Goal: Task Accomplishment & Management: Use online tool/utility

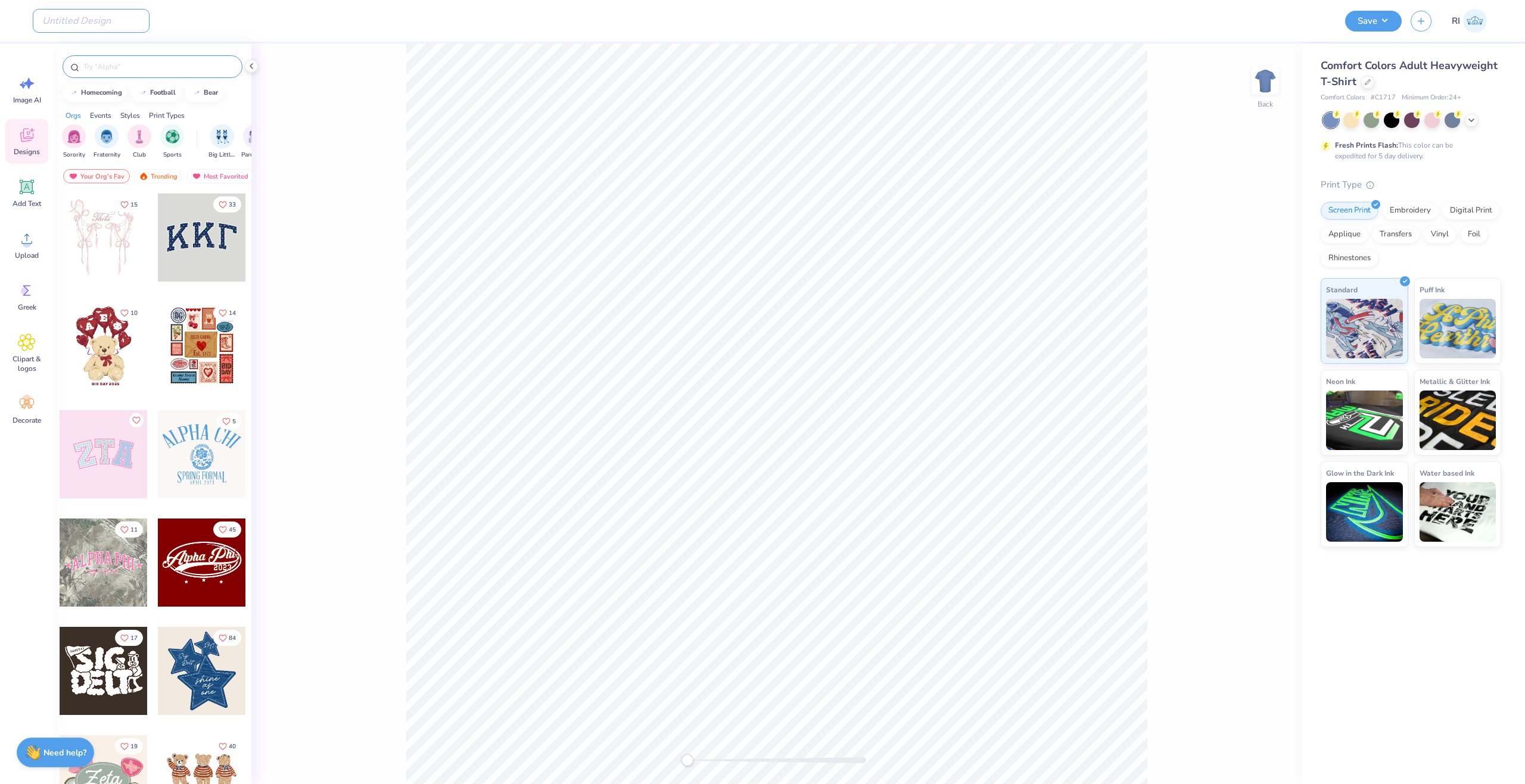
drag, startPoint x: 78, startPoint y: 23, endPoint x: 230, endPoint y: 66, distance: 158.0
click at [78, 23] on input "Design Title" at bounding box center [91, 21] width 117 height 24
paste input "UGC_3527"
type input "UGC_3527"
click at [1361, 82] on div at bounding box center [1367, 81] width 13 height 13
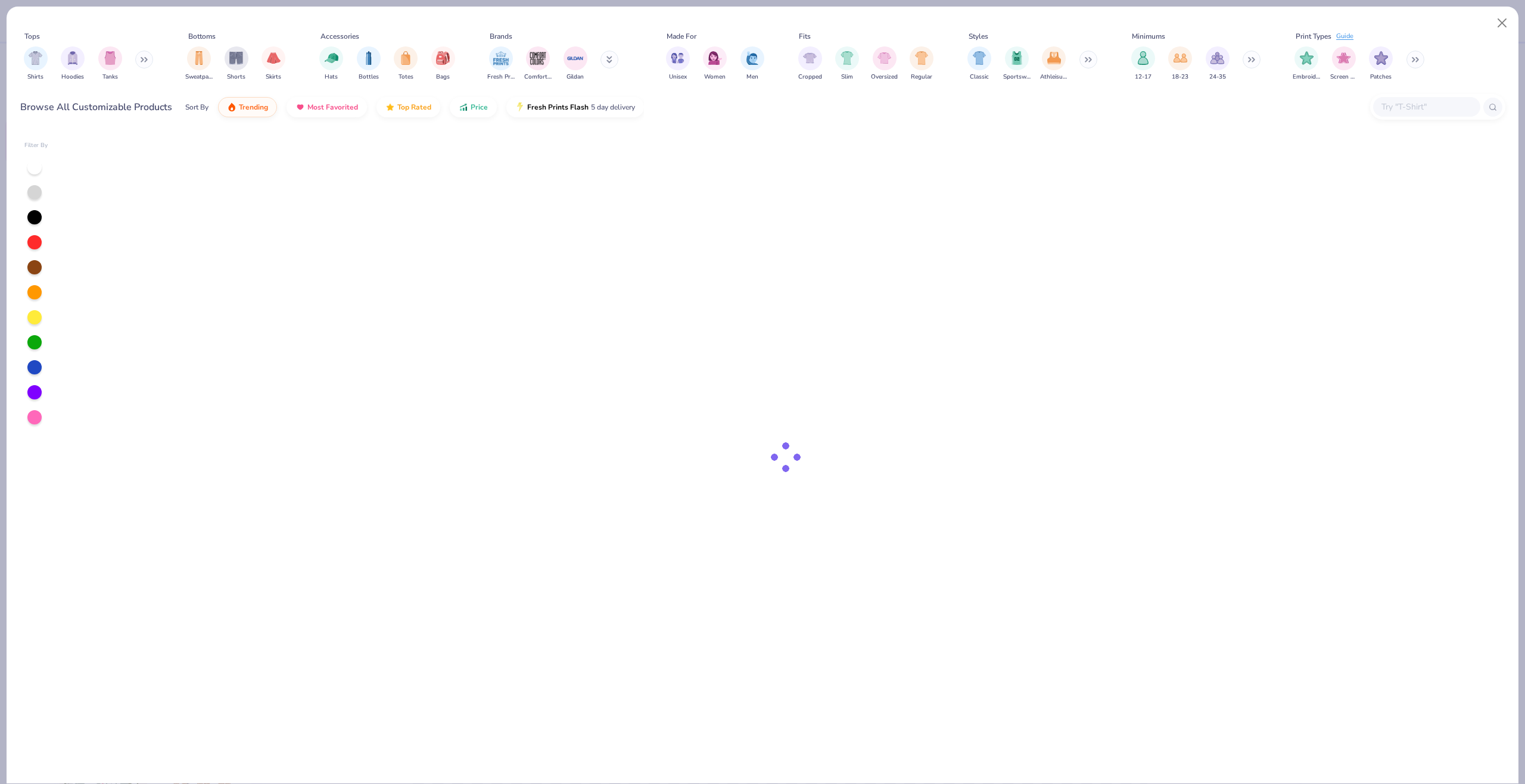
click at [1403, 109] on input "text" at bounding box center [1426, 107] width 92 height 14
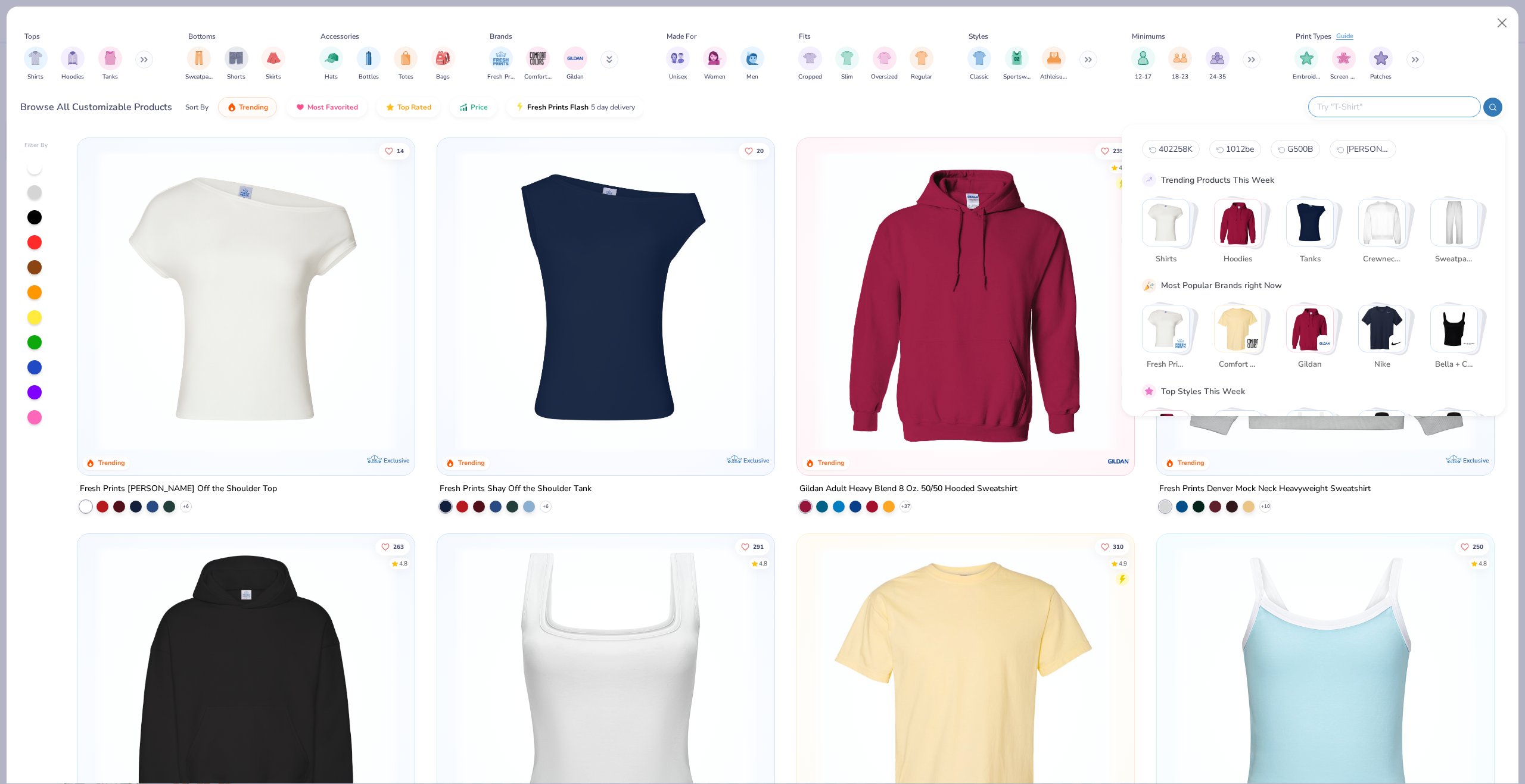
paste input "43035"
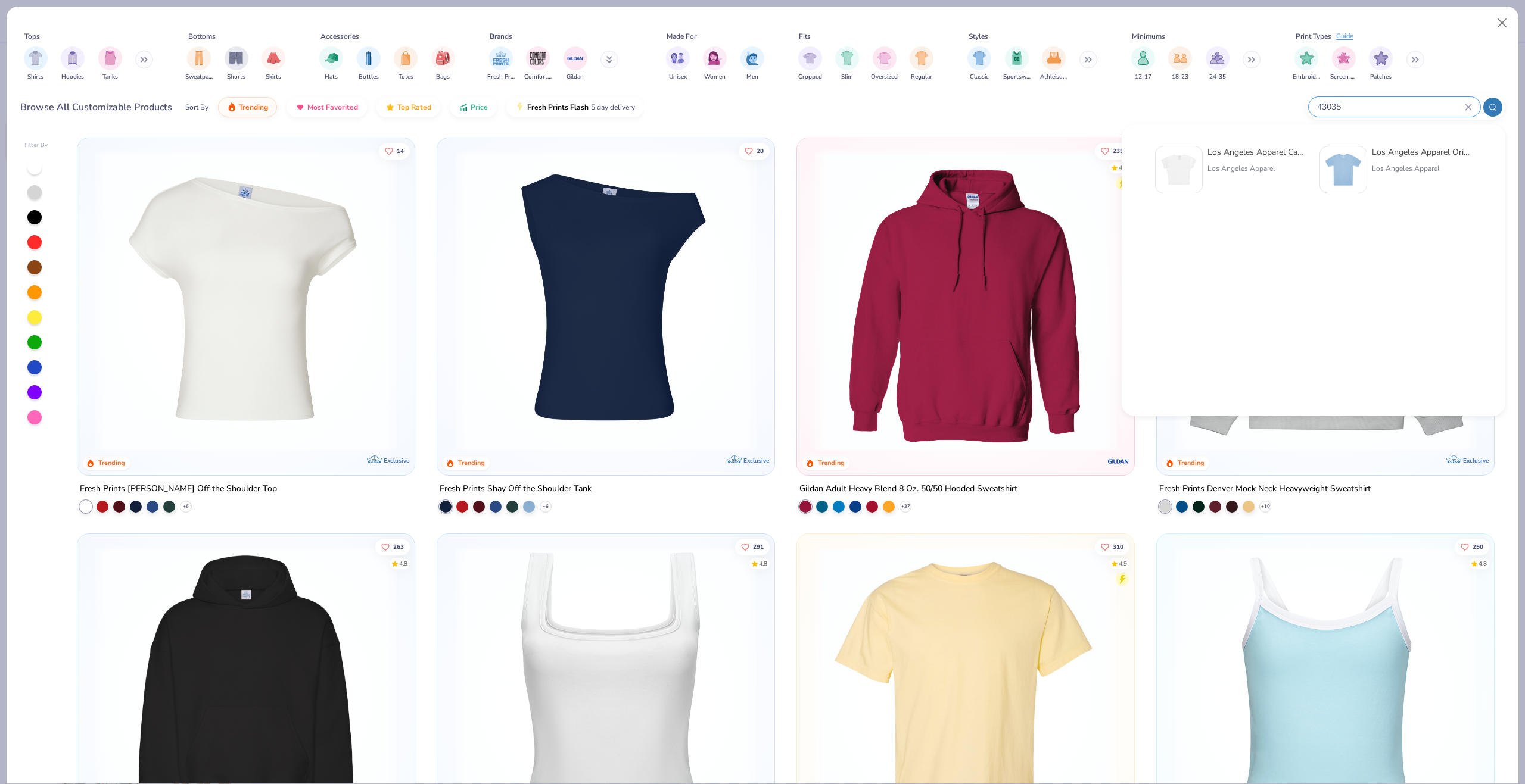
type input "43035"
click at [1176, 166] on img at bounding box center [1179, 169] width 37 height 37
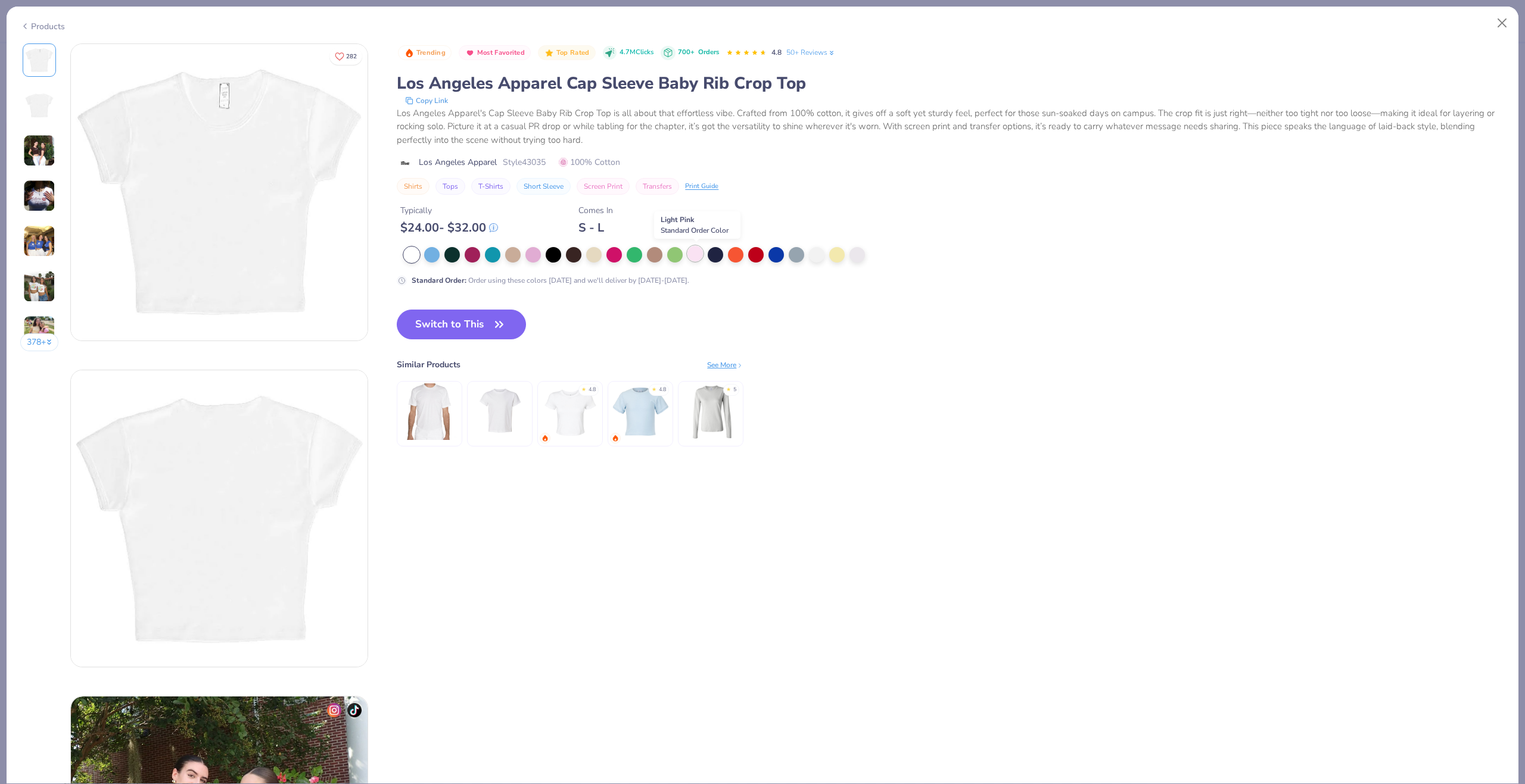
click at [697, 253] on div at bounding box center [695, 254] width 16 height 16
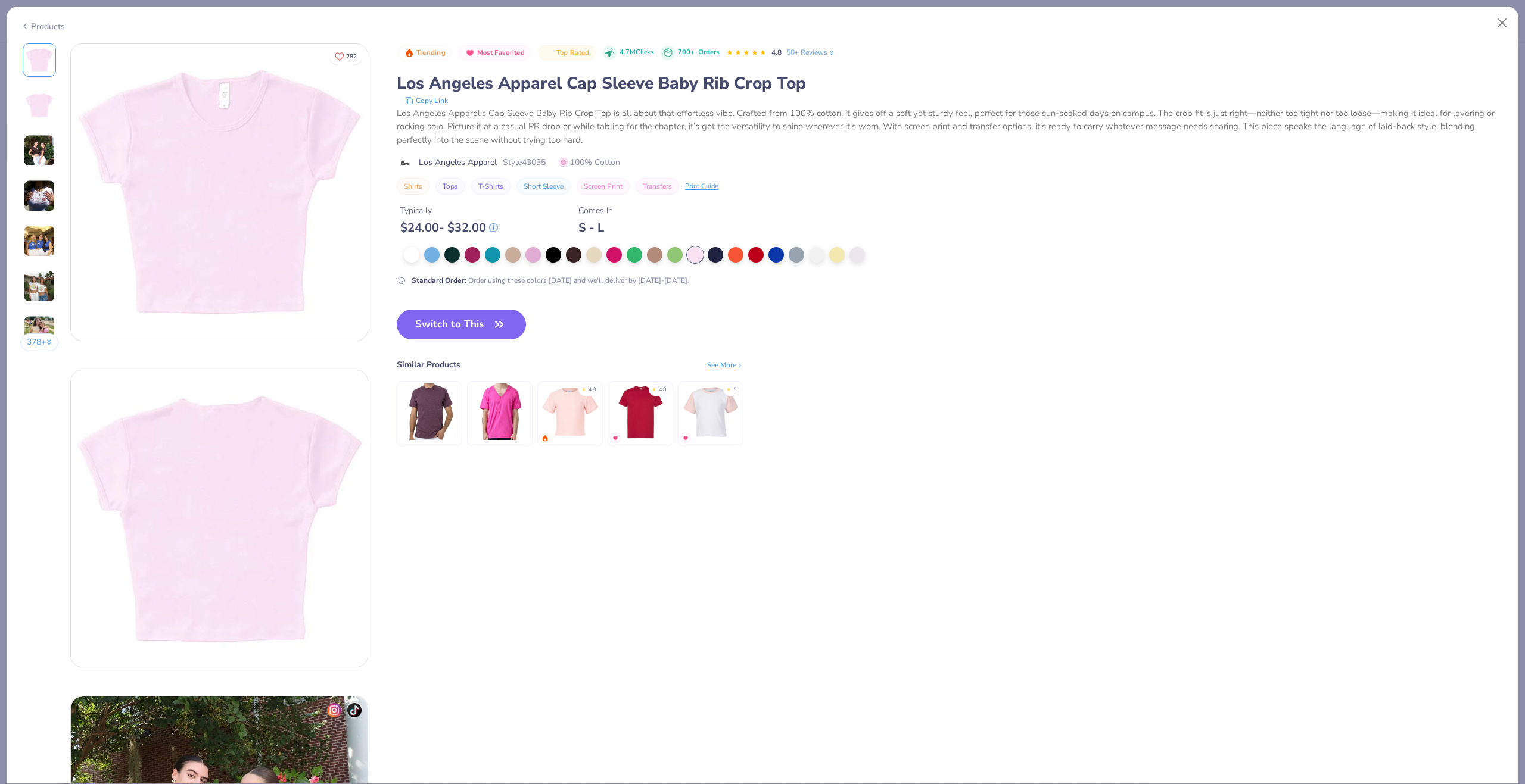
click at [487, 322] on button "Switch to This" at bounding box center [461, 325] width 130 height 30
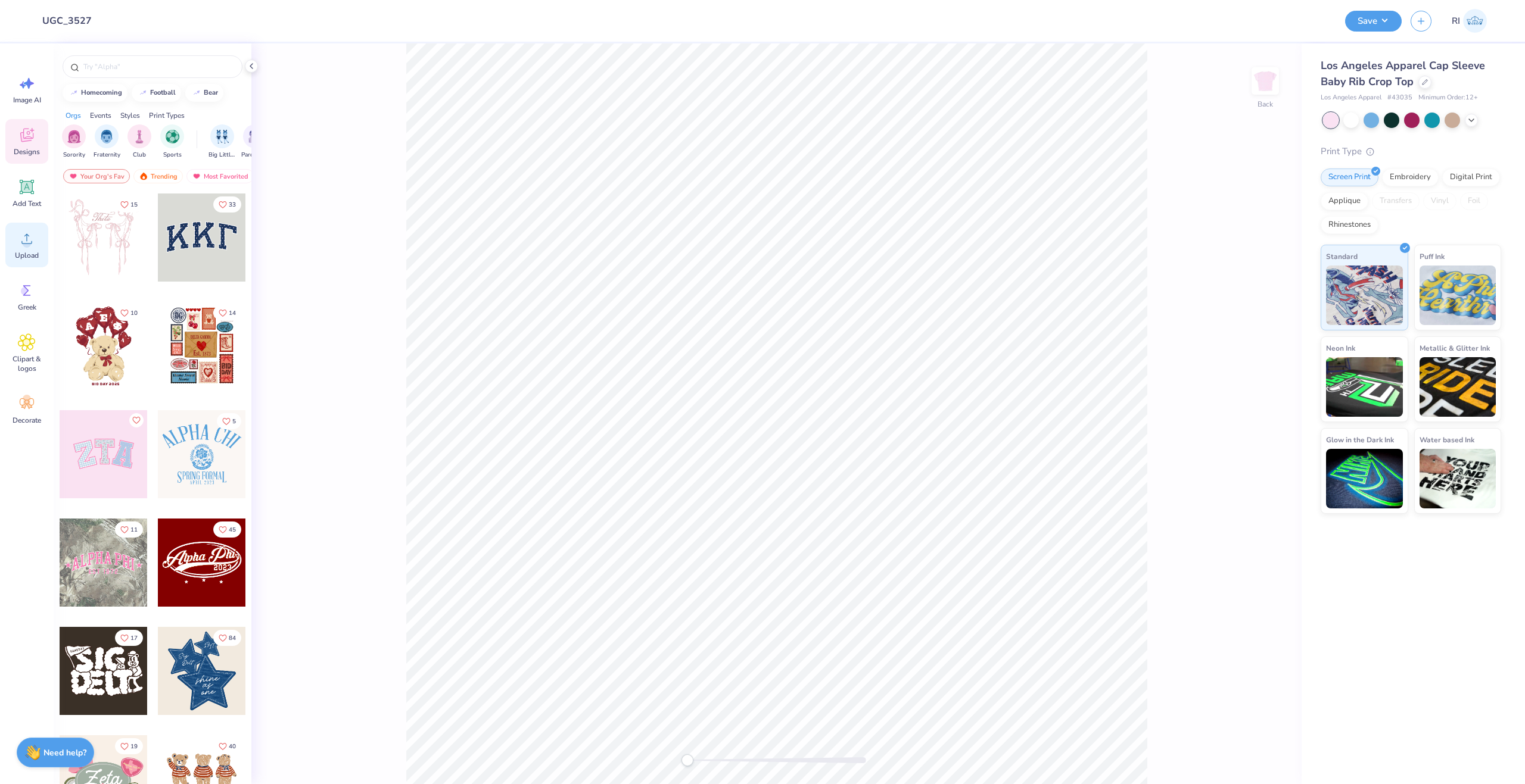
click at [30, 241] on icon at bounding box center [27, 239] width 18 height 18
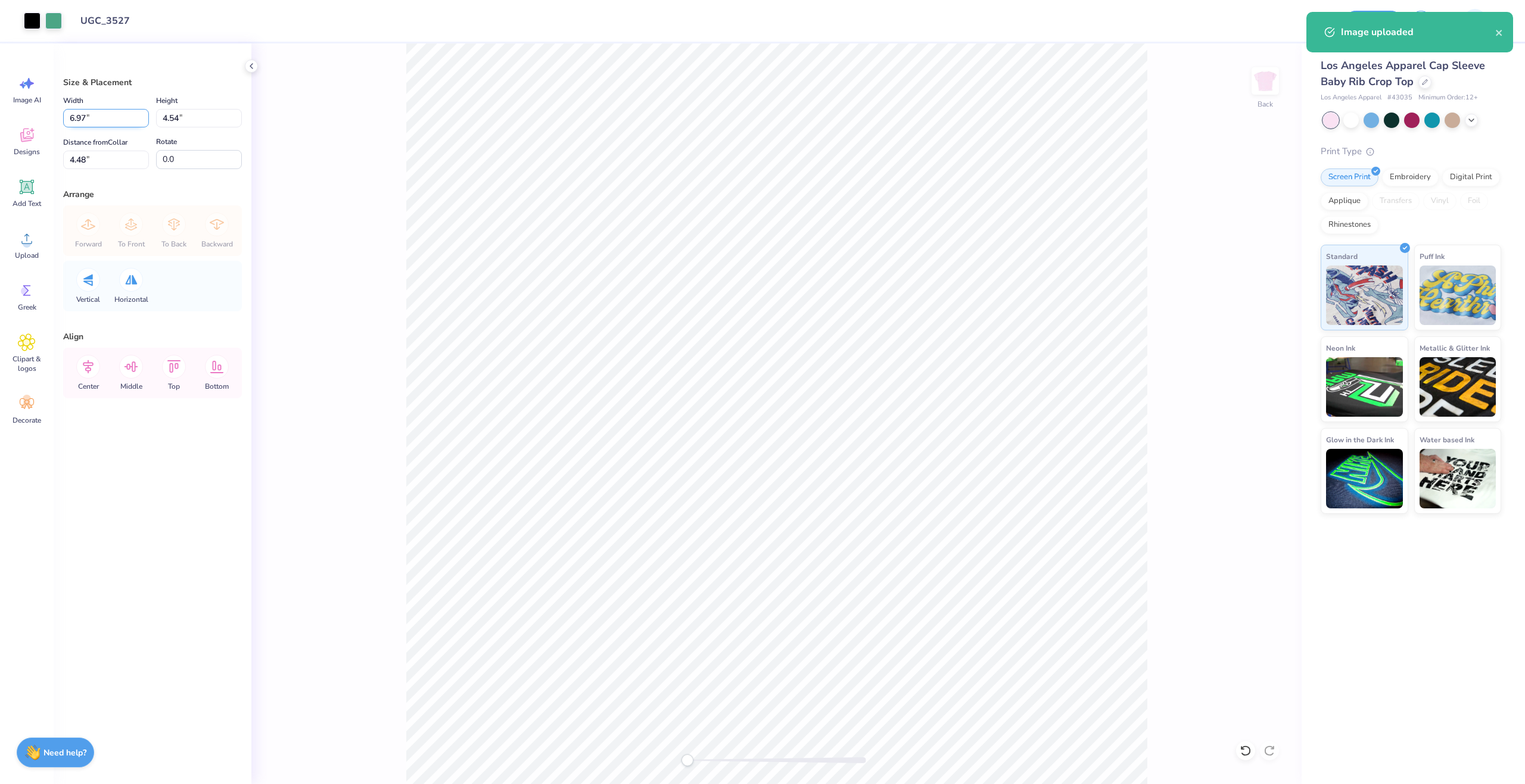
click at [108, 115] on input "6.97" at bounding box center [106, 118] width 86 height 18
type input "7.00"
type input "4.55"
click at [107, 150] on div "Distance from Collar 4.47 4.47 "" at bounding box center [106, 152] width 86 height 34
click at [109, 159] on input "4.47" at bounding box center [106, 159] width 86 height 18
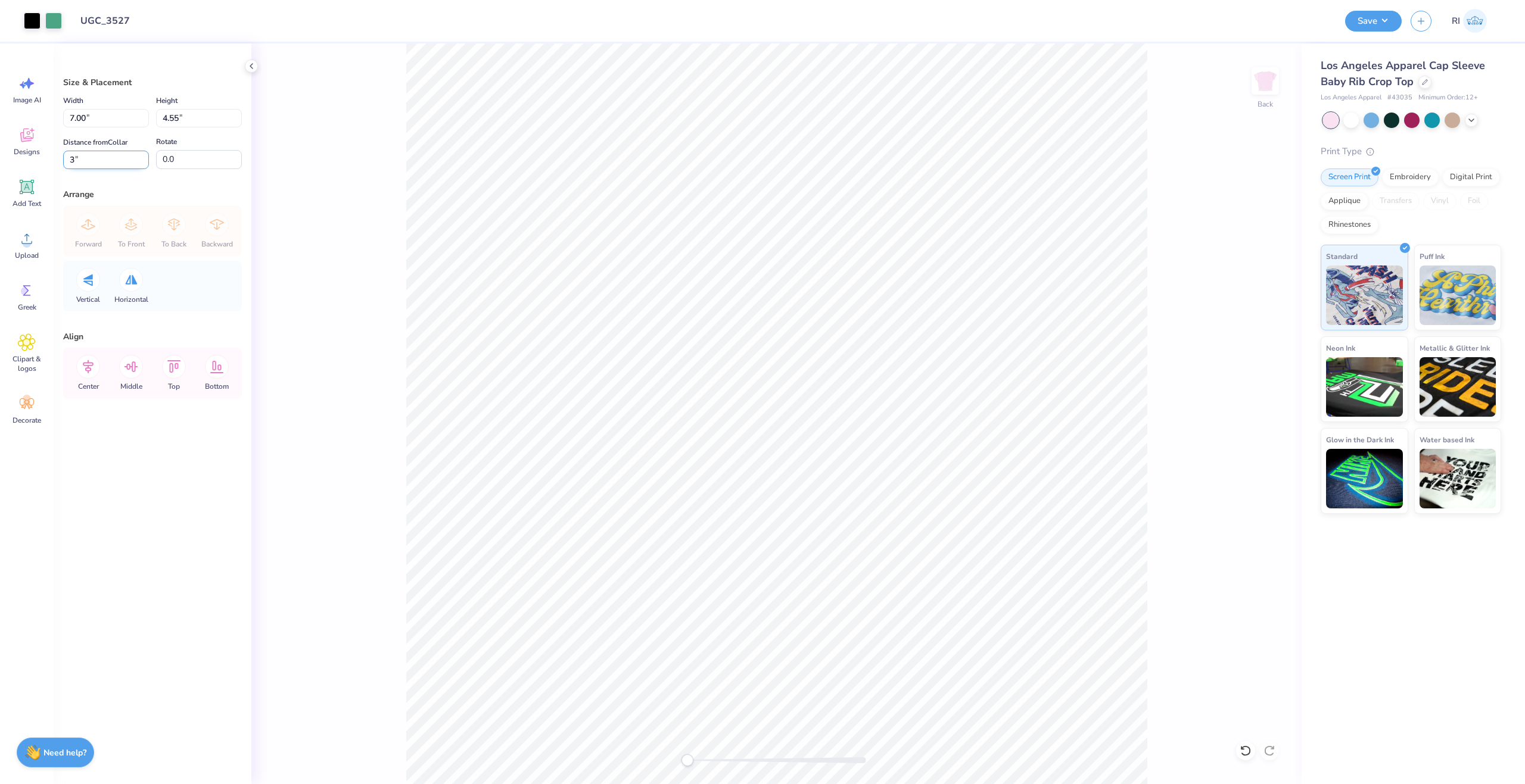
type input "3"
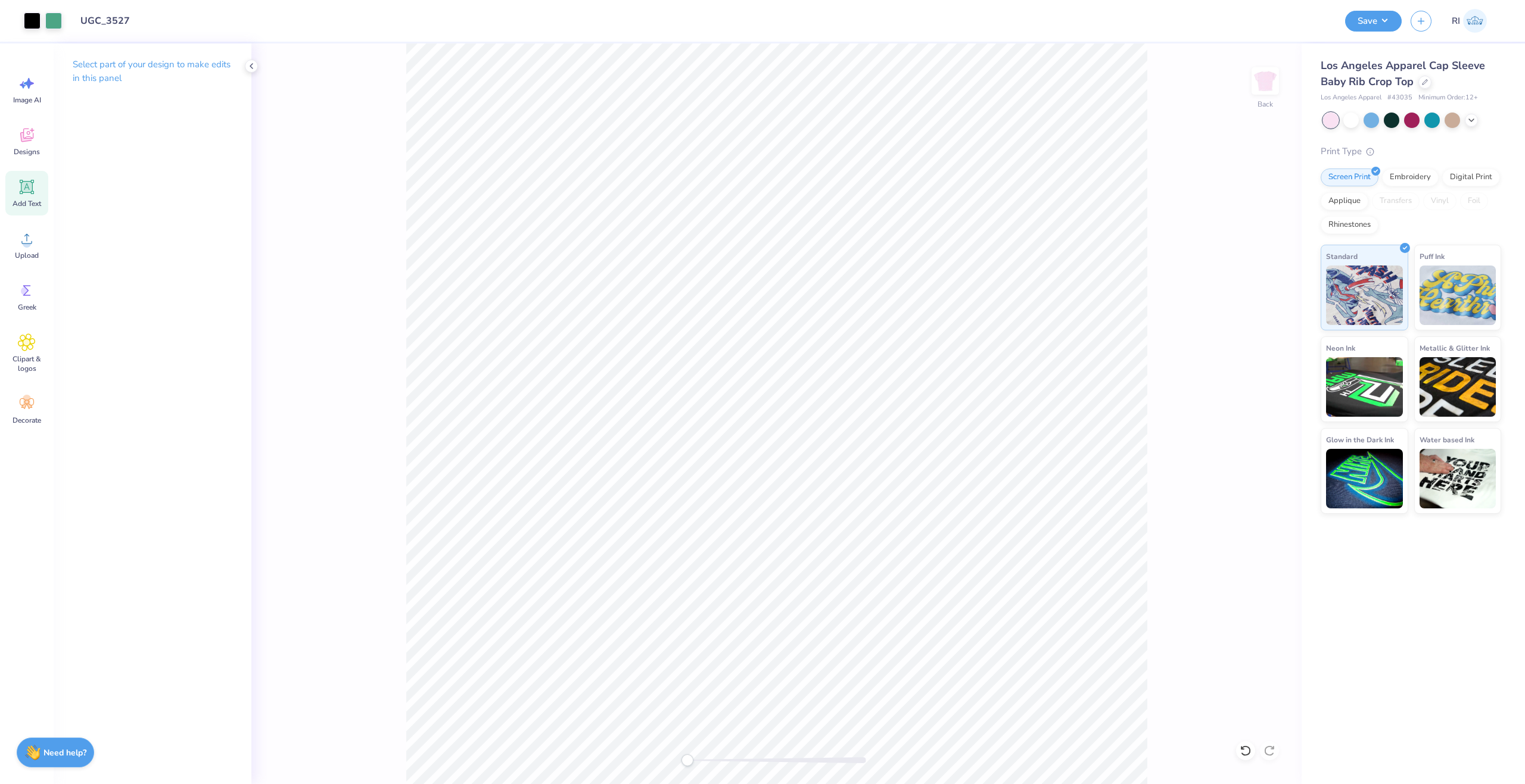
click at [32, 190] on icon at bounding box center [27, 187] width 14 height 14
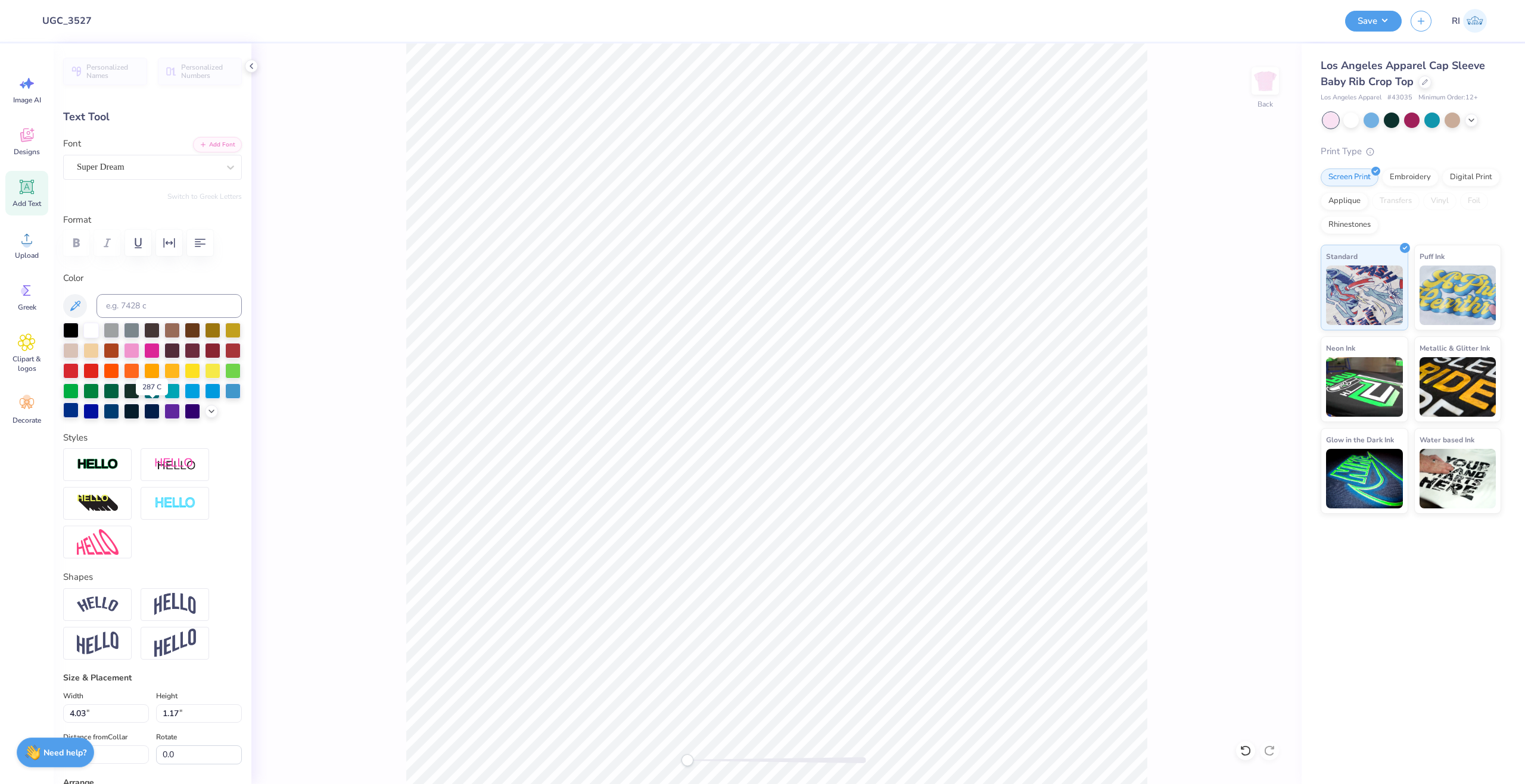
click at [79, 412] on div at bounding box center [71, 410] width 16 height 16
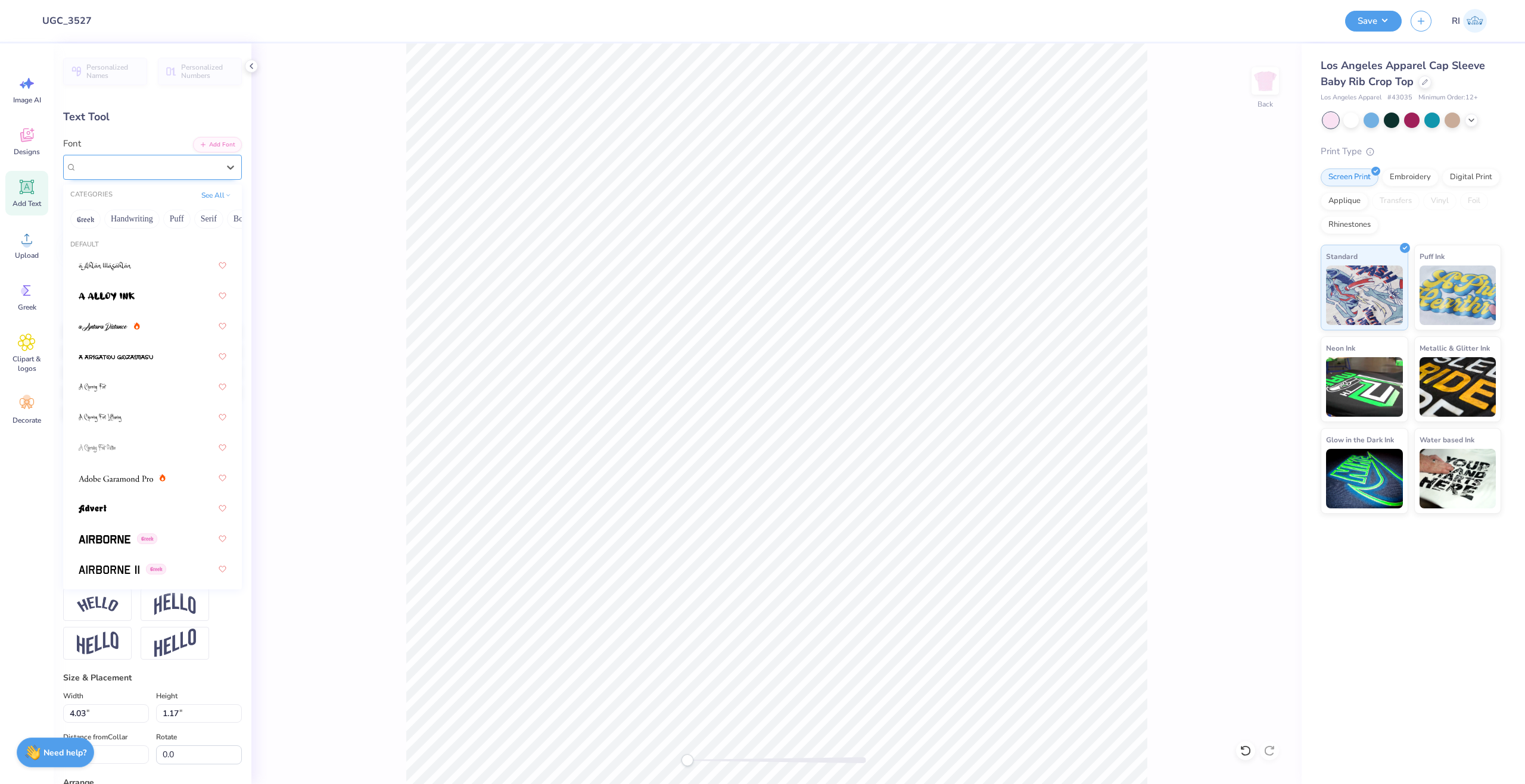
click at [150, 175] on div "Super Dream" at bounding box center [148, 166] width 144 height 18
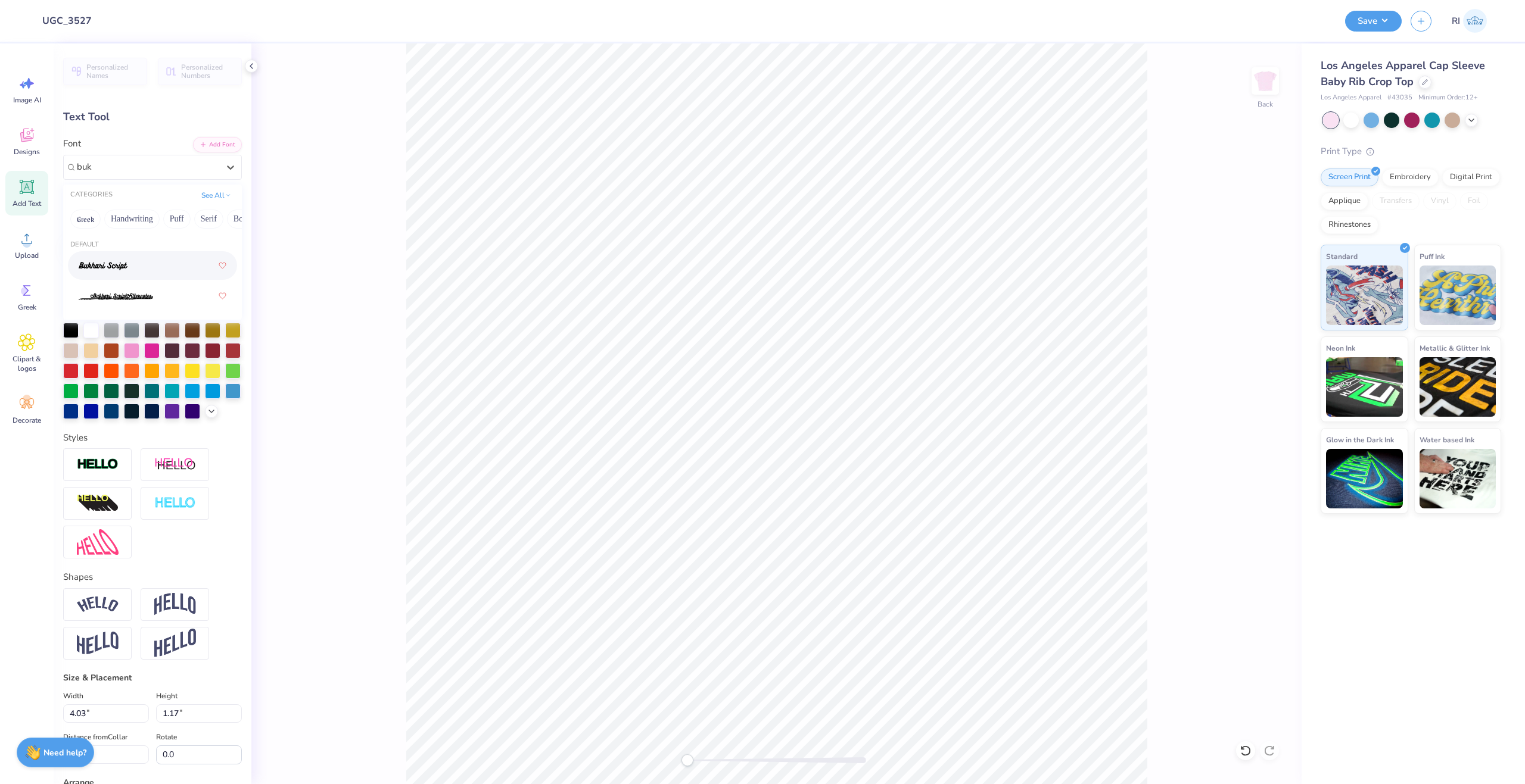
click at [159, 267] on div at bounding box center [153, 266] width 148 height 21
type input "buk"
type textarea "Delta Zeta"
type input "6.97"
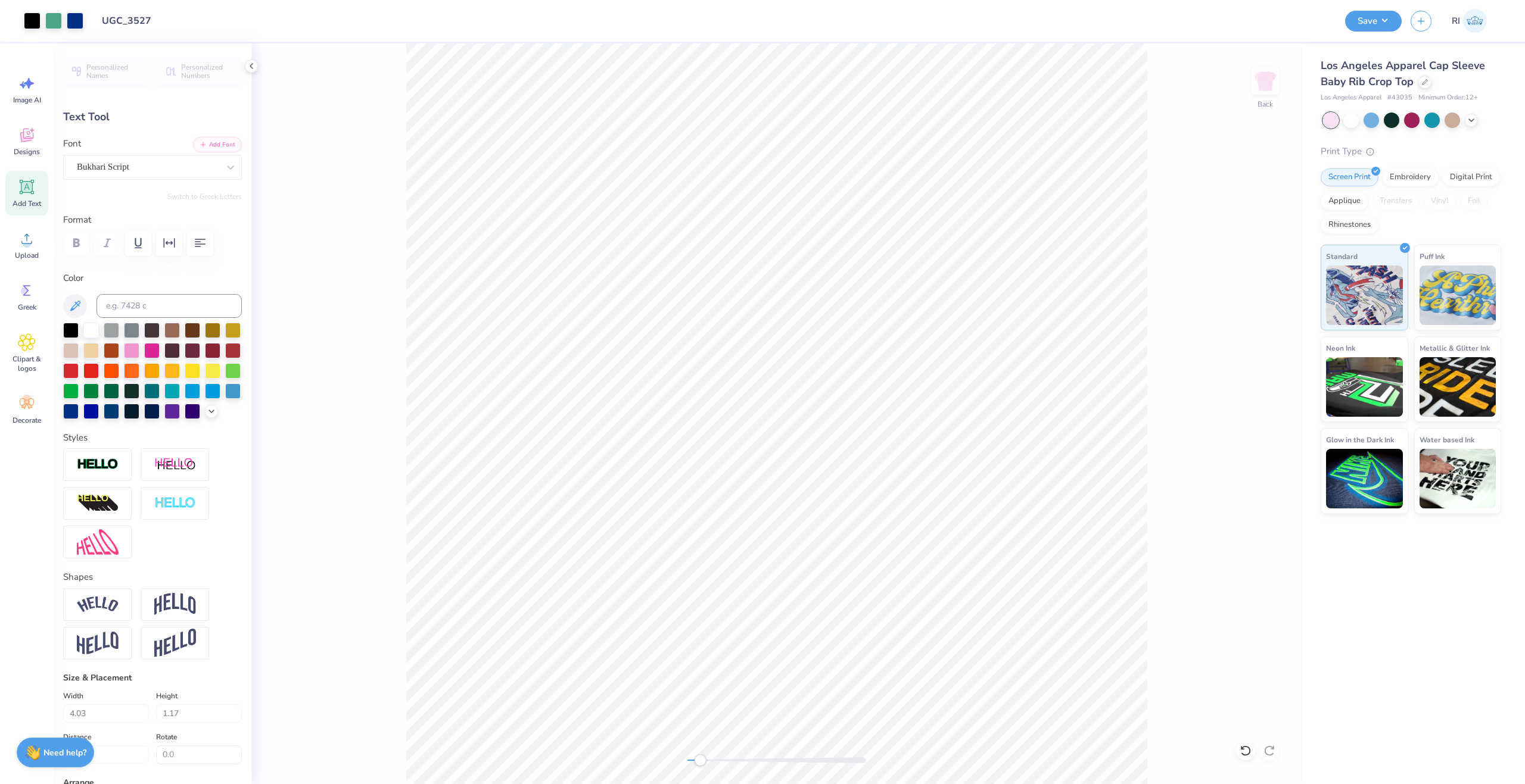
type input "1.77"
type input "5.87"
type input "5.12"
type input "1.30"
type input "-14.3"
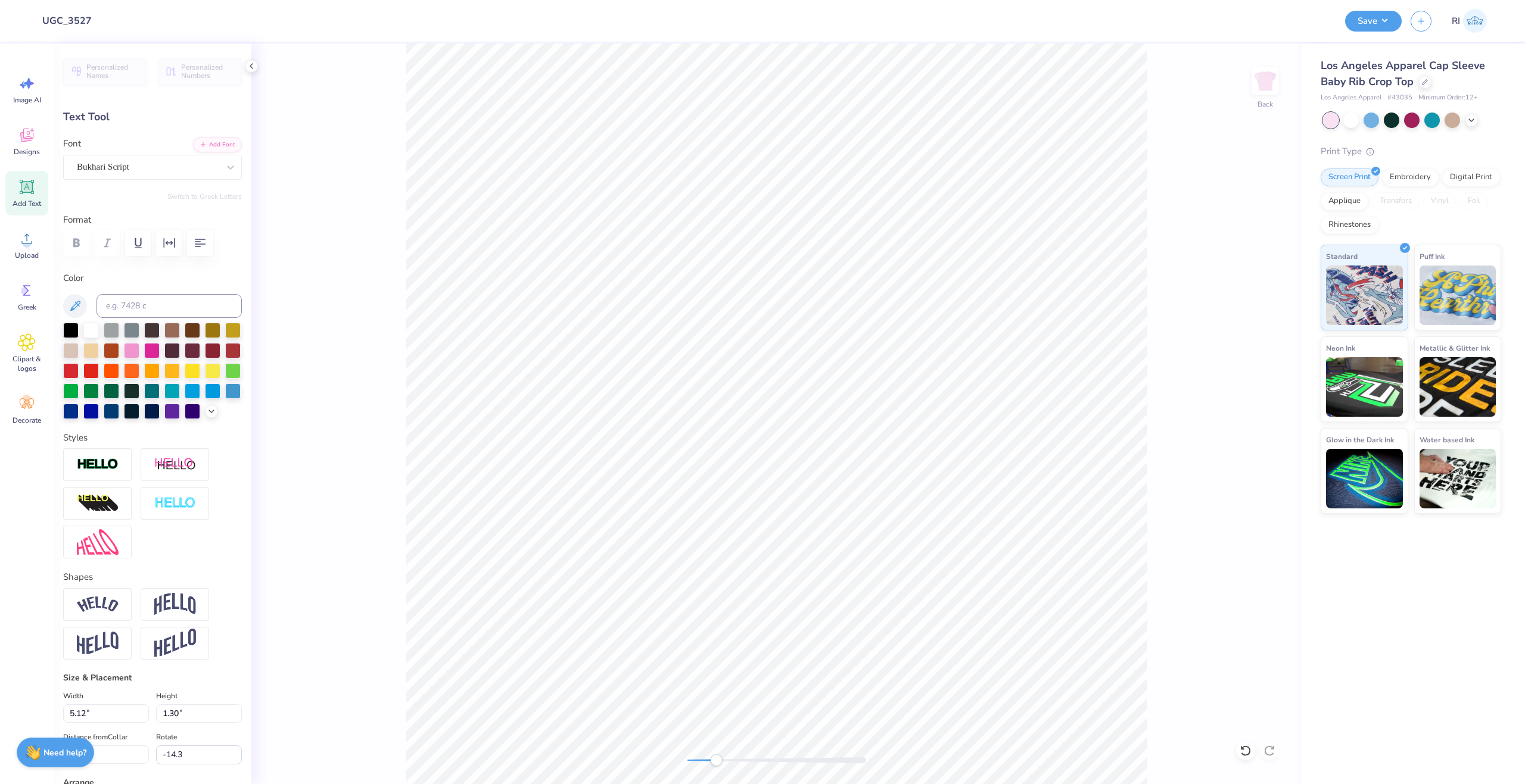
type input "5.78"
type input "2.32"
type input "3.05"
type input "0.0"
type input "5.75"
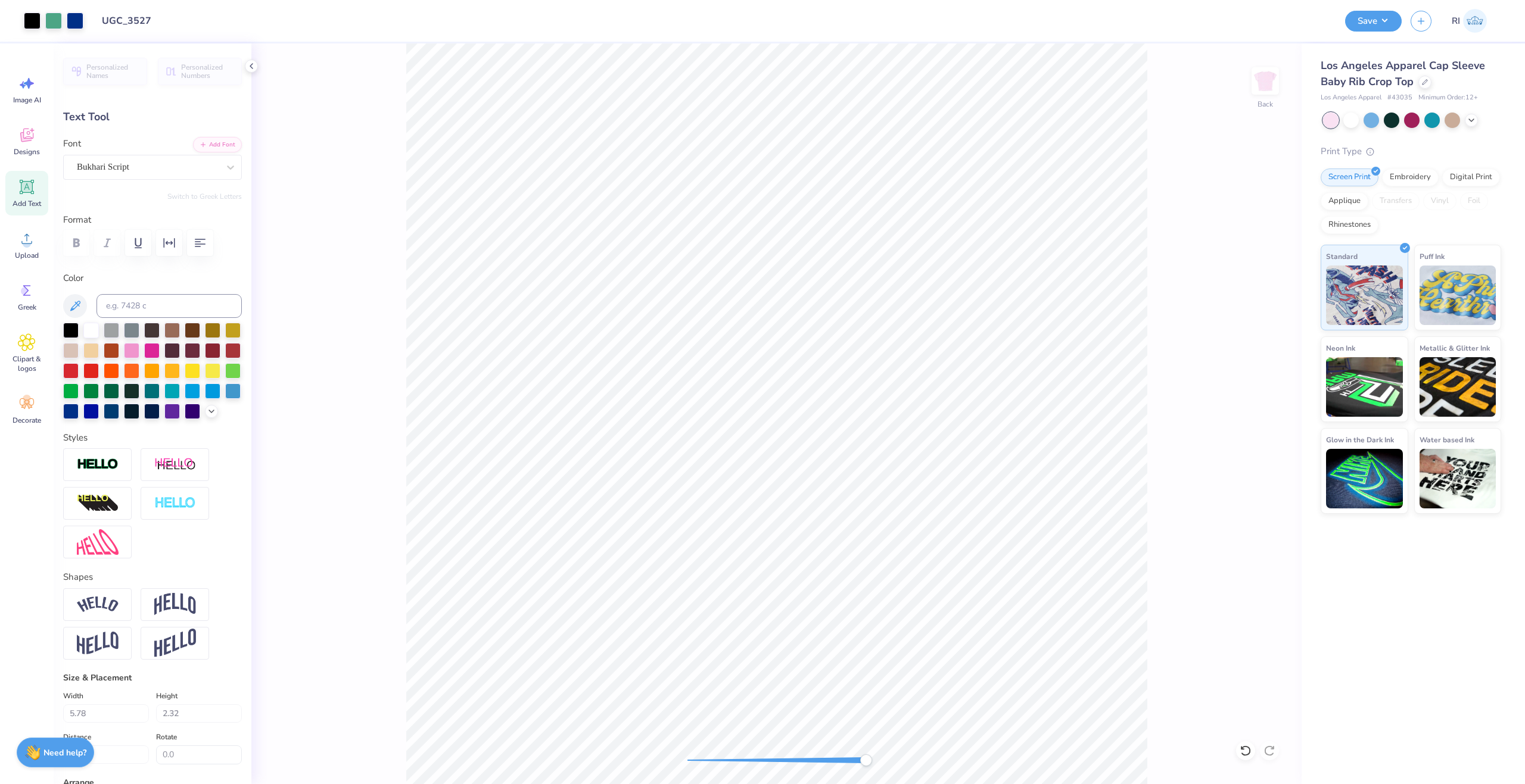
type input "2.40"
type input "3.04"
type input "0.0"
type input "3.03"
type input "-15.4"
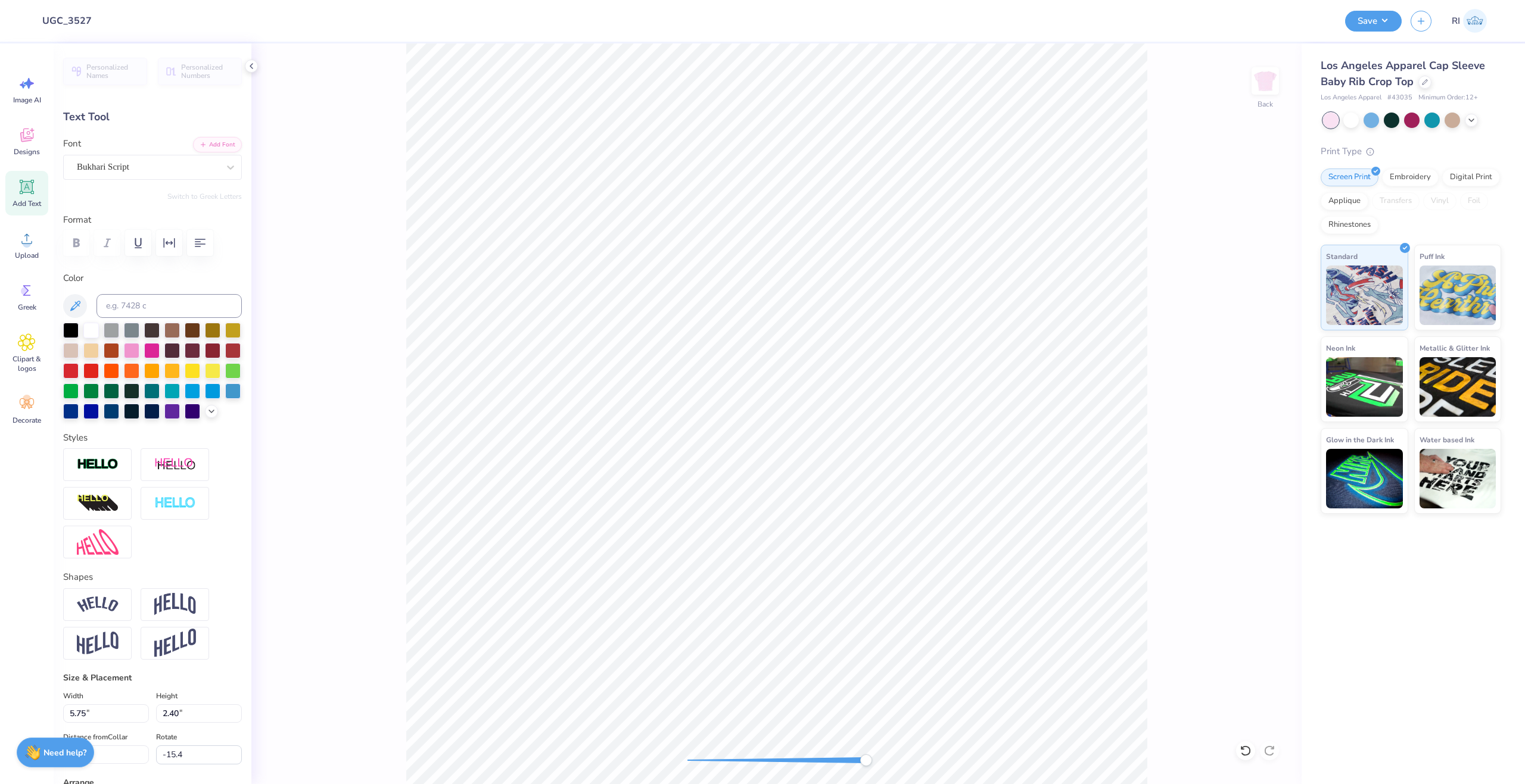
type input "5.77"
type input "2.41"
type input "3.02"
type input "0.0"
click at [32, 189] on icon at bounding box center [27, 187] width 14 height 14
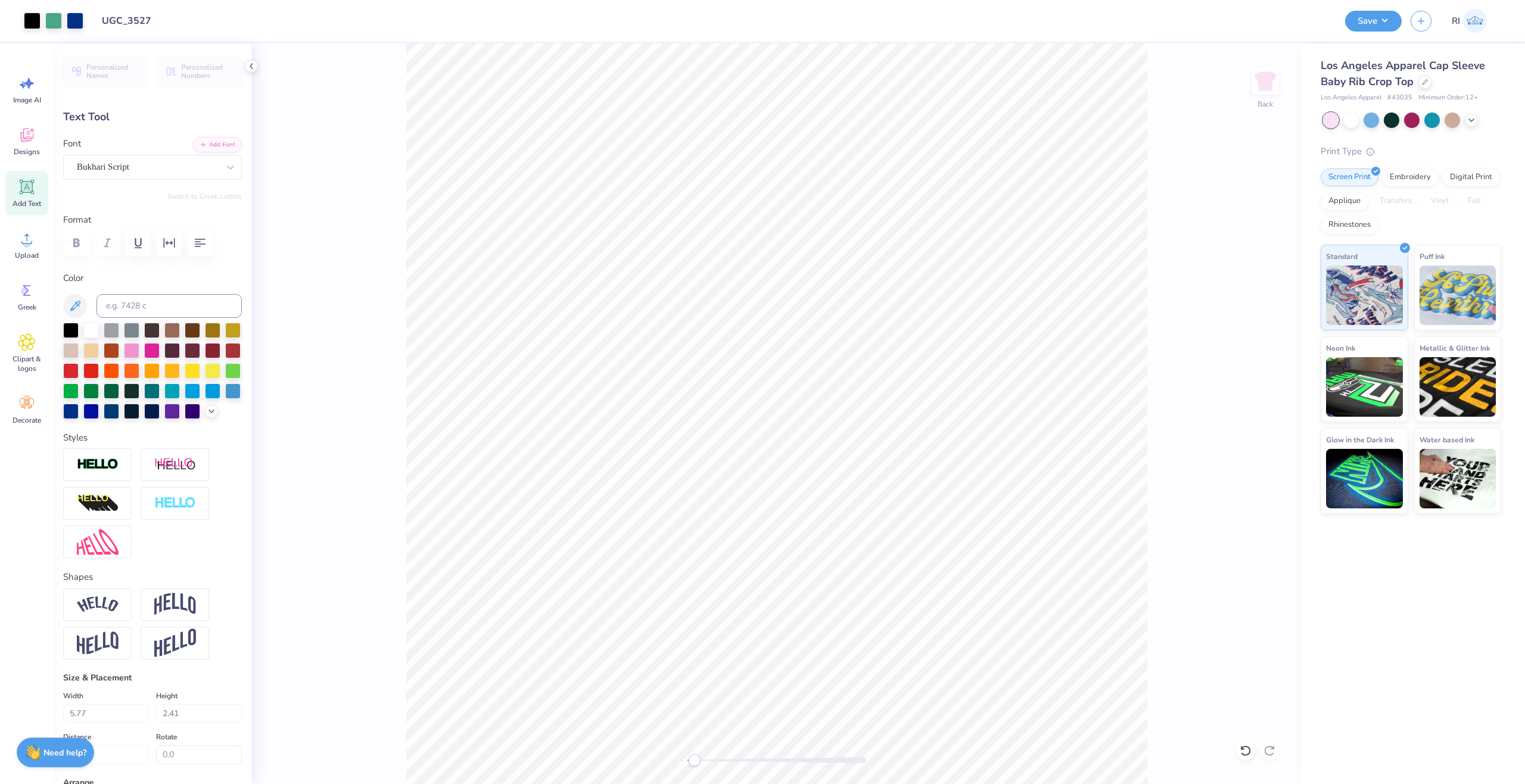
type input "4.03"
type input "1.17"
type input "6.17"
click at [151, 150] on div "Font Super Dream" at bounding box center [152, 159] width 178 height 43
click at [151, 166] on div "Super Dream" at bounding box center [148, 166] width 144 height 18
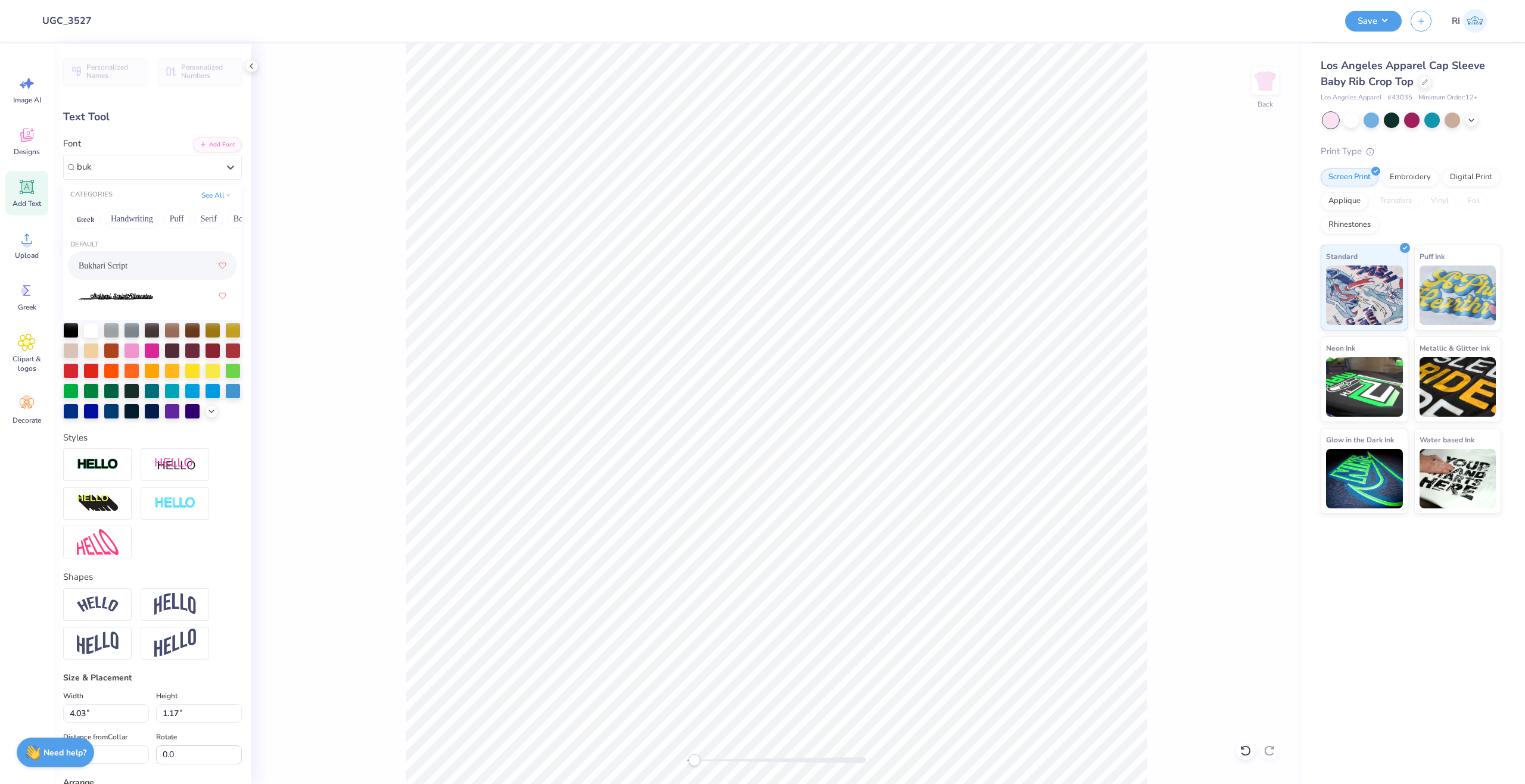
click at [128, 268] on span "Bukhari Script" at bounding box center [103, 266] width 49 height 13
type input "buk"
click at [99, 415] on div at bounding box center [91, 410] width 16 height 16
type textarea "Hotel"
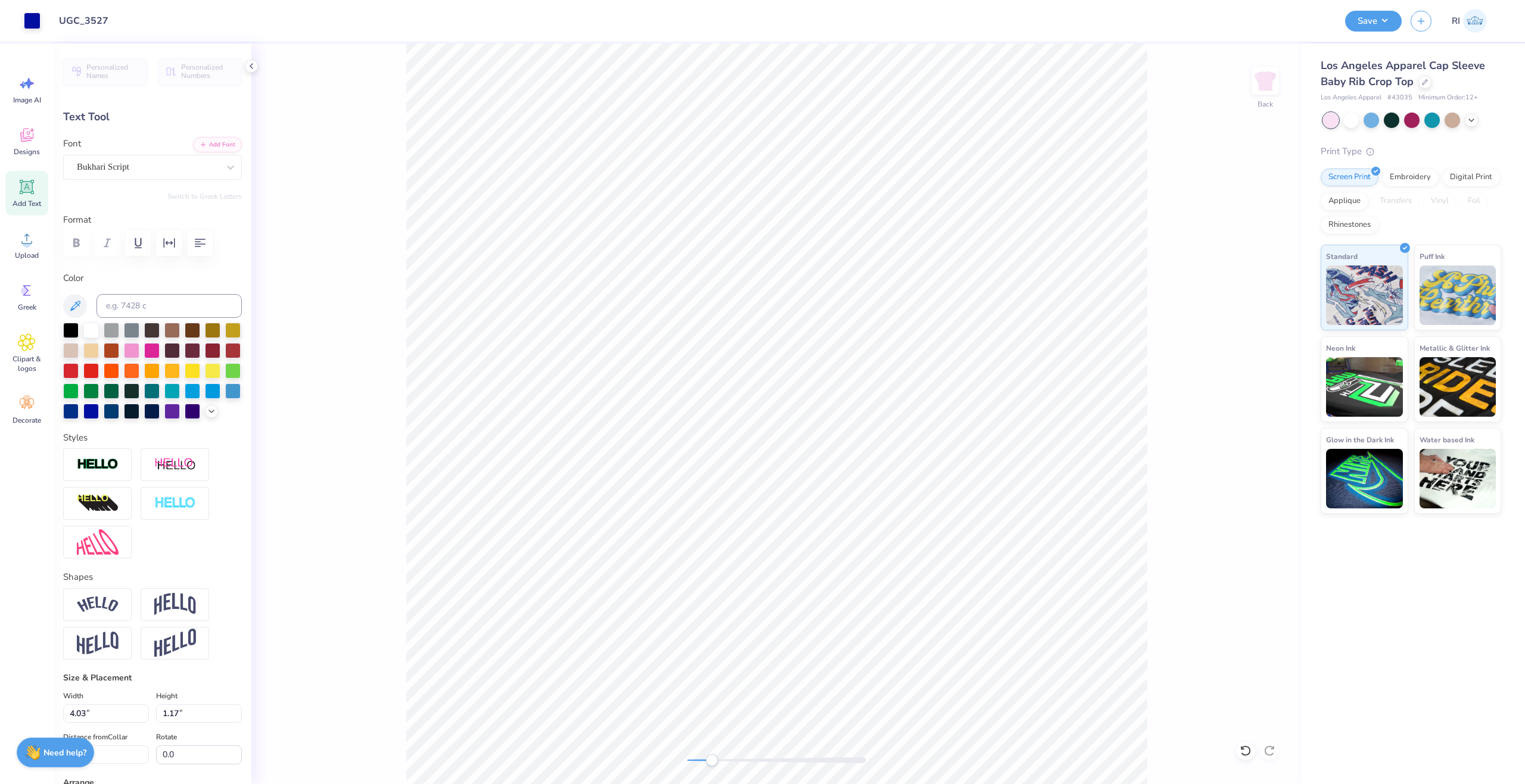
type input "4.13"
type input "1.47"
type input "6.02"
type input "2.47"
type input "0.88"
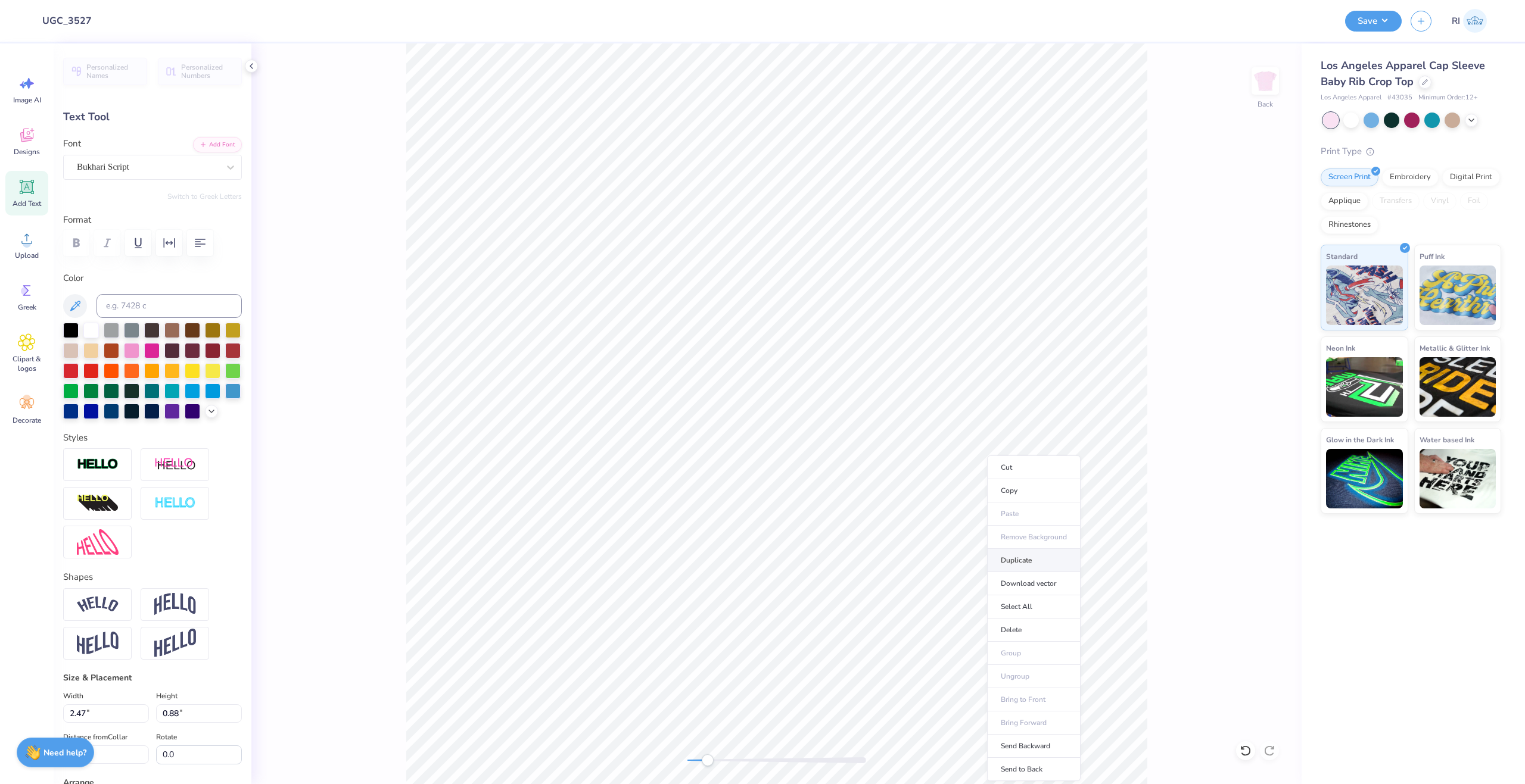
click at [1024, 564] on li "Duplicate" at bounding box center [1034, 560] width 94 height 23
type input "5.68"
type textarea "The"
type input "1.64"
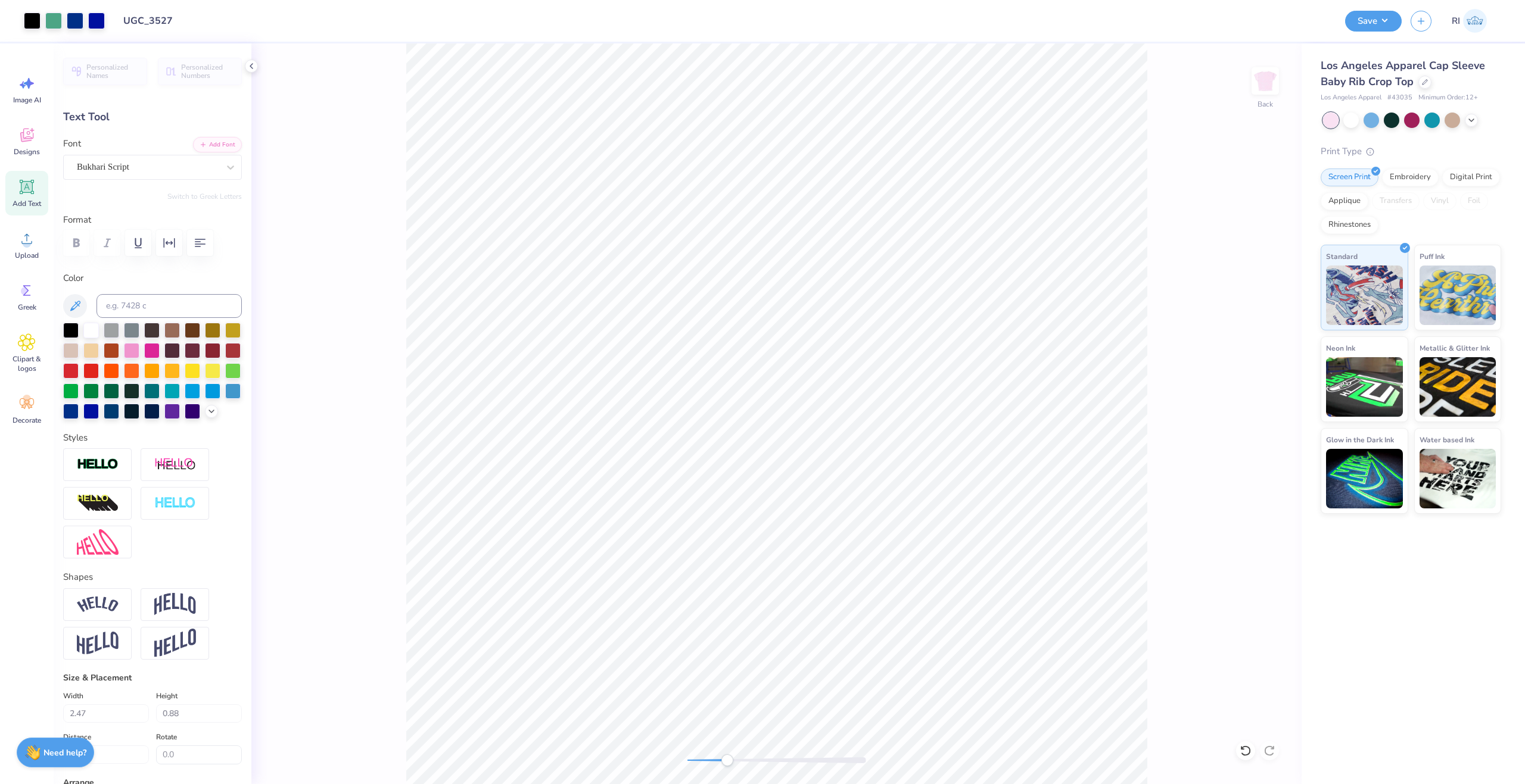
type input "0.85"
type input "2.79"
type input "1.63"
click at [697, 468] on li "Duplicate" at bounding box center [700, 476] width 94 height 23
type input "4.04"
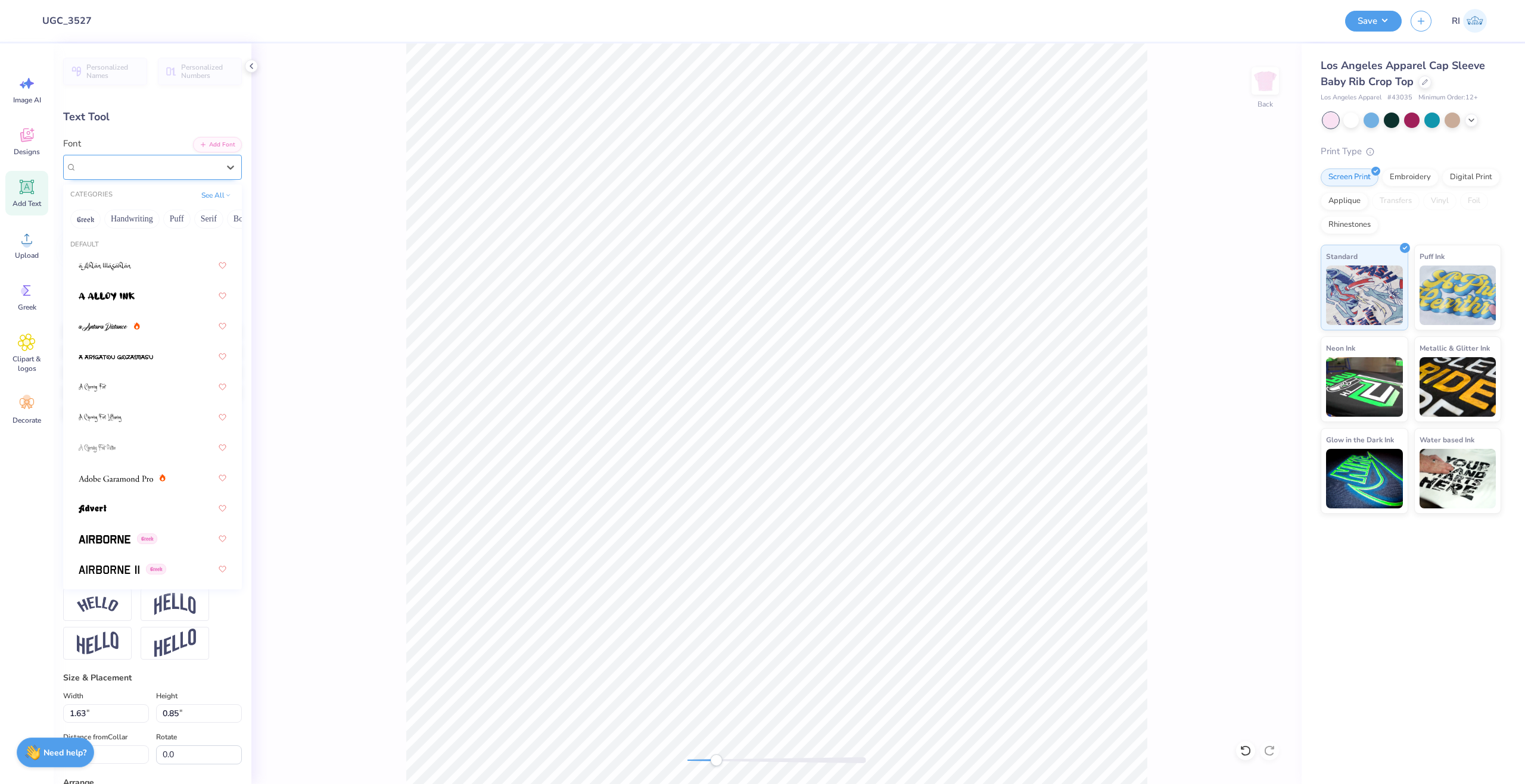
click at [156, 156] on div "Bukhari Script" at bounding box center [152, 167] width 178 height 25
click at [202, 196] on button "See All" at bounding box center [216, 194] width 37 height 12
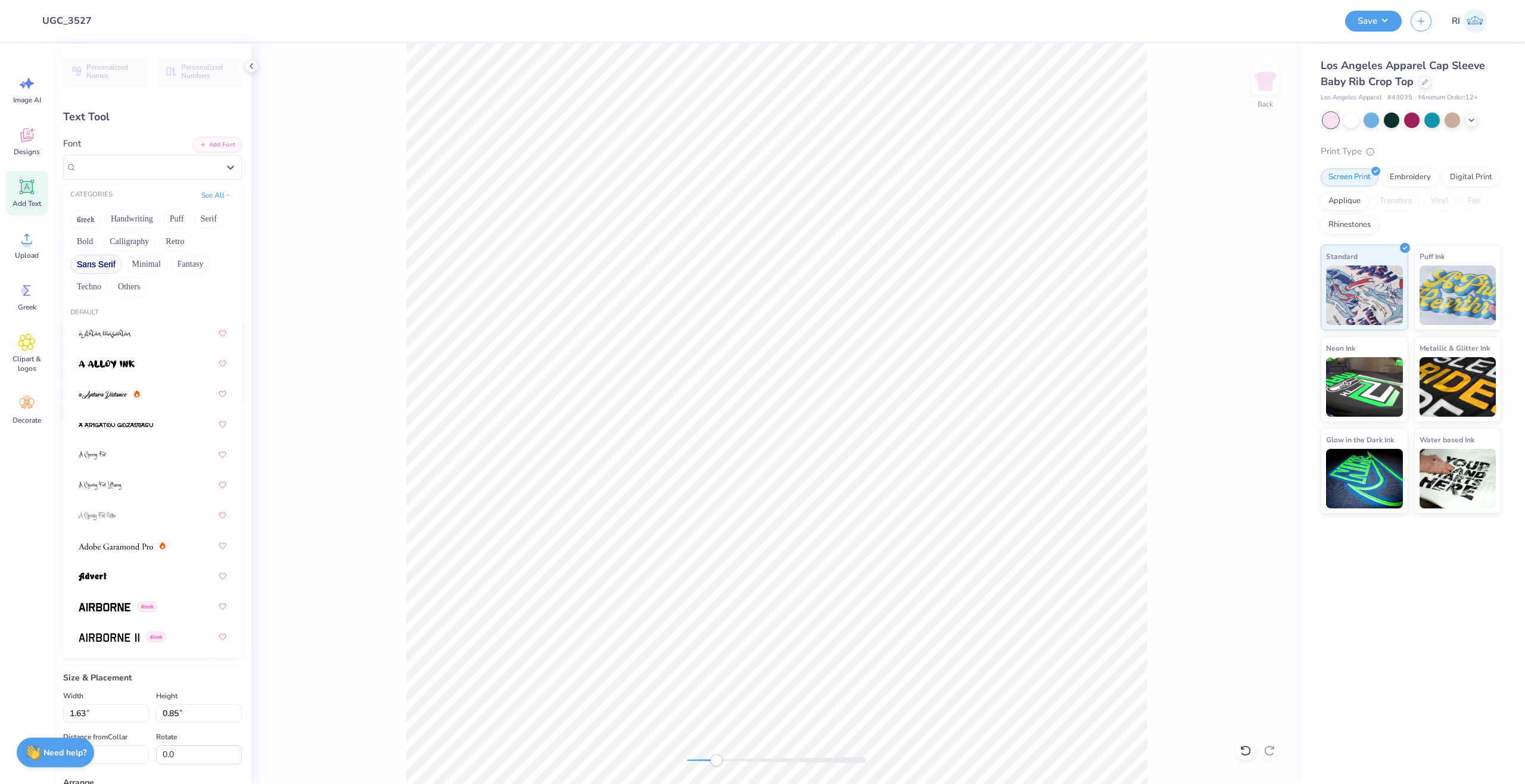
click at [105, 267] on button "Sans Serif" at bounding box center [96, 264] width 52 height 19
click at [150, 328] on div at bounding box center [153, 334] width 148 height 21
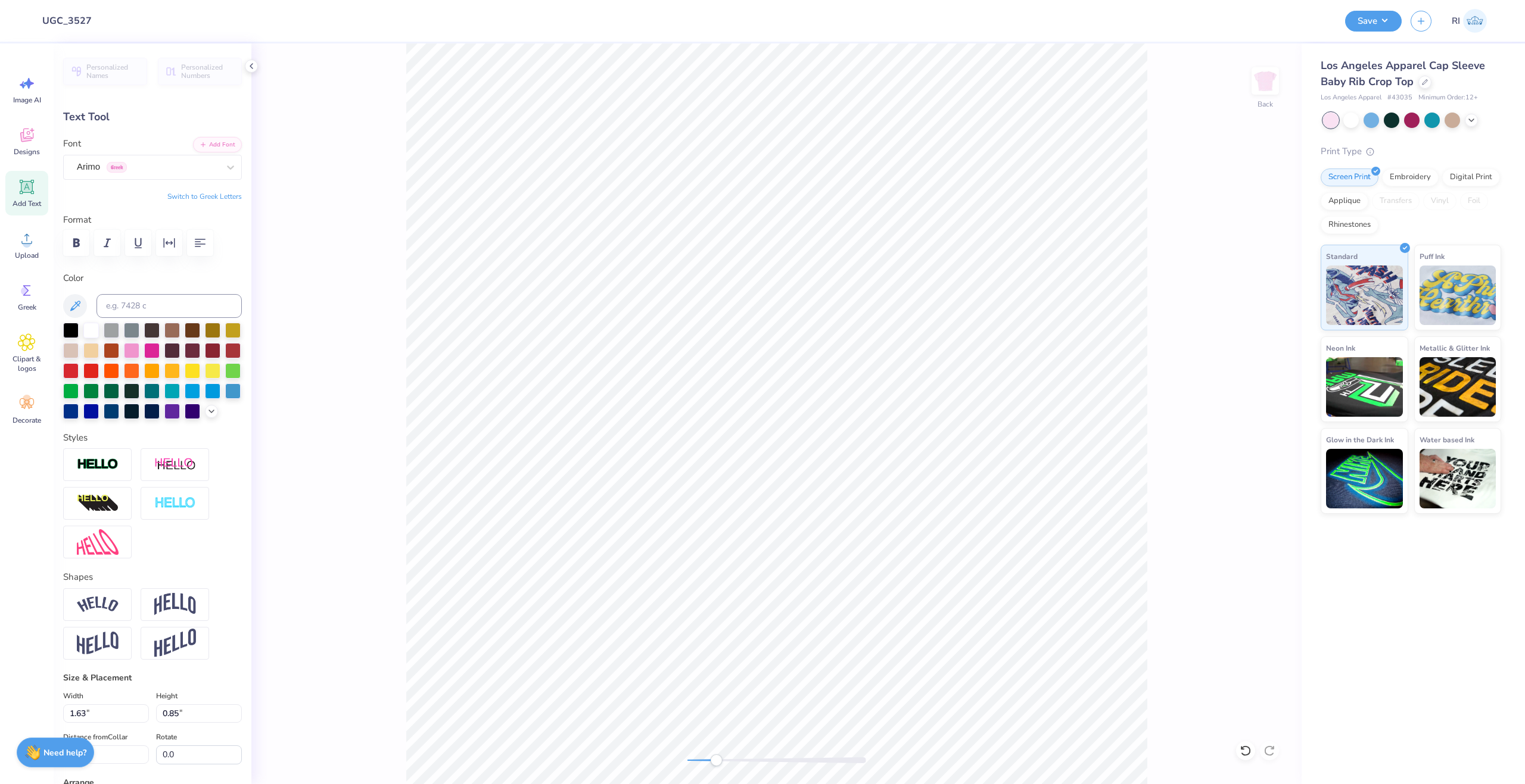
scroll to position [10, 2]
type textarea "THAT'S WHERE I WANT TO BE"
type input "6.97"
type input "0.35"
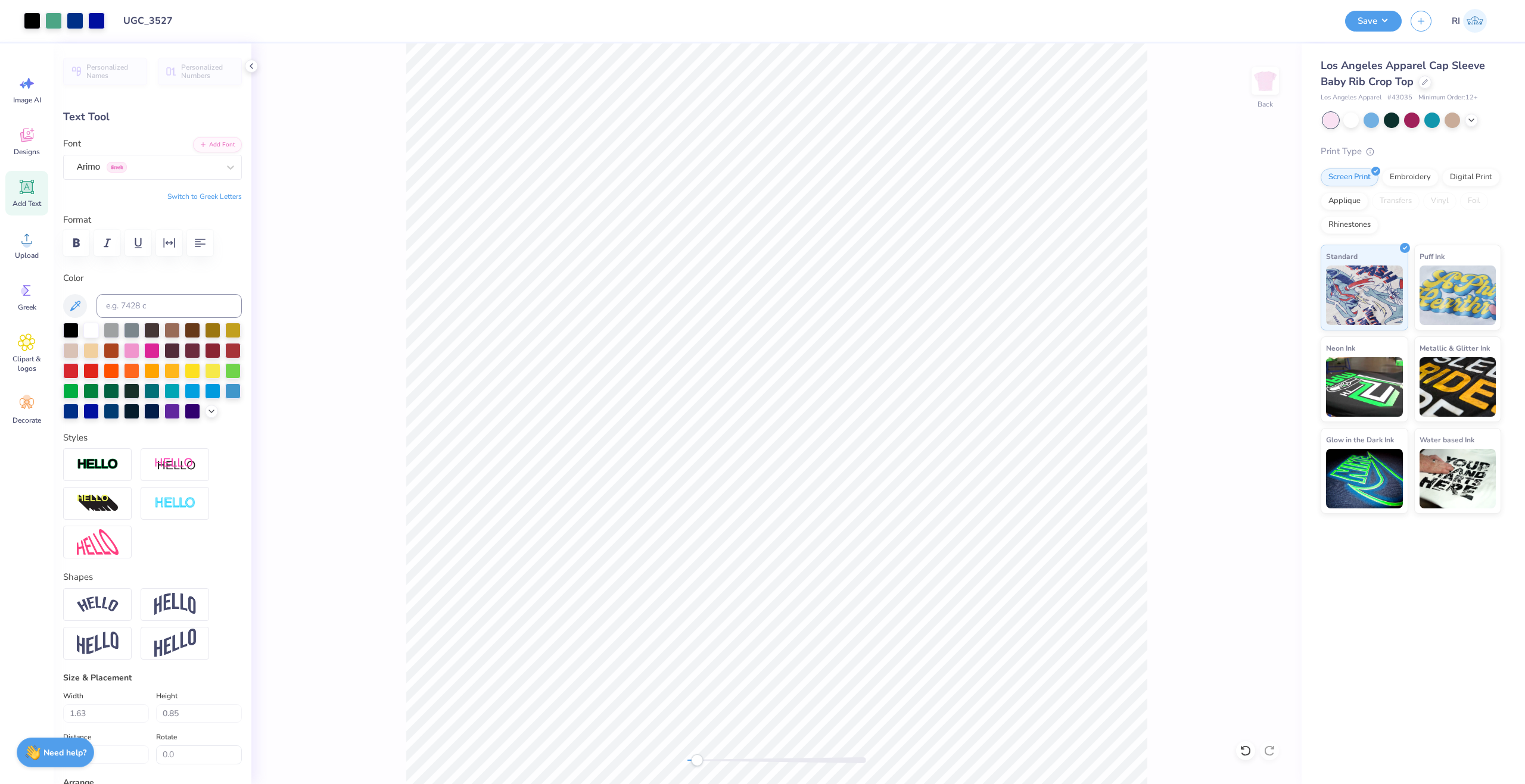
type input "6.44"
type input "6.45"
type input "0.32"
type input "5.96"
type input "0.30"
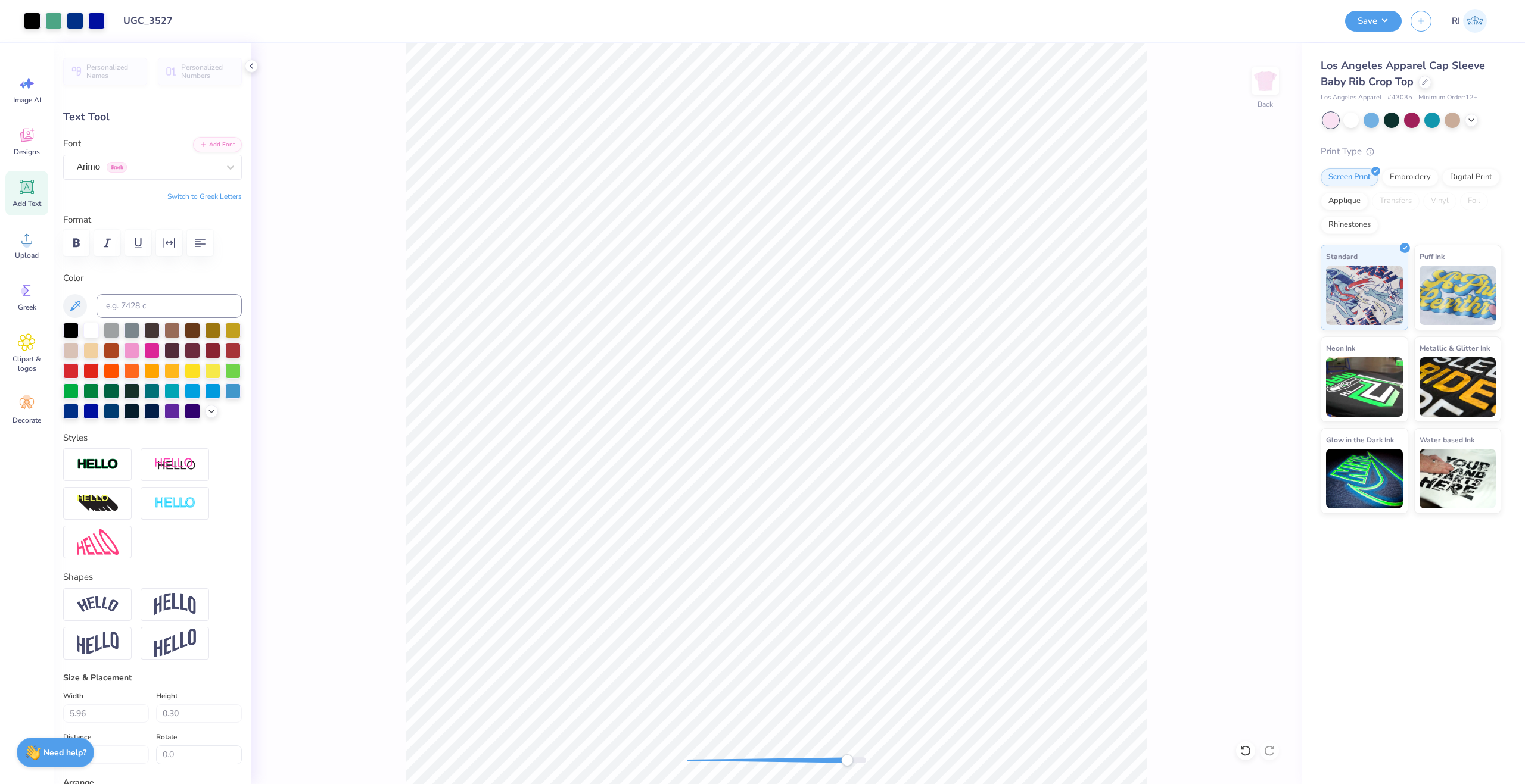
type input "6.07"
type input "5.94"
type input "0.29"
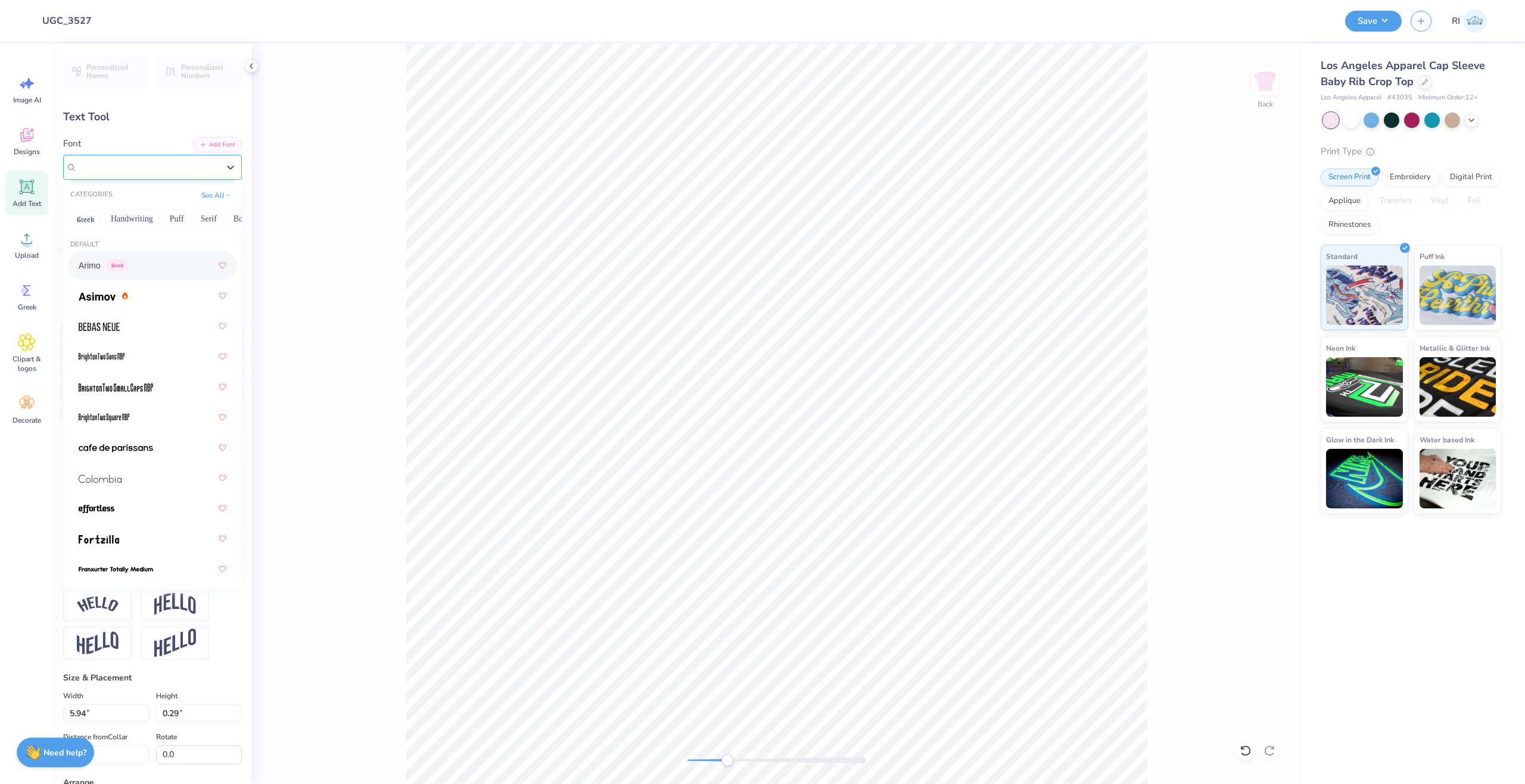
click at [185, 172] on div "Arimo Greek" at bounding box center [148, 166] width 144 height 18
click at [151, 473] on div at bounding box center [153, 478] width 148 height 21
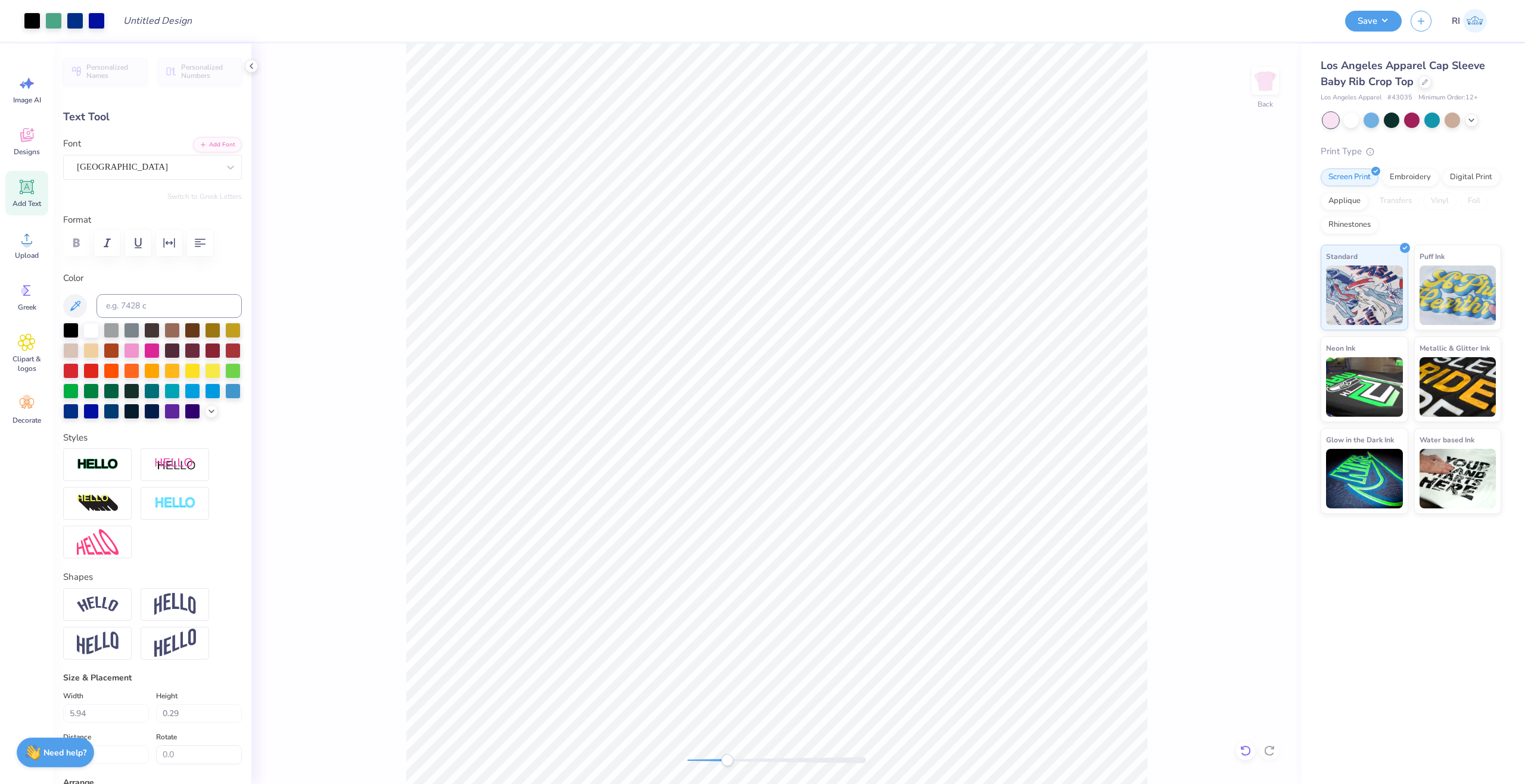
click at [1246, 757] on div at bounding box center [1246, 751] width 19 height 19
click at [189, 171] on div "Colombia" at bounding box center [148, 166] width 144 height 18
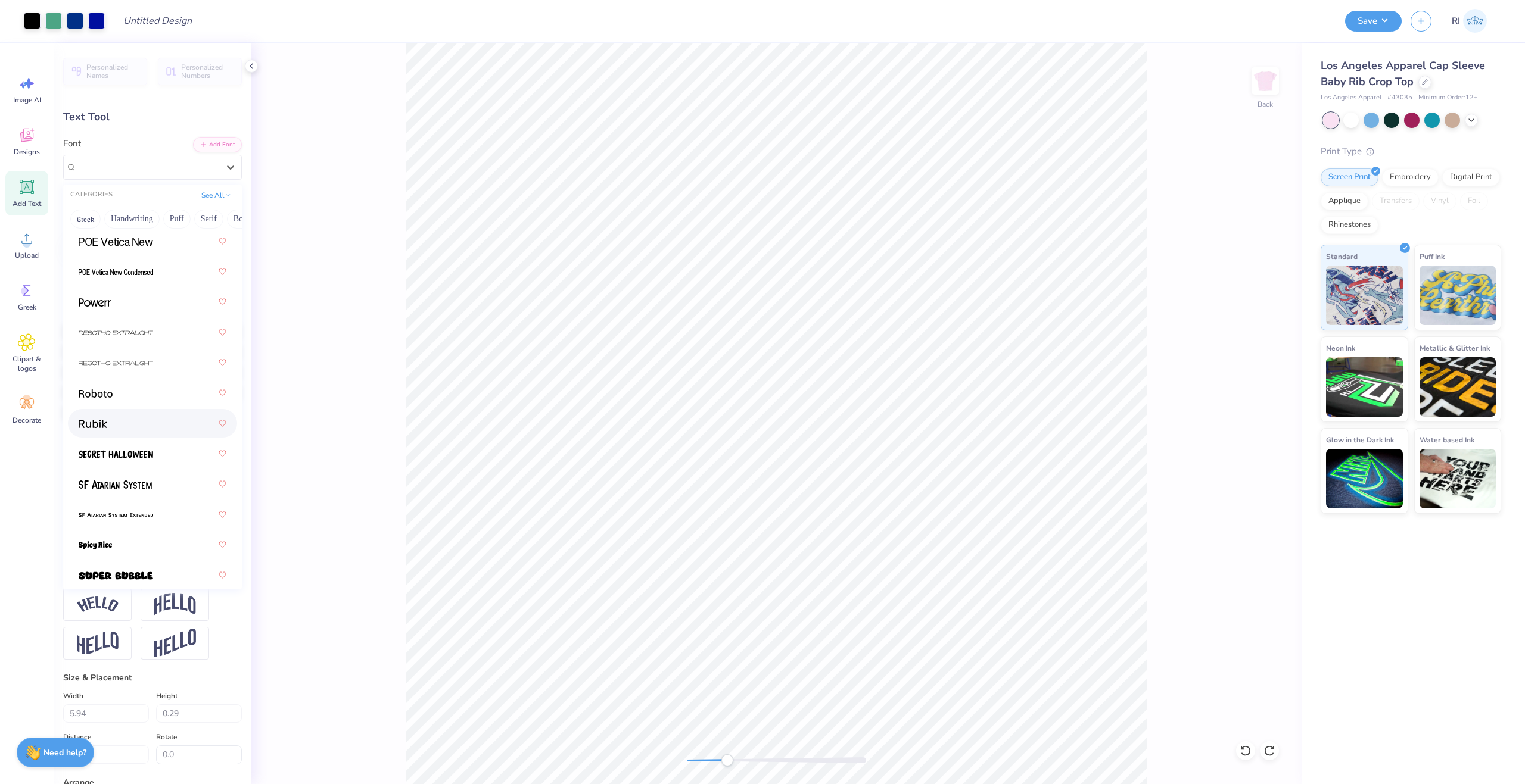
scroll to position [1667, 0]
click at [160, 399] on div at bounding box center [153, 390] width 148 height 21
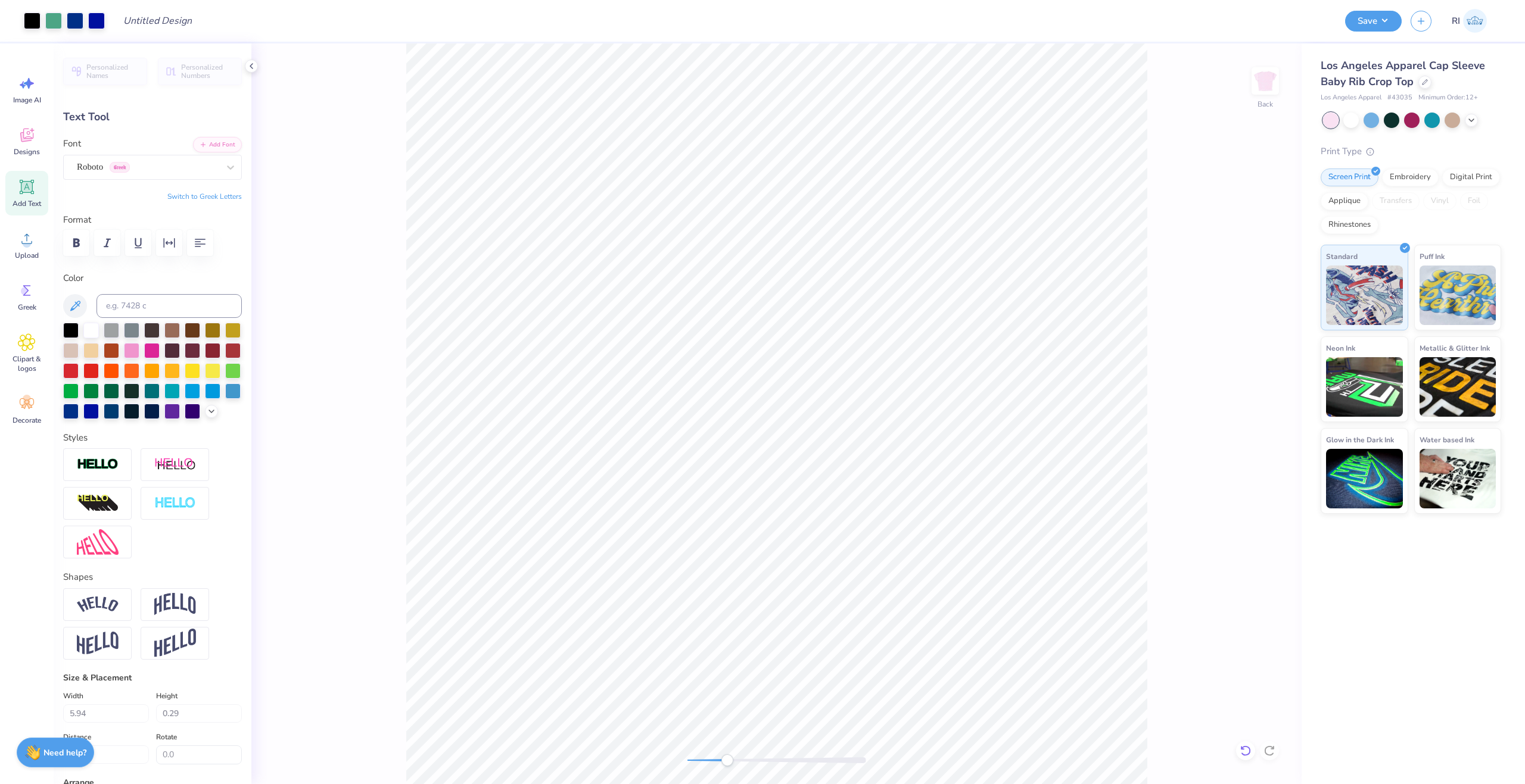
click at [1240, 749] on icon at bounding box center [1246, 751] width 12 height 12
click at [177, 173] on div "Roboto Greek" at bounding box center [148, 166] width 144 height 18
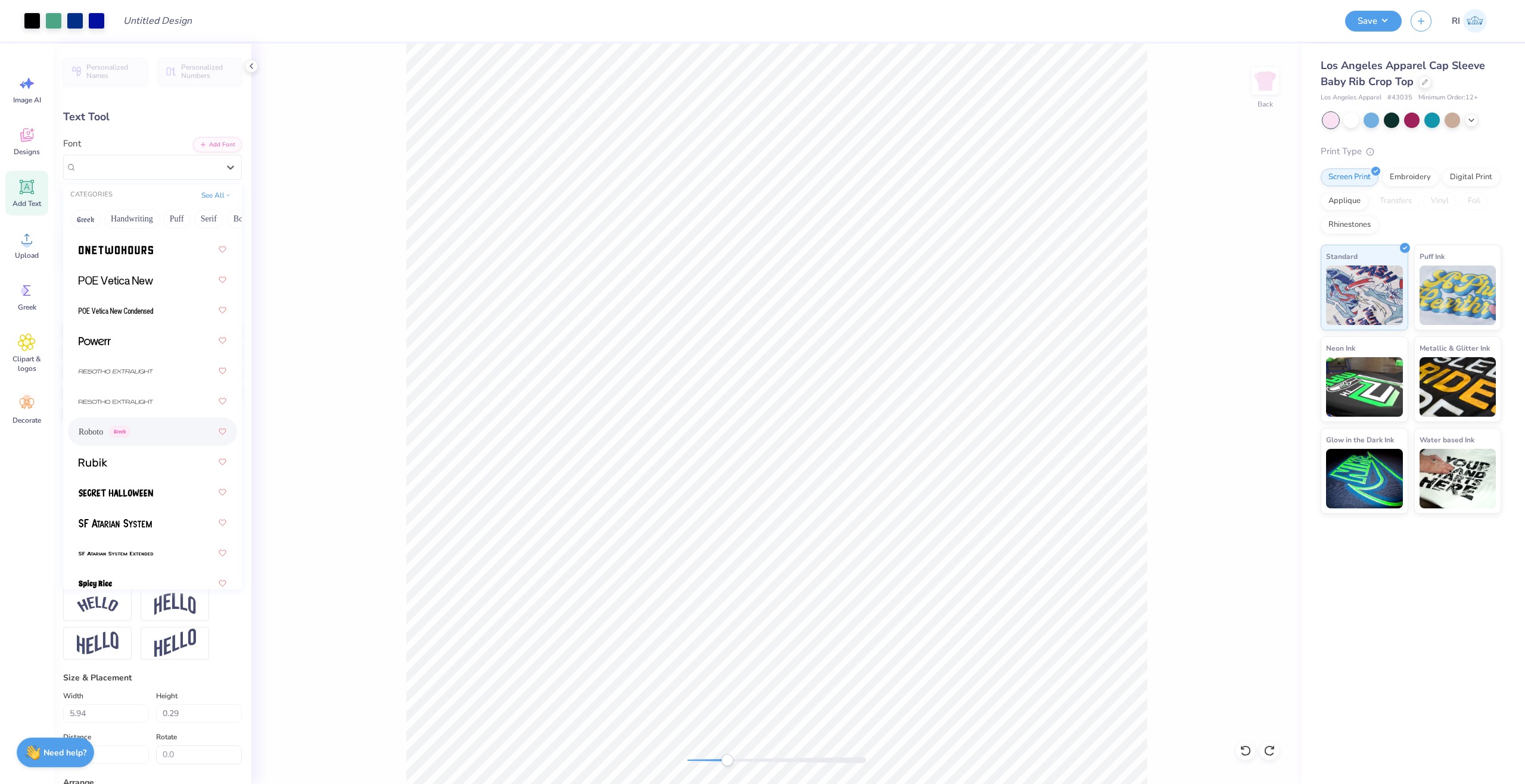
scroll to position [1624, 0]
click at [178, 447] on div "Roboto Greek" at bounding box center [152, 434] width 169 height 29
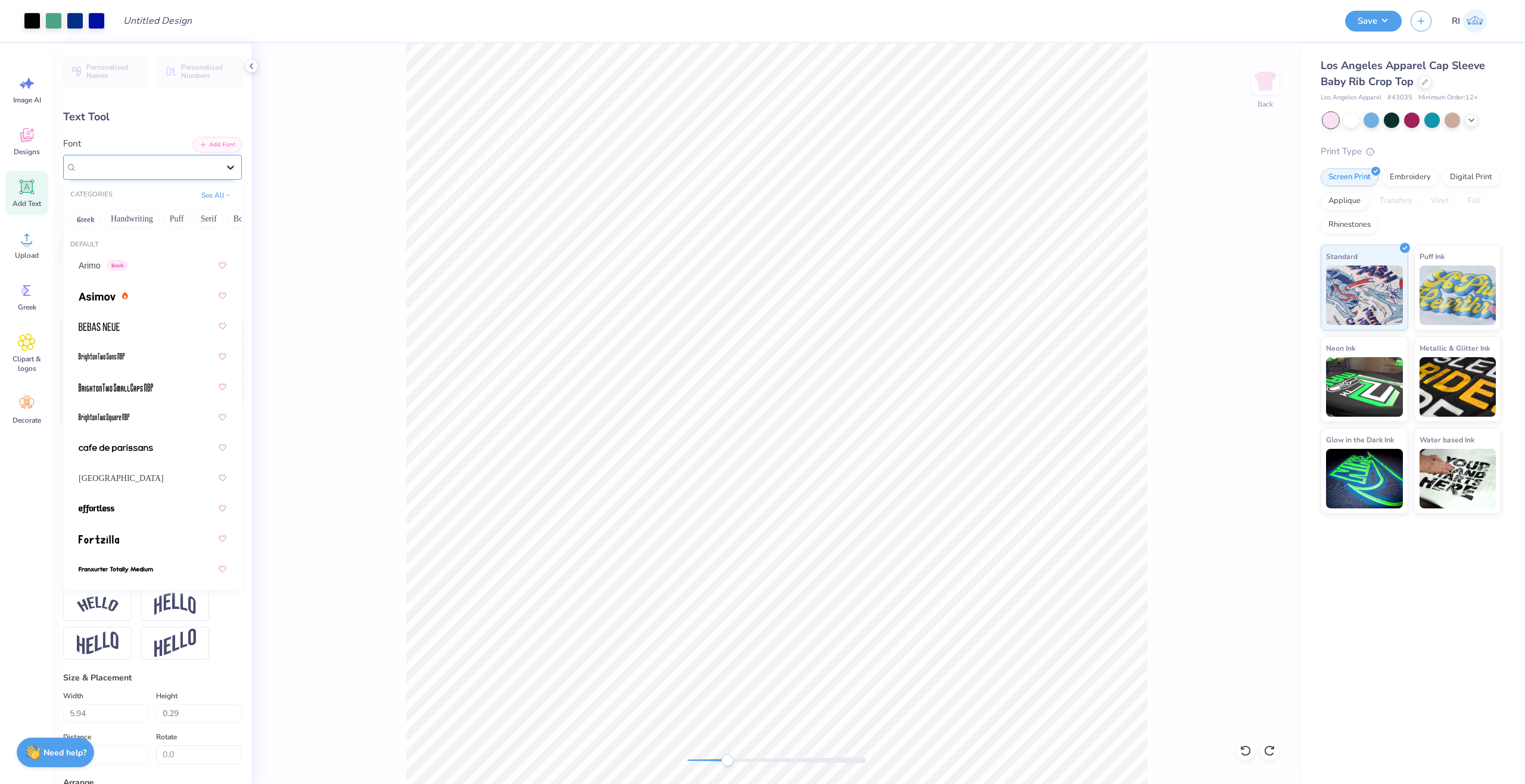
click at [220, 172] on div at bounding box center [230, 167] width 21 height 21
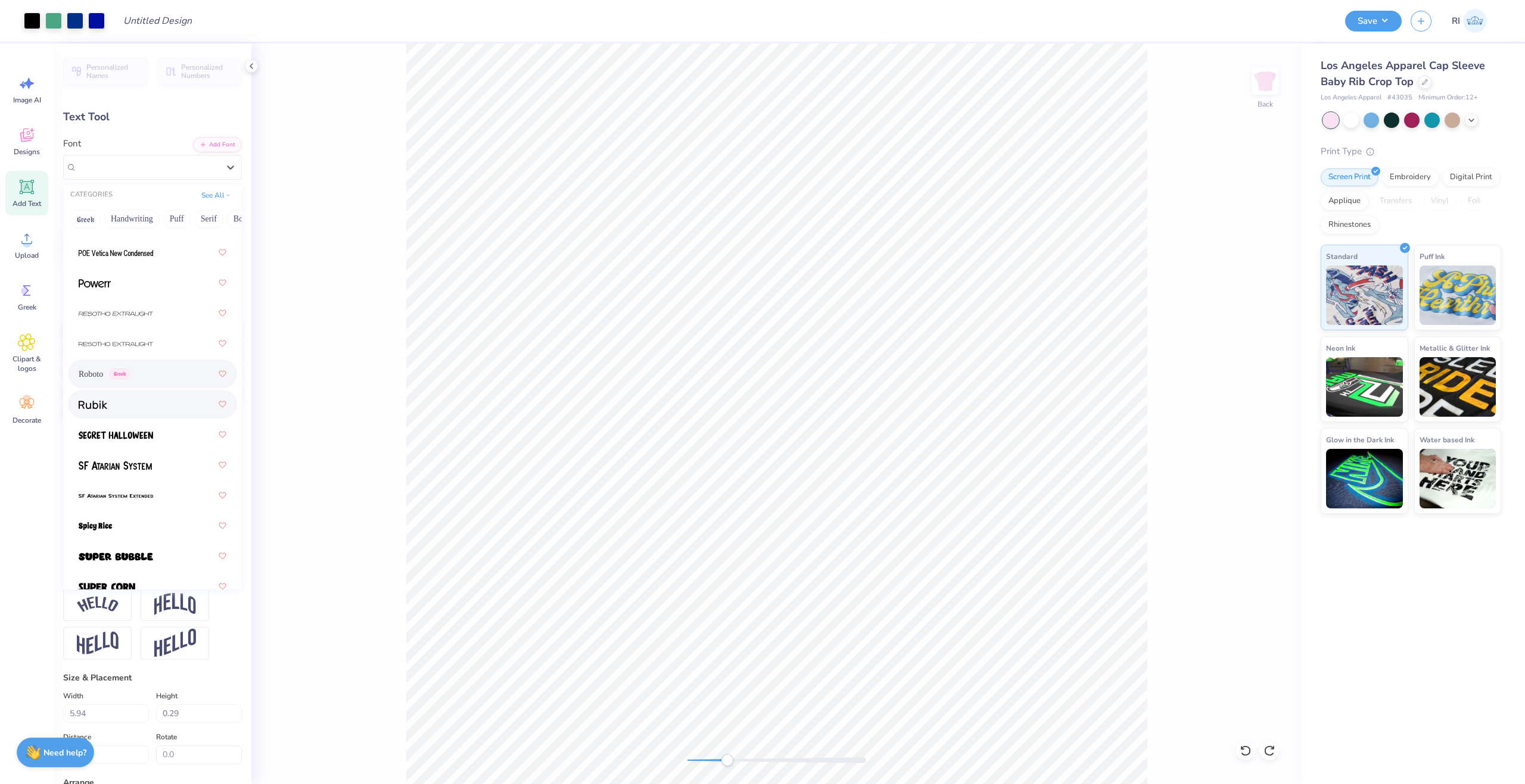
click at [151, 417] on div at bounding box center [152, 405] width 169 height 29
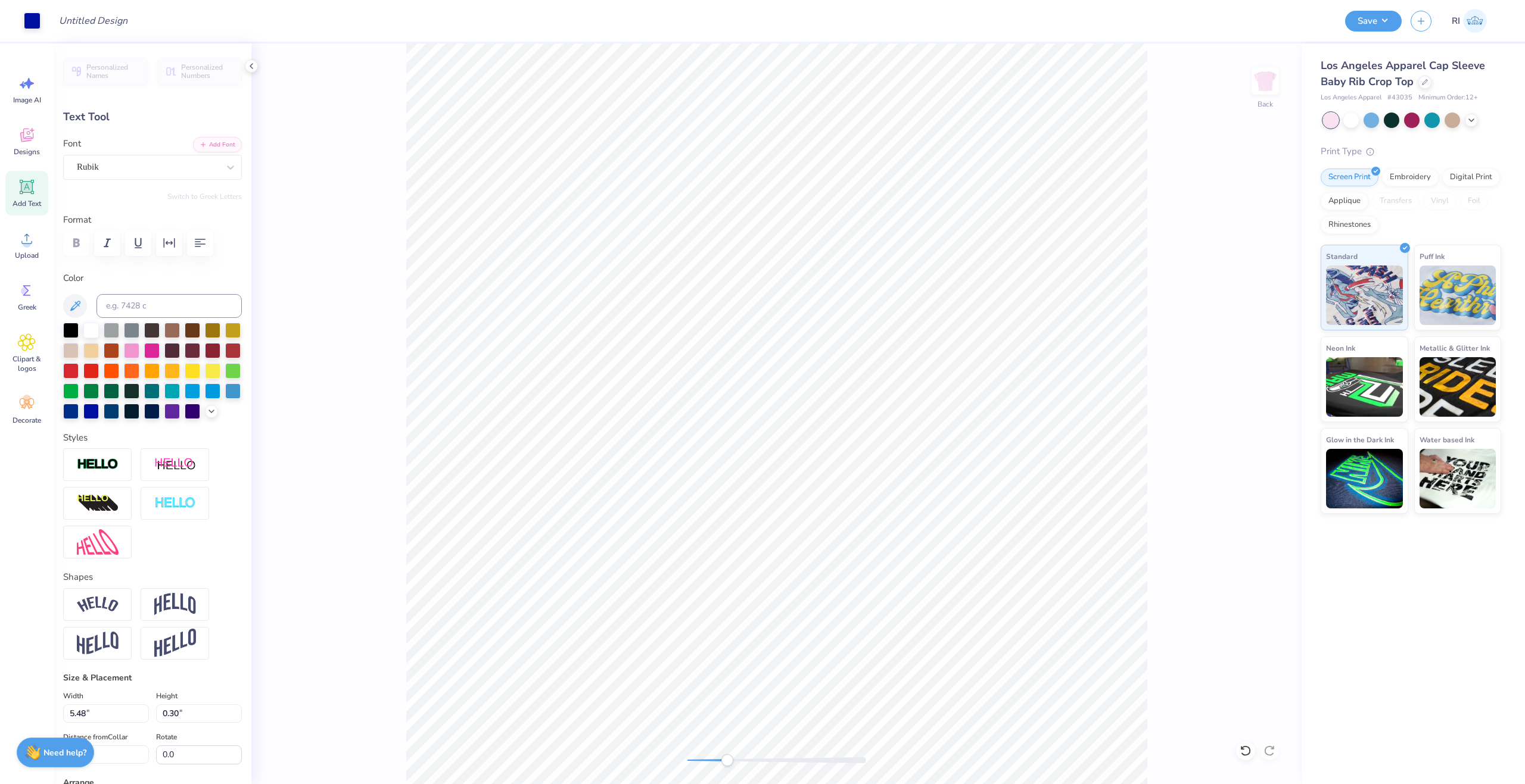
type input "5.48"
type input "0.30"
type input "6.07"
type input "5.50"
click at [171, 240] on icon "button" at bounding box center [169, 243] width 14 height 14
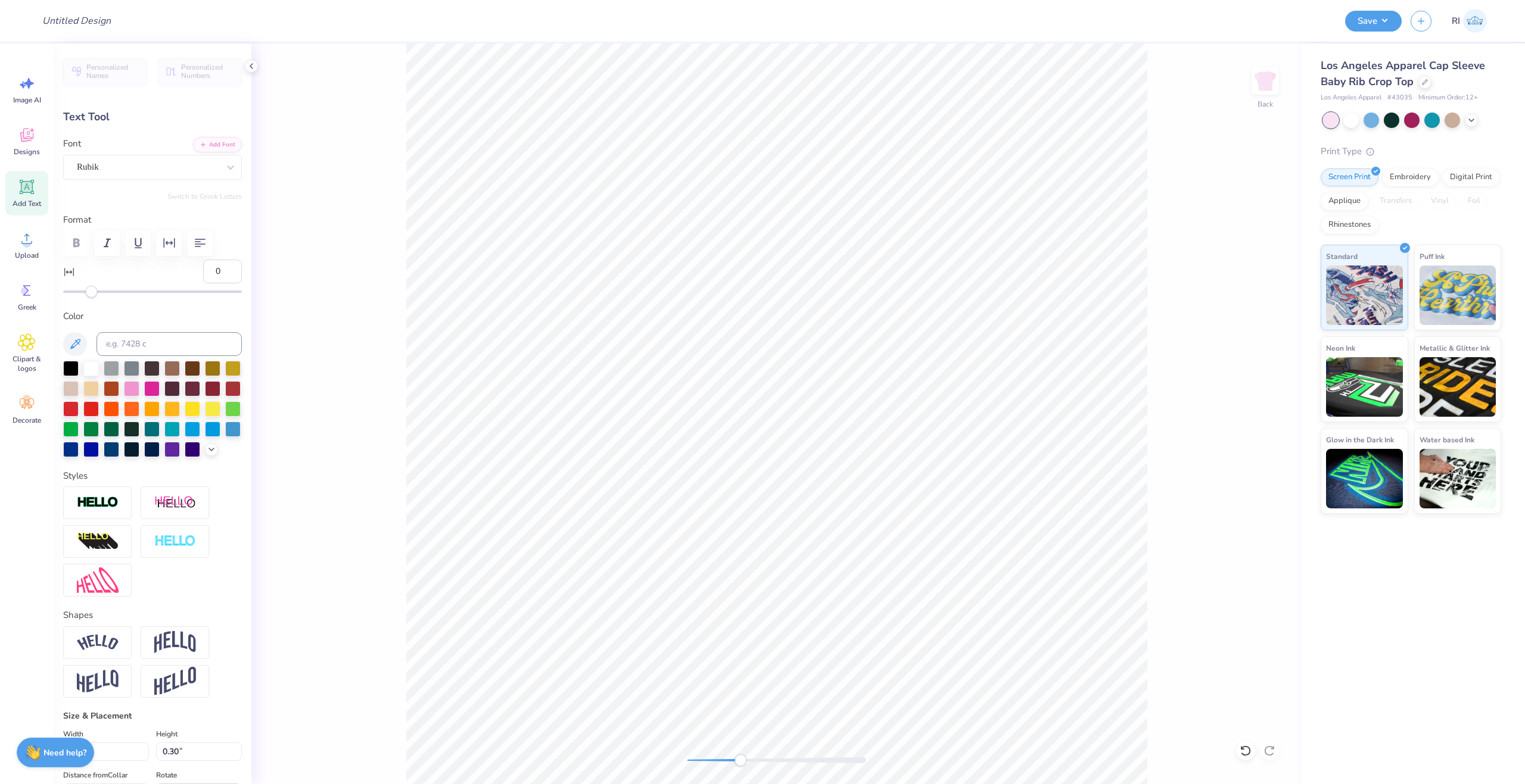
drag, startPoint x: 207, startPoint y: 280, endPoint x: 186, endPoint y: 276, distance: 21.4
click at [186, 276] on div "0" at bounding box center [152, 279] width 178 height 38
drag, startPoint x: 208, startPoint y: 273, endPoint x: 185, endPoint y: 271, distance: 23.1
click at [190, 271] on div "0" at bounding box center [152, 279] width 178 height 38
type input "5"
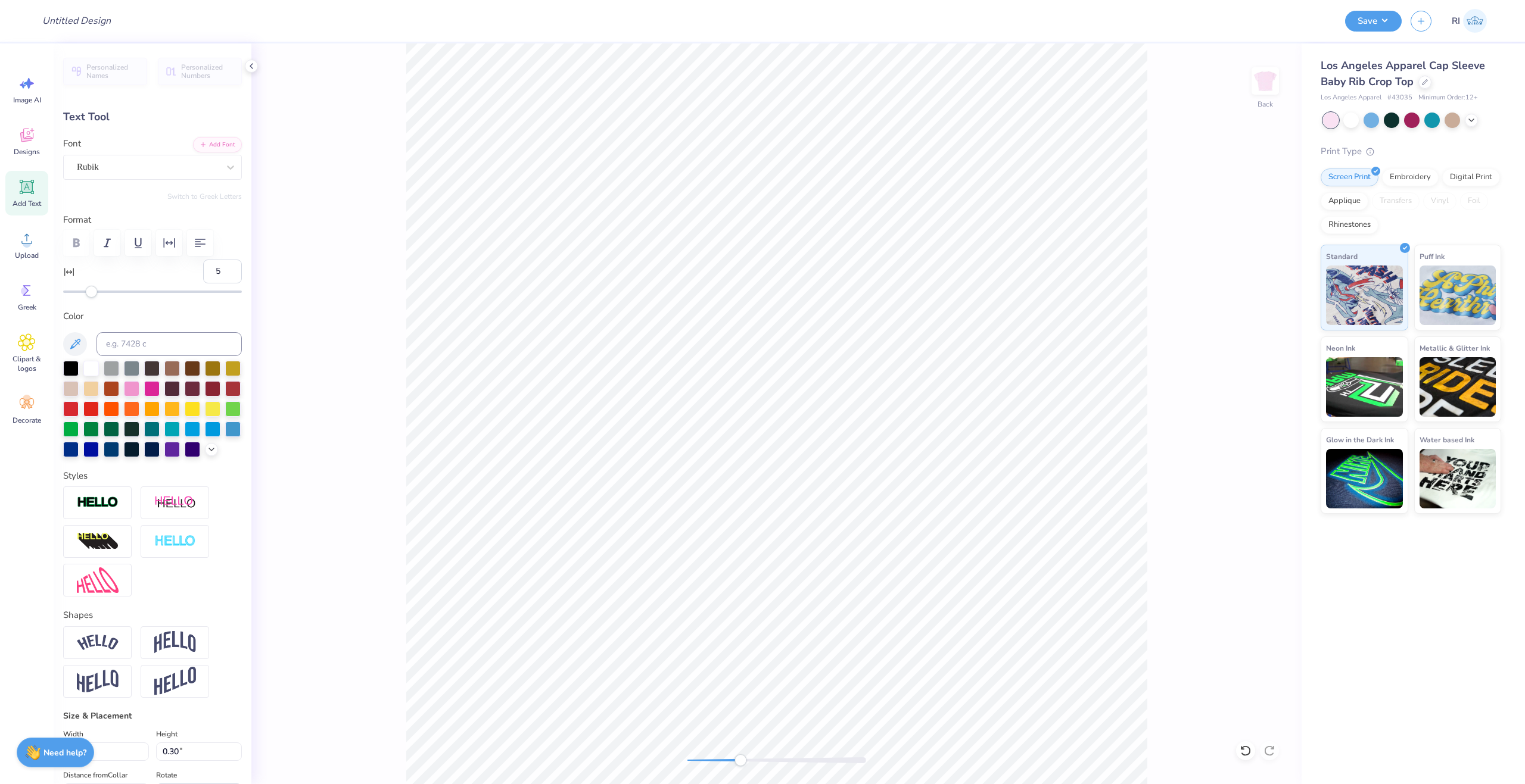
drag, startPoint x: 180, startPoint y: 273, endPoint x: 159, endPoint y: 295, distance: 30.4
click at [180, 273] on div "5" at bounding box center [152, 279] width 178 height 38
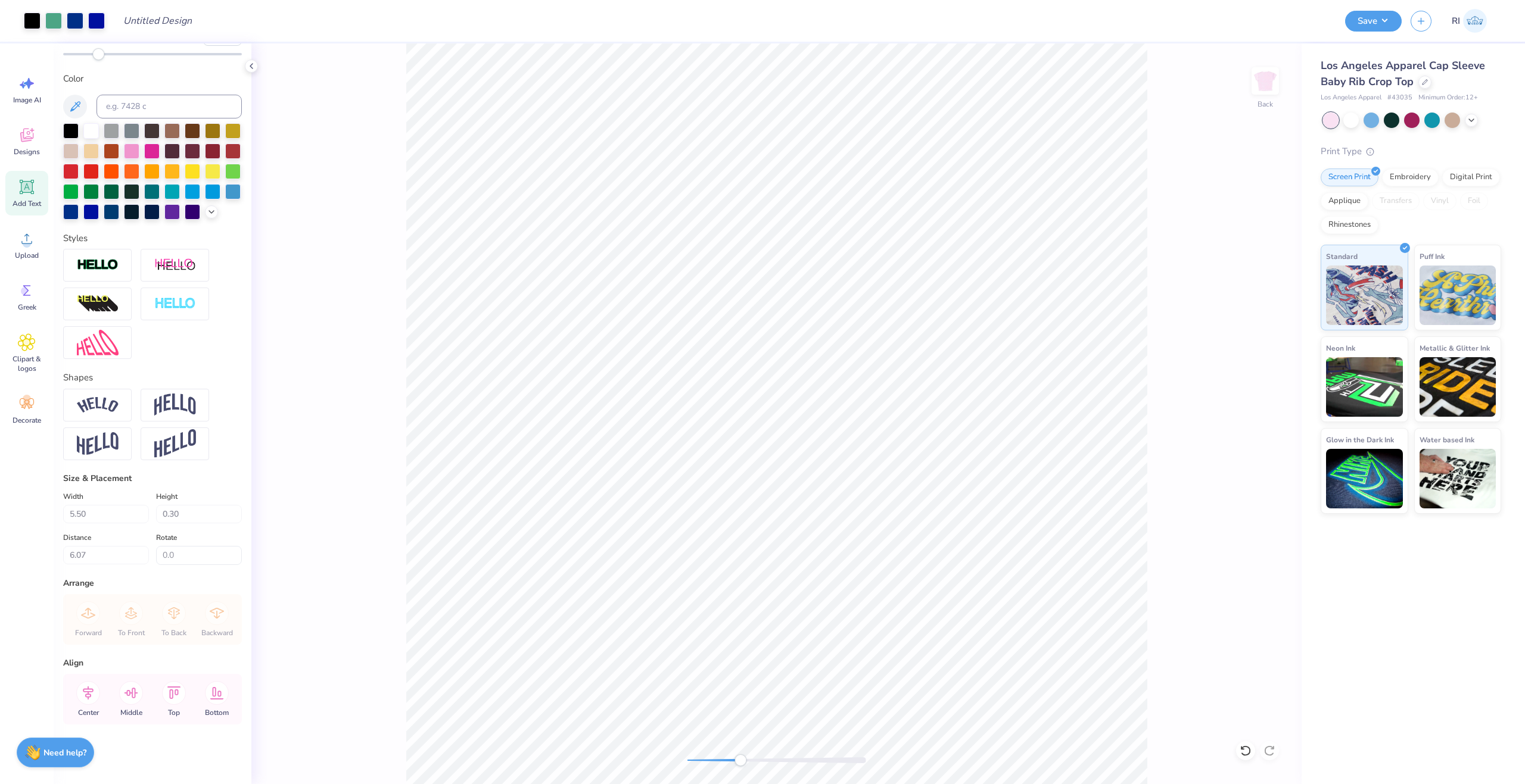
scroll to position [258, 0]
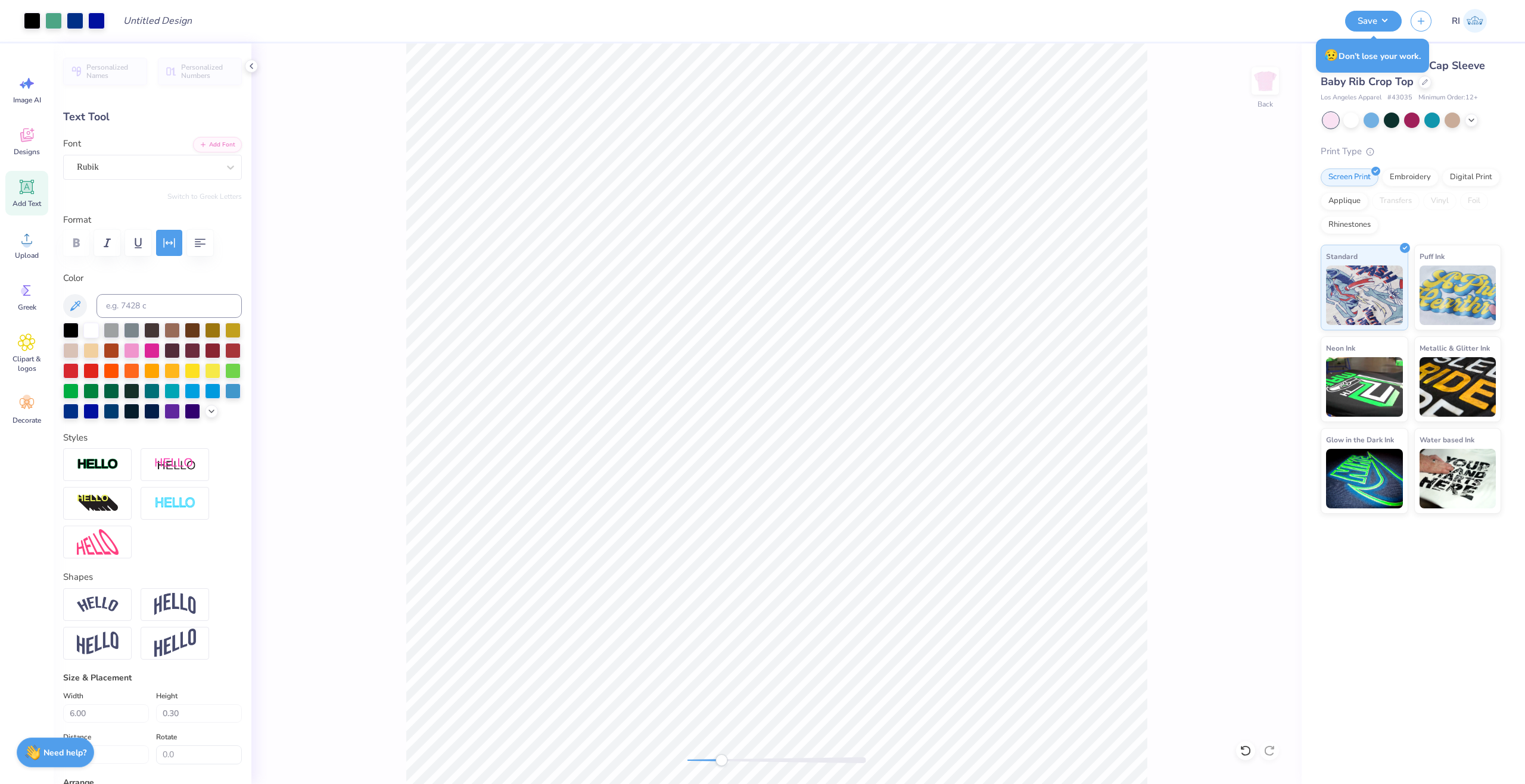
type input "6.07"
click at [171, 234] on button "button" at bounding box center [169, 243] width 26 height 26
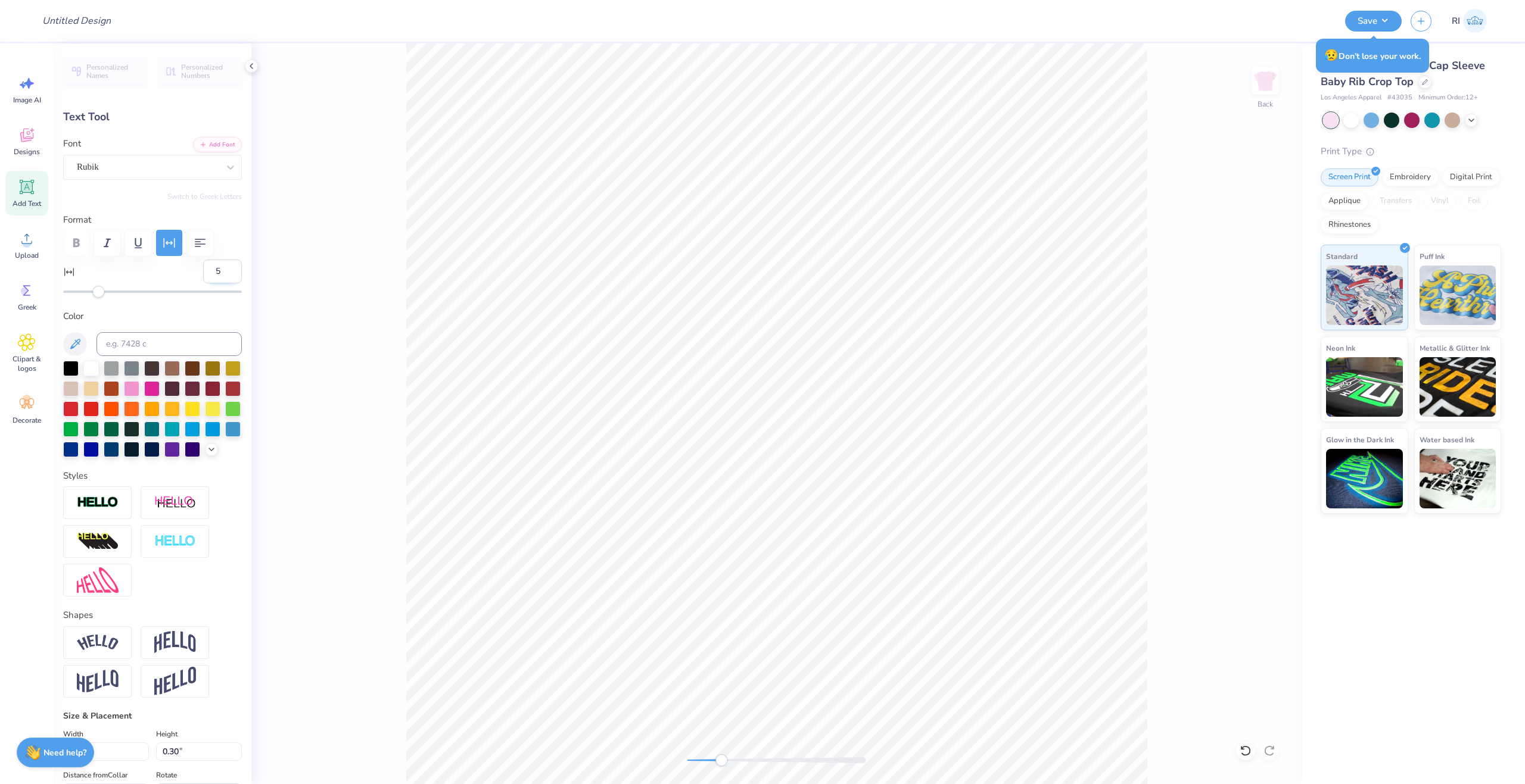
click at [218, 276] on input "5" at bounding box center [222, 271] width 39 height 24
type input "4"
click at [220, 277] on input "4" at bounding box center [222, 271] width 39 height 24
click at [227, 236] on div at bounding box center [152, 243] width 178 height 26
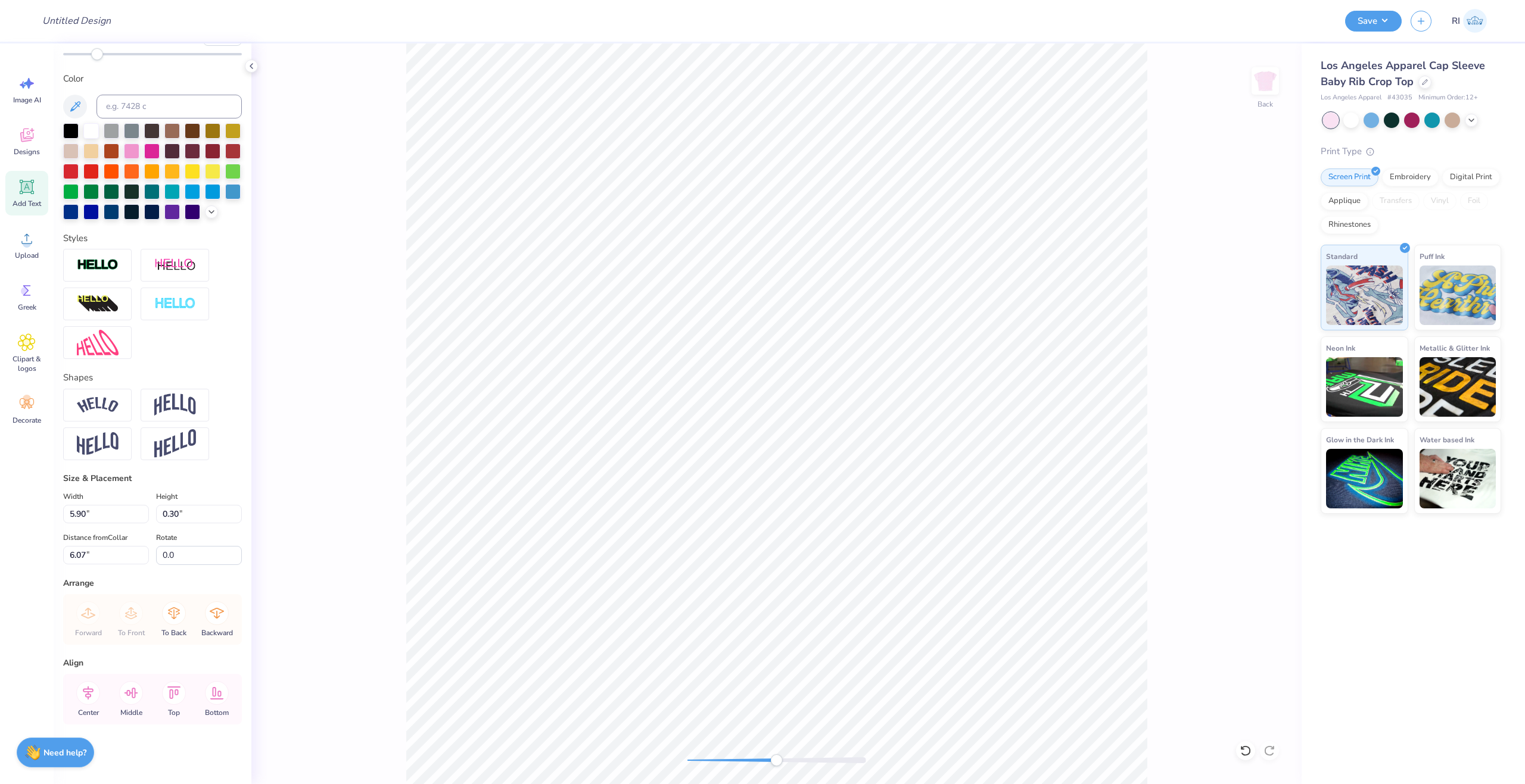
type input "5.94"
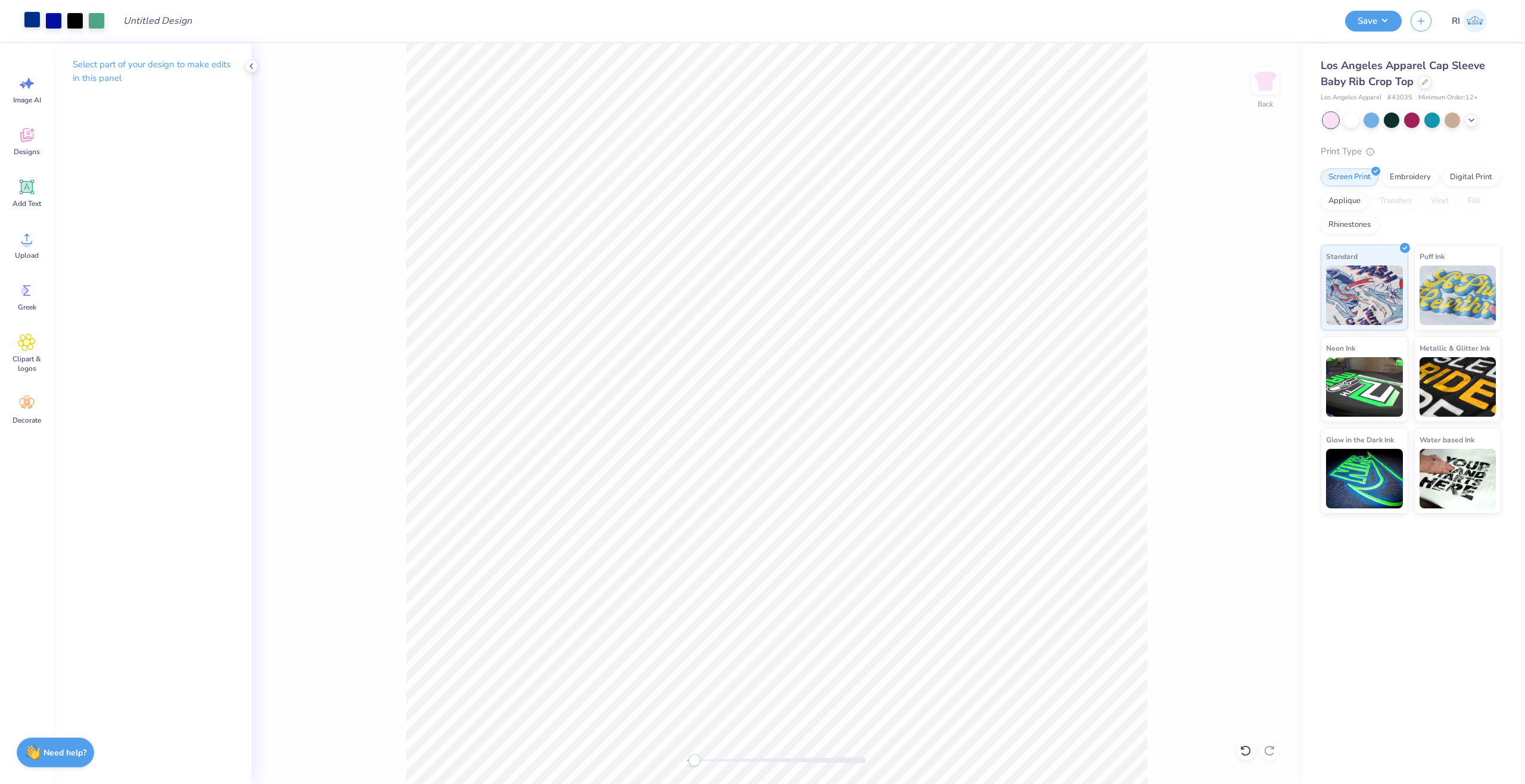
click at [38, 18] on div at bounding box center [32, 20] width 17 height 17
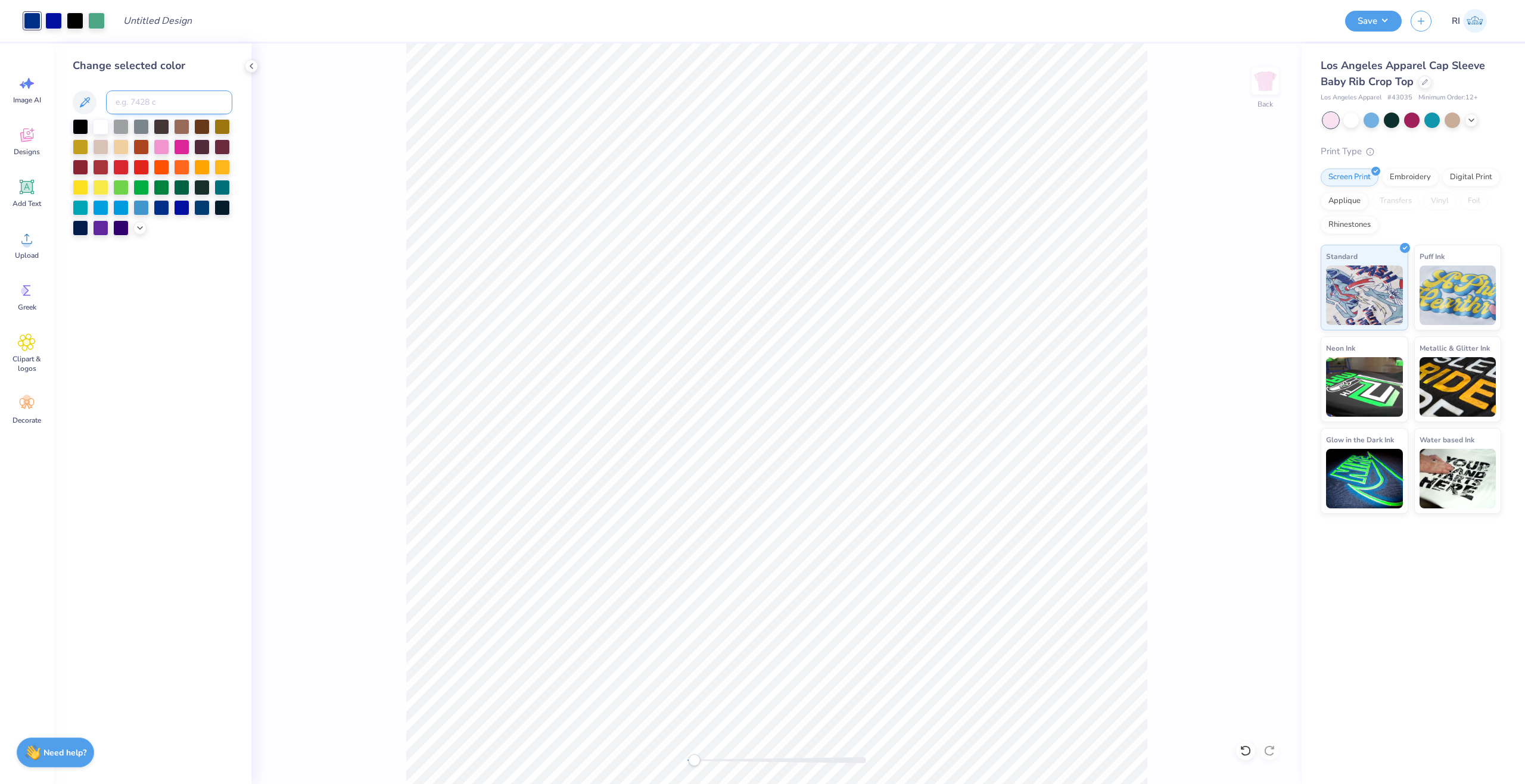
click at [122, 101] on input at bounding box center [170, 103] width 127 height 24
type input "7723"
click at [44, 20] on div at bounding box center [54, 21] width 60 height 17
click at [50, 23] on div at bounding box center [54, 20] width 17 height 17
click at [150, 101] on input at bounding box center [170, 103] width 127 height 24
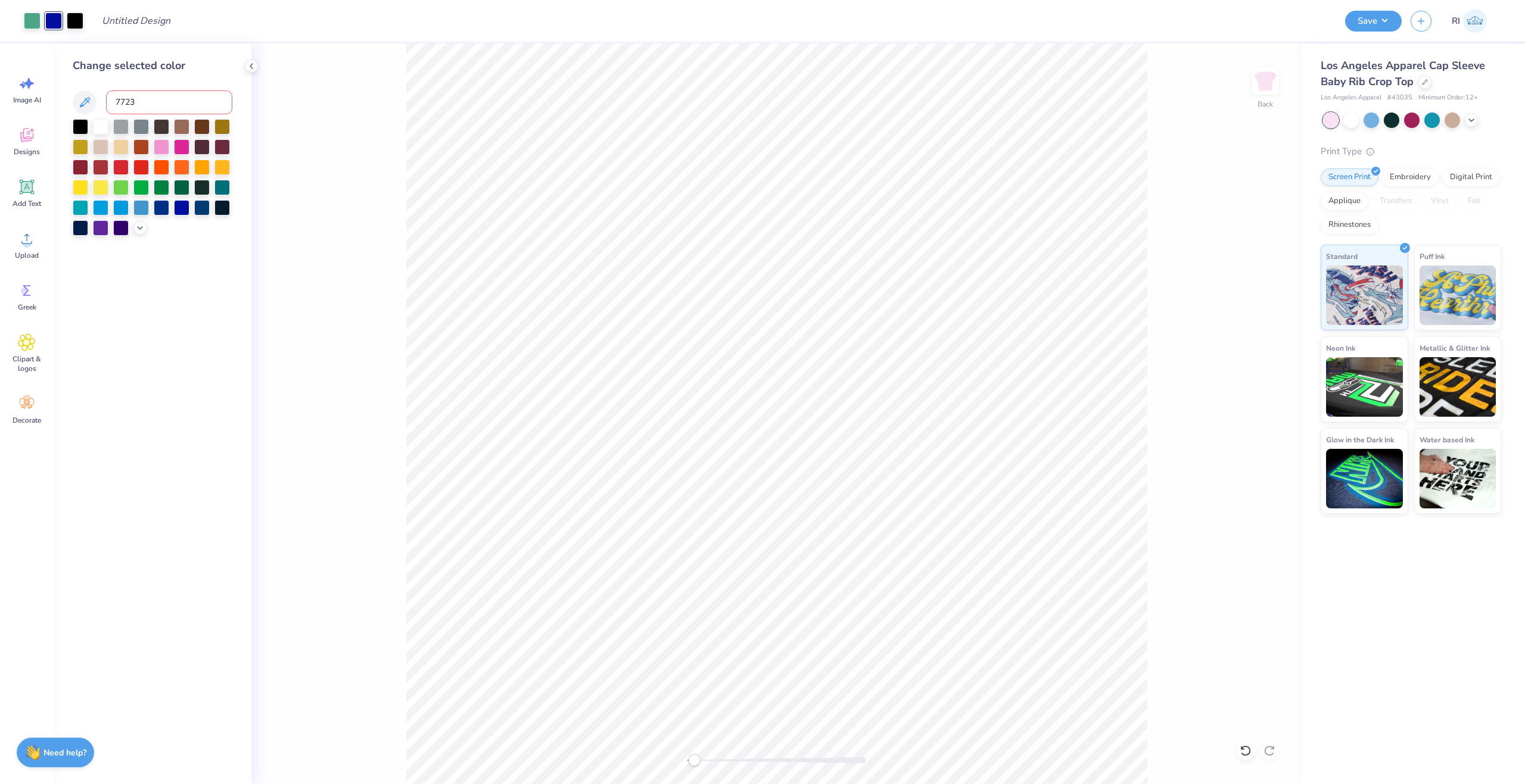
type input "7723"
click at [145, 21] on input "Design Title" at bounding box center [130, 21] width 117 height 24
paste input "UGC_3527"
type input "UGC_3527"
click at [1375, 23] on button "Save" at bounding box center [1373, 19] width 57 height 21
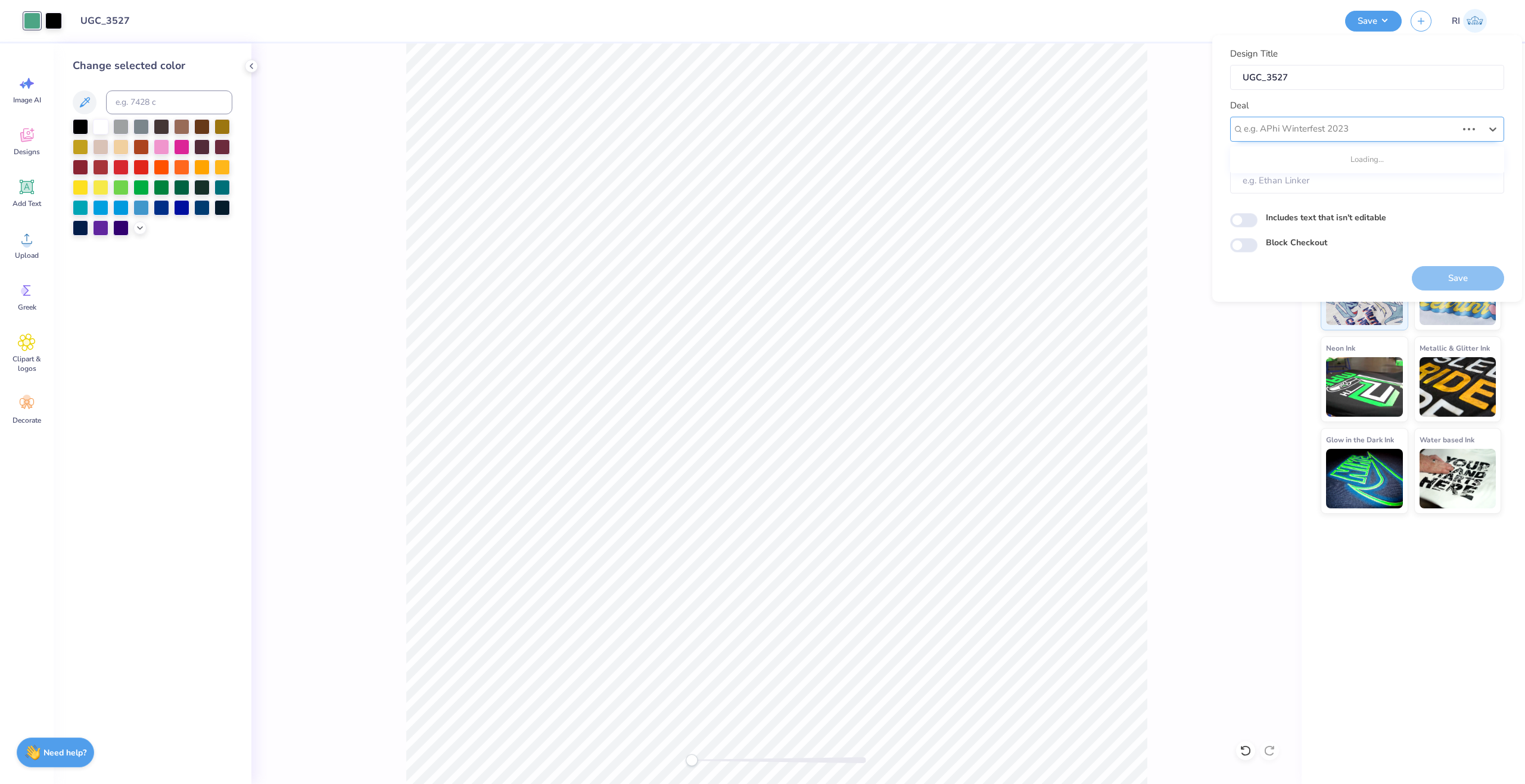
click at [1391, 123] on div at bounding box center [1350, 129] width 213 height 16
click at [1318, 160] on div "UGC Designs" at bounding box center [1367, 160] width 264 height 20
type input "UGC"
type input "Design Tool Gallery User"
click at [1240, 242] on input "Block Checkout" at bounding box center [1244, 245] width 27 height 14
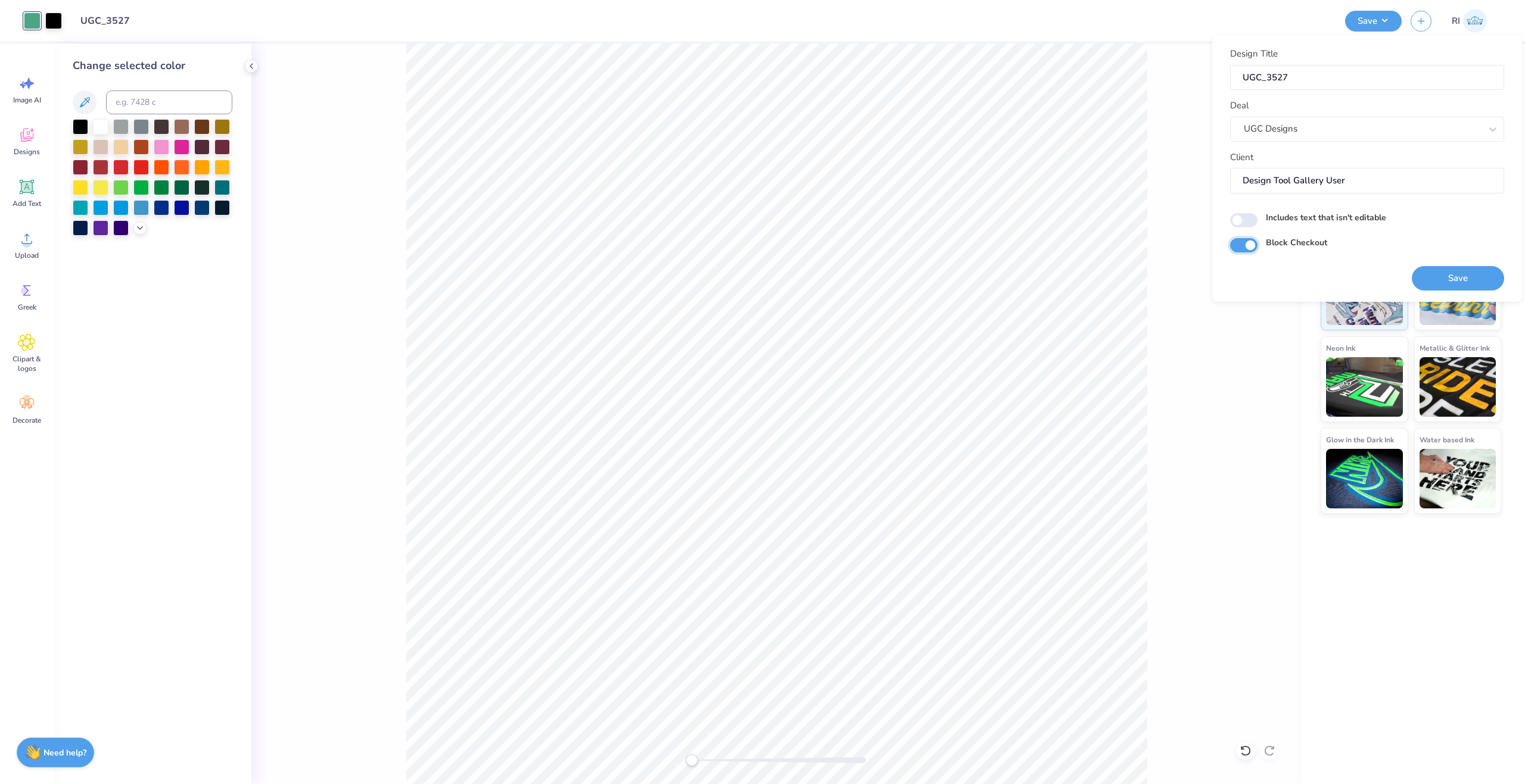
checkbox input "true"
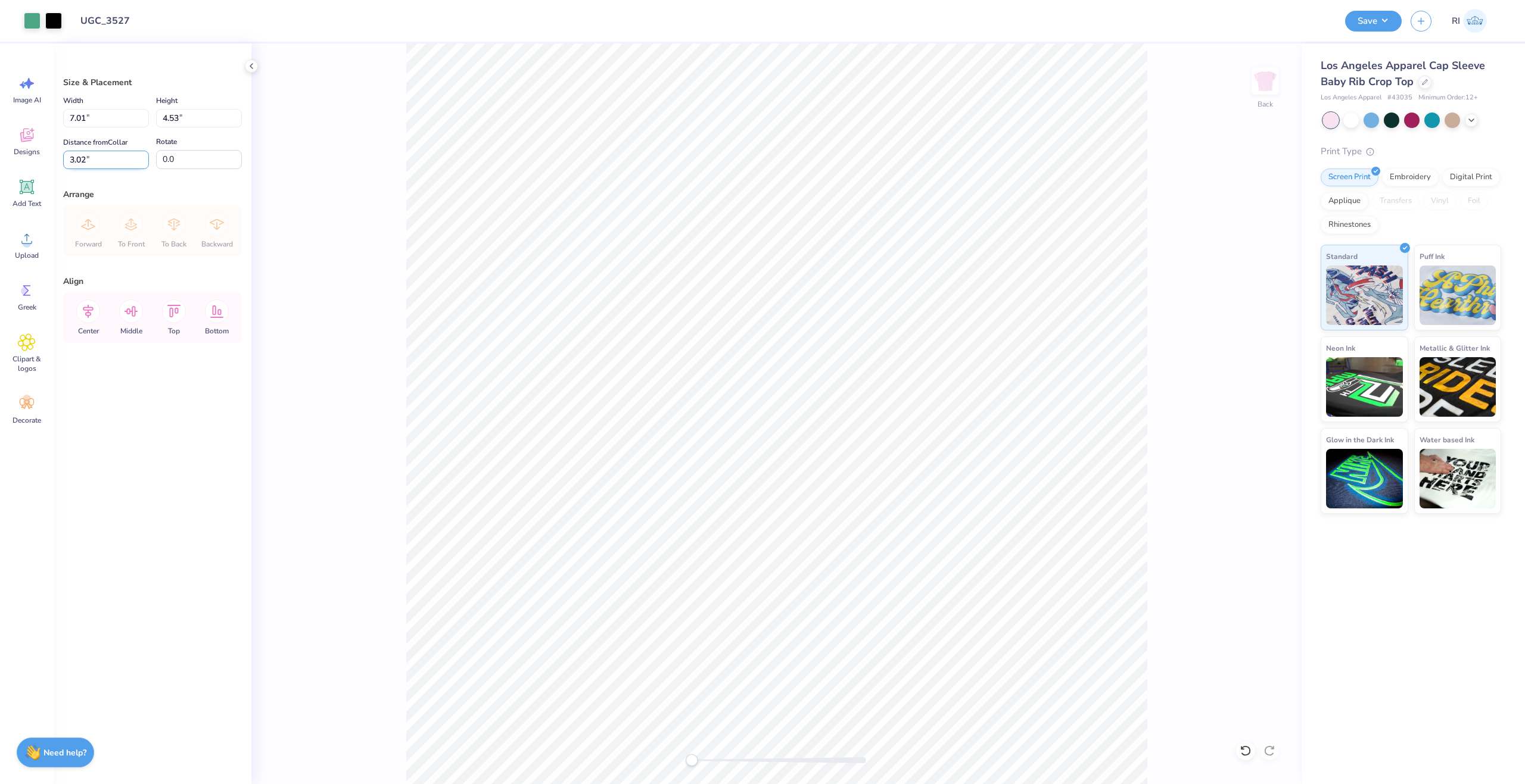
click at [94, 160] on input "3.02" at bounding box center [106, 159] width 86 height 18
type input "3.00"
click at [98, 121] on input "7.01" at bounding box center [106, 118] width 86 height 18
type input "7.00"
click at [108, 157] on input "3.00" at bounding box center [106, 159] width 86 height 18
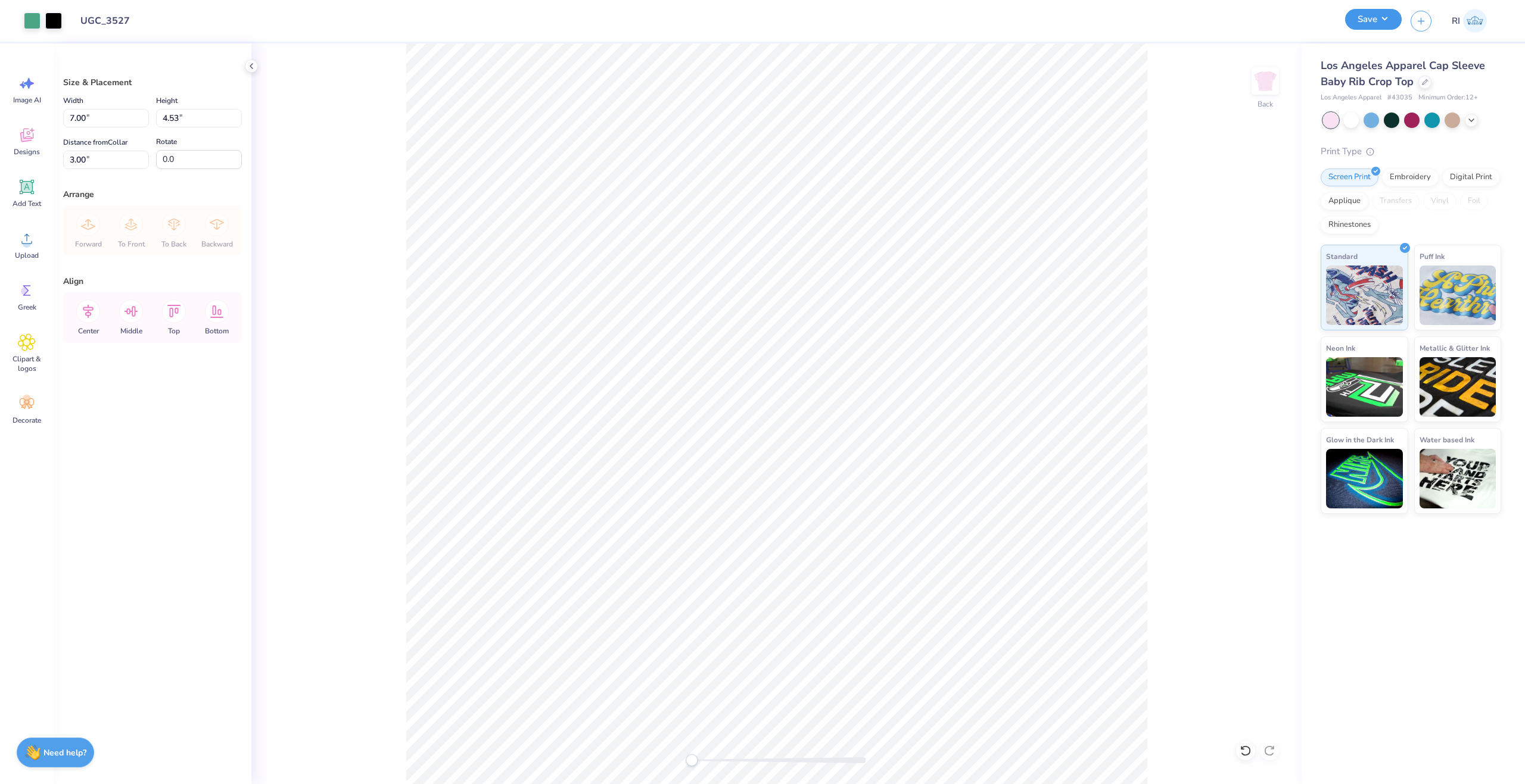
click at [1378, 22] on button "Save" at bounding box center [1373, 19] width 57 height 21
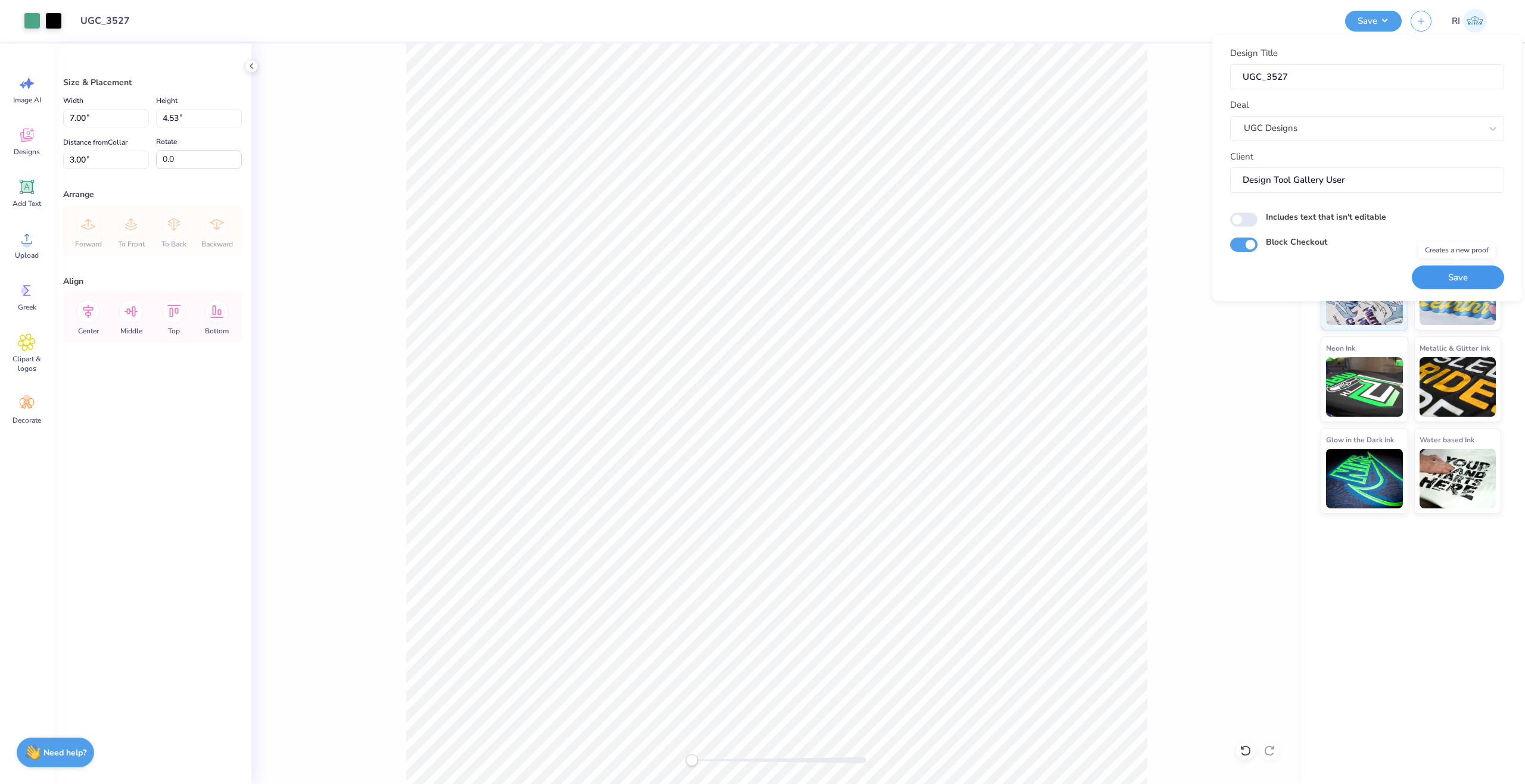
click at [1453, 276] on button "Save" at bounding box center [1458, 277] width 93 height 24
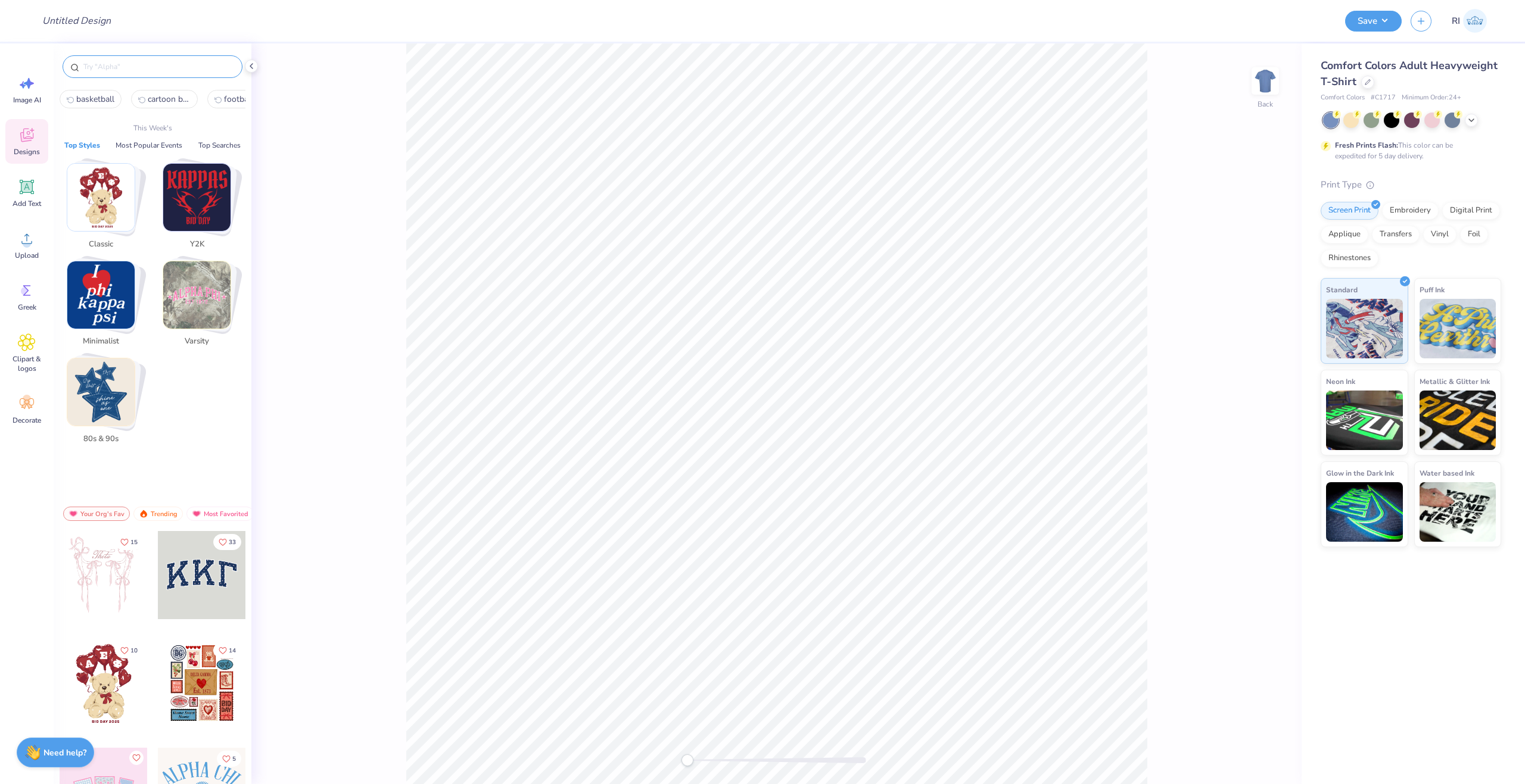
click at [115, 66] on input "text" at bounding box center [158, 67] width 152 height 12
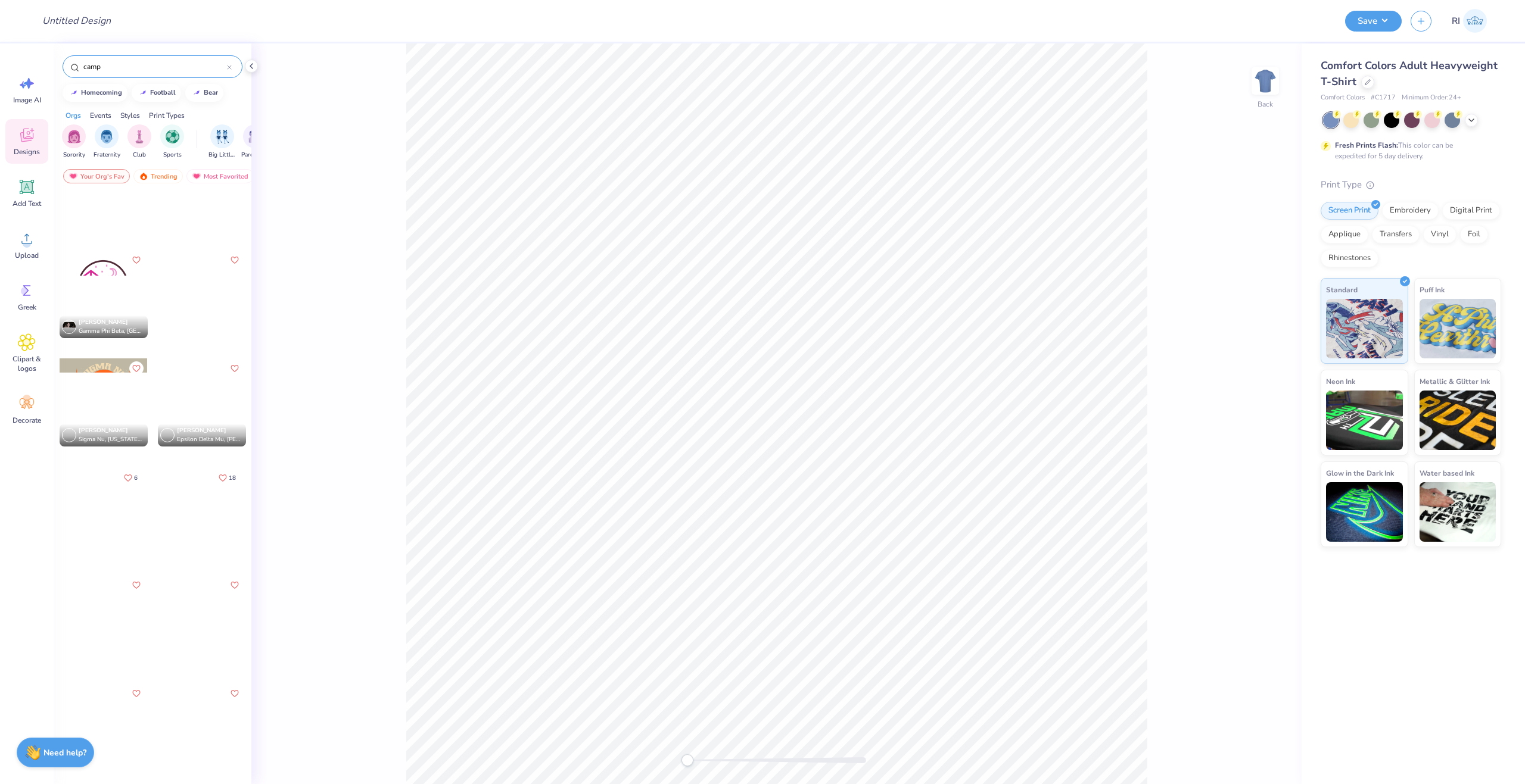
scroll to position [60, 0]
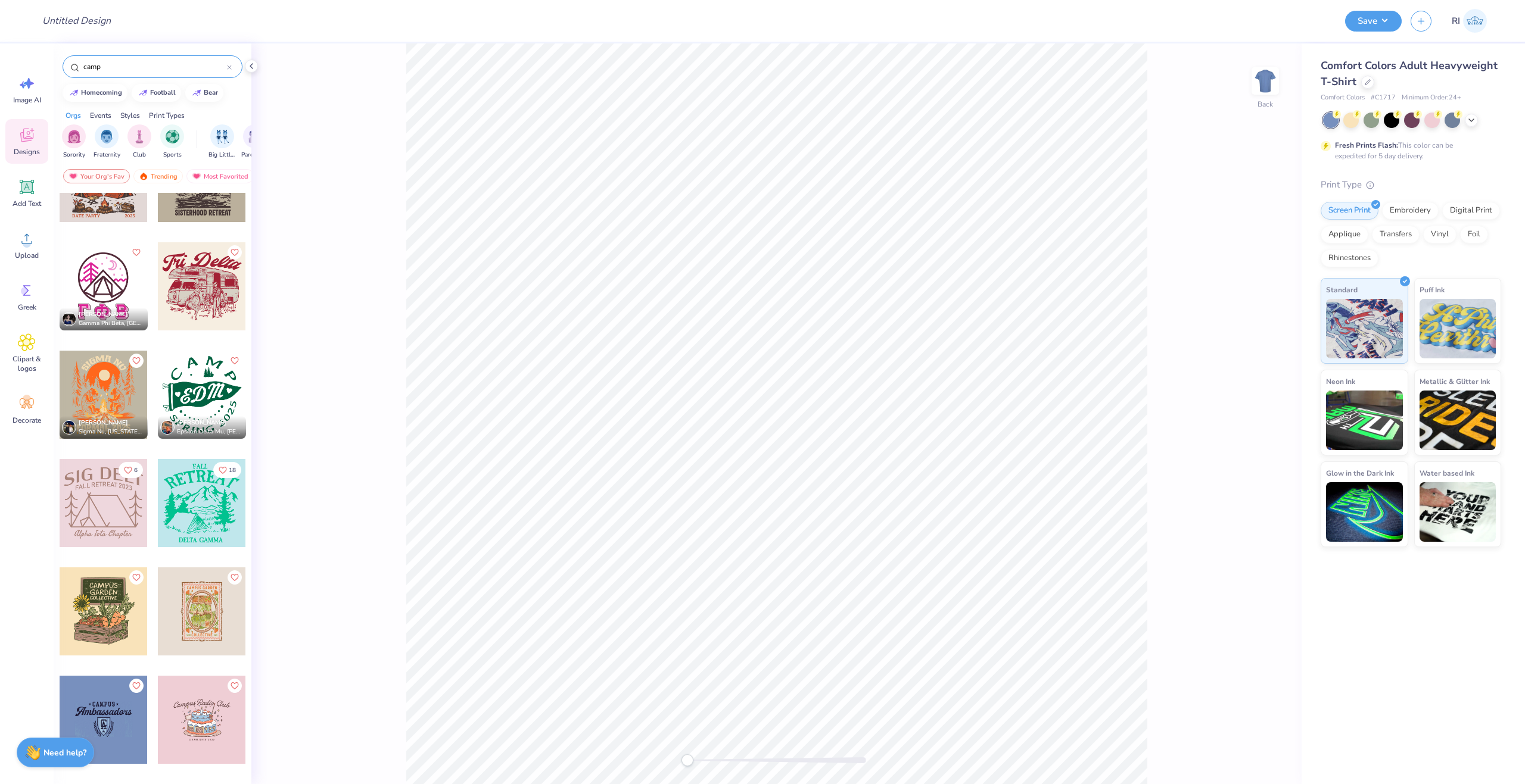
type input "camp"
click at [205, 518] on div at bounding box center [201, 503] width 88 height 88
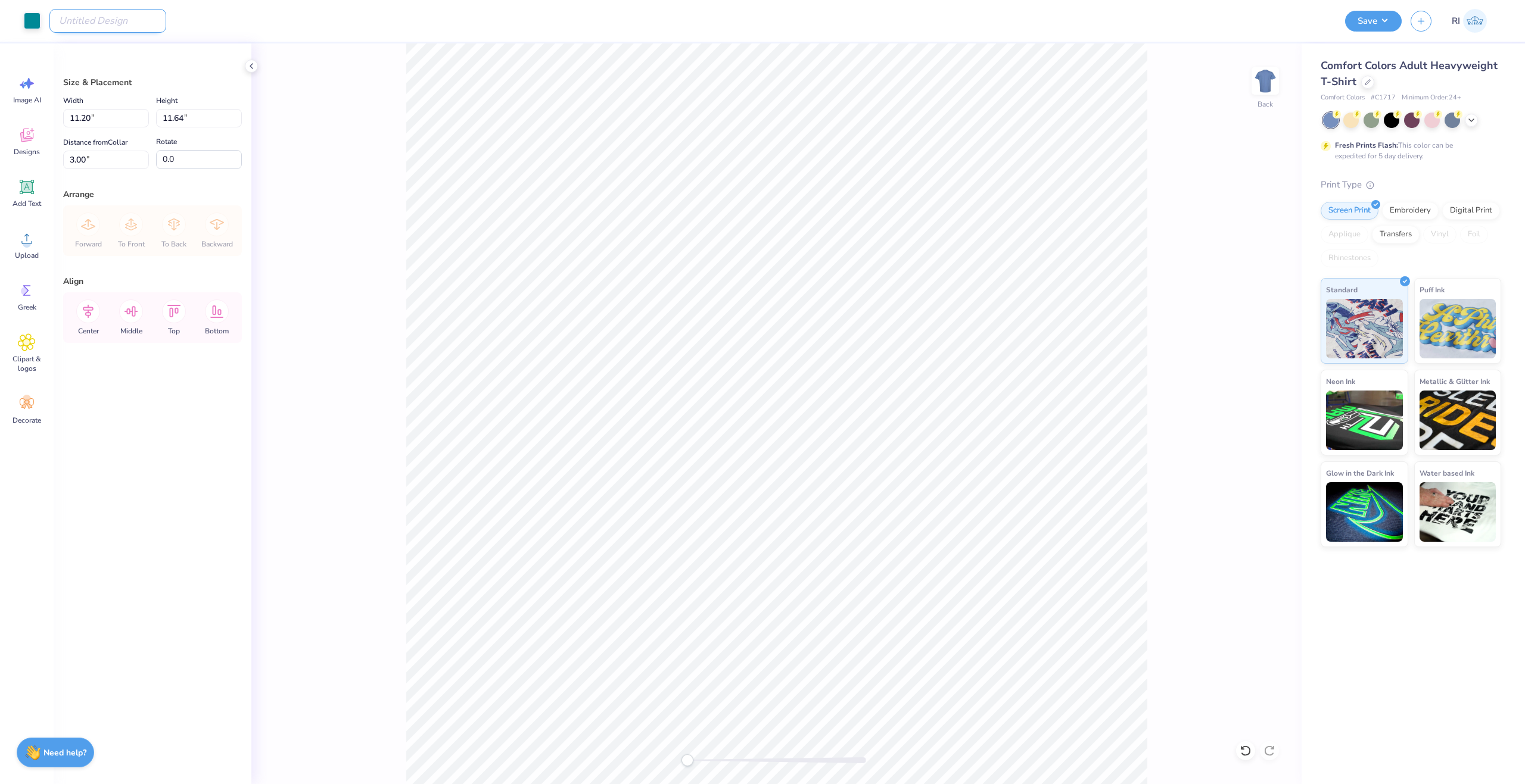
click at [81, 14] on input "Design Title" at bounding box center [108, 21] width 117 height 24
paste input "3435"
type input "3435"
drag, startPoint x: 116, startPoint y: 22, endPoint x: 34, endPoint y: 25, distance: 82.1
click at [34, 25] on div "Art colors Design Title 3435 Save RI" at bounding box center [762, 21] width 1525 height 42
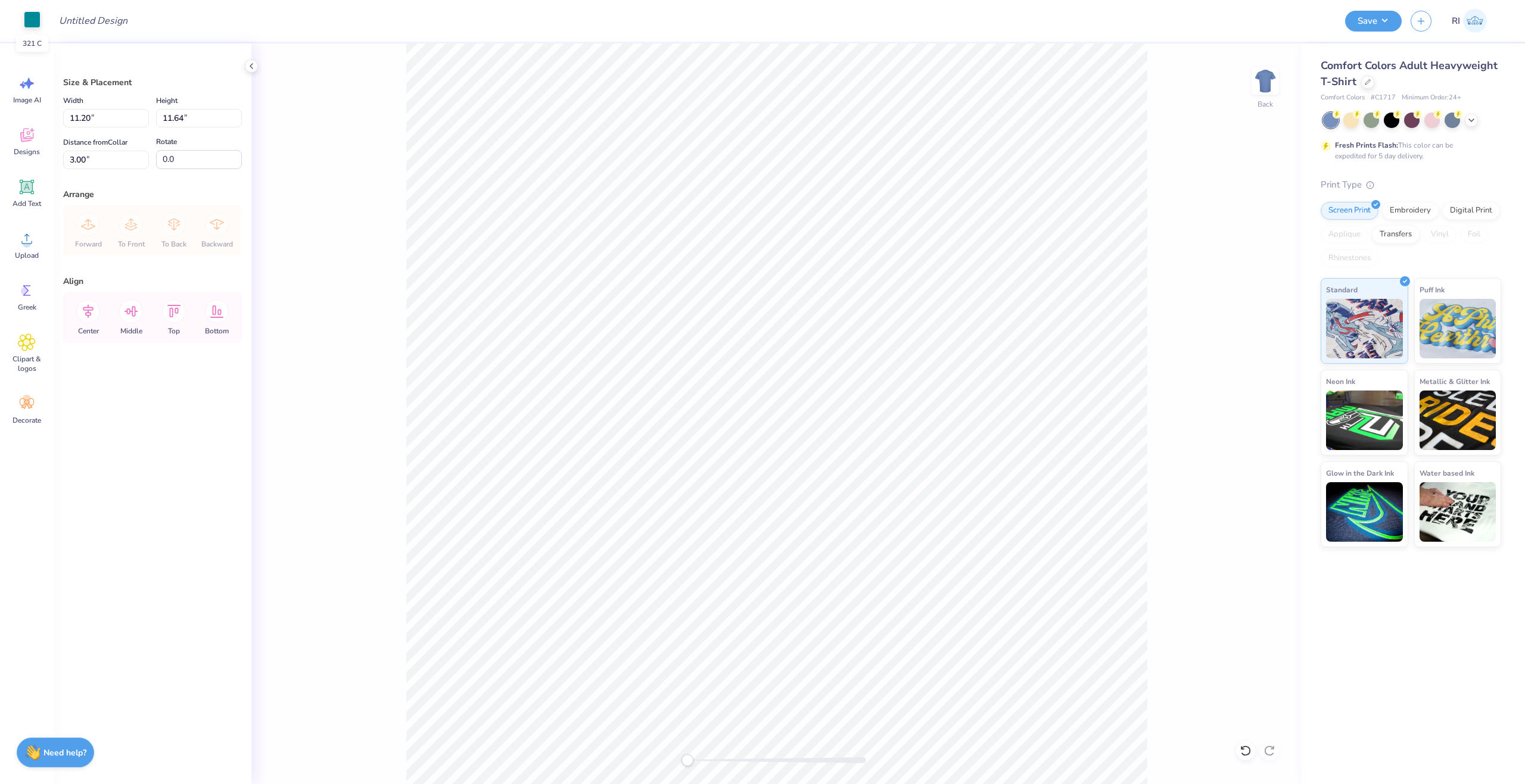
click at [34, 25] on div at bounding box center [32, 20] width 17 height 17
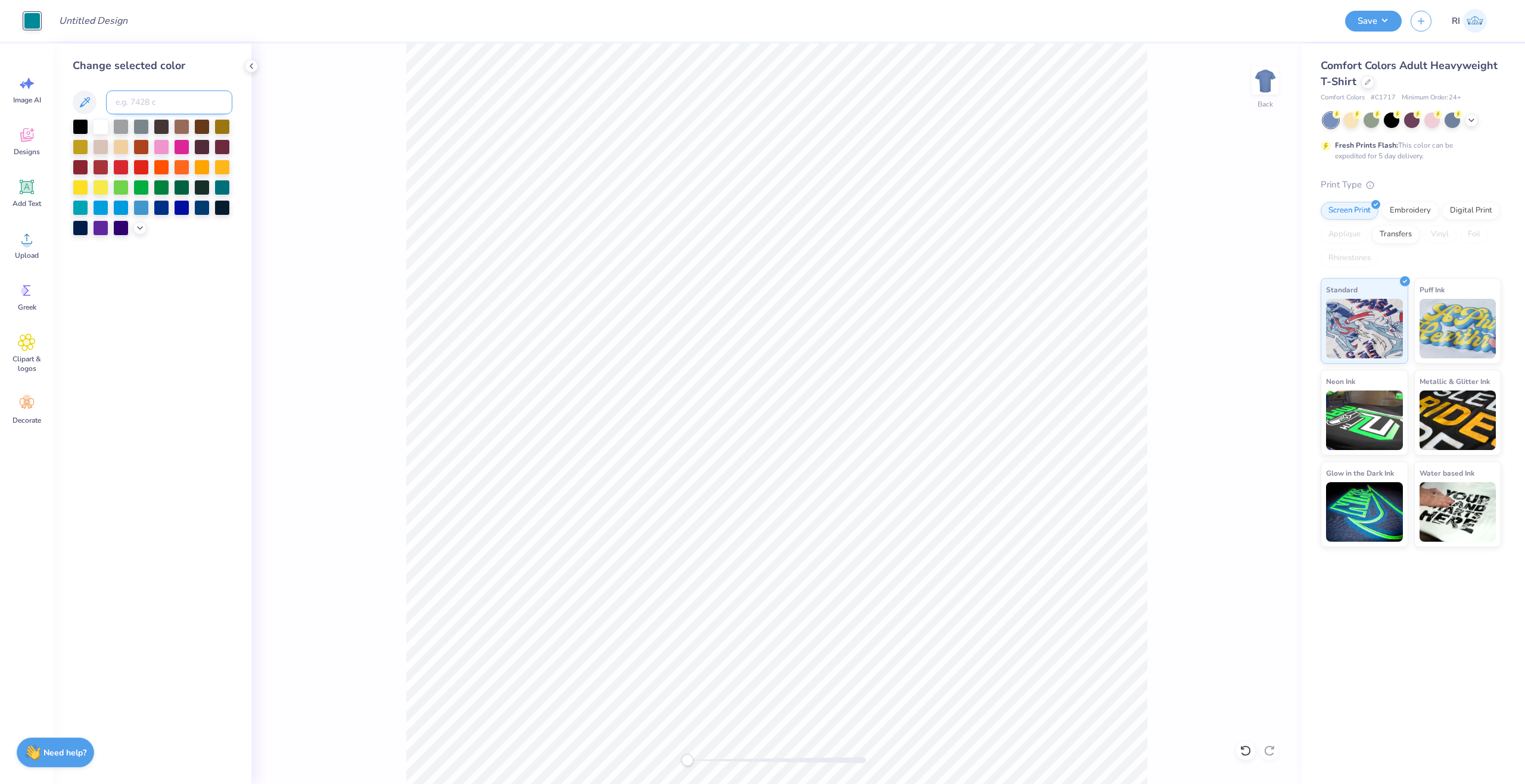
click at [126, 106] on input at bounding box center [170, 103] width 127 height 24
paste input "3435"
type input "3435"
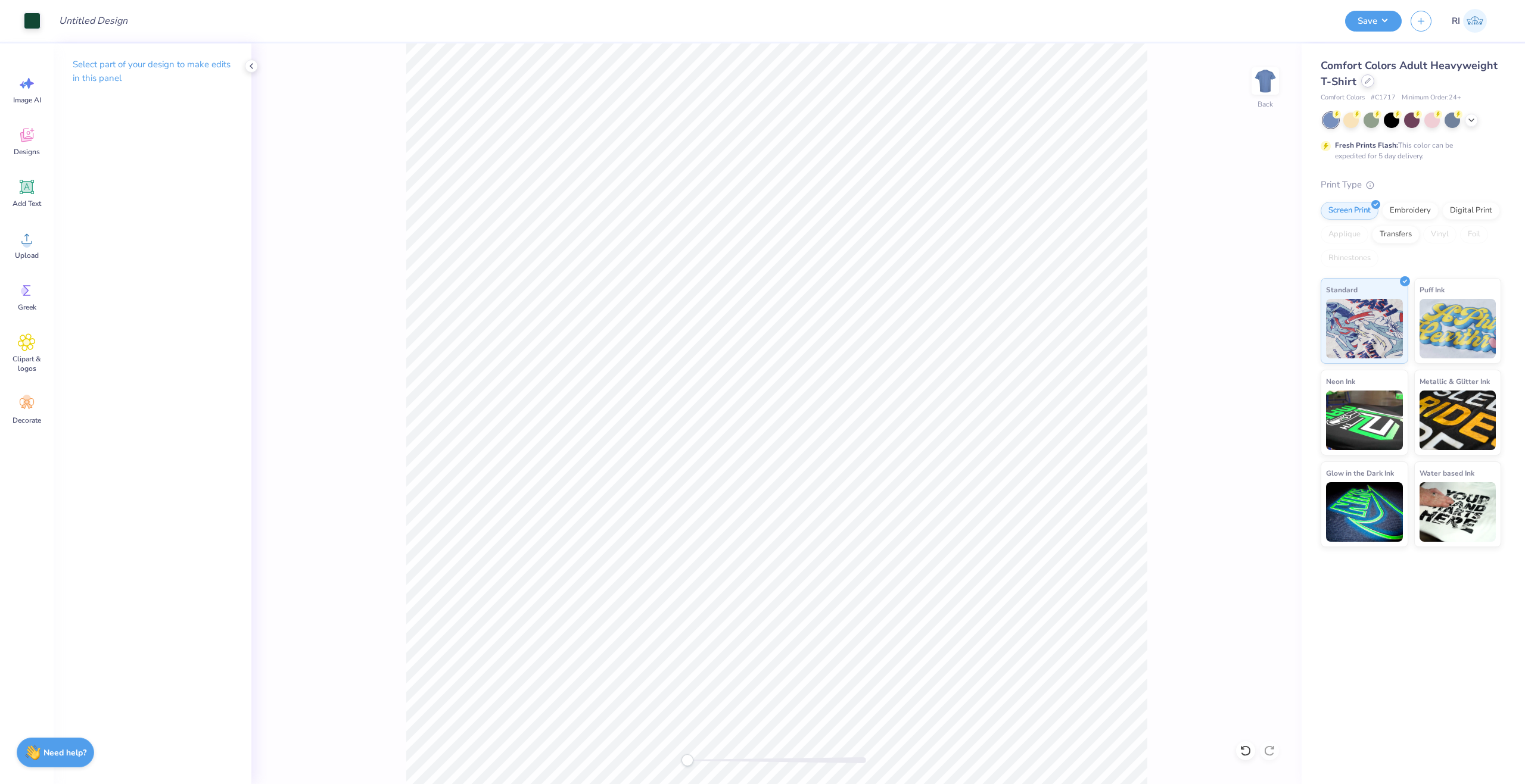
click at [1365, 80] on icon at bounding box center [1367, 81] width 6 height 6
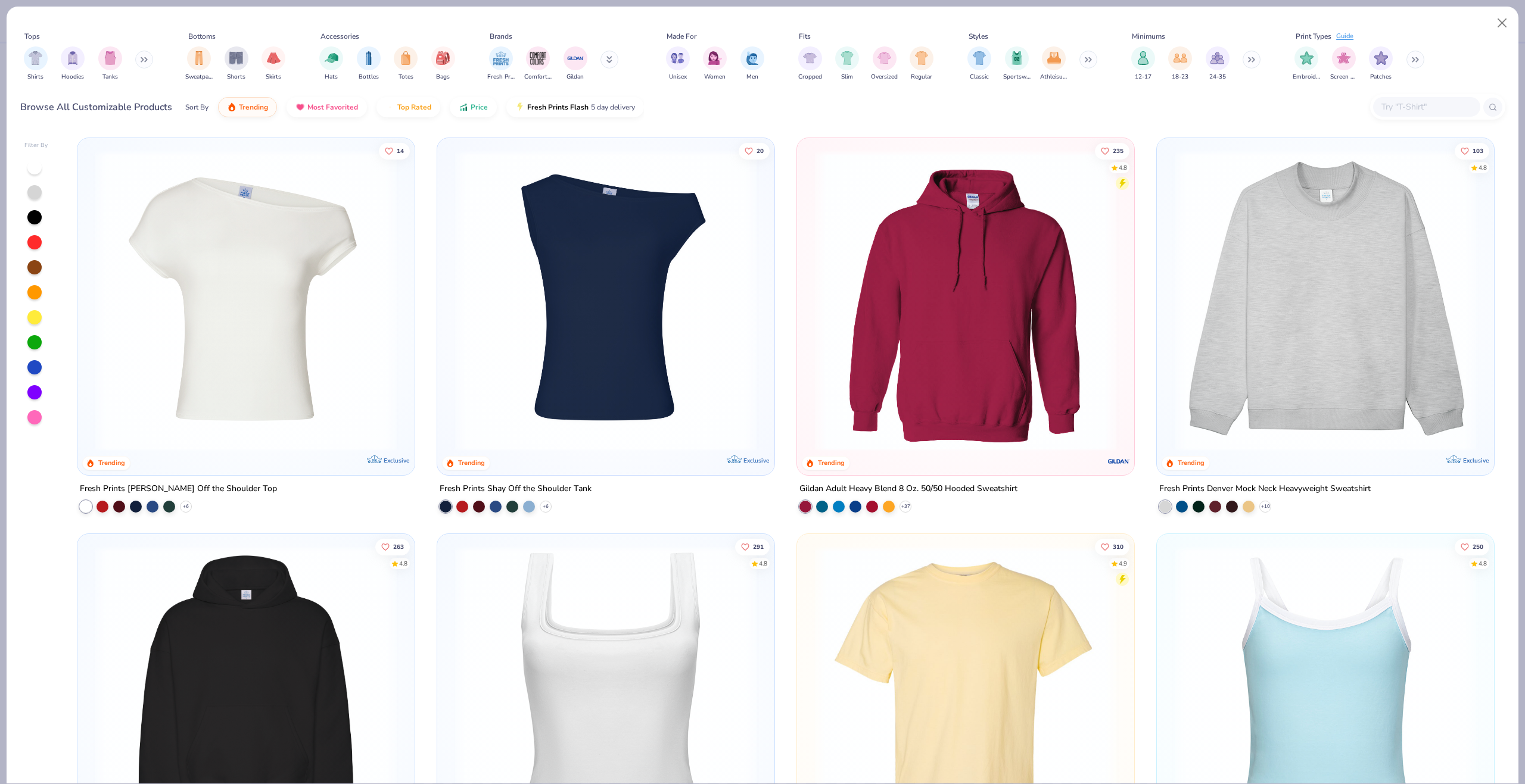
drag, startPoint x: 1422, startPoint y: 99, endPoint x: 1409, endPoint y: 104, distance: 13.9
click at [1421, 99] on div at bounding box center [1427, 107] width 107 height 20
paste input "1010be"
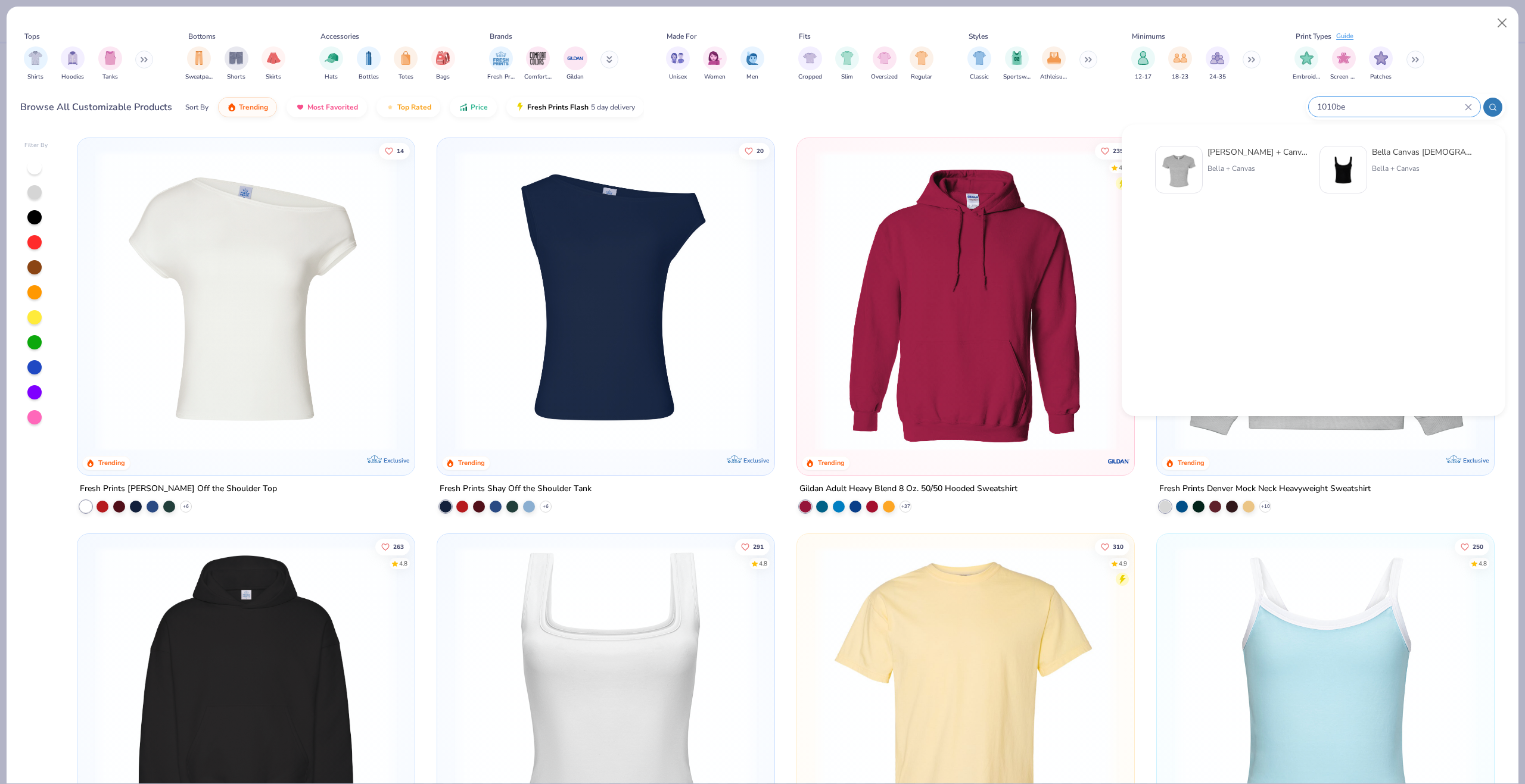
type input "1010be"
click at [1178, 167] on img at bounding box center [1179, 169] width 37 height 37
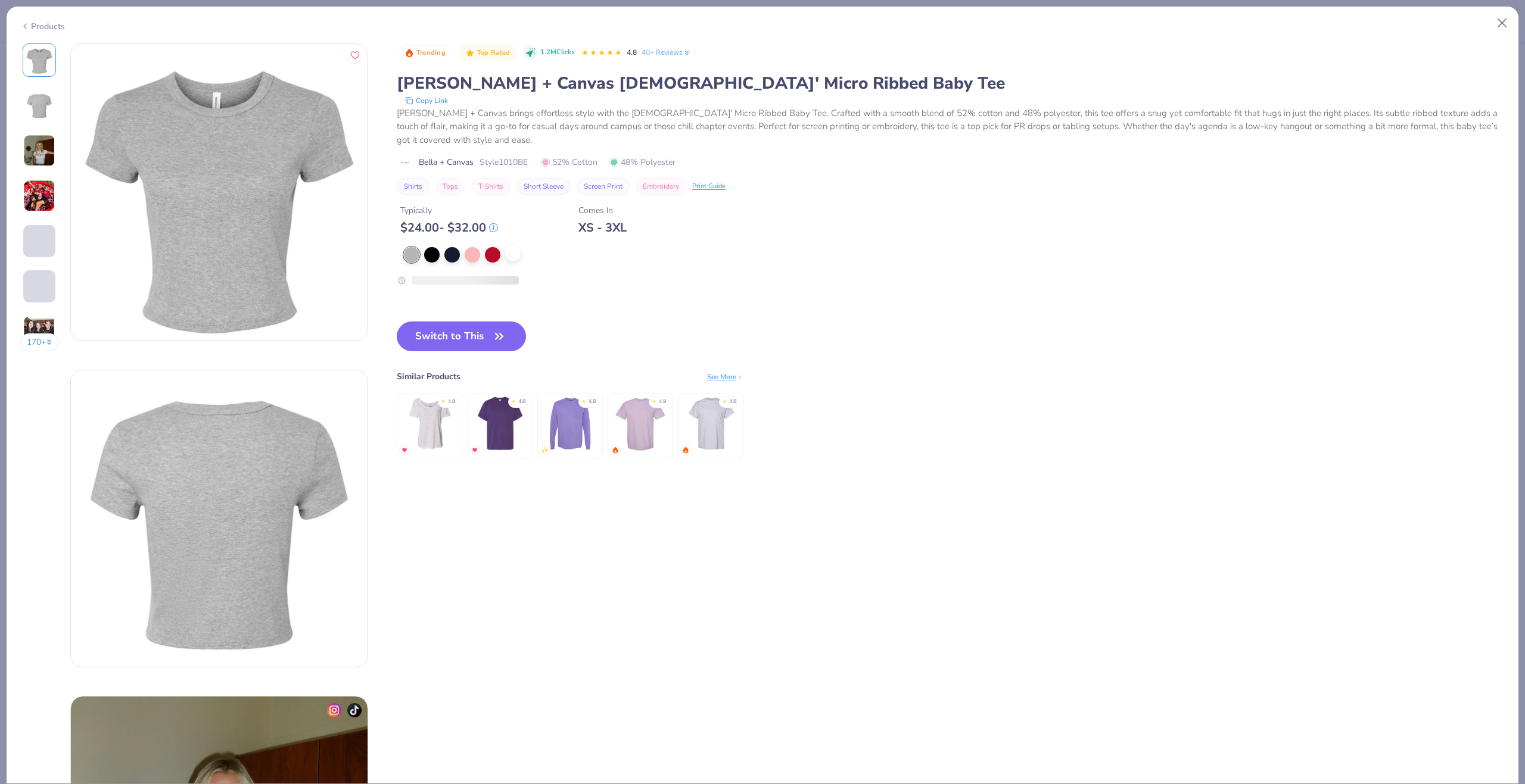
click at [507, 261] on div at bounding box center [513, 254] width 16 height 16
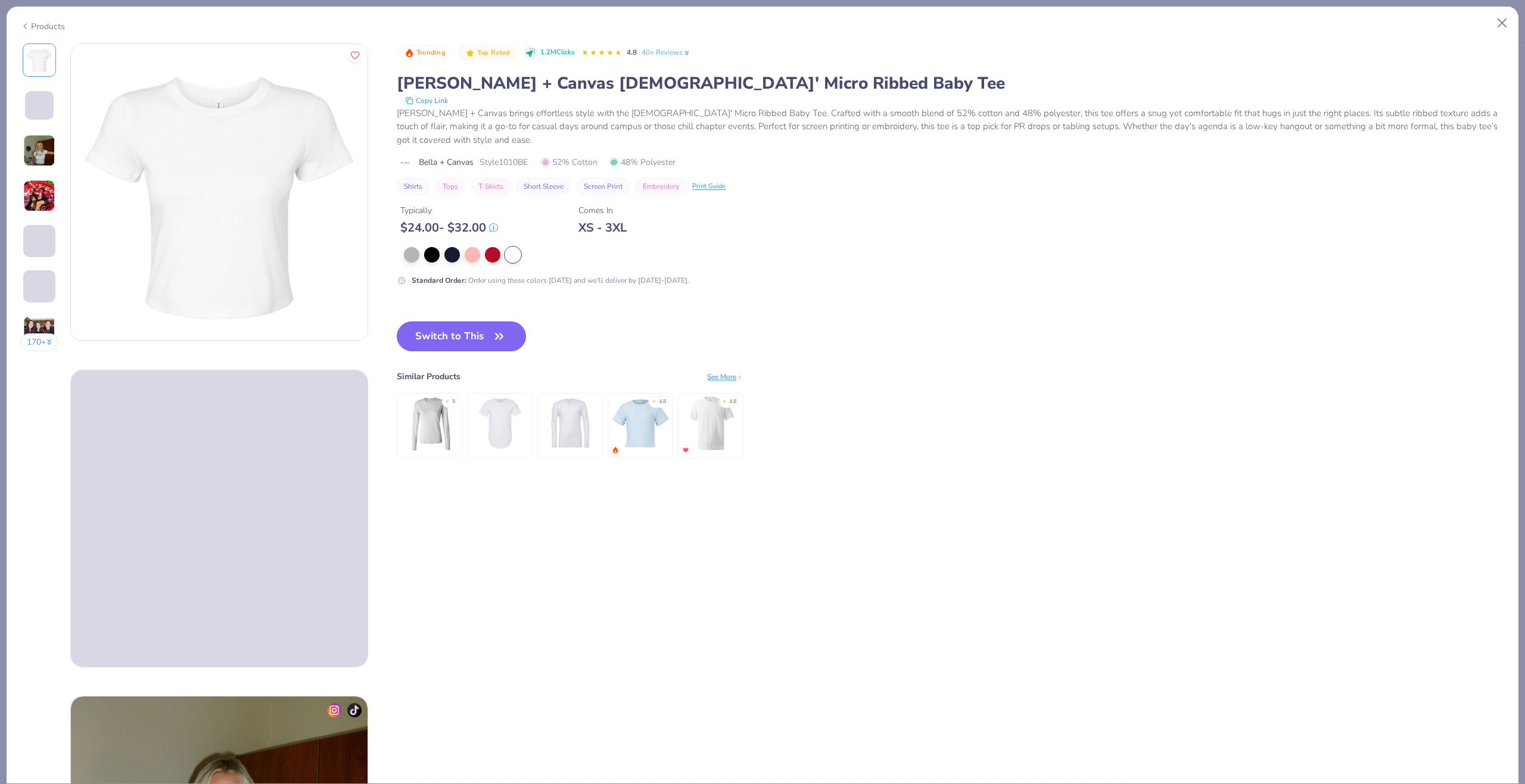
click at [492, 335] on icon "button" at bounding box center [499, 337] width 17 height 17
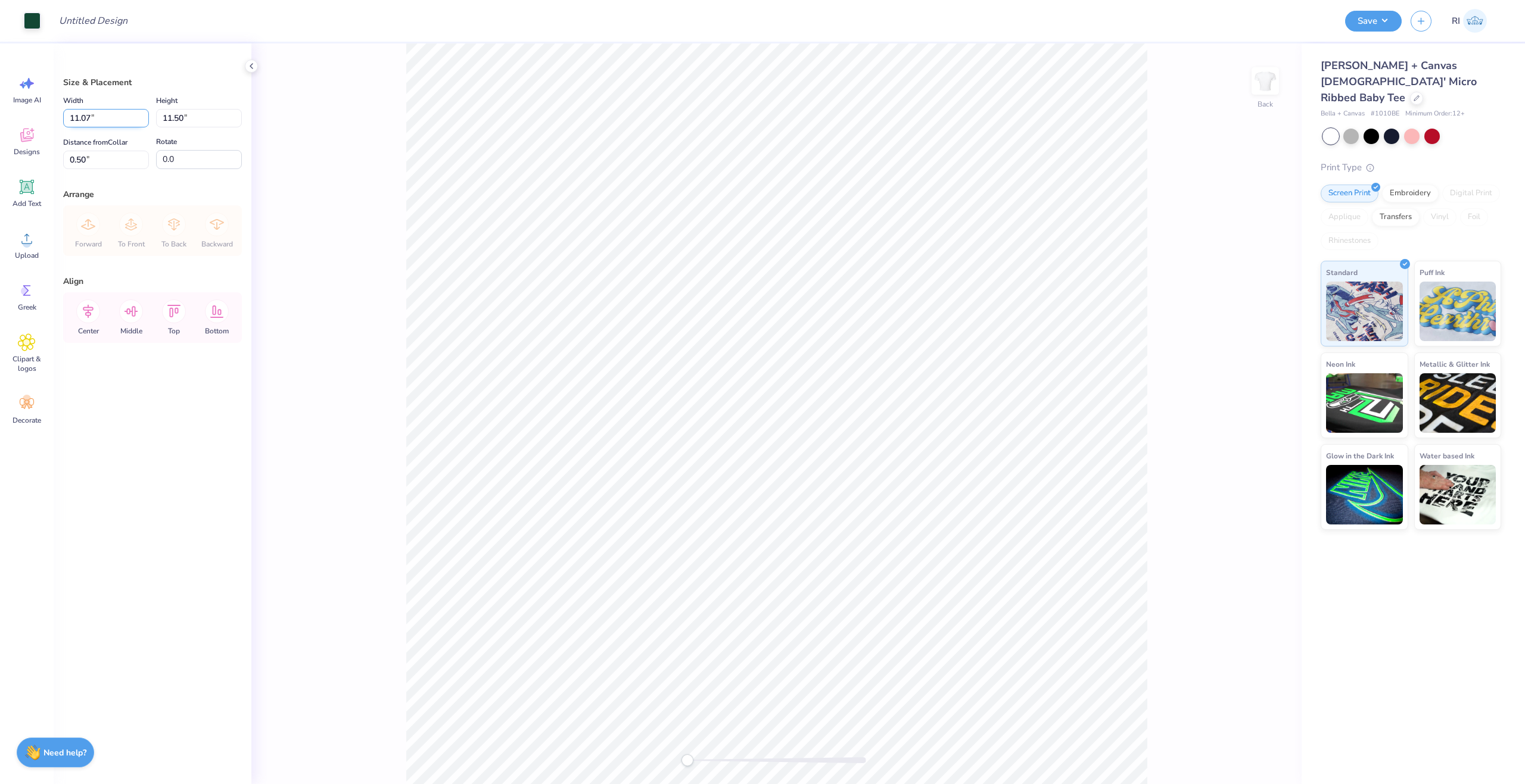
click at [130, 112] on input "11.07" at bounding box center [106, 118] width 86 height 18
type input "8.00"
type input "8.31"
type input "2.10"
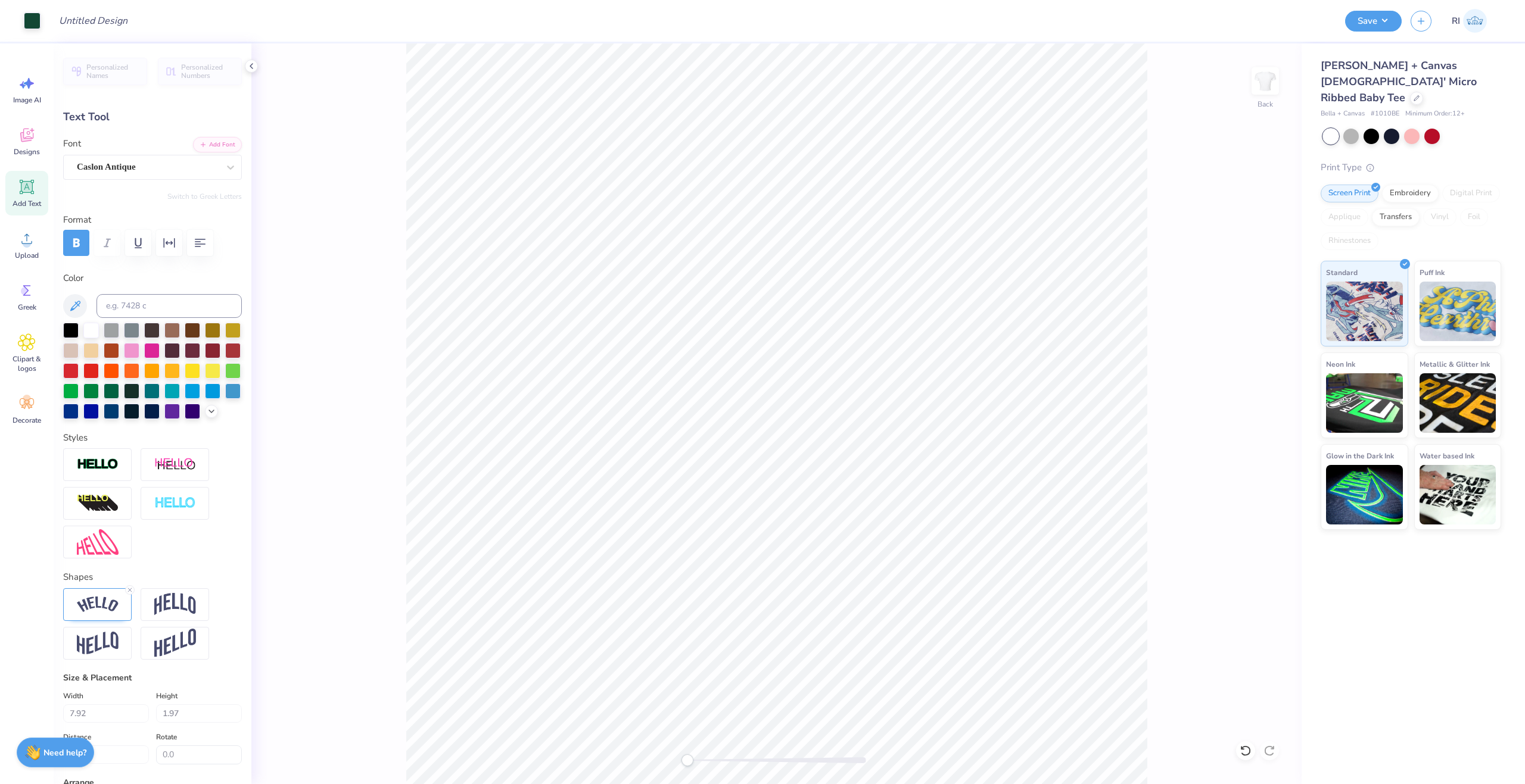
type input "1.60"
type input "0.57"
type input "2.10"
type textarea "CAMP PHI MU"
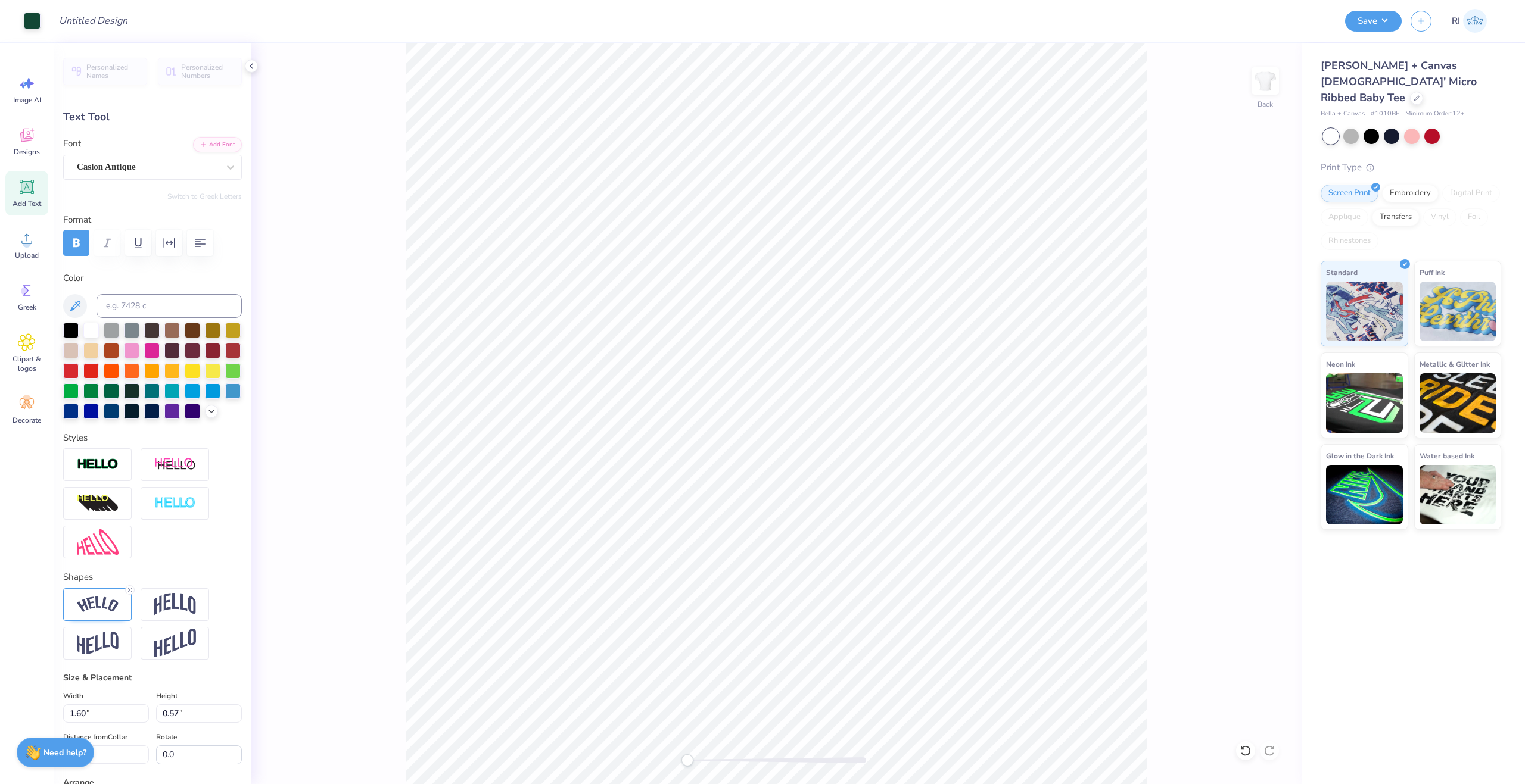
type input "4.90"
type input "0.59"
type input "2.08"
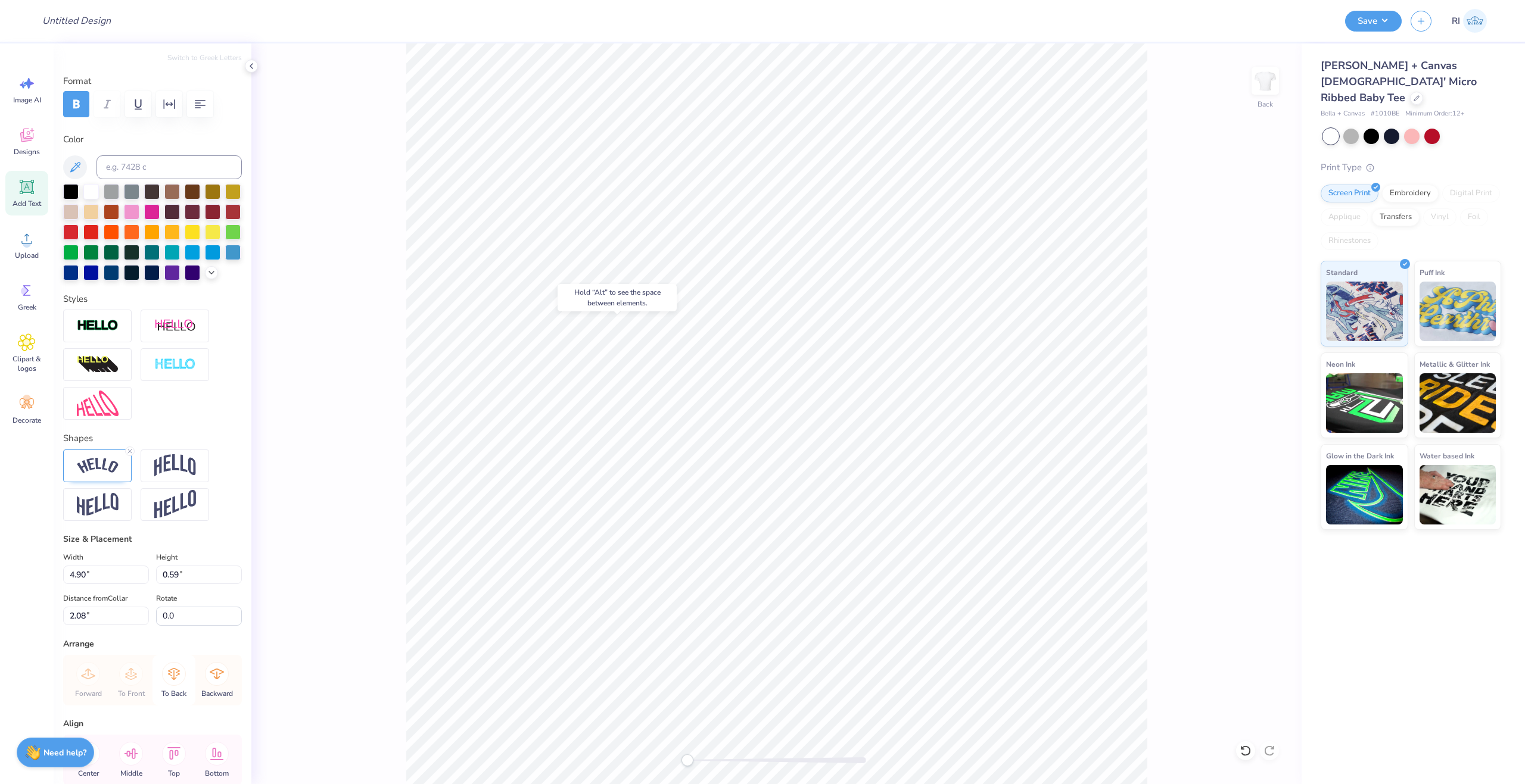
scroll to position [178, 0]
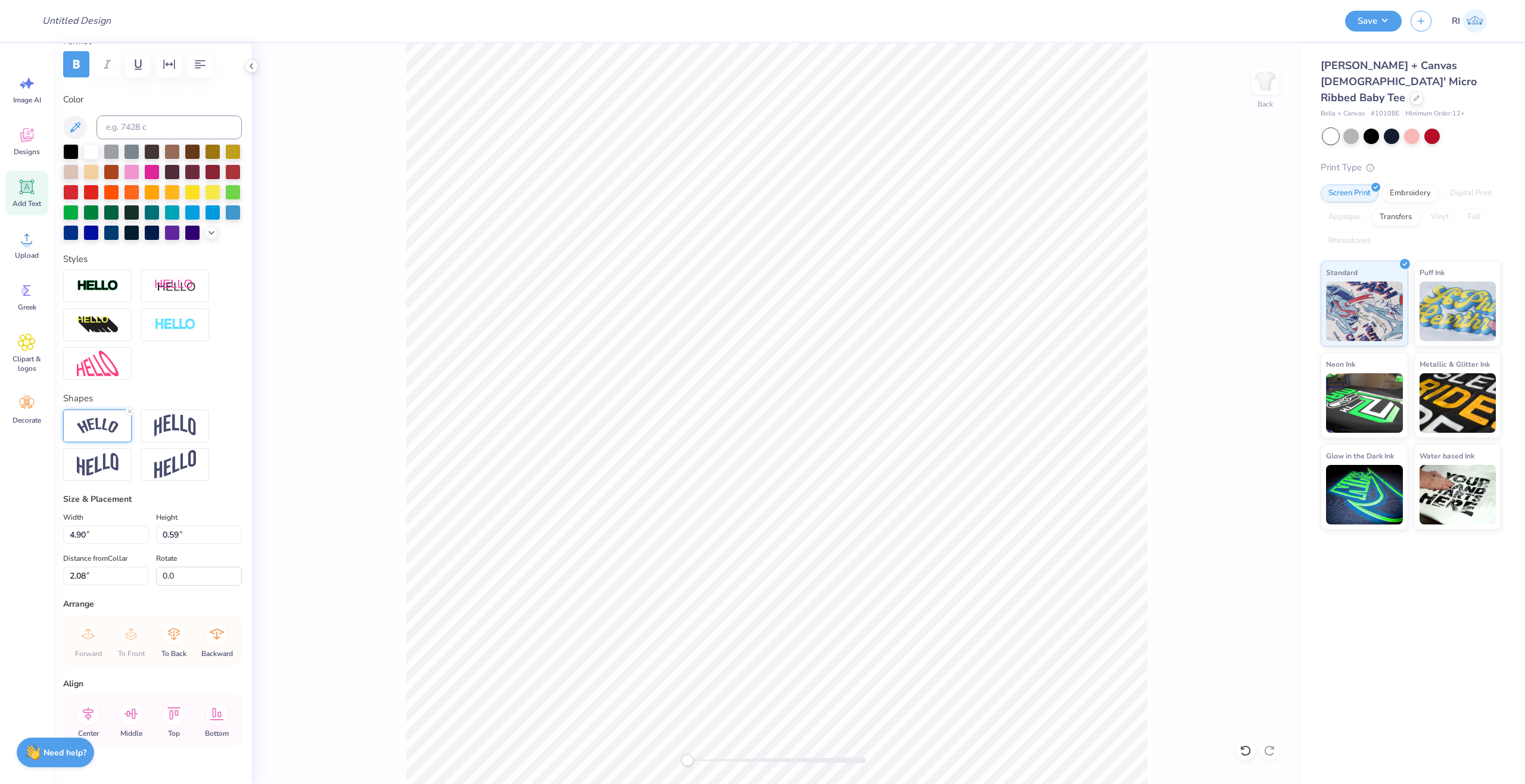
click at [104, 443] on div at bounding box center [97, 426] width 69 height 33
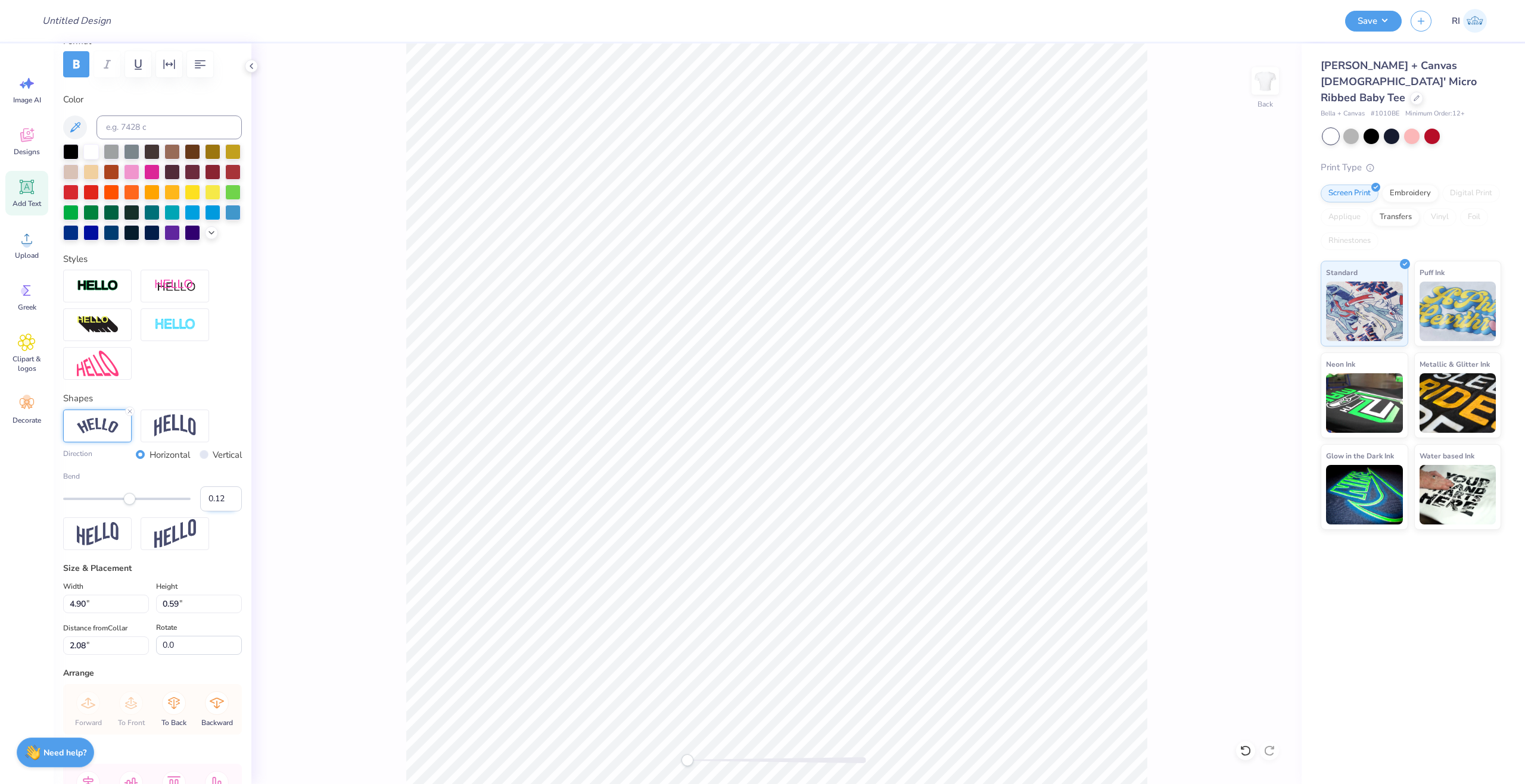
click at [213, 511] on input "0.12" at bounding box center [221, 499] width 42 height 25
type input "0.50"
click at [212, 511] on input "0.50" at bounding box center [221, 499] width 42 height 25
type input "0.40"
type input "6.64"
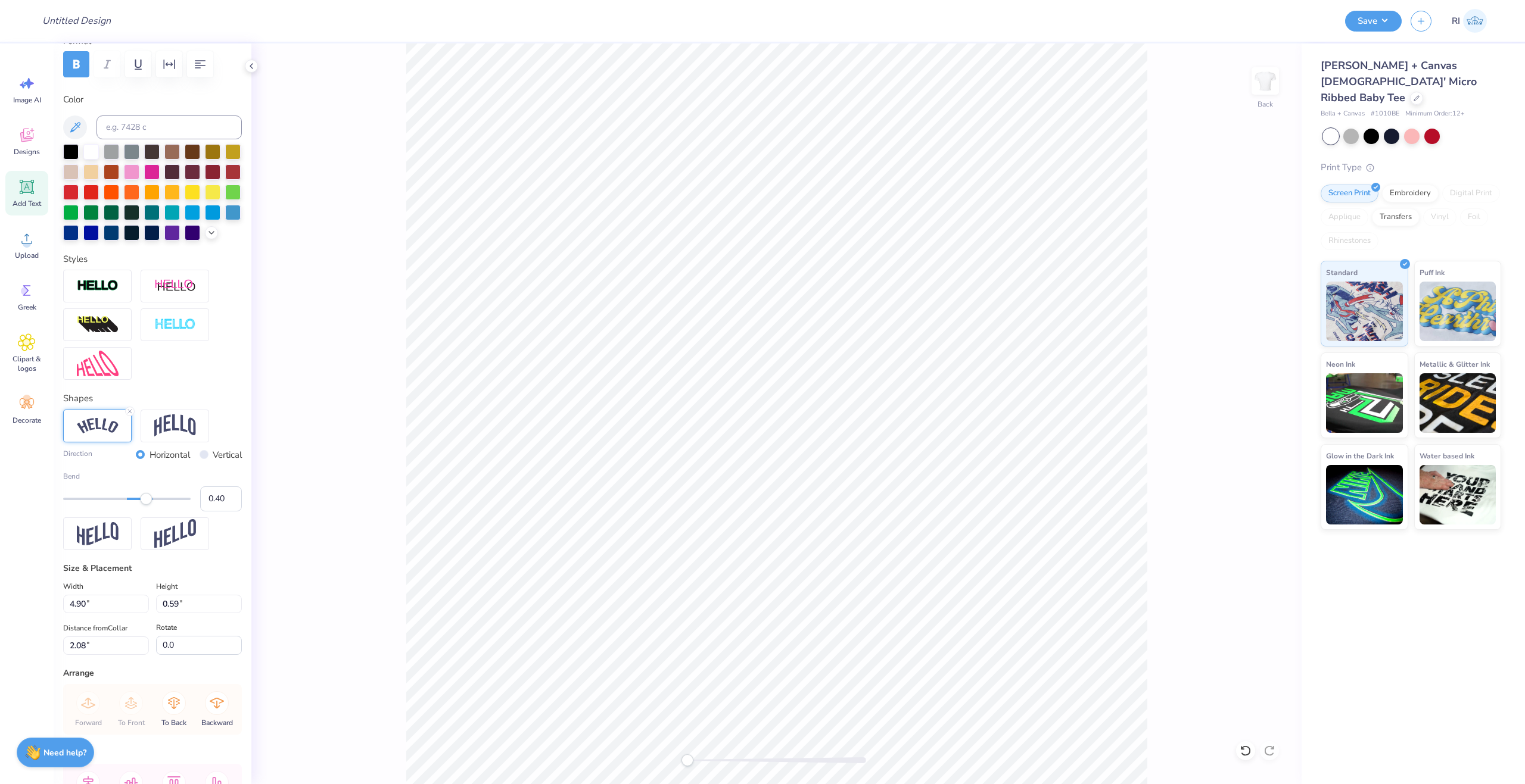
type input "1.20"
type input "3.14"
type input "6.99"
type input "1.26"
type input "7.22"
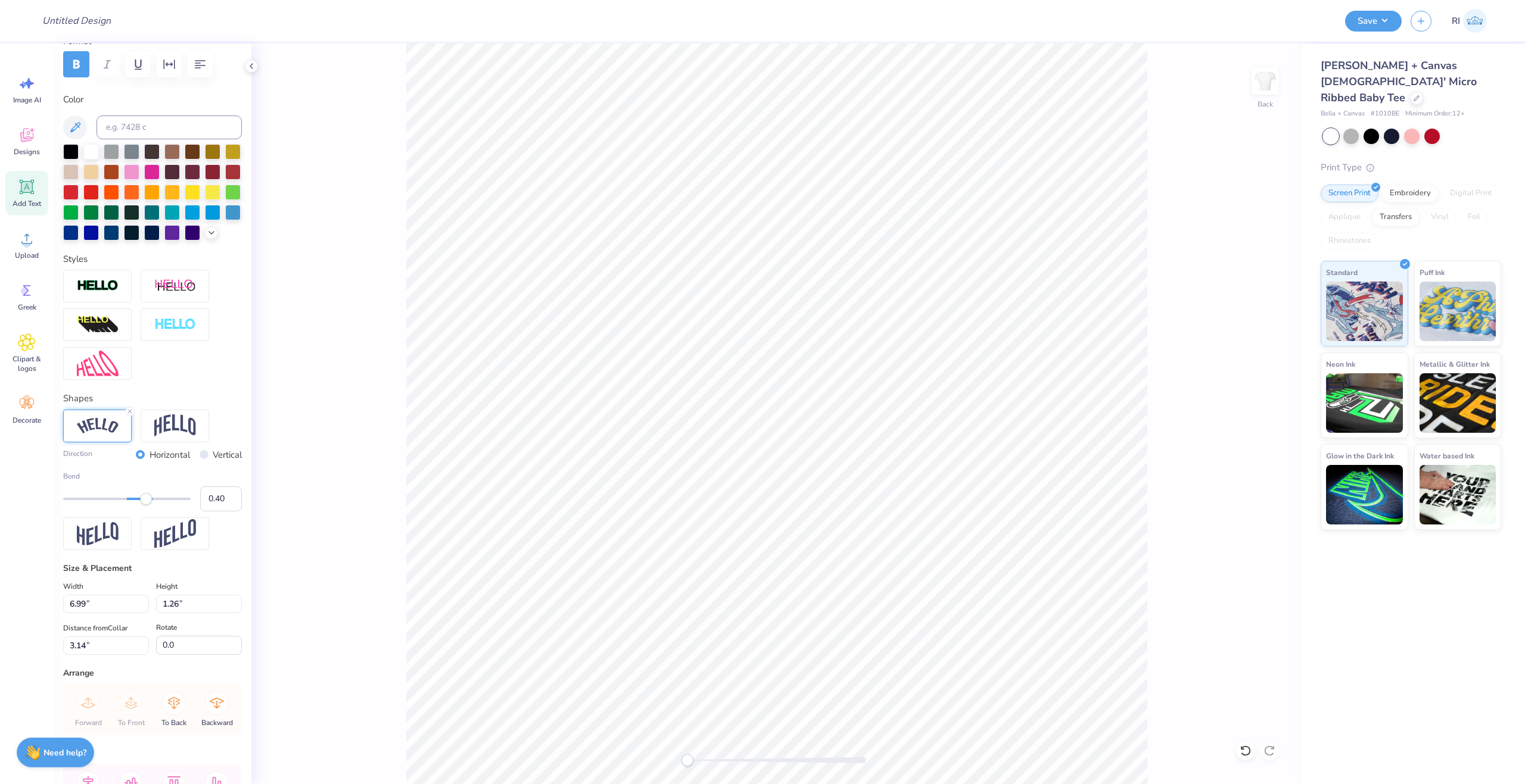
type input "1.30"
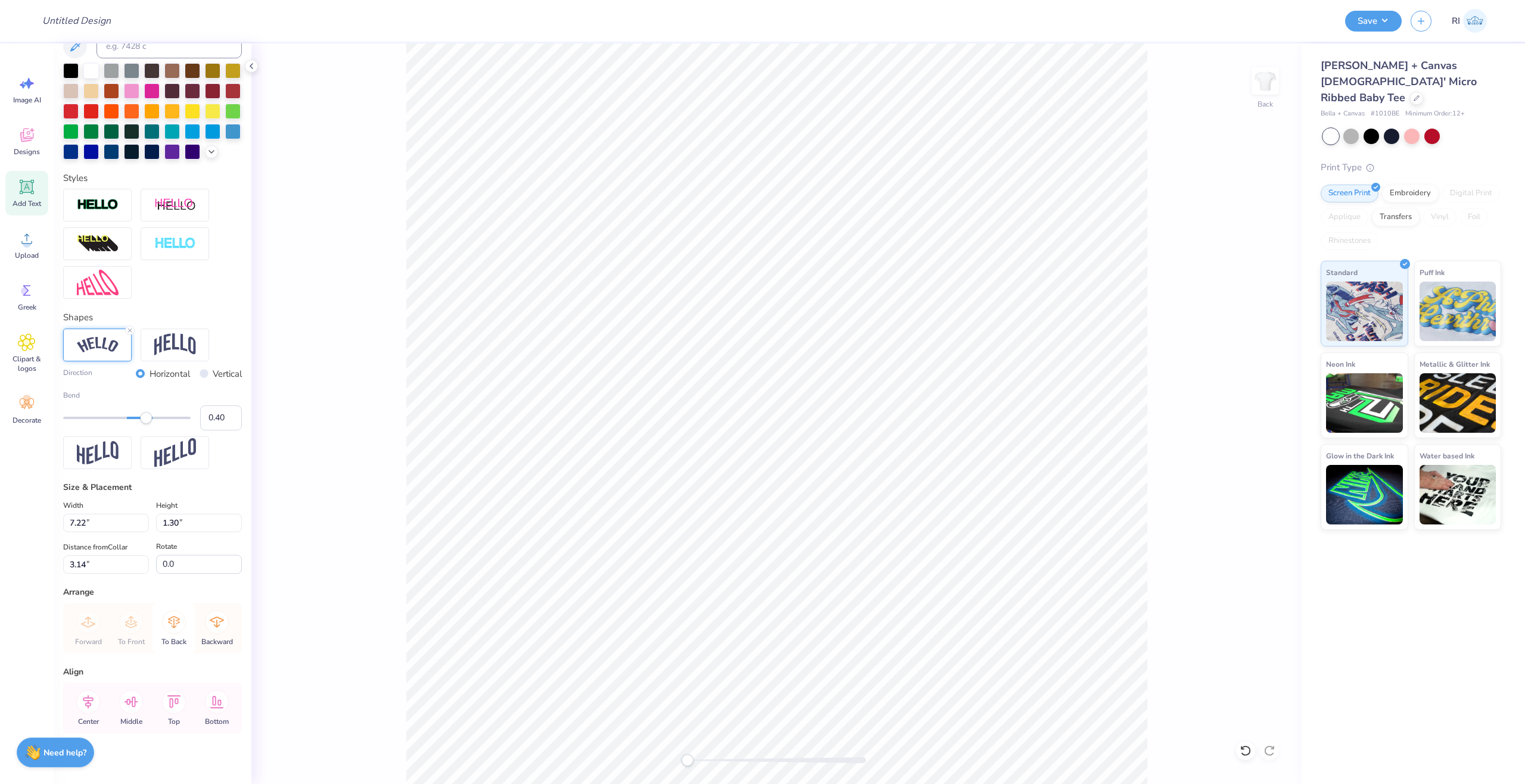
scroll to position [289, 0]
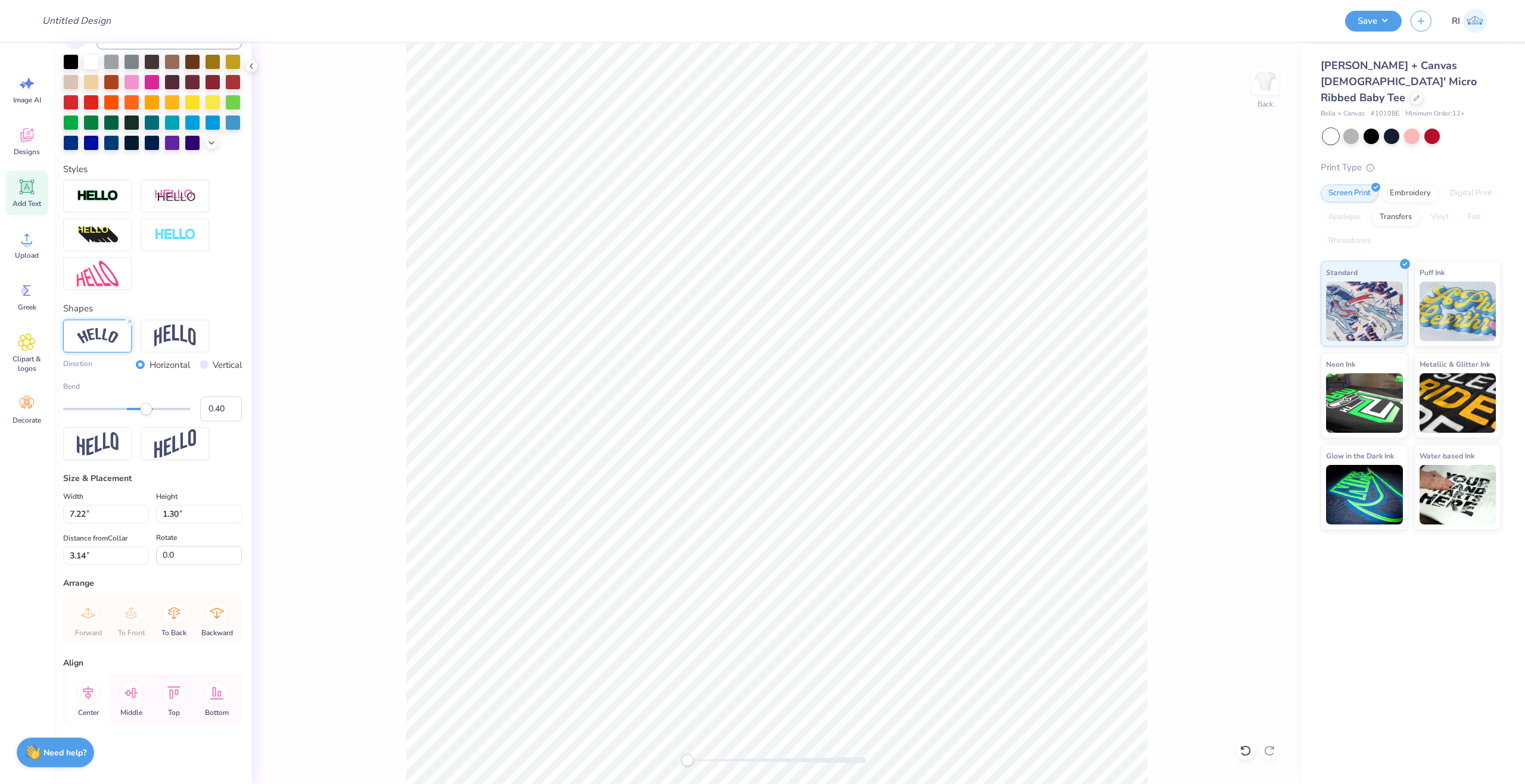
drag, startPoint x: 107, startPoint y: 689, endPoint x: 96, endPoint y: 688, distance: 11.0
click at [107, 689] on div "Center" at bounding box center [88, 699] width 43 height 51
click at [94, 689] on icon at bounding box center [88, 693] width 24 height 24
type input "4.63"
type input "0.57"
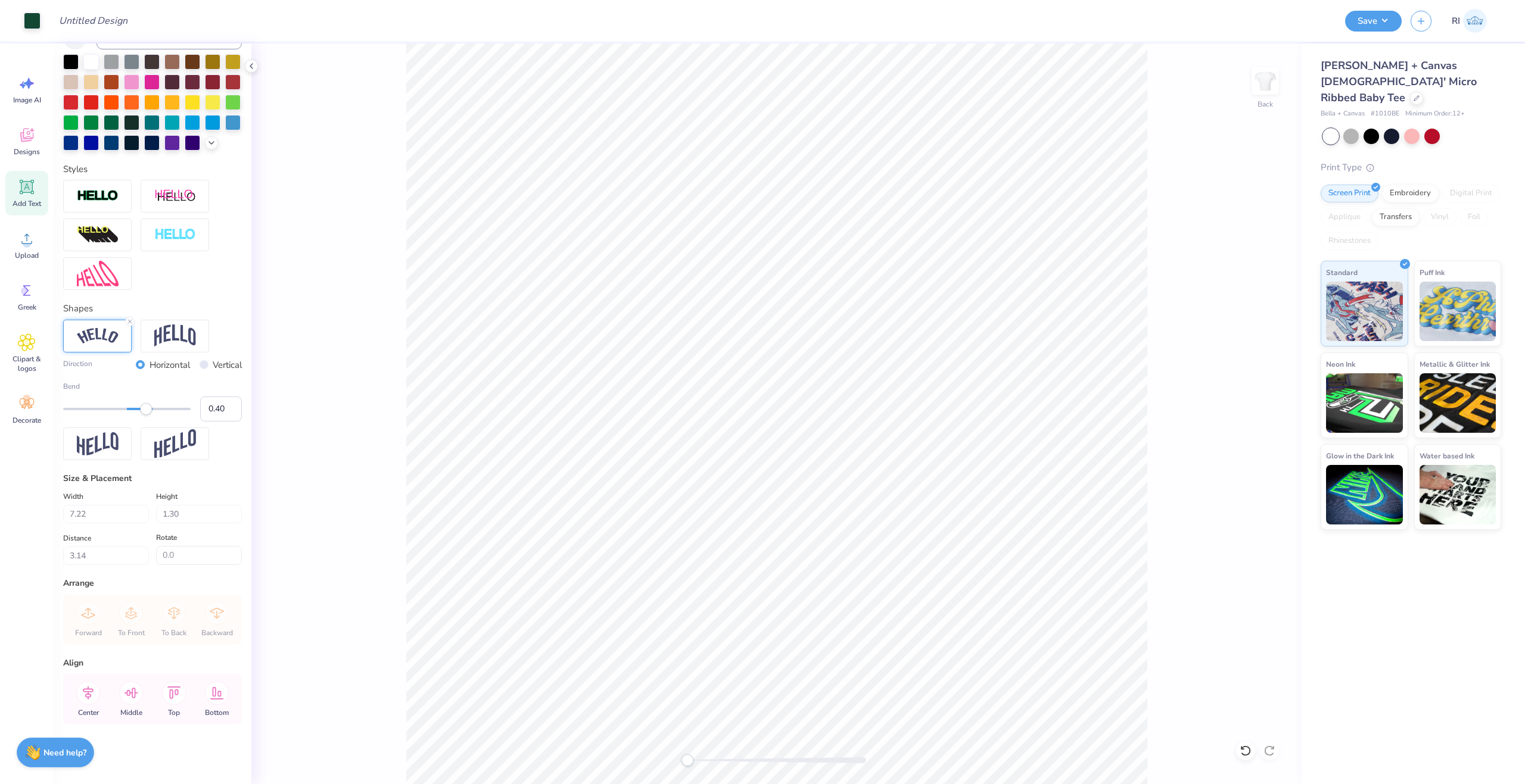
type input "9.84"
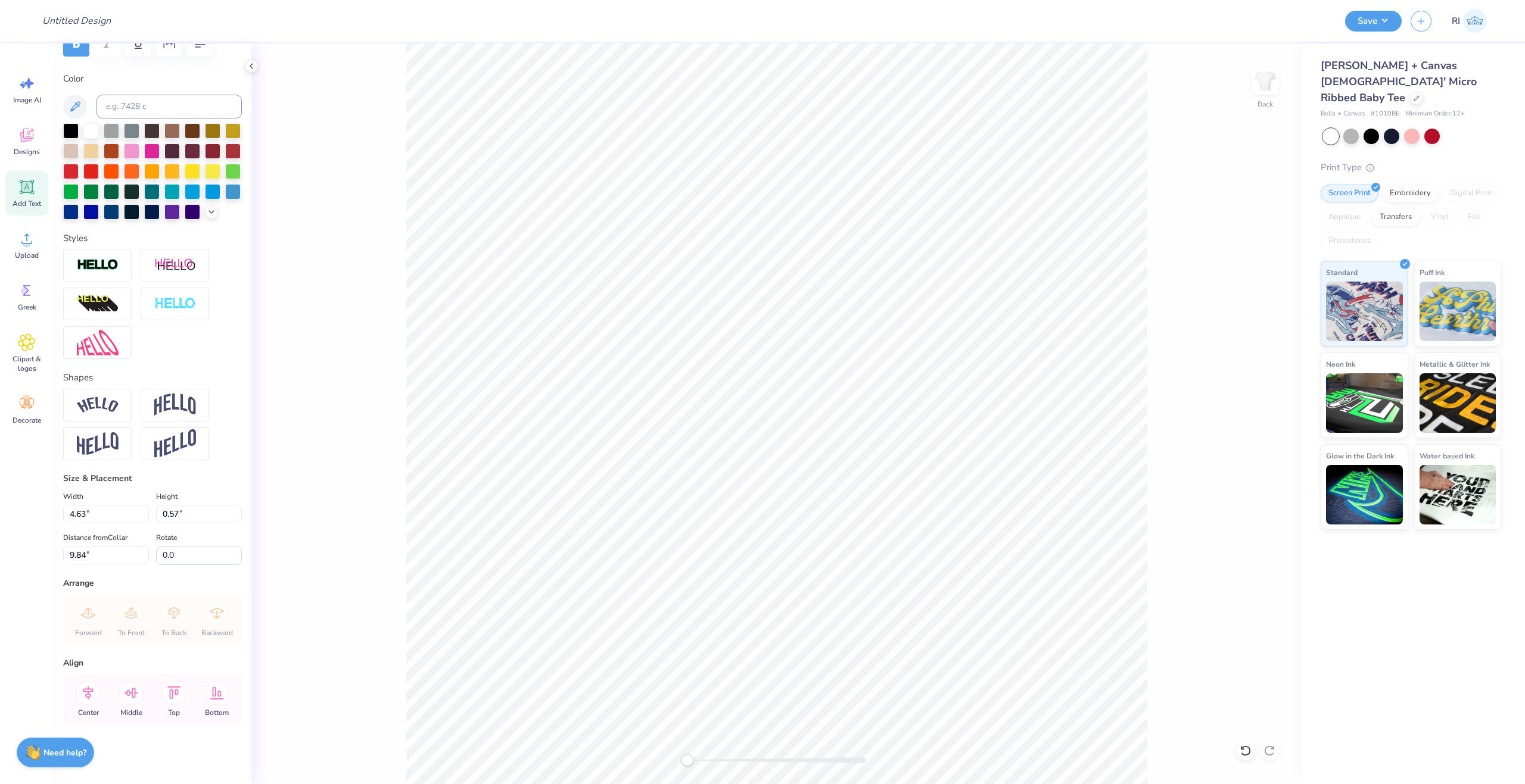
scroll to position [10, 7]
type textarea "BID DAY SPRING 2025"
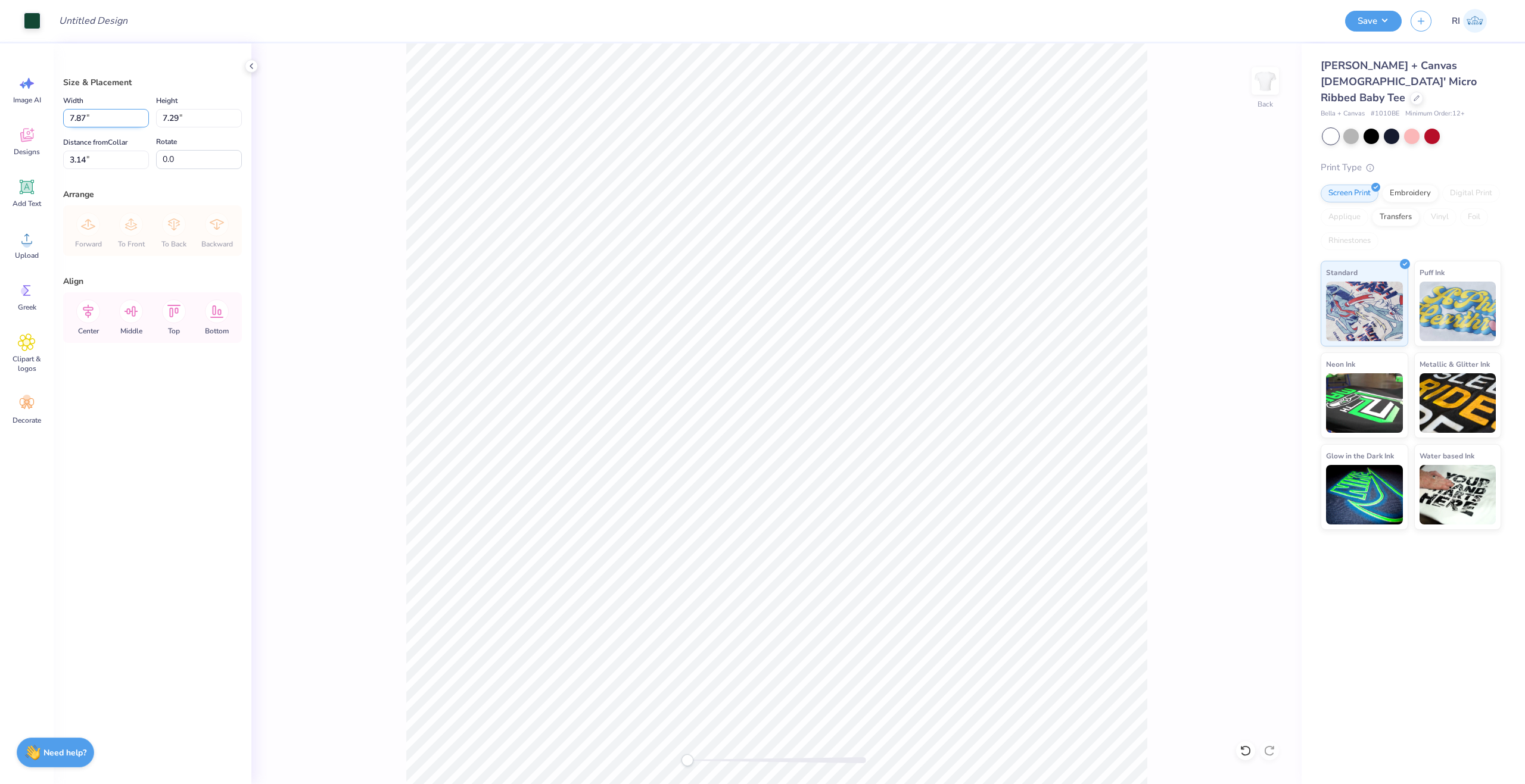
click at [103, 115] on input "7.87" at bounding box center [106, 118] width 86 height 18
type input "8.00"
type input "7.42"
click at [113, 156] on input "3.08" at bounding box center [106, 159] width 86 height 18
type input "3.00"
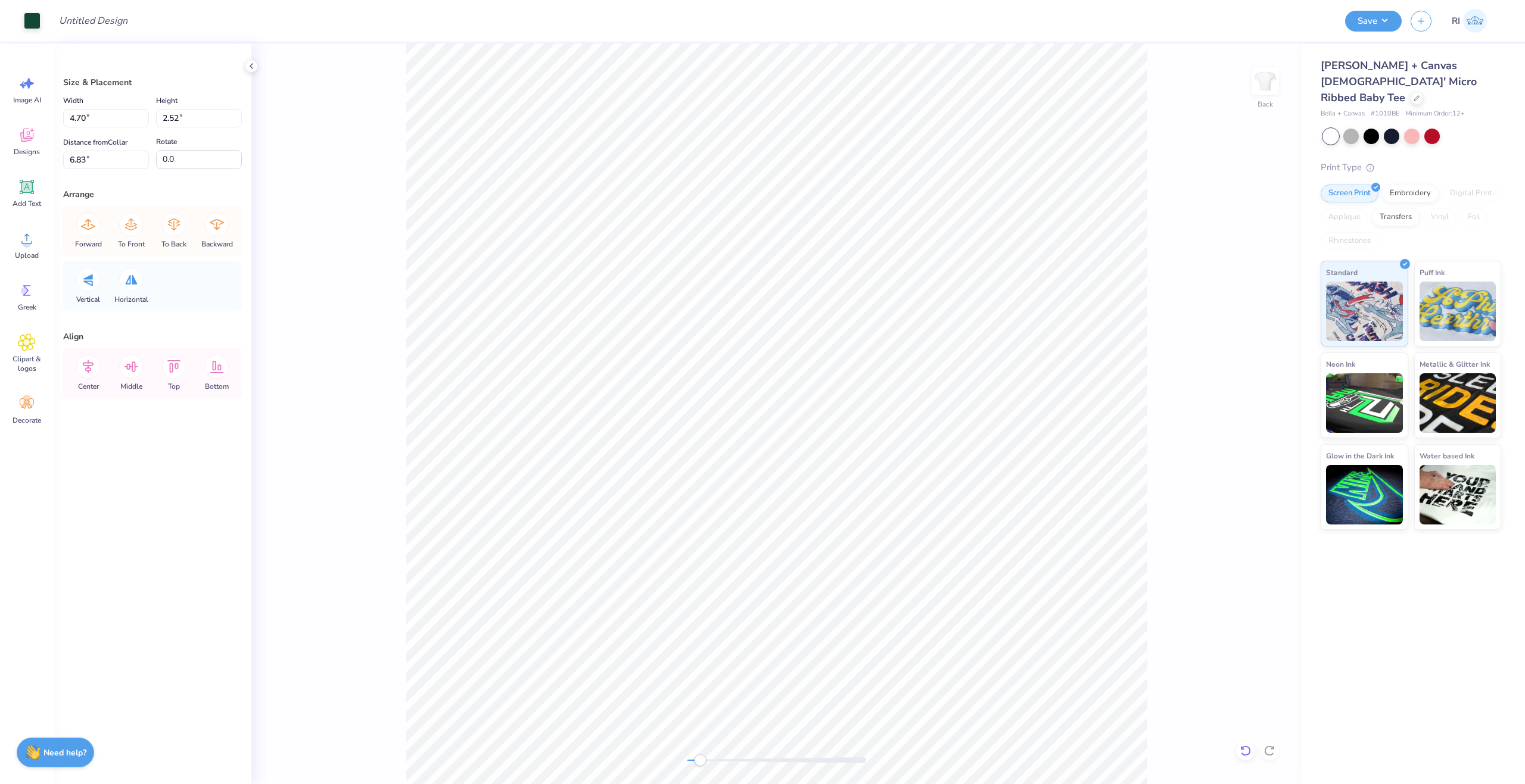
click at [1243, 748] on icon at bounding box center [1245, 751] width 10 height 11
click at [80, 21] on input "Design Title" at bounding box center [108, 21] width 117 height 24
paste input "UGC_3530"
type input "UGC_3530"
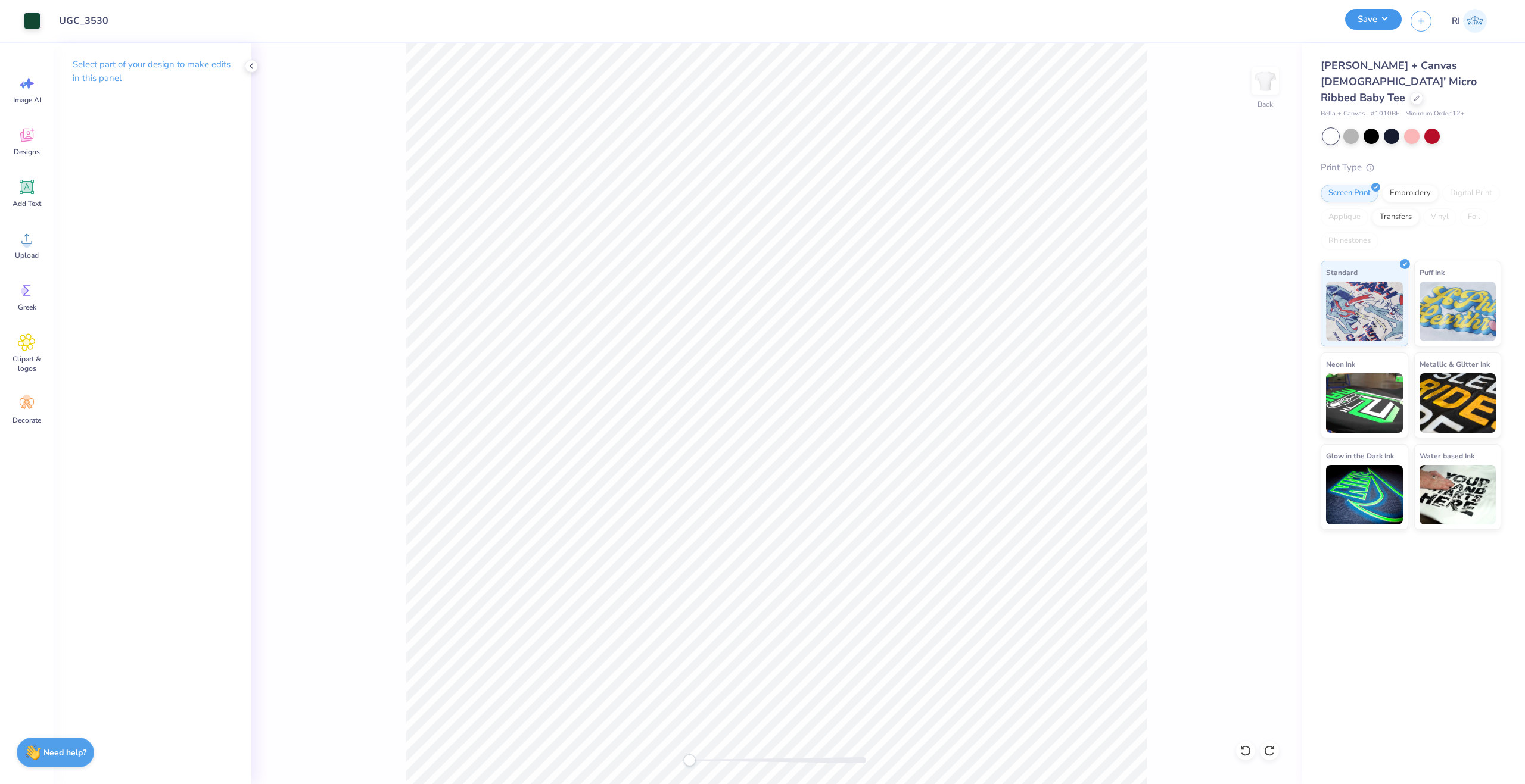
click at [1379, 21] on button "Save" at bounding box center [1373, 19] width 57 height 21
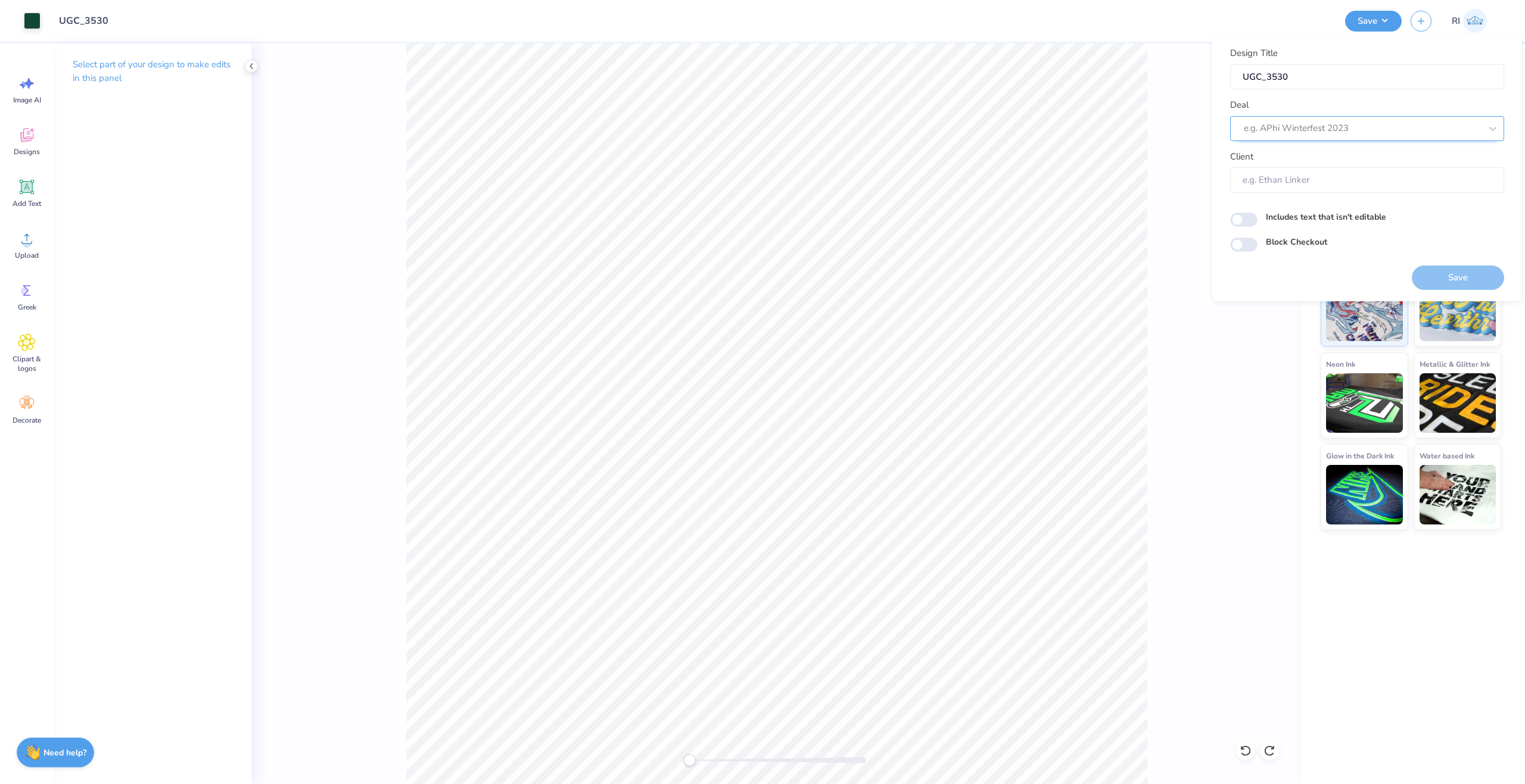
click at [1366, 121] on div at bounding box center [1362, 128] width 237 height 16
click at [1302, 163] on div "UGC Designs" at bounding box center [1367, 160] width 264 height 20
type input "UGC"
type input "Design Tool Gallery User"
click at [1244, 245] on input "Block Checkout" at bounding box center [1244, 245] width 27 height 14
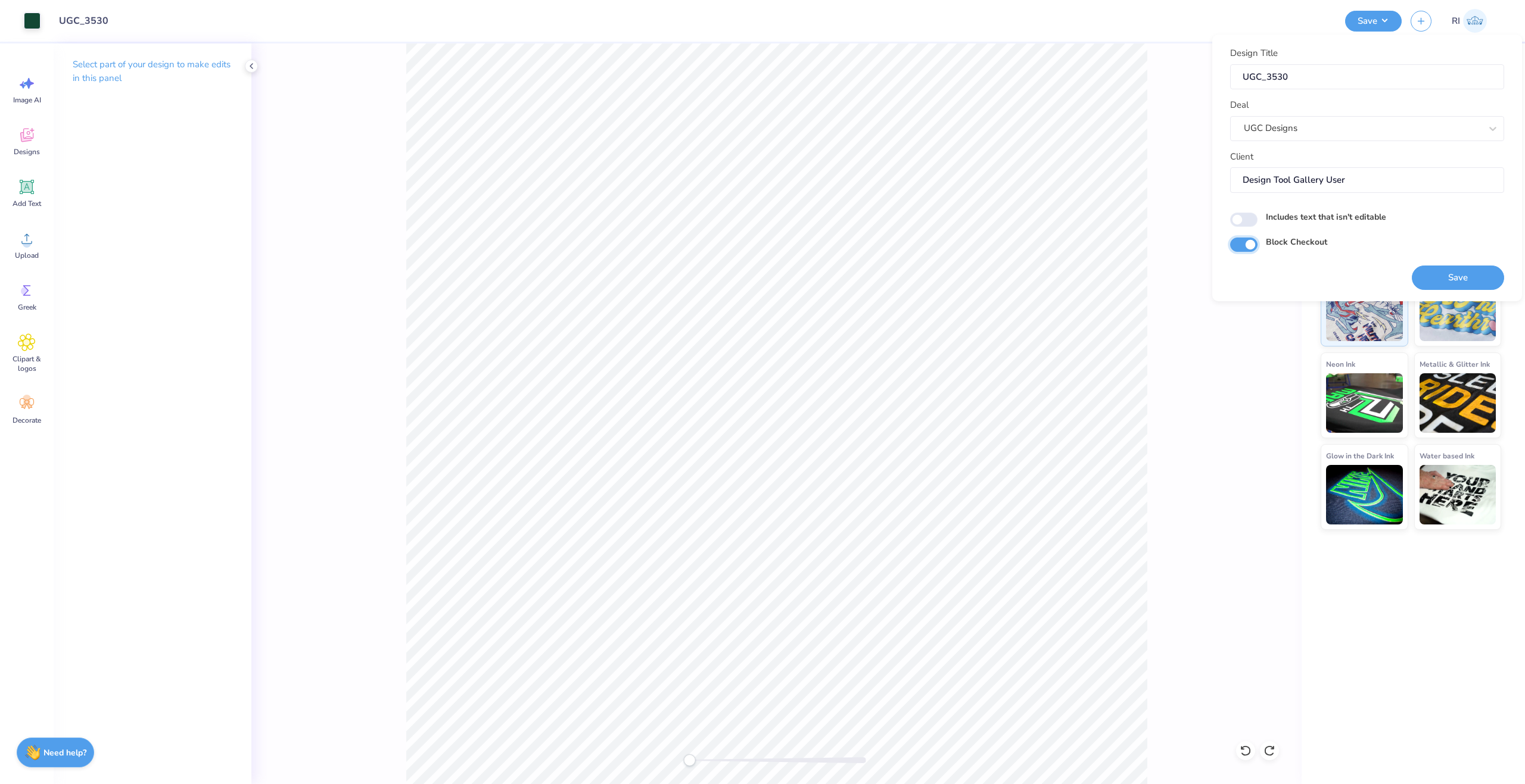
checkbox input "true"
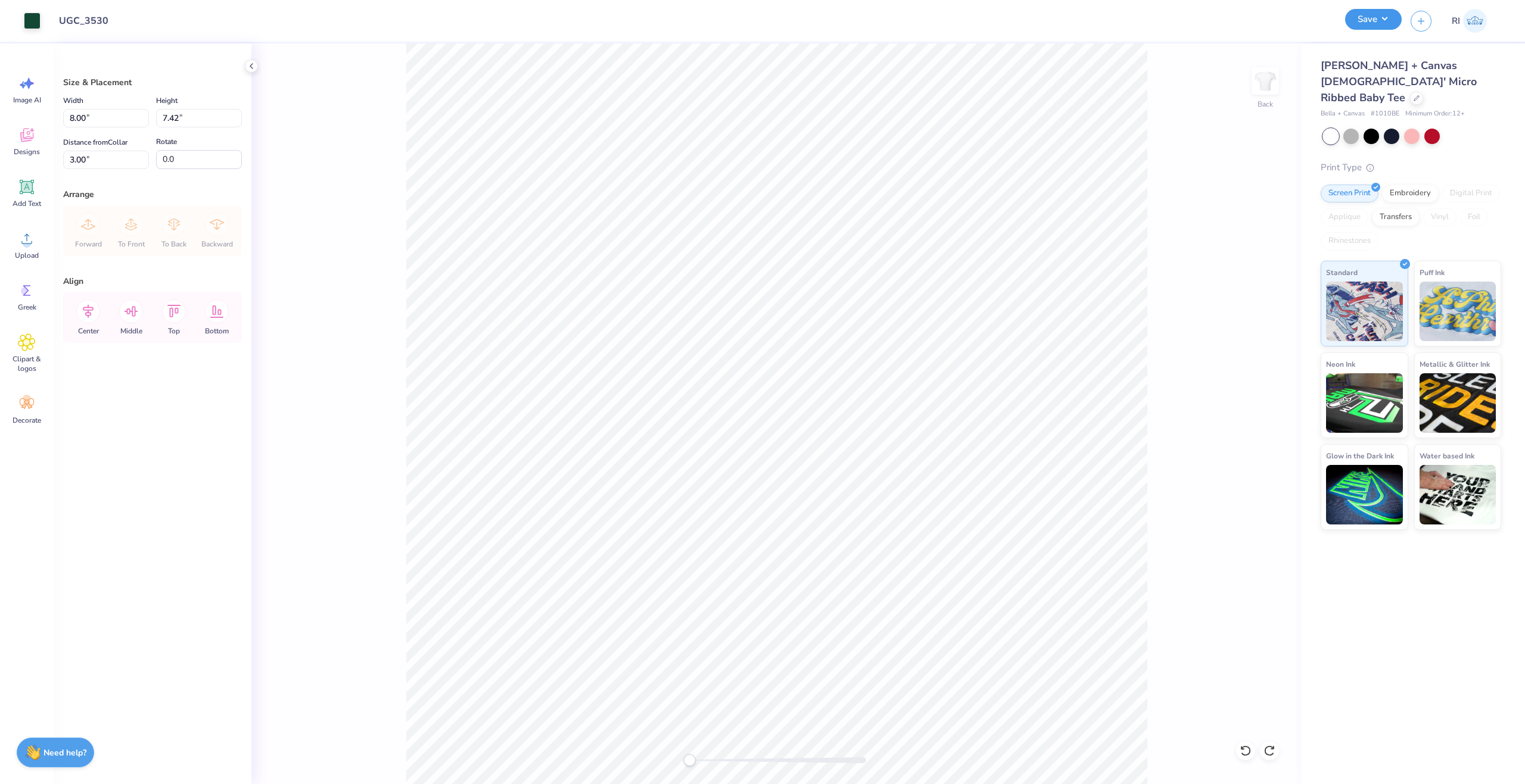
click at [1379, 28] on button "Save" at bounding box center [1373, 19] width 57 height 21
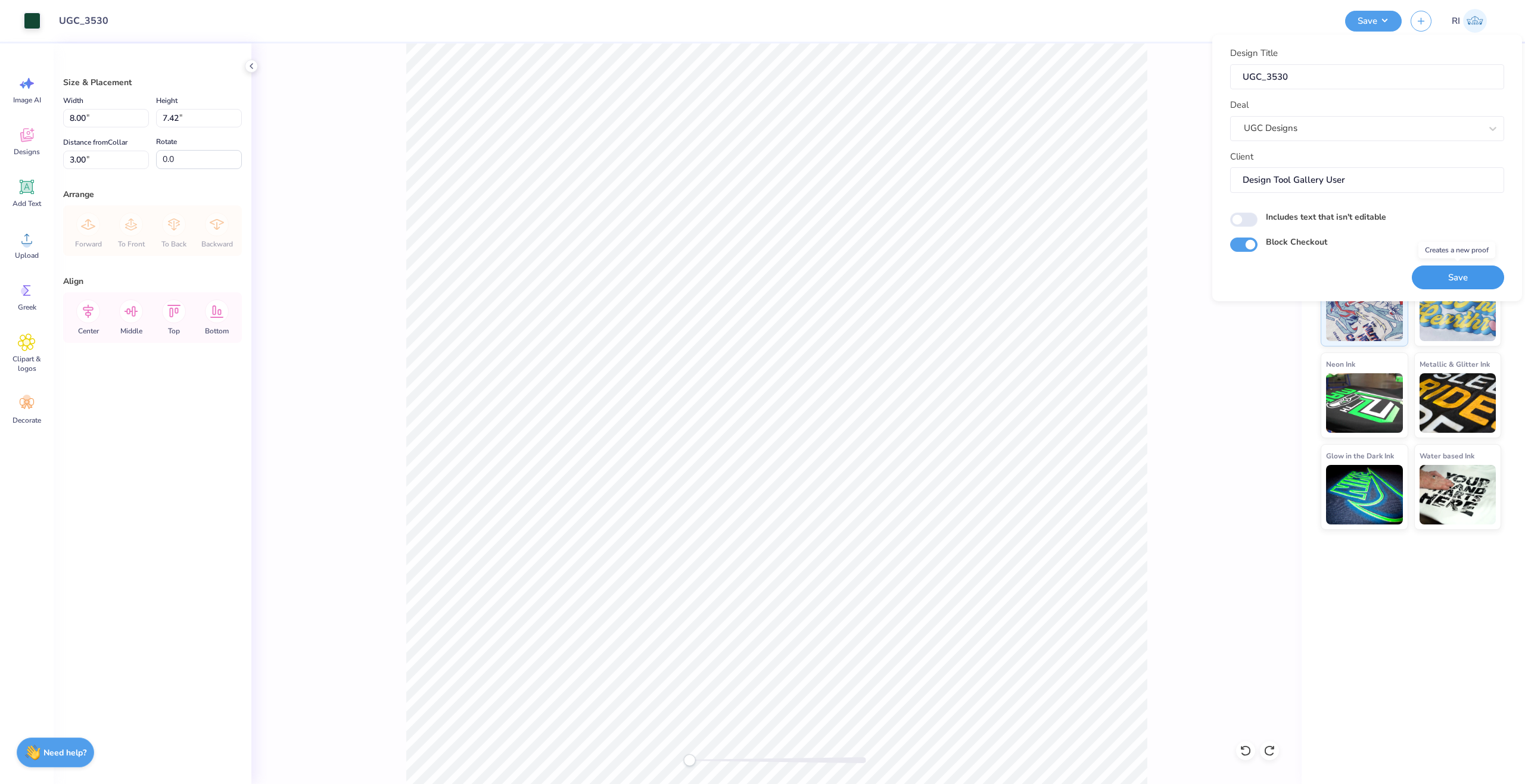
click at [1458, 277] on button "Save" at bounding box center [1458, 277] width 93 height 24
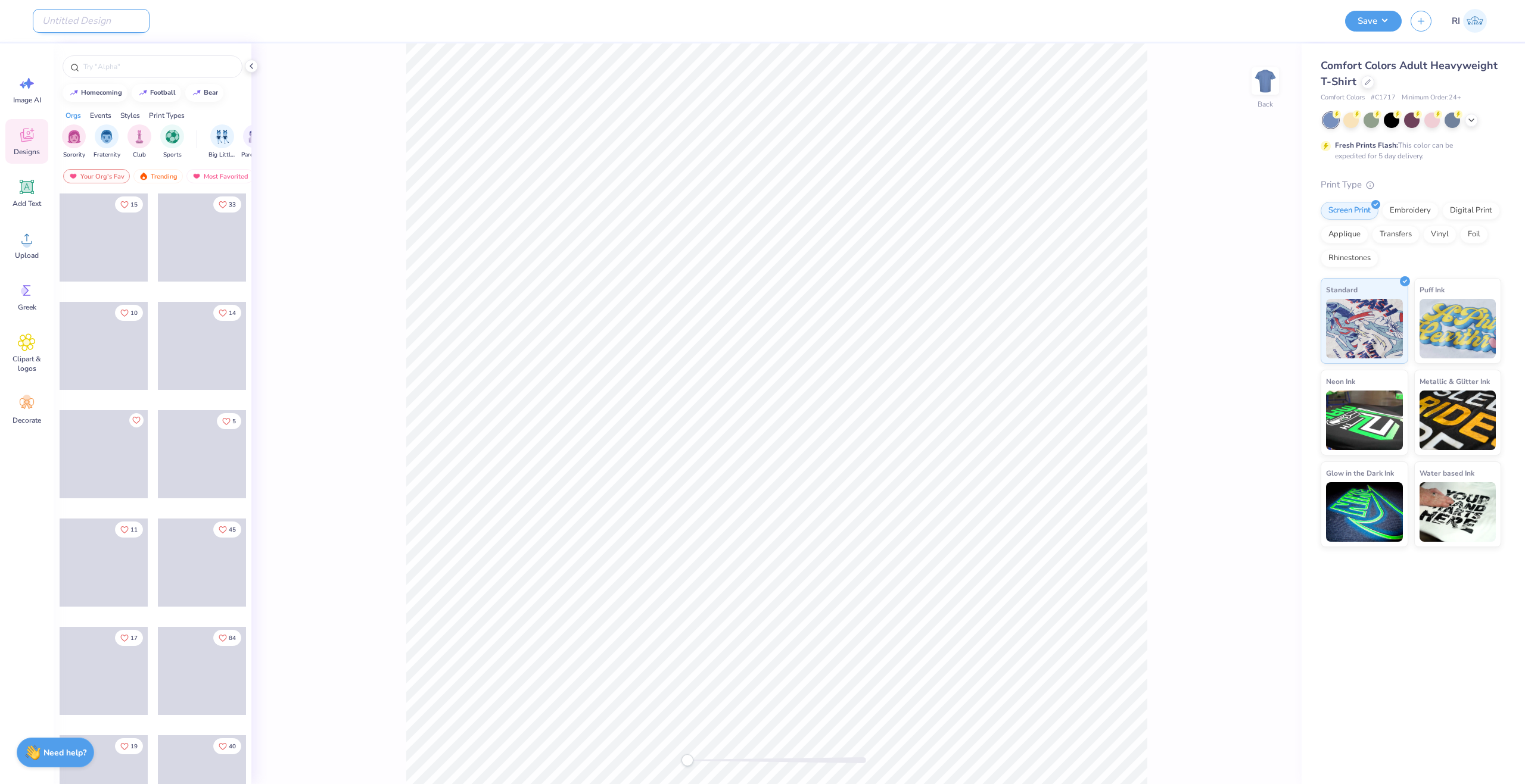
click at [107, 19] on input "Design Title" at bounding box center [91, 21] width 117 height 24
paste input "UGC_3531"
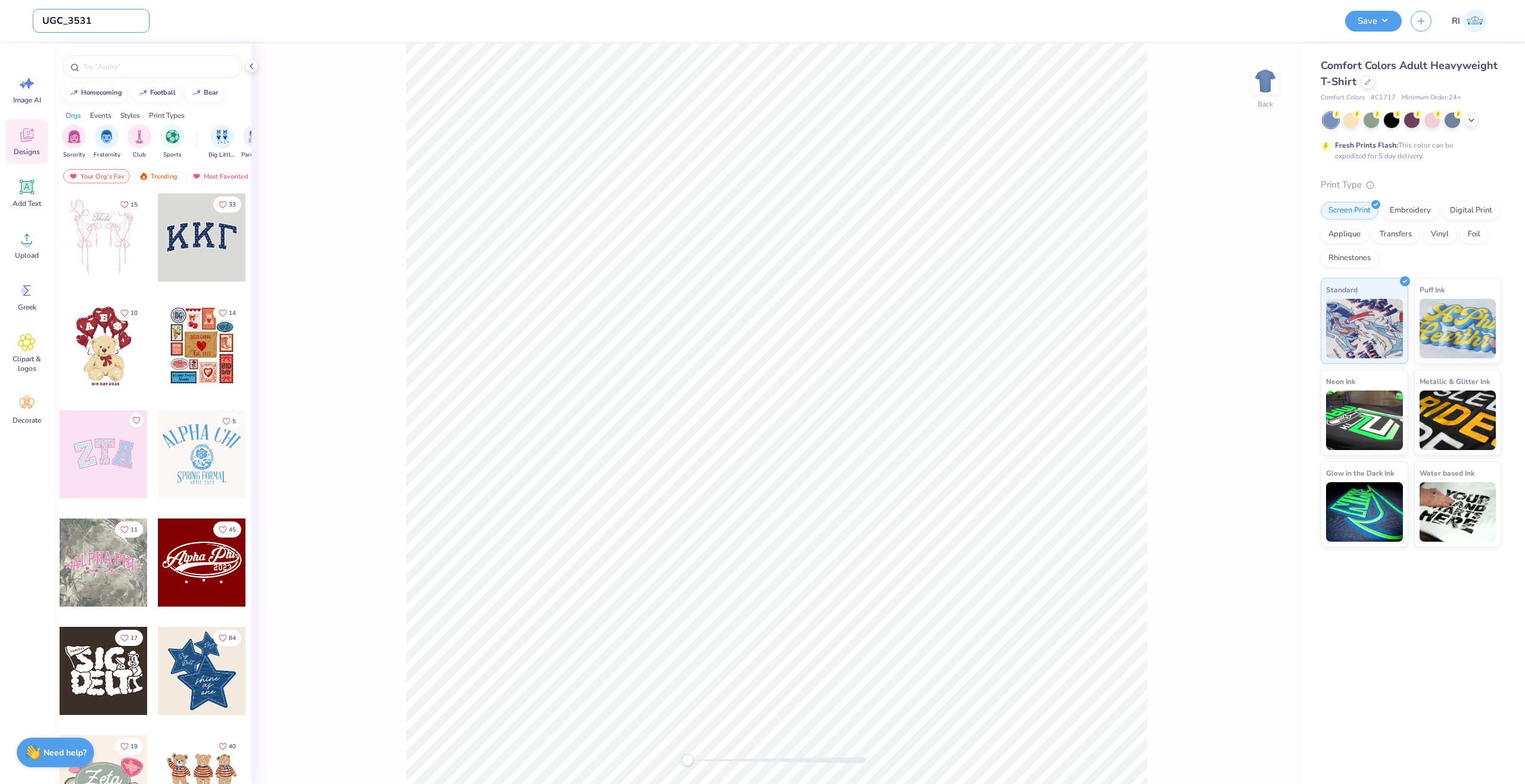
type input "UGC_3531"
click at [1369, 79] on icon at bounding box center [1367, 81] width 6 height 6
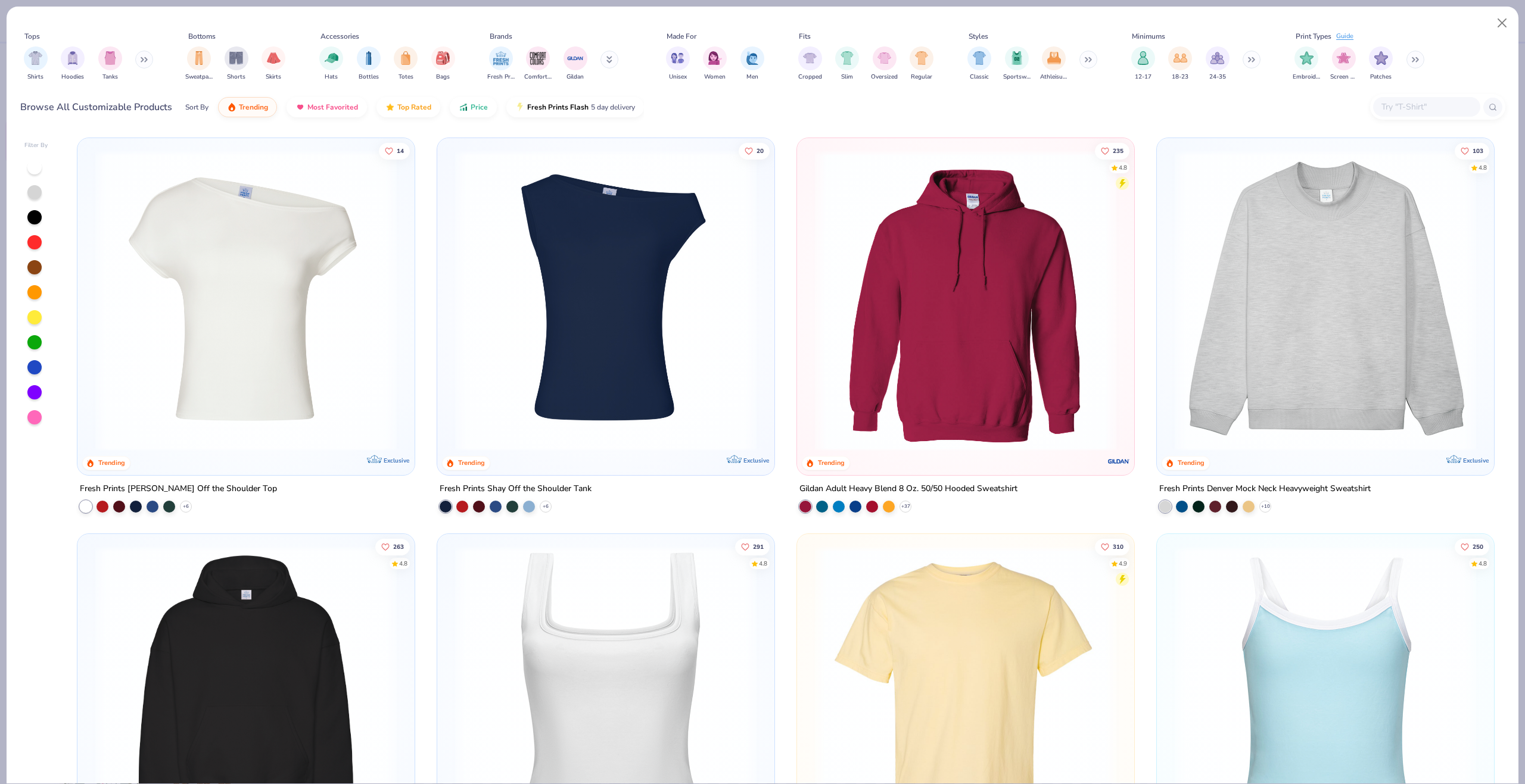
click at [1426, 97] on div at bounding box center [1427, 107] width 107 height 20
paste input "1010be"
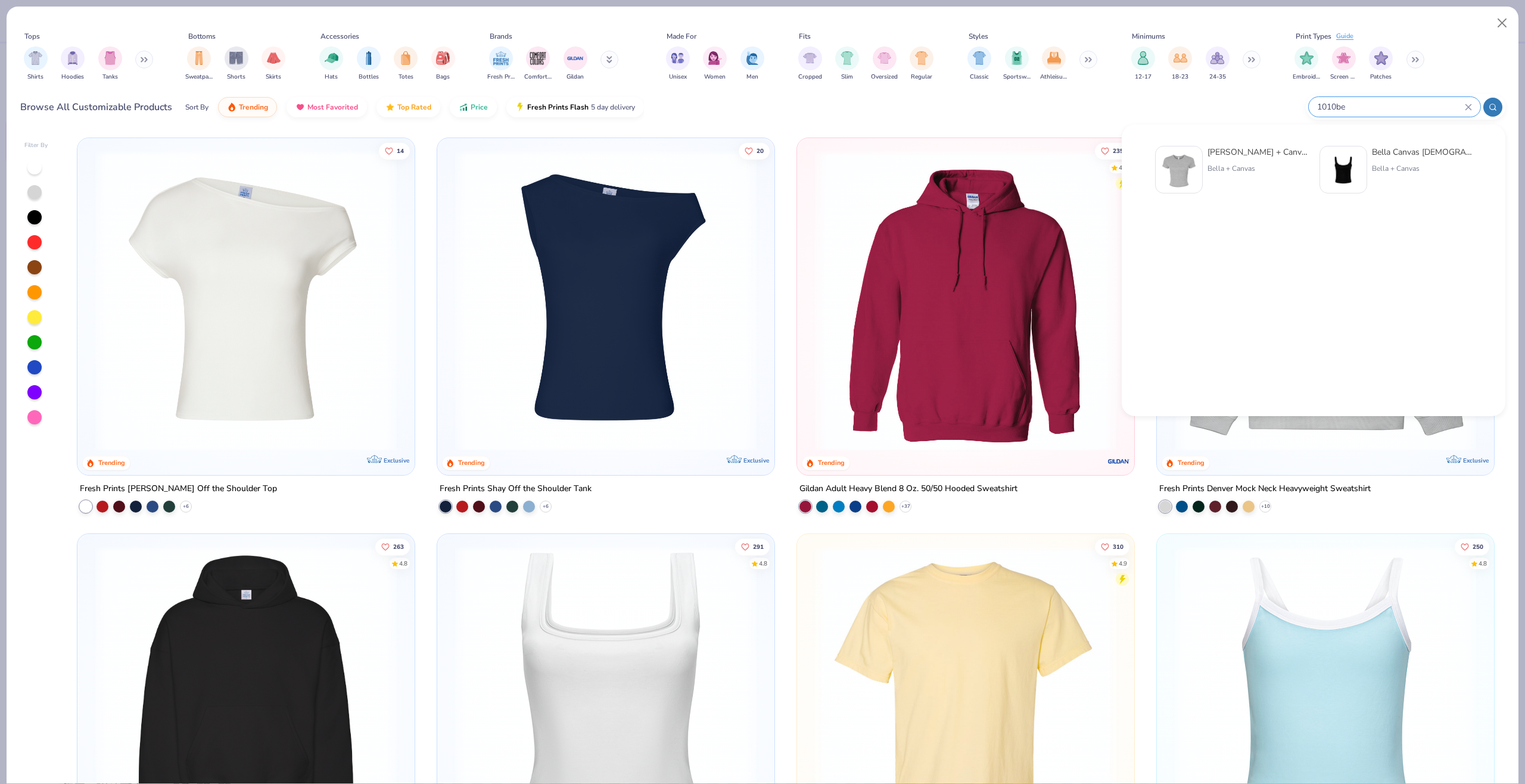
type input "1010be"
click at [1197, 167] on img at bounding box center [1179, 169] width 37 height 37
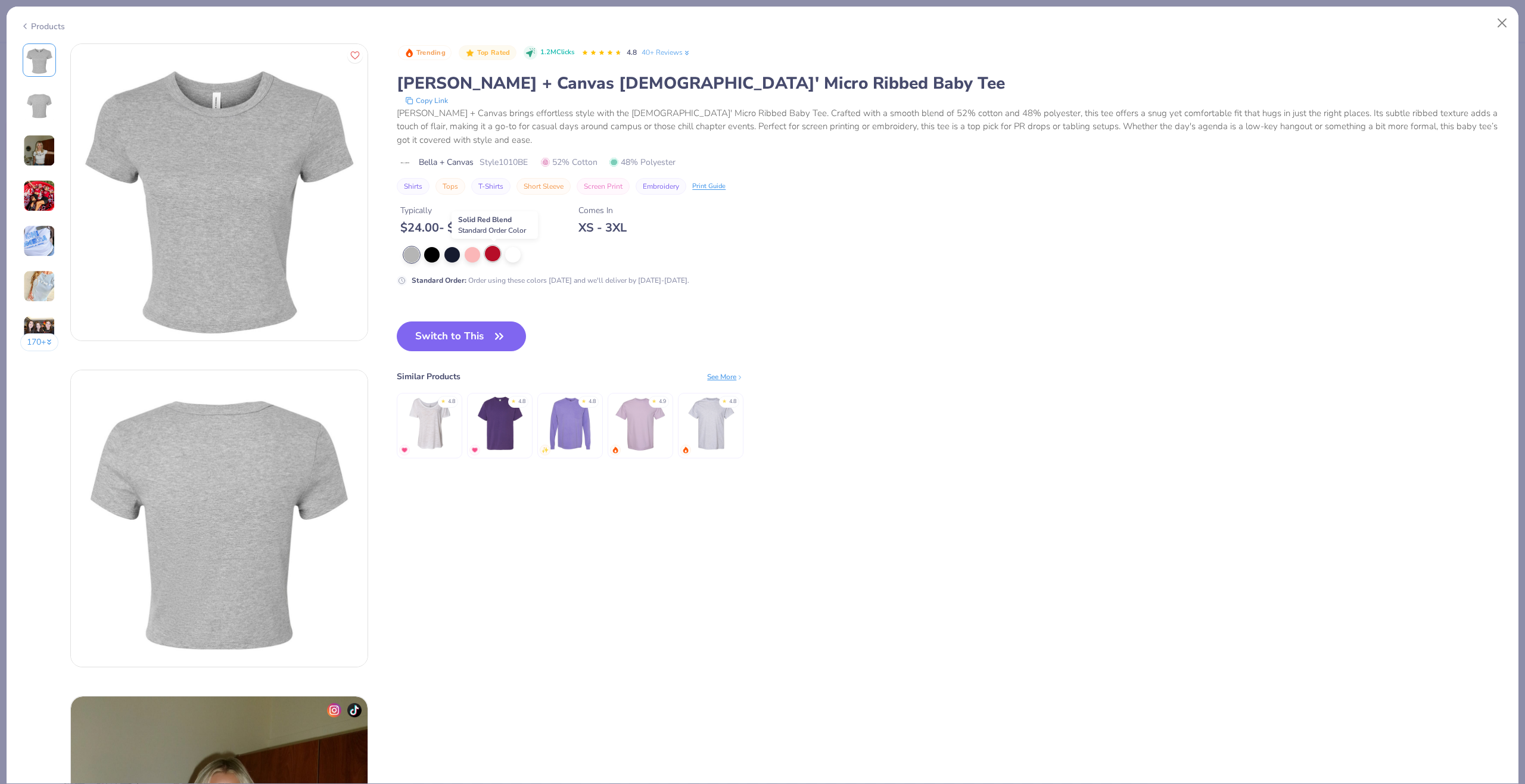
click at [493, 255] on div at bounding box center [492, 254] width 16 height 16
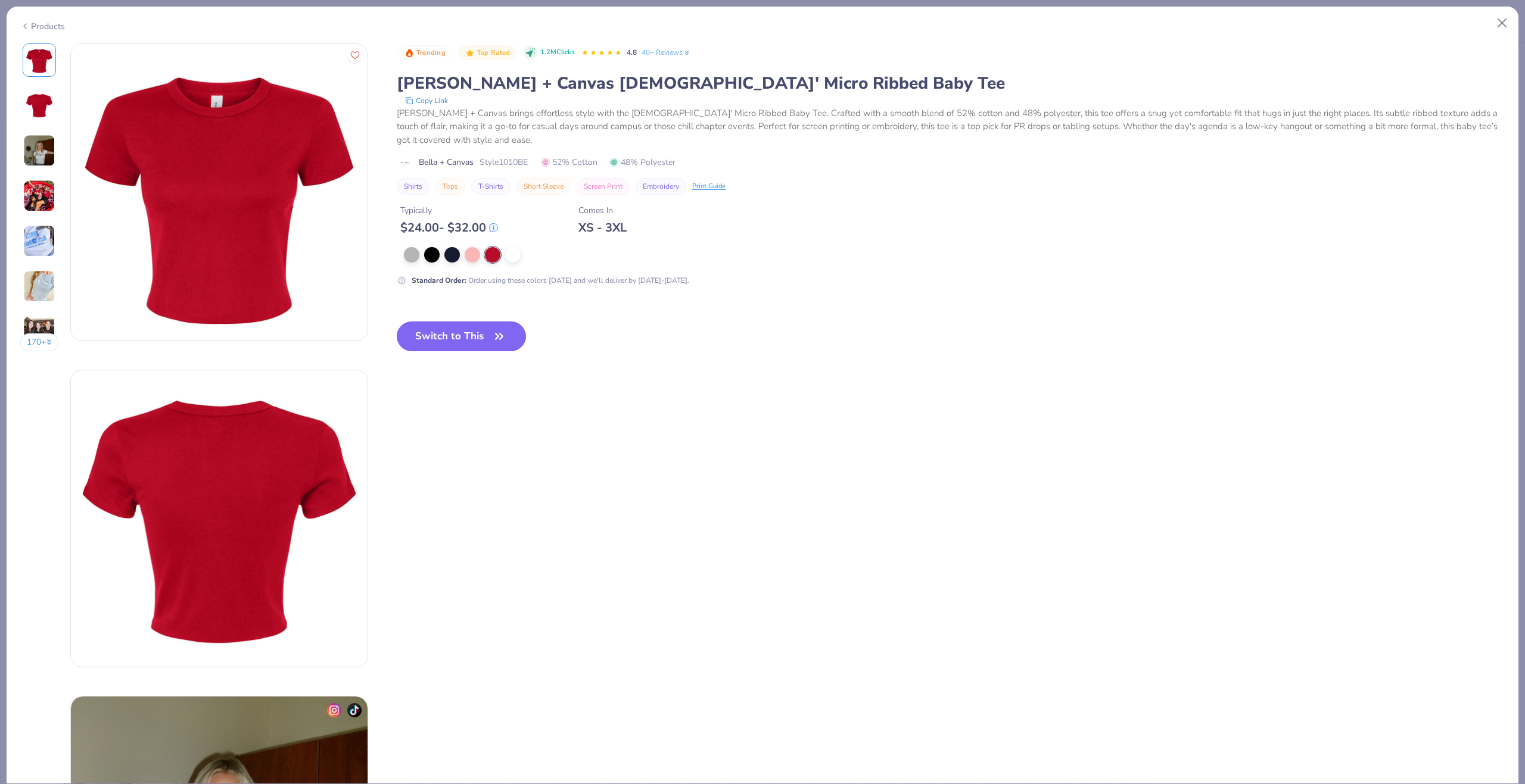
click at [495, 338] on icon "button" at bounding box center [499, 337] width 17 height 17
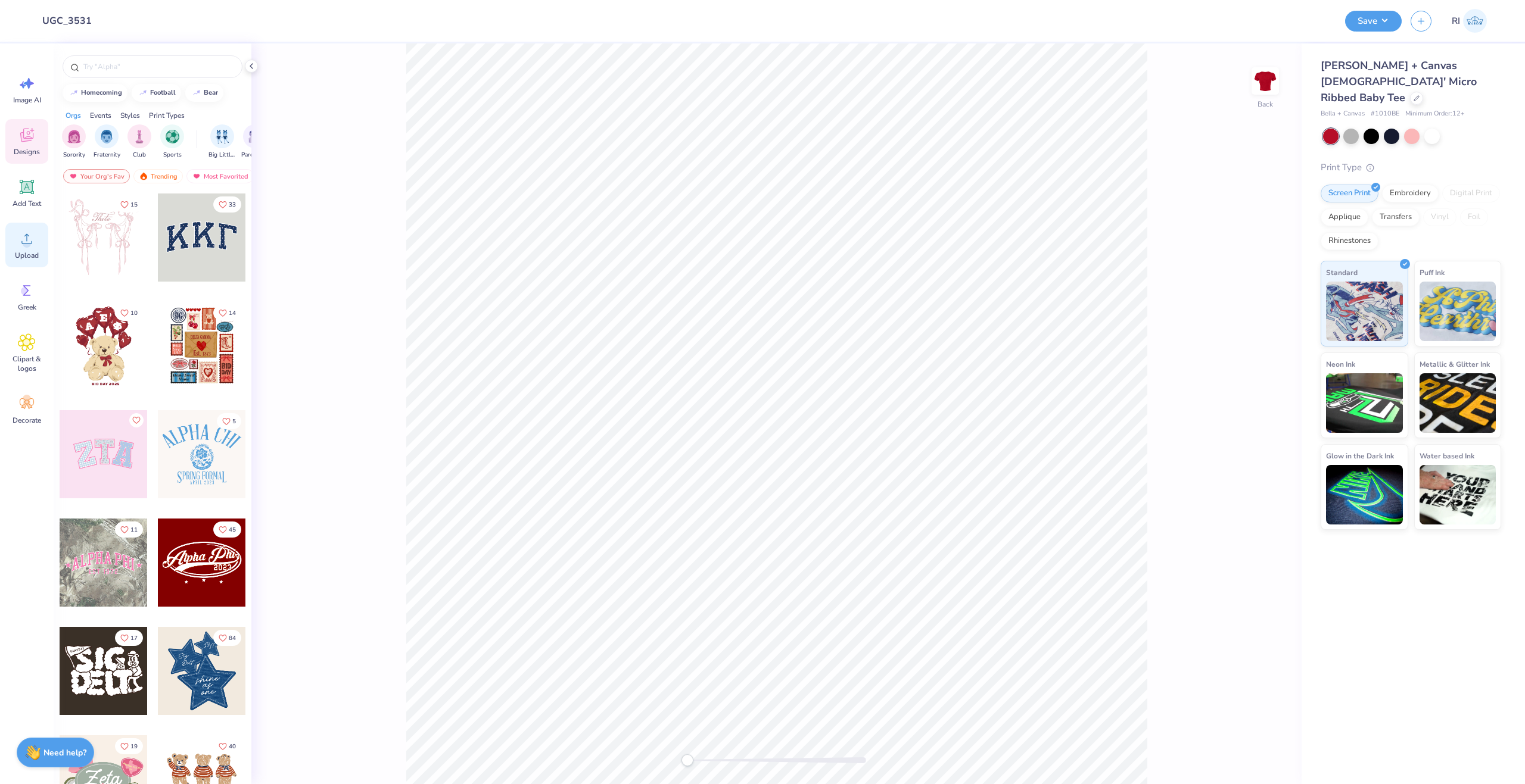
click at [26, 245] on circle at bounding box center [27, 243] width 8 height 8
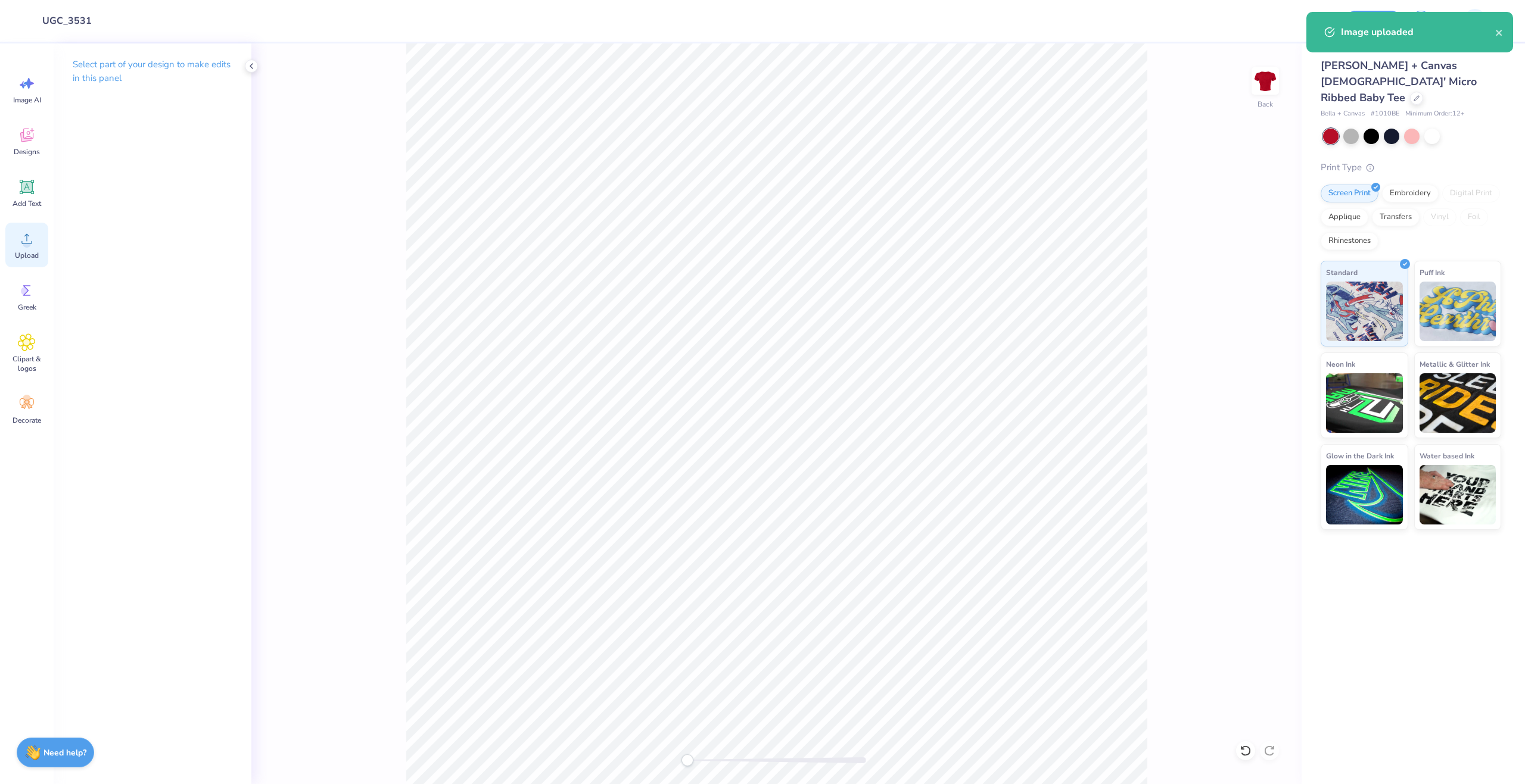
click at [38, 243] on div "Upload" at bounding box center [27, 245] width 43 height 45
click at [19, 198] on div "Add Text" at bounding box center [27, 193] width 43 height 45
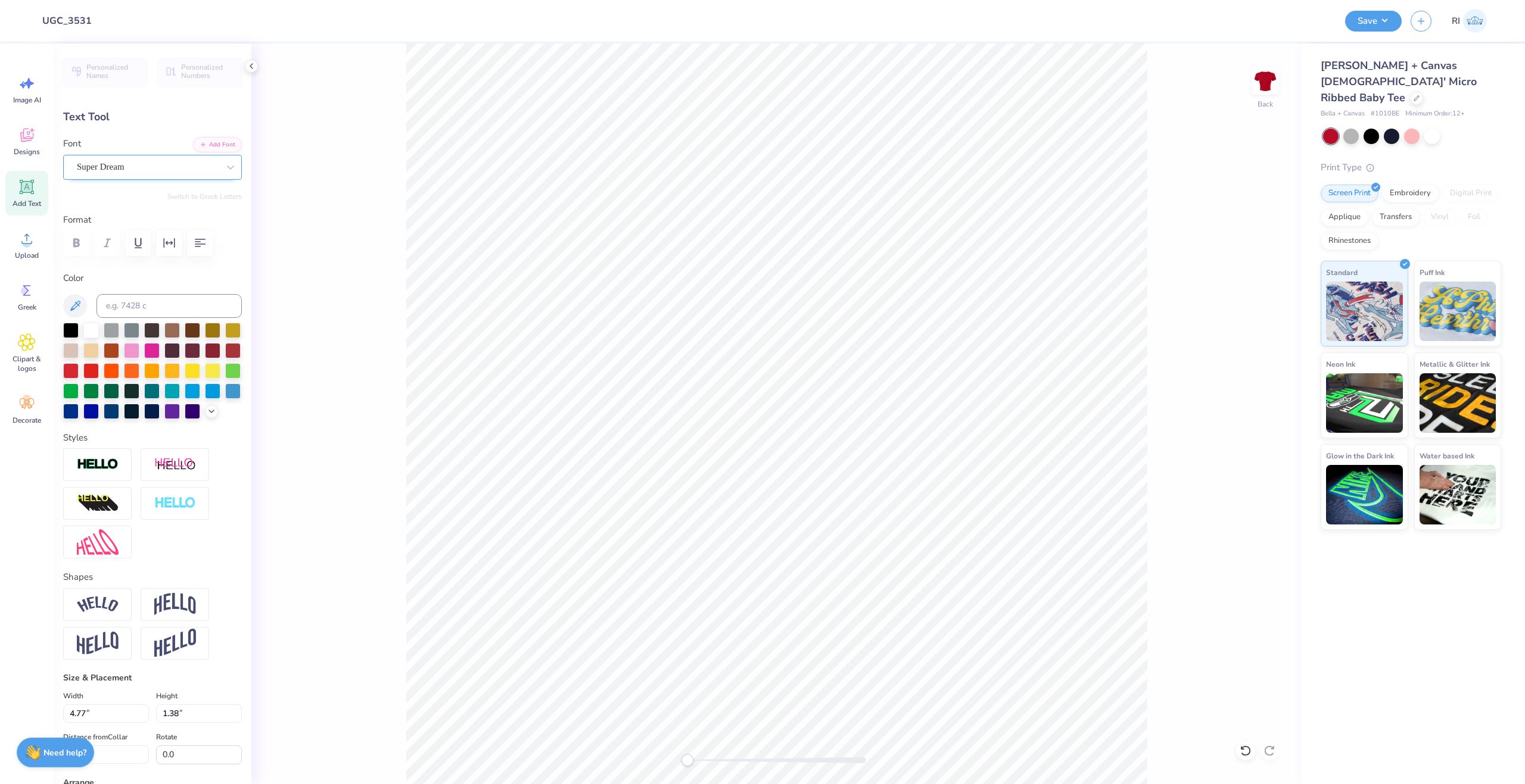
click at [156, 163] on div "Super Dream" at bounding box center [148, 166] width 144 height 18
click at [156, 273] on div at bounding box center [153, 266] width 148 height 21
type input "bebas"
click at [78, 242] on icon "button" at bounding box center [76, 242] width 7 height 9
click at [159, 346] on div at bounding box center [152, 350] width 16 height 16
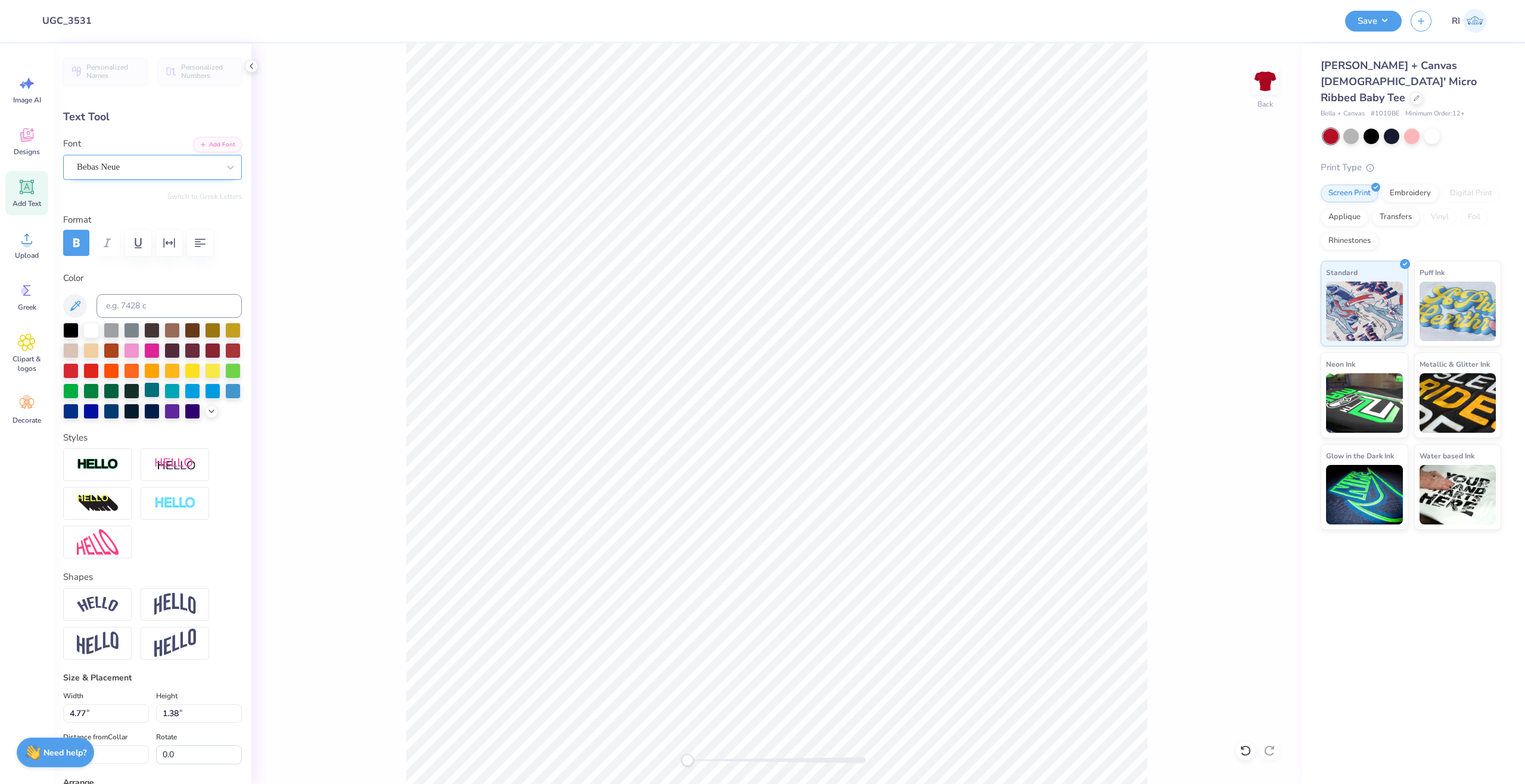
click at [159, 392] on div at bounding box center [152, 390] width 16 height 16
type textarea "J'ADORE"
type input "4.69"
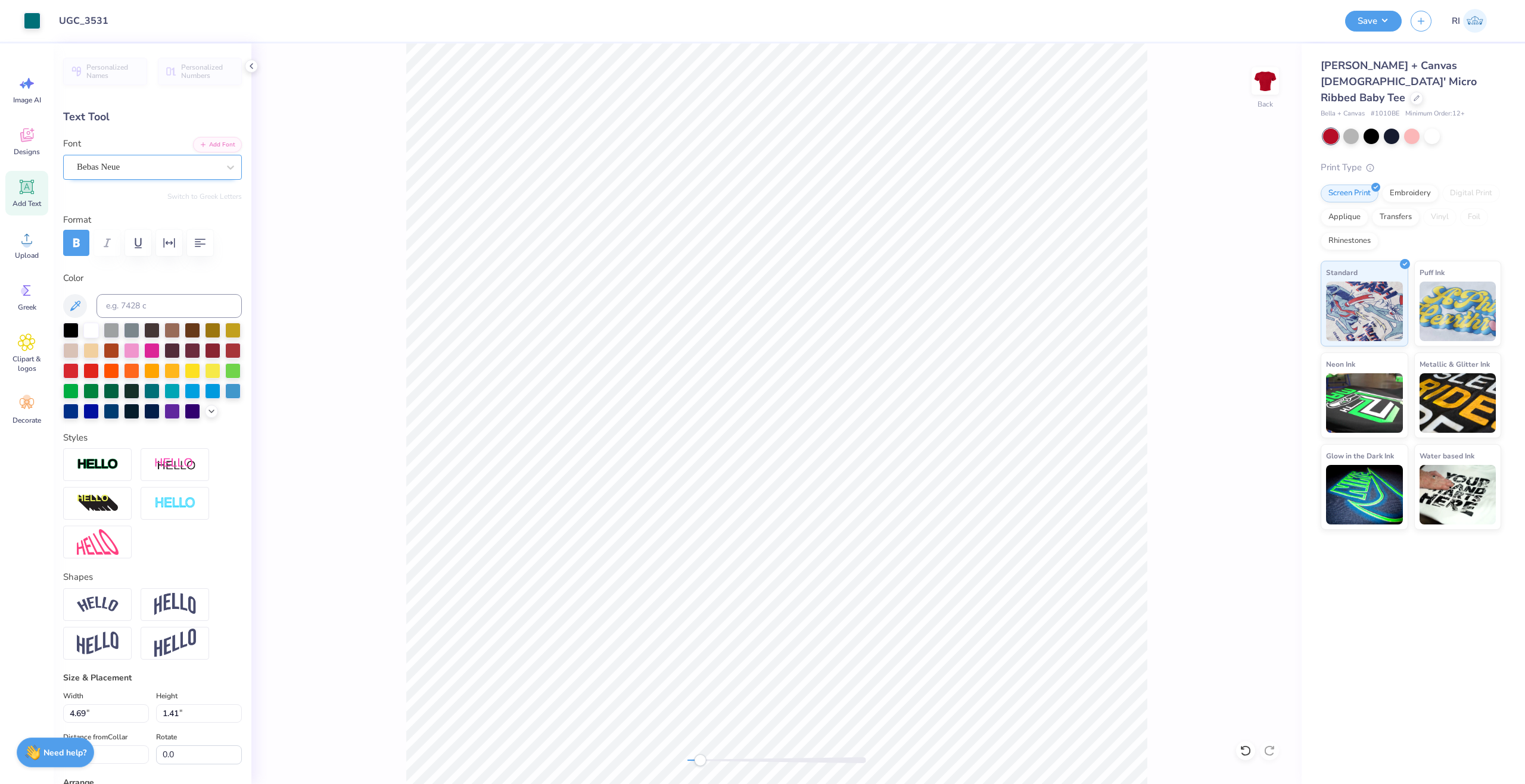
type input "1.41"
type input "7.10"
type input "8.61"
type input "2.59"
type input "5.17"
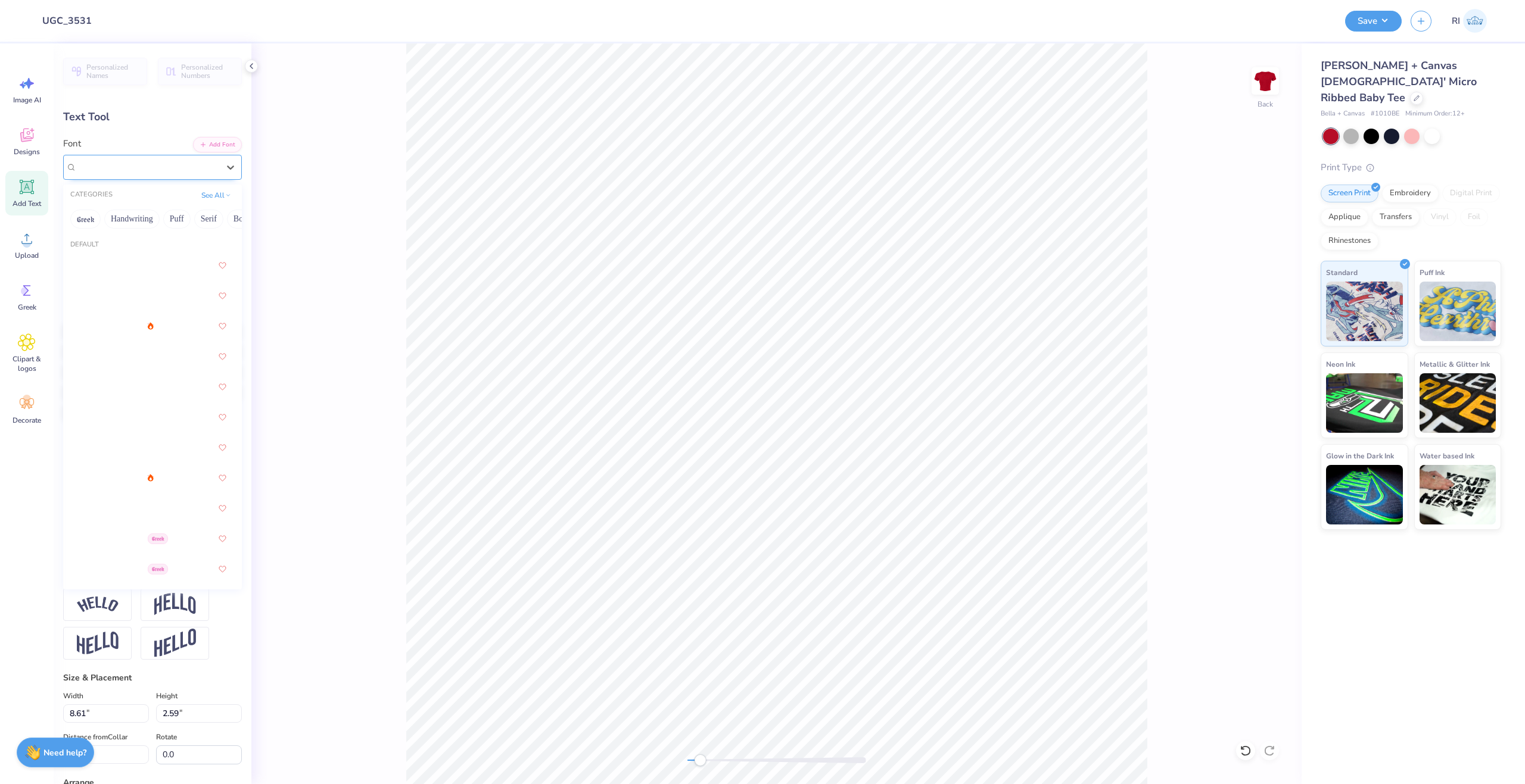
click at [146, 163] on div "Bebas Neue" at bounding box center [148, 166] width 144 height 18
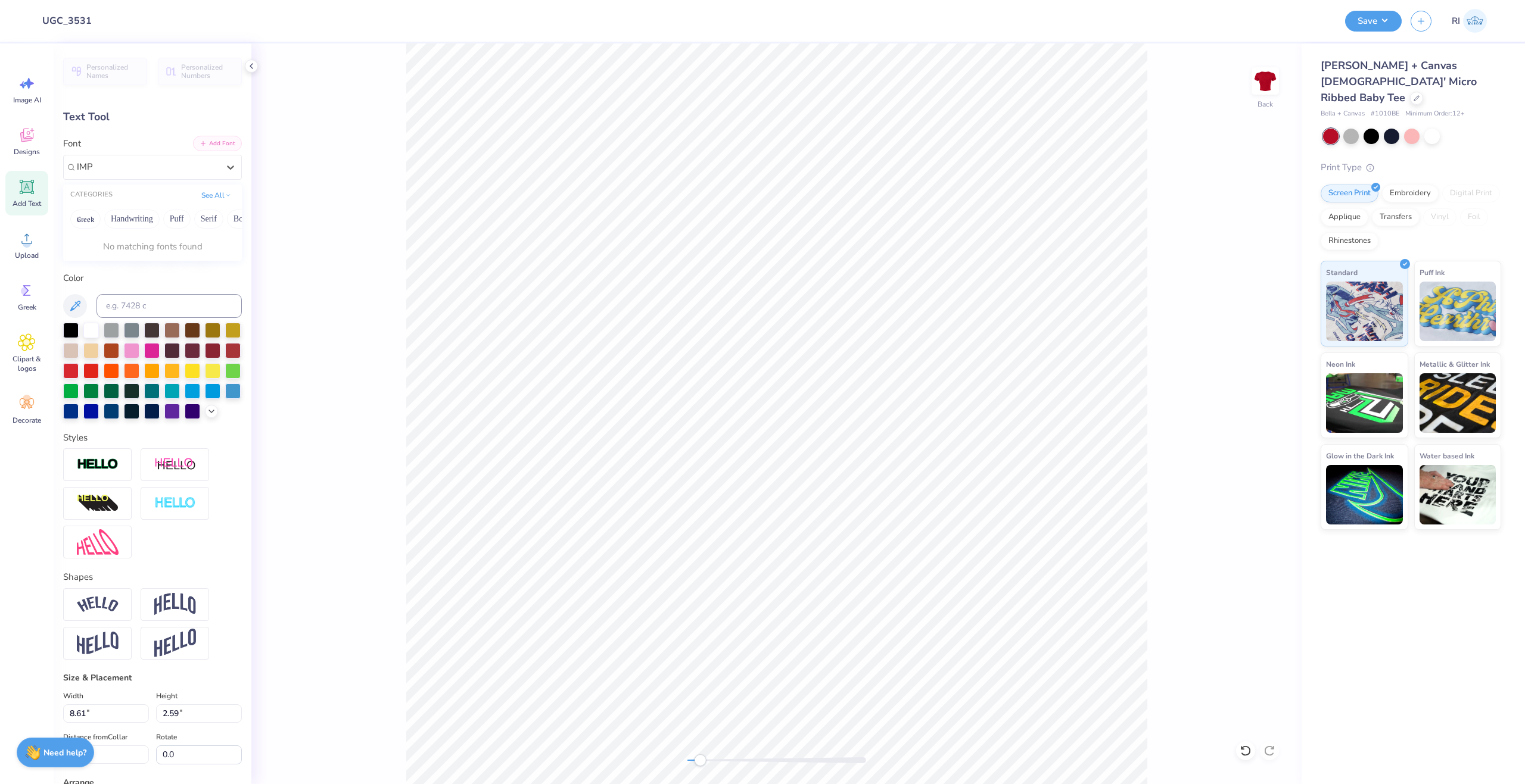
type input "IMP"
click at [201, 150] on button "Add Font" at bounding box center [217, 144] width 49 height 16
type input "9.44"
type input "2.55"
type input "5.40"
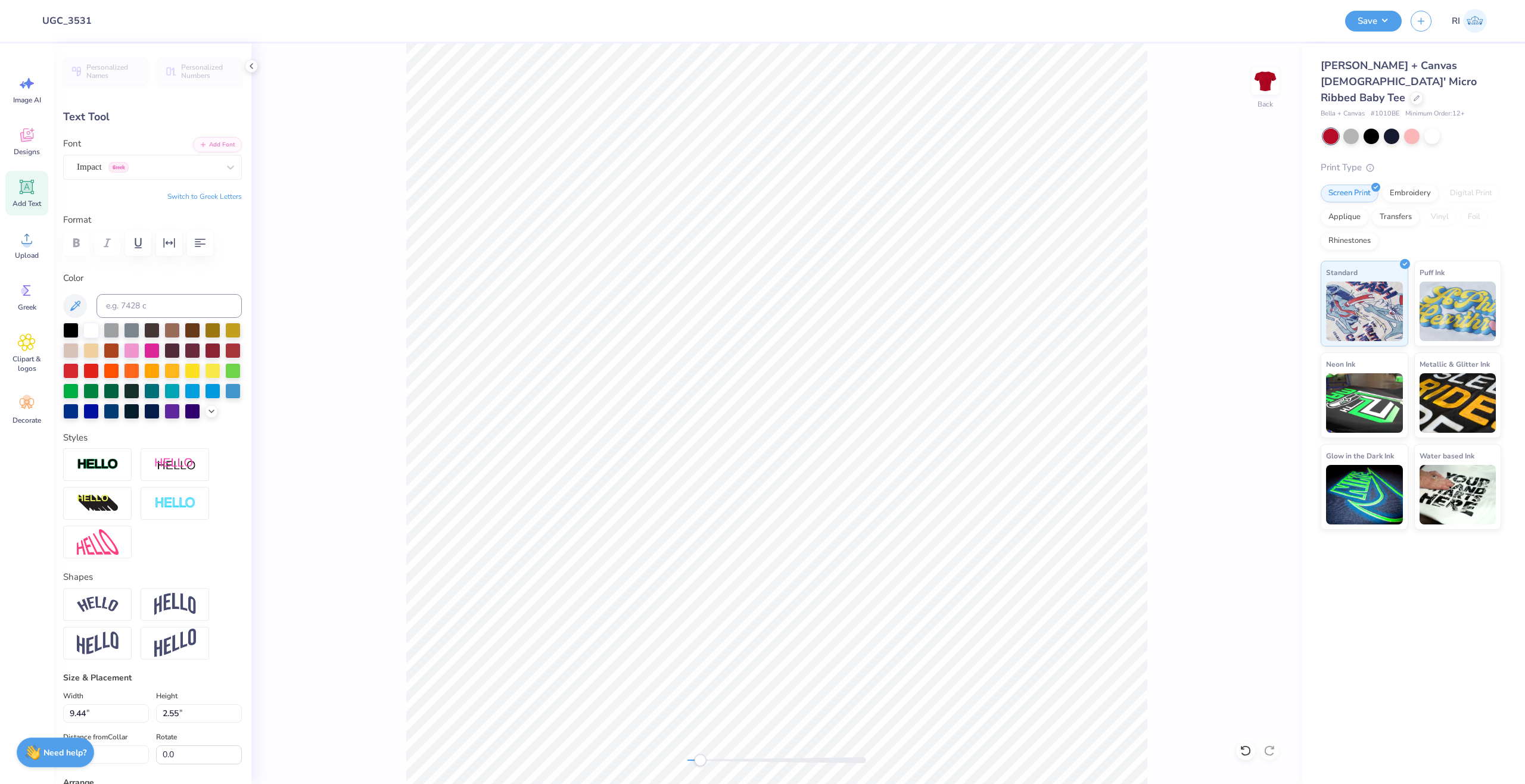
type input "8.69"
type input "2.35"
type input "5.43"
type input "8.61"
type input "2.32"
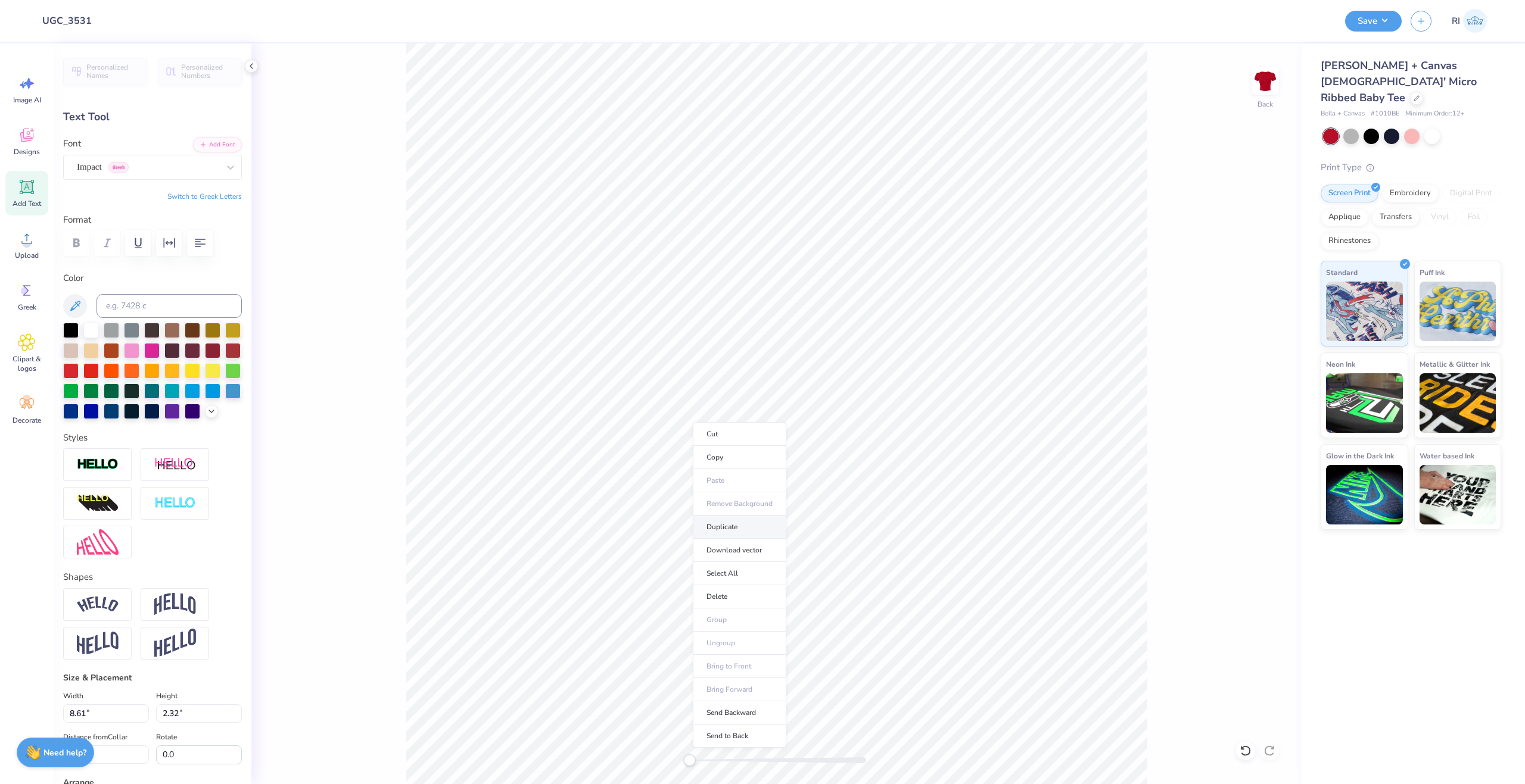
click at [743, 525] on li "Duplicate" at bounding box center [740, 527] width 94 height 23
type input "6.43"
type textarea "z"
type textarea "ZETA"
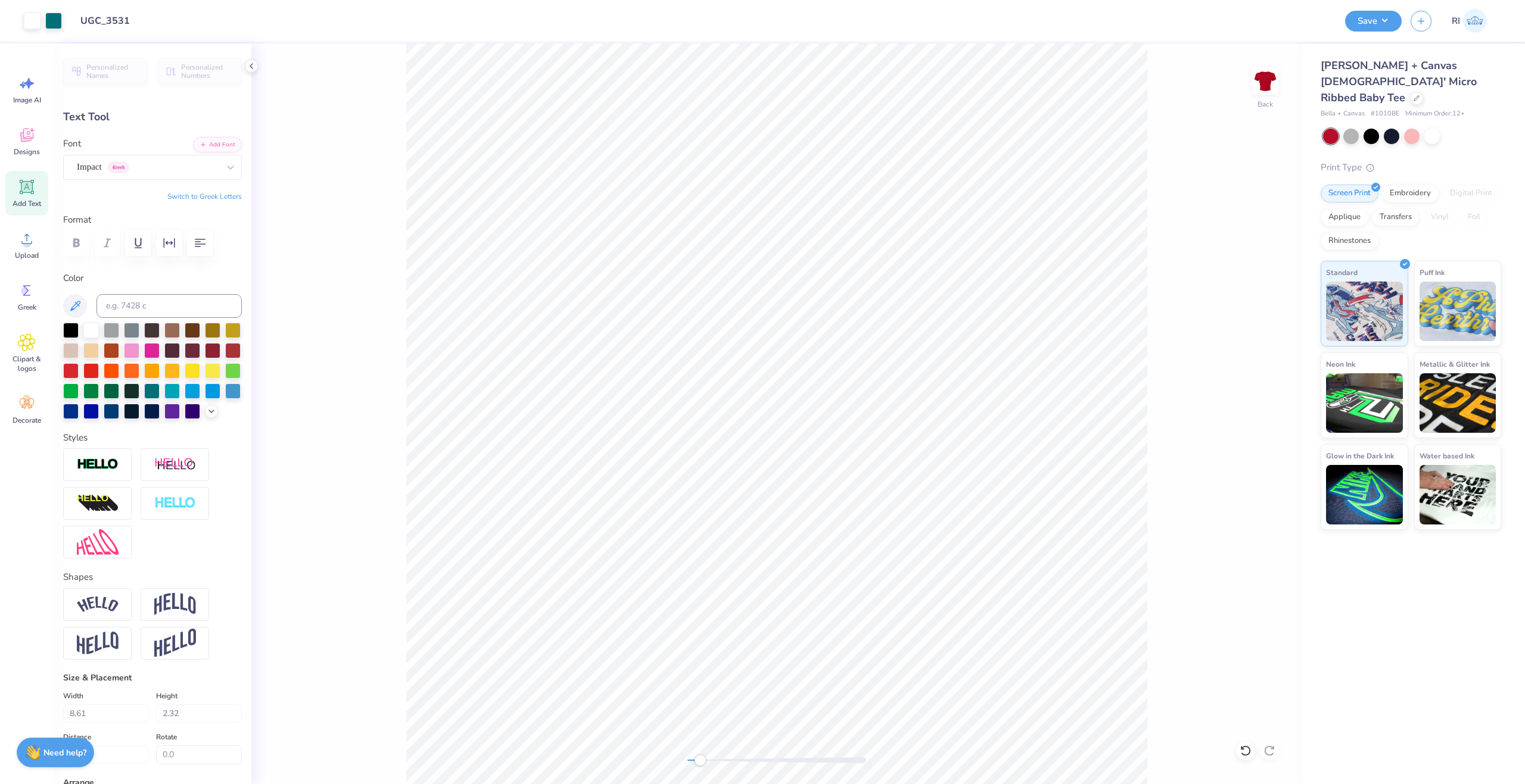
type input "4.88"
type input "2.23"
type input "8.72"
type input "8.12"
type input "3.71"
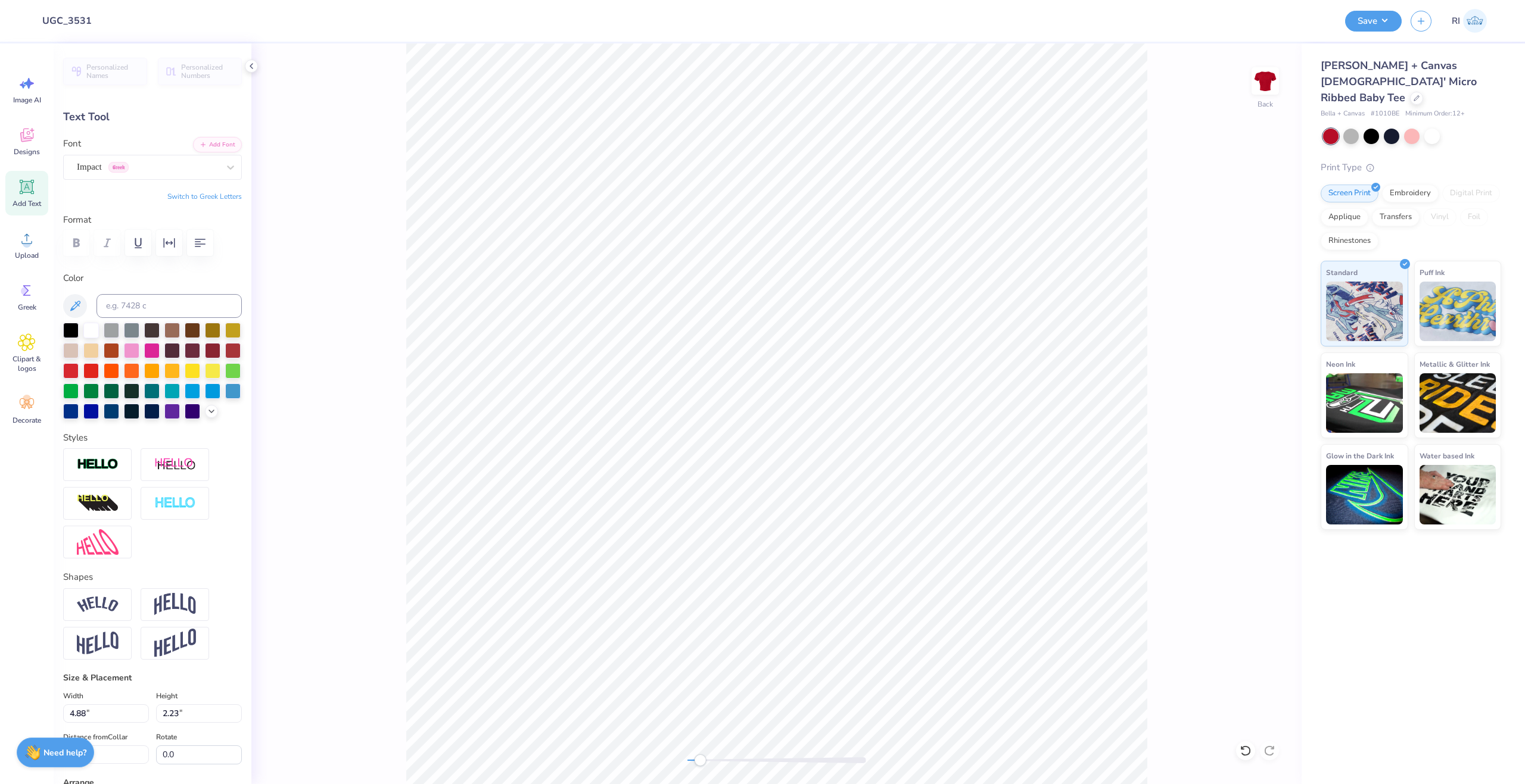
type input "7.85"
type textarea "z"
type textarea "ZETA"
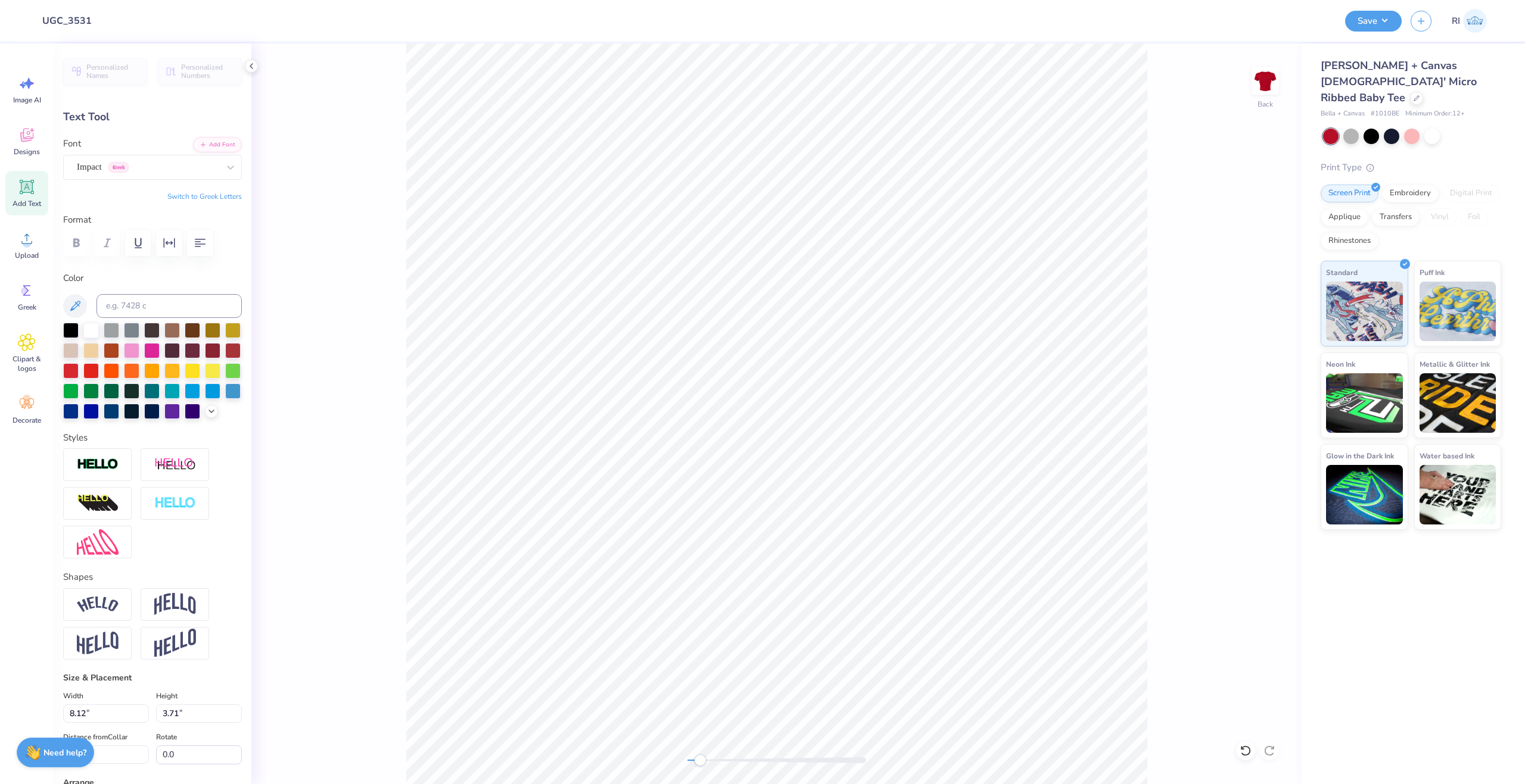
scroll to position [10, 2]
type input "7.81"
type input "3.57"
type input "7.99"
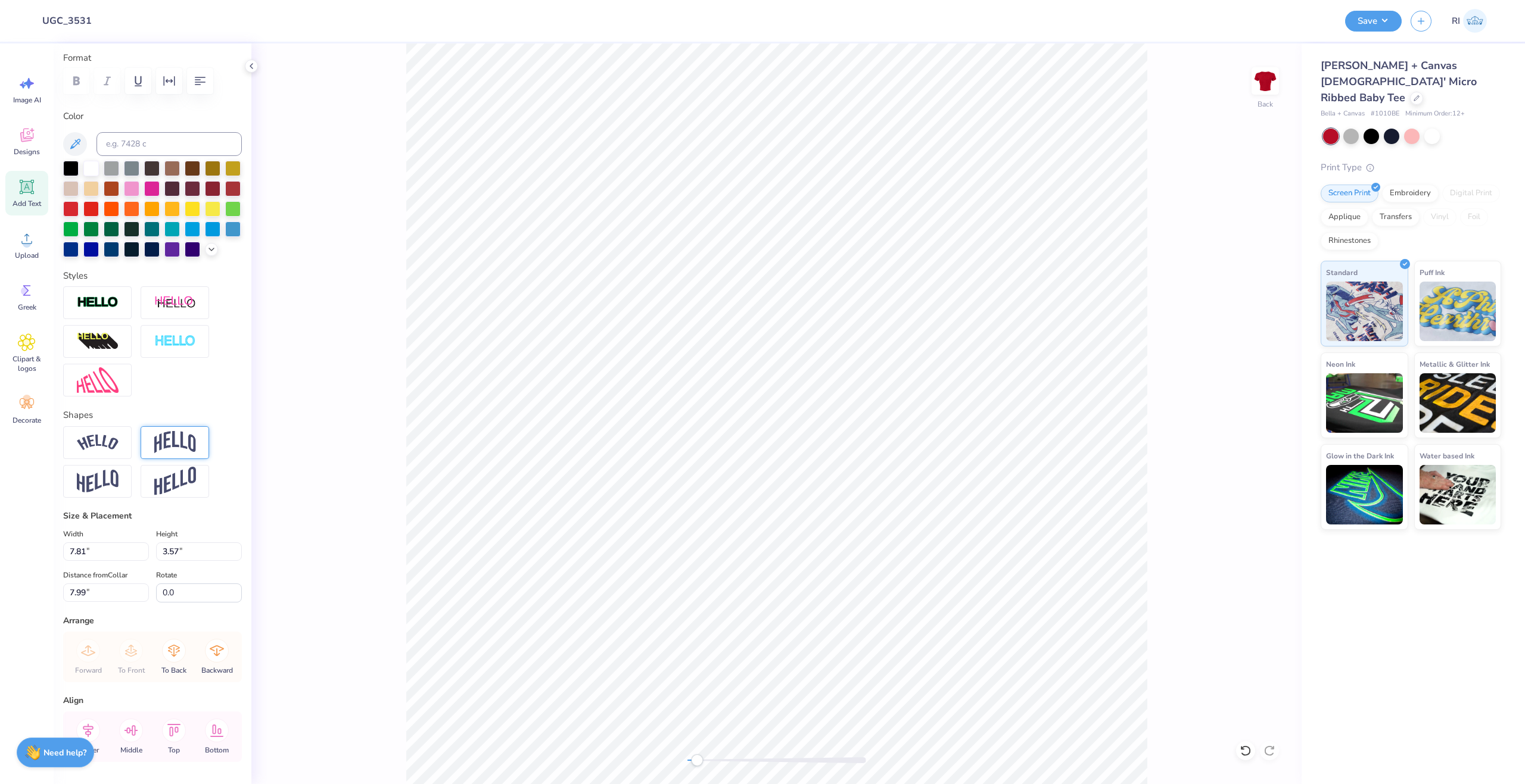
scroll to position [0, 0]
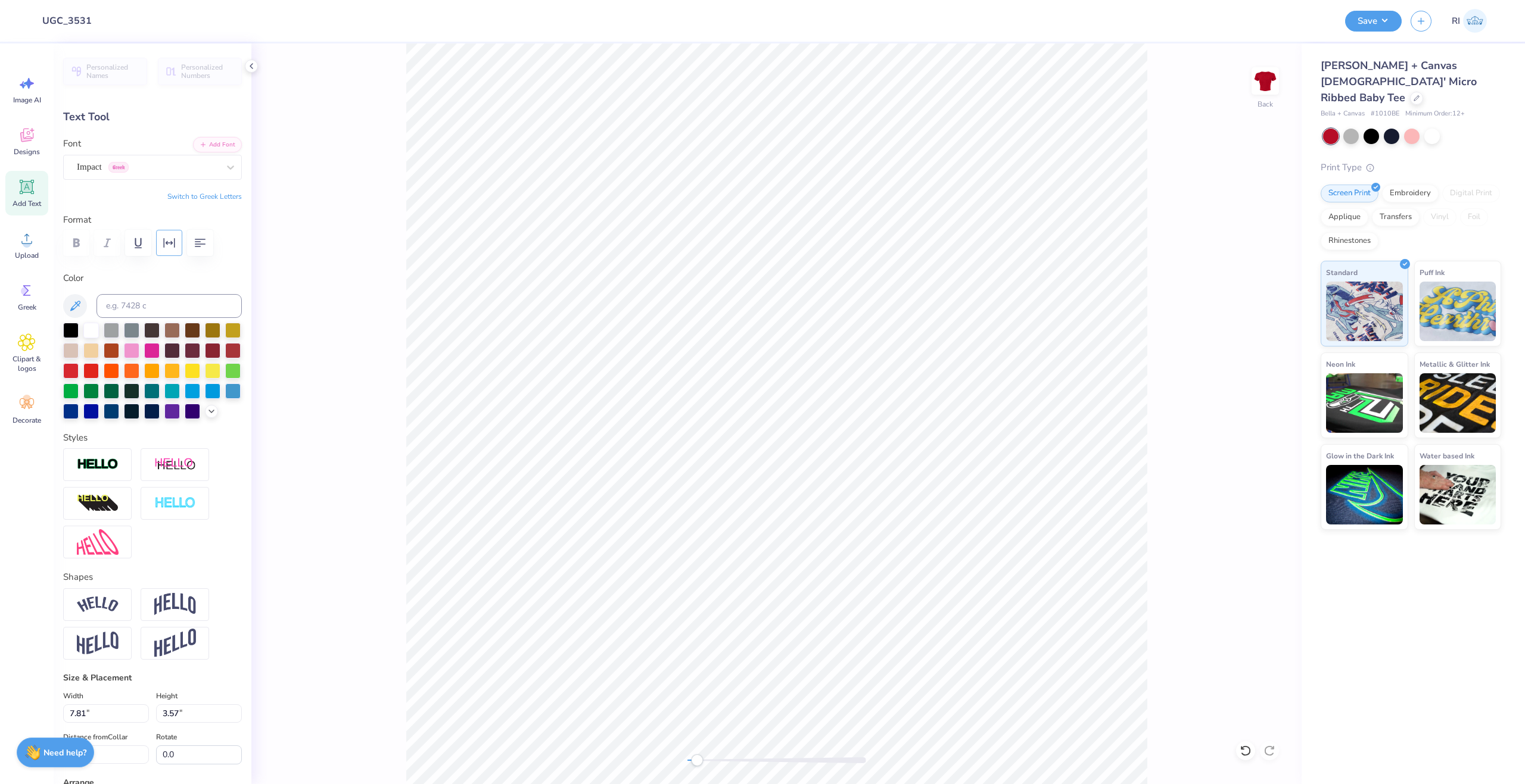
click at [170, 239] on icon "button" at bounding box center [169, 243] width 14 height 14
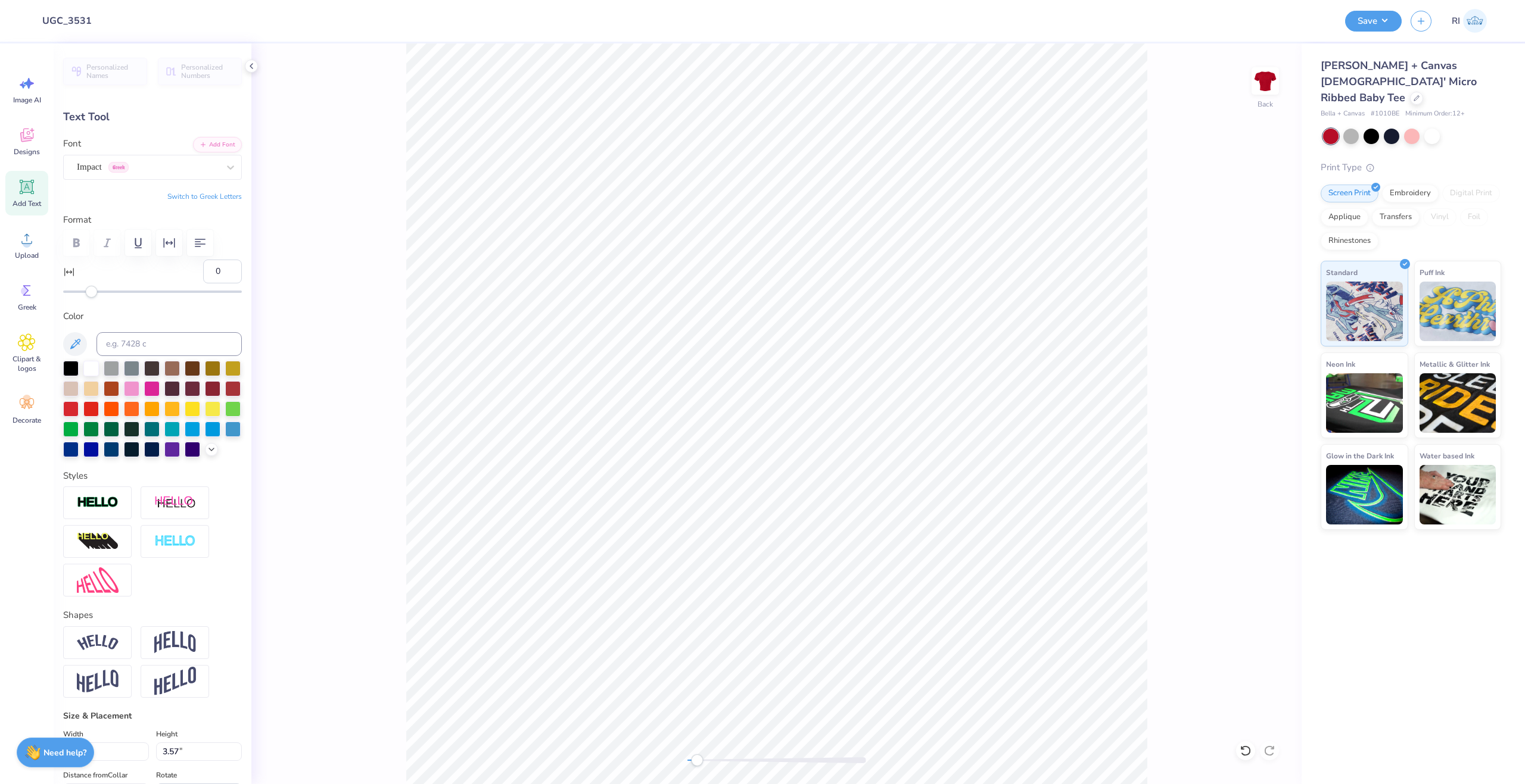
drag, startPoint x: 212, startPoint y: 274, endPoint x: 190, endPoint y: 267, distance: 23.1
click at [190, 270] on div "0" at bounding box center [152, 279] width 178 height 38
type input "5"
click at [217, 223] on label "Format" at bounding box center [152, 220] width 178 height 14
drag, startPoint x: 212, startPoint y: 276, endPoint x: 204, endPoint y: 276, distance: 8.0
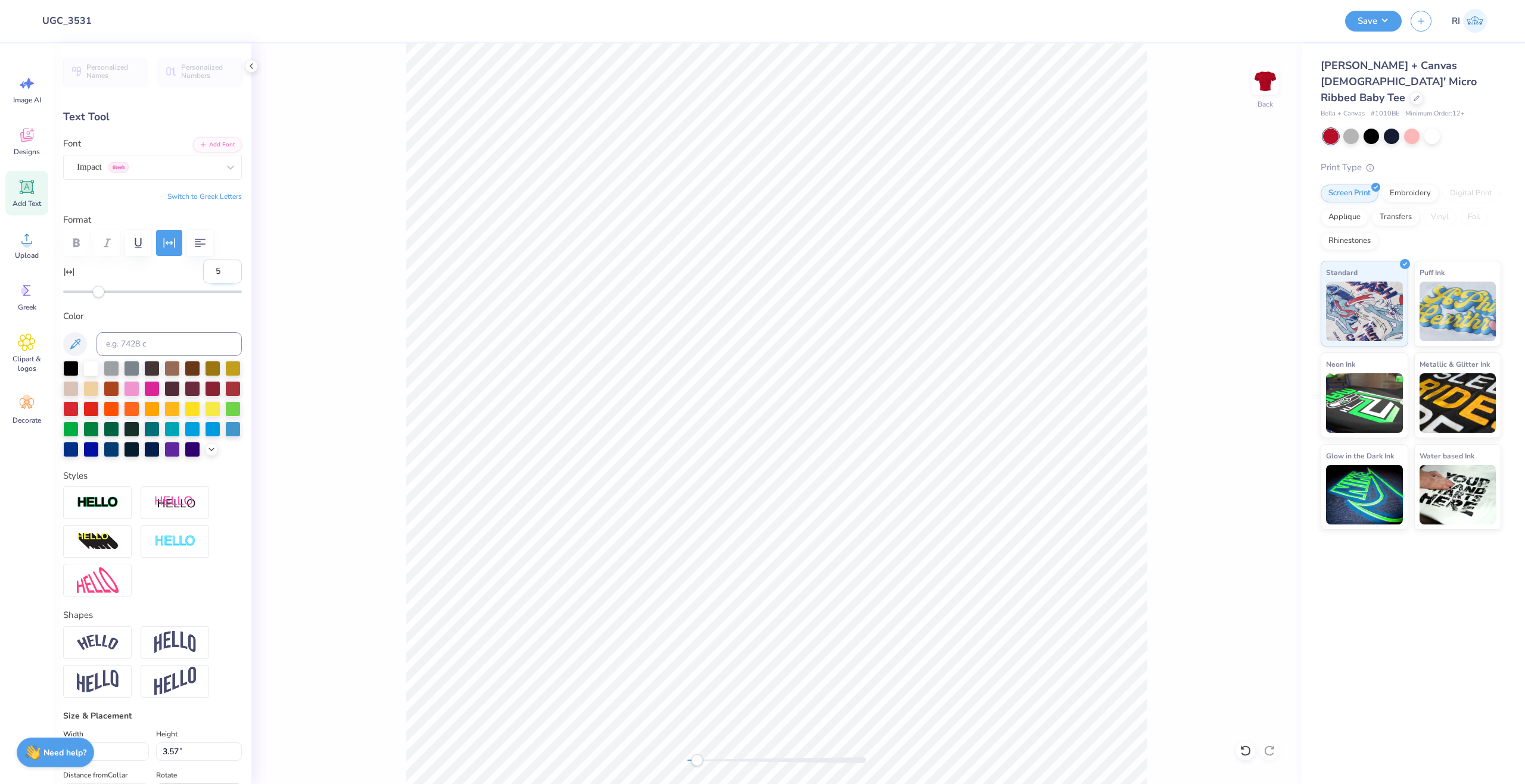
click at [205, 276] on input "5" at bounding box center [222, 271] width 39 height 24
type input "10"
click at [211, 272] on input "10" at bounding box center [222, 271] width 39 height 24
type input "1"
type input "8"
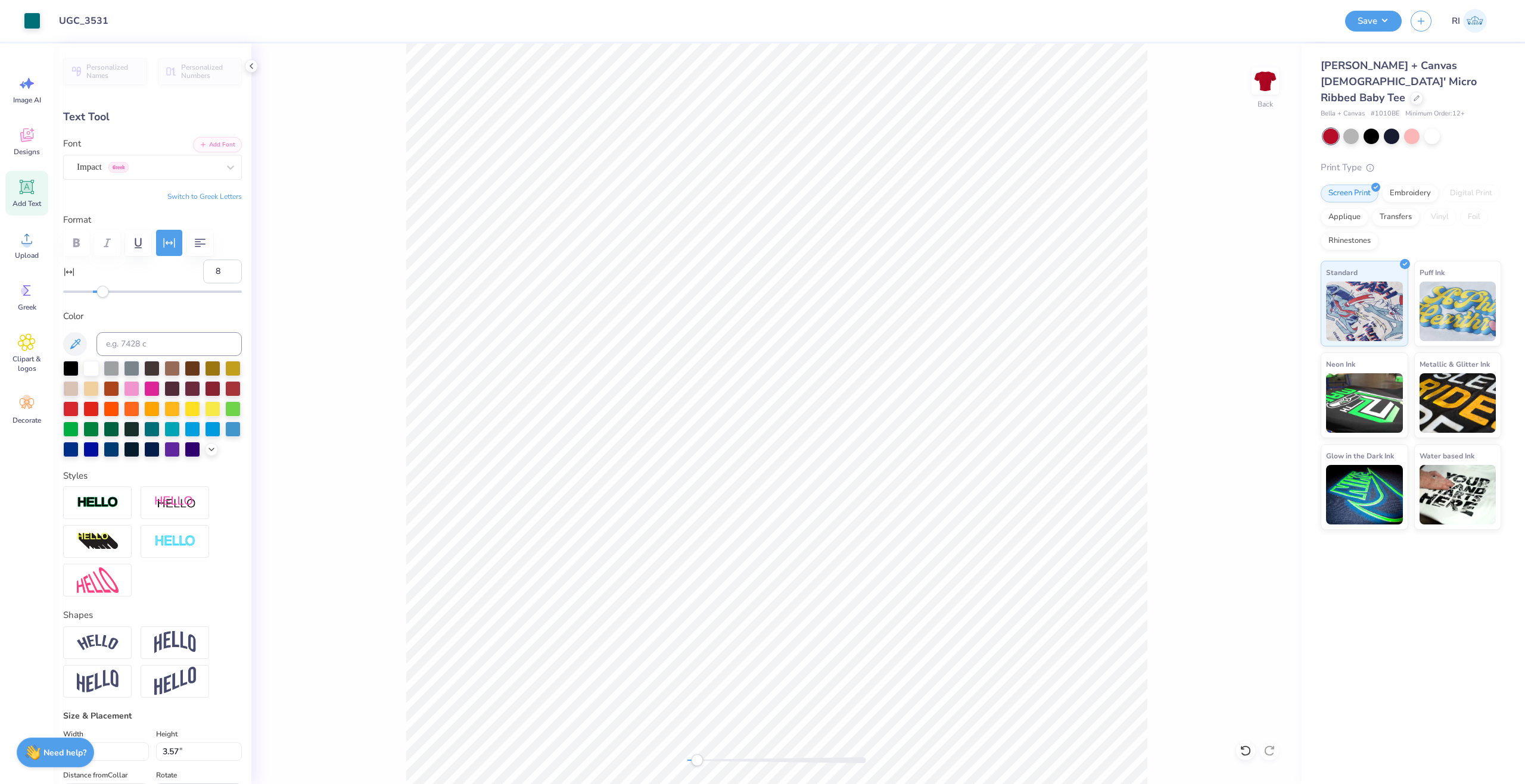
type input "8.90"
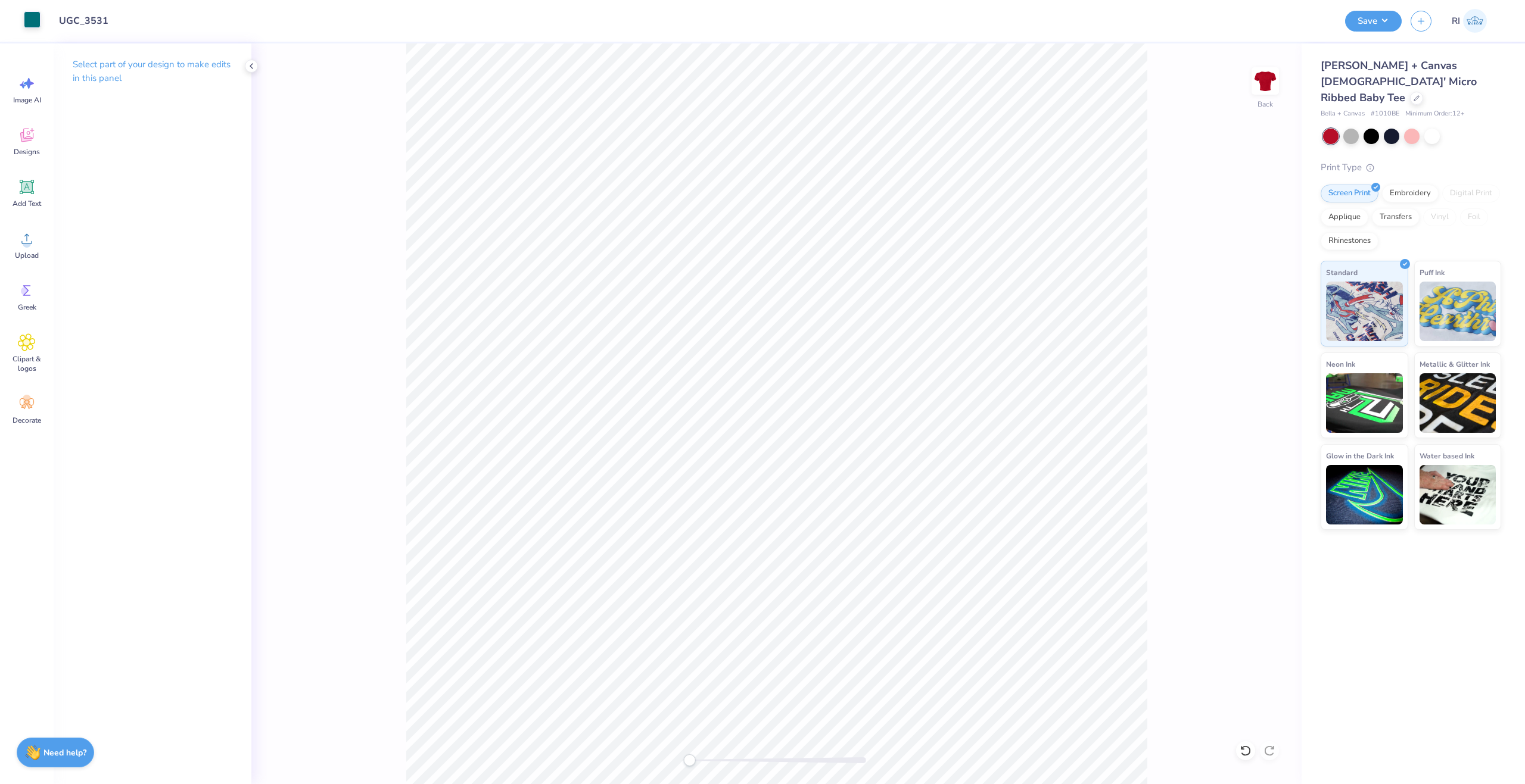
click at [32, 21] on div at bounding box center [32, 20] width 17 height 17
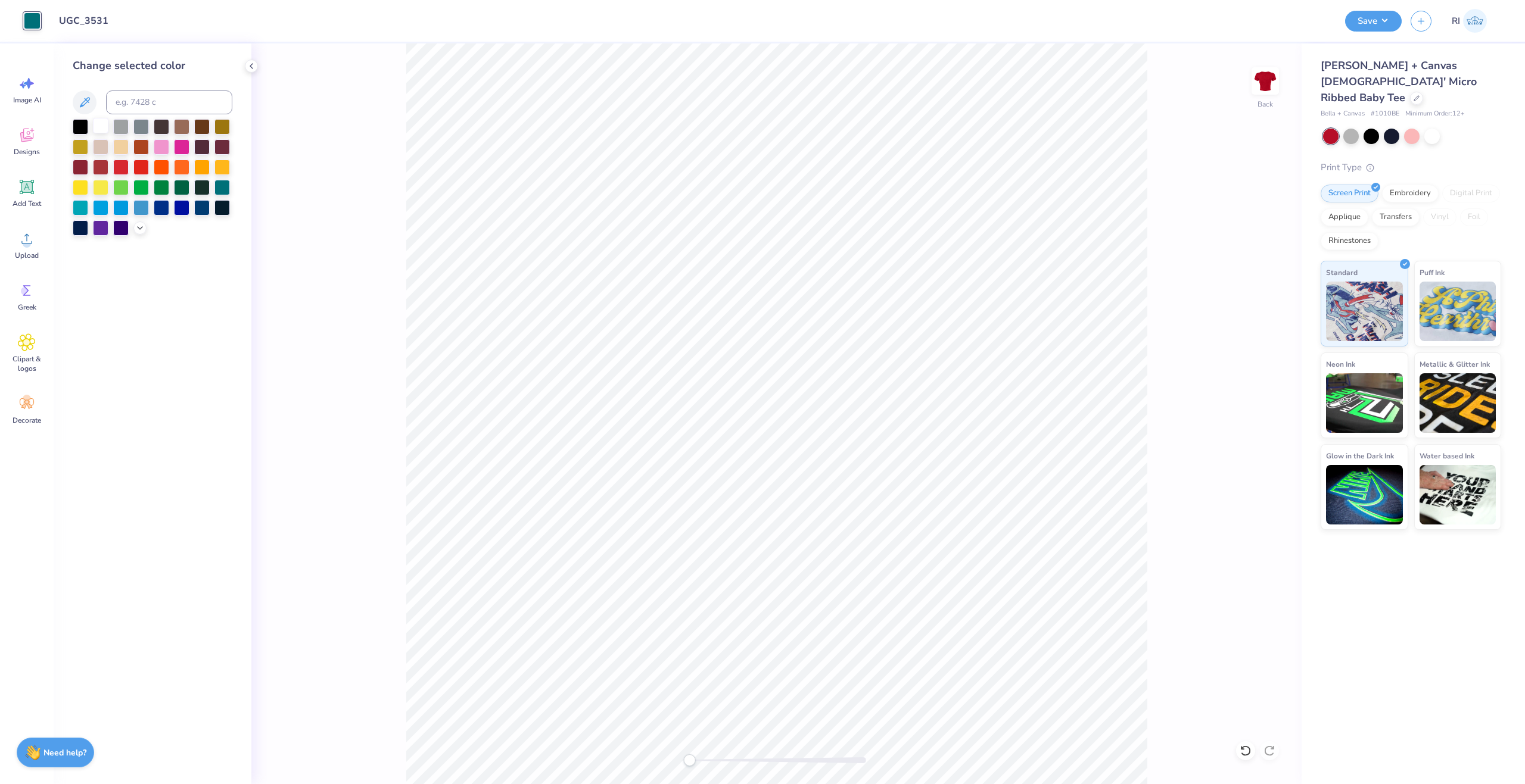
click at [104, 123] on div at bounding box center [101, 126] width 16 height 16
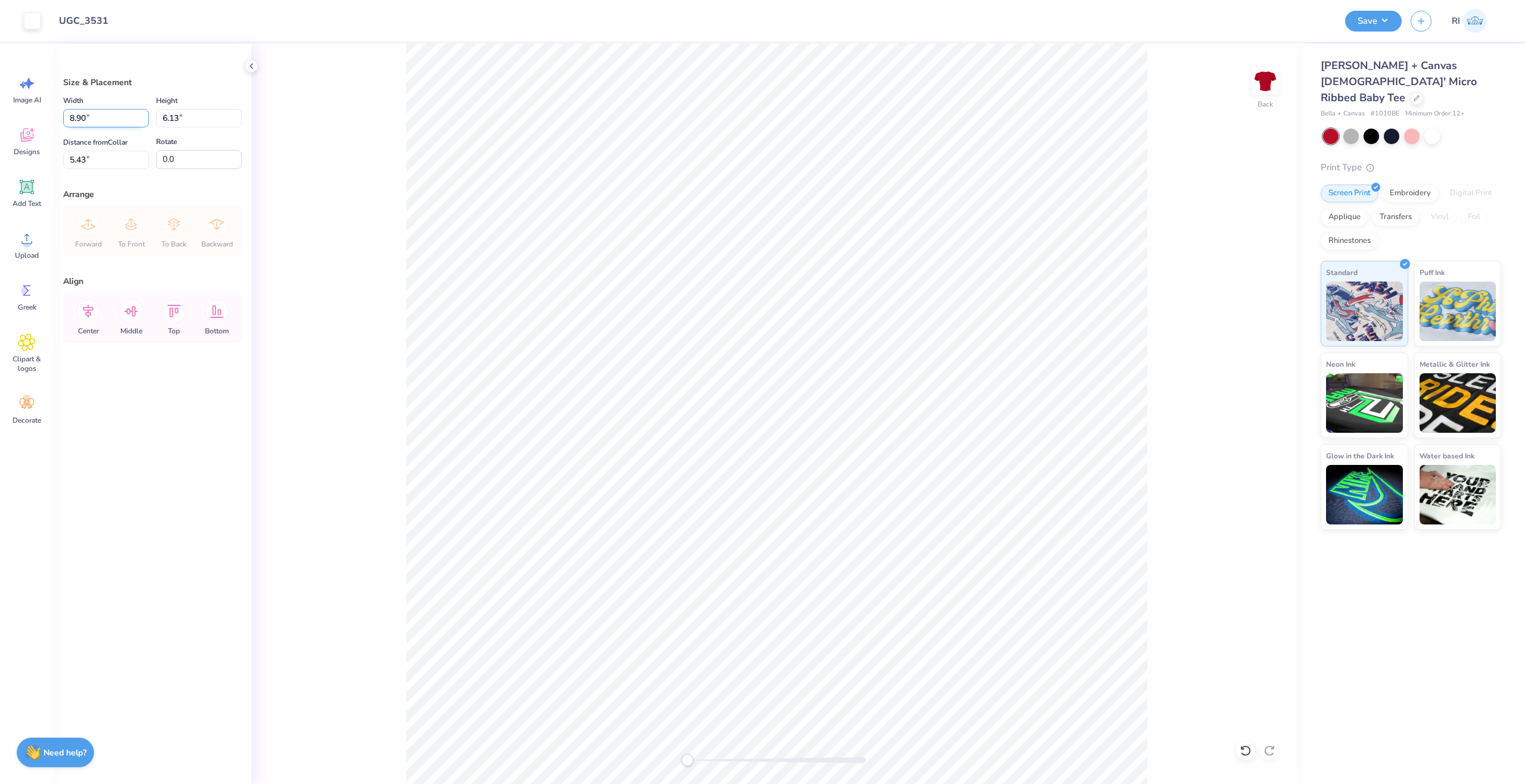
click at [107, 122] on input "8.90" at bounding box center [106, 118] width 86 height 18
type input "6.00"
type input "4.14"
click at [112, 167] on input "6.43" at bounding box center [106, 159] width 86 height 18
type input "2.50"
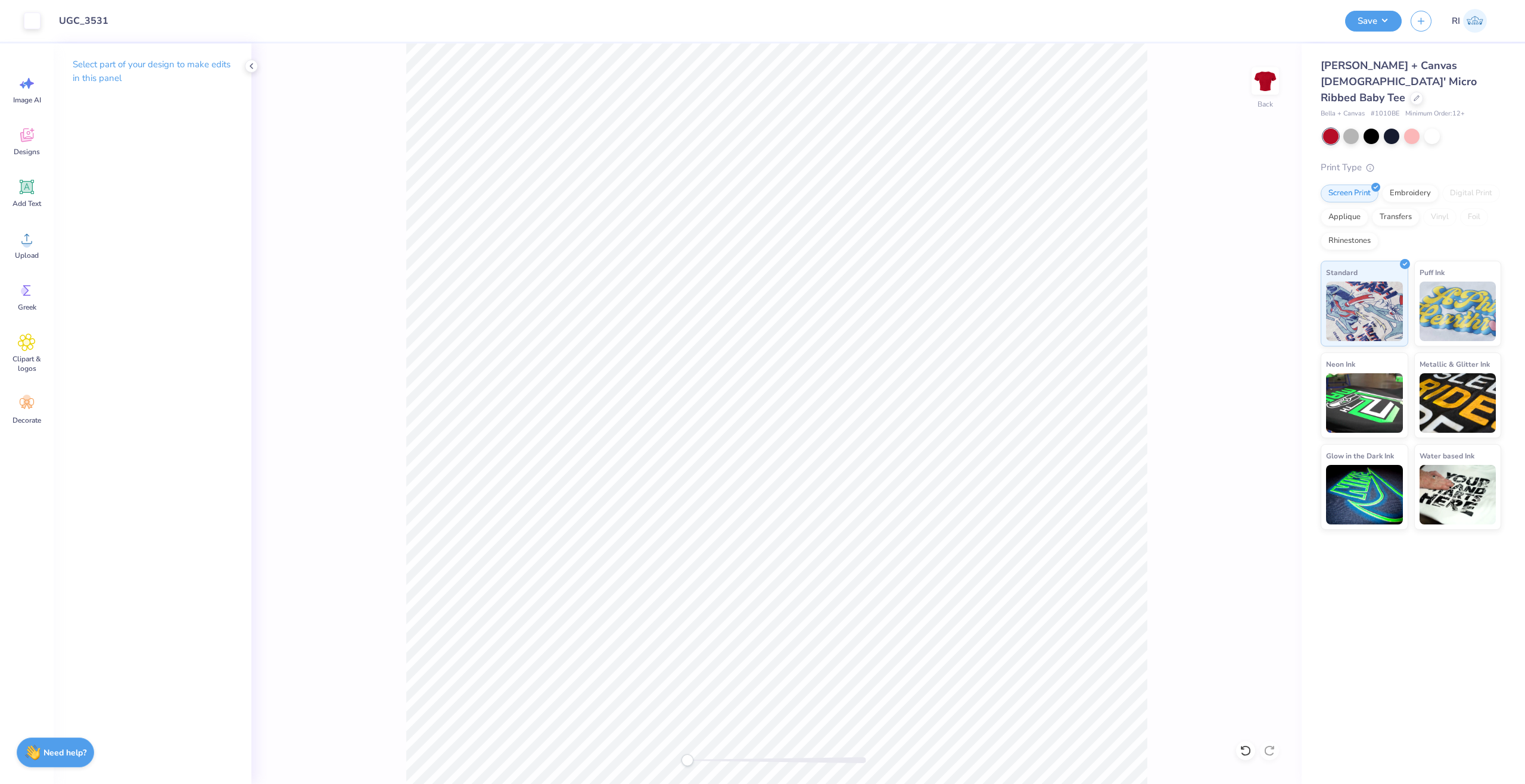
drag, startPoint x: 1392, startPoint y: 12, endPoint x: 1388, endPoint y: 31, distance: 19.4
click at [1391, 13] on button "Save" at bounding box center [1373, 21] width 57 height 21
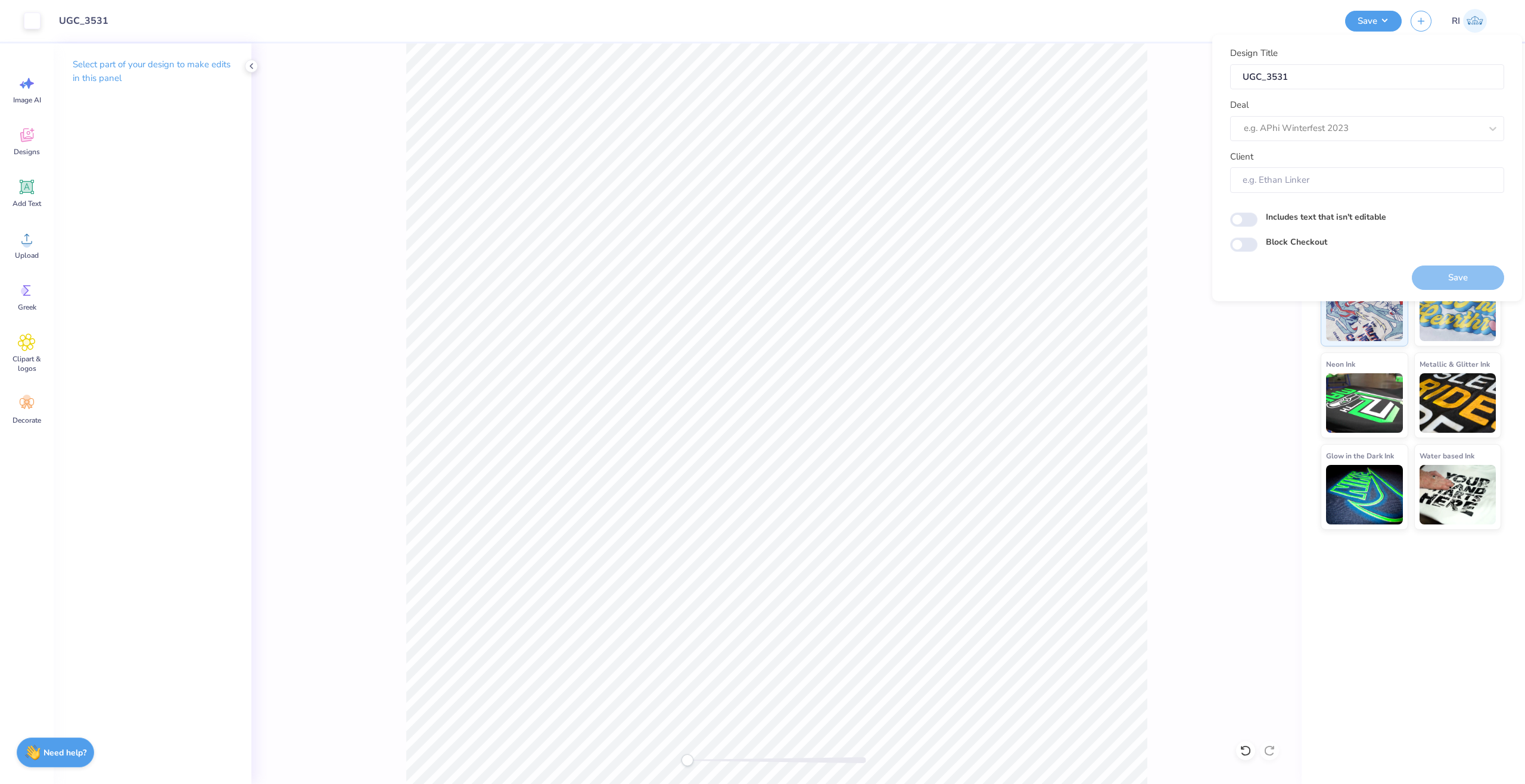
click at [1380, 145] on div "Design Title UGC_3531 Deal e.g. APhi Winterfest 2023 Client" at bounding box center [1367, 120] width 274 height 147
click at [1381, 129] on div at bounding box center [1362, 128] width 237 height 16
click at [1304, 153] on div "UGC Designs" at bounding box center [1367, 160] width 264 height 20
type input "ugc"
type input "Design Tool Gallery User"
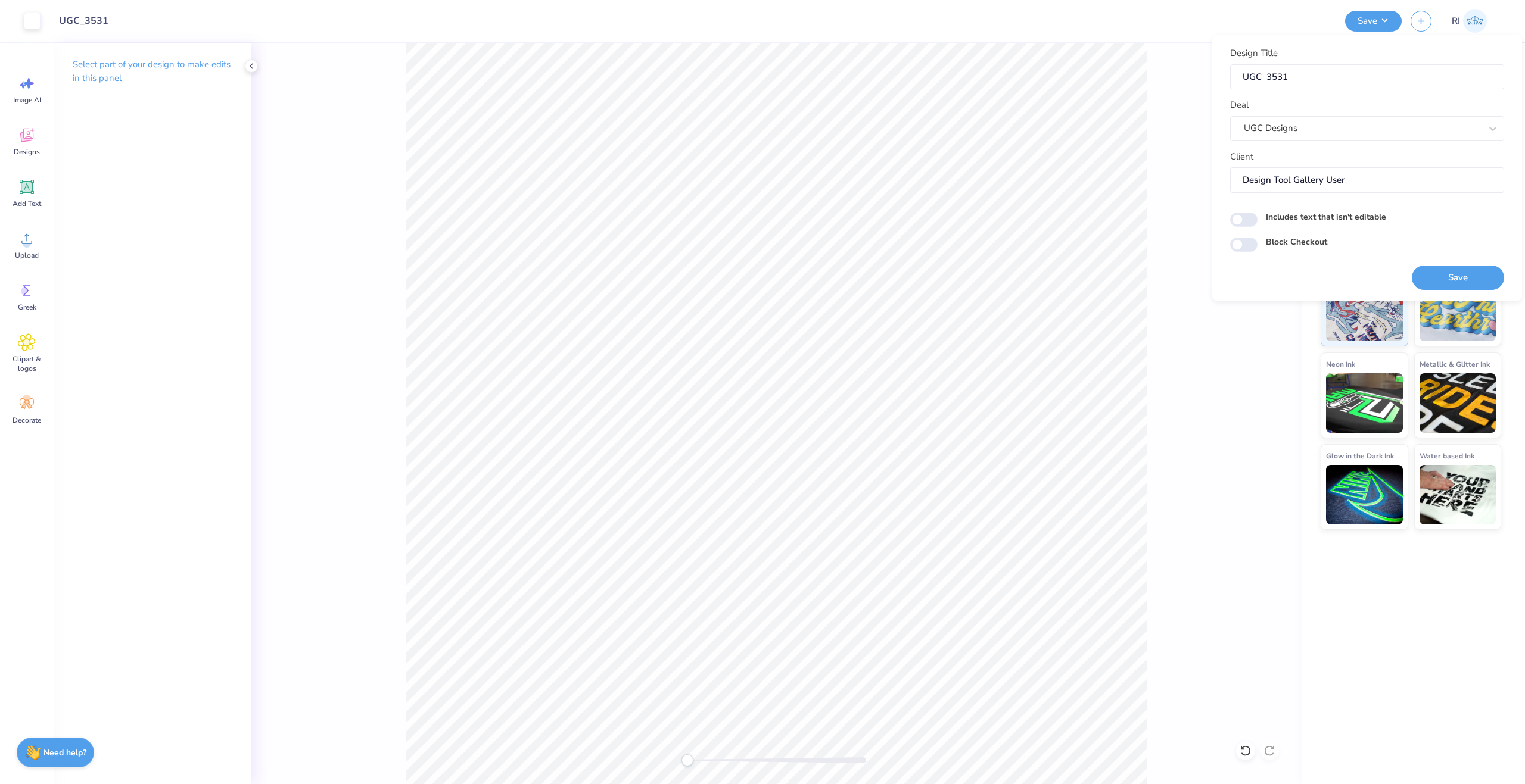
click at [1258, 250] on div "Block Checkout" at bounding box center [1367, 243] width 274 height 16
click at [1253, 240] on input "Block Checkout" at bounding box center [1244, 245] width 27 height 14
checkbox input "true"
click at [1479, 276] on button "Save" at bounding box center [1458, 277] width 93 height 24
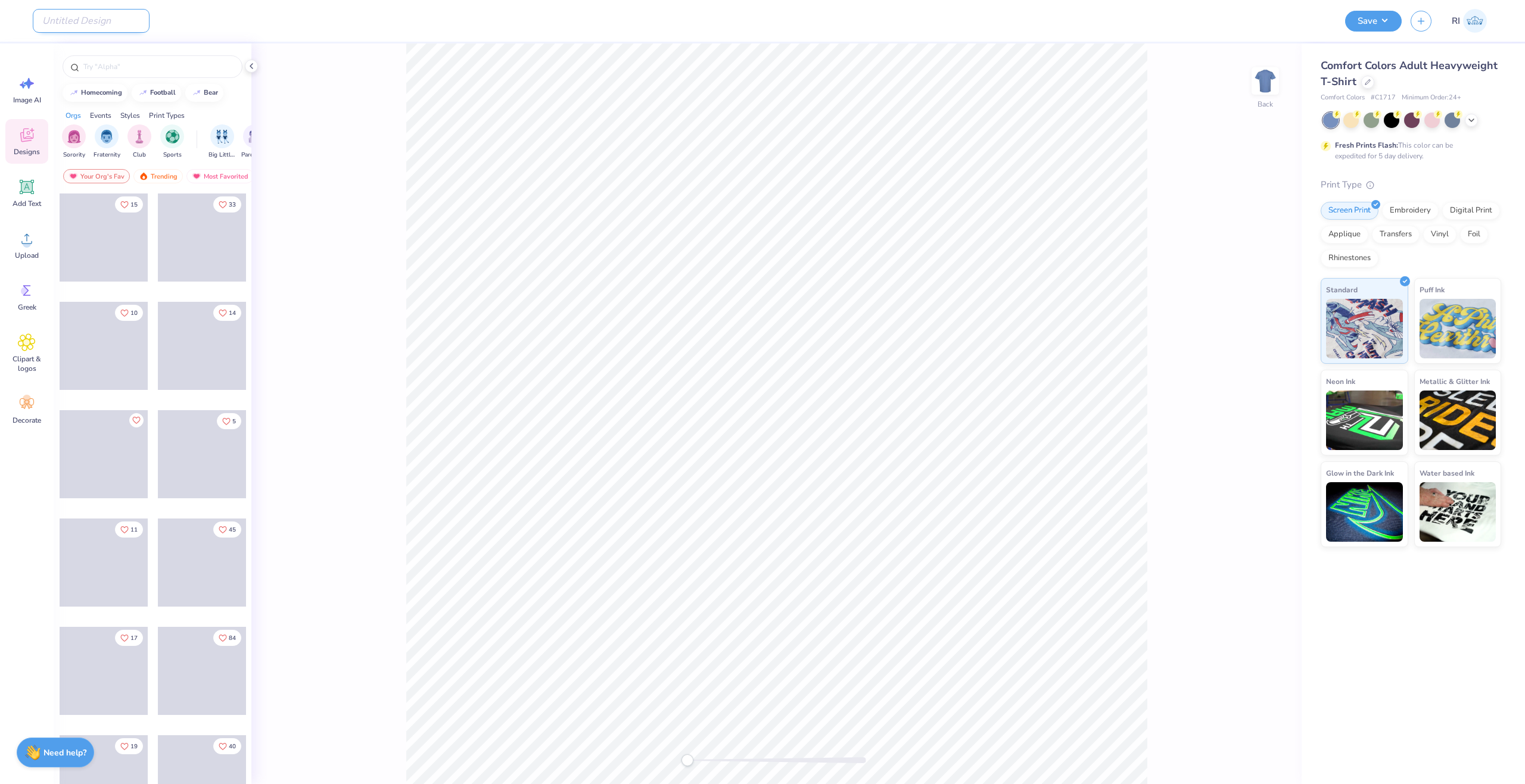
click at [81, 20] on input "Design Title" at bounding box center [91, 21] width 117 height 24
paste input "UGC_3533"
type input "UGC_3533"
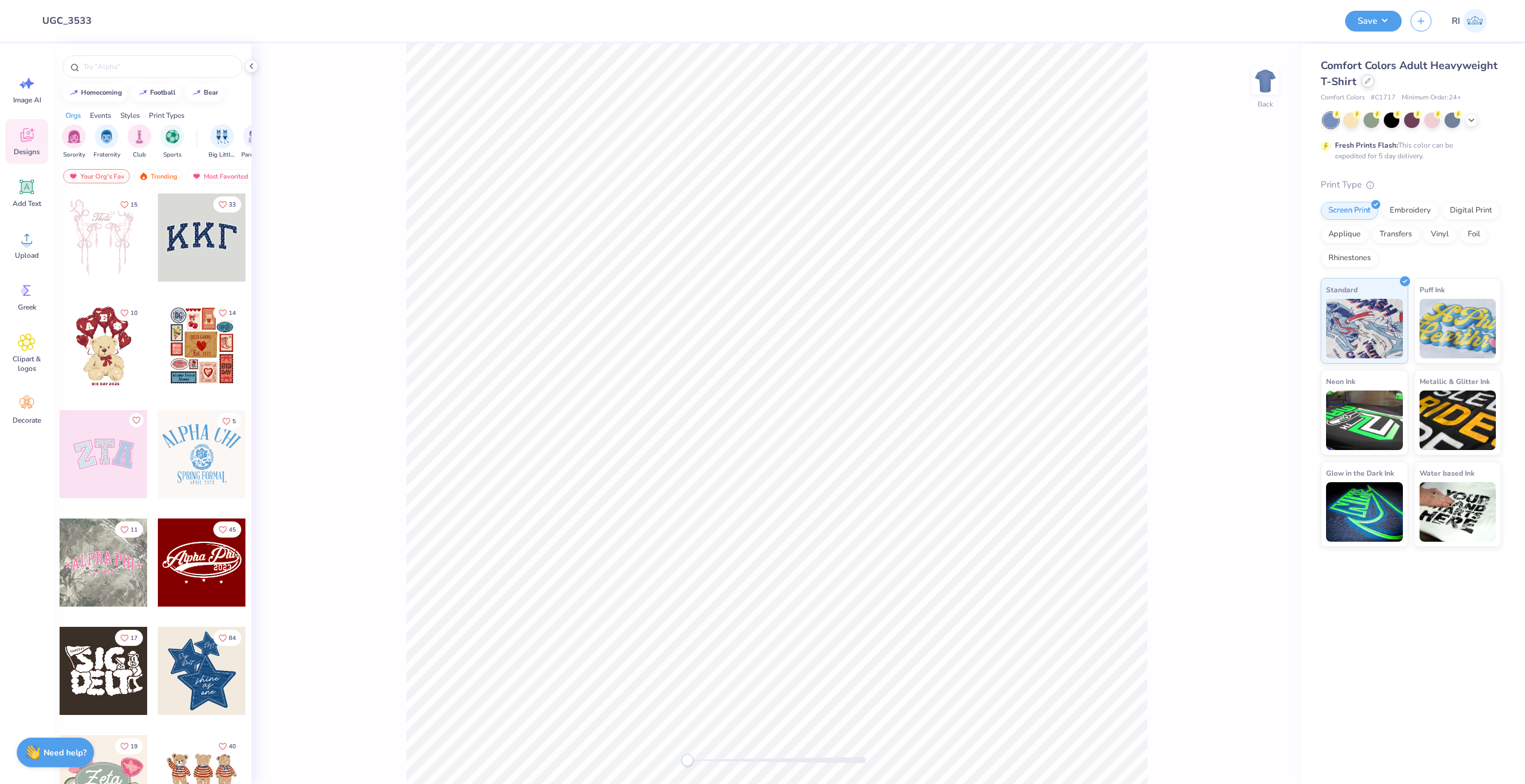
click at [1371, 84] on div at bounding box center [1367, 81] width 13 height 13
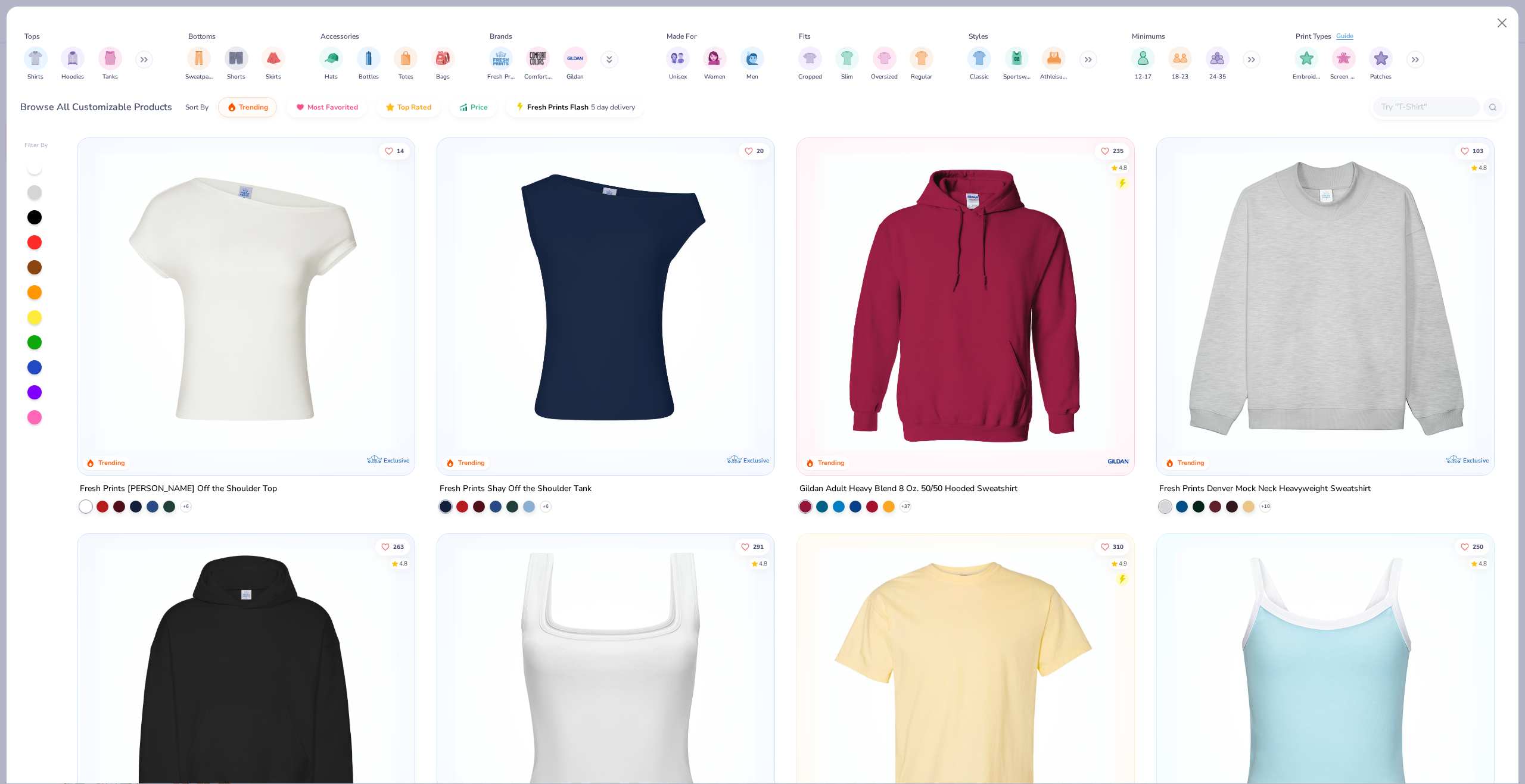
click at [1407, 103] on input "text" at bounding box center [1426, 107] width 92 height 14
paste input "FP38"
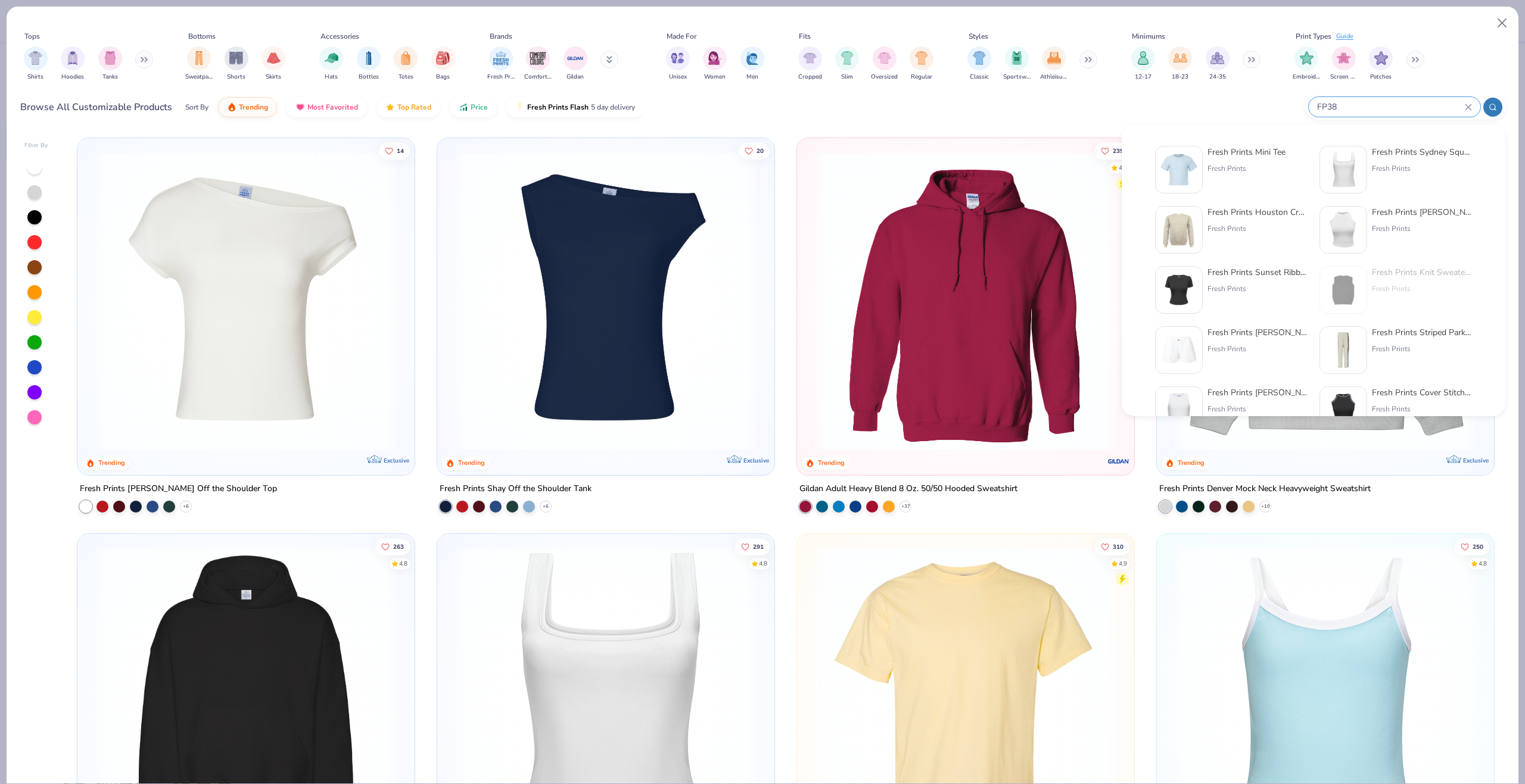
type input "FP38"
click at [1203, 164] on div "Fresh Prints Mini Tee Fresh Prints" at bounding box center [1231, 170] width 152 height 48
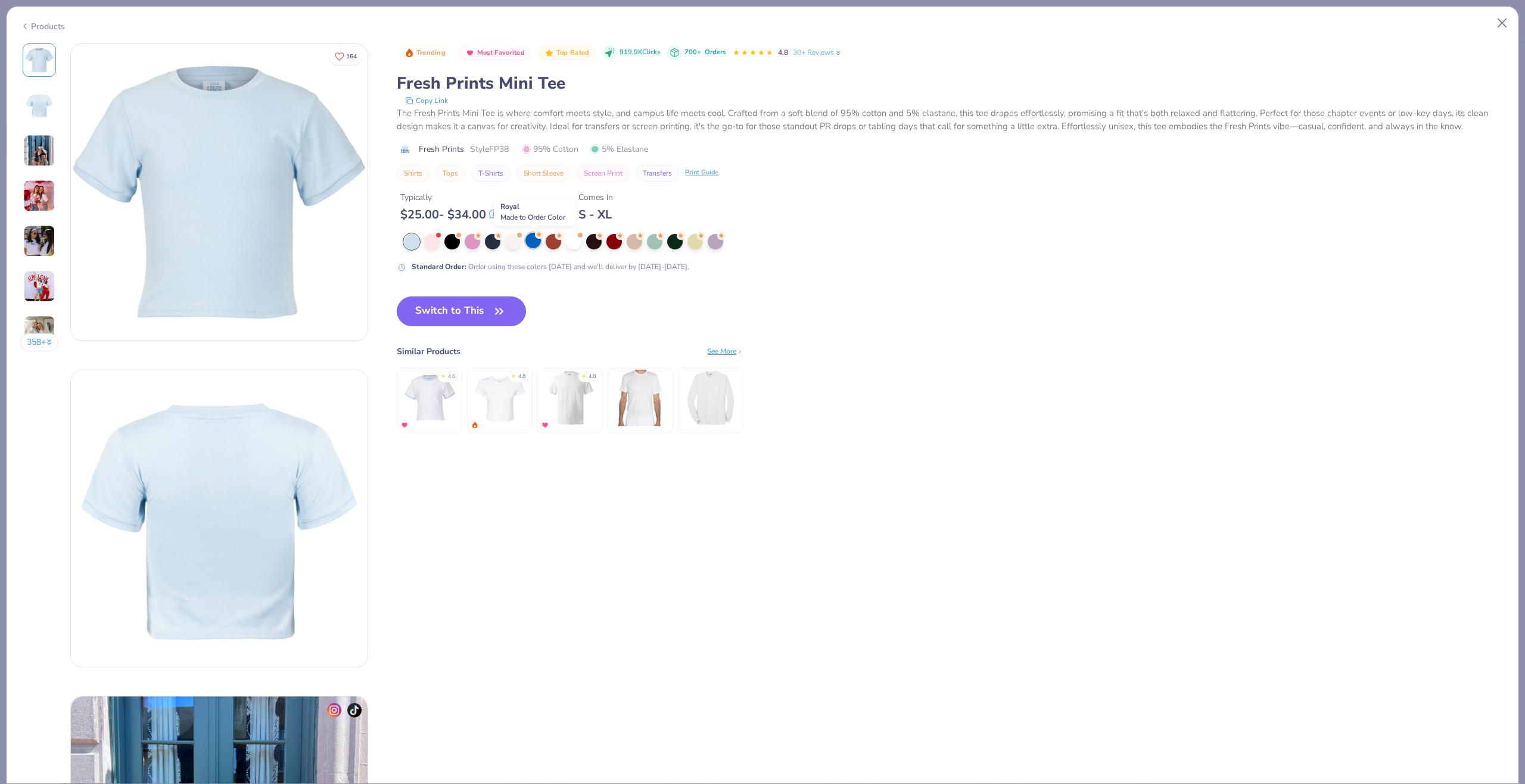
click at [533, 239] on div at bounding box center [533, 240] width 16 height 16
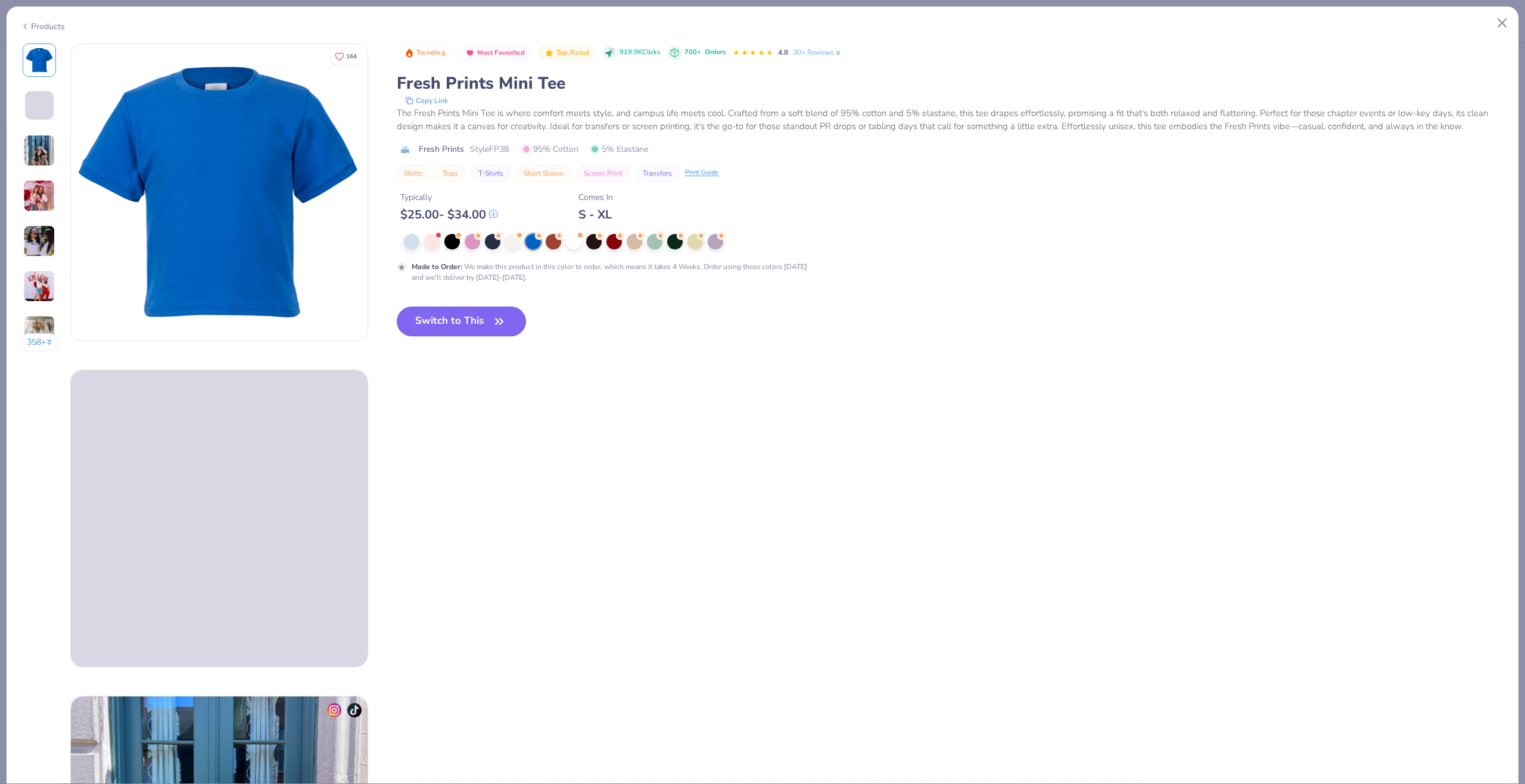
click at [449, 316] on button "Switch to This" at bounding box center [461, 322] width 130 height 30
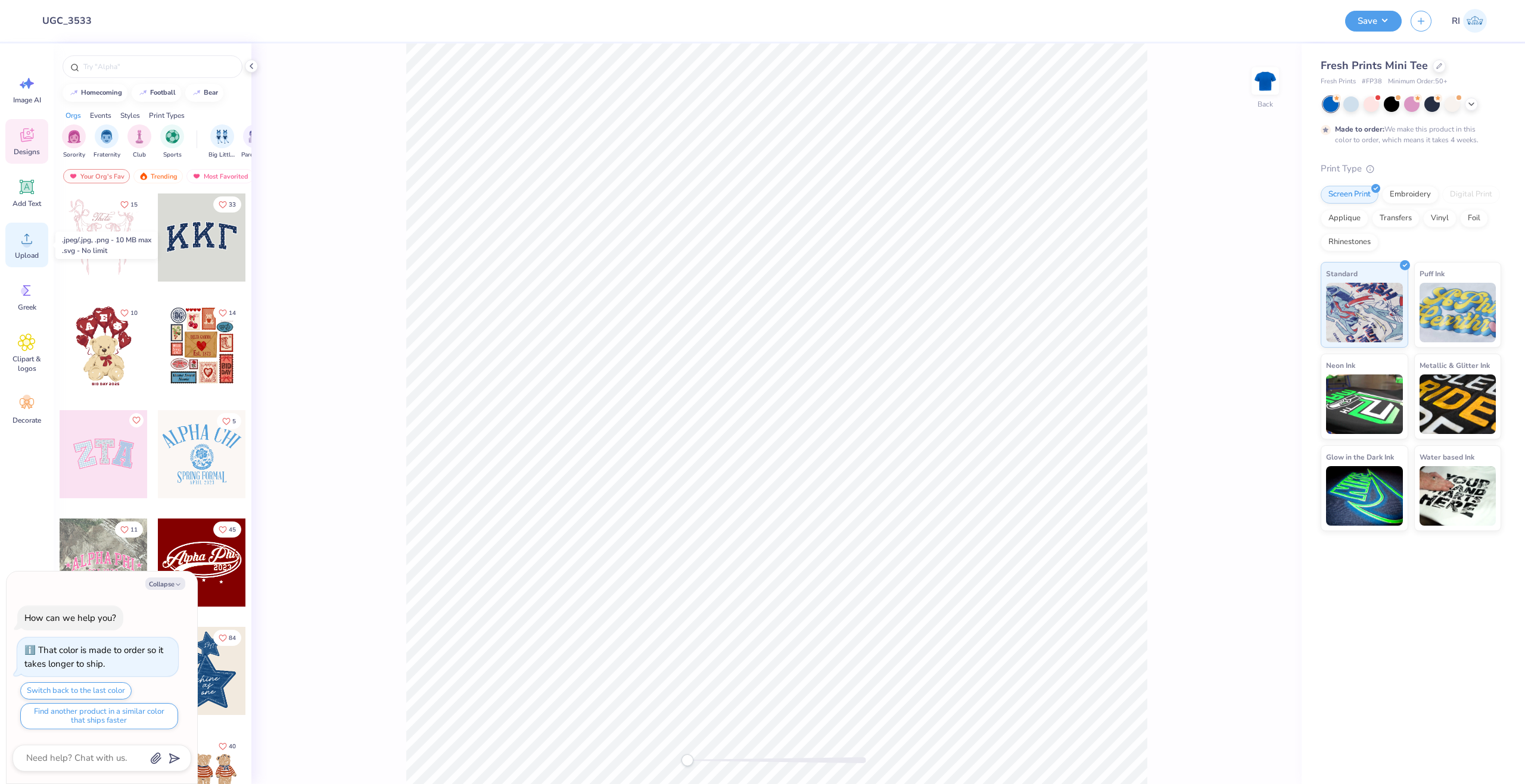
click at [27, 233] on icon at bounding box center [27, 239] width 18 height 18
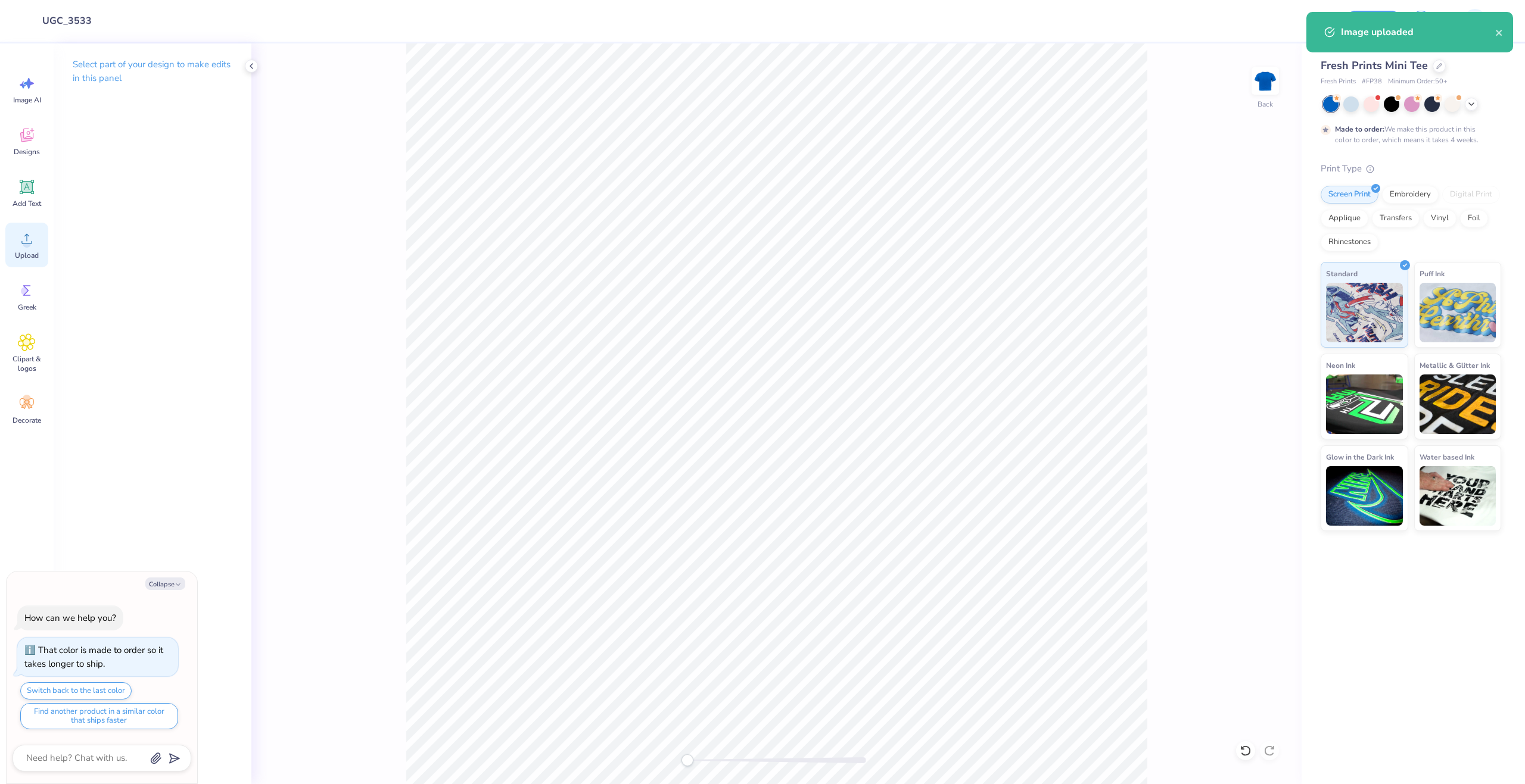
click at [38, 230] on div "Upload" at bounding box center [27, 245] width 43 height 45
type textarea "x"
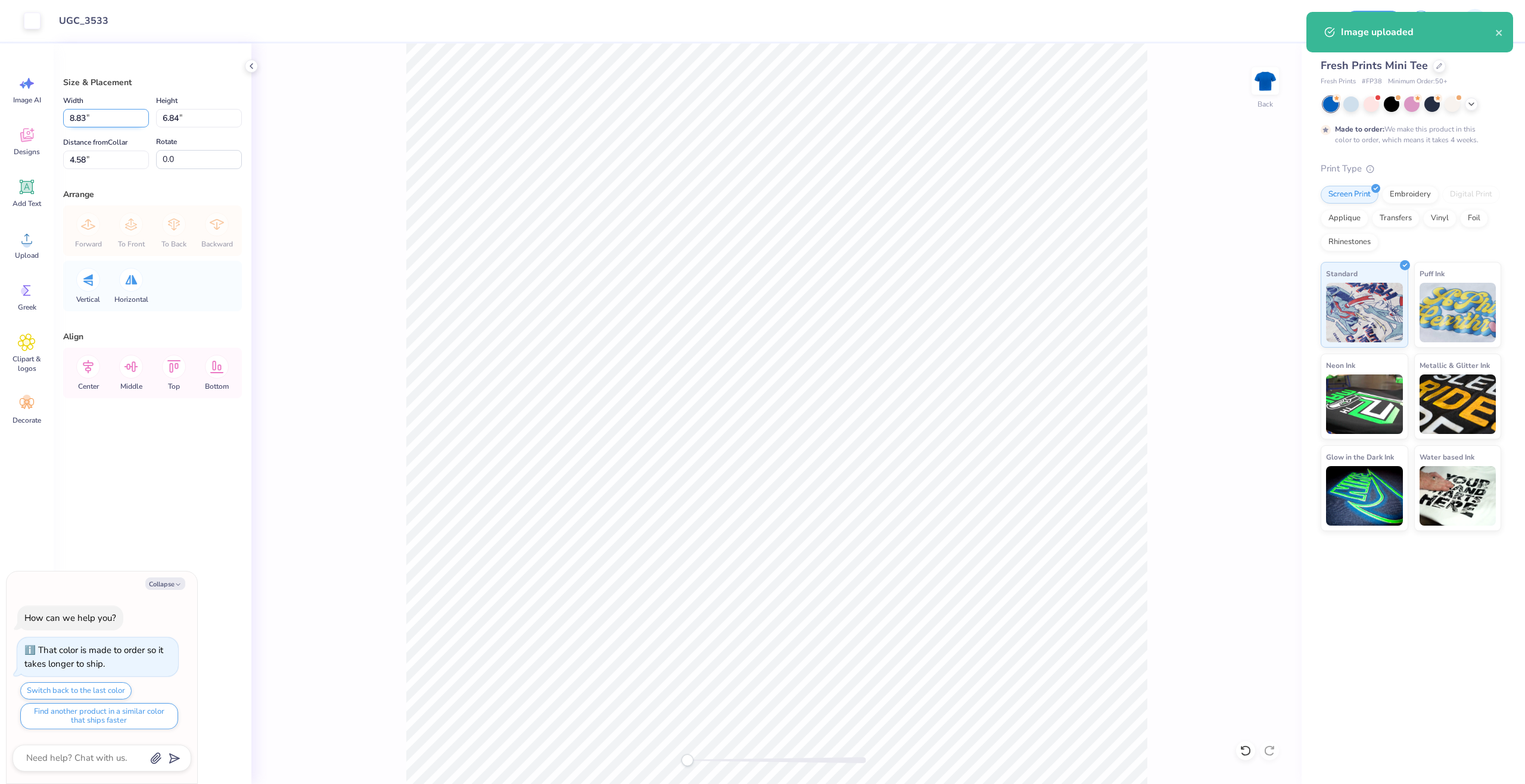
click at [111, 118] on input "8.83" at bounding box center [106, 118] width 86 height 18
type input "9.00"
type textarea "x"
type input "6.98"
click at [121, 166] on input "4.51" at bounding box center [106, 159] width 86 height 18
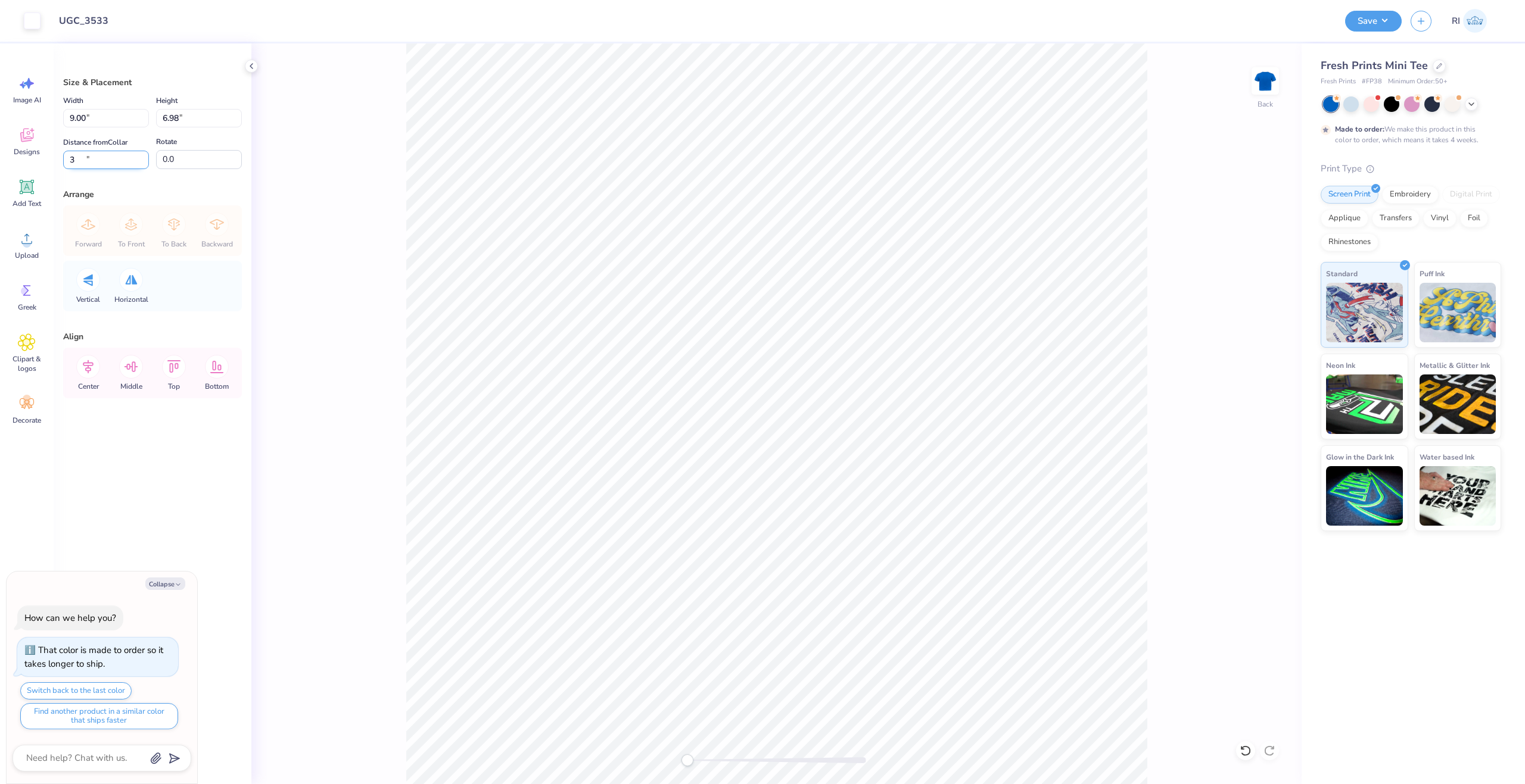
type input "3"
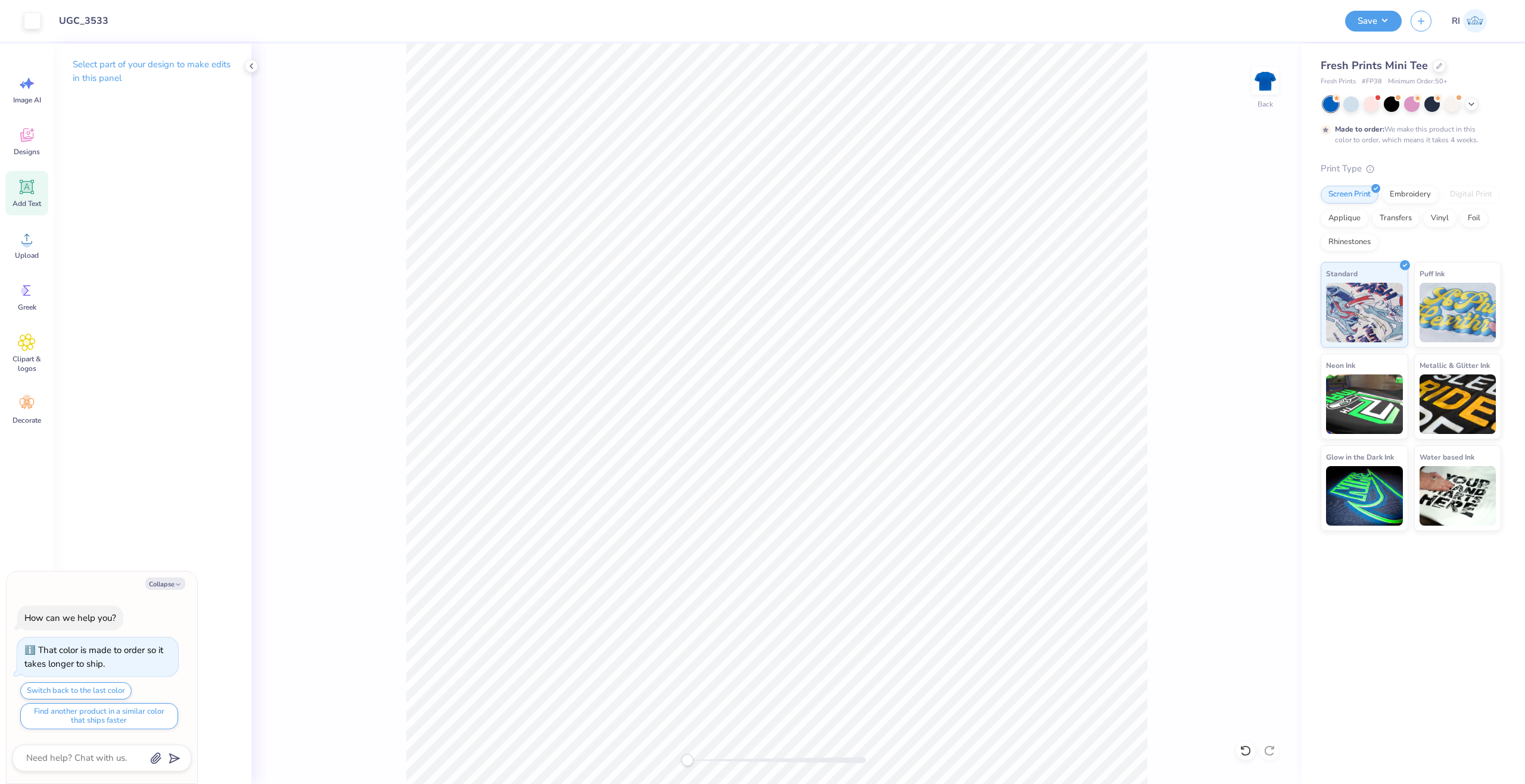
click at [39, 186] on div "Add Text" at bounding box center [27, 193] width 43 height 45
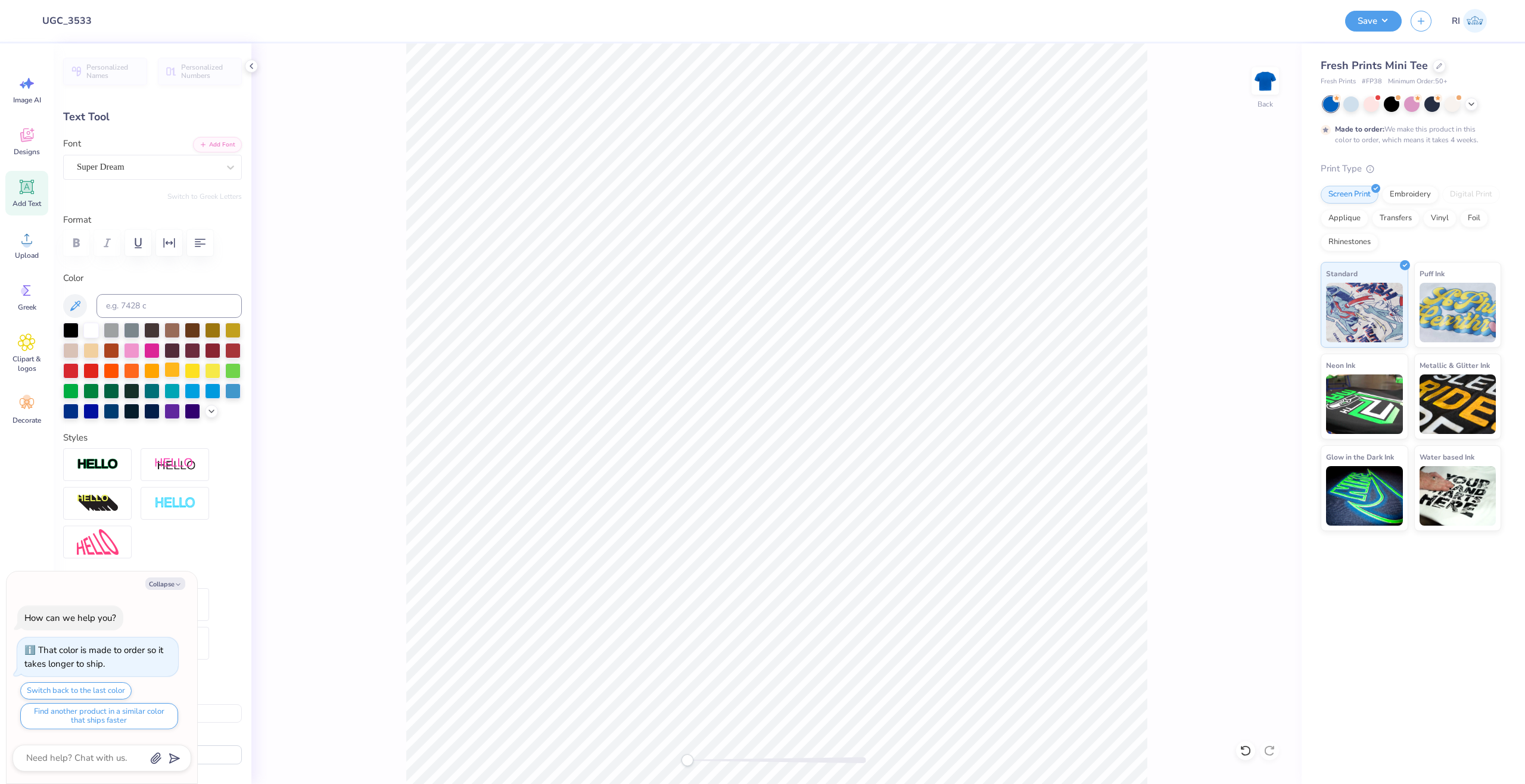
click at [180, 368] on div at bounding box center [172, 370] width 16 height 16
click at [221, 147] on button "Add Font" at bounding box center [217, 144] width 49 height 16
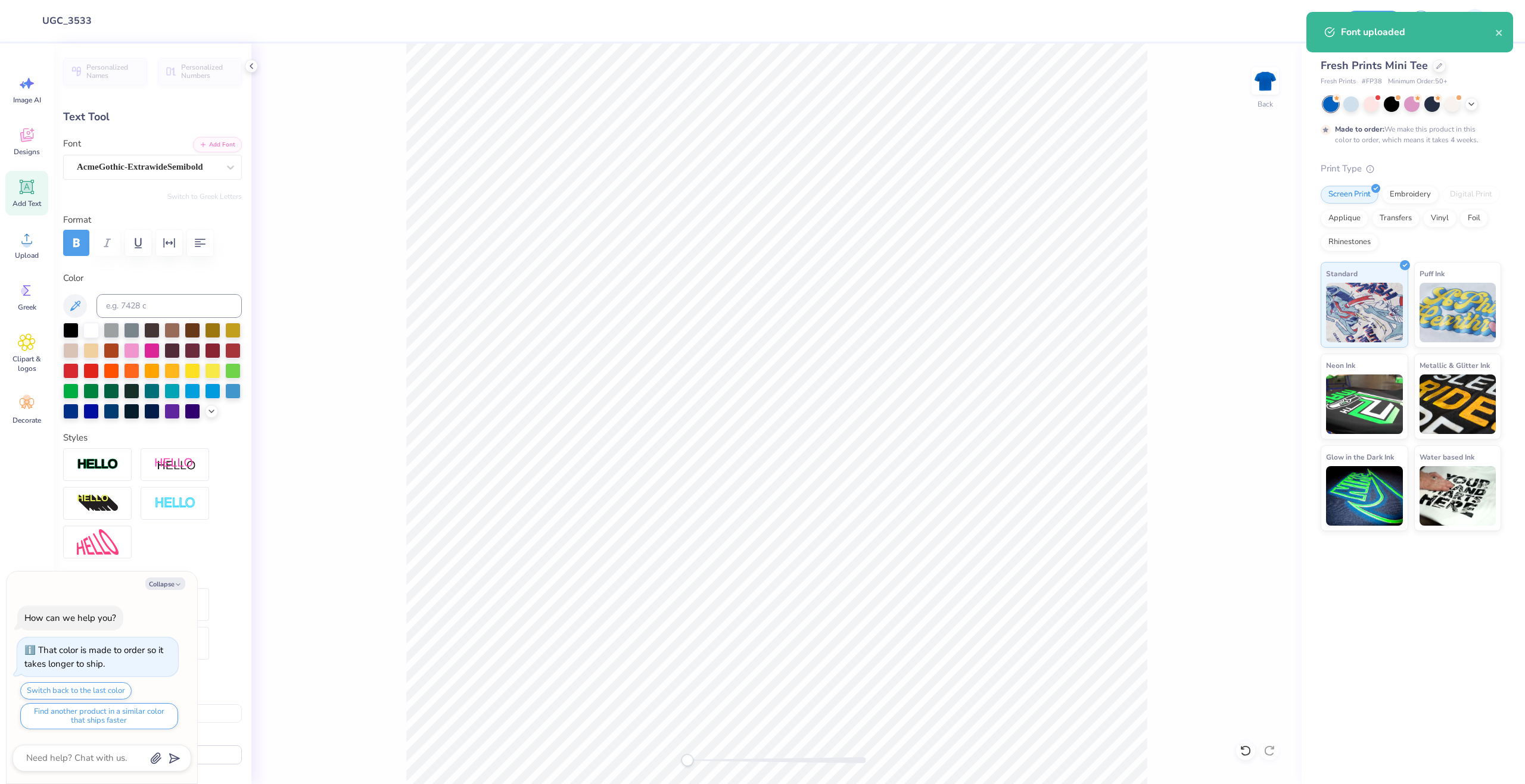
type textarea "x"
type textarea "A"
type textarea "x"
type textarea "AL"
type textarea "x"
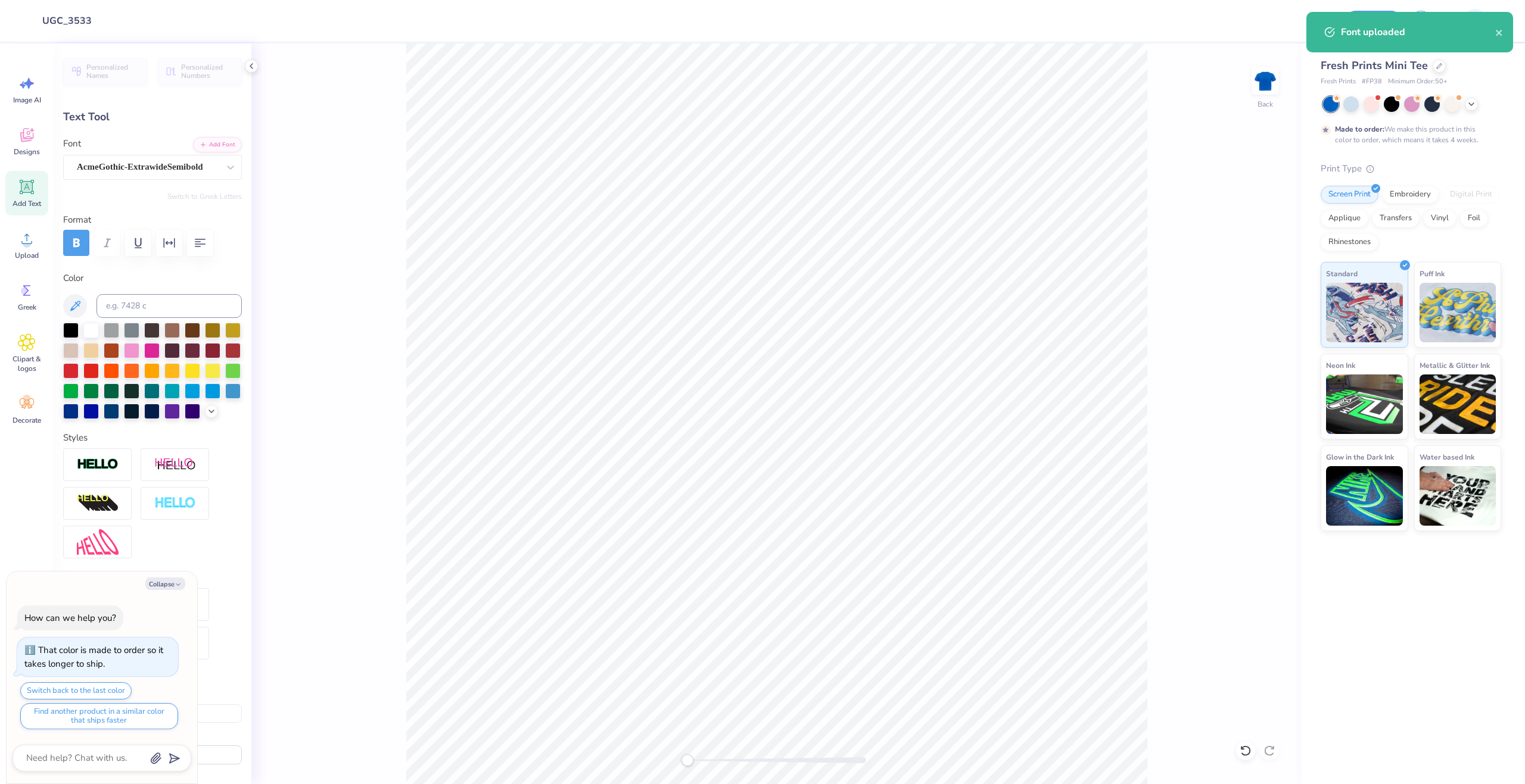
type textarea "ALPH"
type textarea "x"
type textarea "ALPHA"
click at [217, 141] on button "Add Font" at bounding box center [217, 144] width 49 height 16
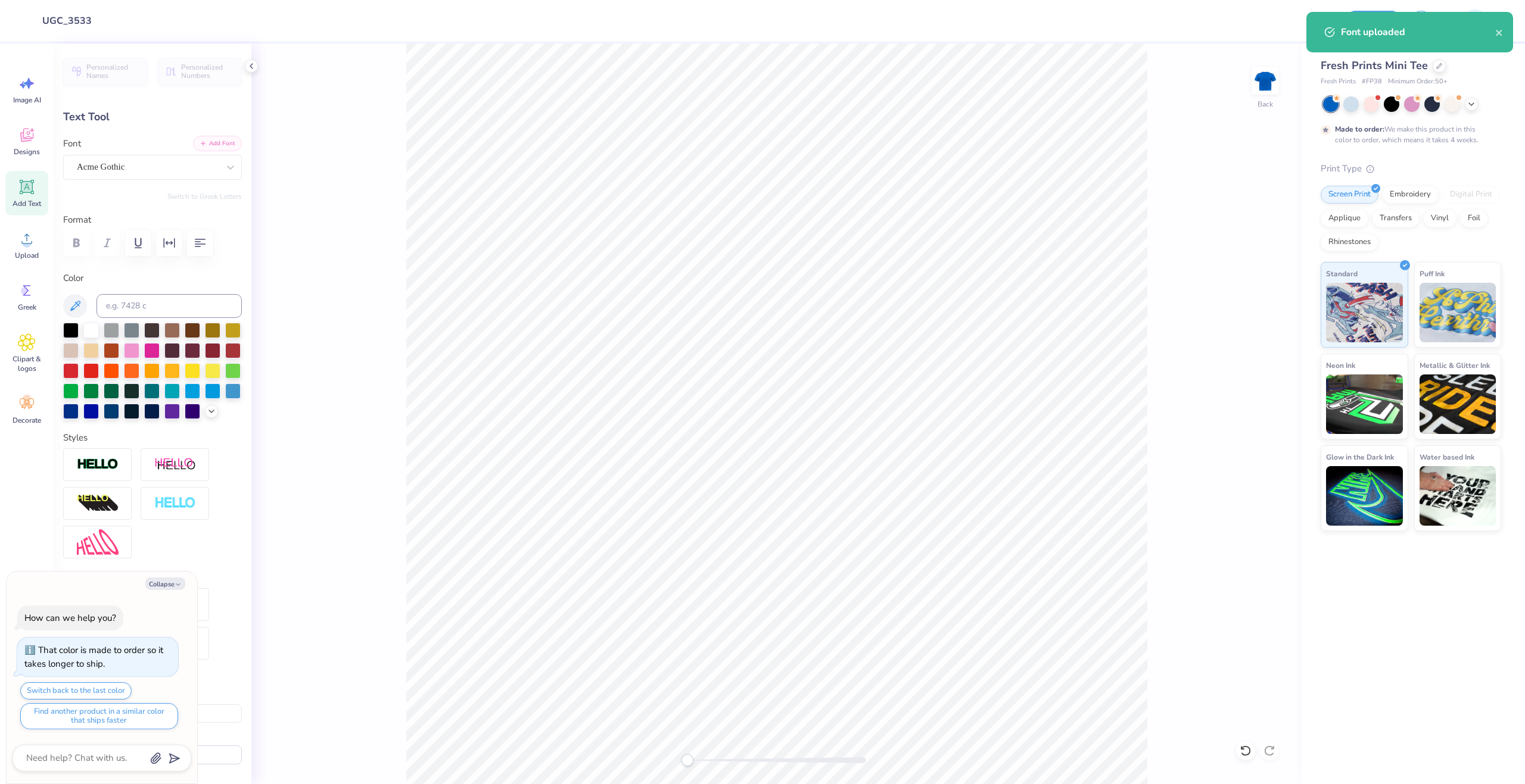
click at [218, 146] on button "Add Font" at bounding box center [217, 144] width 49 height 16
type textarea "x"
type input "8.98"
type input "1.77"
type input "3.00"
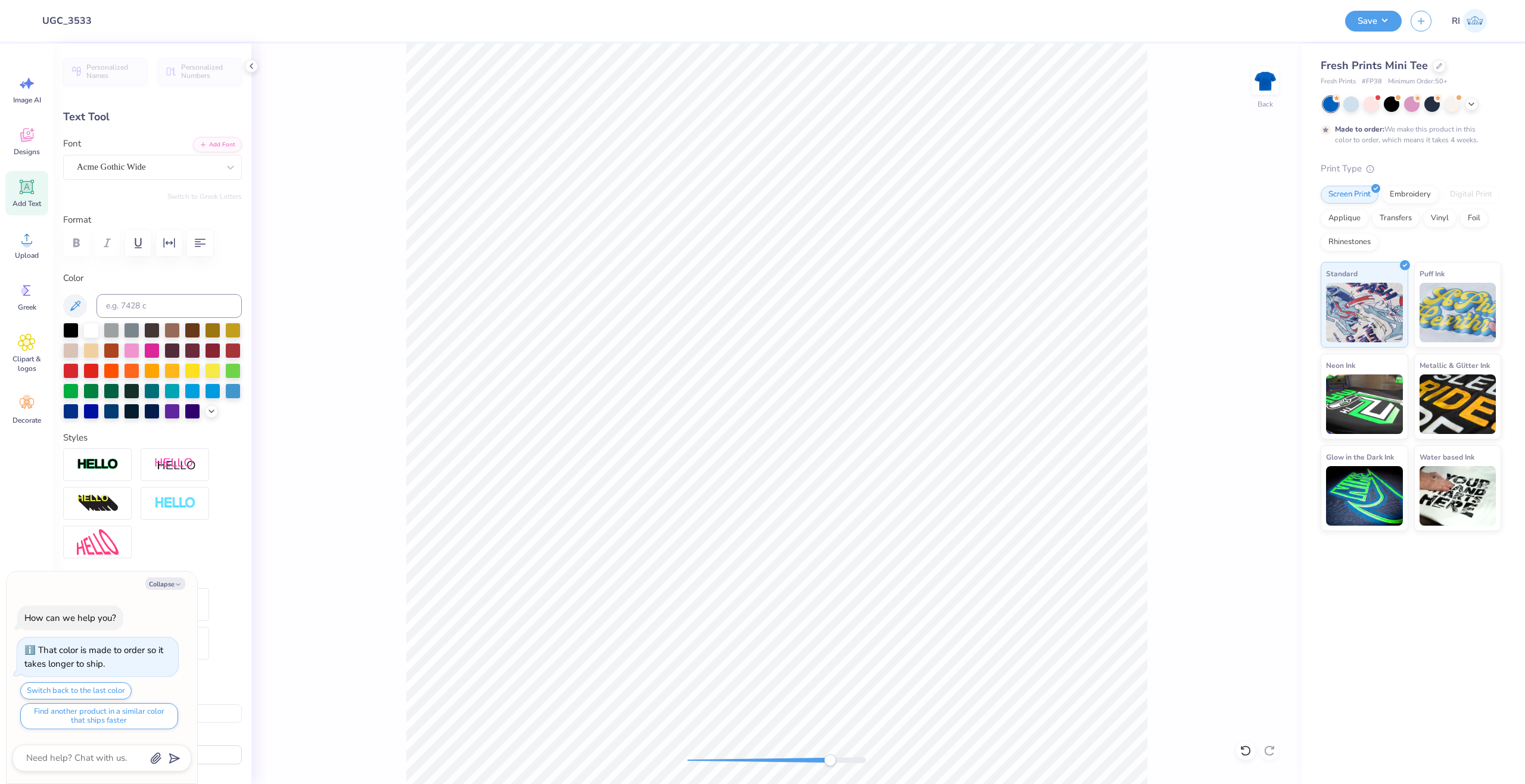
type textarea "x"
type input "9.00"
type input "1.78"
click at [848, 445] on li "Duplicate" at bounding box center [862, 442] width 94 height 23
type textarea "x"
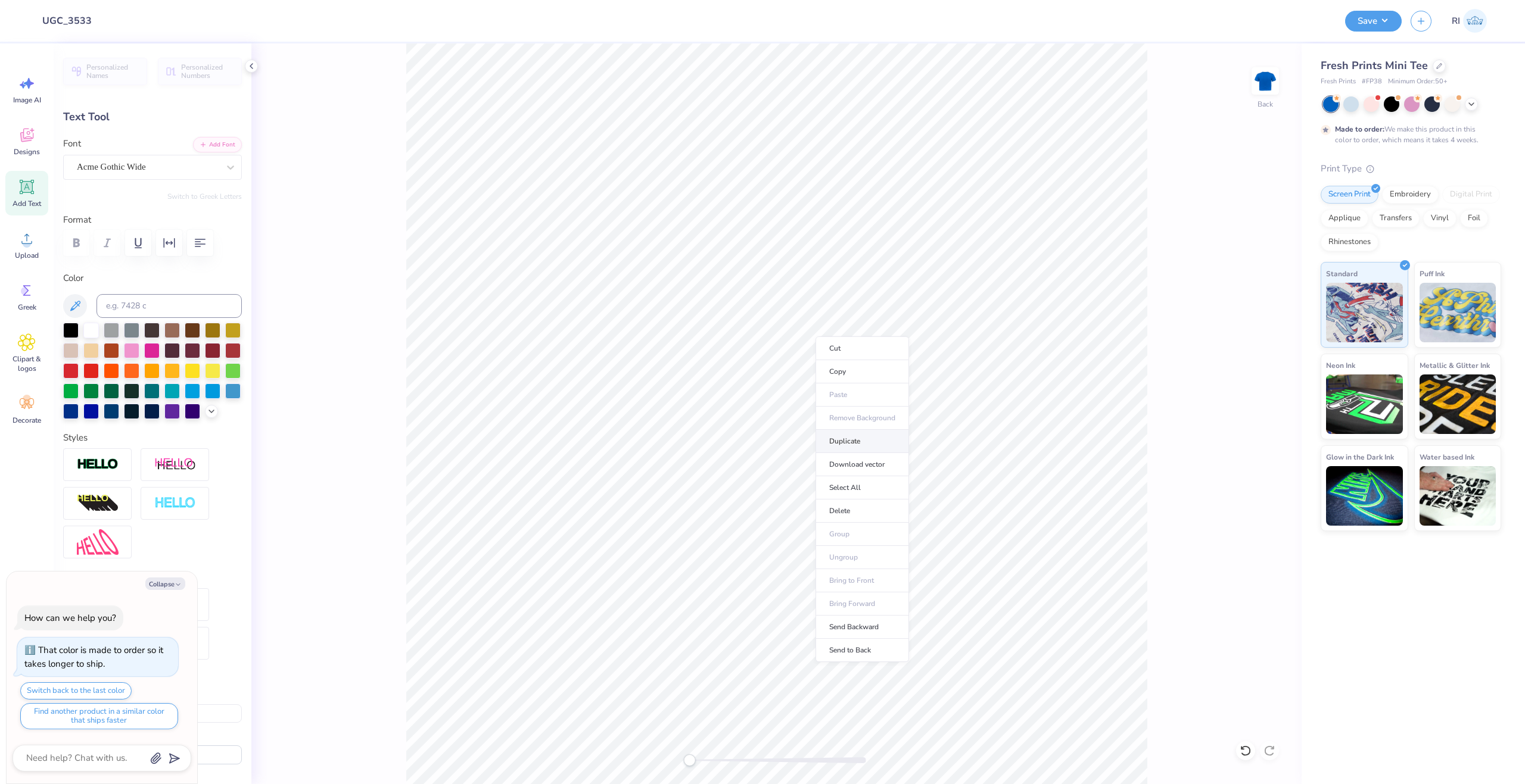
type input "4.00"
type textarea "x"
type textarea "D"
type textarea "x"
type textarea "DEL"
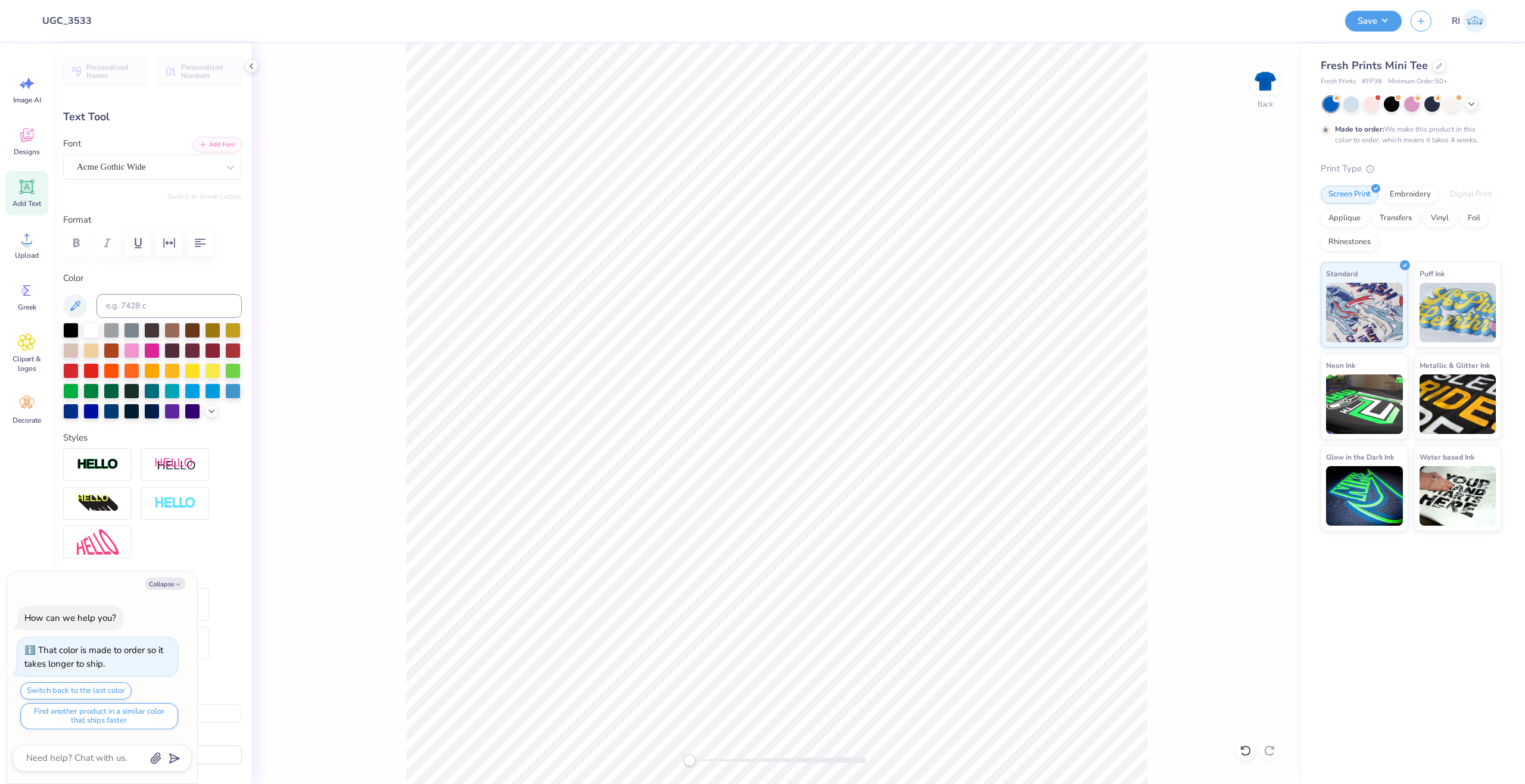
type textarea "x"
type textarea "DELT"
type textarea "x"
type textarea "DELTA"
type textarea "x"
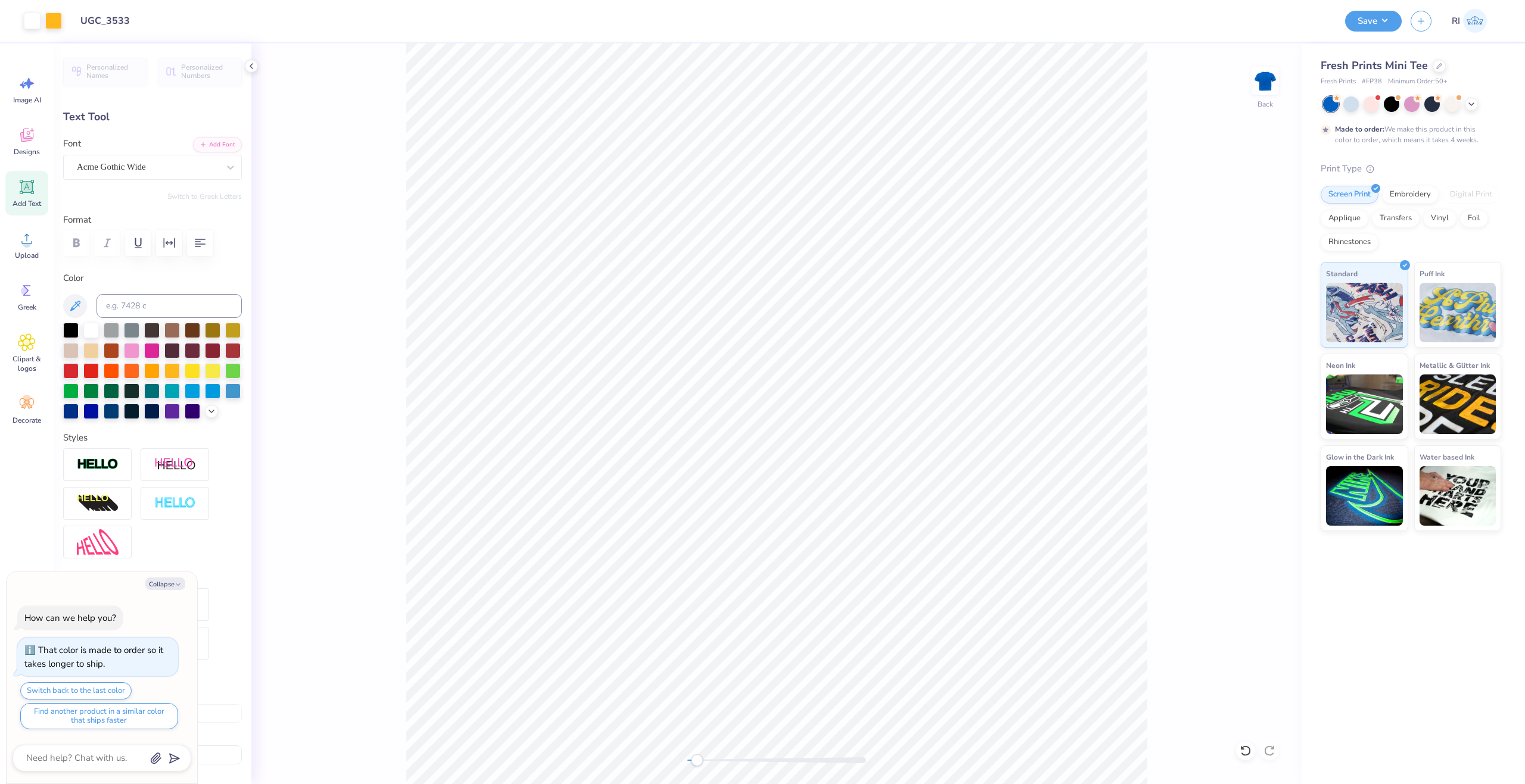
type input "7.90"
type input "6.22"
type textarea "x"
type input "8.25"
type input "1.85"
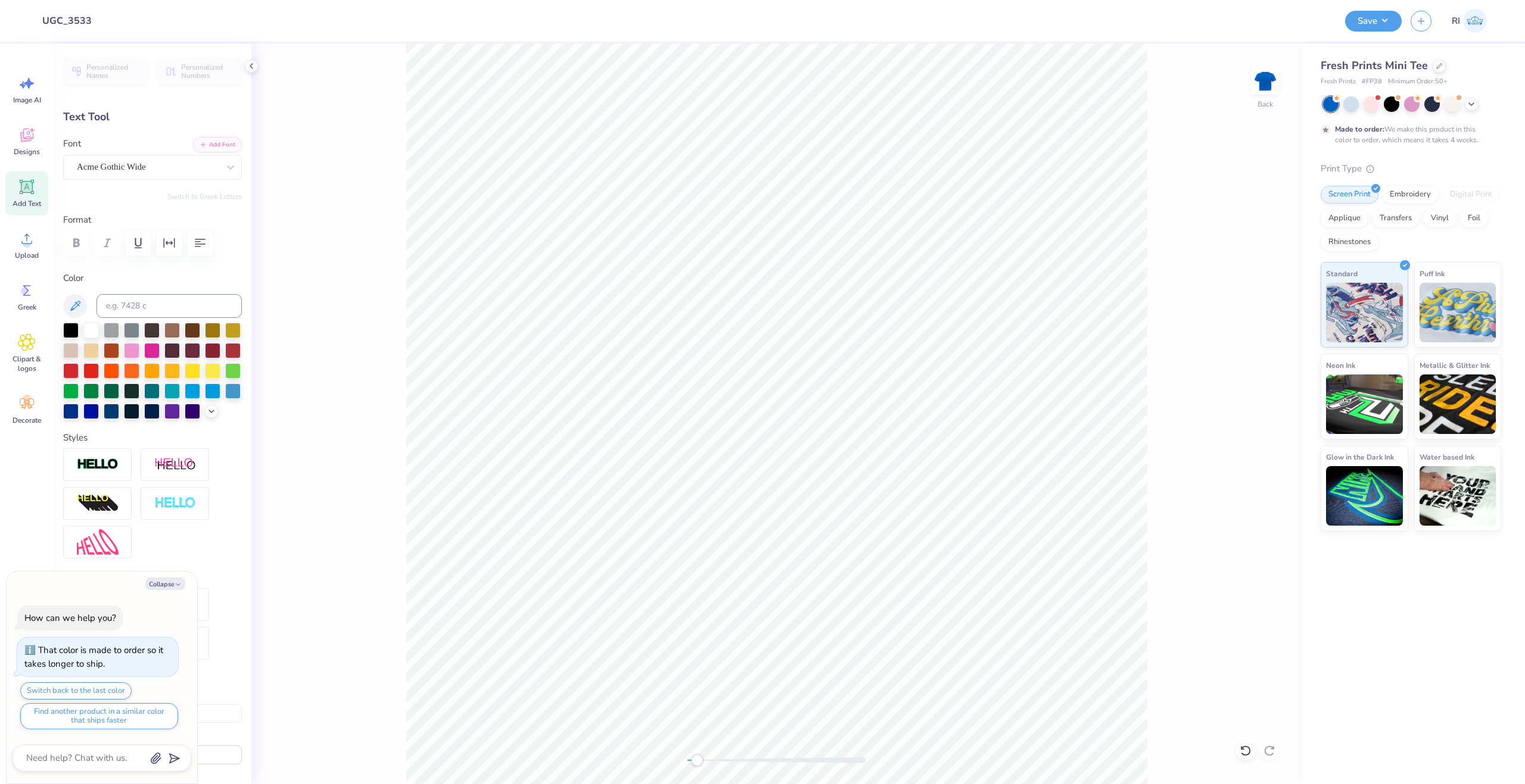
type input "5.13"
click at [903, 528] on li "Duplicate" at bounding box center [898, 525] width 94 height 23
type textarea "x"
type input "6.13"
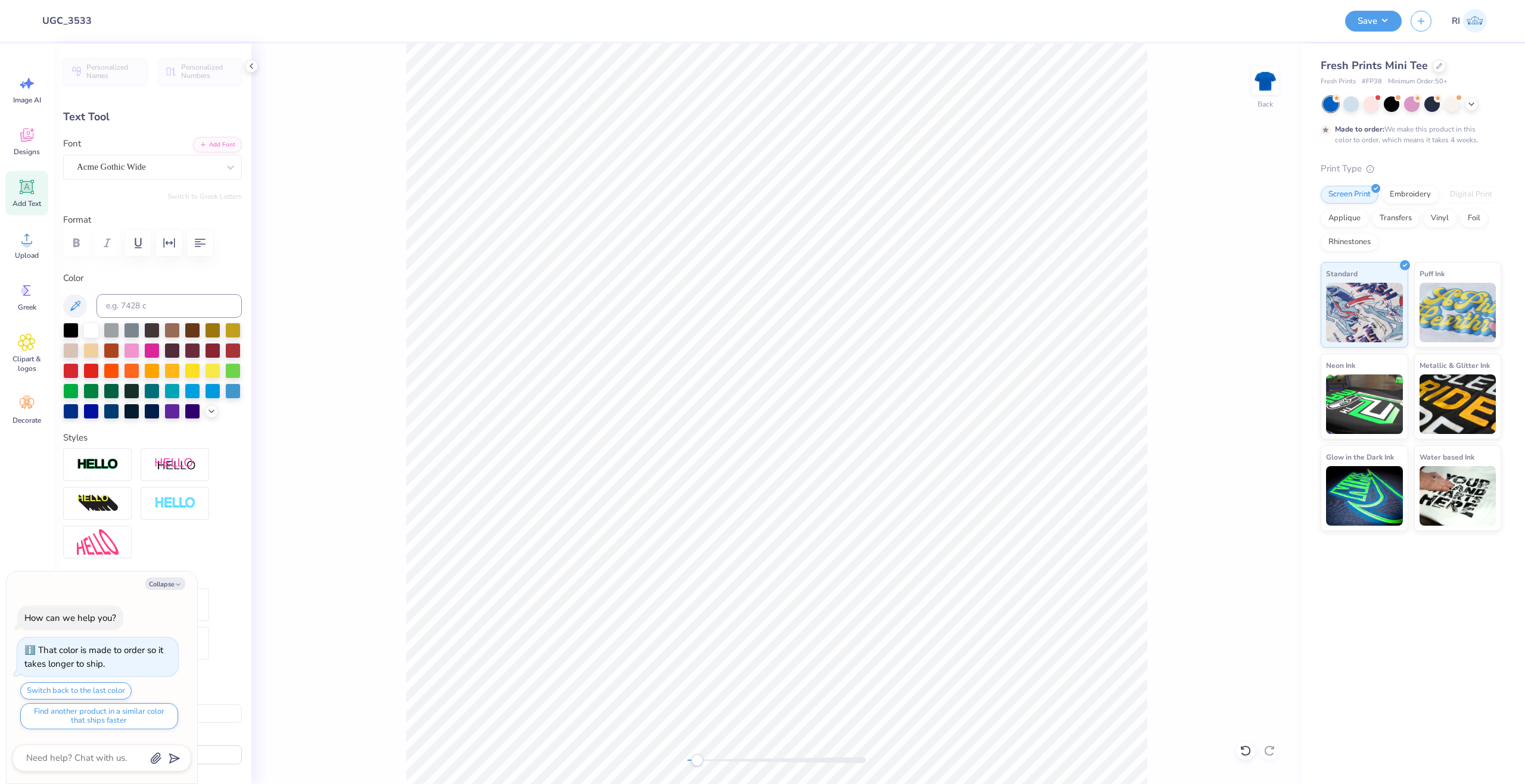
type textarea "x"
type textarea "P"
type textarea "x"
type textarea "PI"
type textarea "x"
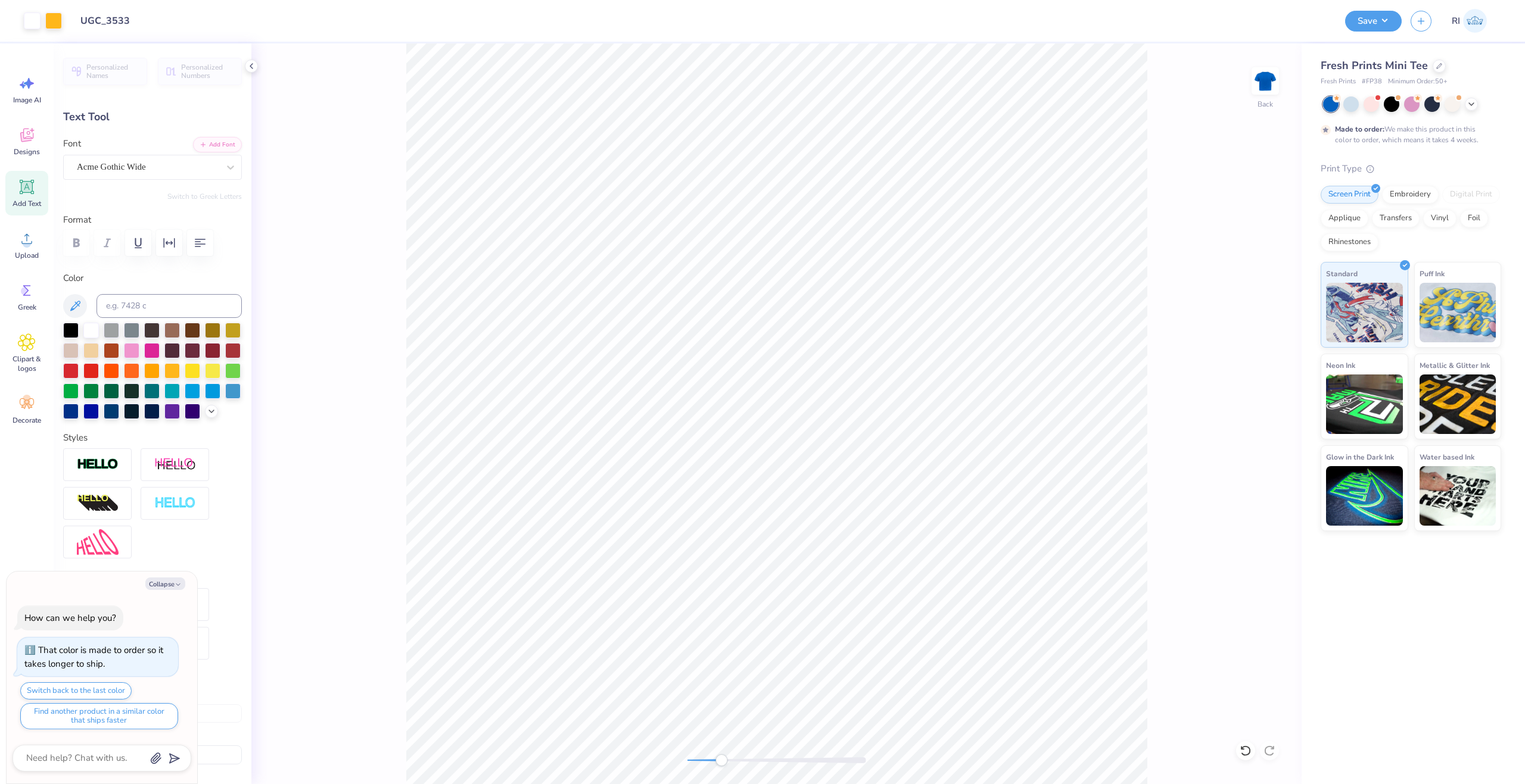
type input "2.33"
type input "8.28"
click at [924, 562] on li "Duplicate" at bounding box center [910, 560] width 94 height 23
type textarea "x"
type input "8.32"
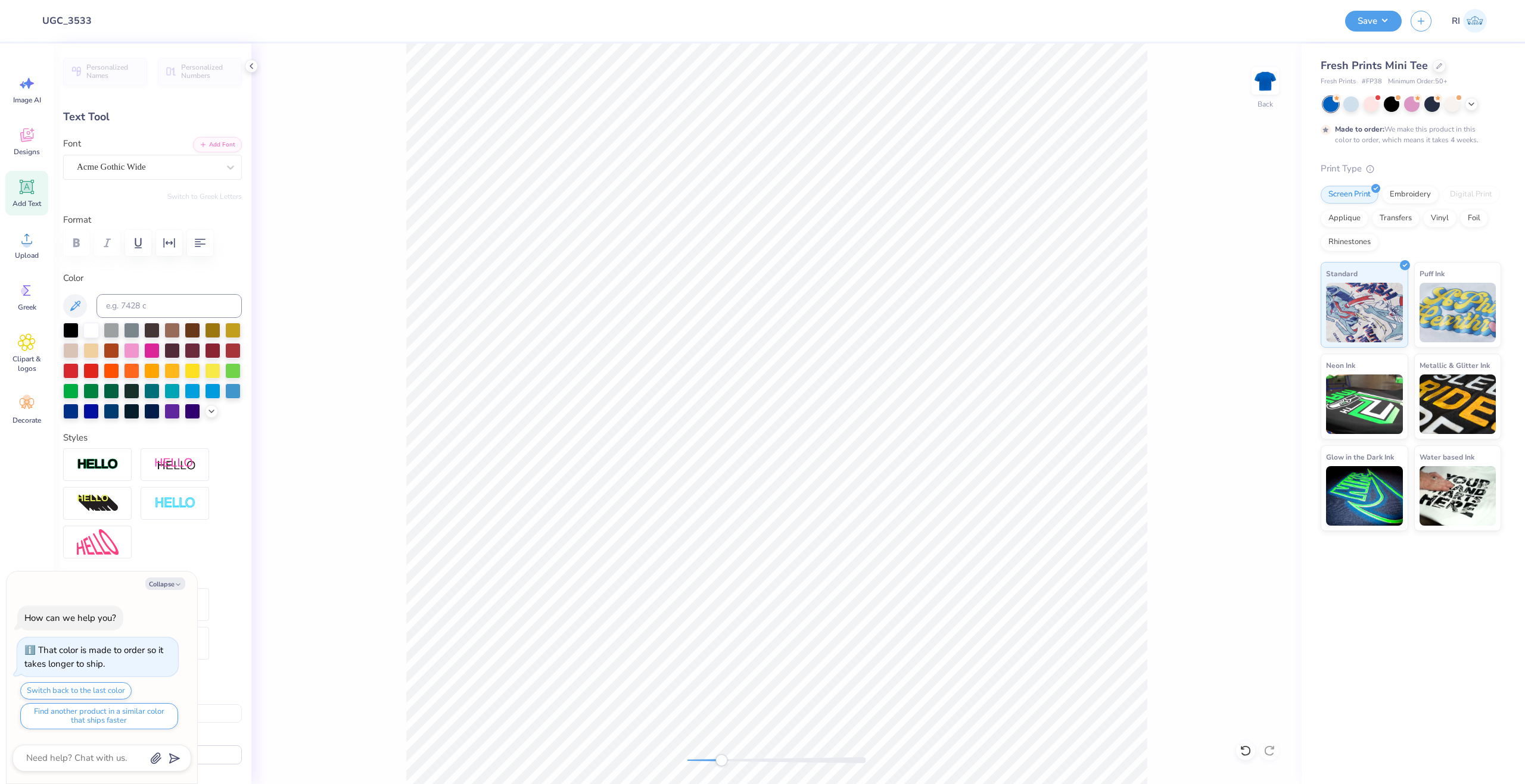
scroll to position [10, 2]
type textarea "x"
type textarea "E"
type textarea "x"
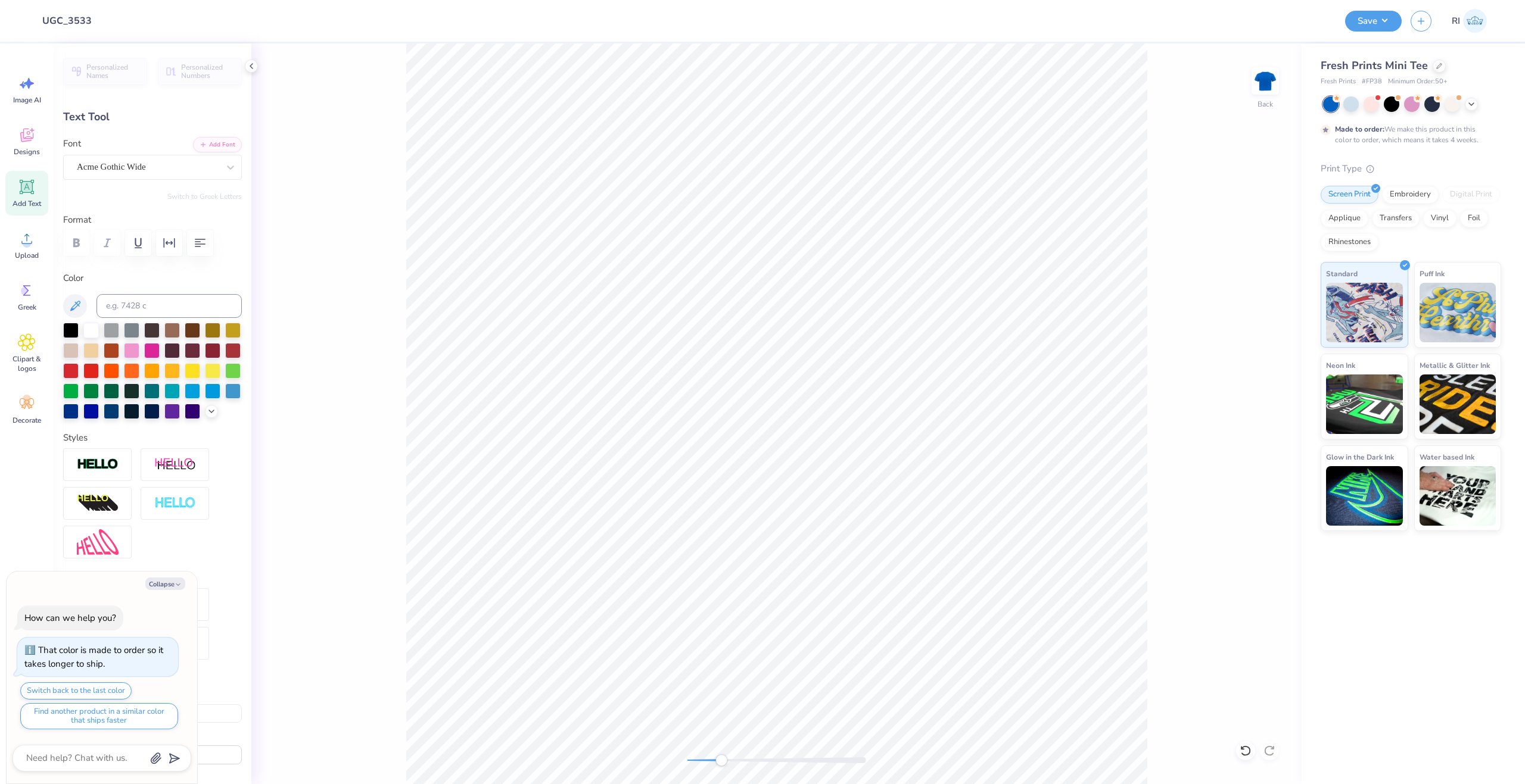
type textarea "Es"
type textarea "x"
type textarea "Est"
type textarea "x"
type textarea "Est."
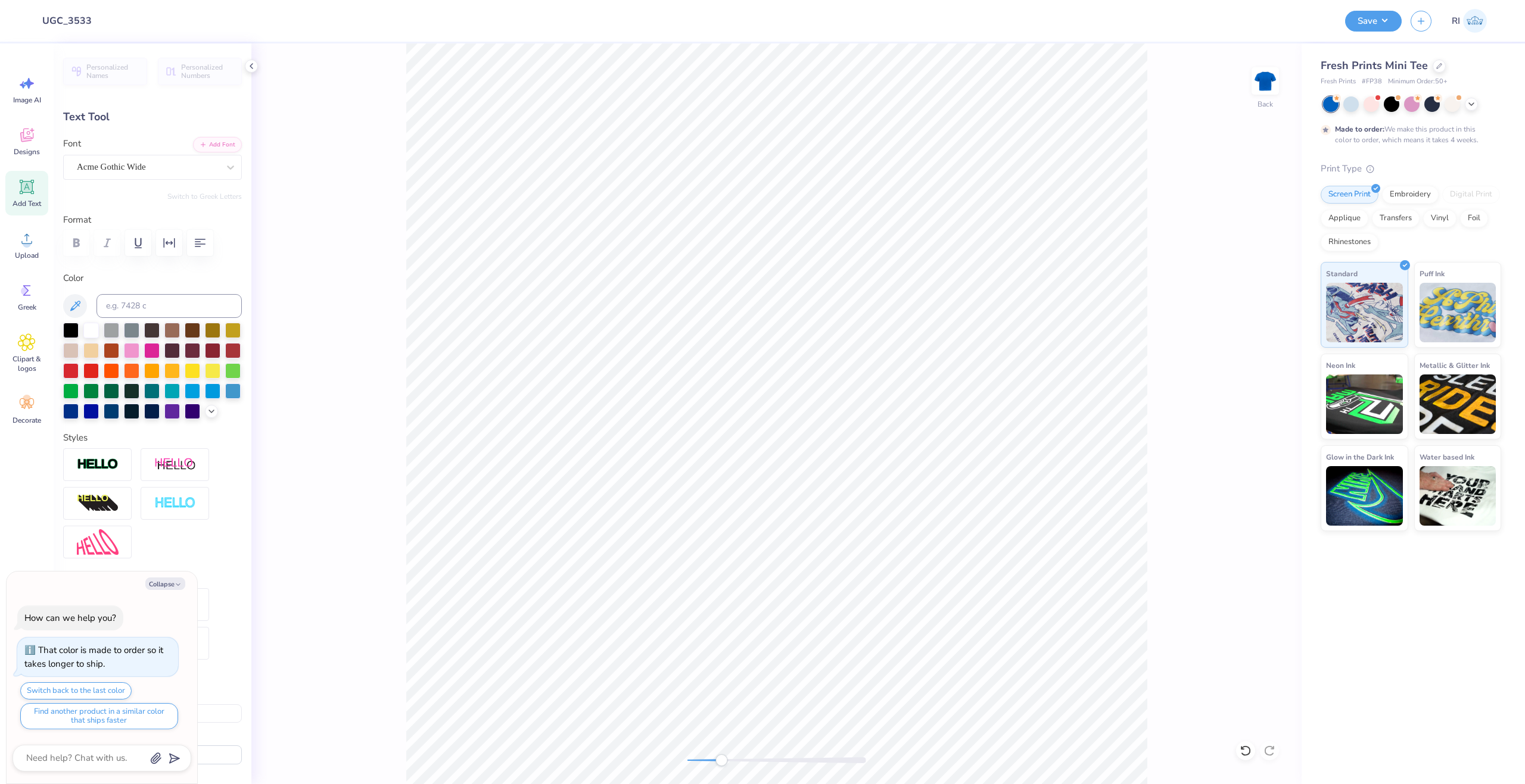
type textarea "x"
type textarea "Est."
type textarea "x"
type textarea "Est. 1"
type textarea "x"
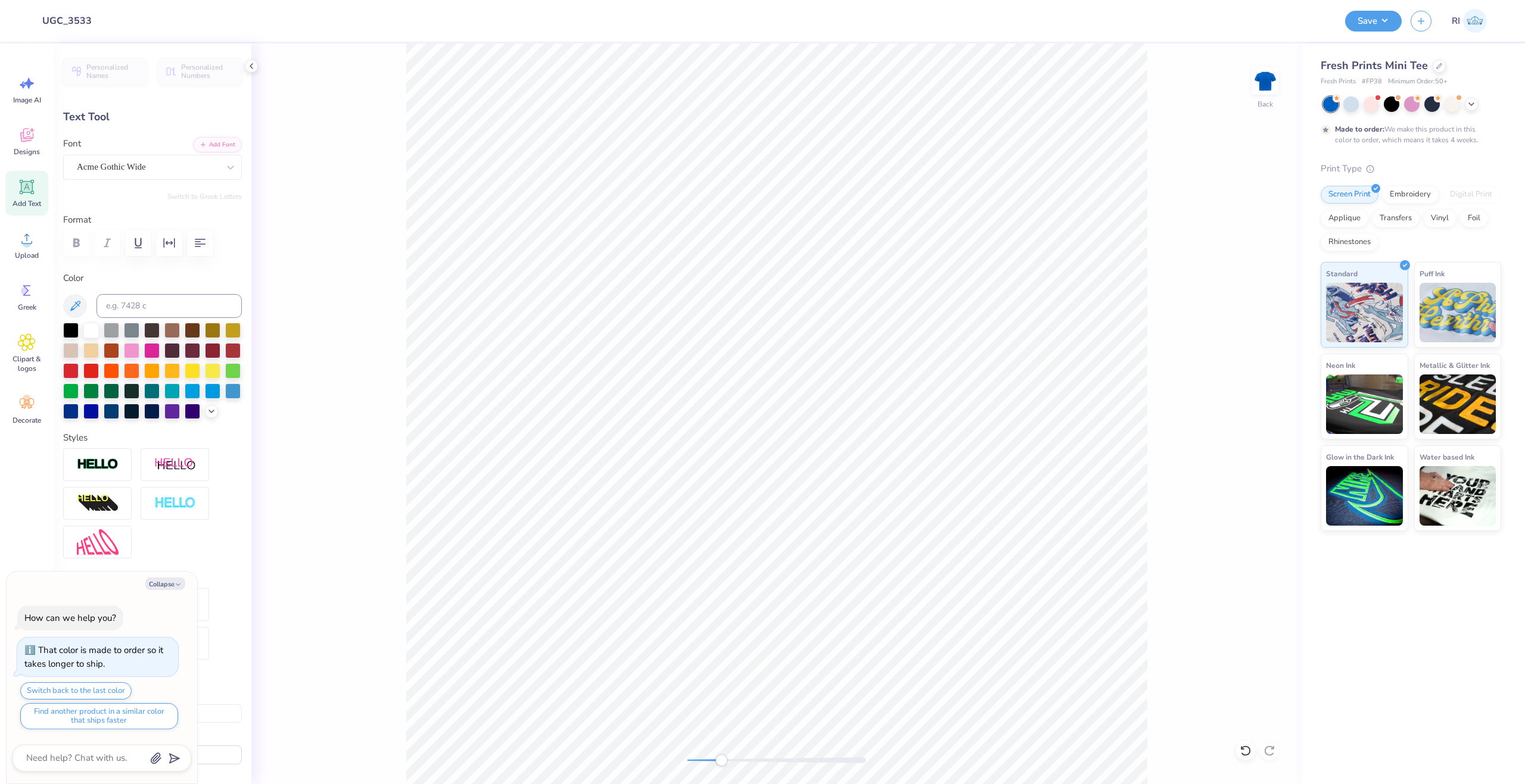
type textarea "Est. 18"
type textarea "x"
type textarea "Est. 185"
type textarea "x"
type textarea "Est. 1851"
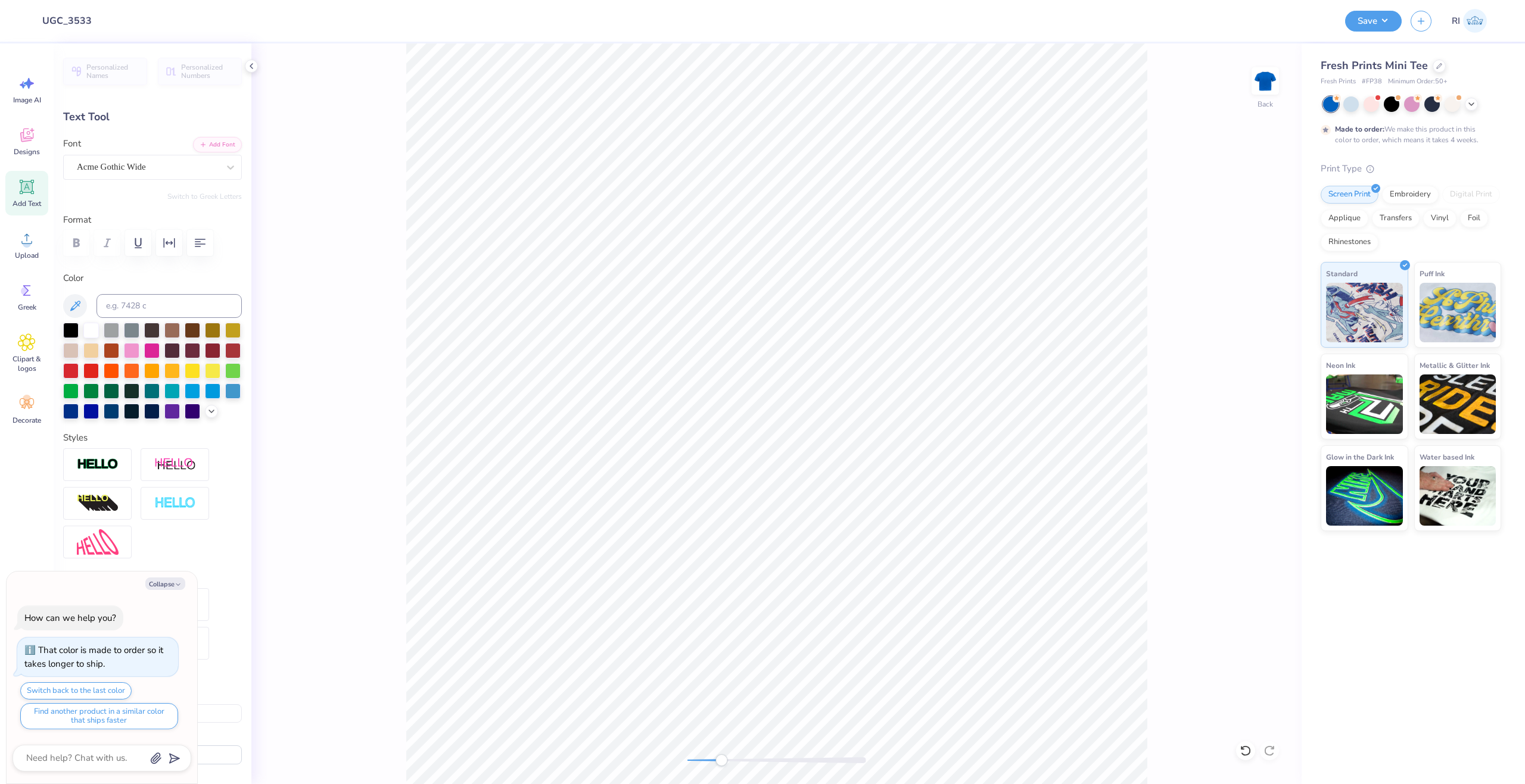
scroll to position [10, 3]
type textarea "x"
type input "11.26"
type input "1.92"
type input "9.78"
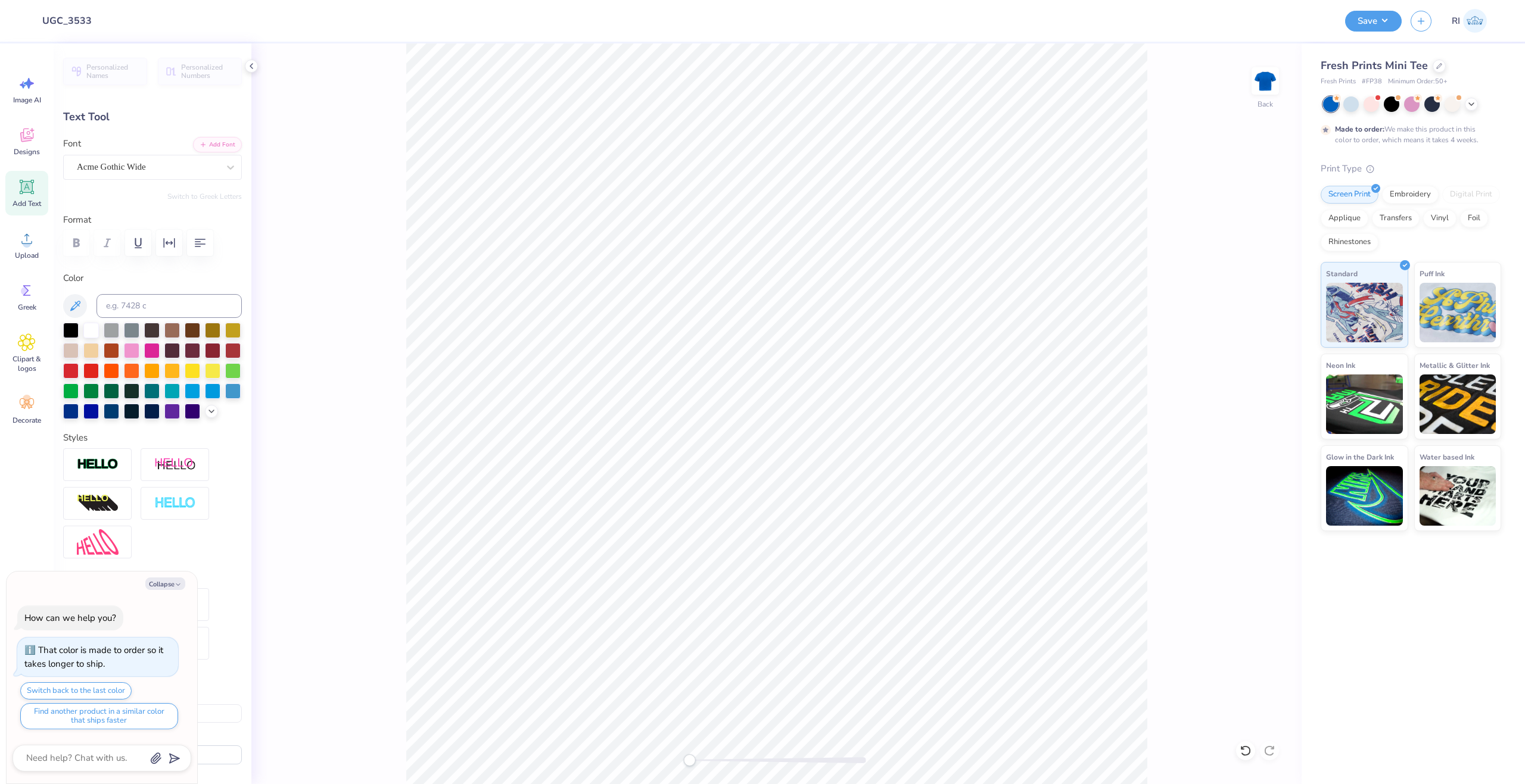
type textarea "x"
type input "2.30"
type input "0.39"
type textarea "x"
type input "9.58"
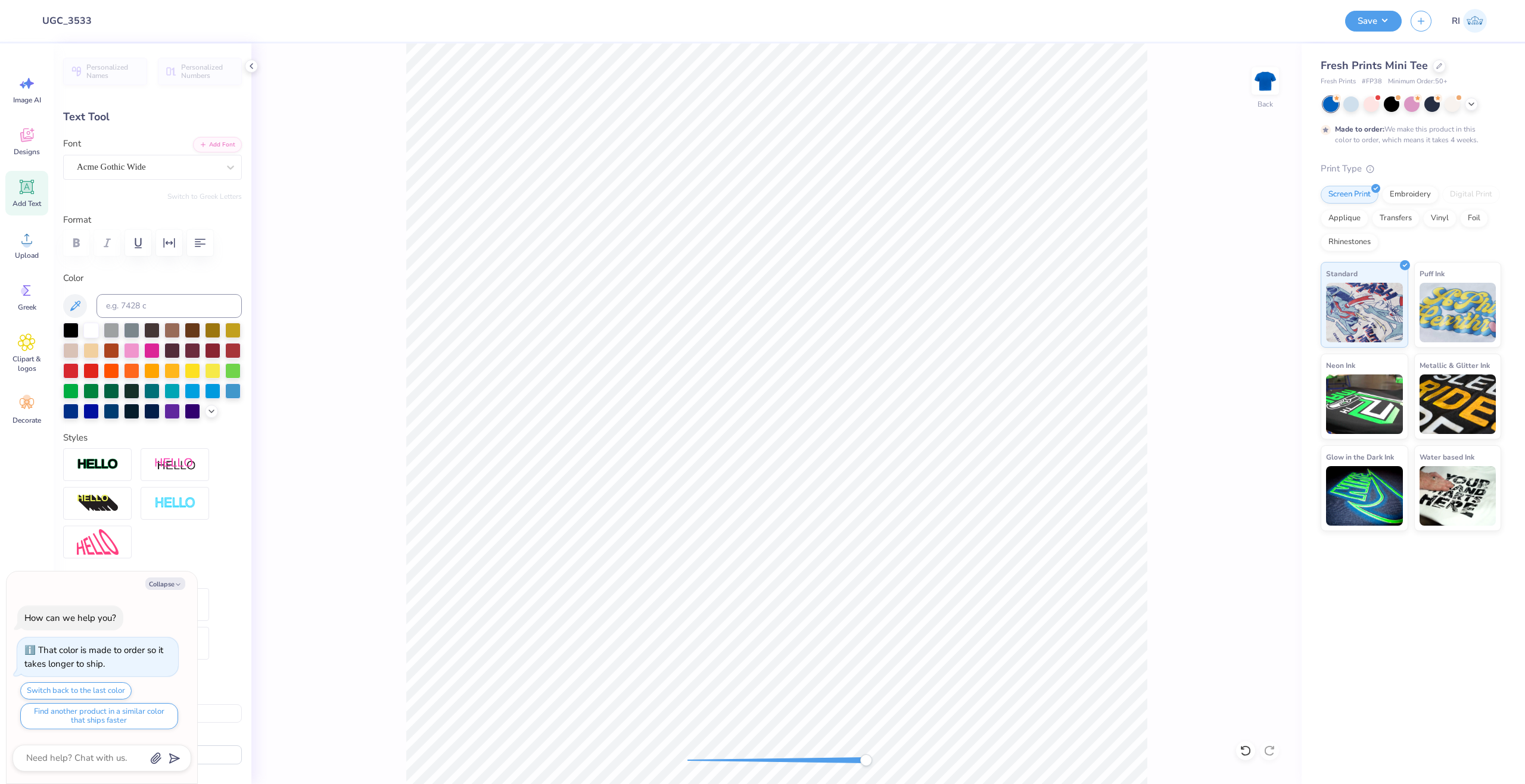
type textarea "x"
type input "2.68"
type input "0.46"
type input "9.52"
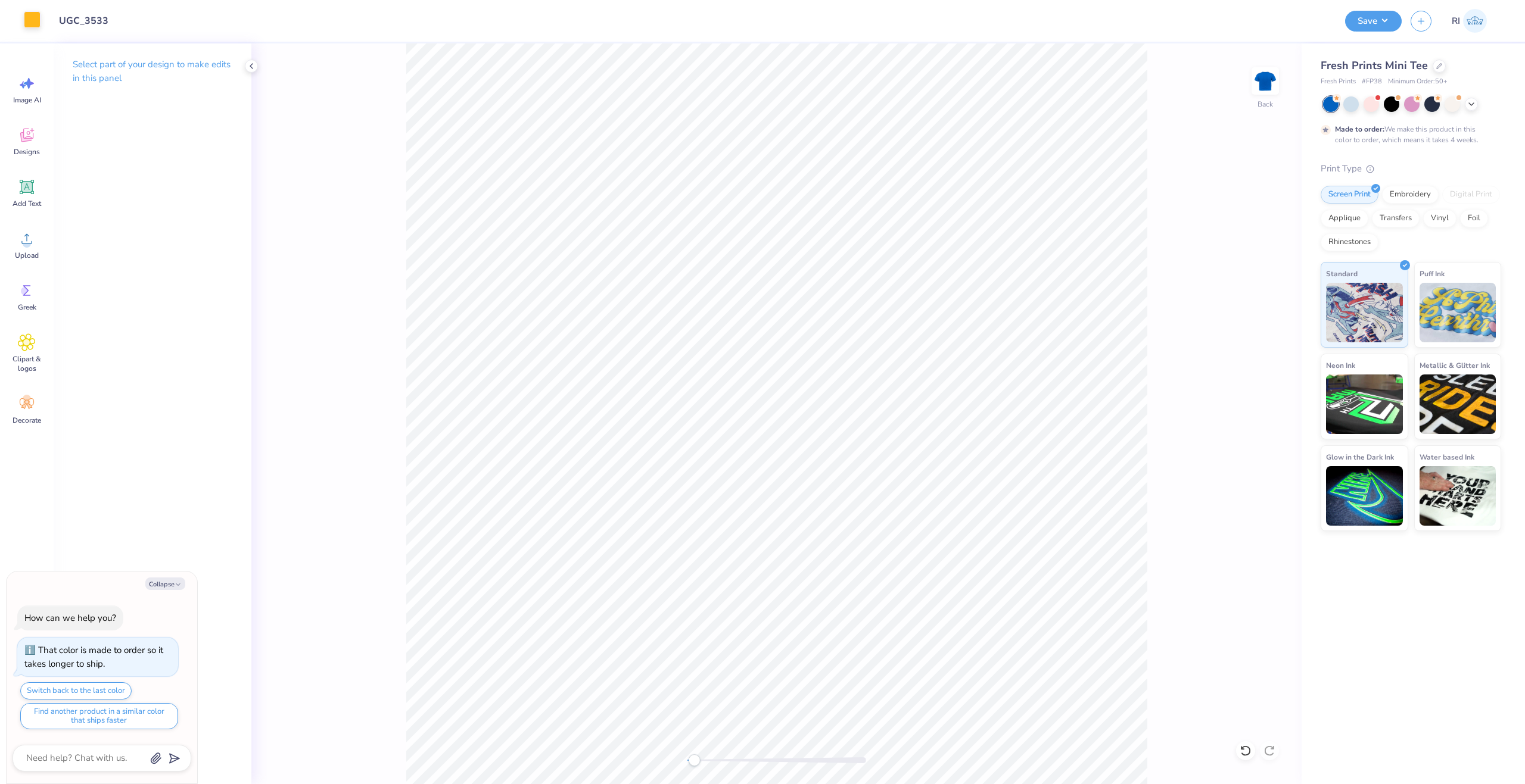
click at [36, 18] on div at bounding box center [32, 20] width 17 height 17
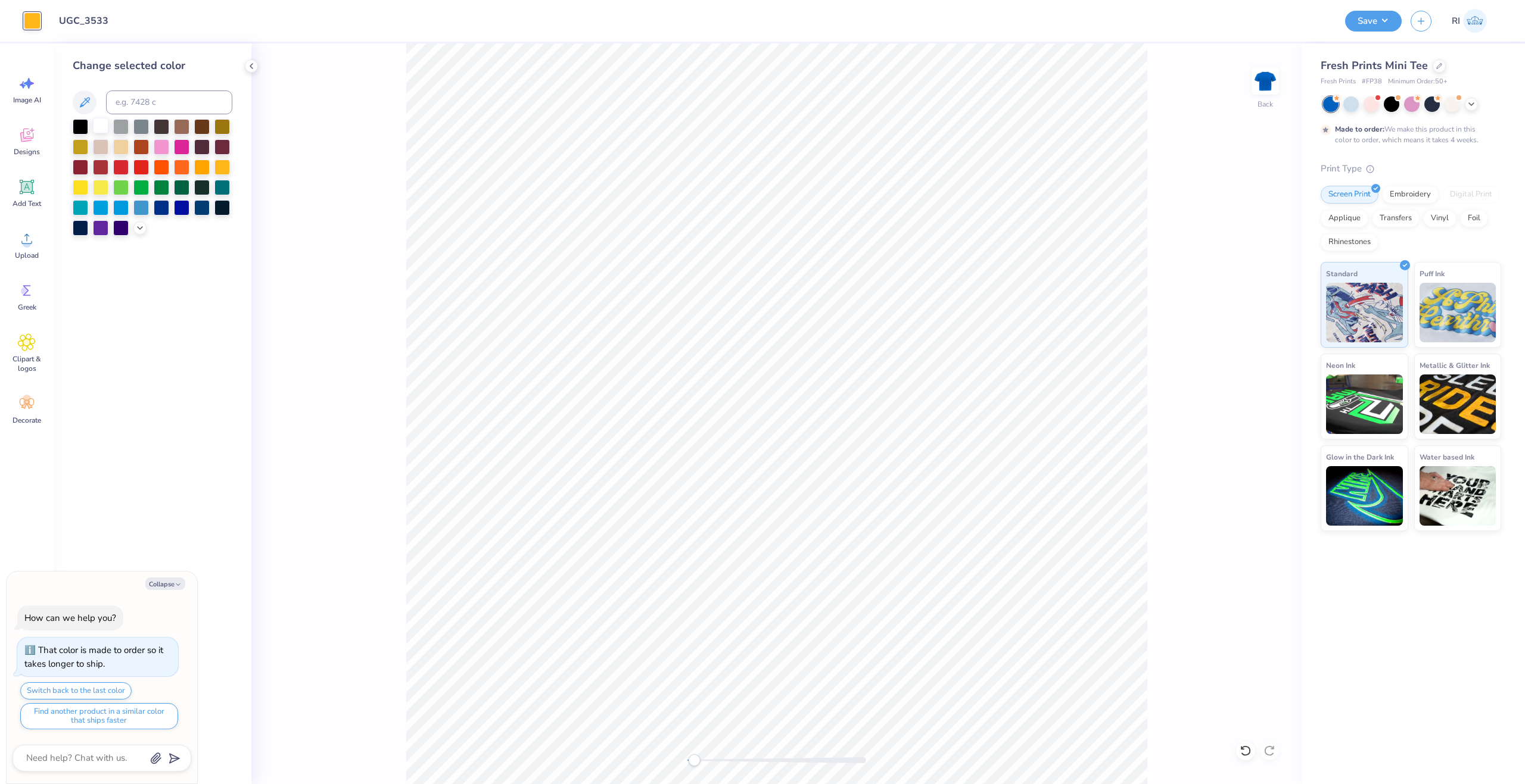
click at [98, 122] on div at bounding box center [101, 126] width 16 height 16
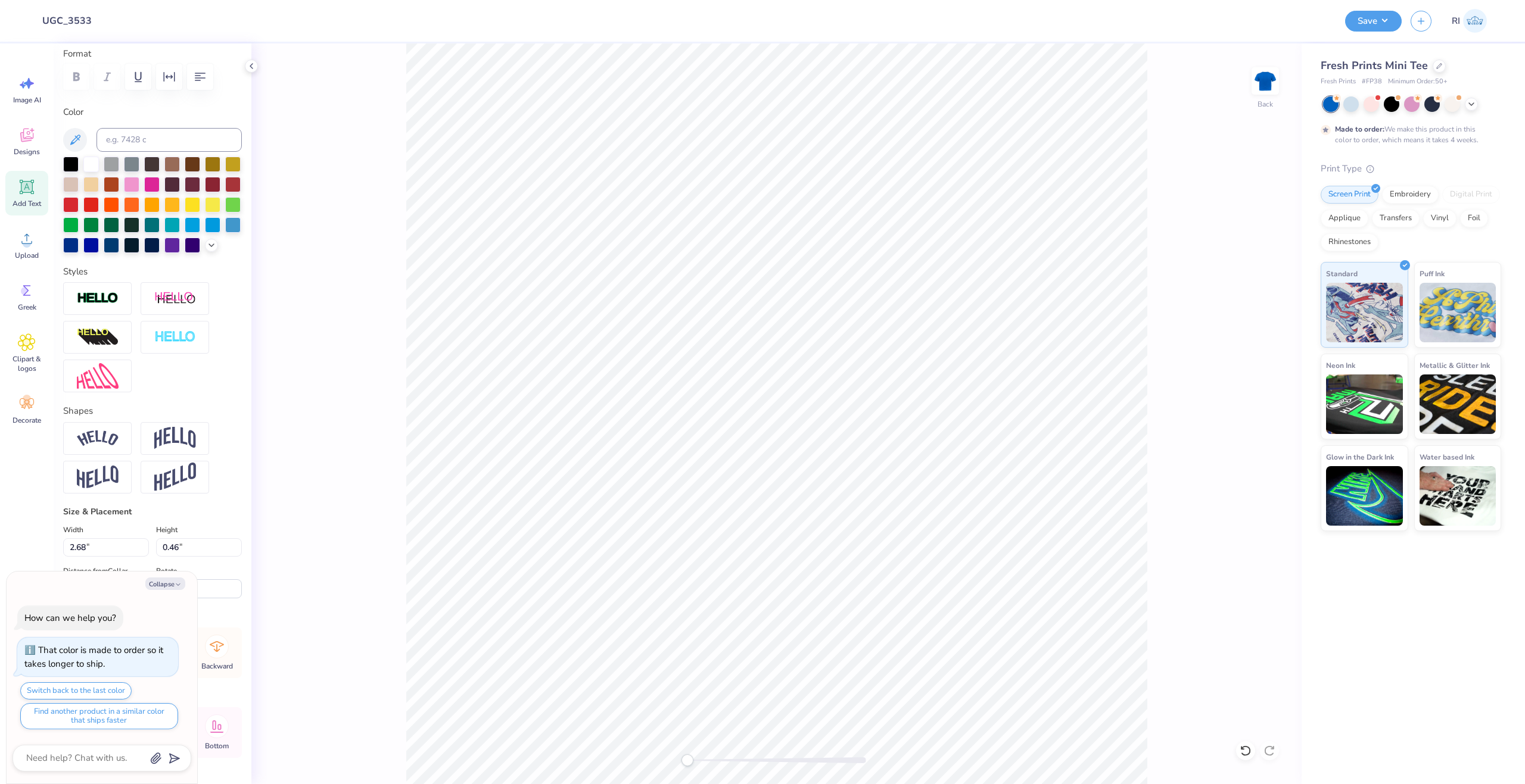
scroll to position [178, 0]
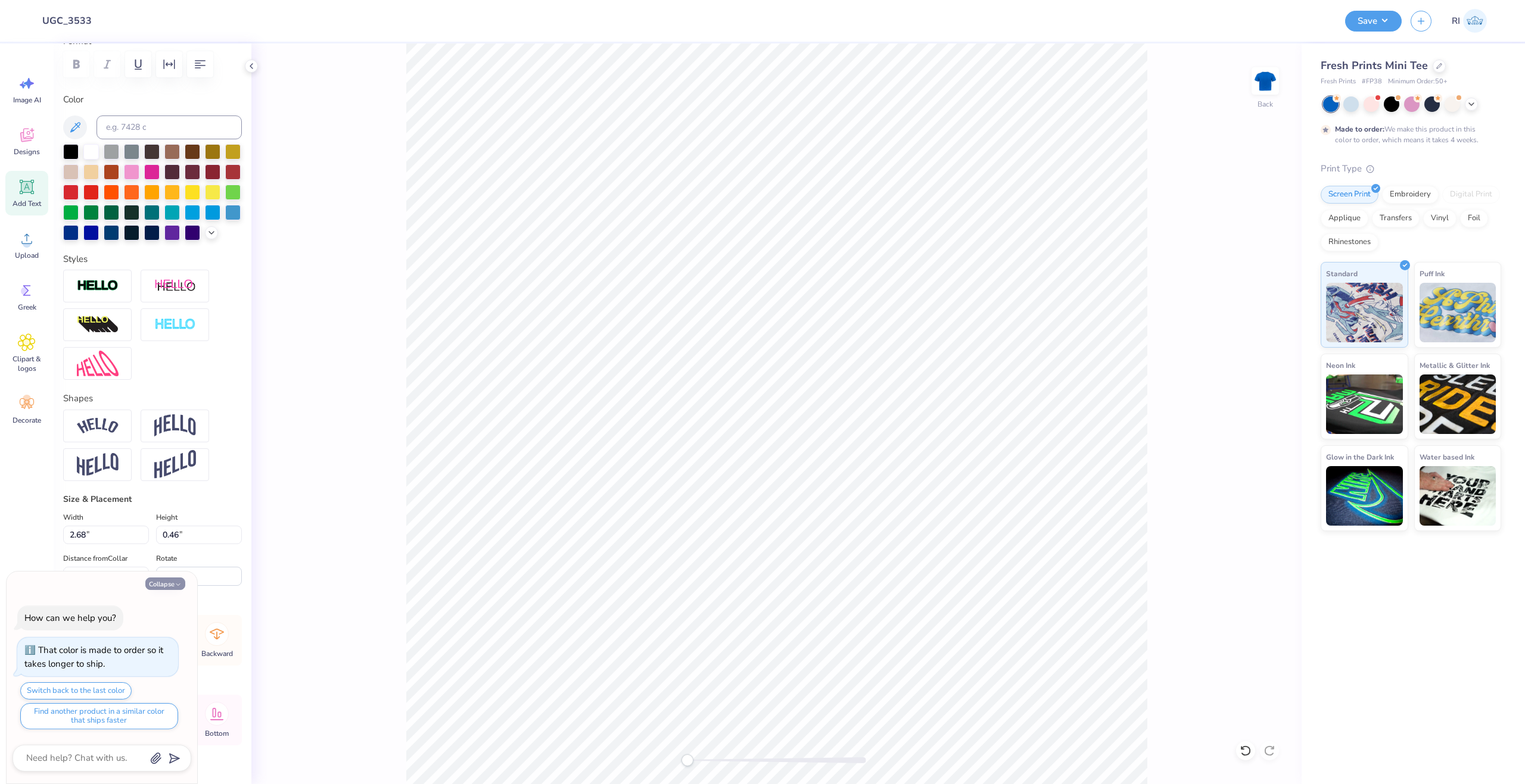
click at [178, 582] on icon "button" at bounding box center [178, 585] width 7 height 7
type textarea "x"
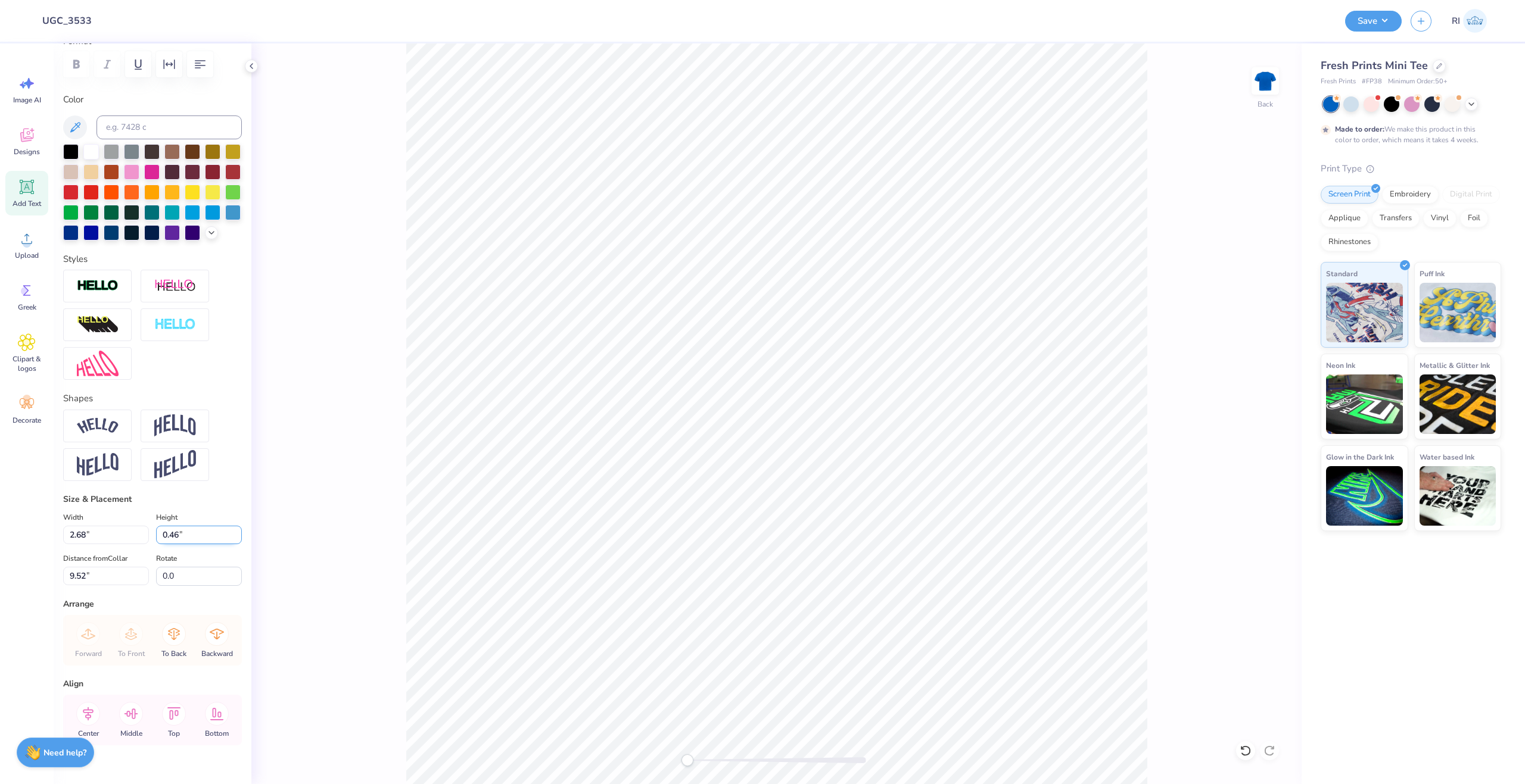
click at [174, 544] on input "0.46" at bounding box center [199, 535] width 86 height 18
type input "0.48"
type input "2.82"
type input "9.51"
click at [1244, 748] on icon at bounding box center [1246, 751] width 12 height 12
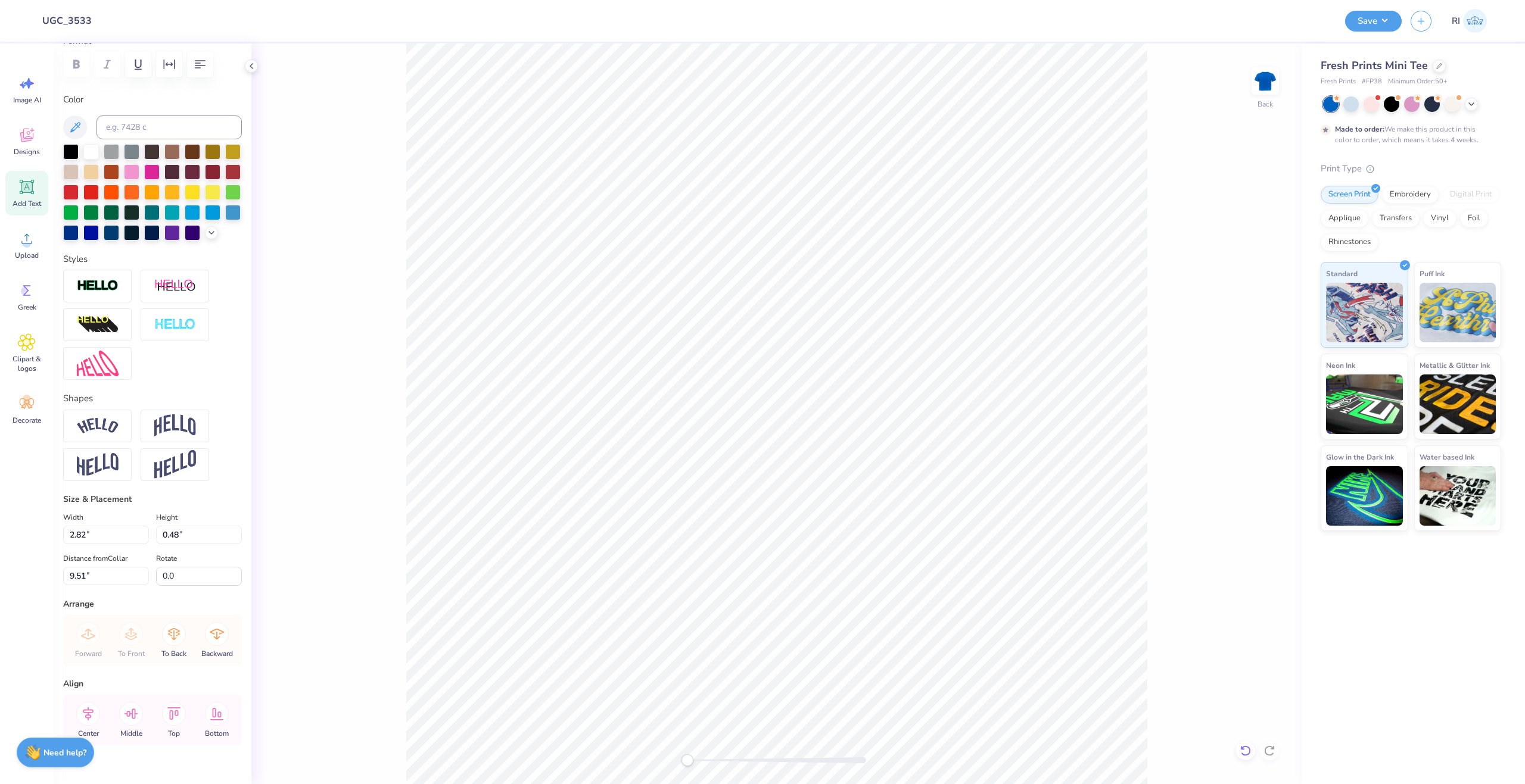
type input "2.68"
type input "0.46"
click at [85, 585] on input "9.52" at bounding box center [106, 576] width 86 height 18
type input "9.54"
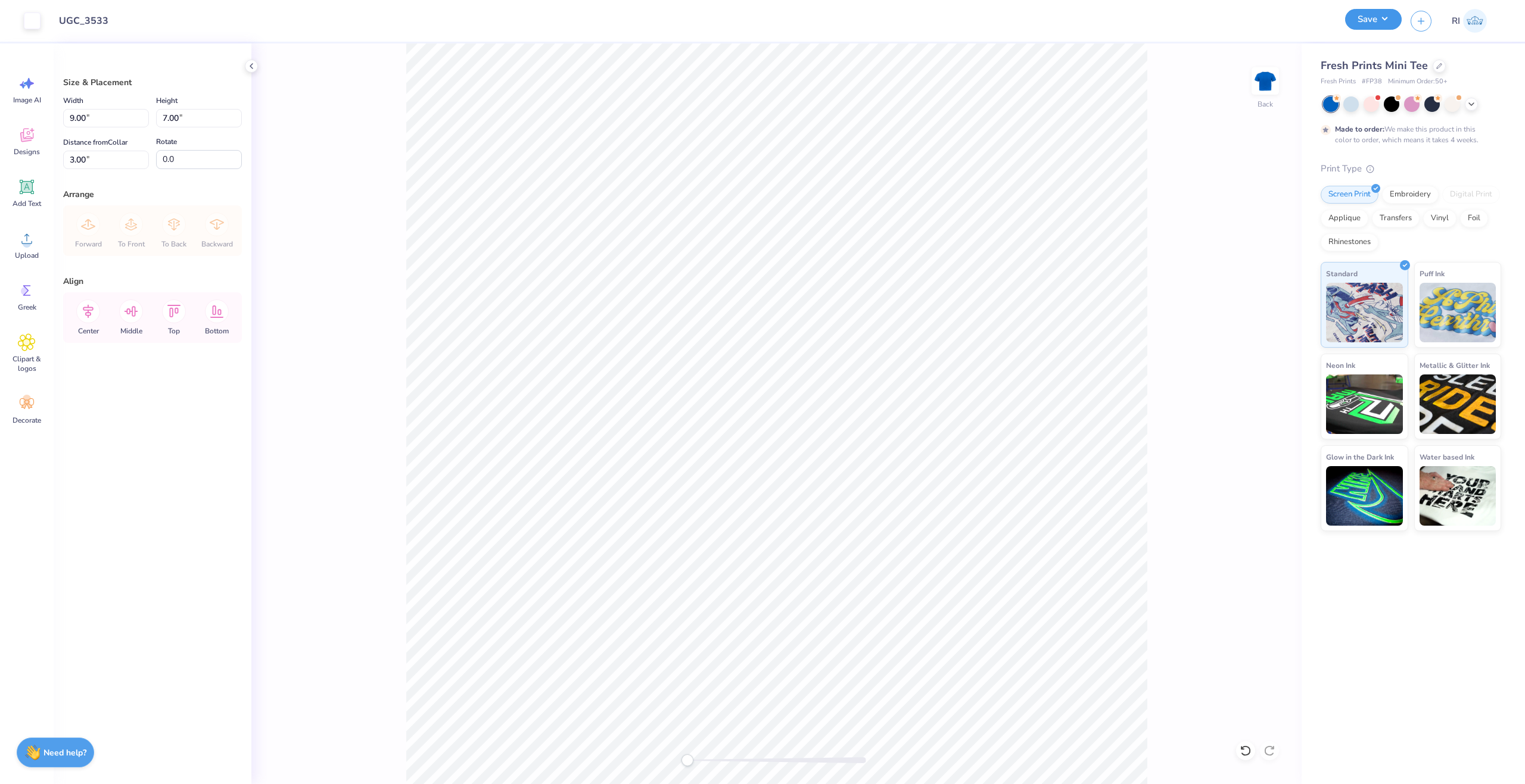
click at [1394, 18] on button "Save" at bounding box center [1373, 19] width 57 height 21
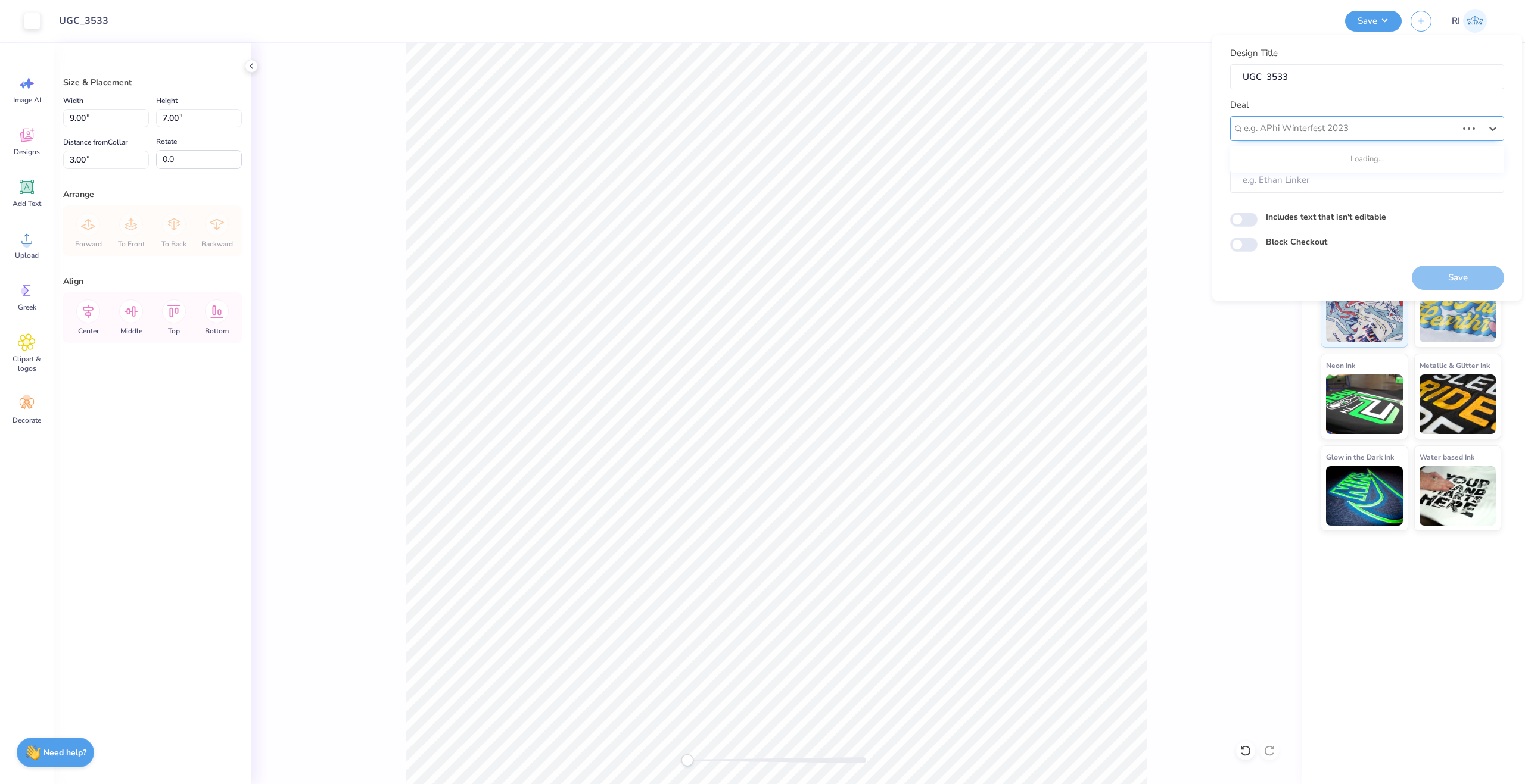
click at [1331, 126] on div at bounding box center [1350, 128] width 213 height 16
click at [1301, 160] on div "UGC Designs" at bounding box center [1367, 160] width 264 height 20
type input "ugc"
type input "Design Tool Gallery User"
drag, startPoint x: 1252, startPoint y: 239, endPoint x: 1247, endPoint y: 245, distance: 7.8
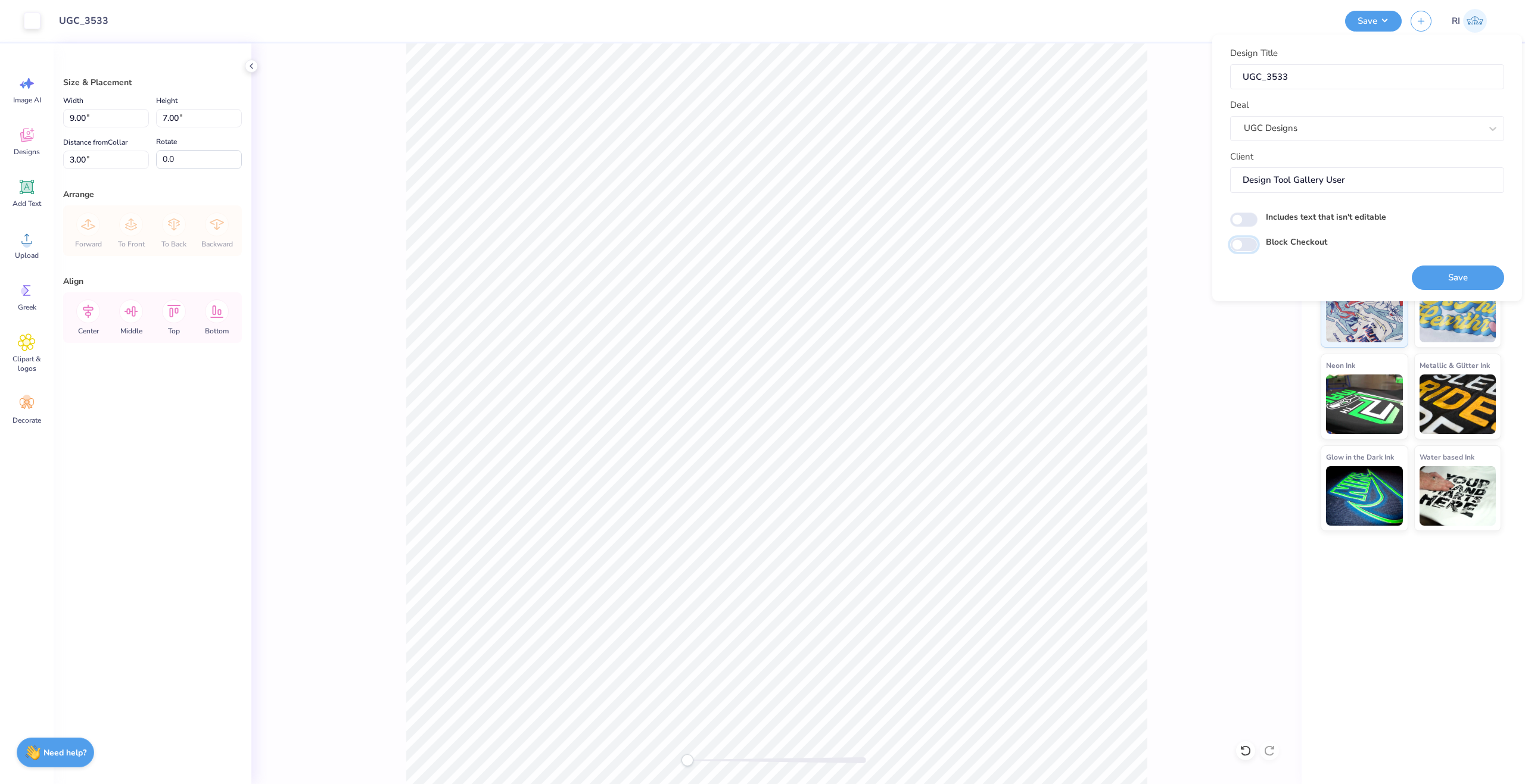
click at [1252, 240] on input "Block Checkout" at bounding box center [1244, 245] width 27 height 14
checkbox input "true"
click at [1425, 273] on button "Save" at bounding box center [1458, 277] width 93 height 24
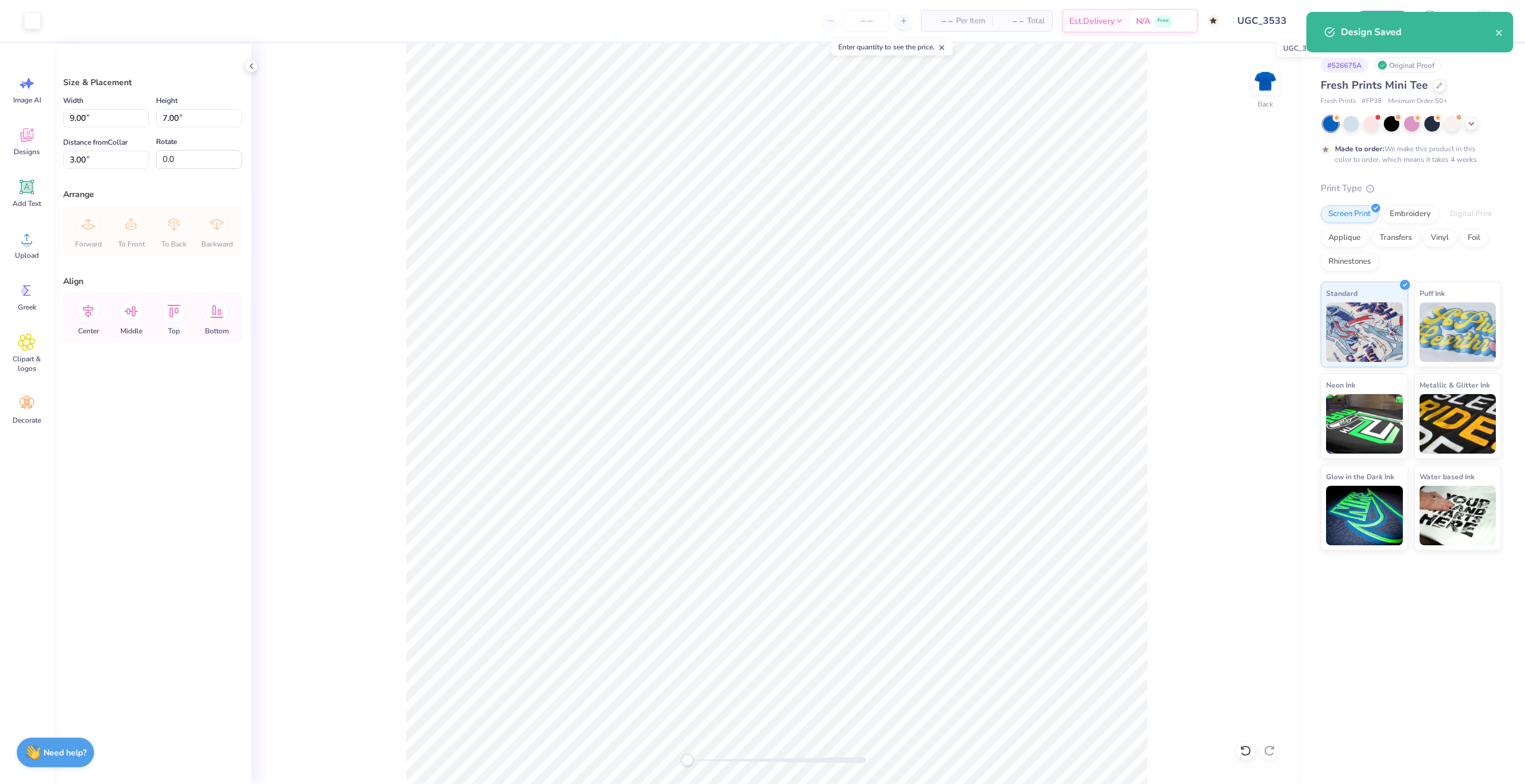
click at [1282, 15] on input "UGC_3533" at bounding box center [1287, 21] width 117 height 24
click at [1394, 20] on button "Save" at bounding box center [1382, 21] width 57 height 21
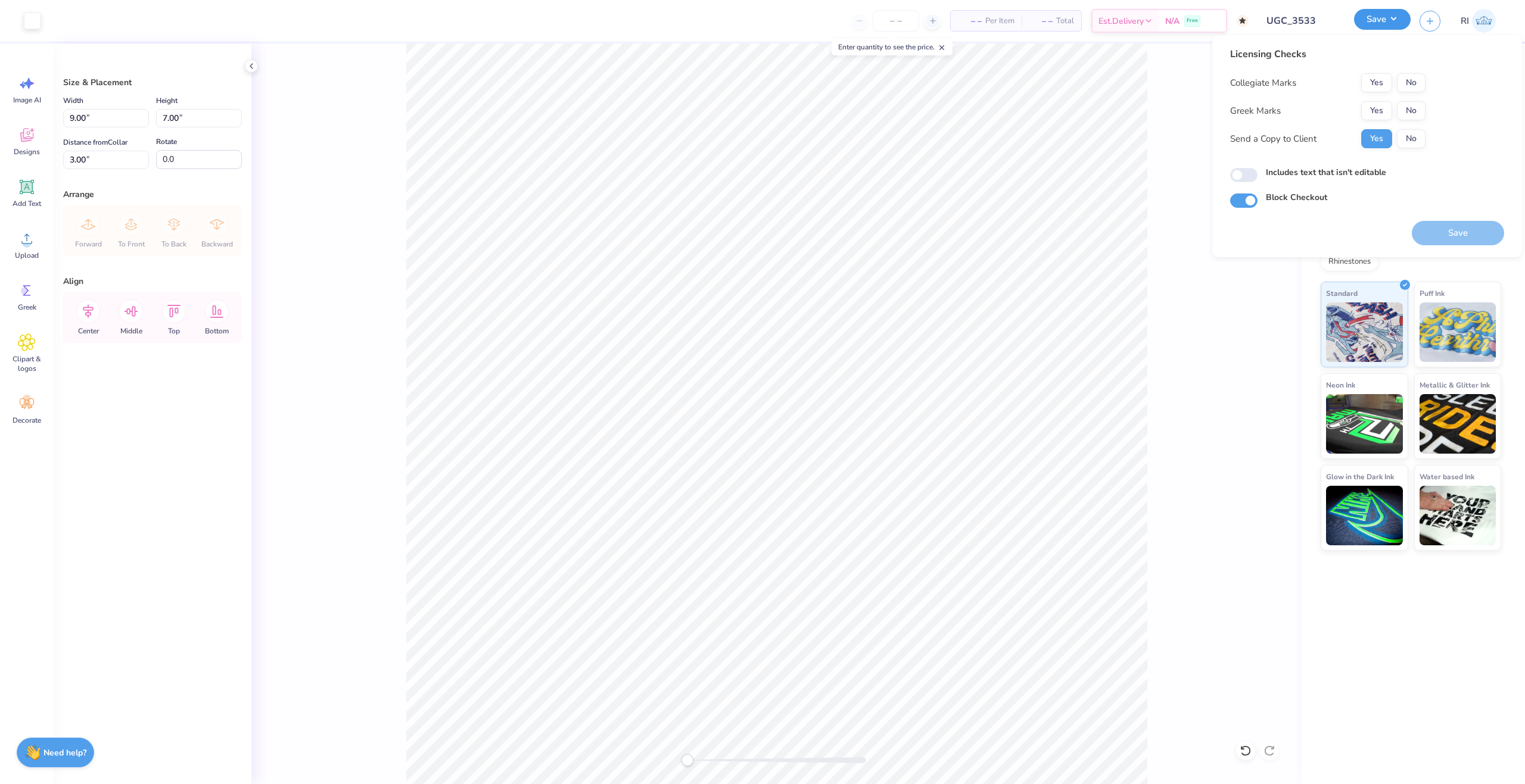
click at [1406, 20] on button "Save" at bounding box center [1382, 19] width 57 height 21
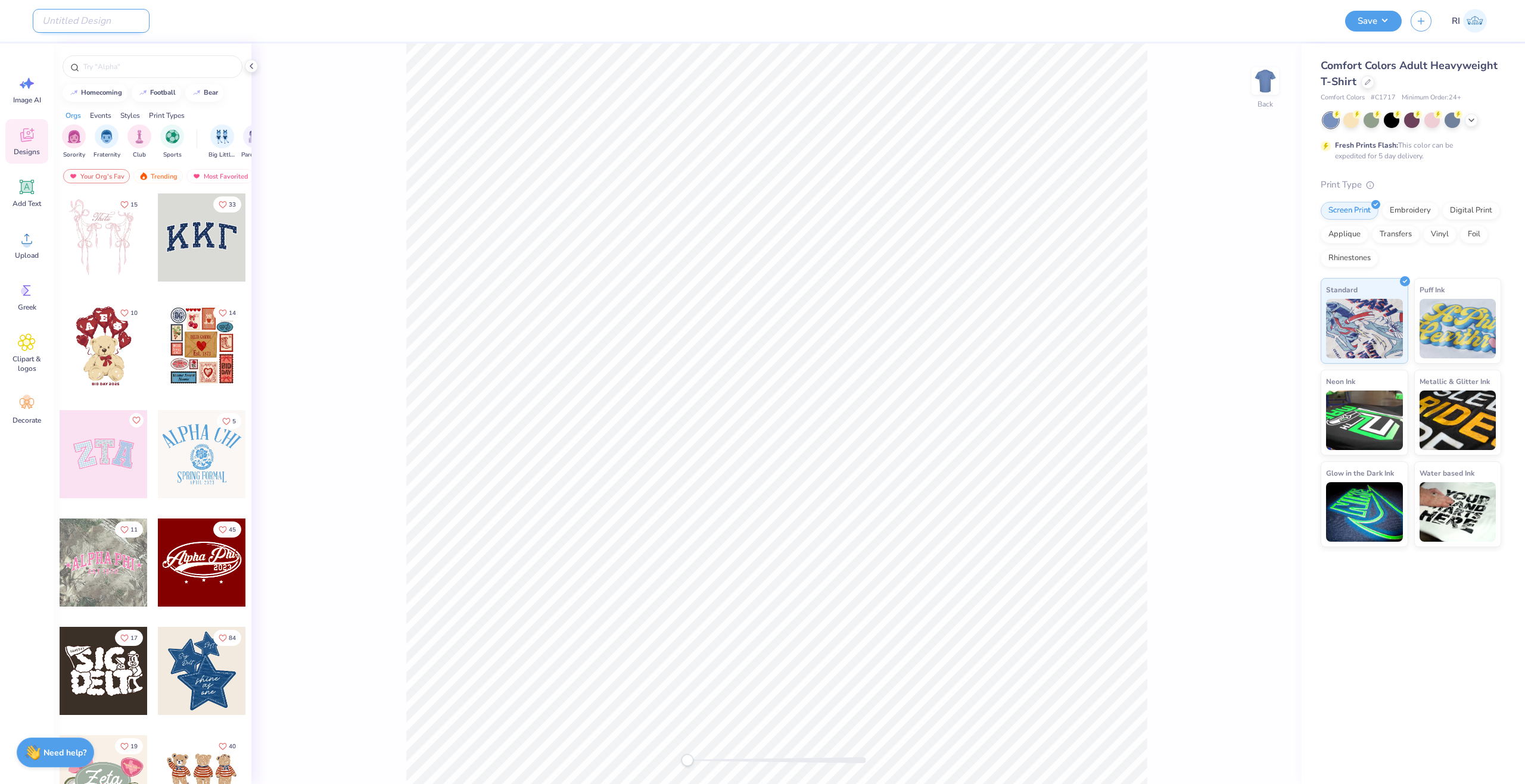
click at [101, 25] on input "Design Title" at bounding box center [91, 21] width 117 height 24
paste input "G185"
type input "G185"
click at [94, 21] on input "G185" at bounding box center [91, 21] width 117 height 24
click at [1364, 80] on icon at bounding box center [1367, 81] width 6 height 6
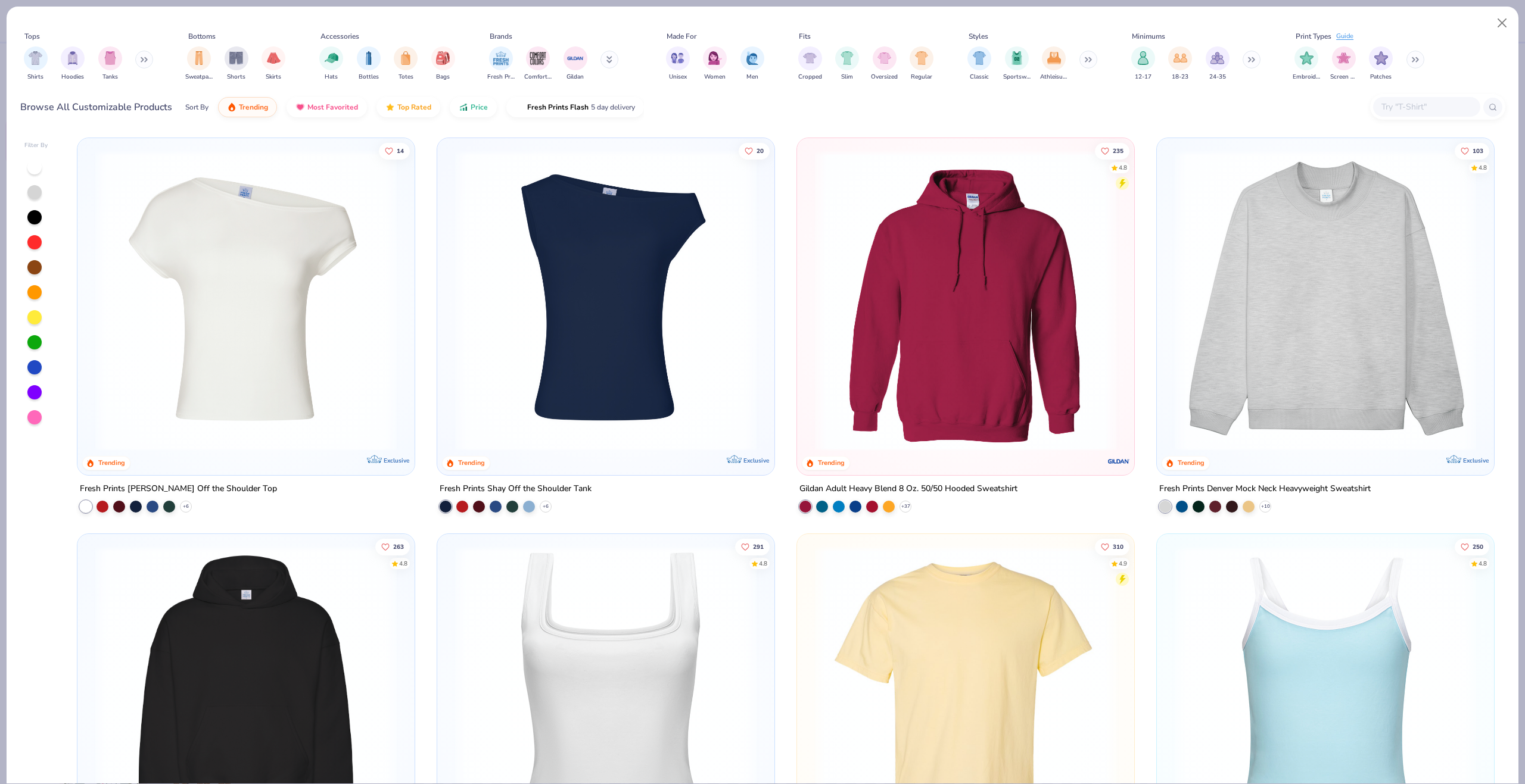
click at [1407, 104] on input "text" at bounding box center [1426, 107] width 92 height 14
paste input "G185"
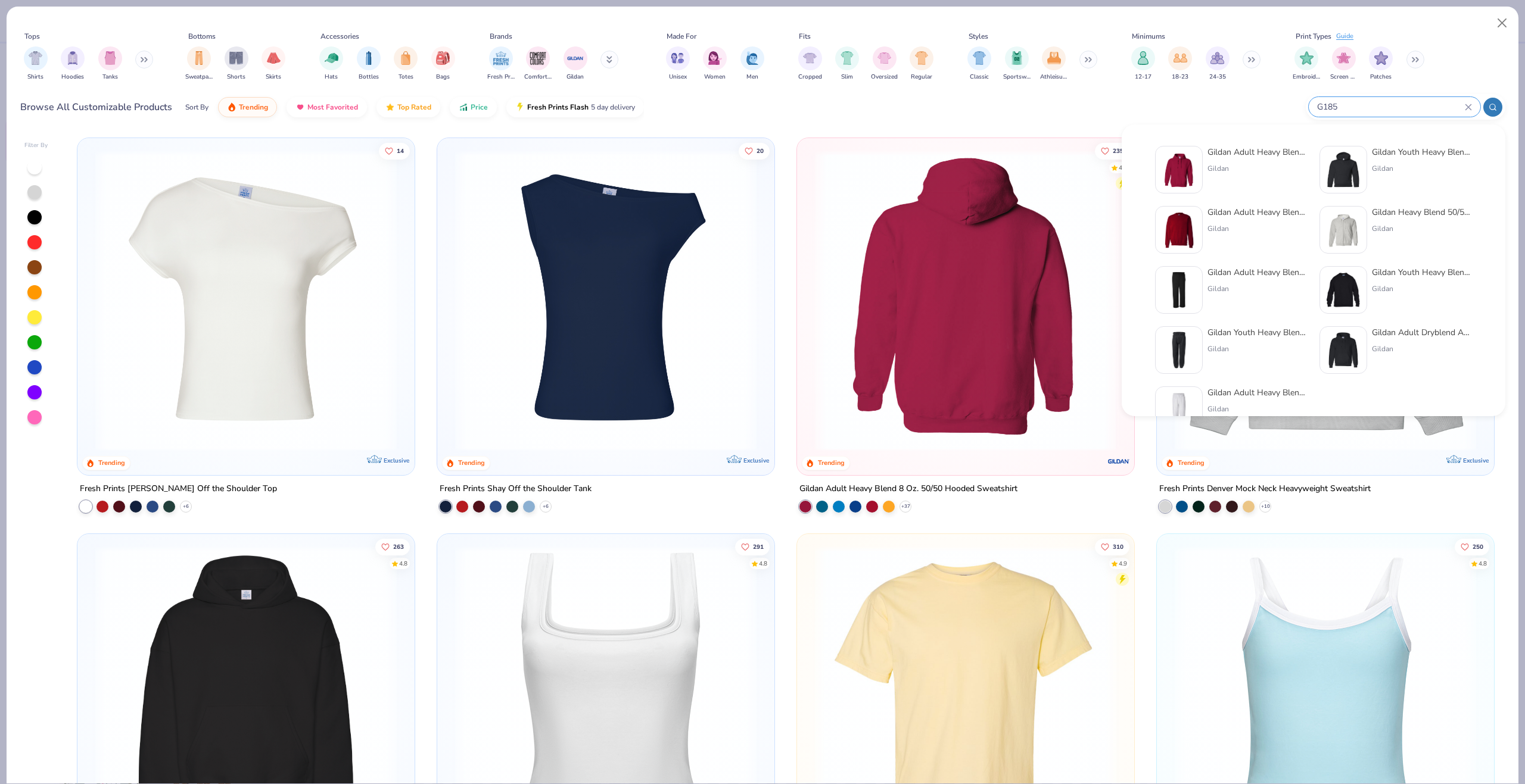
type input "G185"
click at [1185, 159] on img at bounding box center [1179, 169] width 37 height 37
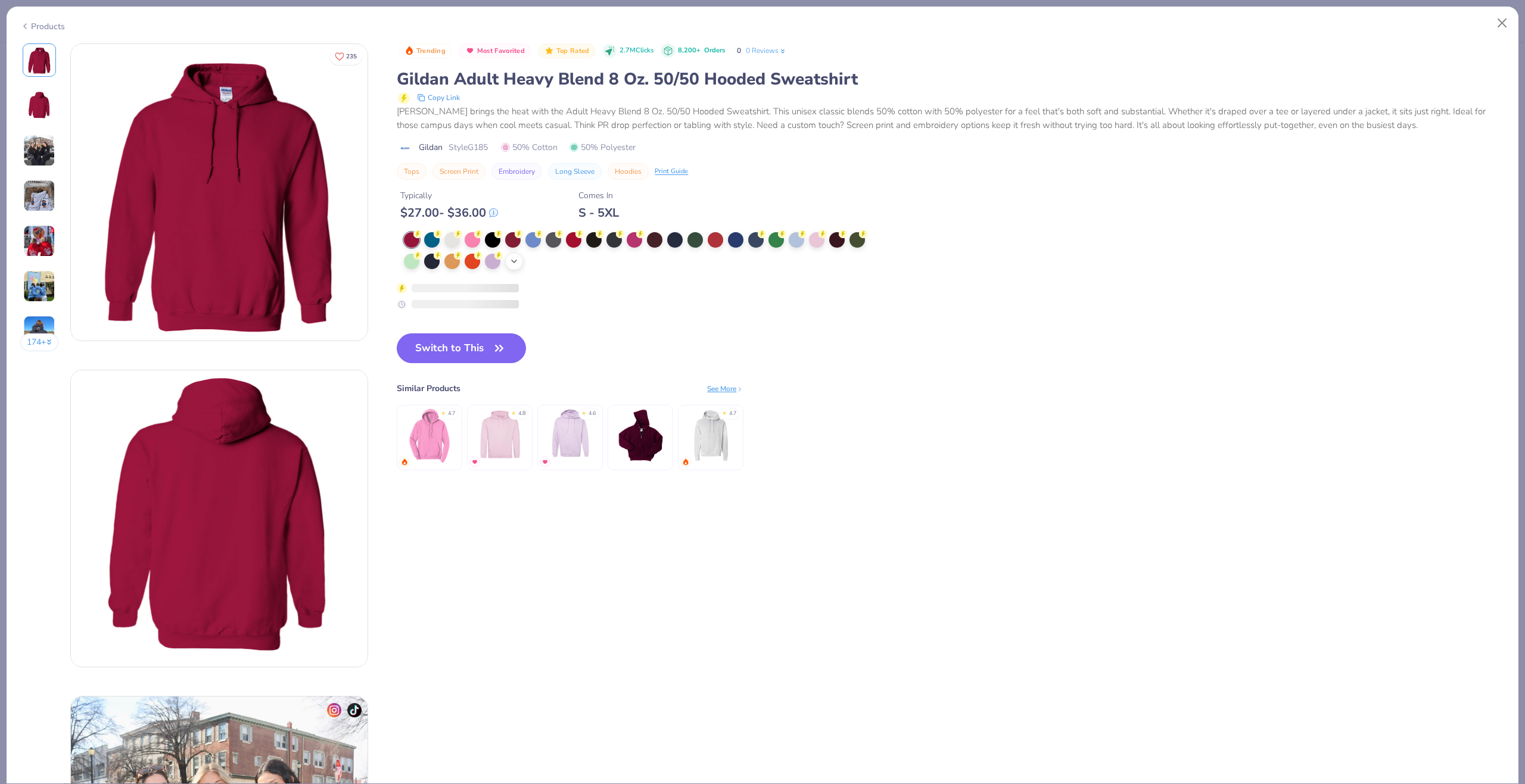
click at [519, 261] on icon at bounding box center [514, 261] width 10 height 10
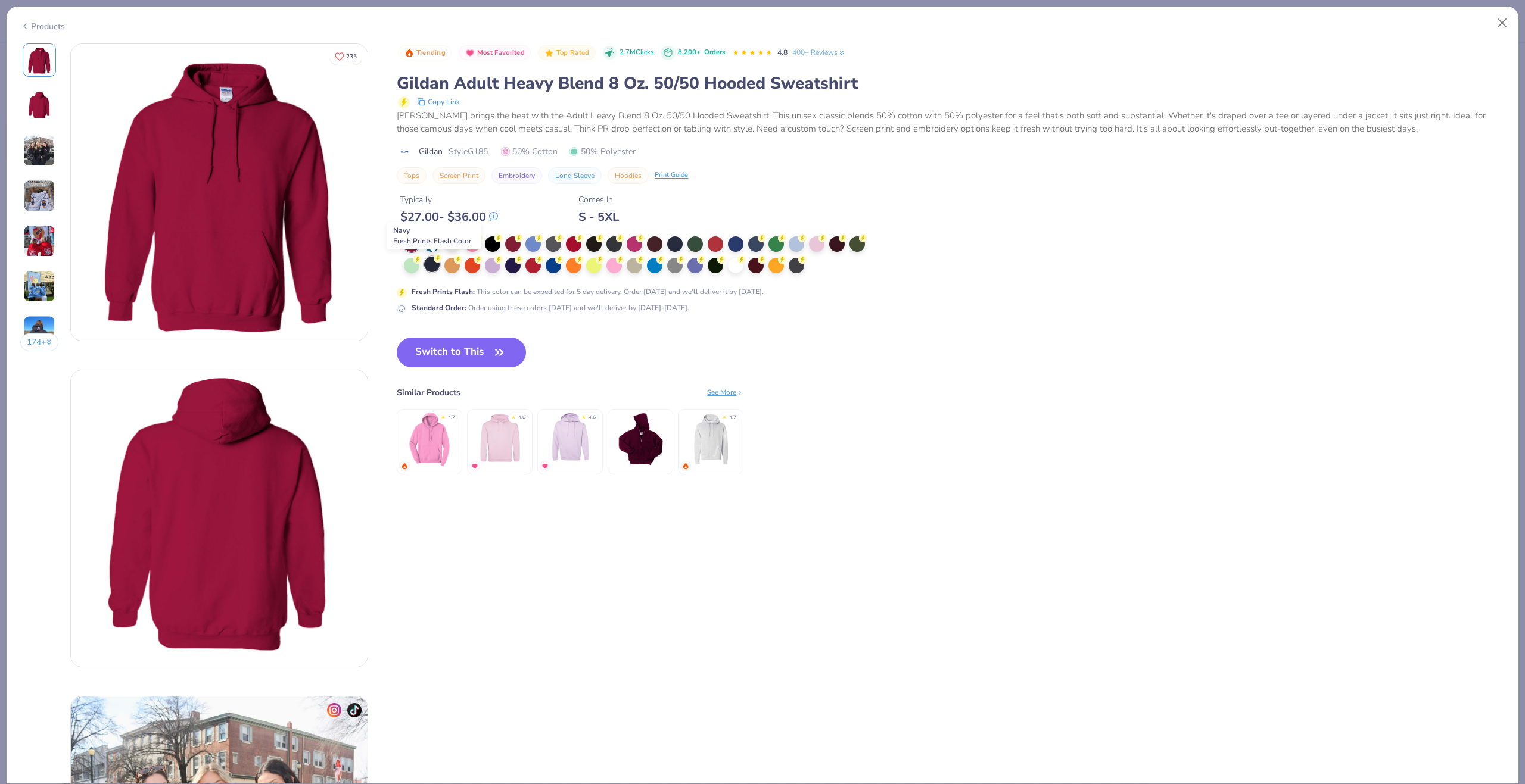
click at [438, 264] on div at bounding box center [432, 264] width 16 height 16
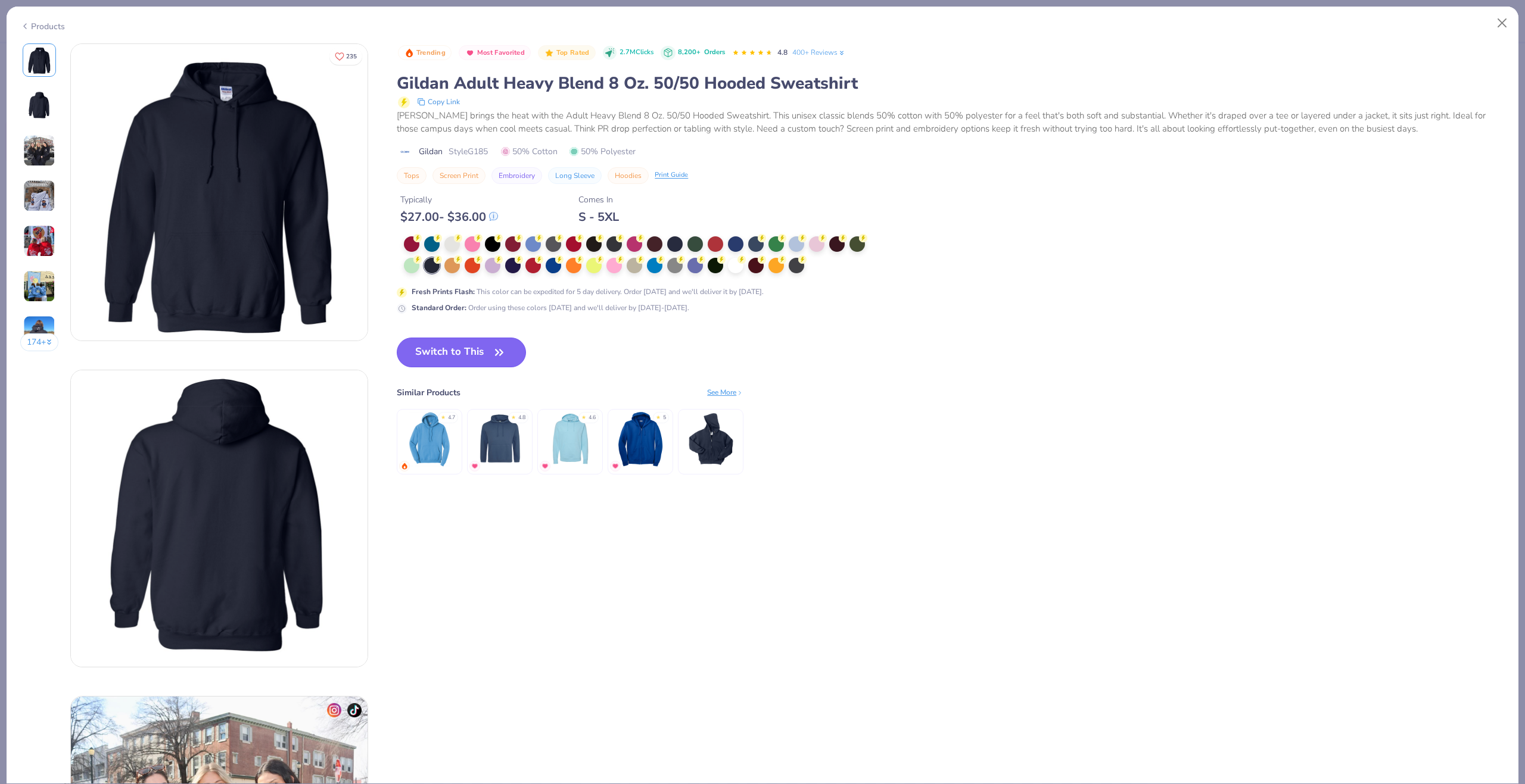
click at [451, 350] on button "Switch to This" at bounding box center [461, 353] width 130 height 30
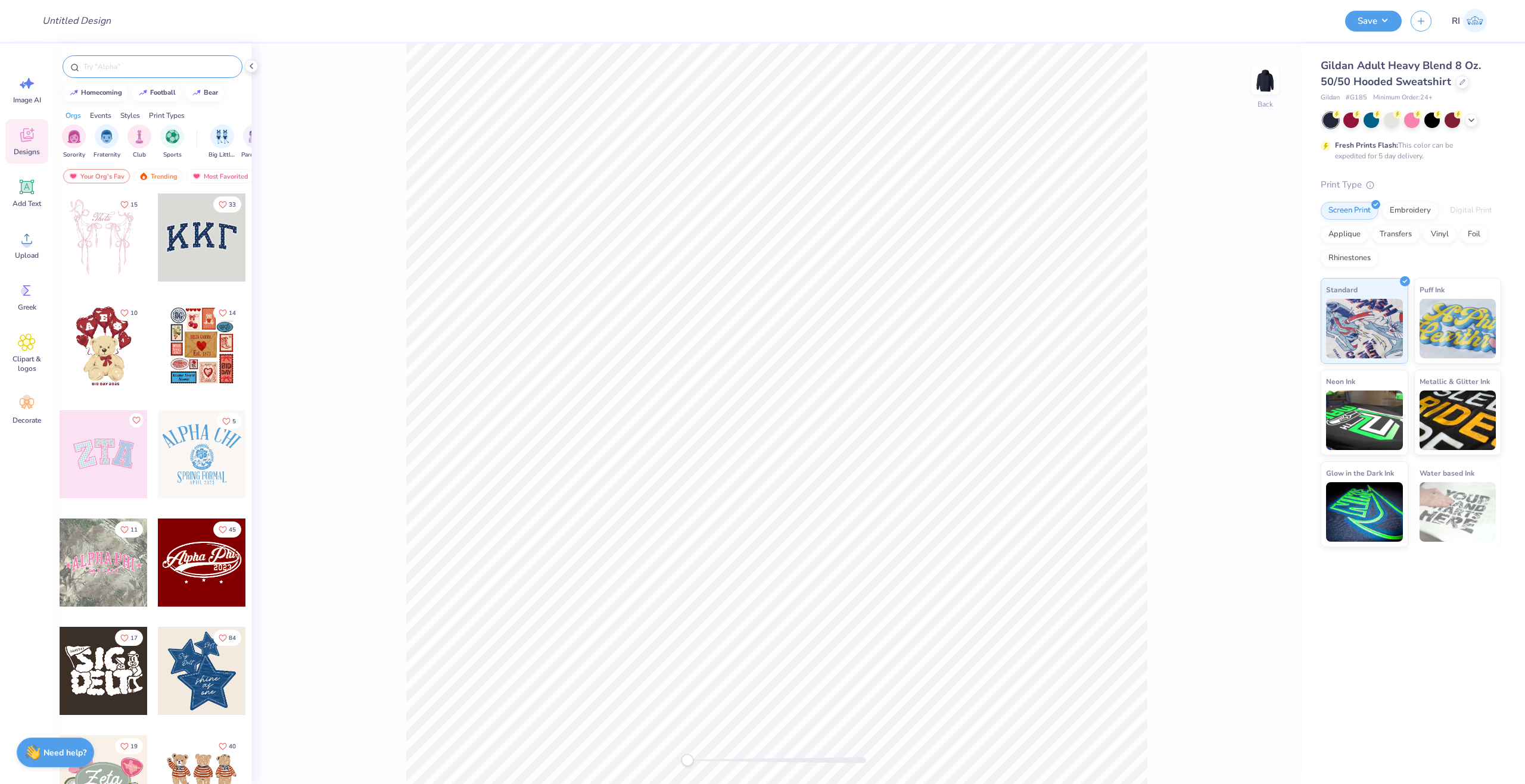
click at [133, 65] on input "text" at bounding box center [158, 67] width 152 height 12
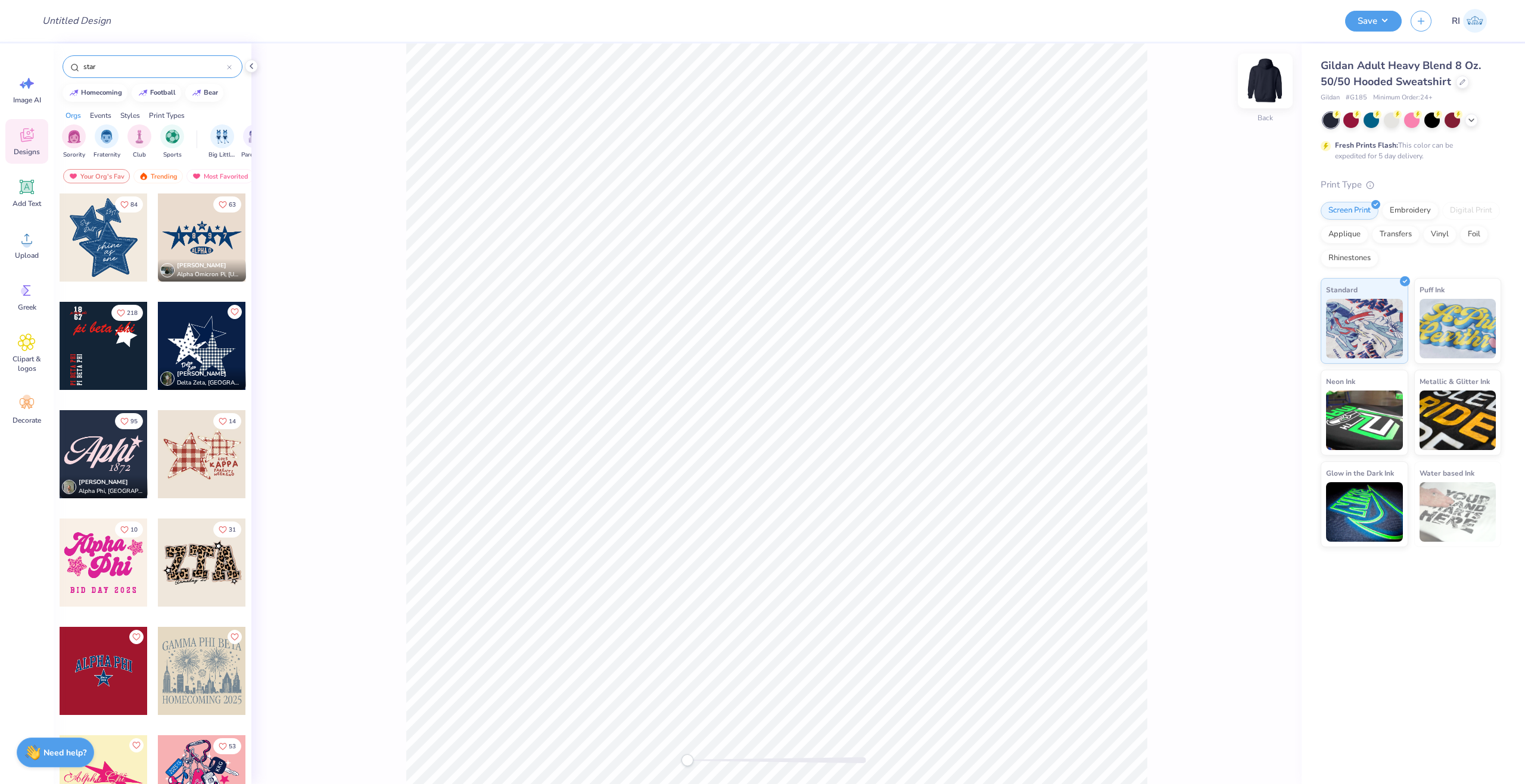
type input "star"
click at [1265, 84] on img at bounding box center [1265, 81] width 48 height 48
click at [105, 346] on div at bounding box center [104, 346] width 88 height 88
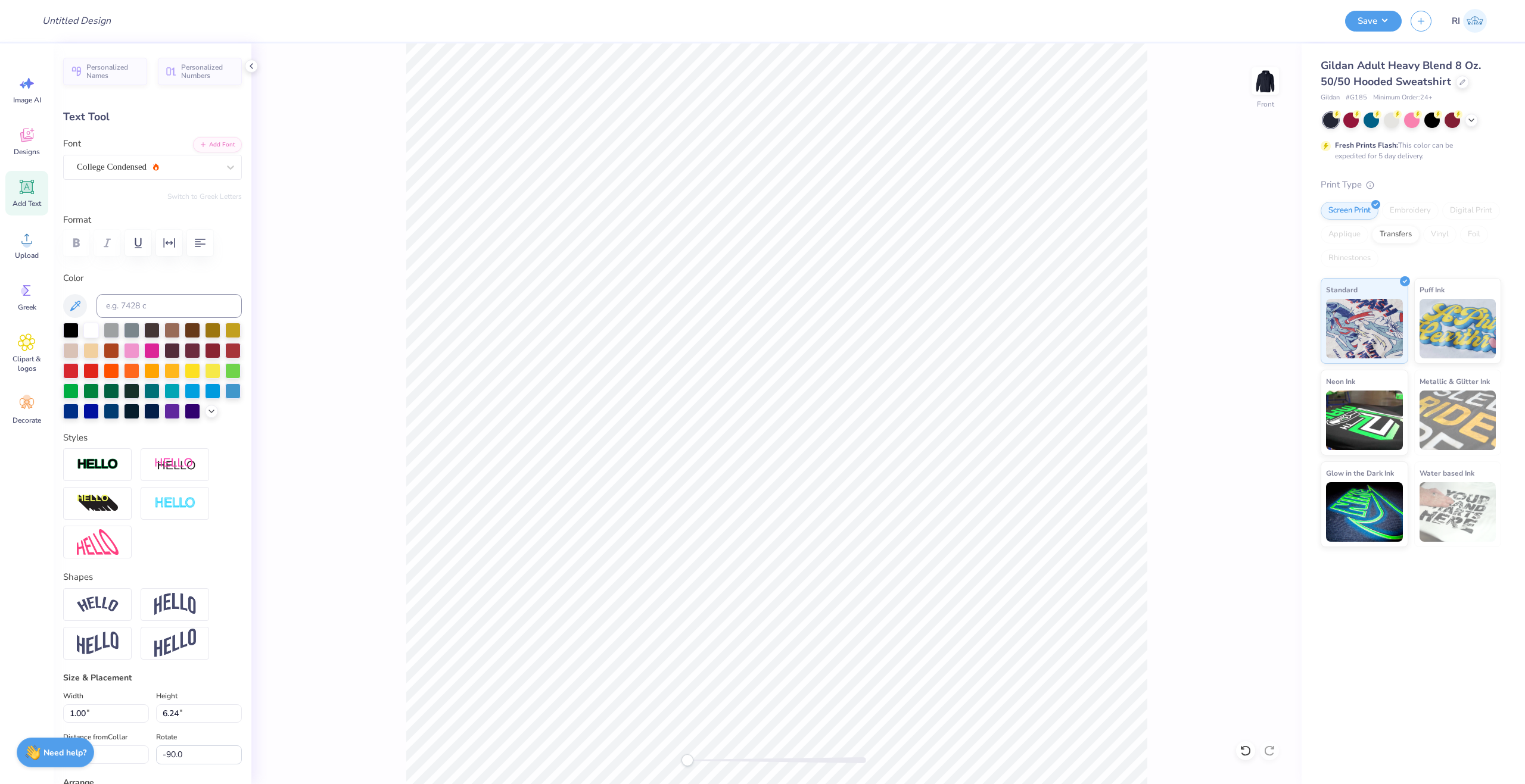
scroll to position [10, 1]
type textarea "p"
type textarea "PHI MU"
type input "0.0"
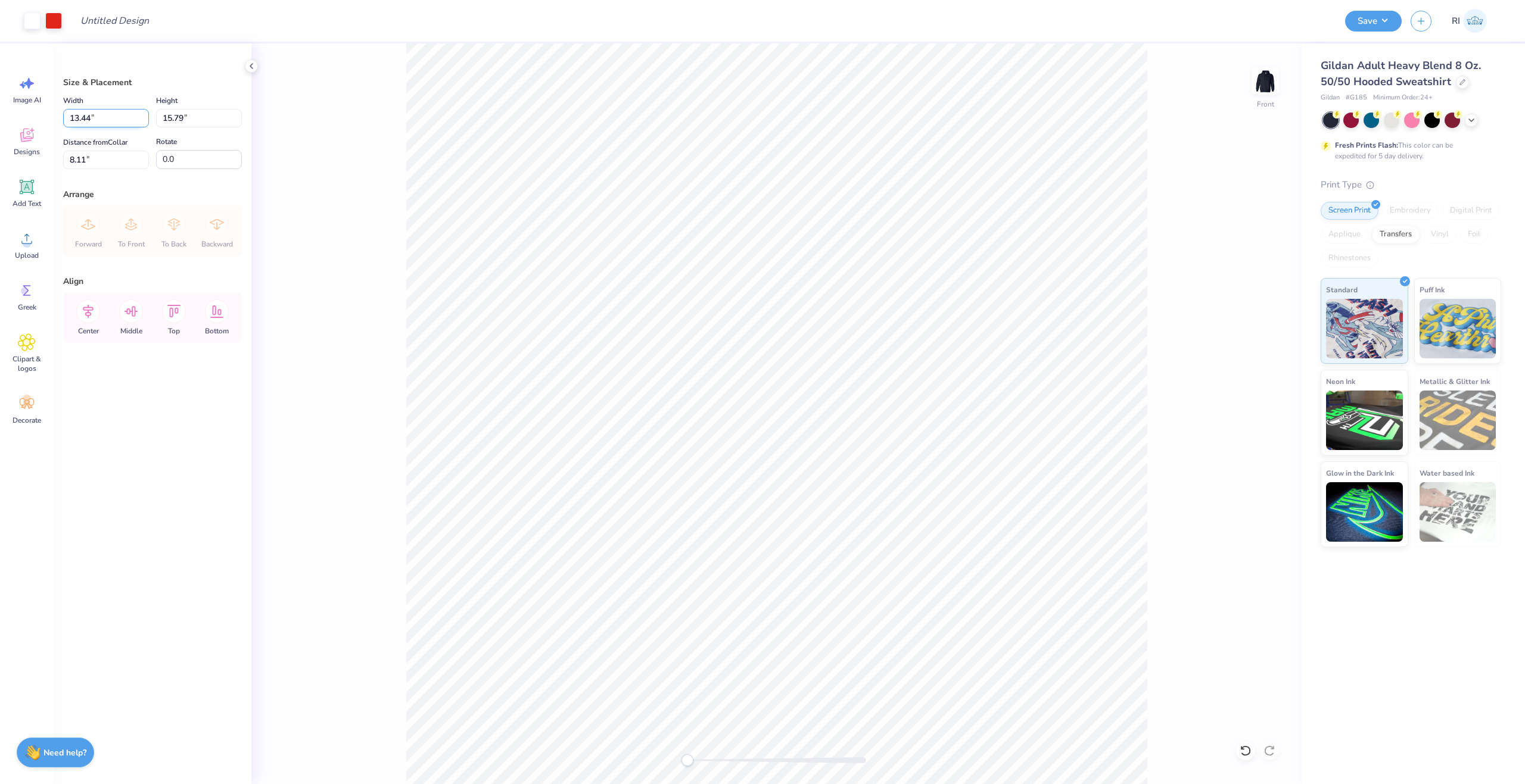
click at [102, 119] on input "13.44" at bounding box center [106, 118] width 86 height 18
type input "11.15"
type input "13.10"
type input "9.45"
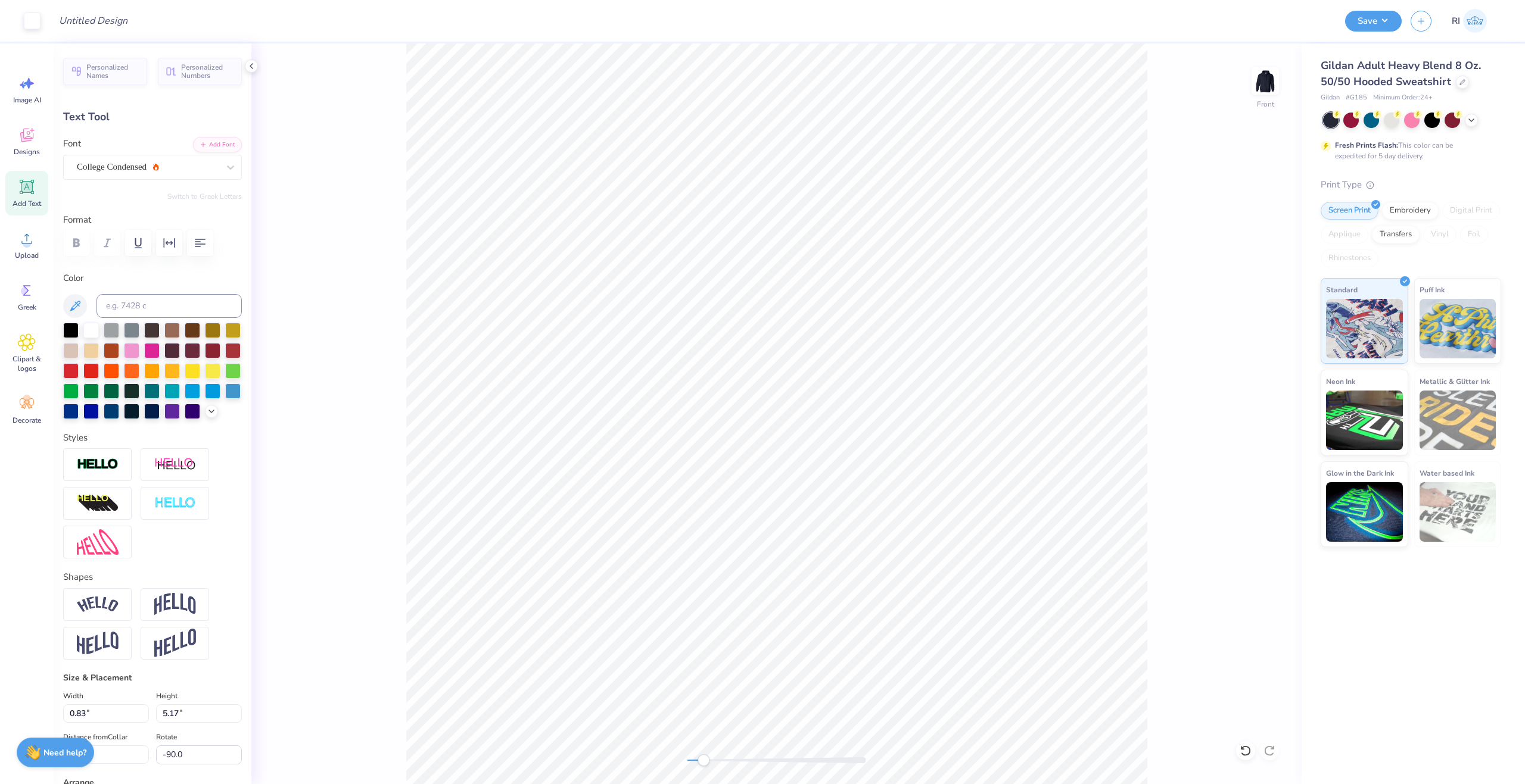
scroll to position [10, 1]
type textarea "PHI MU"
type input "0.0"
type textarea "phi mu"
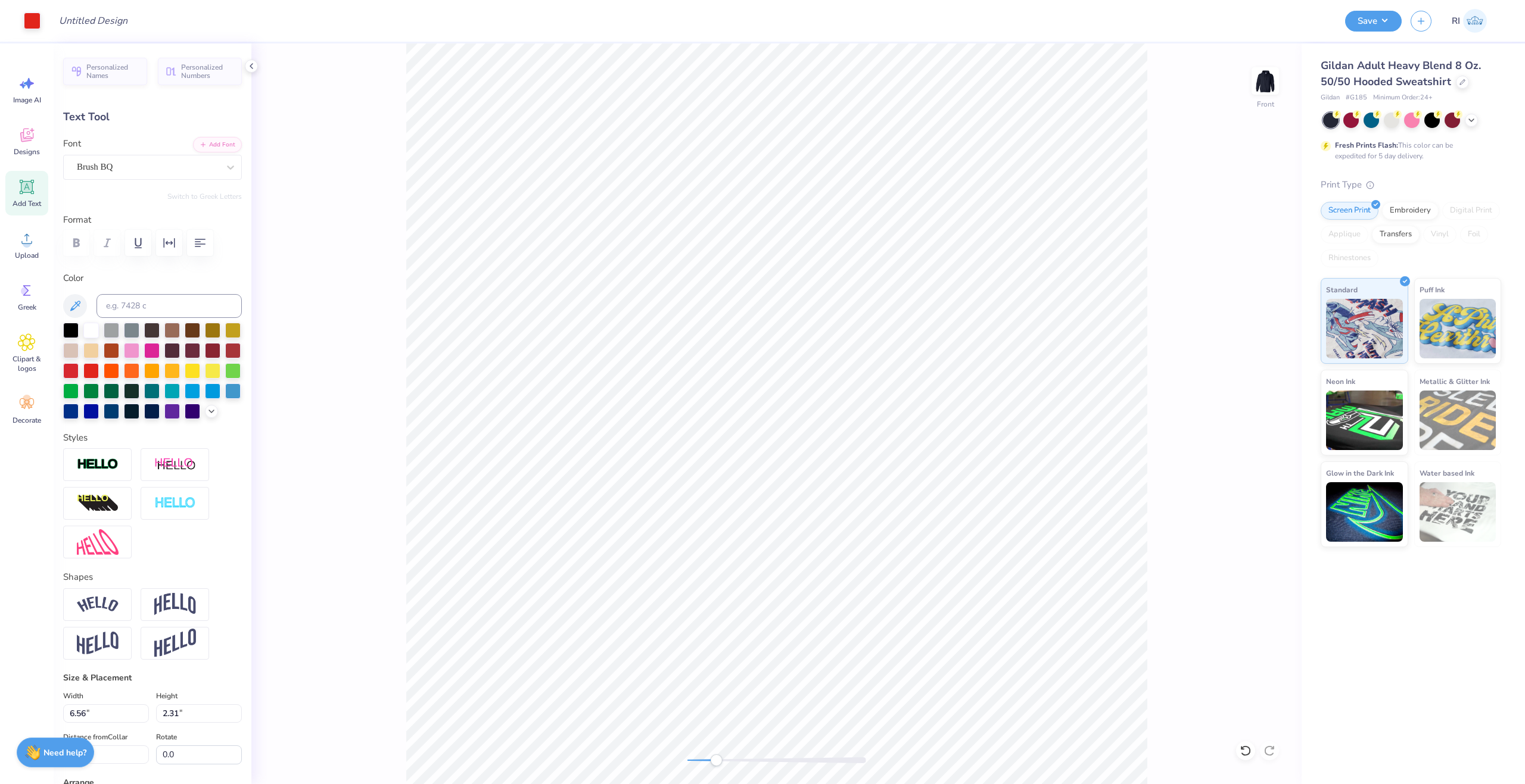
type input "6.56"
type input "2.31"
type input "11.97"
type input "2.79"
type input "0.65"
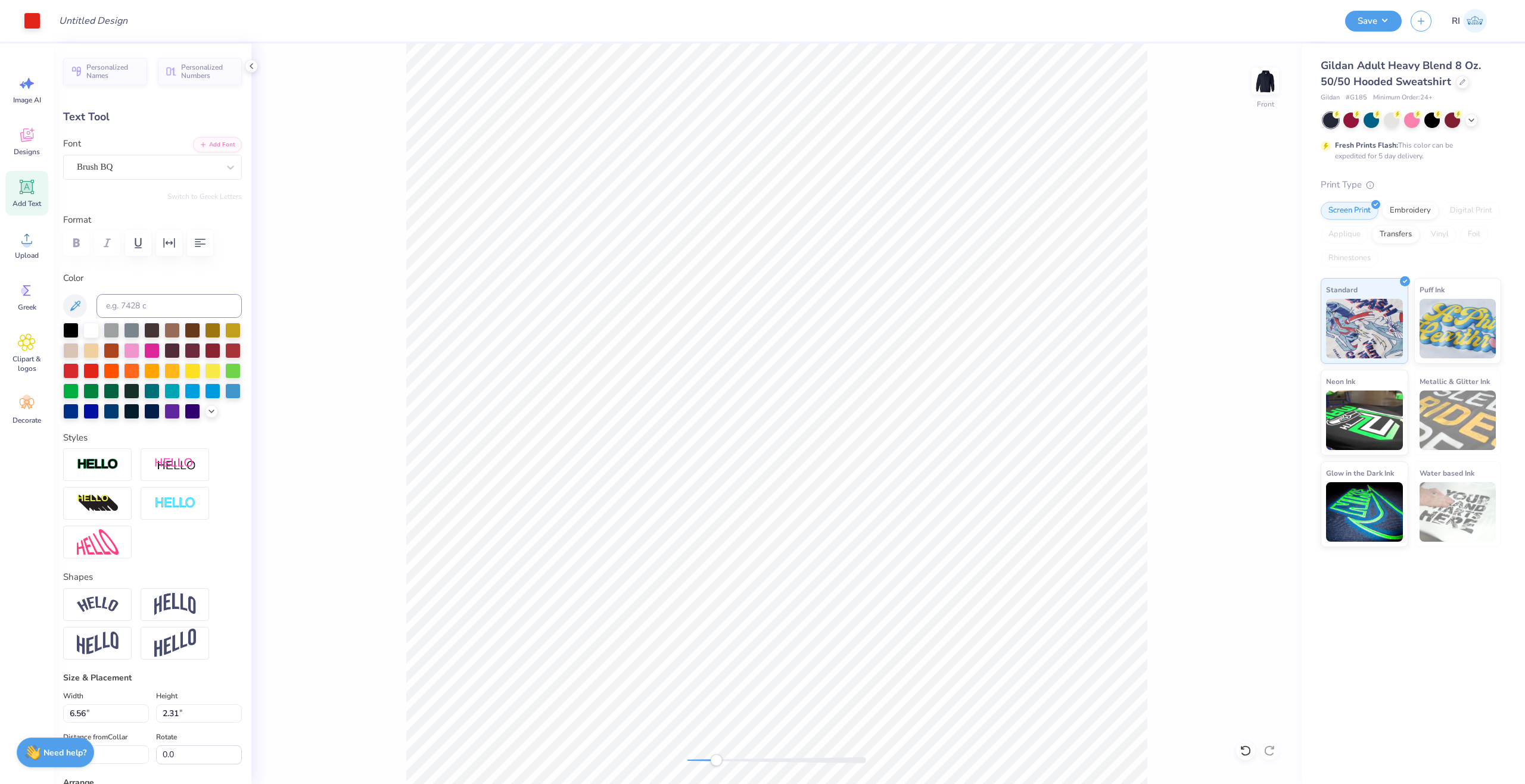
type input "10.20"
type textarea "Phi mu"
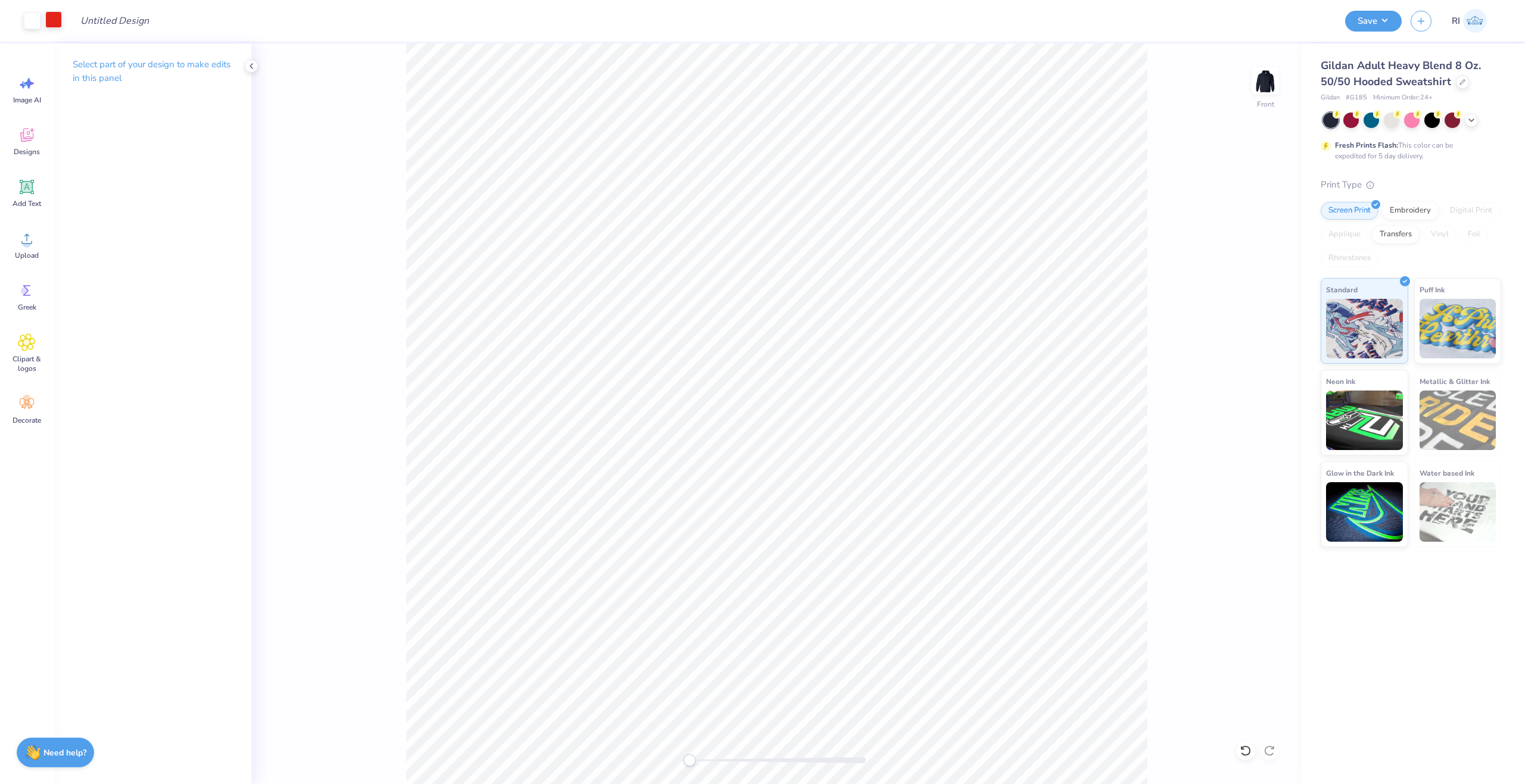
click at [48, 17] on div at bounding box center [54, 20] width 17 height 17
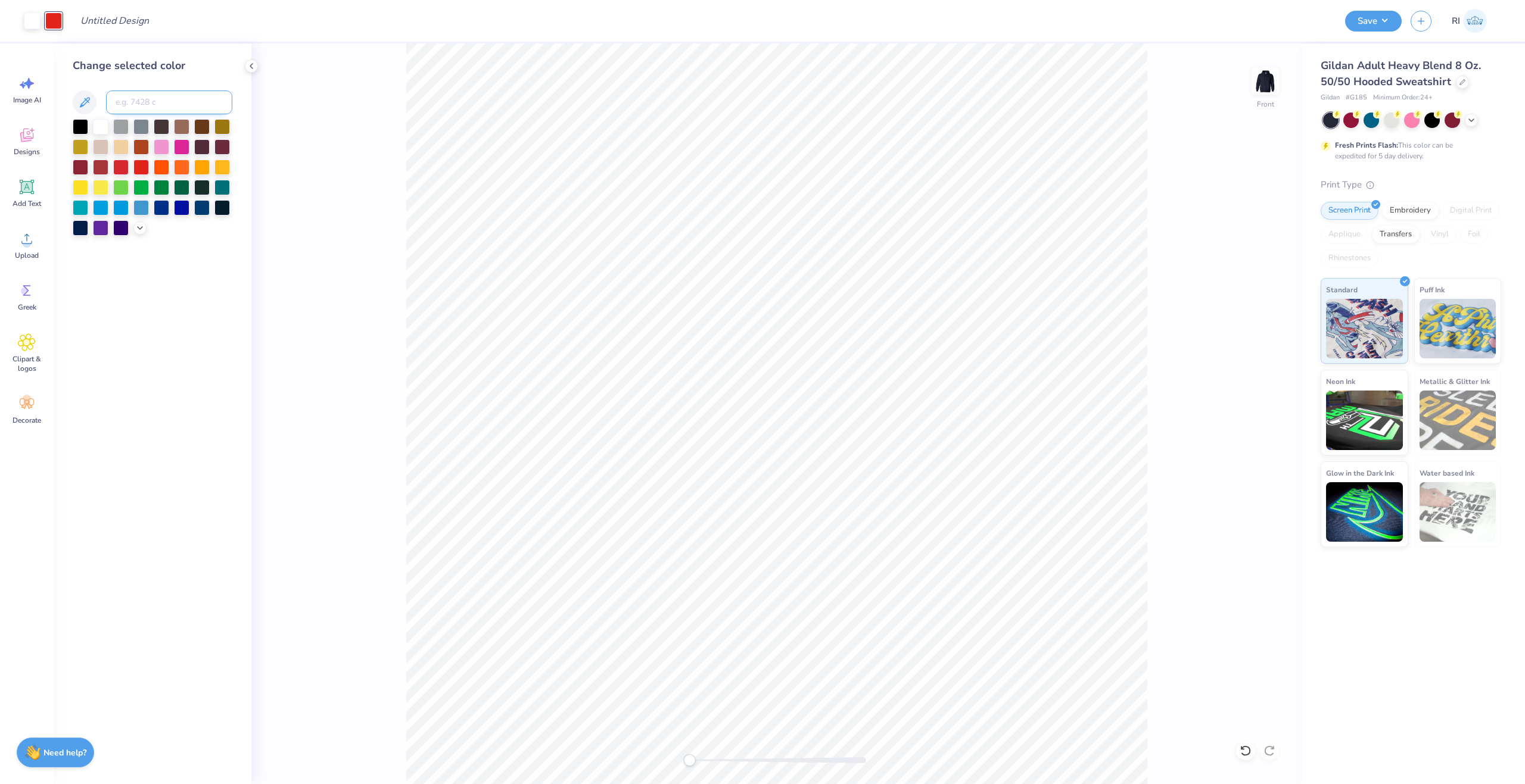
click at [138, 105] on input at bounding box center [170, 103] width 127 height 24
type input "176"
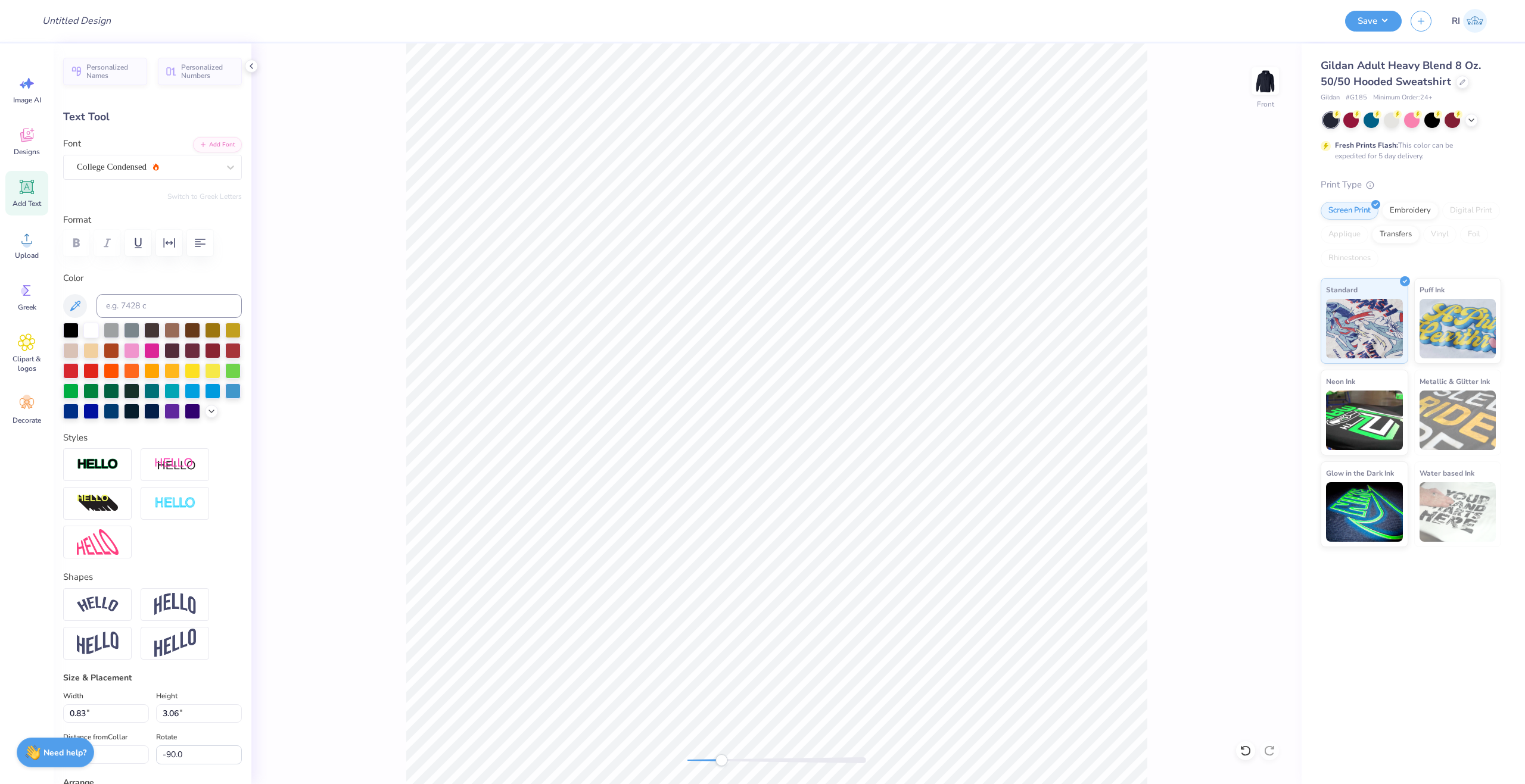
scroll to position [10, 3]
click at [1247, 757] on div at bounding box center [1246, 751] width 19 height 19
type input "-90.0"
type textarea "Phi mu"
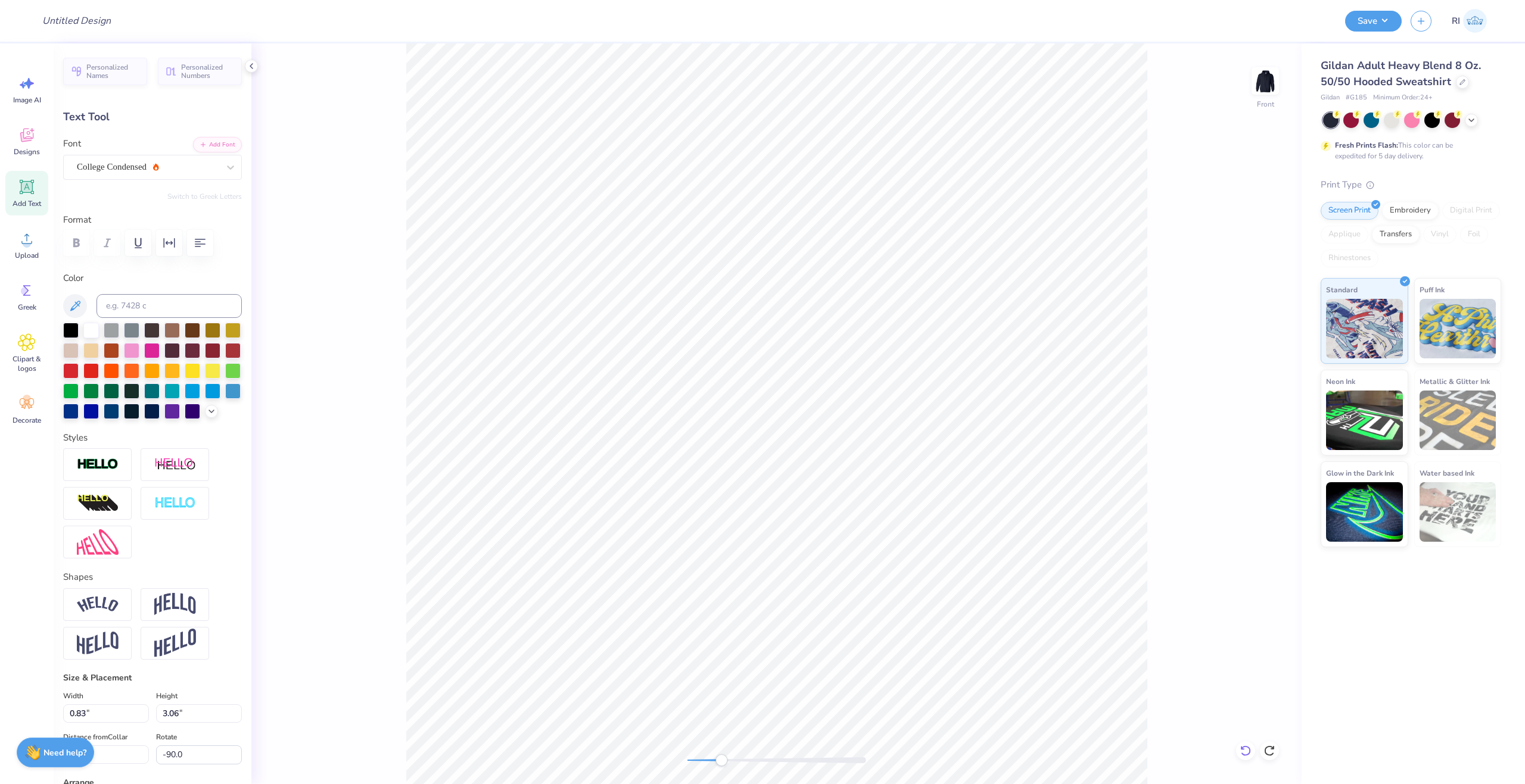
scroll to position [10, 2]
type input "-90.0"
type textarea "Phi mu"
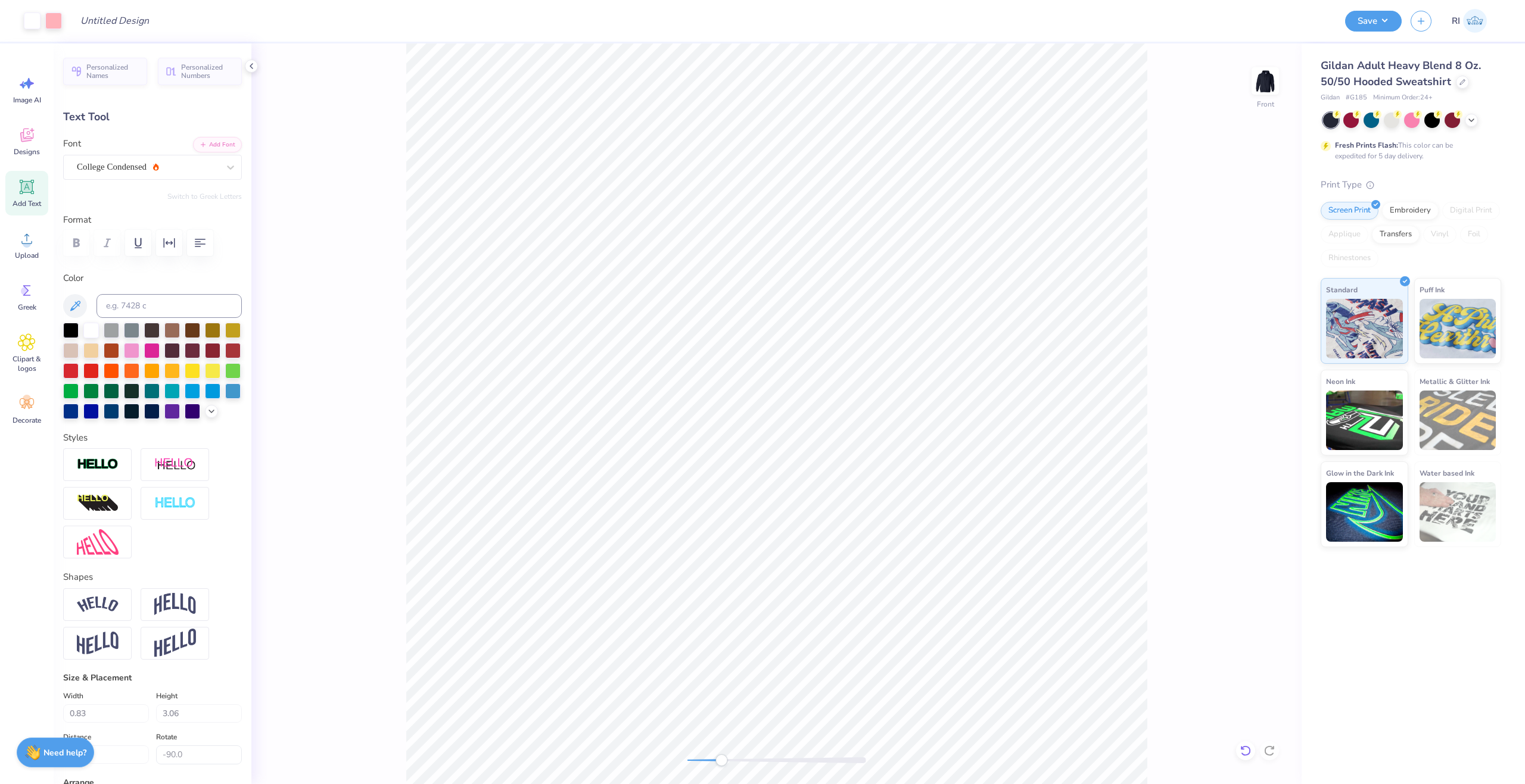
type input "0.0"
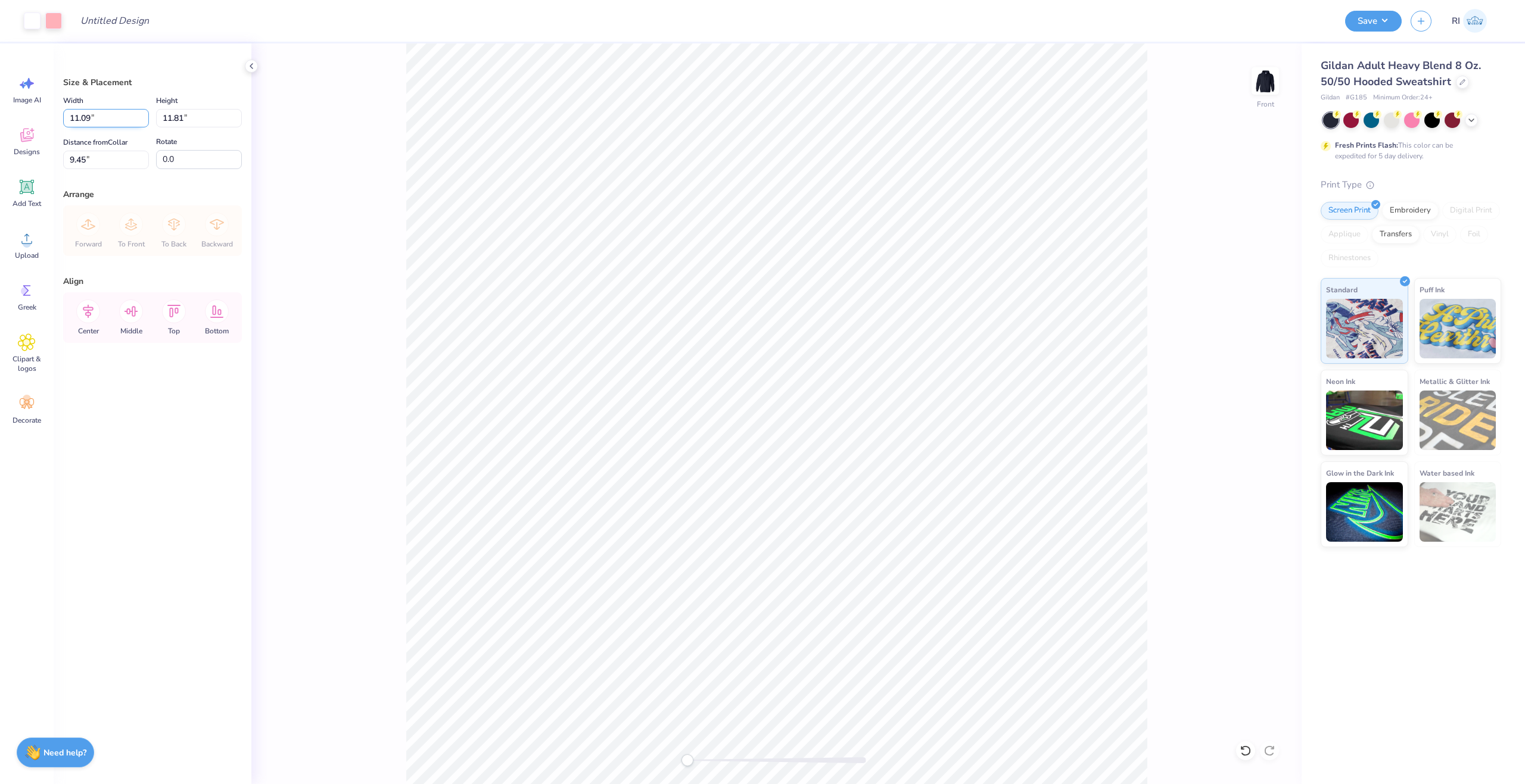
click at [90, 117] on input "11.09" at bounding box center [106, 118] width 86 height 18
type input "11.15"
type input "11.88"
type input "9.41"
click at [128, 159] on input "9.41" at bounding box center [106, 159] width 86 height 18
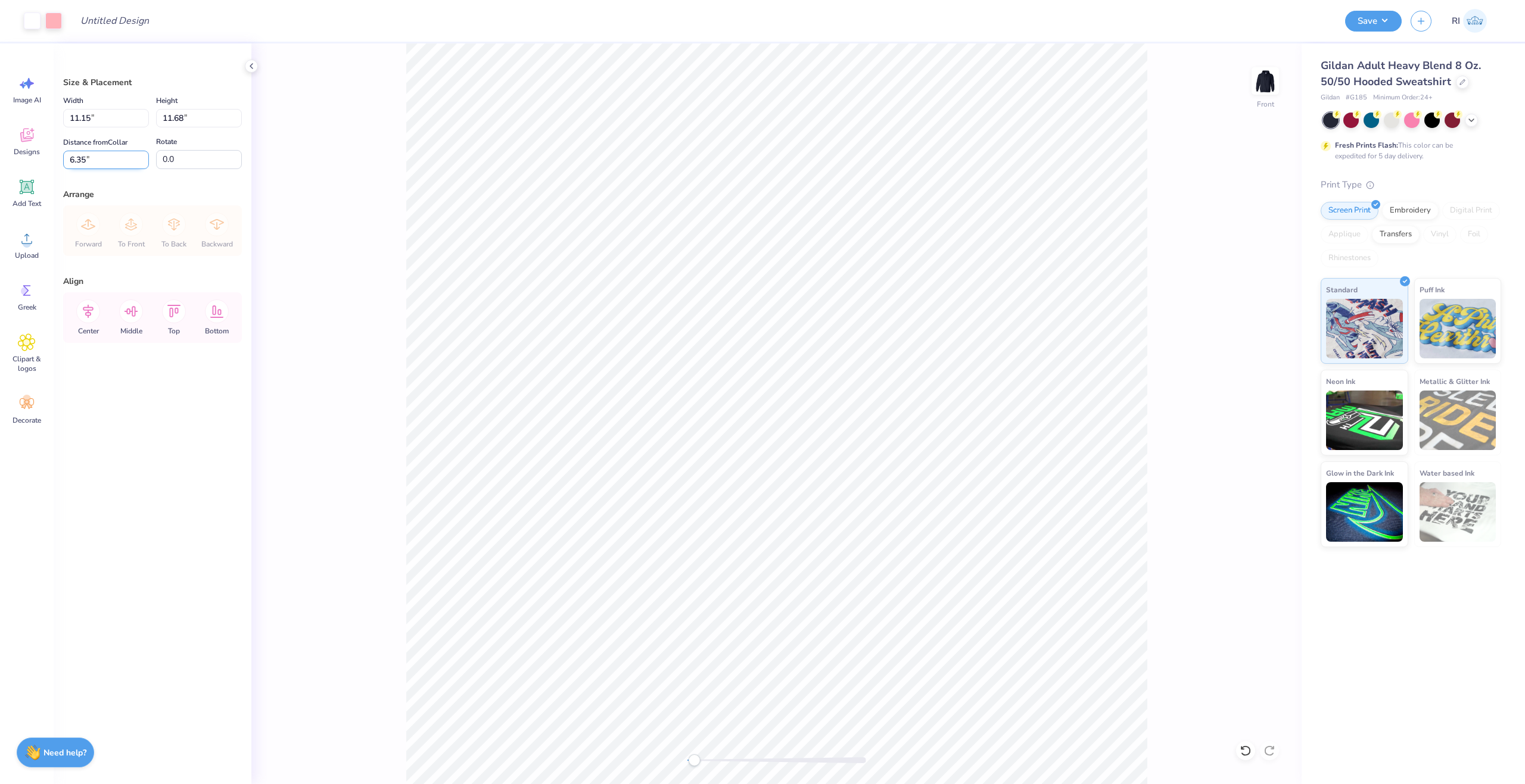
type input "6.35"
click at [1269, 84] on img at bounding box center [1265, 81] width 48 height 48
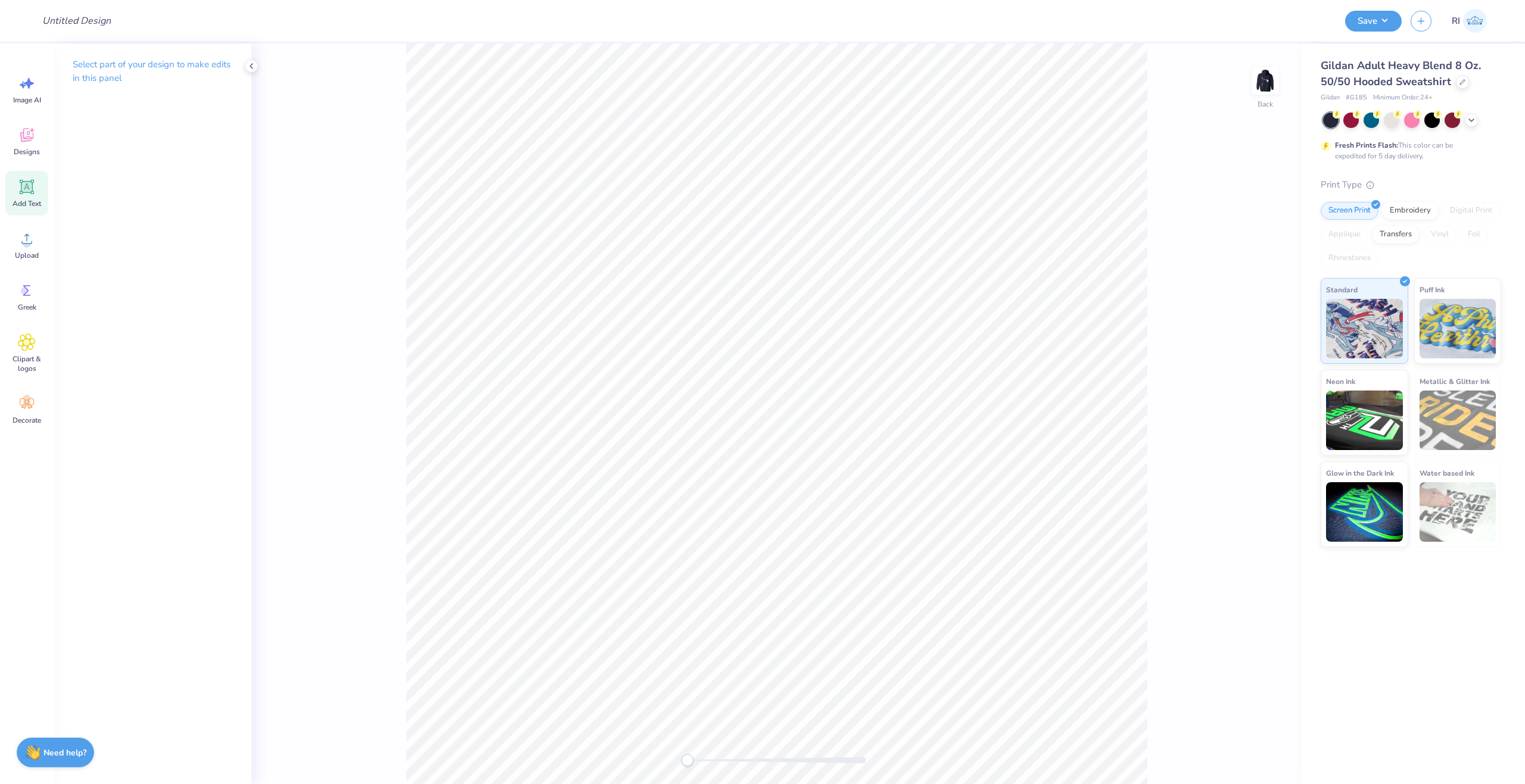
click at [30, 197] on div "Add Text" at bounding box center [27, 193] width 43 height 45
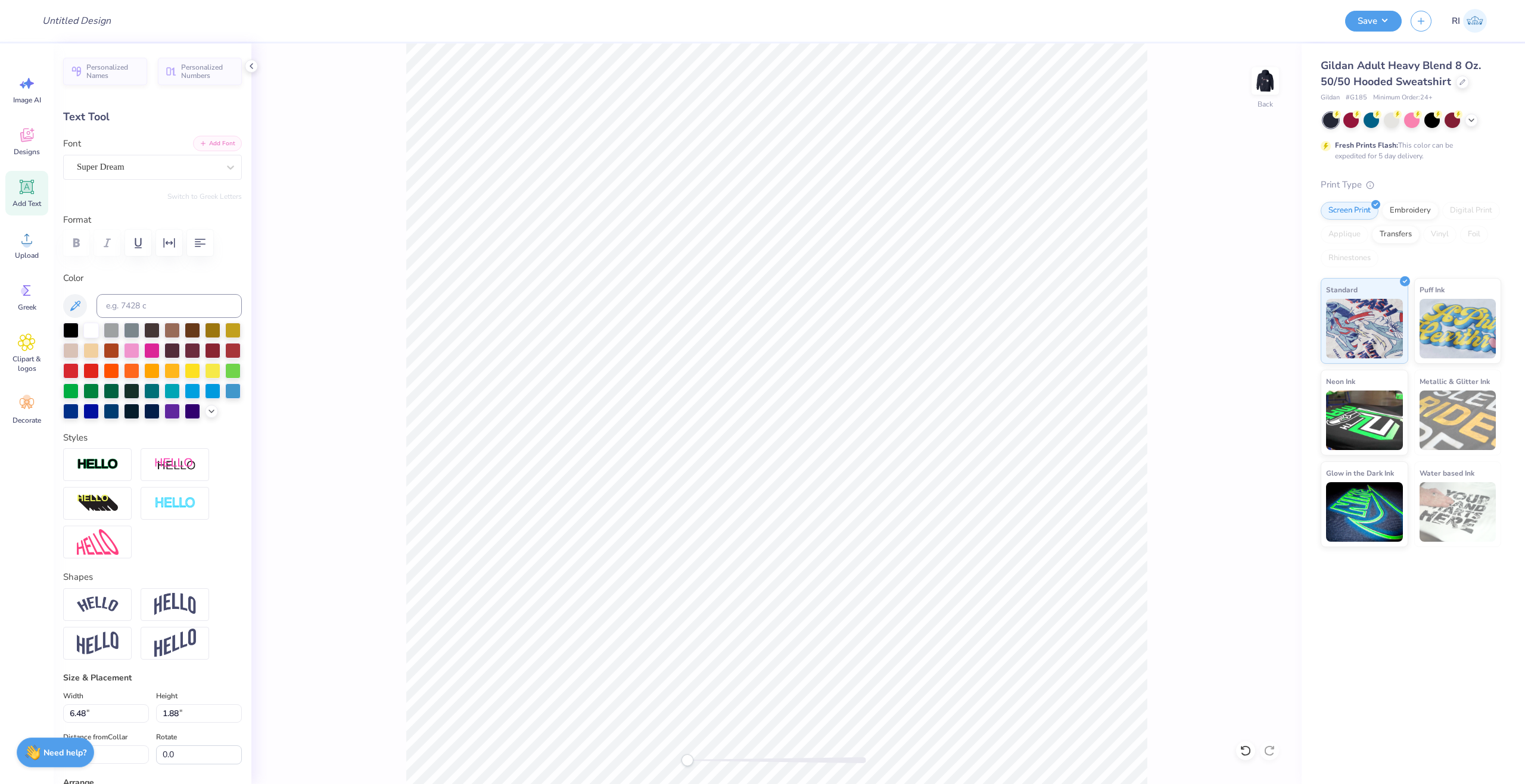
click at [204, 146] on button "Add Font" at bounding box center [217, 144] width 49 height 16
type textarea "D"
type textarea "S"
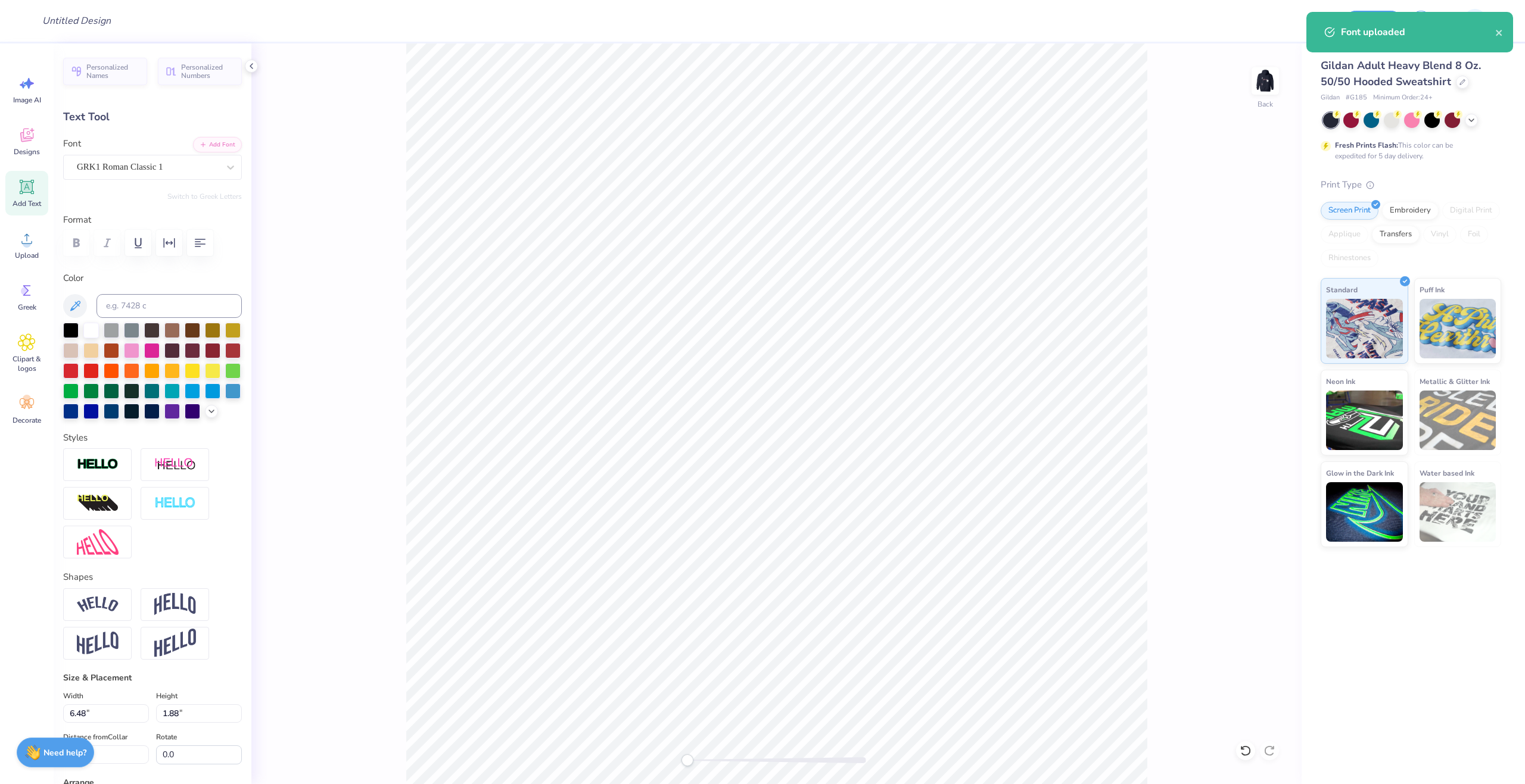
type textarea "A"
type textarea "Q"
type textarea "Fm"
type input "4.61"
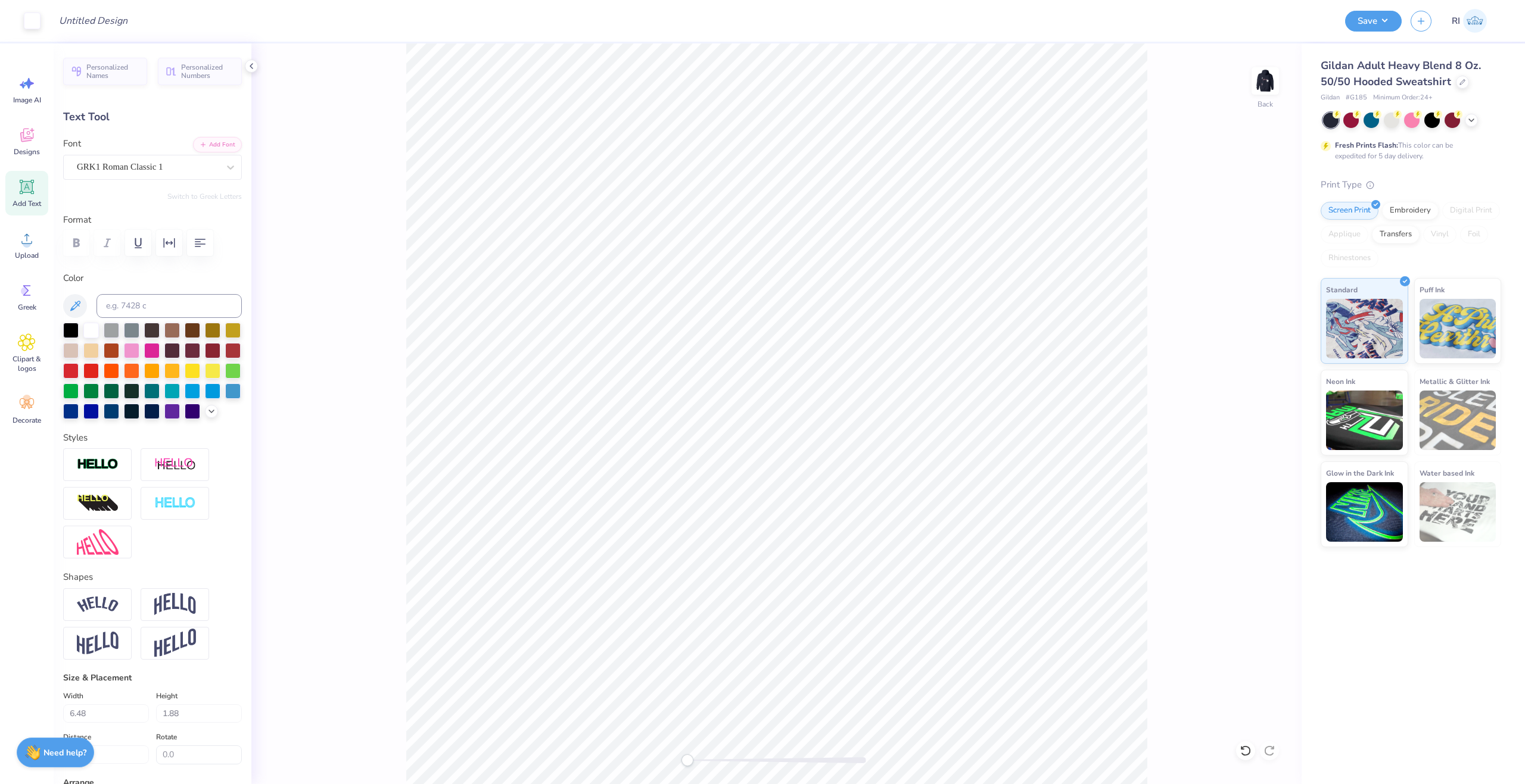
type input "1.95"
type input "6.28"
click at [1415, 208] on div "Embroidery" at bounding box center [1410, 209] width 57 height 18
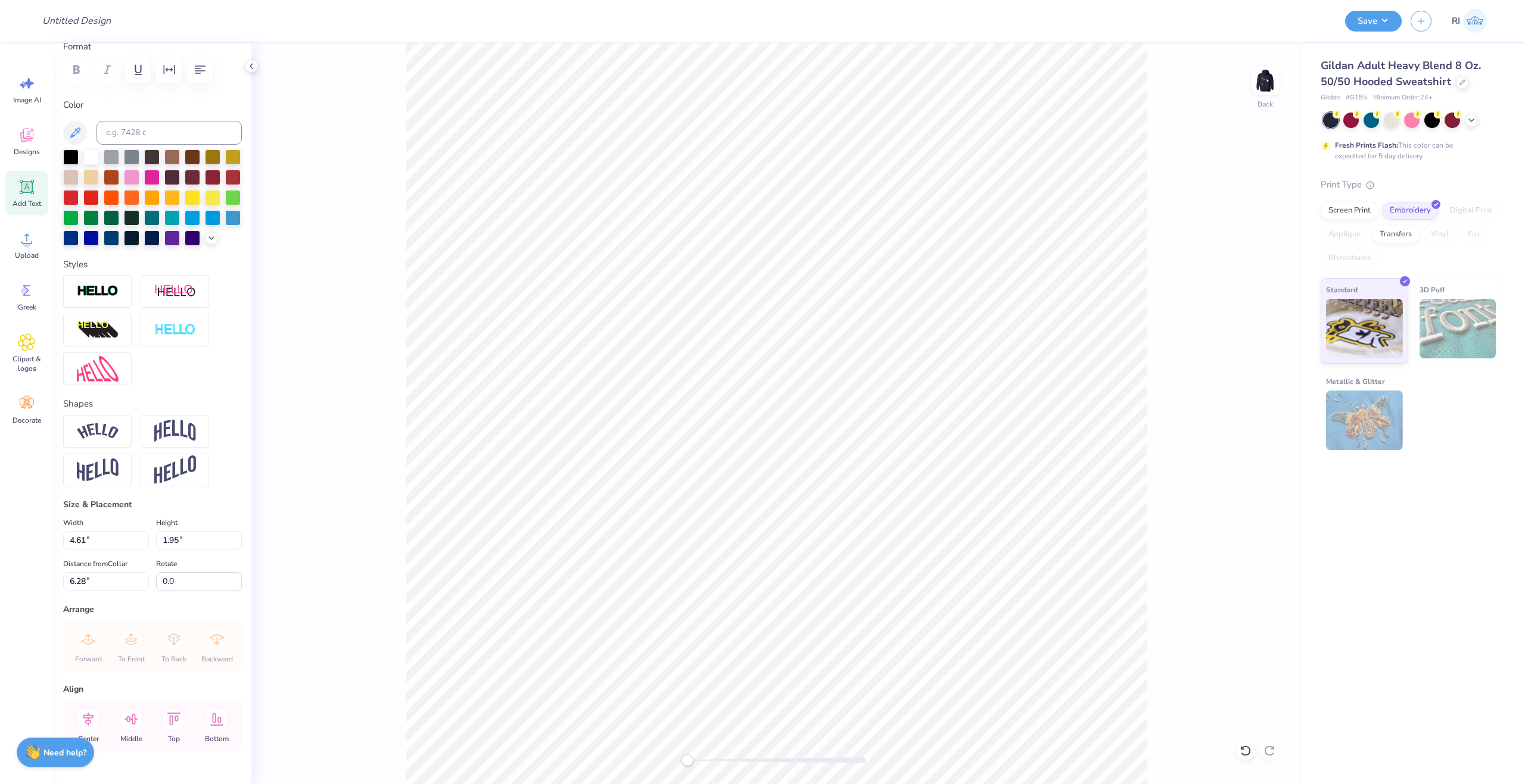
scroll to position [178, 0]
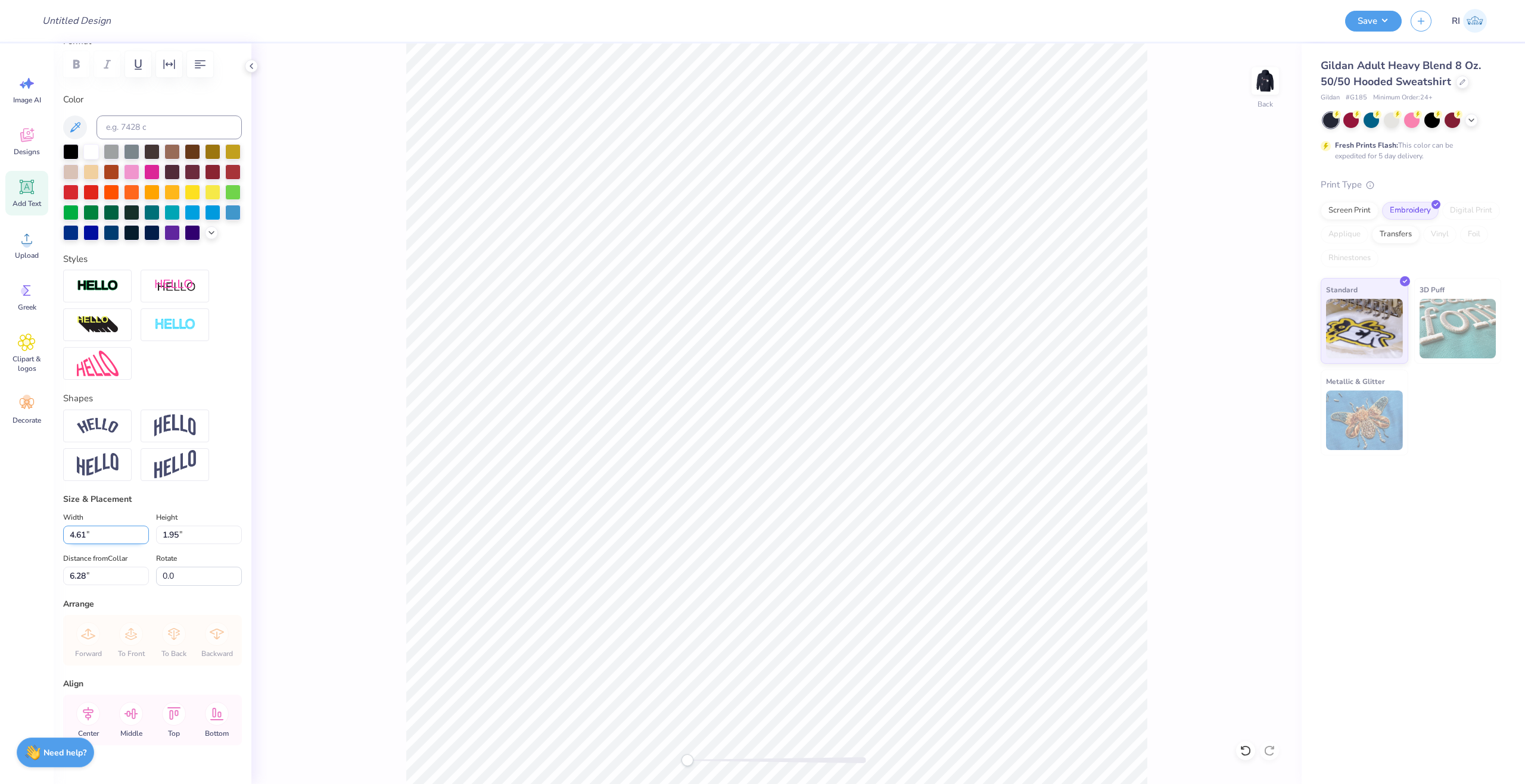
click at [107, 544] on input "4.61" at bounding box center [106, 535] width 86 height 18
type input "4.75"
type input "2.01"
type input "6.25"
click at [74, 544] on input "4.75" at bounding box center [106, 535] width 86 height 18
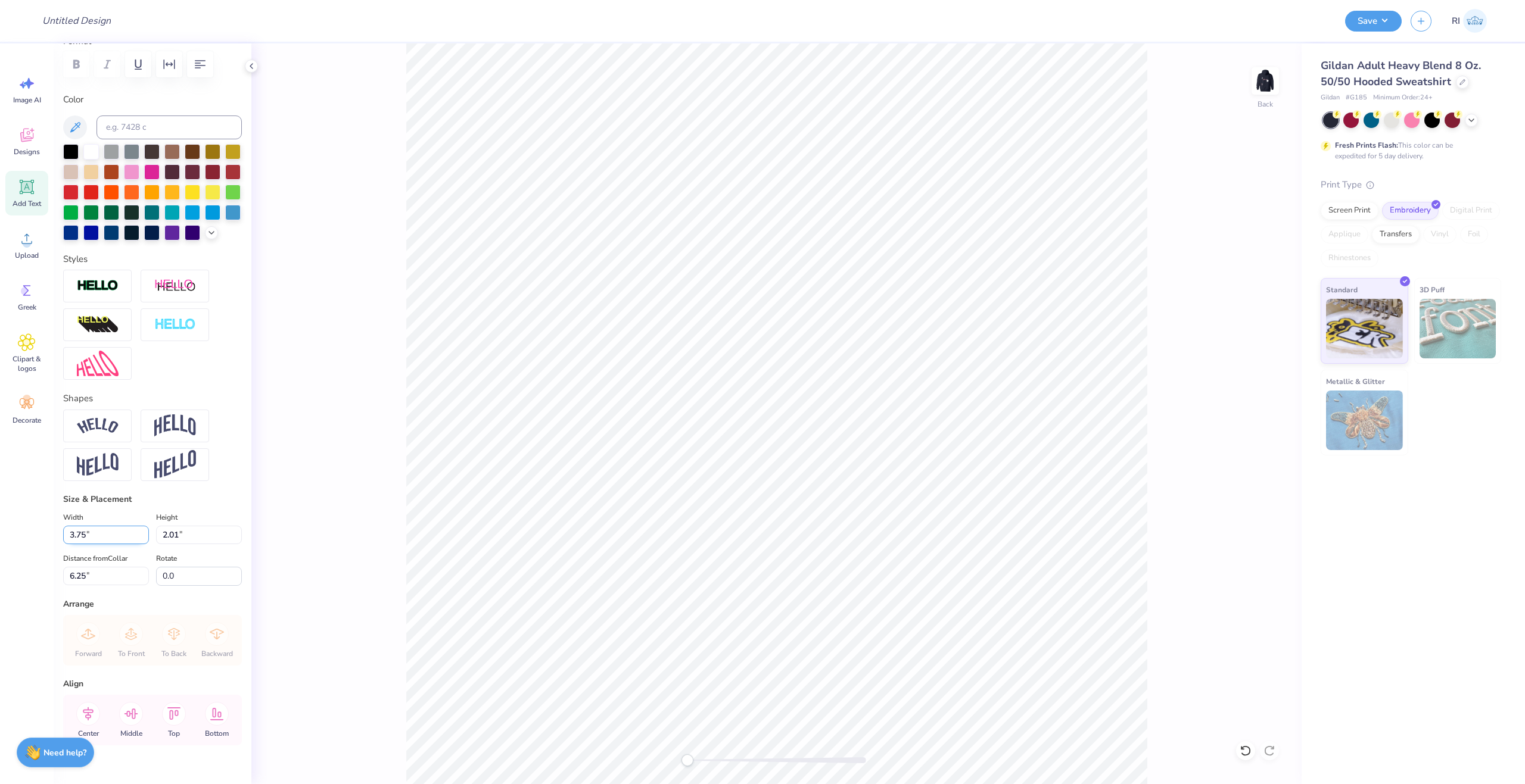
type input "3.75"
type input "1.58"
type input "6.46"
click at [190, 380] on div at bounding box center [152, 325] width 178 height 110
click at [29, 14] on div at bounding box center [32, 20] width 17 height 17
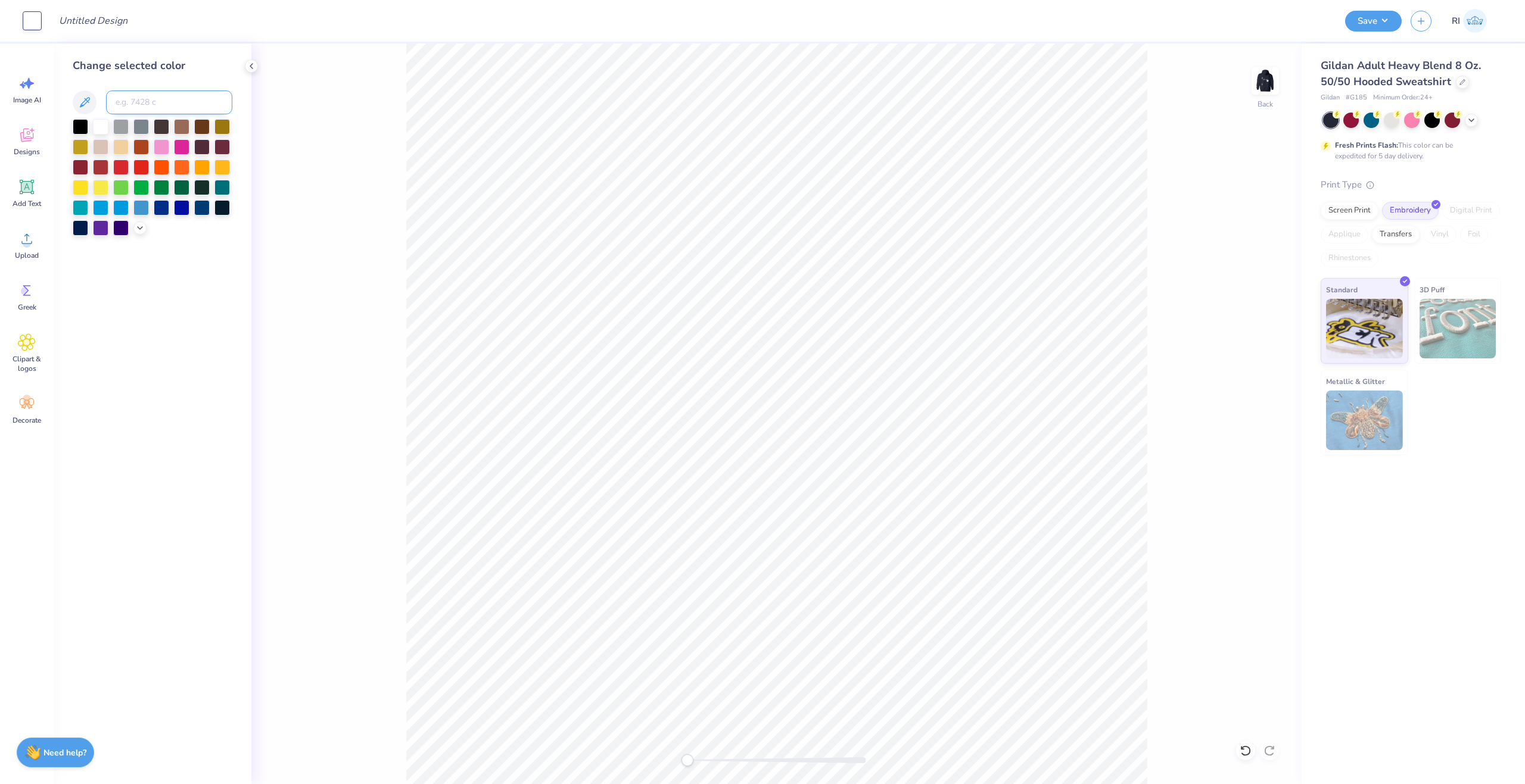
click at [164, 105] on input at bounding box center [170, 103] width 127 height 24
paste input
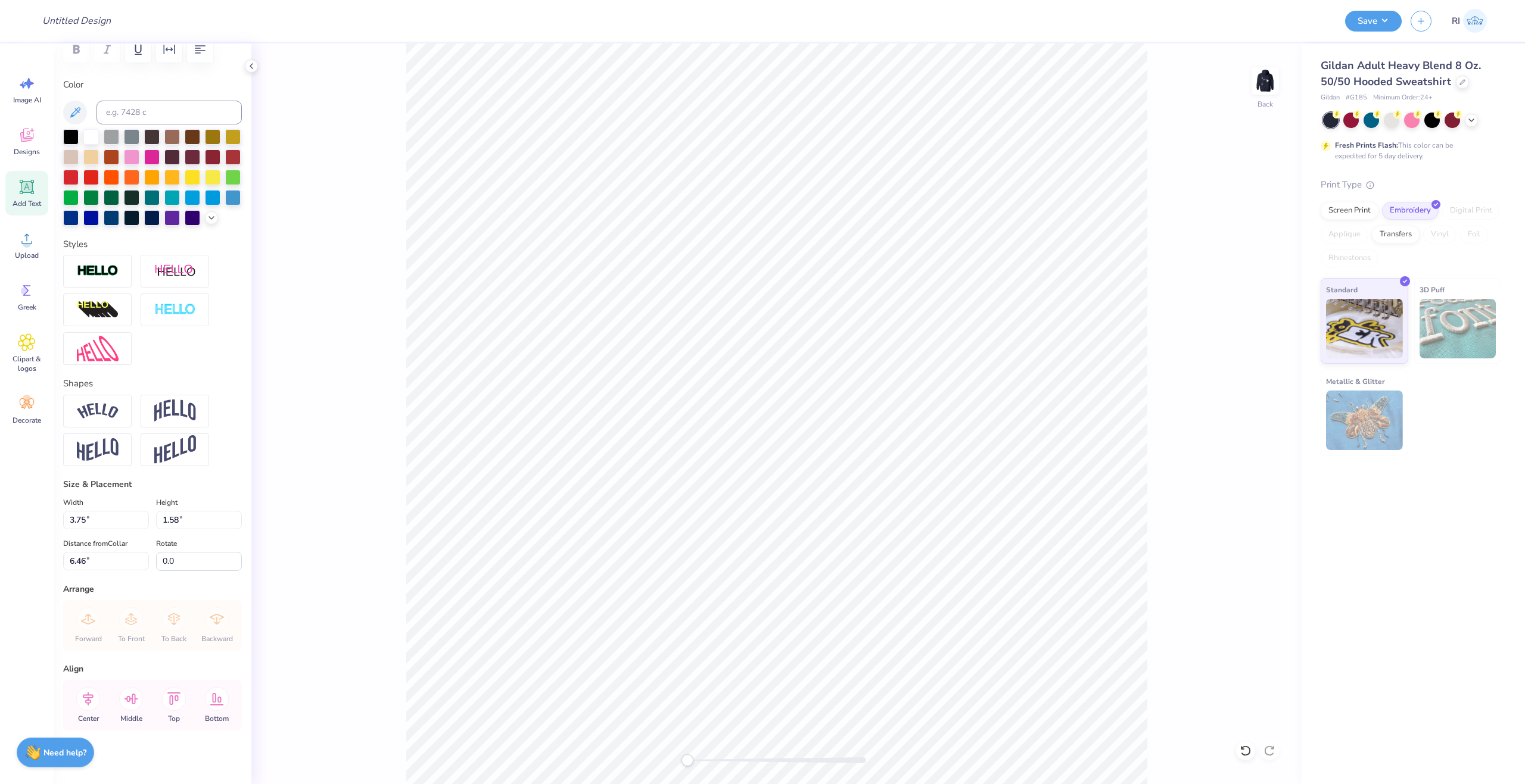
scroll to position [220, 0]
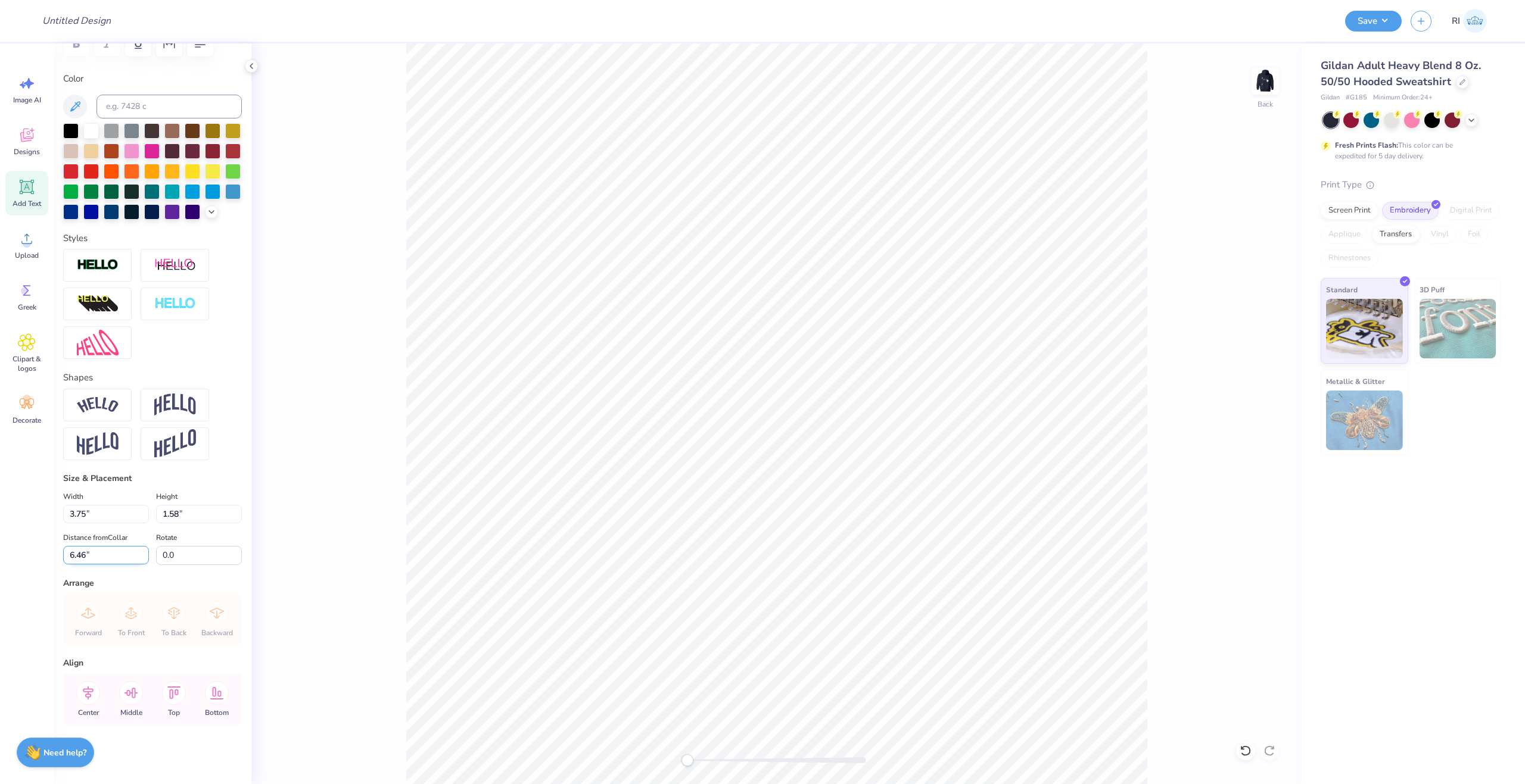
click at [116, 546] on input "6.46" at bounding box center [106, 555] width 86 height 18
type input "3.00"
click at [1259, 79] on img at bounding box center [1265, 81] width 48 height 48
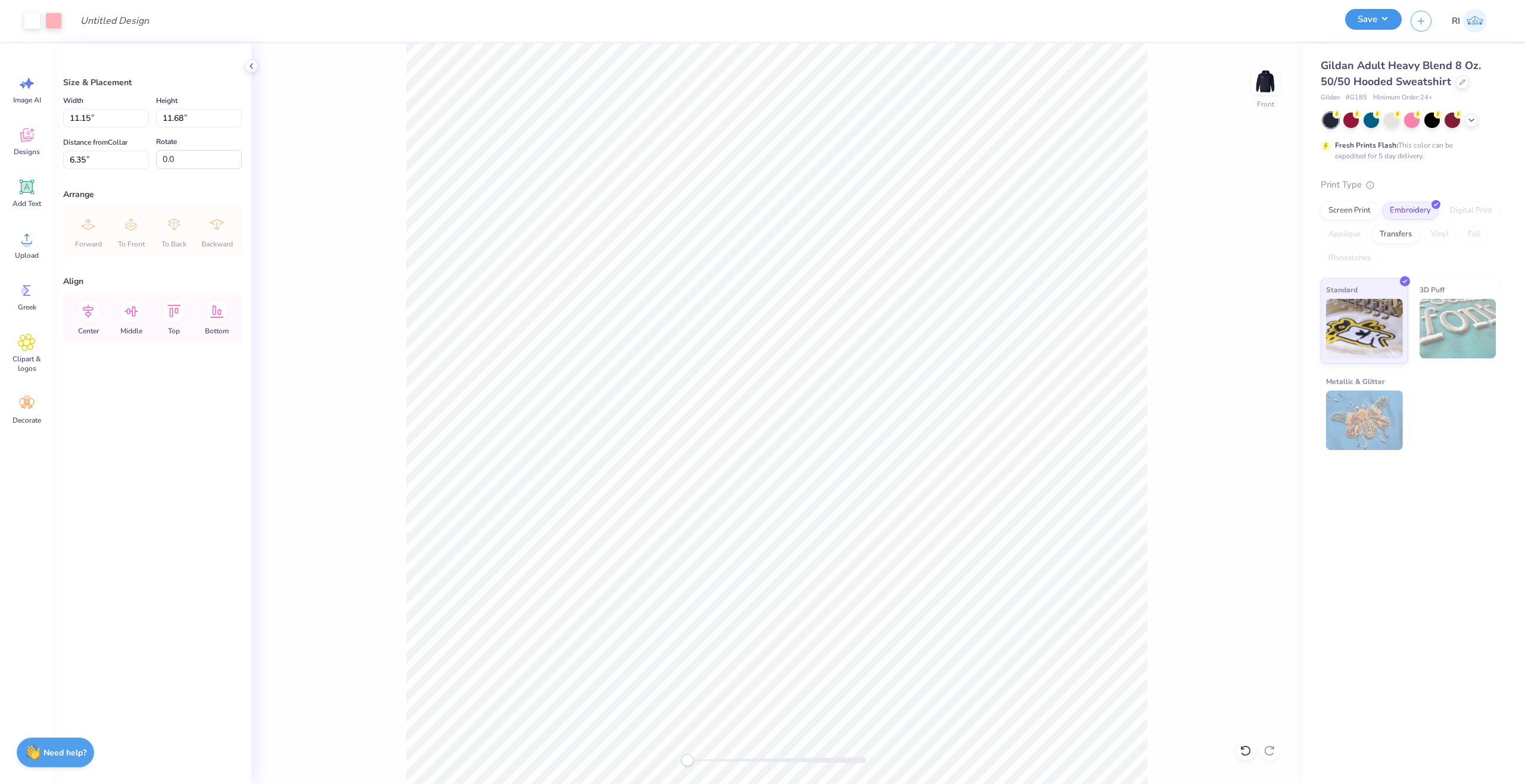
click at [1376, 17] on button "Save" at bounding box center [1373, 19] width 57 height 21
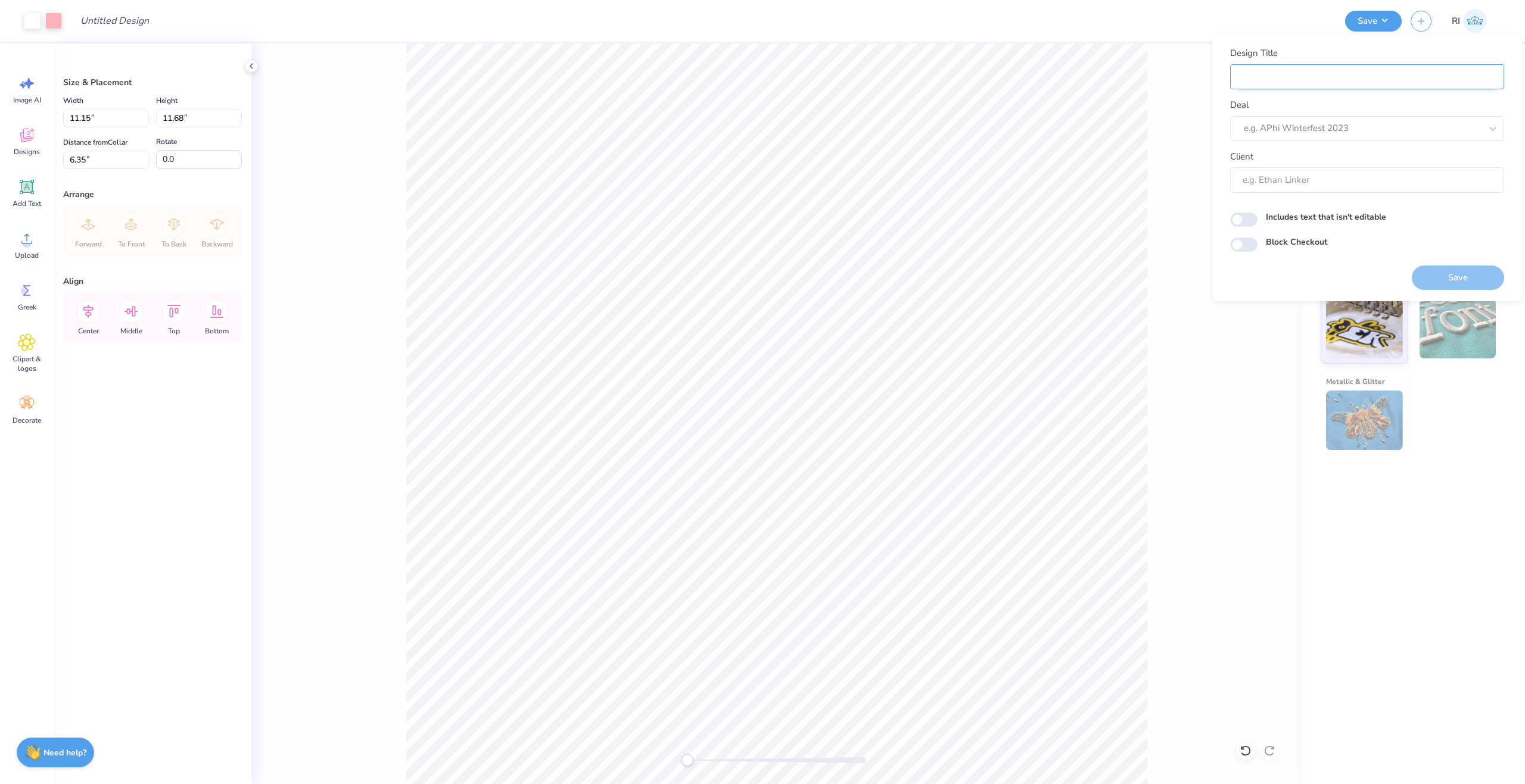
click at [1313, 74] on input "Design Title" at bounding box center [1367, 77] width 274 height 26
paste input "UGC_3534"
type input "UGC_3534"
click at [1278, 113] on div "Deal e.g. APhi Winterfest 2023" at bounding box center [1367, 120] width 274 height 43
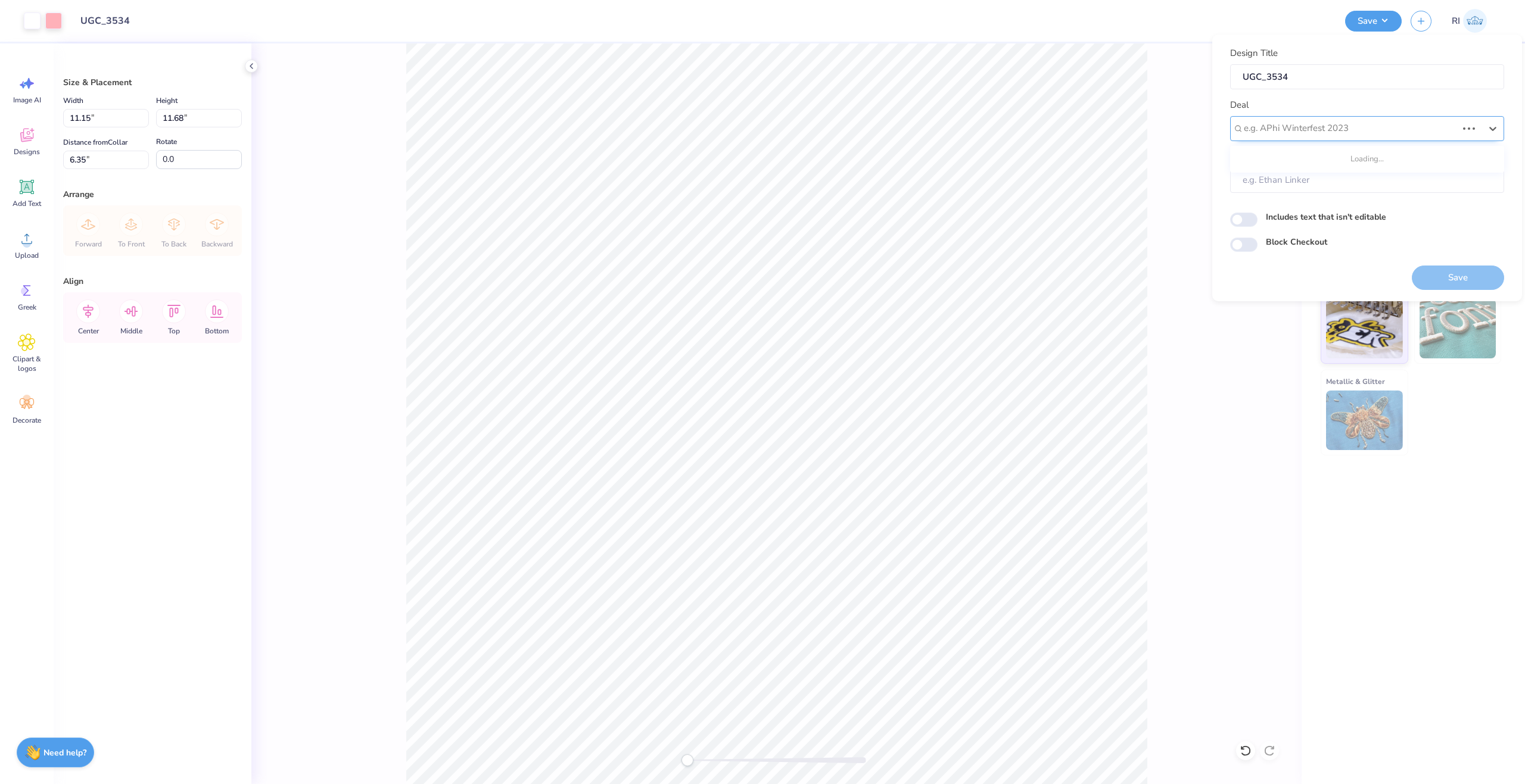
click at [1282, 125] on div at bounding box center [1350, 128] width 213 height 16
type input "i"
click at [1273, 156] on div "UGC Designs" at bounding box center [1367, 160] width 264 height 20
type input "ugc"
type input "Design Tool Gallery User"
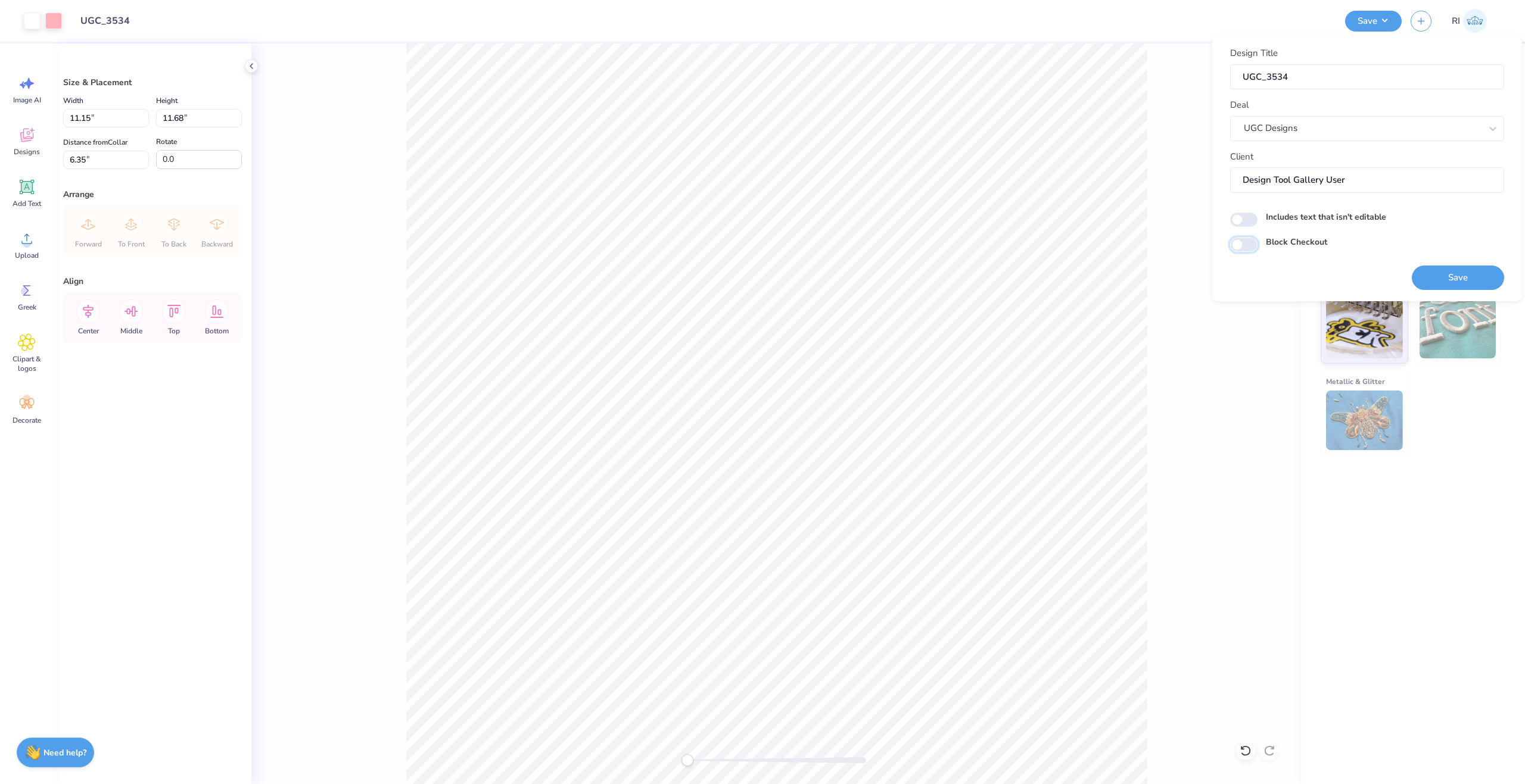
click at [1248, 246] on input "Block Checkout" at bounding box center [1244, 245] width 27 height 14
checkbox input "true"
click at [1466, 274] on button "Save" at bounding box center [1458, 277] width 93 height 24
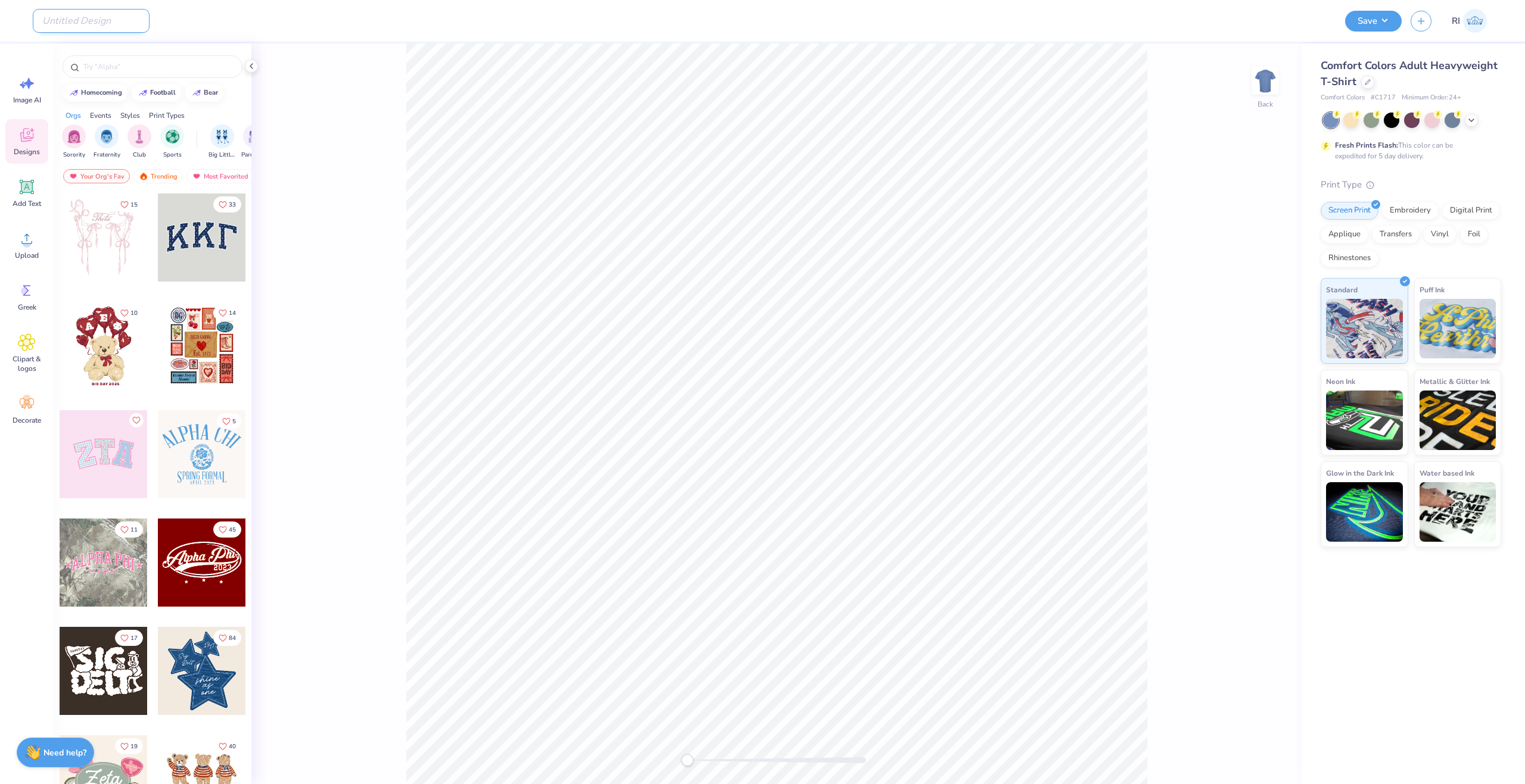
click at [118, 21] on input "Design Title" at bounding box center [91, 21] width 117 height 24
paste input "UGC_3535"
type input "UGC_3535"
click at [1358, 81] on div "Comfort Colors Adult Heavyweight T-Shirt" at bounding box center [1411, 74] width 180 height 32
click at [1364, 81] on icon at bounding box center [1367, 81] width 6 height 6
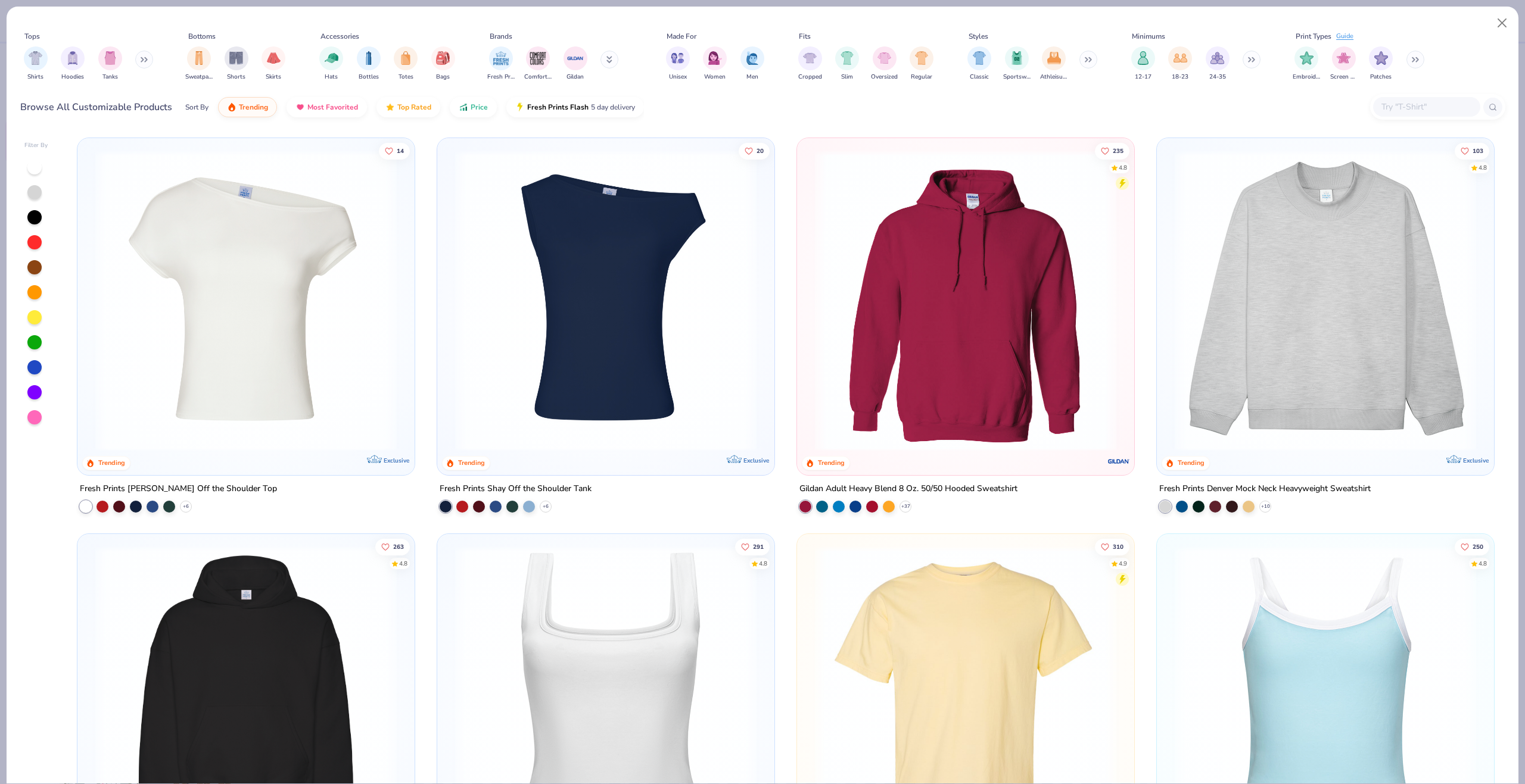
click at [1392, 119] on div at bounding box center [1437, 107] width 135 height 26
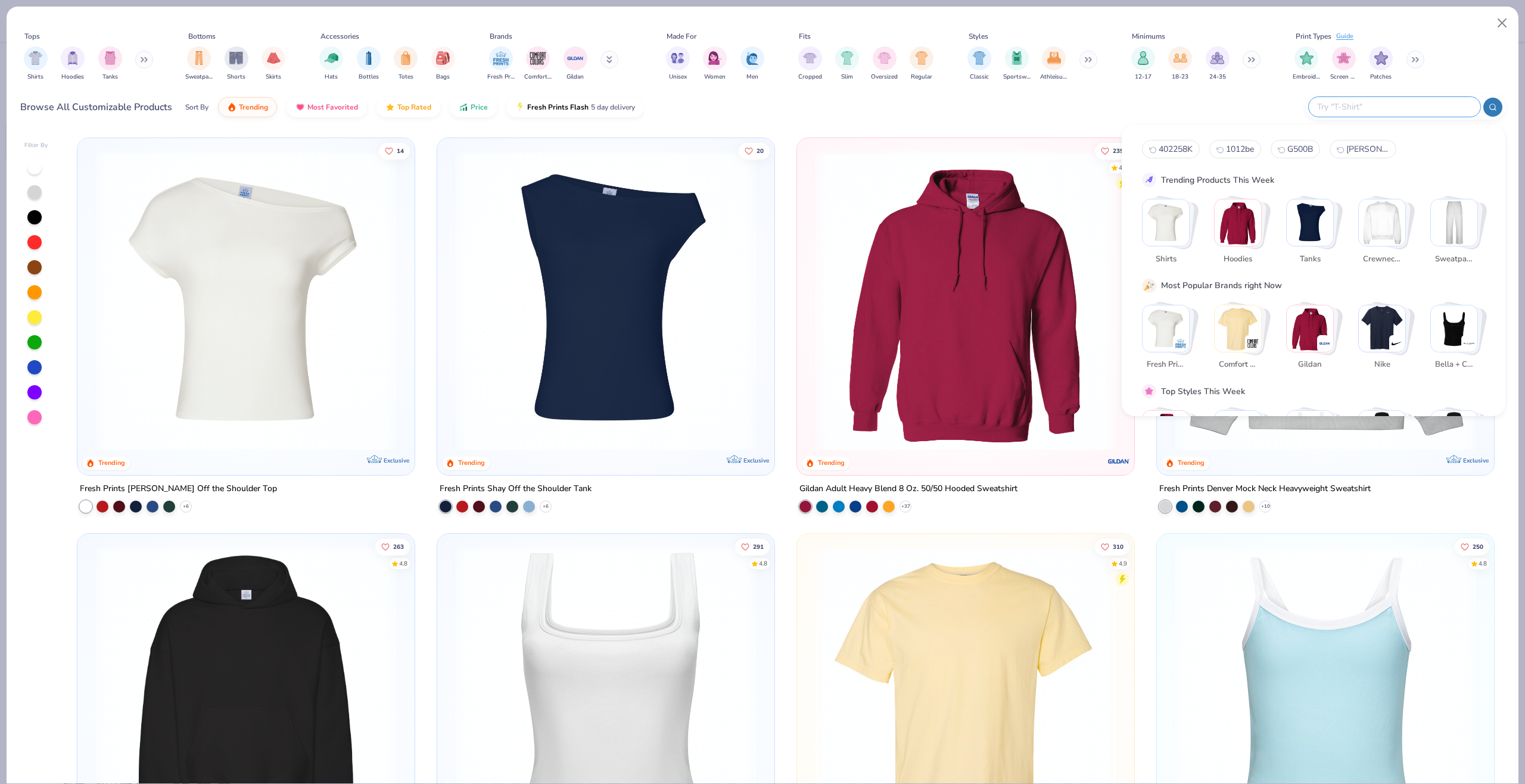
paste input "1010BE"
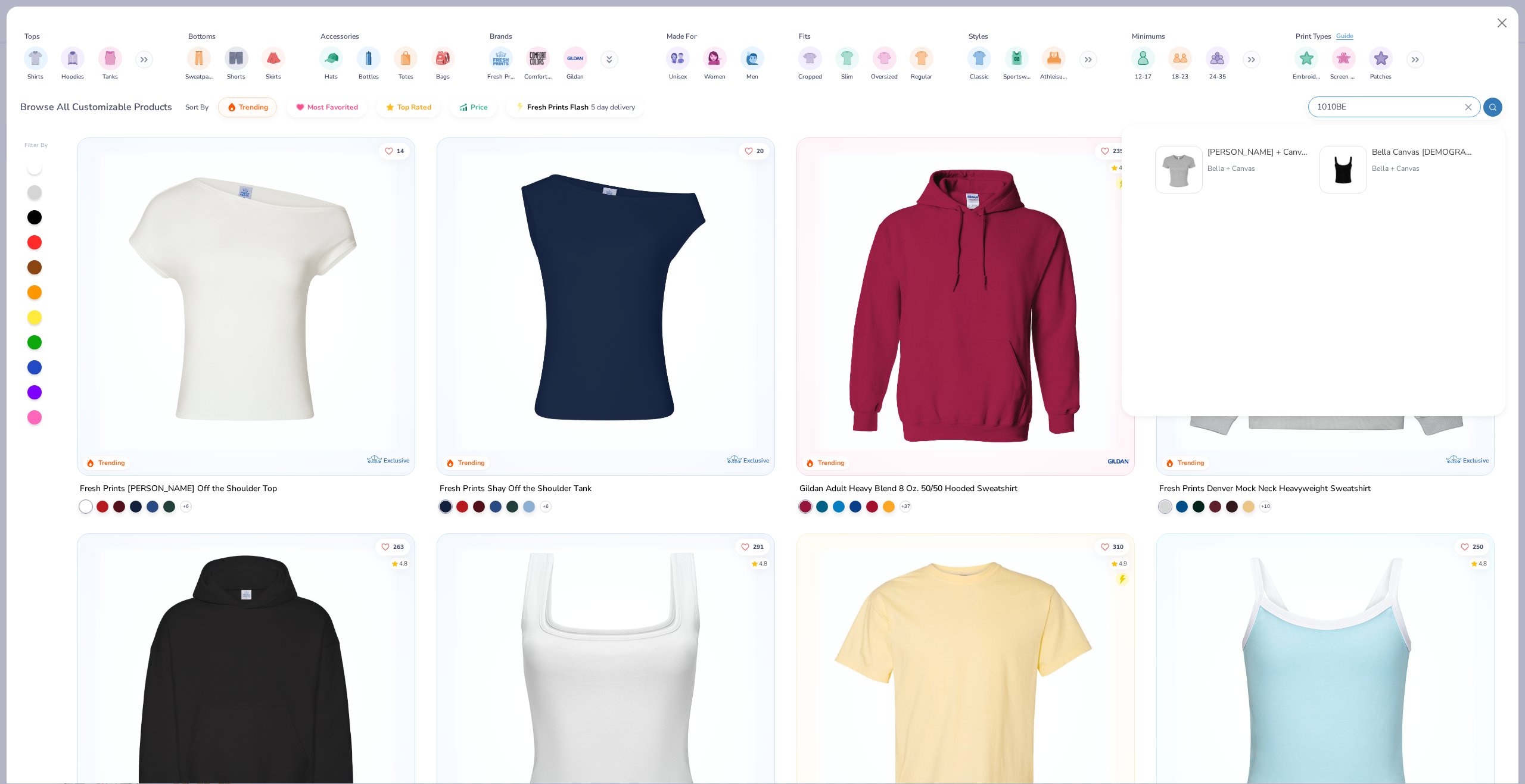
type input "1010BE"
click at [1199, 162] on div at bounding box center [1179, 170] width 48 height 48
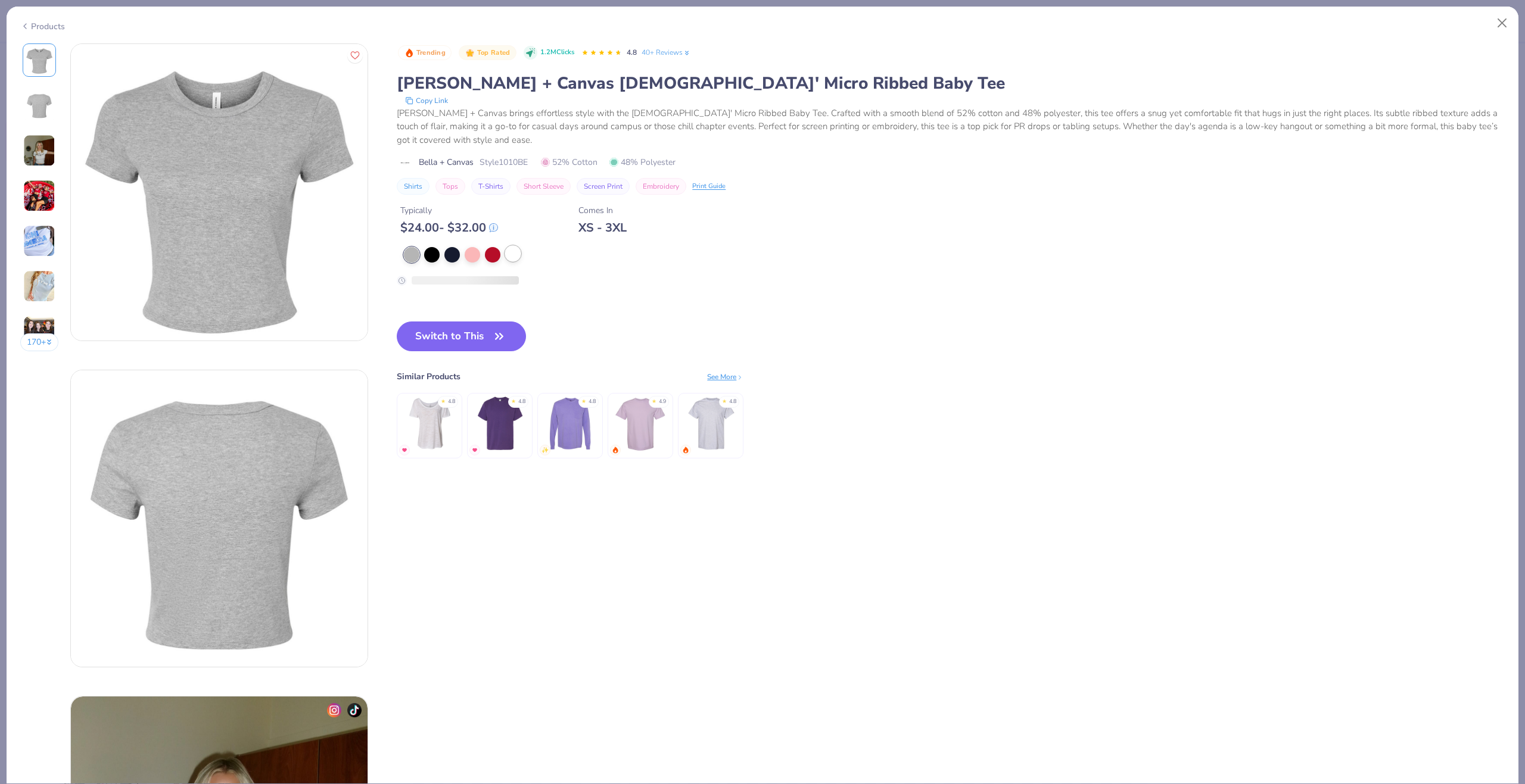
click at [512, 254] on div at bounding box center [513, 254] width 16 height 16
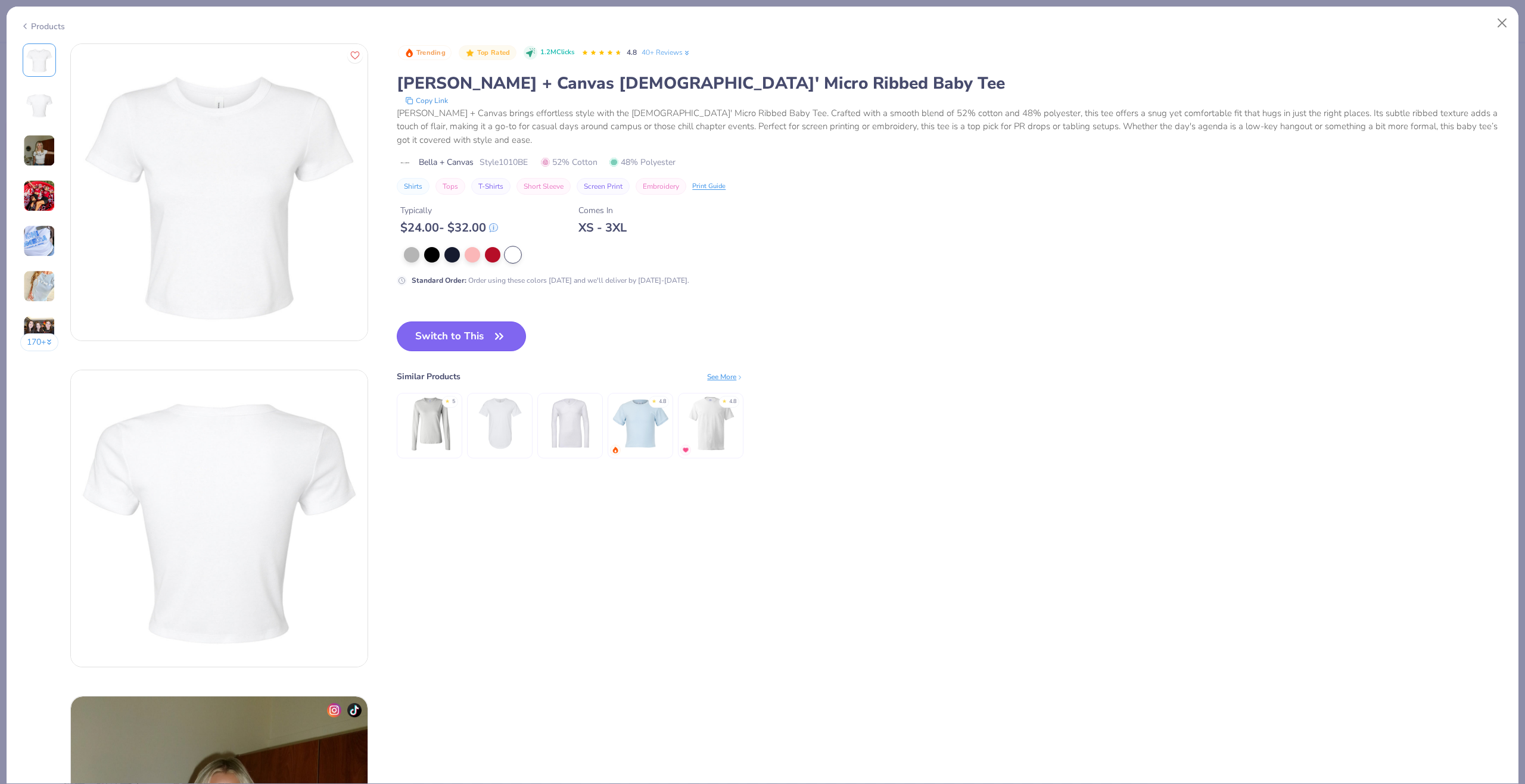
click at [460, 335] on button "Switch to This" at bounding box center [461, 337] width 130 height 30
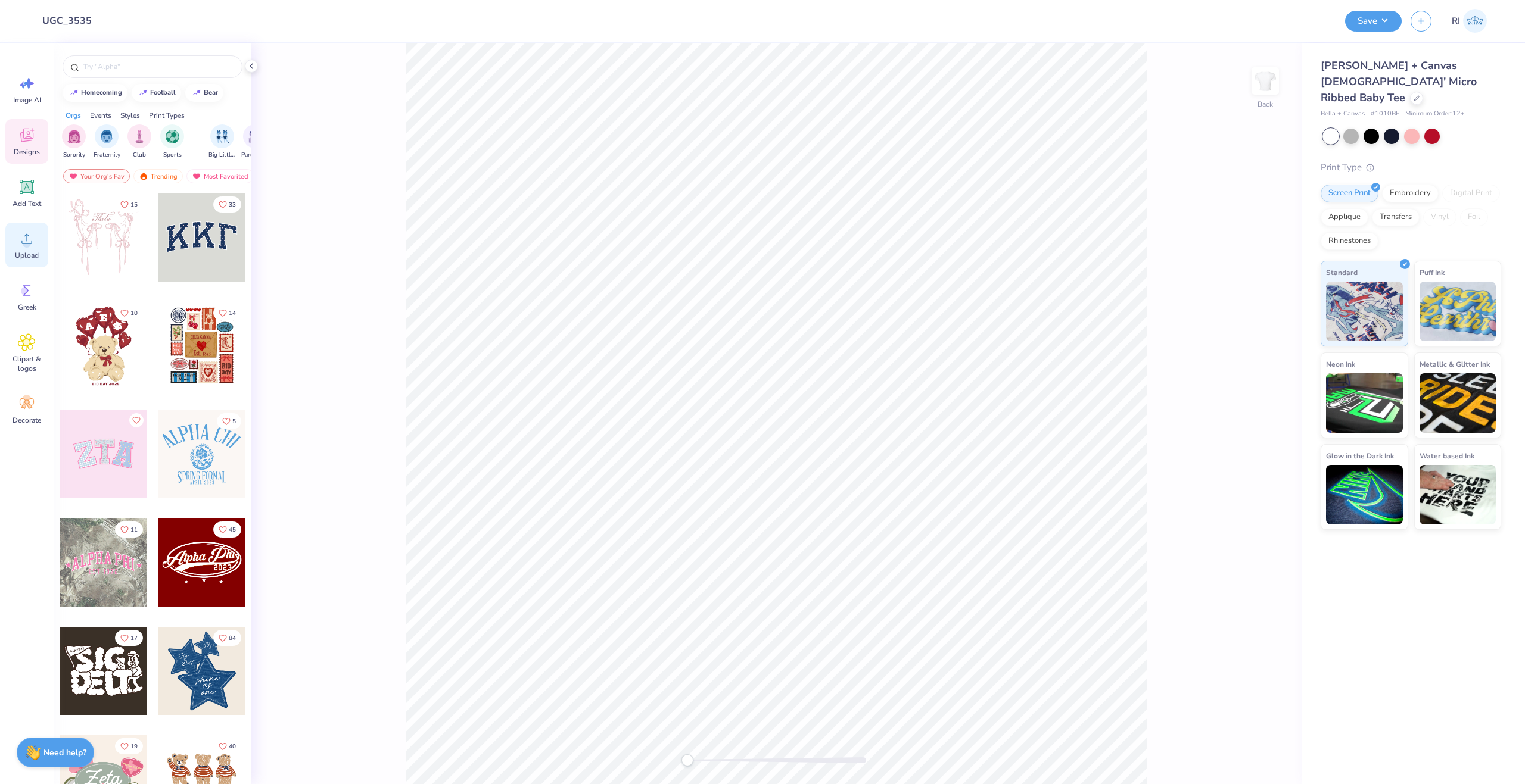
click at [30, 242] on circle at bounding box center [27, 243] width 8 height 8
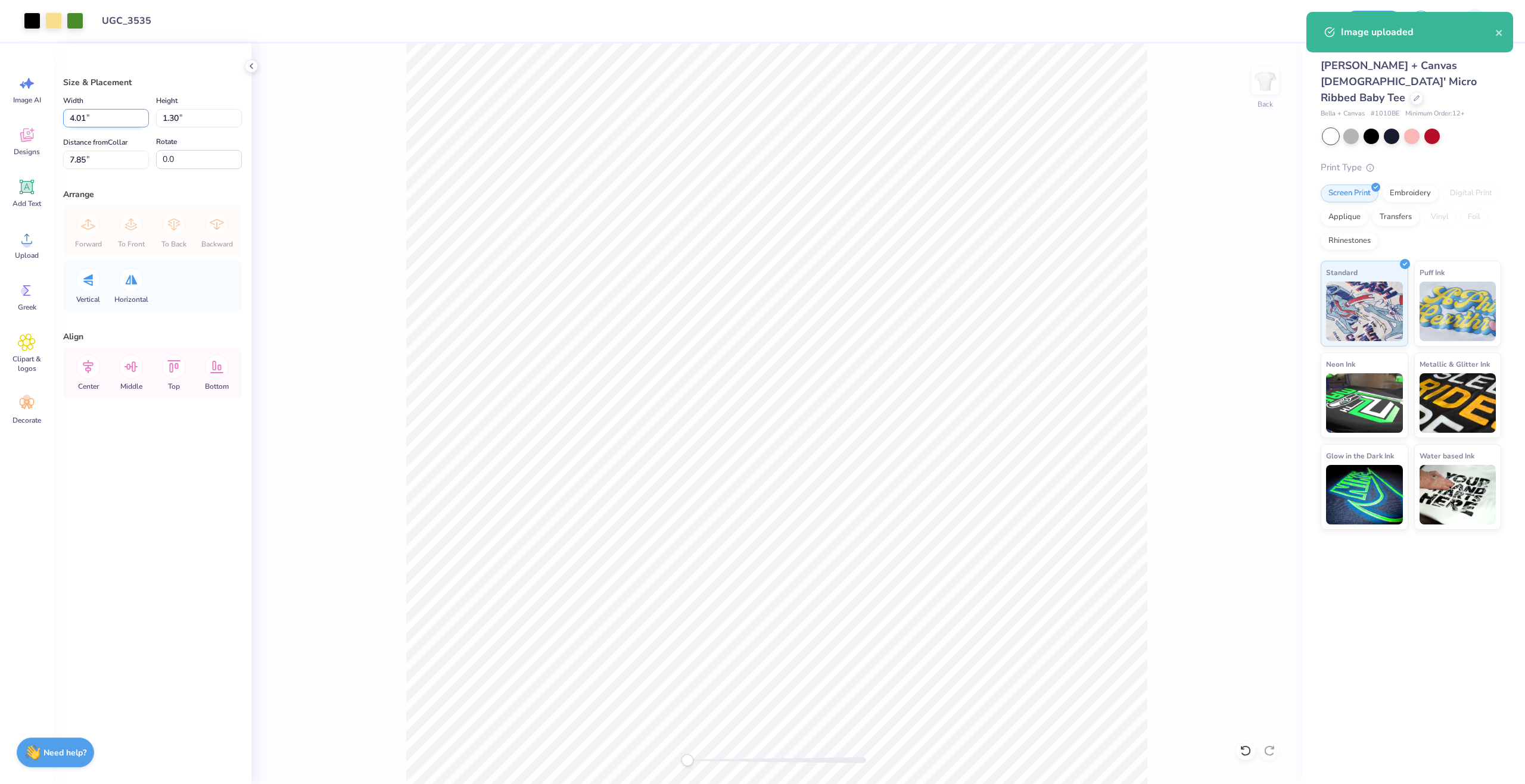
click at [98, 118] on input "4.01" at bounding box center [106, 118] width 86 height 18
type input "8.05"
type input "2.61"
click at [111, 156] on input "7.19" at bounding box center [106, 159] width 86 height 18
type input "3.4"
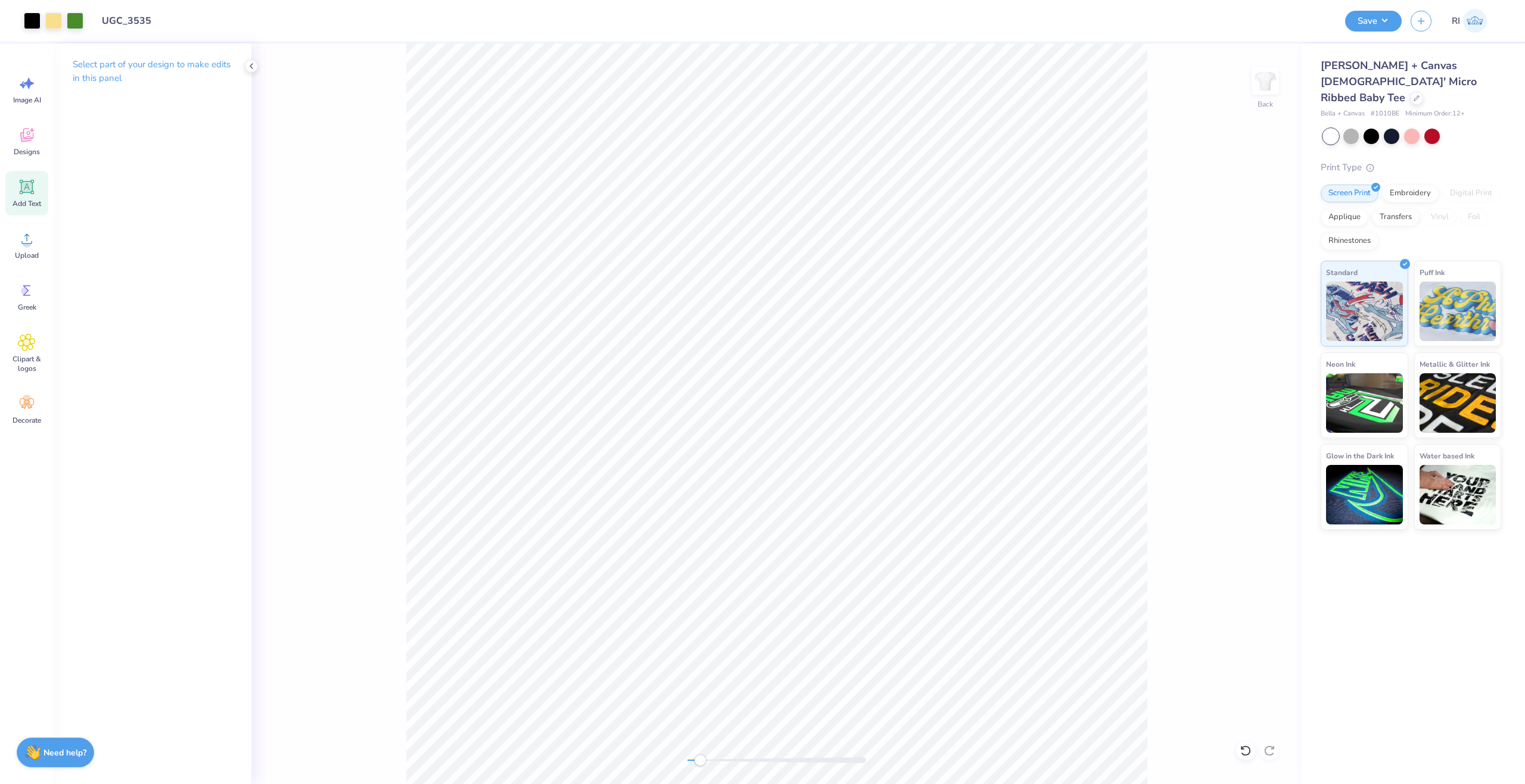
click at [25, 181] on icon at bounding box center [27, 187] width 18 height 18
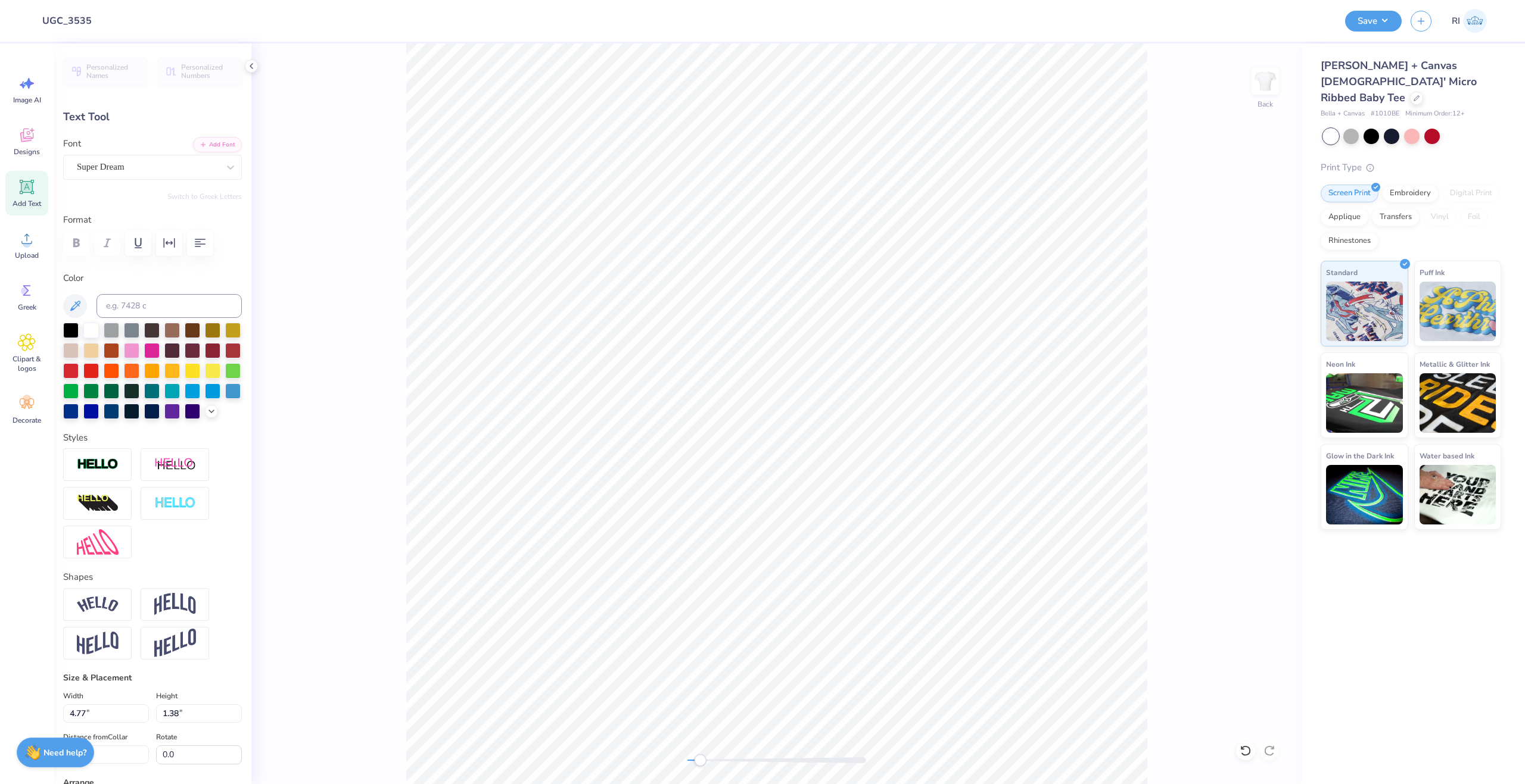
click at [200, 133] on div "Personalized Names Personalized Numbers Text Tool Add Font Font Super Dream Swi…" at bounding box center [152, 414] width 198 height 741
click at [207, 142] on button "Add Font" at bounding box center [217, 144] width 49 height 16
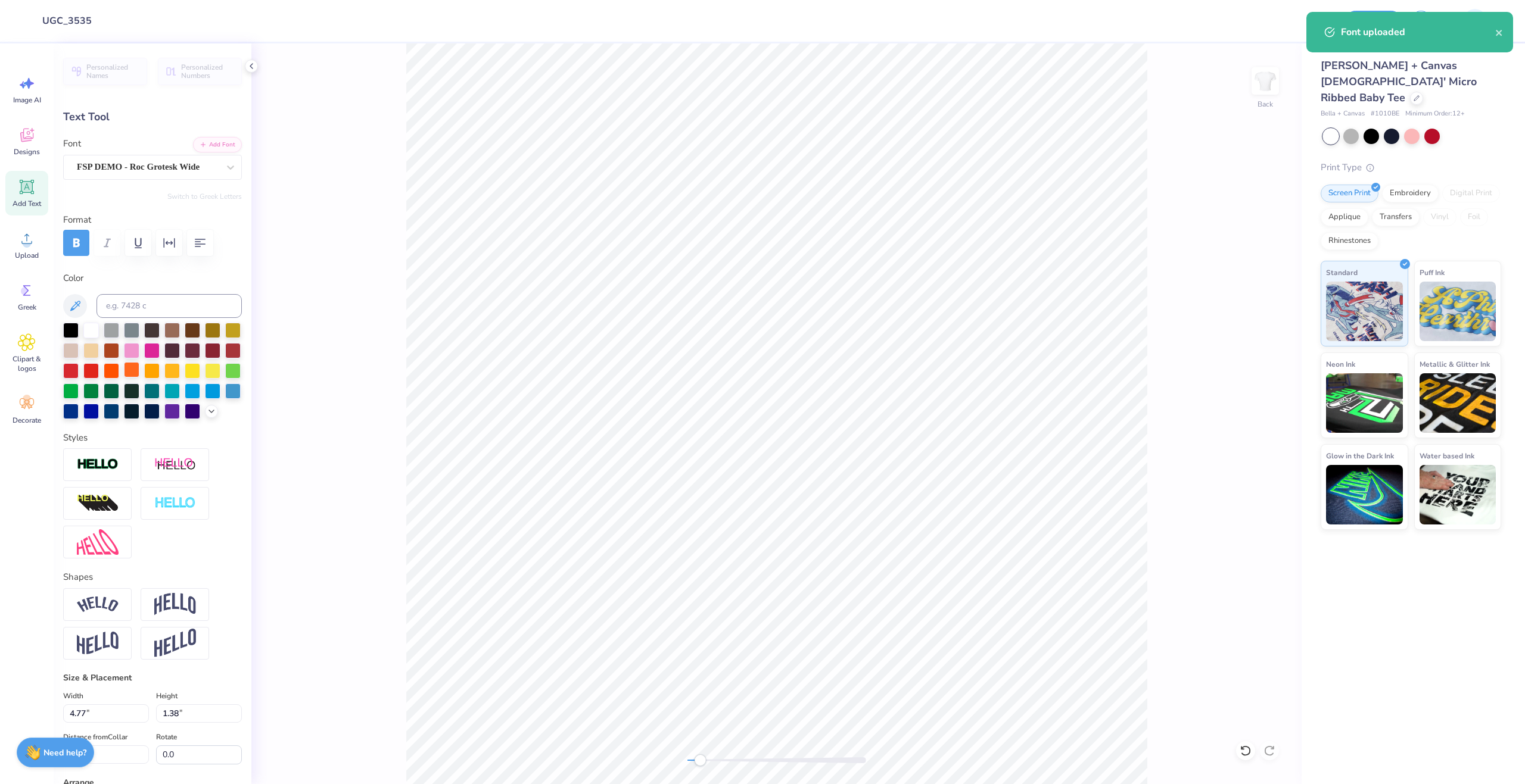
click at [140, 368] on div at bounding box center [132, 370] width 16 height 16
type textarea "PHI MU"
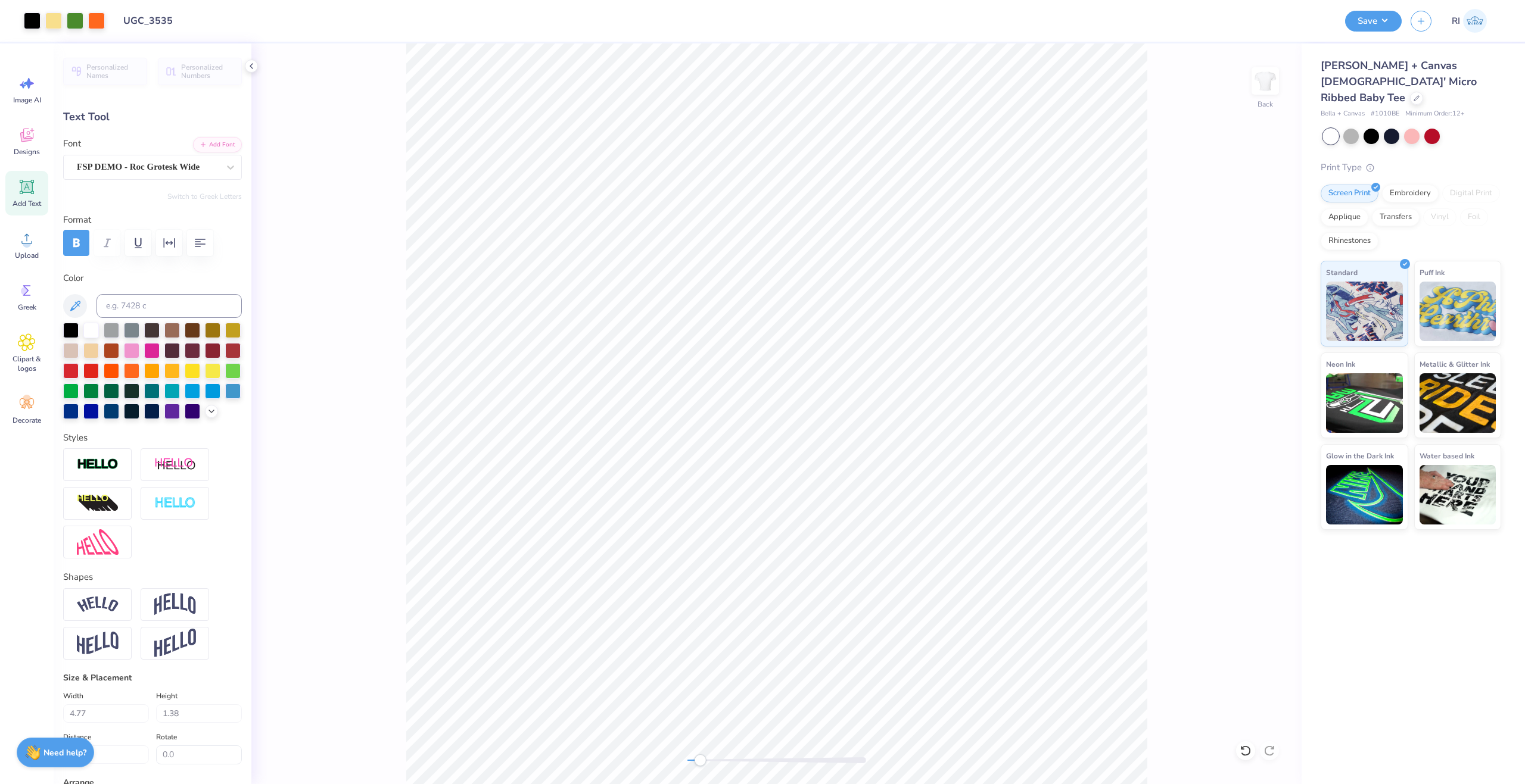
type input "8.28"
type input "1.32"
type input "7.84"
type input "6.93"
type input "1.11"
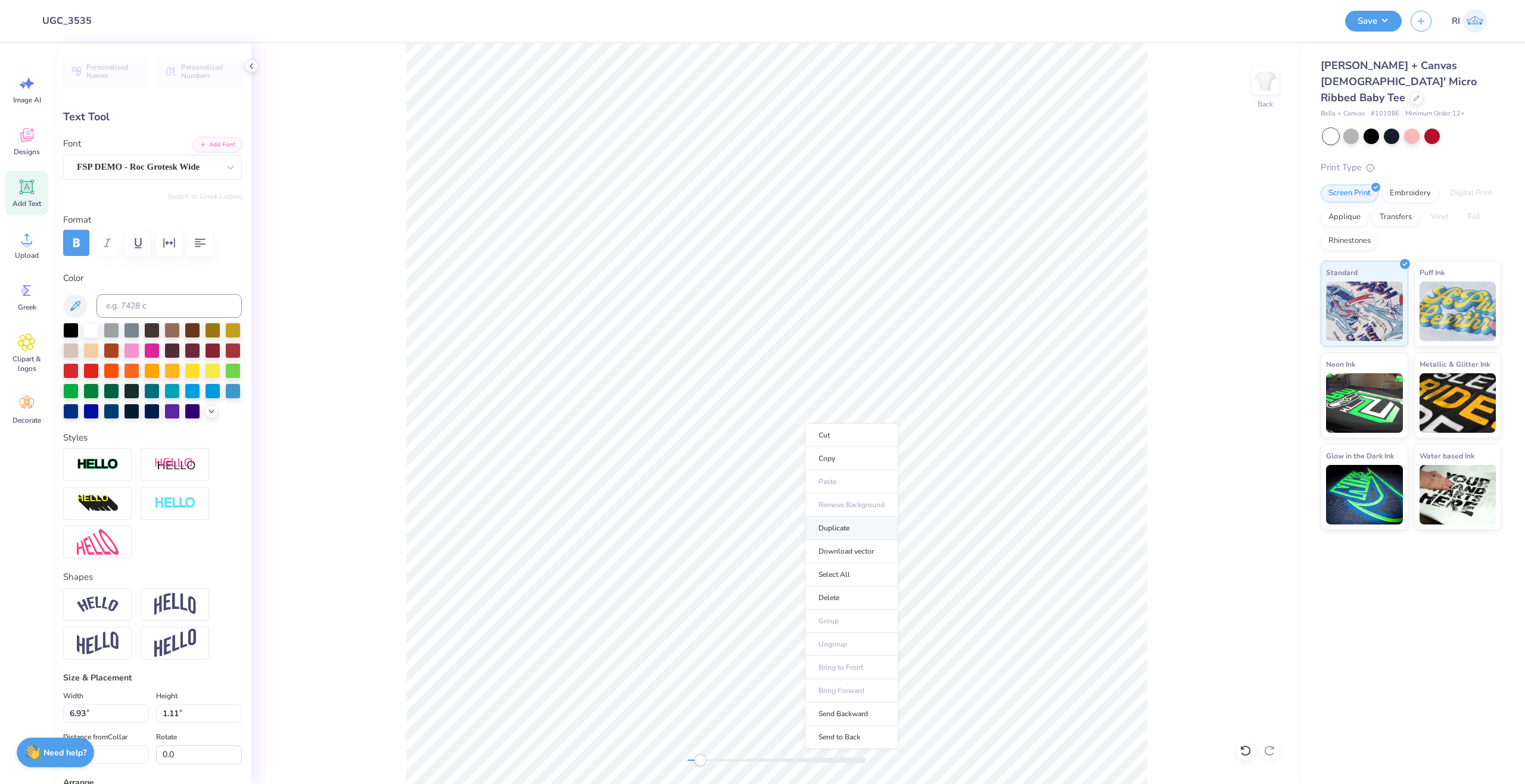
click at [844, 522] on li "Duplicate" at bounding box center [851, 528] width 94 height 23
type input "5.91"
type textarea "8"
type input "1.21"
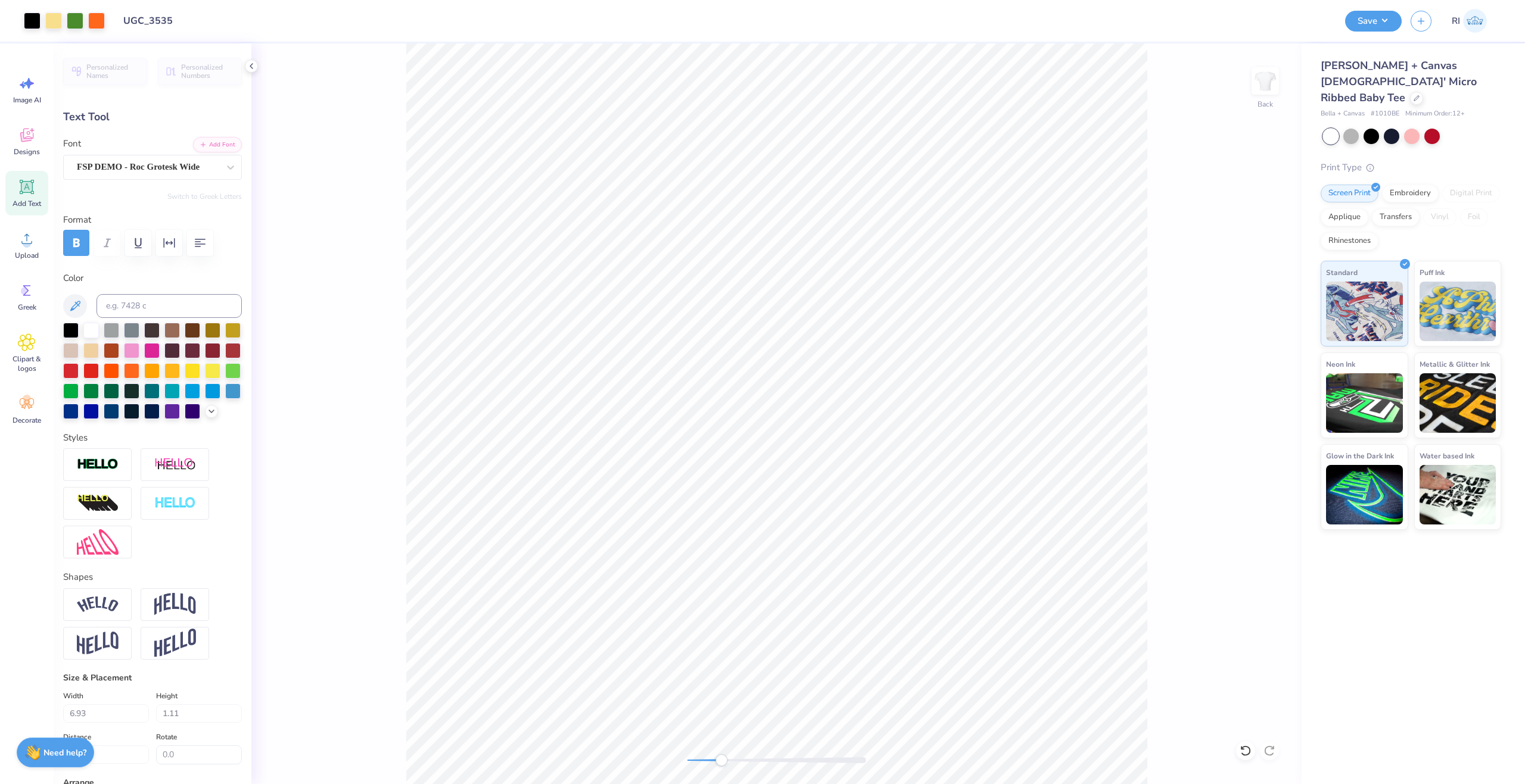
type input "1.12"
type input "7.27"
type input "0.35"
type input "0.33"
type input "4.00"
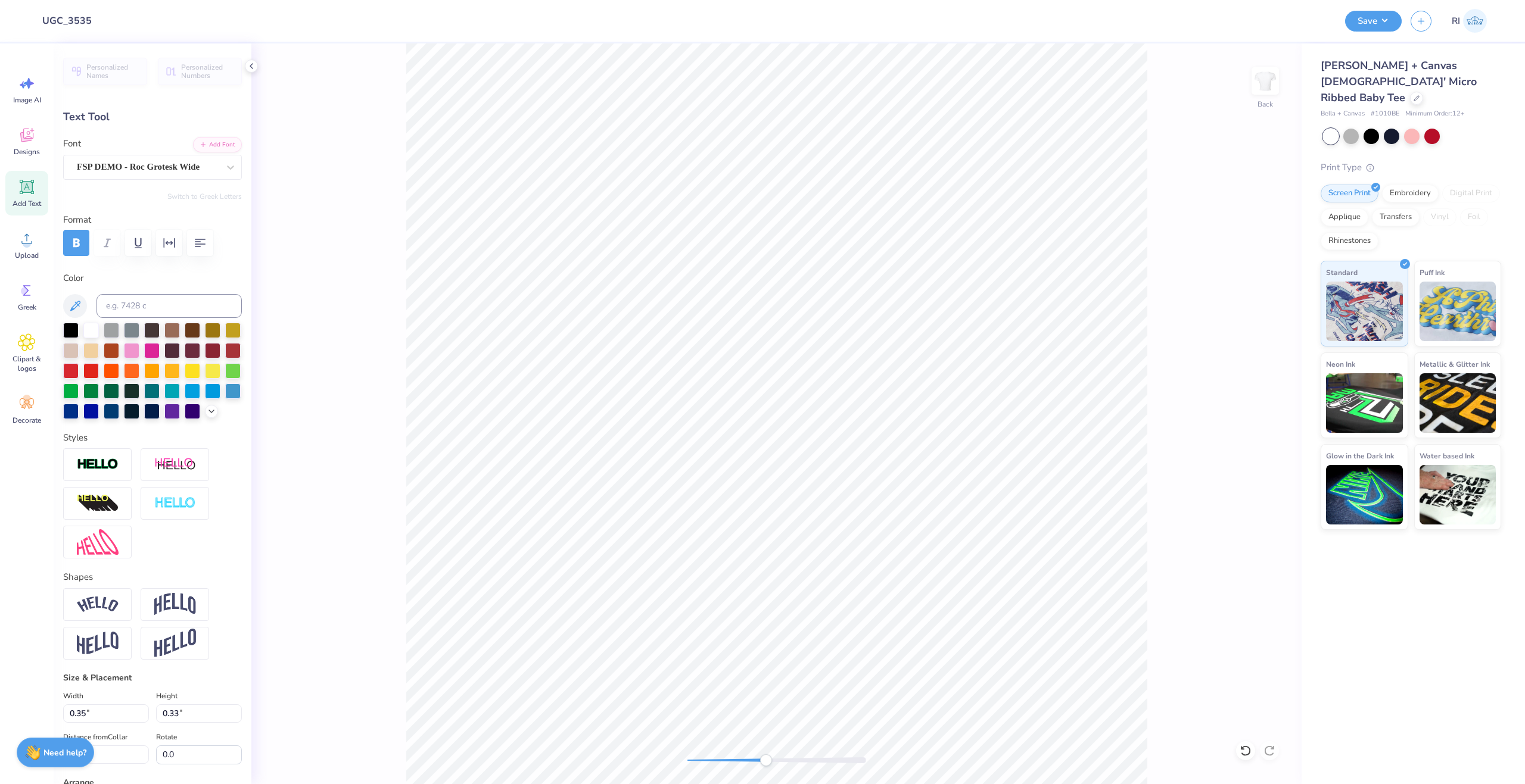
type input "-13.5"
click at [179, 171] on div "FSP DEMO - Roc Grotesk Wide" at bounding box center [148, 166] width 144 height 18
click at [205, 146] on button "Add Font" at bounding box center [217, 144] width 49 height 16
click at [233, 142] on div "Personalized Names Personalized Numbers Text Tool Add Font Font FSP DEMO - Roc …" at bounding box center [152, 414] width 198 height 741
click at [218, 145] on button "Add Font" at bounding box center [217, 144] width 49 height 16
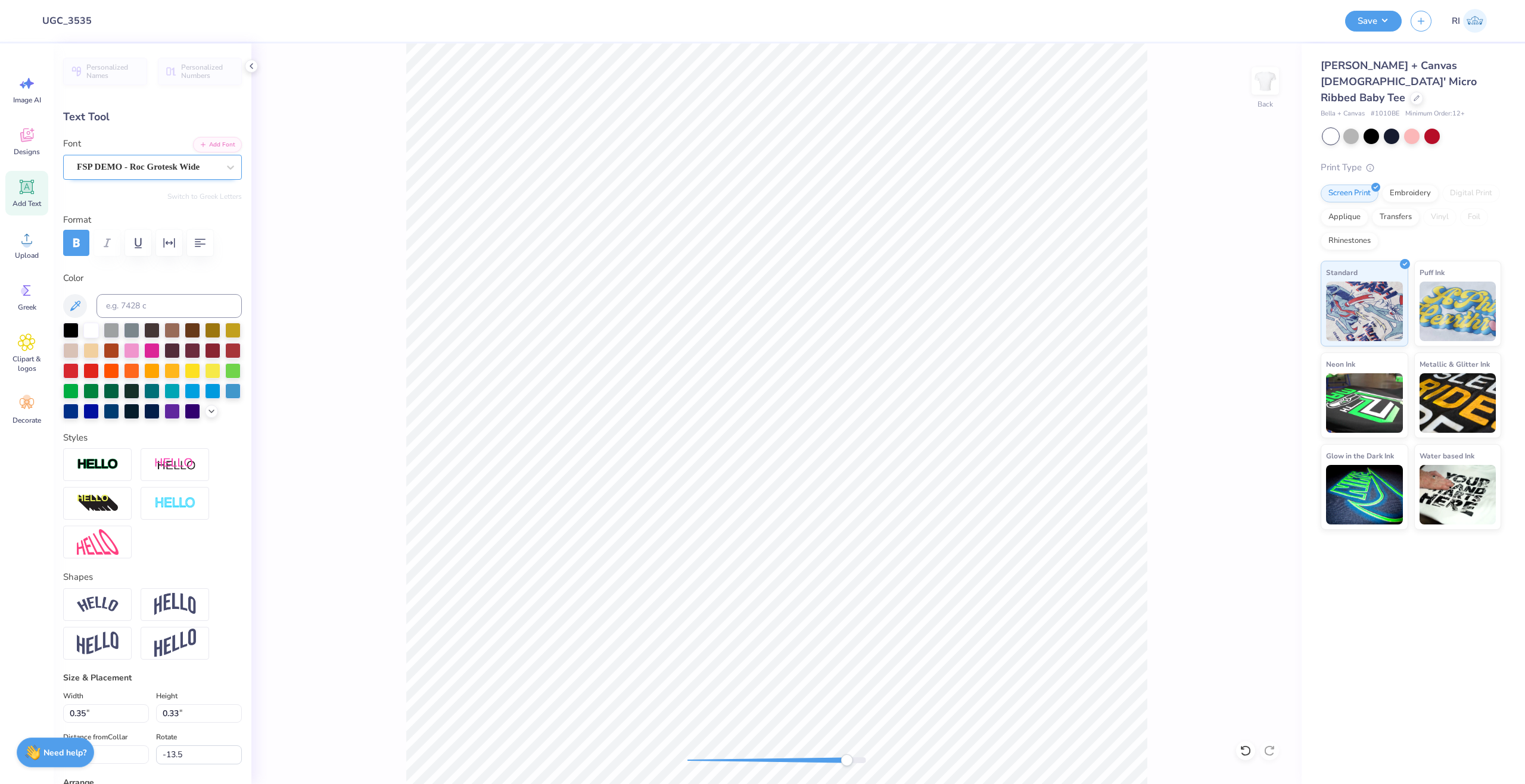
click at [150, 165] on div "FSP DEMO - Roc Grotesk Wide" at bounding box center [148, 166] width 144 height 18
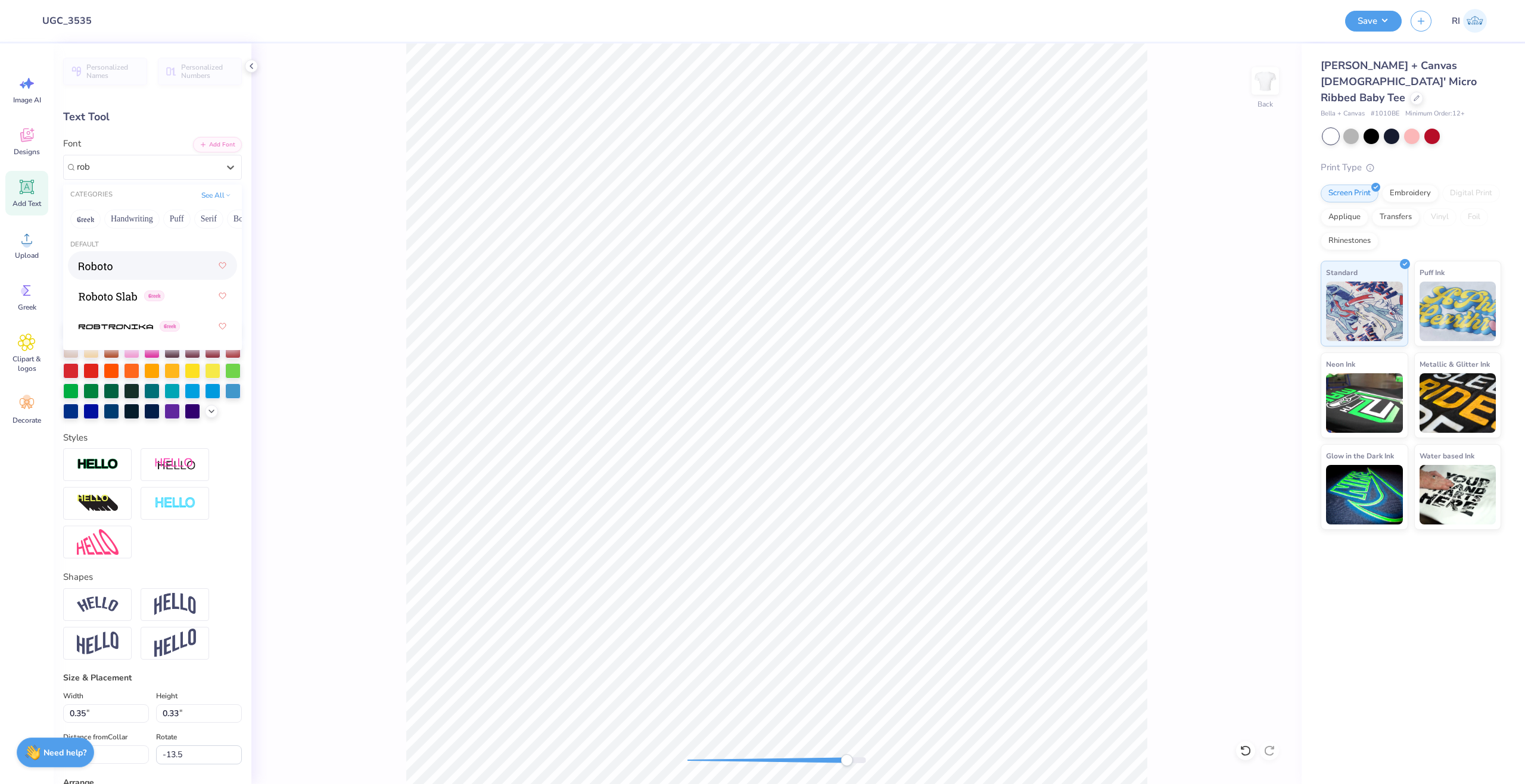
click at [109, 268] on img at bounding box center [95, 266] width 34 height 8
type input "rob"
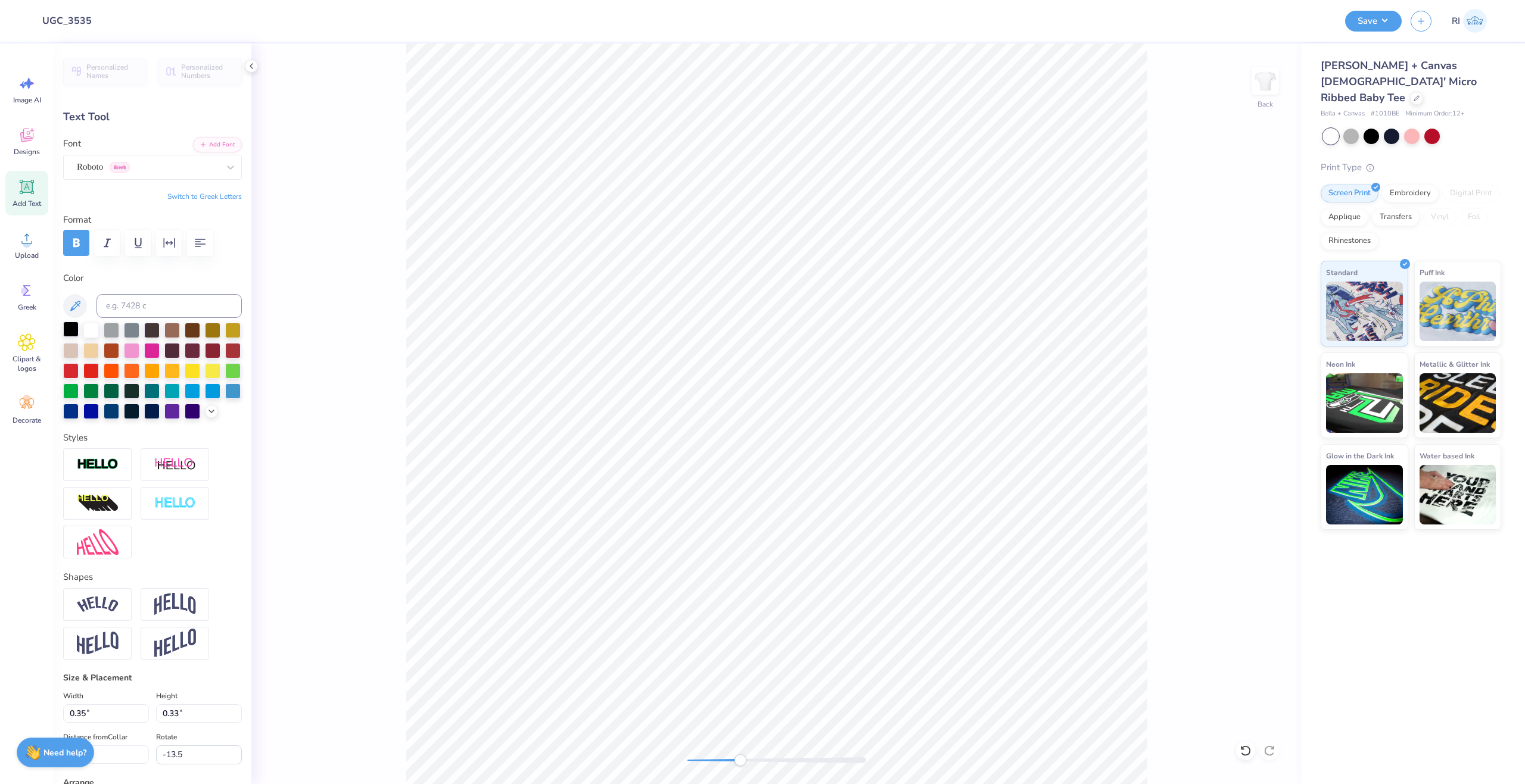
click at [70, 334] on div at bounding box center [71, 329] width 16 height 16
type input "0.0"
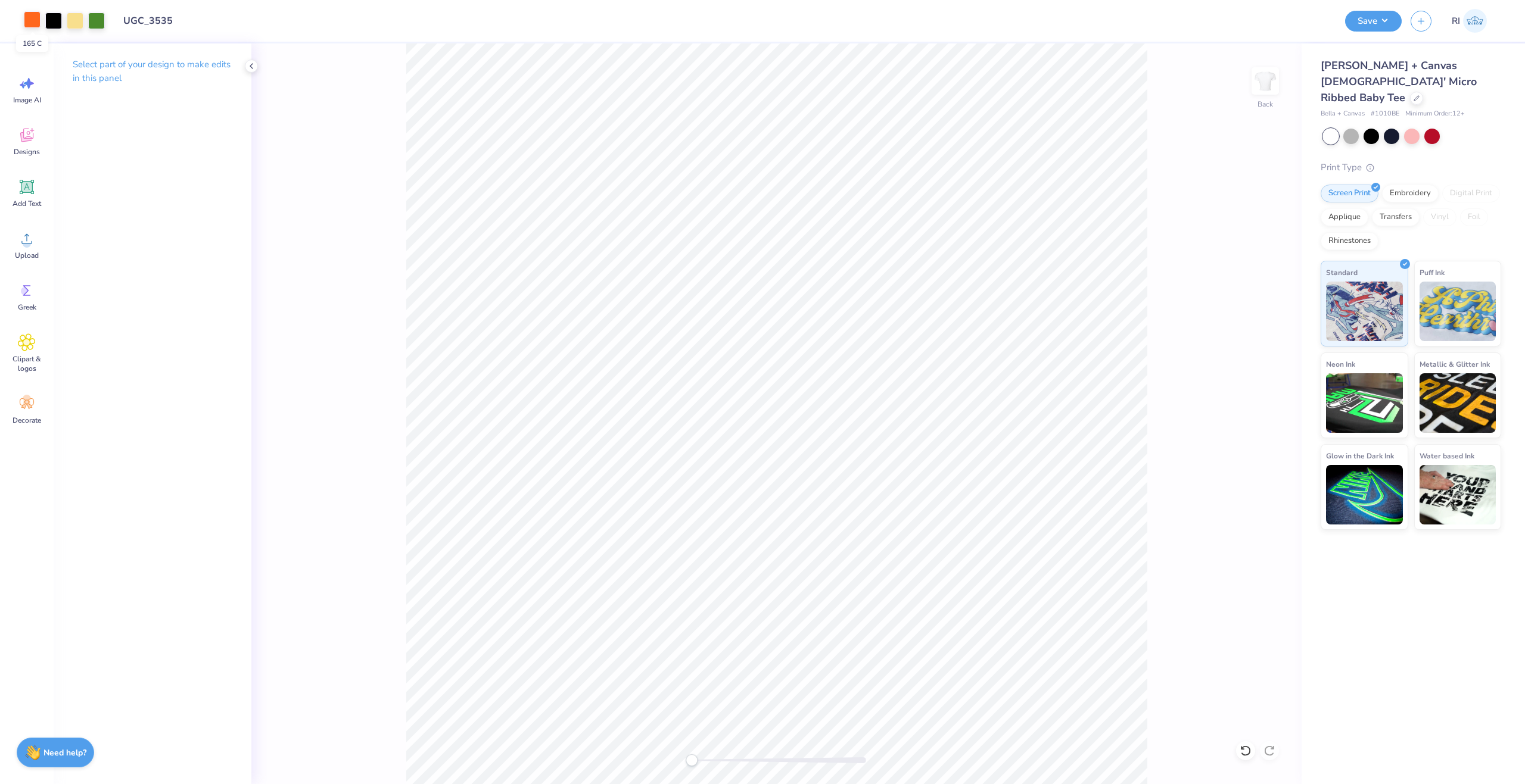
click at [35, 21] on div at bounding box center [32, 20] width 17 height 17
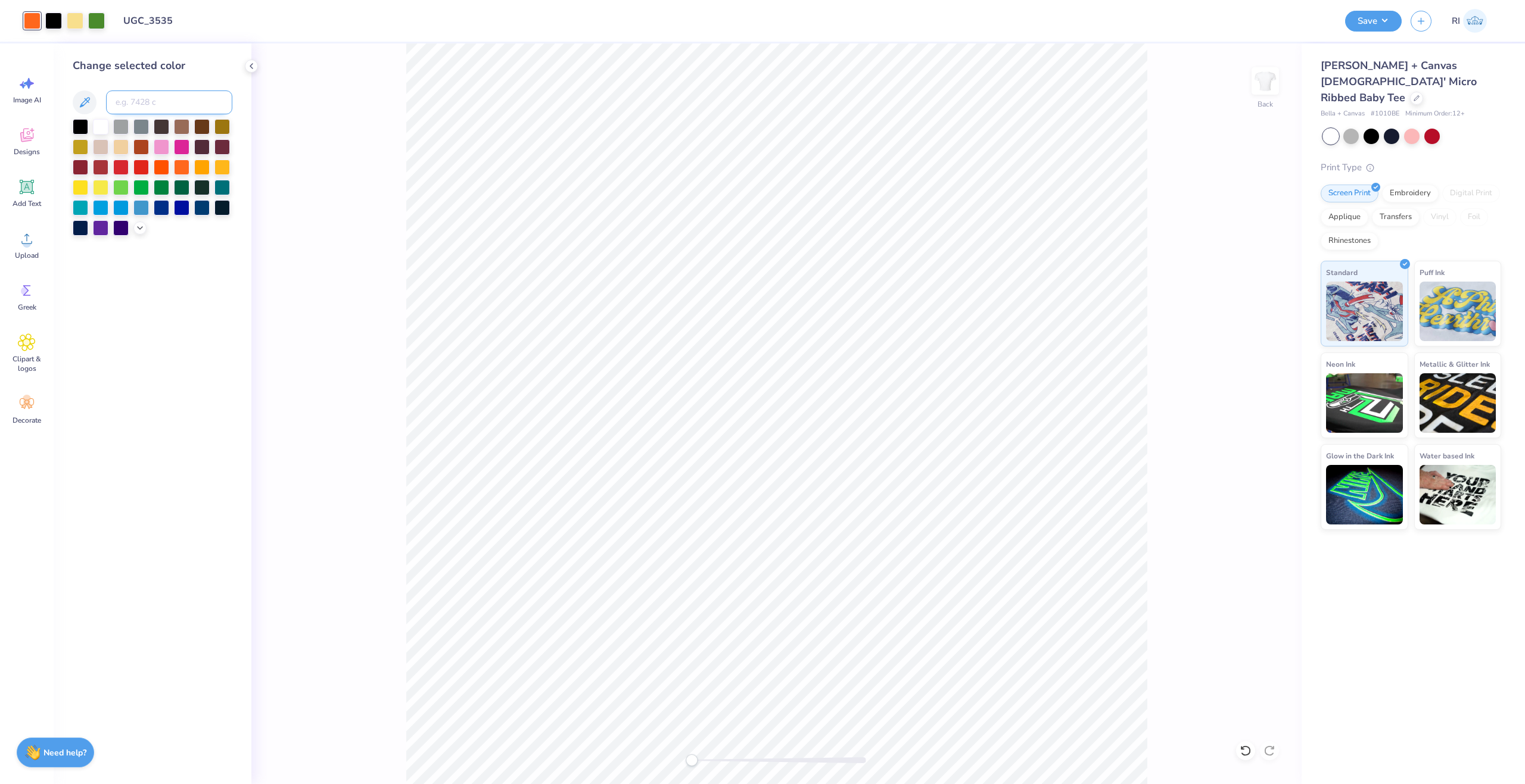
click at [143, 104] on input at bounding box center [170, 103] width 127 height 24
paste input
click at [1384, 24] on button "Save" at bounding box center [1373, 19] width 57 height 21
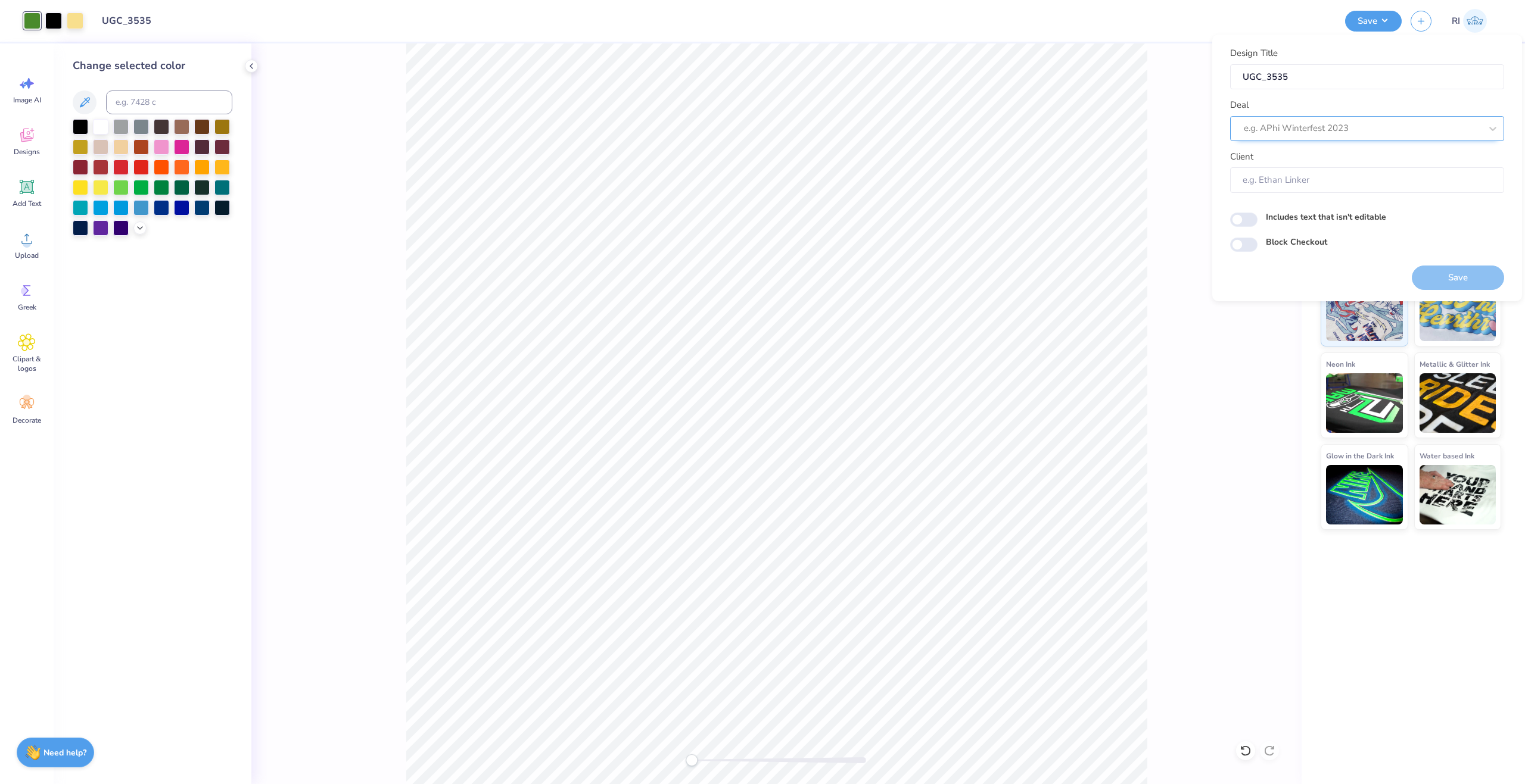
click at [1390, 124] on div at bounding box center [1362, 128] width 237 height 16
click at [1290, 154] on div "UGC Designs" at bounding box center [1367, 160] width 264 height 20
type input "ugc"
type input "Design Tool Gallery User"
click at [1252, 241] on input "Block Checkout" at bounding box center [1244, 245] width 27 height 14
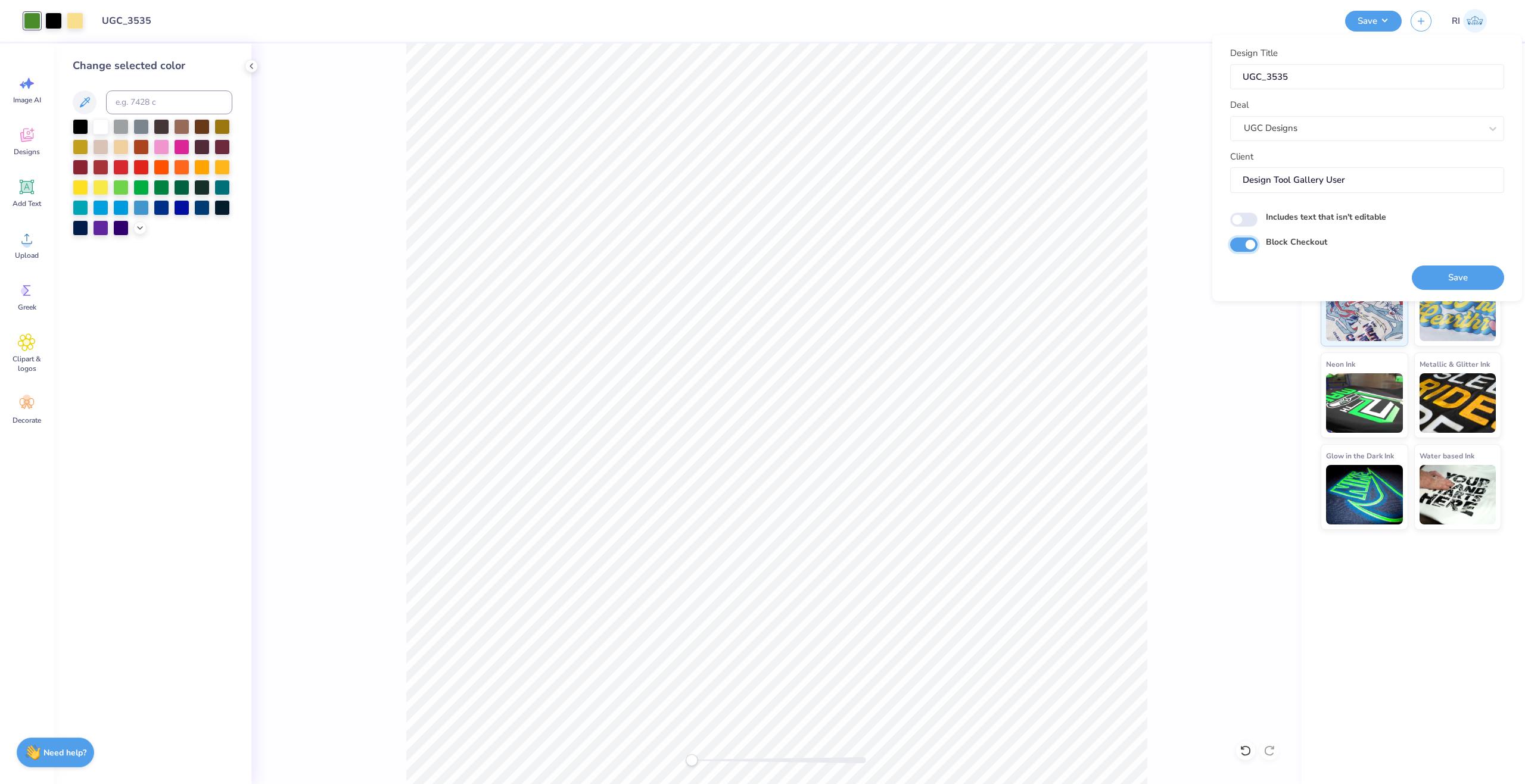
checkbox input "true"
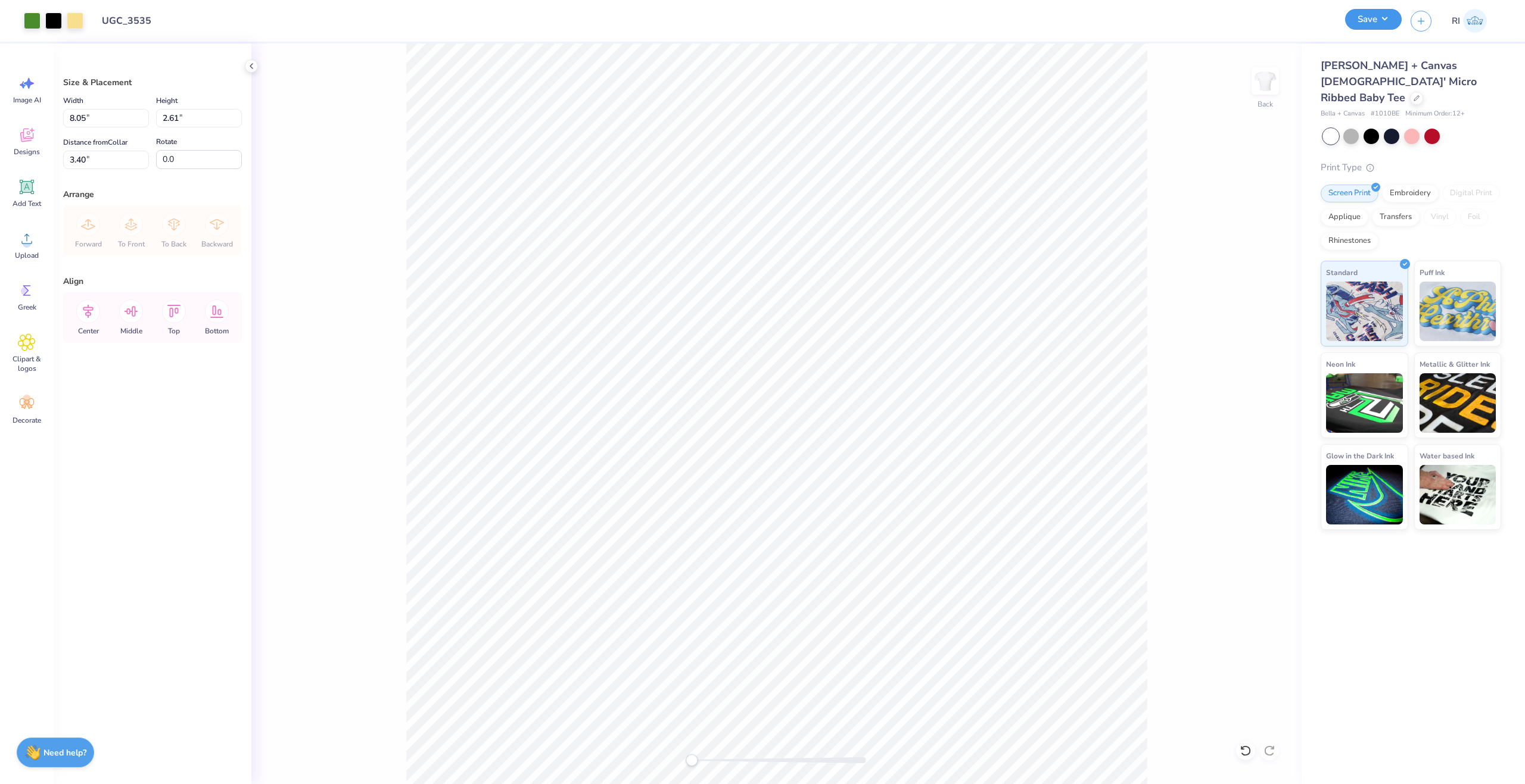
click at [1382, 15] on button "Save" at bounding box center [1373, 19] width 57 height 21
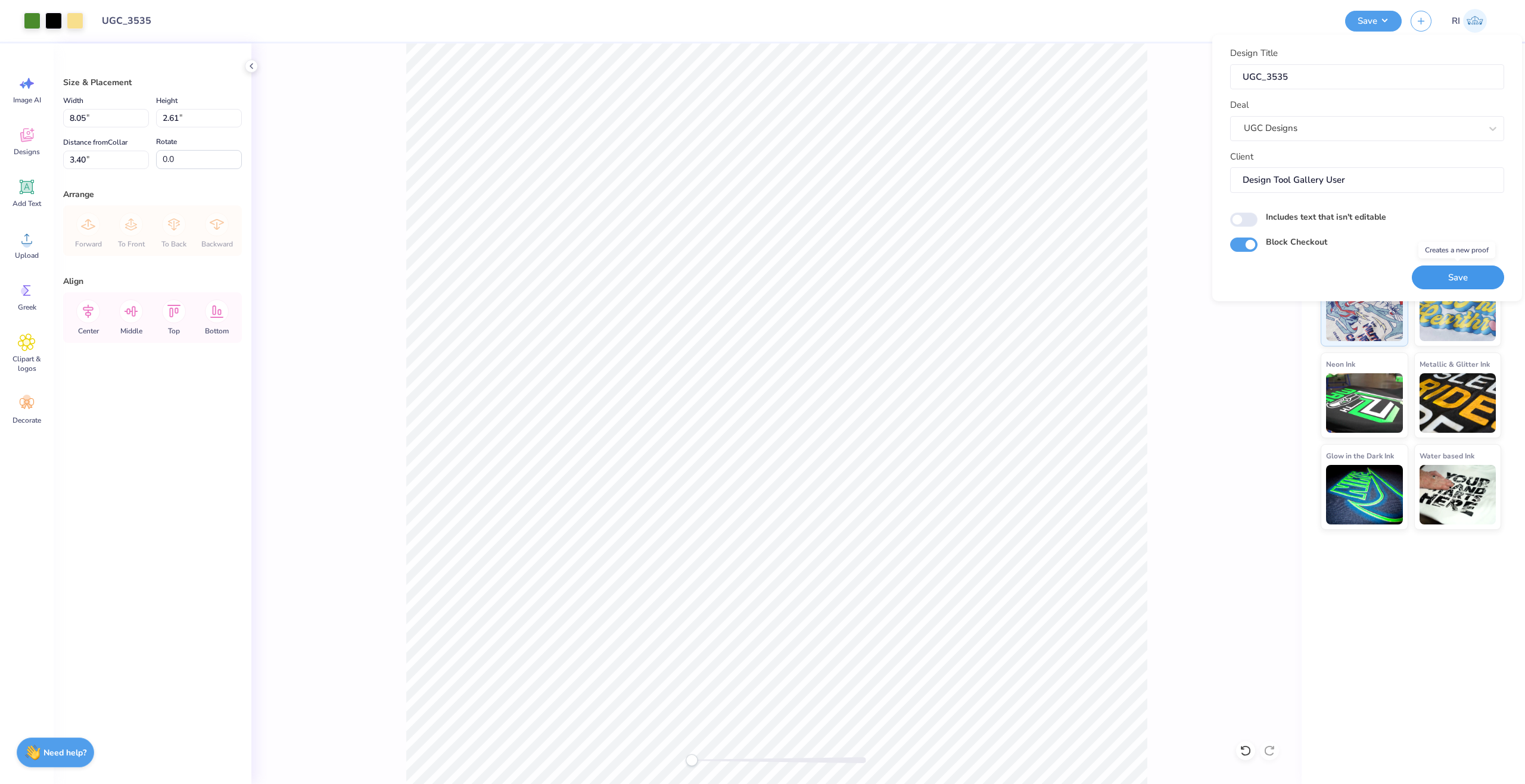
click at [1464, 280] on button "Save" at bounding box center [1458, 277] width 93 height 24
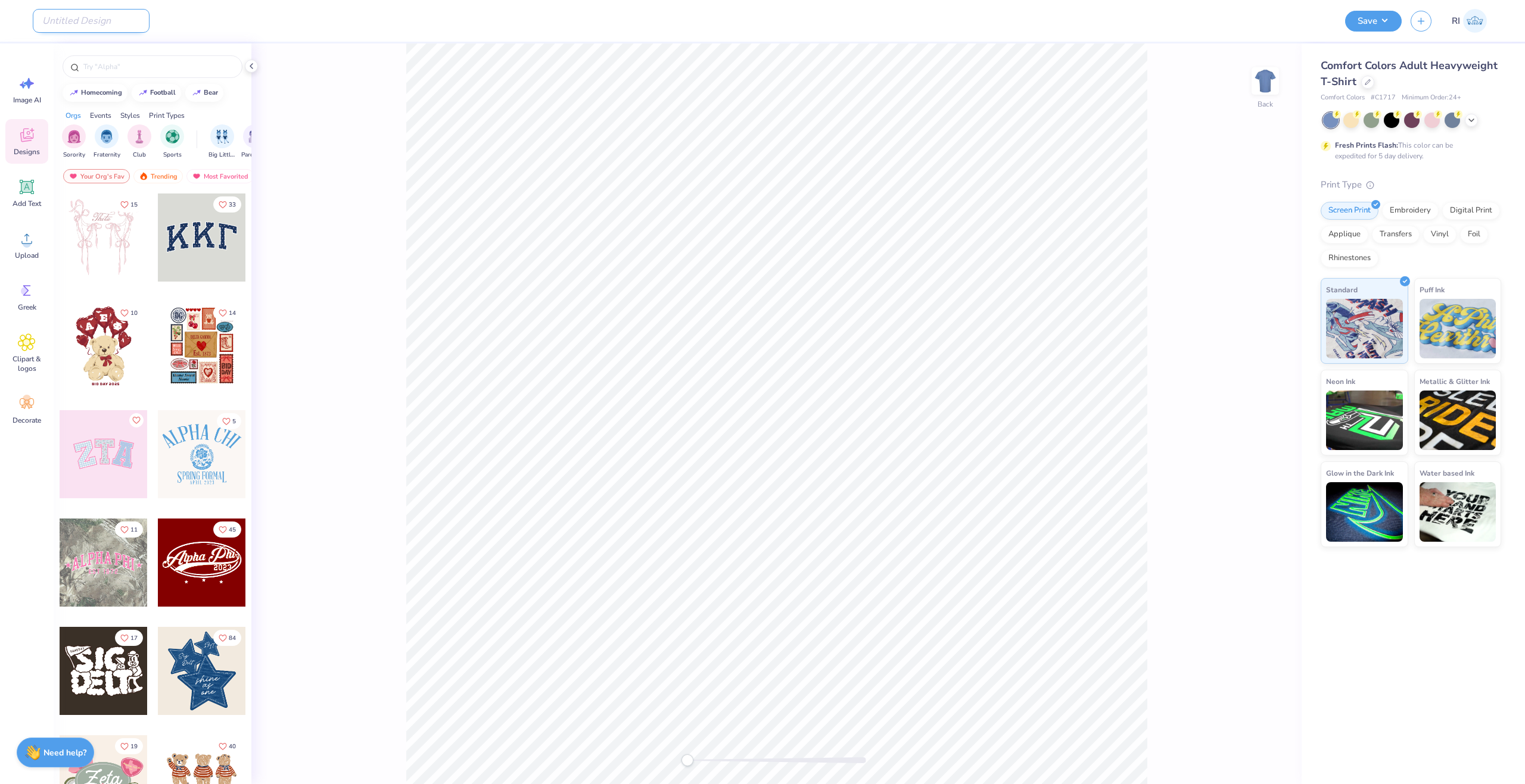
click at [98, 16] on input "Design Title" at bounding box center [91, 21] width 117 height 24
paste input "UGC_3536"
type input "UGC_3536"
click at [1367, 86] on div at bounding box center [1367, 81] width 13 height 13
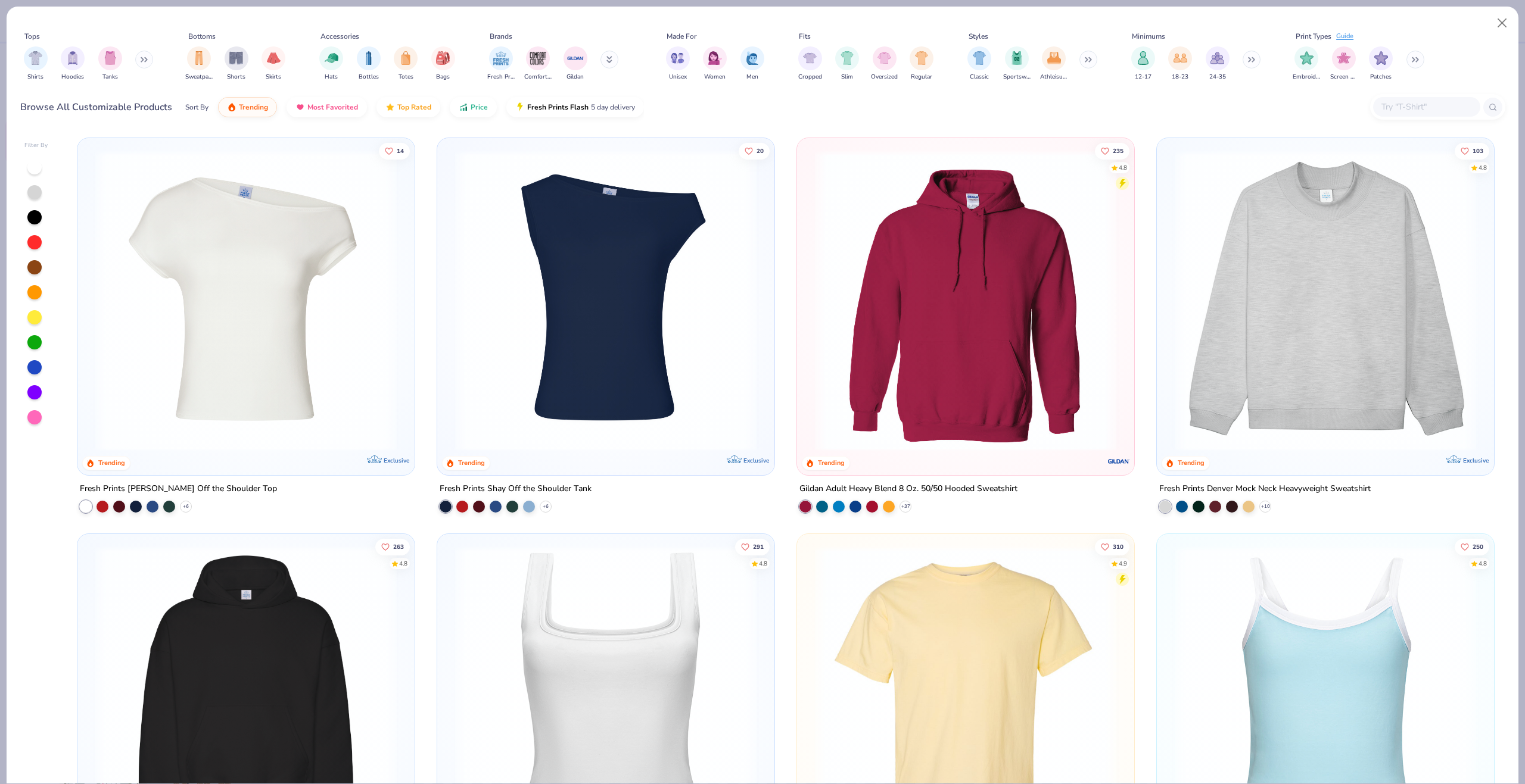
click at [1422, 109] on input "text" at bounding box center [1426, 107] width 92 height 14
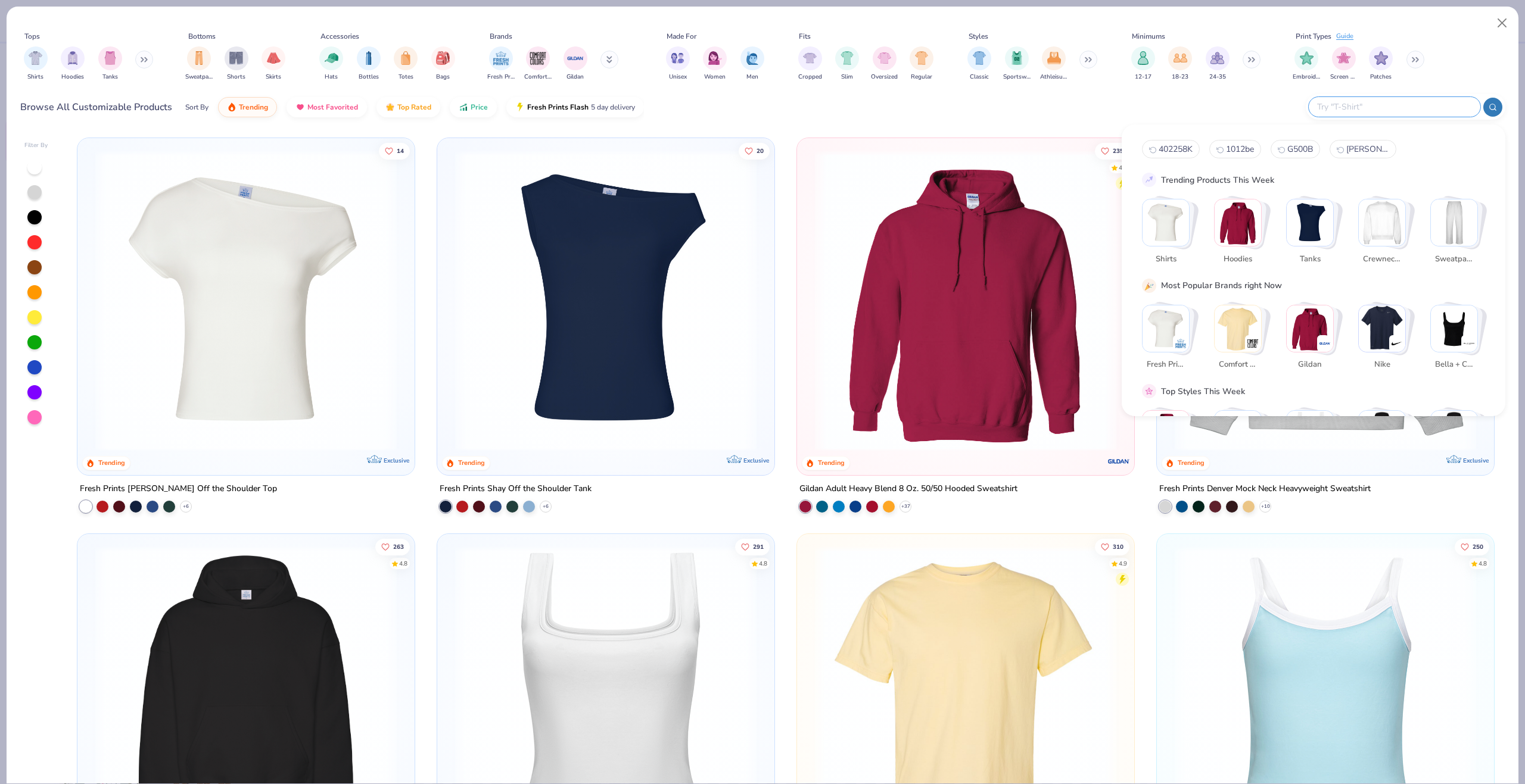
paste input "43035"
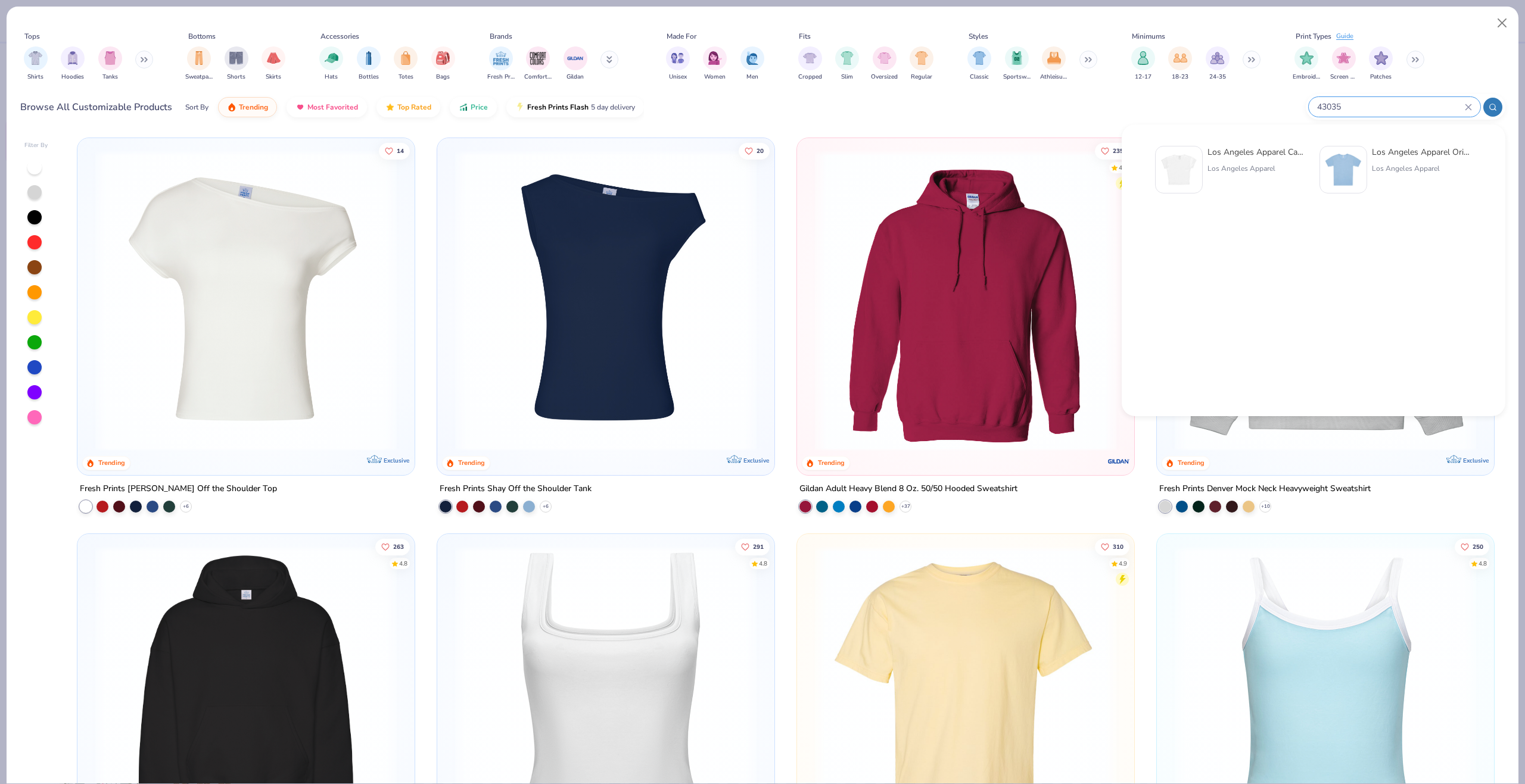
type input "43035"
click at [1187, 163] on img at bounding box center [1179, 169] width 37 height 37
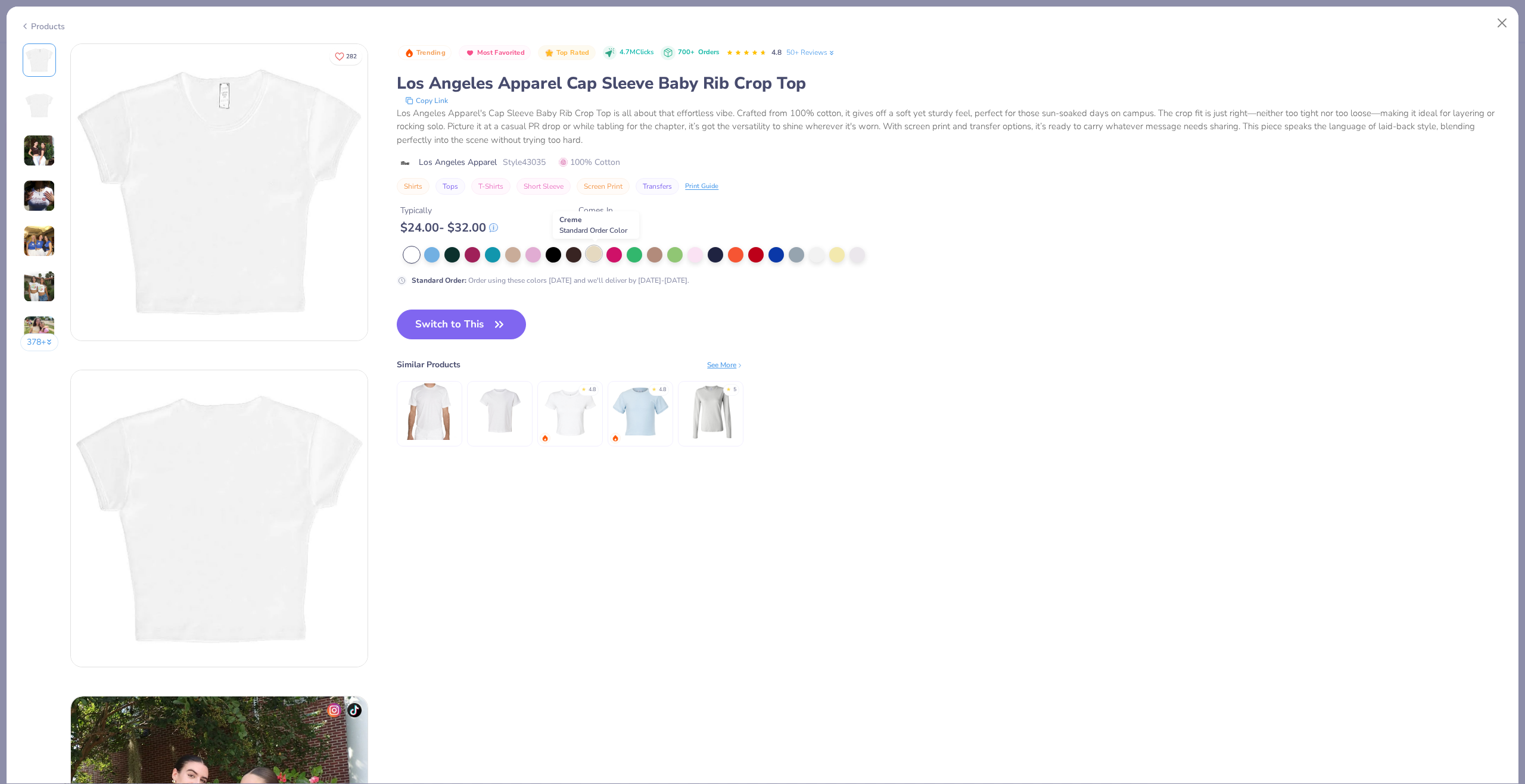
click at [594, 249] on div at bounding box center [594, 254] width 16 height 16
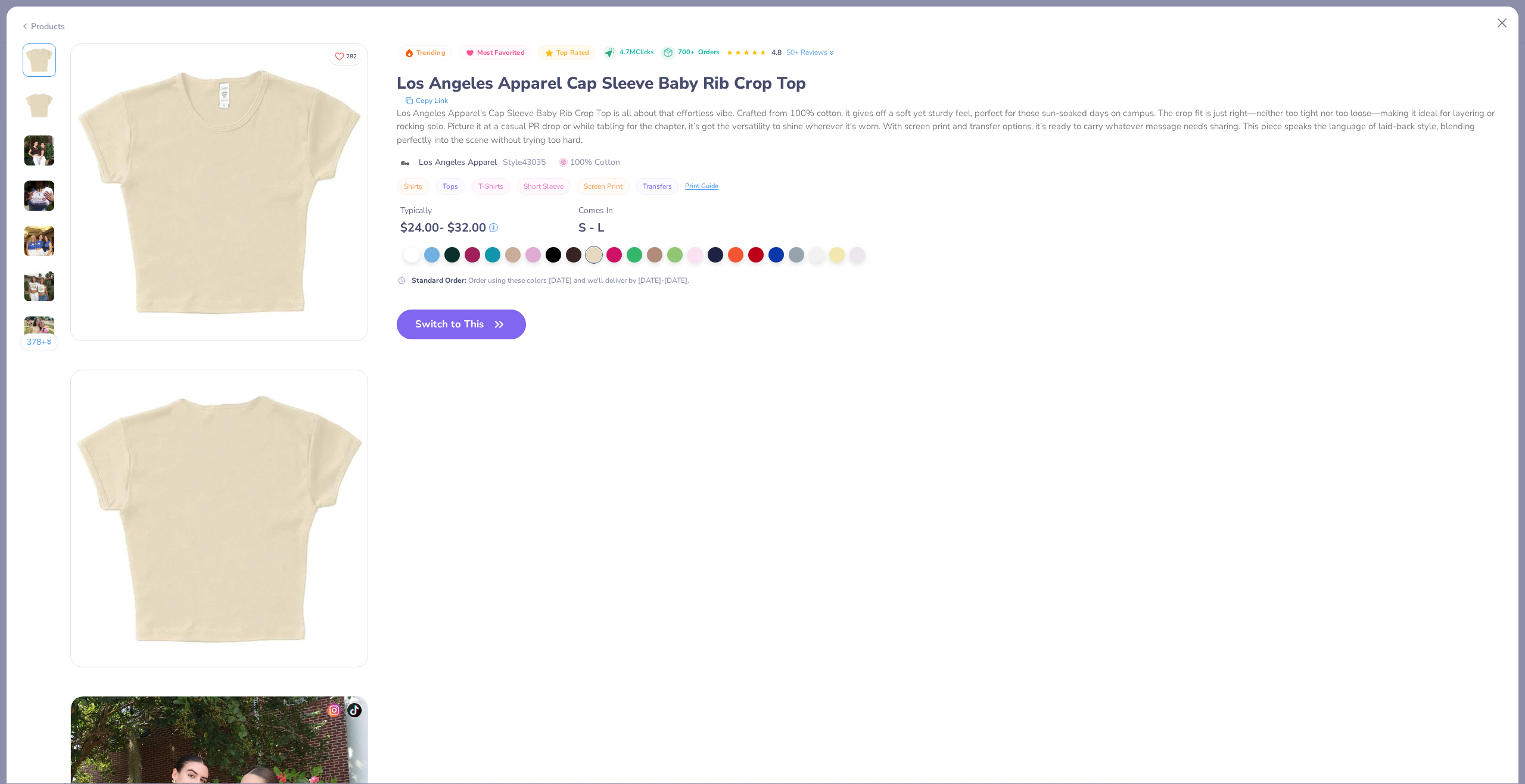
click at [444, 321] on button "Switch to This" at bounding box center [461, 325] width 130 height 30
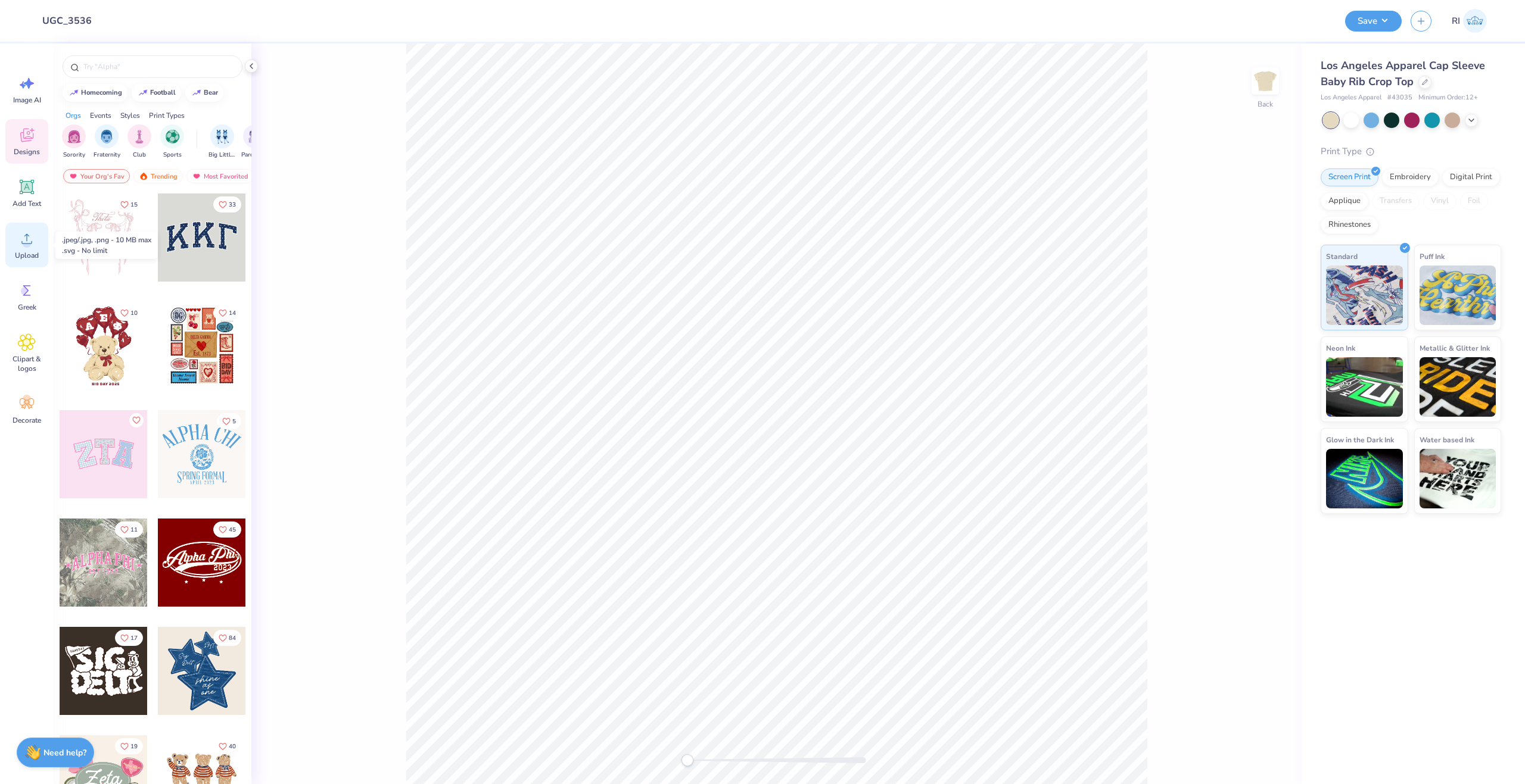
click at [41, 245] on div "Upload" at bounding box center [27, 245] width 43 height 45
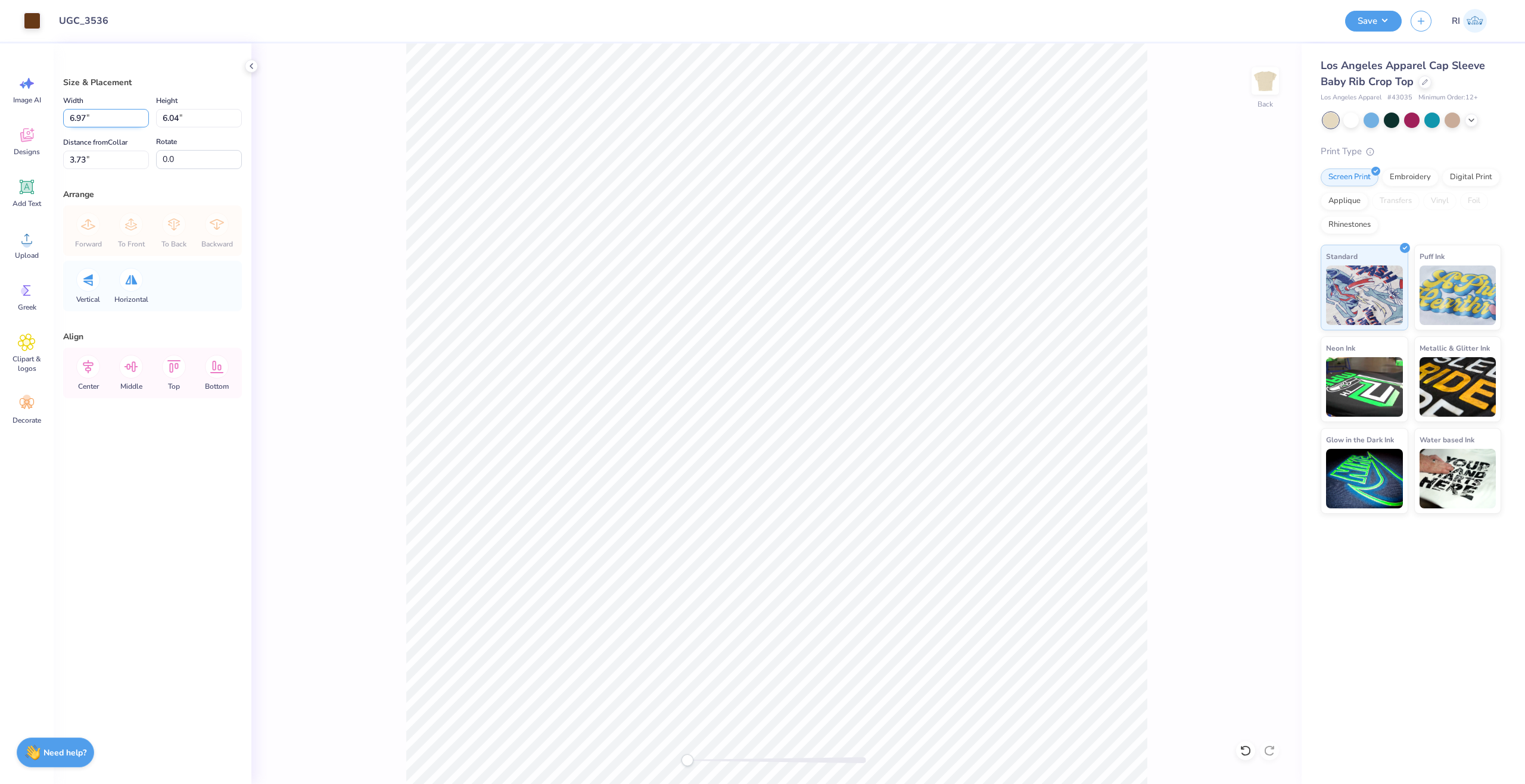
click at [84, 116] on input "6.97" at bounding box center [106, 118] width 86 height 18
click at [86, 116] on input "6.97" at bounding box center [106, 118] width 86 height 18
type input "6.90"
type input "5.98"
click at [115, 156] on input "3.76" at bounding box center [106, 159] width 86 height 18
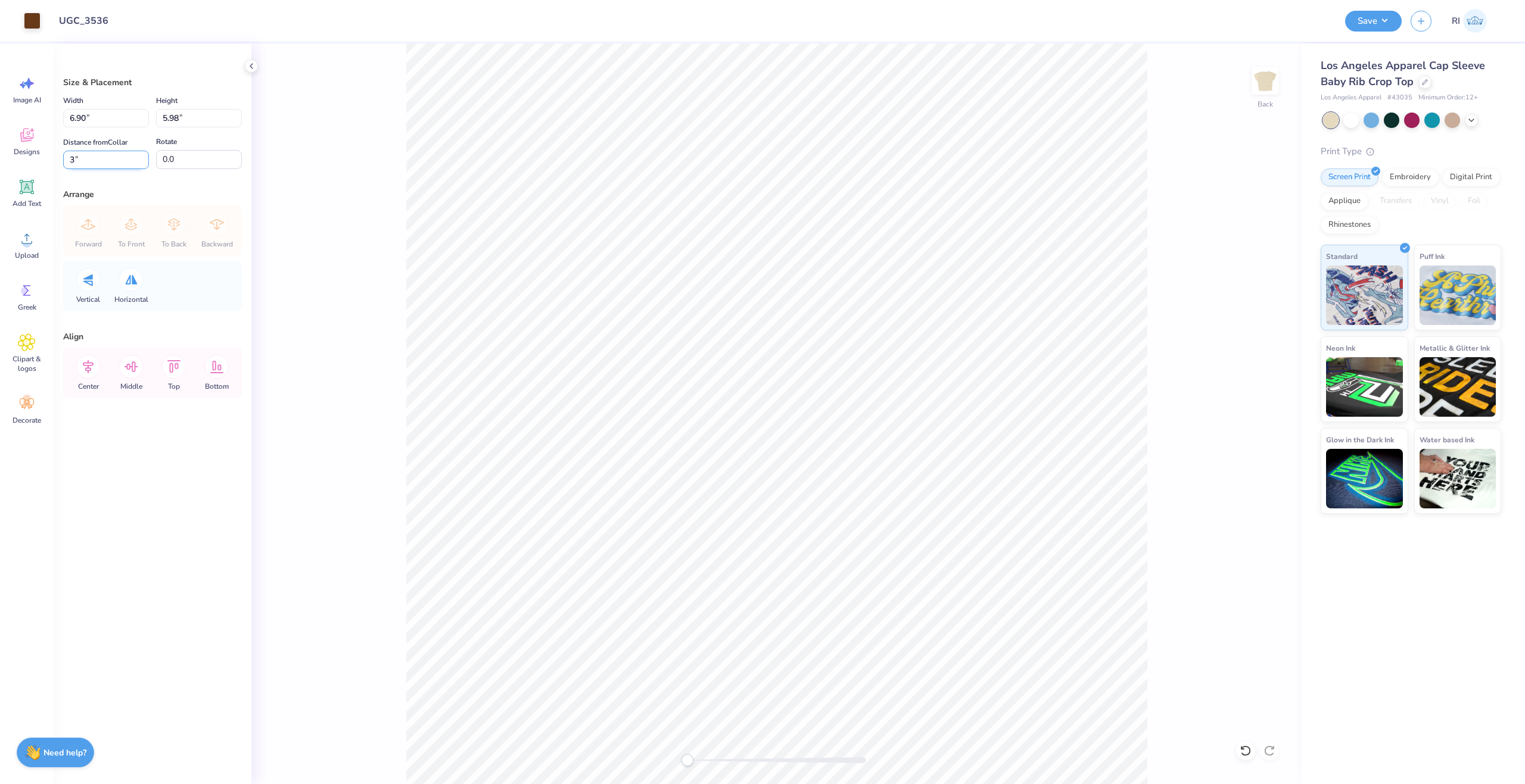
type input "3"
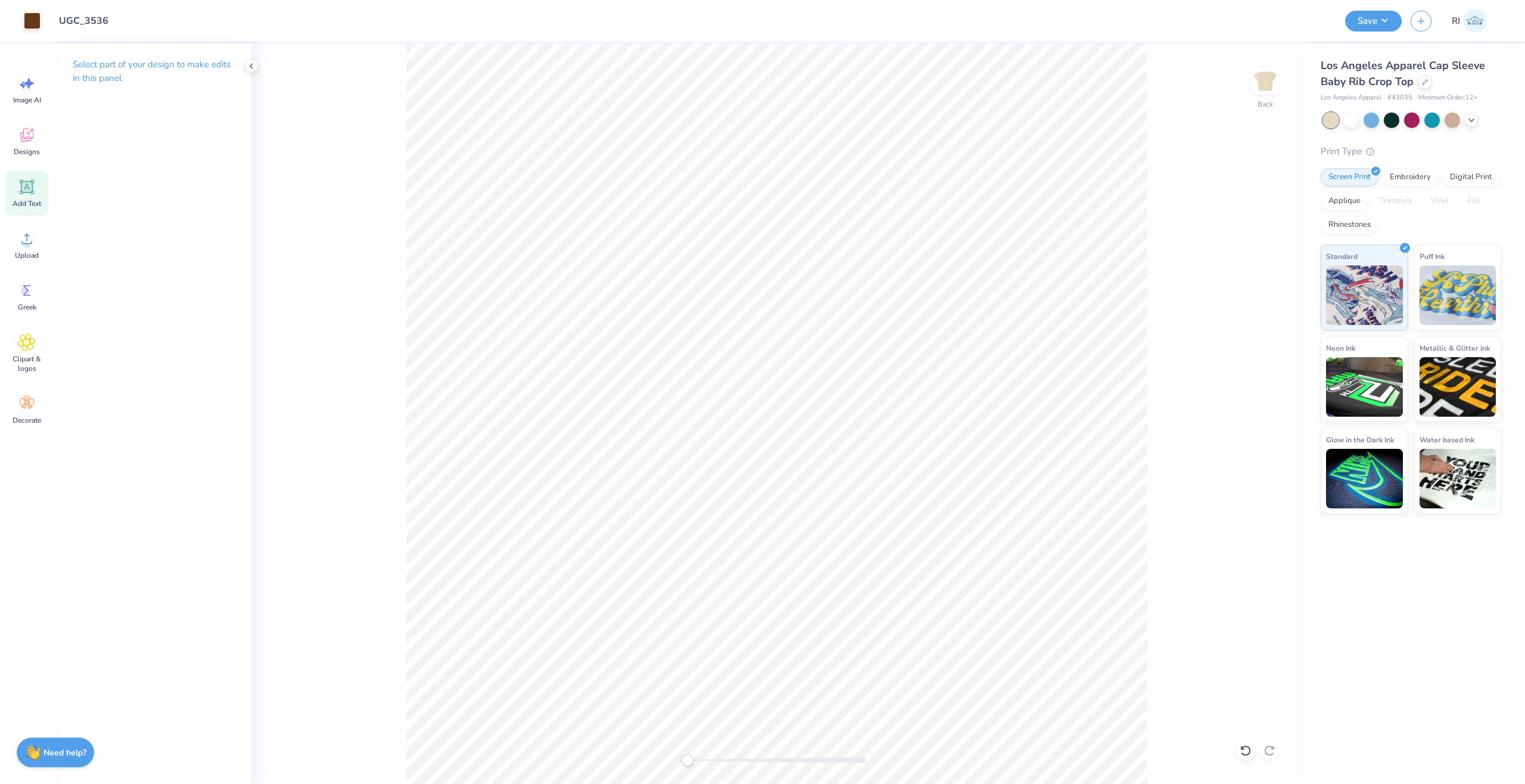
click at [14, 190] on div "Add Text" at bounding box center [27, 193] width 43 height 45
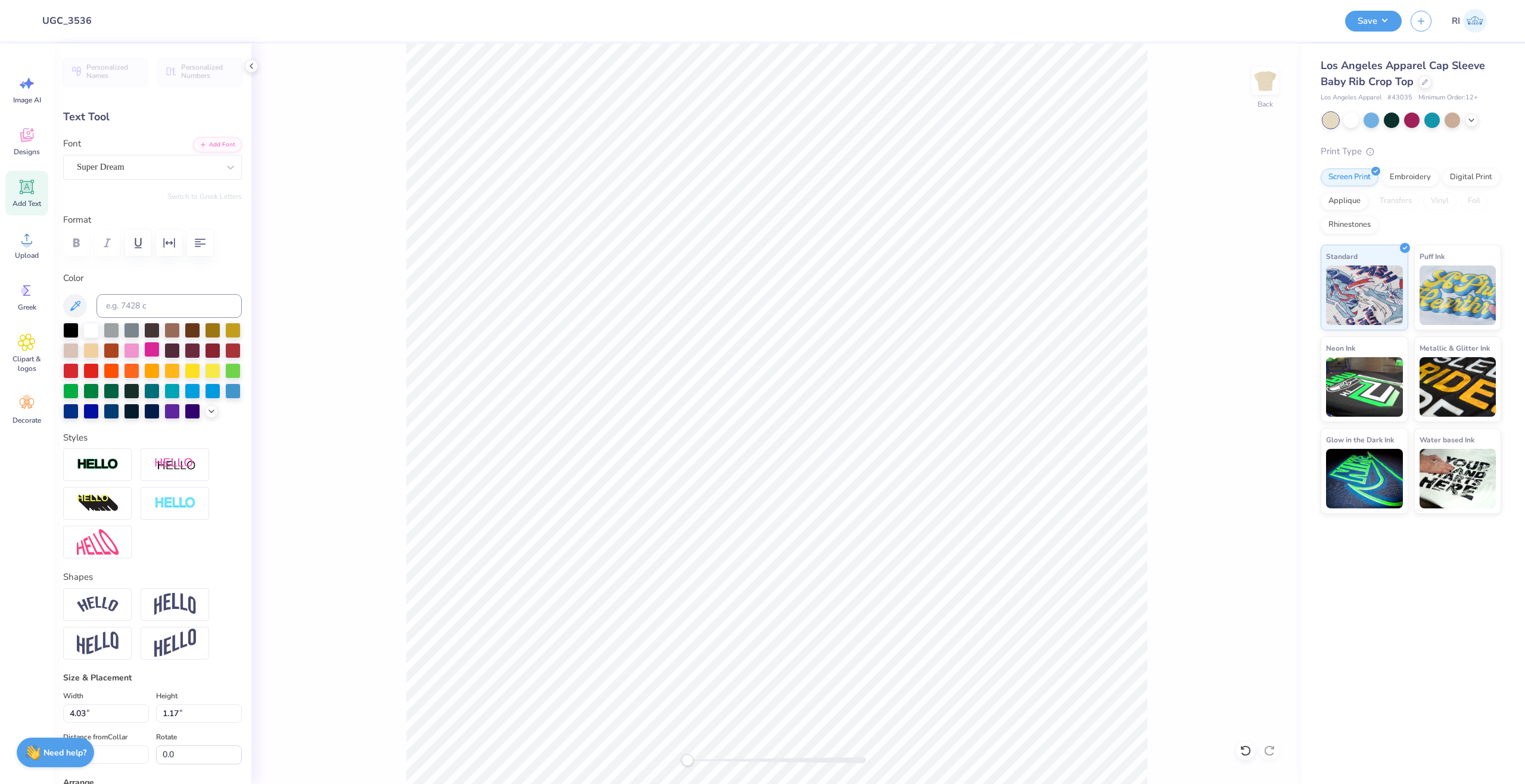
click at [159, 349] on div at bounding box center [152, 350] width 16 height 16
click at [202, 138] on button "Add Font" at bounding box center [217, 144] width 49 height 16
type textarea "PHI"
type input "2.49"
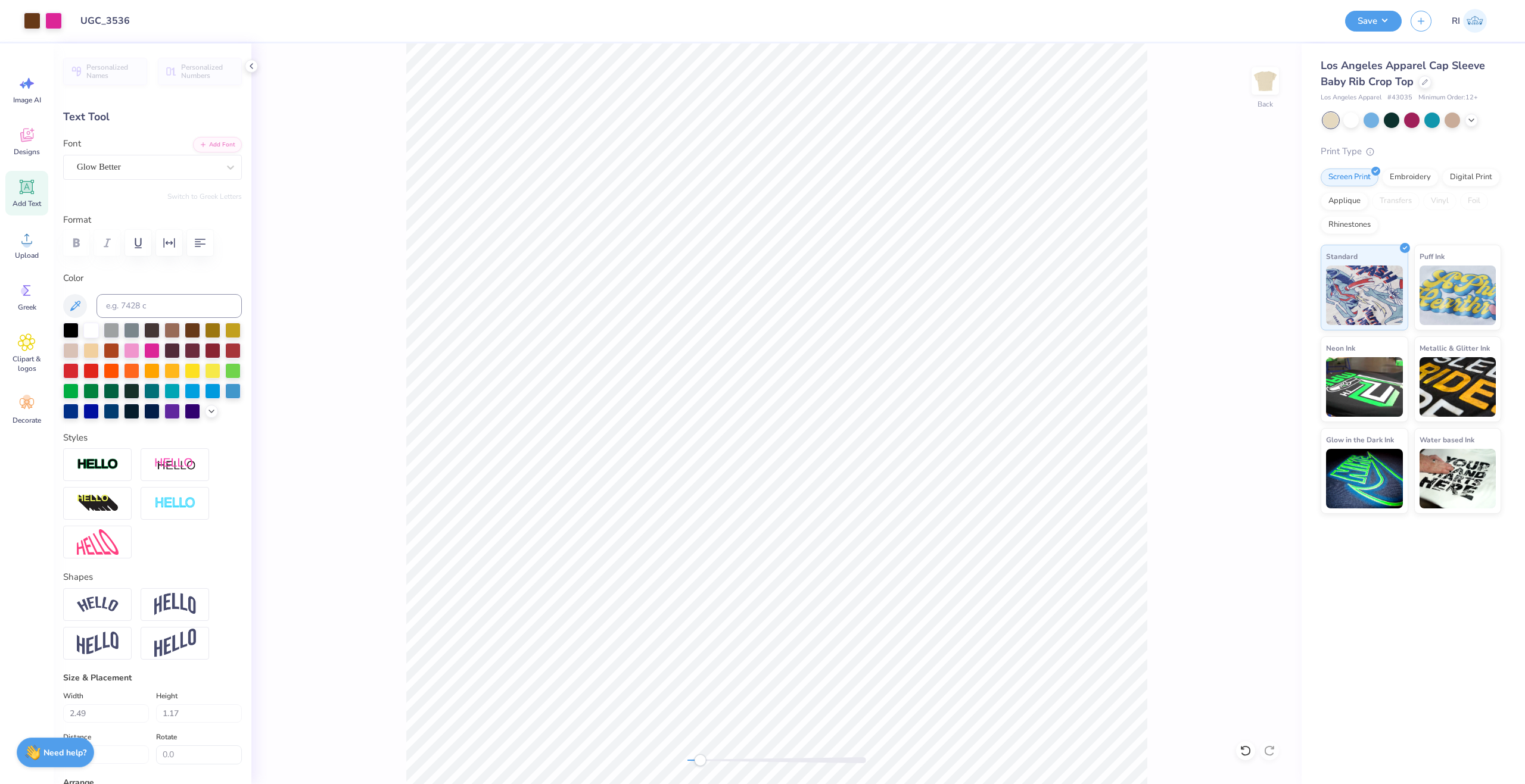
type input "1.12"
type input "4.17"
type input "3.20"
type input "1.43"
type input "3.00"
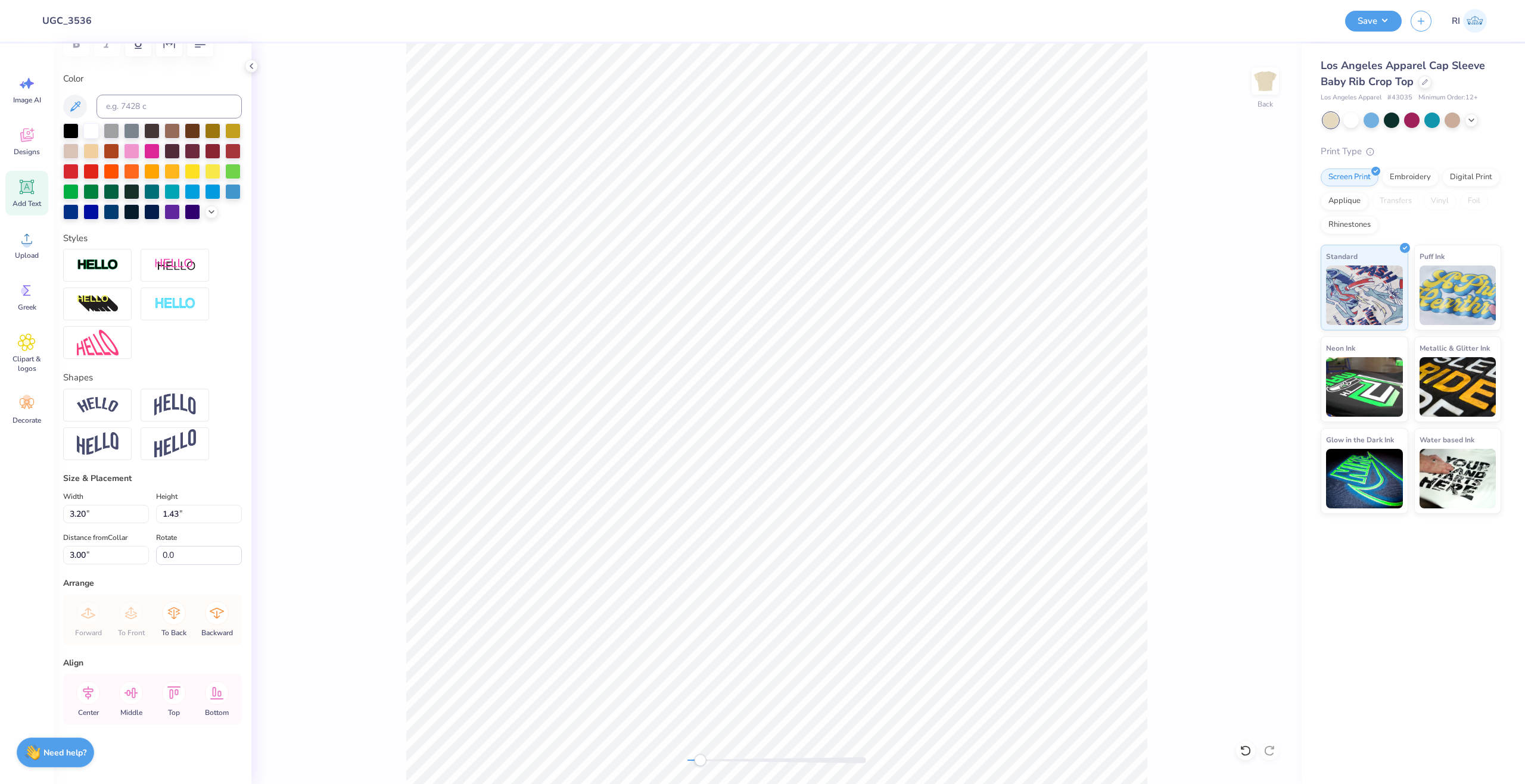
scroll to position [220, 0]
click at [101, 449] on img at bounding box center [98, 444] width 42 height 23
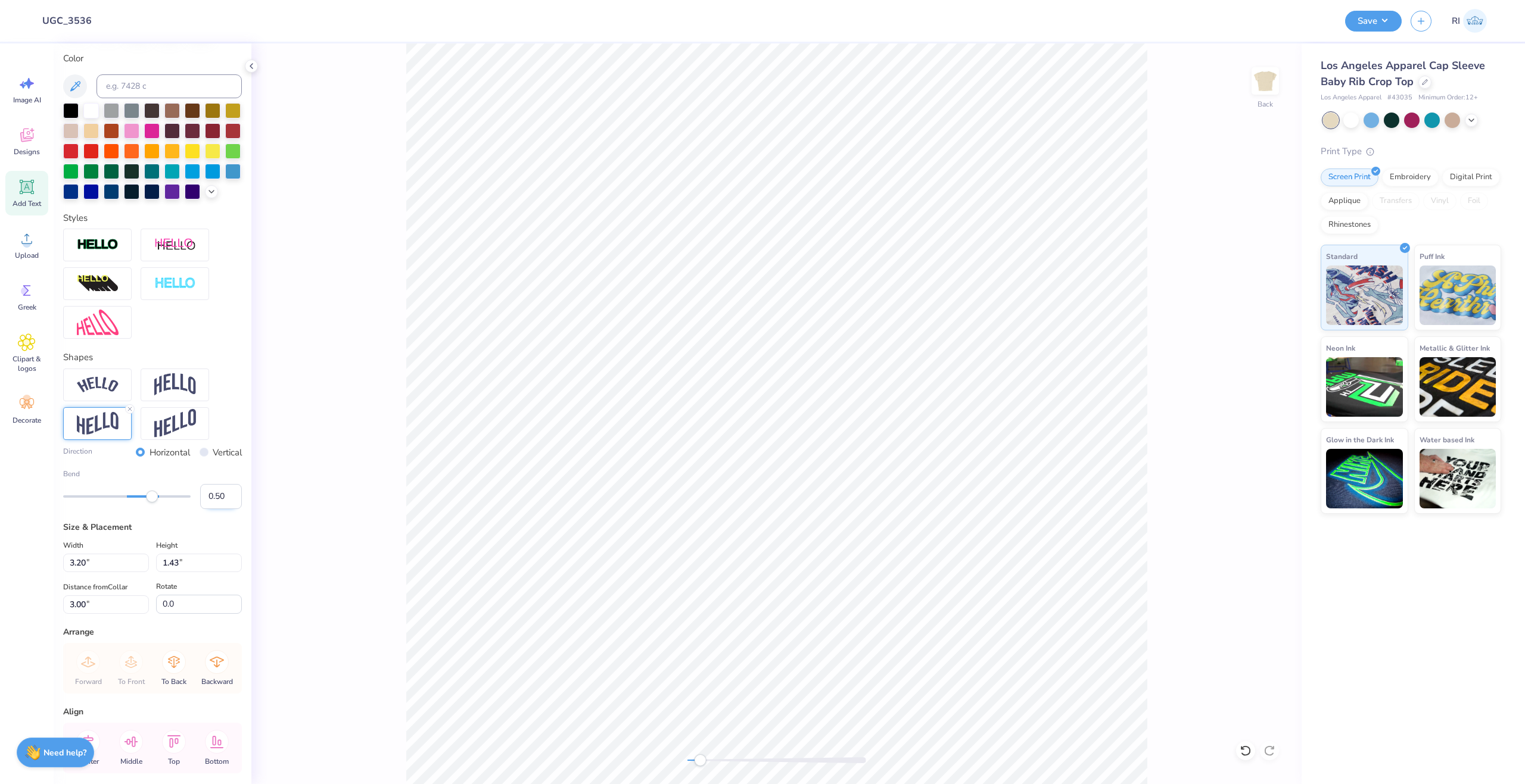
click at [211, 509] on input "0.50" at bounding box center [221, 496] width 42 height 25
type input "0.10"
click at [214, 509] on input "0.10" at bounding box center [221, 496] width 42 height 25
type input "0.05"
click at [94, 335] on img at bounding box center [98, 322] width 42 height 26
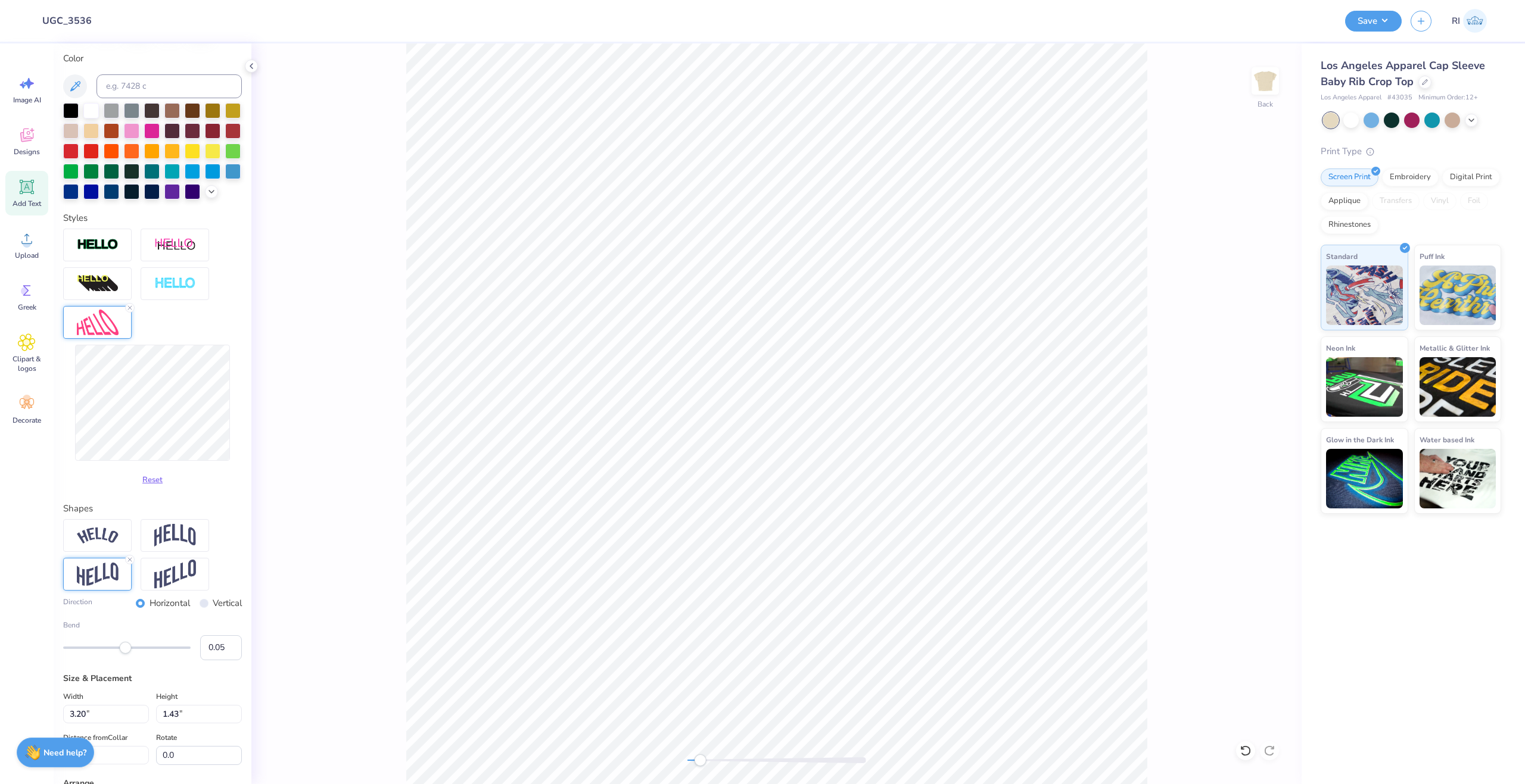
click at [112, 484] on div "Reset" at bounding box center [152, 418] width 178 height 146
click at [113, 489] on div "Reset" at bounding box center [152, 418] width 178 height 146
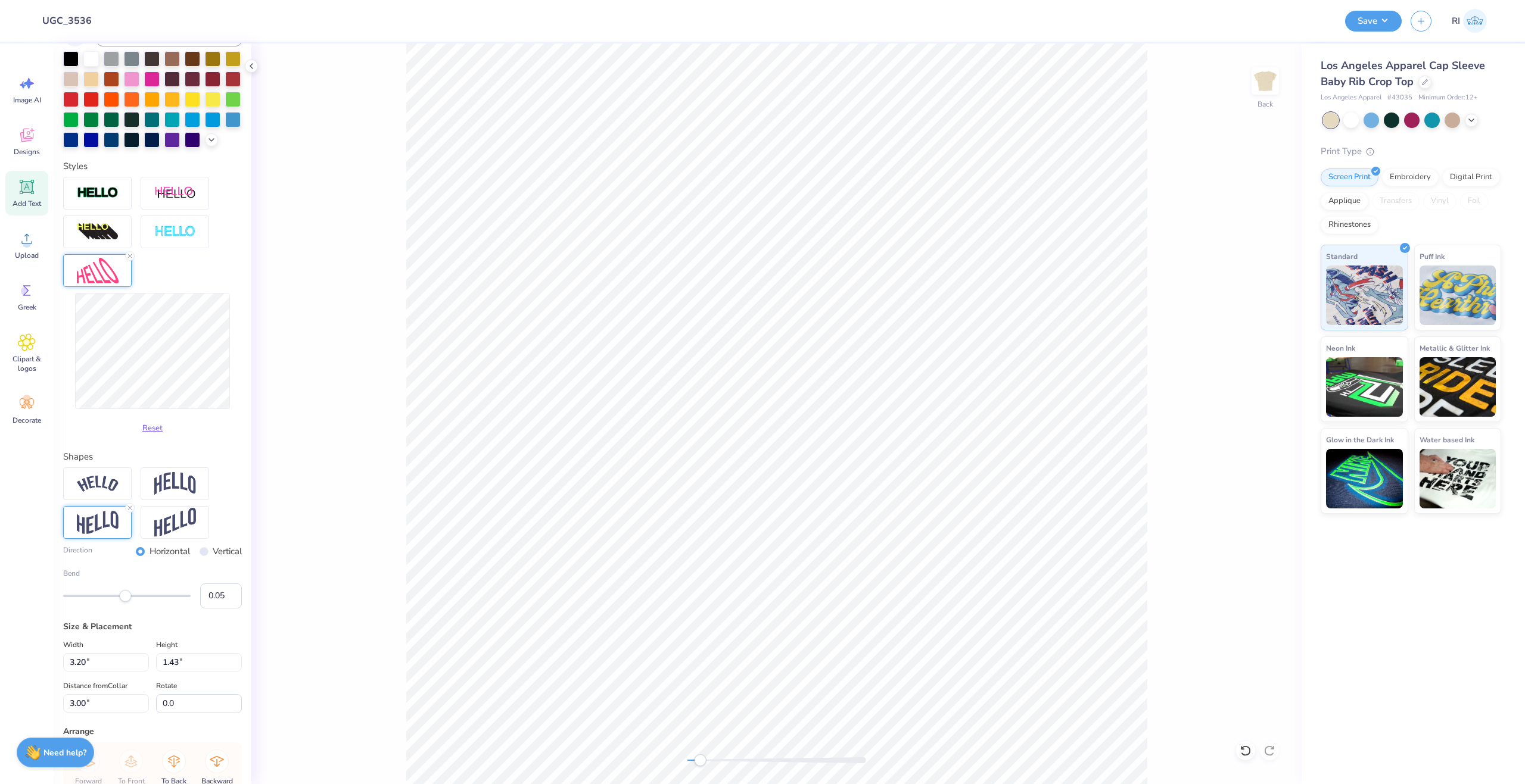
scroll to position [279, 0]
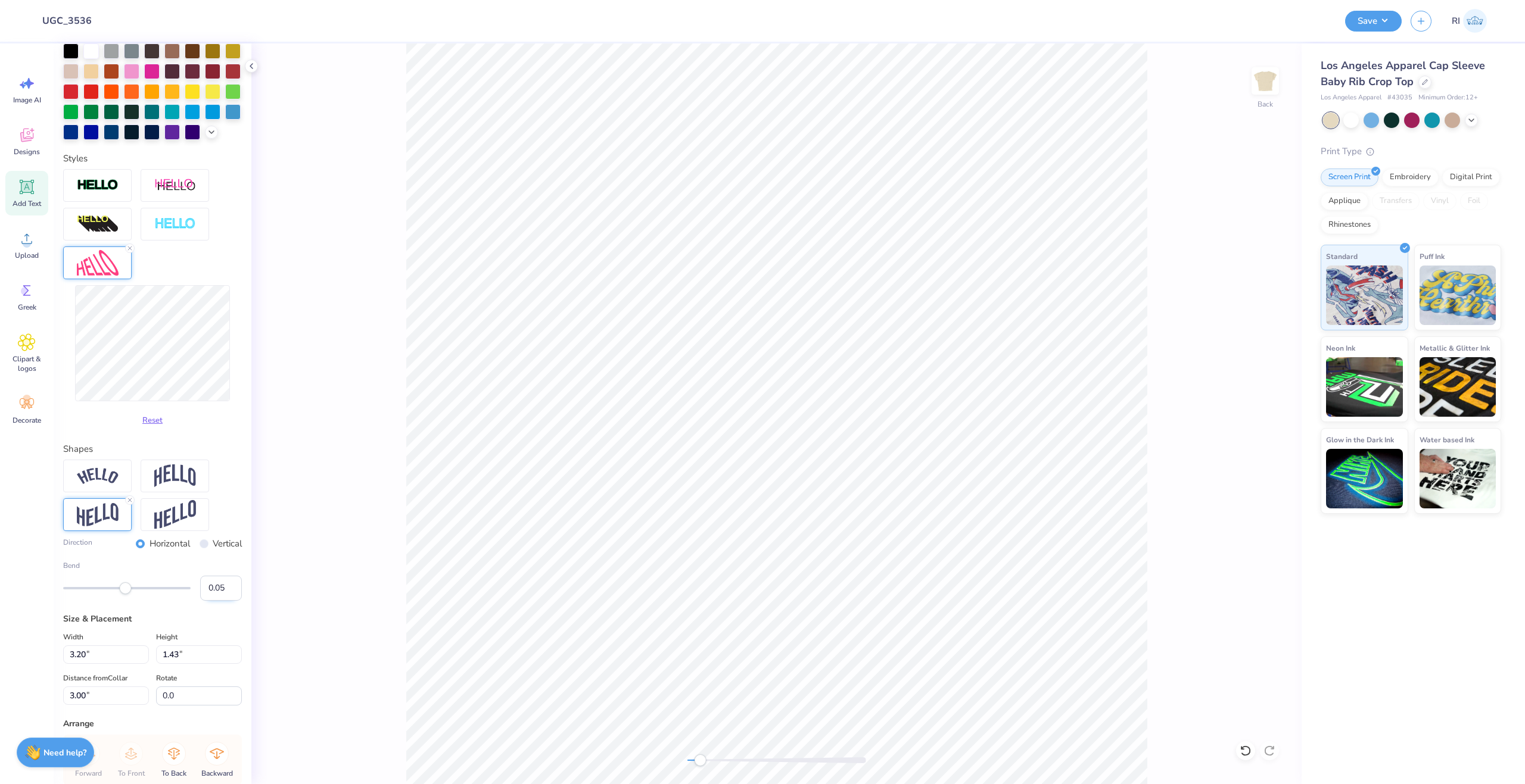
click at [214, 601] on input "0.05" at bounding box center [221, 588] width 42 height 25
type input "0.10"
type input "3.45"
click at [704, 407] on li "Duplicate" at bounding box center [682, 405] width 94 height 23
type input "4.03"
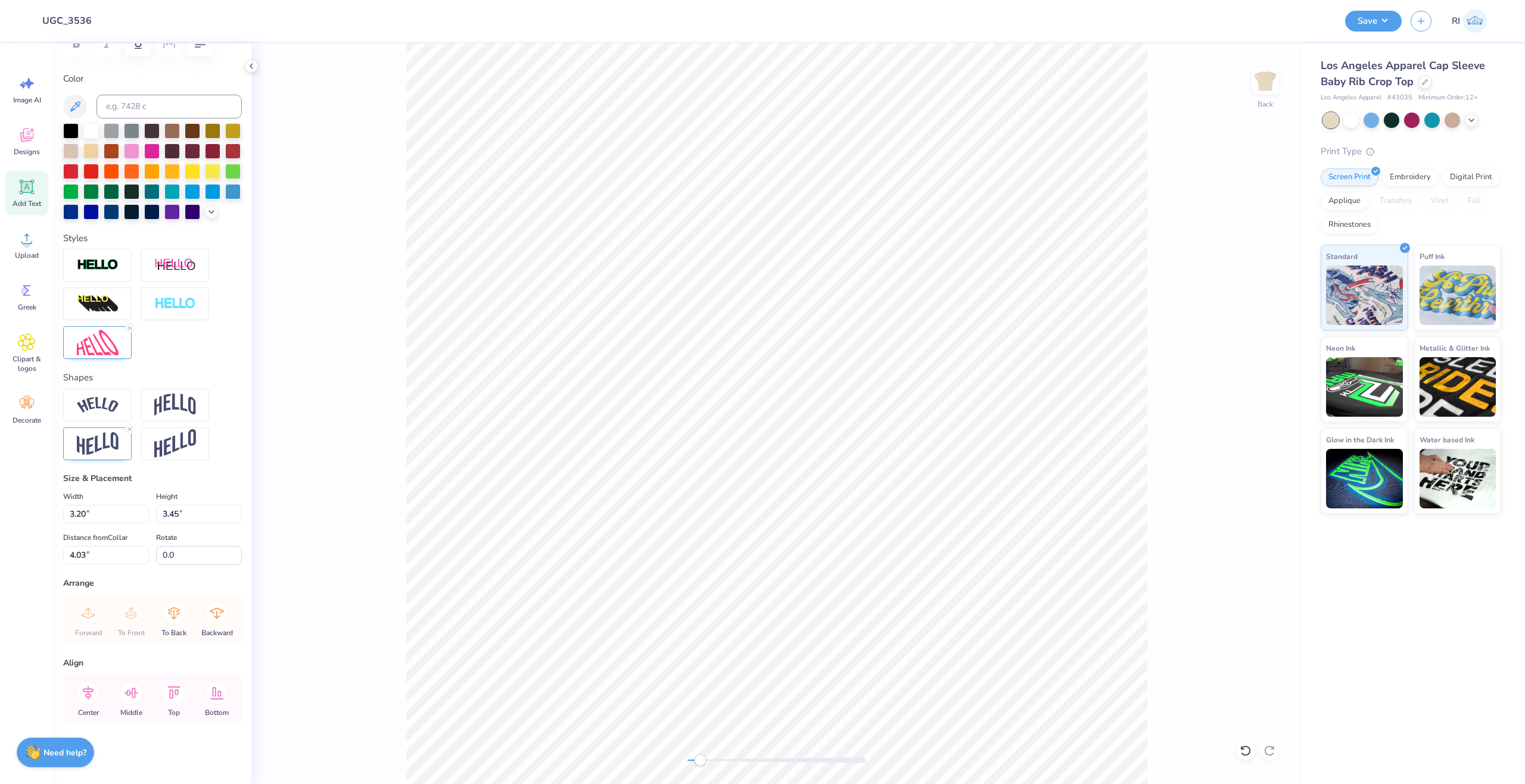
scroll to position [220, 0]
click at [130, 328] on line at bounding box center [130, 328] width 4 height 4
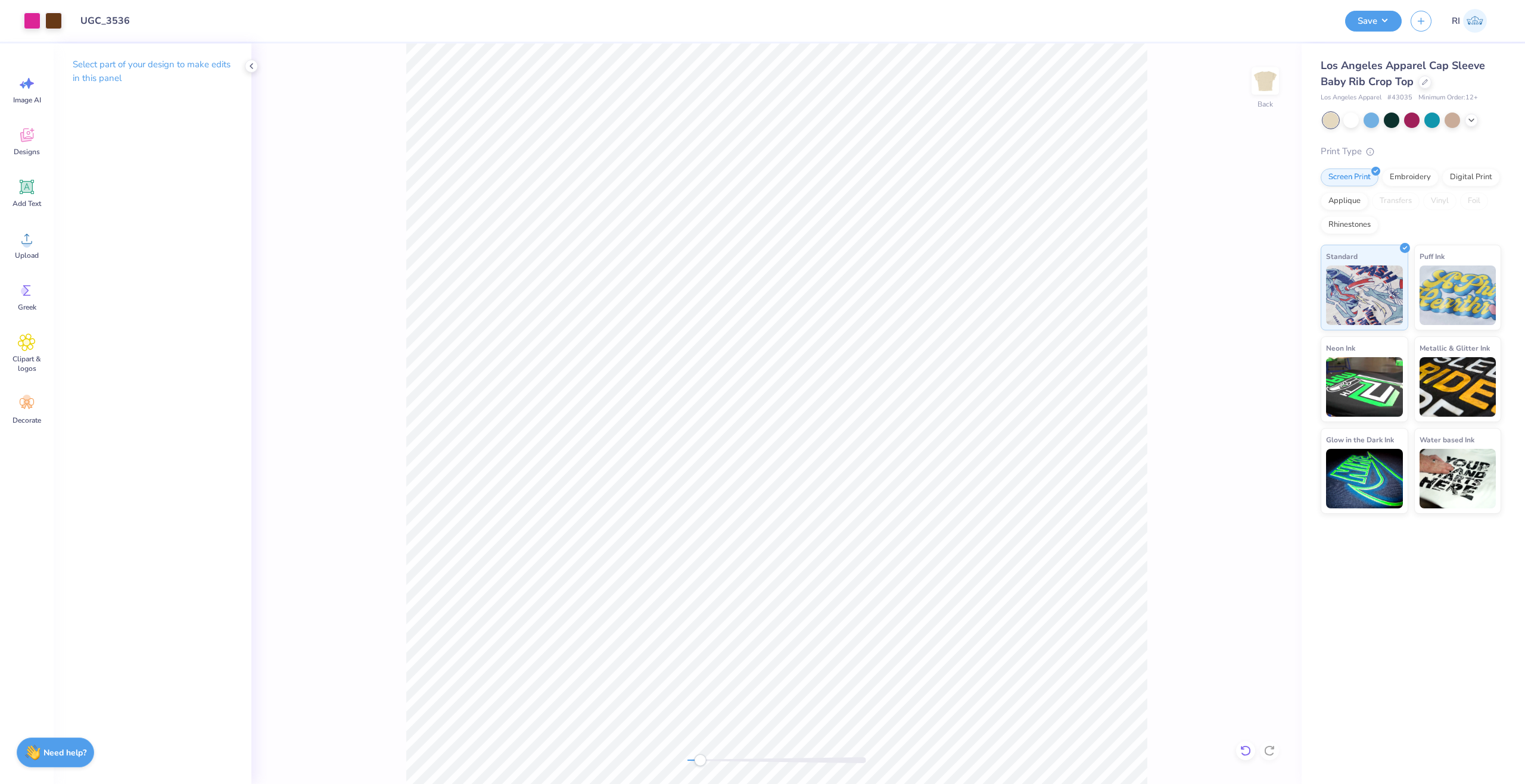
click at [1249, 749] on icon at bounding box center [1246, 751] width 12 height 12
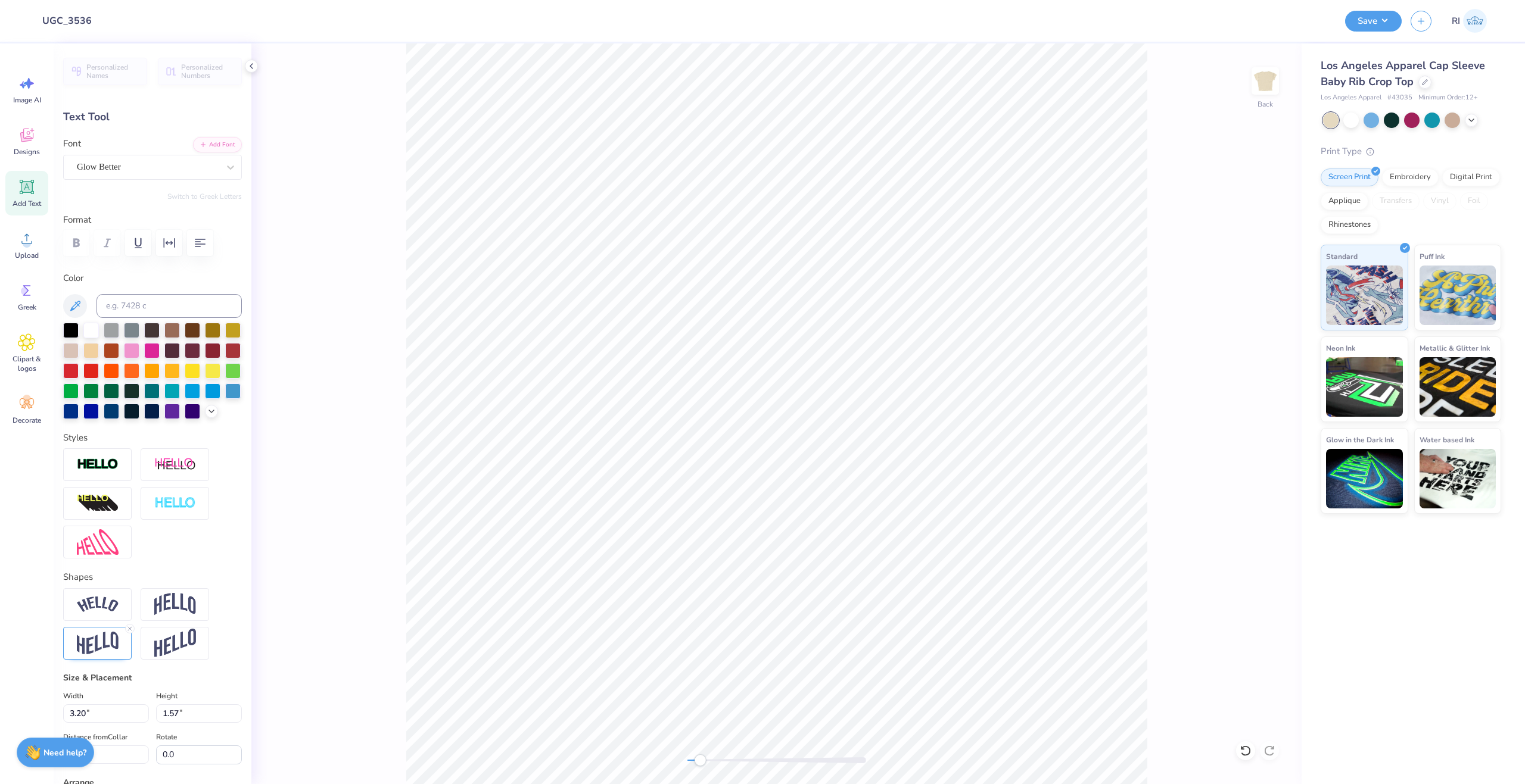
scroll to position [10, 2]
type textarea "mu"
type input "3.04"
type input "1.58"
type input "9.39"
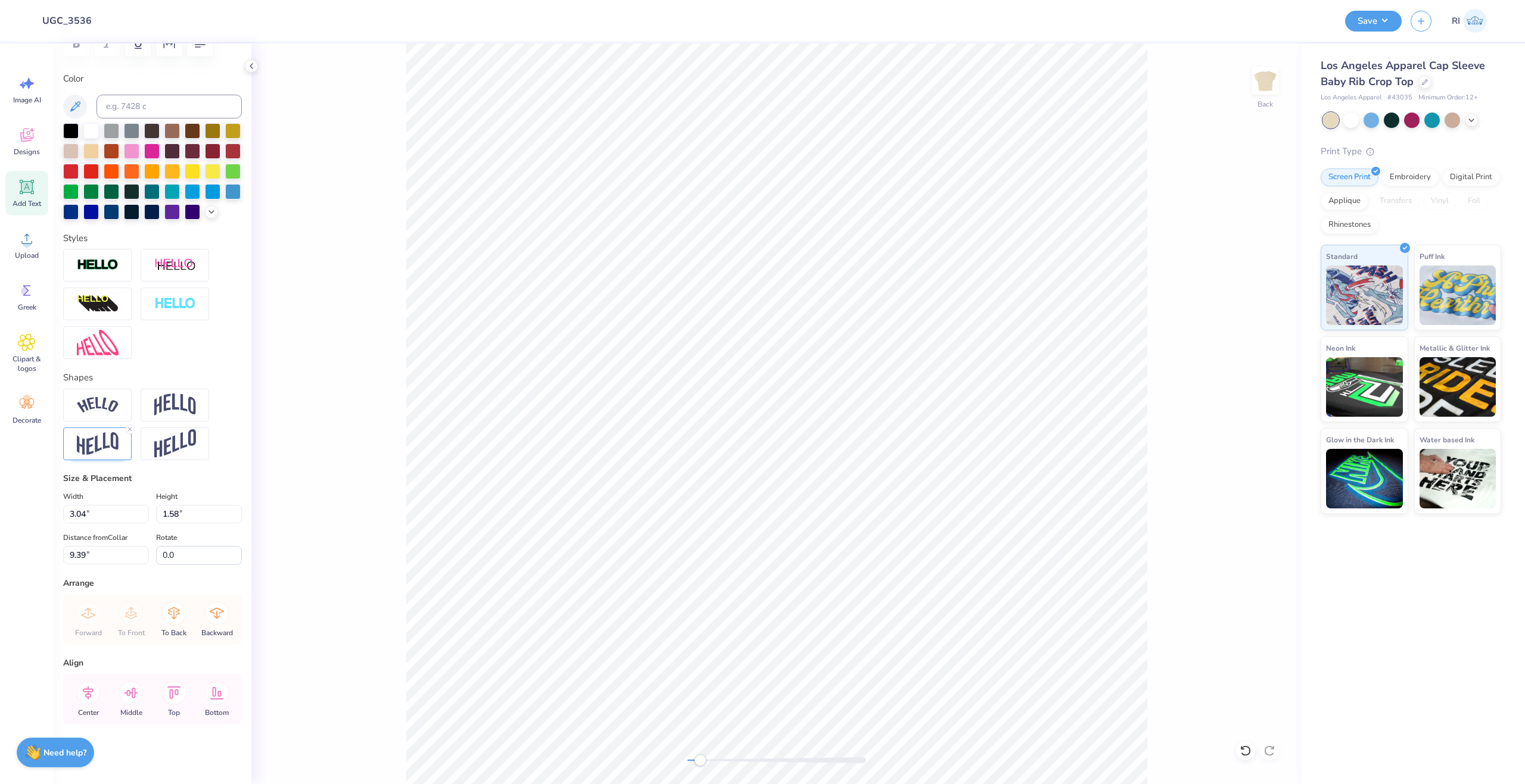
scroll to position [220, 0]
click at [82, 458] on div at bounding box center [97, 444] width 69 height 33
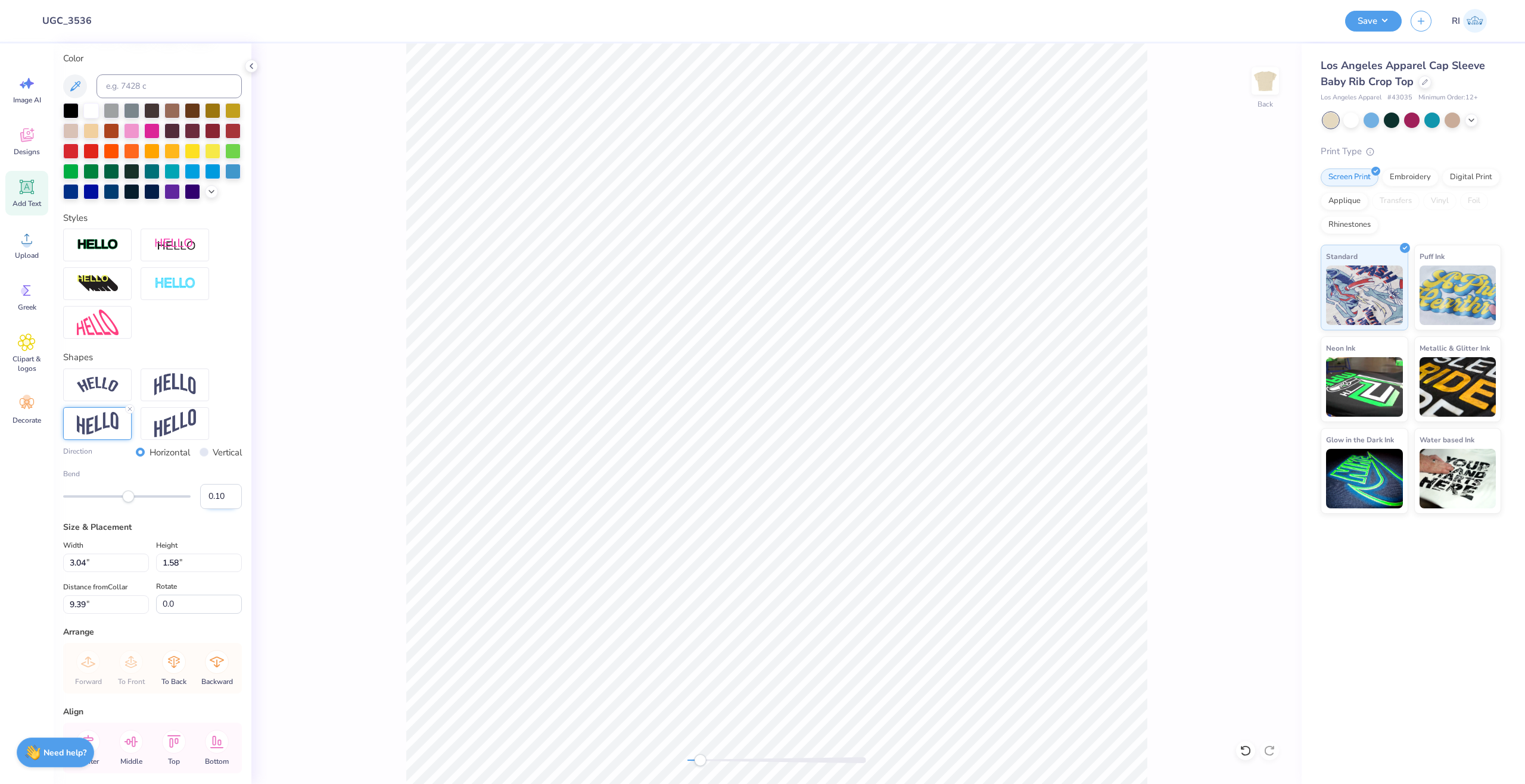
click at [200, 509] on input "0.10" at bounding box center [221, 496] width 42 height 25
type input "-0.10"
click at [217, 509] on input "-0.10" at bounding box center [221, 496] width 42 height 25
type input "-0.05"
click at [86, 335] on img at bounding box center [98, 322] width 42 height 26
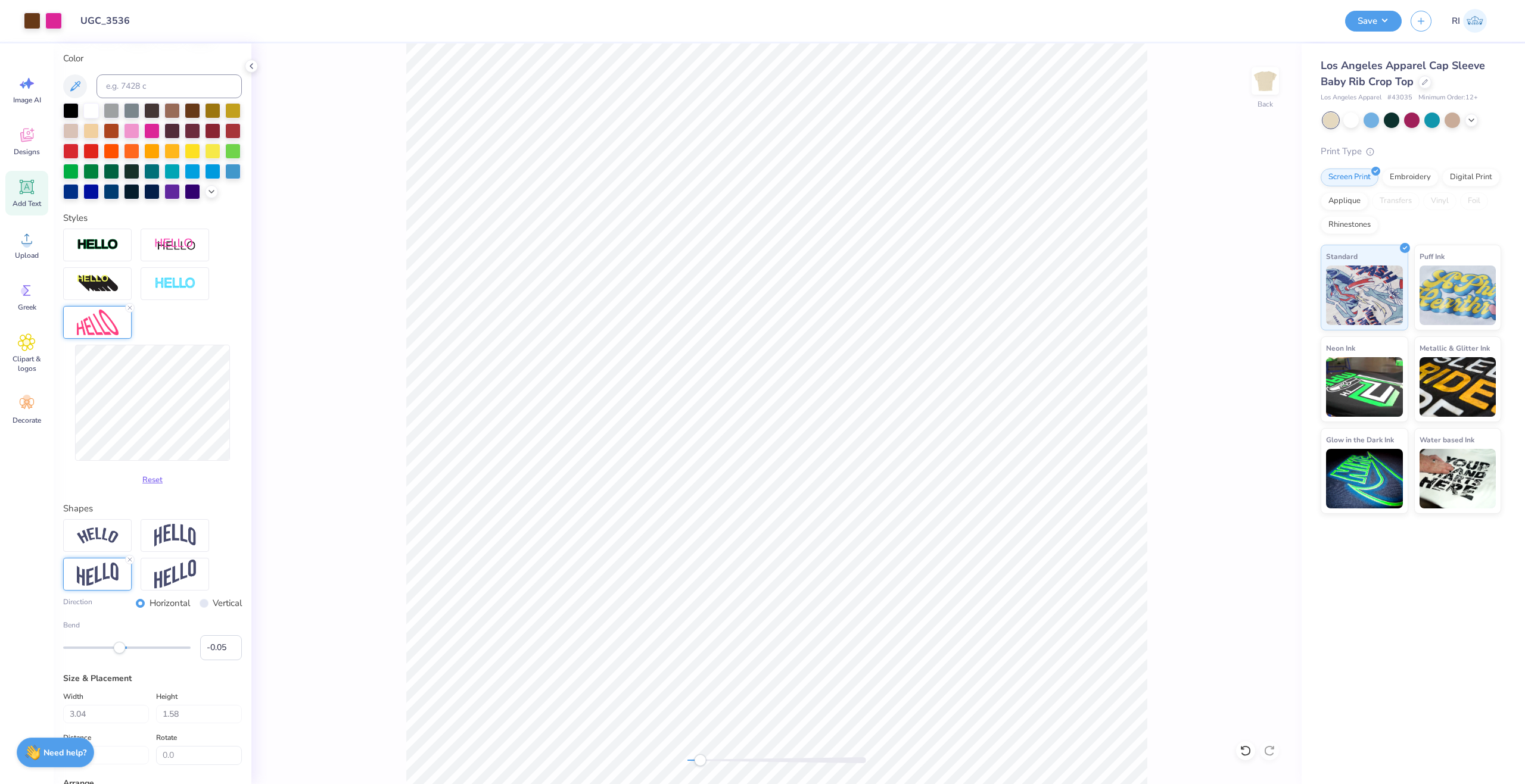
type input "3.05"
type input "2.23"
click at [924, 446] on li "Duplicate" at bounding box center [911, 452] width 94 height 23
type input "4.00"
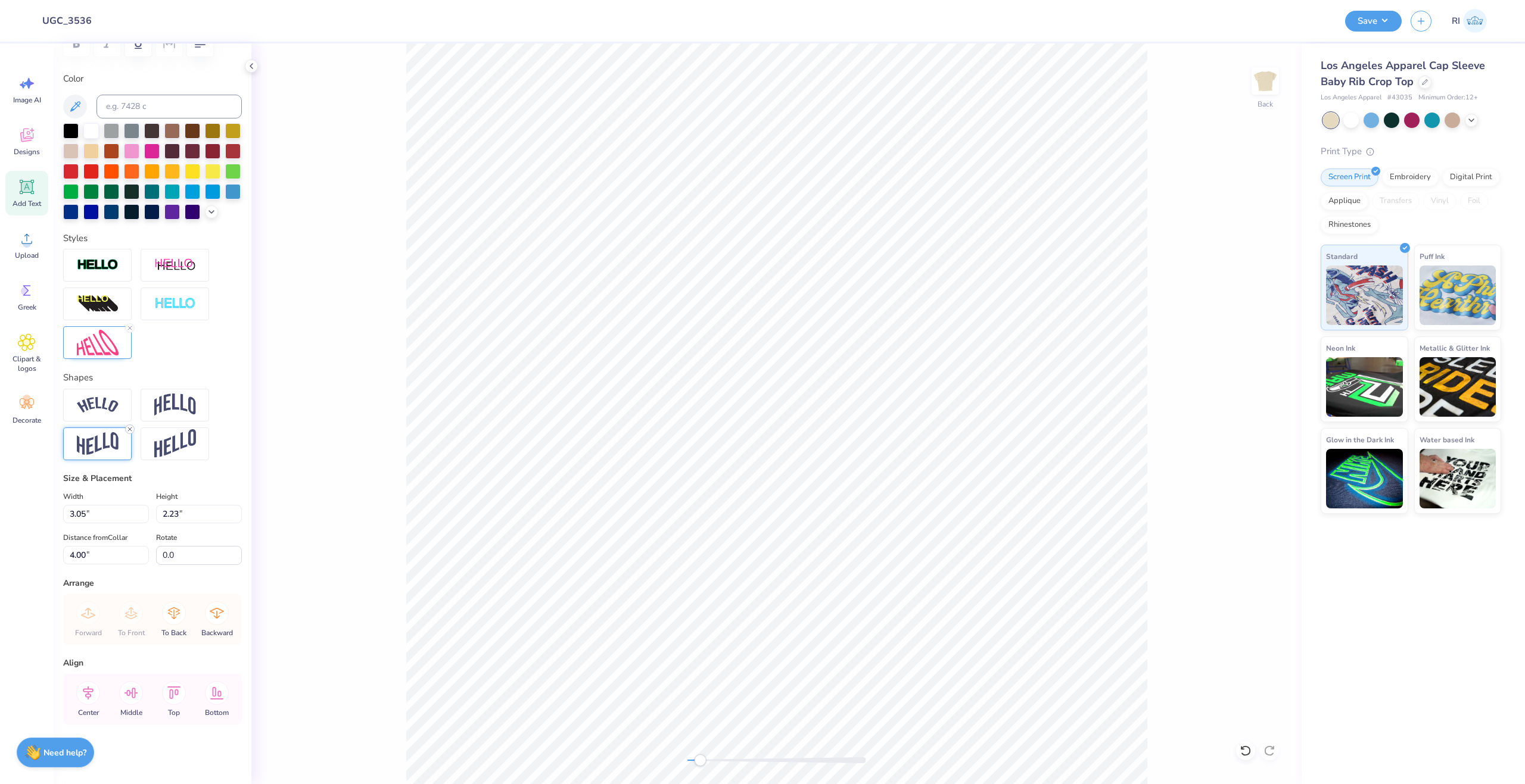
click at [128, 430] on icon at bounding box center [130, 430] width 7 height 7
click at [131, 328] on icon at bounding box center [130, 328] width 7 height 7
type textarea "BID"
type input "3.10"
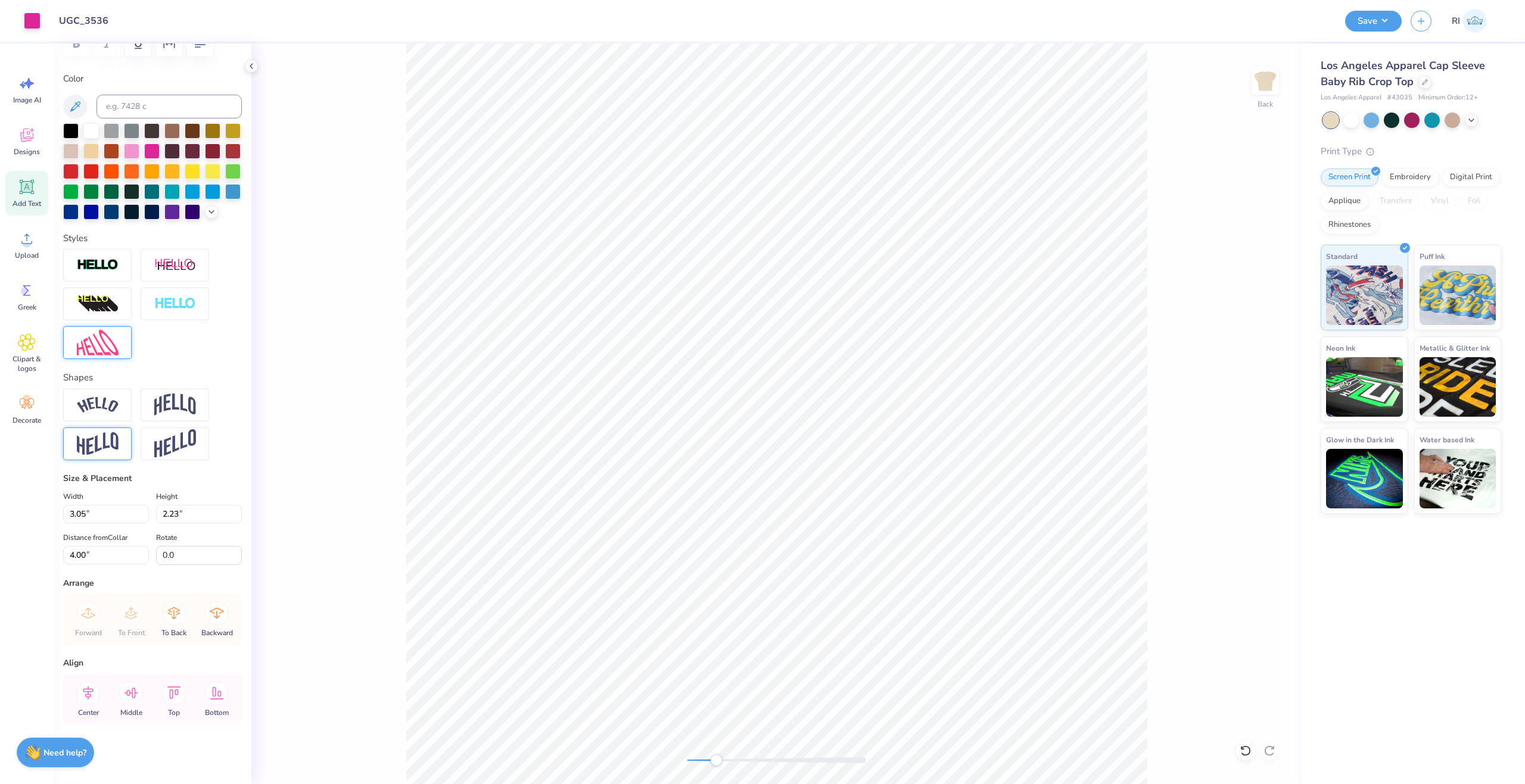
type input "1.43"
type input "7.73"
type input "2.25"
type input "1.04"
click at [836, 555] on li "Duplicate" at bounding box center [833, 550] width 94 height 23
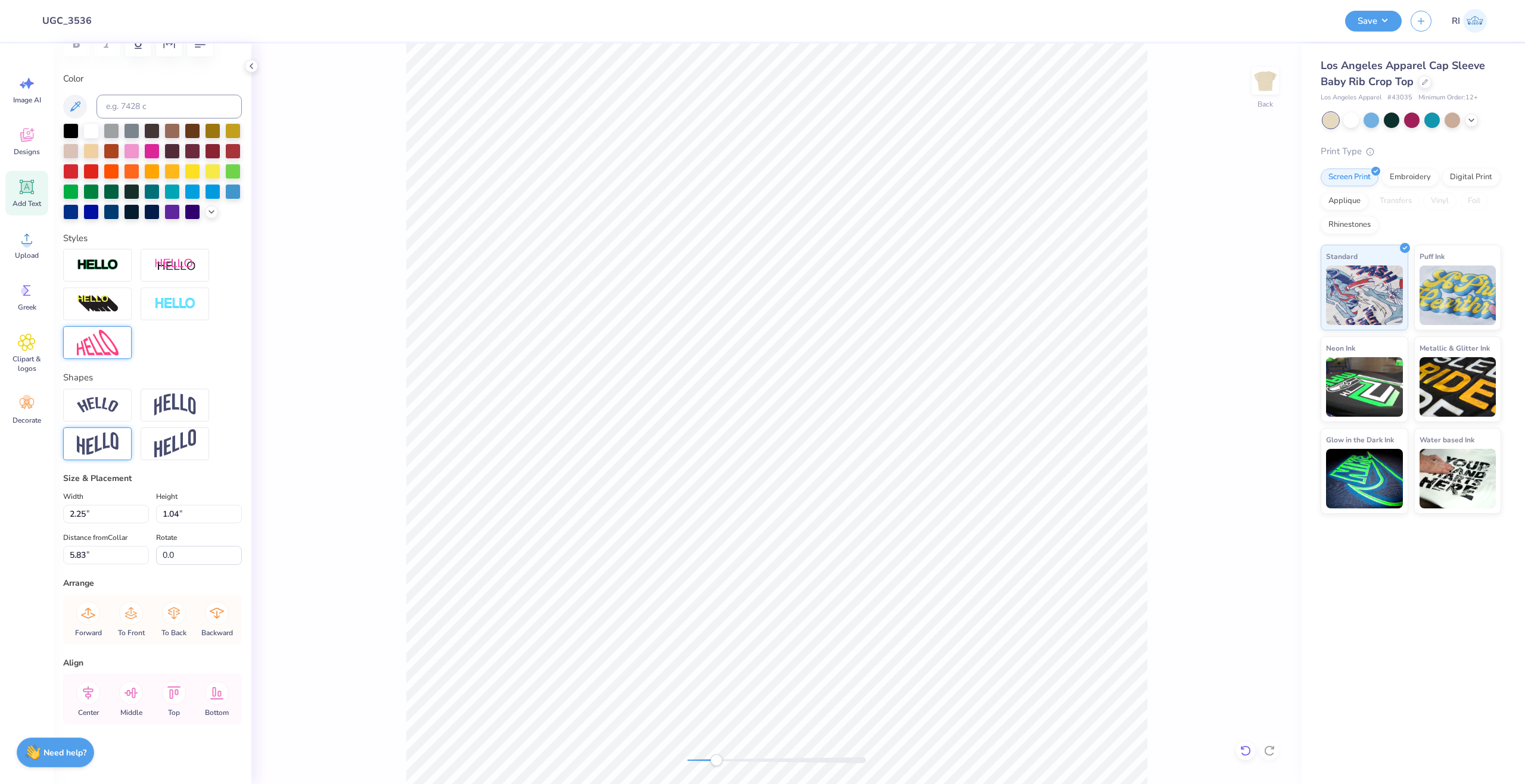
click at [1244, 751] on icon at bounding box center [1246, 751] width 12 height 12
type input "6.83"
type textarea "DAY"
type input "2.45"
type input "7.20"
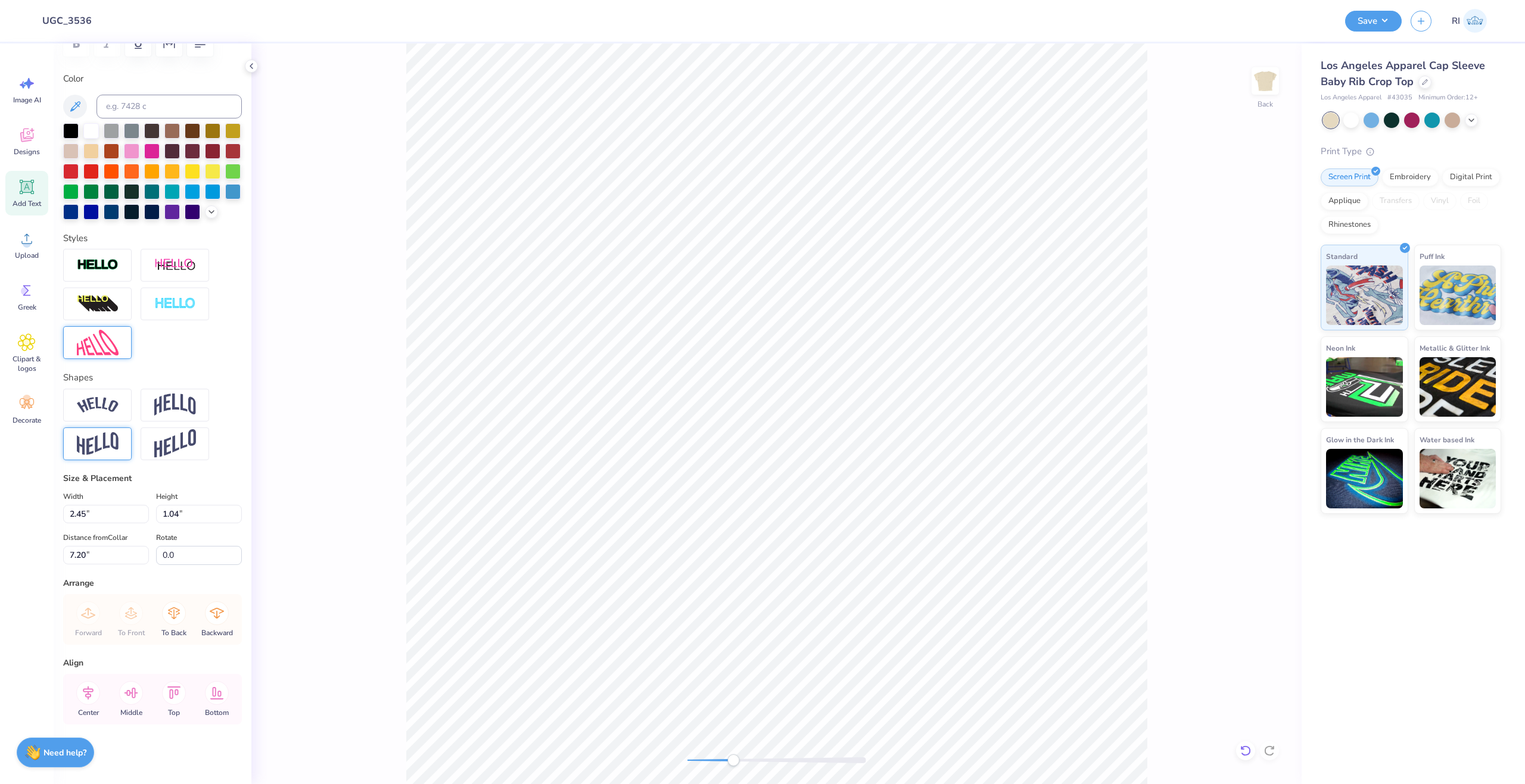
type input "2.19"
type input "0.93"
click at [812, 564] on li "Duplicate" at bounding box center [812, 560] width 94 height 23
type input "8.10"
type textarea "2025"
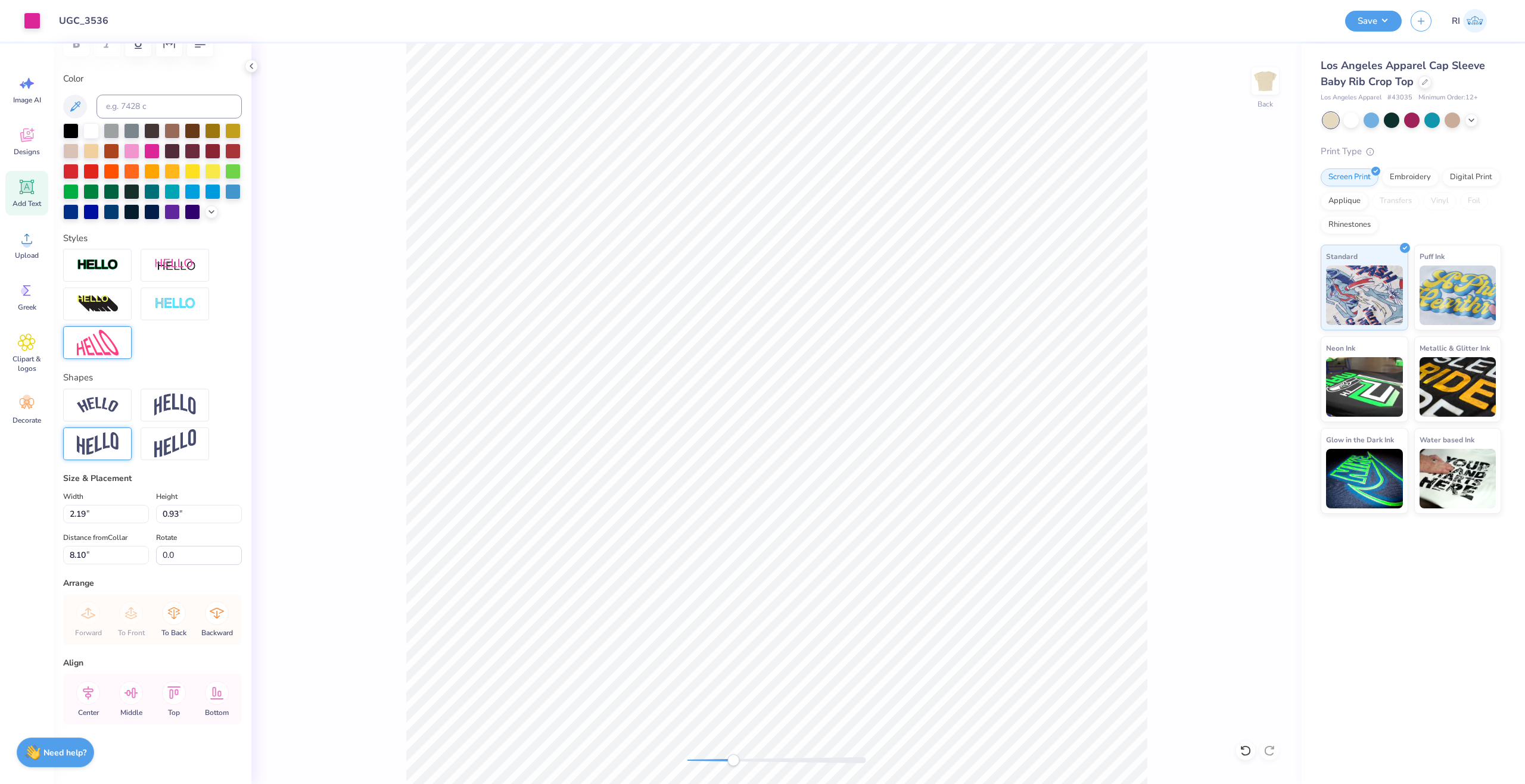
type input "3.24"
type input "8.42"
type input "2.21"
type input "0.64"
type input "8.28"
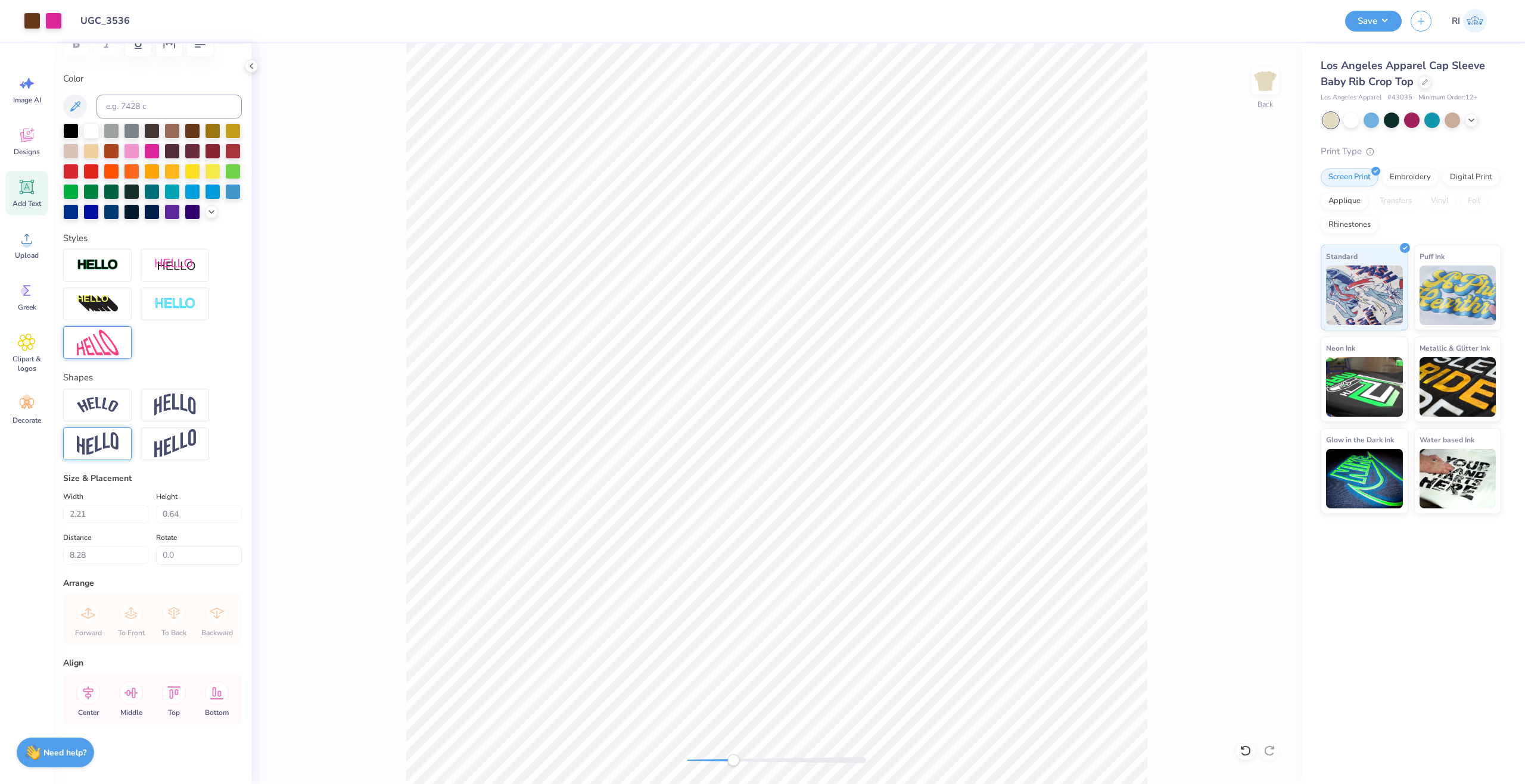
type input "2.19"
type input "0.93"
type input "7.10"
type input "2.20"
type input "0.94"
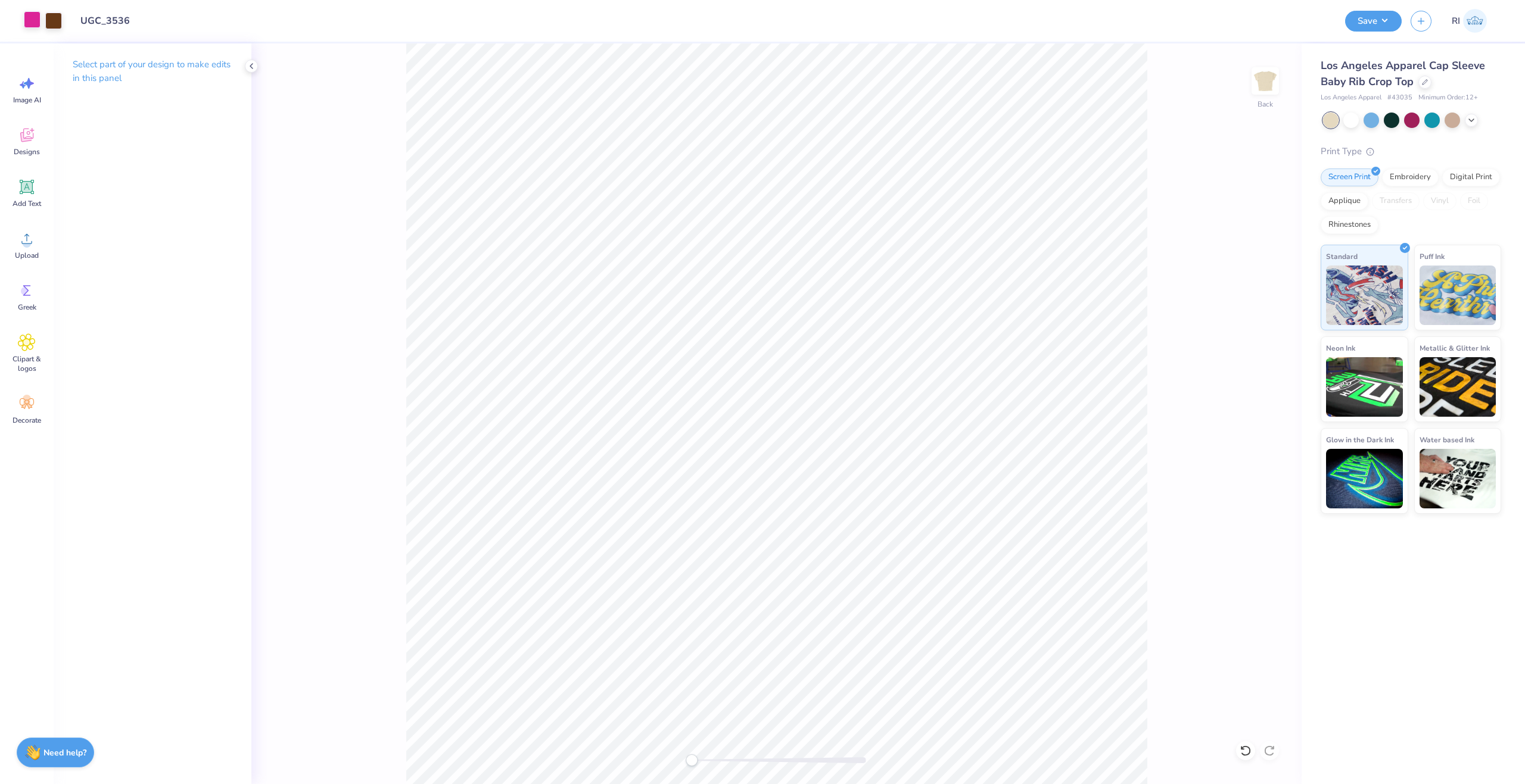
click at [34, 21] on div at bounding box center [32, 20] width 17 height 17
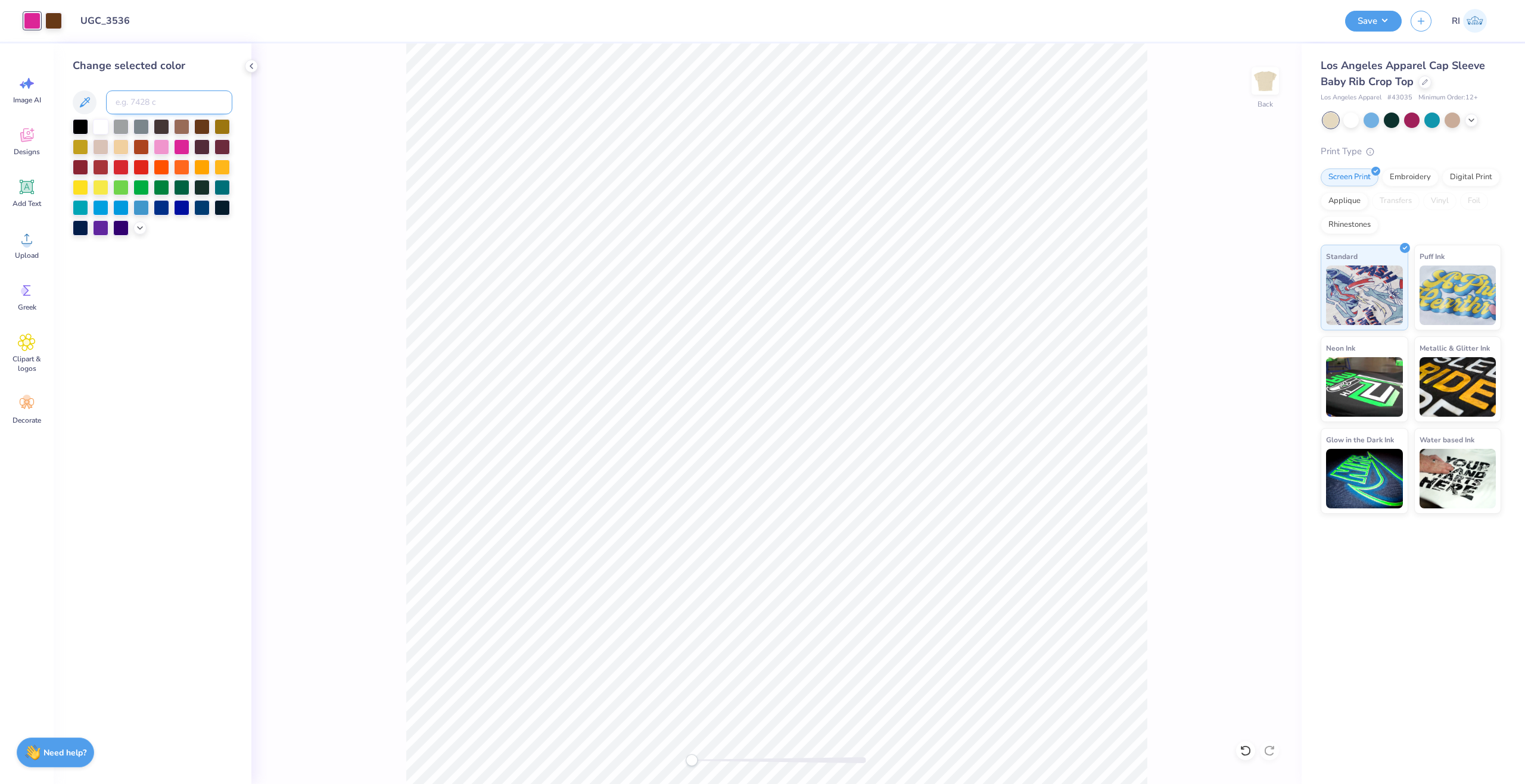
click at [150, 93] on input at bounding box center [170, 103] width 127 height 24
type input "1545"
click at [1388, 21] on button "Save" at bounding box center [1373, 19] width 57 height 21
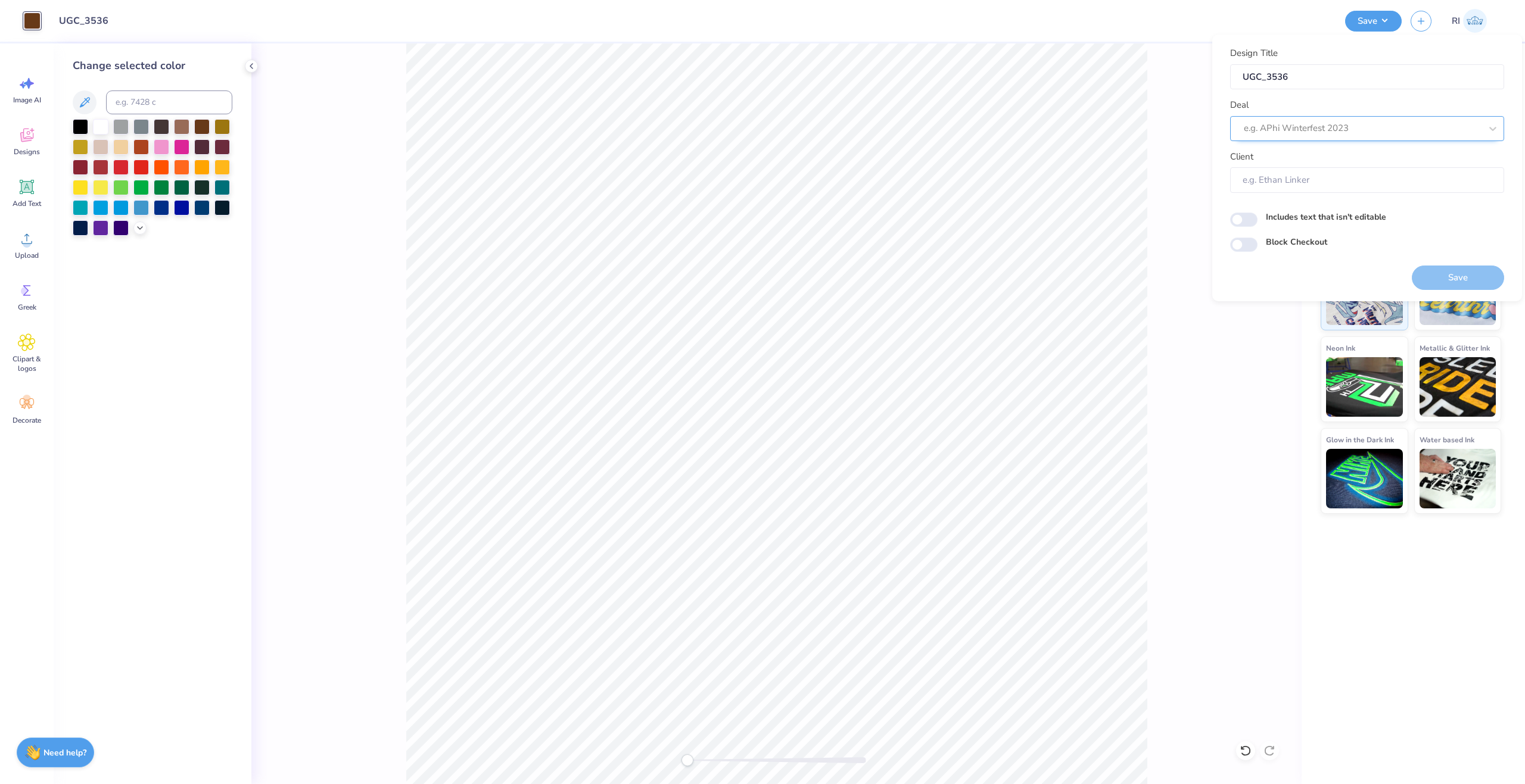
click at [1369, 125] on div at bounding box center [1362, 128] width 237 height 16
click at [1282, 160] on div "UGC Designs" at bounding box center [1367, 160] width 264 height 20
type input "UGC"
type input "Design Tool Gallery User"
click at [1248, 242] on input "Block Checkout" at bounding box center [1244, 245] width 27 height 14
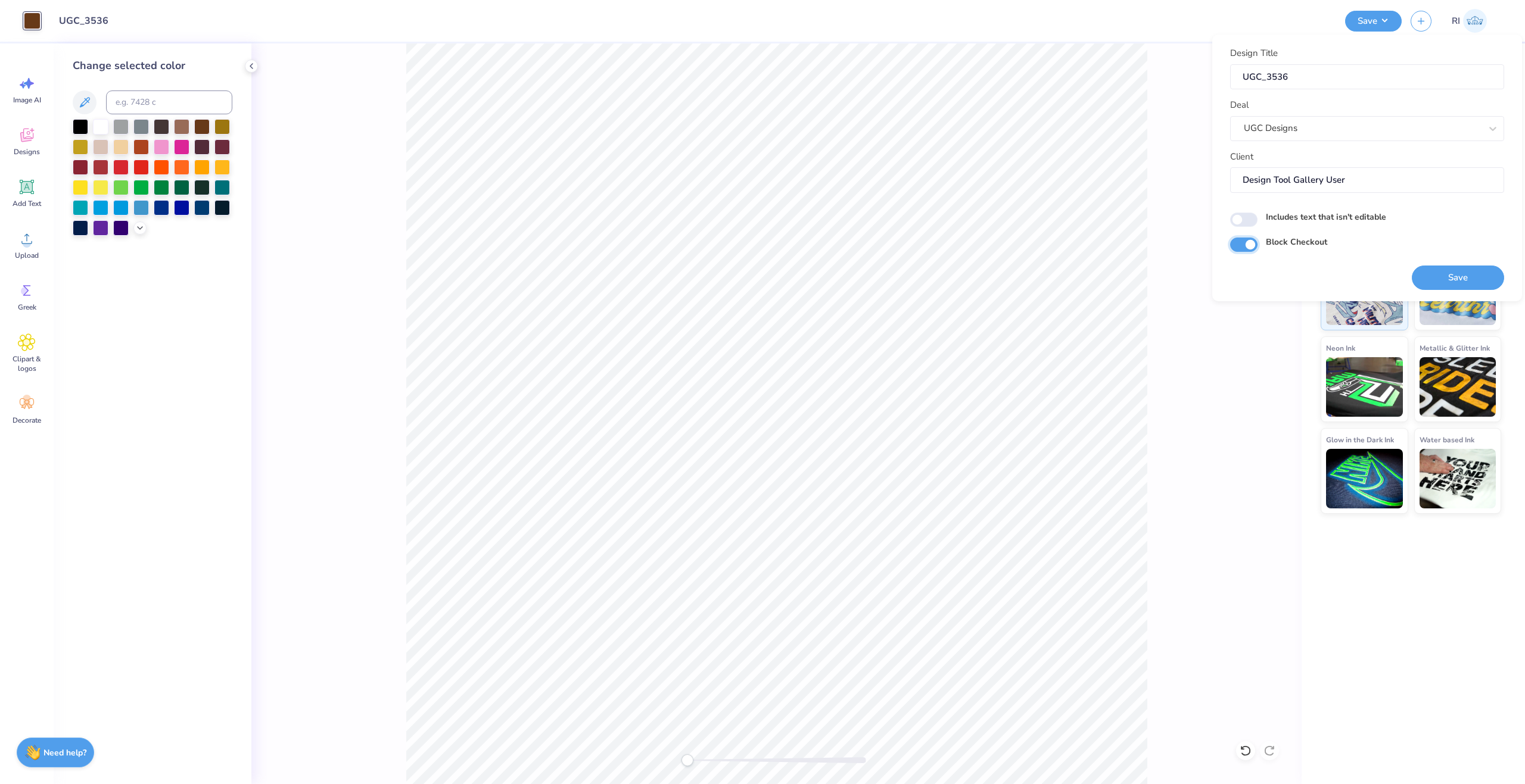
checkbox input "true"
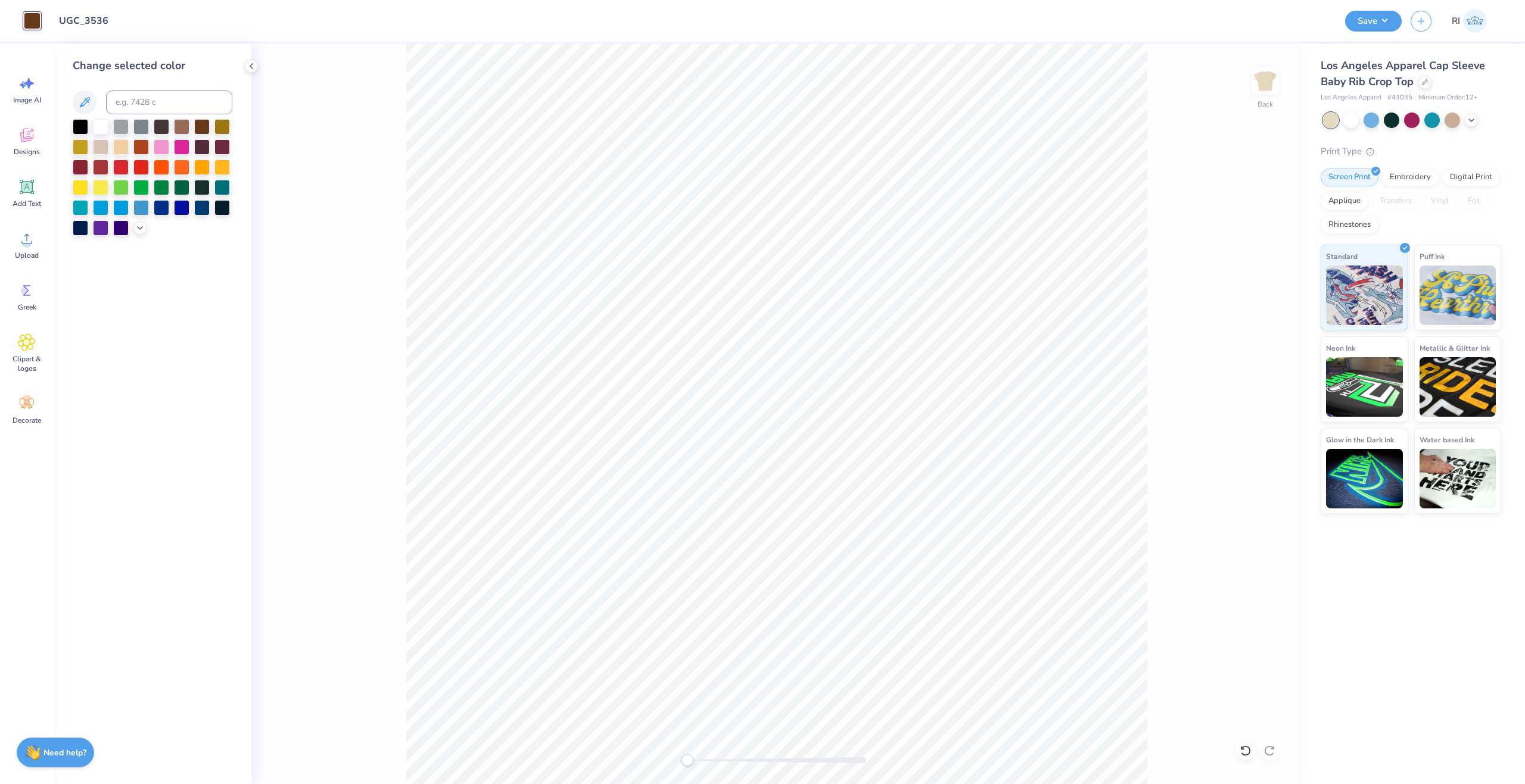
click at [1150, 674] on div "Back" at bounding box center [776, 414] width 1050 height 741
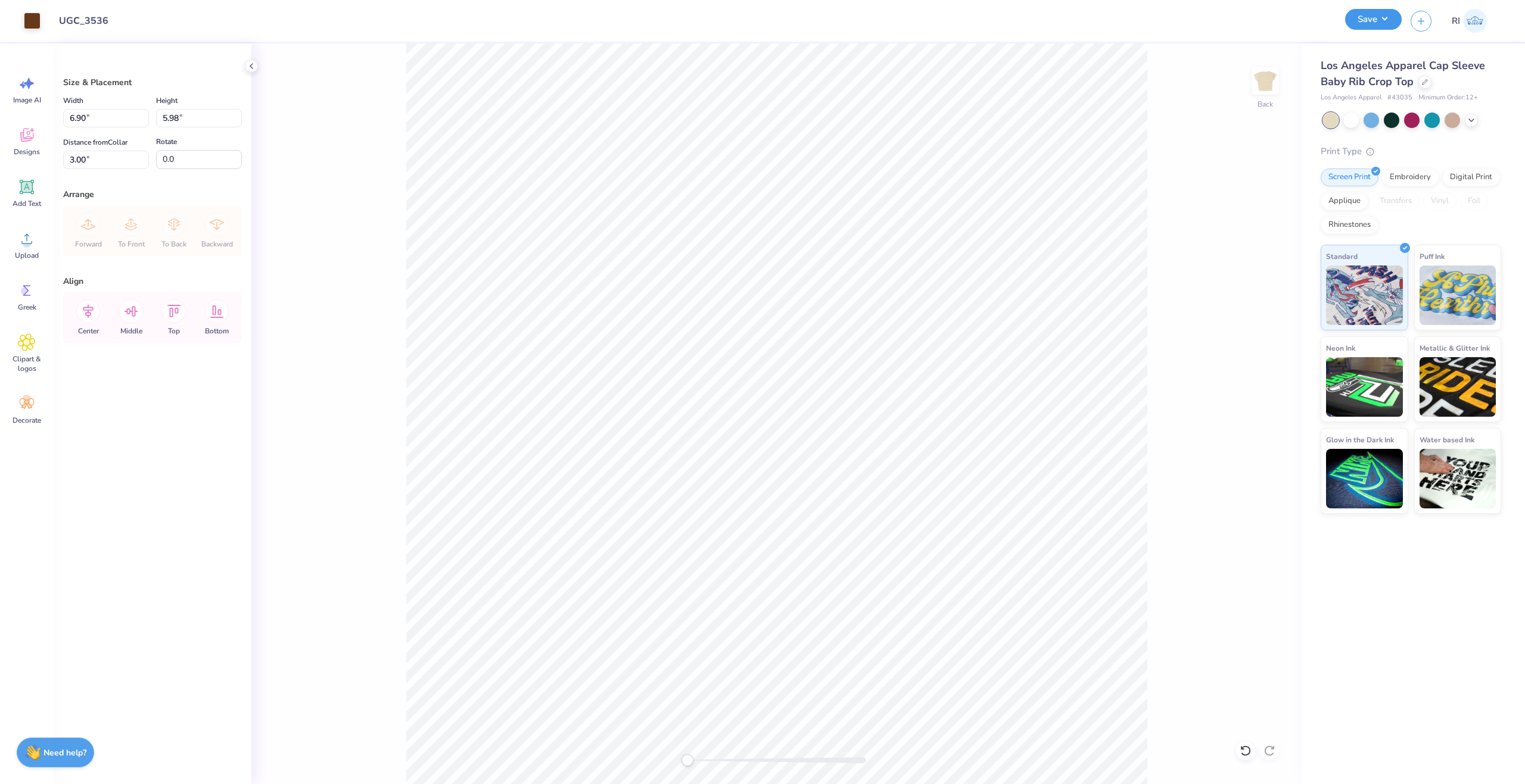
click at [1384, 20] on button "Save" at bounding box center [1373, 19] width 57 height 21
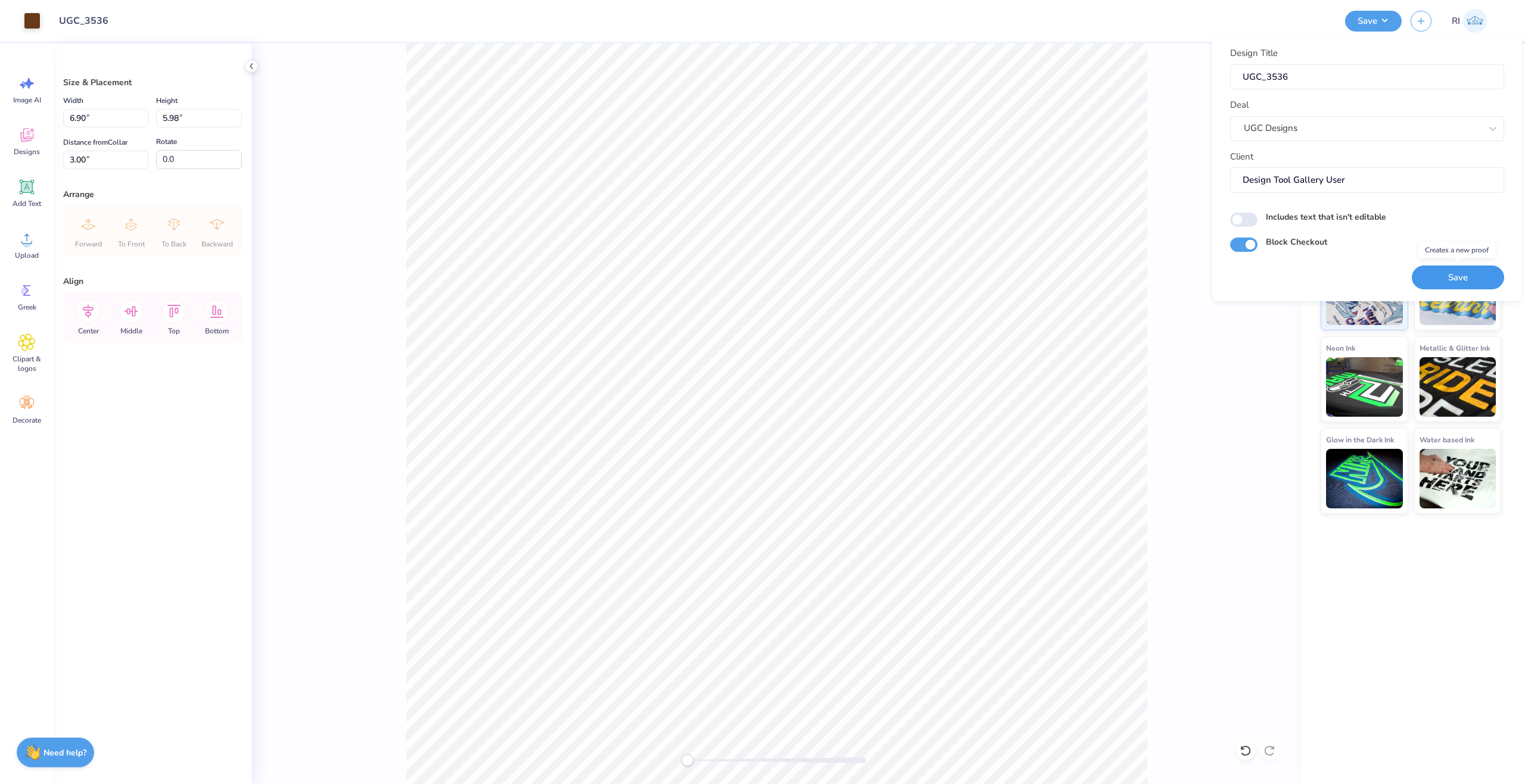
click at [1465, 274] on button "Save" at bounding box center [1458, 277] width 93 height 24
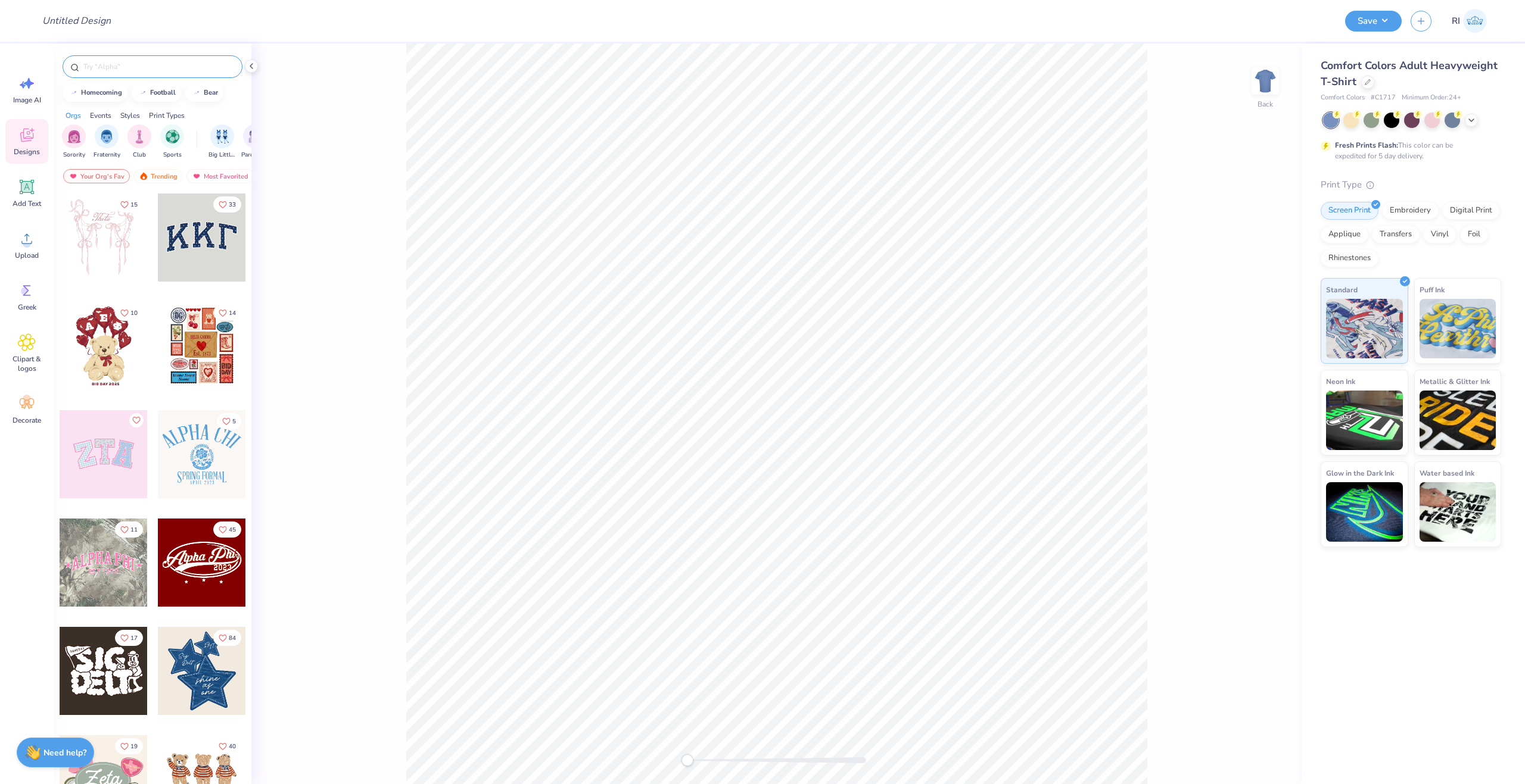
click at [181, 73] on div at bounding box center [152, 67] width 180 height 23
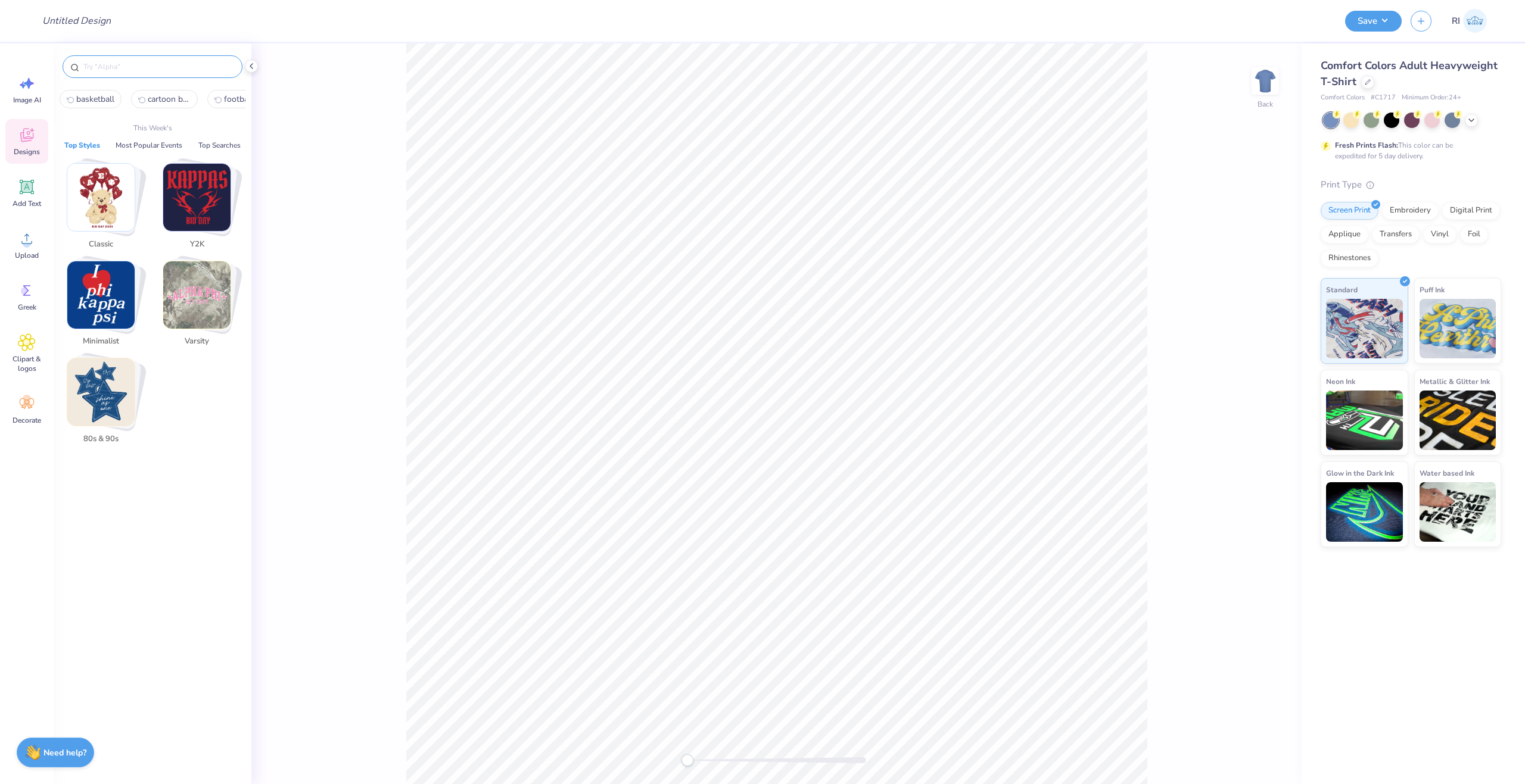
click at [176, 67] on input "text" at bounding box center [158, 67] width 152 height 12
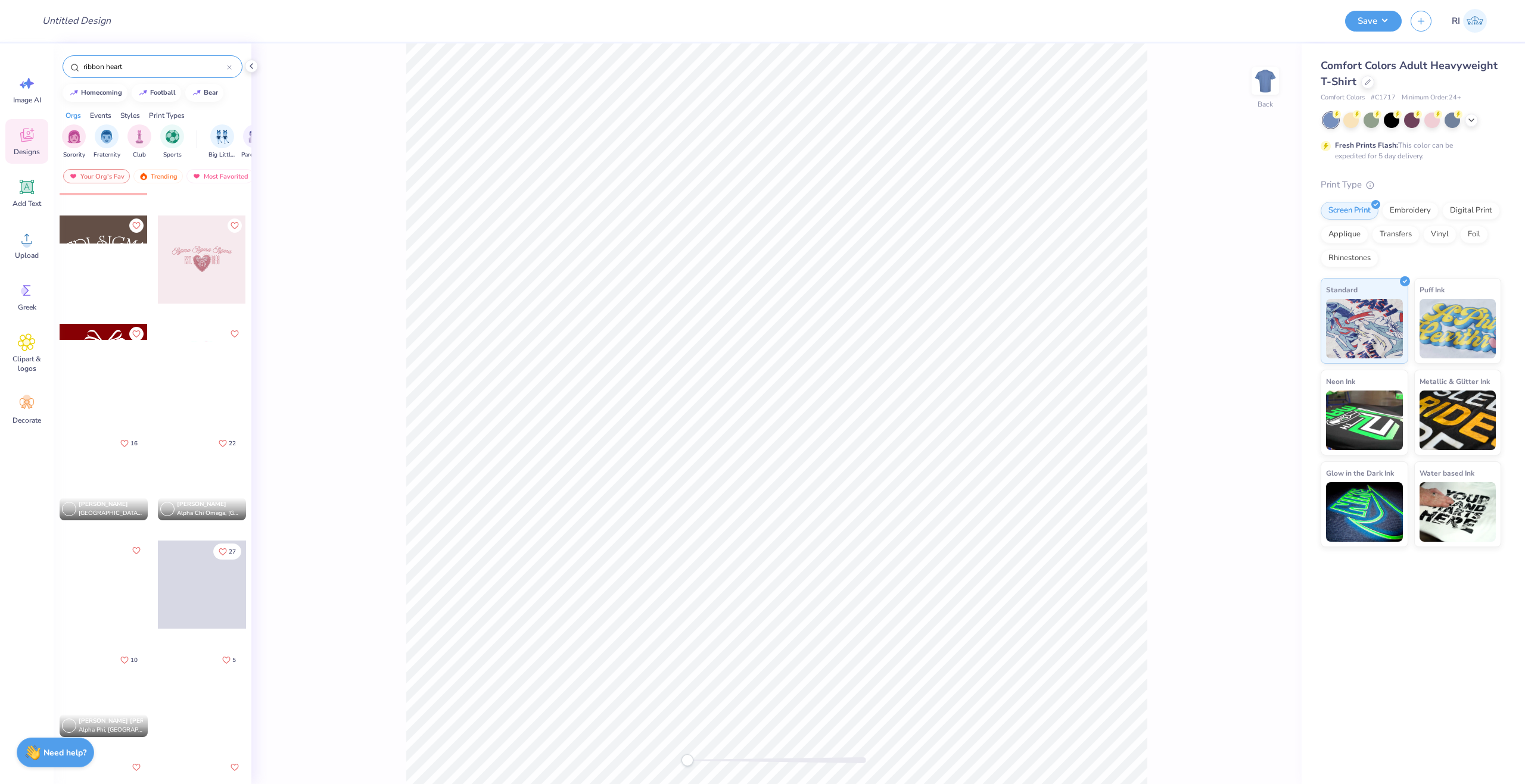
scroll to position [119, 0]
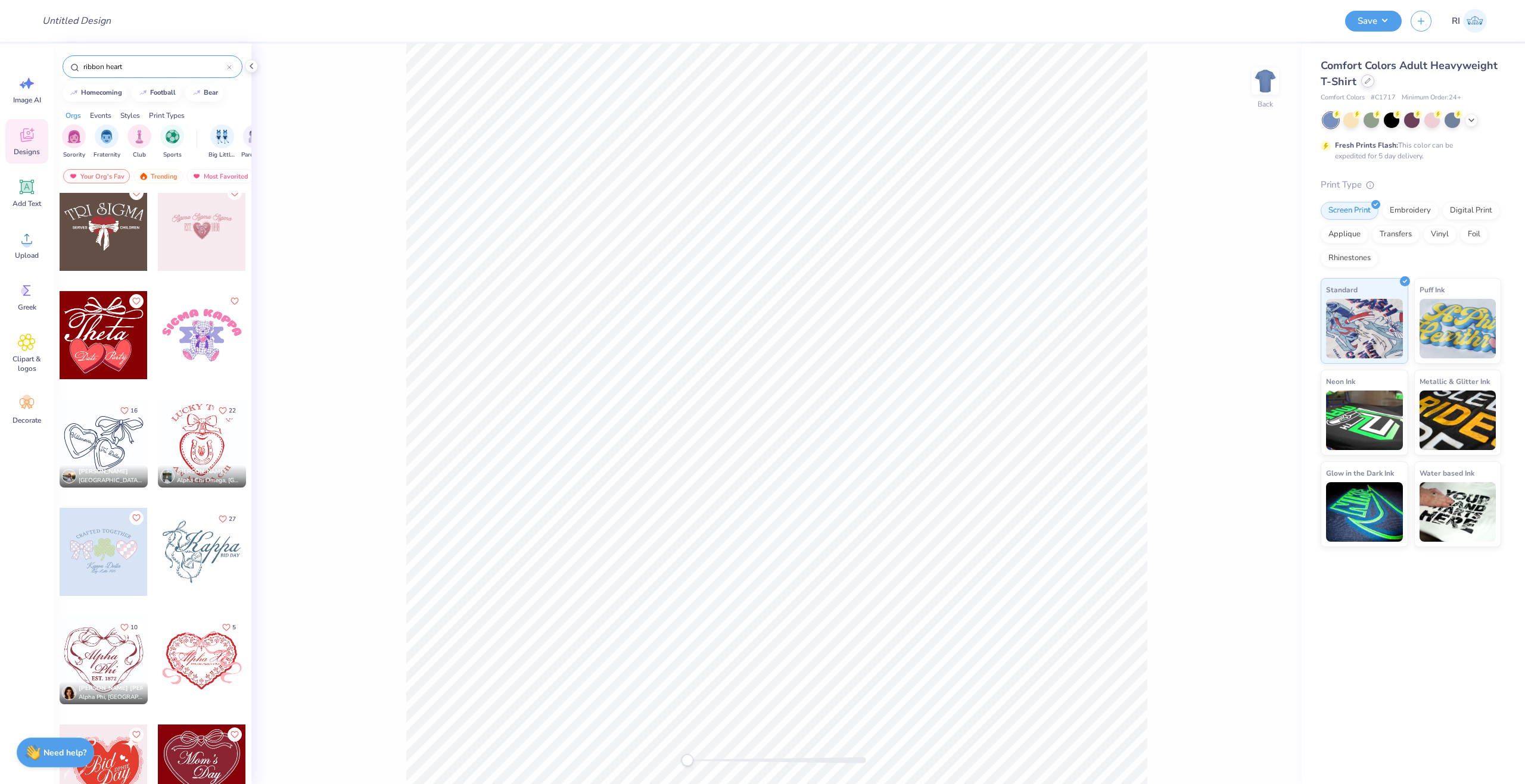
type input "ribbon heart"
click at [1364, 86] on div at bounding box center [1367, 81] width 13 height 13
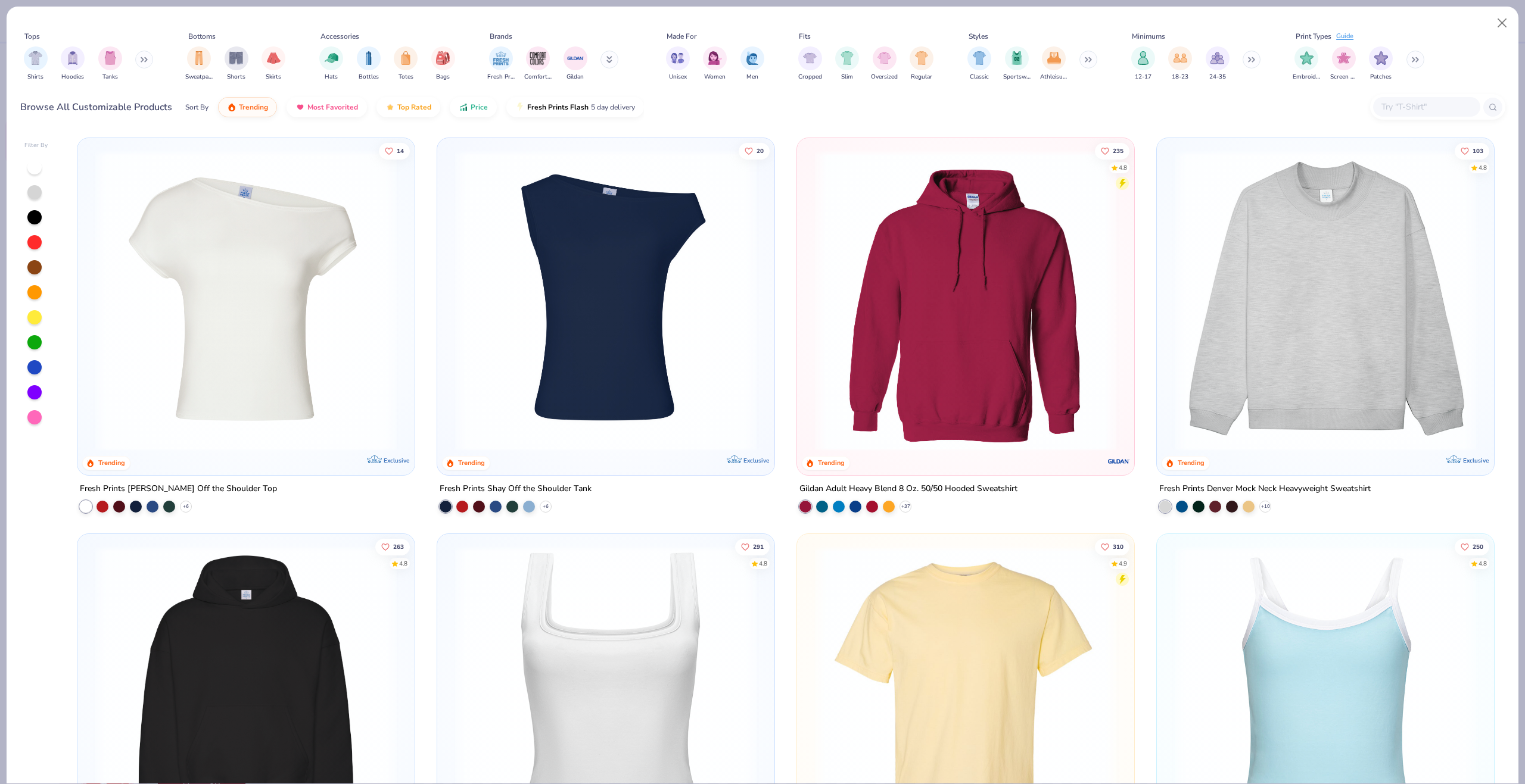
click at [1428, 103] on input "text" at bounding box center [1426, 107] width 92 height 14
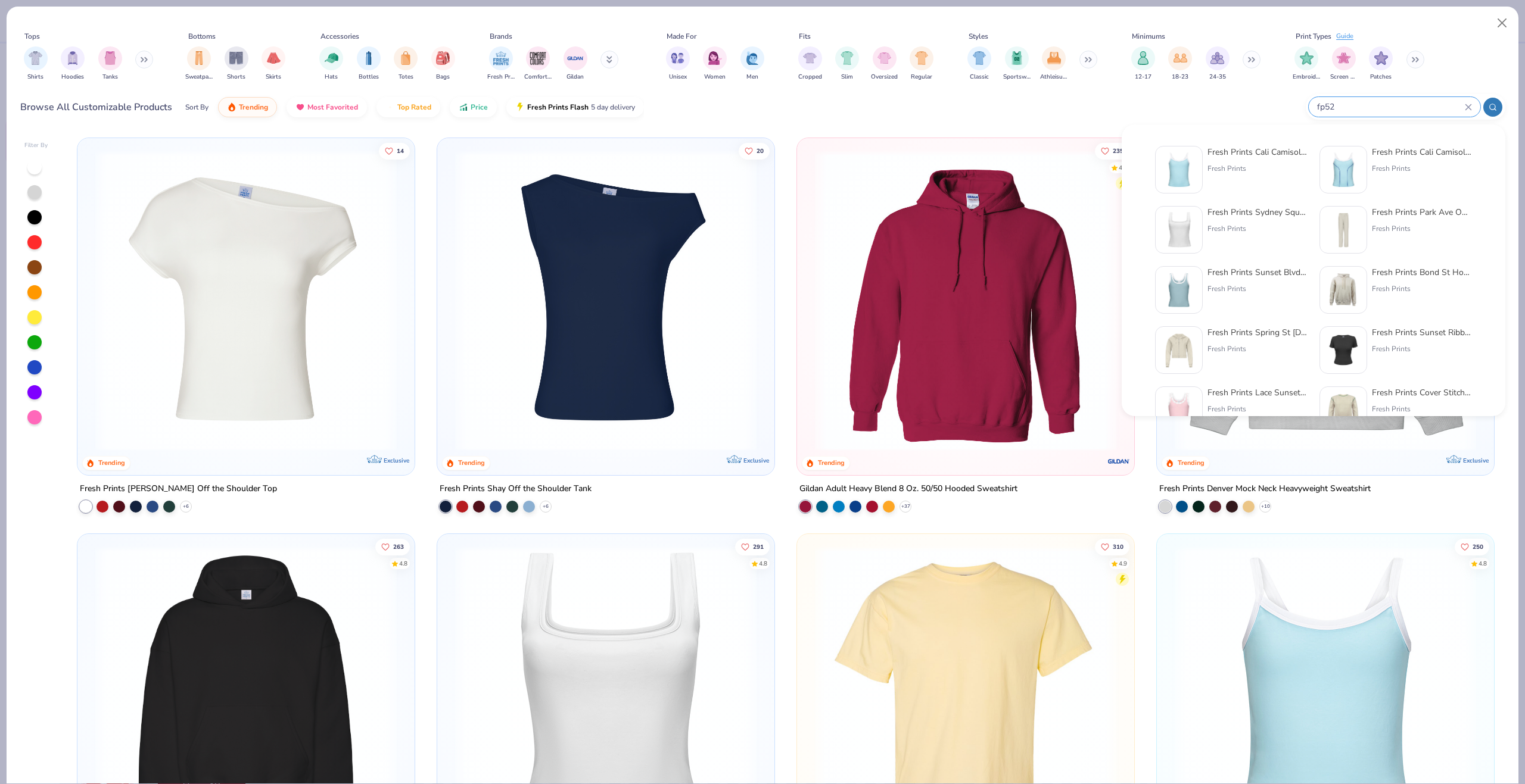
type input "fp52"
click at [1193, 168] on img at bounding box center [1179, 169] width 37 height 37
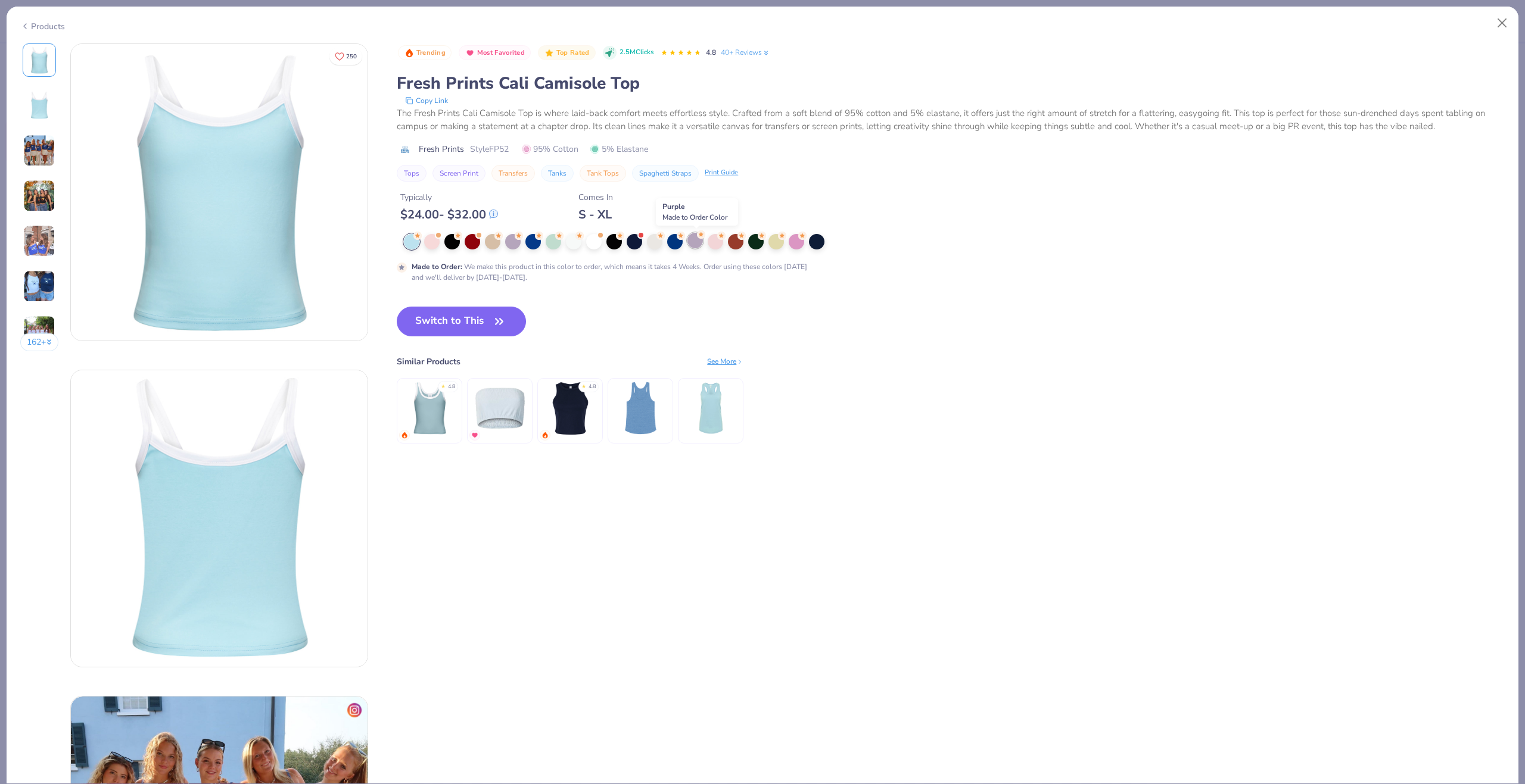
click at [704, 238] on circle at bounding box center [701, 234] width 8 height 8
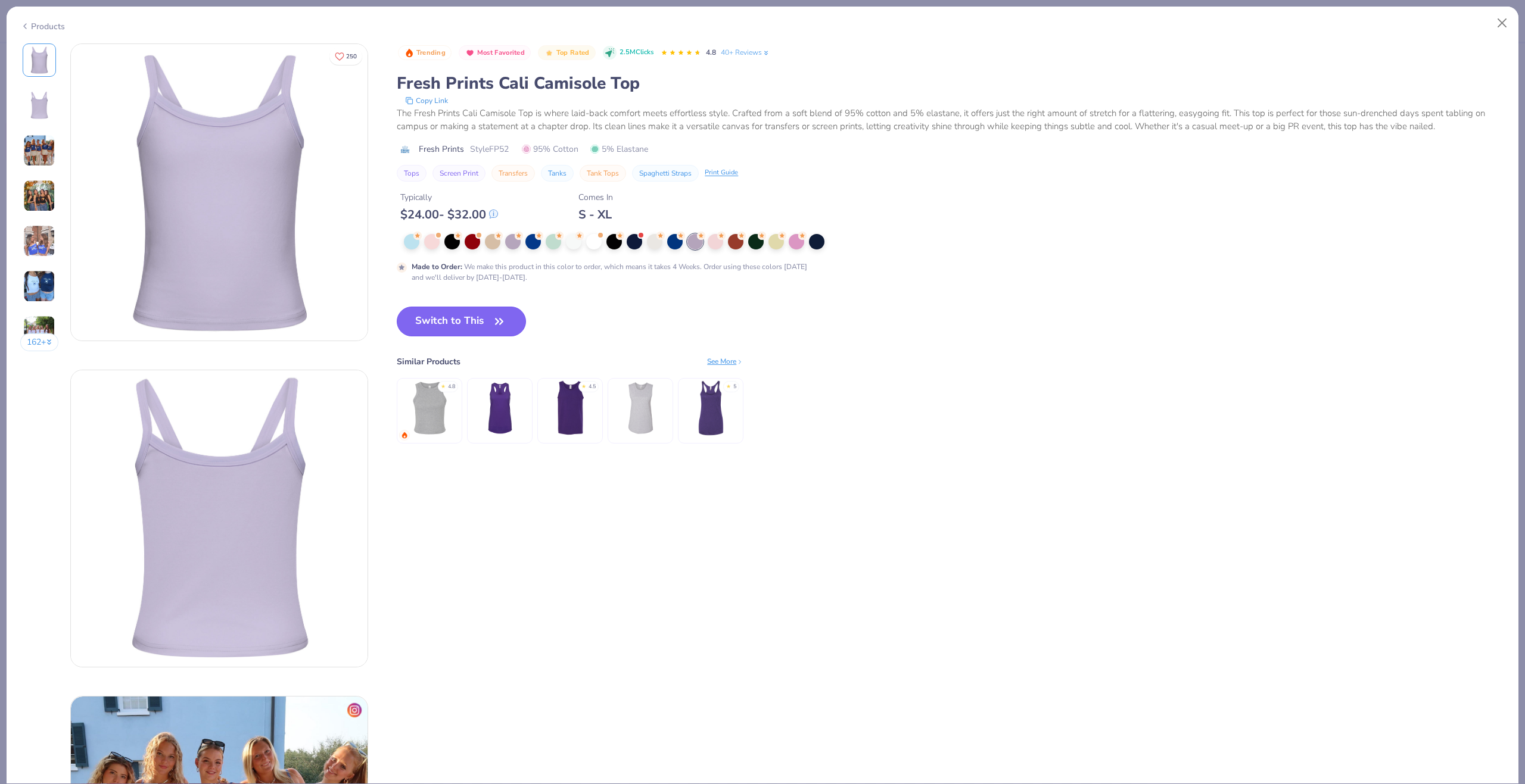
click at [495, 321] on icon "button" at bounding box center [499, 322] width 17 height 17
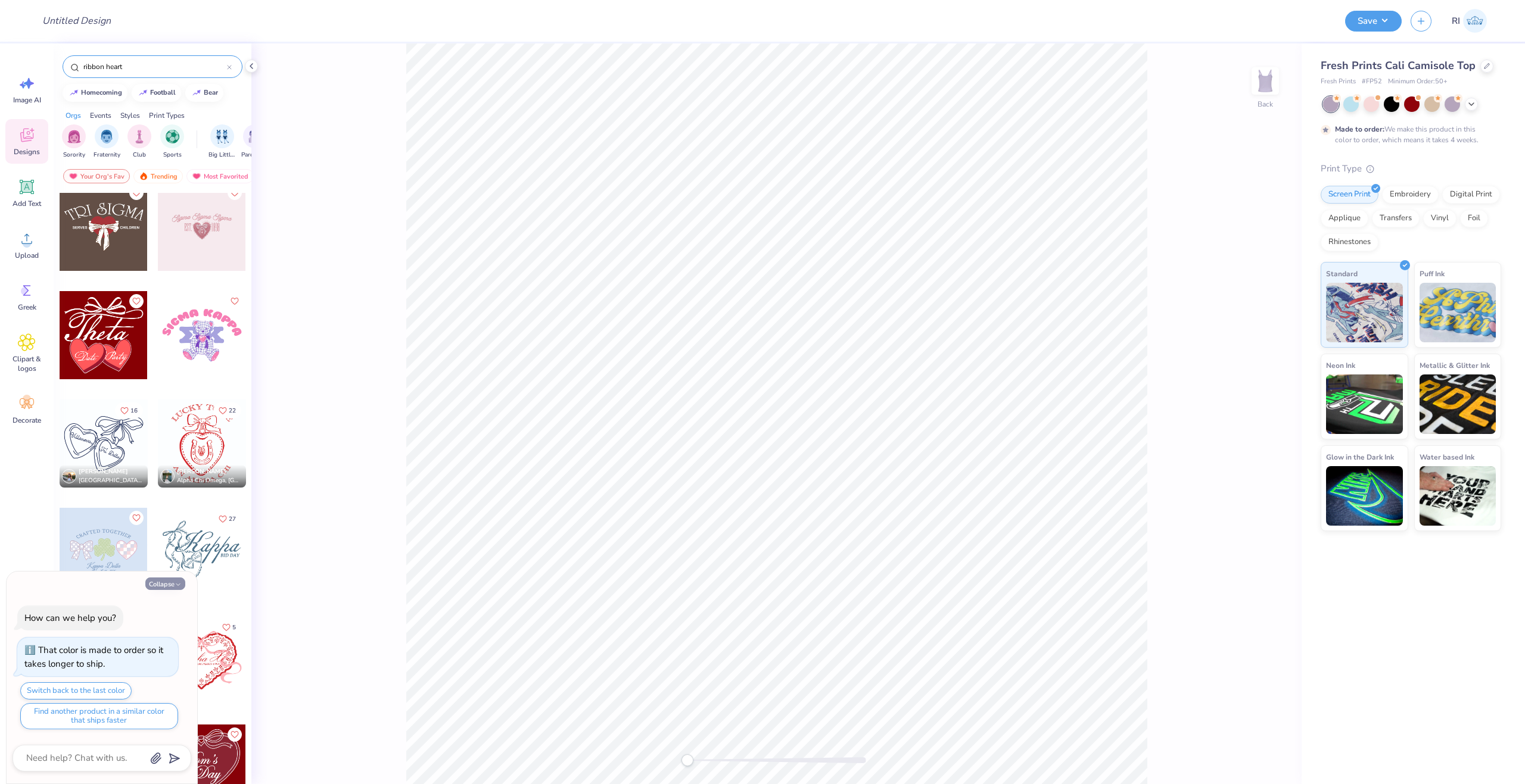
click at [166, 582] on button "Collapse" at bounding box center [165, 584] width 40 height 13
type textarea "x"
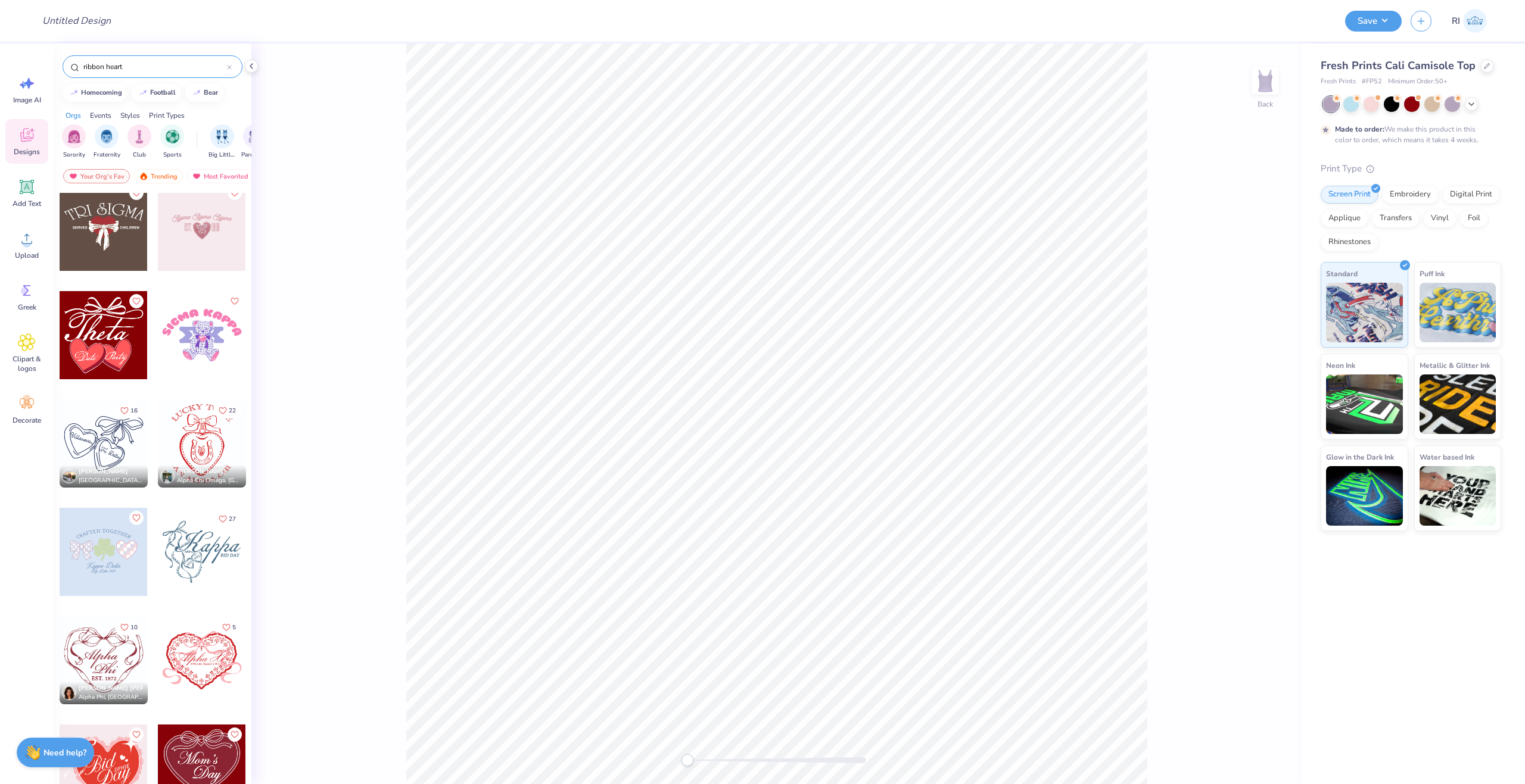
click at [98, 646] on div at bounding box center [104, 660] width 88 height 88
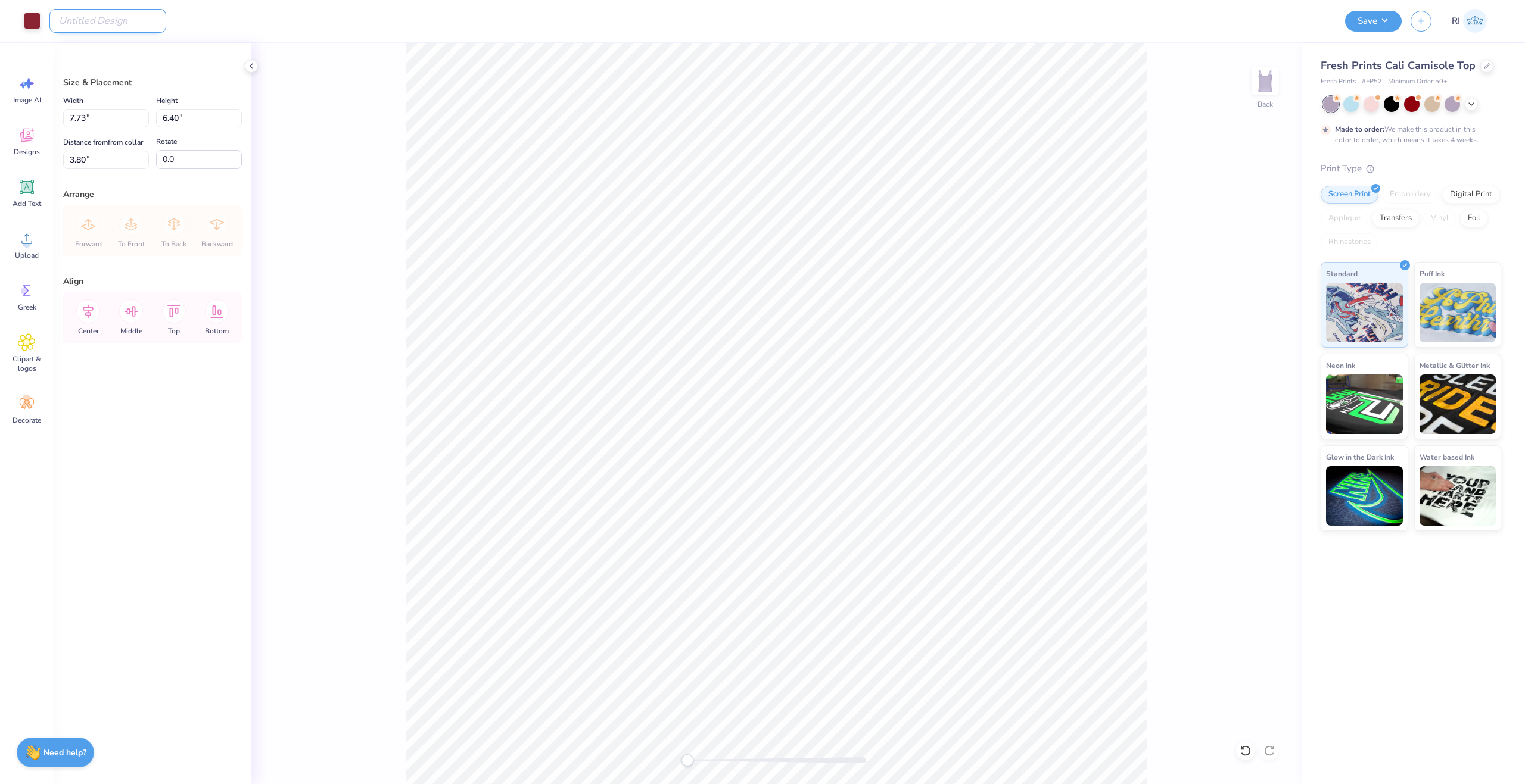
click at [85, 23] on input "Design Title" at bounding box center [108, 21] width 117 height 24
click at [38, 24] on div at bounding box center [32, 20] width 17 height 17
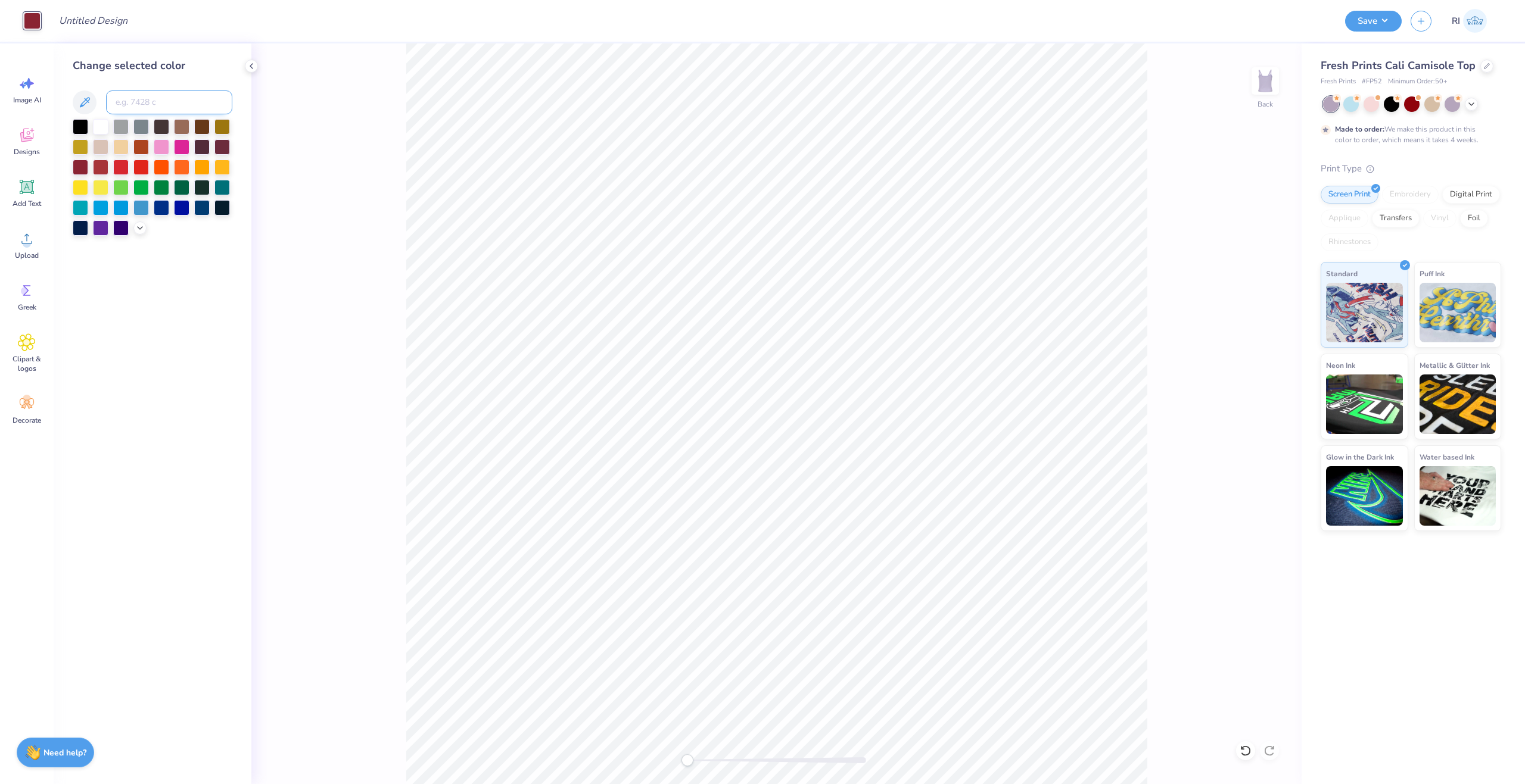
click at [143, 101] on input at bounding box center [170, 103] width 127 height 24
paste input
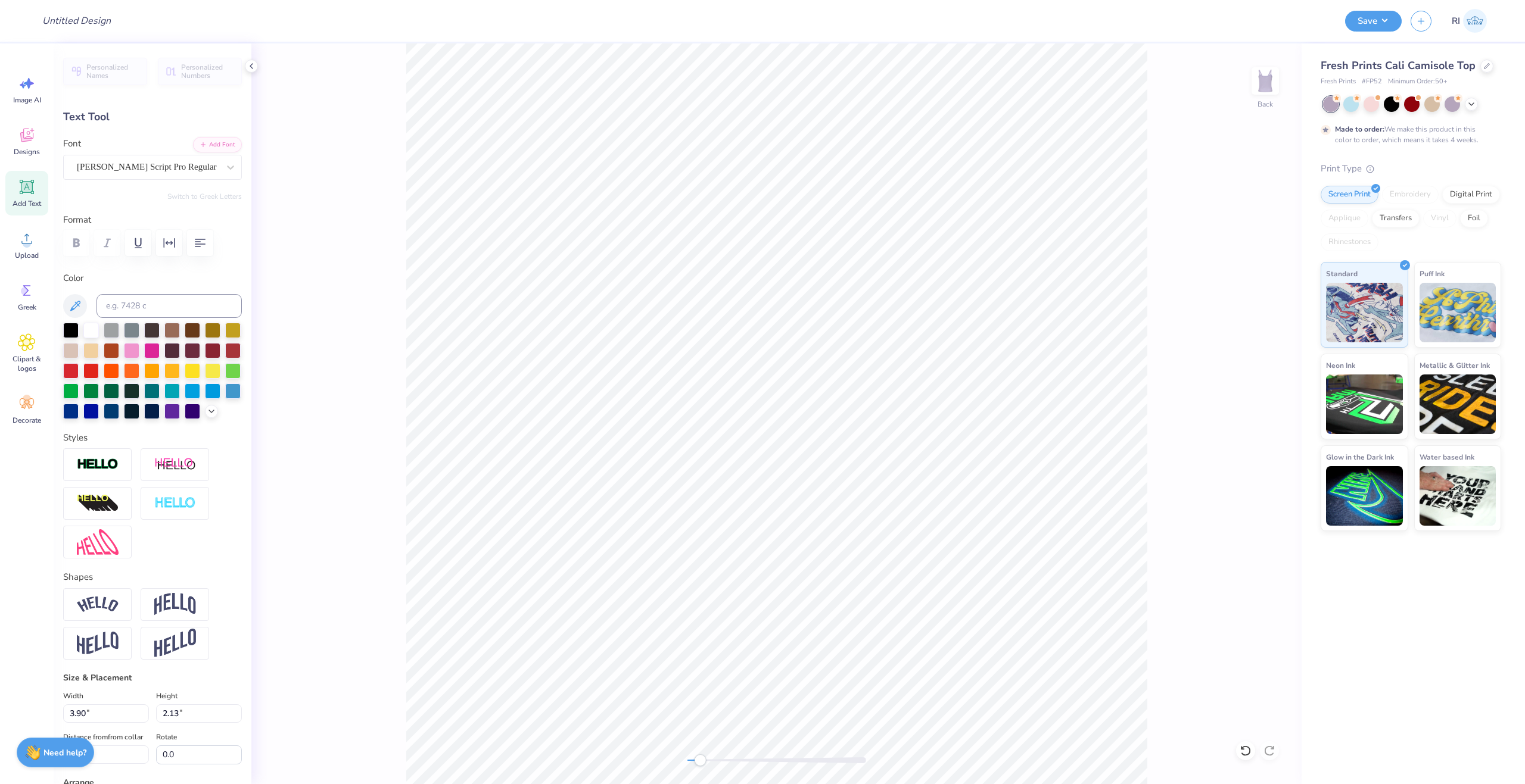
scroll to position [10, 2]
type textarea "Alpha Xi"
type input "5.78"
type input "6.14"
type input "4.36"
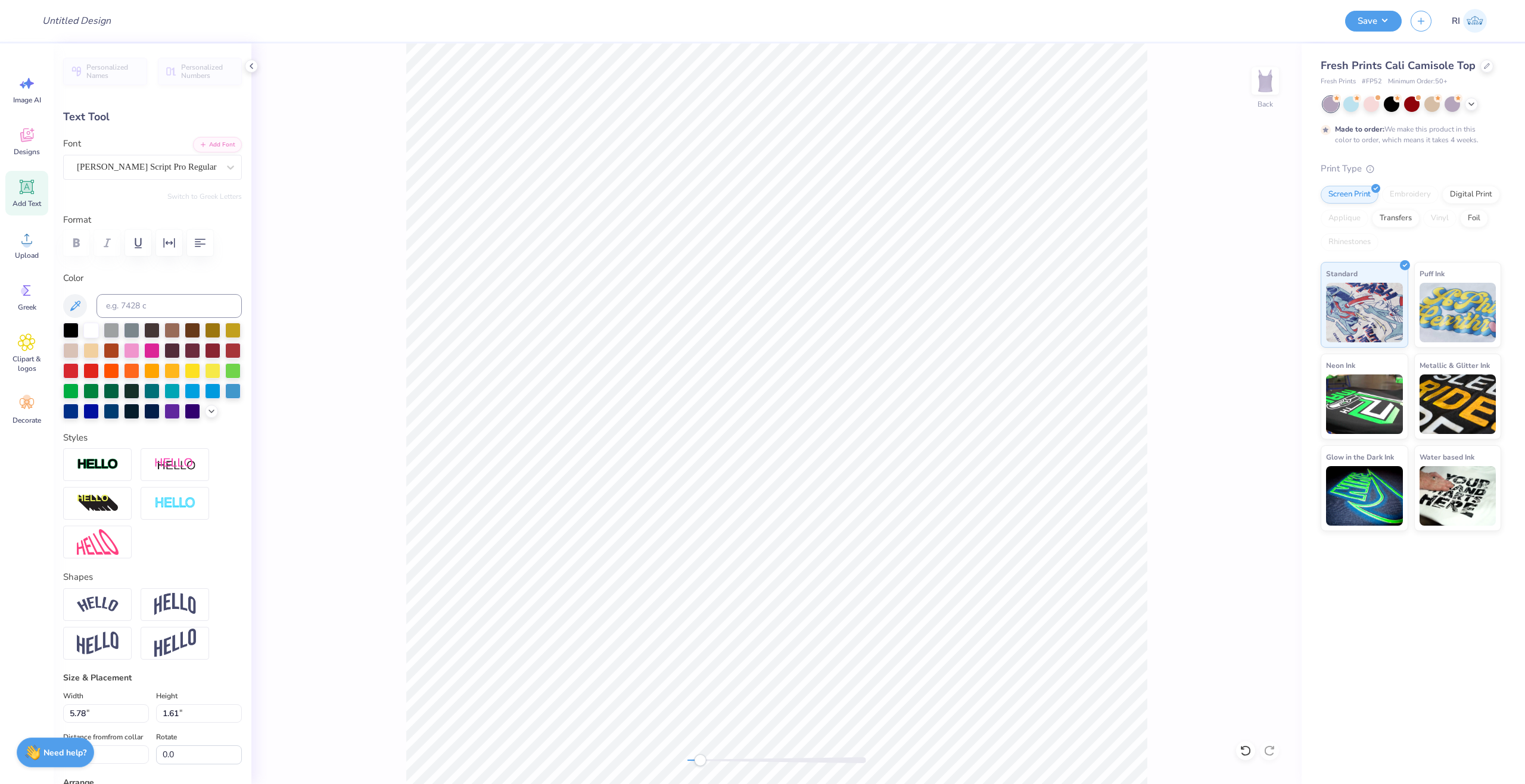
type input "1.61"
type input "5.90"
type input "4.54"
type input "1.67"
type input "5.80"
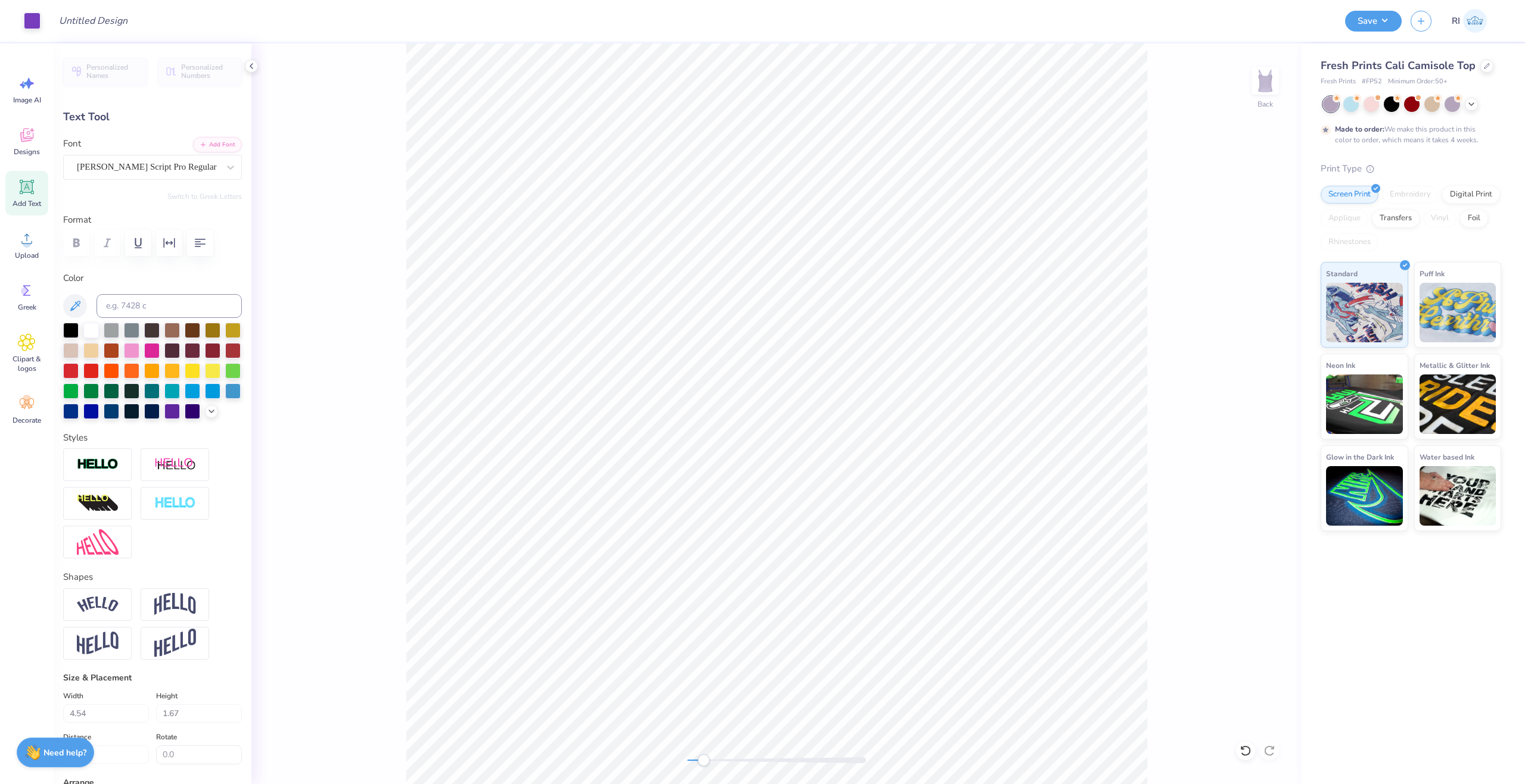
type input "2.48"
type input "1.27"
type input "7.02"
type textarea "Delta"
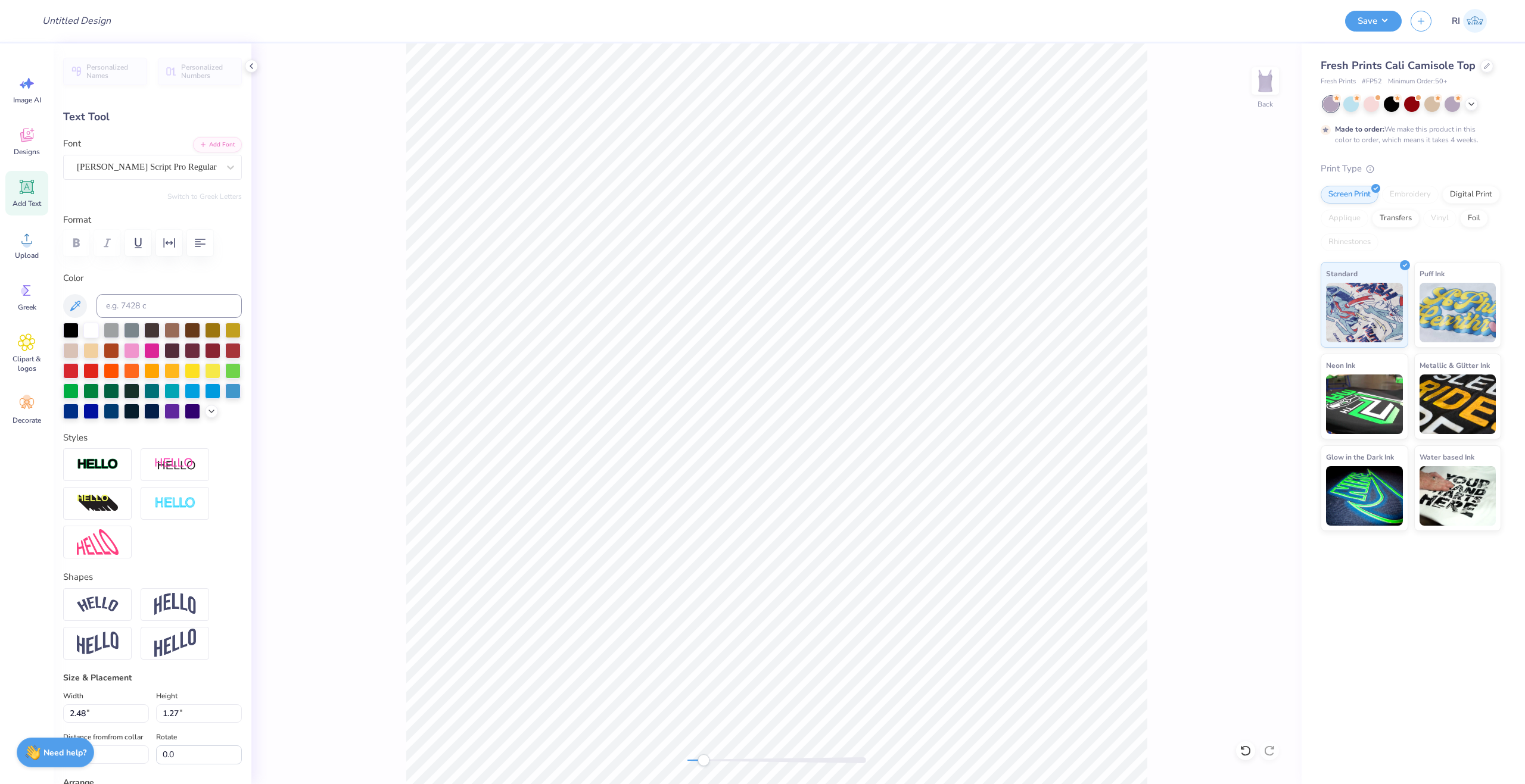
scroll to position [10, 2]
type input "3.43"
type input "0.98"
type input "7.17"
type input "2.94"
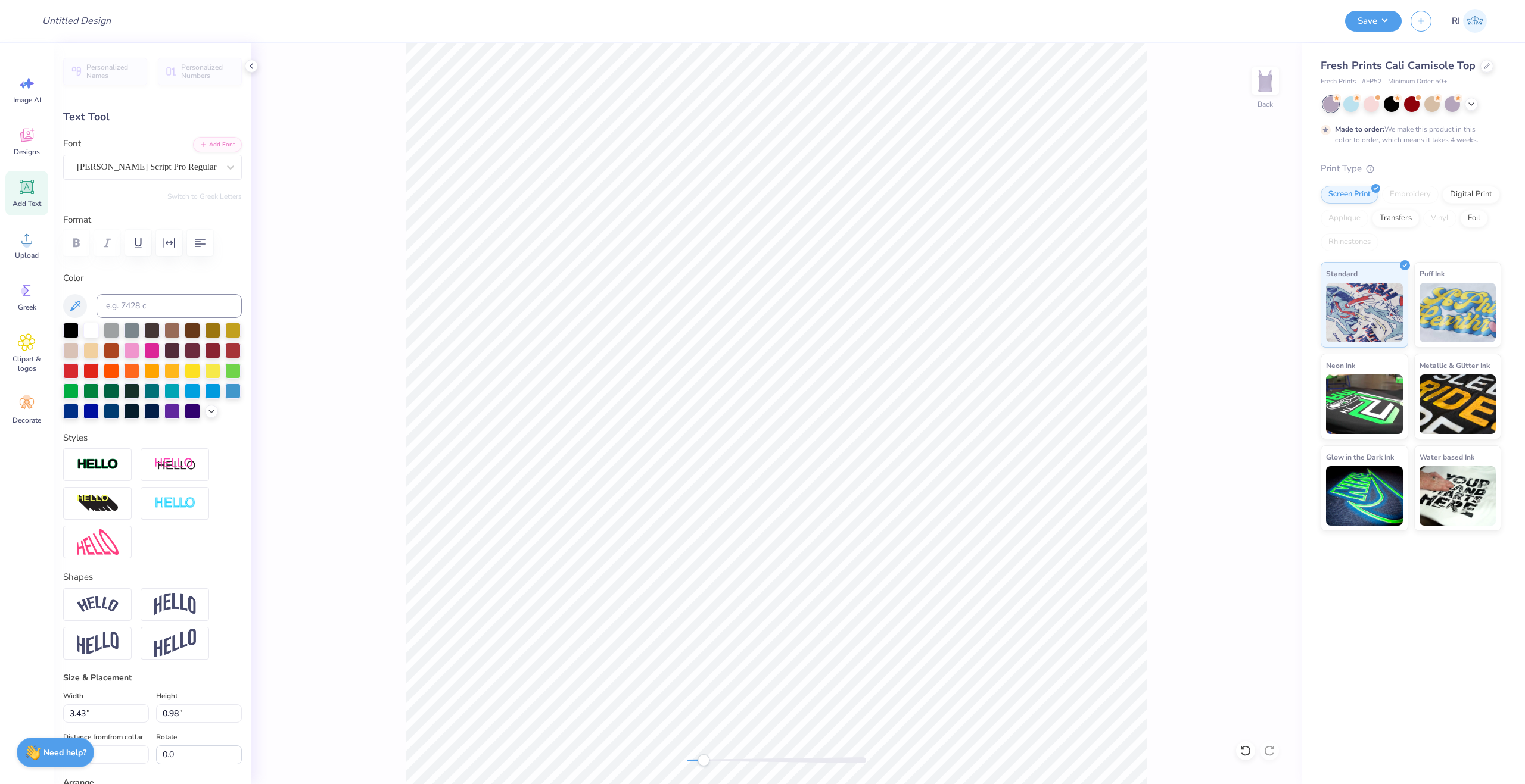
type input "0.84"
type input "6.85"
type input "2.39"
type input "0.38"
type input "8.59"
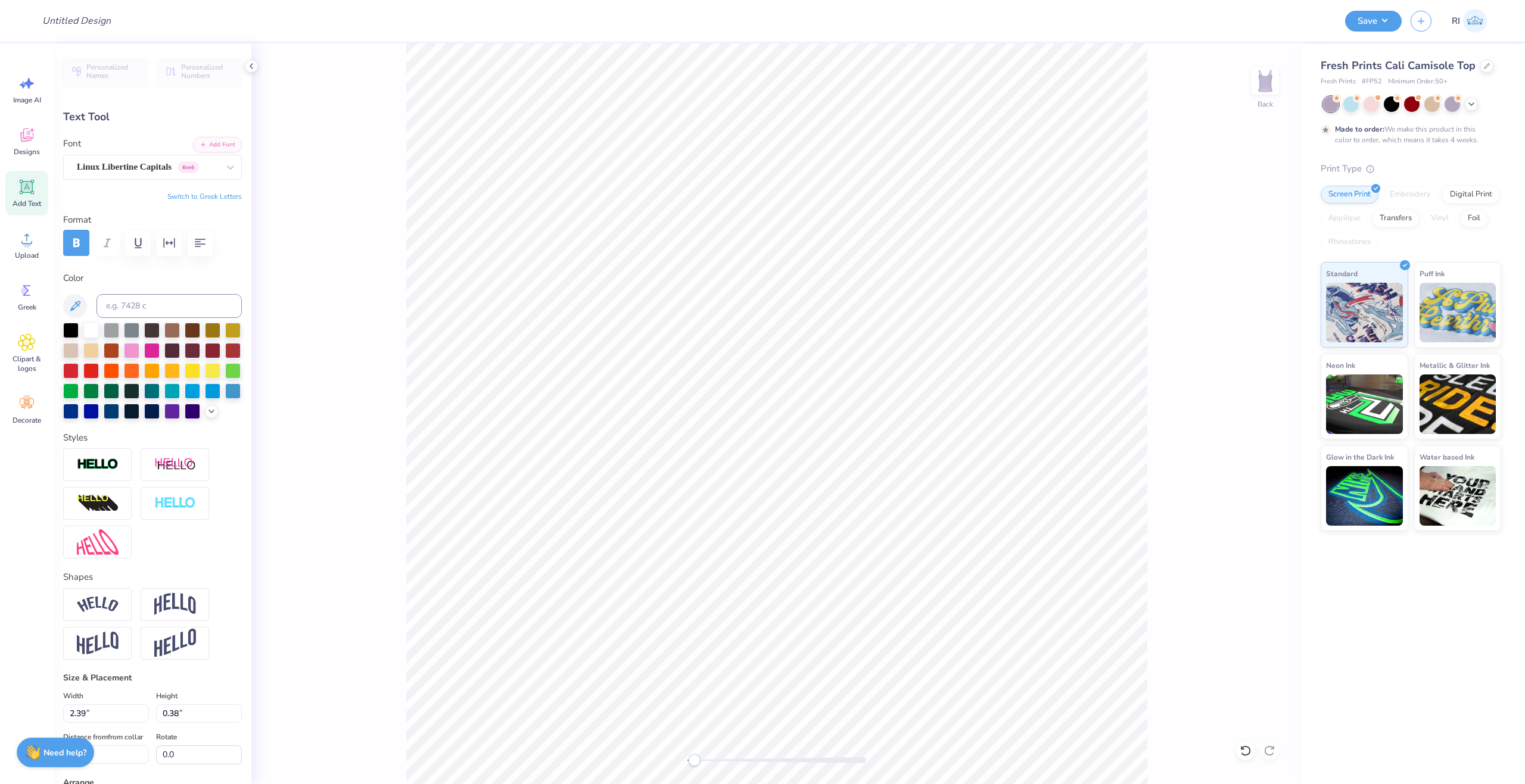
scroll to position [10, 3]
type textarea "EST. 1893"
click at [76, 236] on icon "button" at bounding box center [76, 243] width 14 height 14
type input "2.40"
click at [75, 241] on icon "button" at bounding box center [76, 242] width 7 height 9
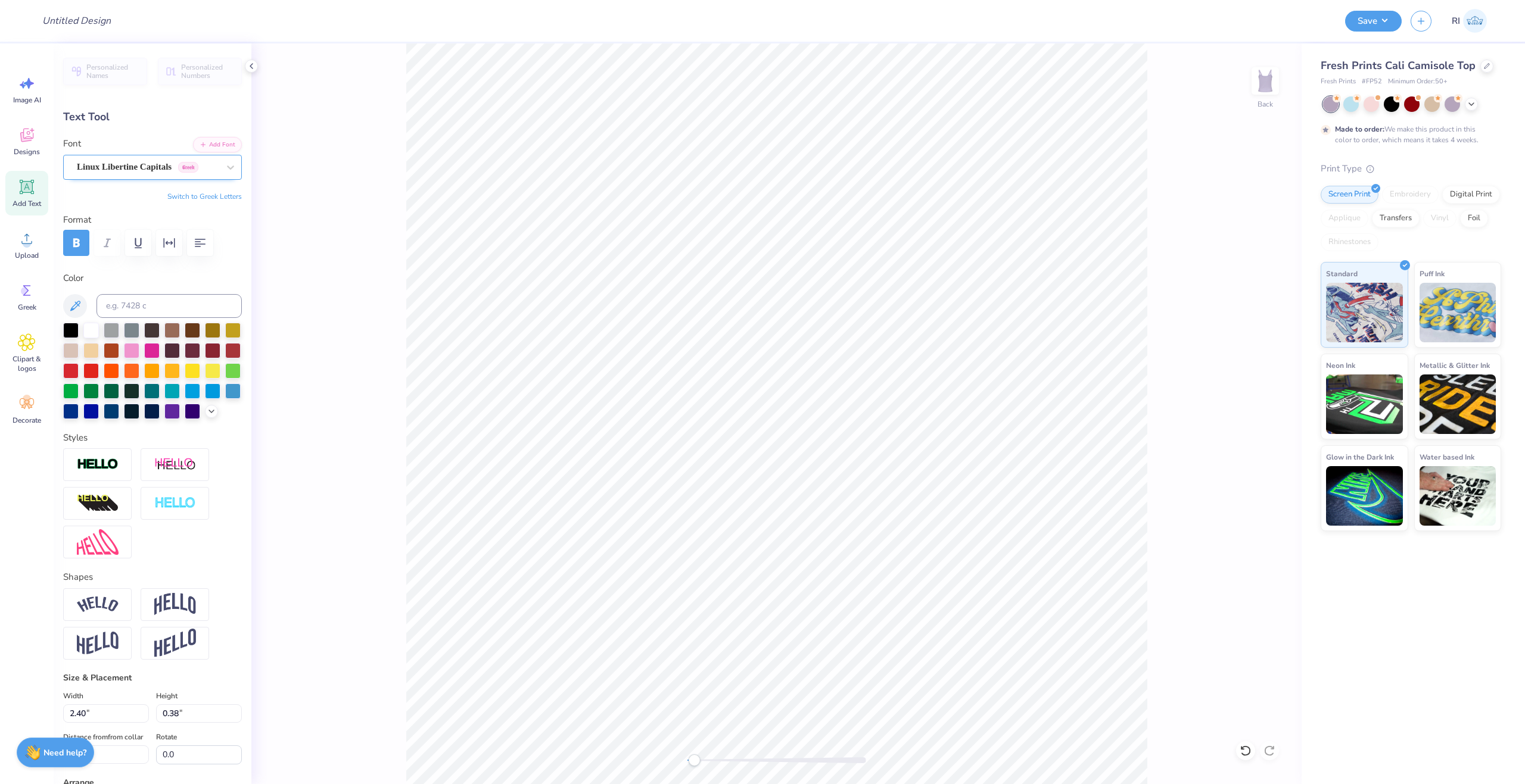
click at [110, 166] on div "Linux Libertine Capitals Greek" at bounding box center [148, 166] width 144 height 18
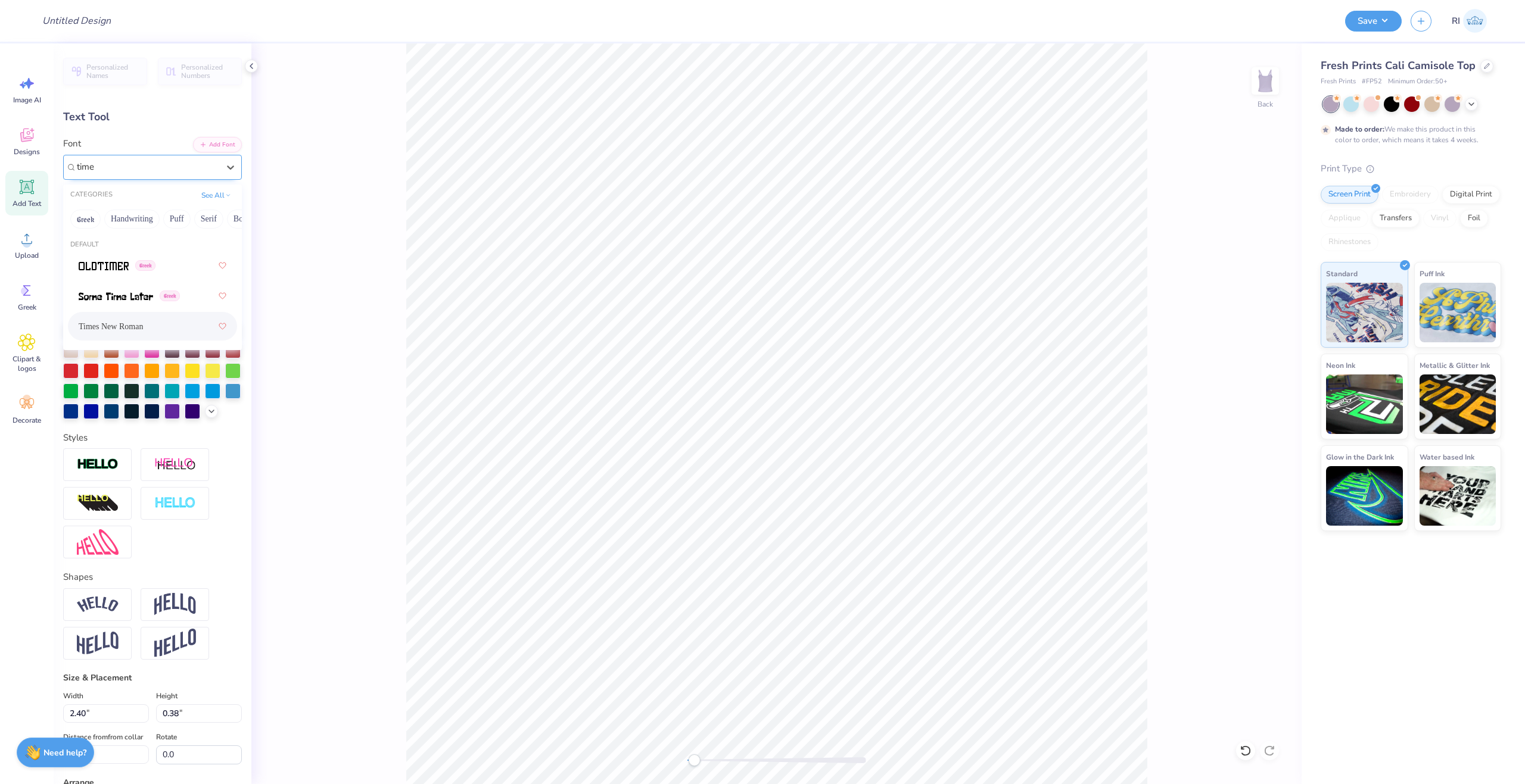
type input "time"
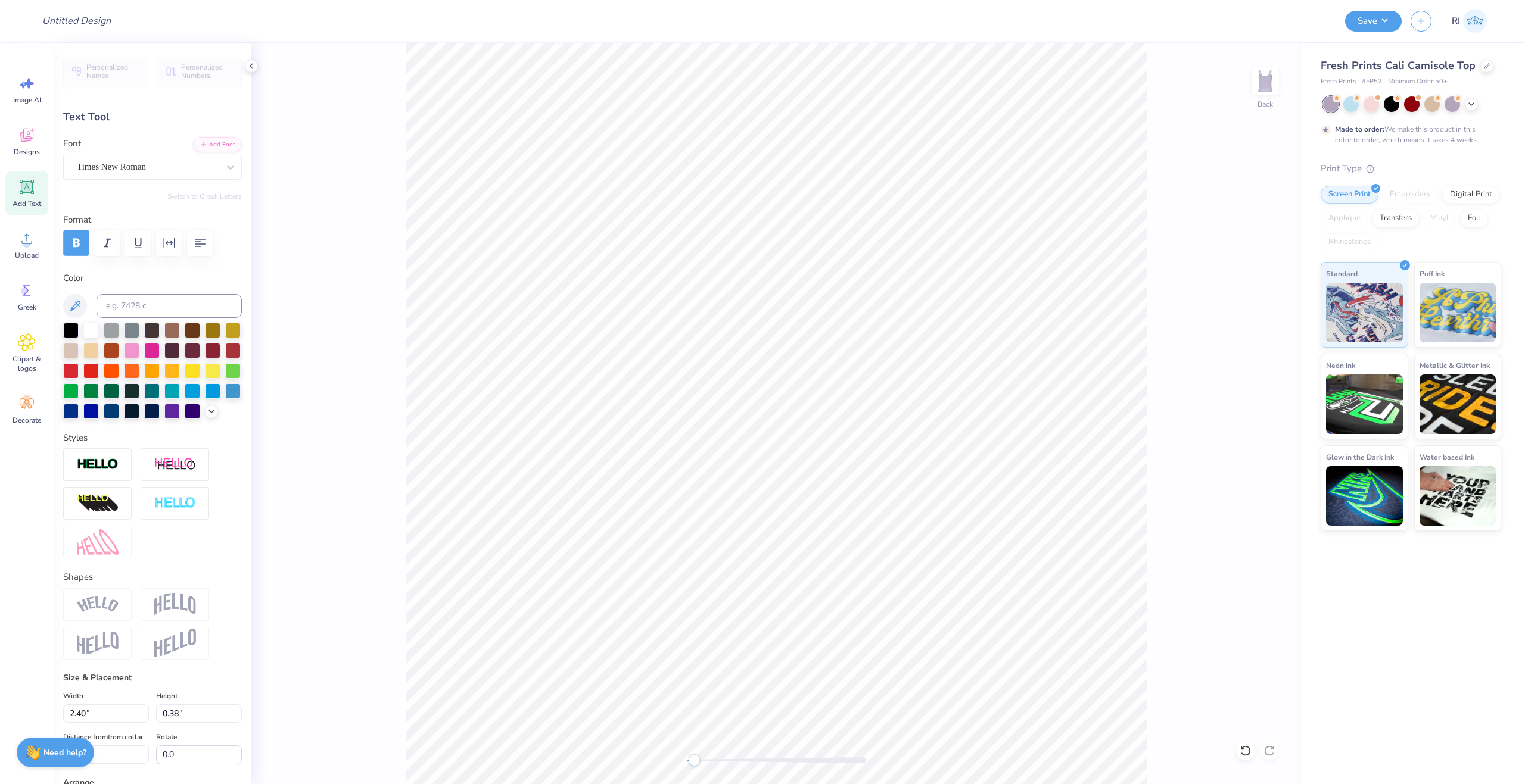
click at [72, 245] on icon "button" at bounding box center [76, 243] width 14 height 14
type input "2.36"
type input "0.41"
type input "8.44"
type input "1.69"
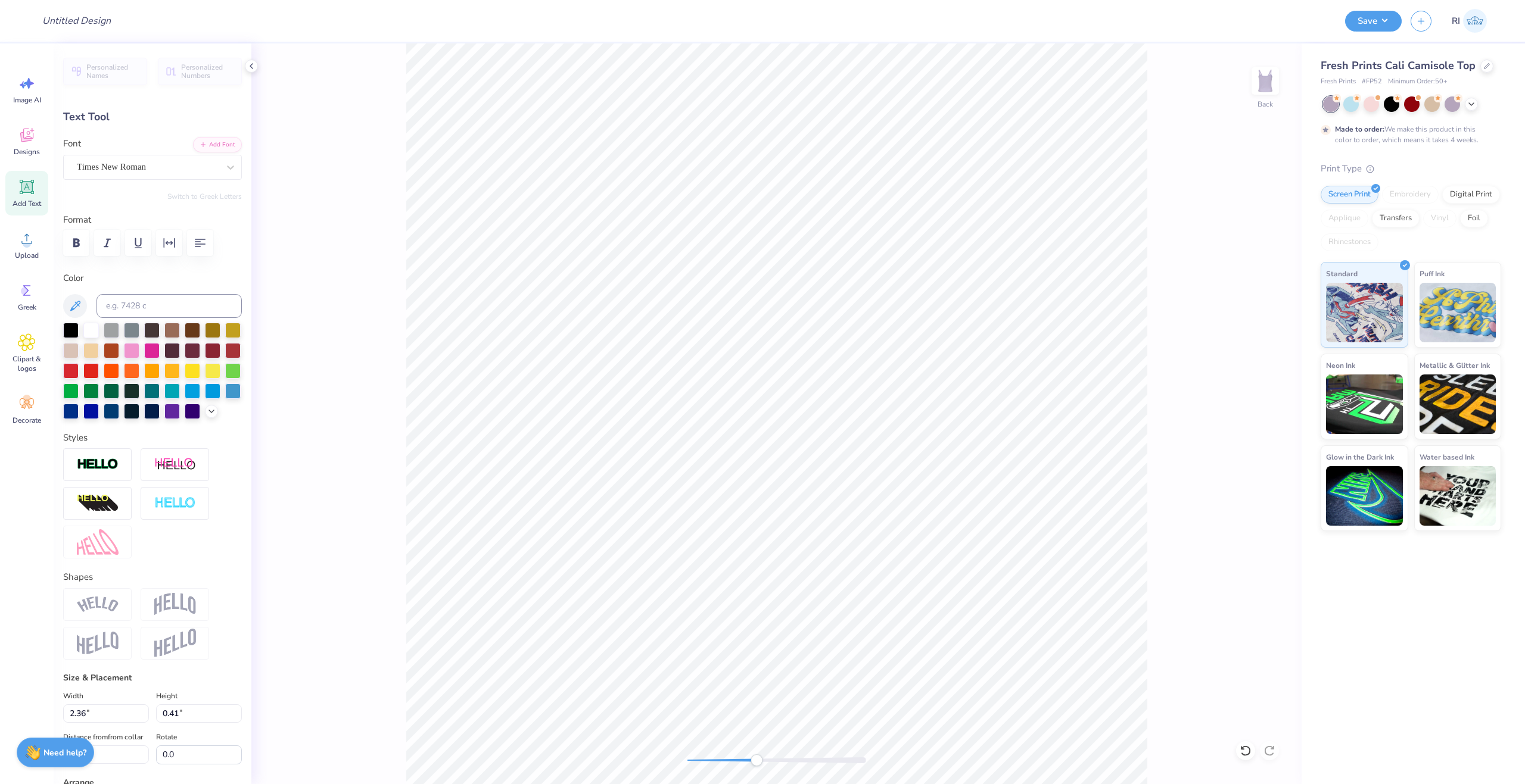
type input "0.29"
type input "8.65"
type input "1.26"
type input "0.22"
type input "9.21"
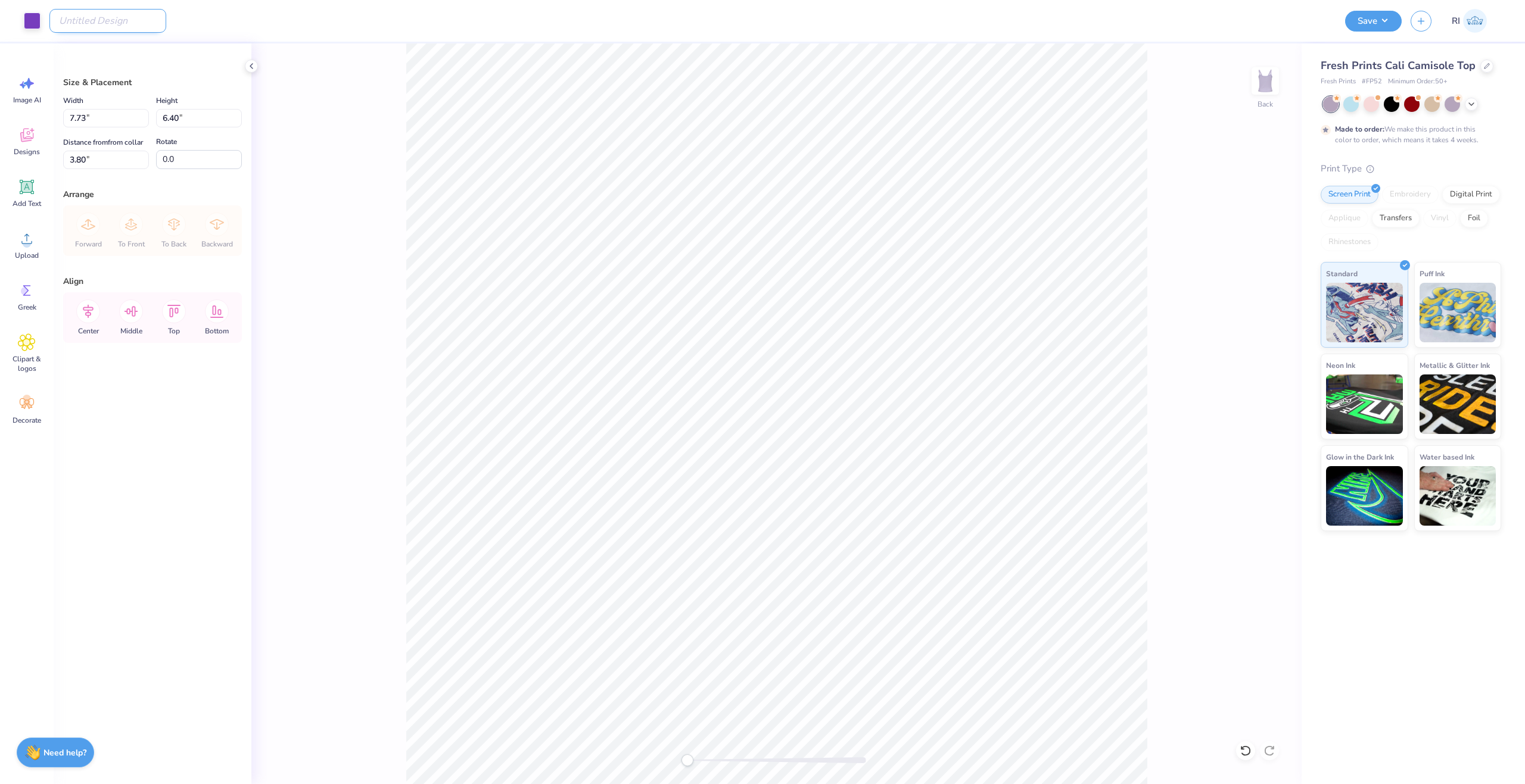
click at [112, 20] on input "Design Title" at bounding box center [108, 21] width 117 height 24
paste input "UGC_3539"
type input "UGC_3539"
click at [104, 124] on input "7.73" at bounding box center [106, 118] width 86 height 18
type input "6.15"
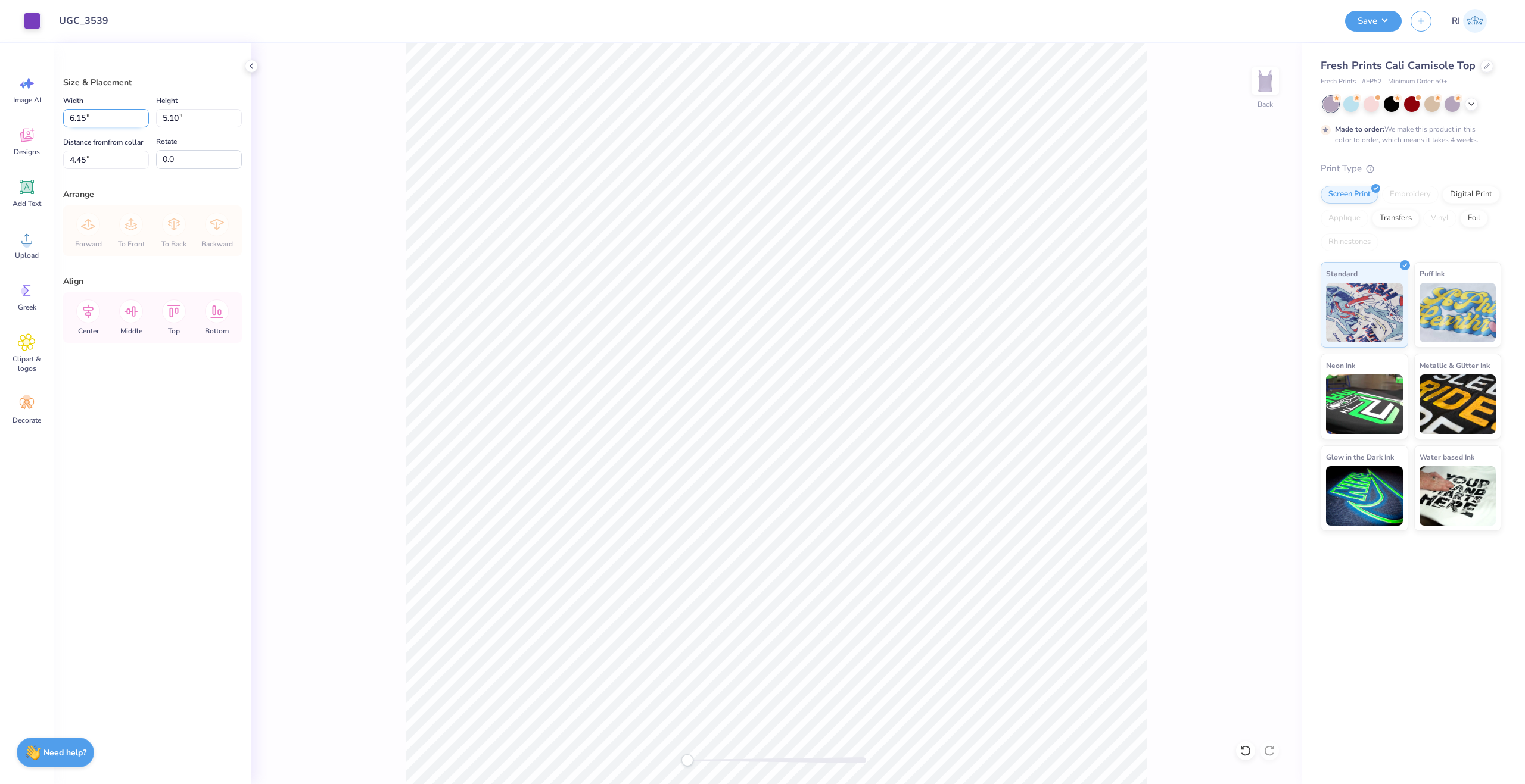
type input "5.10"
click at [112, 157] on input "4.45" at bounding box center [106, 159] width 86 height 18
type input "1.40"
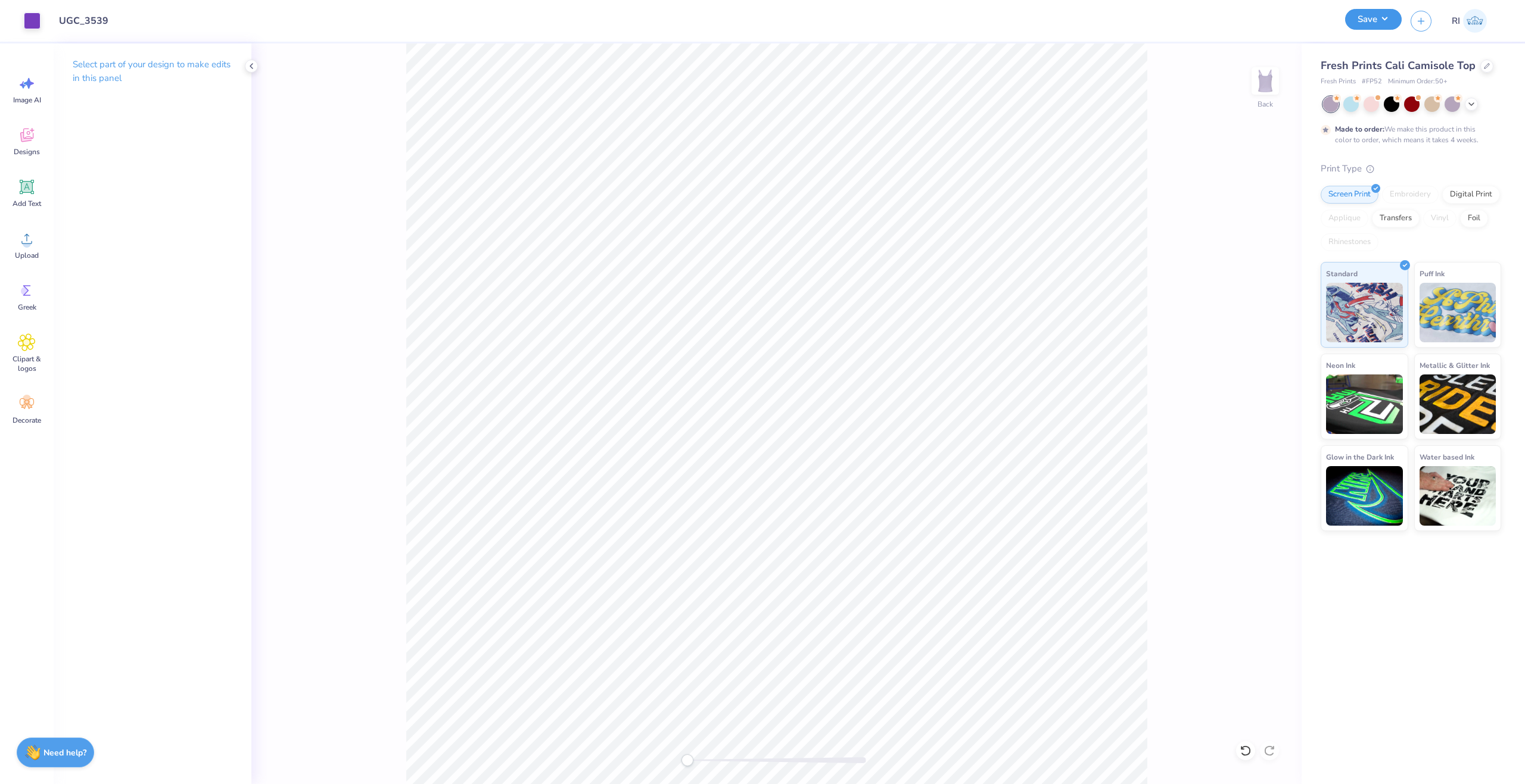
click at [1395, 16] on button "Save" at bounding box center [1373, 19] width 57 height 21
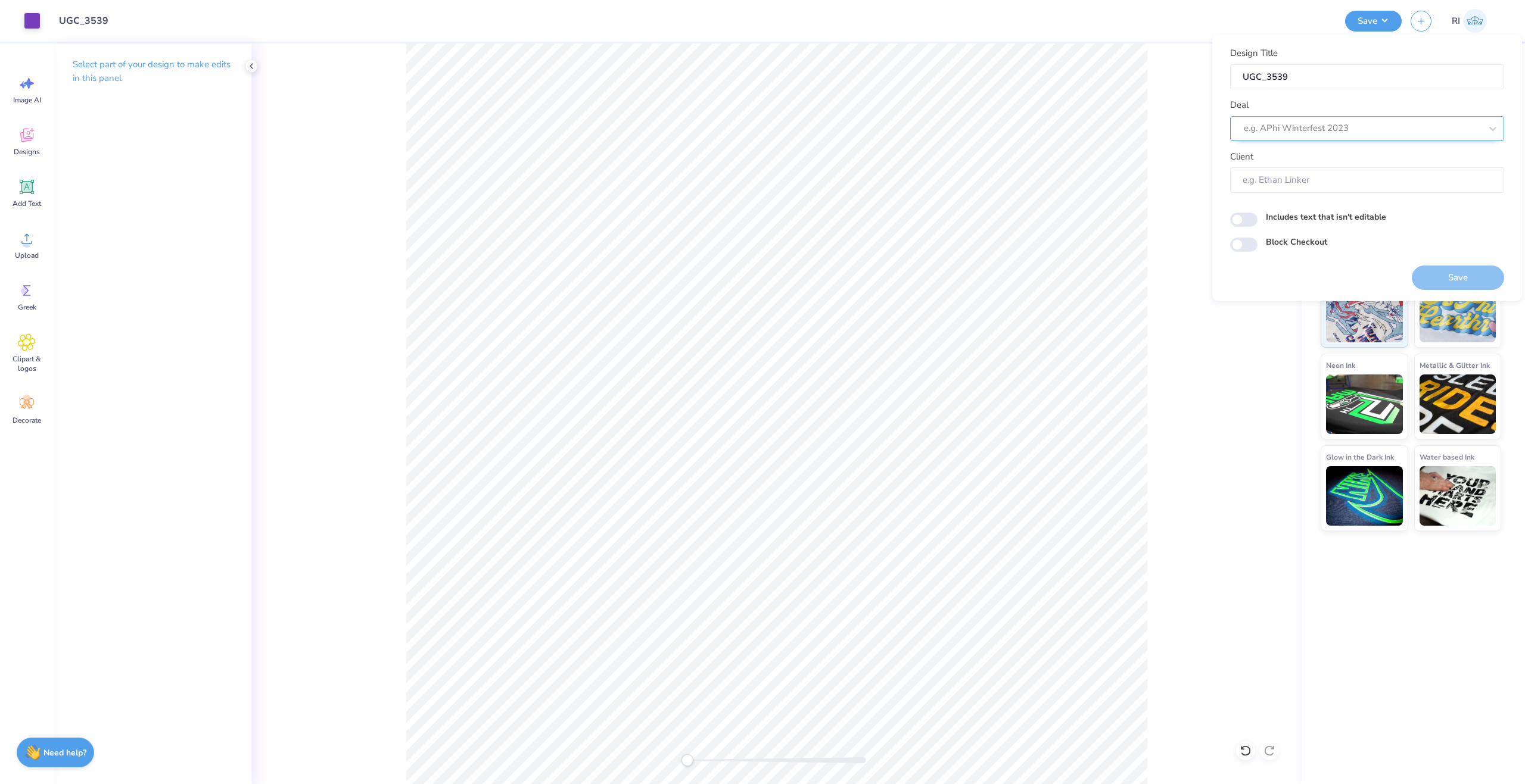
click at [1328, 131] on div at bounding box center [1362, 128] width 237 height 16
click at [1351, 158] on div "UGC Designs" at bounding box center [1367, 160] width 264 height 20
type input "UGC"
type input "Design Tool Gallery User"
click at [1241, 242] on input "Block Checkout" at bounding box center [1244, 245] width 27 height 14
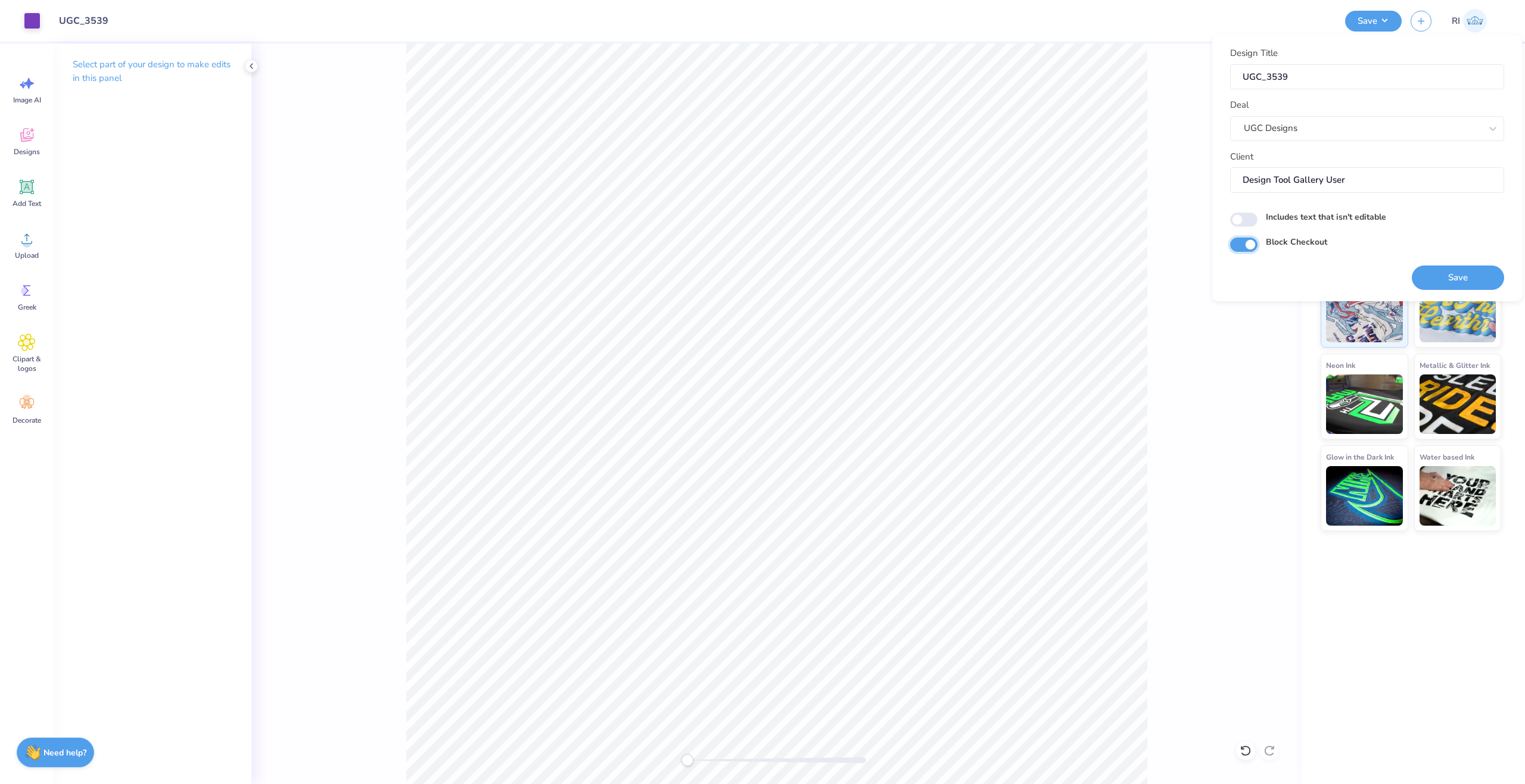
checkbox input "true"
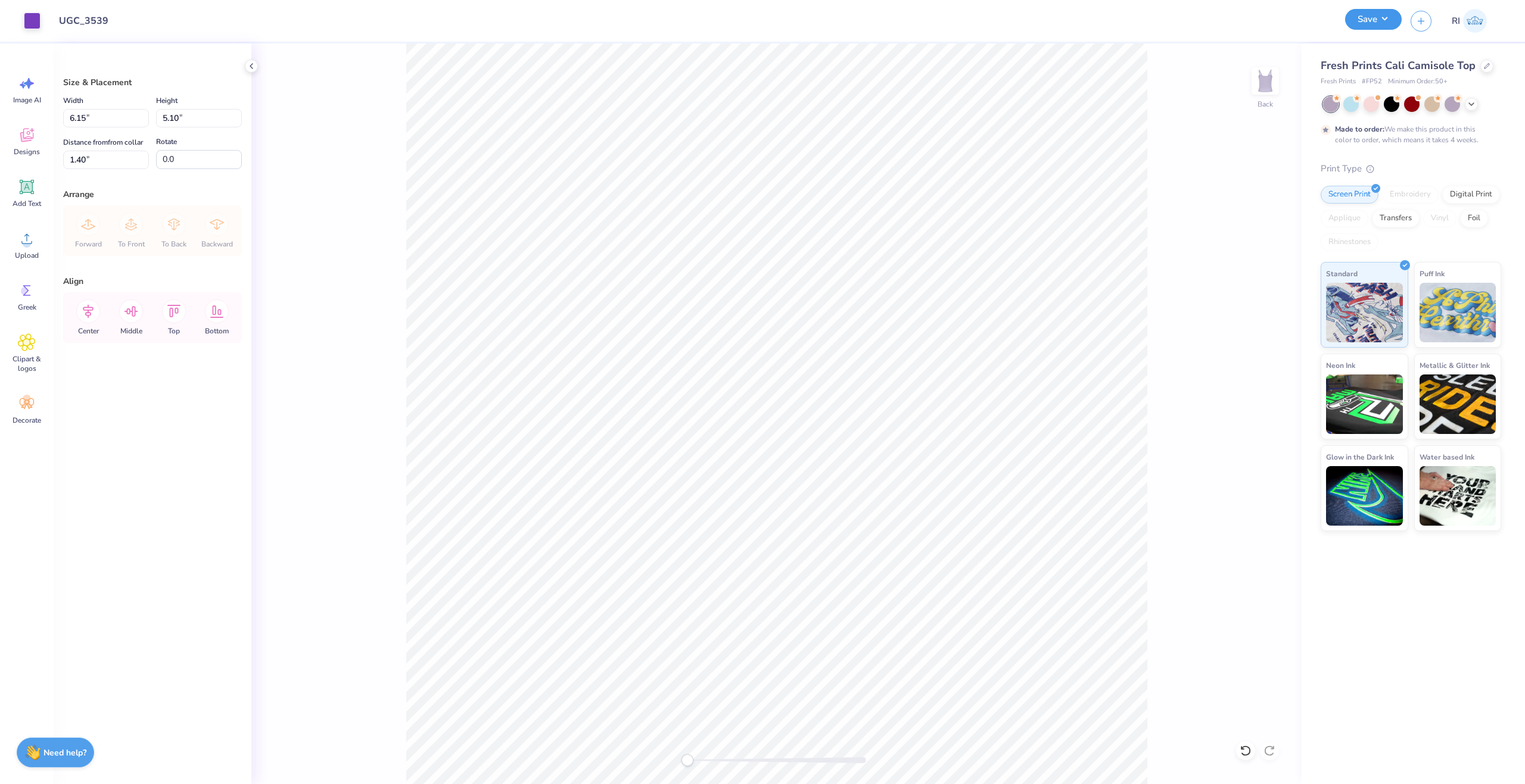
click at [1388, 21] on button "Save" at bounding box center [1373, 19] width 57 height 21
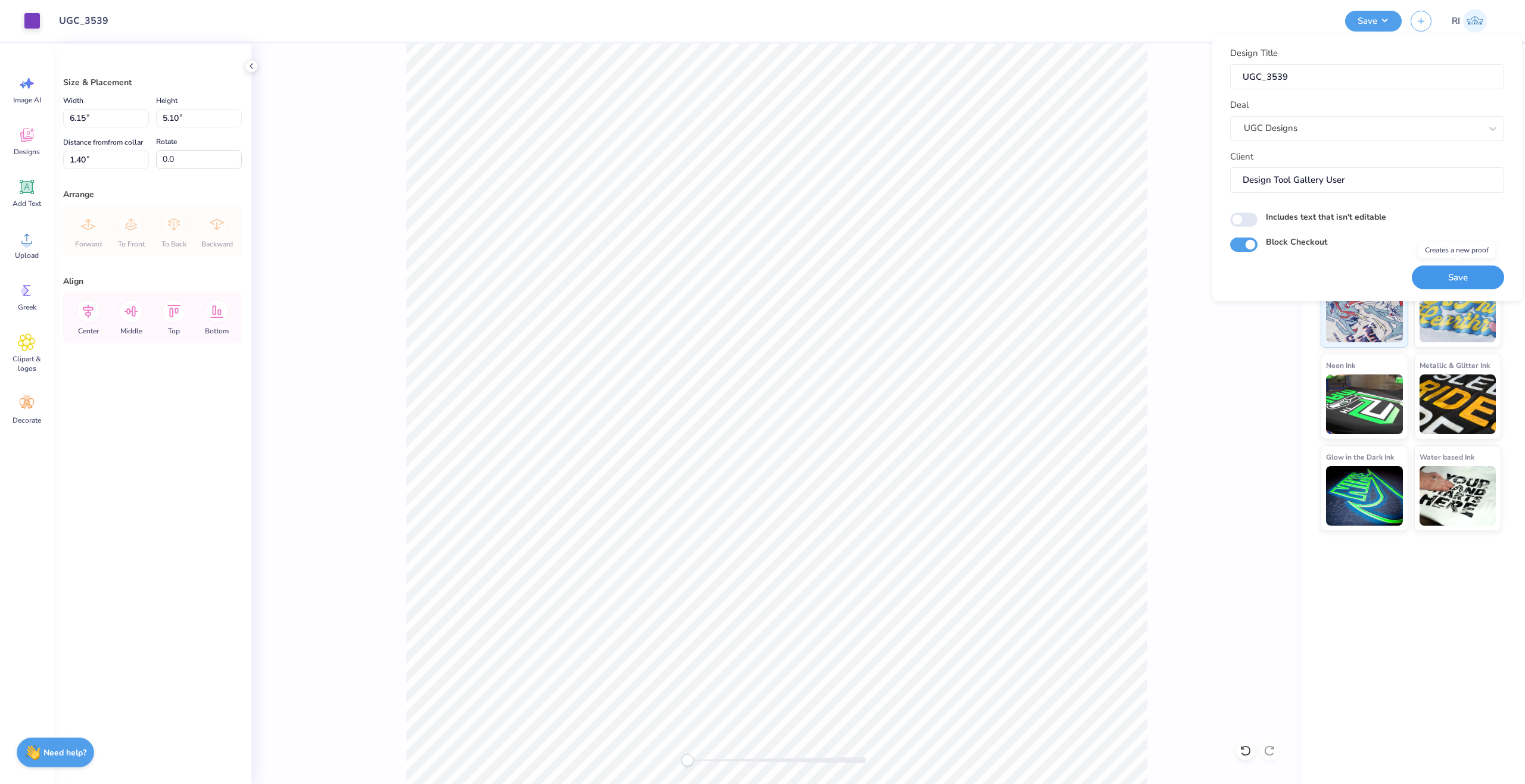
click at [1465, 283] on button "Save" at bounding box center [1458, 277] width 93 height 24
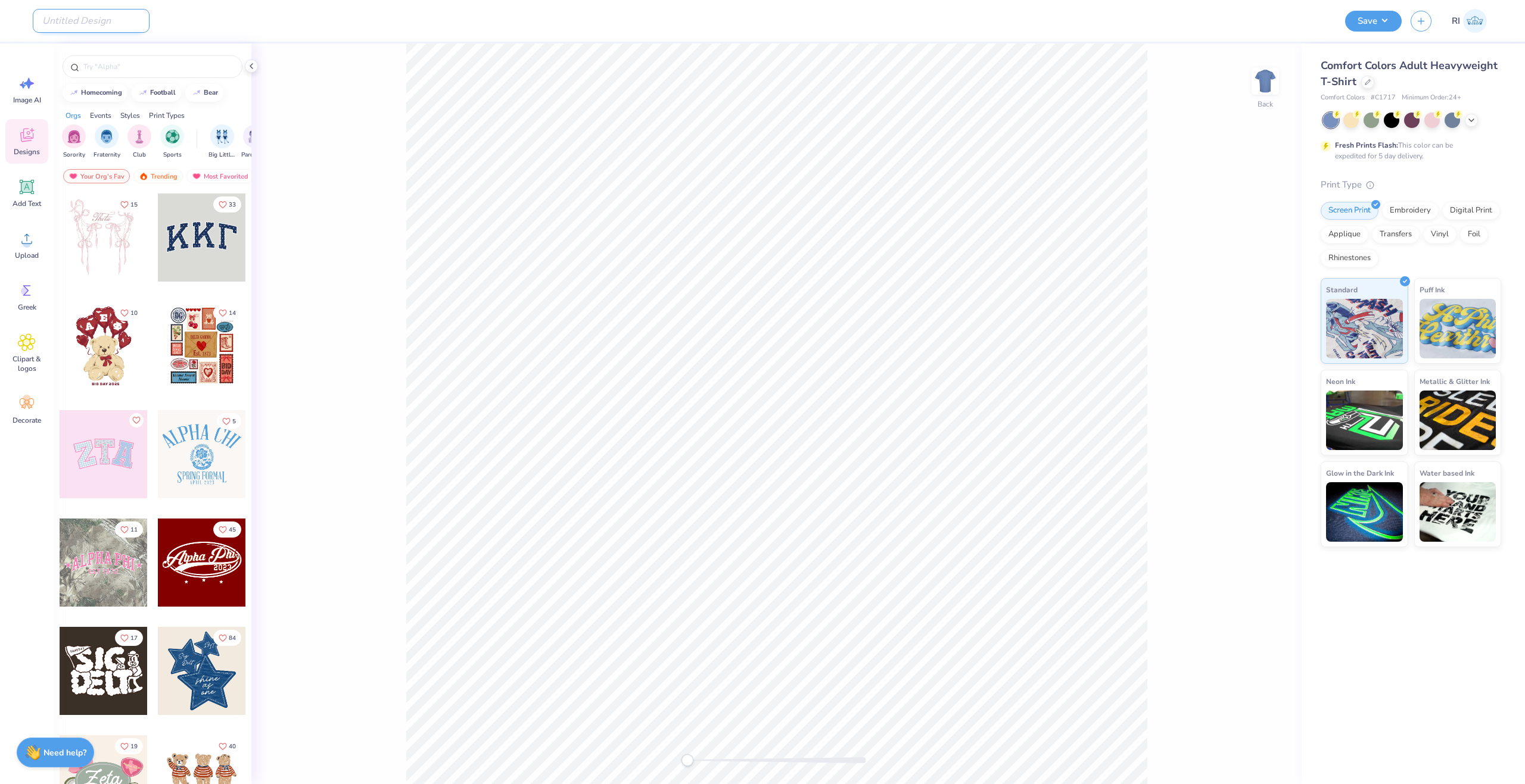
click at [90, 23] on input "Design Title" at bounding box center [91, 21] width 117 height 24
paste input "g184"
type input "g184"
click at [64, 20] on input "g184" at bounding box center [91, 21] width 117 height 24
click at [1364, 81] on icon at bounding box center [1367, 81] width 6 height 6
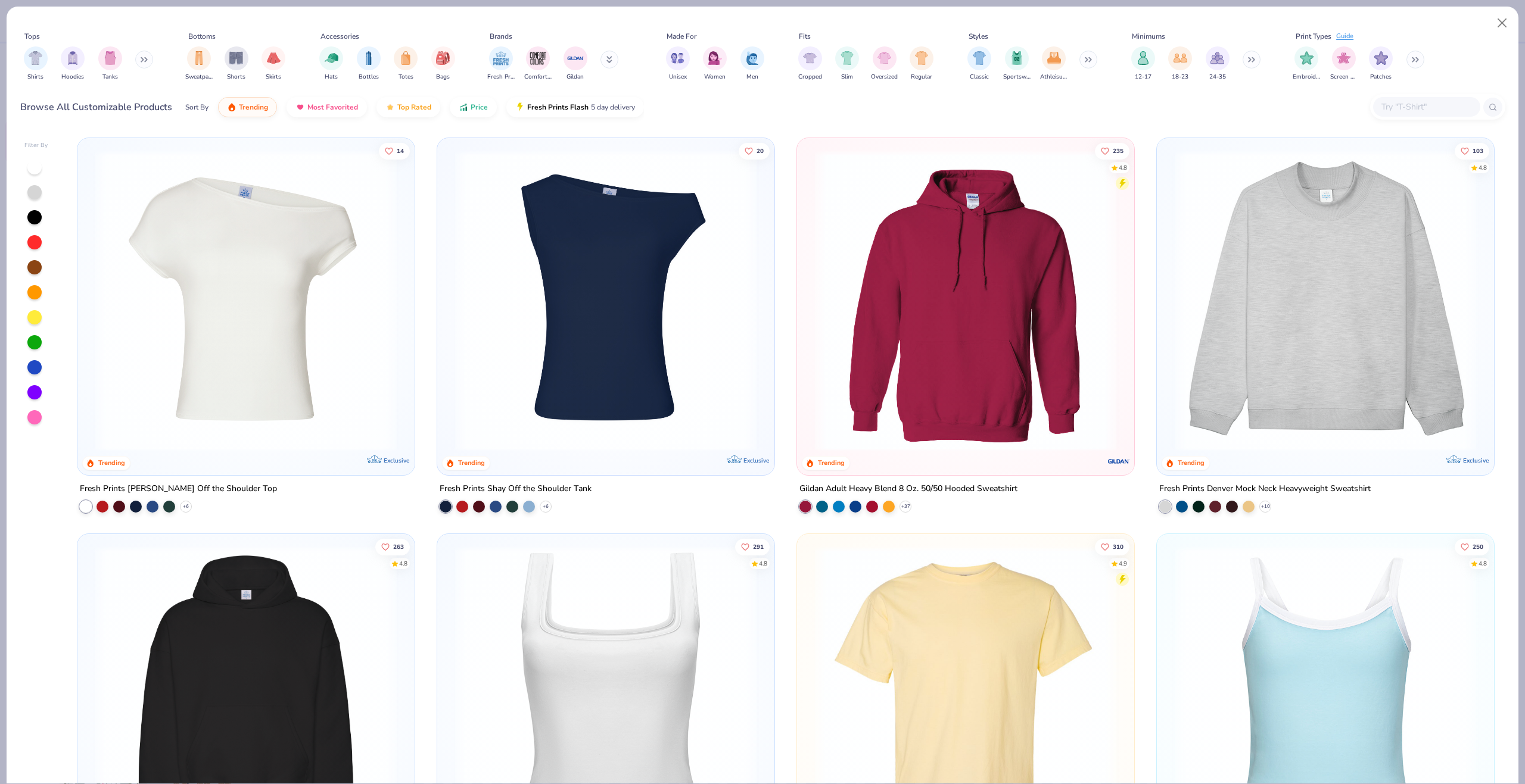
click at [1398, 103] on input "text" at bounding box center [1426, 107] width 92 height 14
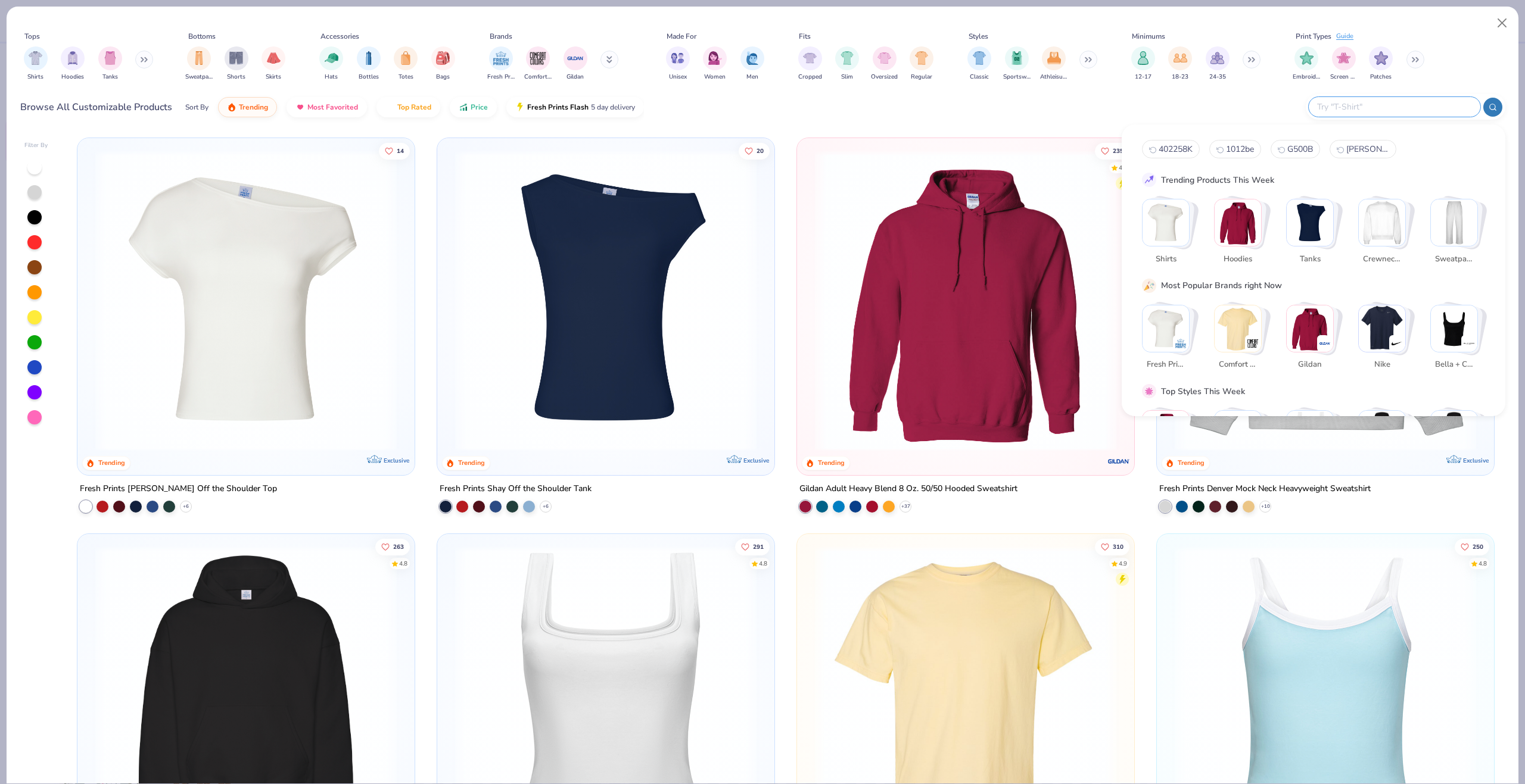
paste input "g184"
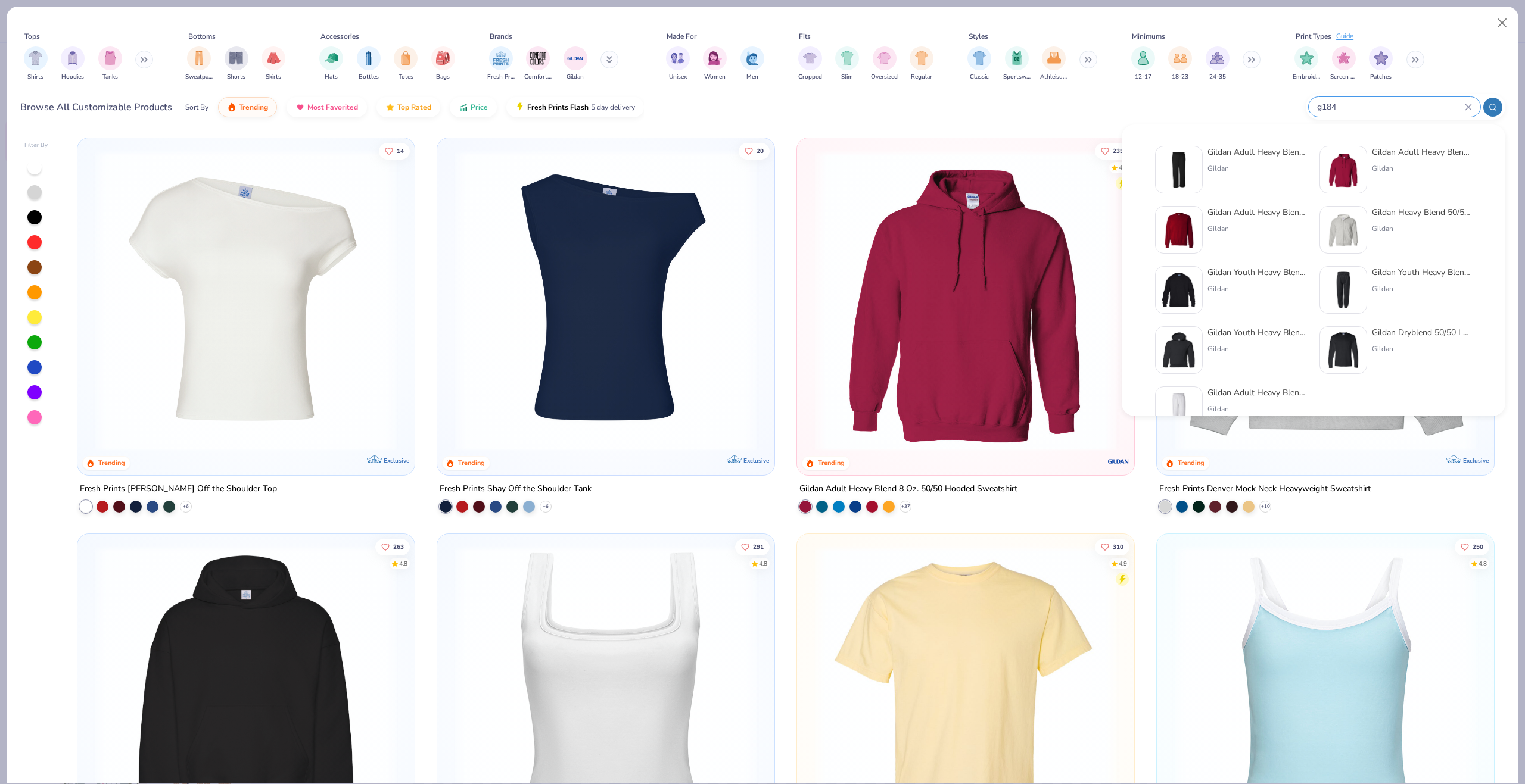
type input "g184"
click at [1224, 169] on div "Gildan" at bounding box center [1258, 168] width 100 height 11
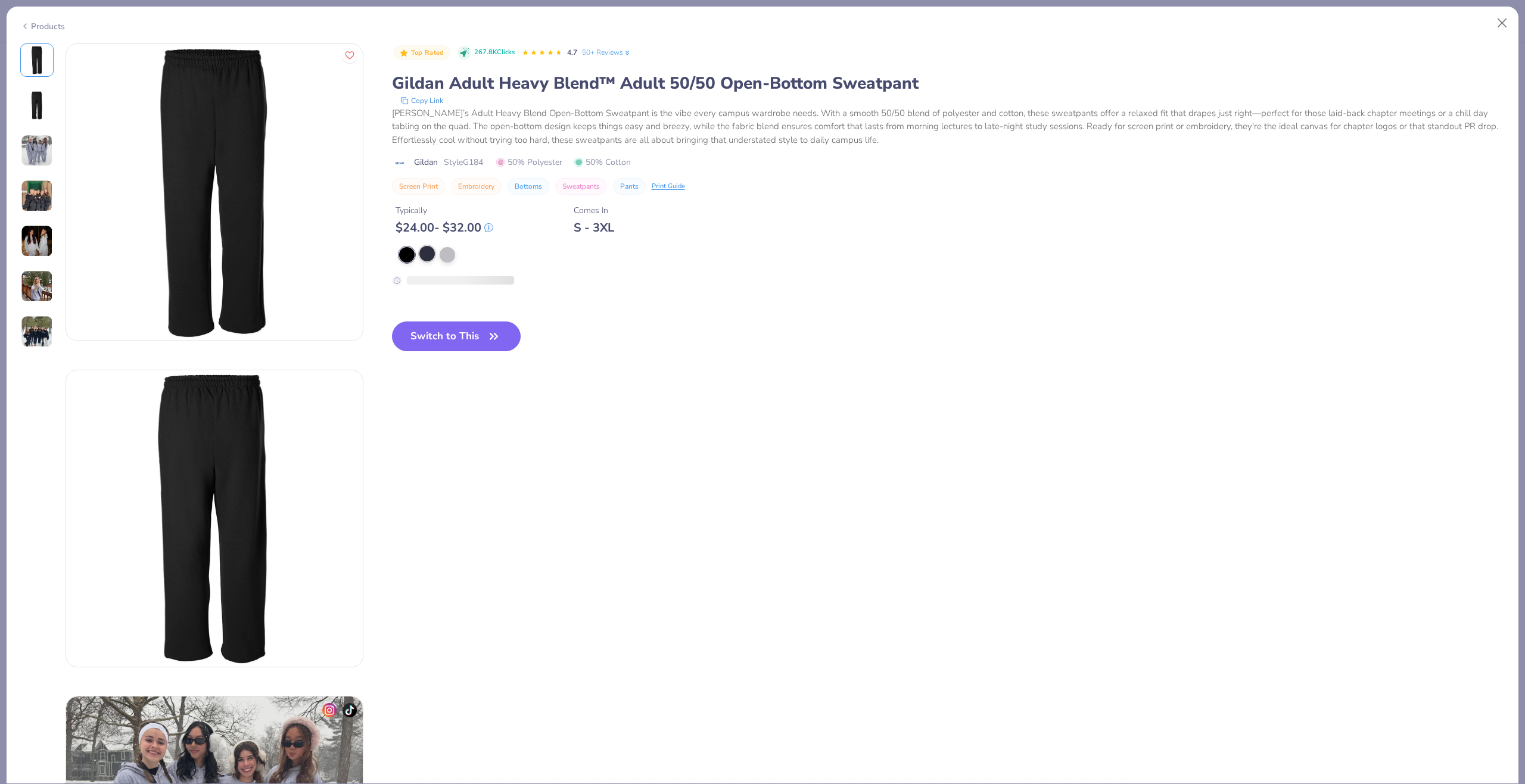
click at [432, 251] on div at bounding box center [427, 254] width 16 height 16
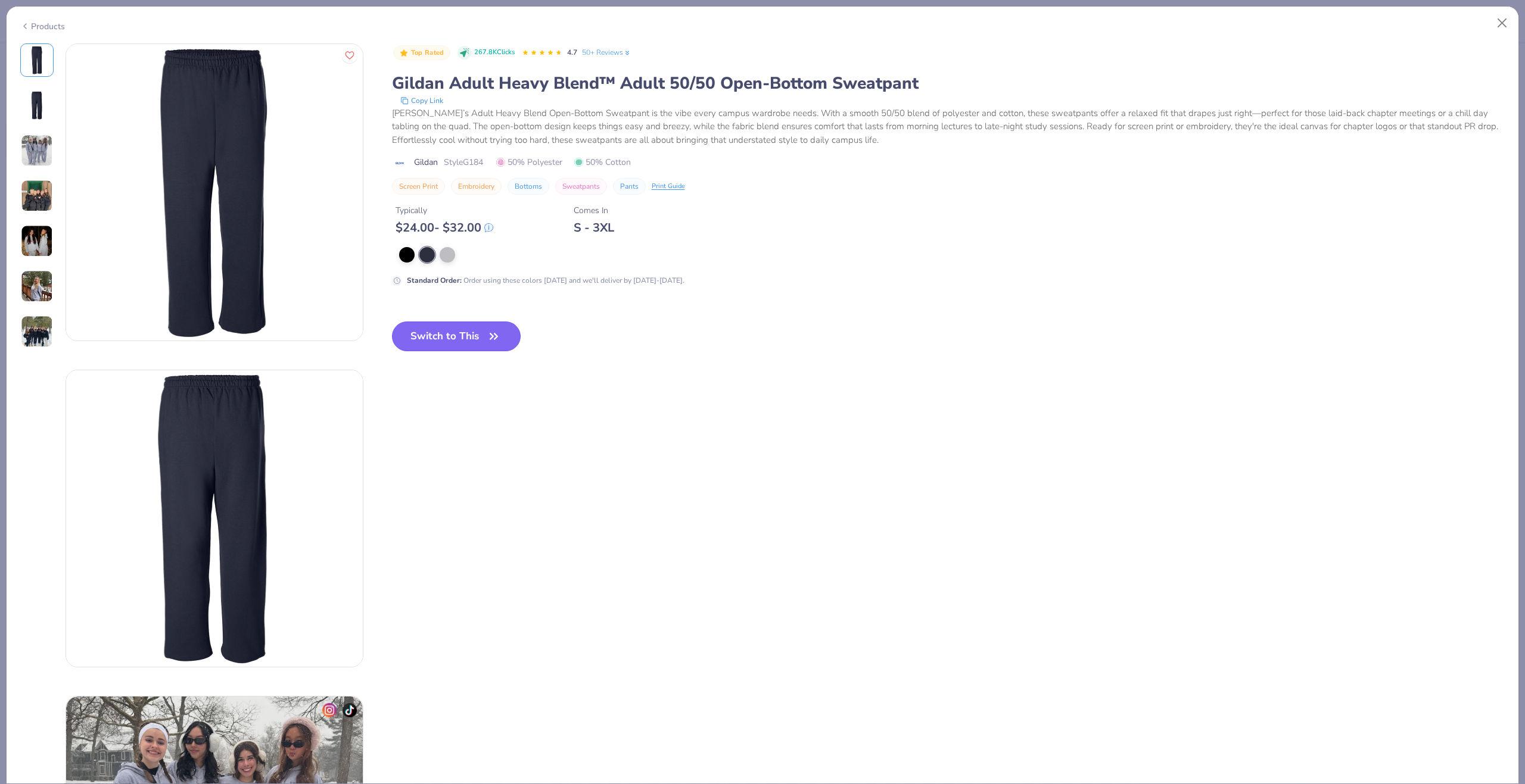
click at [439, 334] on button "Switch to This" at bounding box center [457, 337] width 130 height 30
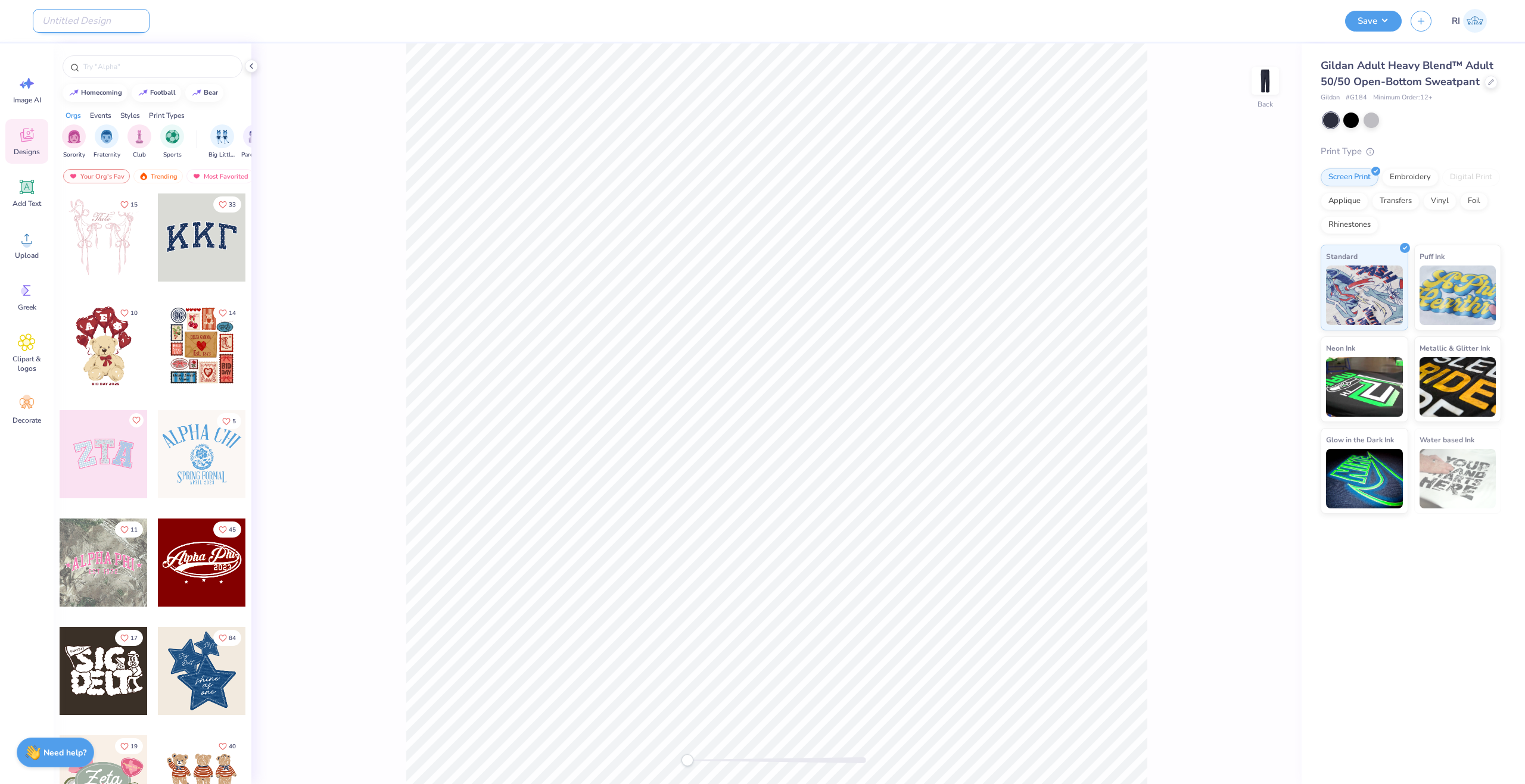
click at [103, 20] on input "Design Title" at bounding box center [91, 21] width 117 height 24
paste input "UGC_3541"
type input "UGC_3541"
click at [39, 190] on div "Add Text" at bounding box center [27, 193] width 43 height 45
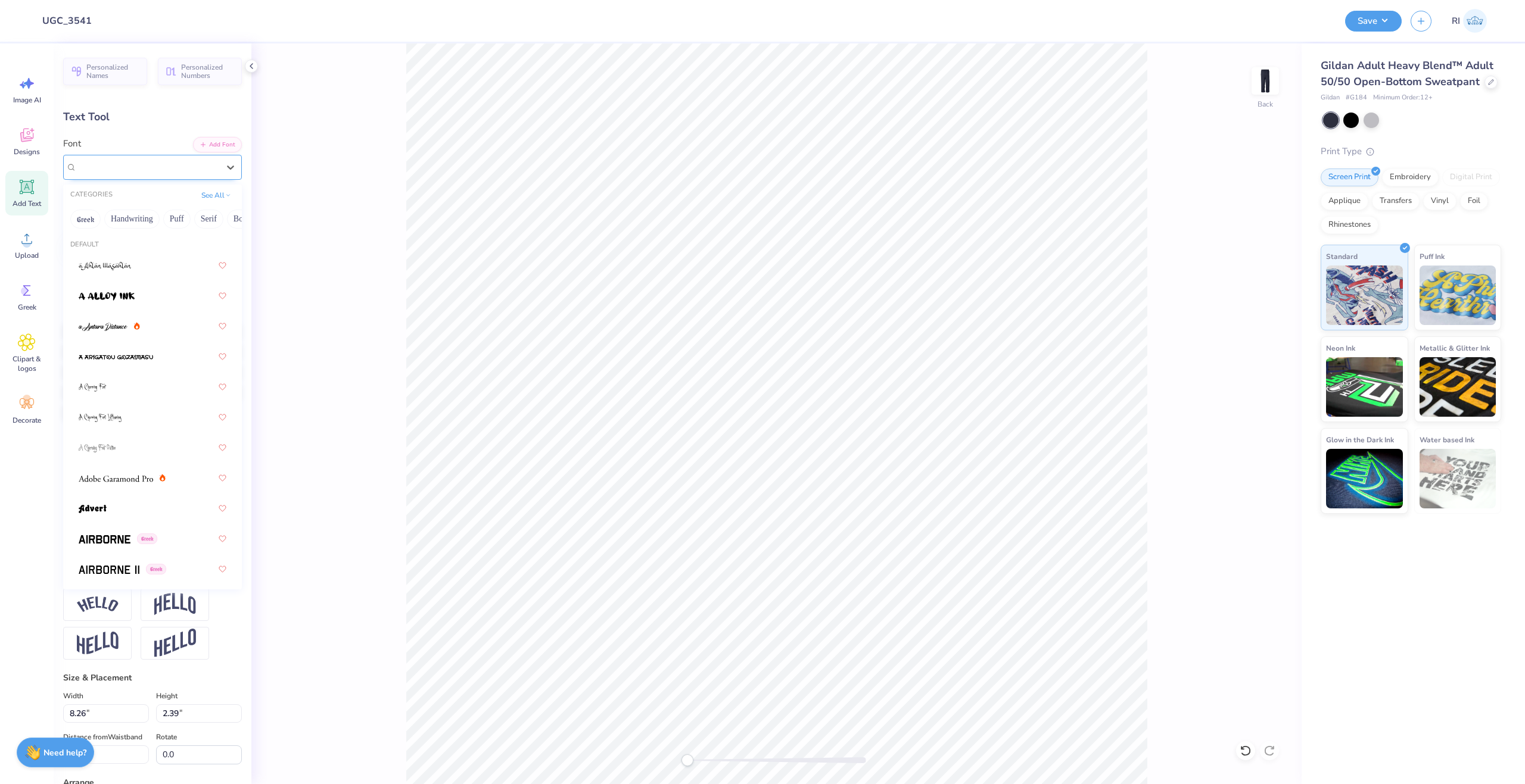
click at [136, 166] on div "Super Dream" at bounding box center [148, 166] width 144 height 18
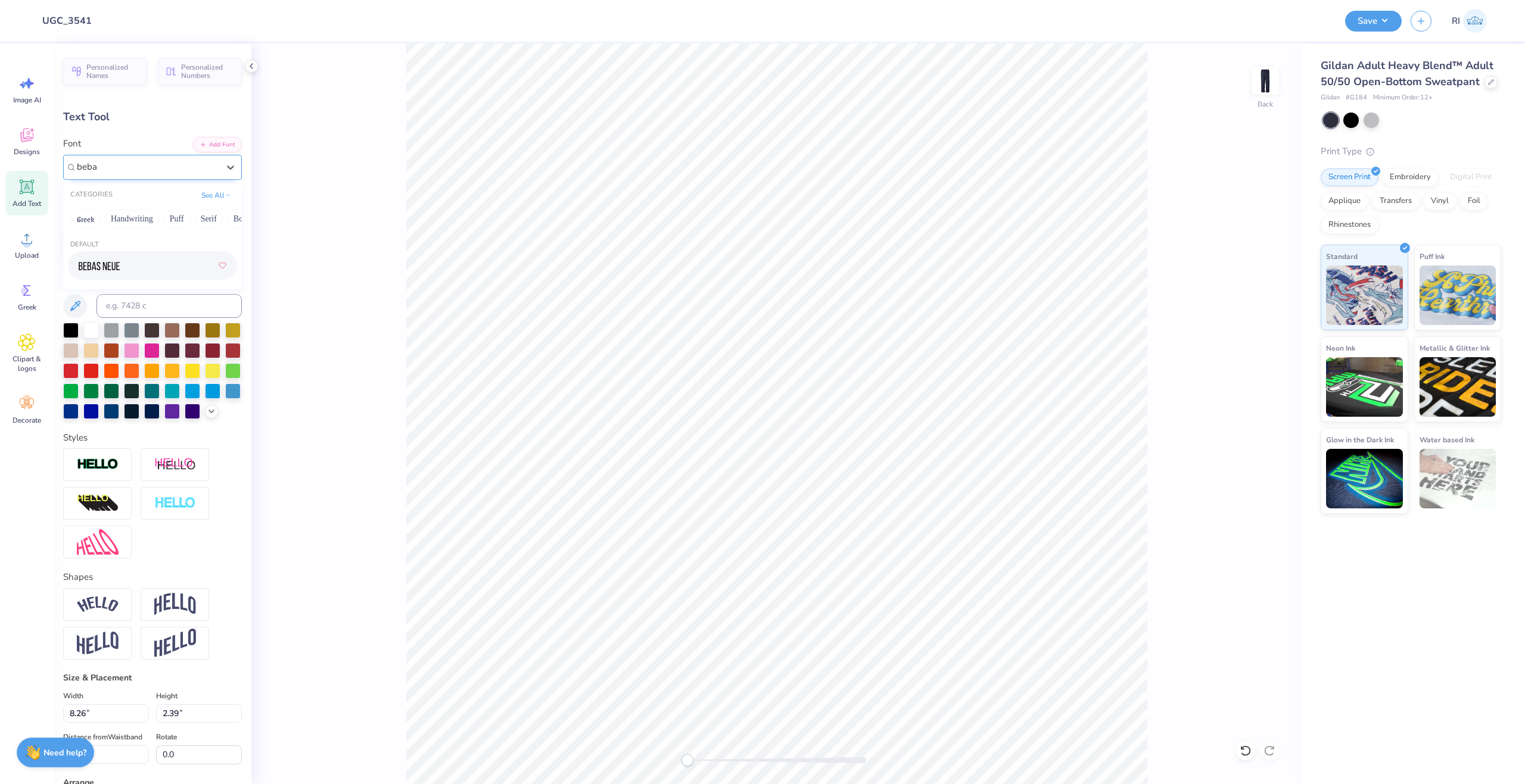
click at [161, 271] on div at bounding box center [153, 266] width 148 height 21
type input "beba"
click at [111, 245] on div at bounding box center [152, 243] width 178 height 26
click at [193, 150] on button "Add Font" at bounding box center [217, 144] width 49 height 16
click at [83, 242] on icon "button" at bounding box center [76, 243] width 14 height 14
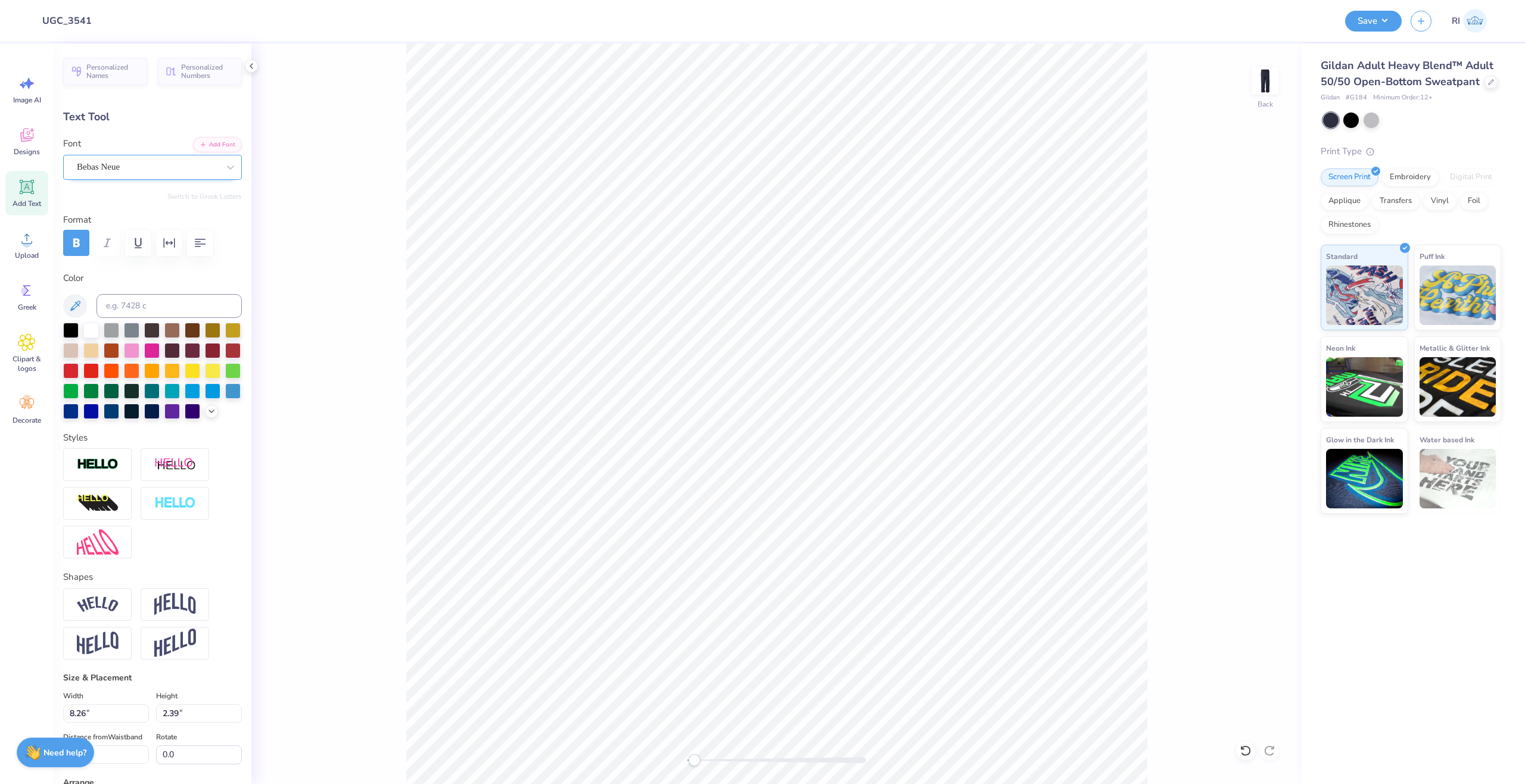
scroll to position [10, 1]
type textarea "TRI DELTA"
type input "8.16"
type input "1.96"
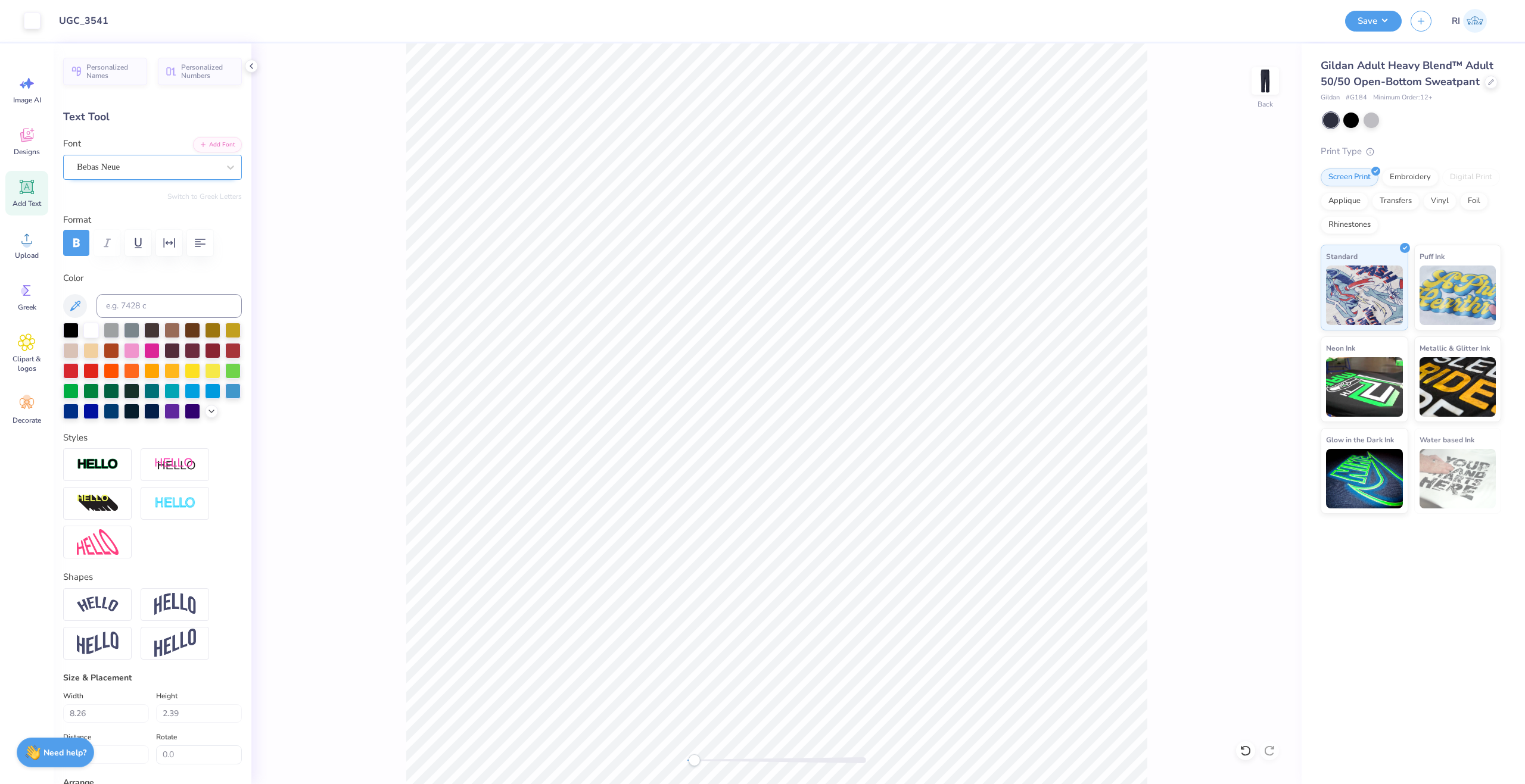
type input "20.27"
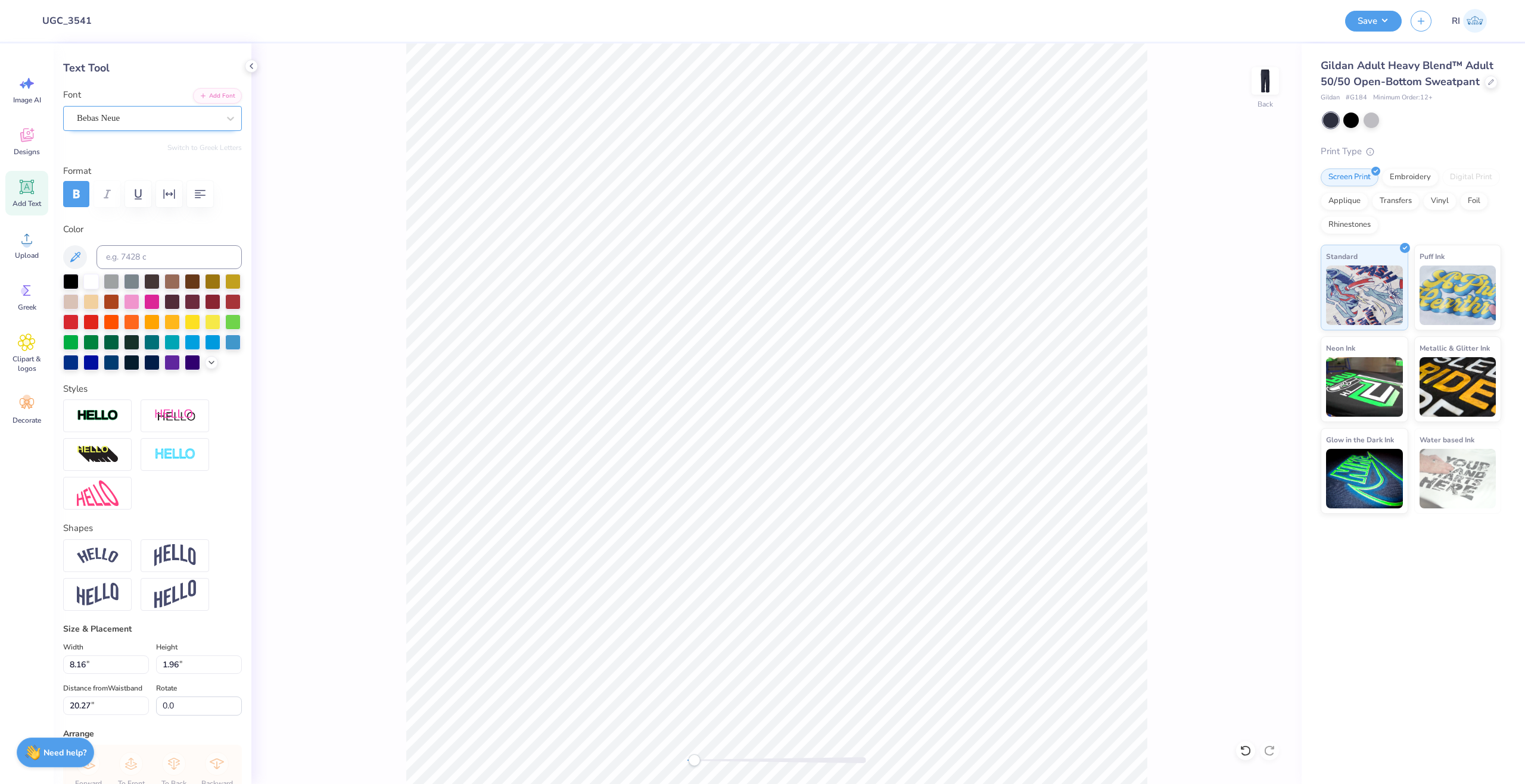
scroll to position [233, 0]
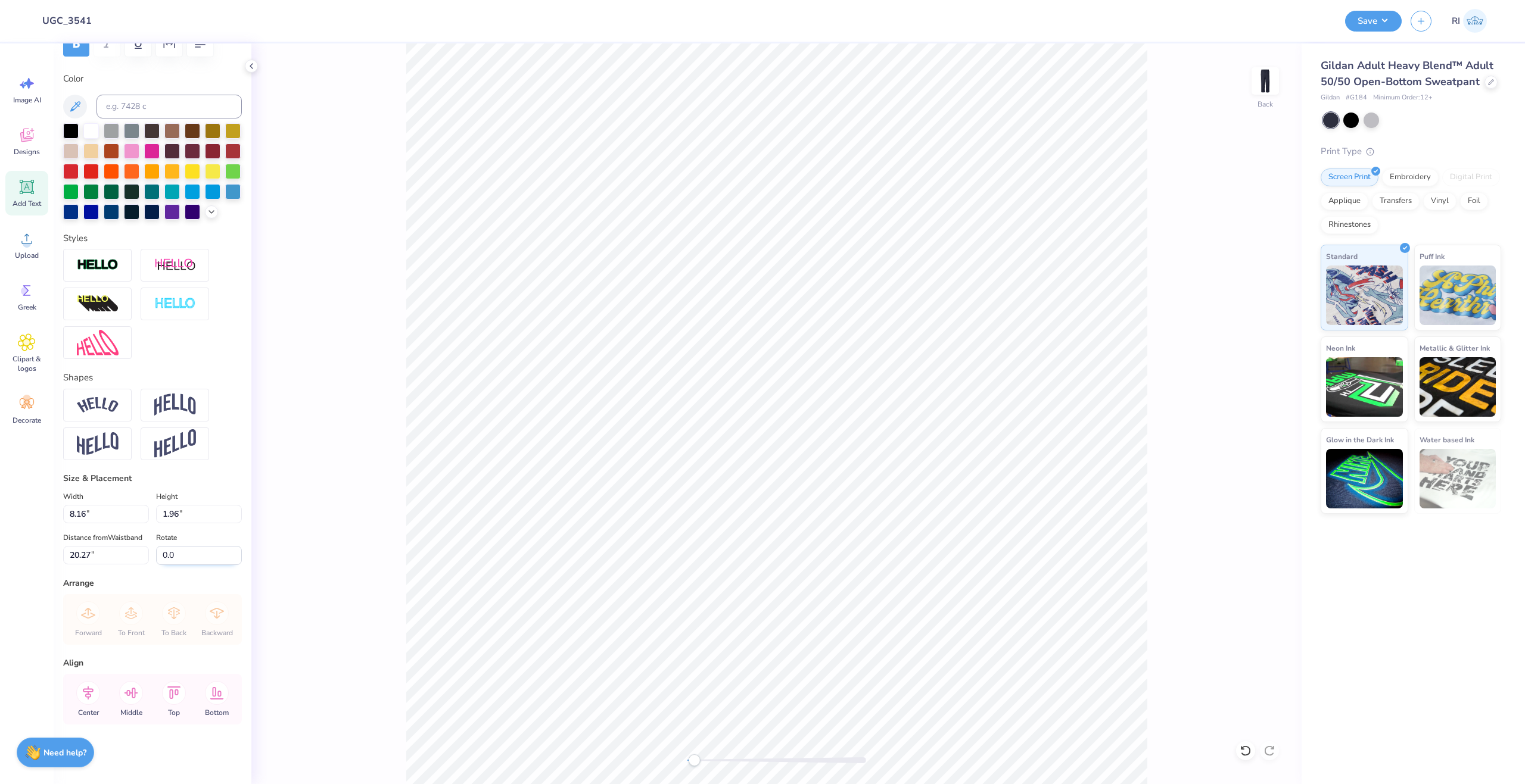
click at [184, 546] on input "0.0" at bounding box center [199, 555] width 86 height 19
type input "0.0"
type input "1.96"
type input "8.16"
type input "17.17"
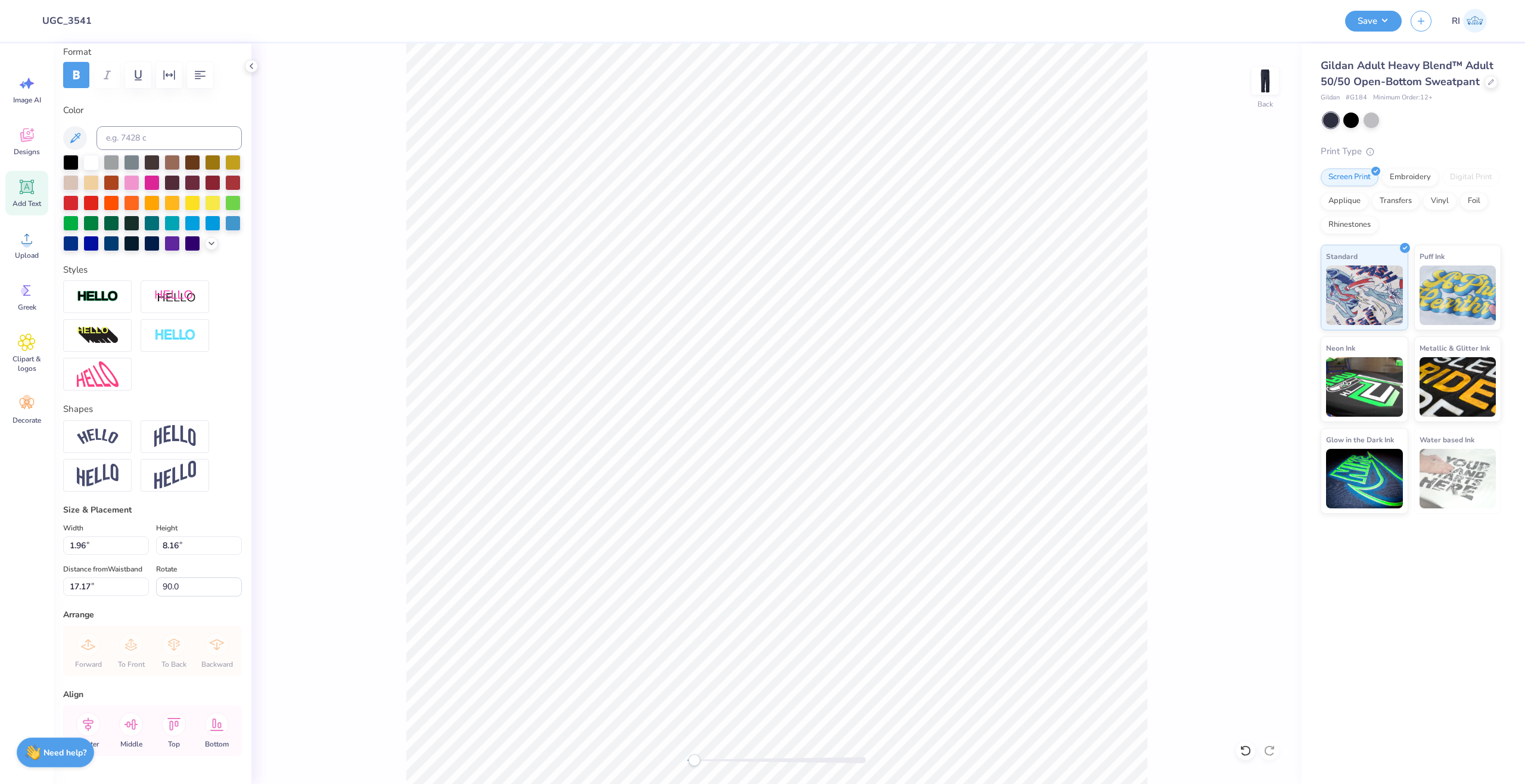
scroll to position [0, 0]
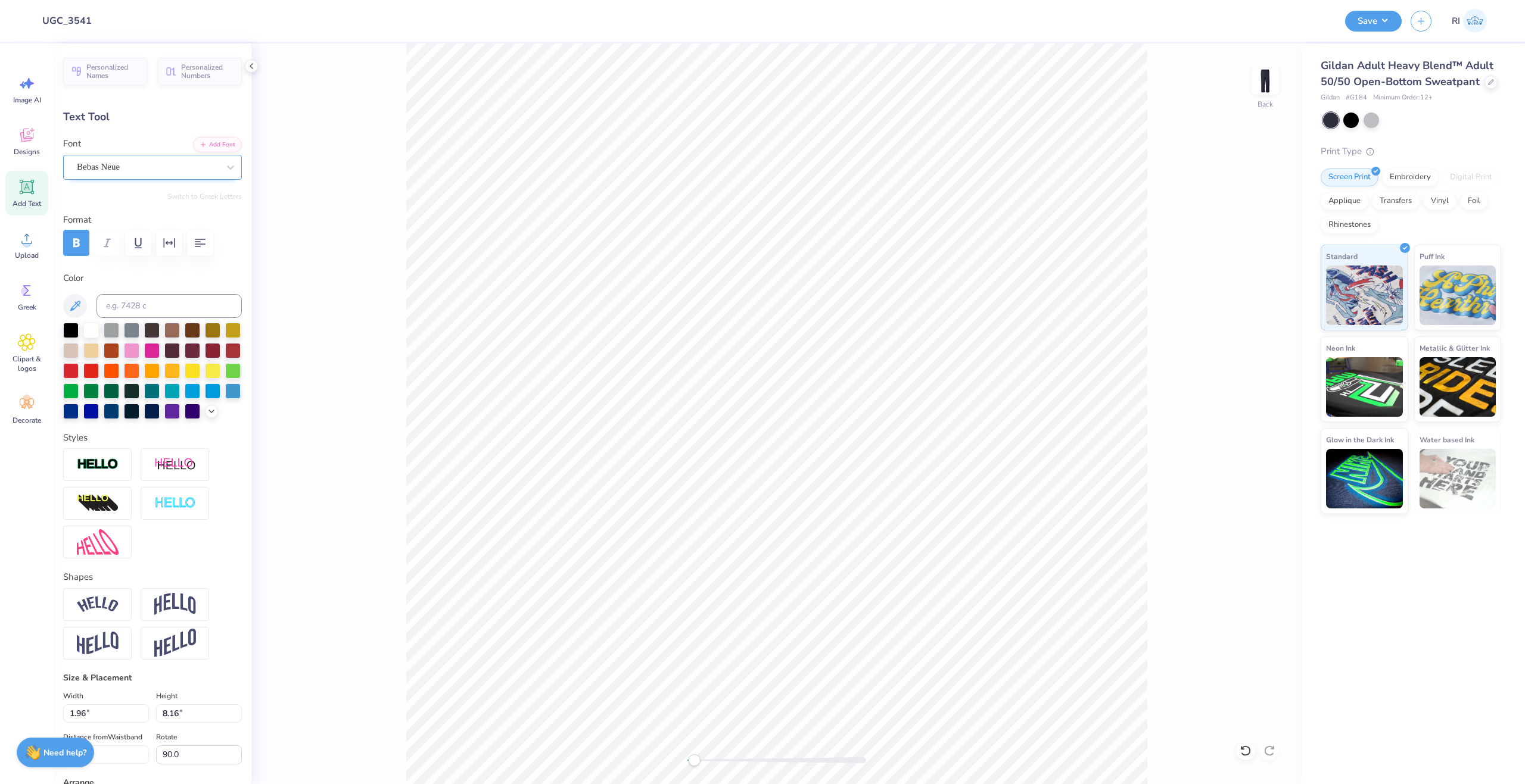
click at [186, 174] on div at bounding box center [148, 166] width 142 height 16
click at [223, 145] on button "Add Font" at bounding box center [217, 144] width 49 height 16
click at [106, 246] on div at bounding box center [152, 243] width 178 height 26
type input "90.0"
click at [140, 174] on div at bounding box center [148, 166] width 142 height 16
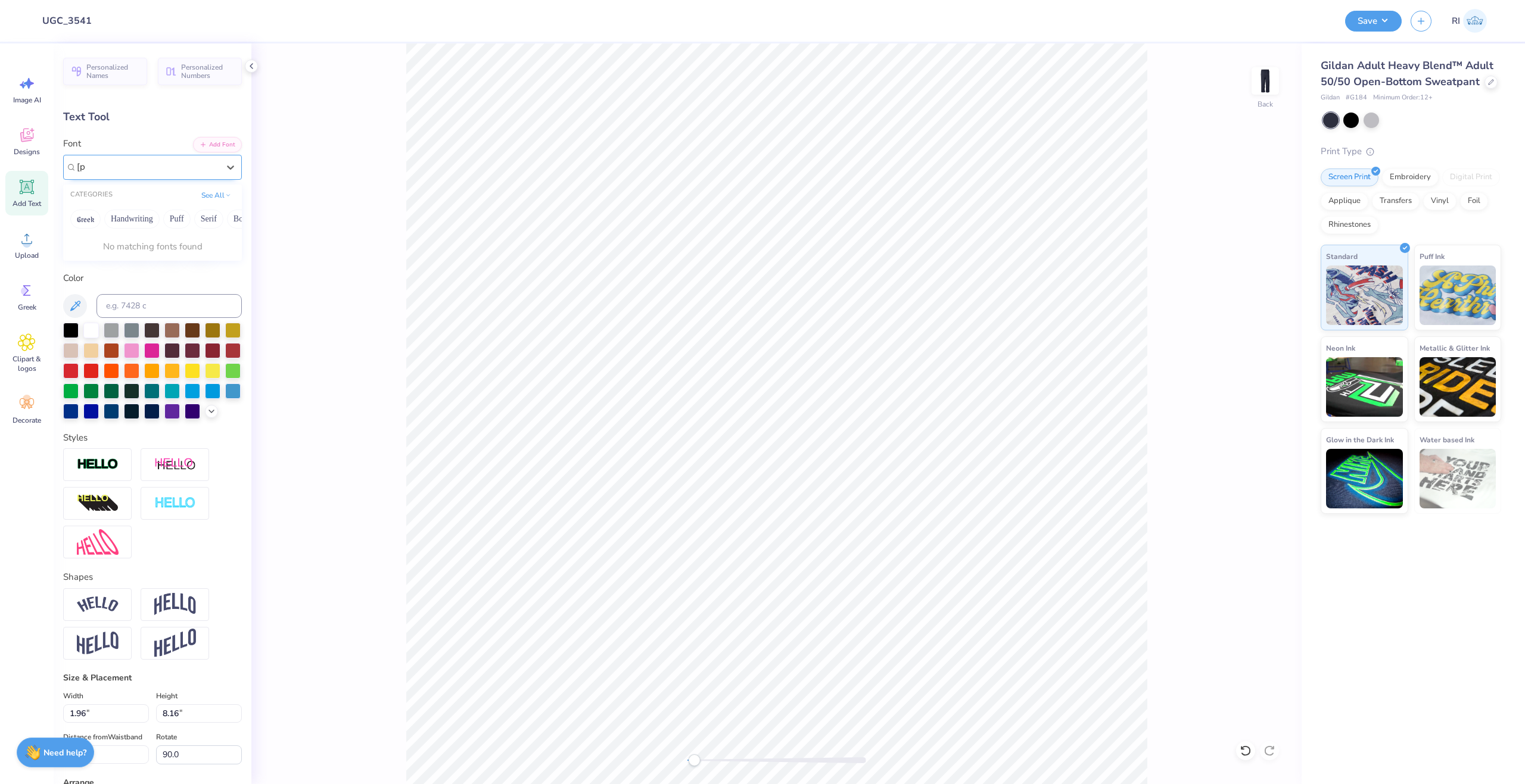
type input "["
type input "poppi"
click at [203, 137] on button "Add Font" at bounding box center [217, 144] width 49 height 16
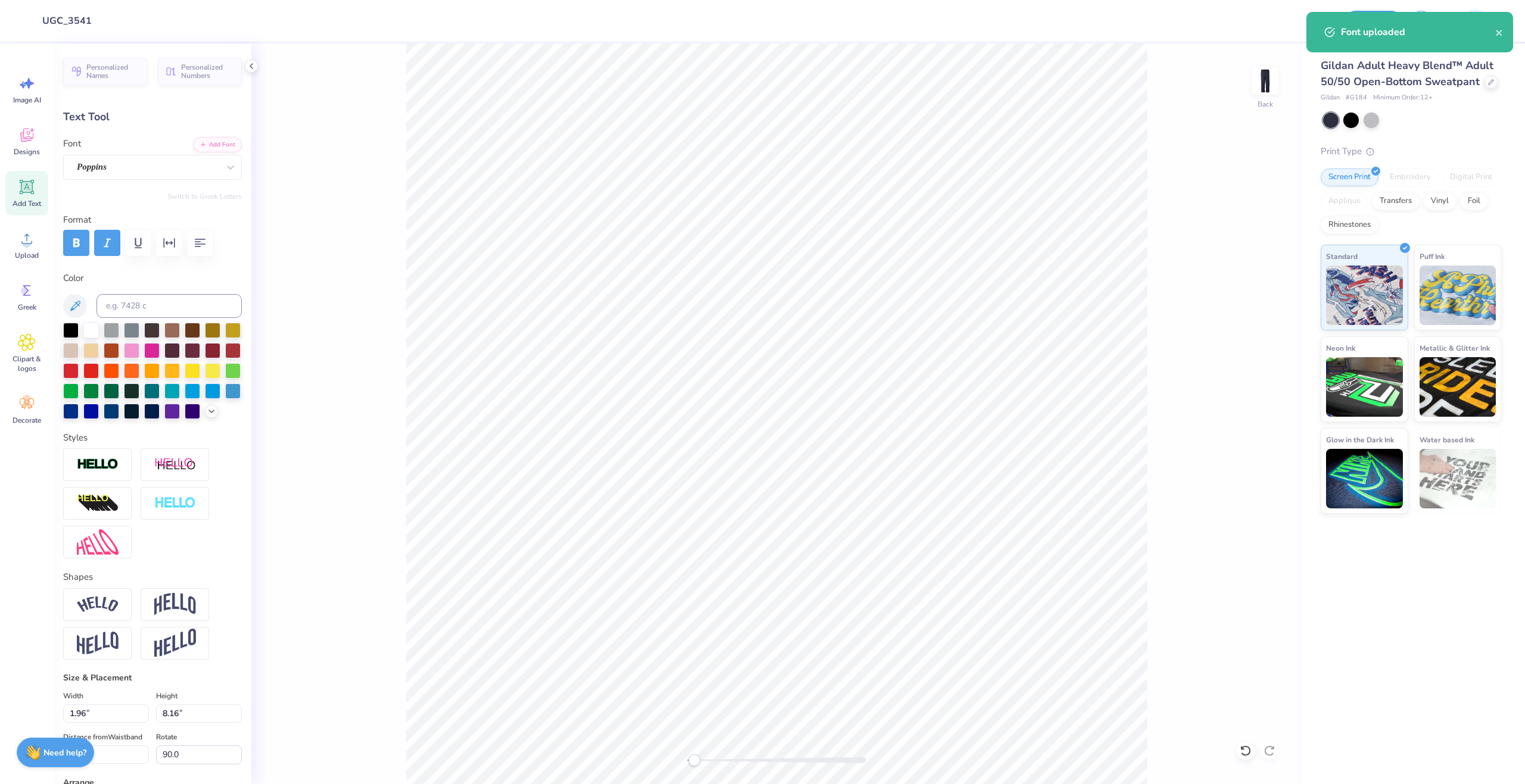
type input "0.0"
type input "1.97"
type input "13.19"
type input "14.66"
type input "0.0"
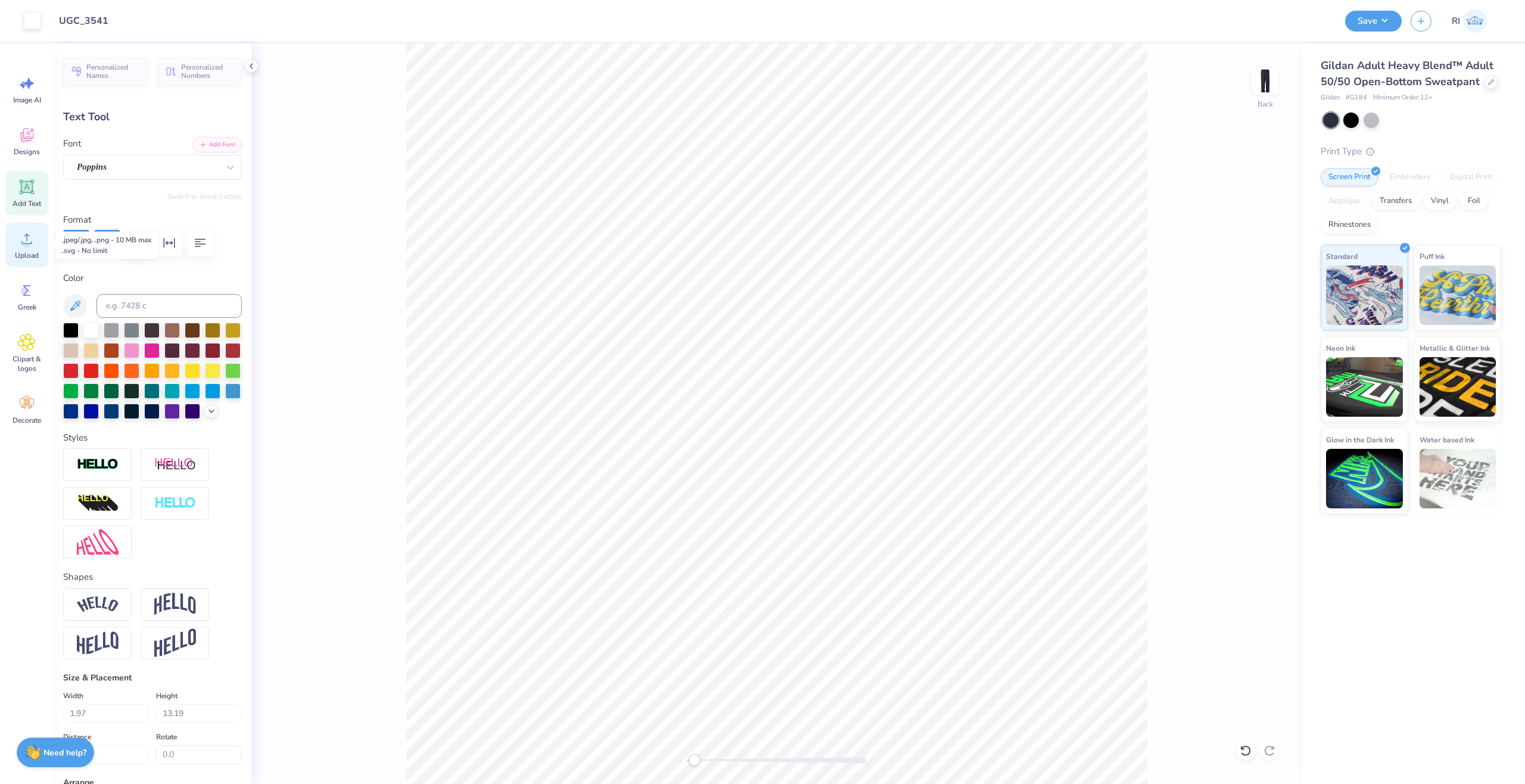
click at [30, 236] on icon at bounding box center [27, 239] width 18 height 18
click at [18, 147] on div "Designs" at bounding box center [27, 141] width 43 height 45
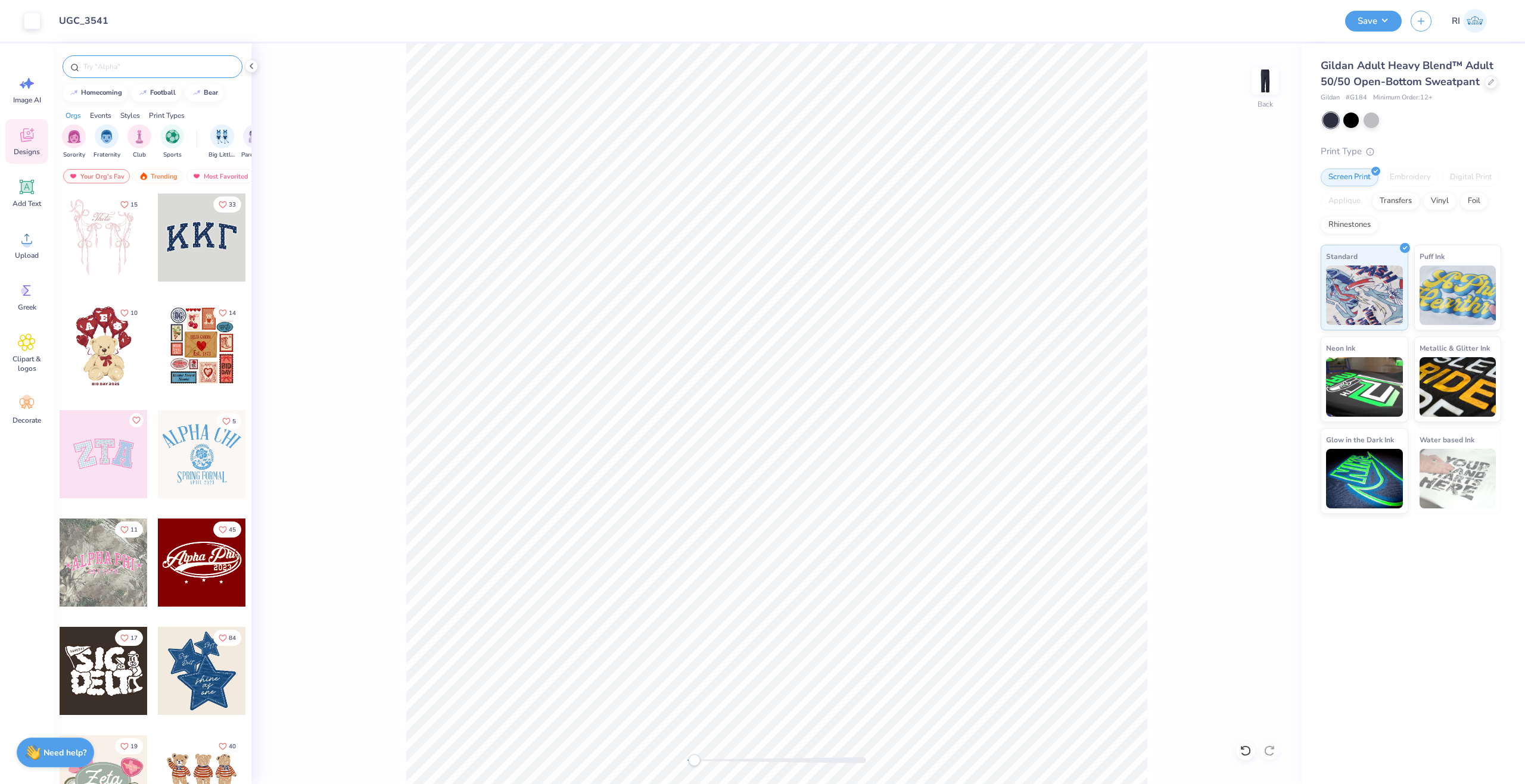
click at [164, 67] on input "text" at bounding box center [158, 67] width 152 height 12
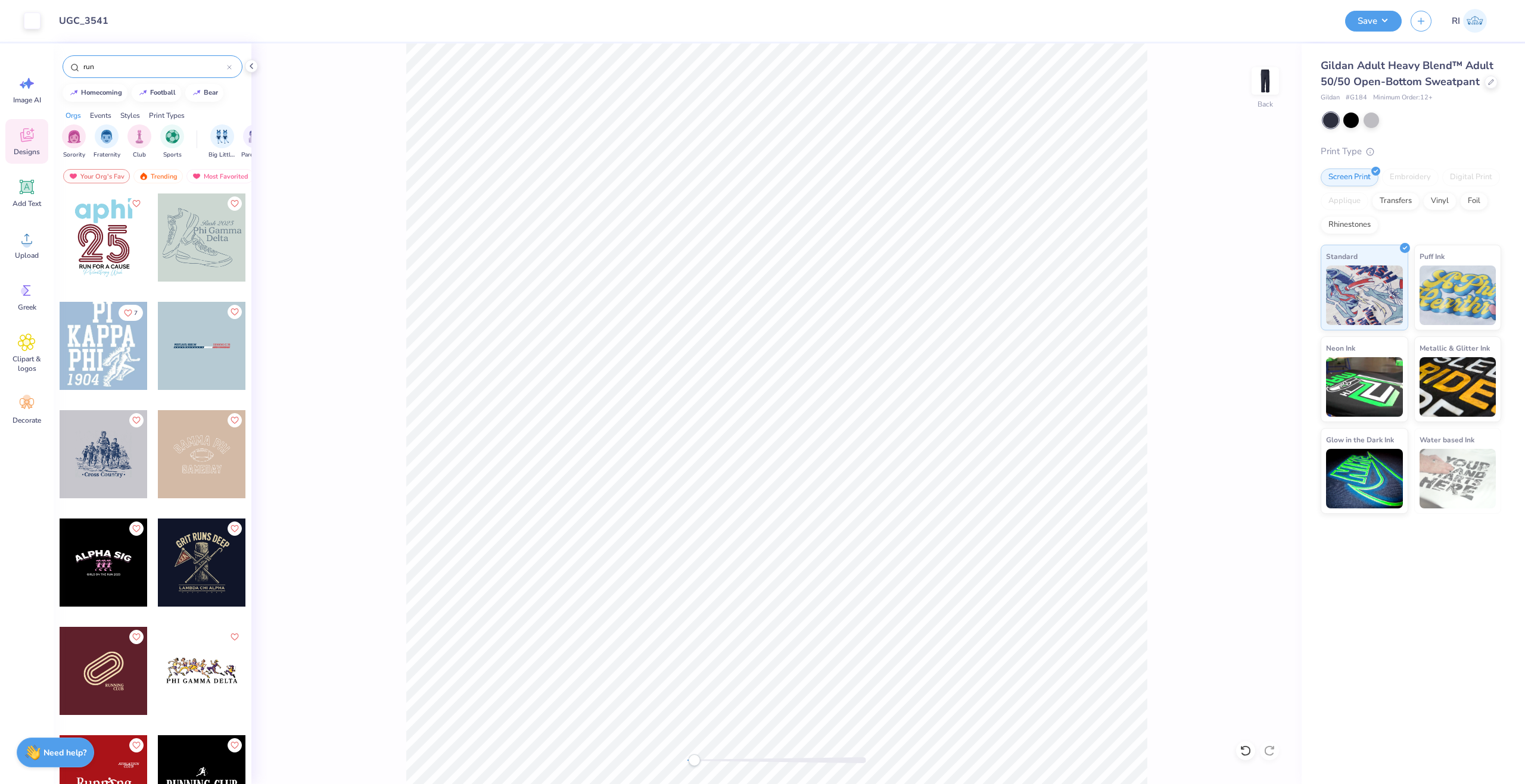
click at [168, 67] on input "run" at bounding box center [155, 67] width 145 height 12
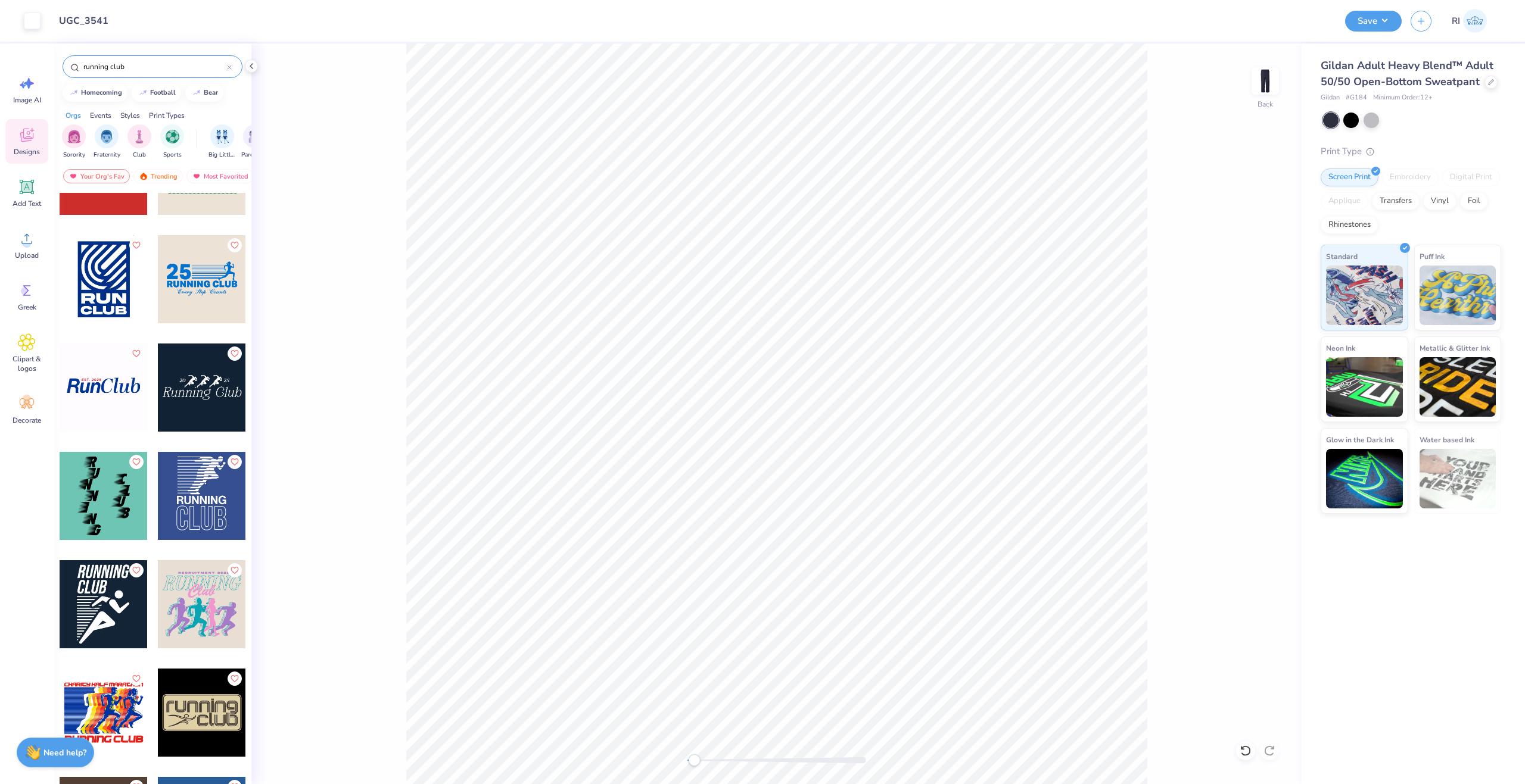
scroll to position [536, 0]
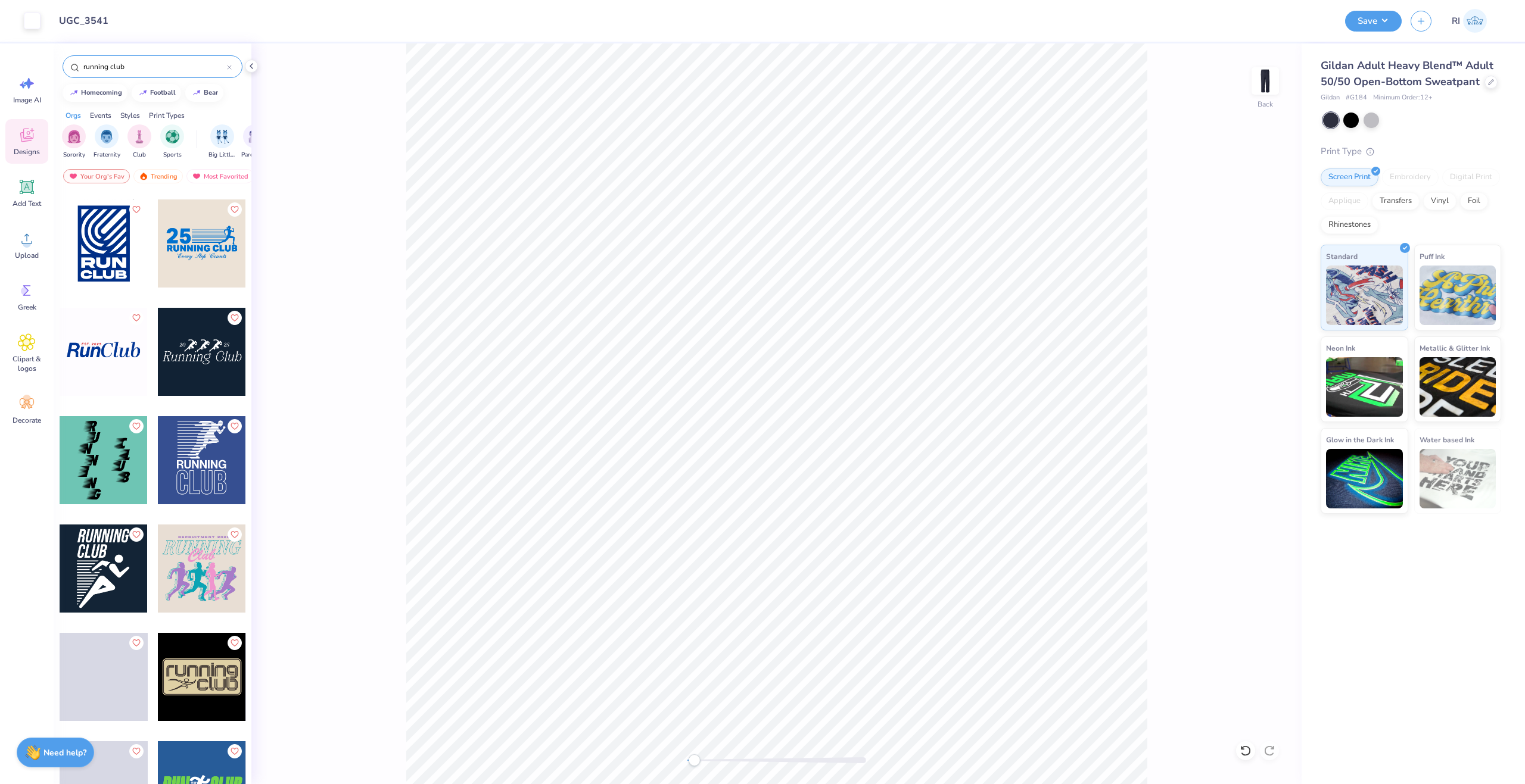
type input "running club"
click at [107, 561] on div at bounding box center [104, 569] width 88 height 88
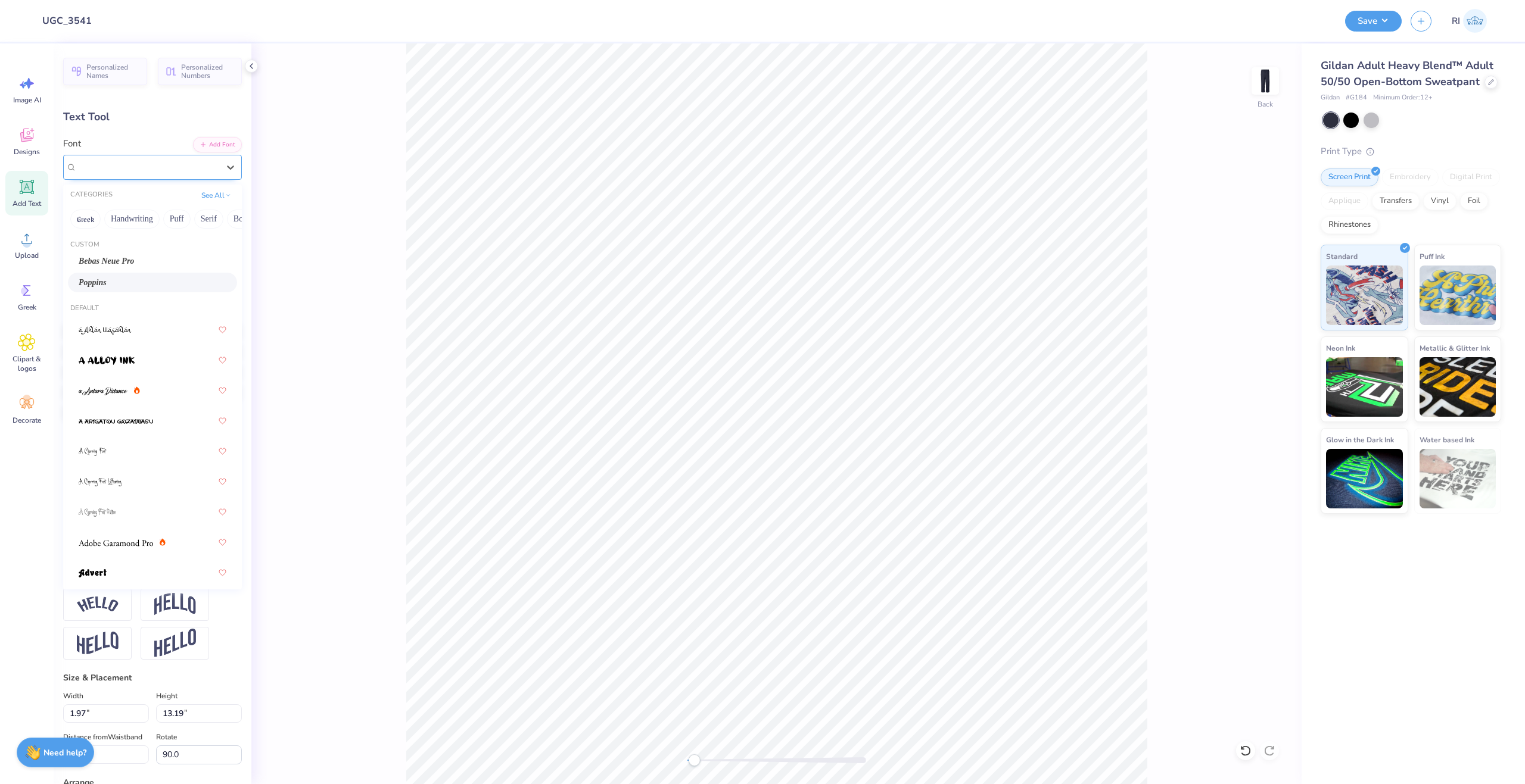
click at [127, 162] on div "Poppins" at bounding box center [148, 166] width 144 height 18
click at [125, 267] on div "Bebas Neue Pro" at bounding box center [153, 261] width 148 height 13
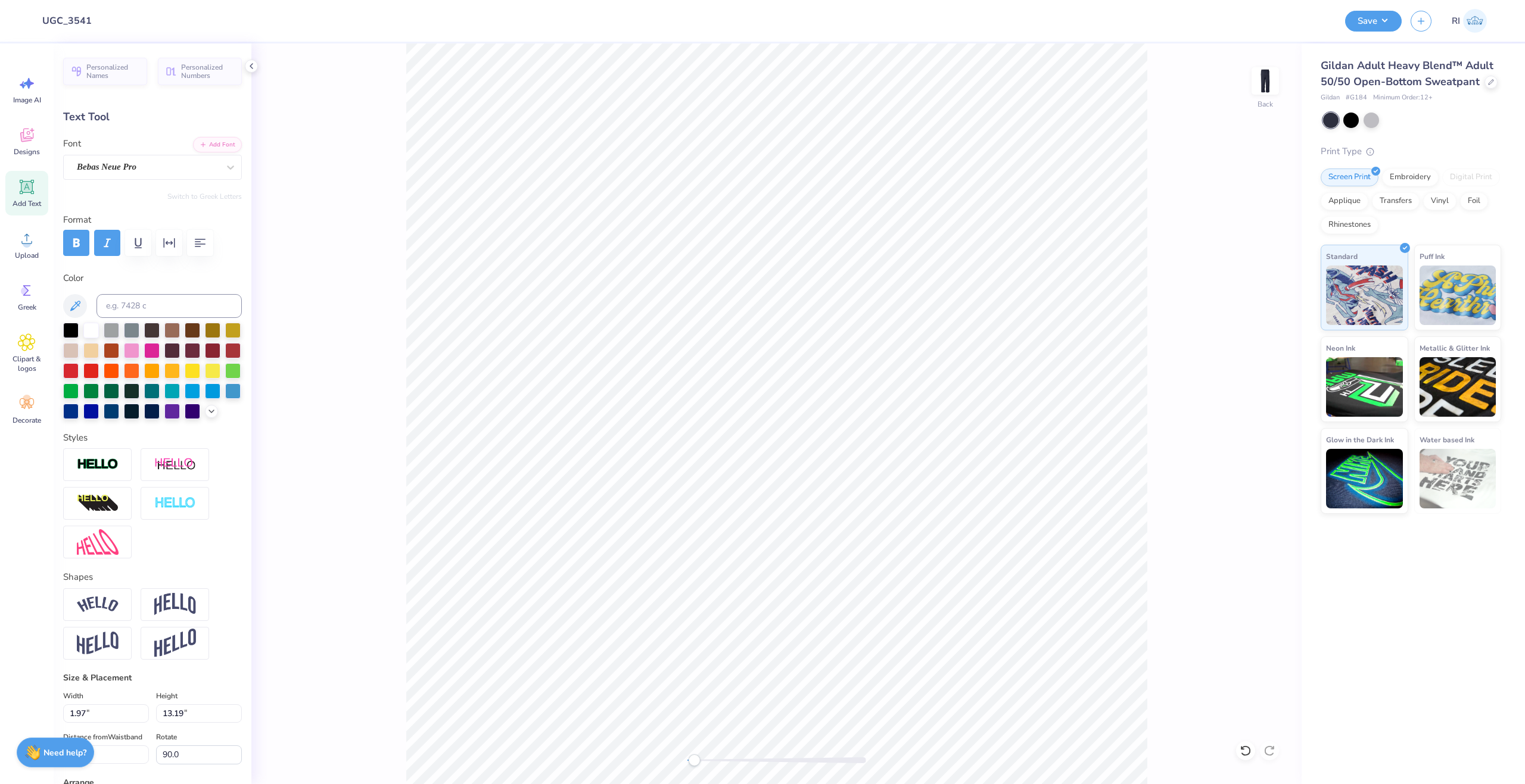
type input "0.0"
type input "1.96"
type input "7.79"
type input "17.35"
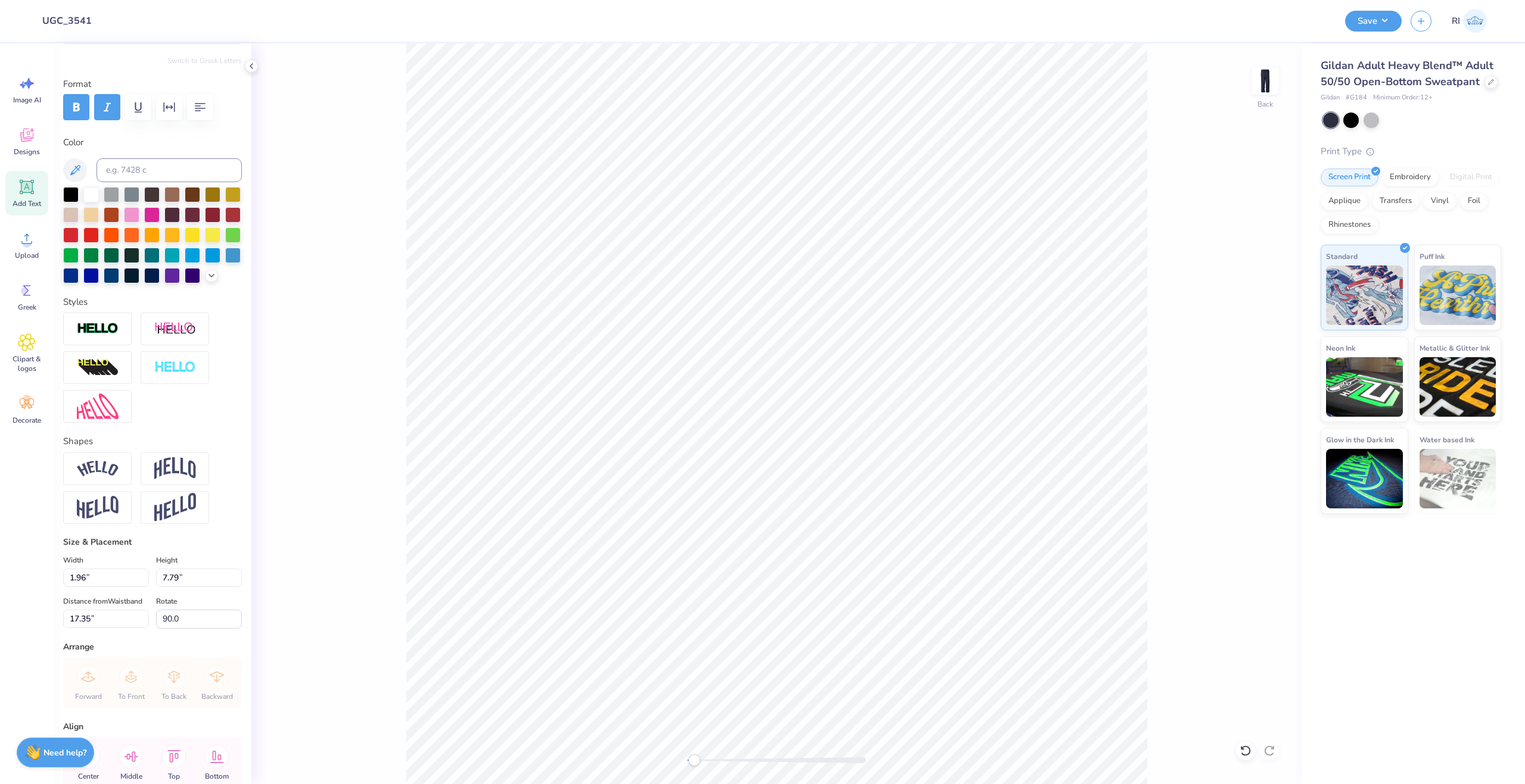
scroll to position [178, 0]
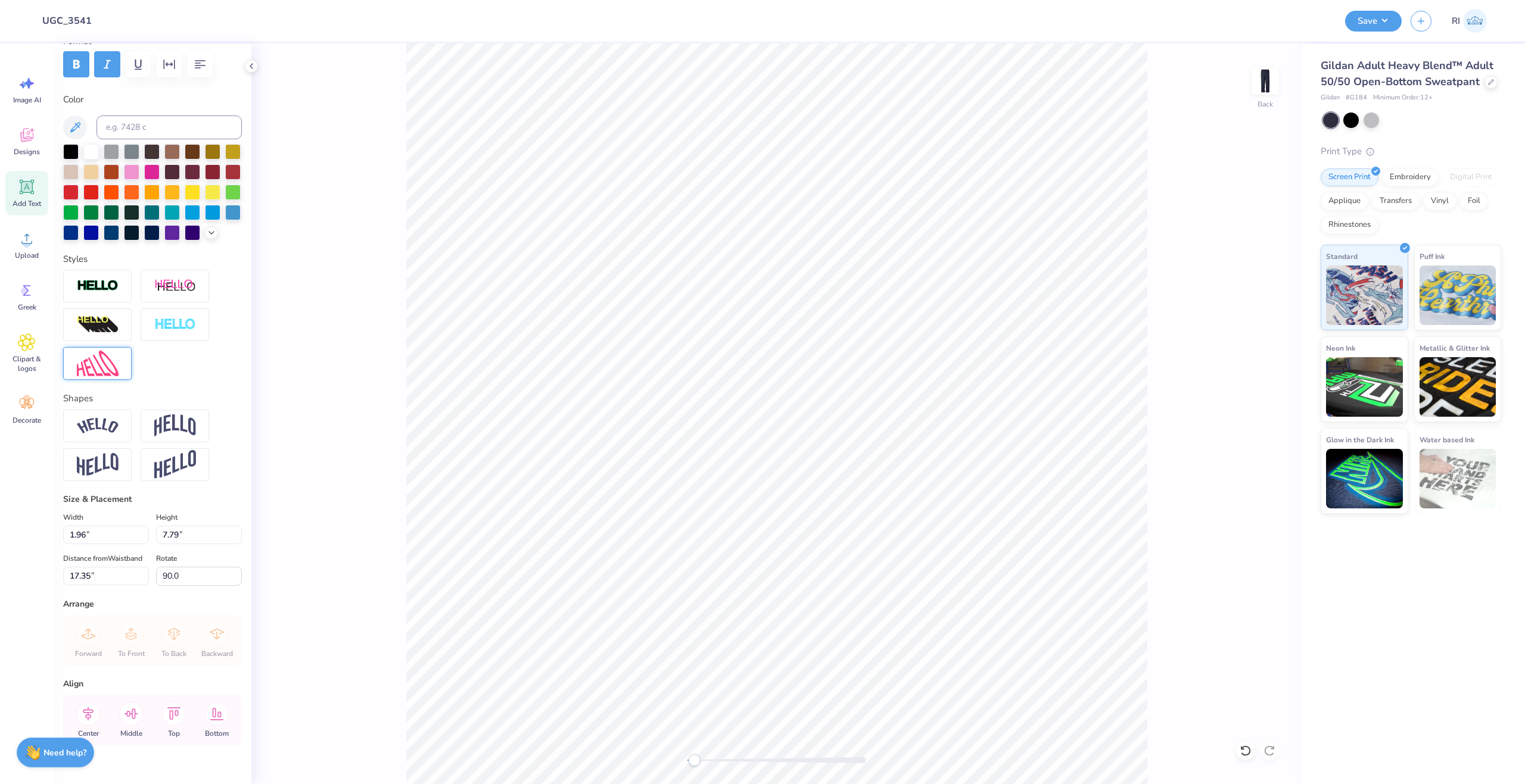
click at [100, 376] on img at bounding box center [98, 363] width 42 height 26
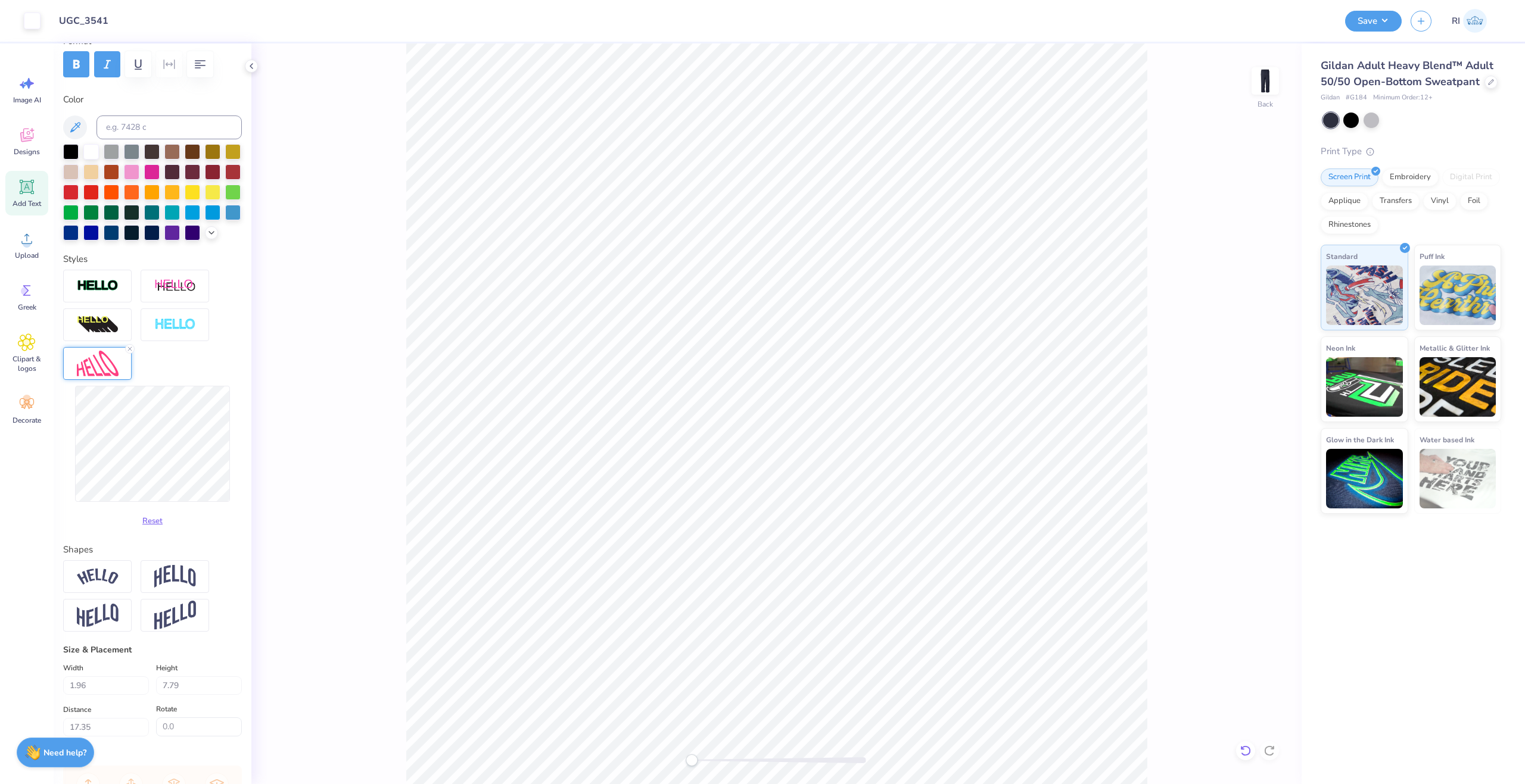
click at [1249, 752] on icon at bounding box center [1245, 751] width 10 height 11
click at [1247, 749] on icon at bounding box center [1246, 751] width 12 height 12
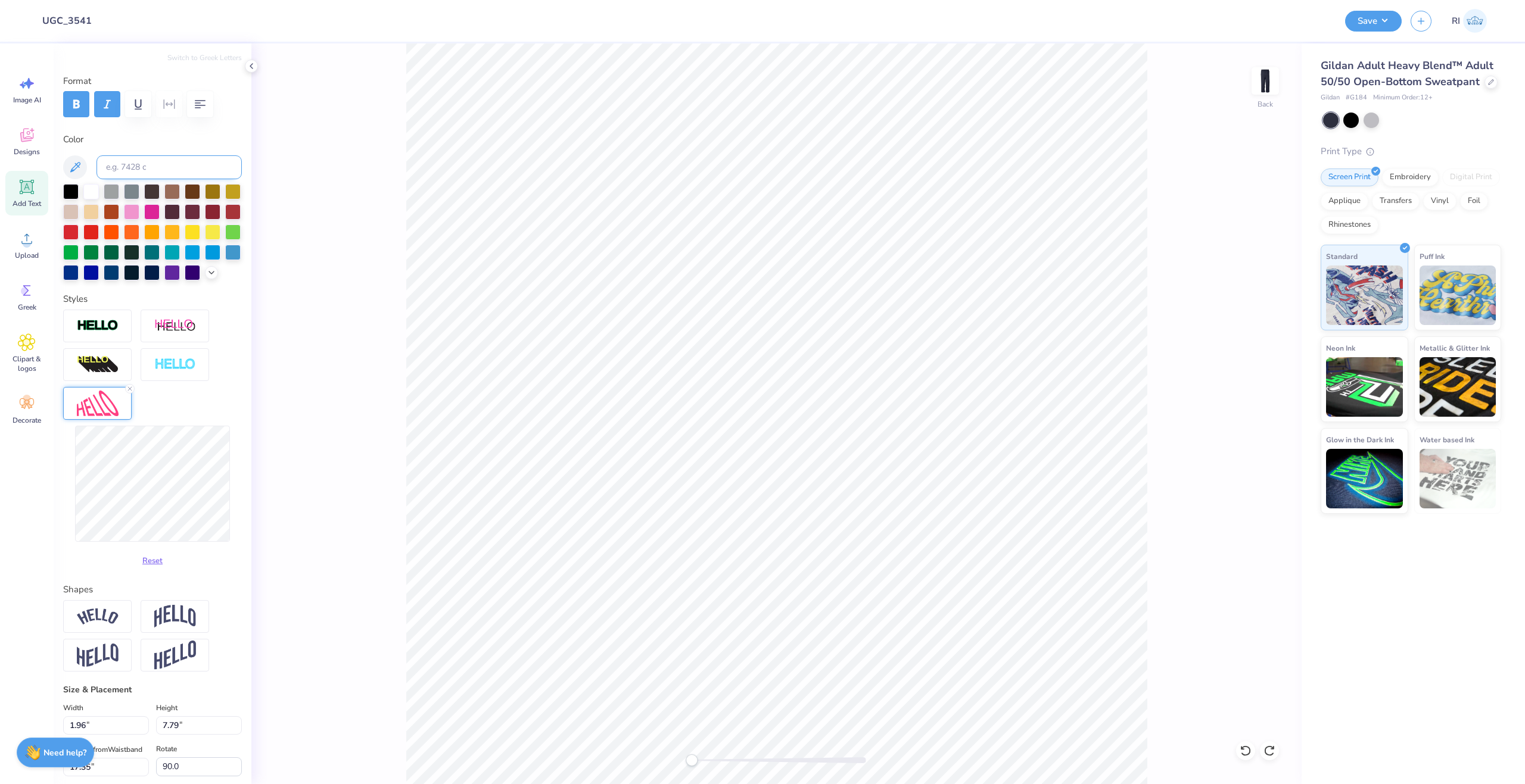
scroll to position [0, 0]
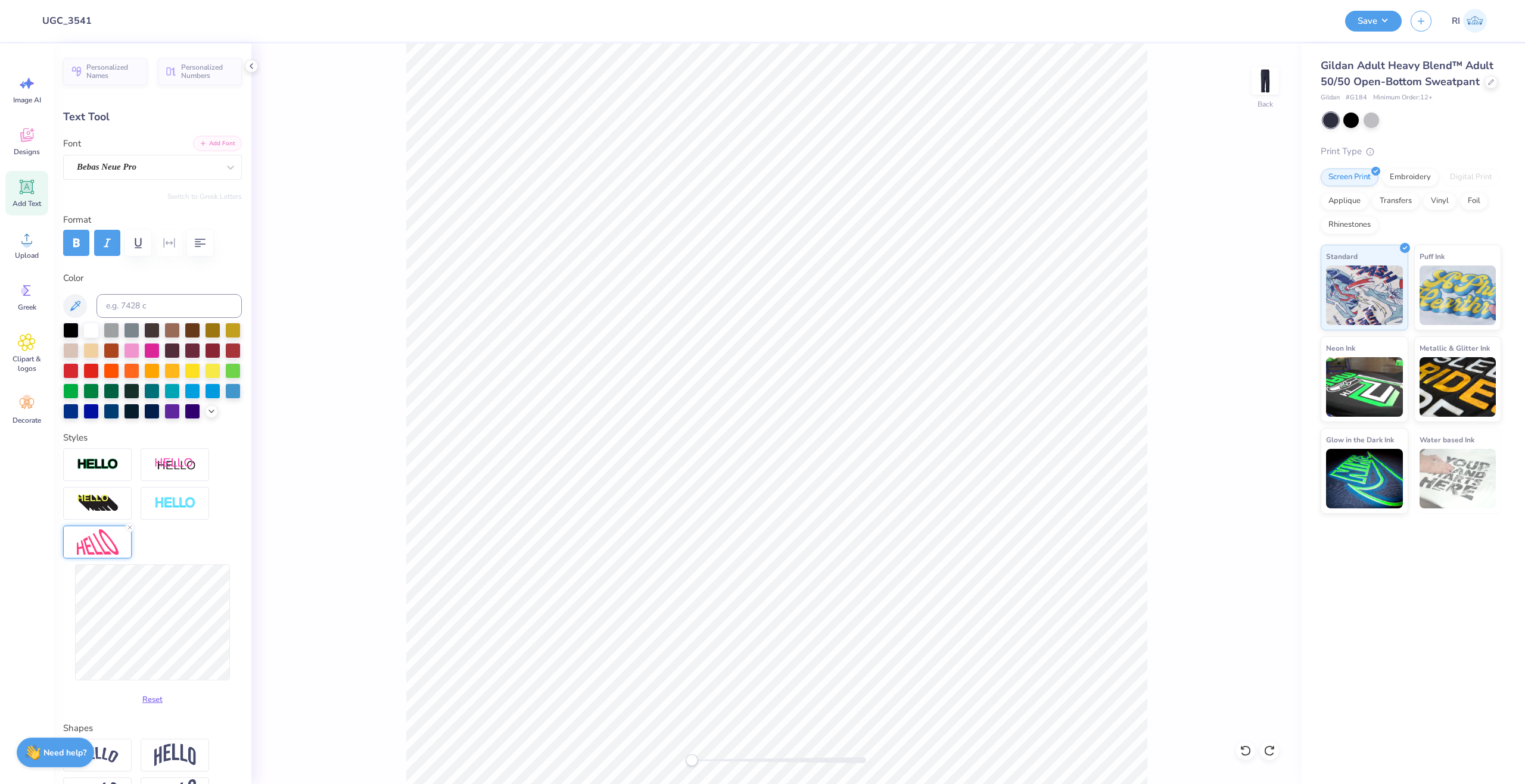
click at [209, 144] on button "Add Font" at bounding box center [217, 144] width 49 height 16
click at [224, 146] on button "Add Font" at bounding box center [217, 144] width 49 height 16
type input "0.0"
type input "1.93"
type input "12.45"
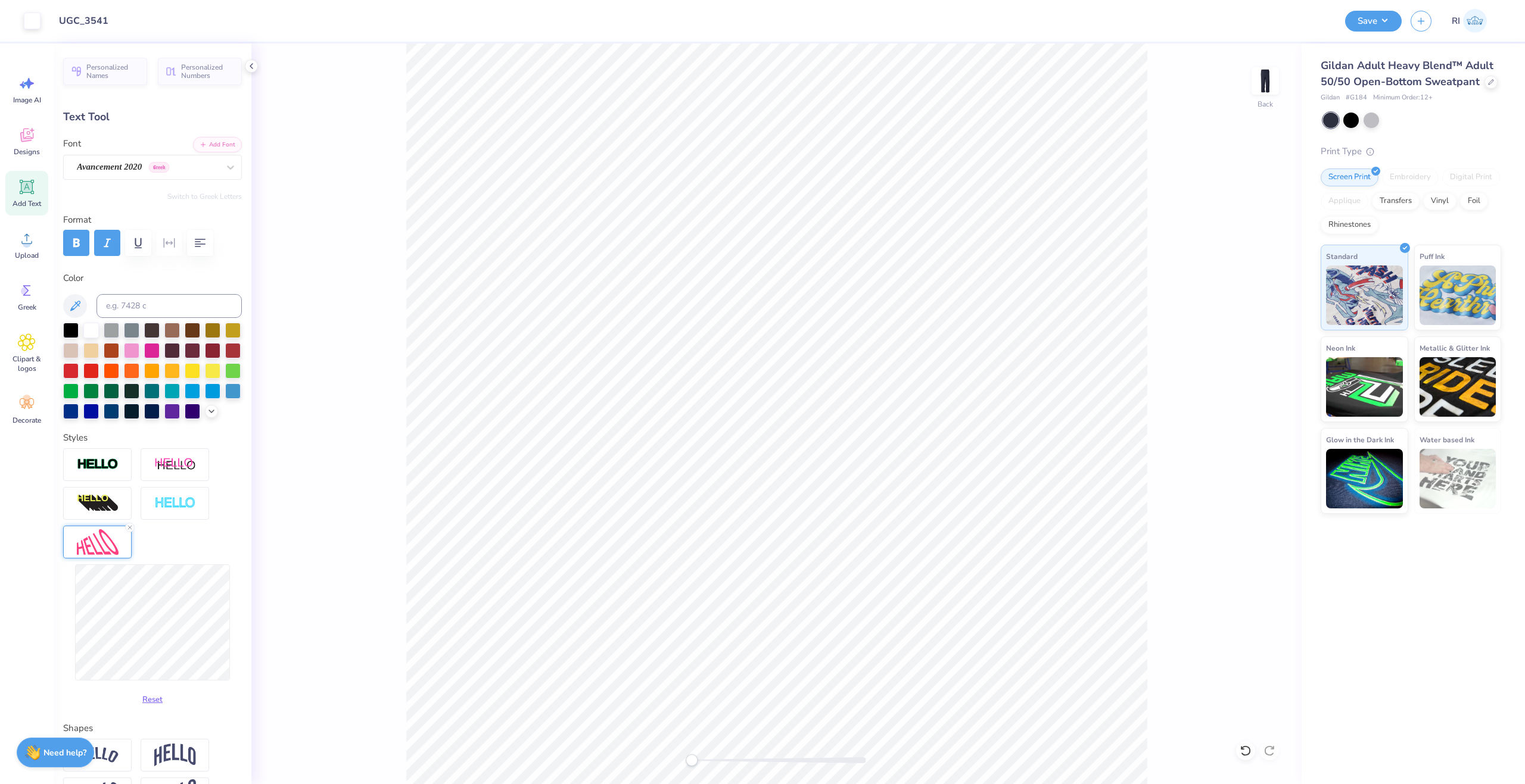
type input "15.03"
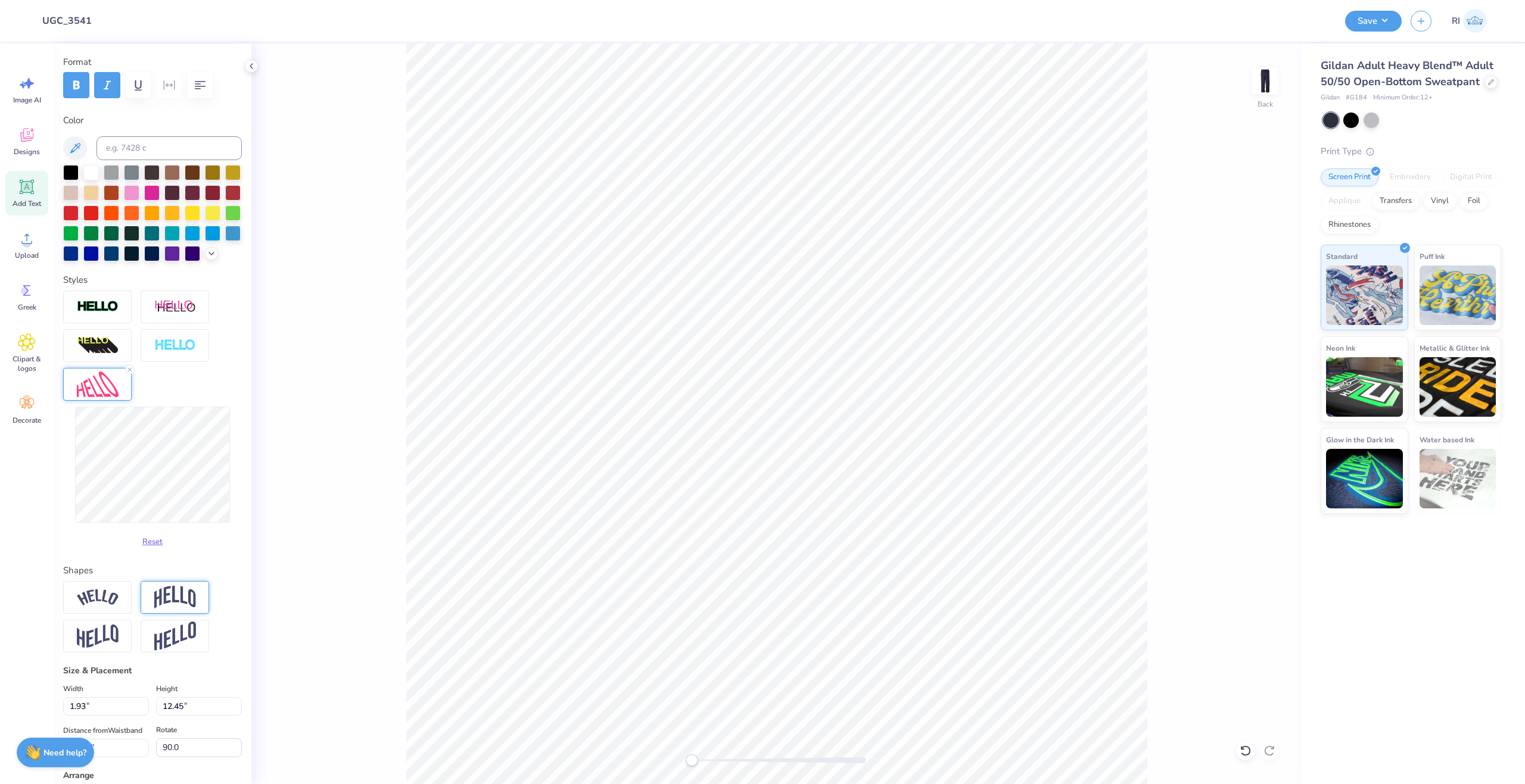
scroll to position [238, 0]
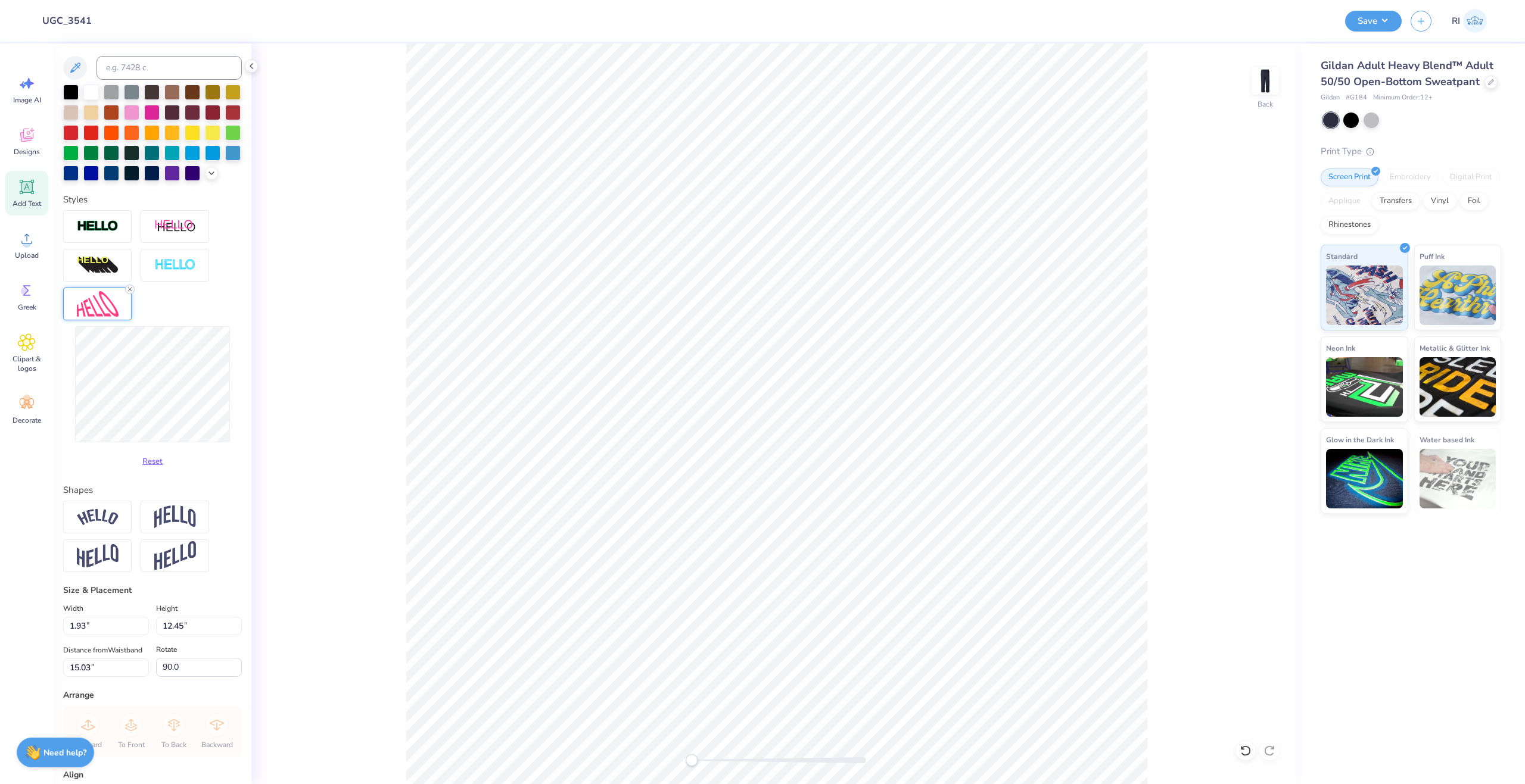
click at [131, 293] on icon at bounding box center [130, 289] width 7 height 7
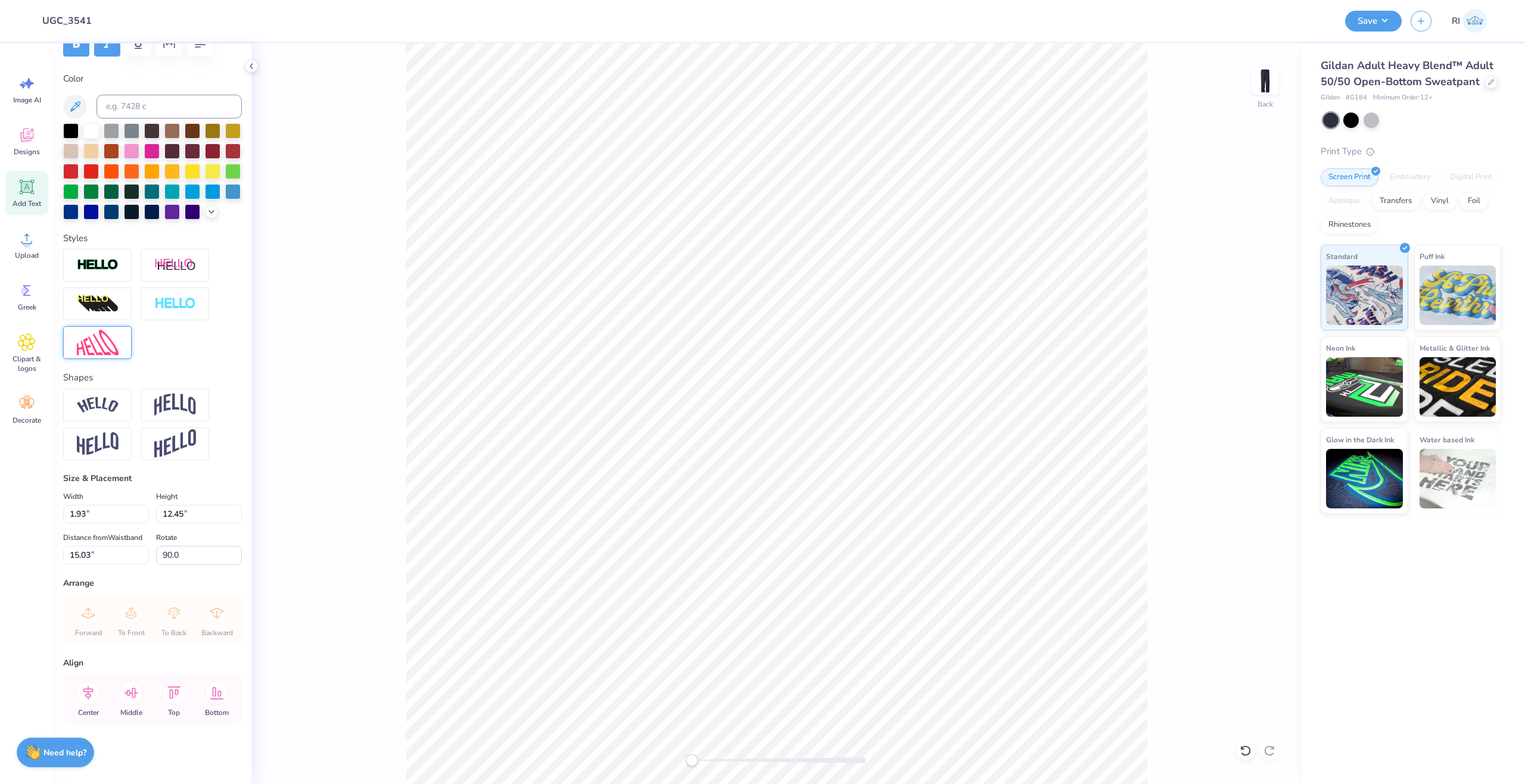
scroll to position [233, 0]
click at [98, 505] on input "1.93" at bounding box center [106, 514] width 86 height 18
click at [220, 472] on div "Size & Placement" at bounding box center [152, 478] width 178 height 13
type input "0.0"
type input "17.84"
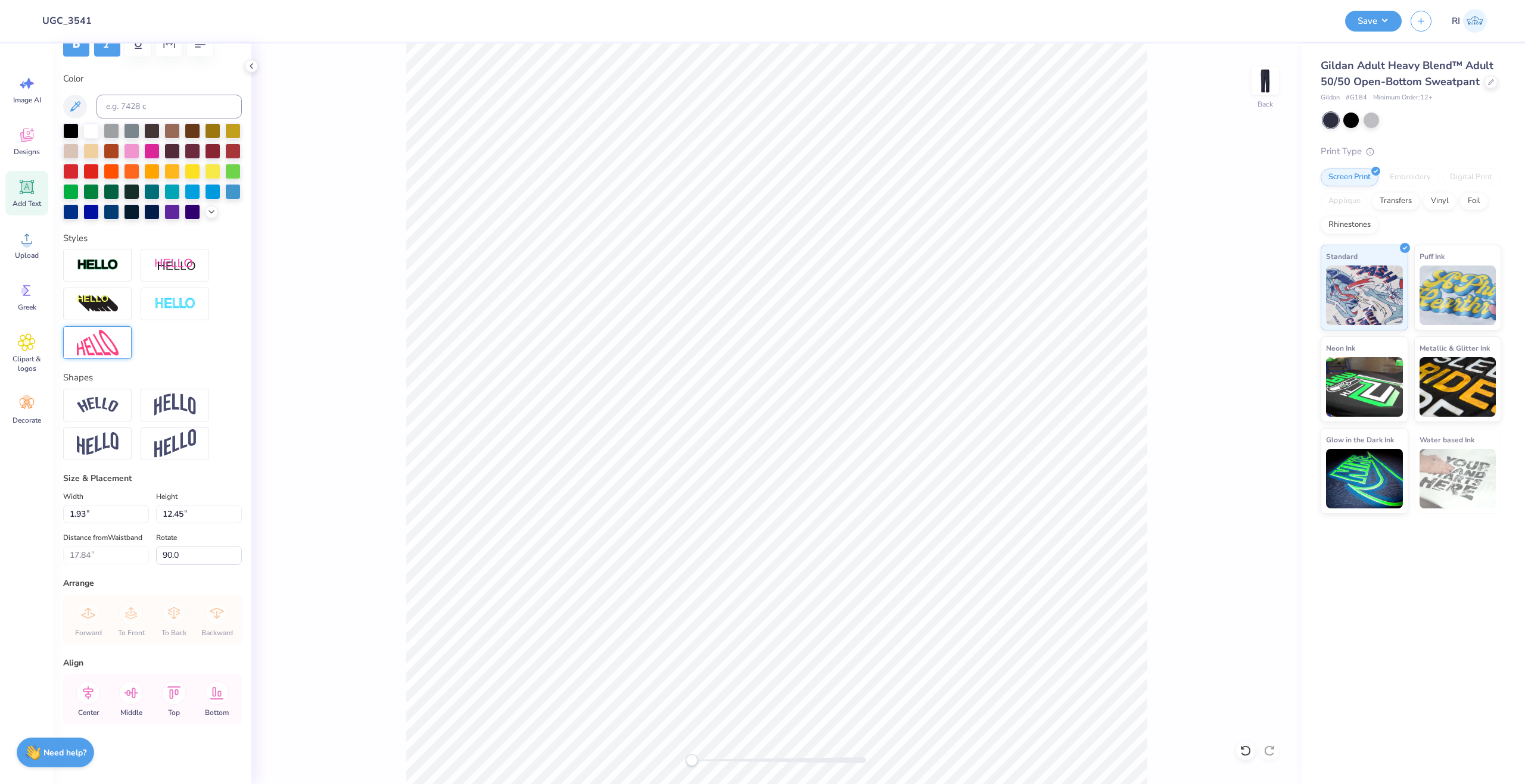
scroll to position [10, 2]
type input "90.0"
drag, startPoint x: 115, startPoint y: 551, endPoint x: 50, endPoint y: 552, distance: 65.0
click at [48, 552] on div "Design Title UGC_3541 Save RI Image AI Designs Add Text Upload Greek Clipart & …" at bounding box center [762, 392] width 1525 height 784
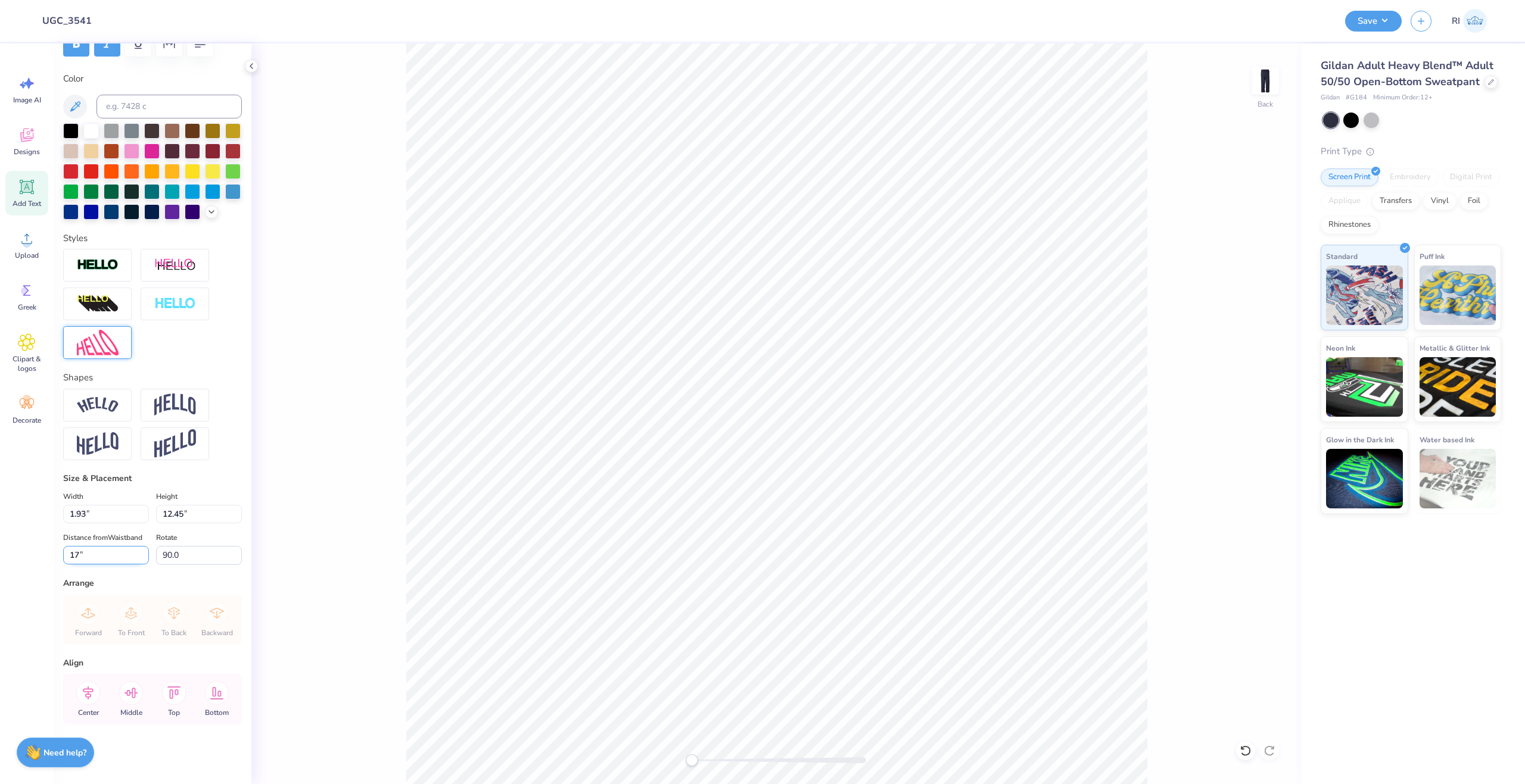
type input "17"
type input "0.0"
type input "16.94"
type input "90.0"
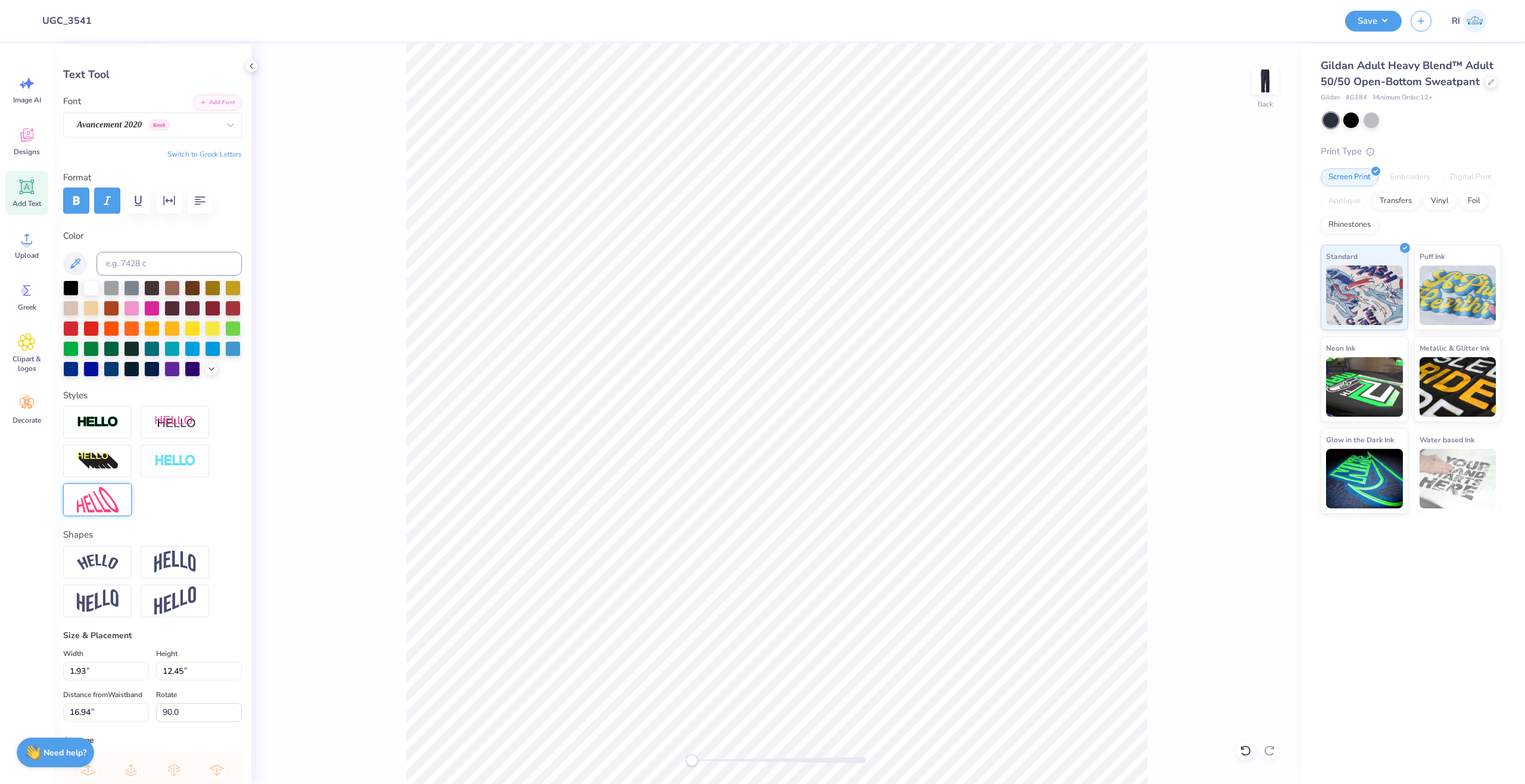
scroll to position [0, 0]
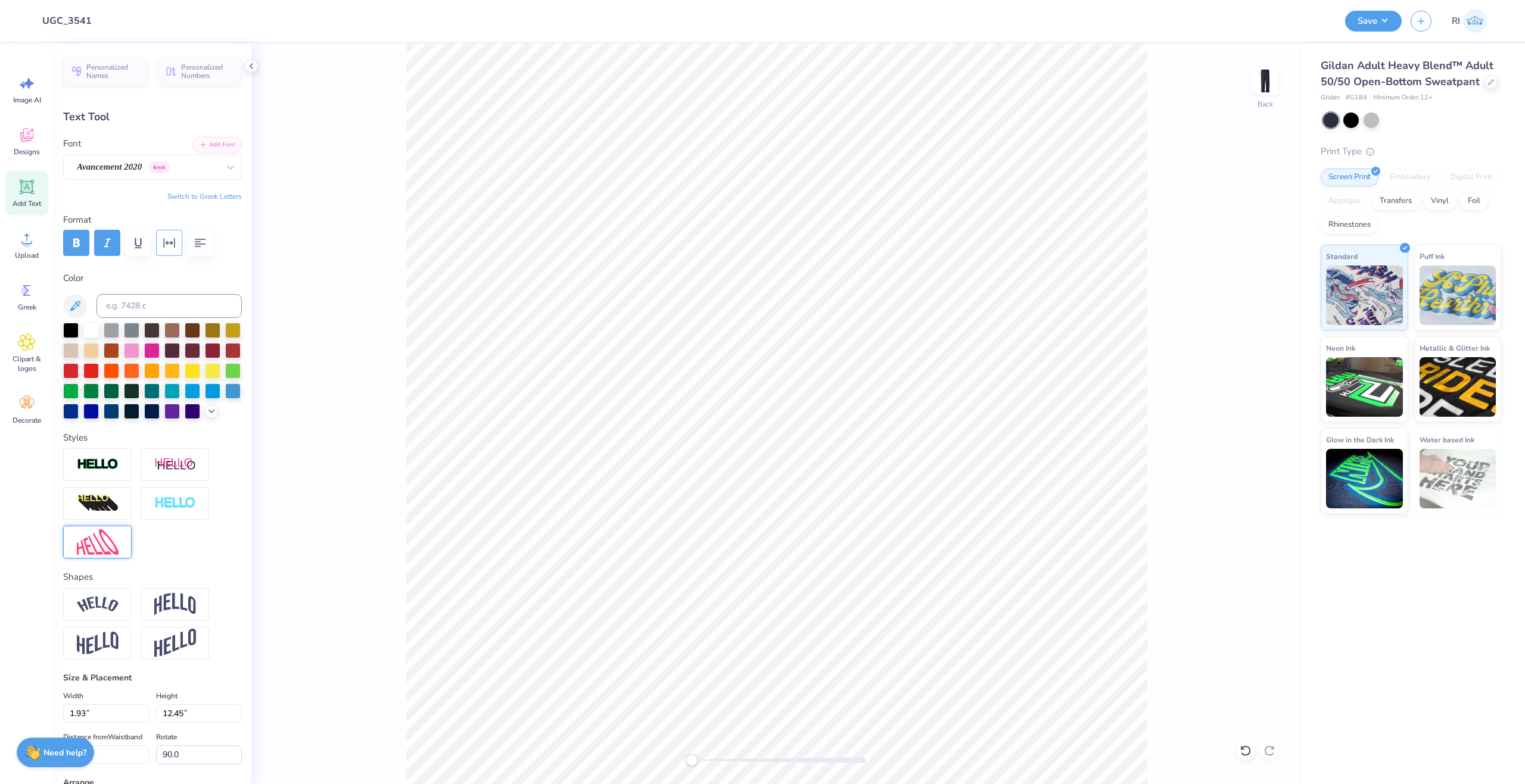
click at [167, 236] on icon "button" at bounding box center [169, 243] width 14 height 14
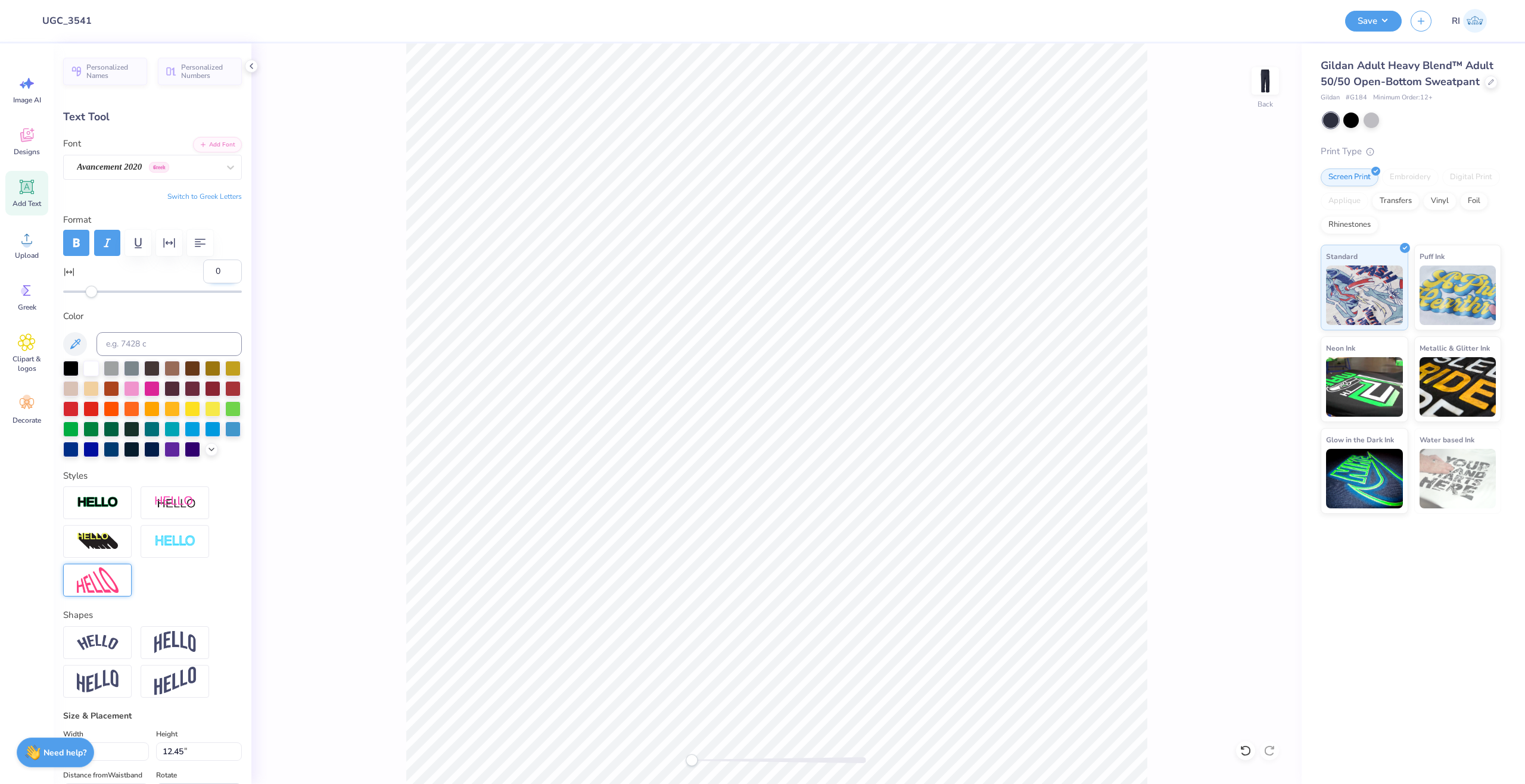
click at [207, 271] on input "0" at bounding box center [222, 271] width 39 height 24
type input "-2"
type input "0.0"
type input "12.00"
type input "17.16"
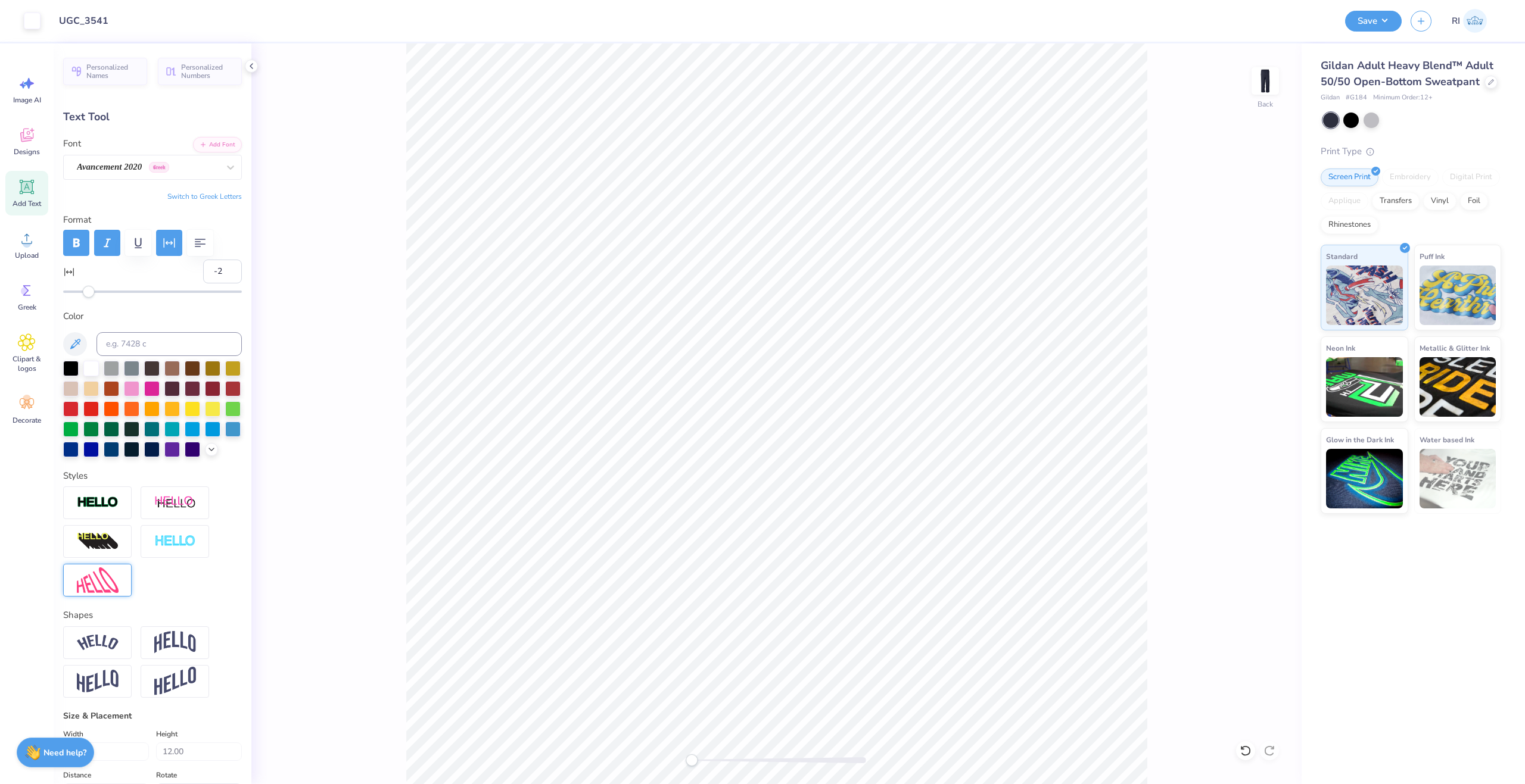
type input "90.0"
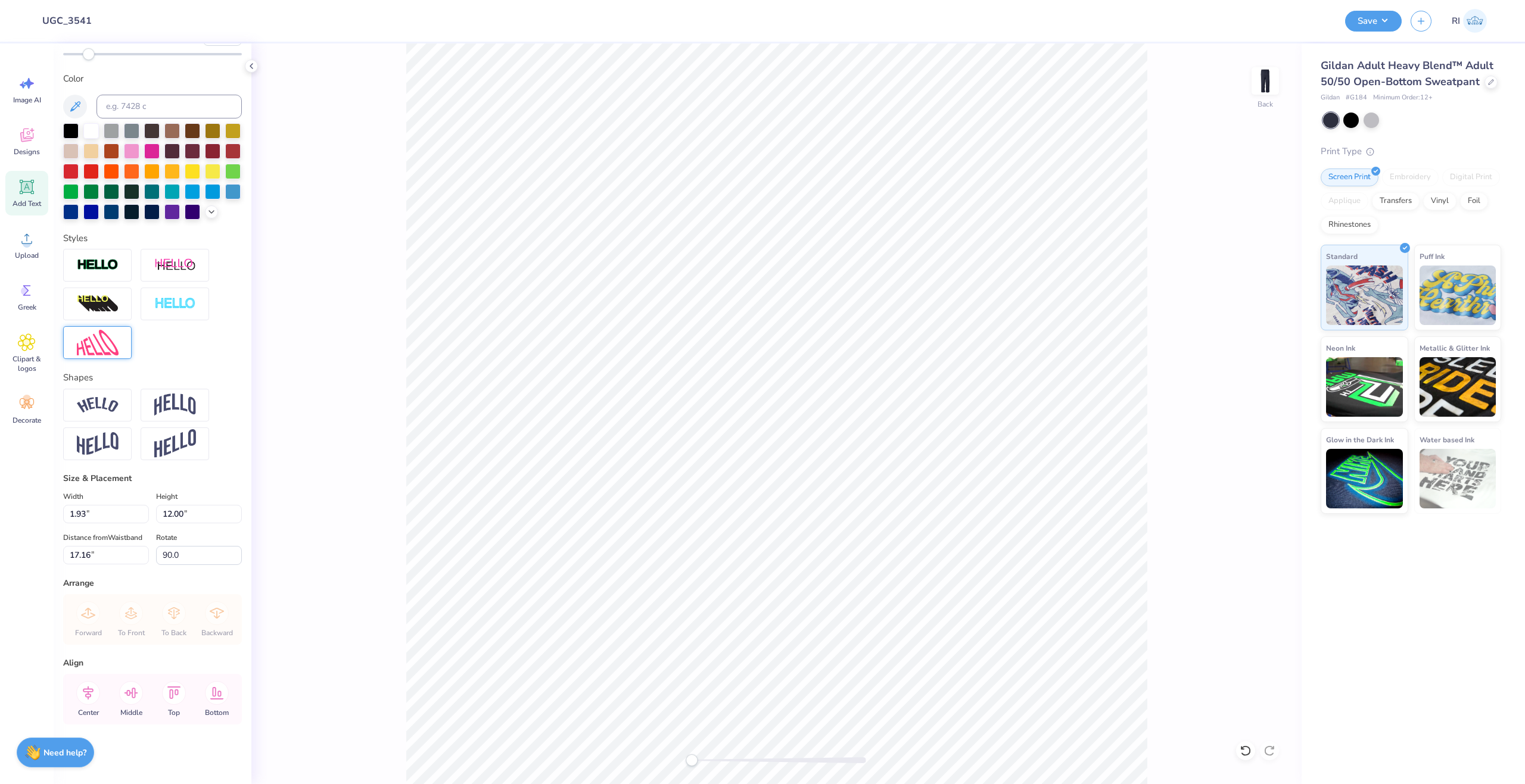
scroll to position [271, 0]
drag, startPoint x: 97, startPoint y: 492, endPoint x: 45, endPoint y: 499, distance: 52.5
click at [45, 499] on div "Design Title UGC_3541 Save RI Image AI Designs Add Text Upload Greek Clipart & …" at bounding box center [762, 392] width 1525 height 784
type input "2.85"
type input "17.71"
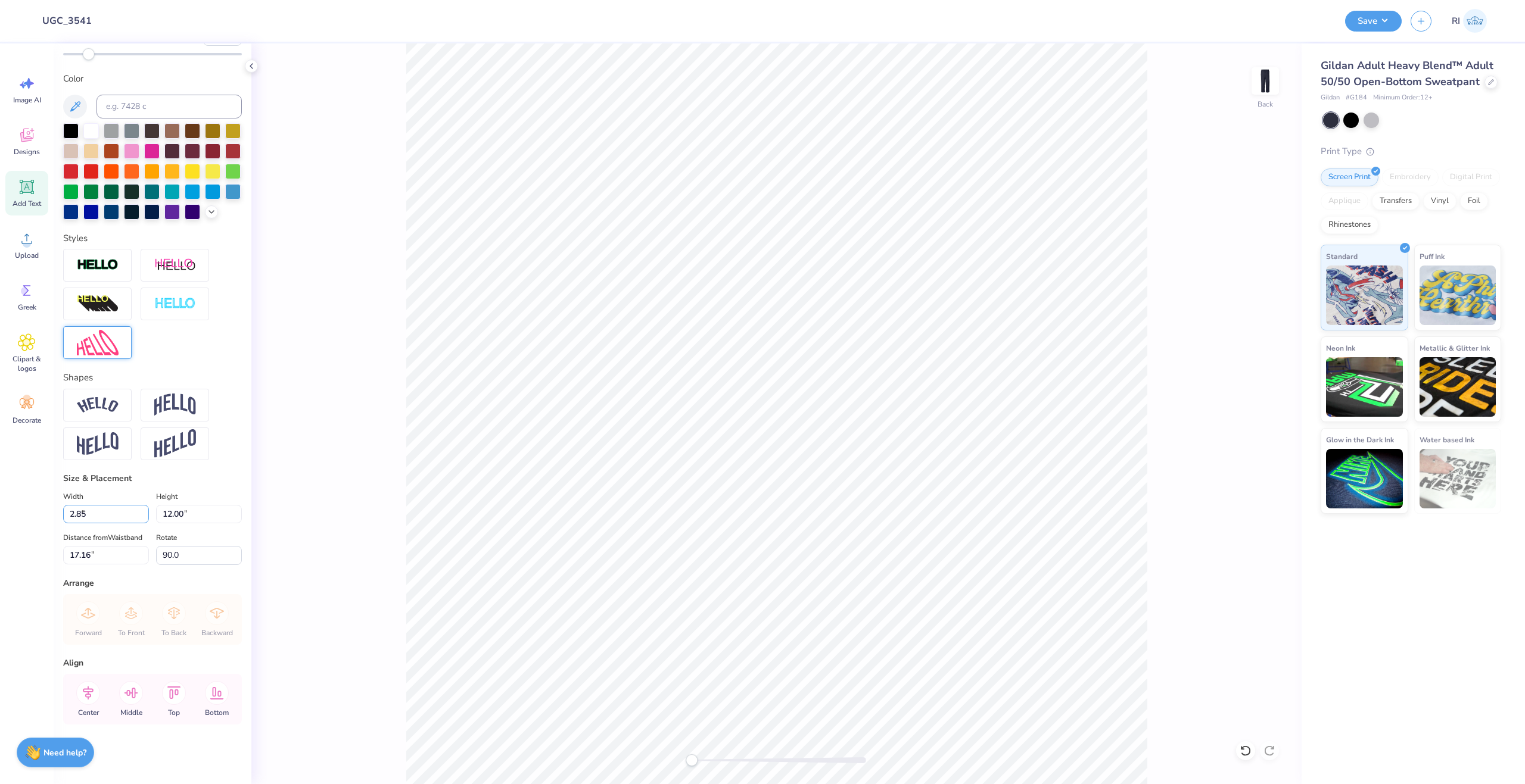
type input "14.31"
type input "90.0"
click at [95, 693] on icon at bounding box center [88, 693] width 24 height 24
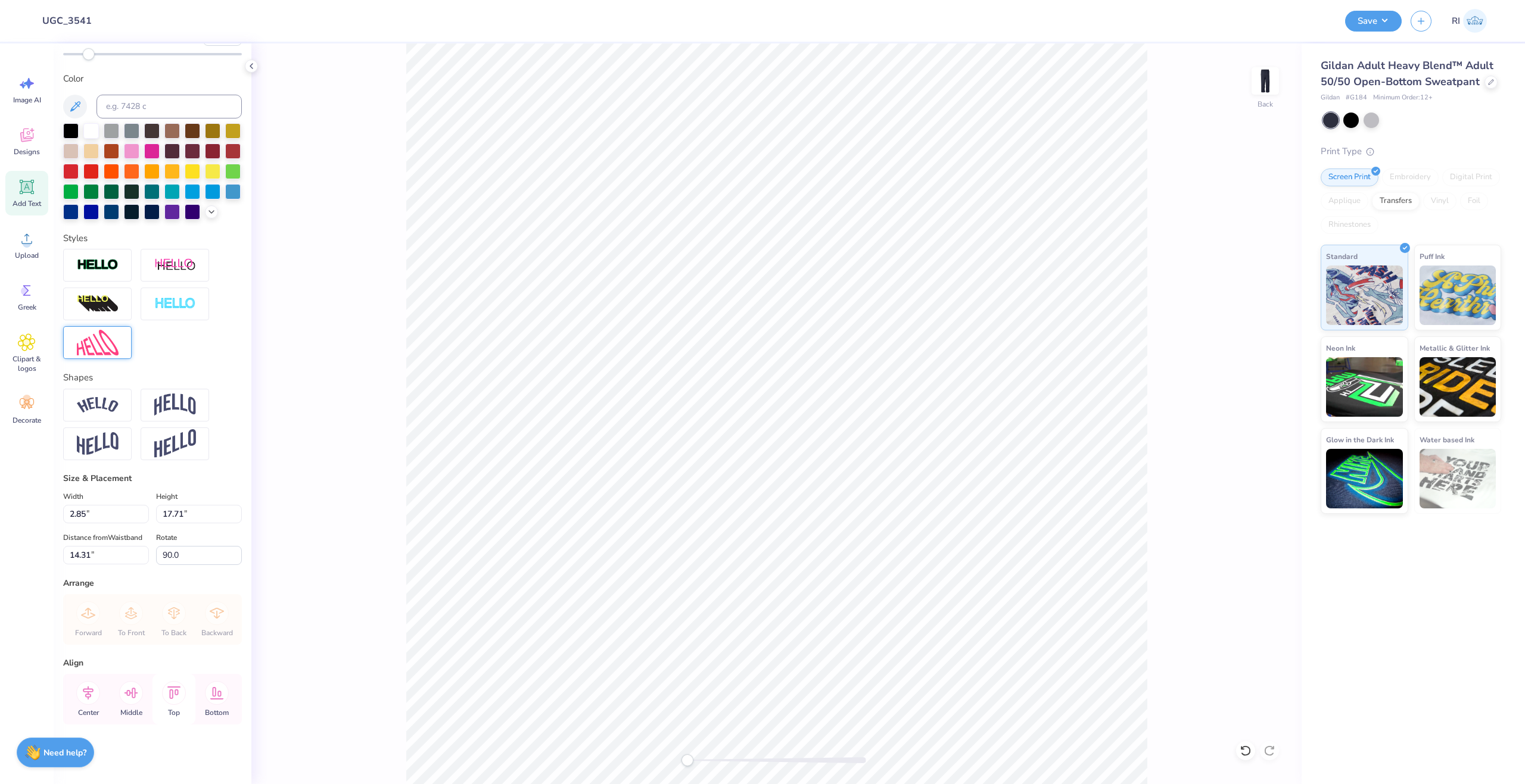
click at [174, 699] on icon at bounding box center [174, 693] width 24 height 24
click at [172, 505] on input "17.71" at bounding box center [199, 514] width 86 height 18
type input "17"
type input "2.74"
type input "17.00"
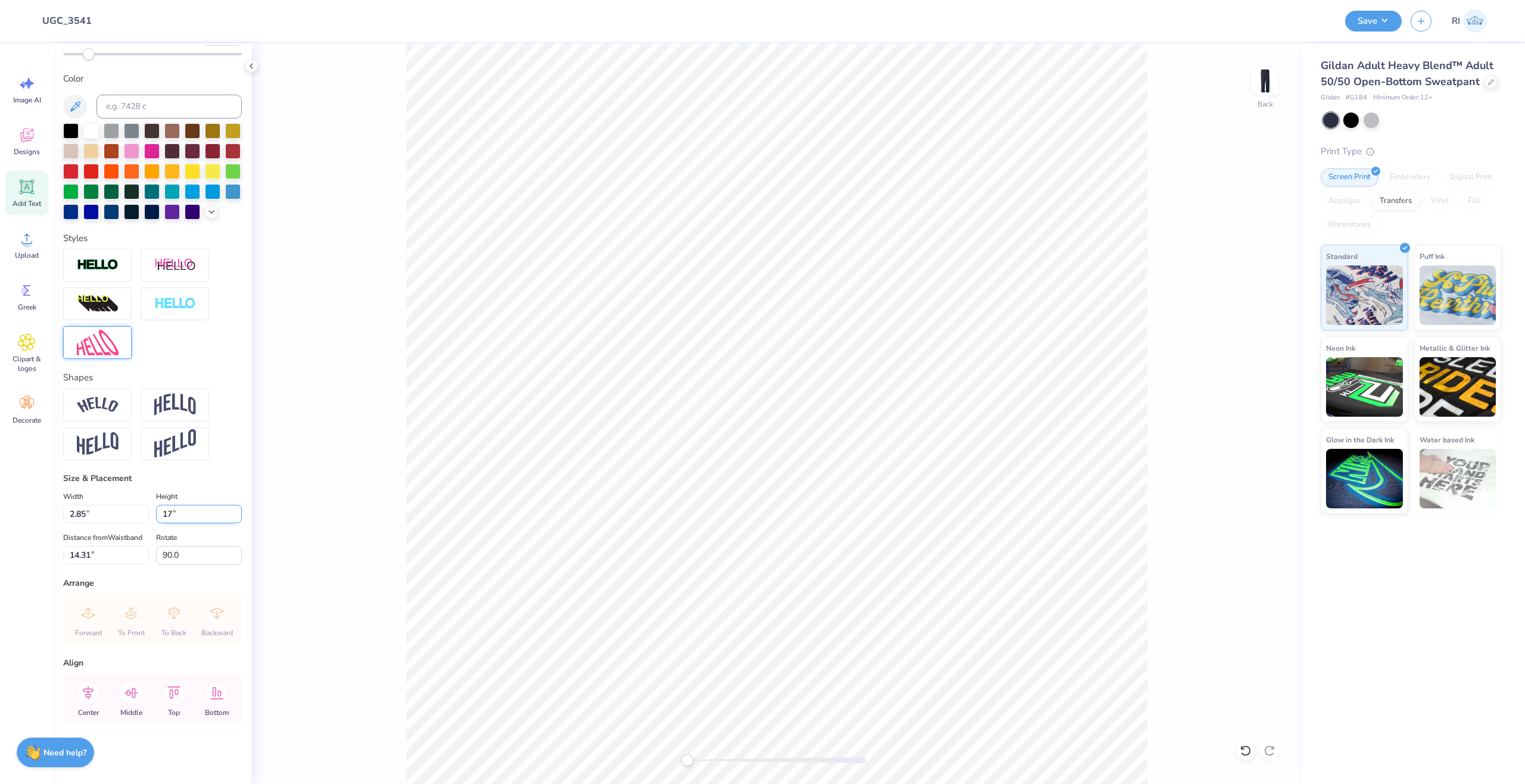
type input "8.50"
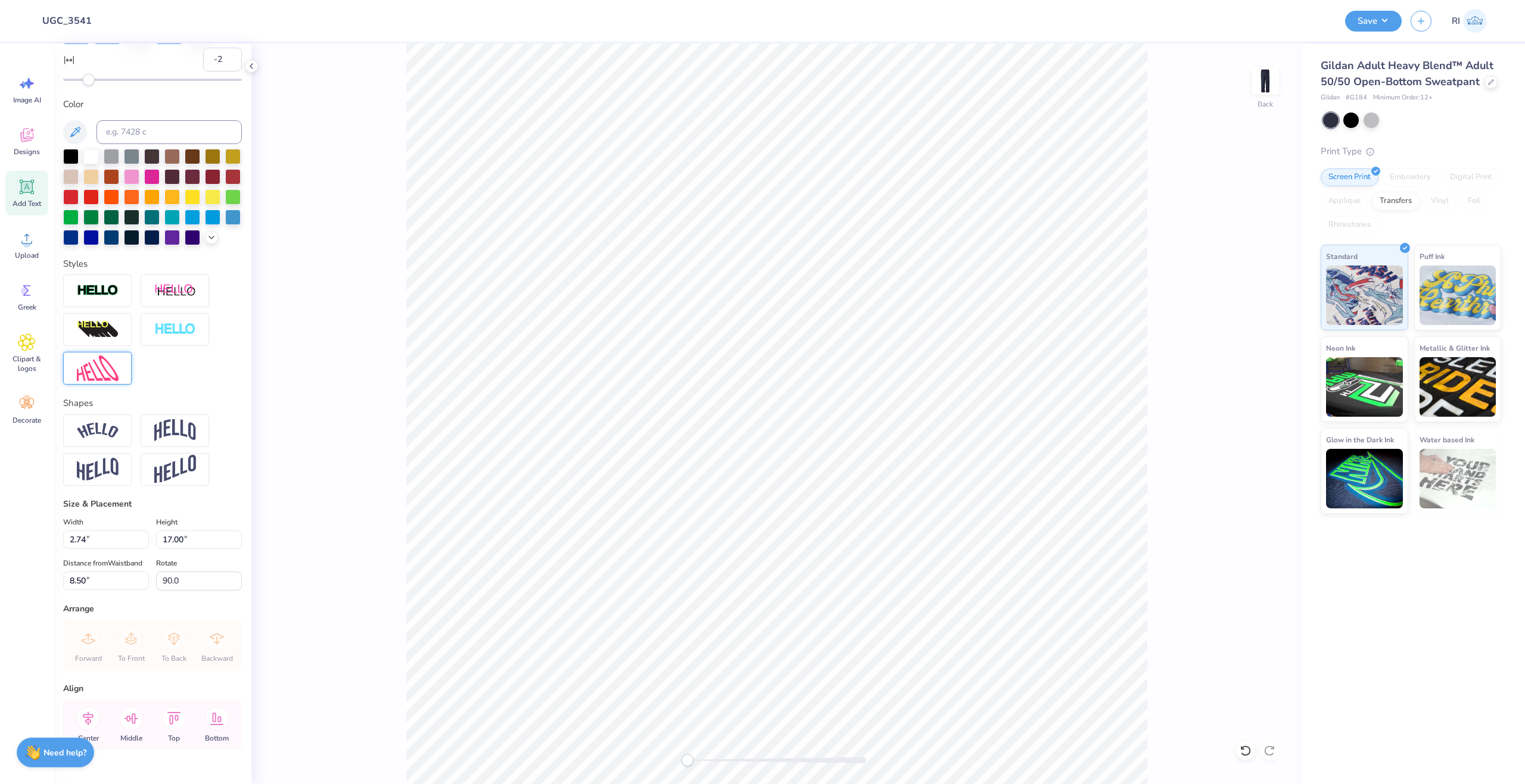
type input "2.50"
type input "15.52"
type input "10.94"
type input "2.32"
click at [180, 549] on input "14.42" at bounding box center [199, 539] width 86 height 18
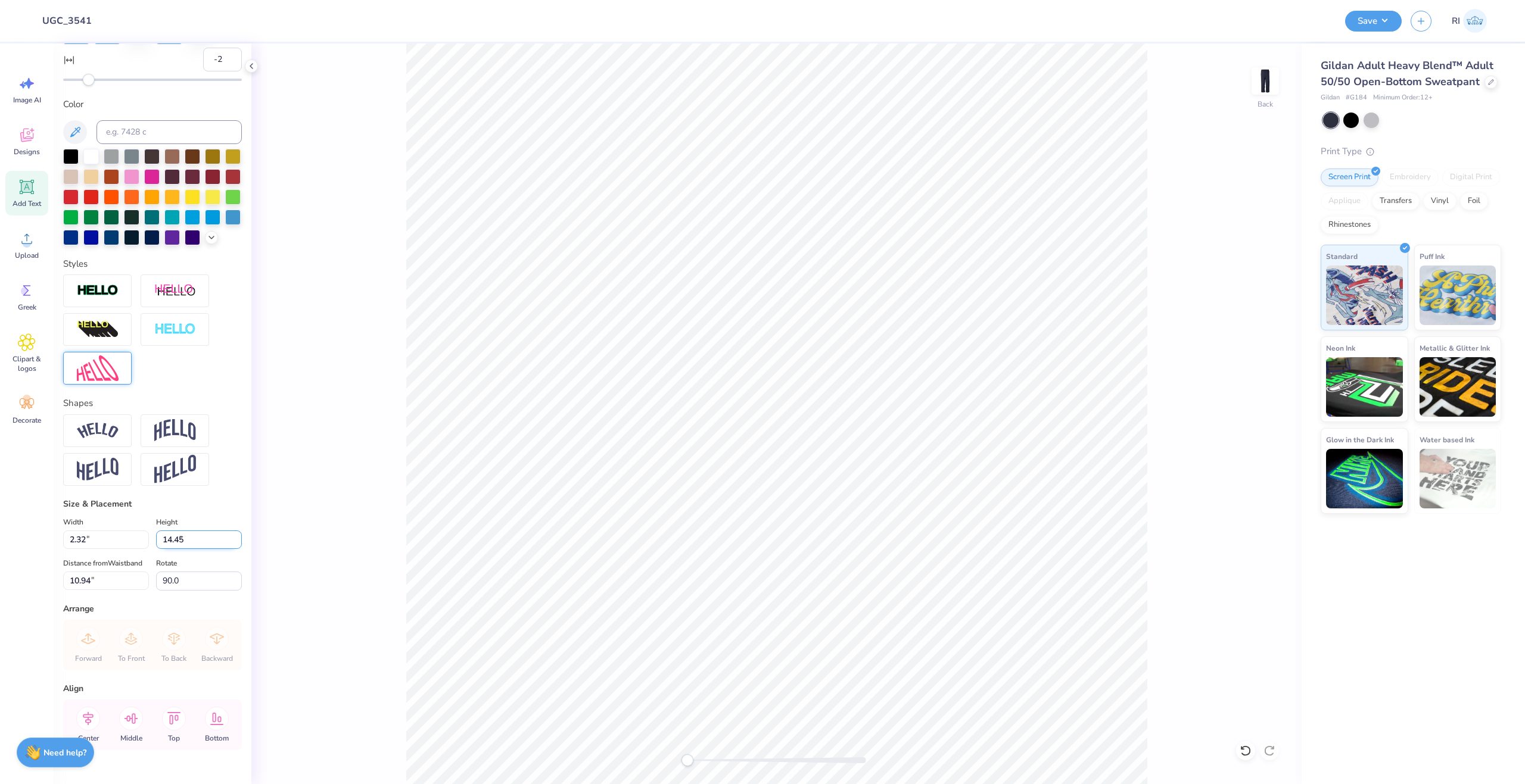
type input "14.45"
type input "2.33"
type input "10.92"
type input "90.0"
type input "2.19"
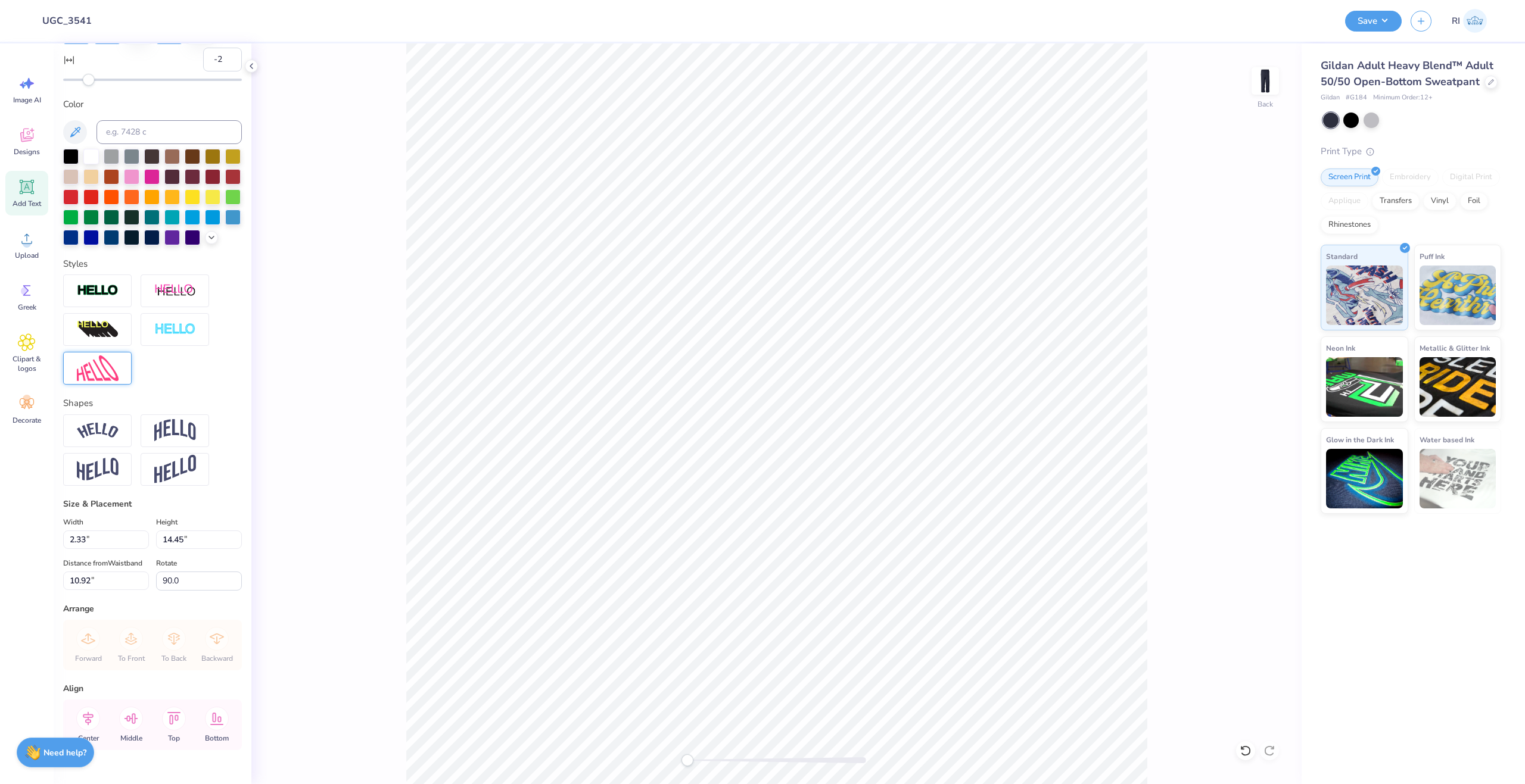
type input "13.62"
type input "12.06"
type input "0.0"
click at [1380, 14] on button "Save" at bounding box center [1373, 19] width 57 height 21
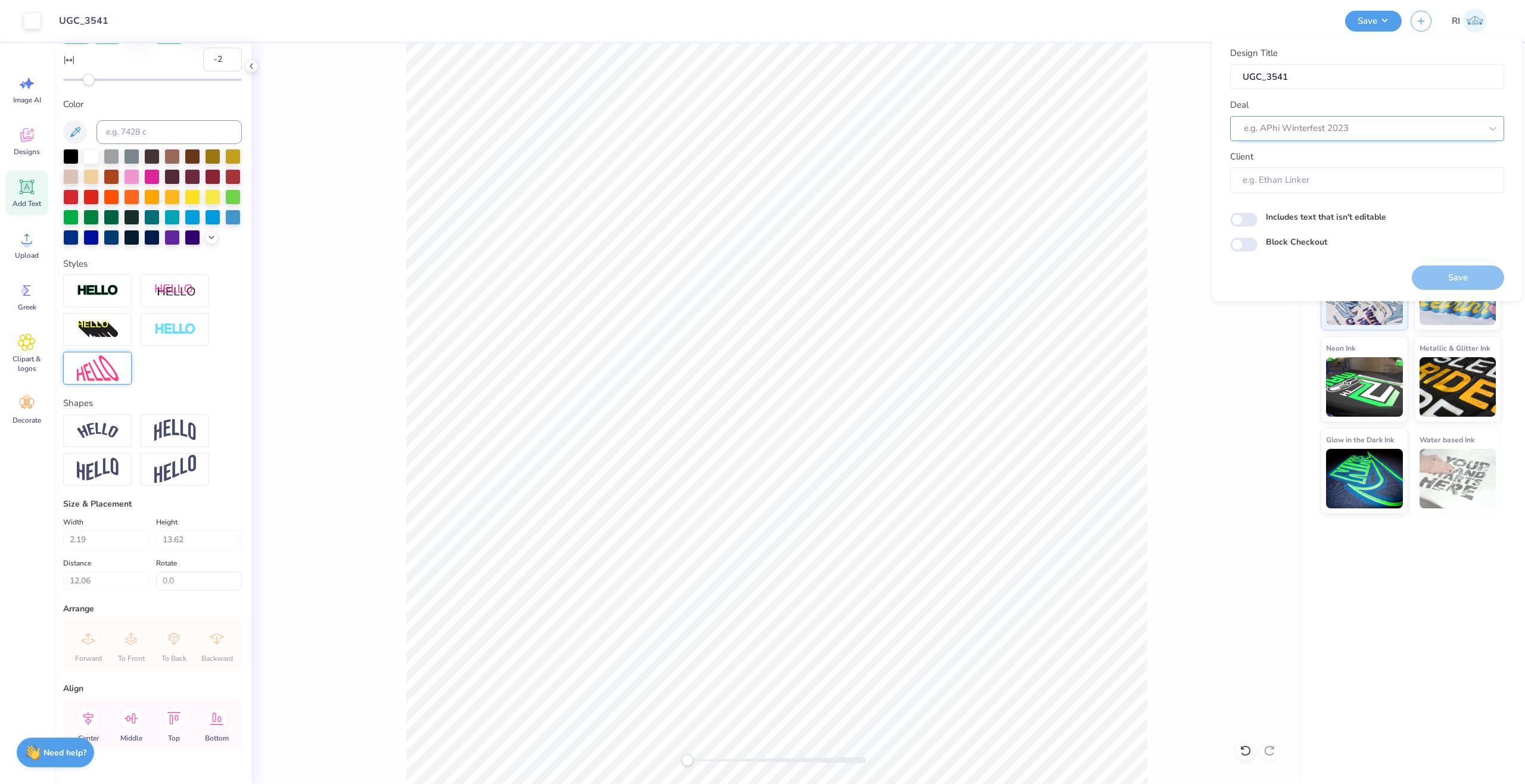
click at [1356, 129] on div at bounding box center [1362, 128] width 237 height 16
click at [1317, 159] on div "UGC Designs" at bounding box center [1367, 160] width 264 height 20
type input "ugc"
type input "Design Tool Gallery User"
click at [1242, 246] on input "Block Checkout" at bounding box center [1244, 245] width 27 height 14
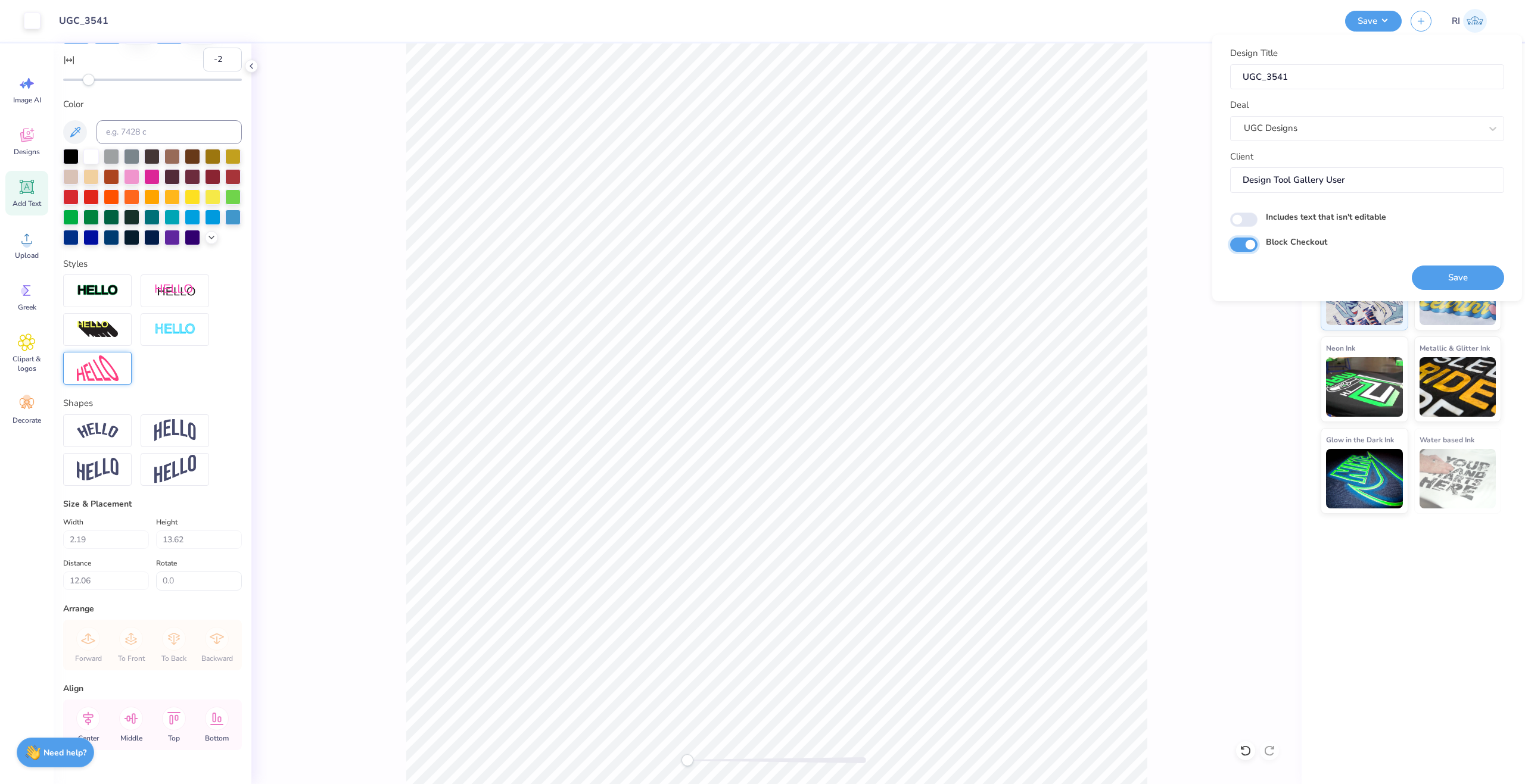
checkbox input "true"
click at [1449, 272] on button "Save" at bounding box center [1458, 277] width 93 height 24
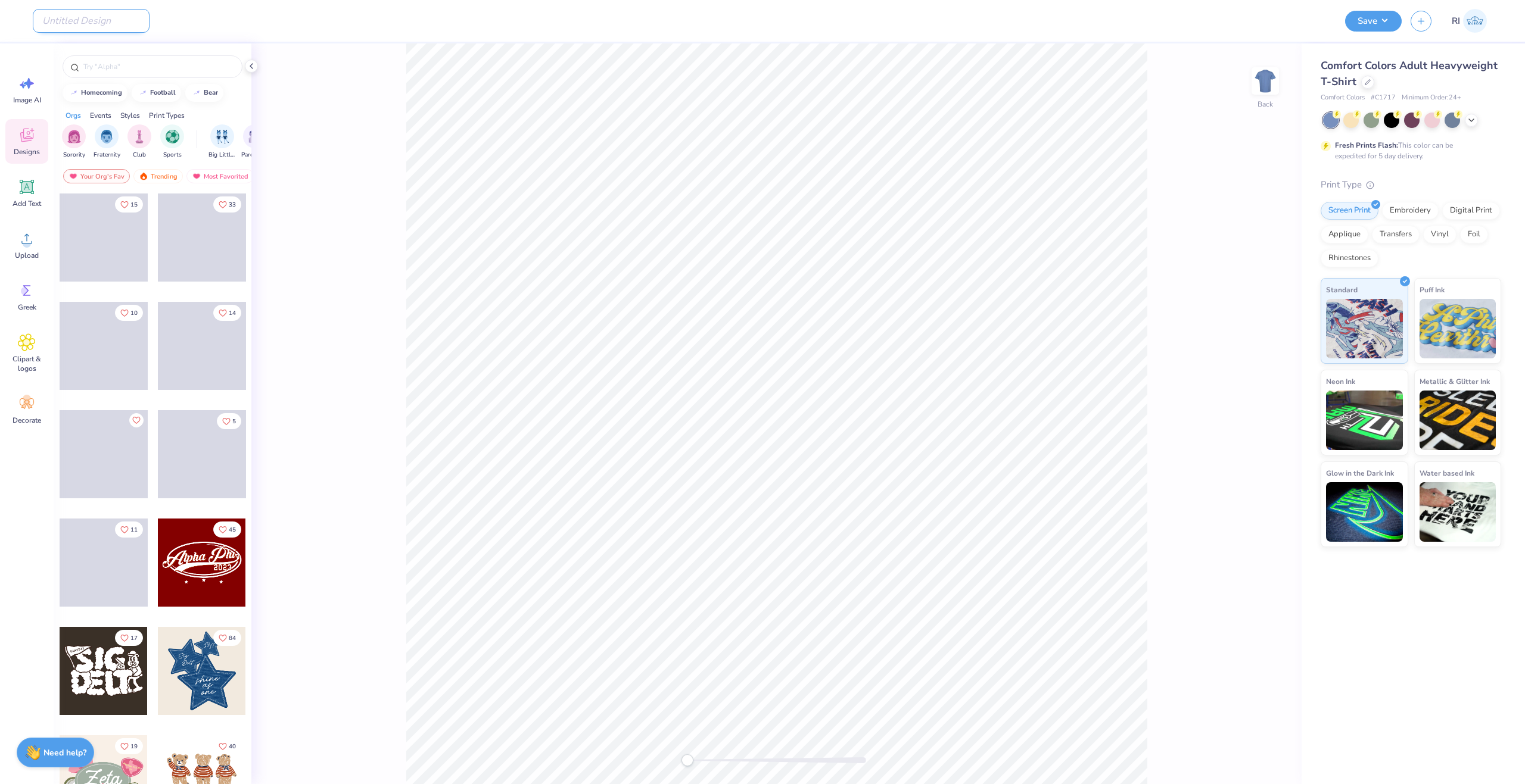
click at [82, 29] on input "Design Title" at bounding box center [91, 21] width 117 height 24
paste input "UGC_3542"
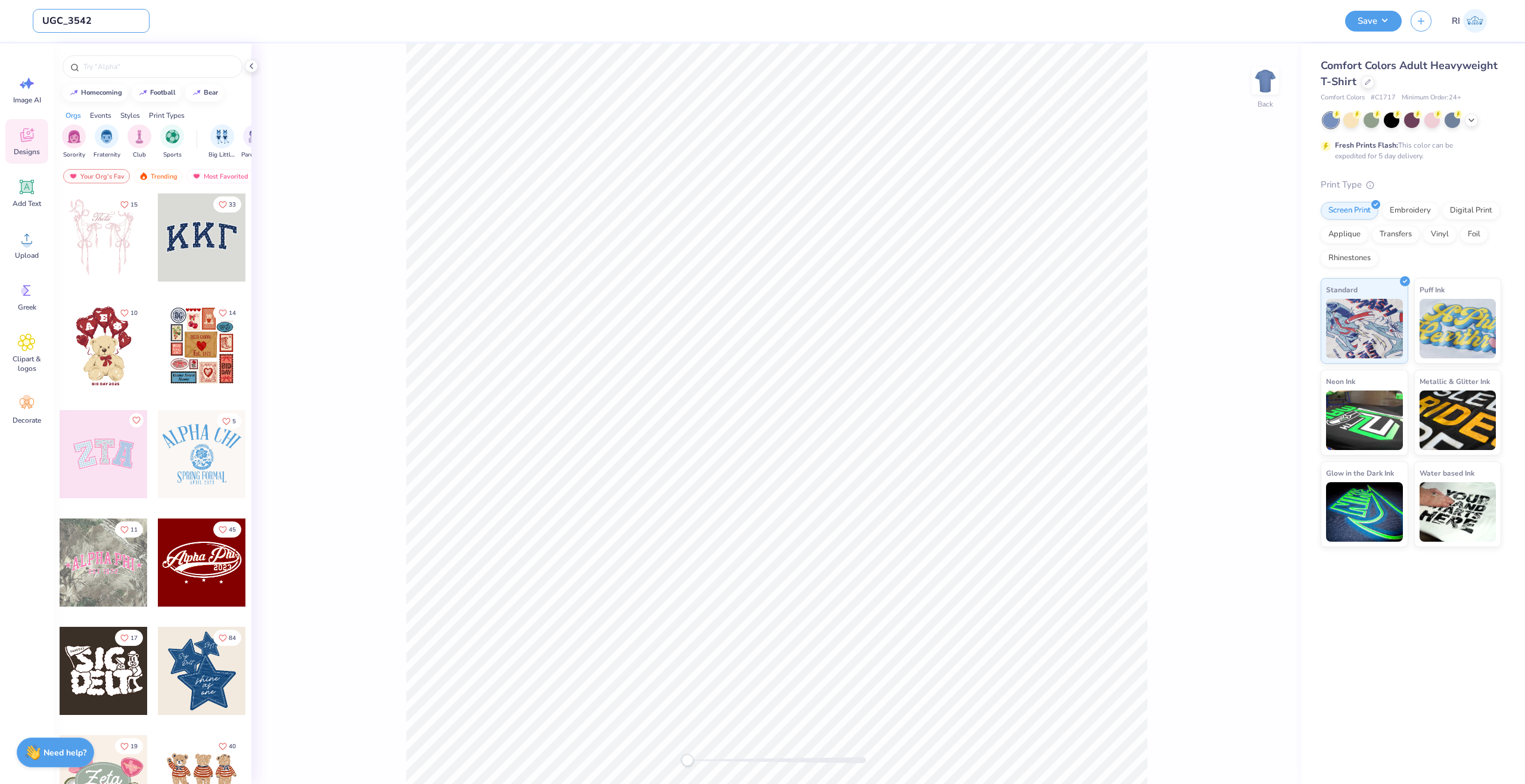
type input "UGC_3542"
click at [1367, 81] on icon at bounding box center [1367, 81] width 5 height 5
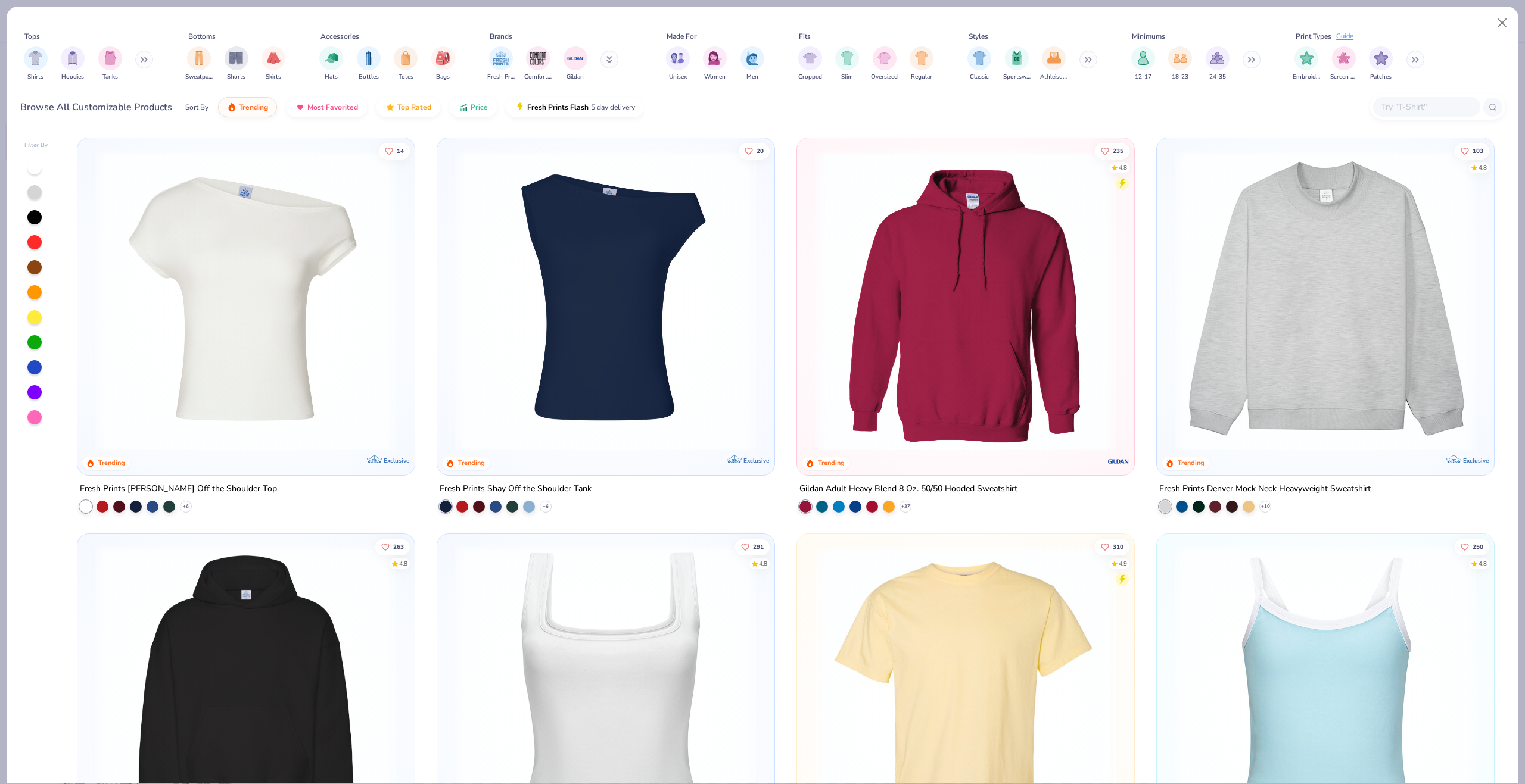
click at [1420, 106] on input "text" at bounding box center [1426, 107] width 92 height 14
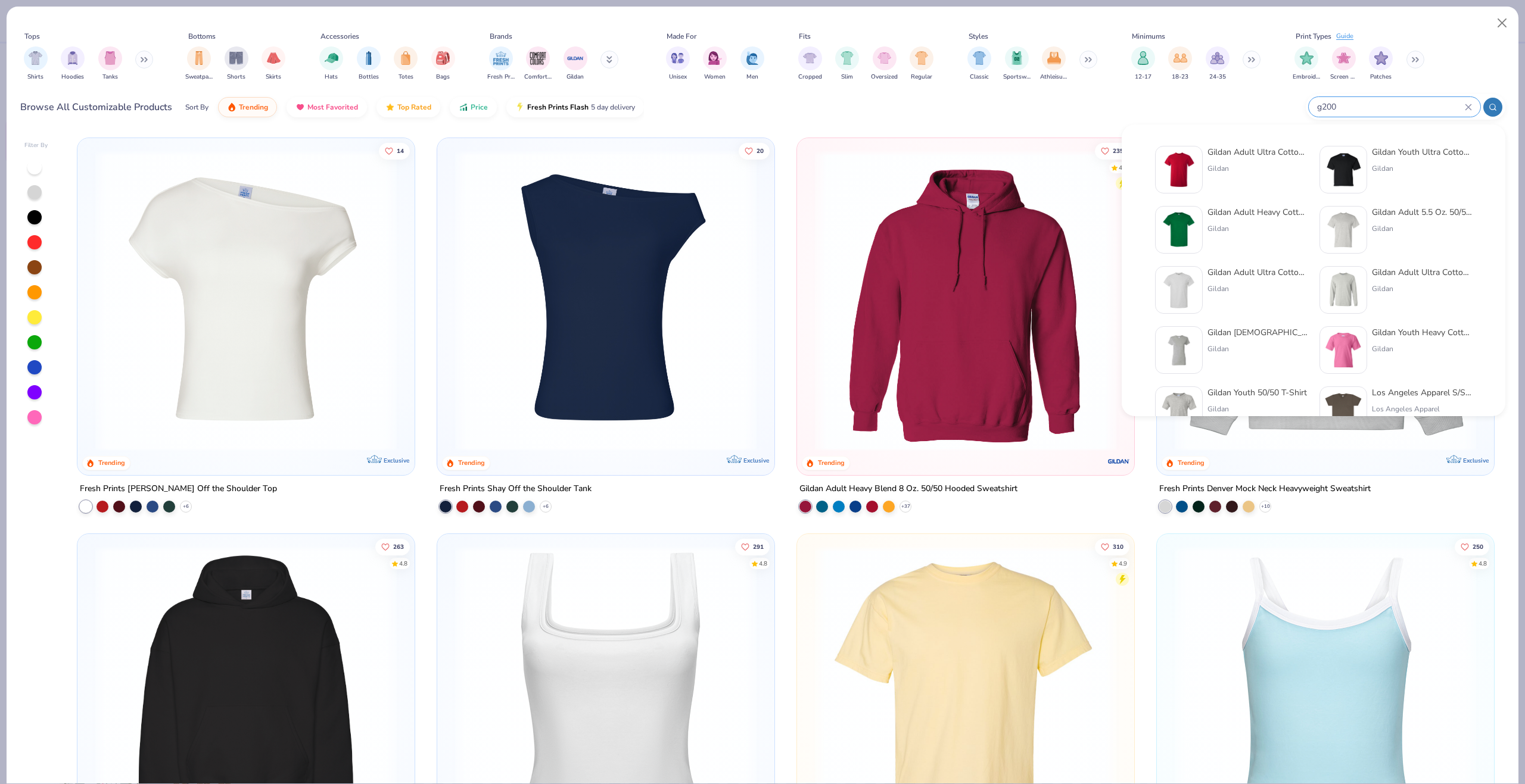
type input "g200"
click at [1184, 168] on img at bounding box center [1179, 169] width 37 height 37
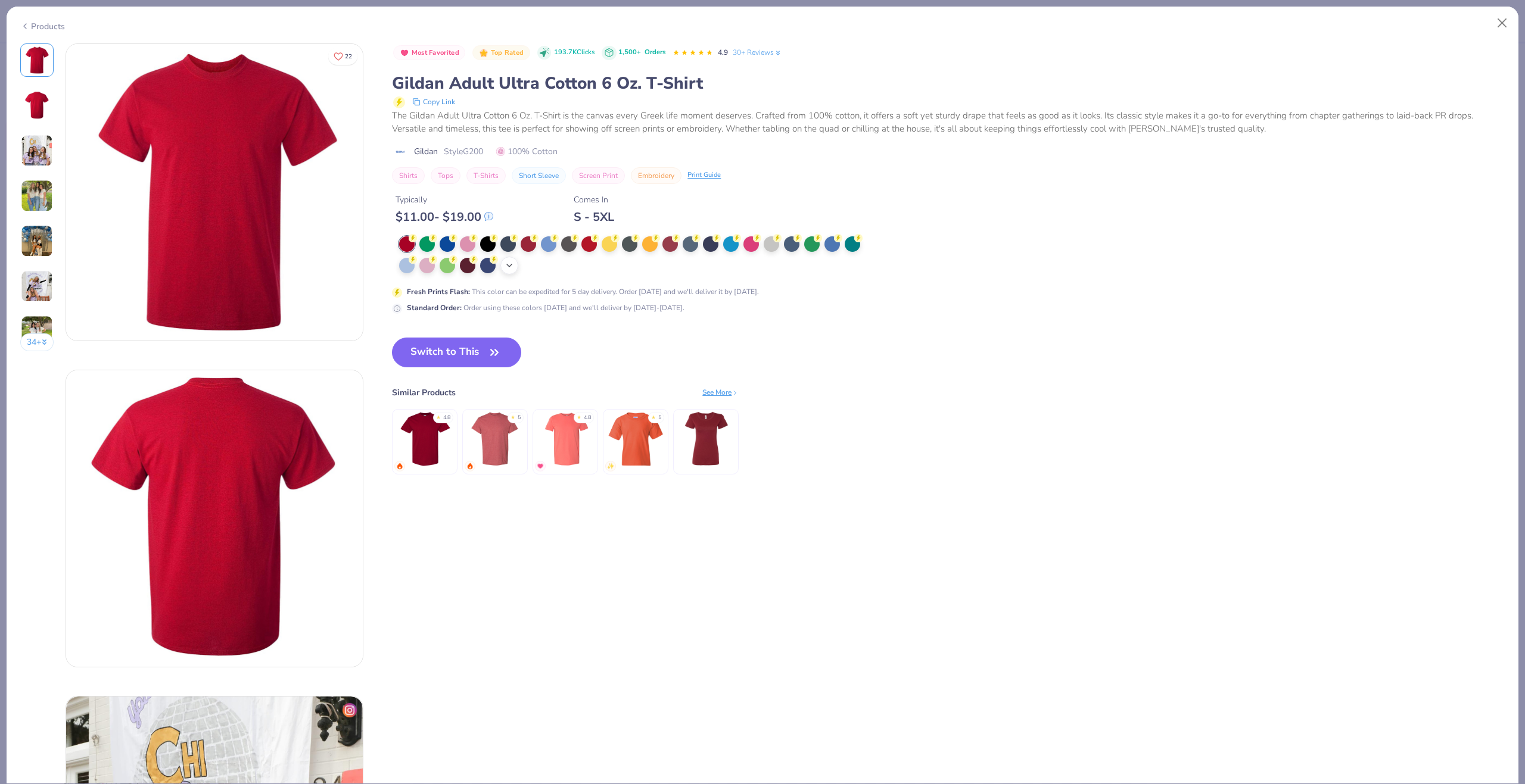
click at [509, 268] on icon at bounding box center [509, 266] width 10 height 10
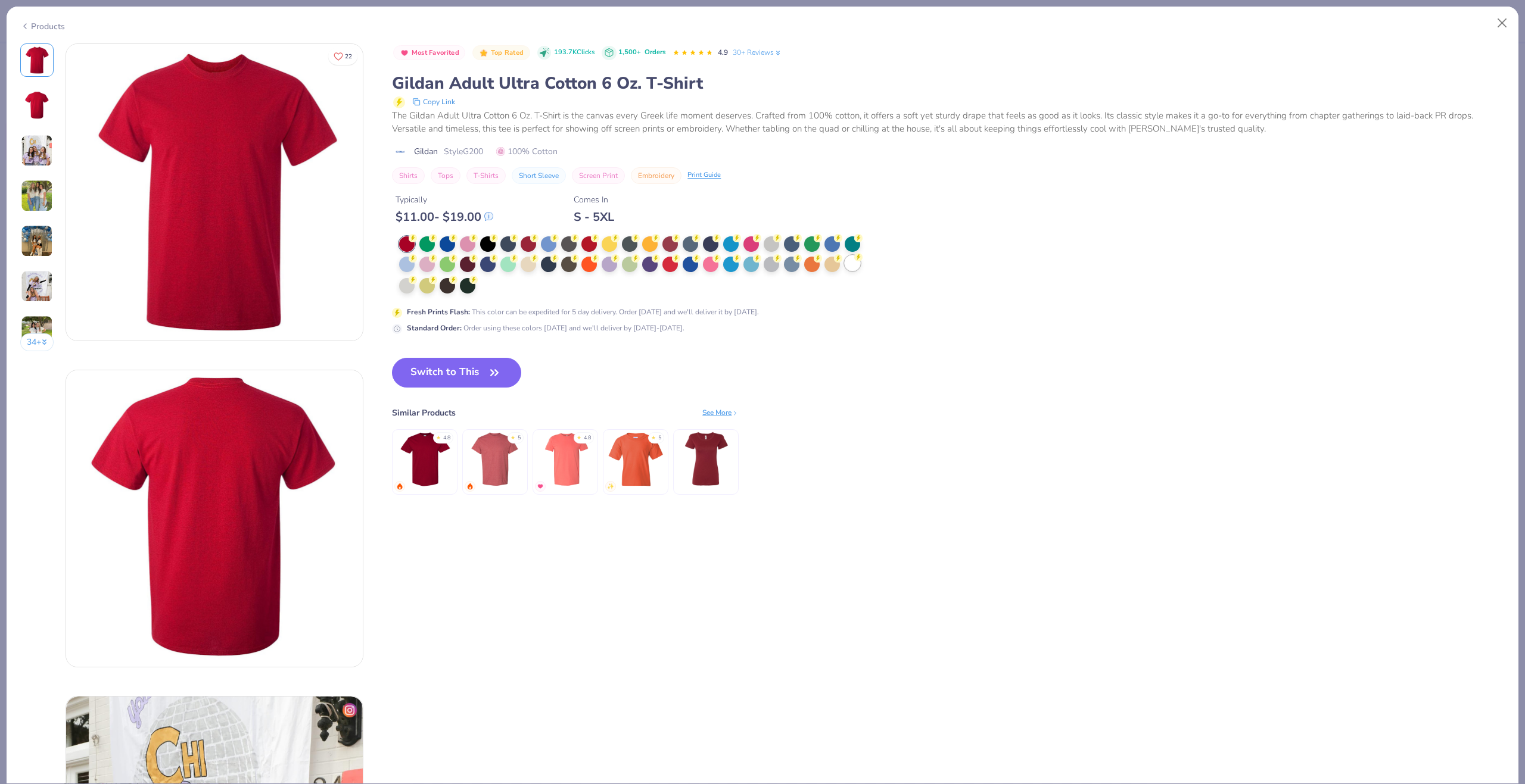
click at [856, 263] on div at bounding box center [852, 263] width 16 height 16
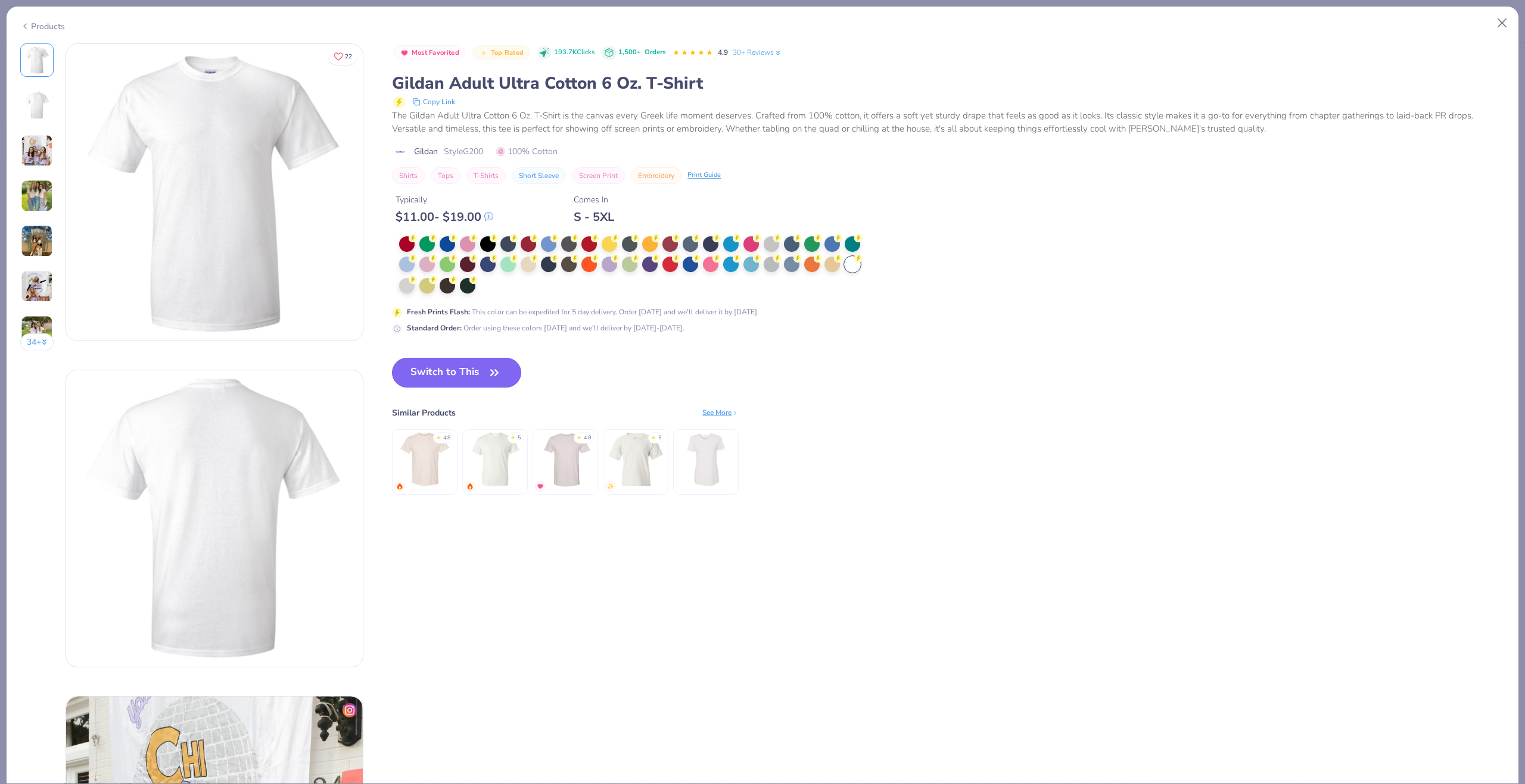
click at [475, 374] on button "Switch to This" at bounding box center [457, 373] width 130 height 30
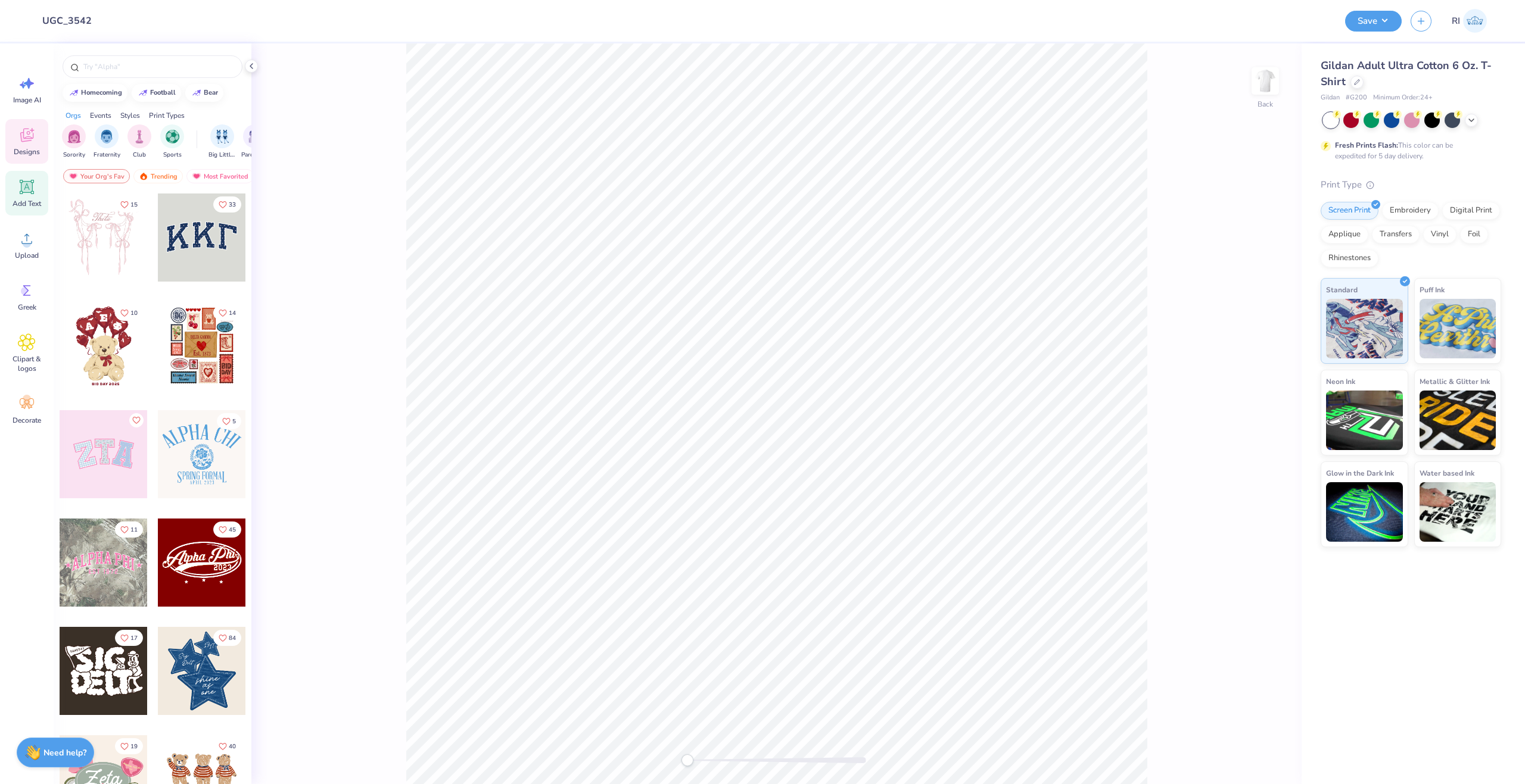
click at [24, 196] on div "Add Text" at bounding box center [27, 193] width 43 height 45
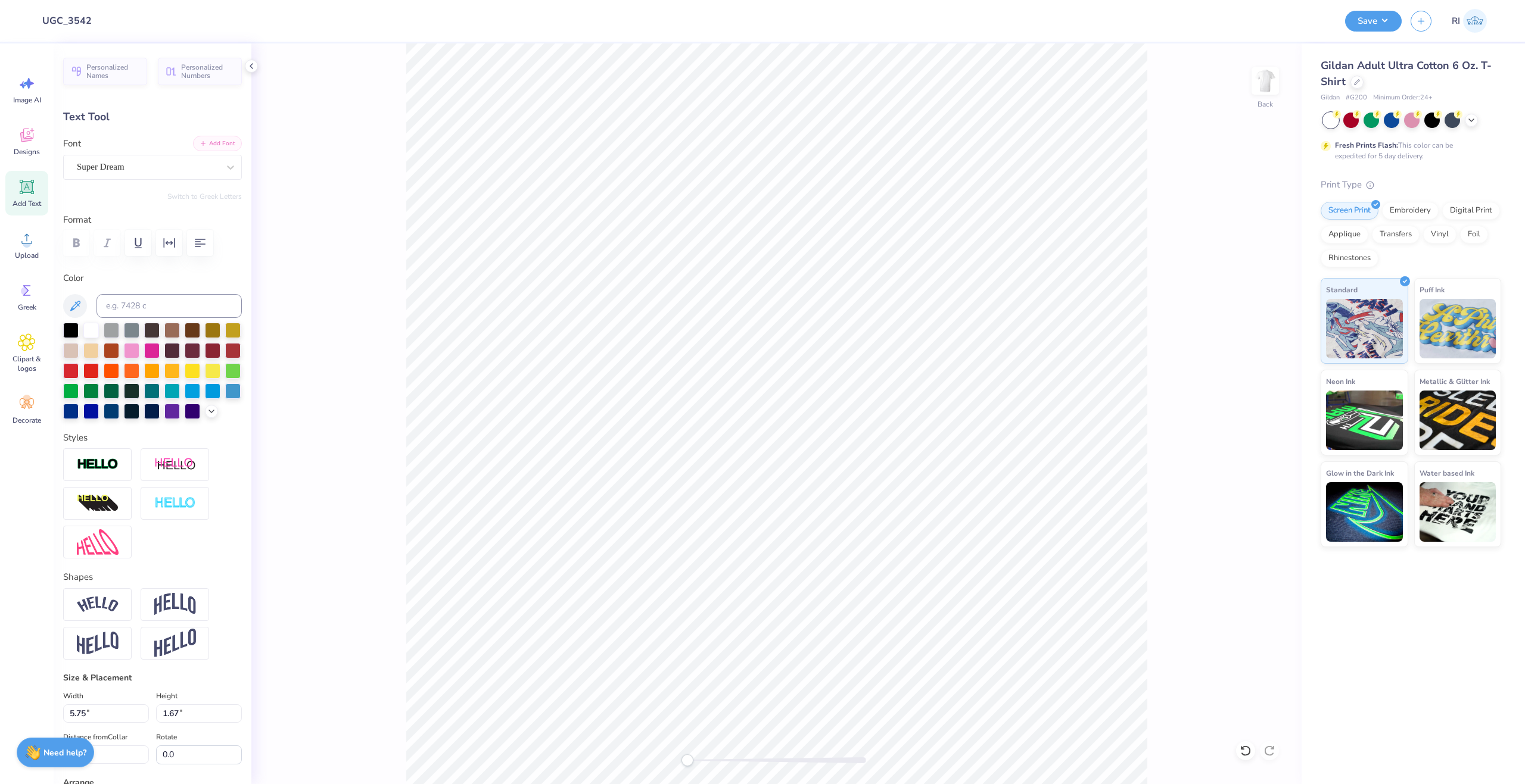
click at [205, 138] on button "Add Font" at bounding box center [217, 144] width 49 height 16
type textarea "AF"
click at [1472, 121] on icon at bounding box center [1471, 119] width 10 height 10
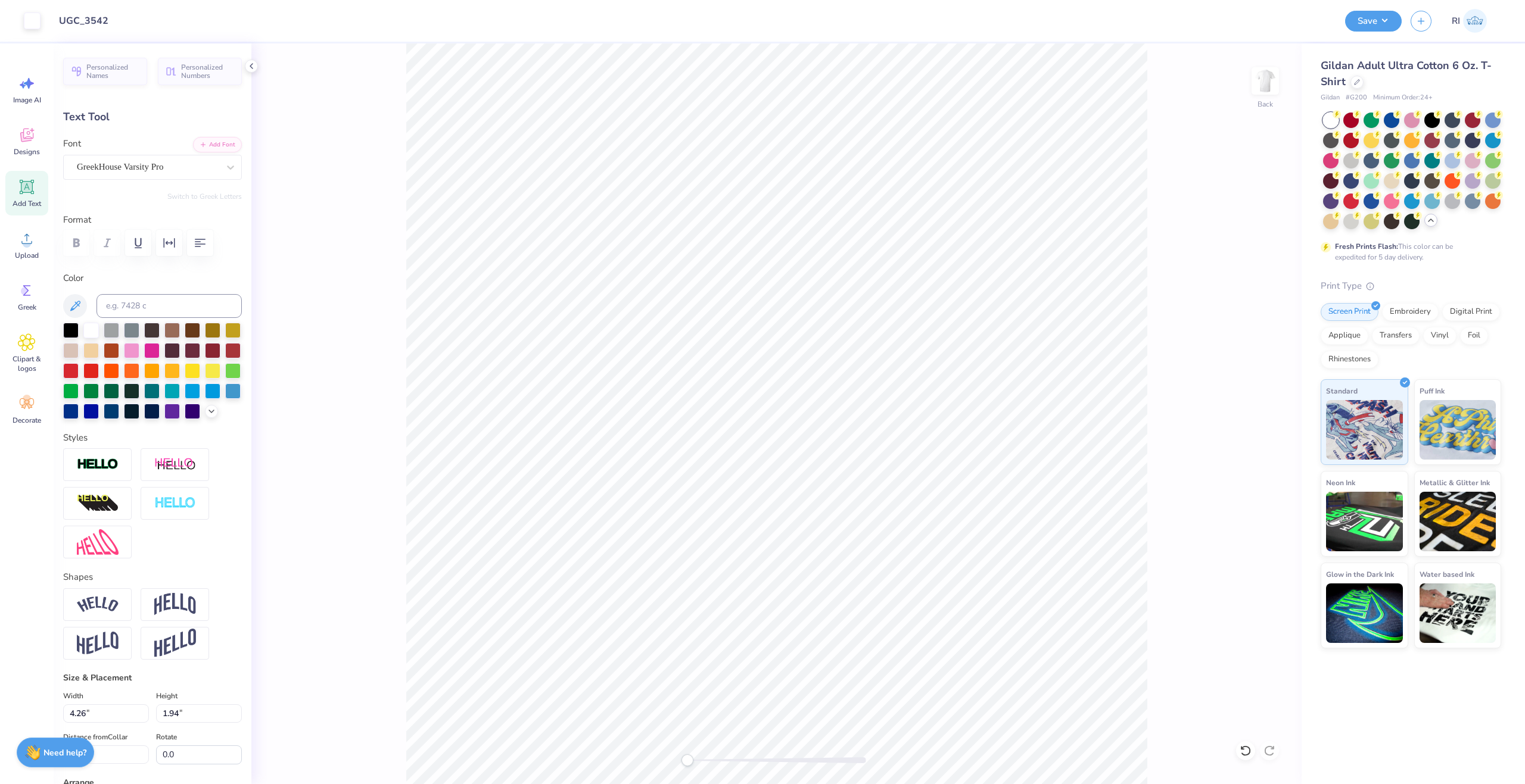
type input "4.26"
type input "1.94"
type input "12.03"
click at [106, 471] on img at bounding box center [98, 464] width 42 height 14
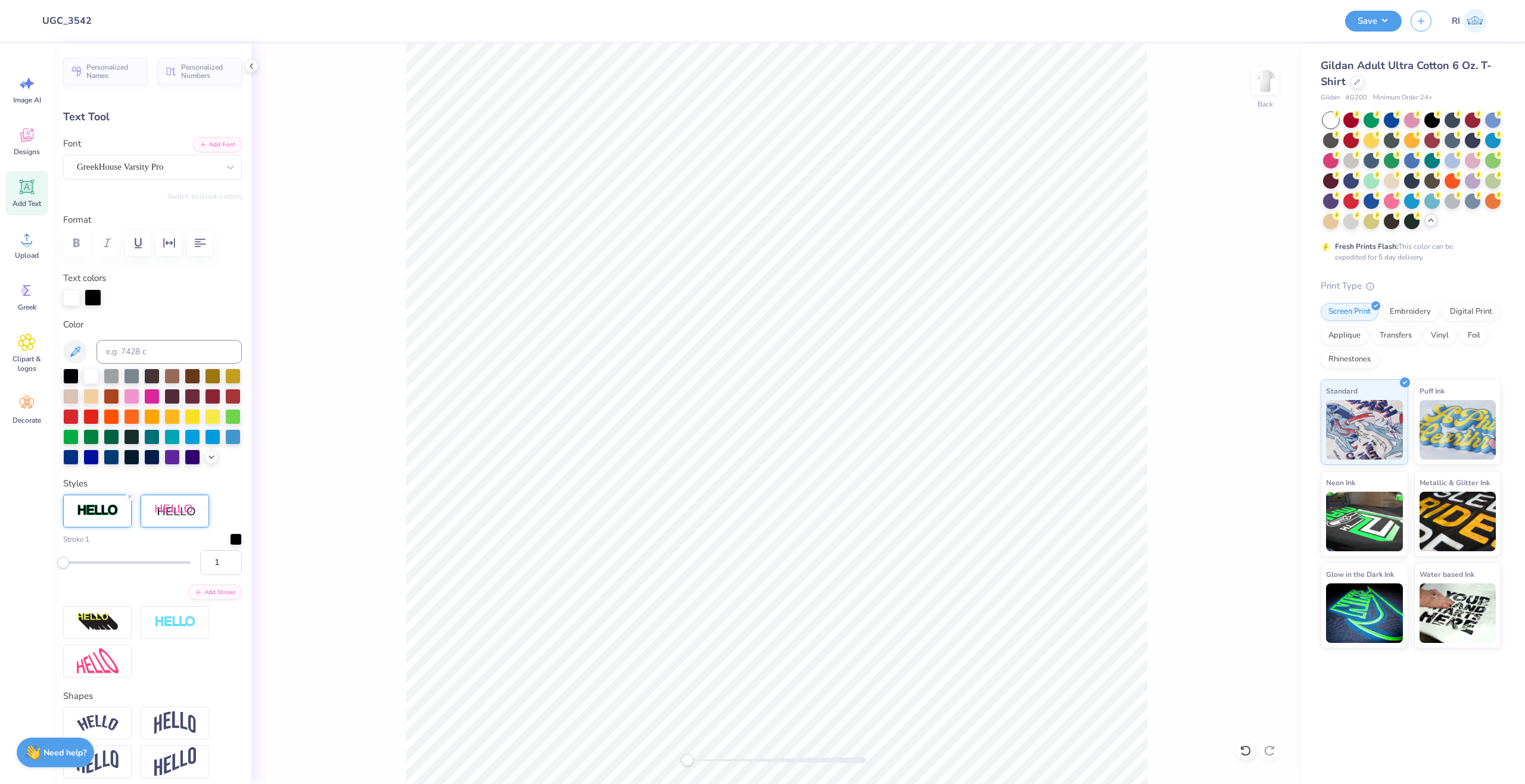
drag, startPoint x: 210, startPoint y: 584, endPoint x: 199, endPoint y: 532, distance: 53.2
click at [204, 575] on input "1" at bounding box center [221, 563] width 42 height 25
type input "2"
click at [167, 294] on div at bounding box center [152, 298] width 178 height 17
click at [98, 297] on div at bounding box center [93, 297] width 17 height 17
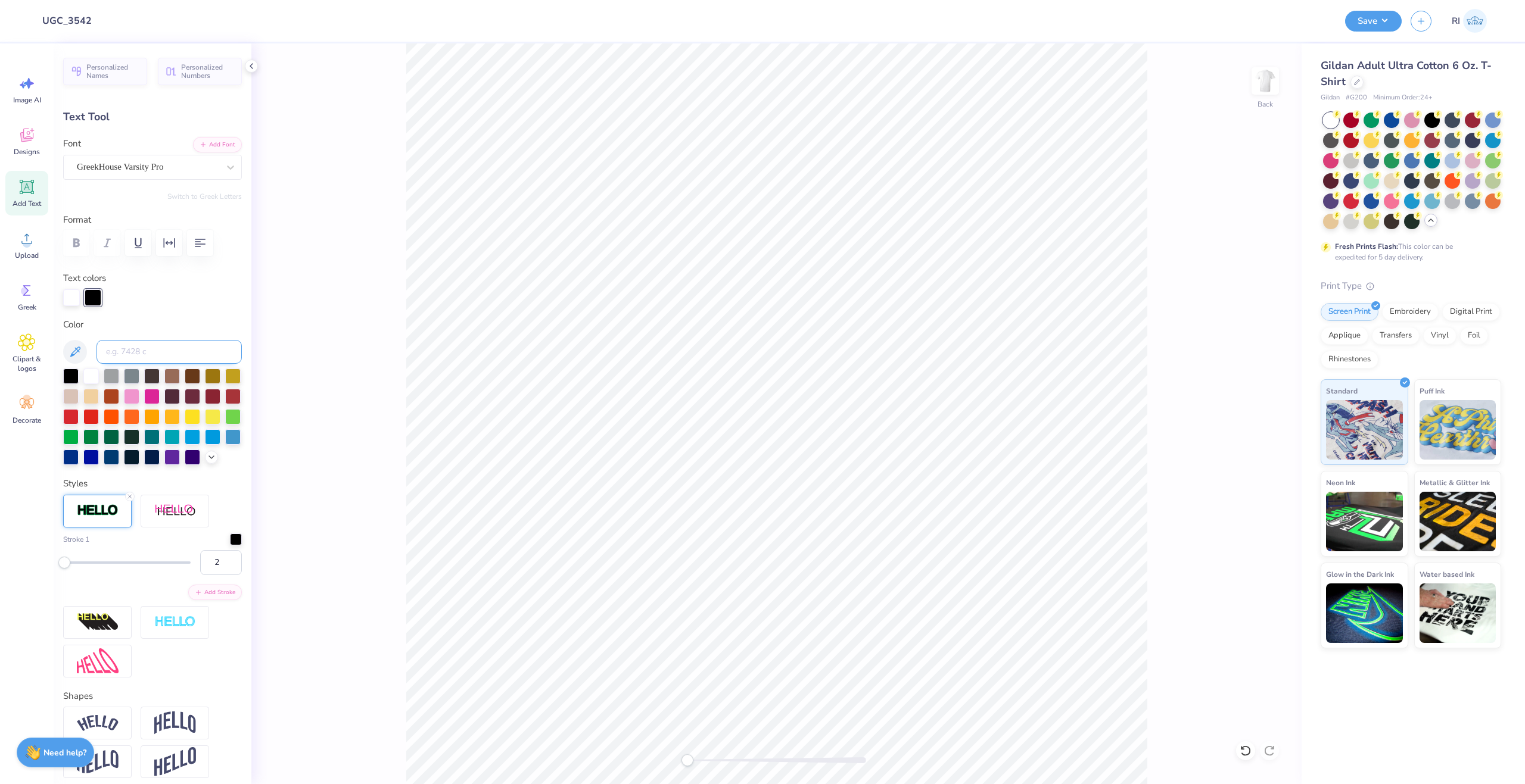
click at [127, 348] on input at bounding box center [170, 352] width 146 height 24
type input "291"
type input "4.32"
type input "2.00"
type input "12.00"
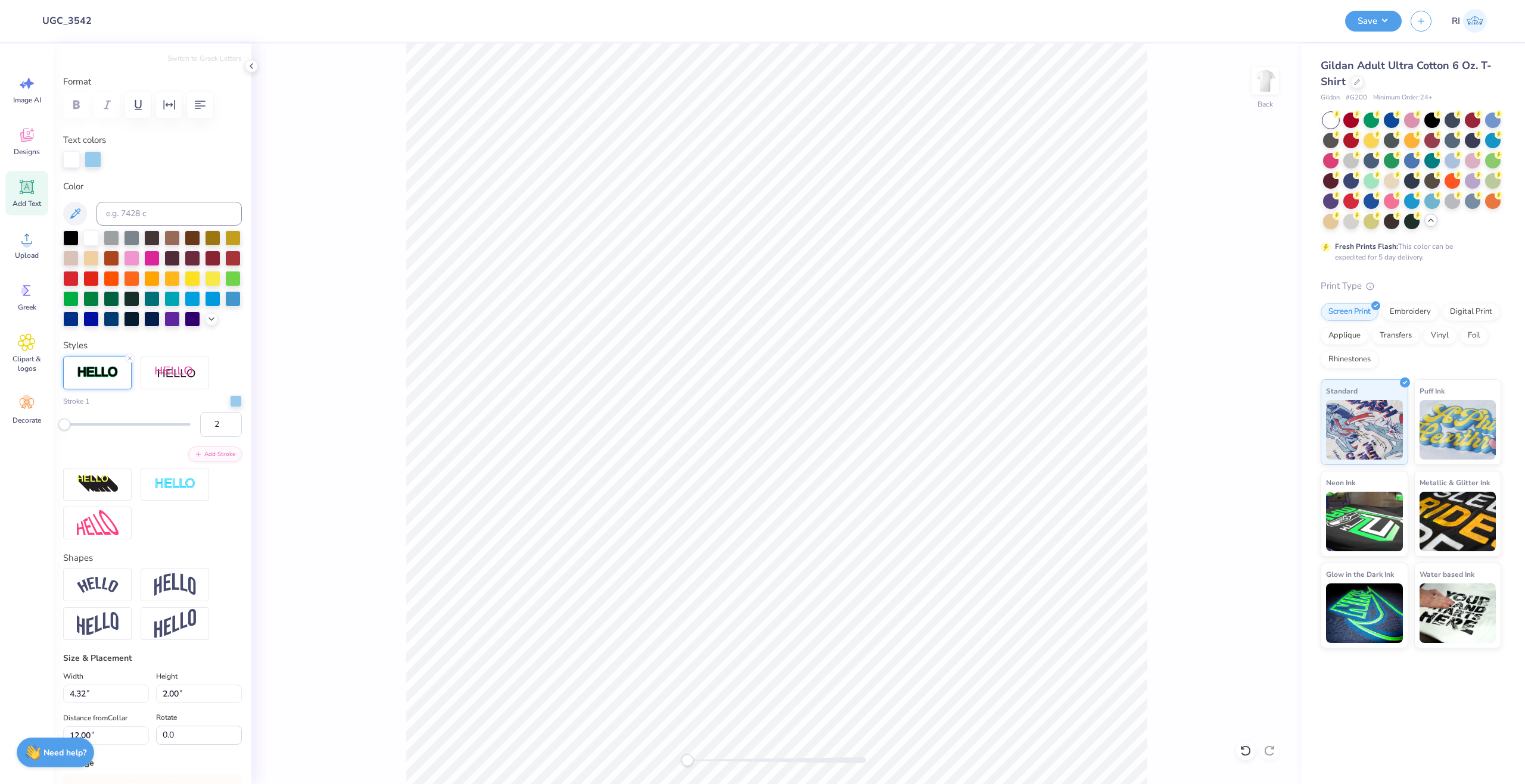
scroll to position [178, 0]
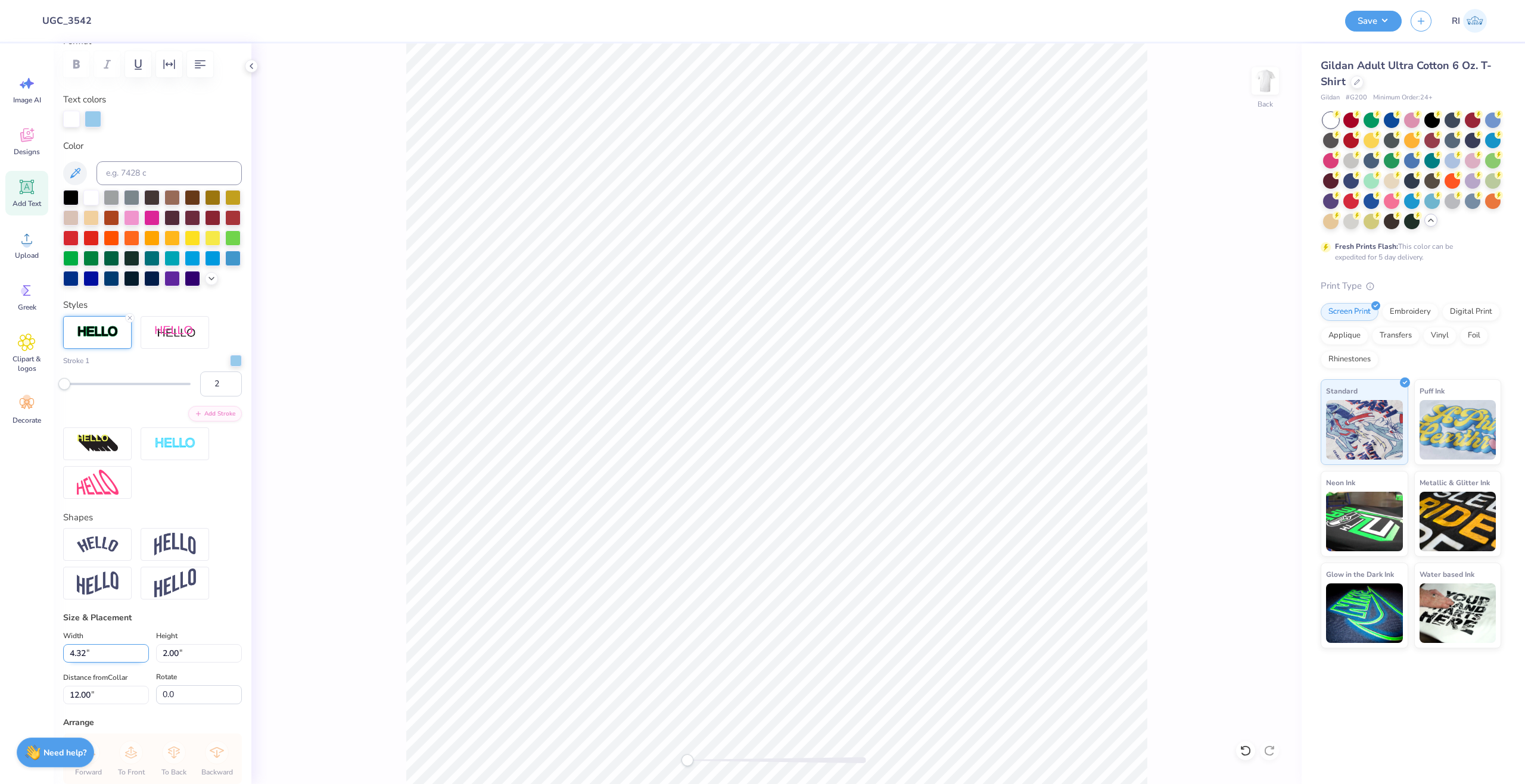
click at [115, 663] on input "4.32" at bounding box center [106, 653] width 86 height 18
type input "9.00"
type input "4.16"
type input "10.92"
drag, startPoint x: 210, startPoint y: 400, endPoint x: 195, endPoint y: 393, distance: 16.6
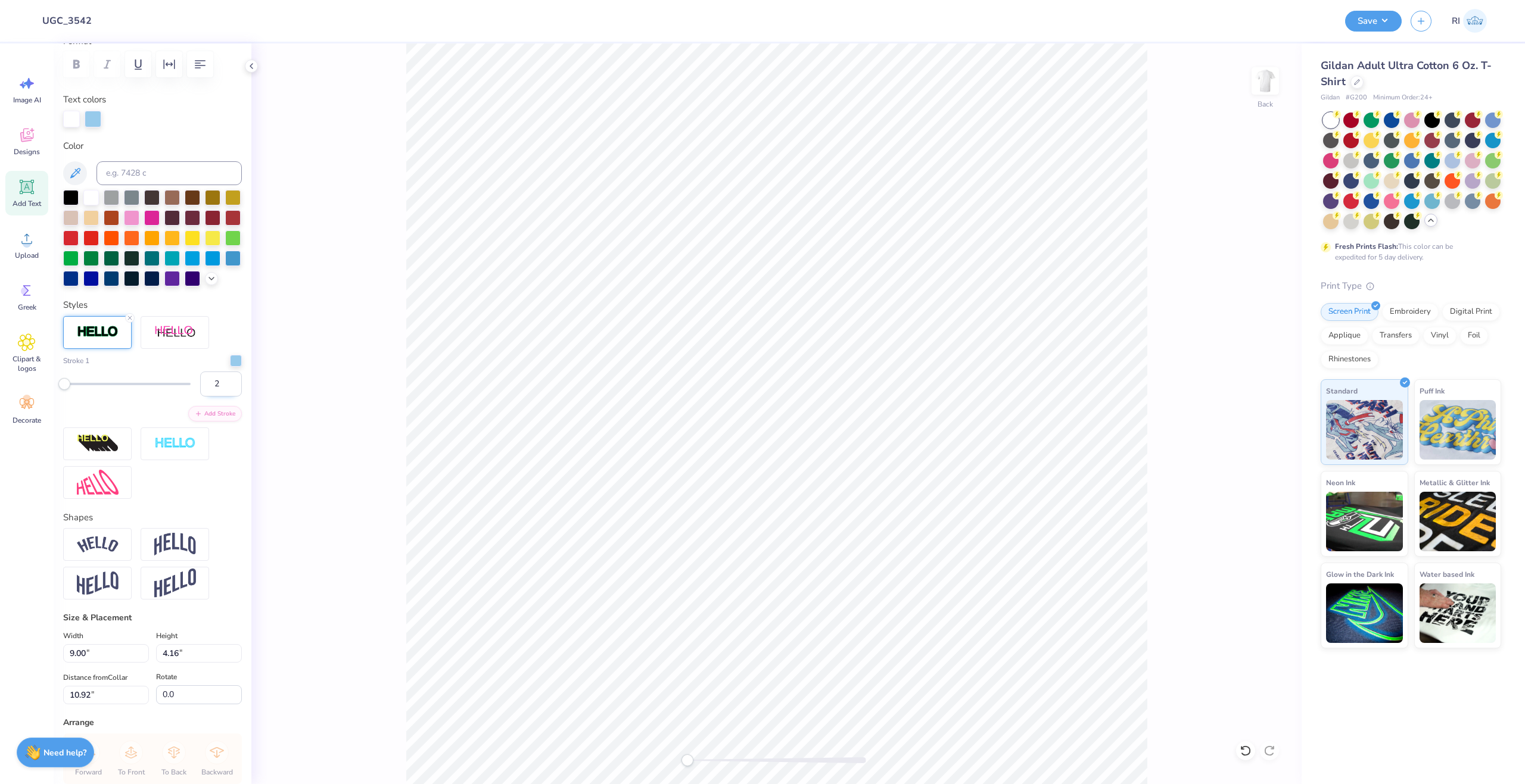
click at [200, 397] on input "2" at bounding box center [221, 384] width 42 height 25
type input "1"
click at [193, 389] on div "Stroke 1 1" at bounding box center [152, 376] width 178 height 42
drag, startPoint x: 213, startPoint y: 401, endPoint x: 192, endPoint y: 396, distance: 21.6
click at [200, 396] on input "1" at bounding box center [221, 384] width 42 height 25
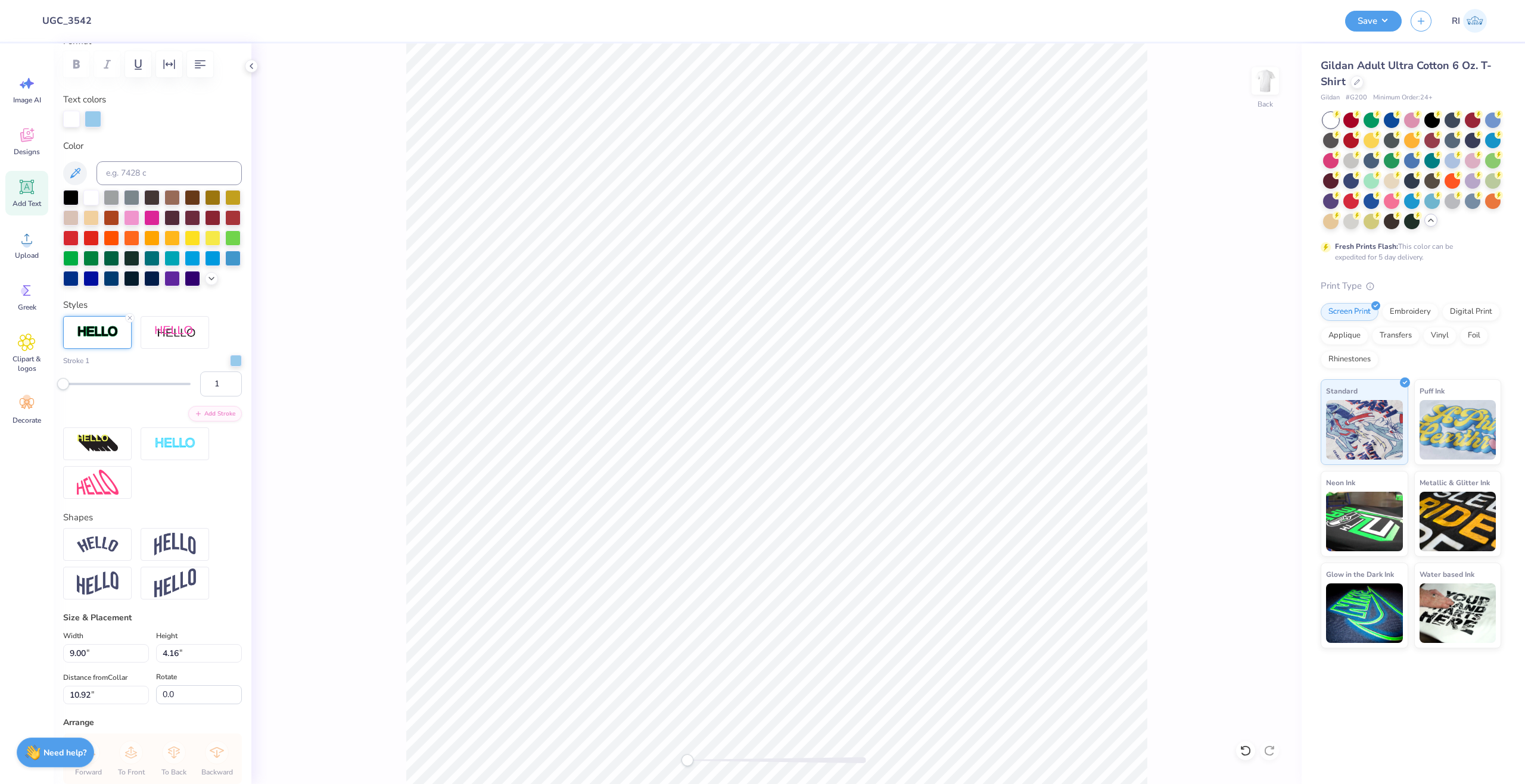
type input "2"
click at [176, 367] on div "Stroke 1" at bounding box center [152, 361] width 178 height 12
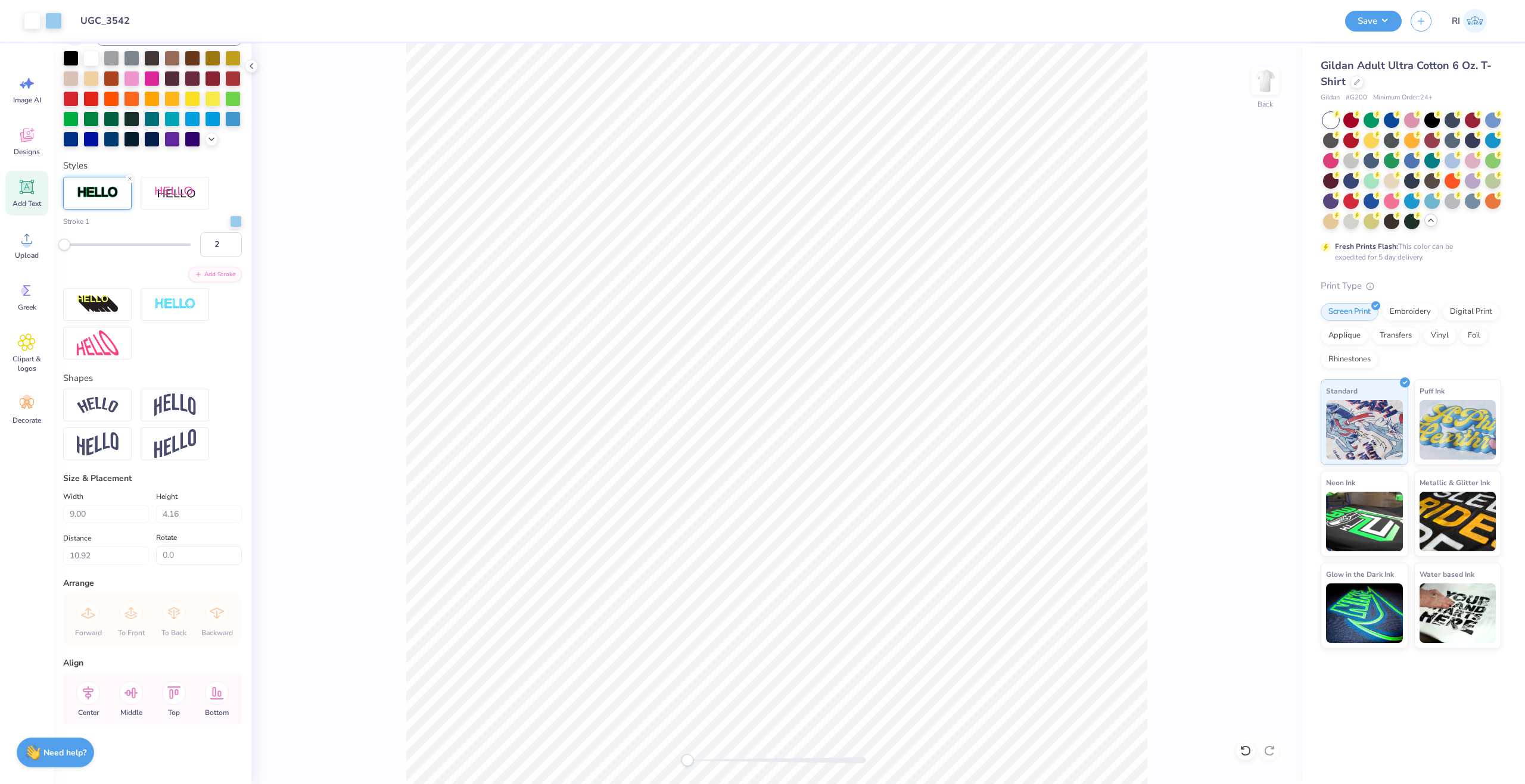
scroll to position [338, 0]
click at [112, 547] on input "10.92" at bounding box center [106, 555] width 86 height 18
type input "3"
click at [107, 689] on div "Center" at bounding box center [88, 699] width 43 height 51
click at [27, 246] on circle at bounding box center [27, 243] width 8 height 8
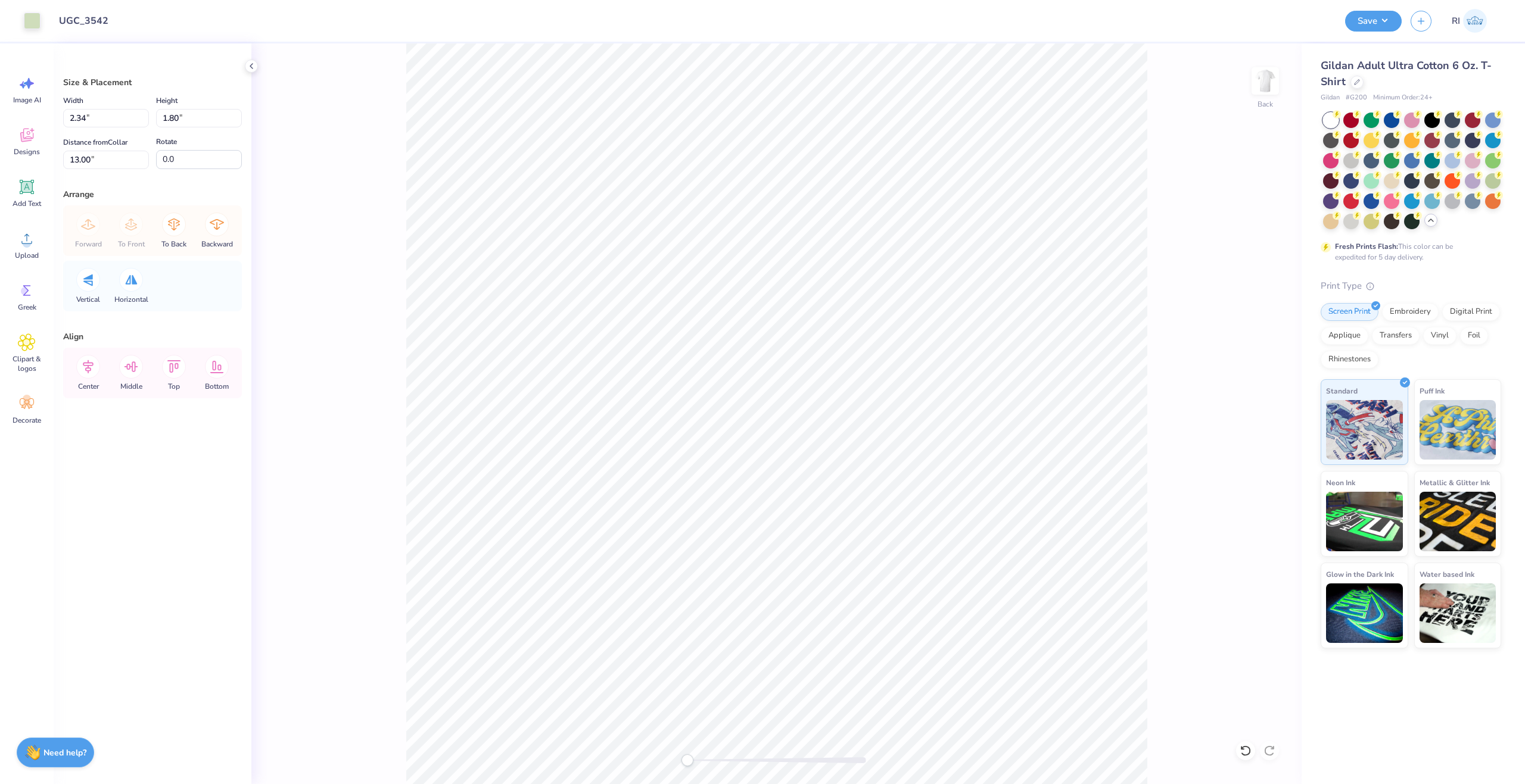
click at [396, 169] on div "Back" at bounding box center [776, 414] width 1050 height 741
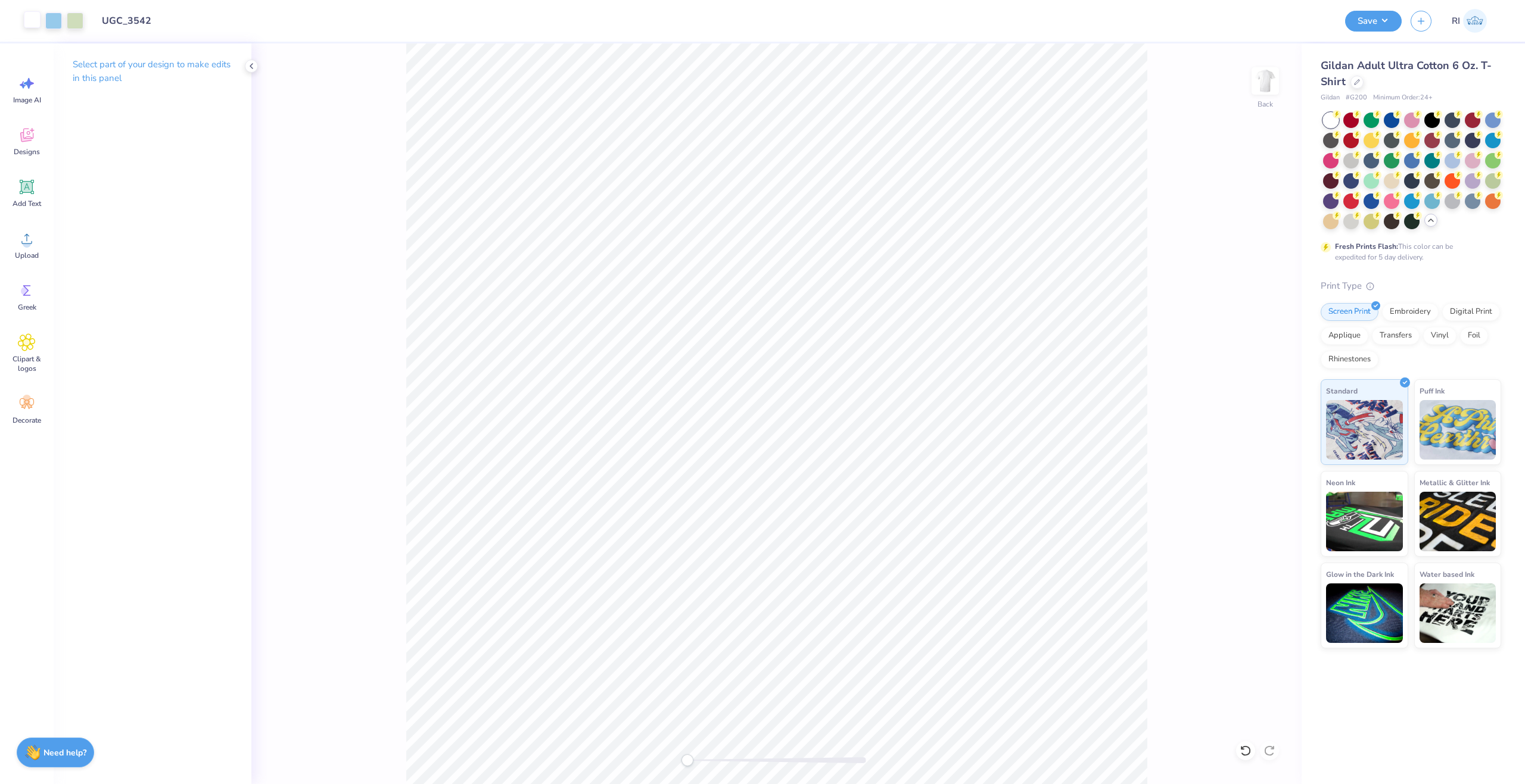
click at [35, 24] on div at bounding box center [32, 20] width 17 height 17
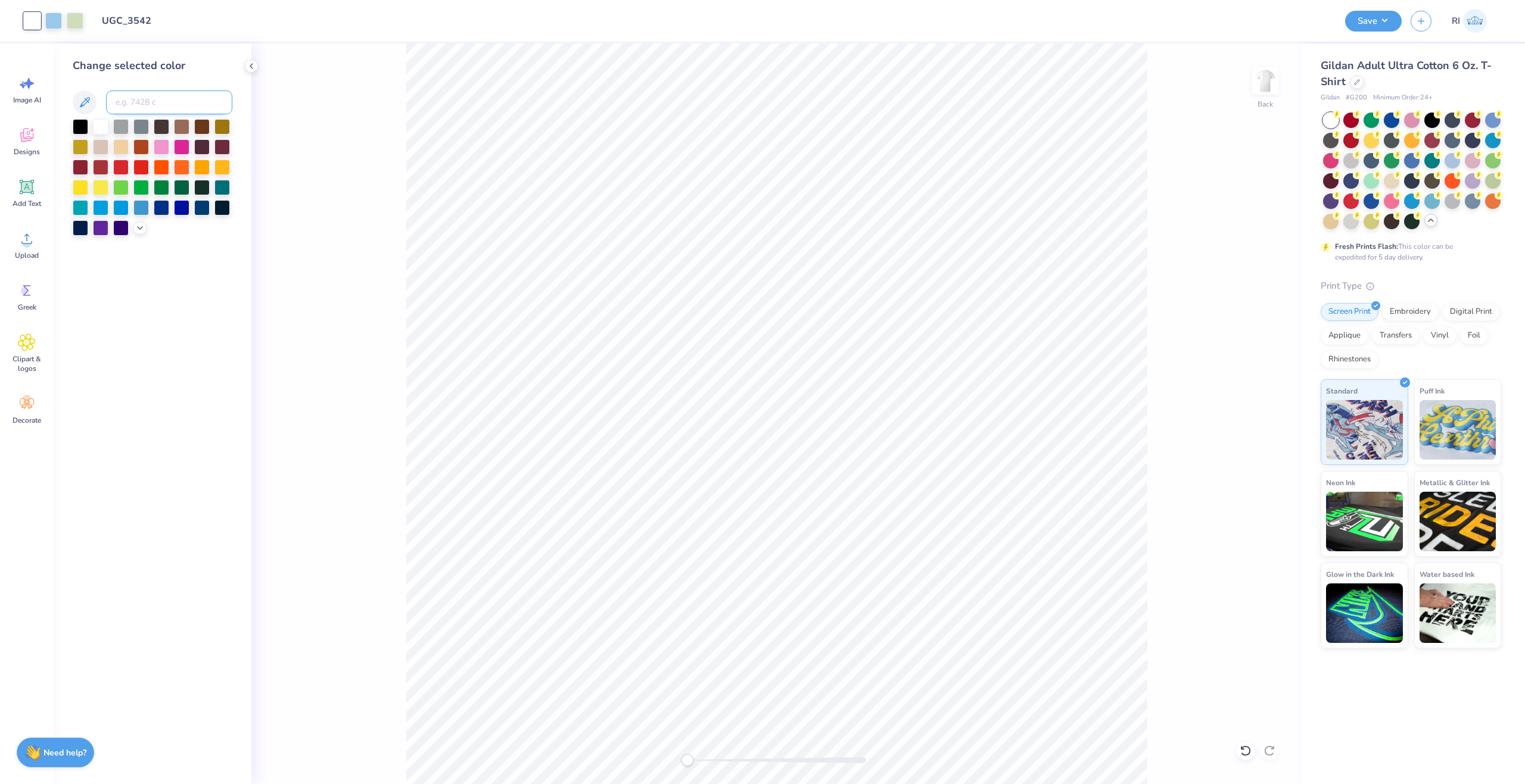
click at [127, 94] on input at bounding box center [170, 103] width 127 height 24
type input "7485"
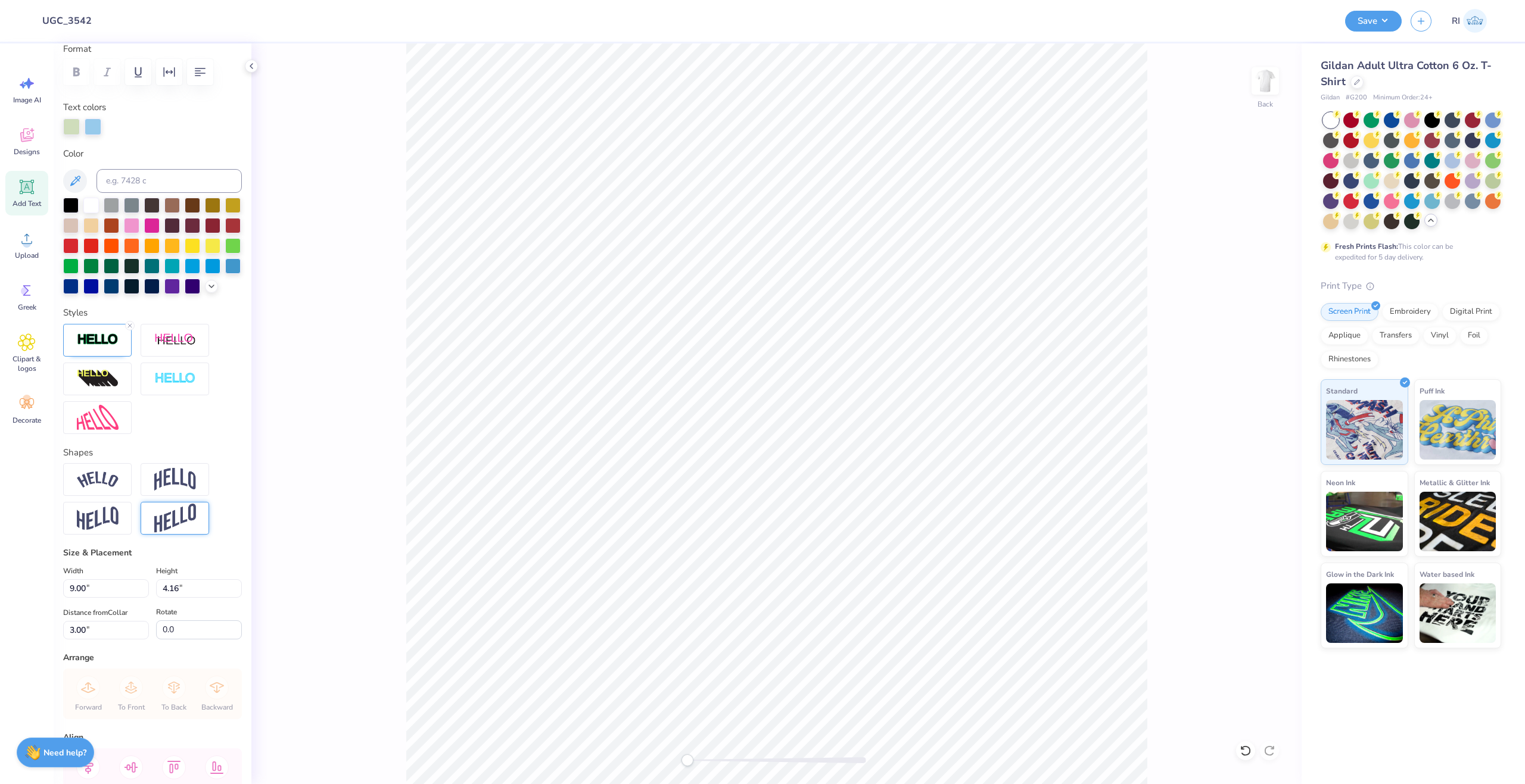
scroll to position [178, 0]
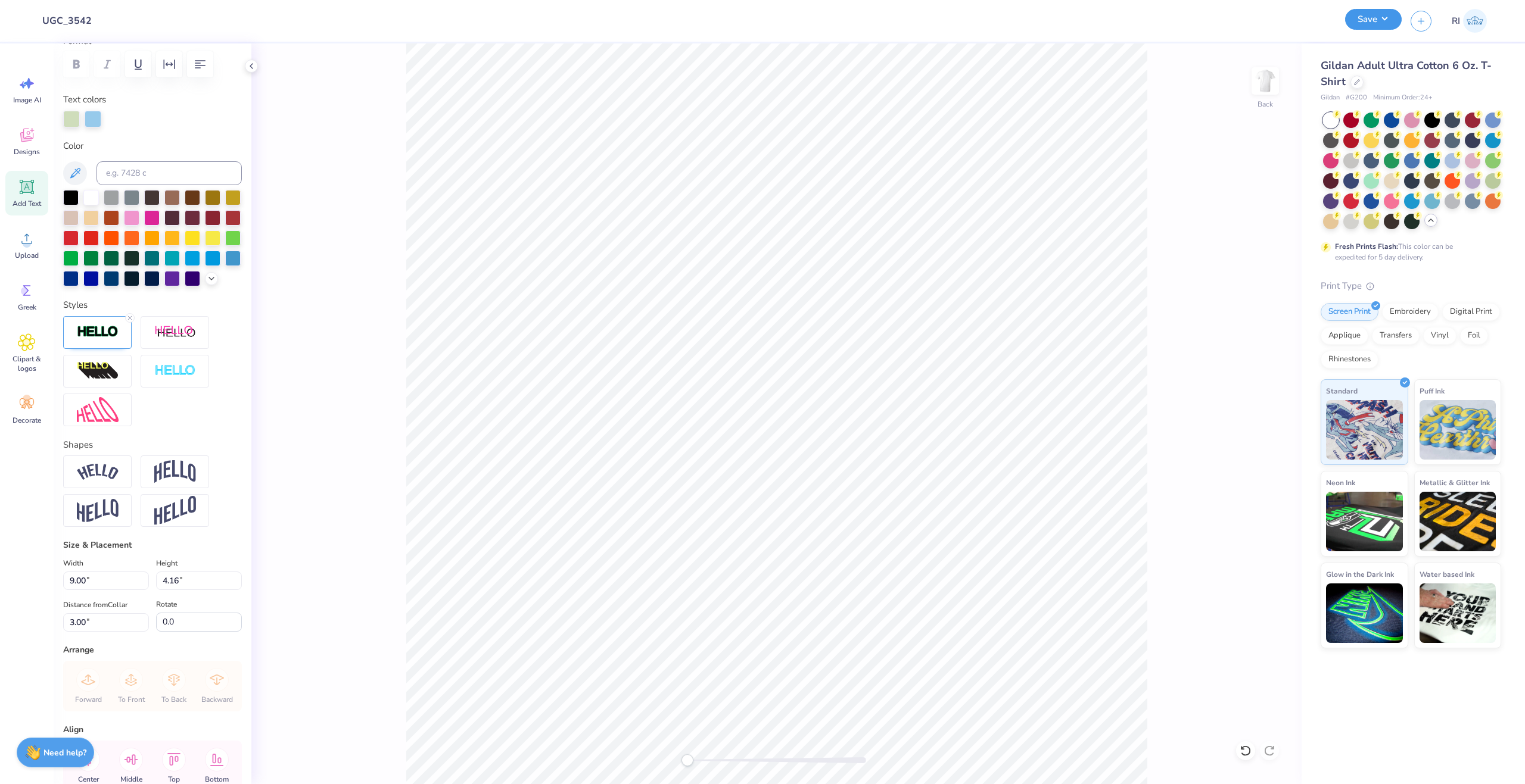
click at [1379, 22] on button "Save" at bounding box center [1373, 19] width 57 height 21
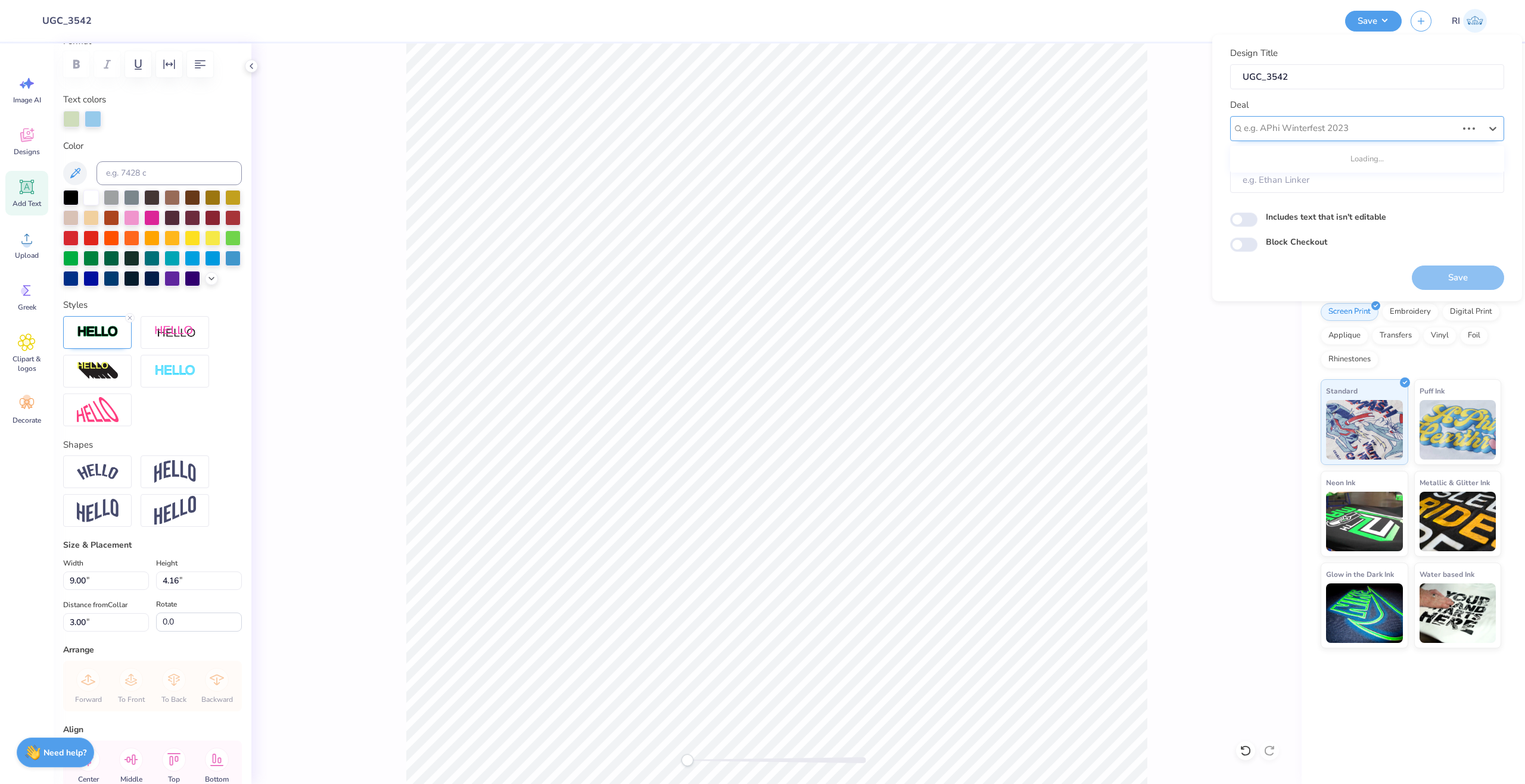
click at [1320, 126] on div at bounding box center [1350, 128] width 213 height 16
click at [1330, 158] on div "UGC Designs" at bounding box center [1367, 160] width 264 height 20
type input "ugc"
type input "Design Tool Gallery User"
click at [1250, 249] on input "Block Checkout" at bounding box center [1244, 245] width 27 height 14
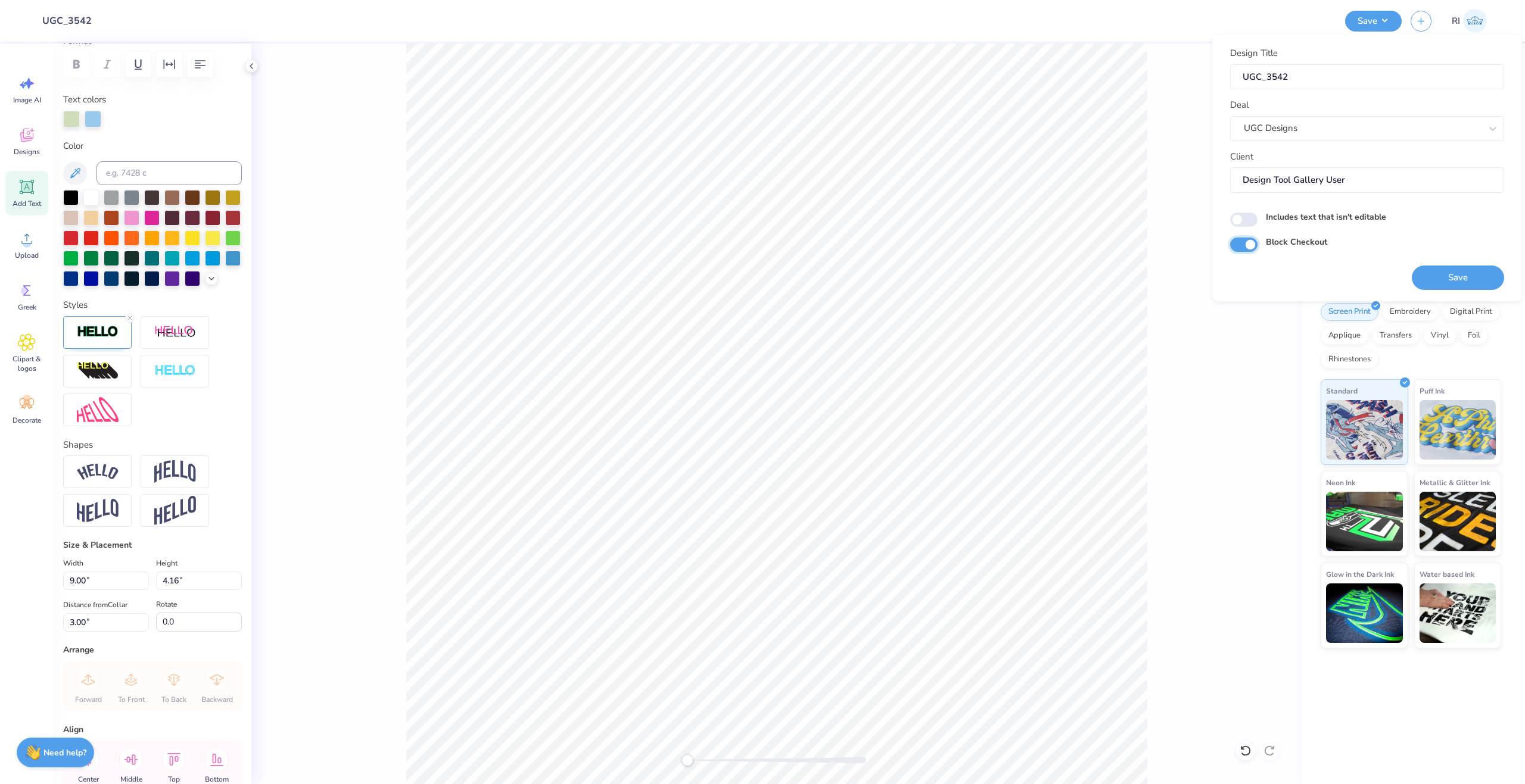
checkbox input "true"
click at [1355, 341] on div "Applique" at bounding box center [1345, 334] width 48 height 18
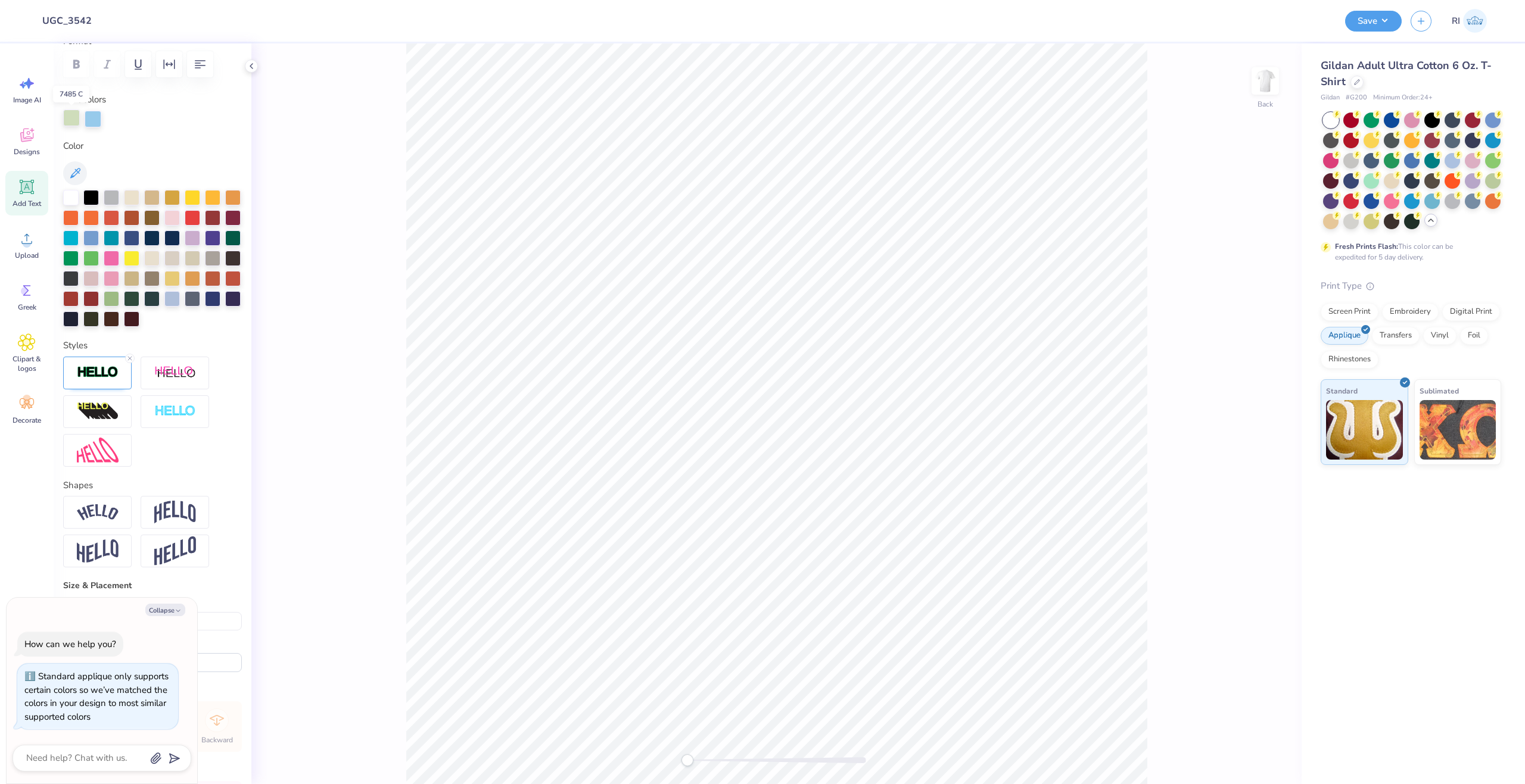
click at [75, 122] on div at bounding box center [72, 118] width 17 height 17
click at [178, 611] on icon "button" at bounding box center [178, 611] width 7 height 7
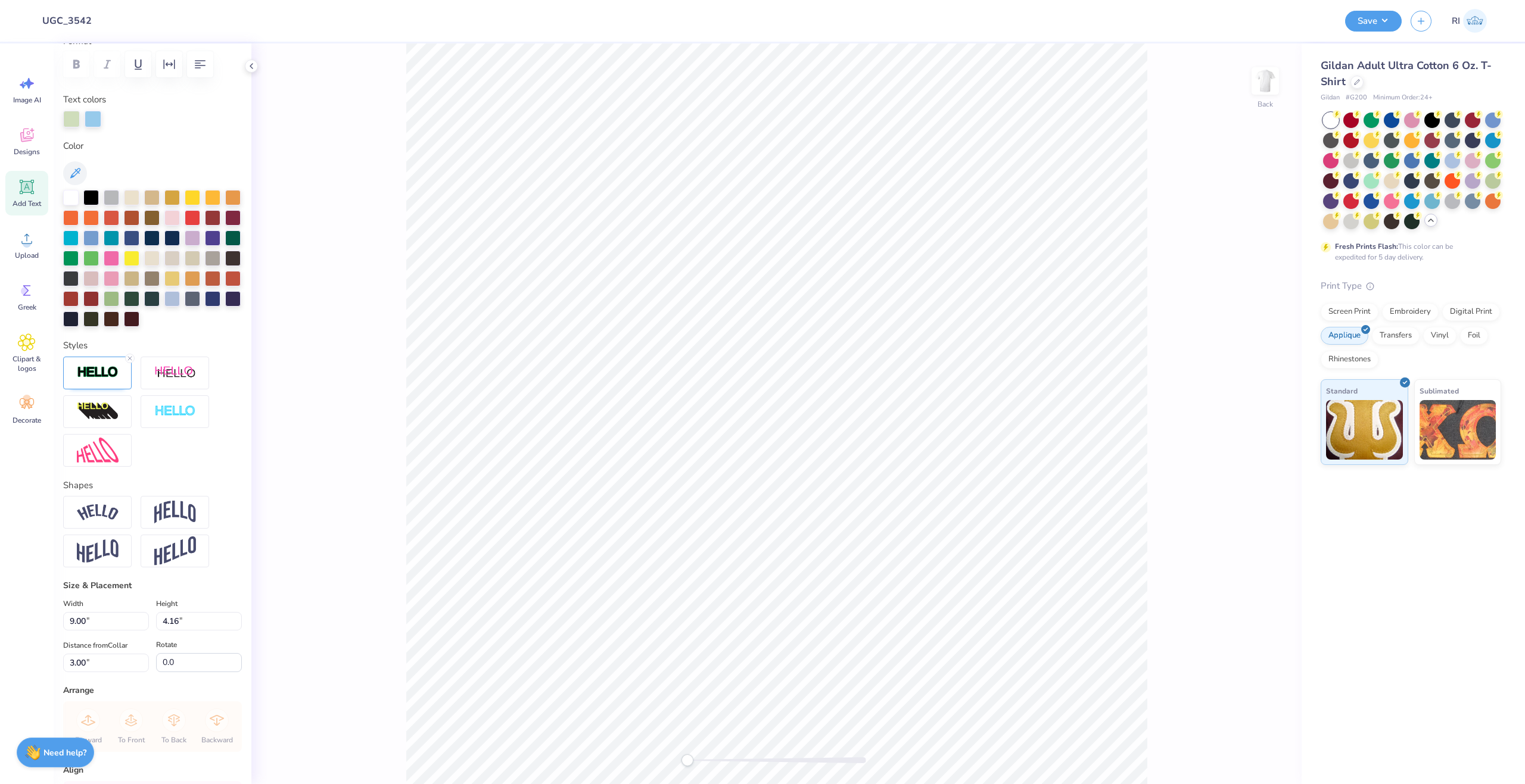
click at [73, 129] on div "Personalized Names Personalized Numbers Text Tool Add Font Font GreekHouse Vars…" at bounding box center [152, 414] width 198 height 741
click at [74, 122] on div at bounding box center [72, 118] width 17 height 17
click at [119, 390] on div at bounding box center [97, 373] width 69 height 33
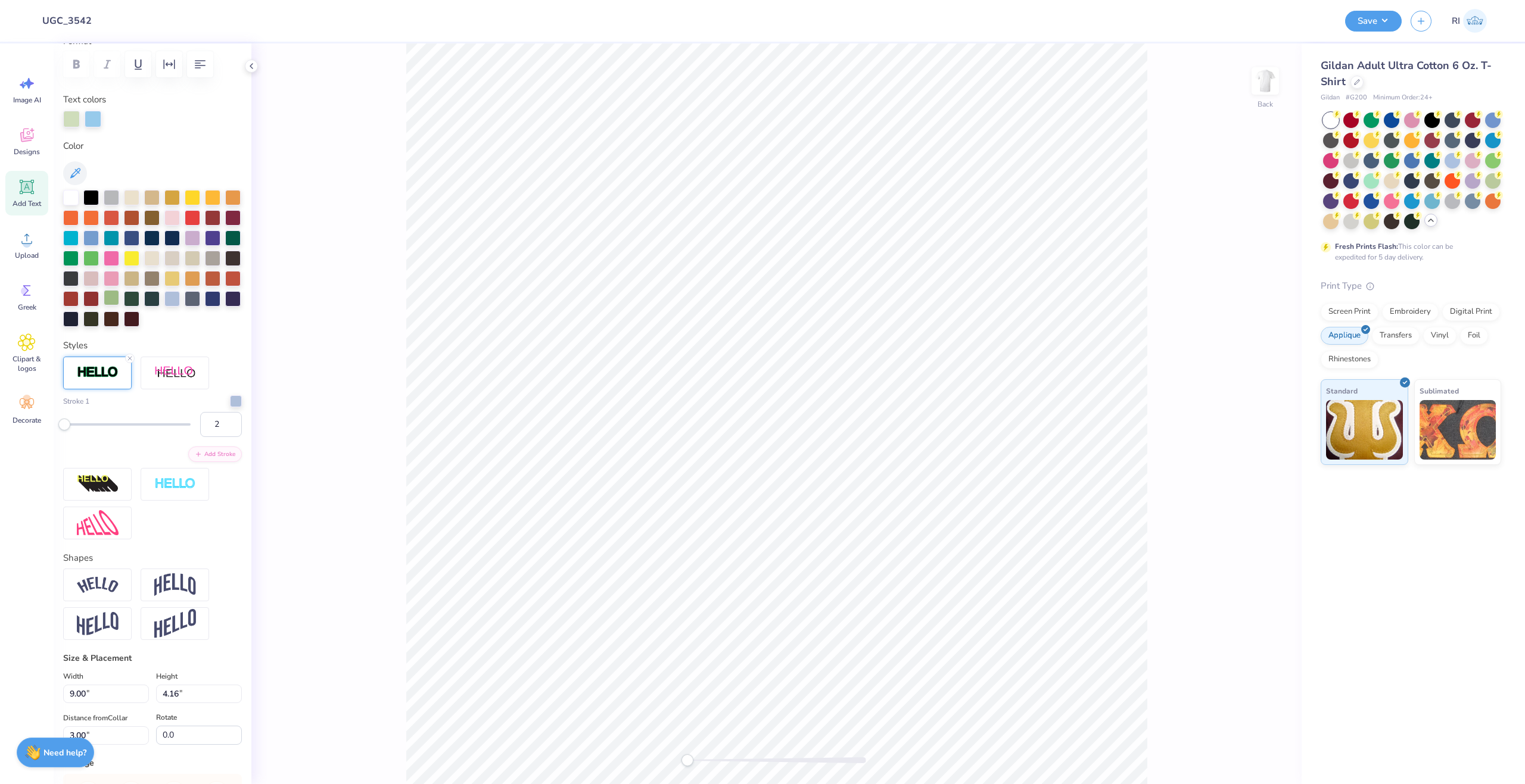
click at [119, 295] on div at bounding box center [112, 298] width 16 height 16
click at [1249, 752] on icon at bounding box center [1245, 751] width 10 height 11
click at [132, 362] on icon at bounding box center [130, 359] width 7 height 7
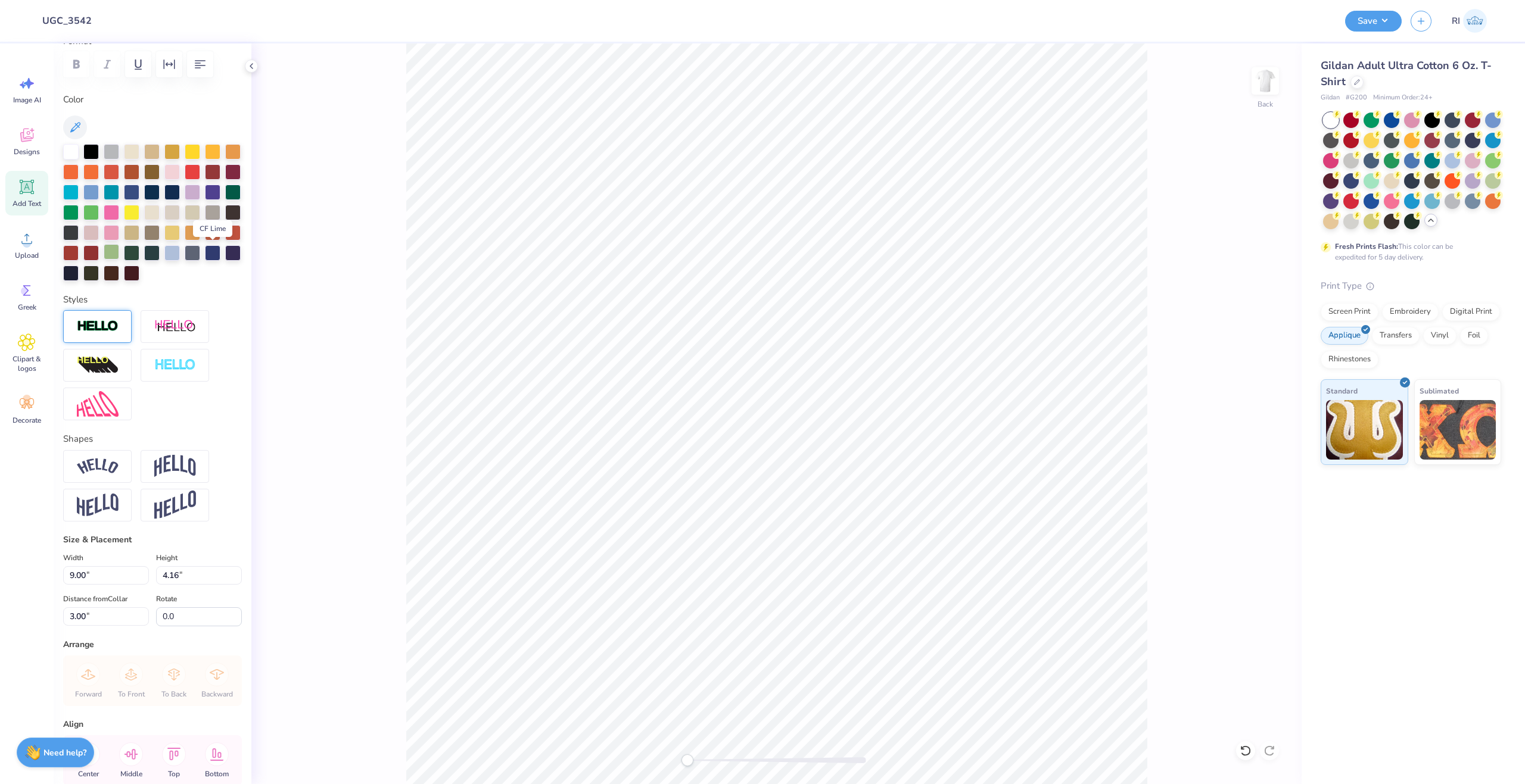
click at [119, 250] on div at bounding box center [112, 252] width 16 height 16
click at [99, 211] on div at bounding box center [91, 211] width 16 height 16
click at [119, 249] on div at bounding box center [112, 252] width 16 height 16
click at [1400, 315] on div "Embroidery" at bounding box center [1410, 310] width 57 height 18
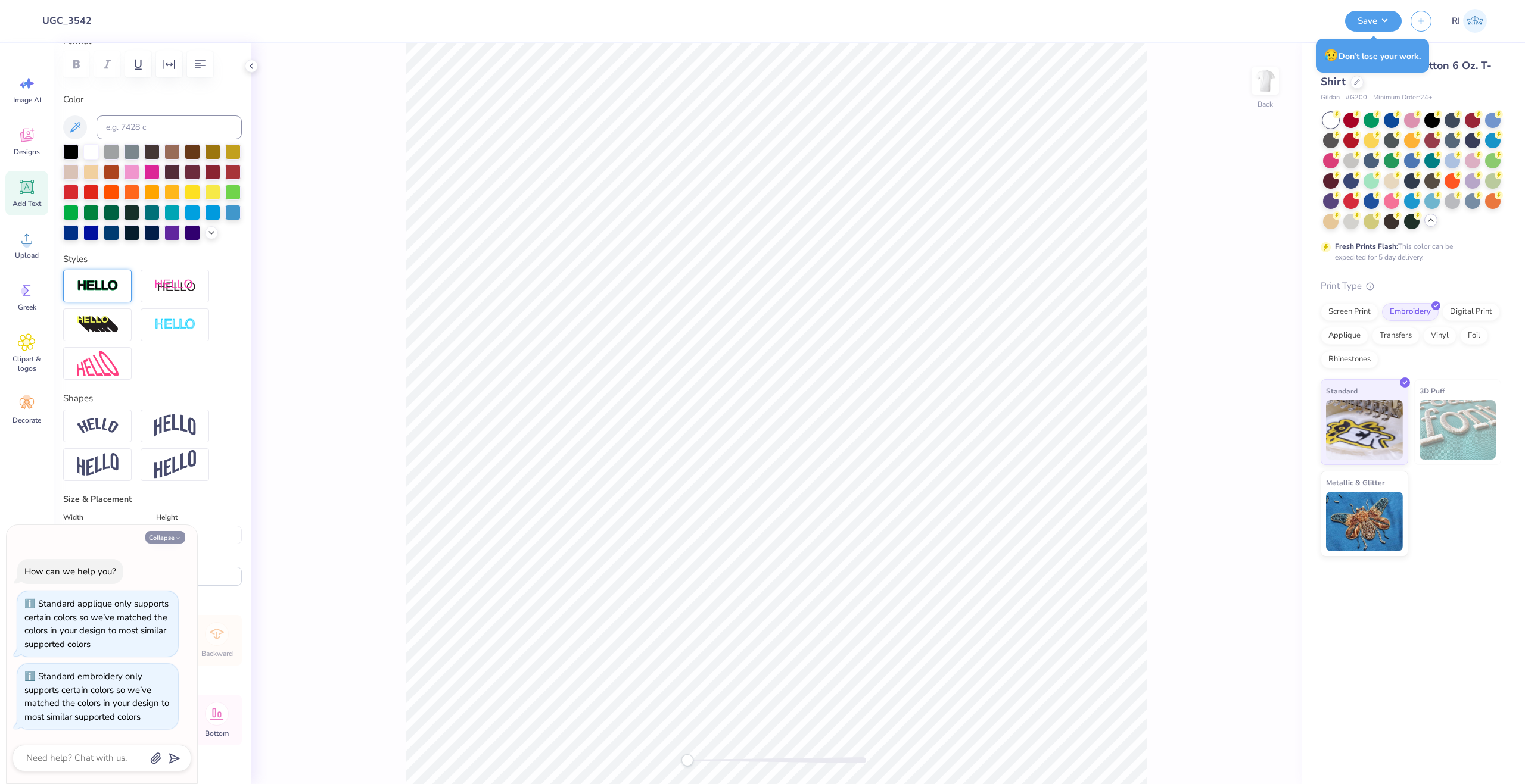
click at [169, 534] on button "Collapse" at bounding box center [165, 537] width 40 height 13
type textarea "x"
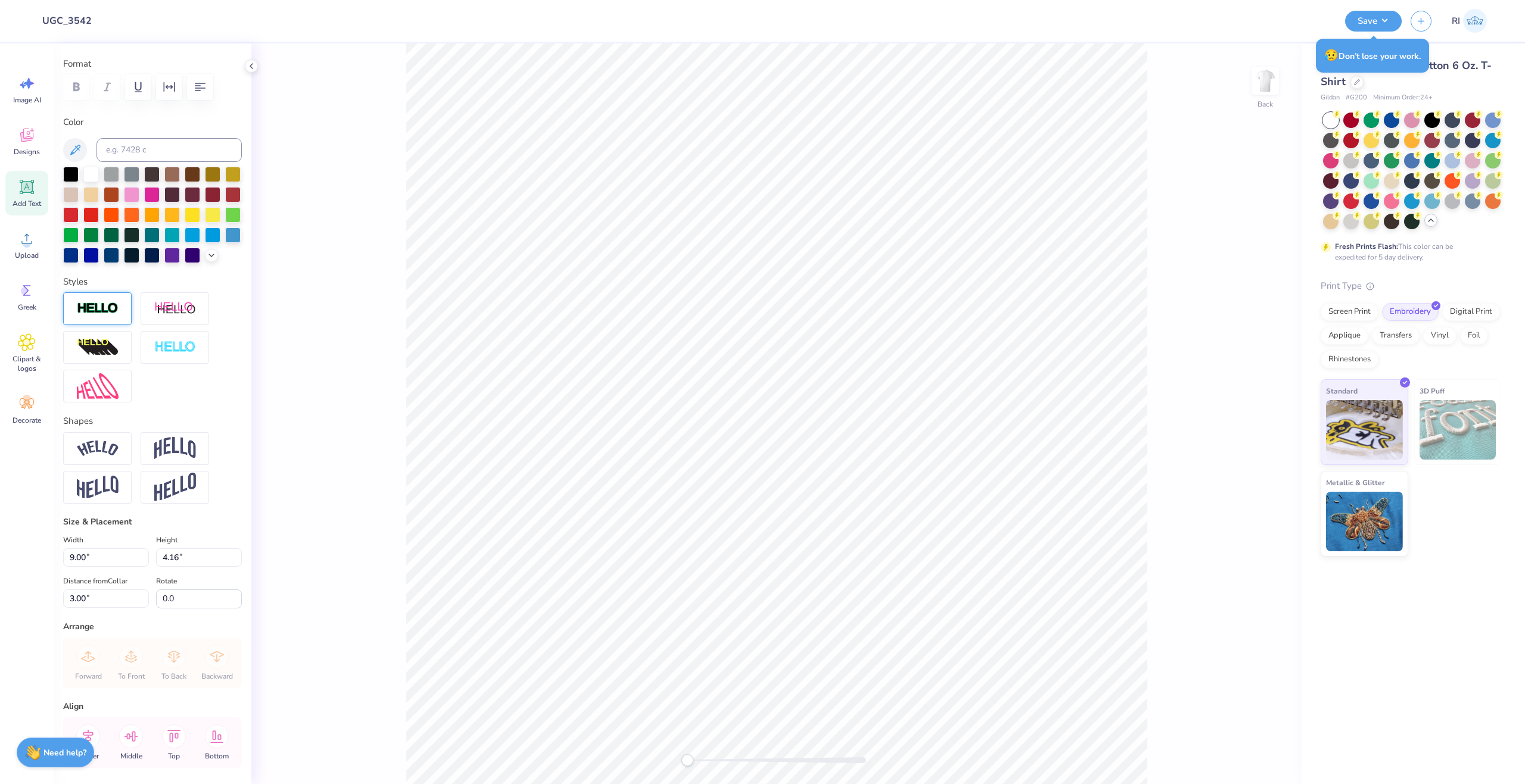
scroll to position [0, 0]
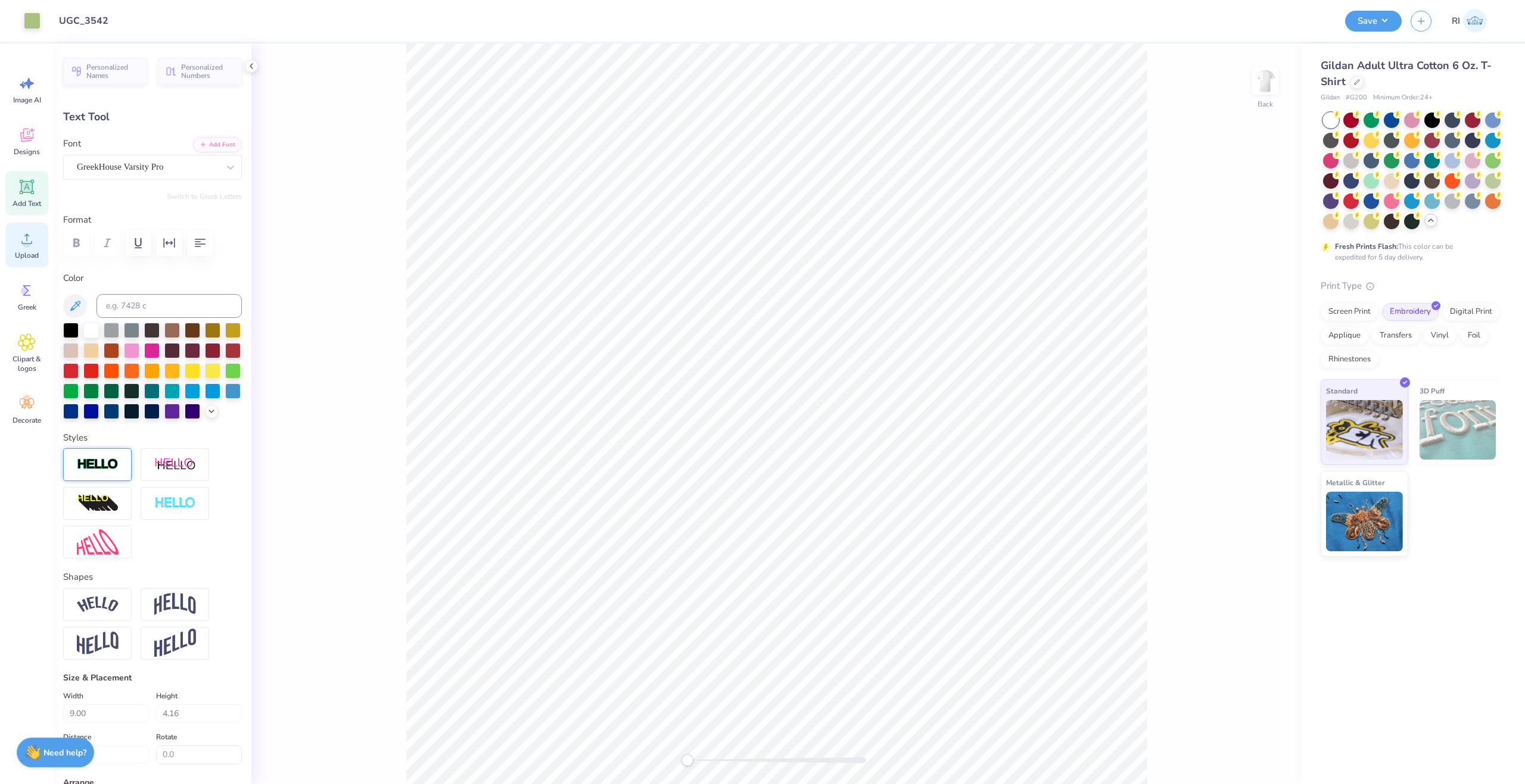
click at [29, 237] on icon at bounding box center [27, 239] width 18 height 18
click at [152, 295] on input at bounding box center [170, 306] width 146 height 24
type input "7485"
click at [107, 476] on div at bounding box center [97, 465] width 69 height 33
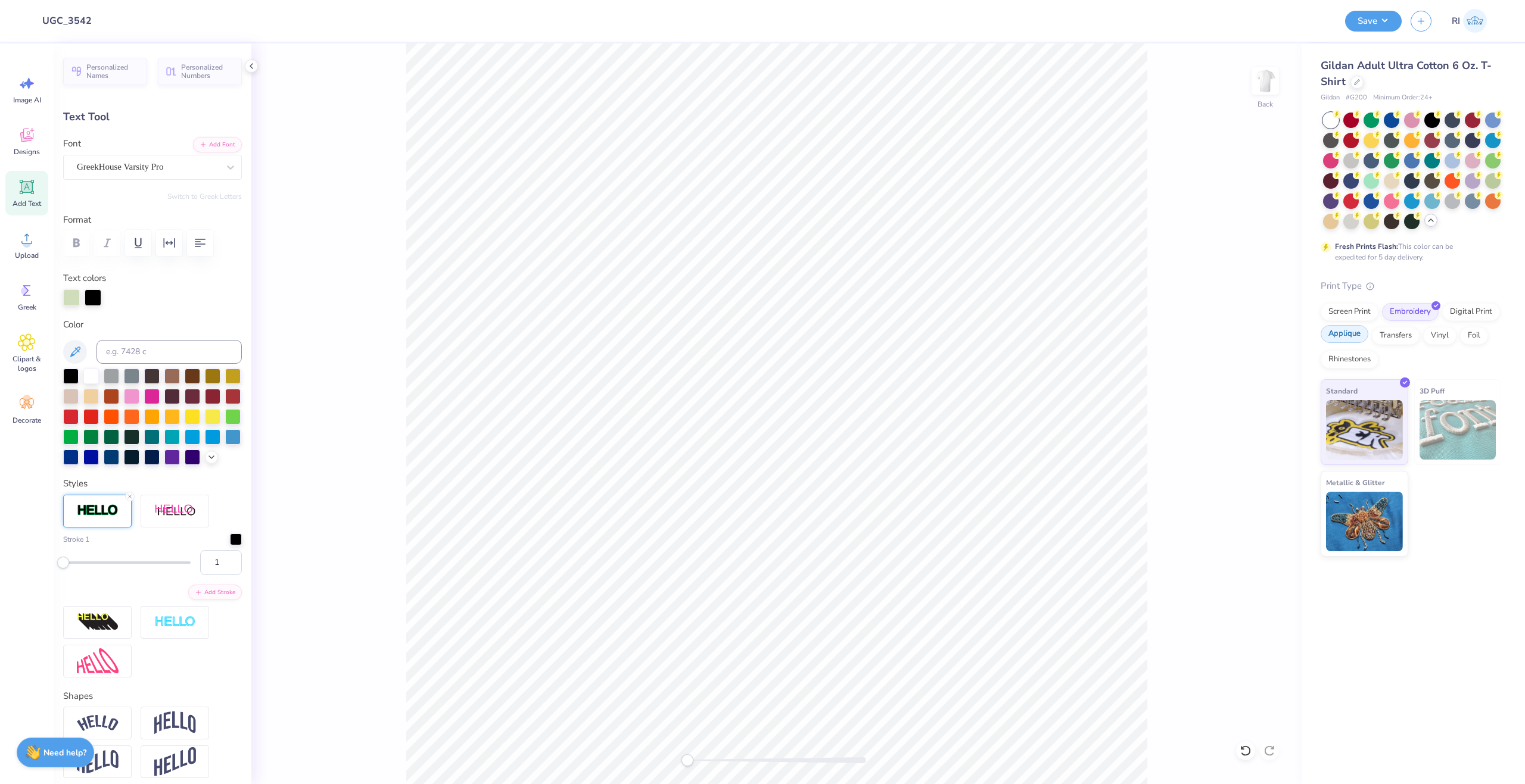
click at [1348, 336] on div "Applique" at bounding box center [1345, 334] width 48 height 18
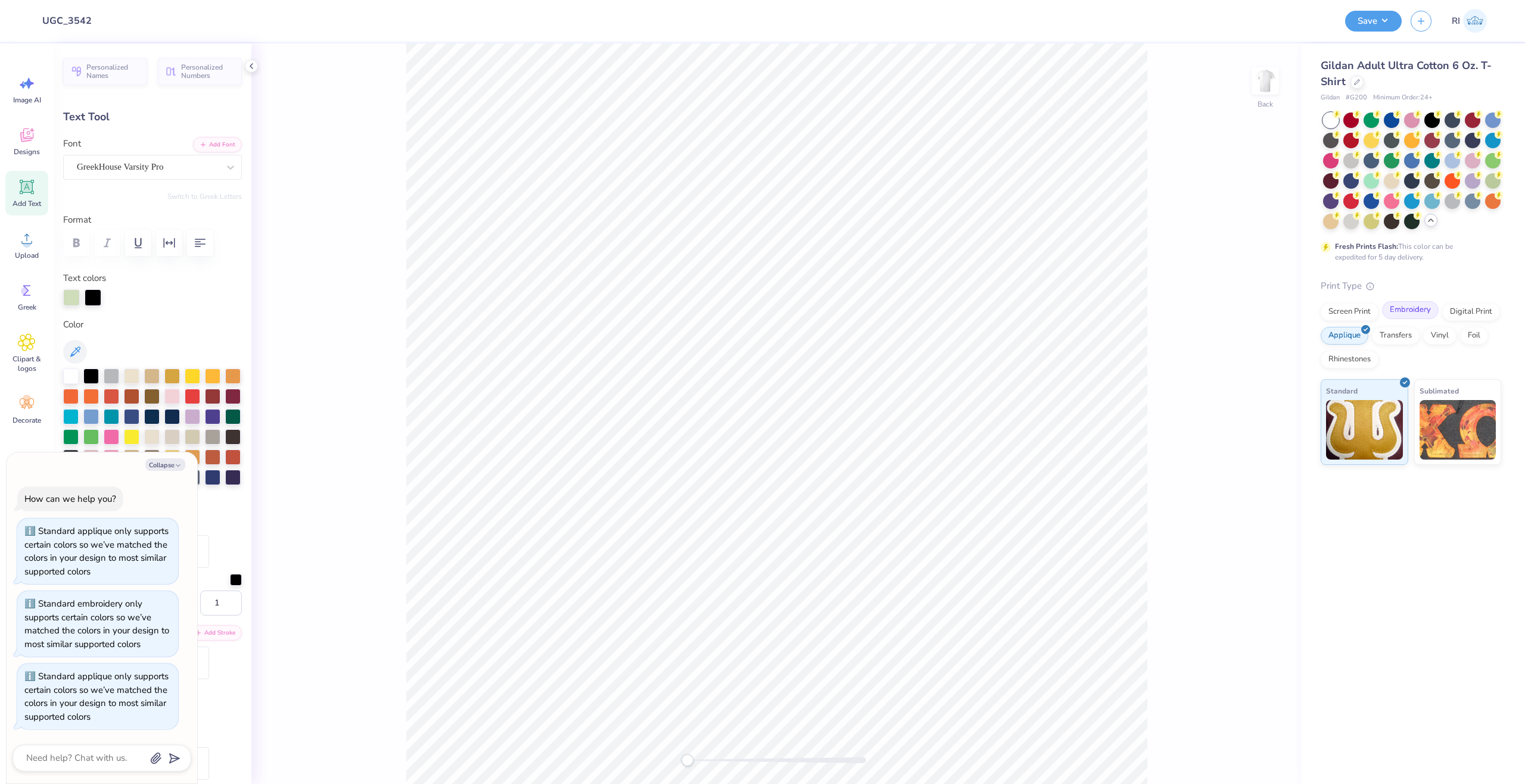
click at [1406, 307] on div "Embroidery" at bounding box center [1410, 310] width 57 height 18
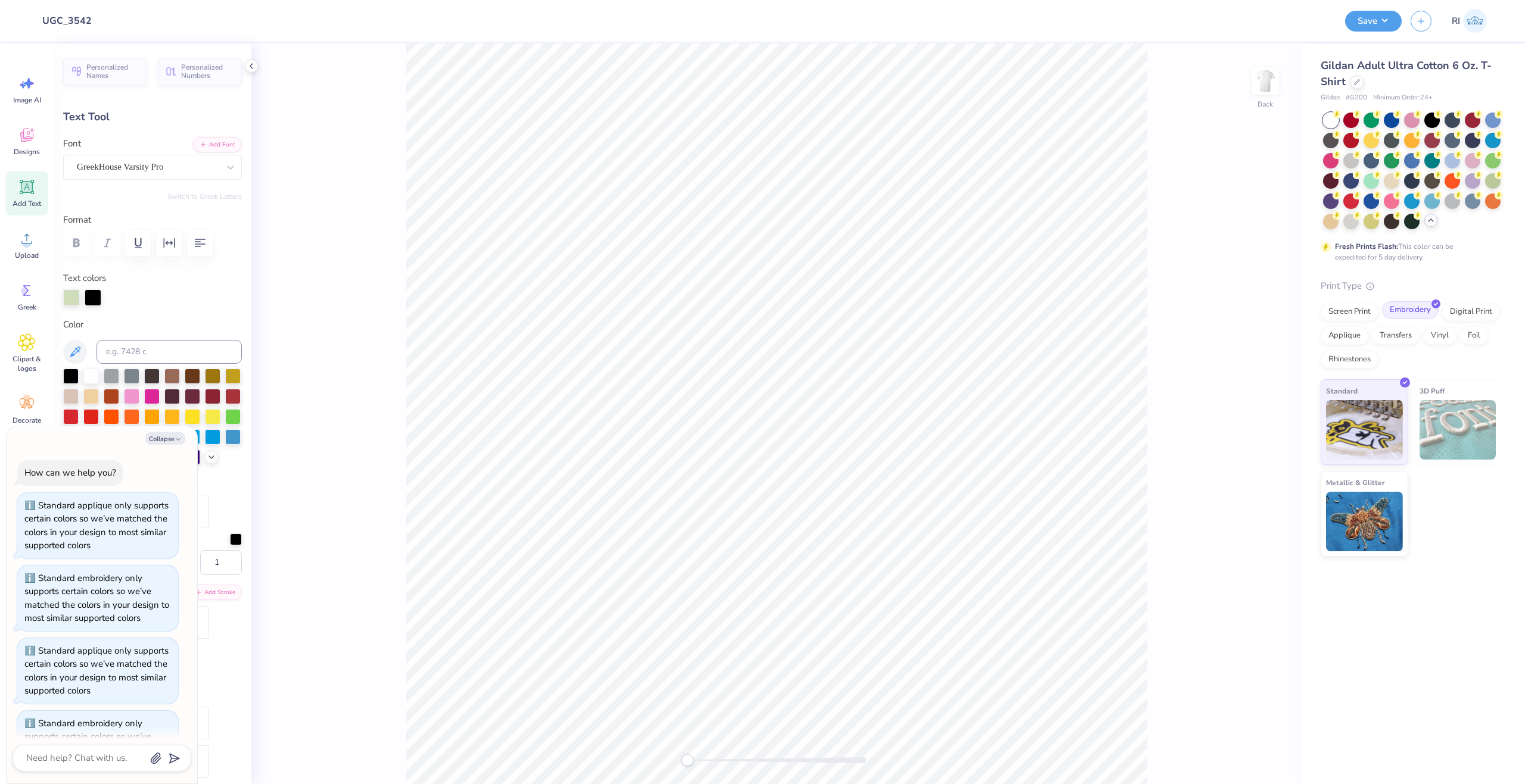
scroll to position [47, 0]
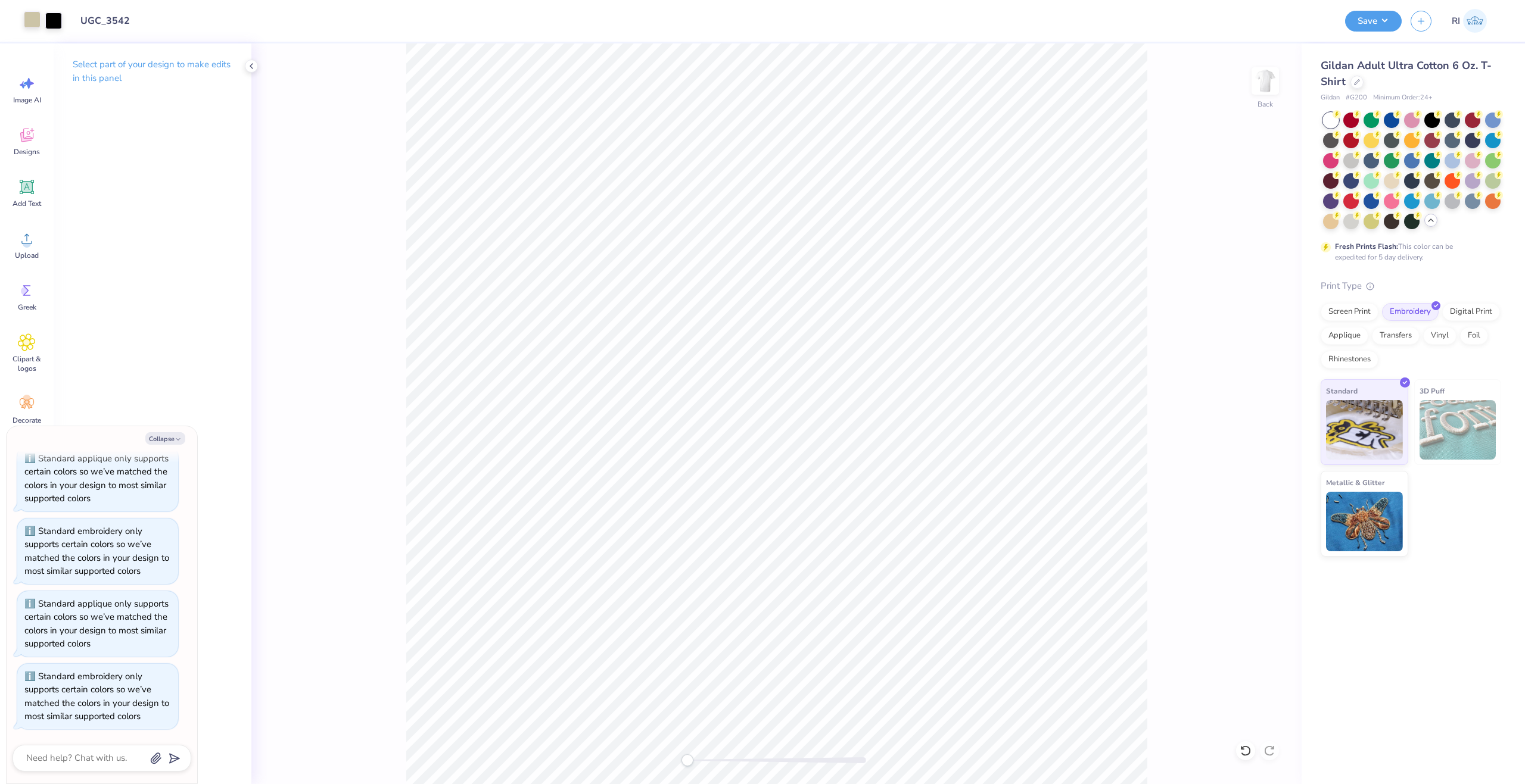
click at [33, 27] on div at bounding box center [32, 20] width 17 height 17
type textarea "x"
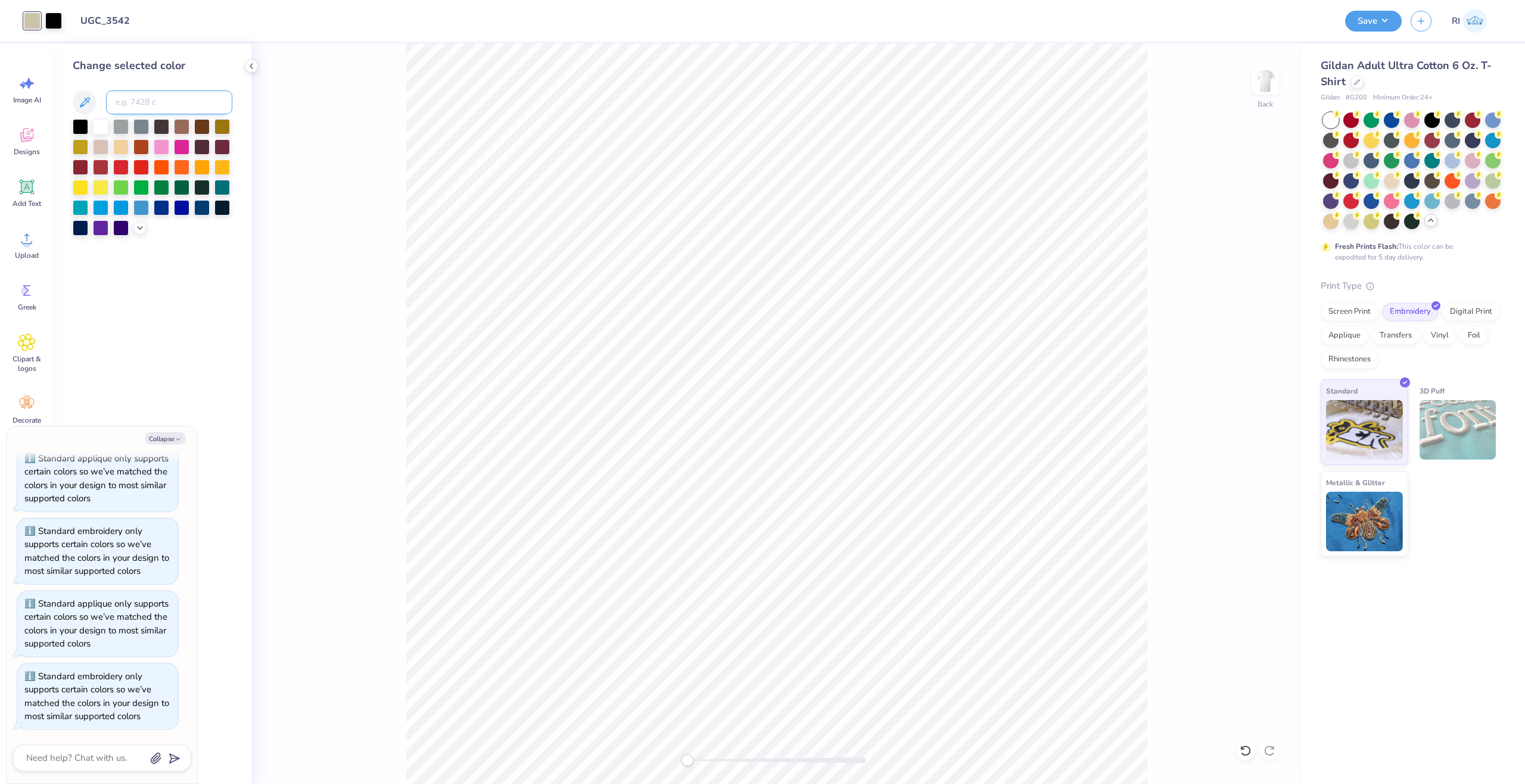
click at [133, 92] on input at bounding box center [170, 103] width 127 height 24
type input "7485"
type textarea "x"
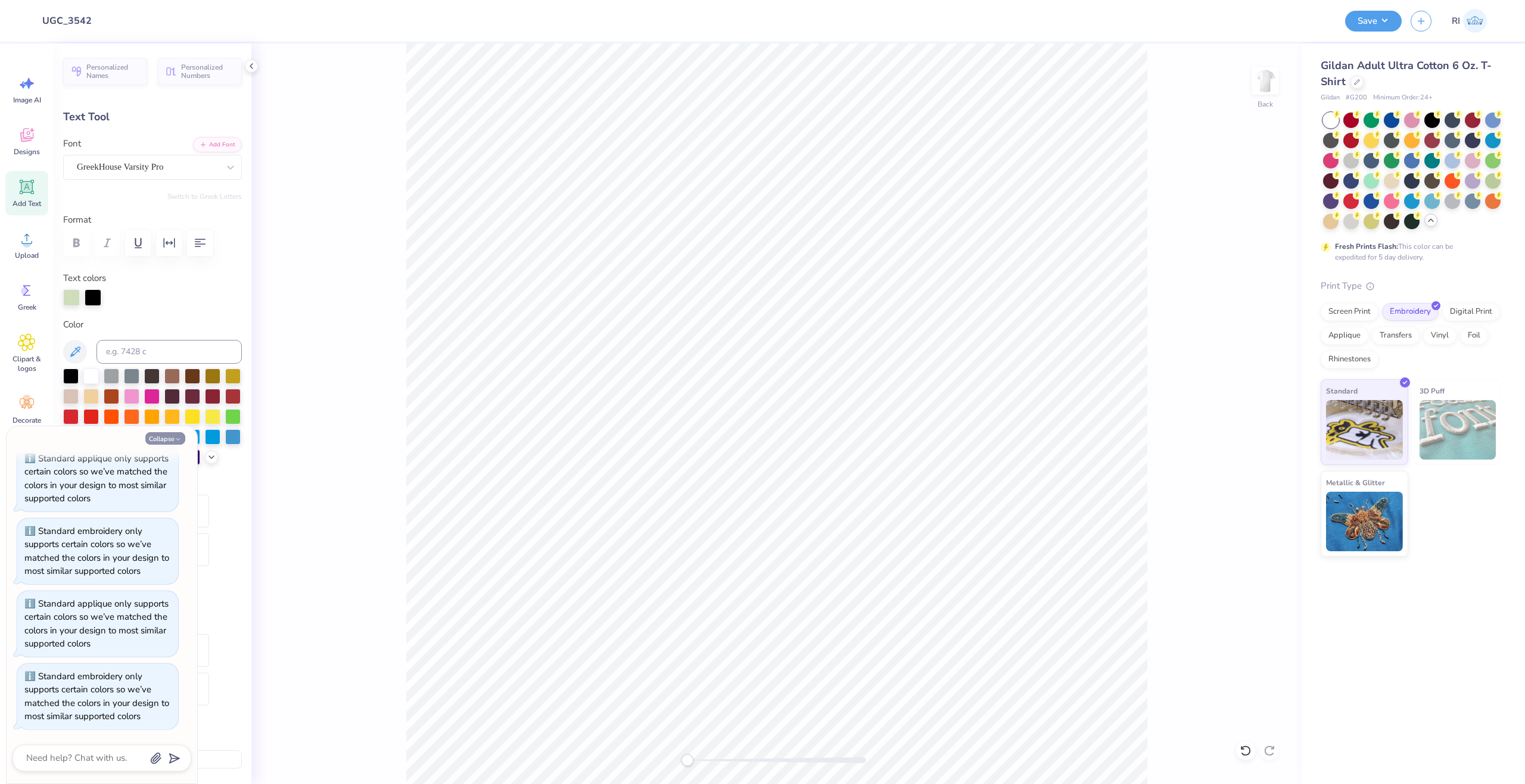
click at [170, 439] on button "Collapse" at bounding box center [165, 439] width 40 height 13
type textarea "x"
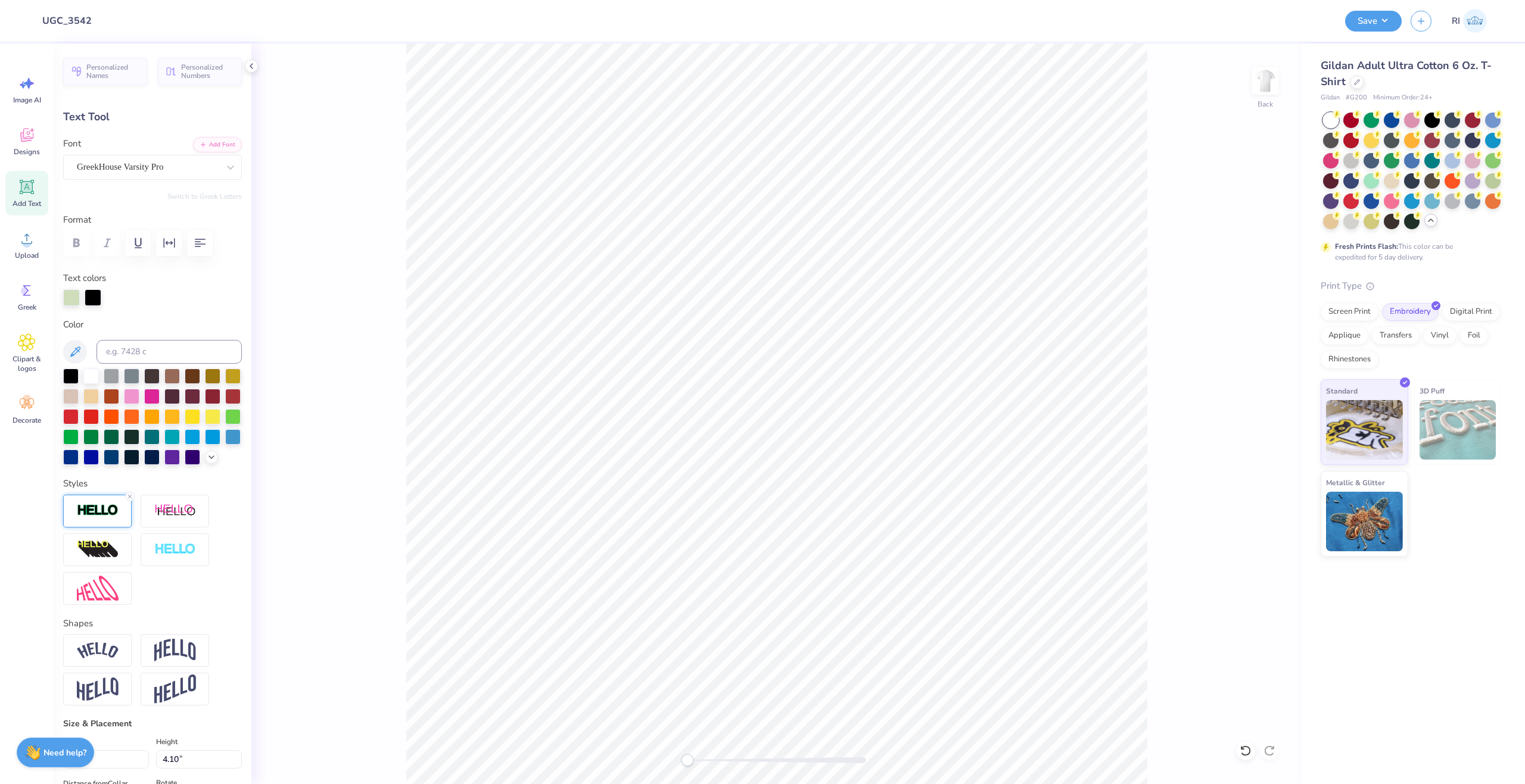
click at [93, 517] on img at bounding box center [98, 510] width 42 height 14
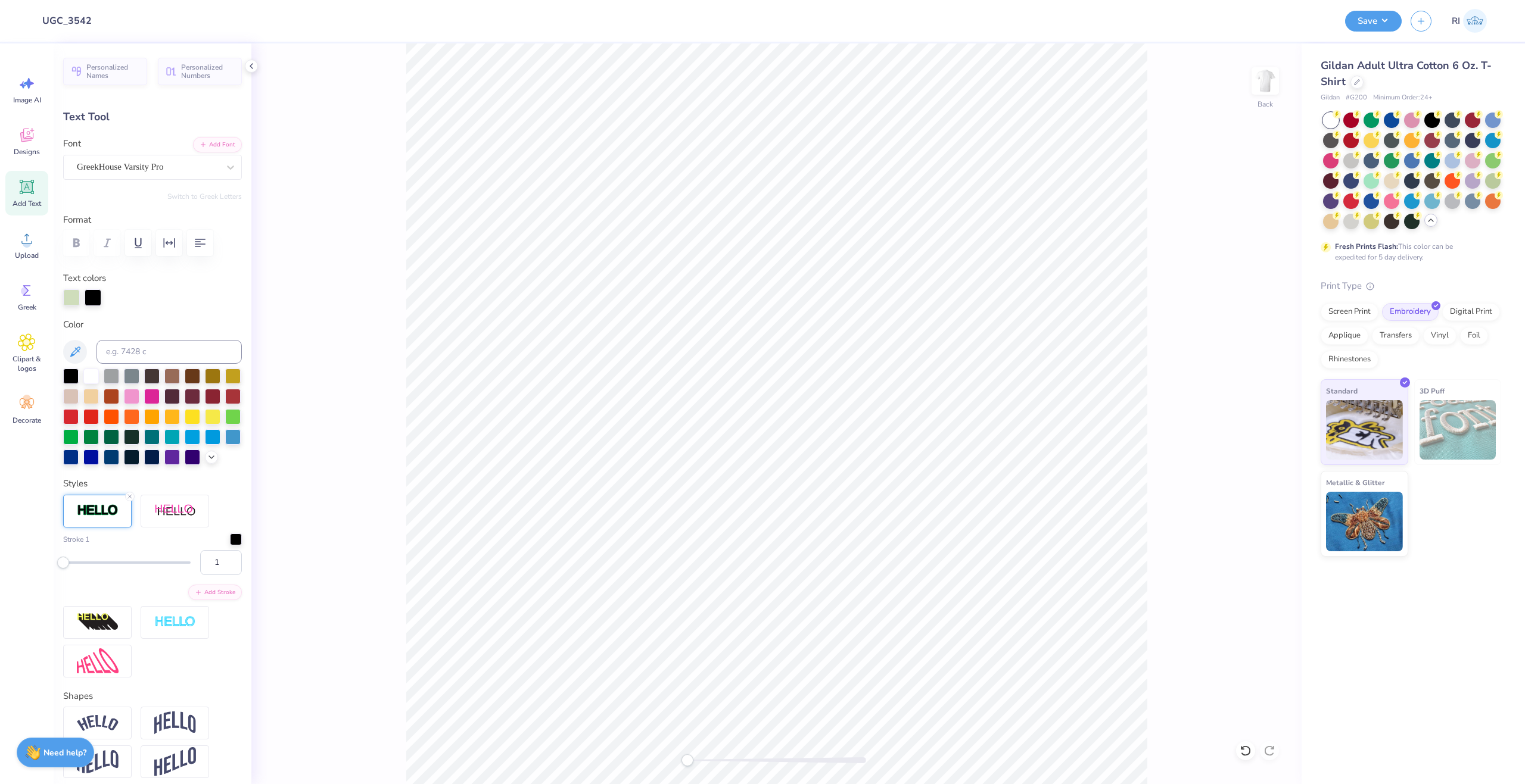
drag, startPoint x: 214, startPoint y: 584, endPoint x: 199, endPoint y: 569, distance: 21.2
click at [203, 575] on input "1" at bounding box center [221, 563] width 42 height 25
type input "2"
click at [211, 516] on div "Stroke 1 2 Add Stroke" at bounding box center [152, 586] width 178 height 183
click at [90, 301] on div at bounding box center [93, 297] width 17 height 17
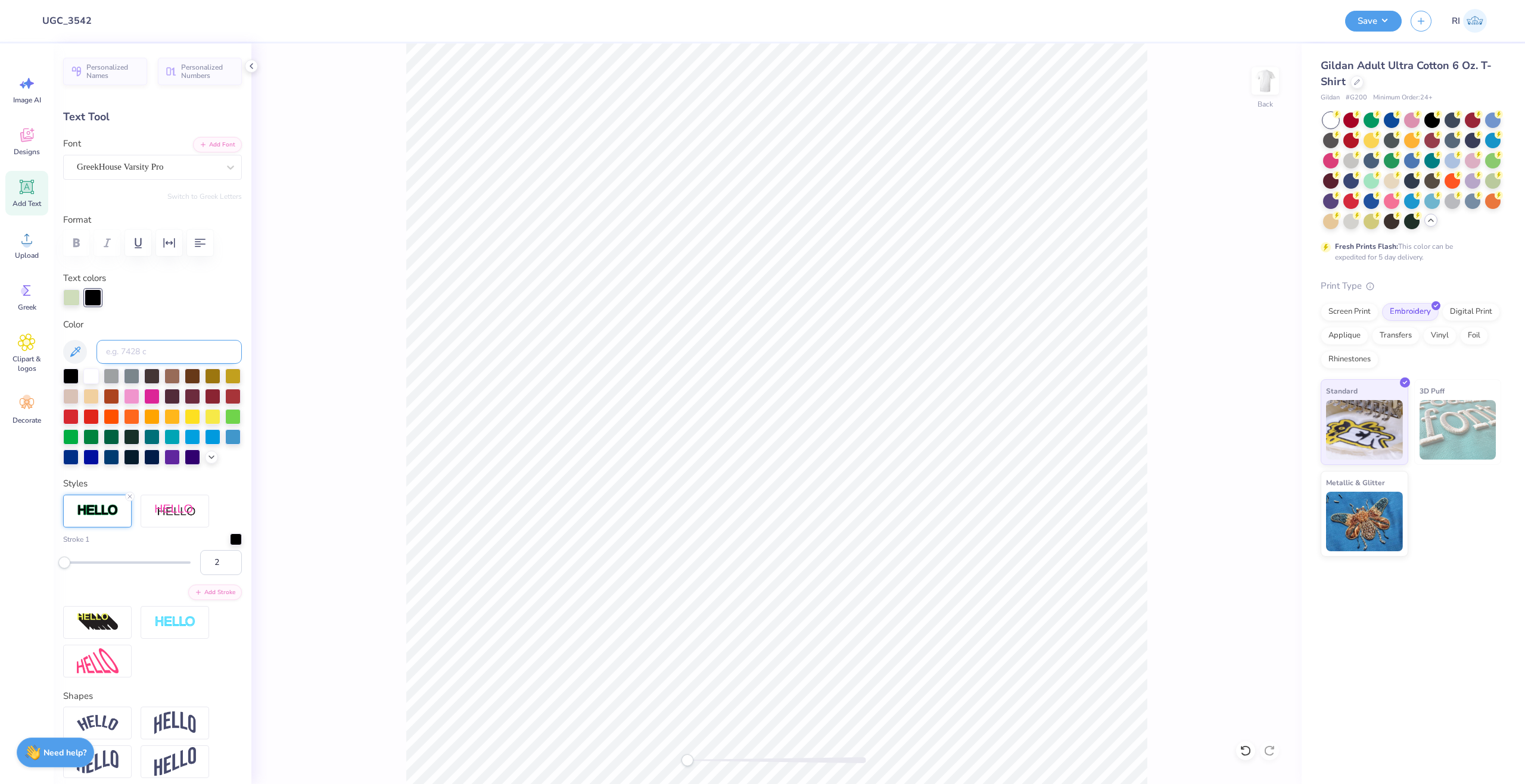
click at [131, 345] on input at bounding box center [170, 352] width 146 height 24
type input "291"
type input "9.00"
type input "4.16"
type input "3.00"
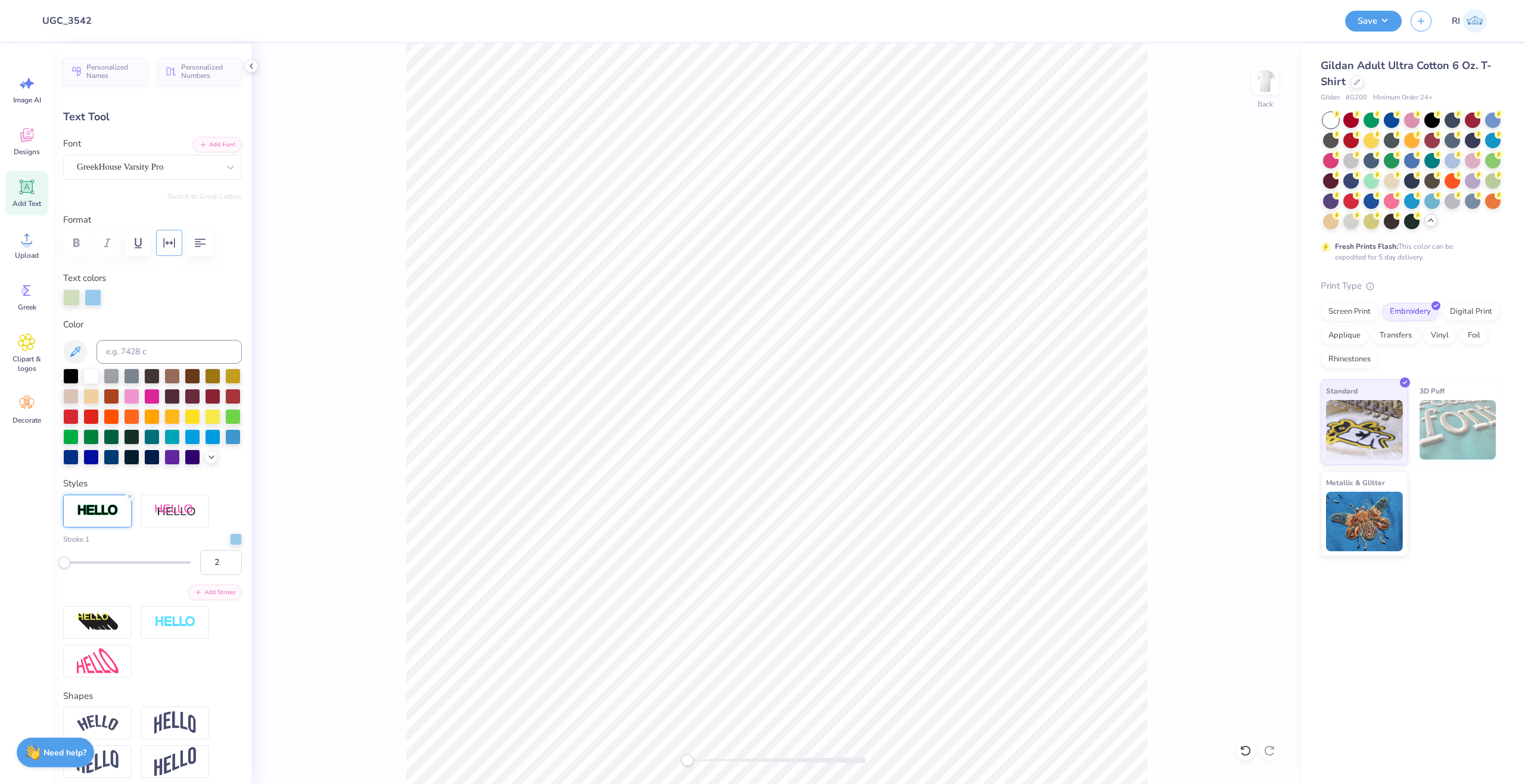
click at [173, 245] on icon "button" at bounding box center [169, 243] width 14 height 14
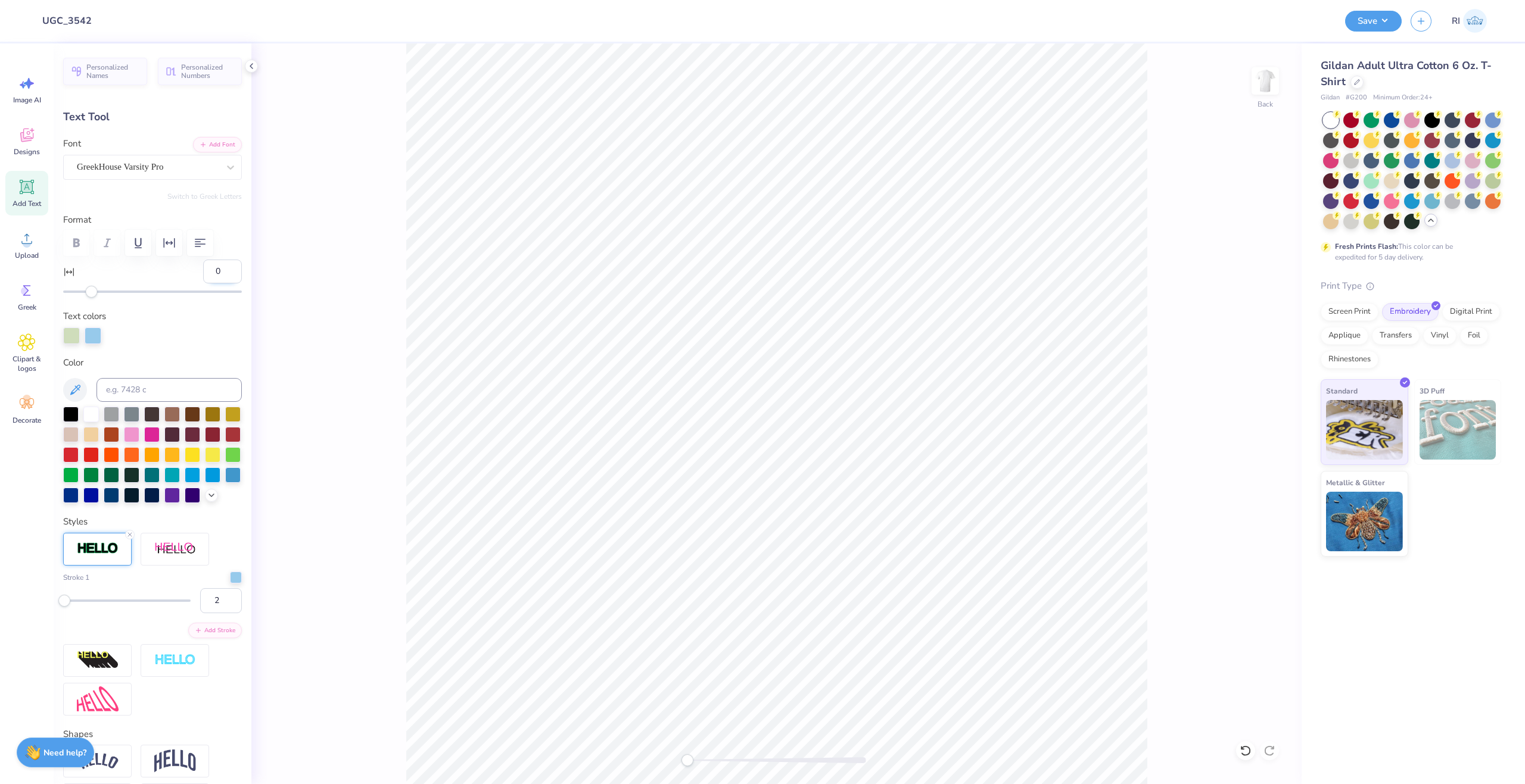
click at [209, 274] on input "0" at bounding box center [222, 271] width 39 height 24
type input "-5"
click at [1368, 23] on button "Save" at bounding box center [1373, 19] width 57 height 21
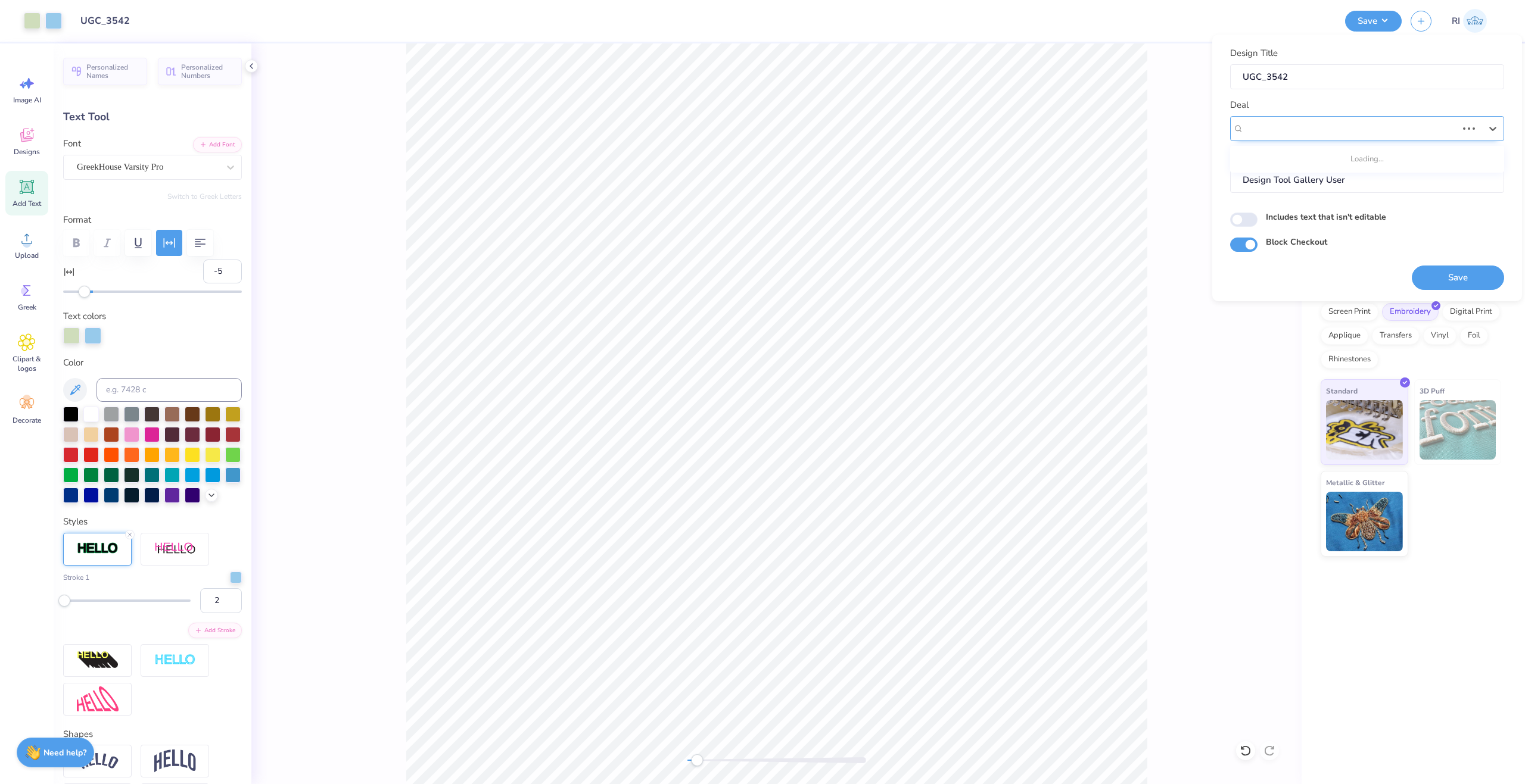
click at [1339, 132] on div "UGC Designs" at bounding box center [1350, 128] width 215 height 18
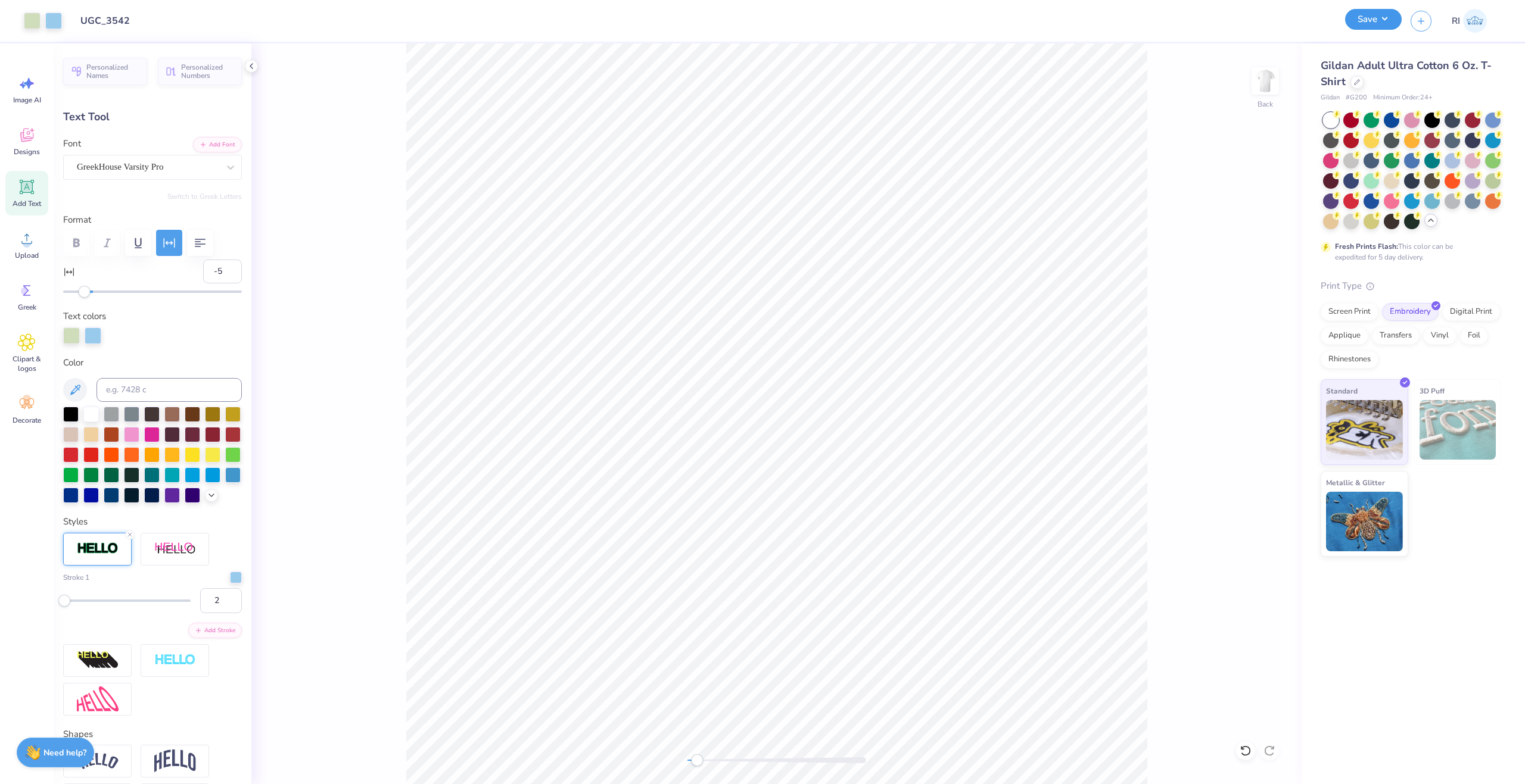
click at [1377, 16] on button "Save" at bounding box center [1373, 19] width 57 height 21
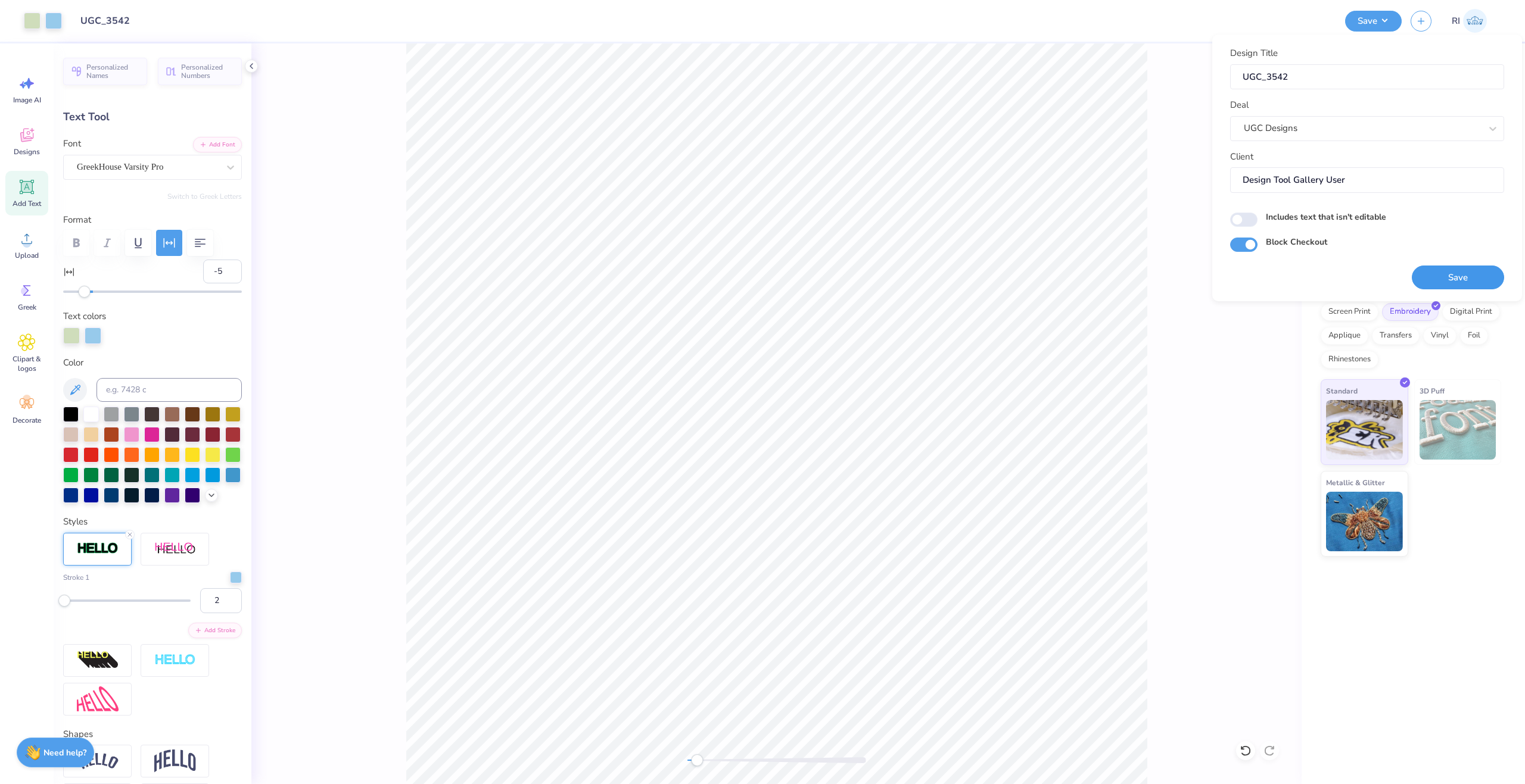
click at [1480, 276] on button "Save" at bounding box center [1458, 277] width 93 height 24
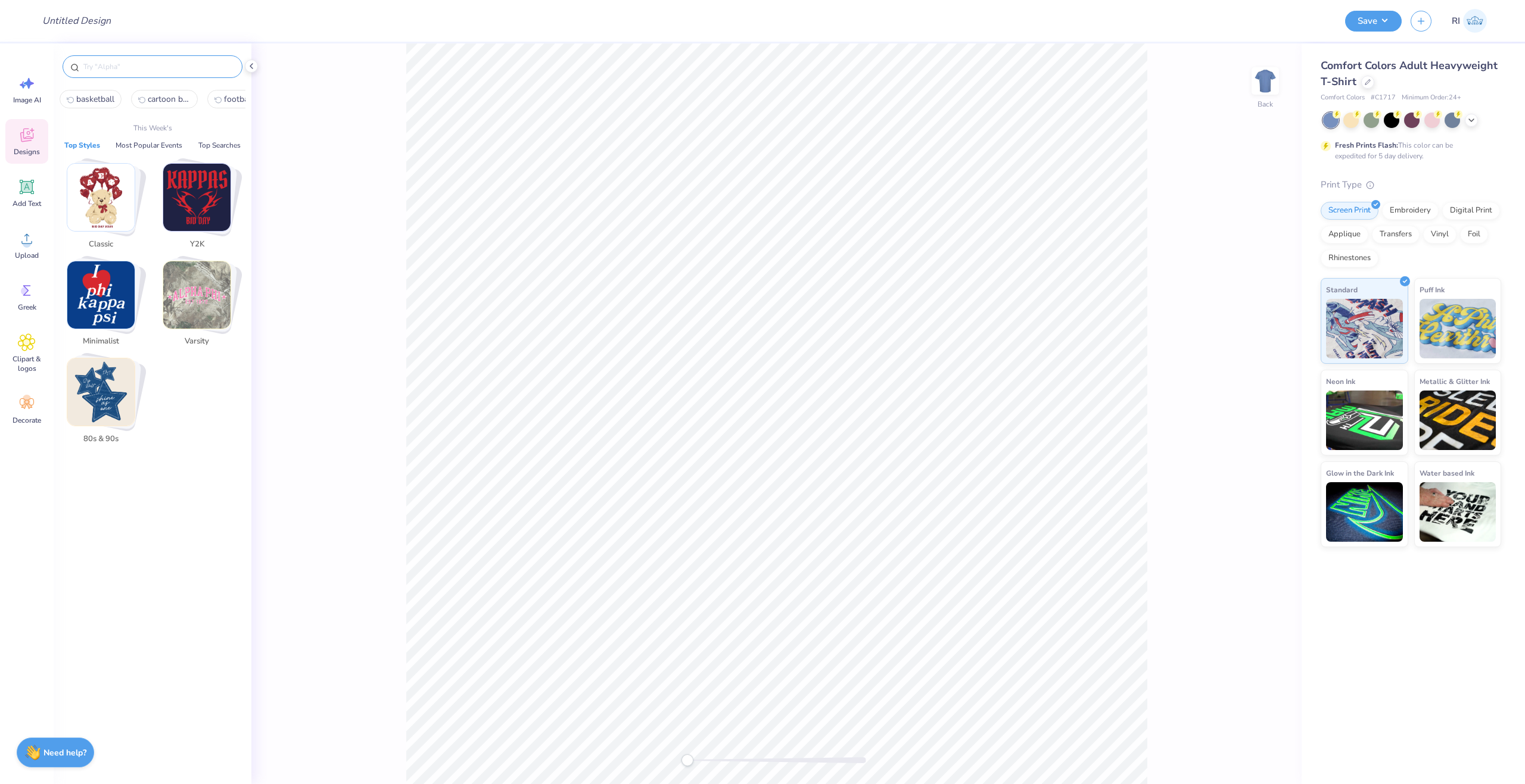
click at [123, 69] on input "text" at bounding box center [158, 67] width 152 height 12
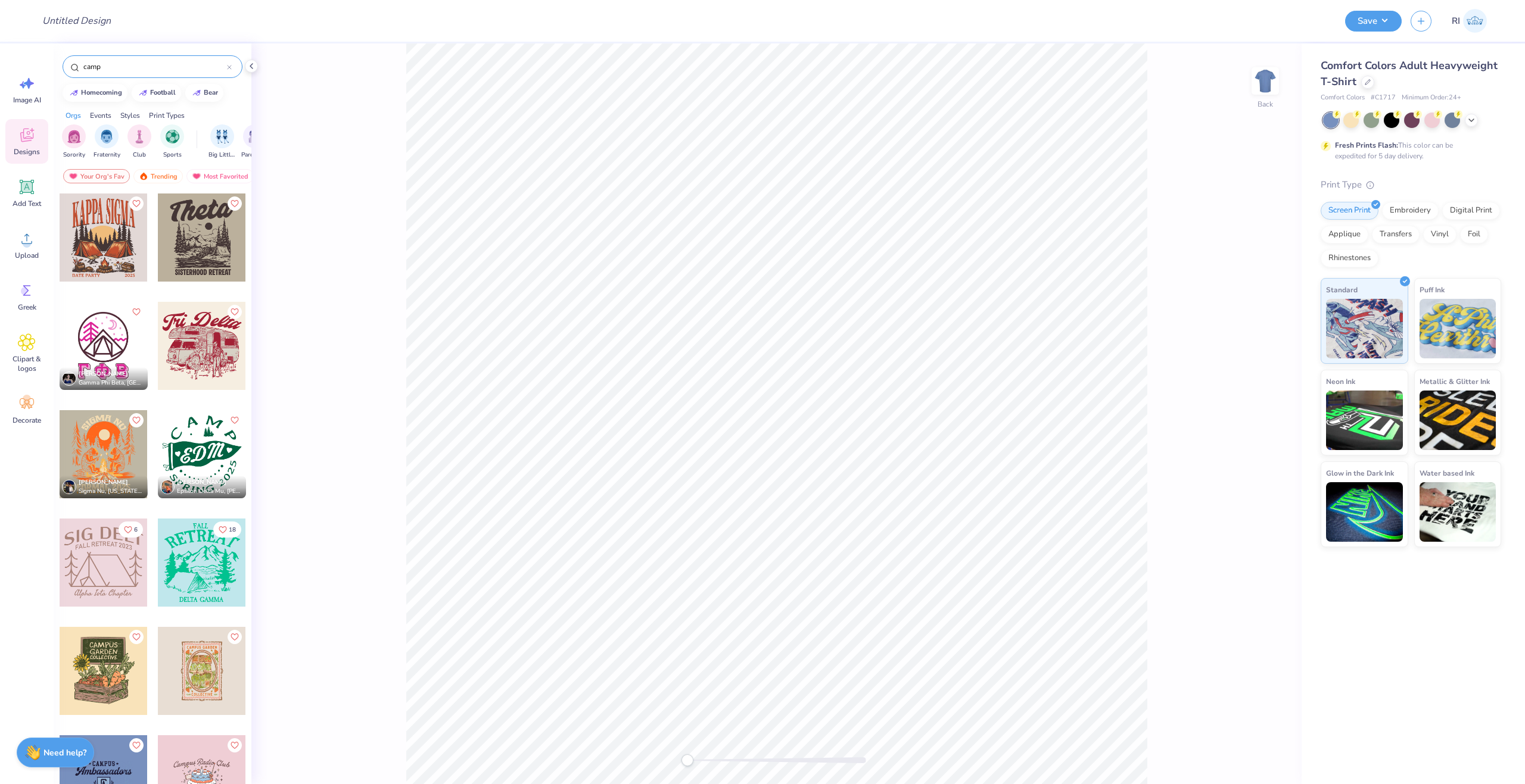
type input "camp"
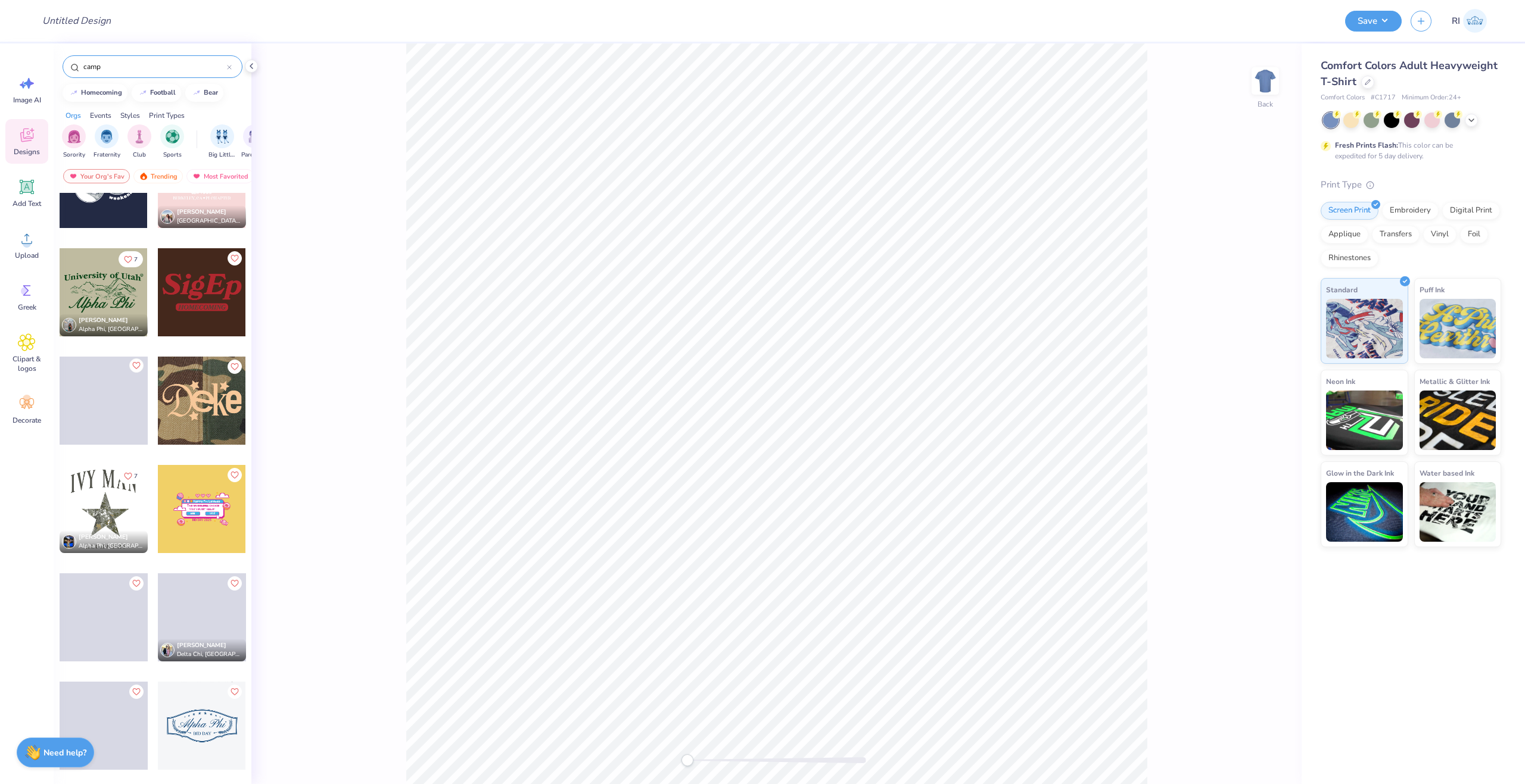
scroll to position [4704, 0]
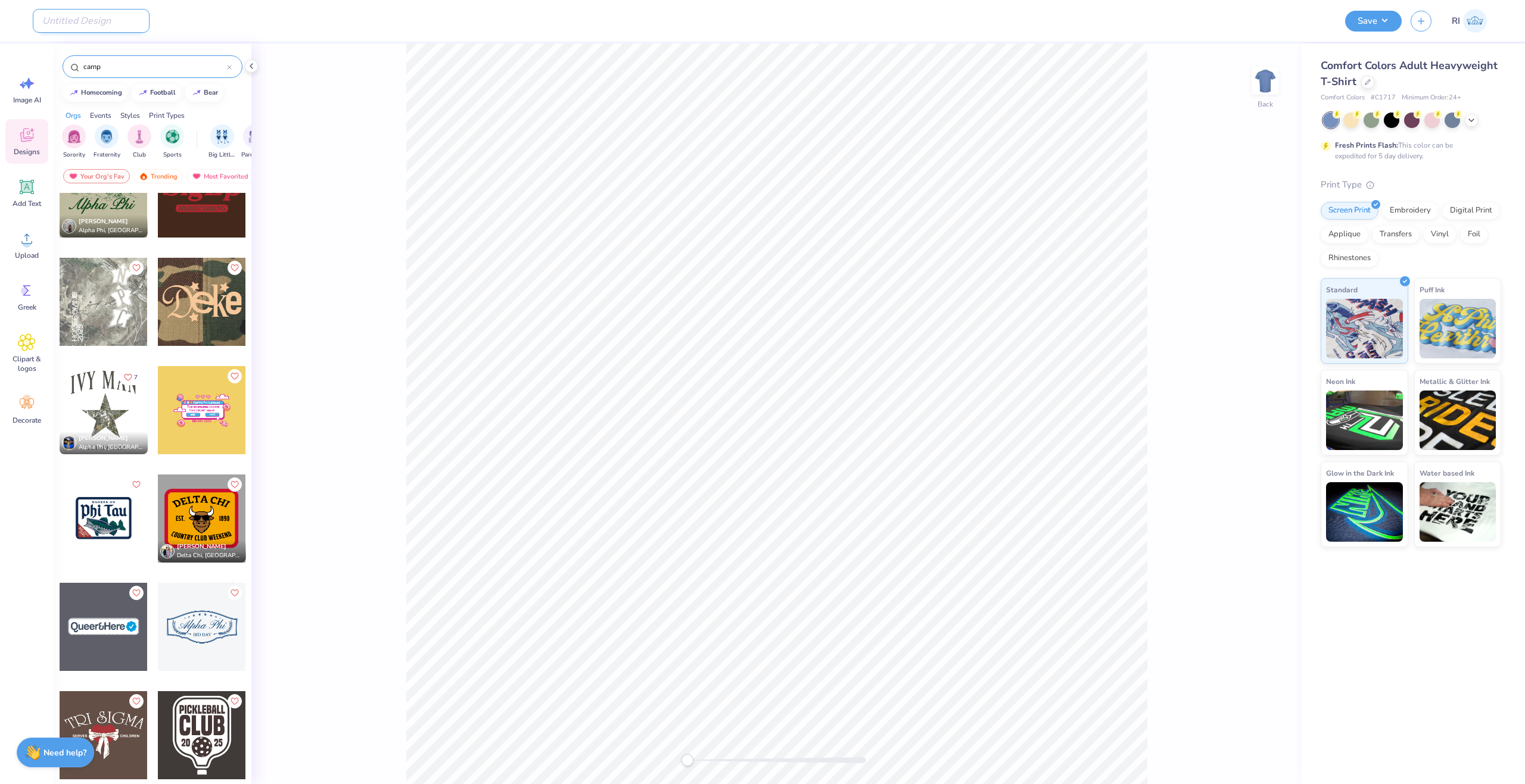
click at [113, 14] on input "Design Title" at bounding box center [91, 21] width 117 height 24
paste input "UGC_3543"
type input "UGC_3543"
click at [1365, 78] on div at bounding box center [1367, 81] width 13 height 13
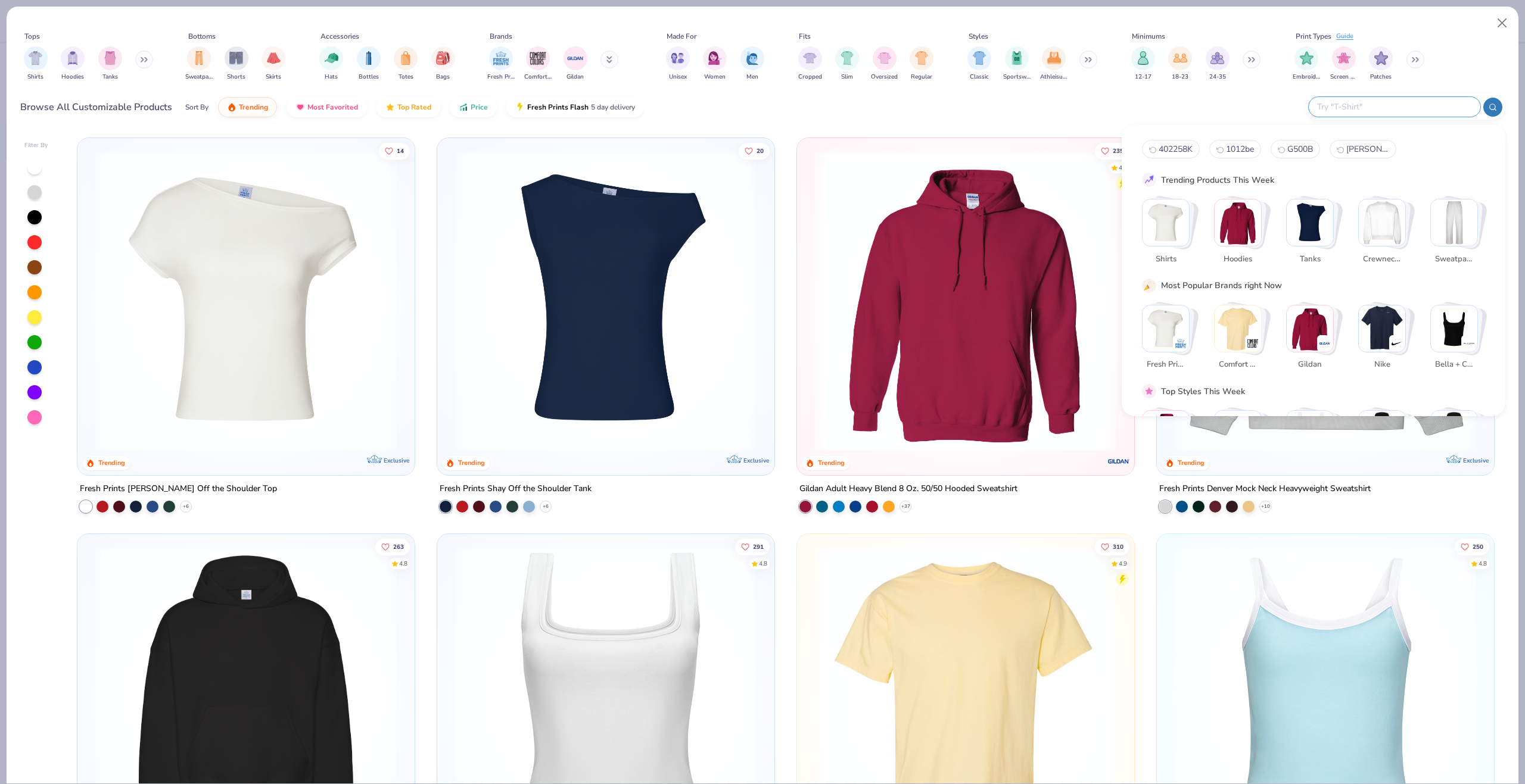
click at [1430, 101] on input "text" at bounding box center [1394, 107] width 156 height 14
paste input "G500"
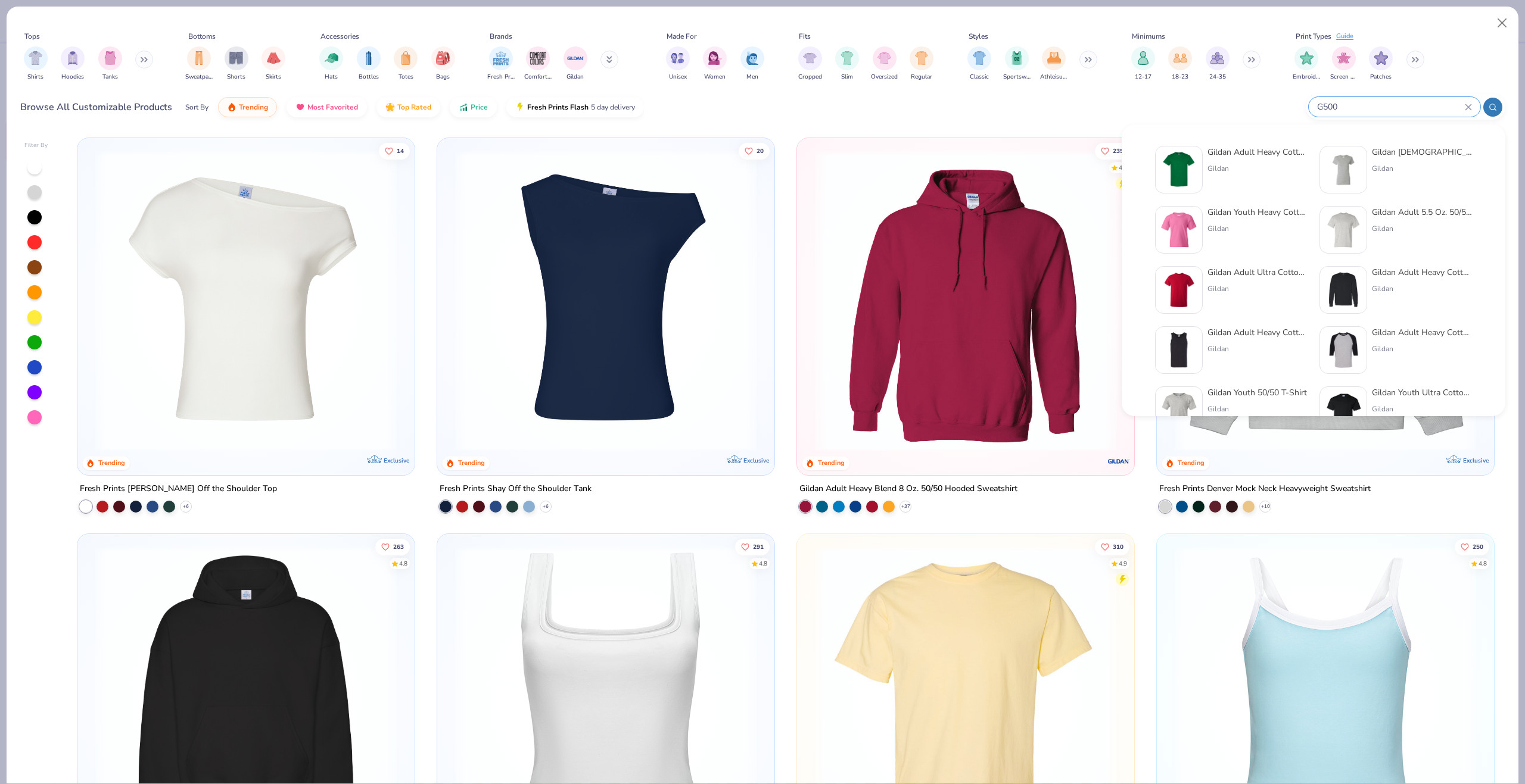
type input "G500"
click at [1181, 162] on img at bounding box center [1179, 169] width 37 height 37
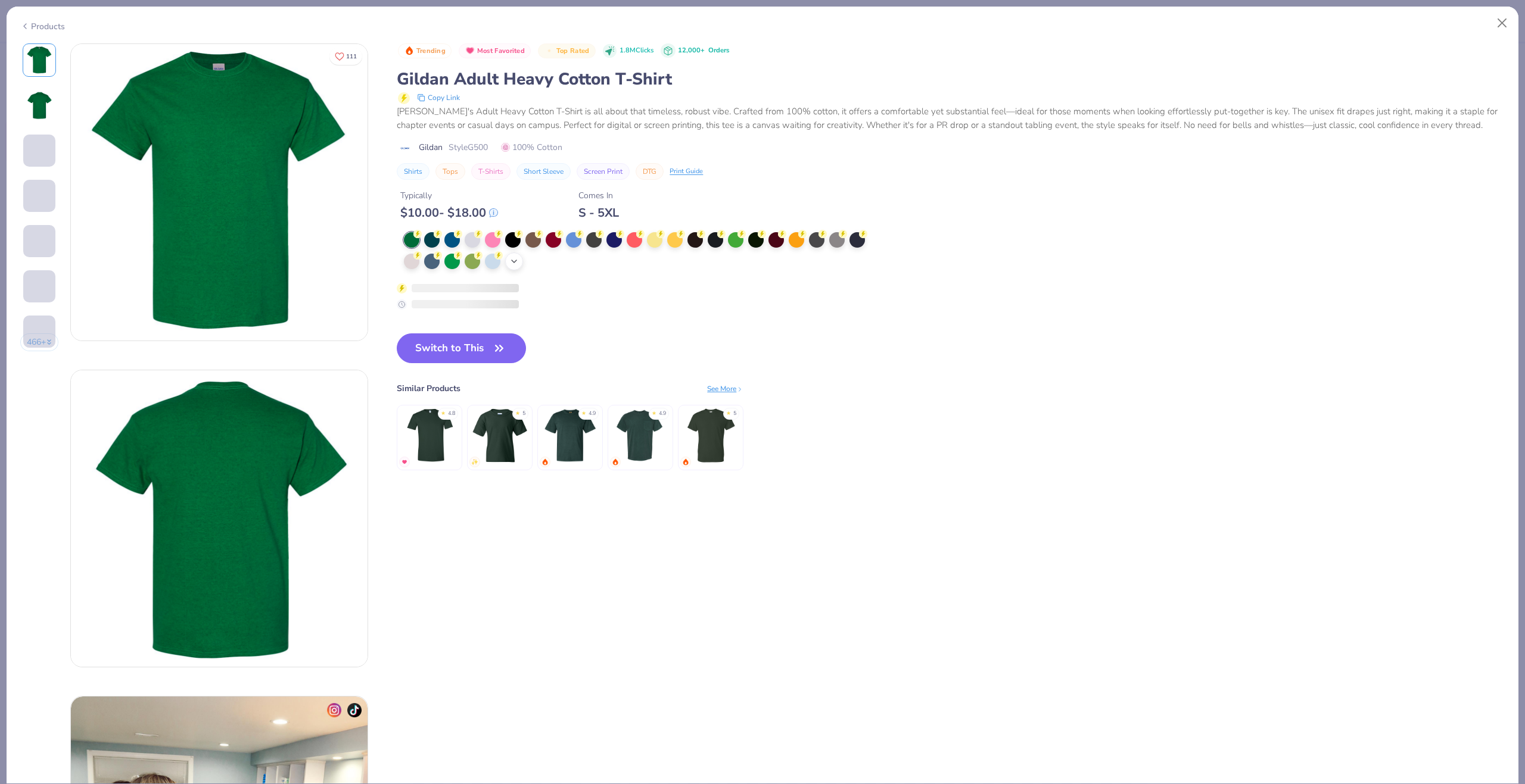
click at [514, 260] on icon at bounding box center [514, 261] width 10 height 10
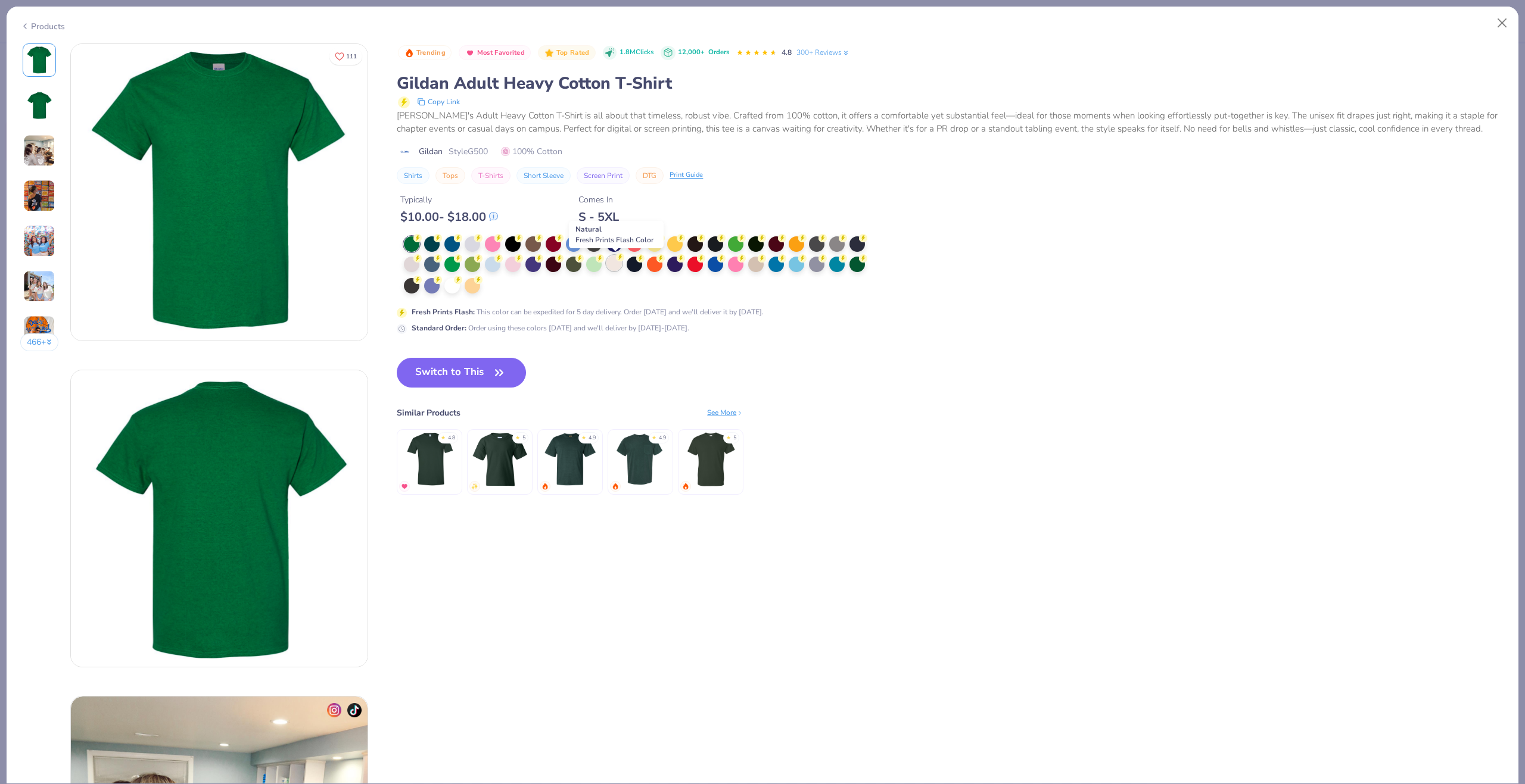
click at [619, 264] on div at bounding box center [614, 263] width 16 height 16
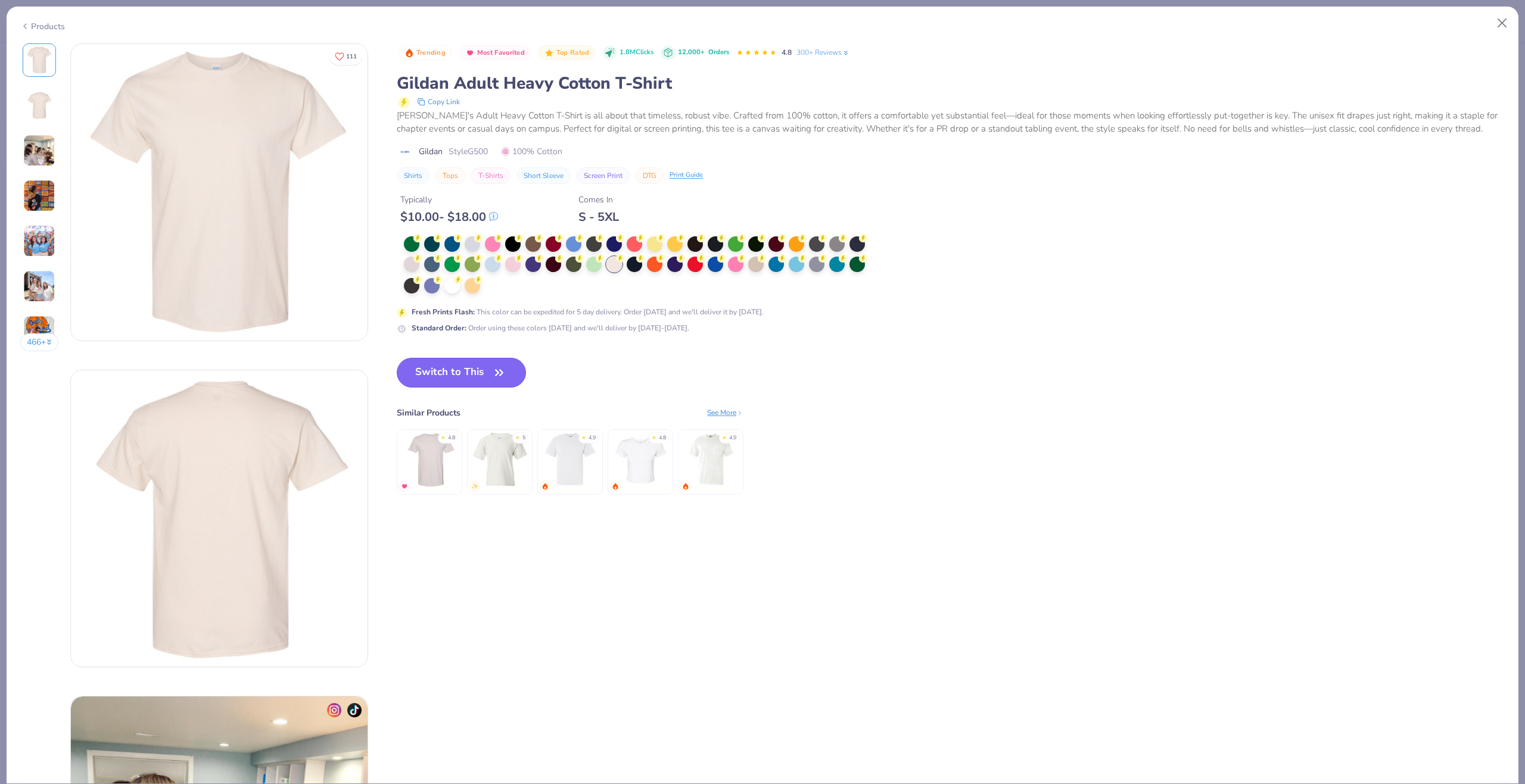
click at [449, 368] on button "Switch to This" at bounding box center [461, 373] width 130 height 30
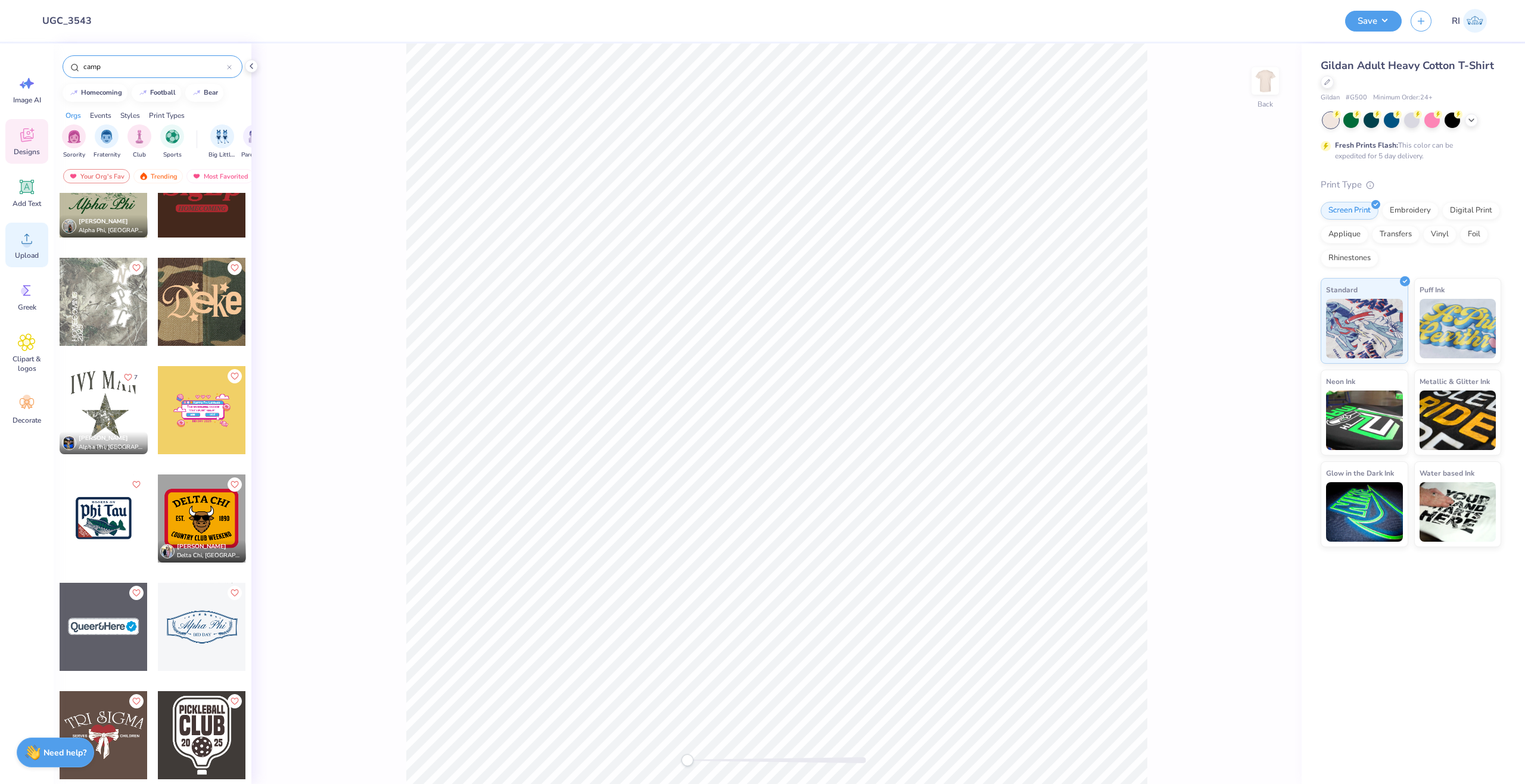
click at [25, 230] on icon at bounding box center [27, 239] width 18 height 18
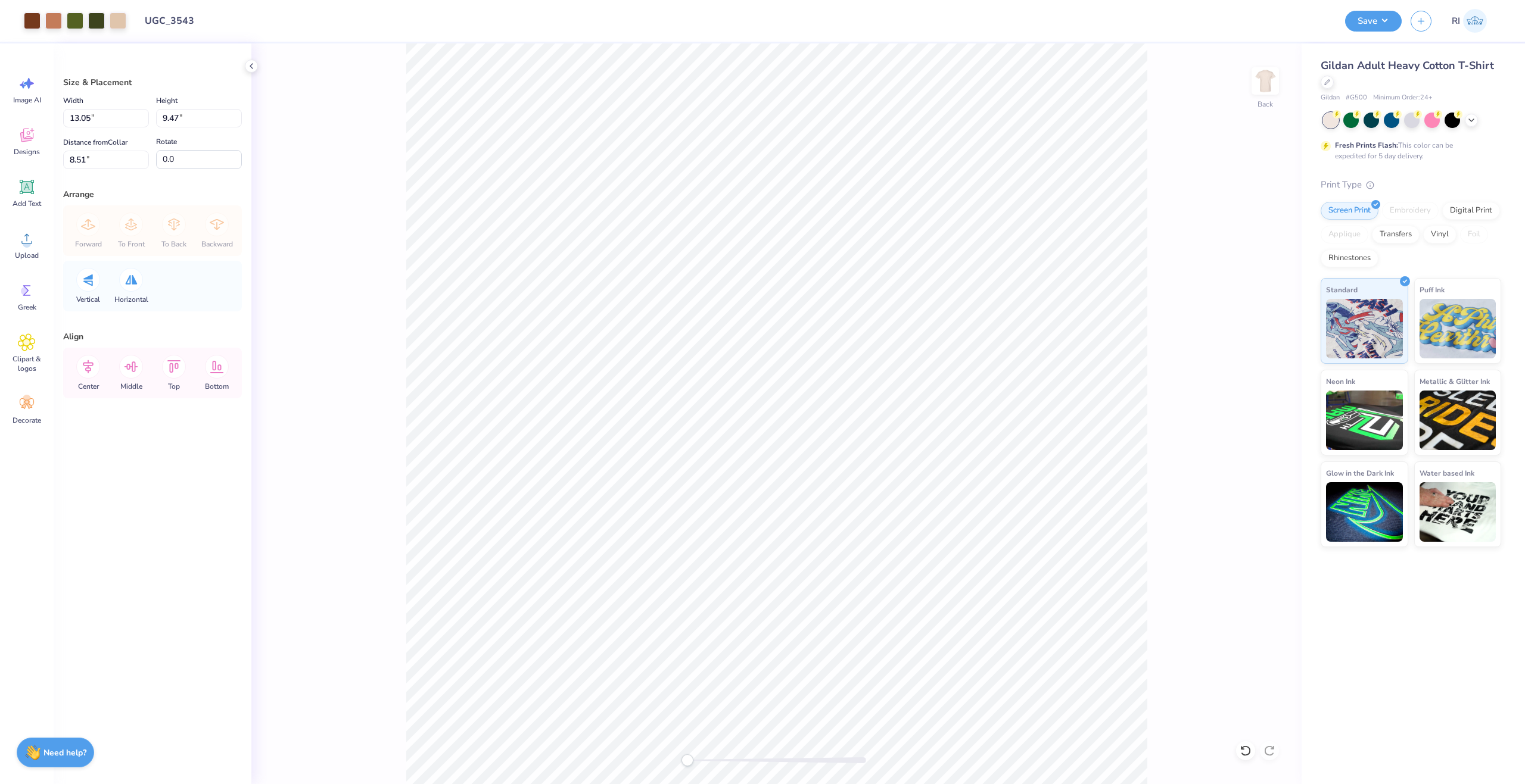
click at [110, 109] on div "Width 13.05 13.05 "" at bounding box center [106, 110] width 86 height 34
click at [114, 119] on input "13.05" at bounding box center [106, 118] width 86 height 18
type input "11.85"
type input "8.60"
click at [107, 162] on input "8.95" at bounding box center [106, 159] width 86 height 18
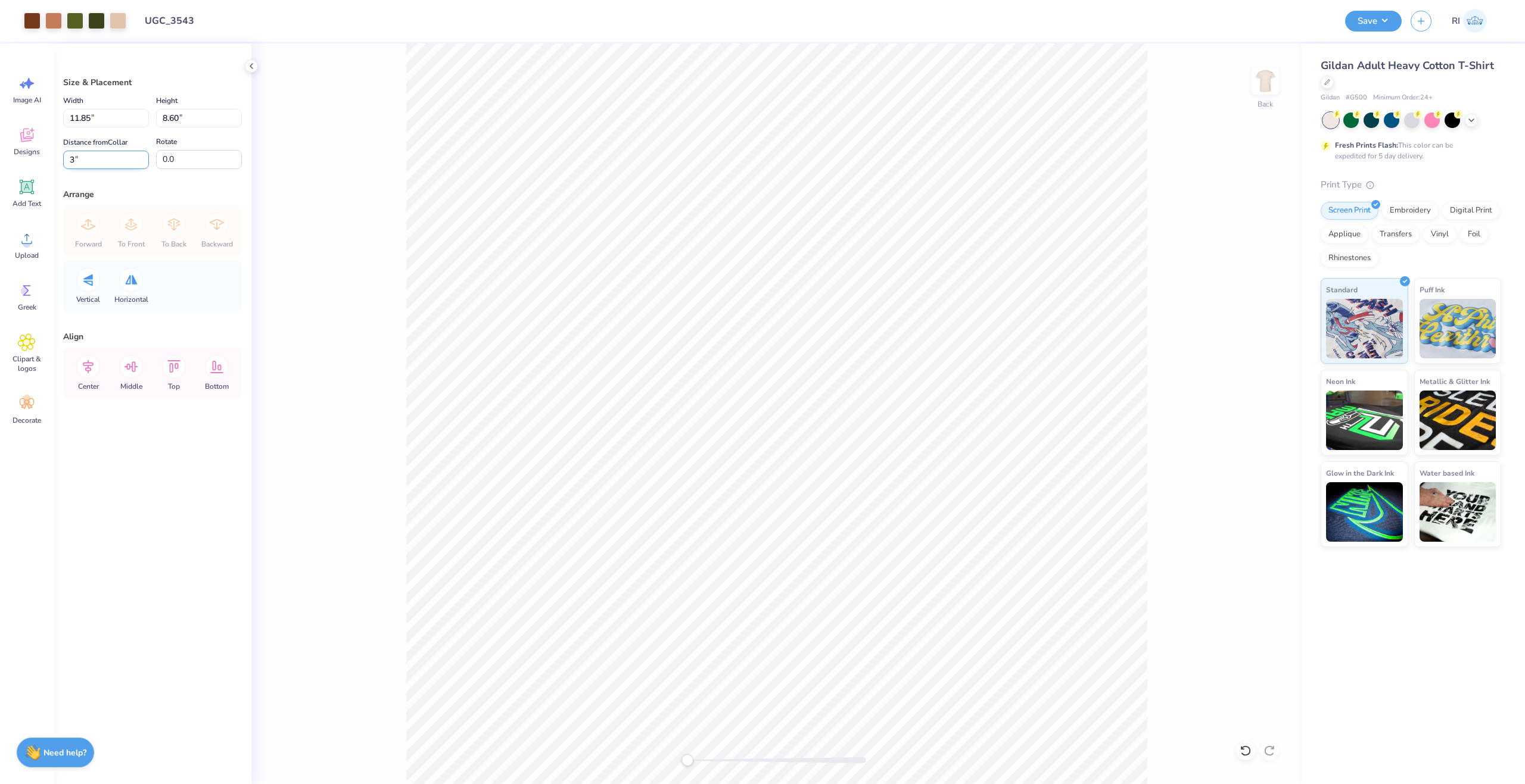
type input "3"
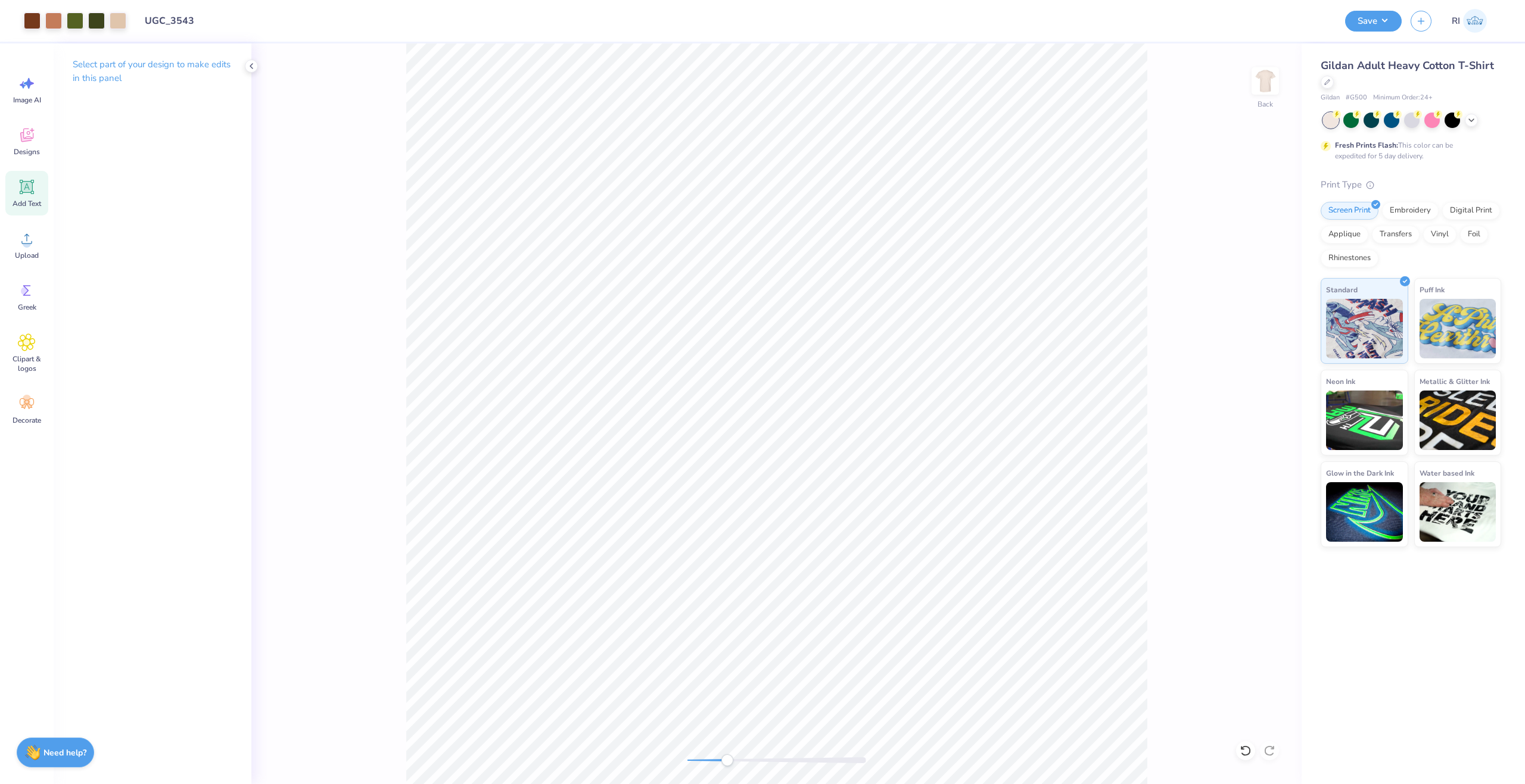
click at [42, 185] on div "Add Text" at bounding box center [27, 193] width 43 height 45
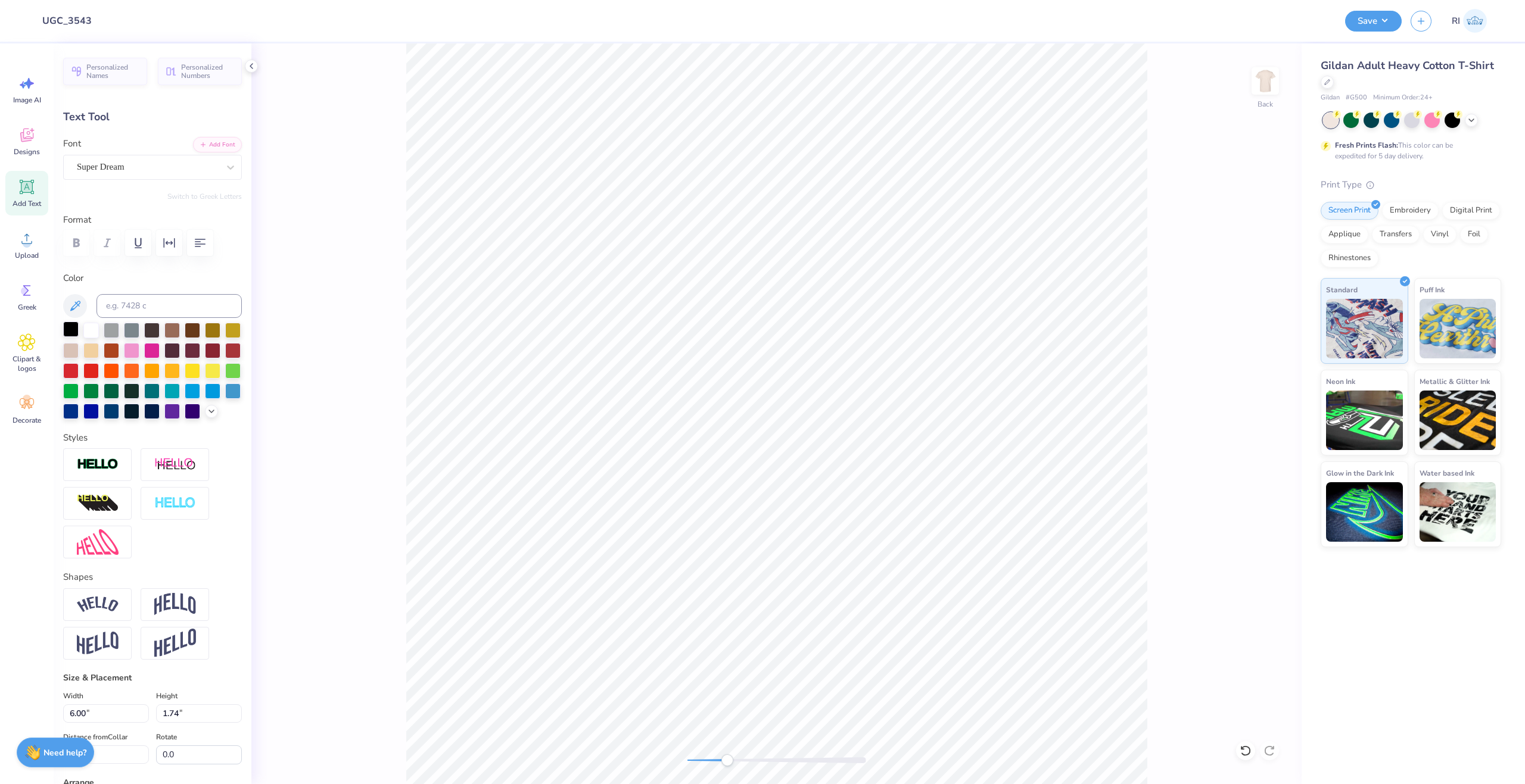
click at [70, 327] on div at bounding box center [71, 329] width 16 height 16
click at [211, 139] on button "Add Font" at bounding box center [217, 144] width 49 height 16
click at [193, 150] on button "Add Font" at bounding box center [217, 144] width 49 height 16
type textarea "FALL RECRUITMENT 2025"
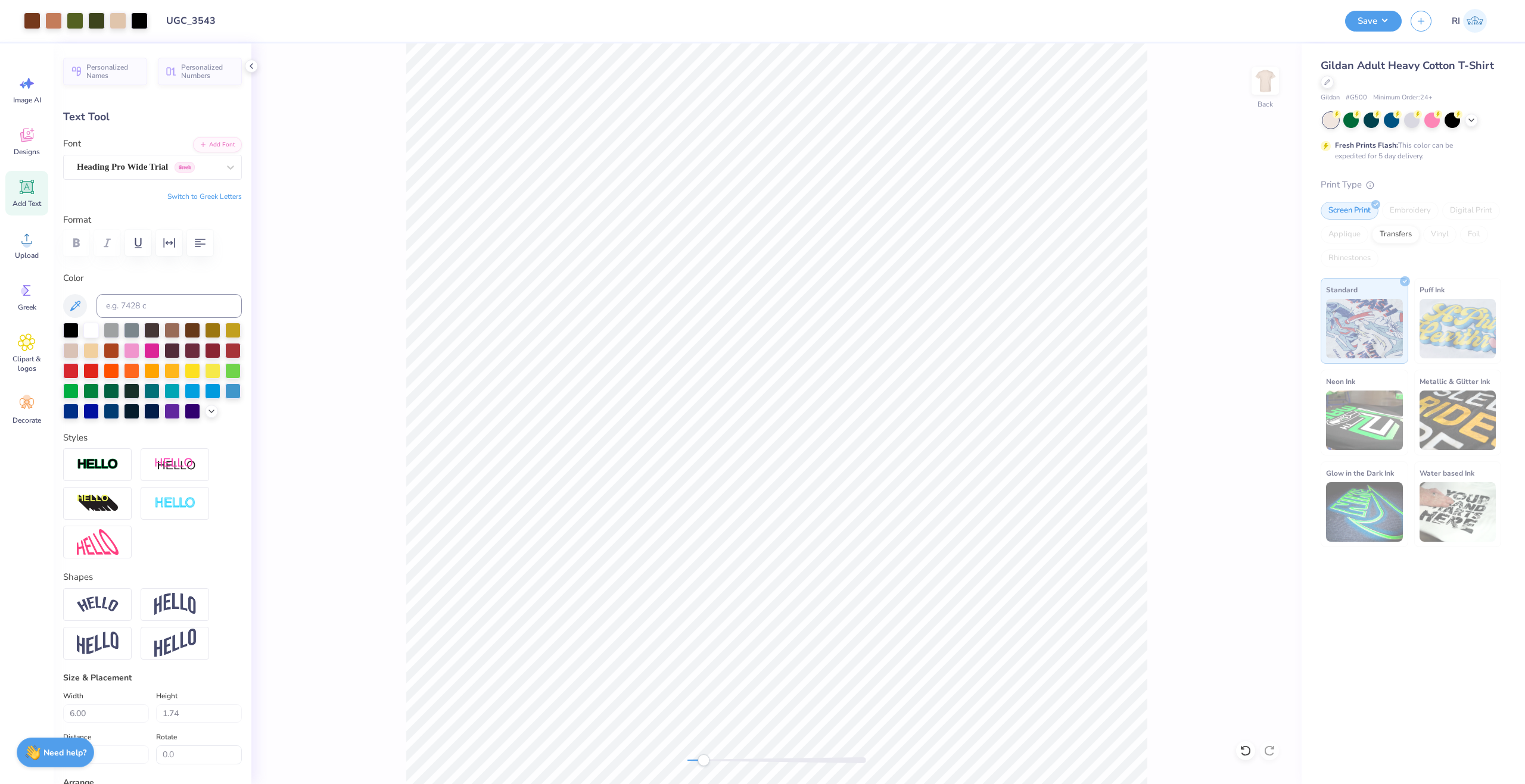
type input "15.02"
type input "0.62"
type input "12.94"
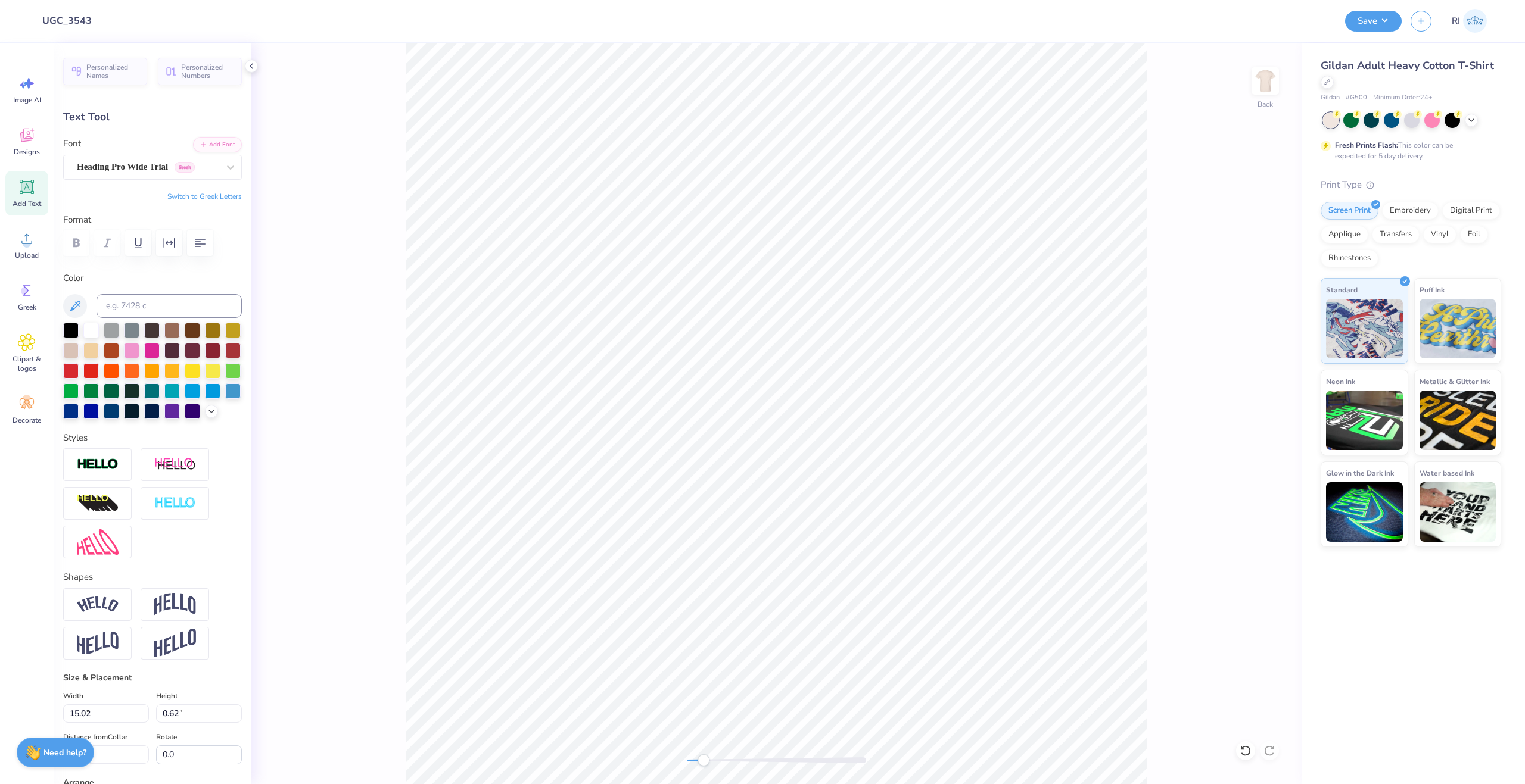
type input "8.48"
type input "0.35"
type input "5.92"
type input "0.24"
type input "11.37"
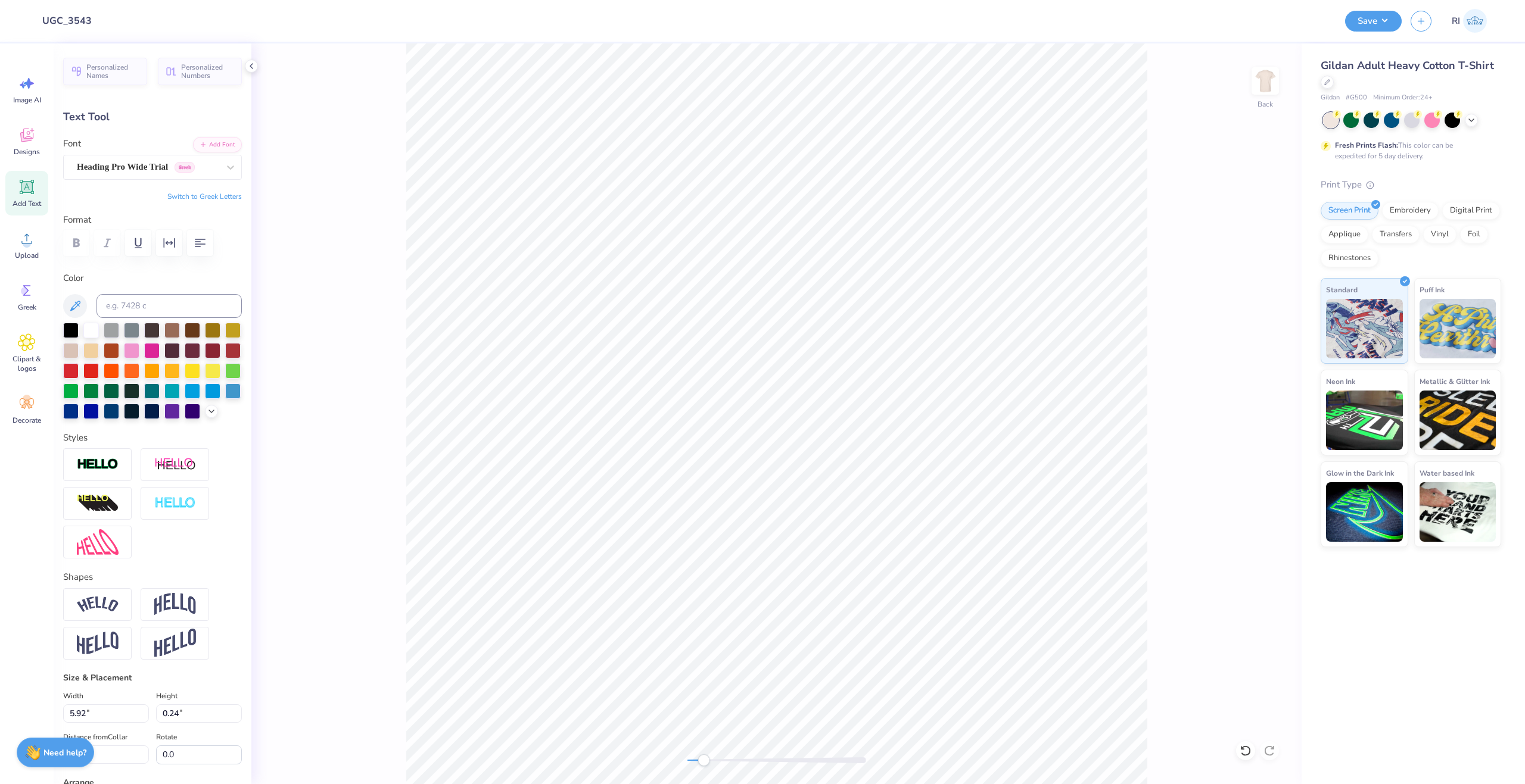
scroll to position [10, 6]
type textarea "FALL RECRUITMENT"
type input "4.22"
type input "11.38"
type input "4.70"
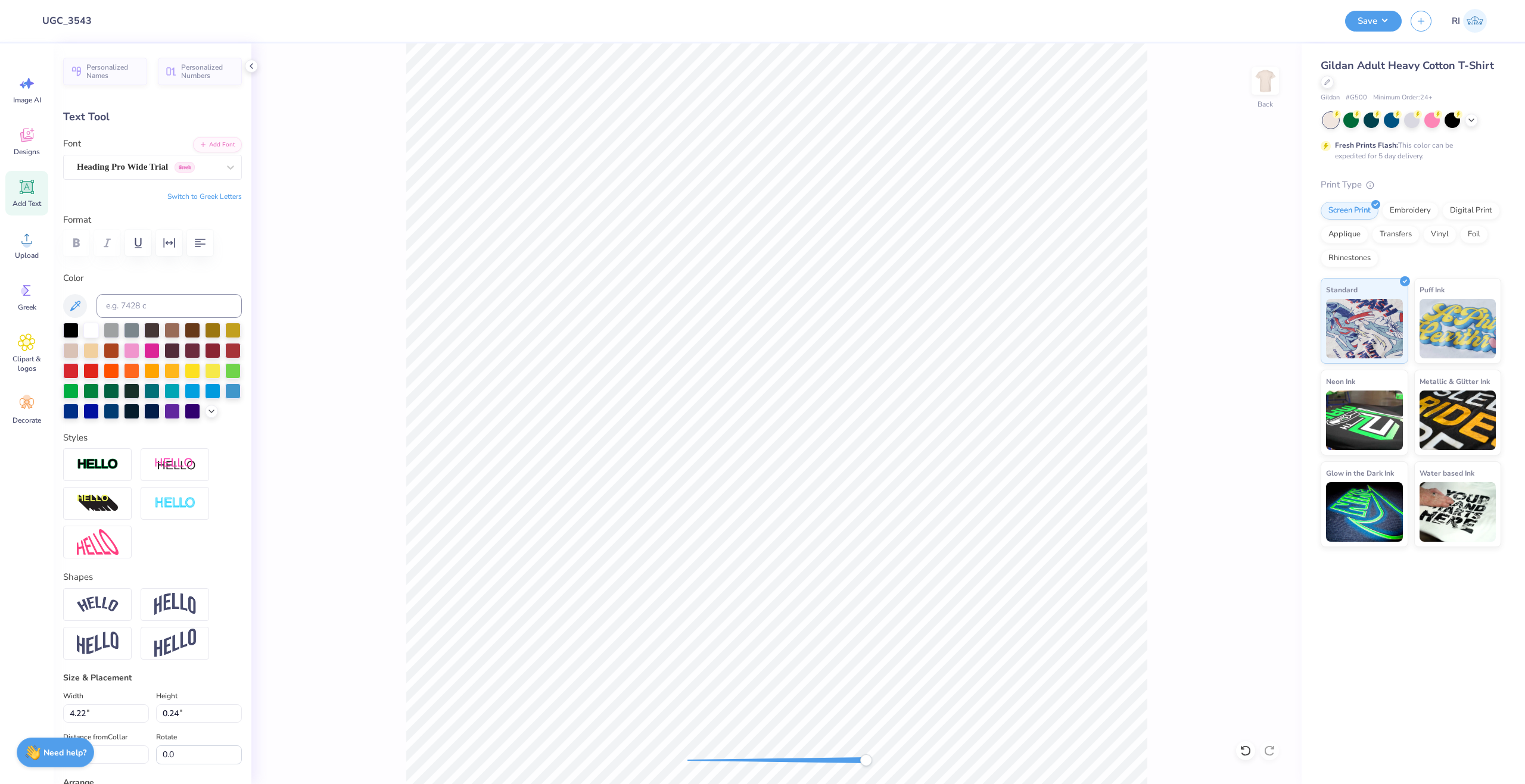
type input "0.27"
type input "11.37"
click at [211, 138] on button "Add Font" at bounding box center [217, 144] width 49 height 16
type input "4.50"
type input "0.26"
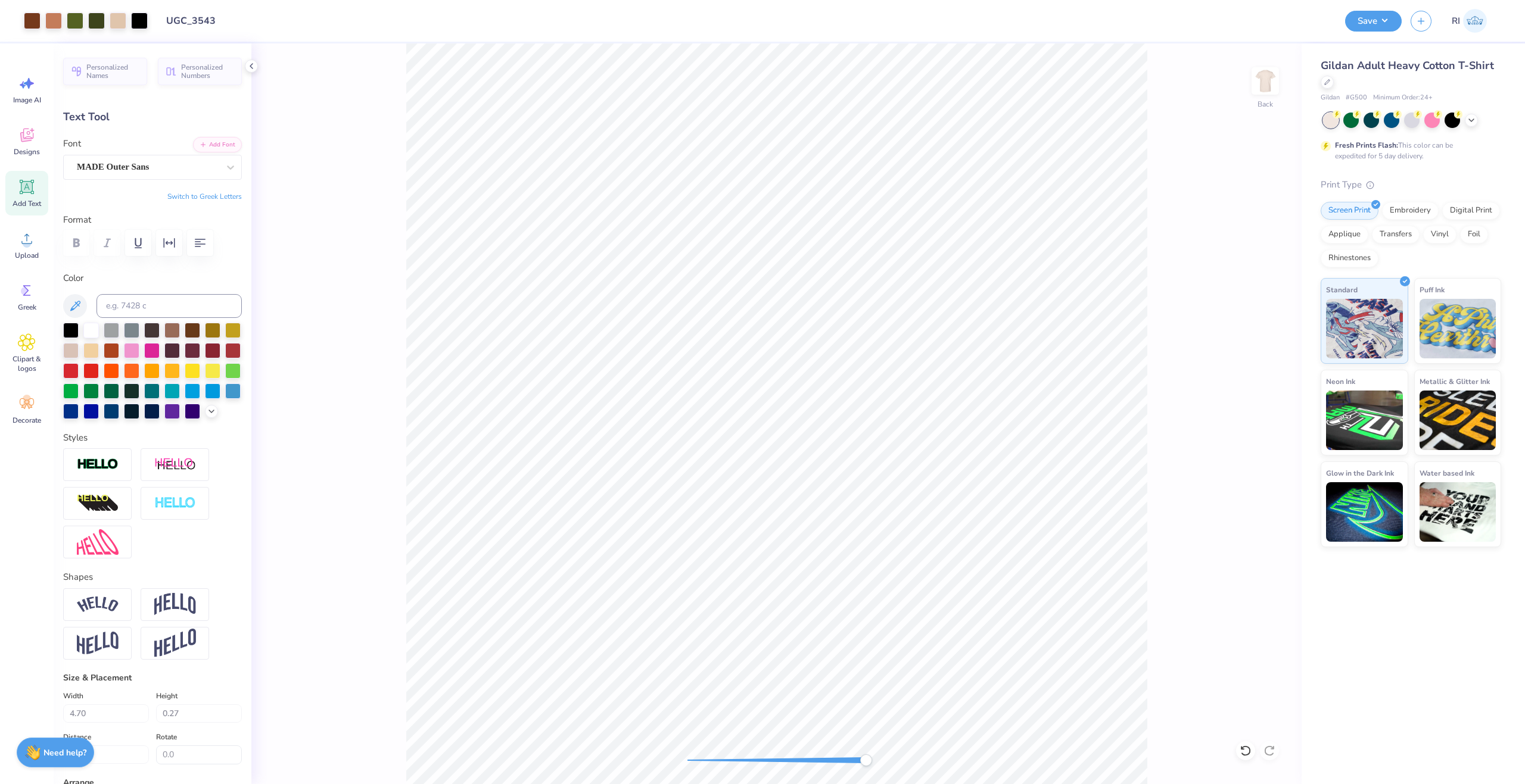
type input "11.38"
type input "4.69"
type input "0.27"
type textarea "FALL RECRUITMENT 2025"
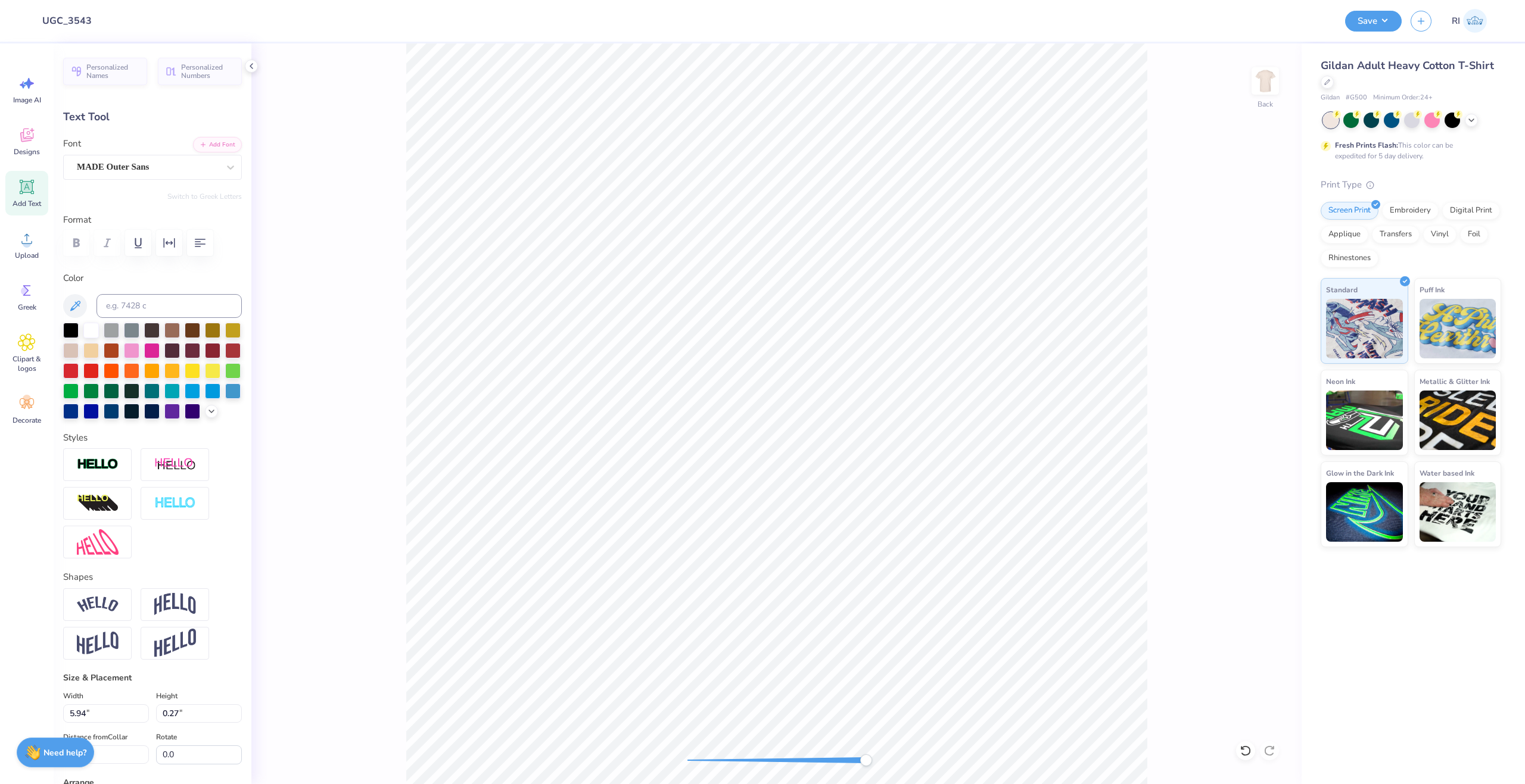
type input "5.92"
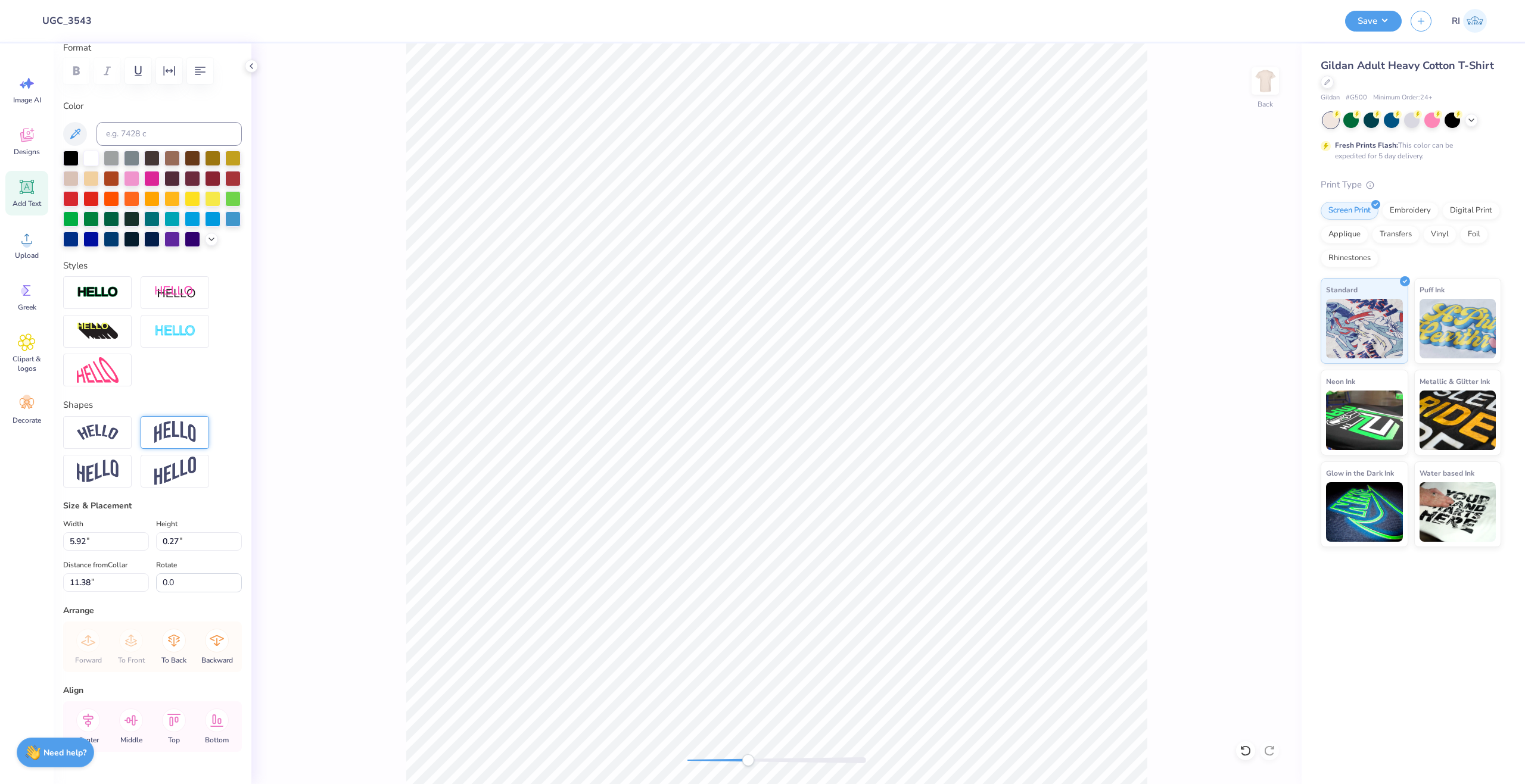
scroll to position [178, 0]
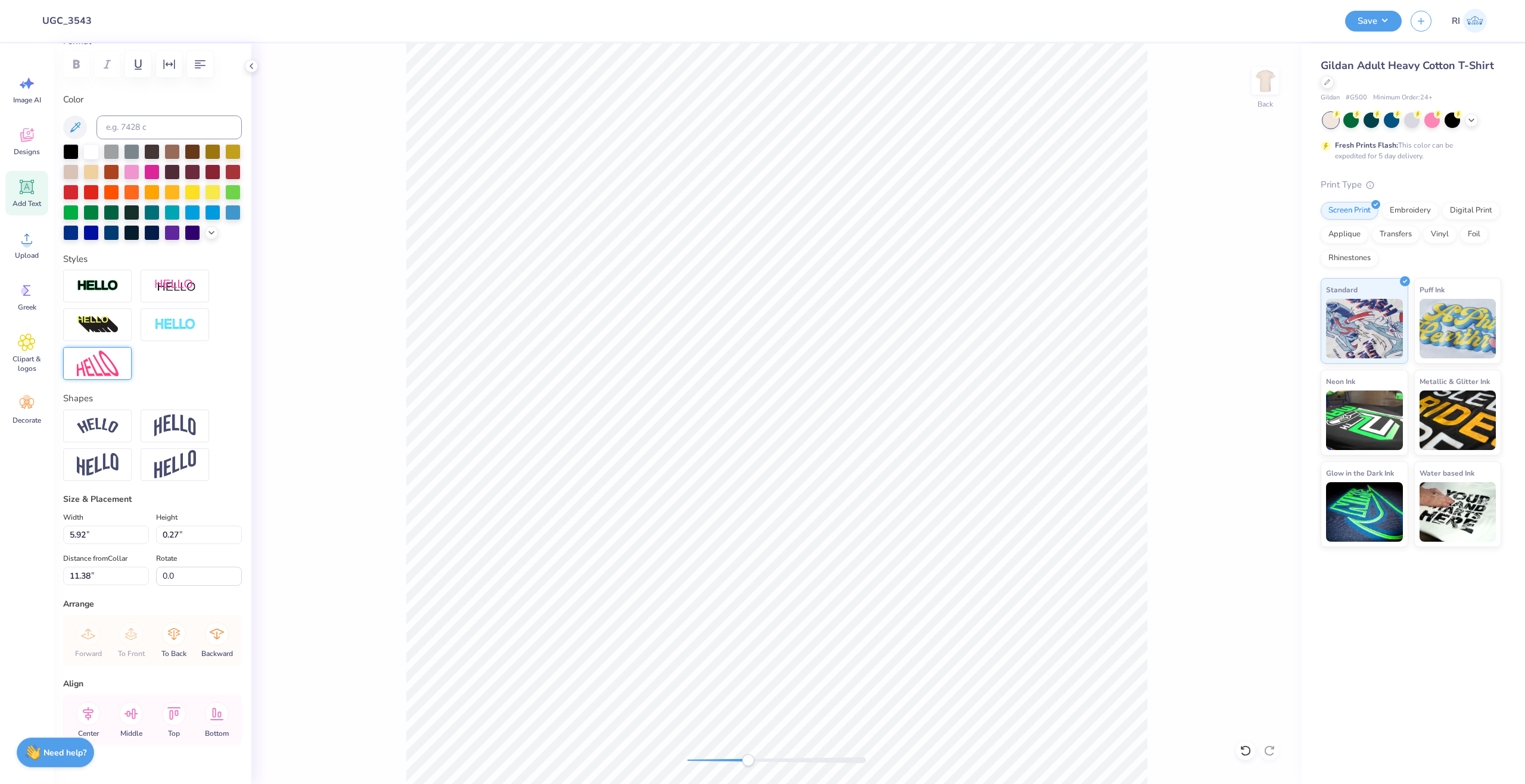
click at [107, 376] on img at bounding box center [98, 363] width 42 height 26
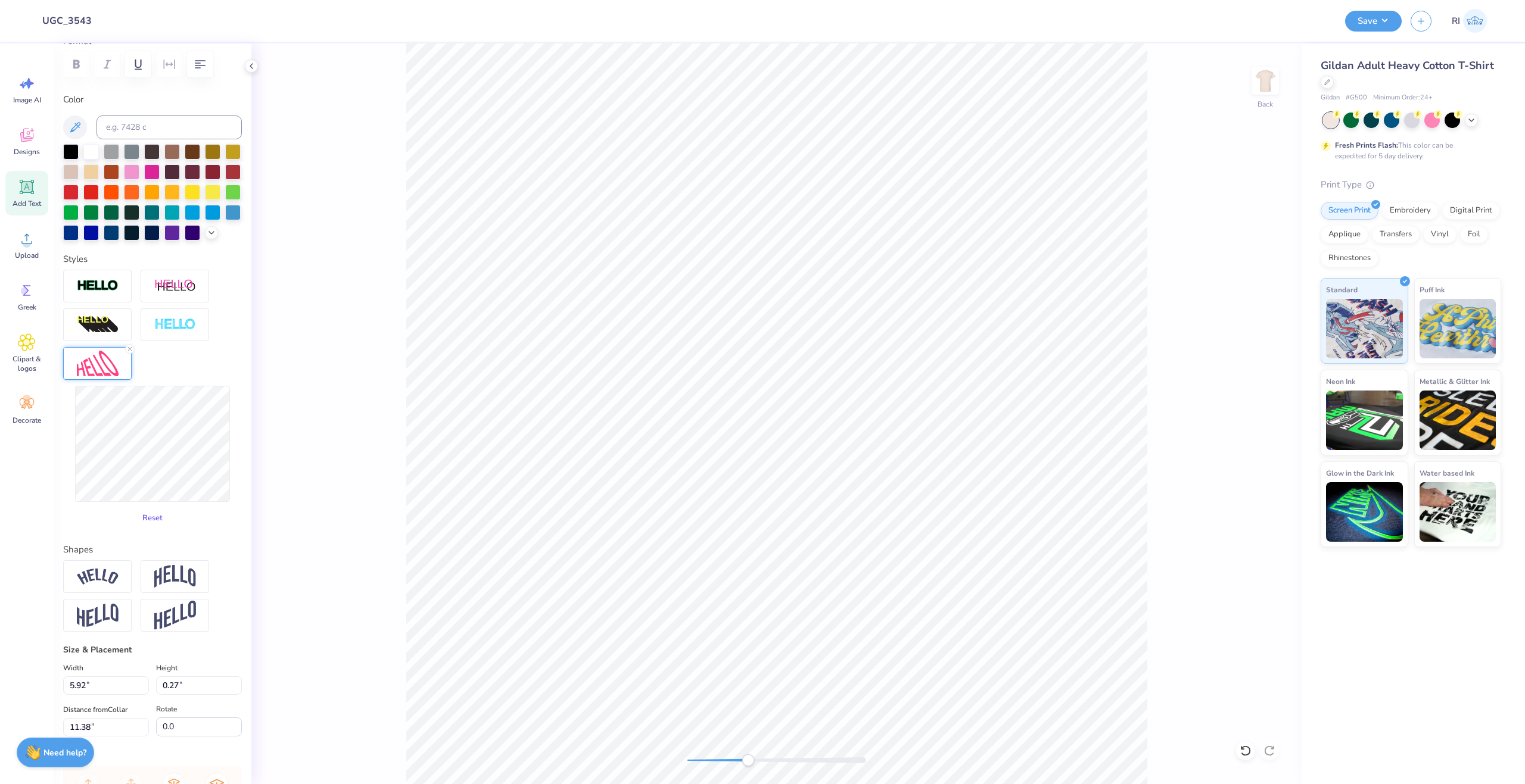
click at [146, 528] on button "Reset" at bounding box center [153, 518] width 31 height 20
click at [130, 351] on line at bounding box center [130, 349] width 4 height 4
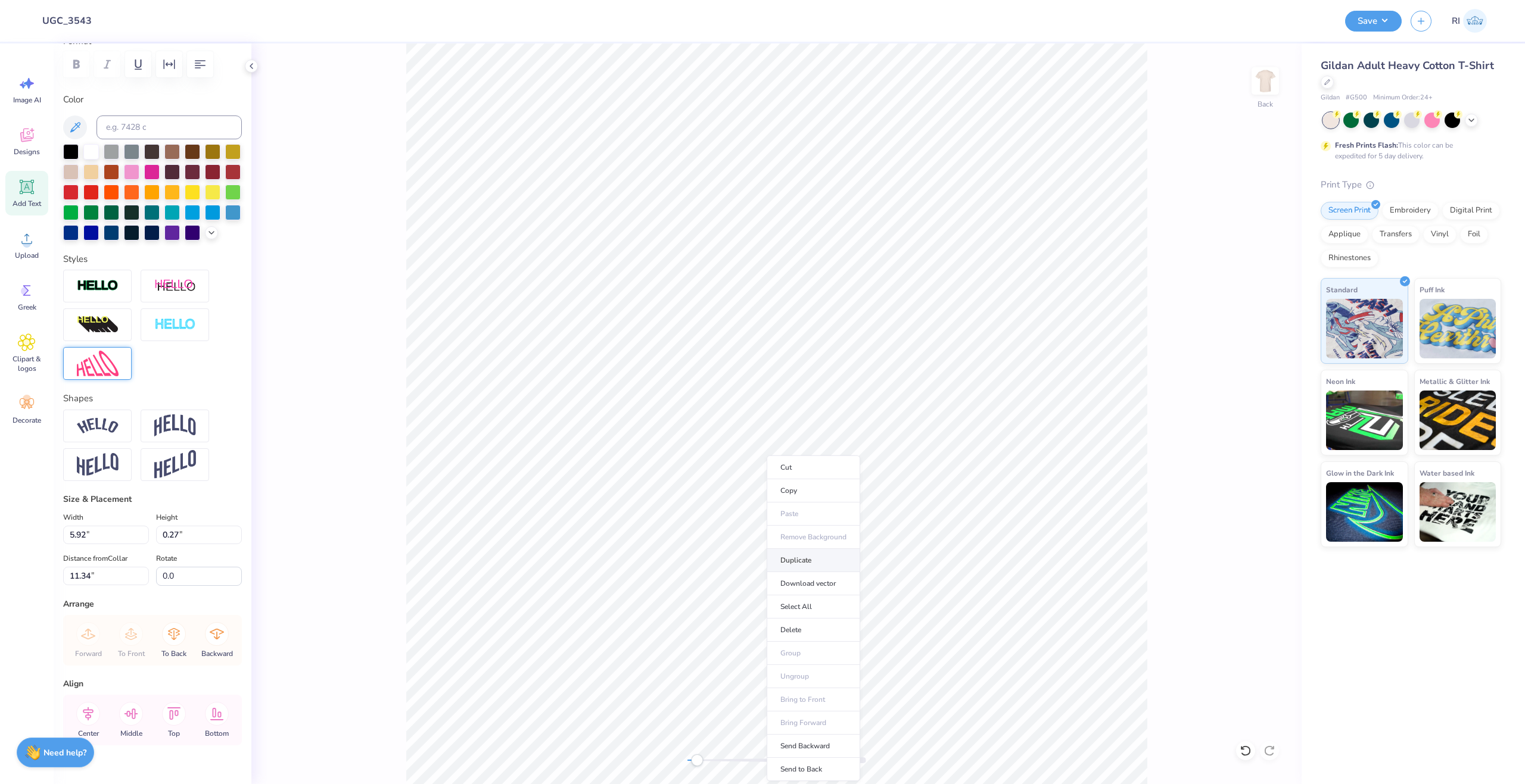
click at [818, 564] on li "Duplicate" at bounding box center [813, 560] width 94 height 23
type input "12.34"
type textarea "c"
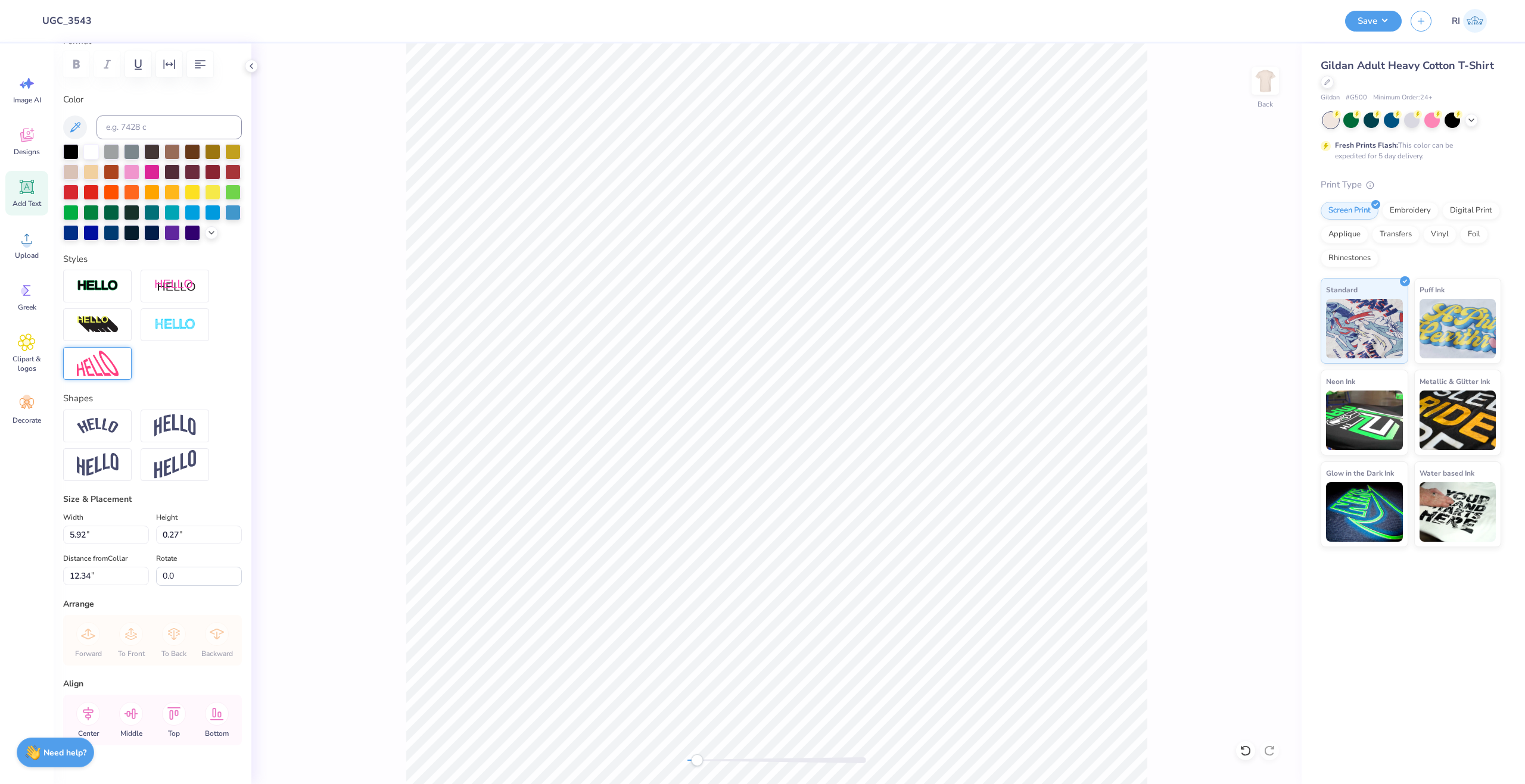
type textarea "CAMP DPHIE"
type input "2.91"
type input "12.74"
click at [112, 437] on div at bounding box center [97, 426] width 69 height 33
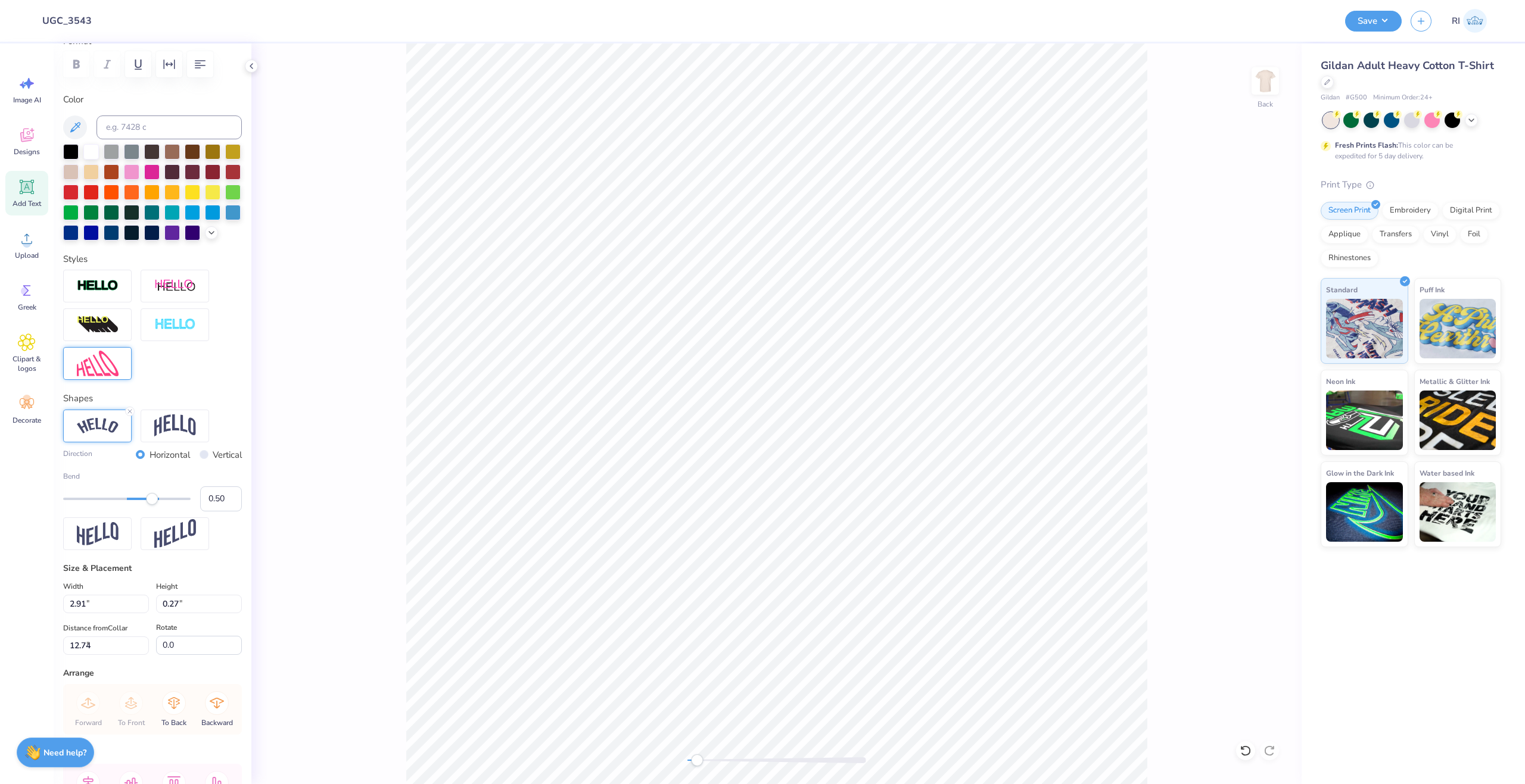
type input "7.95"
type input "1.68"
type input "4.49"
type input "11.68"
type input "2.47"
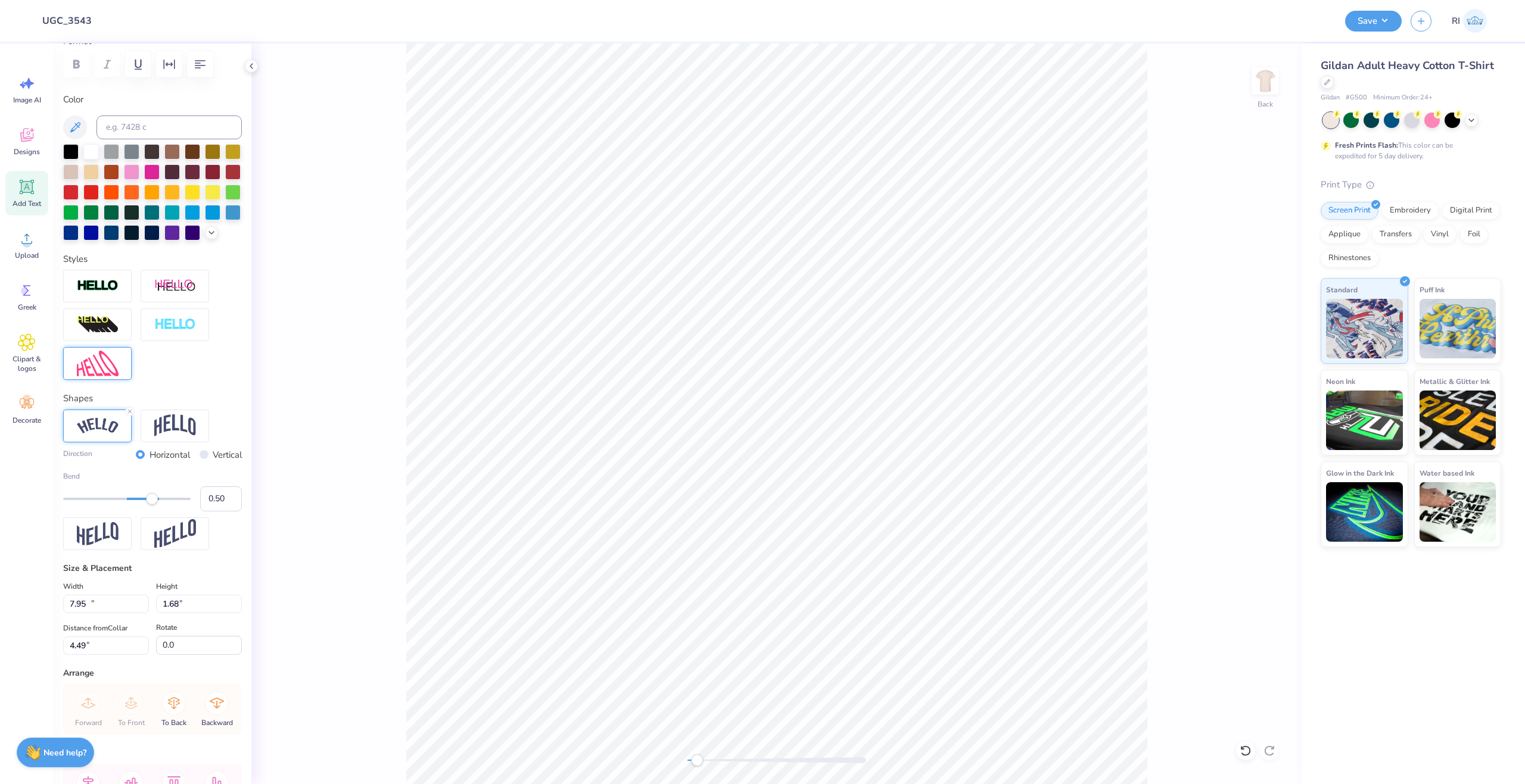
type input "3.82"
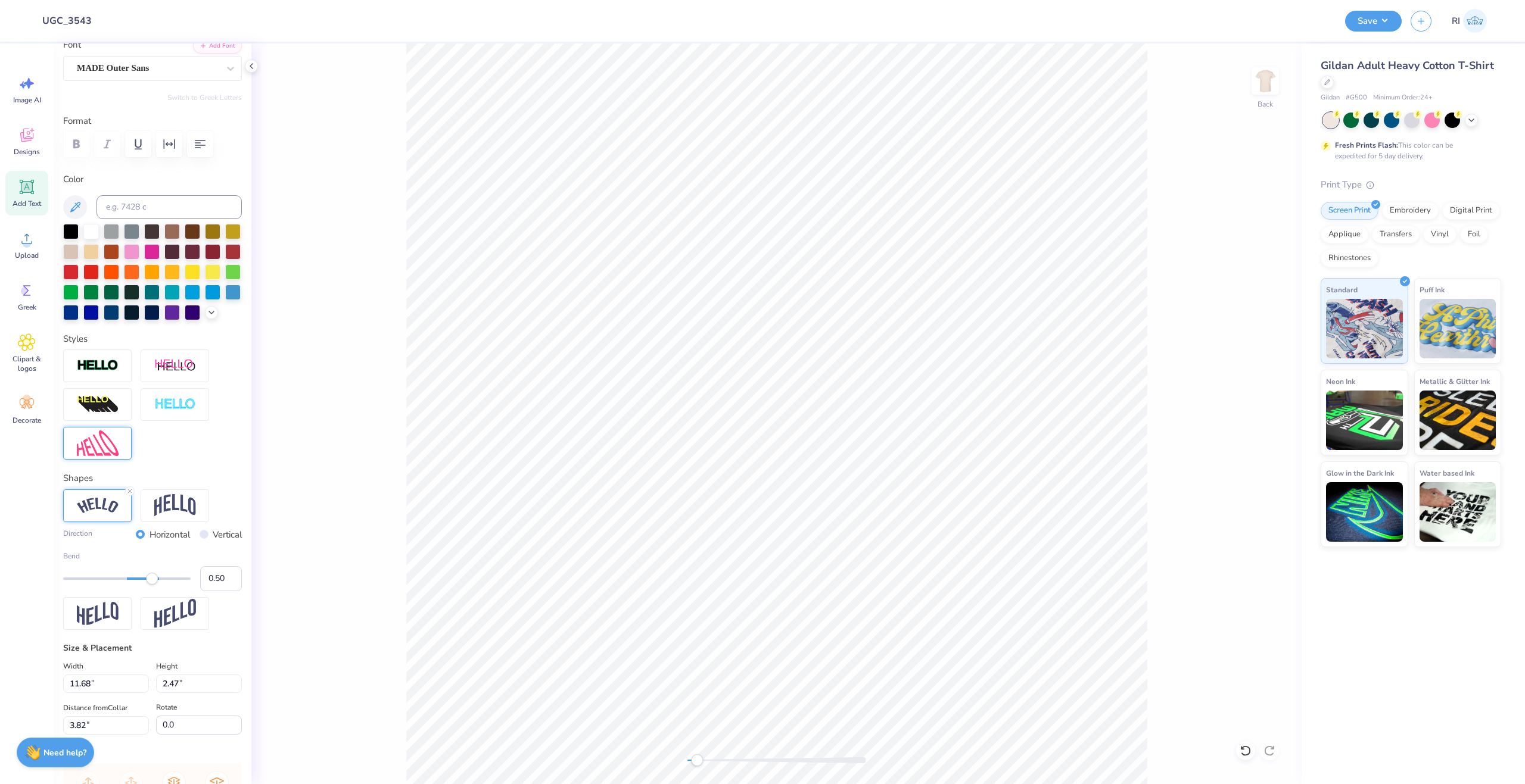
scroll to position [60, 0]
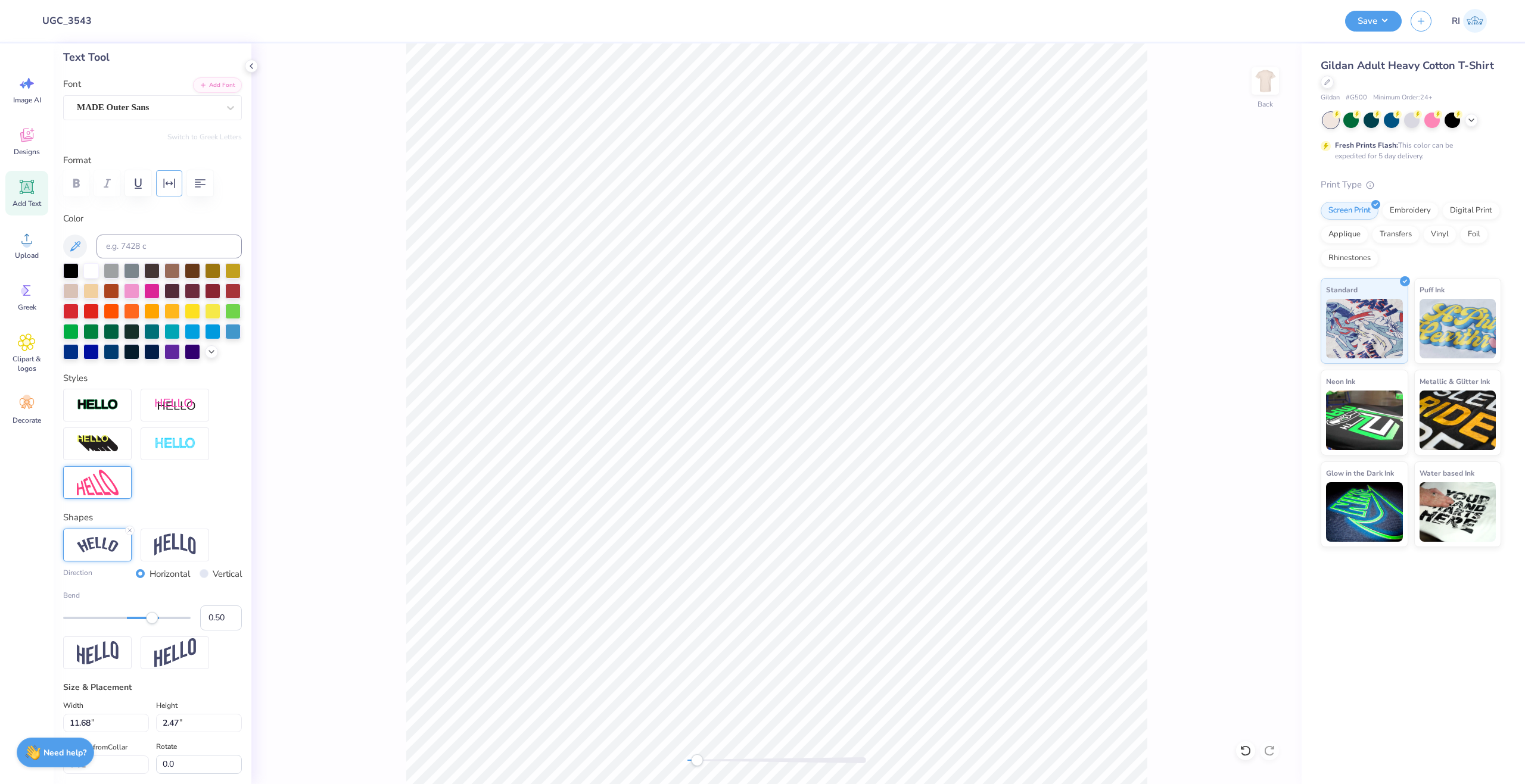
click at [170, 184] on icon "button" at bounding box center [169, 183] width 14 height 14
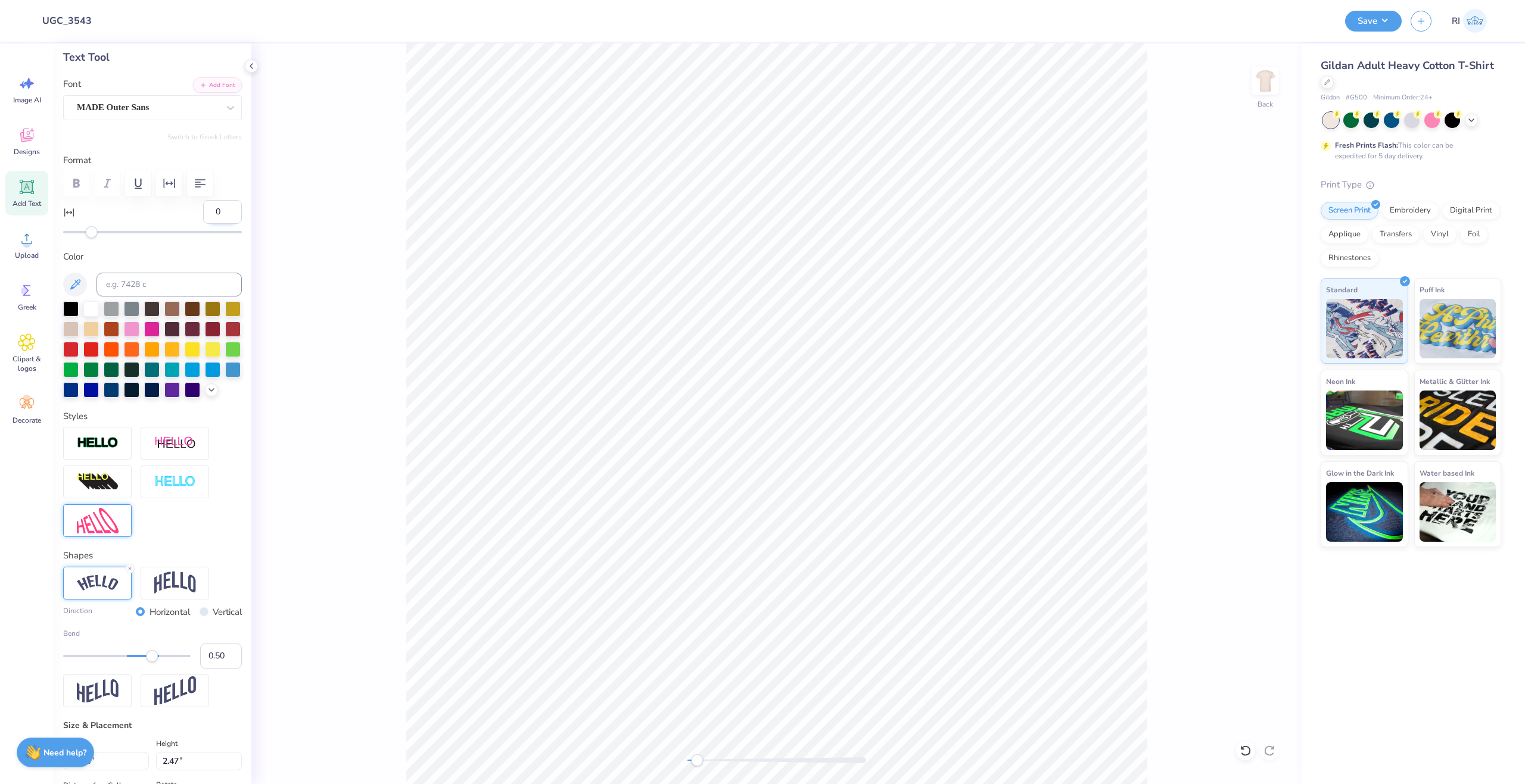
drag, startPoint x: 208, startPoint y: 213, endPoint x: 201, endPoint y: 212, distance: 7.1
click at [203, 212] on input "0" at bounding box center [222, 212] width 39 height 24
type input "4"
click at [174, 216] on div "4" at bounding box center [152, 219] width 178 height 38
type input "11.97"
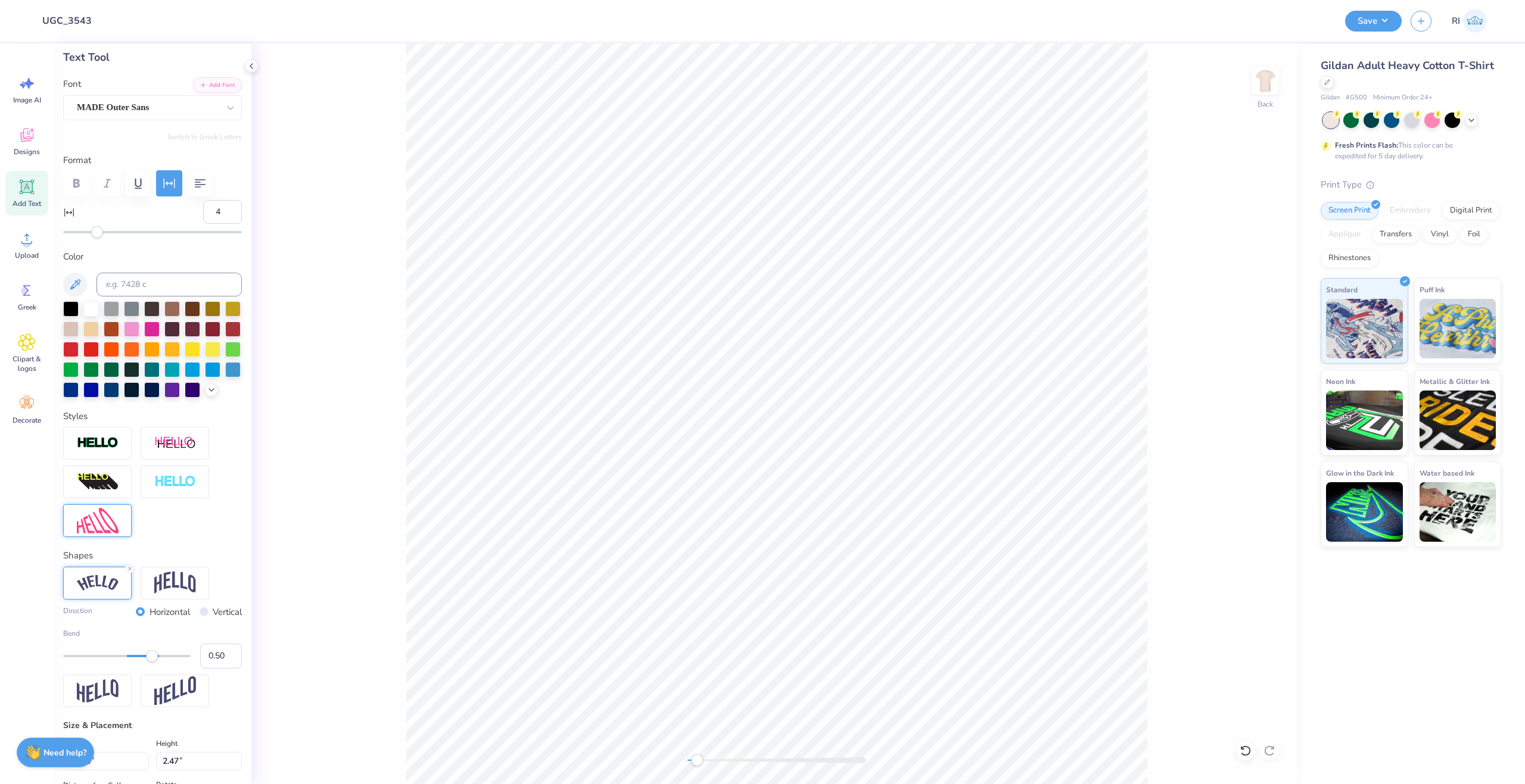
type input "2.50"
type input "3.86"
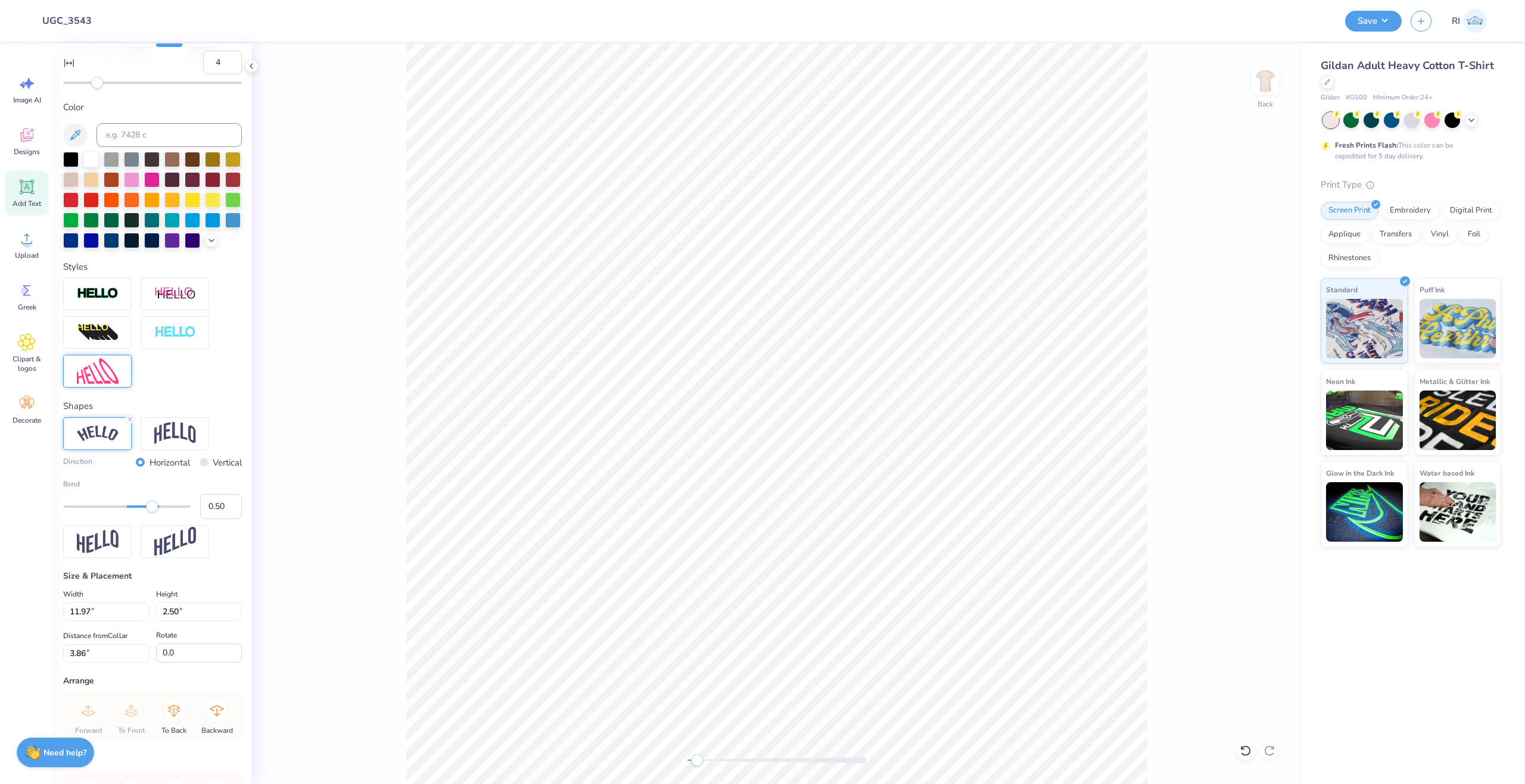
scroll to position [238, 0]
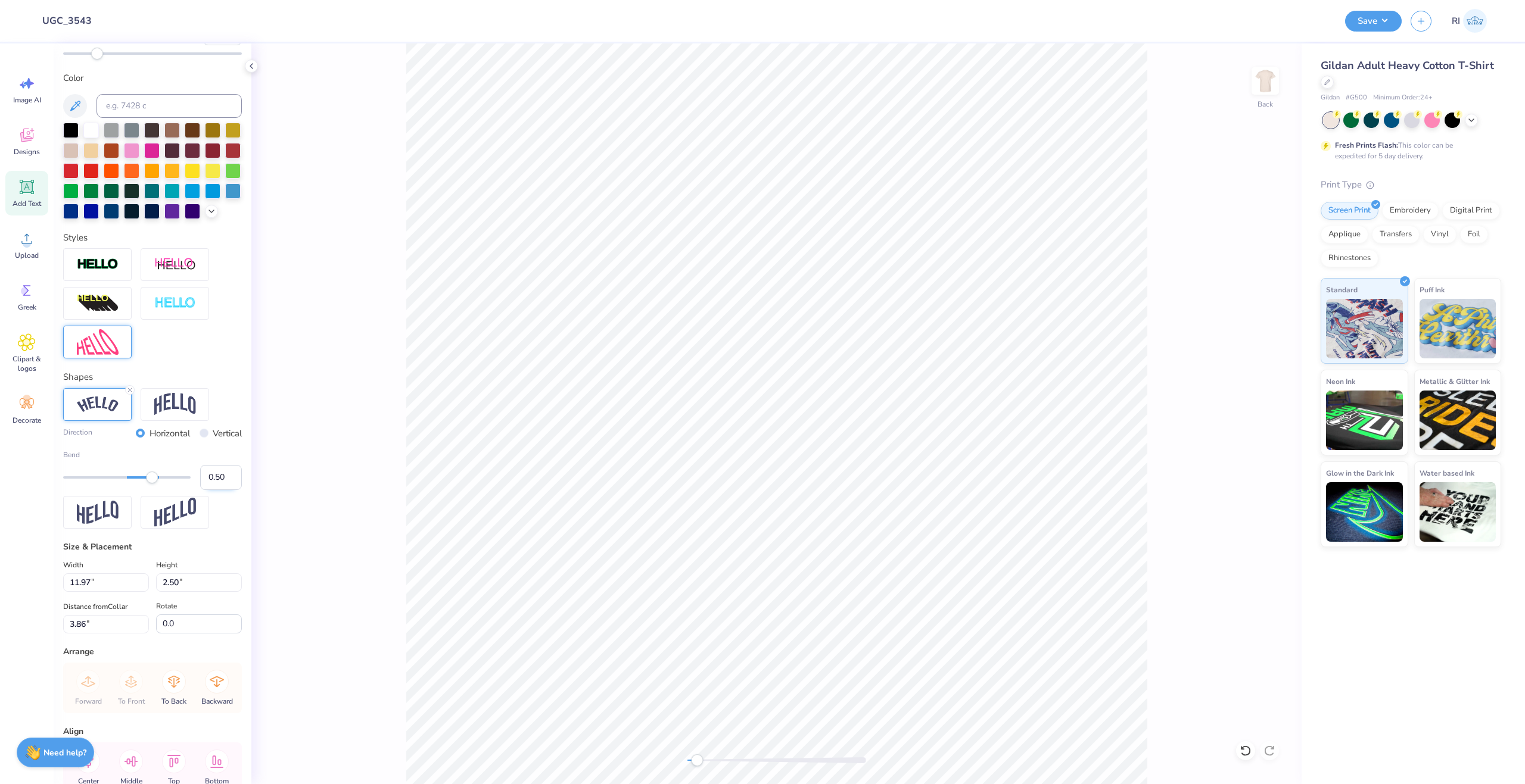
click at [211, 488] on input "0.50" at bounding box center [221, 477] width 42 height 25
type input "0.80"
click at [210, 490] on input "0.80" at bounding box center [221, 477] width 42 height 25
type input "0.70"
click at [210, 490] on input "0.70" at bounding box center [221, 477] width 42 height 25
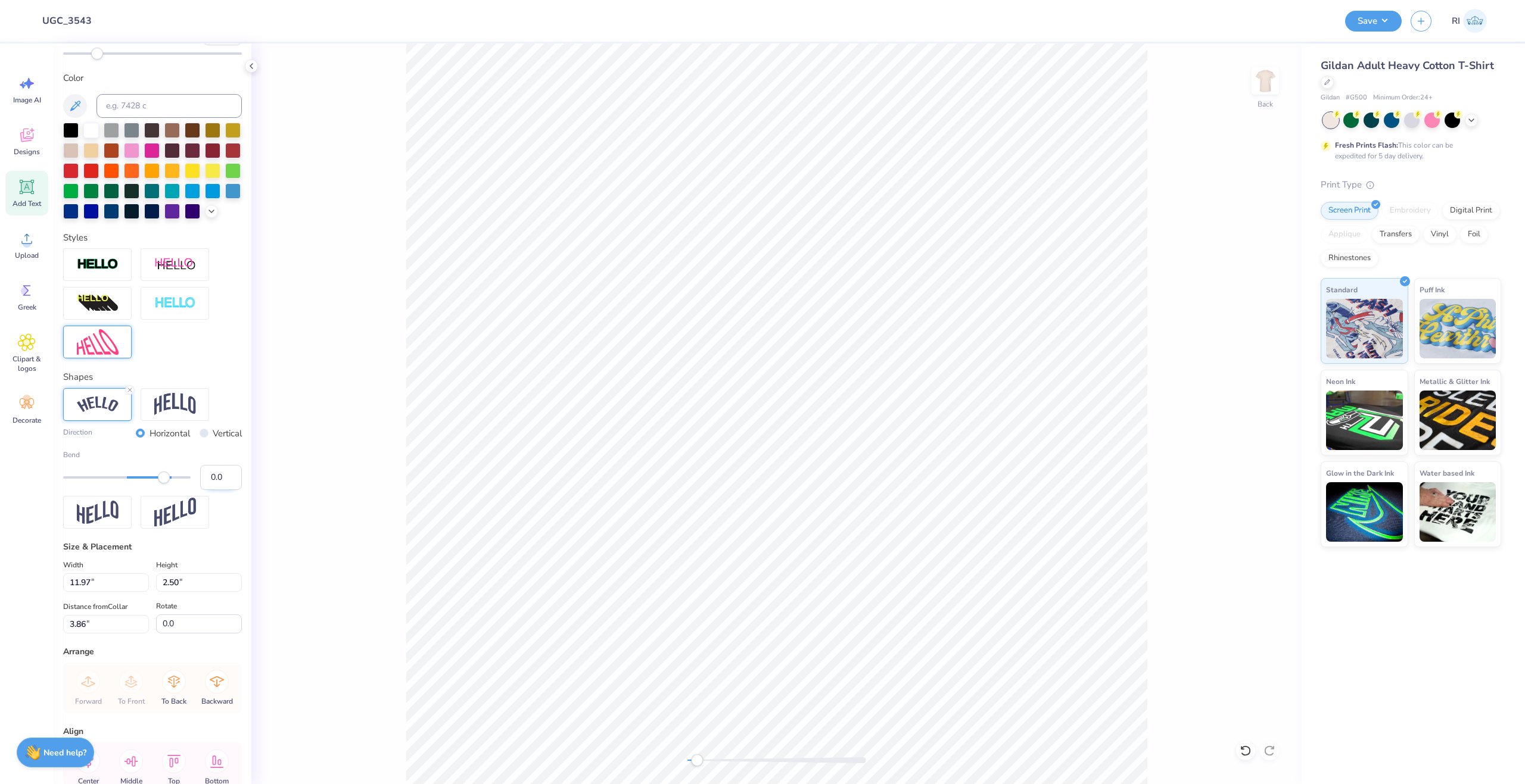
type input "0.60"
click at [214, 490] on input "0.60" at bounding box center [221, 477] width 42 height 25
type input "0.65"
type input "12.24"
type input "3.51"
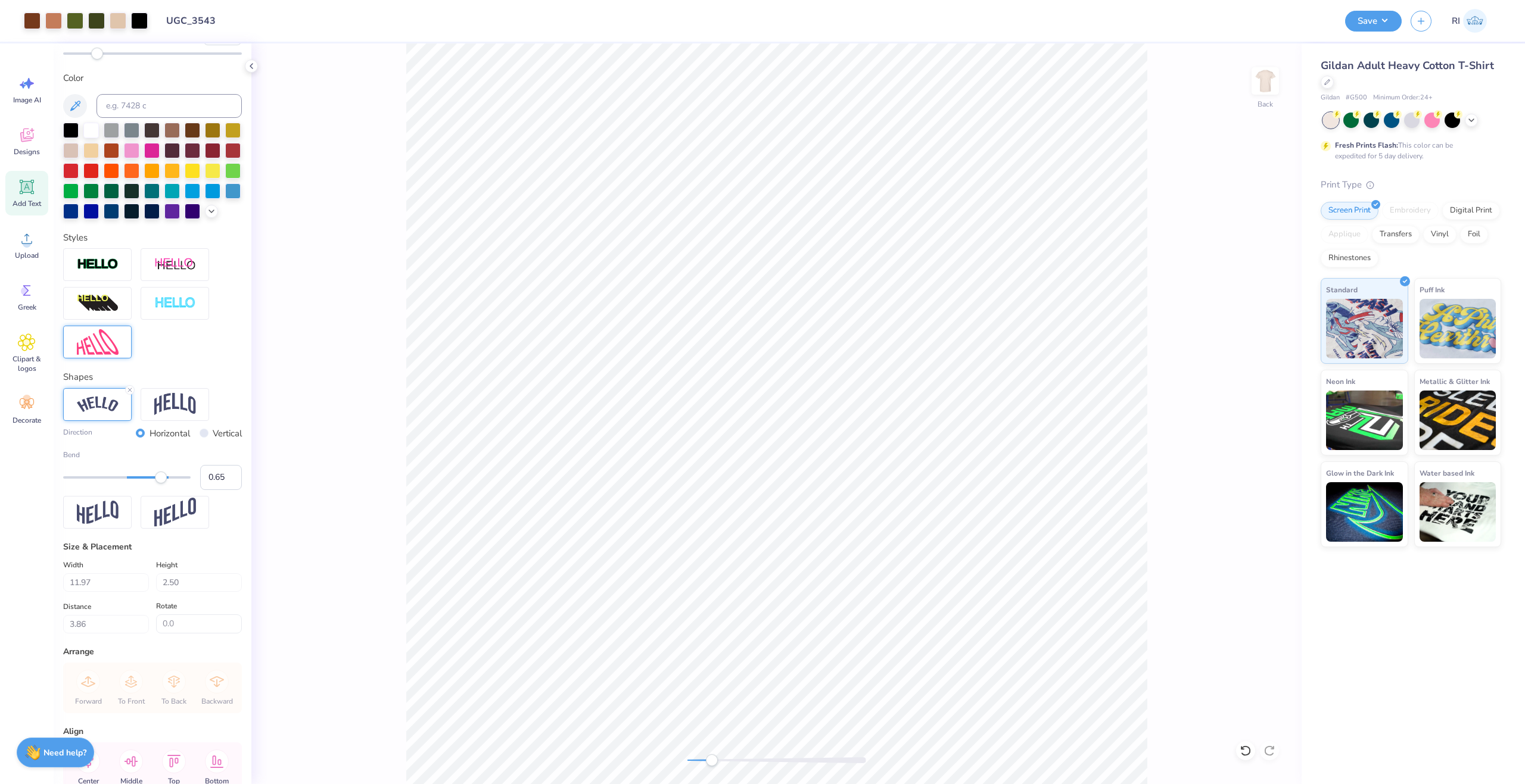
type input "3.03"
type input "11.96"
type input "3.43"
type input "3.00"
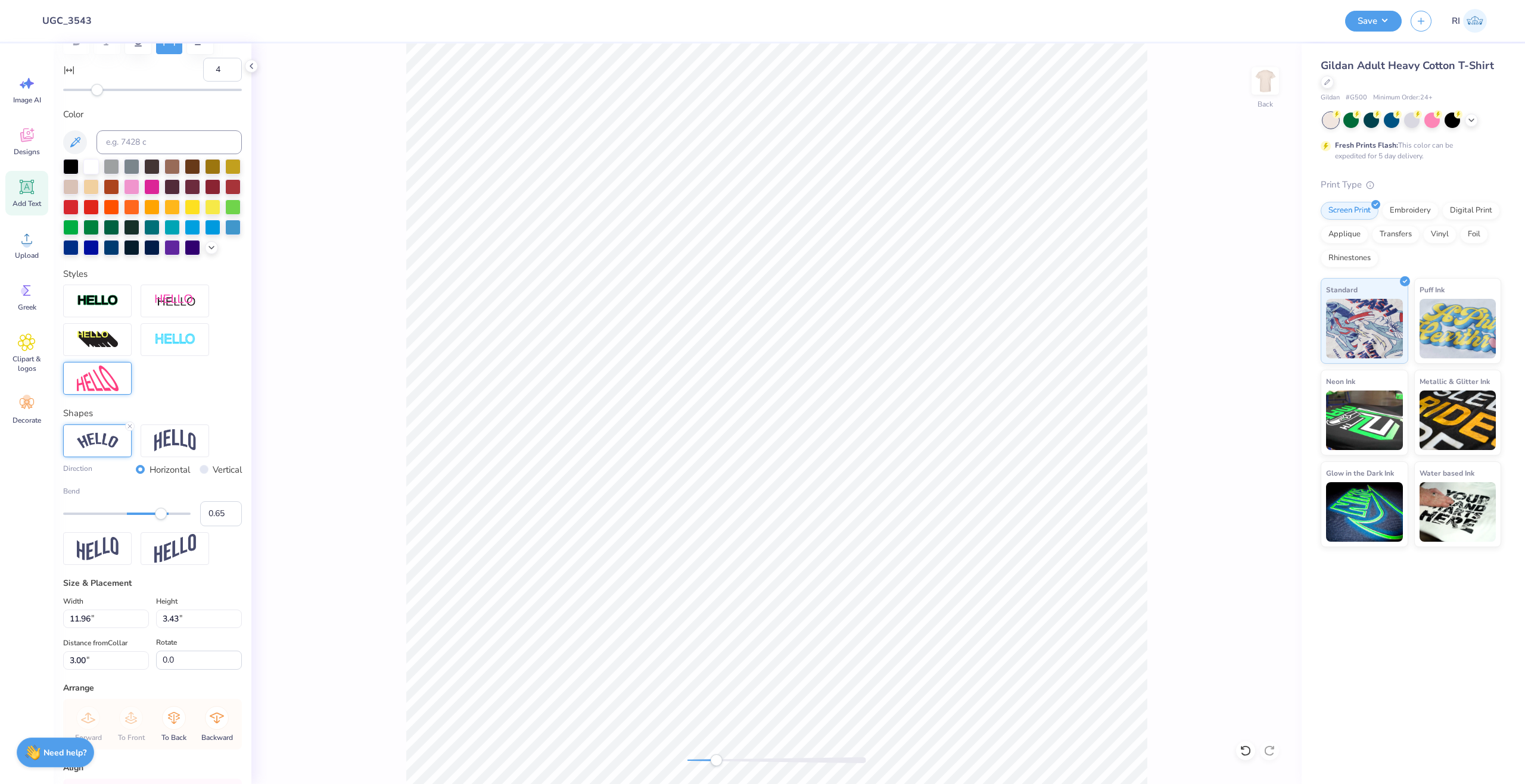
scroll to position [0, 0]
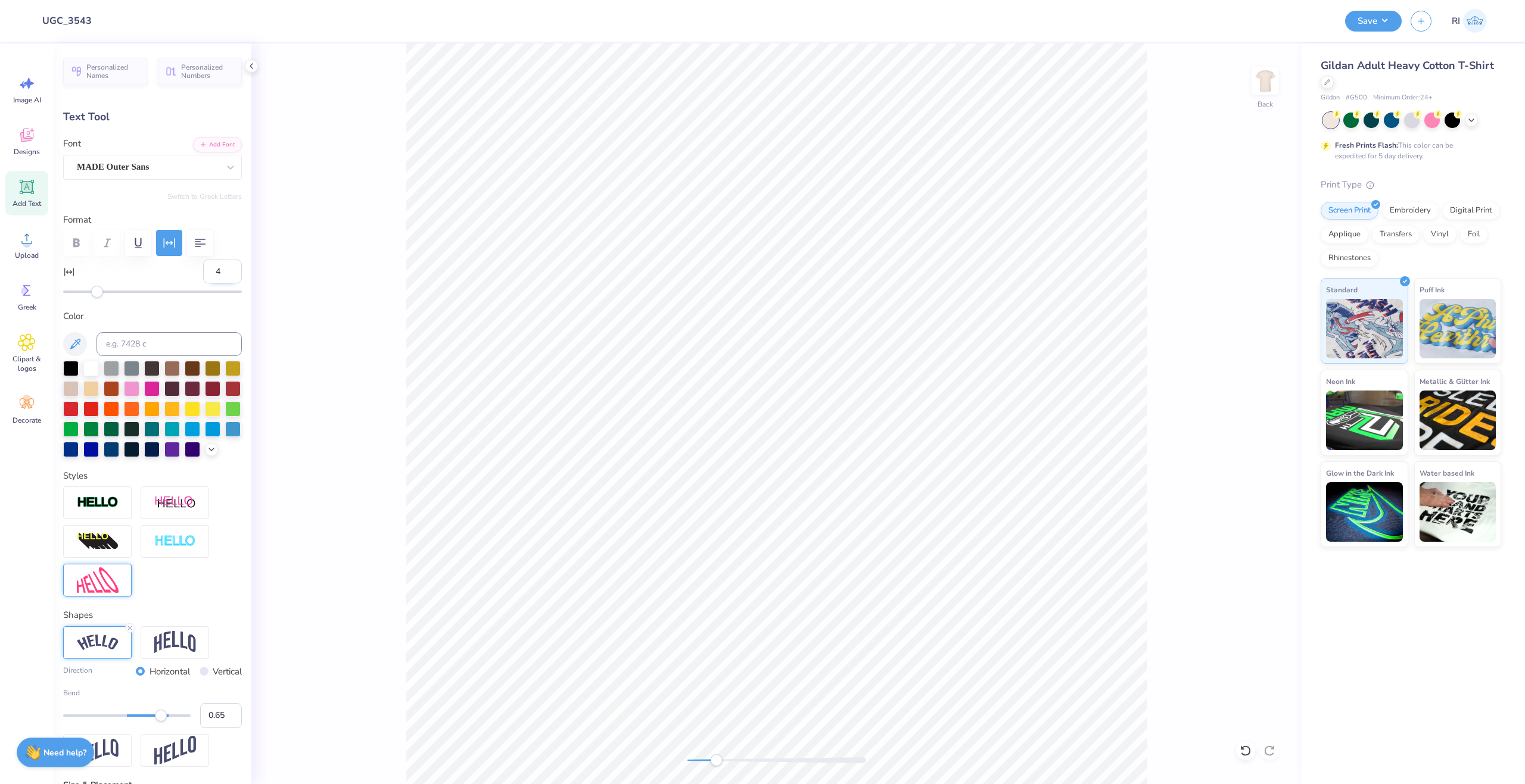
drag, startPoint x: 212, startPoint y: 268, endPoint x: 205, endPoint y: 269, distance: 7.1
click at [205, 269] on input "4" at bounding box center [222, 271] width 39 height 24
type input "6"
type input "11.03"
type input "3.15"
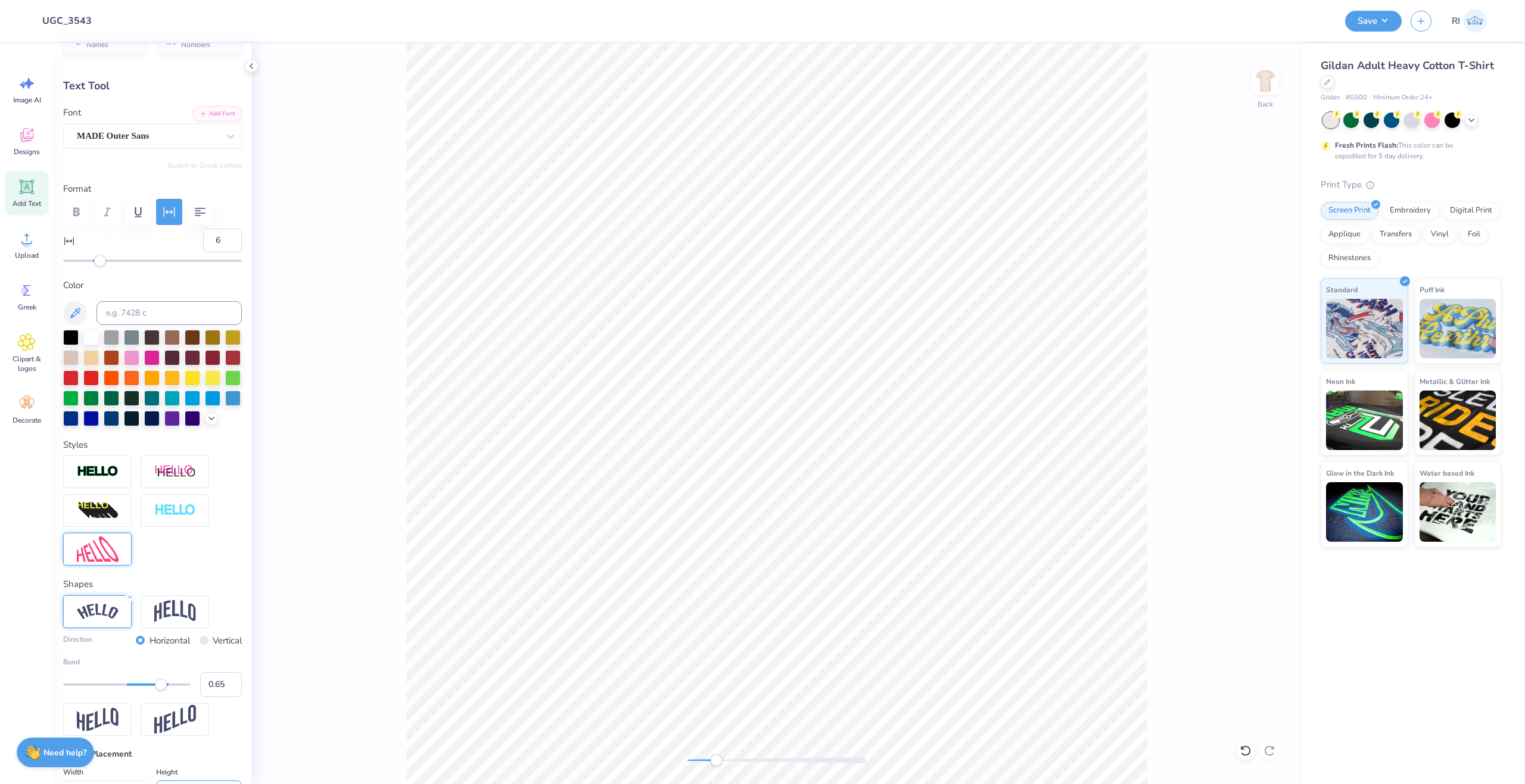
scroll to position [178, 0]
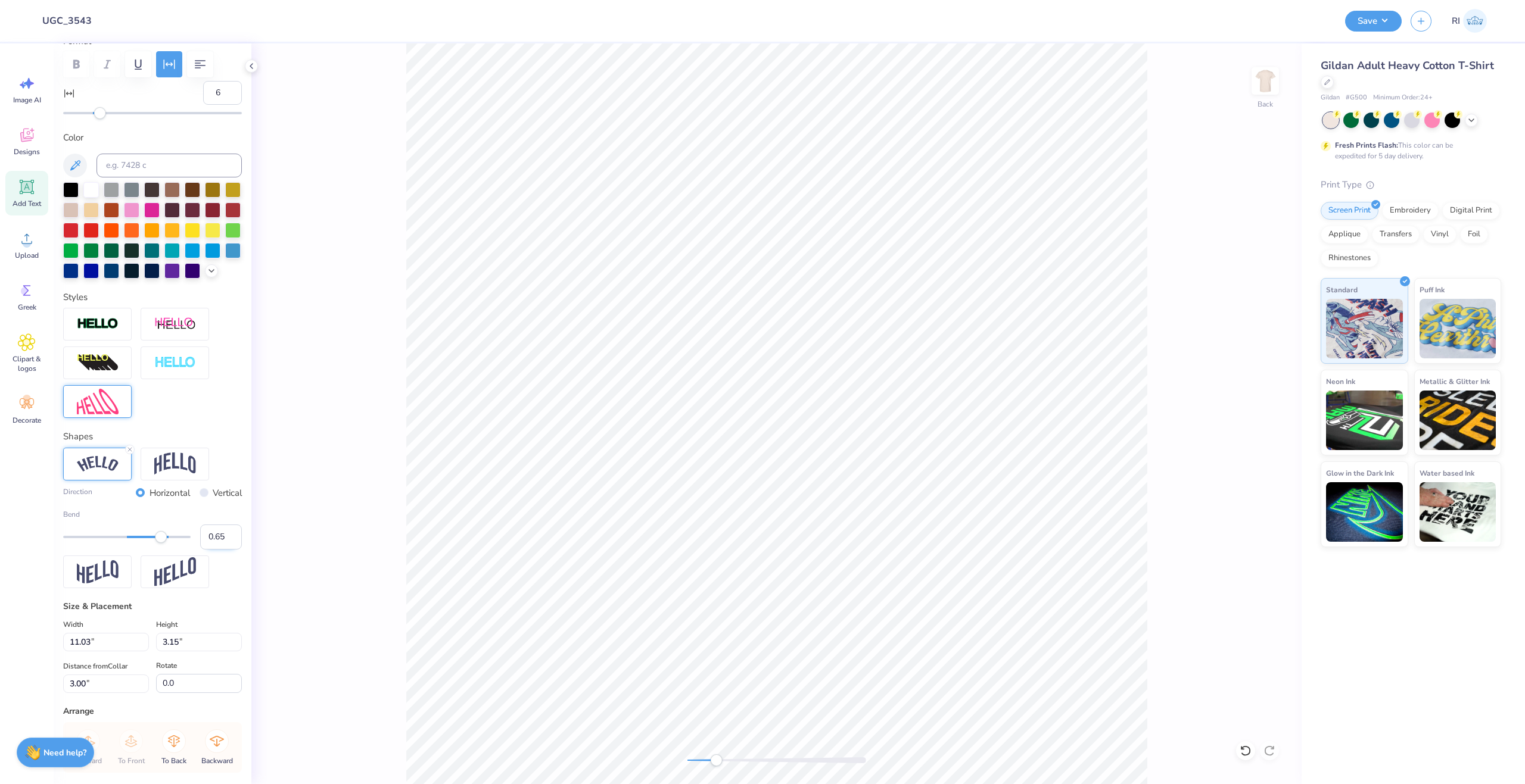
click at [214, 550] on input "0.65" at bounding box center [221, 537] width 42 height 25
type input "0.60"
type input "11.68"
type input "3.02"
click at [212, 550] on input "0.60" at bounding box center [221, 537] width 42 height 25
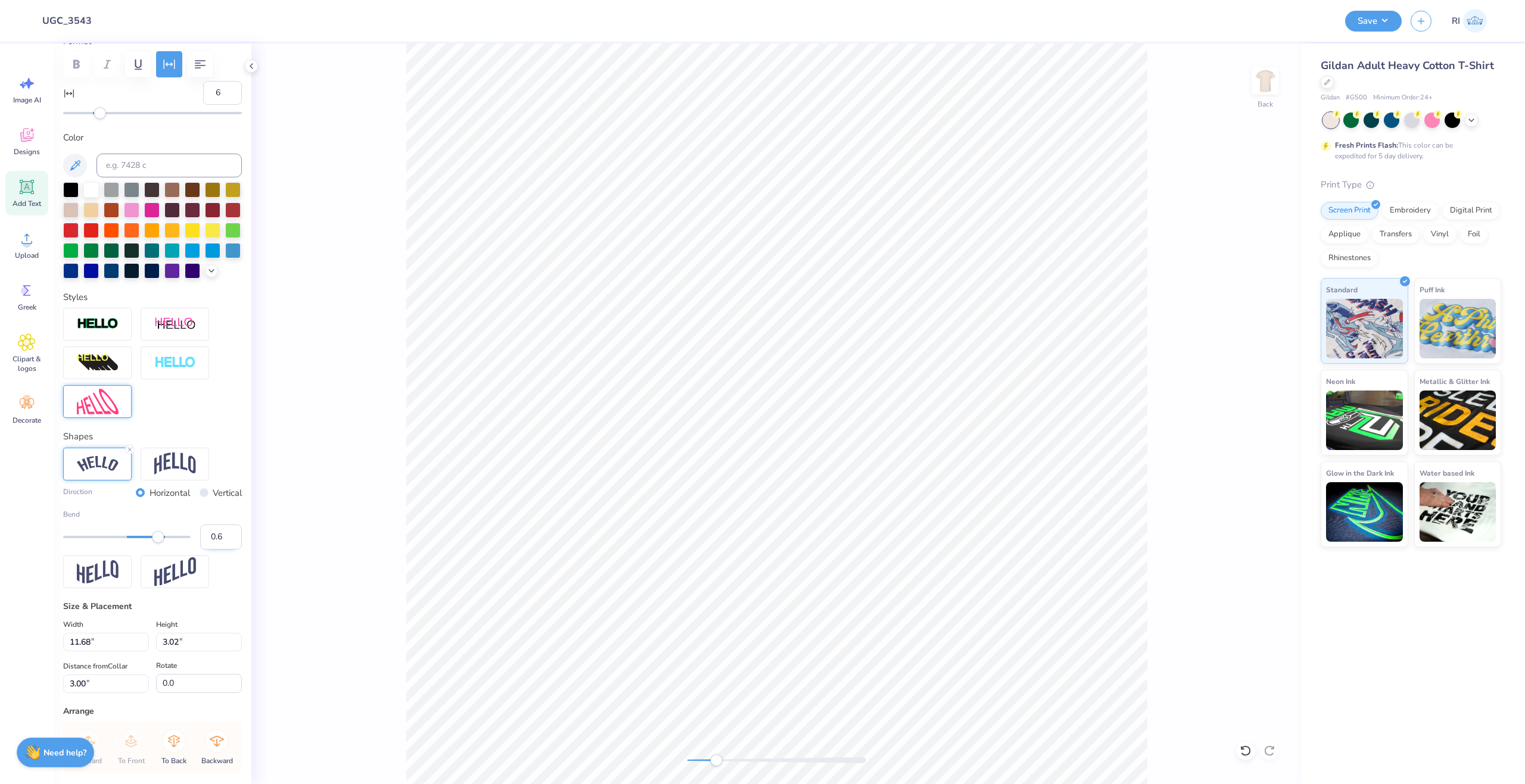
type input "0.62"
click at [215, 550] on input "0.62" at bounding box center [221, 537] width 42 height 25
type input "0.63"
type input "11.90"
type input "3.27"
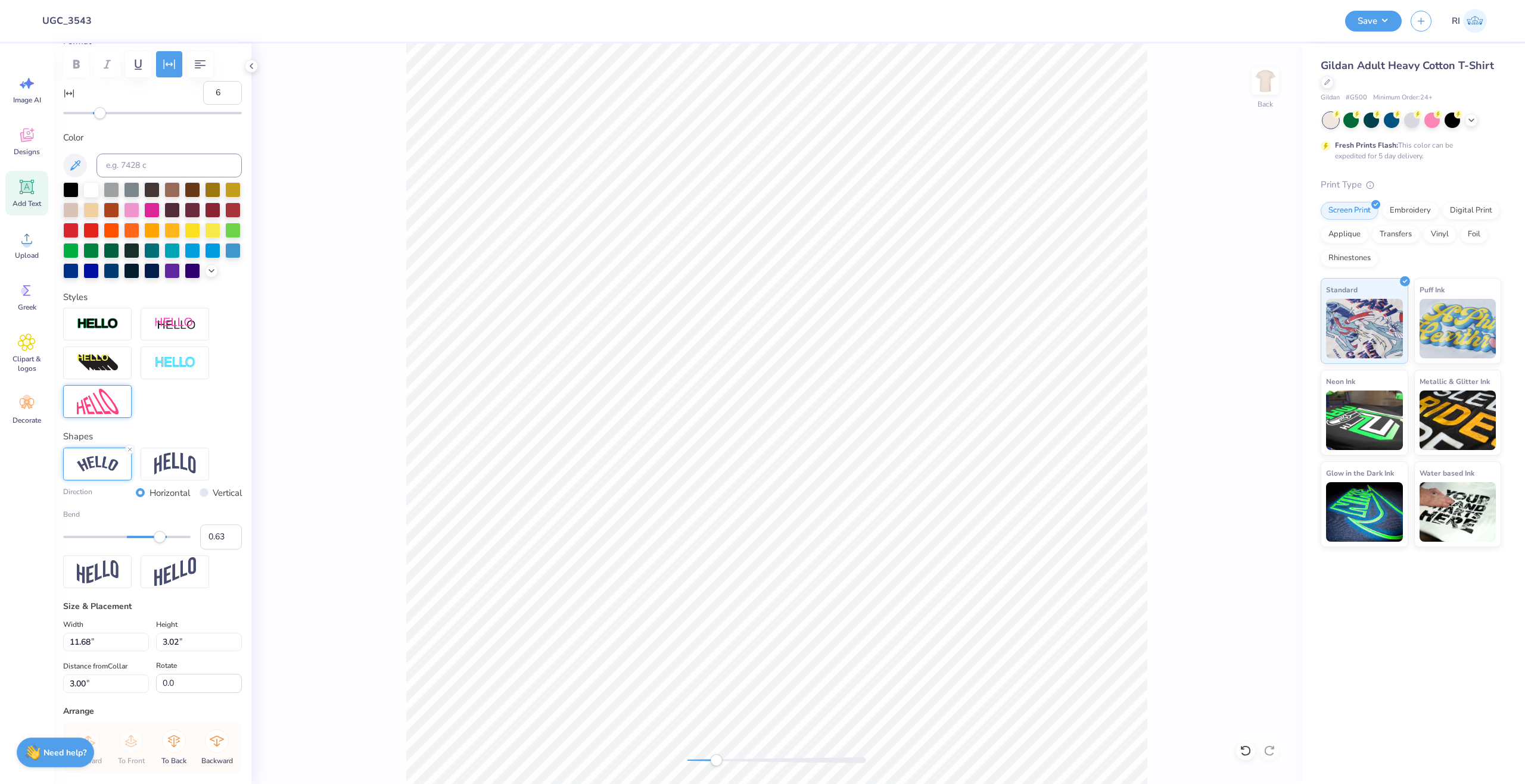
type input "2.97"
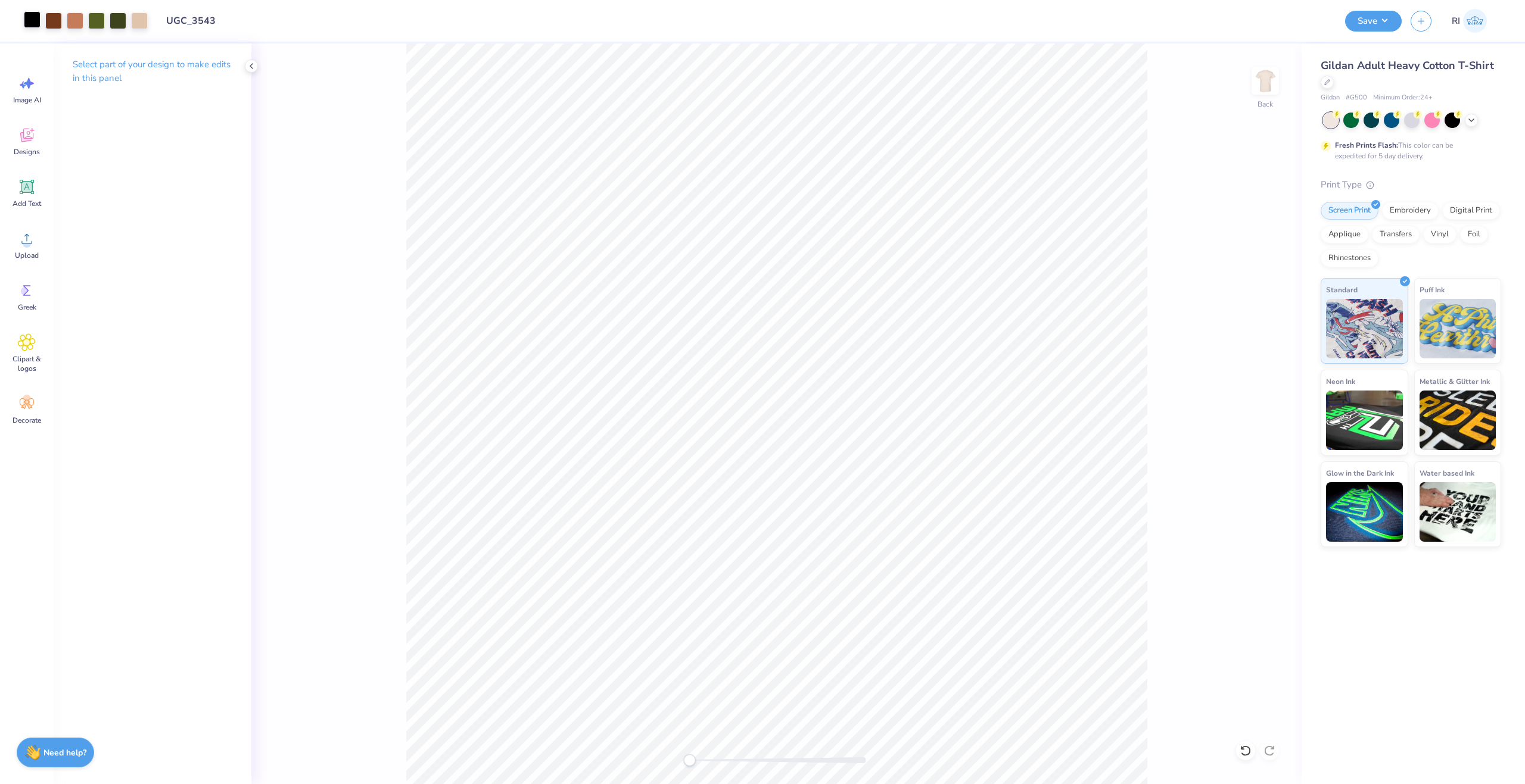
click at [33, 23] on div at bounding box center [32, 20] width 17 height 17
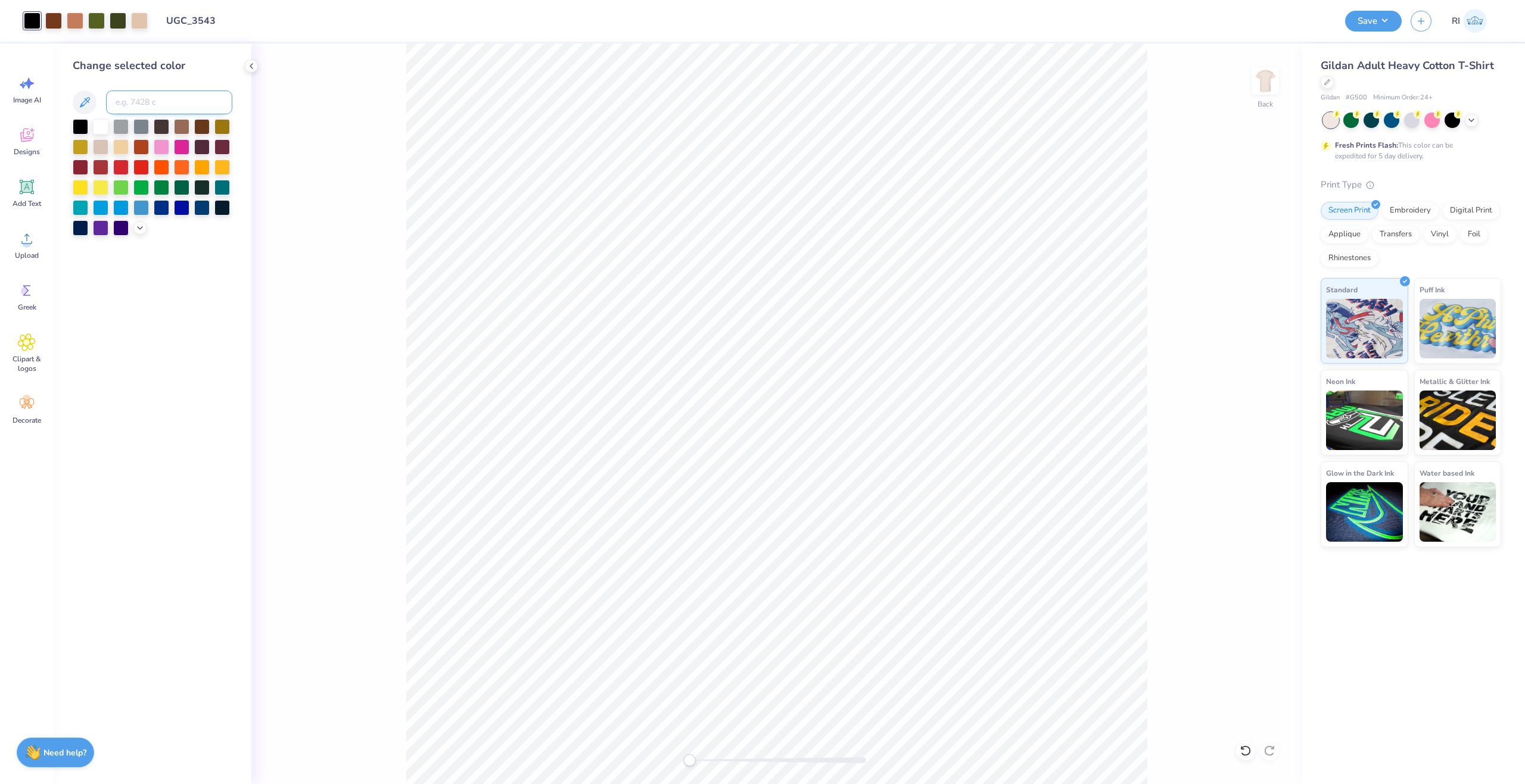
click at [139, 105] on input at bounding box center [170, 103] width 127 height 24
paste input
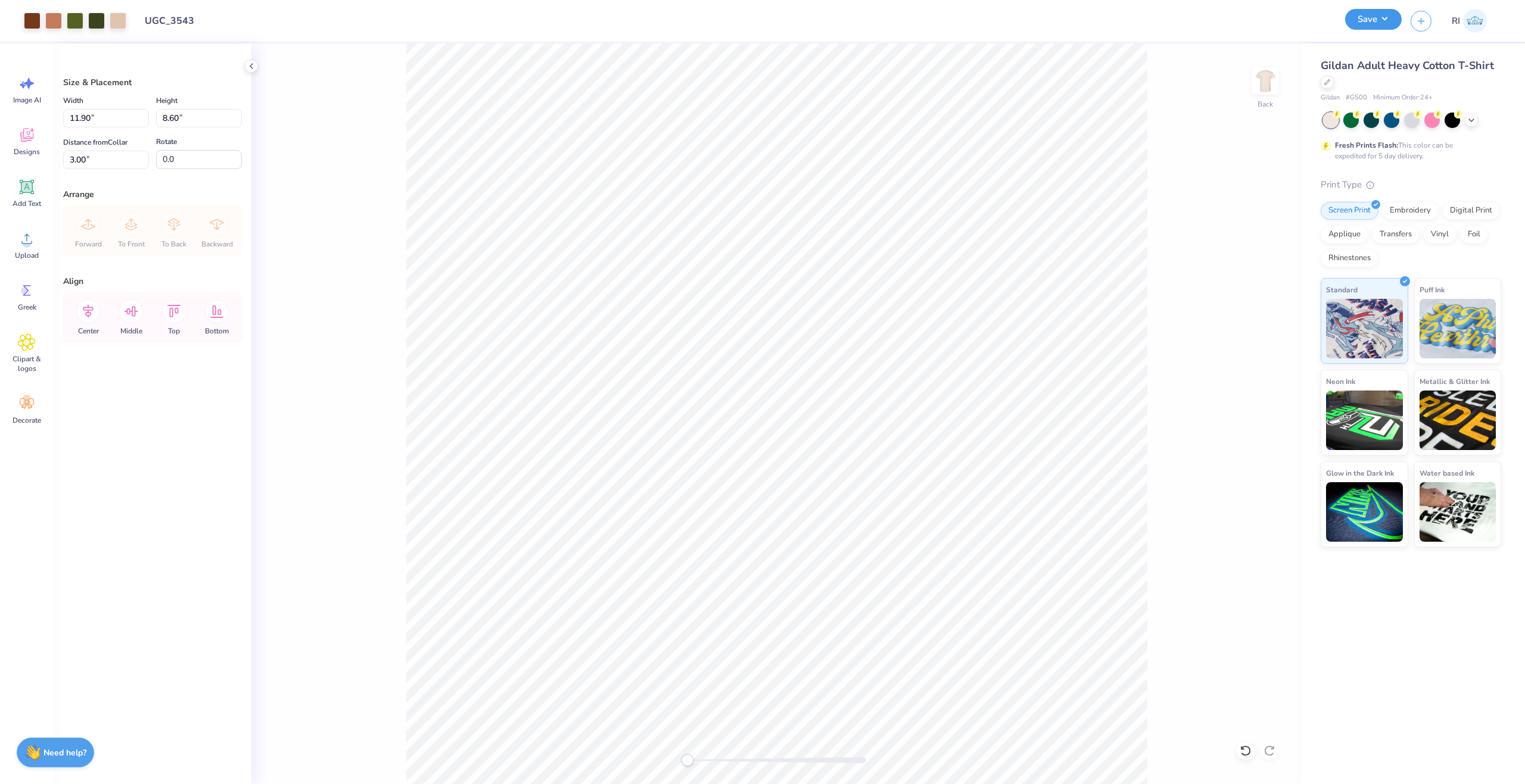
click at [1377, 18] on button "Save" at bounding box center [1373, 19] width 57 height 21
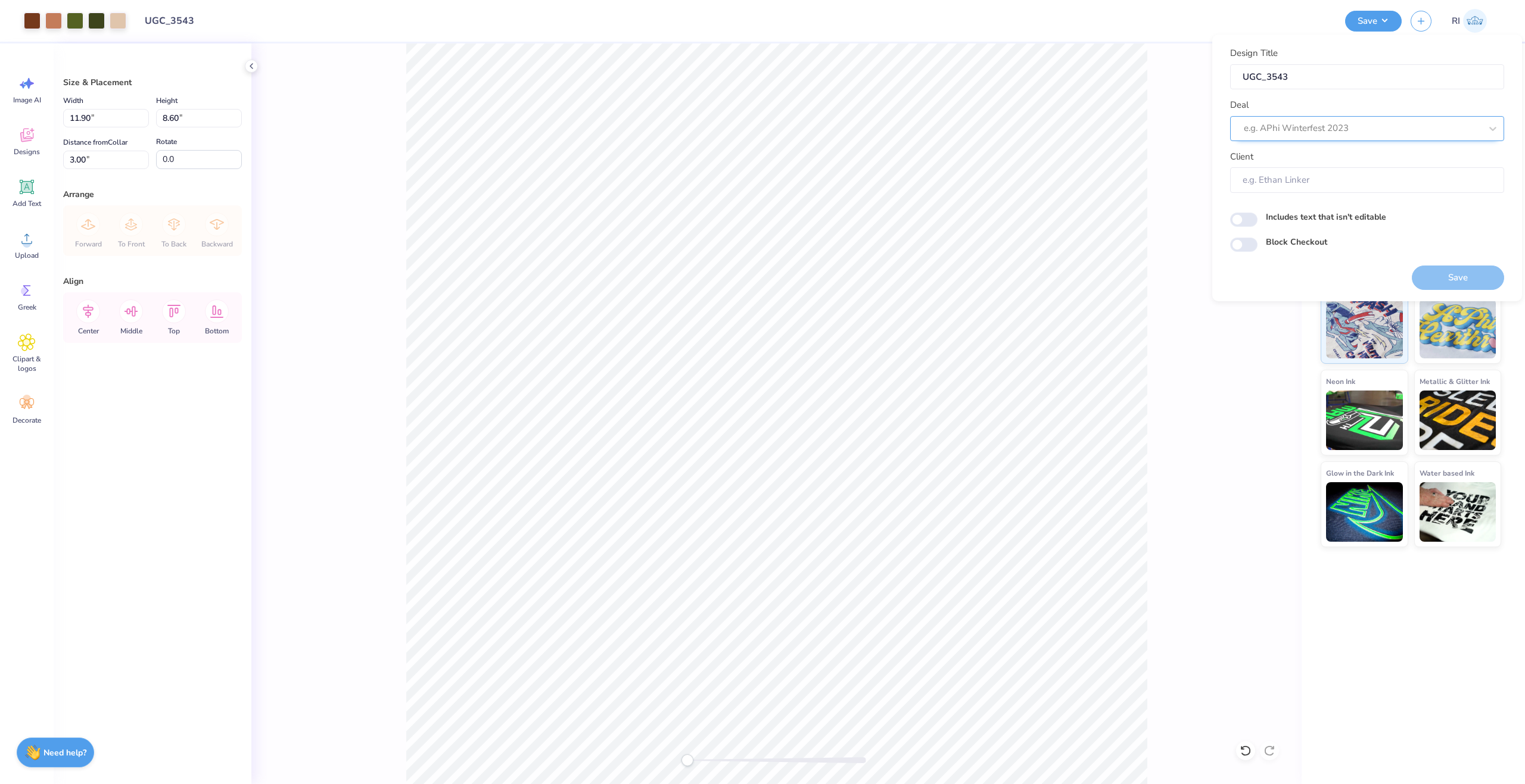
click at [1362, 124] on div at bounding box center [1362, 128] width 237 height 16
click at [1270, 160] on div "UGC Designs" at bounding box center [1367, 160] width 264 height 20
type input "ugc"
type input "Design Tool Gallery User"
click at [1246, 241] on input "Block Checkout" at bounding box center [1244, 245] width 27 height 14
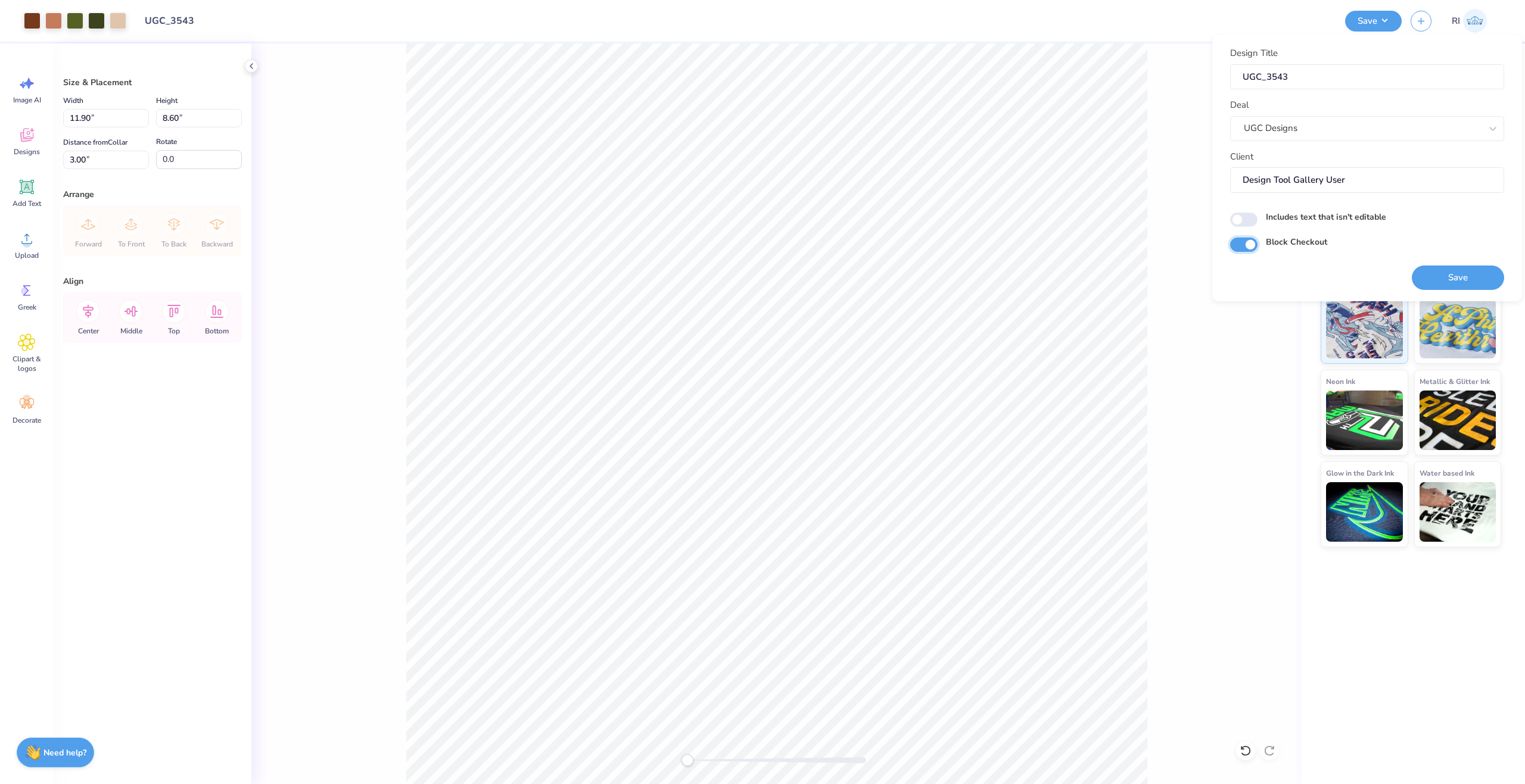
checkbox input "true"
click at [1458, 273] on button "Save" at bounding box center [1458, 277] width 93 height 24
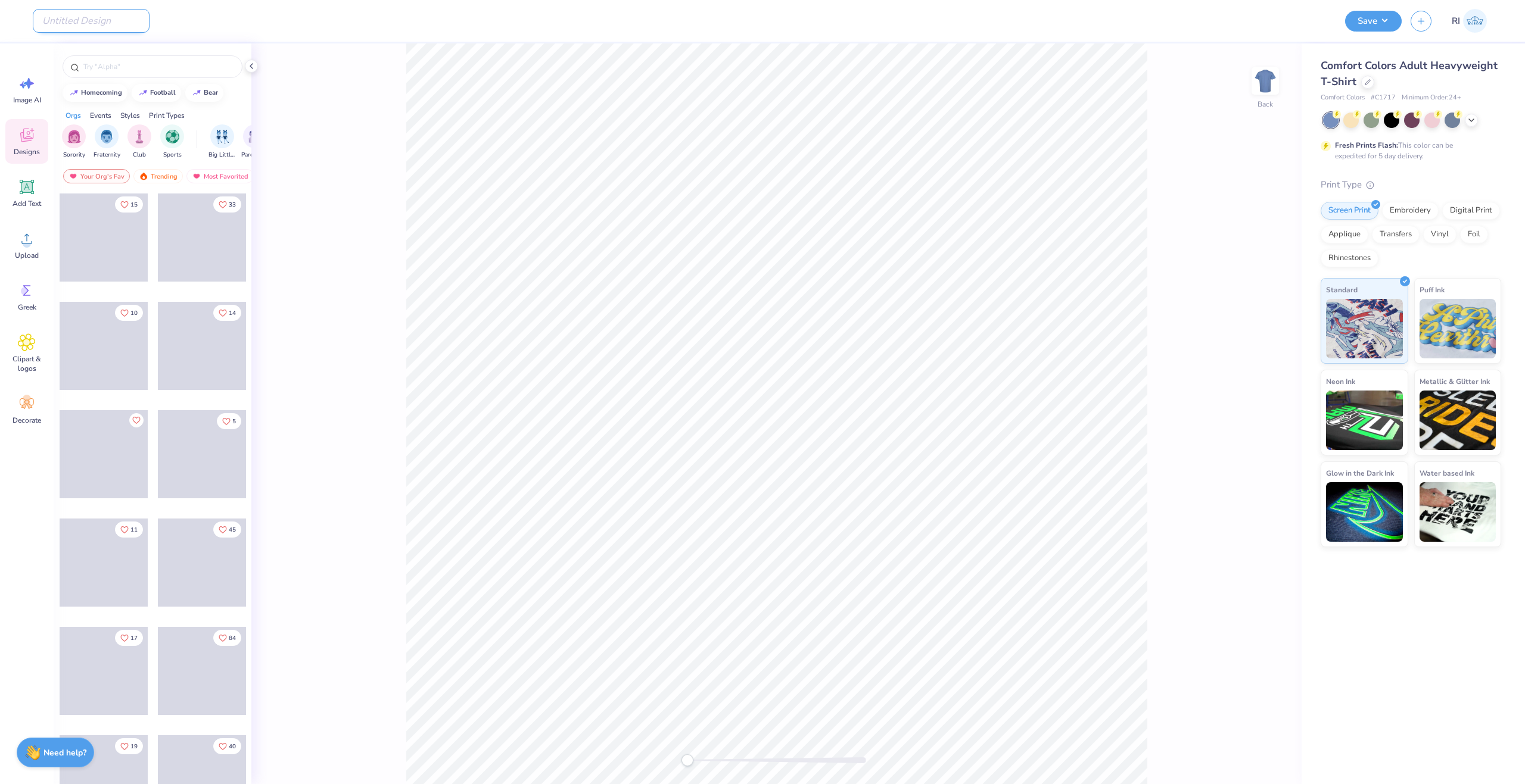
click at [101, 25] on input "Design Title" at bounding box center [91, 21] width 117 height 24
paste input "UGC_3544"
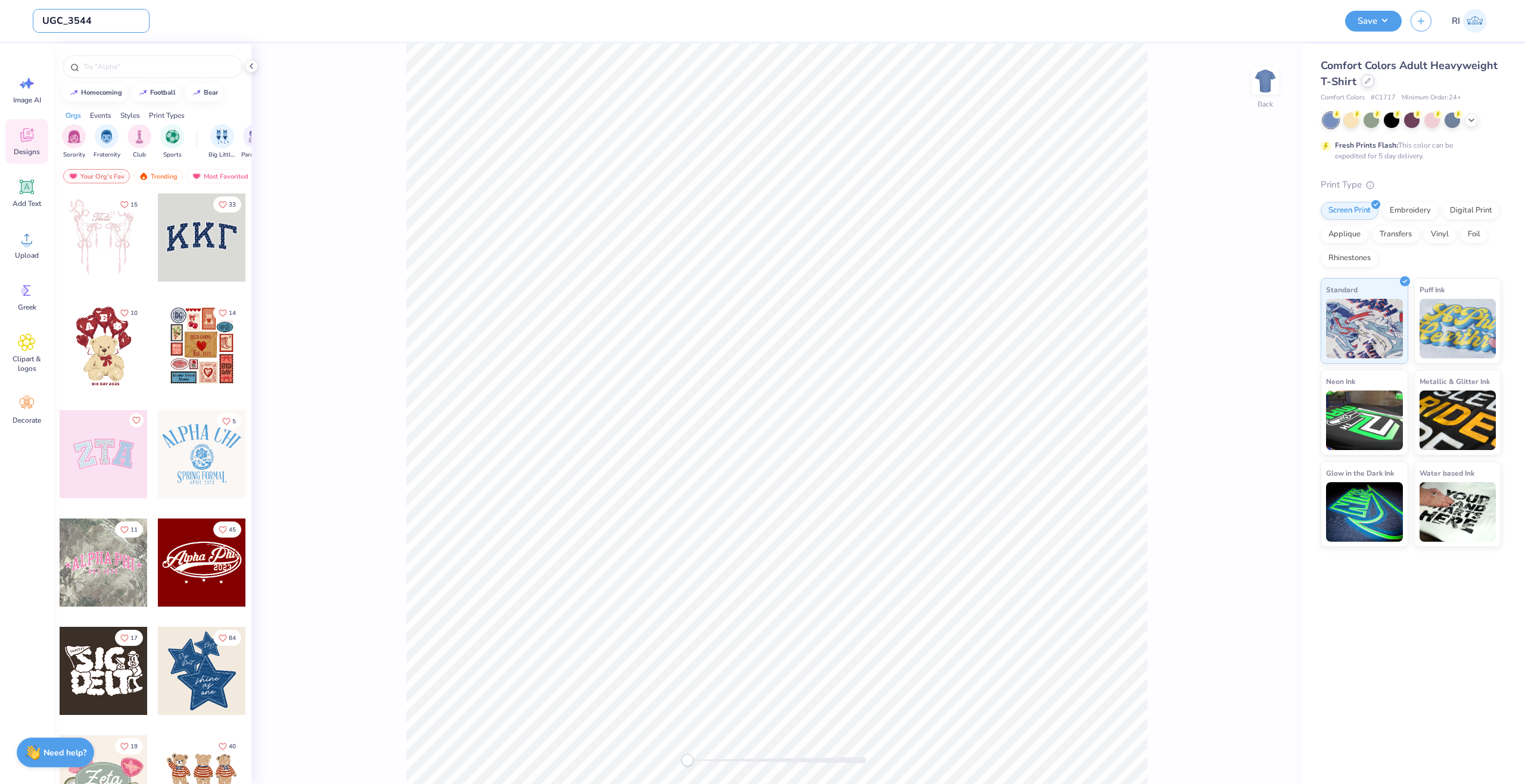
type input "UGC_3544"
click at [1364, 82] on icon at bounding box center [1367, 81] width 6 height 6
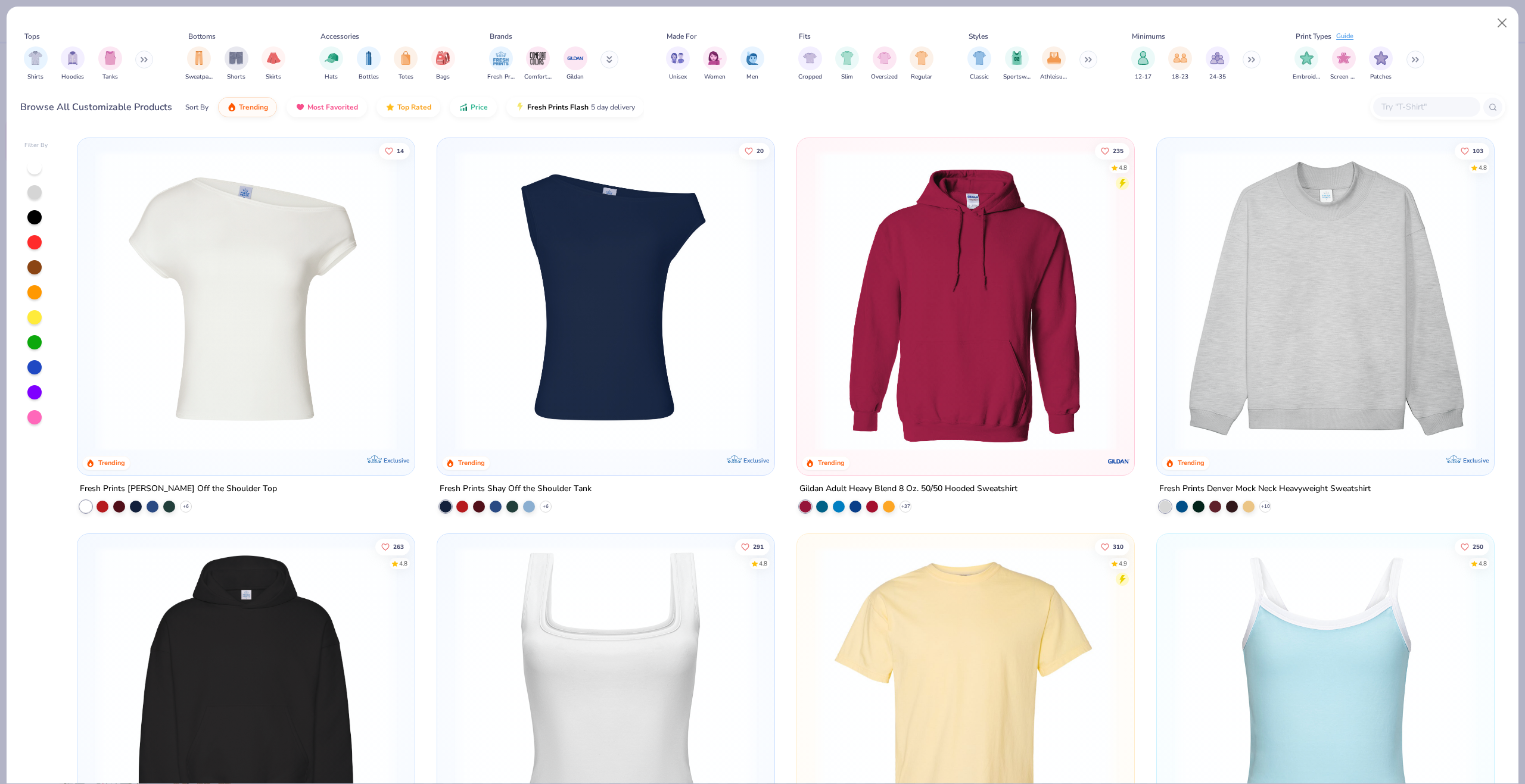
click at [1432, 95] on div at bounding box center [1437, 107] width 135 height 26
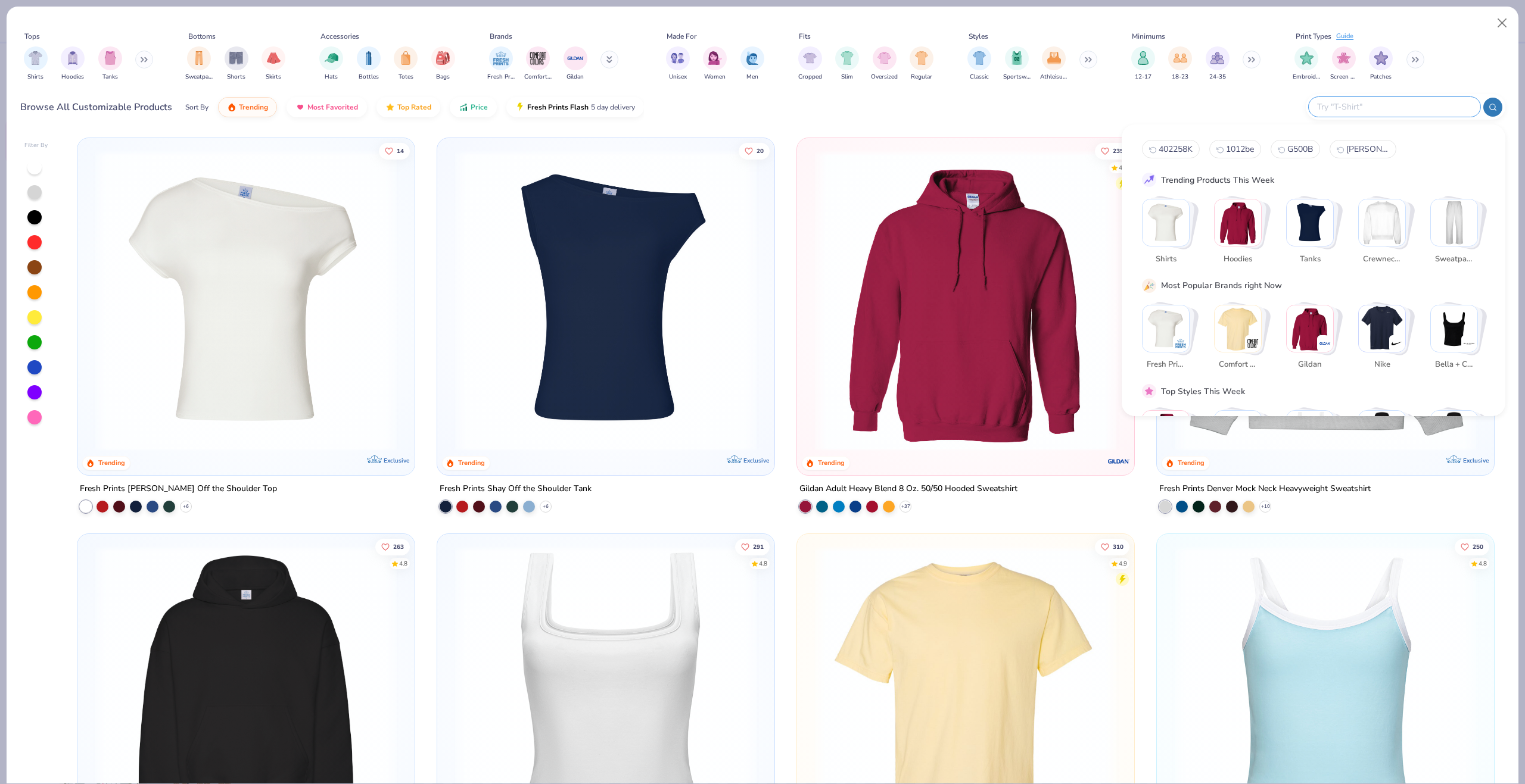
click at [1432, 100] on input "text" at bounding box center [1394, 107] width 156 height 14
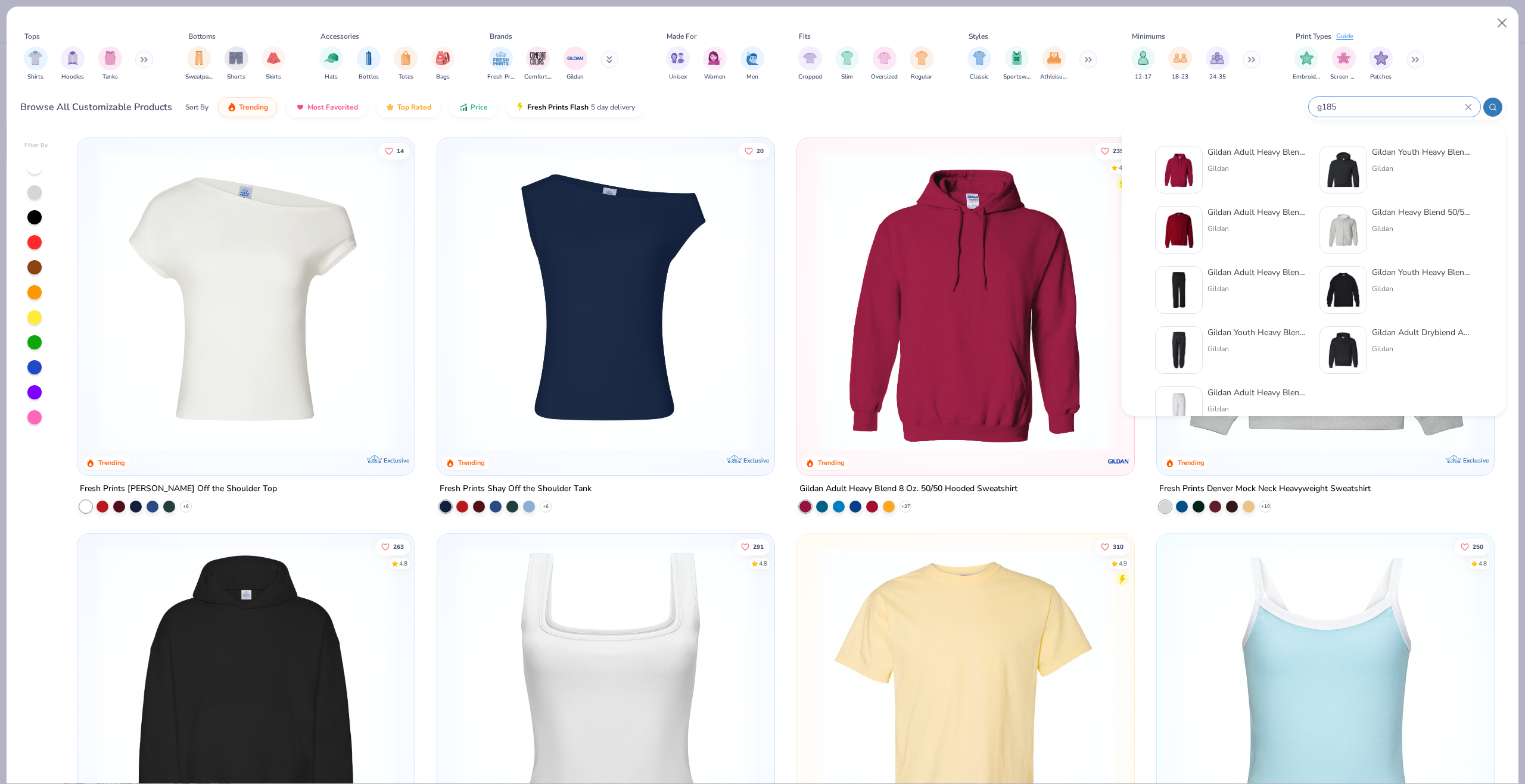
type input "g185"
click at [1172, 168] on img at bounding box center [1179, 169] width 37 height 37
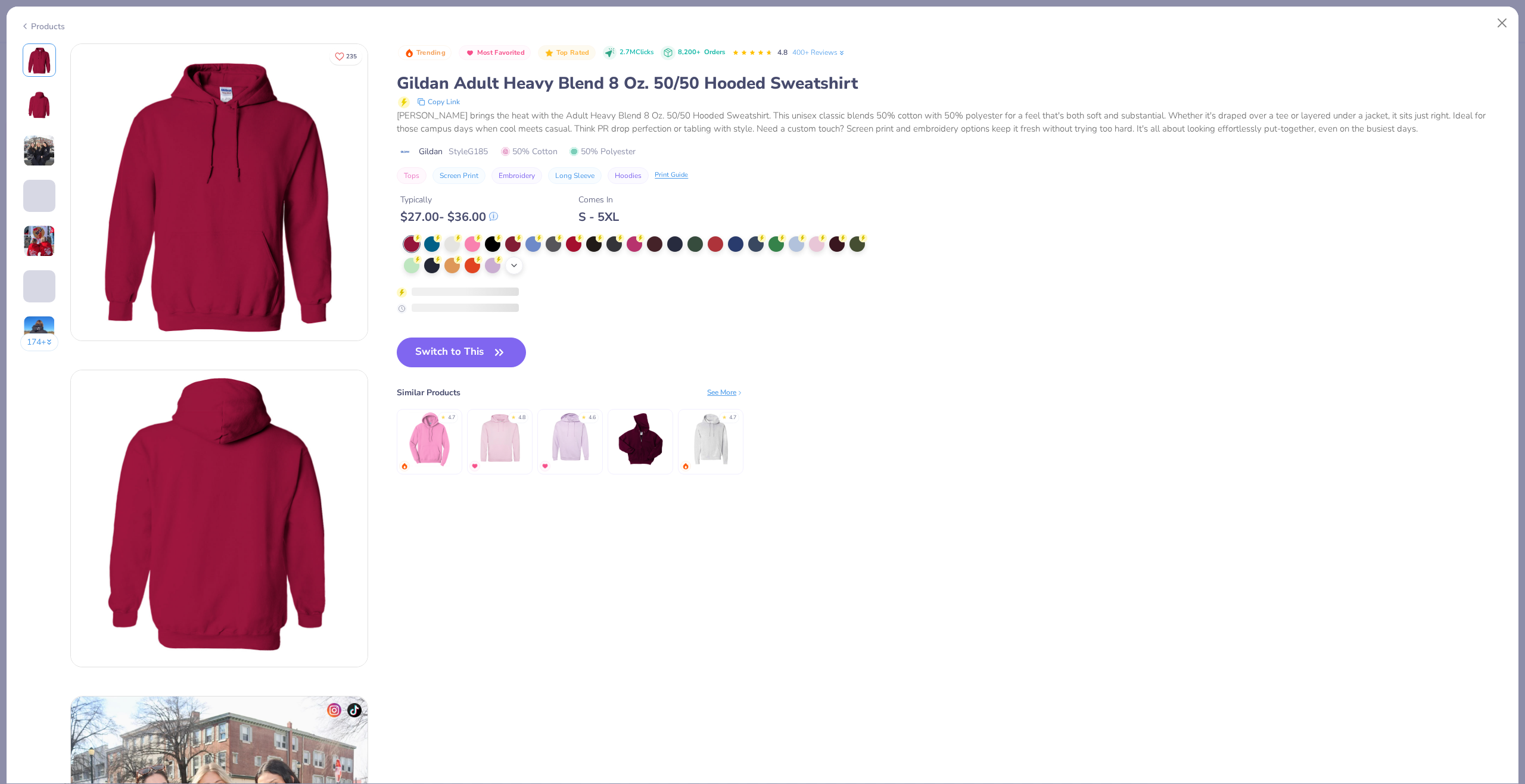
click at [516, 255] on div "+ 15" at bounding box center [639, 255] width 469 height 38
click at [515, 262] on icon at bounding box center [514, 266] width 10 height 10
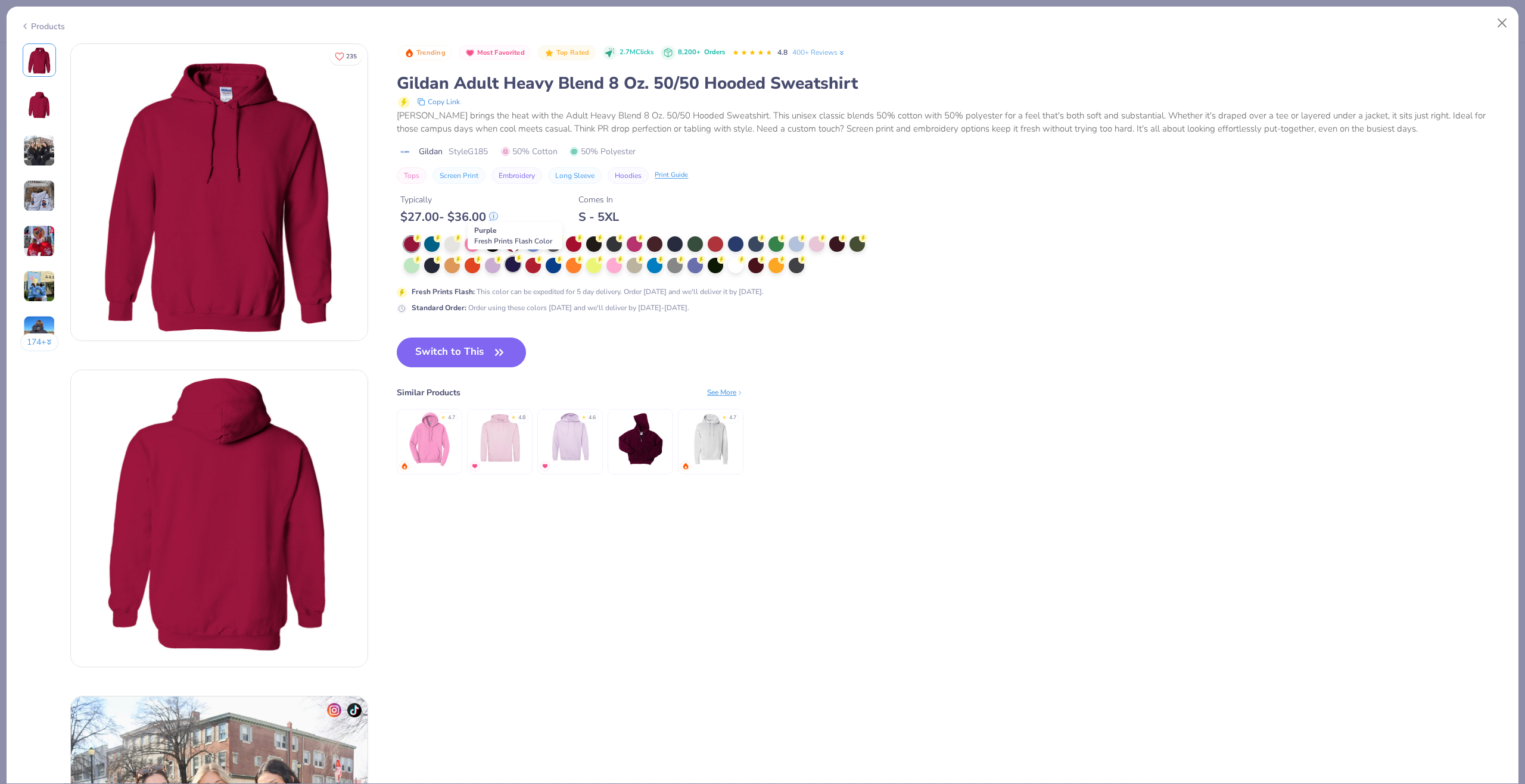
click at [517, 264] on div at bounding box center [513, 264] width 16 height 16
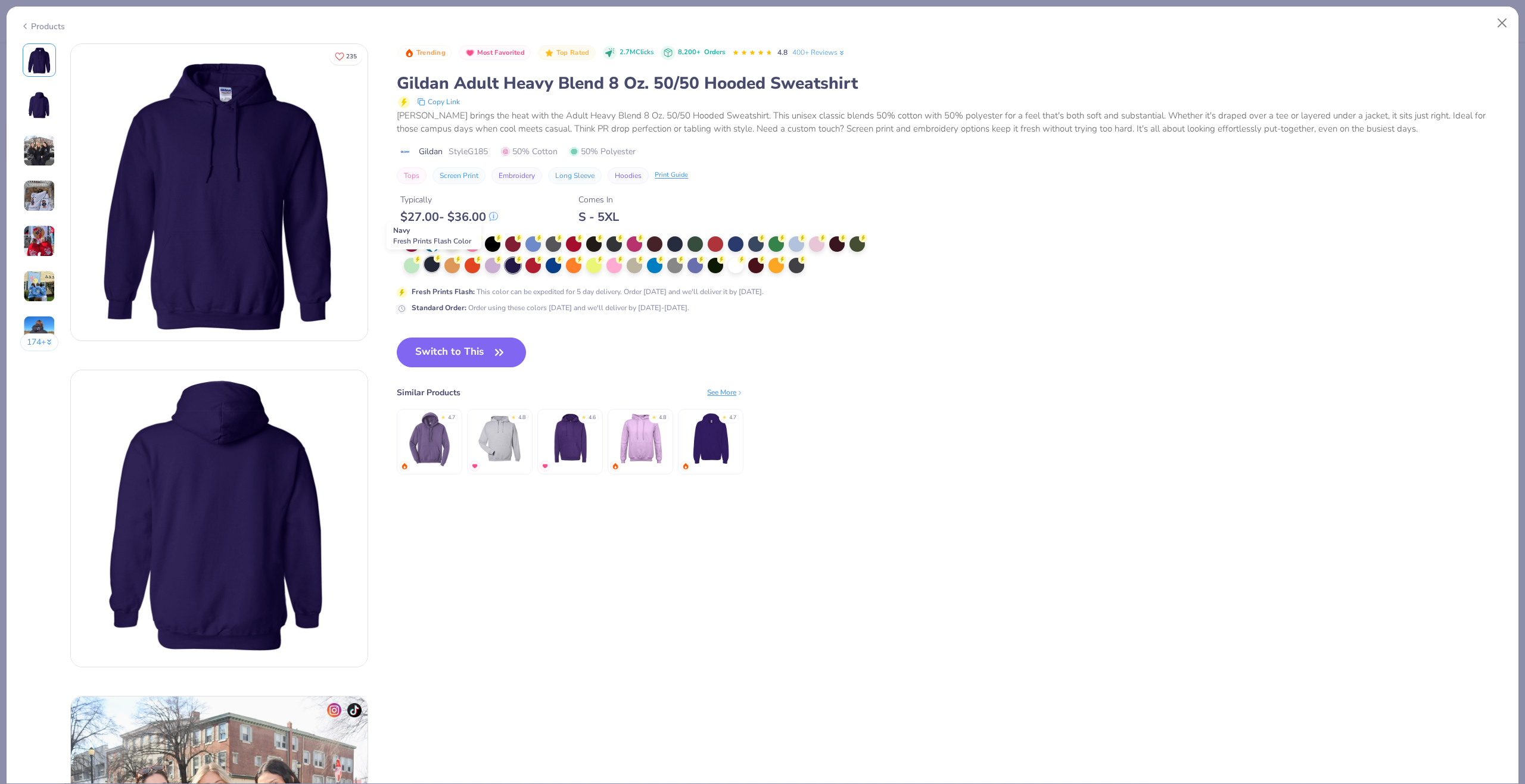
click at [436, 264] on div at bounding box center [432, 264] width 16 height 16
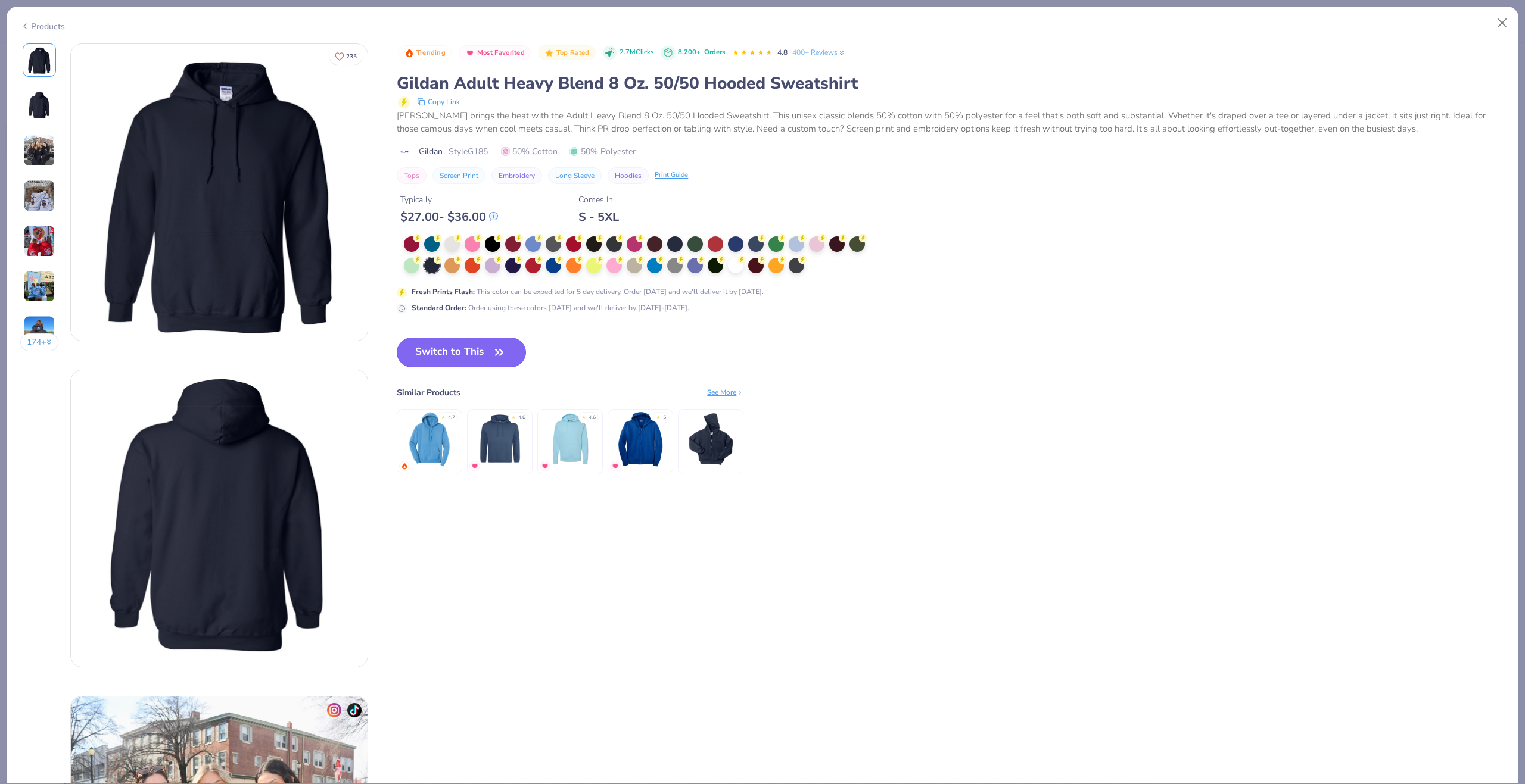
click at [460, 347] on button "Switch to This" at bounding box center [461, 353] width 130 height 30
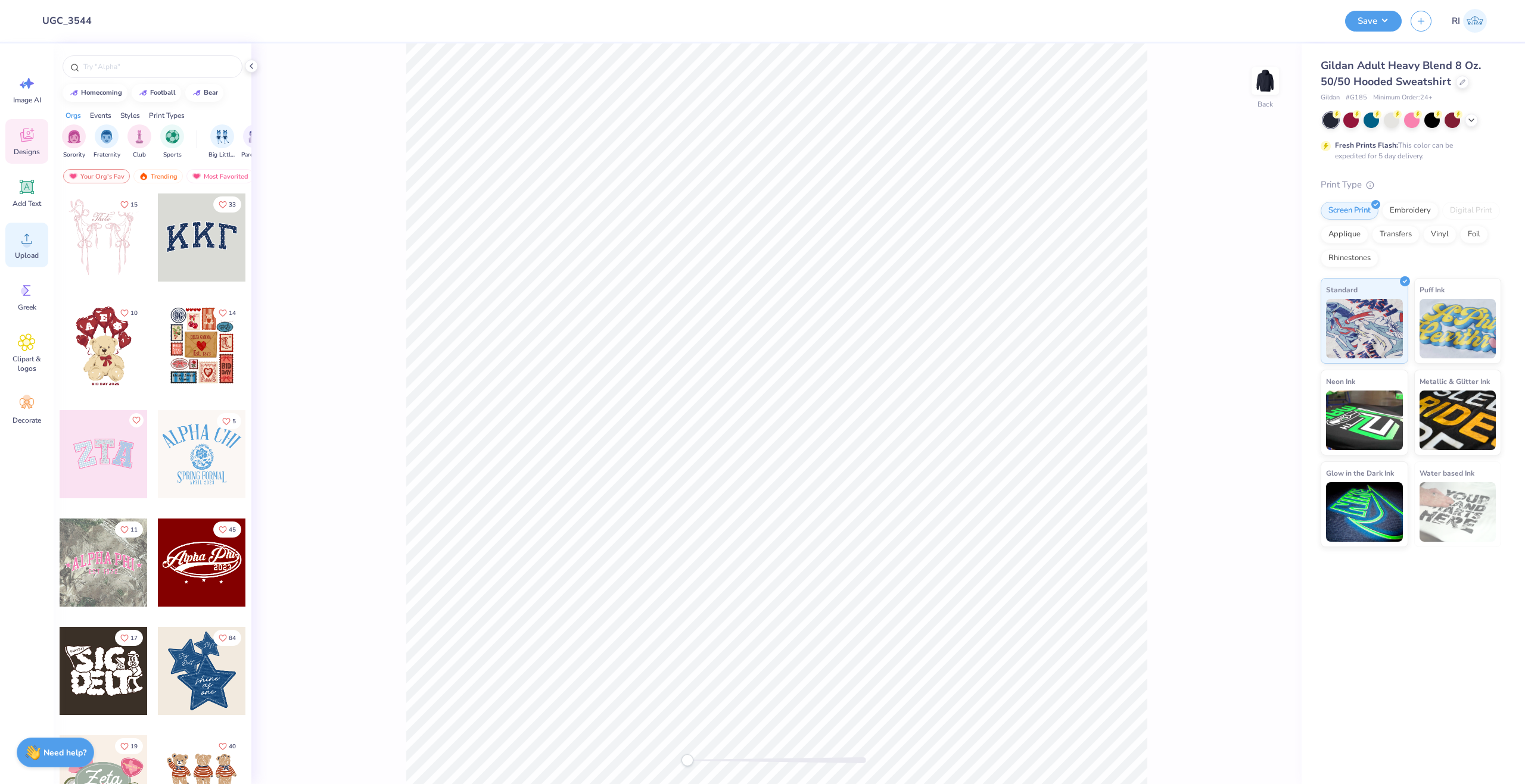
click at [26, 249] on div "Upload" at bounding box center [27, 245] width 43 height 45
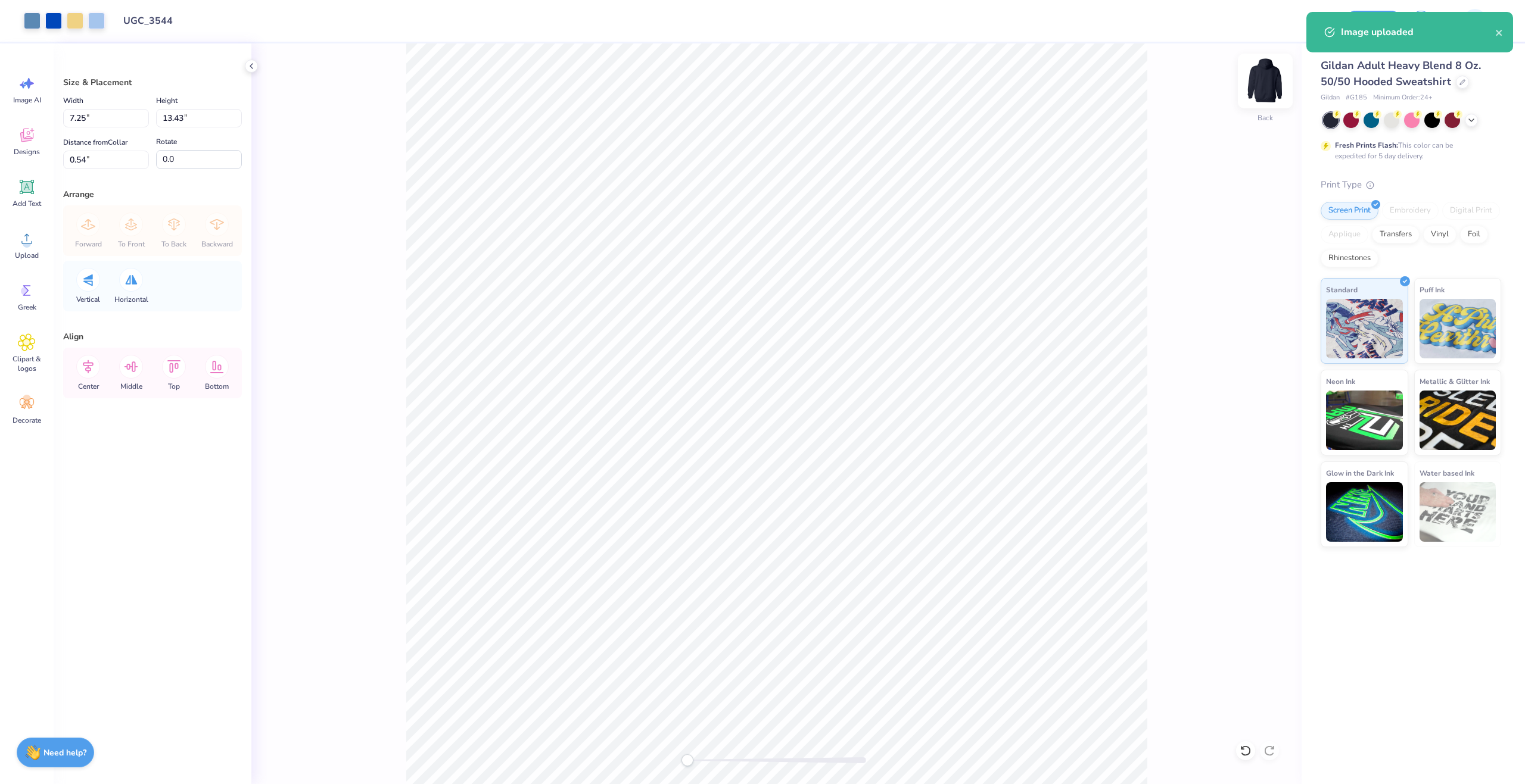
click at [1262, 92] on img at bounding box center [1265, 81] width 48 height 48
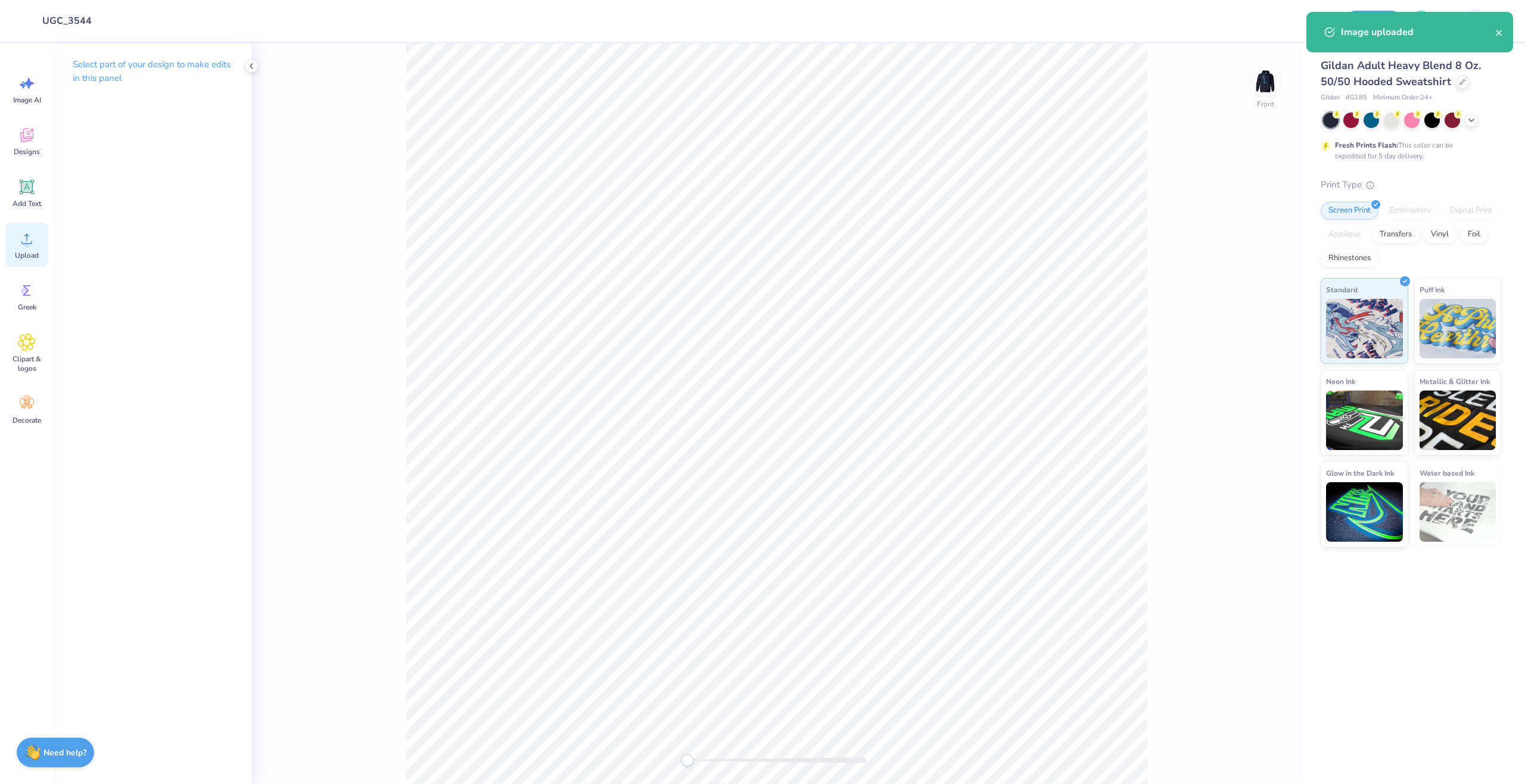
click at [32, 230] on div "Upload" at bounding box center [27, 245] width 43 height 45
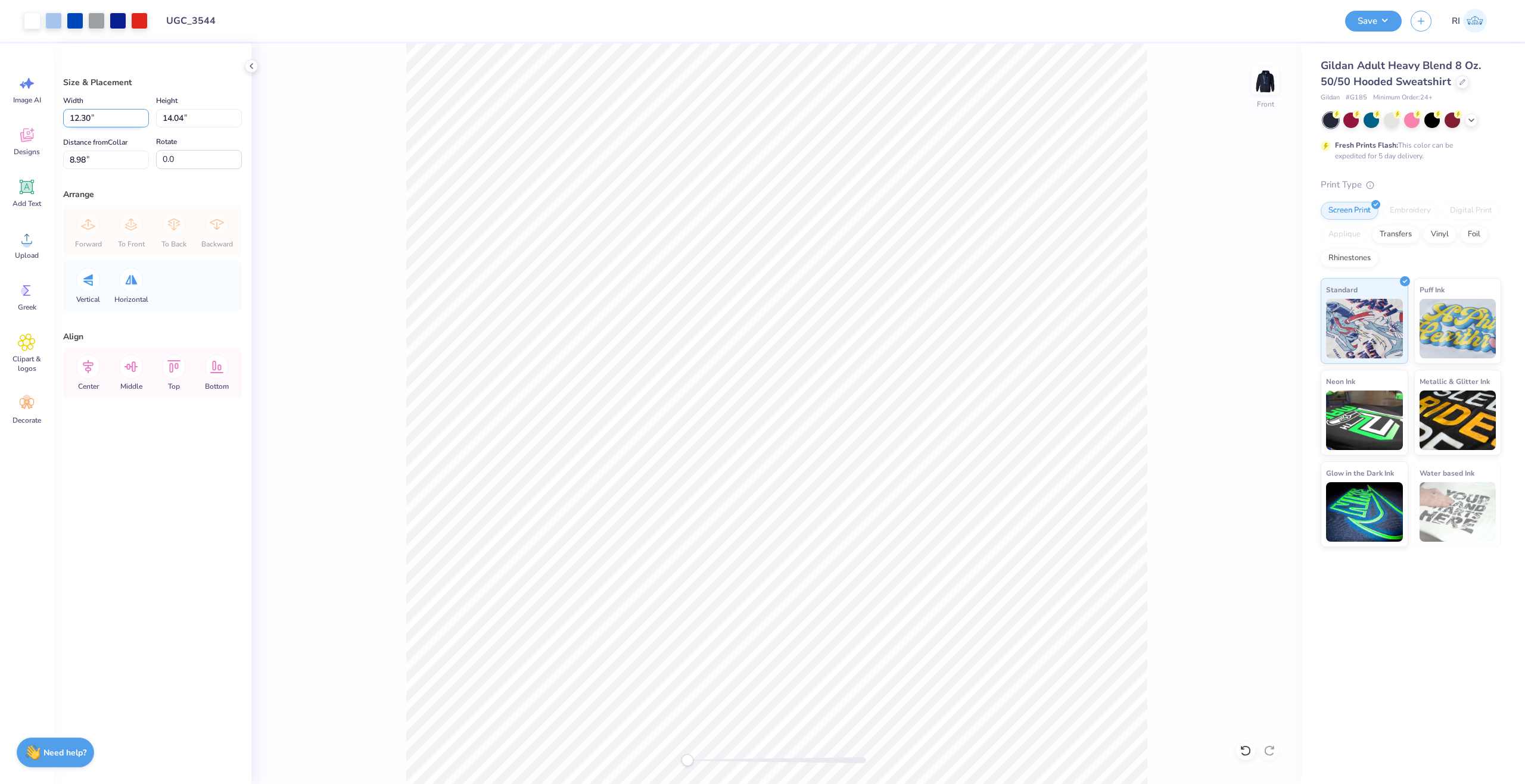
click at [128, 122] on input "12.30" at bounding box center [106, 118] width 86 height 18
type input "12.50"
type input "14.27"
click at [118, 164] on input "8.87" at bounding box center [106, 159] width 86 height 18
type input "6"
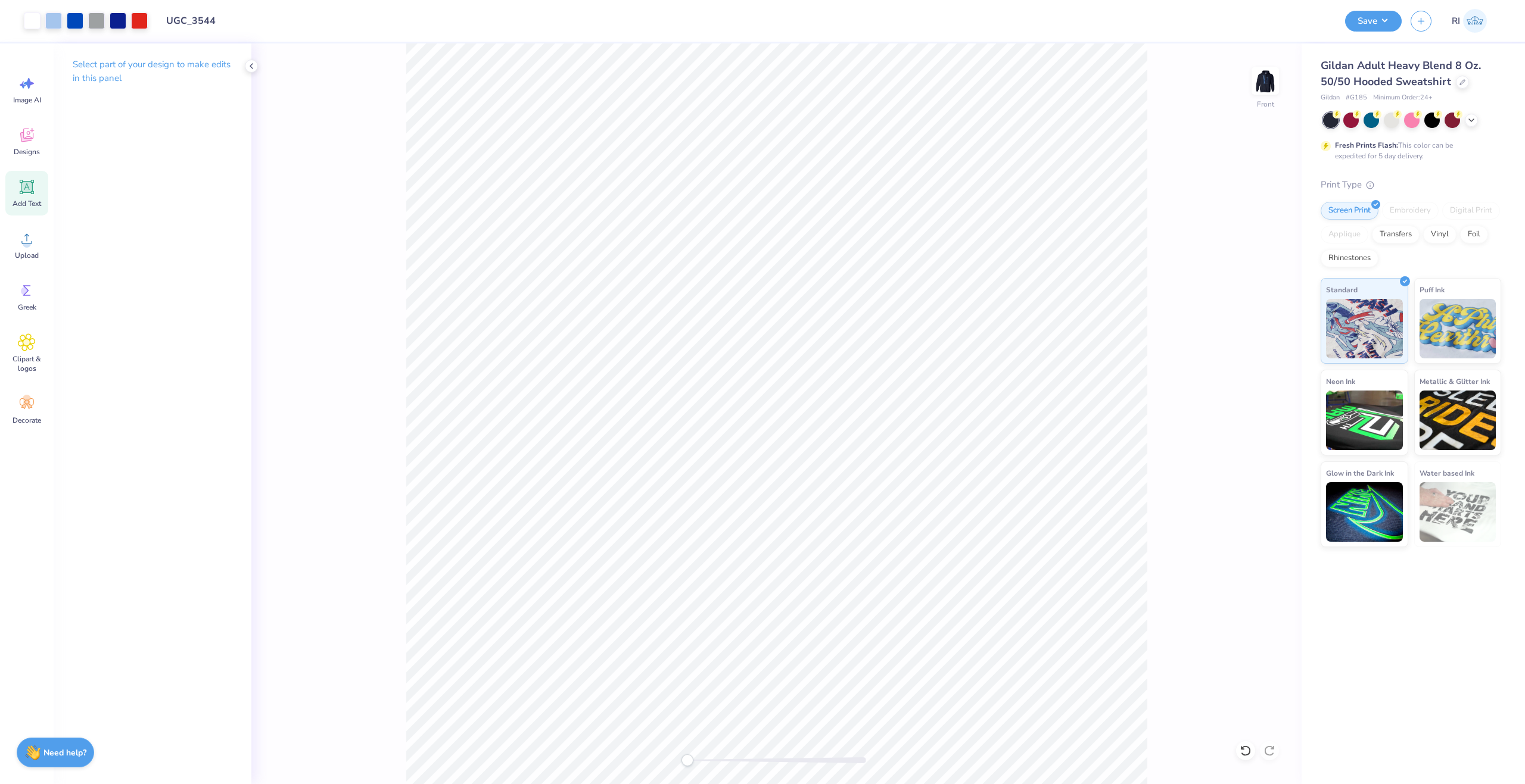
click at [33, 192] on icon at bounding box center [27, 187] width 18 height 18
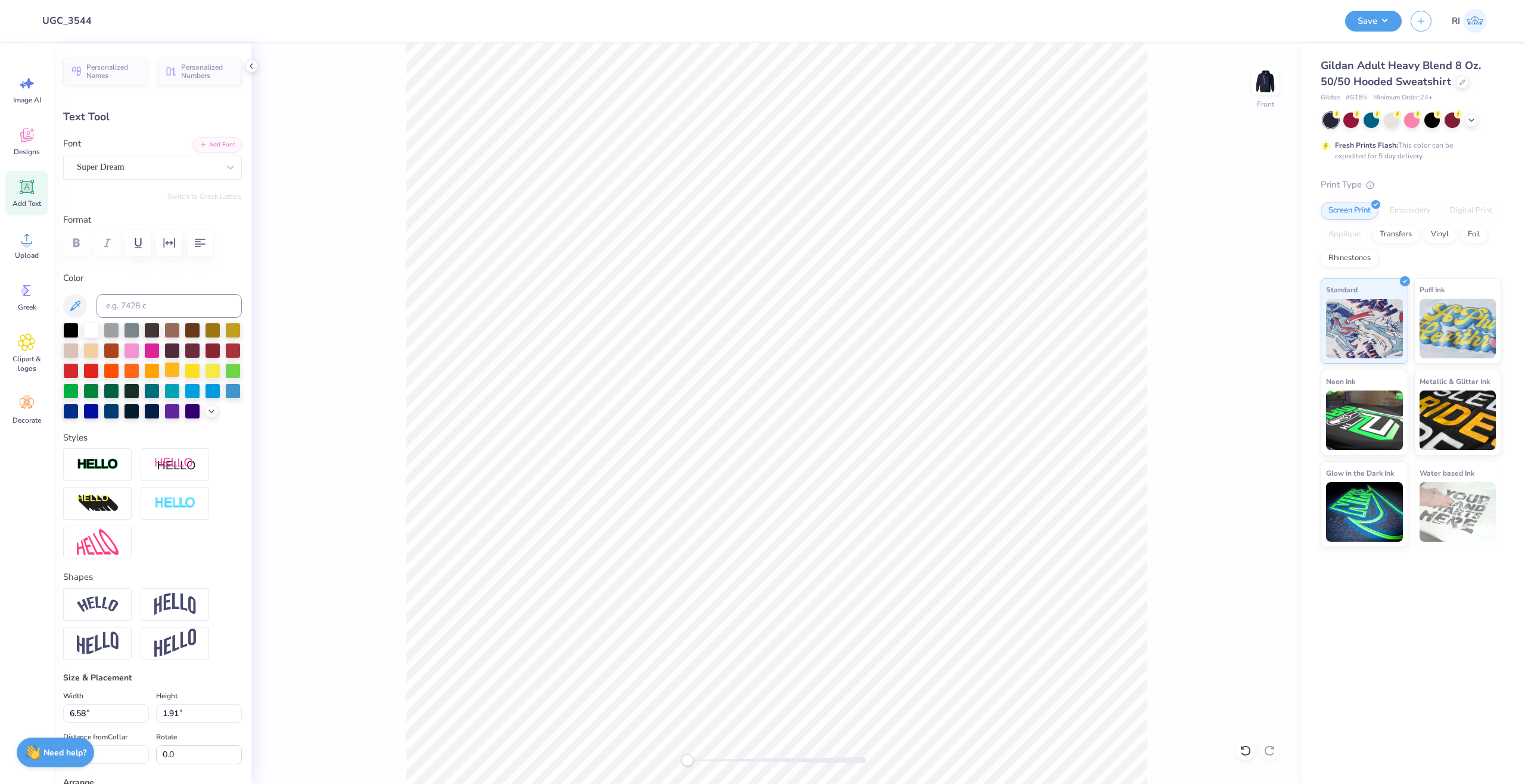
click at [180, 375] on div at bounding box center [172, 370] width 16 height 16
click at [223, 147] on button "Add Font" at bounding box center [217, 144] width 49 height 16
type textarea "WINTER"
type input "8.95"
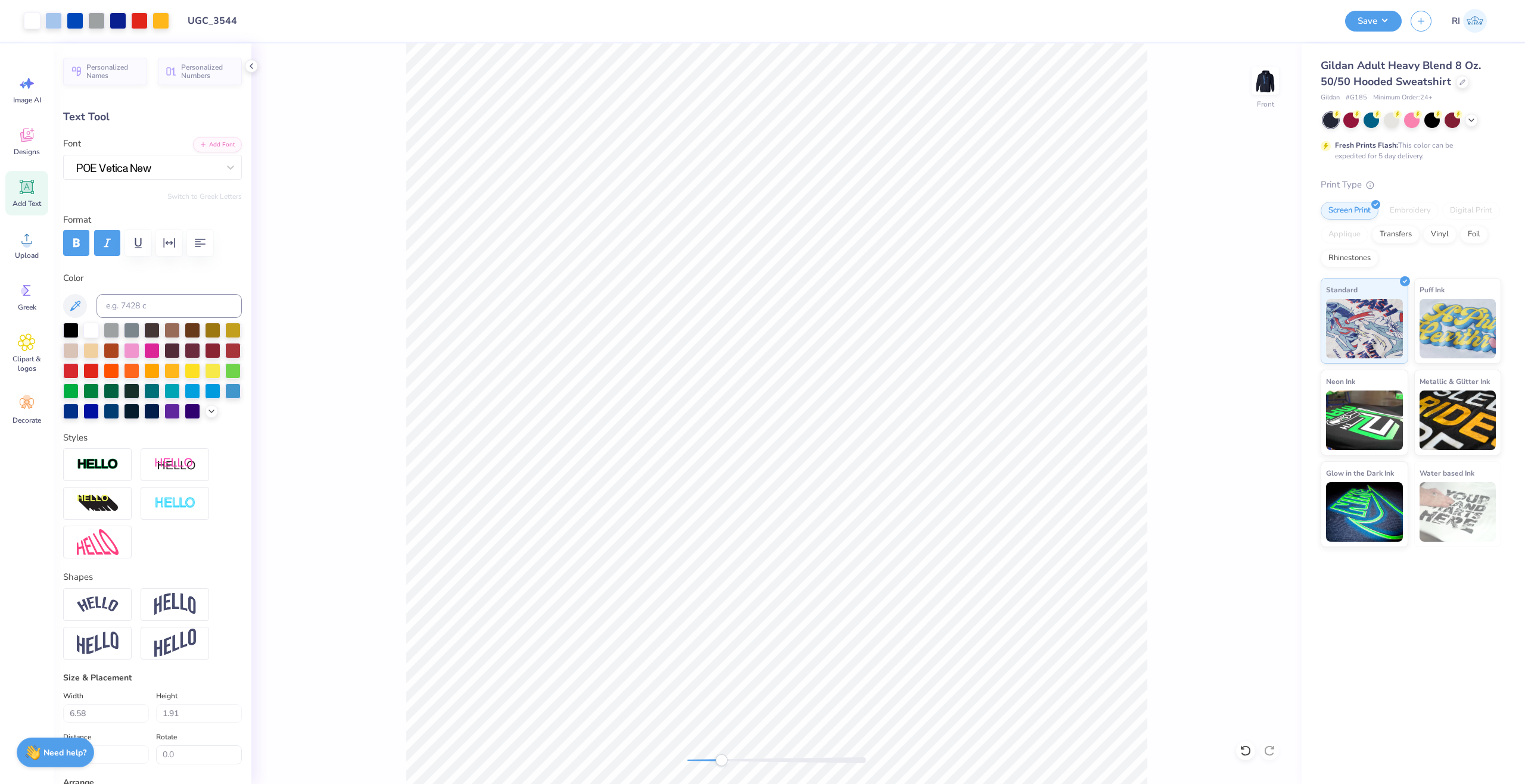
type input "1.90"
type input "7.21"
type input "4.95"
type input "1.05"
type input "6.46"
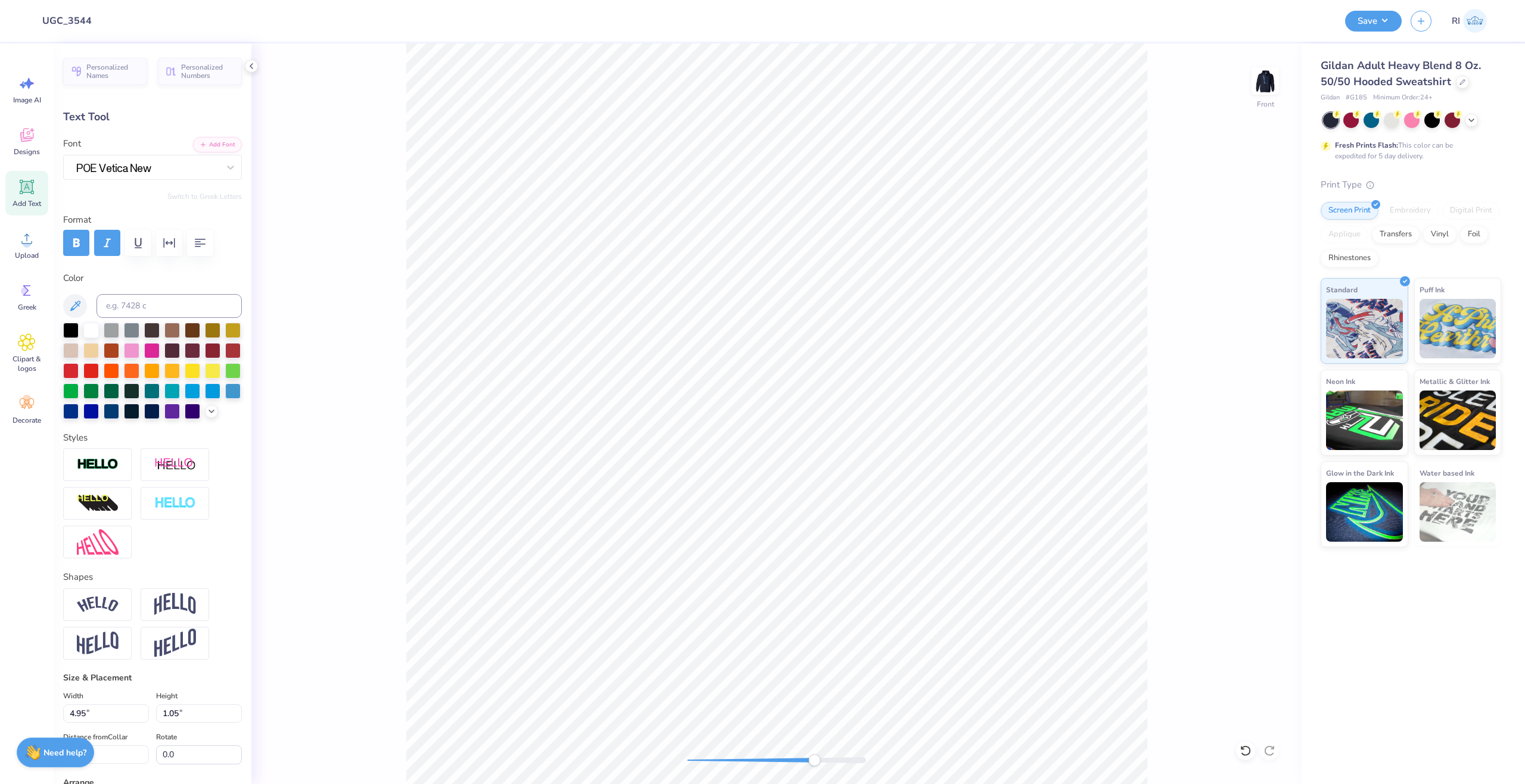
type input "5.16"
type input "1.10"
type input "6.41"
click at [173, 250] on button "button" at bounding box center [169, 243] width 26 height 26
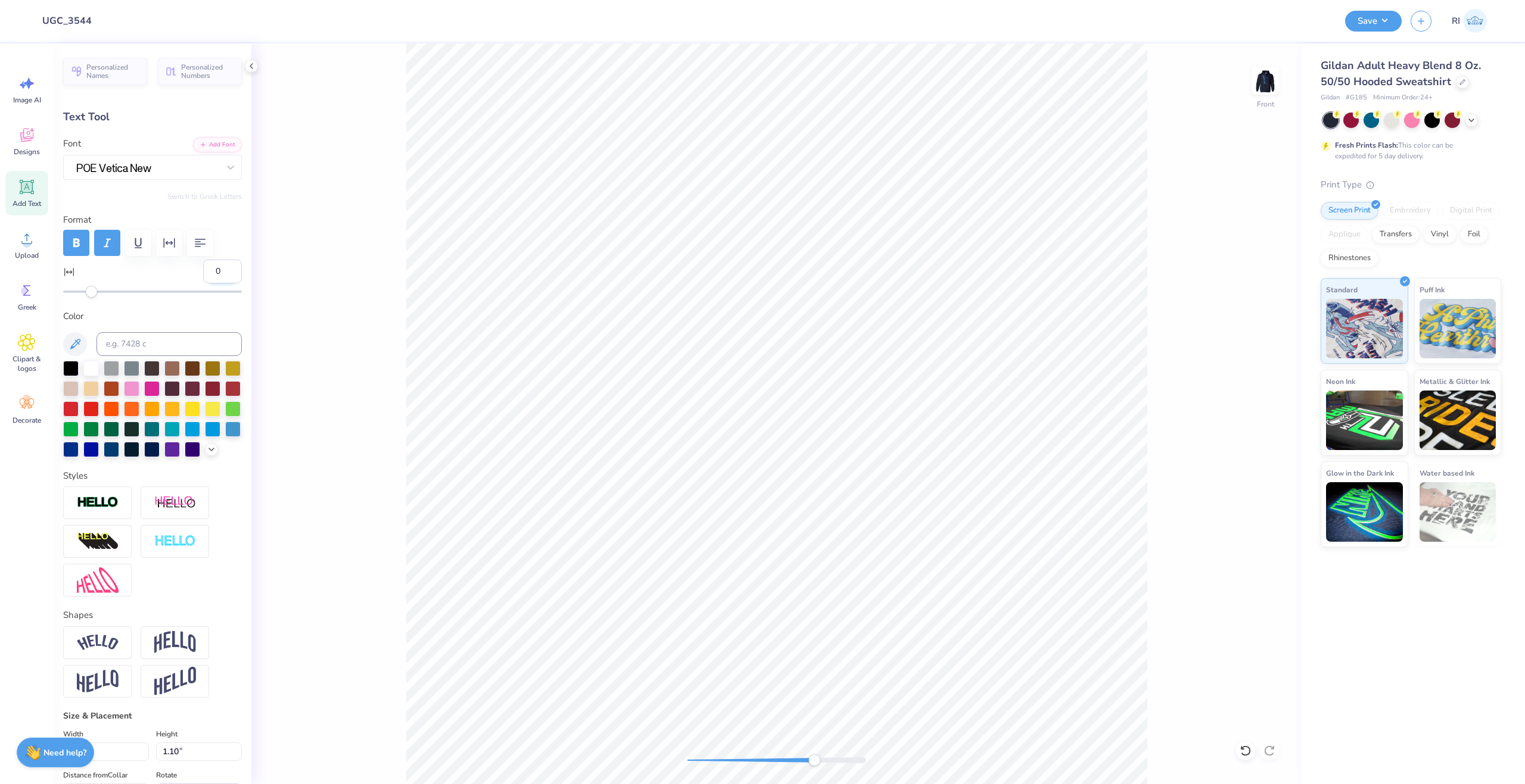
click at [204, 274] on input "0" at bounding box center [222, 271] width 39 height 24
type input "-3"
type input "4.92"
click at [848, 458] on li "Duplicate" at bounding box center [843, 458] width 94 height 23
type input "7.41"
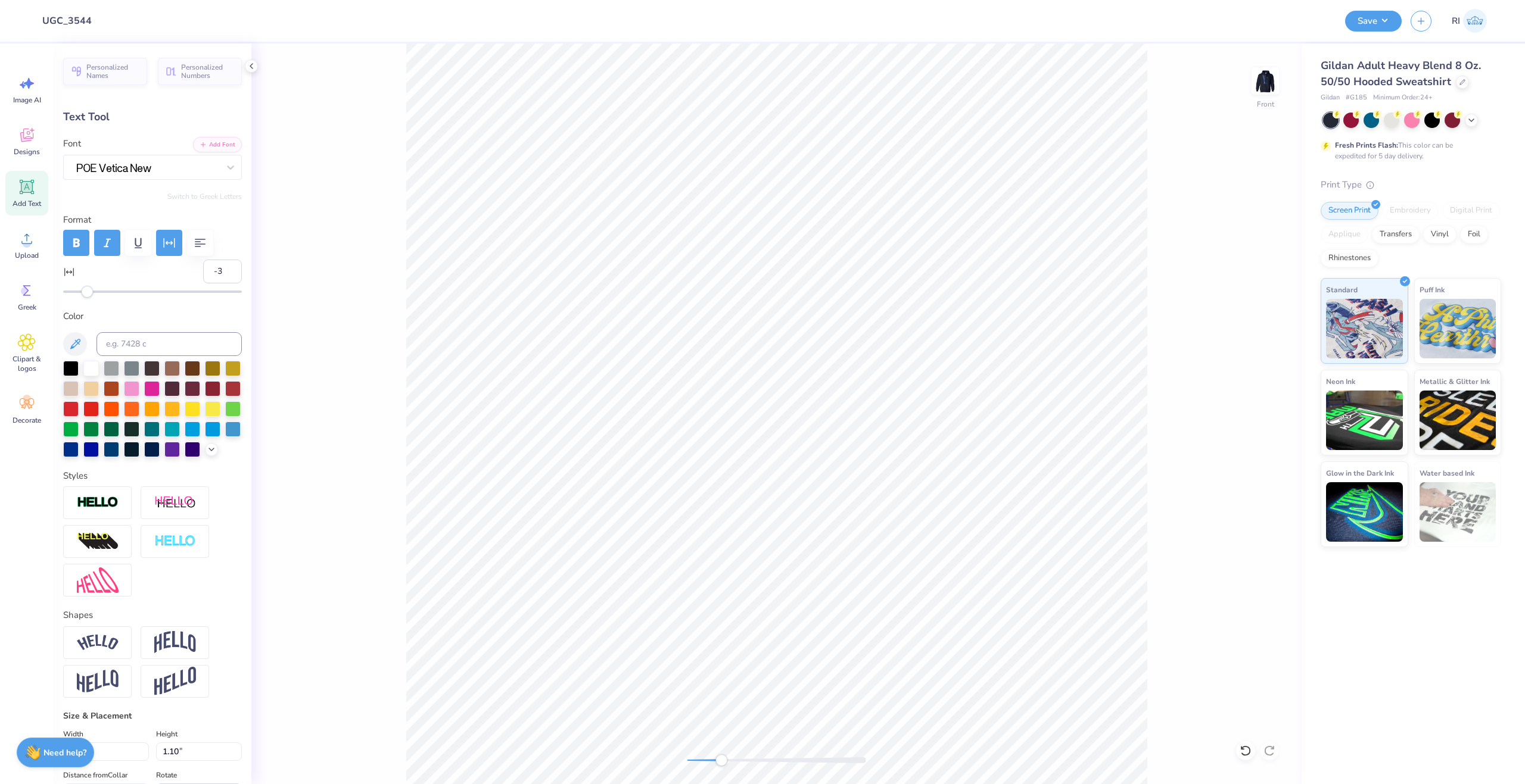
scroll to position [10, 1]
type textarea "RETREAT"
type input "6.17"
type input "7.83"
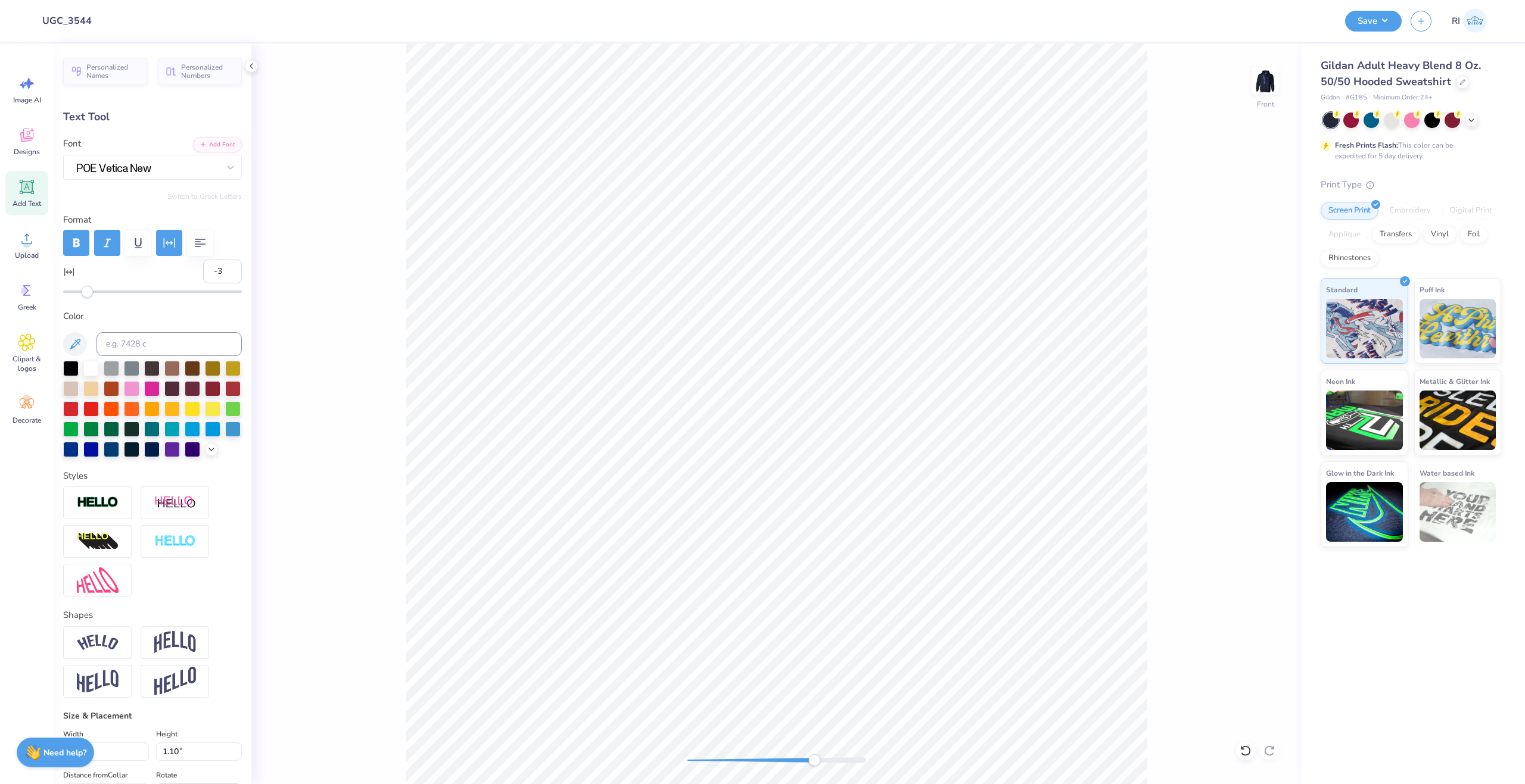
type input "6.01"
type input "1.07"
type input "7.85"
drag, startPoint x: 212, startPoint y: 267, endPoint x: 205, endPoint y: 267, distance: 7.0
click at [205, 267] on input "-3" at bounding box center [222, 271] width 39 height 24
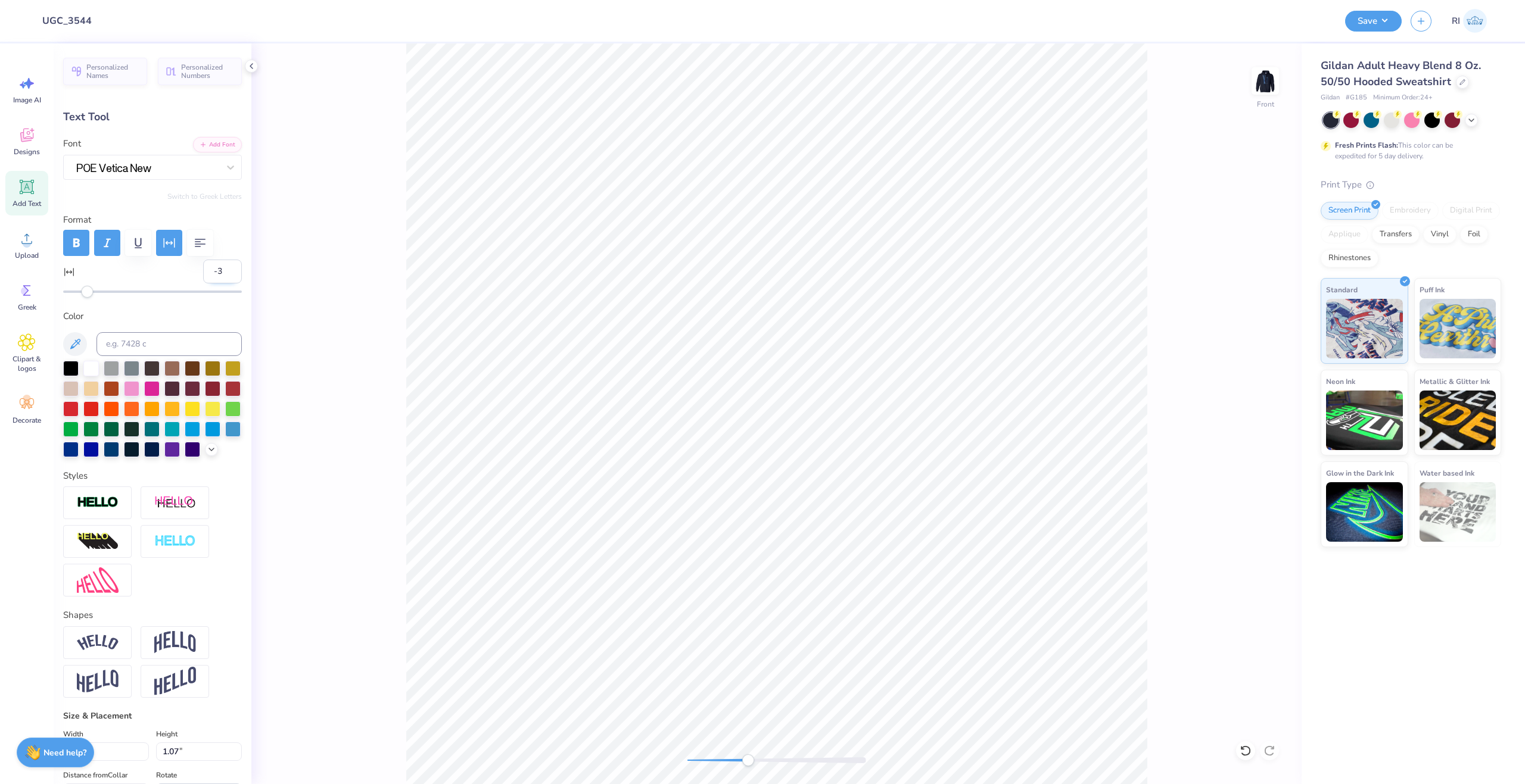
type input "0"
click at [238, 240] on div "Personalized Names Personalized Numbers Text Tool Add Font Font Switch to Greek…" at bounding box center [152, 414] width 198 height 741
type input "6.28"
click at [214, 270] on input "0" at bounding box center [222, 271] width 39 height 24
type input "-2"
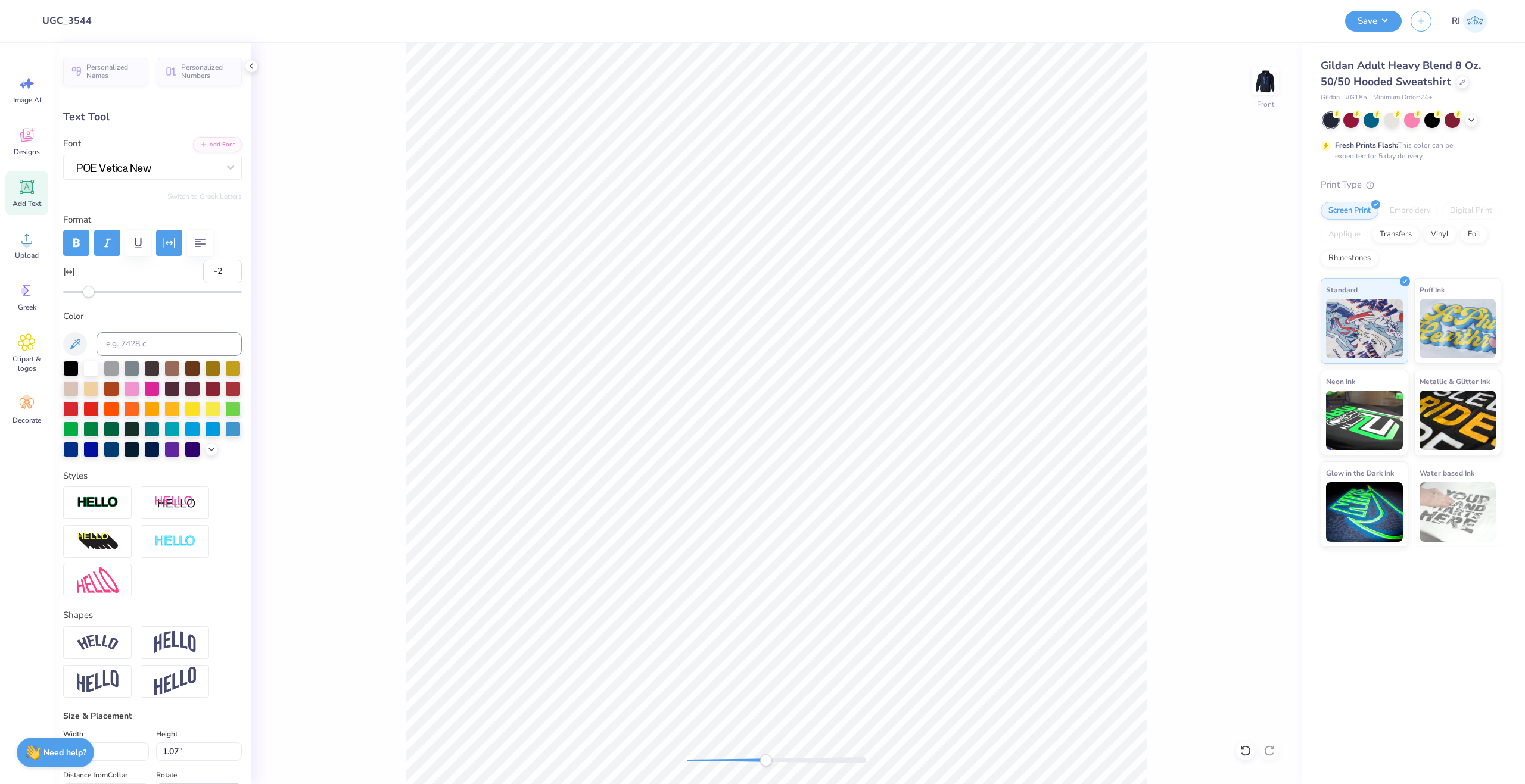
scroll to position [258, 0]
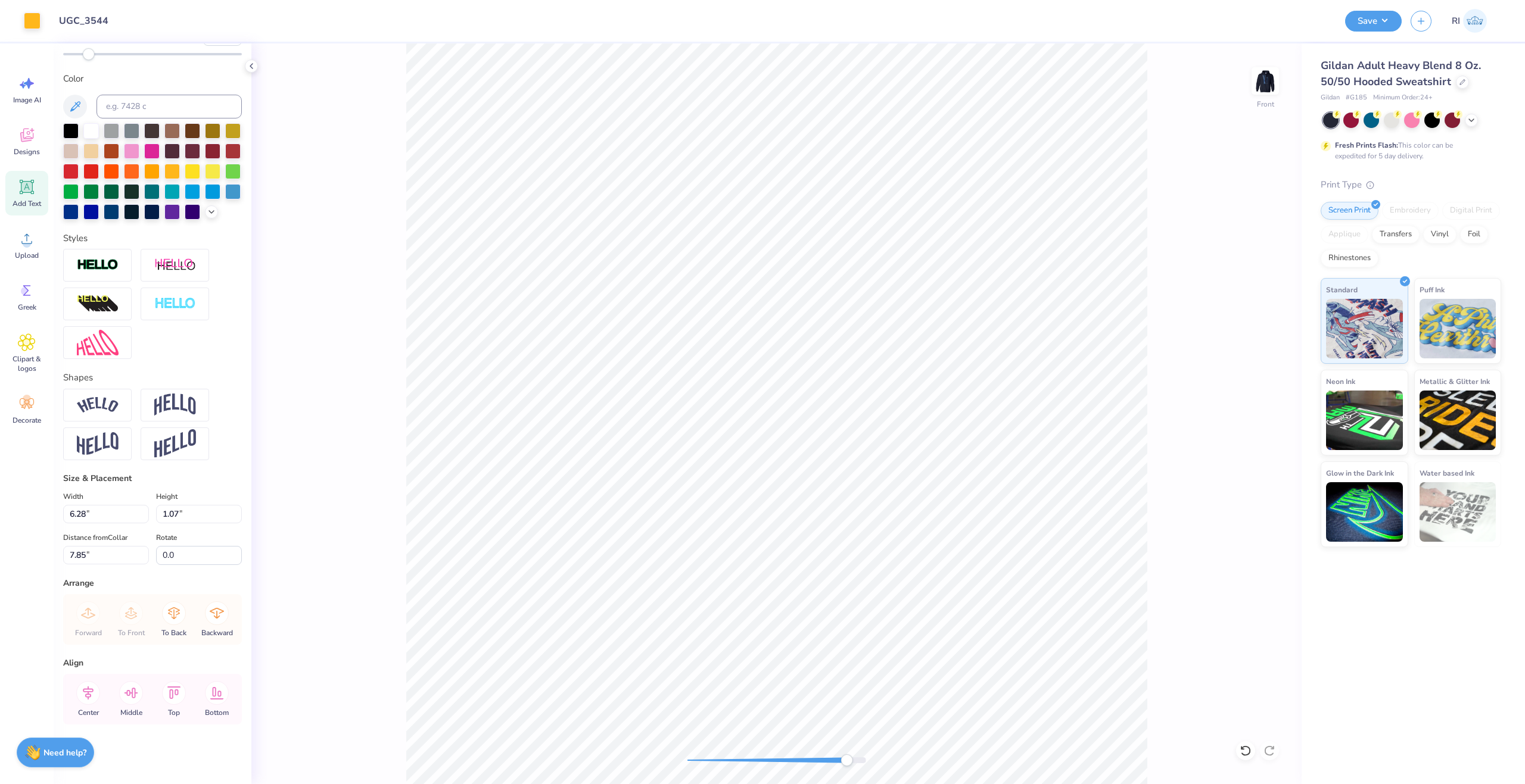
type input "6.10"
click at [393, 371] on div "Front" at bounding box center [776, 414] width 1050 height 741
type input "7.84"
type input "6.11"
click at [770, 486] on li "Duplicate" at bounding box center [771, 497] width 94 height 23
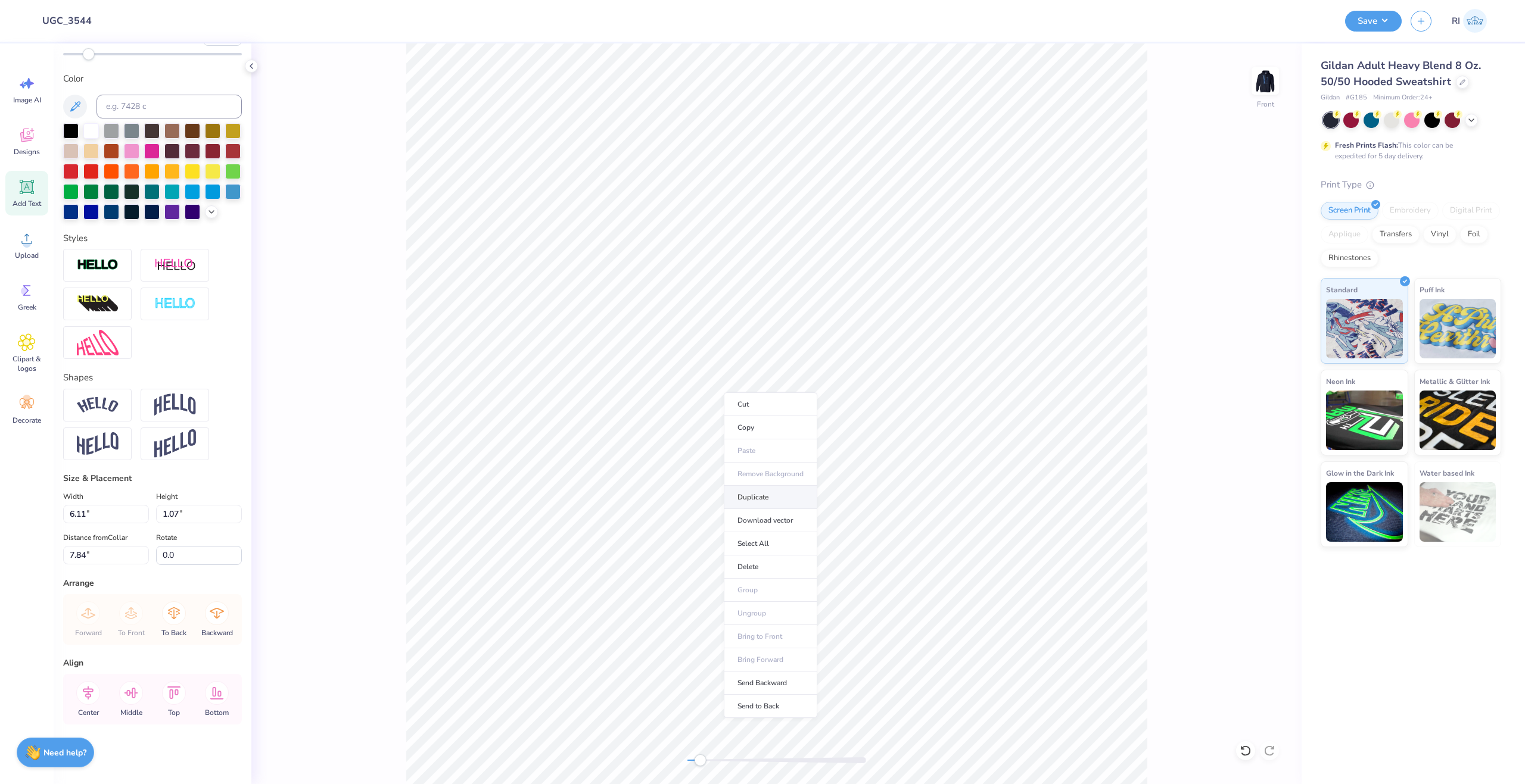
type input "8.84"
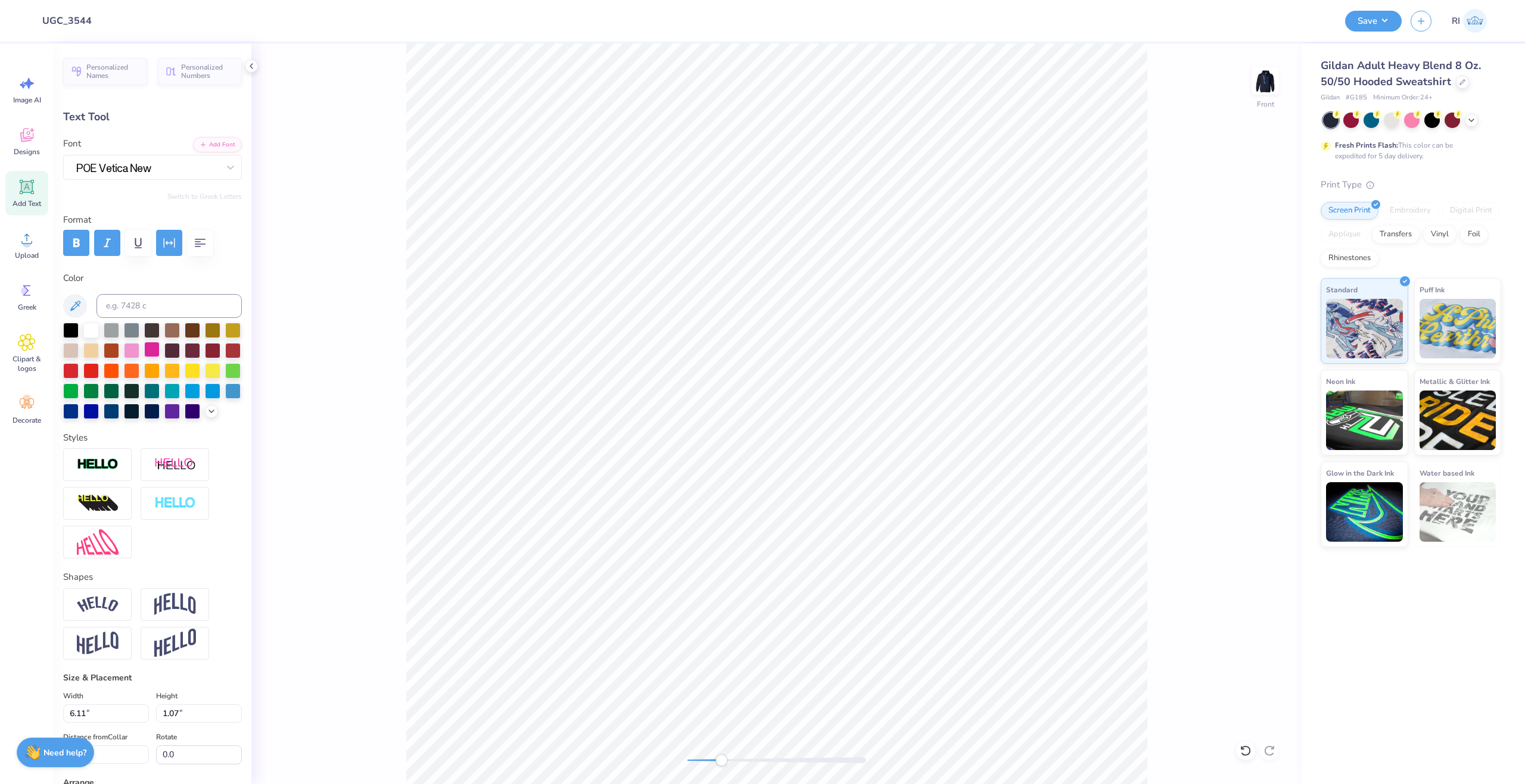
click at [159, 351] on div at bounding box center [152, 350] width 16 height 16
type textarea "DELTA"
type input "14.58"
type input "2.44"
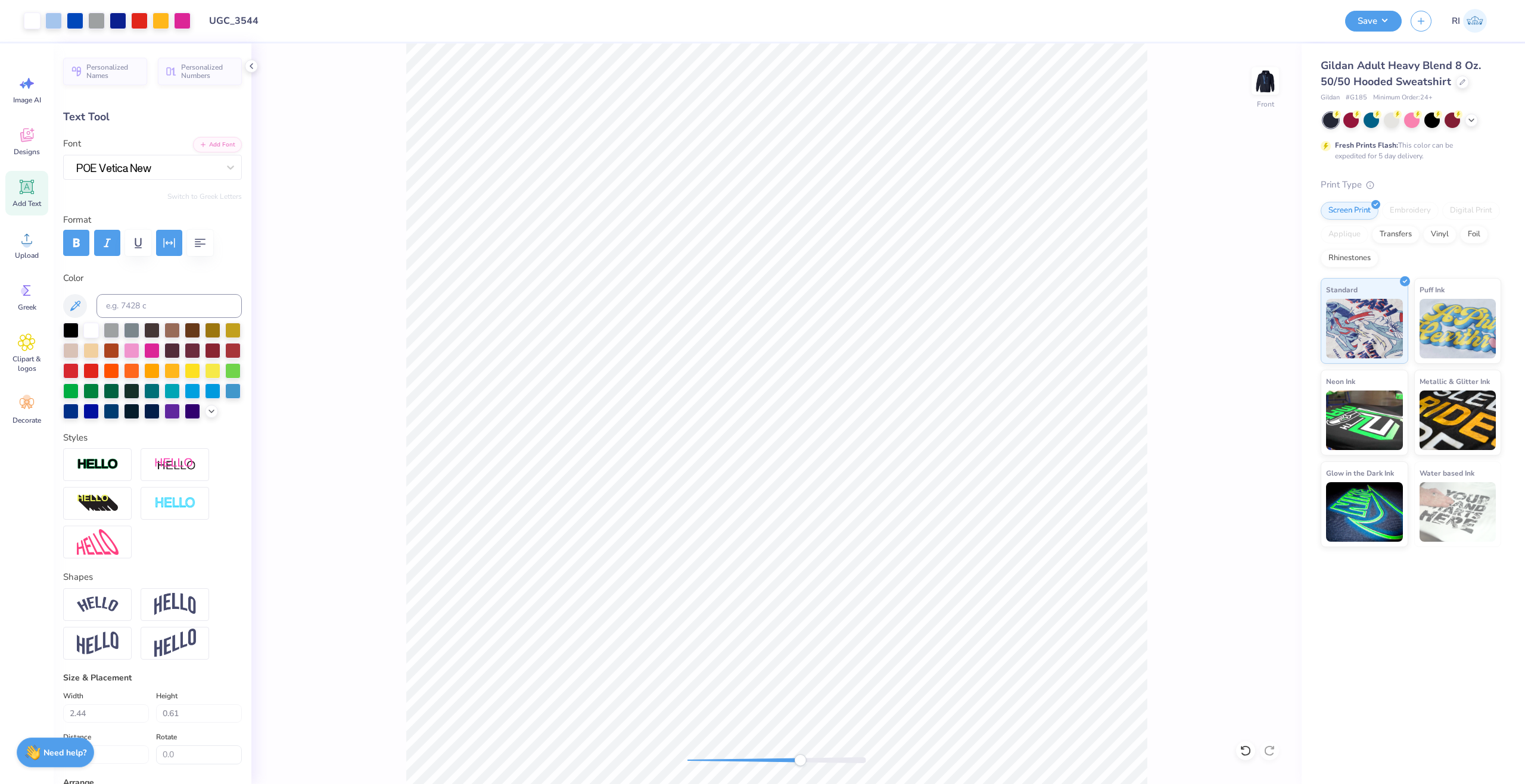
type input "0.61"
type input "2.29"
type input "0.57"
click at [162, 247] on icon "button" at bounding box center [169, 243] width 14 height 14
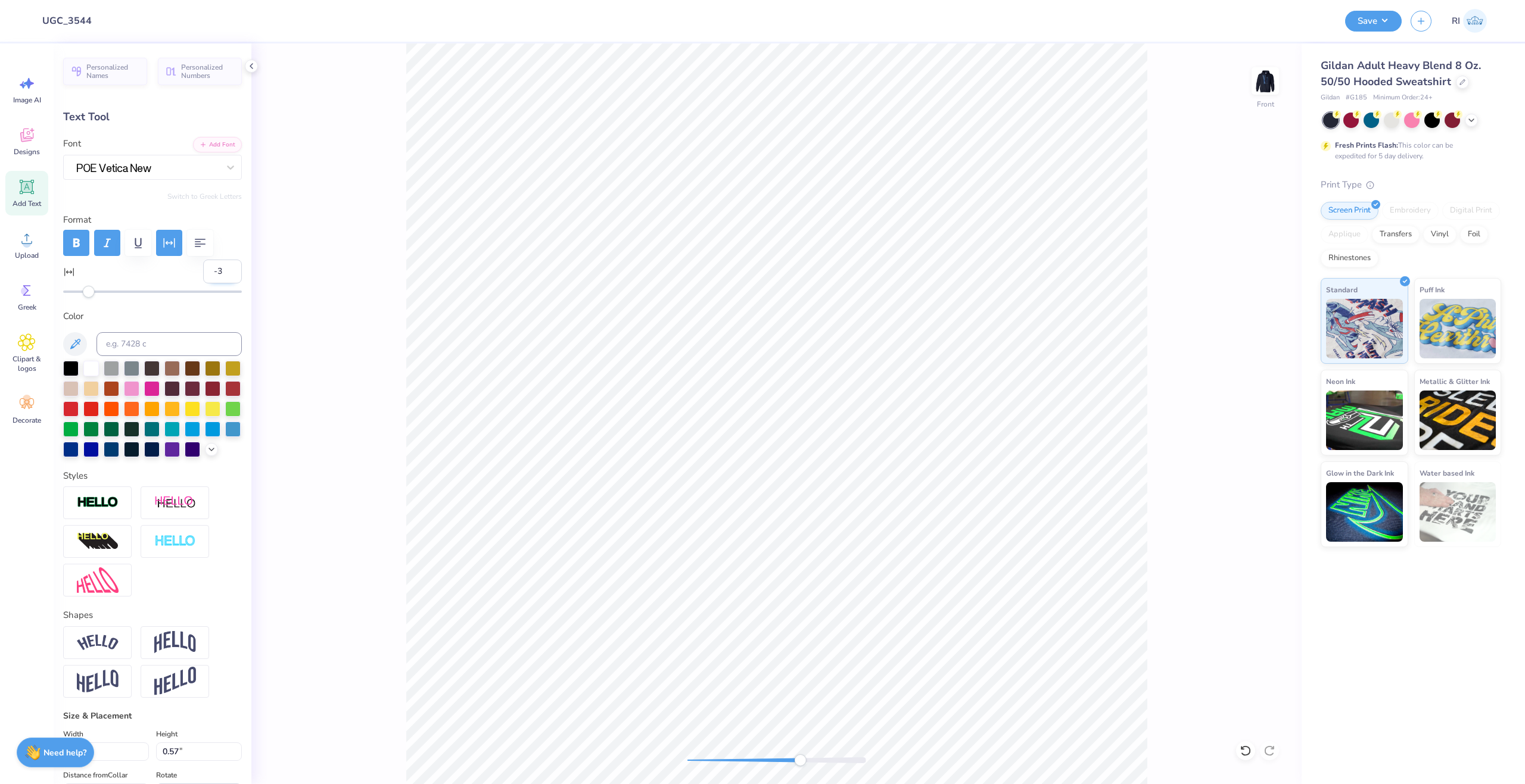
type input "-3"
click at [203, 270] on input "-3" at bounding box center [222, 271] width 39 height 24
type input "0"
click at [162, 271] on div "0" at bounding box center [152, 279] width 178 height 38
click at [899, 566] on li "Duplicate" at bounding box center [915, 560] width 94 height 23
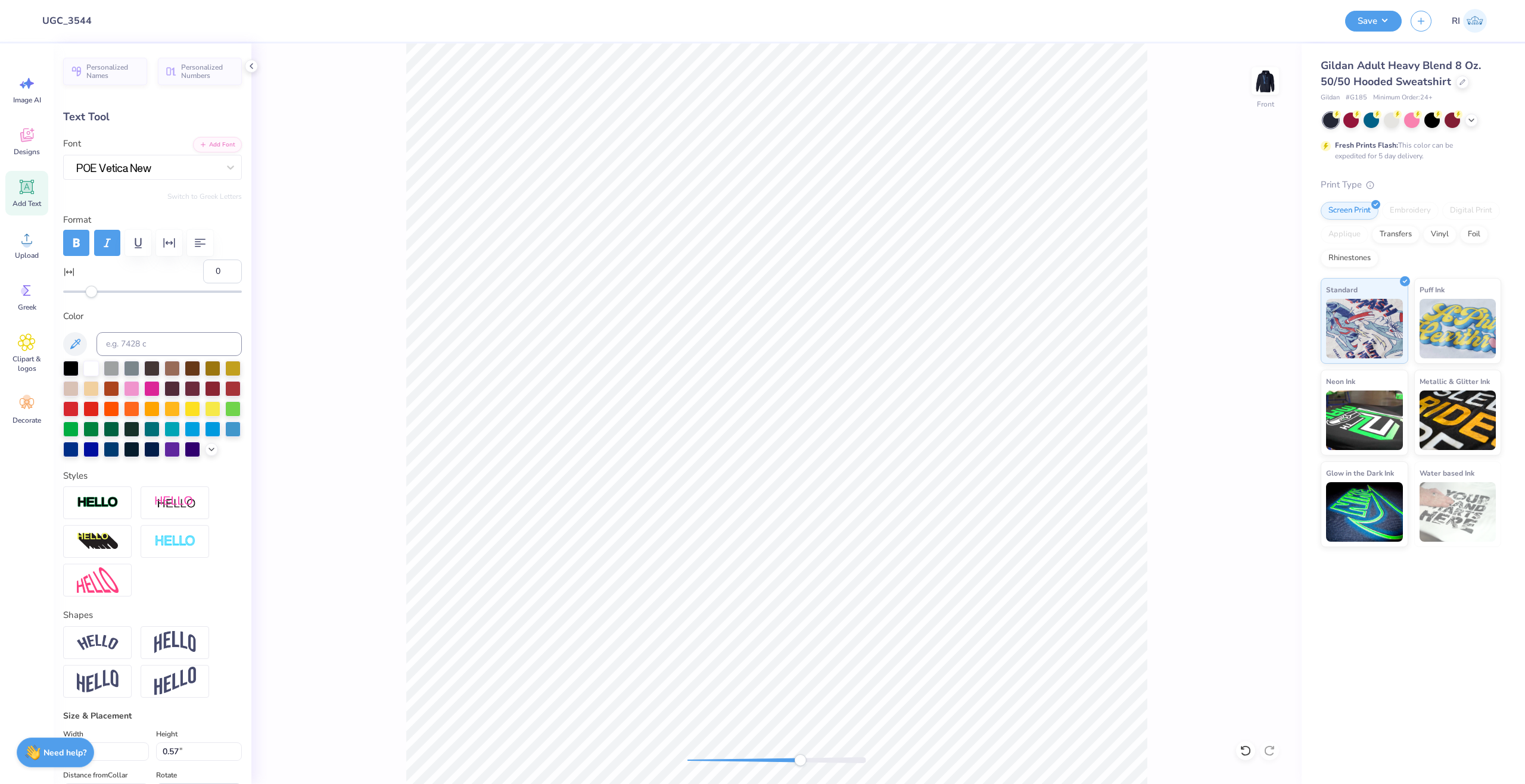
type input "2.35"
click at [806, 557] on li "Duplicate" at bounding box center [799, 560] width 94 height 23
click at [820, 552] on li "Duplicate" at bounding box center [820, 560] width 94 height 23
type input "17.53"
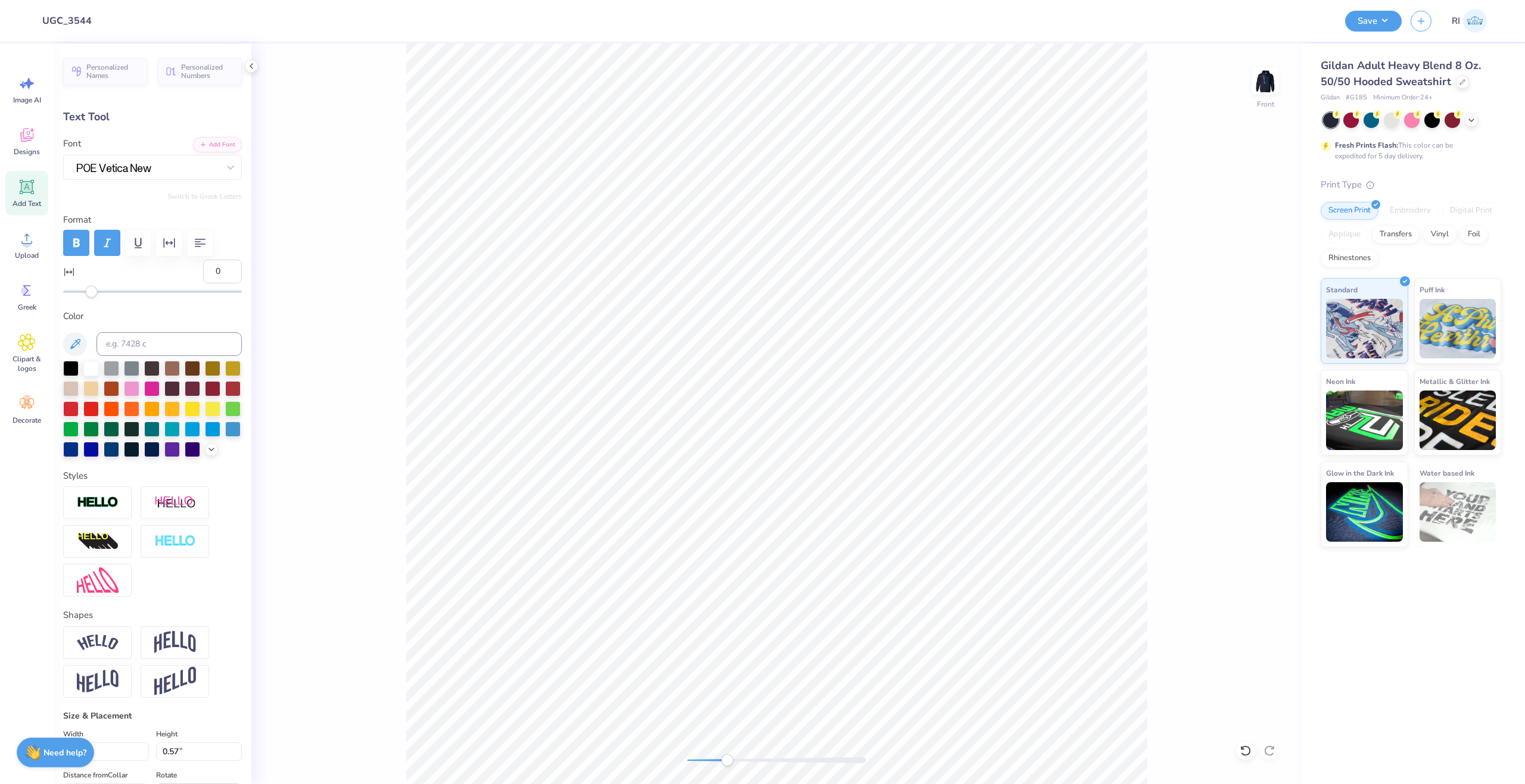
type textarea "MCCALL, ID"
type input "4.06"
type input "0.67"
type input "17.61"
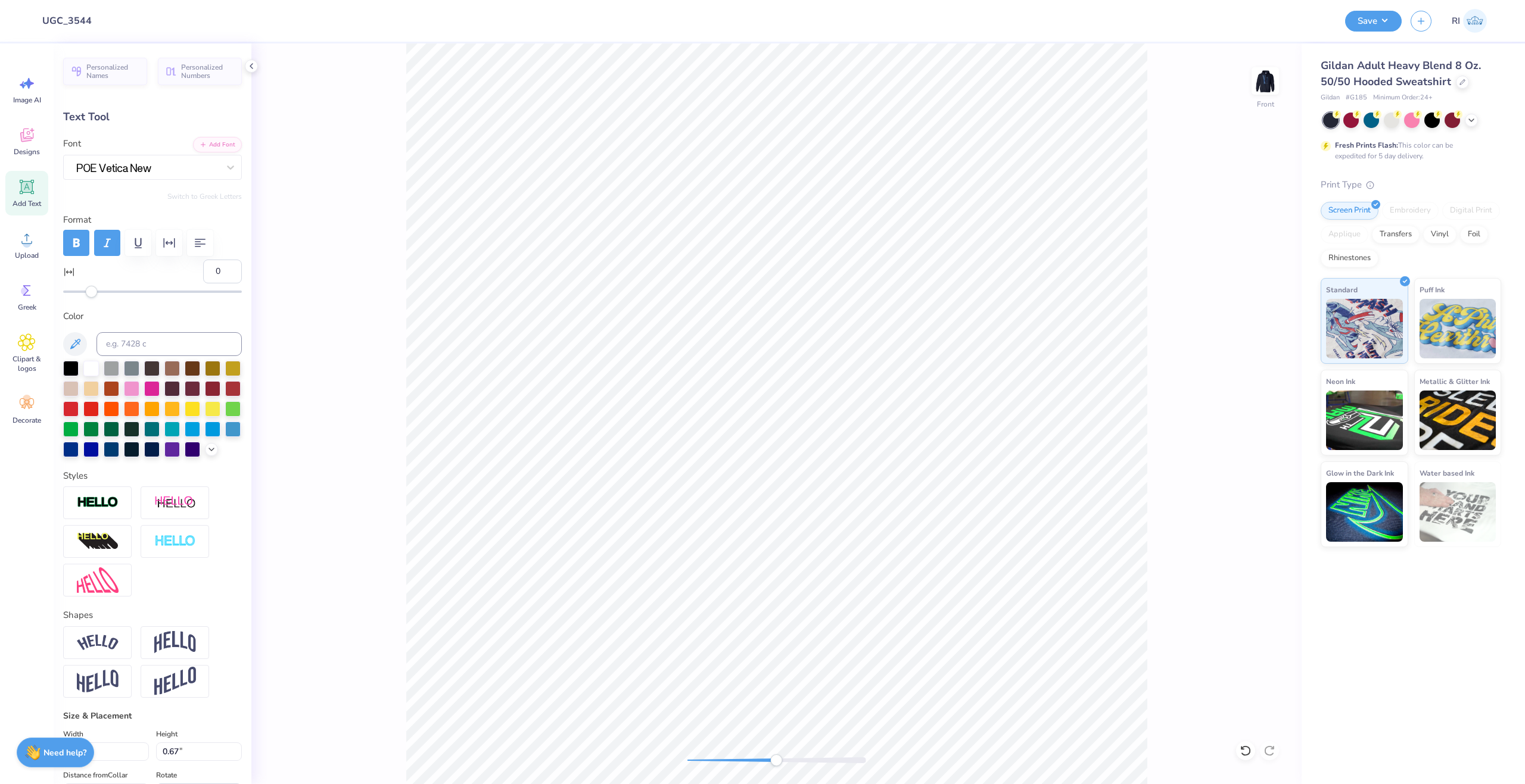
type input "5.20"
type input "0.86"
type input "17.42"
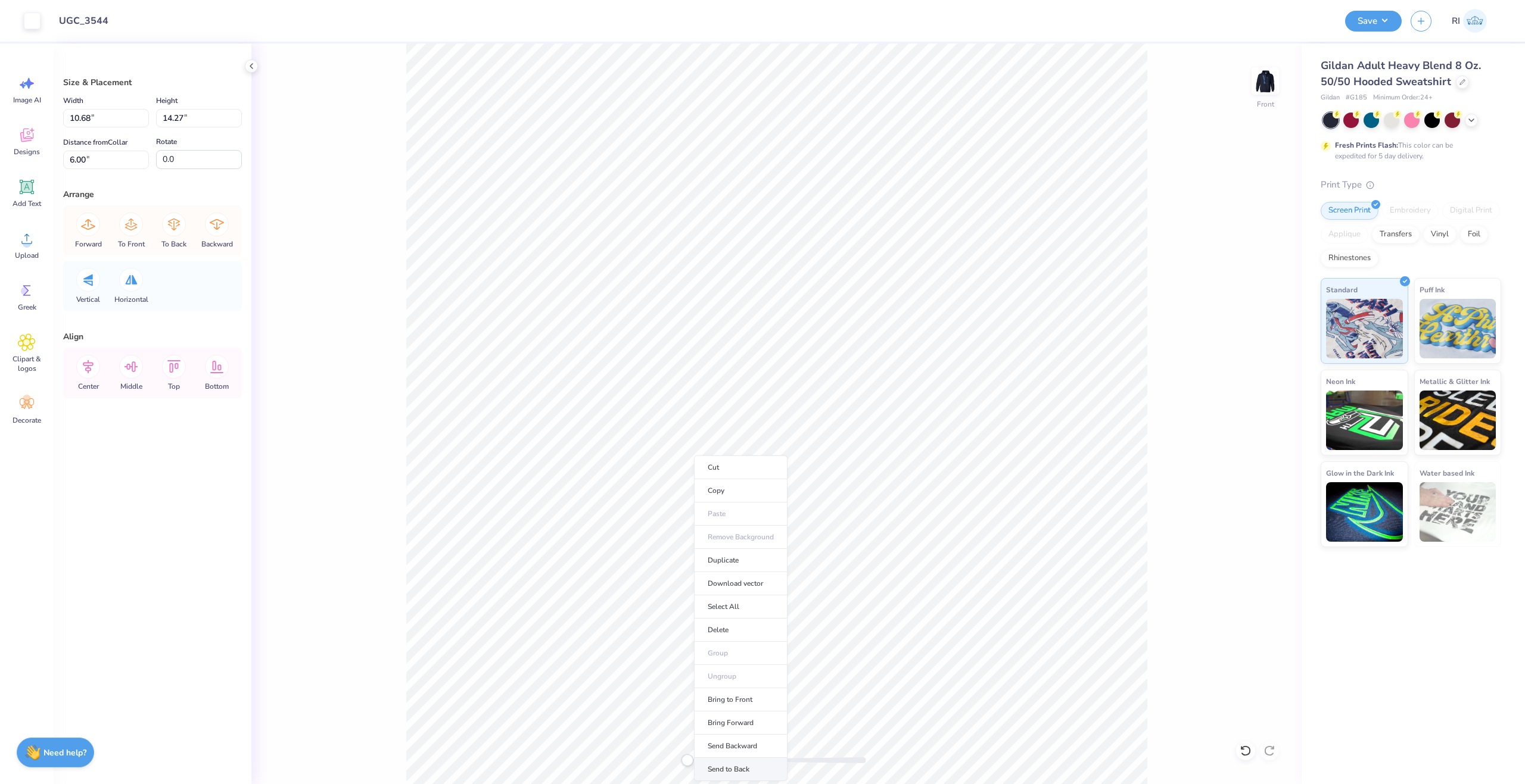
click at [747, 767] on li "Send to Back" at bounding box center [741, 769] width 94 height 23
type input "11.20"
type input "10.63"
click at [921, 660] on li "Send to Back" at bounding box center [908, 653] width 94 height 23
click at [906, 560] on li "Bring to Front" at bounding box center [919, 558] width 94 height 23
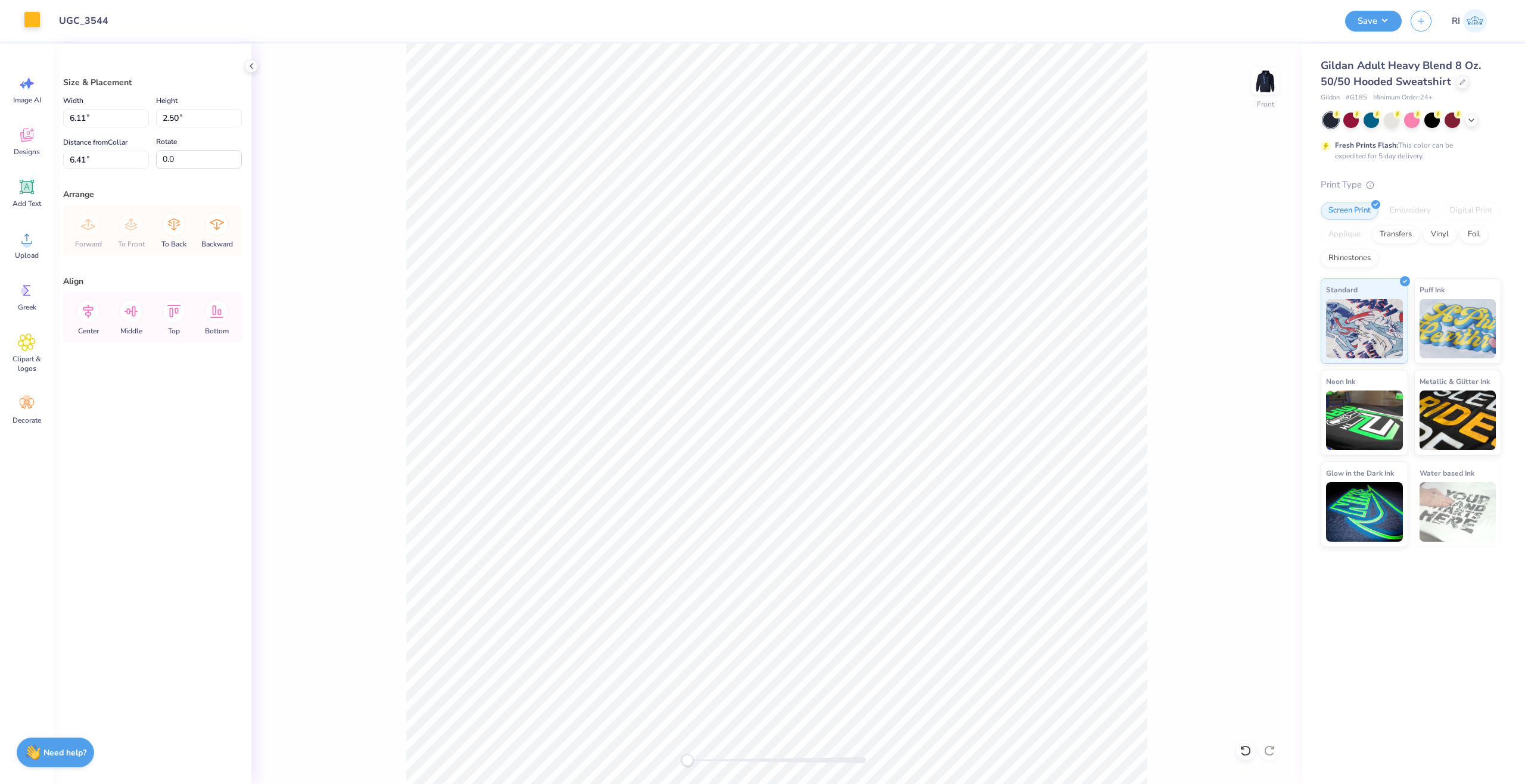
click at [31, 23] on div at bounding box center [32, 20] width 17 height 17
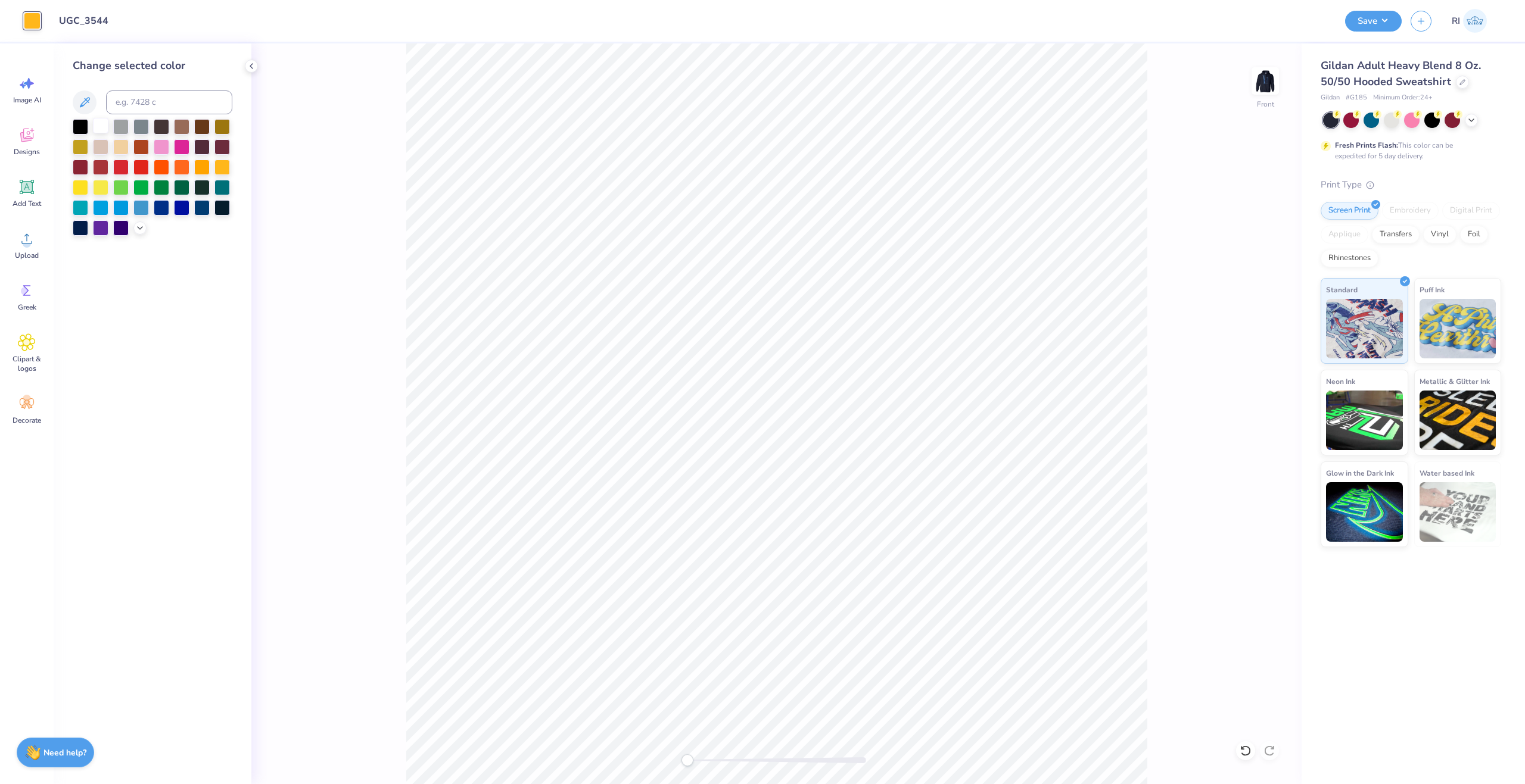
click at [108, 132] on div at bounding box center [101, 126] width 16 height 16
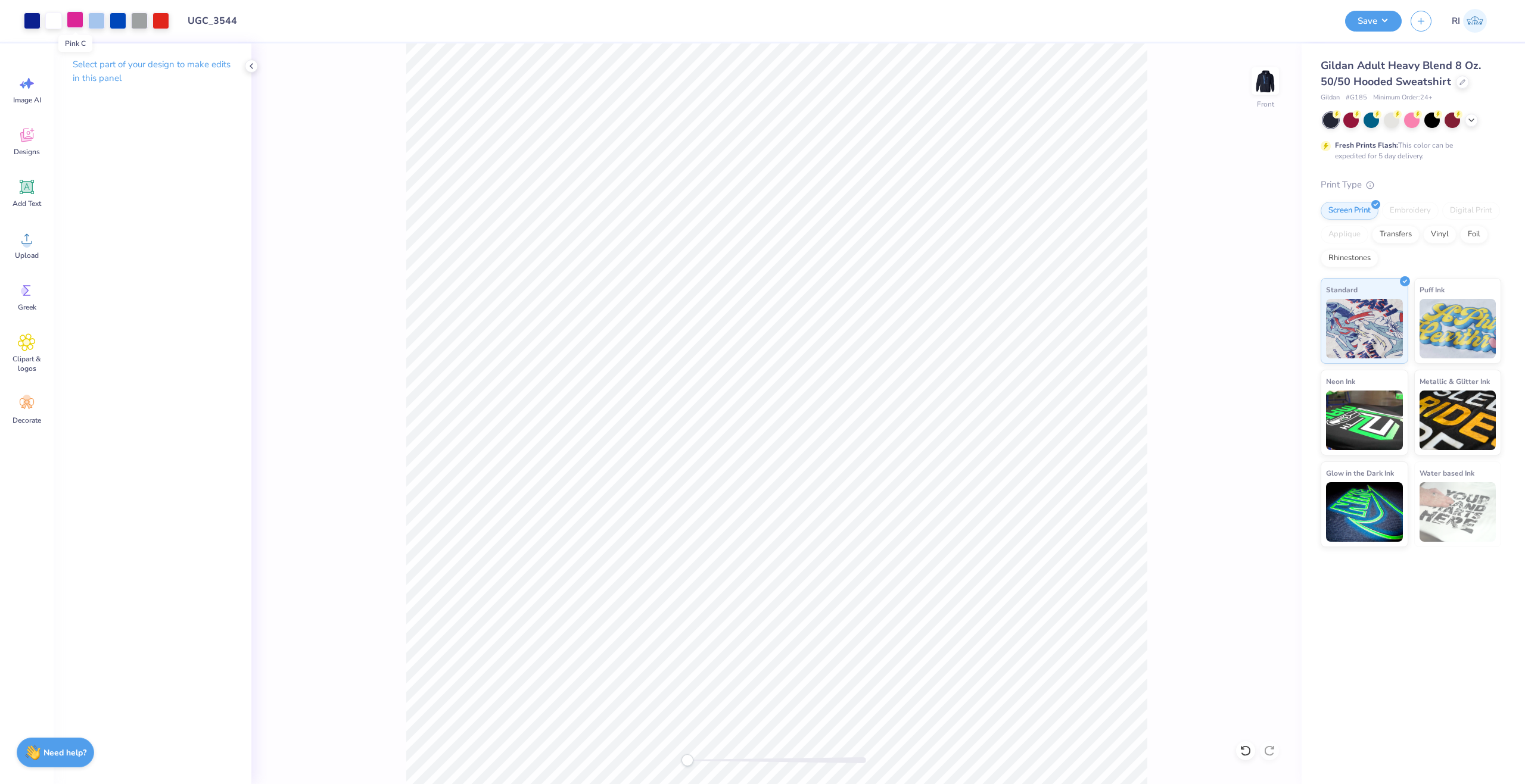
click at [69, 16] on div at bounding box center [75, 20] width 17 height 17
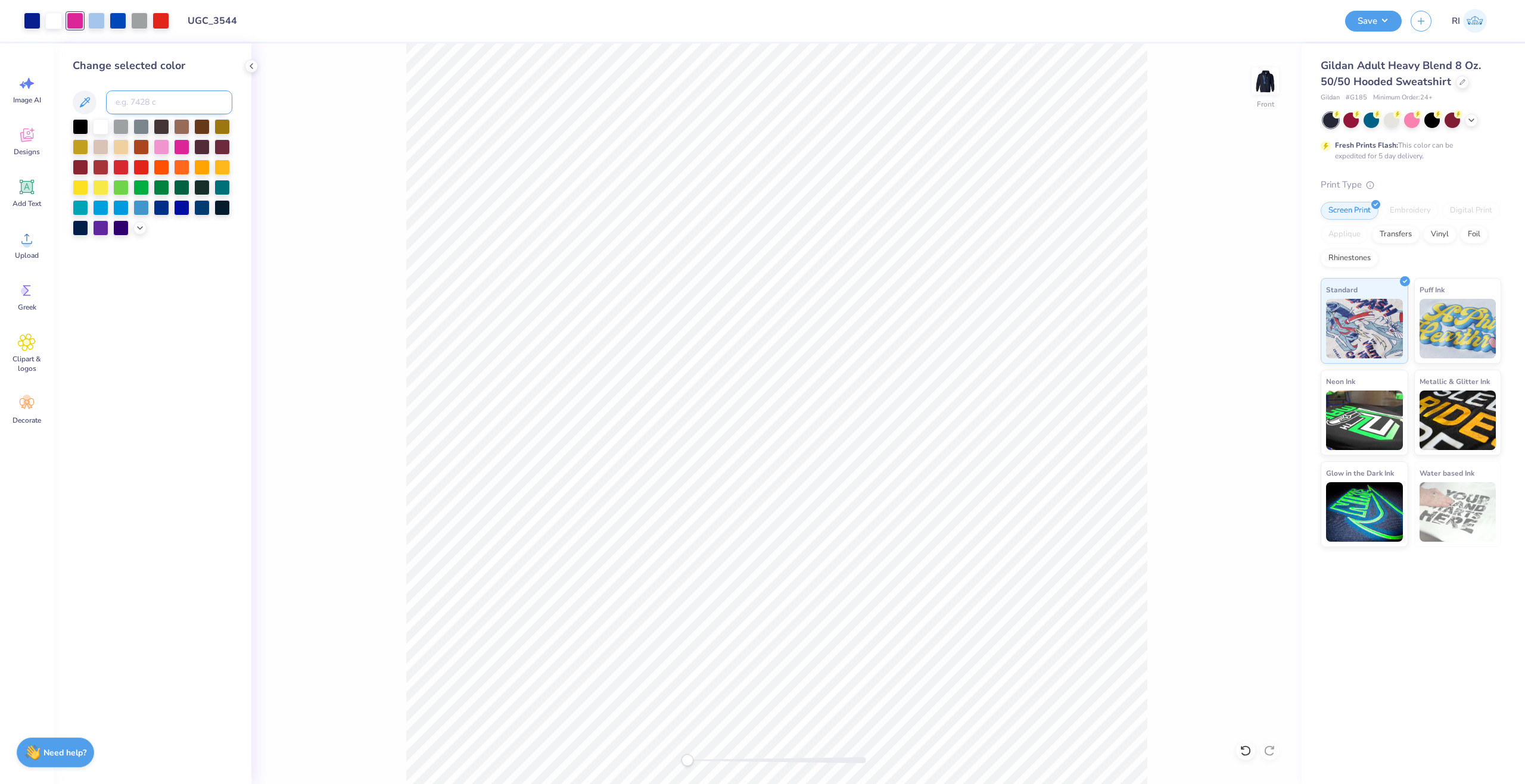
click at [128, 101] on input at bounding box center [170, 103] width 127 height 24
paste input
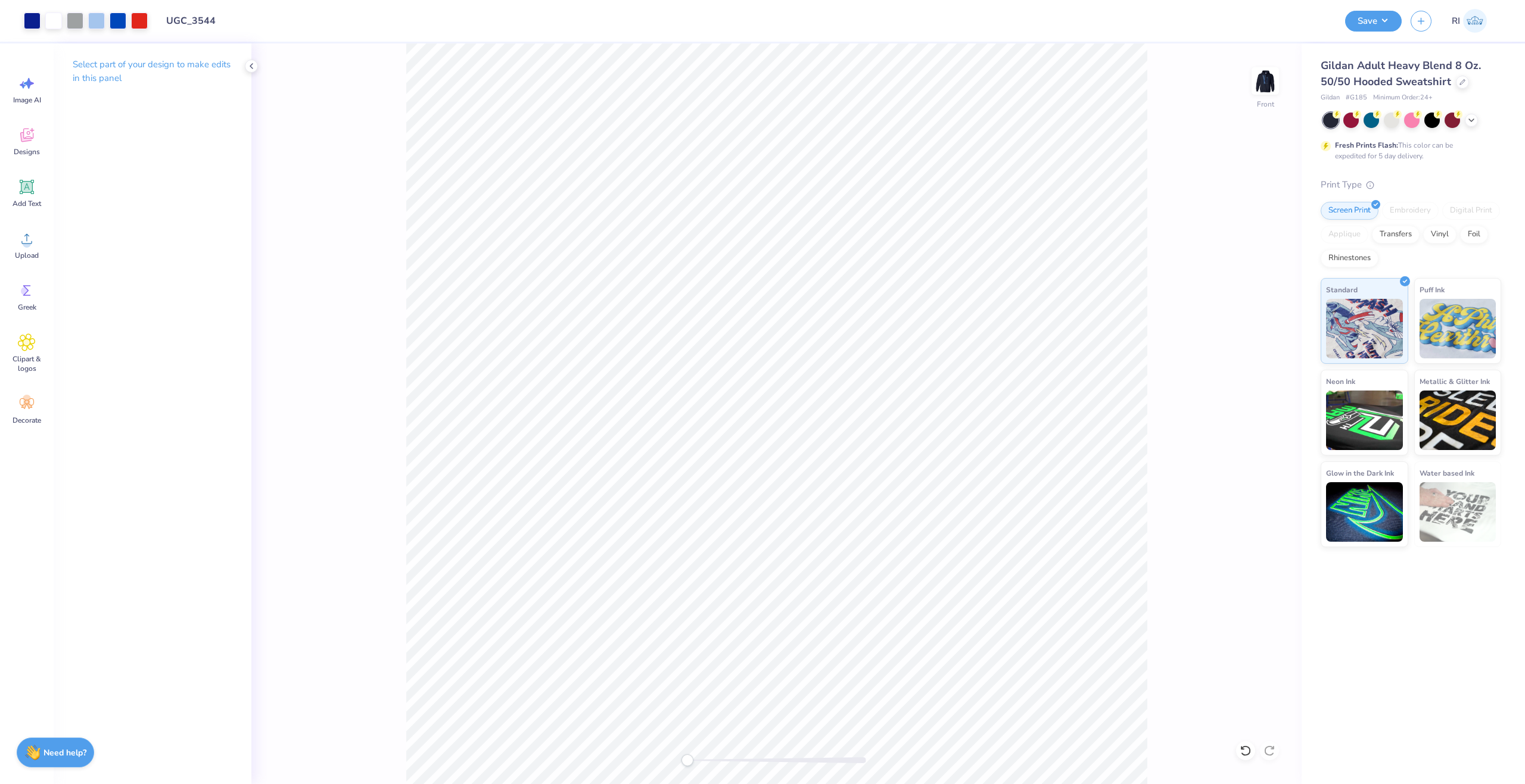
click at [1259, 83] on img at bounding box center [1265, 81] width 24 height 24
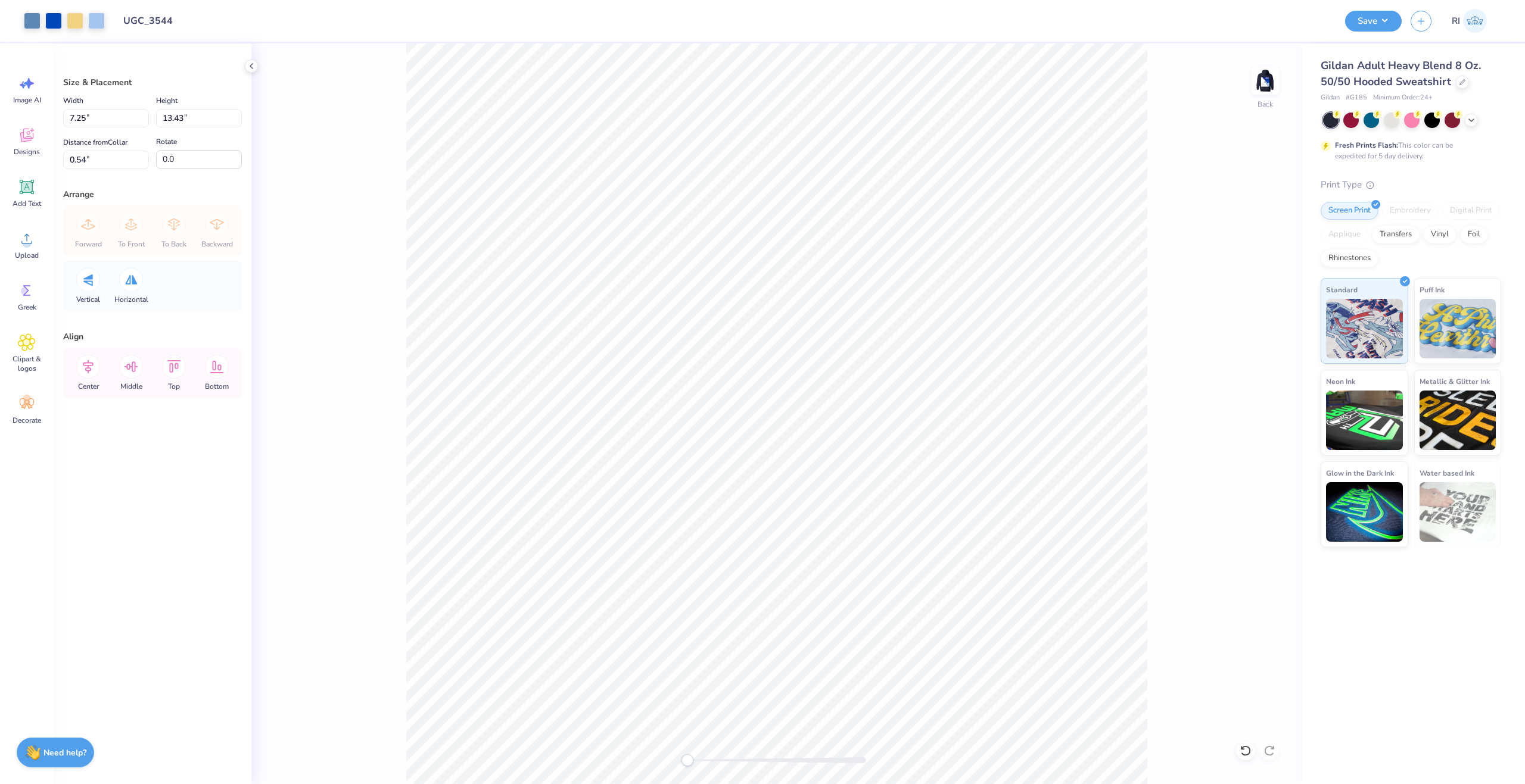
click at [227, 325] on div "Size & Placement Width 7.25 7.25 " Height 13.43 13.43 " Distance from Collar 0.…" at bounding box center [152, 414] width 198 height 741
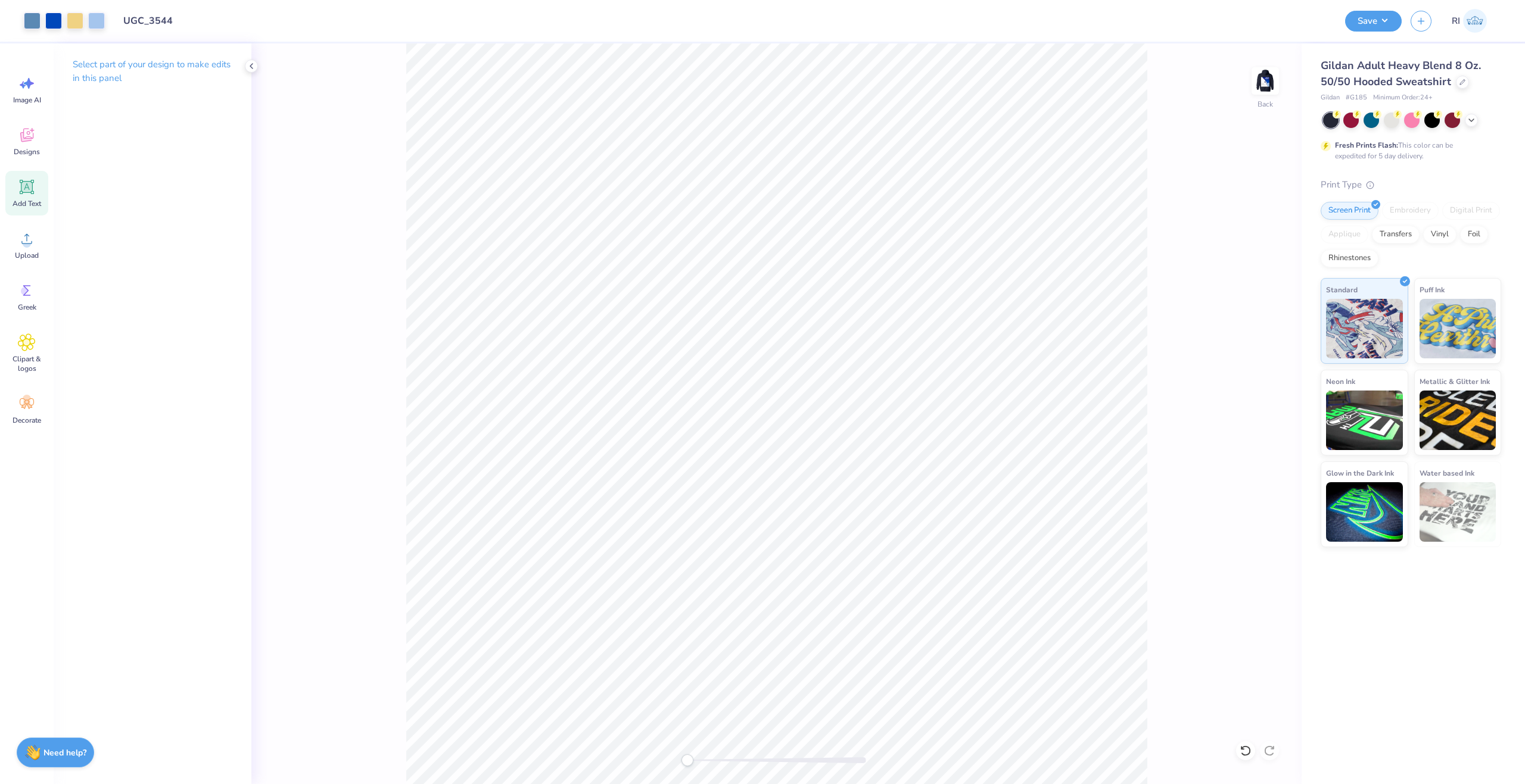
click at [33, 189] on icon at bounding box center [27, 187] width 18 height 18
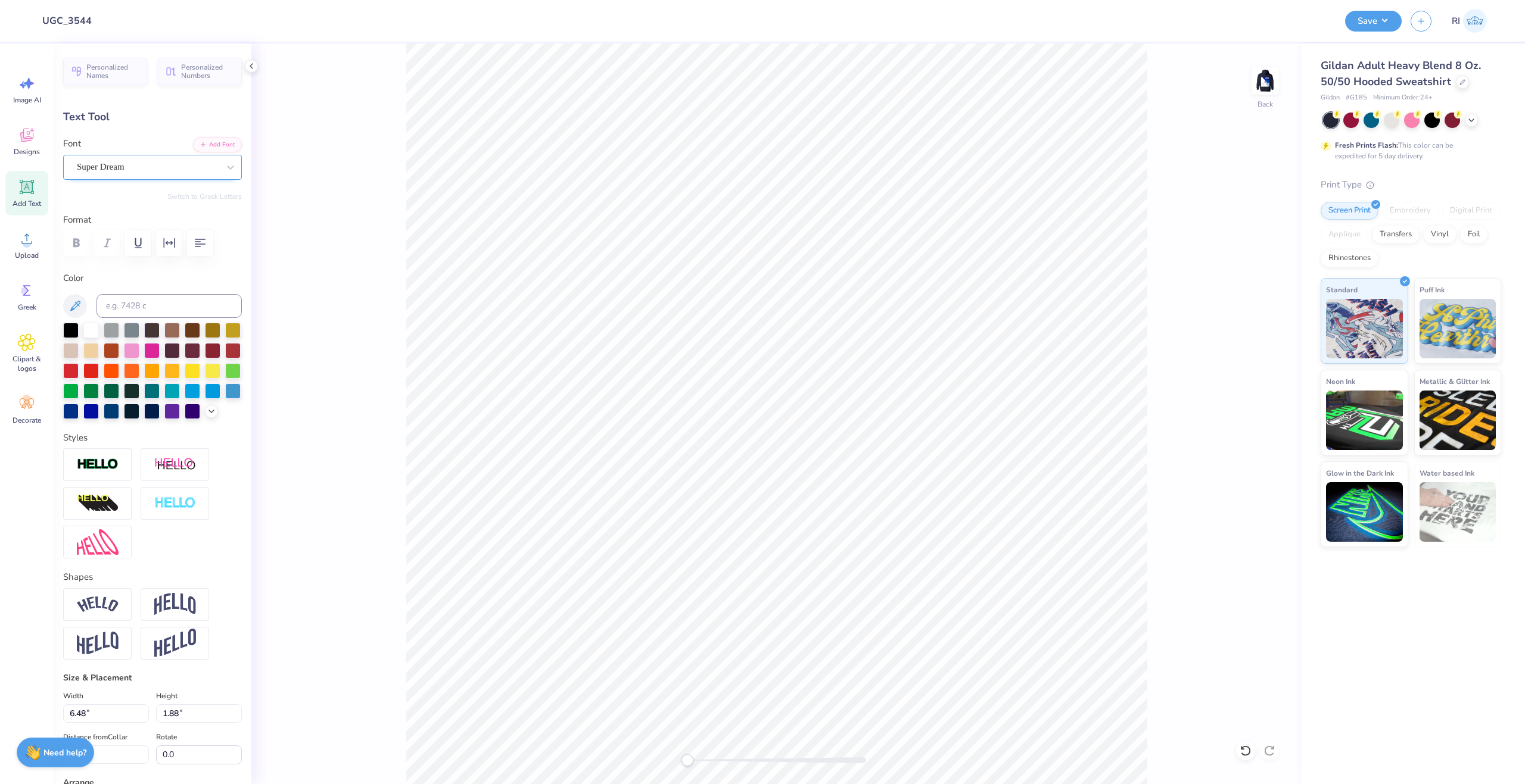
click at [134, 164] on div "Super Dream" at bounding box center [148, 166] width 144 height 18
click at [217, 144] on button "Add Font" at bounding box center [217, 144] width 49 height 16
type textarea "TRI DELTA"
type input "11.66"
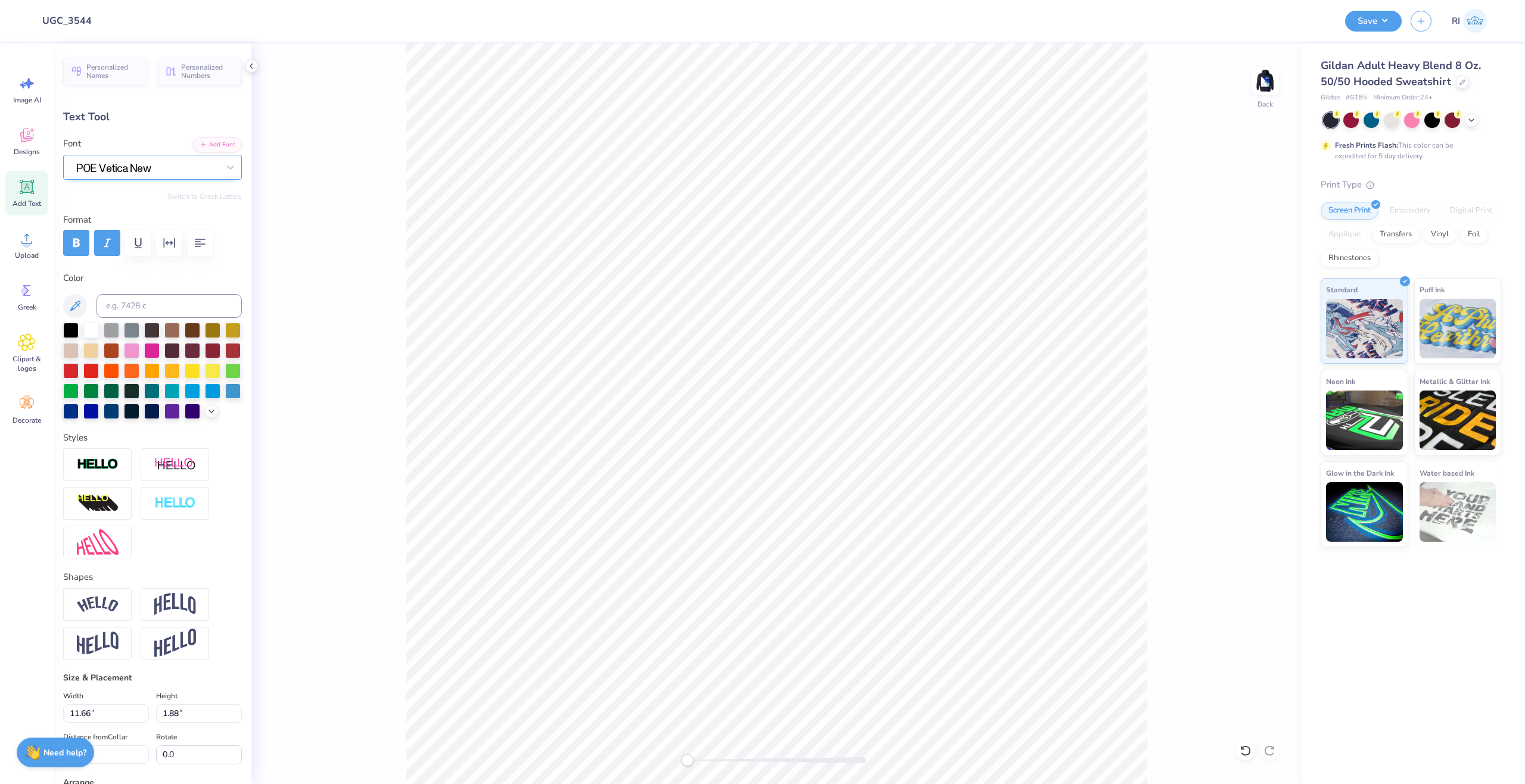
click at [121, 159] on div at bounding box center [148, 166] width 142 height 16
click at [143, 267] on div at bounding box center [153, 266] width 148 height 21
type input "BEB"
type input "59.1"
click at [123, 298] on input at bounding box center [170, 306] width 146 height 24
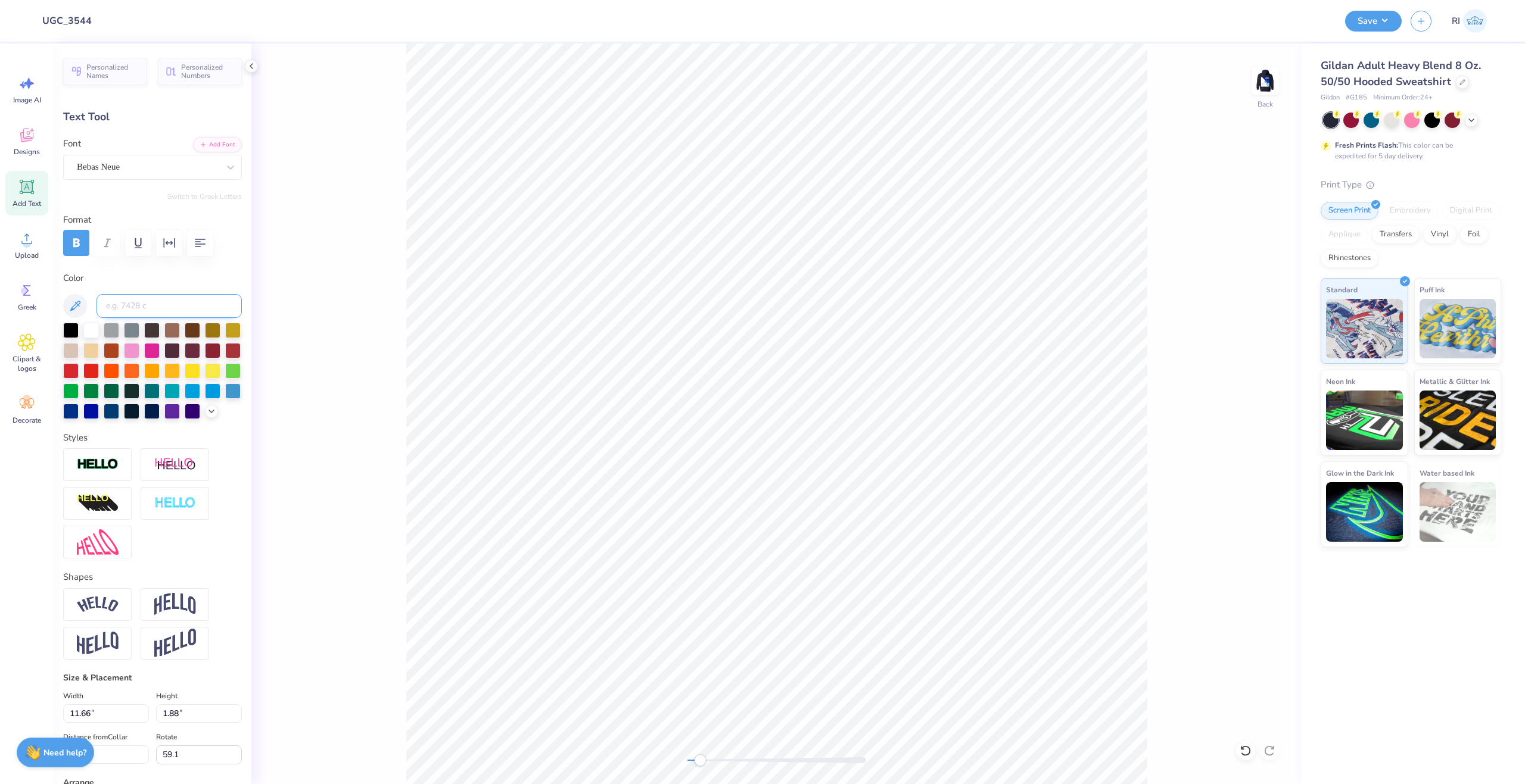
paste input
type input "1.60"
type input "2.31"
type input "4.09"
type input "76.6"
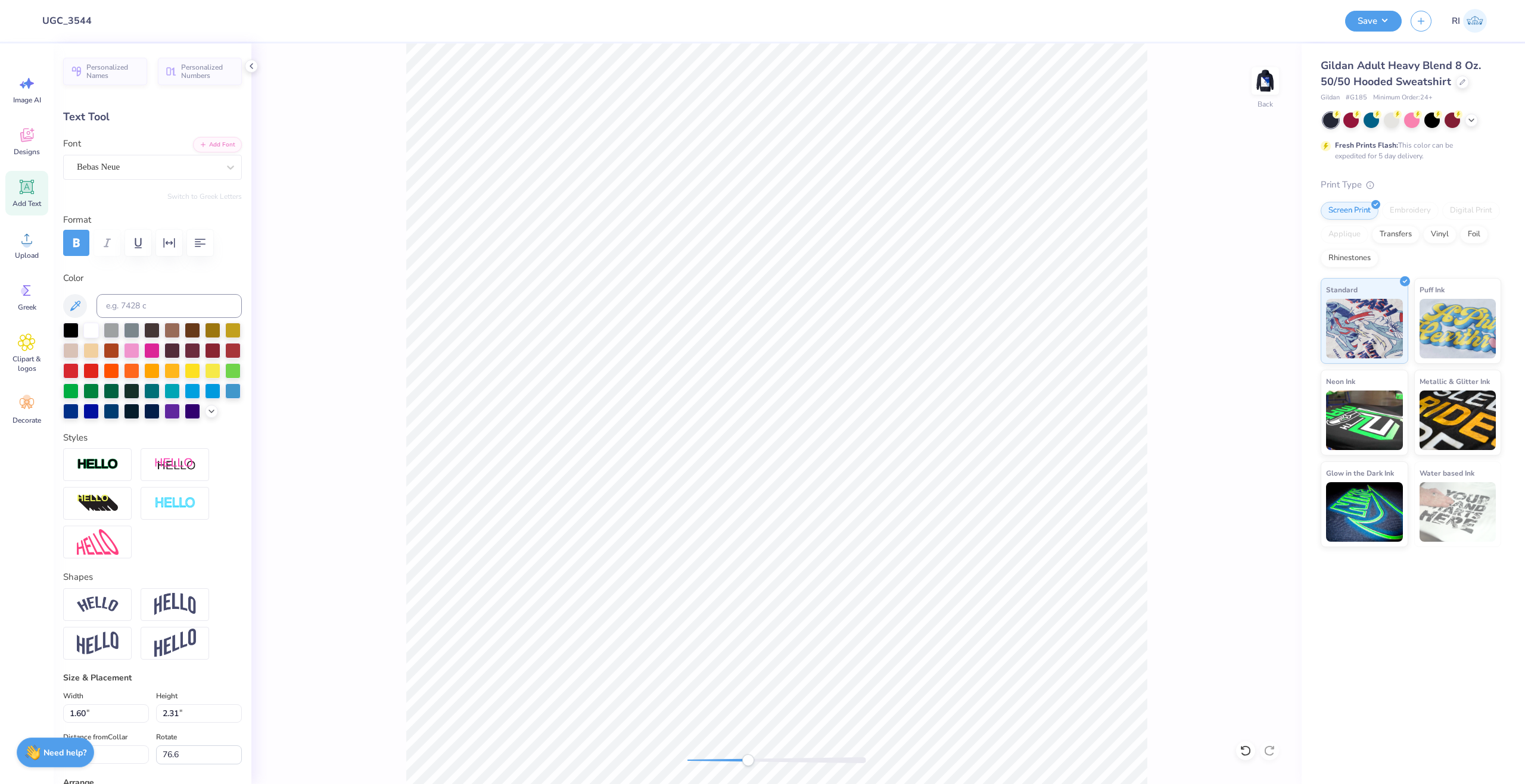
type input "0.76"
type input "1.74"
type input "3.74"
type input "0.72"
type input "1.66"
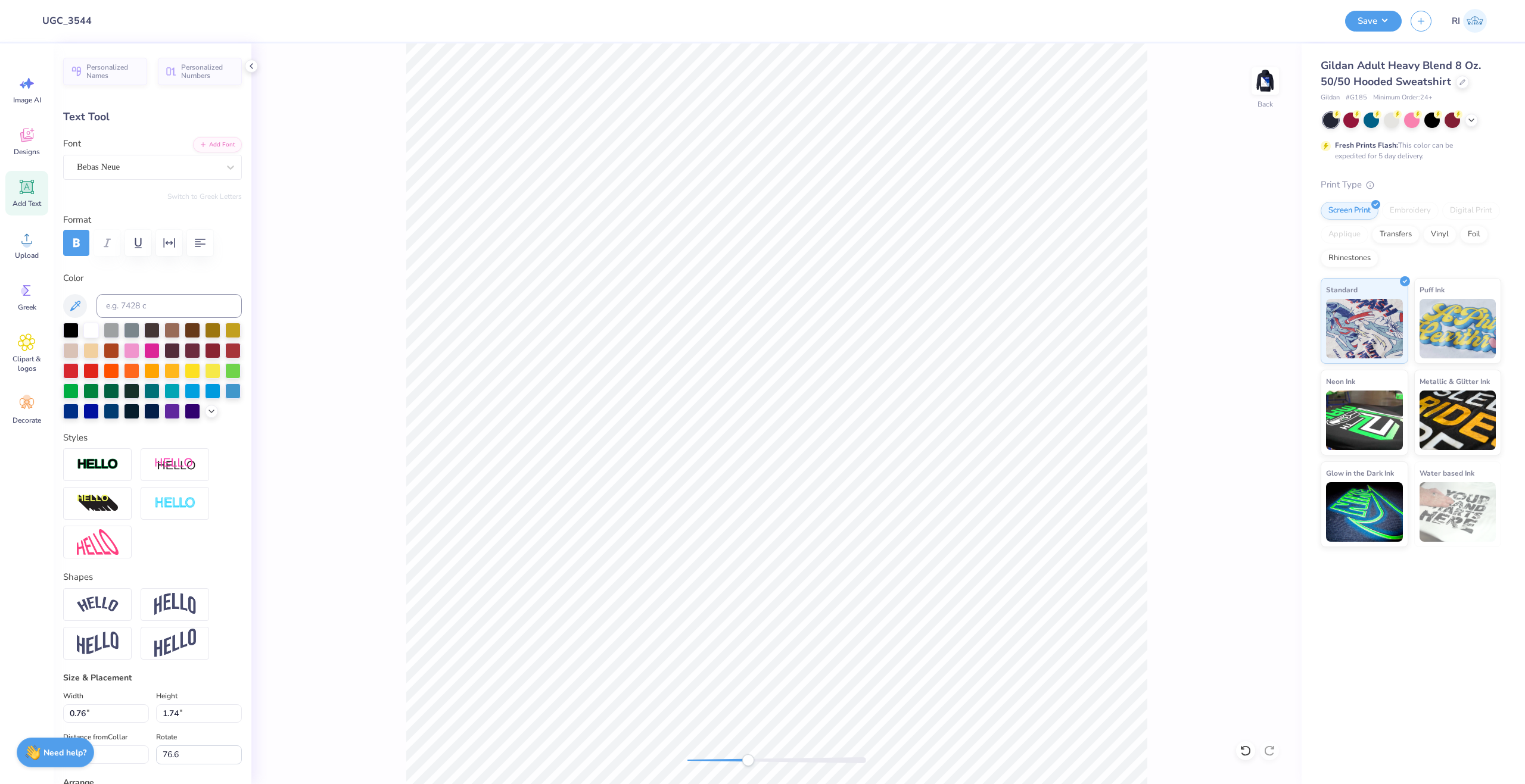
type input "3.32"
type input "0.0"
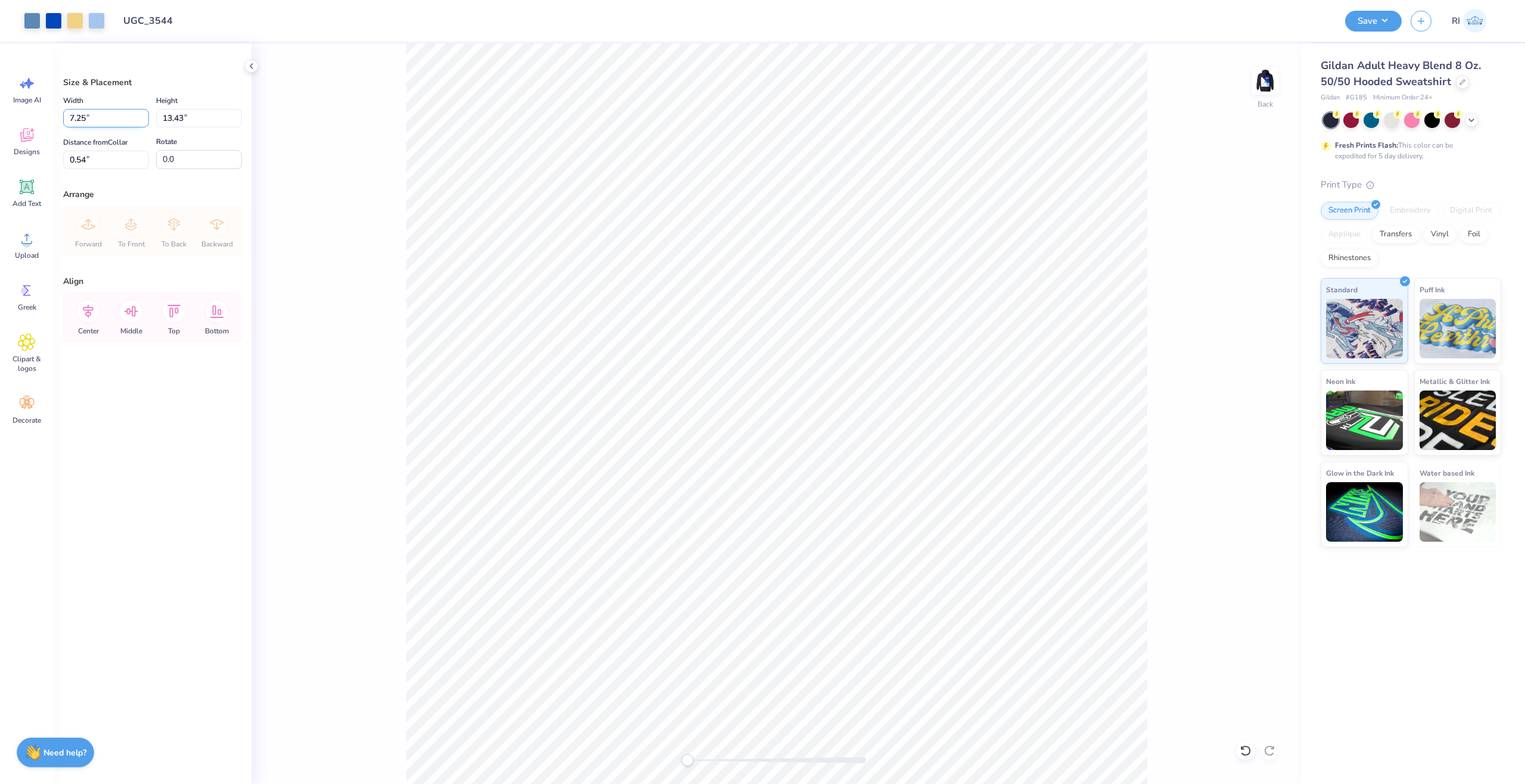
click at [108, 113] on input "7.25" at bounding box center [106, 118] width 86 height 18
type input "2.15"
type input "3.98"
click at [109, 160] on input "5.26" at bounding box center [106, 159] width 86 height 18
type input "2.50"
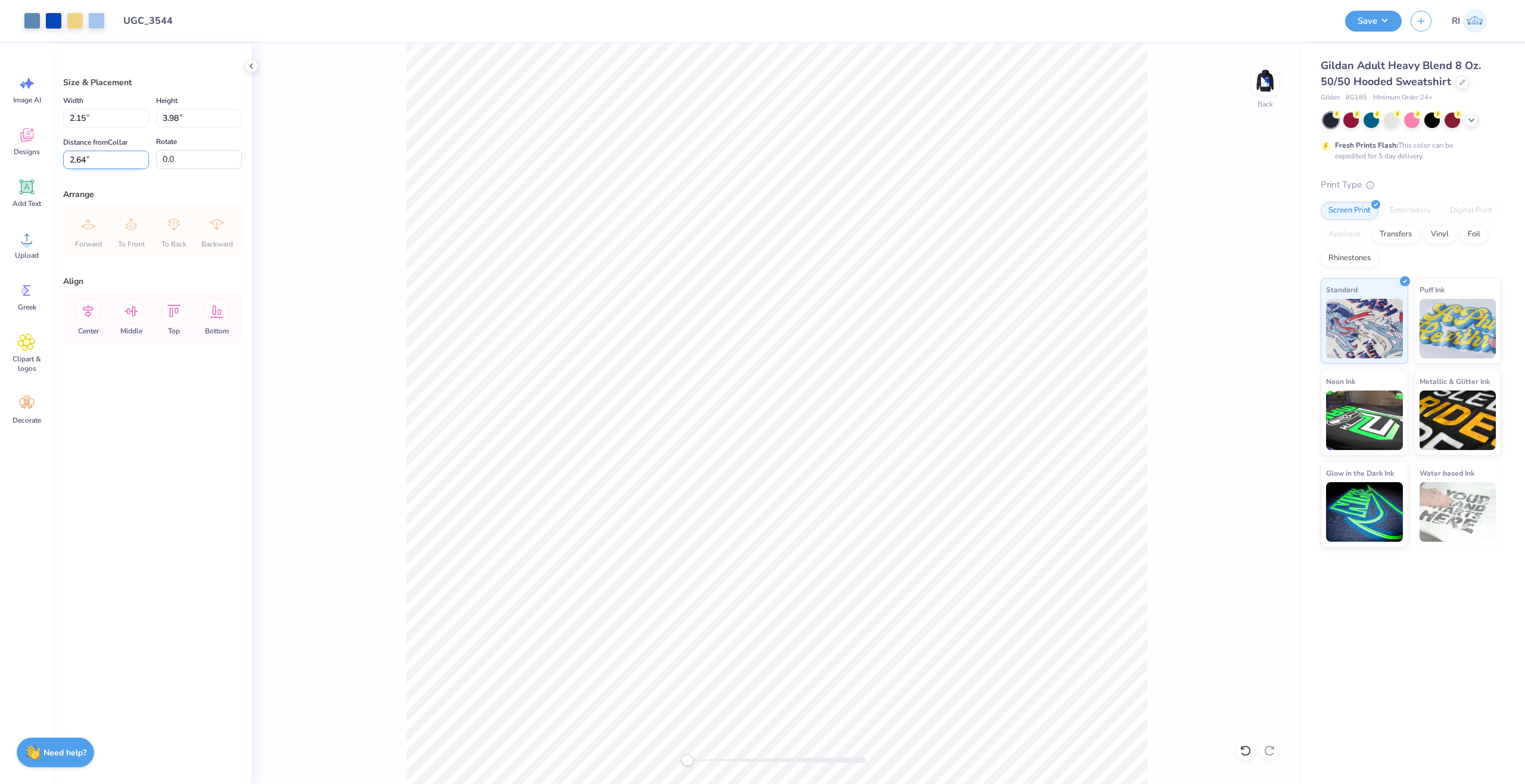
click at [102, 160] on input "2.64" at bounding box center [106, 159] width 86 height 18
click at [102, 160] on input "2.642" at bounding box center [106, 159] width 86 height 18
type input "3.00"
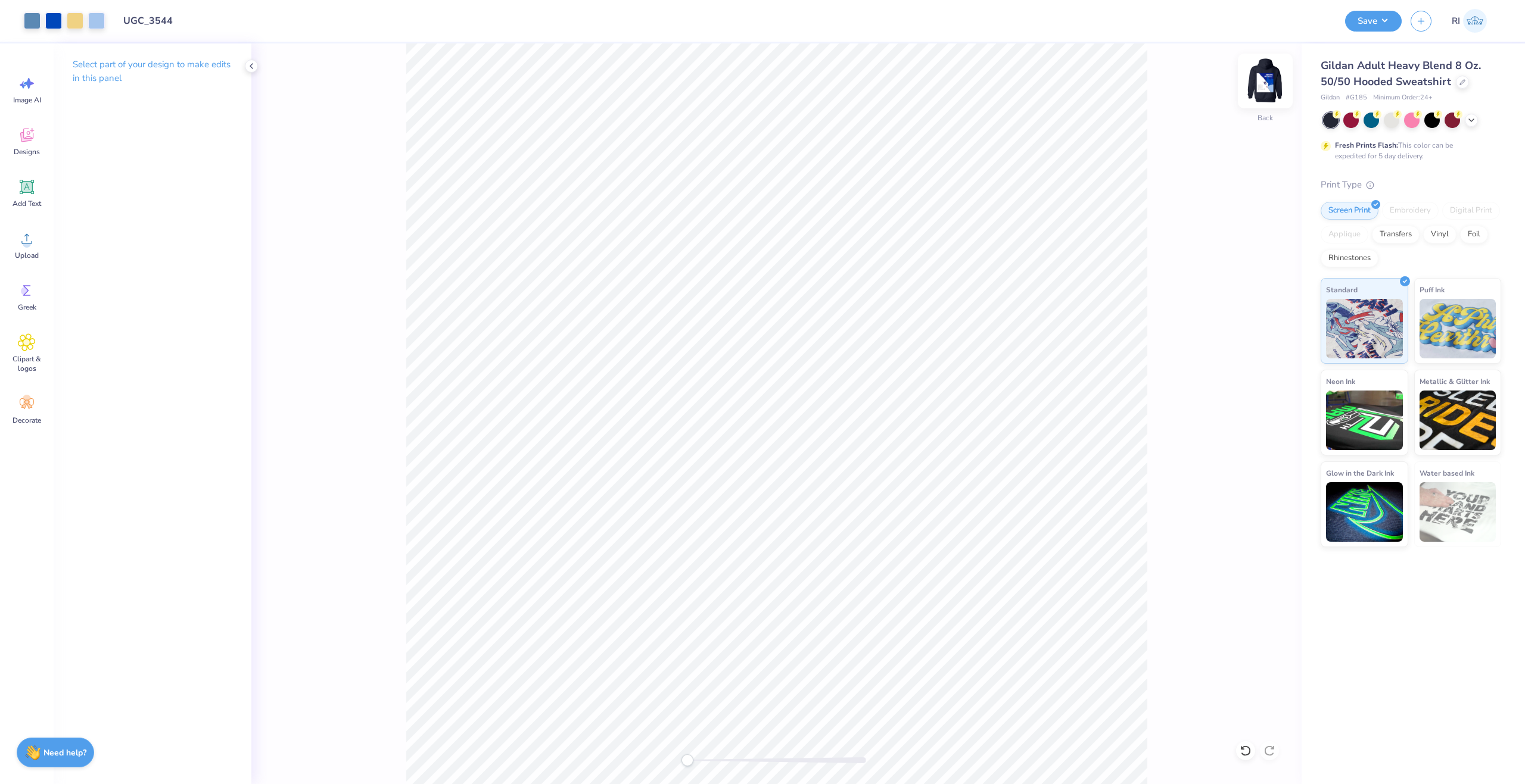
click at [1267, 70] on img at bounding box center [1265, 81] width 48 height 48
click at [1391, 18] on button "Save" at bounding box center [1373, 19] width 57 height 21
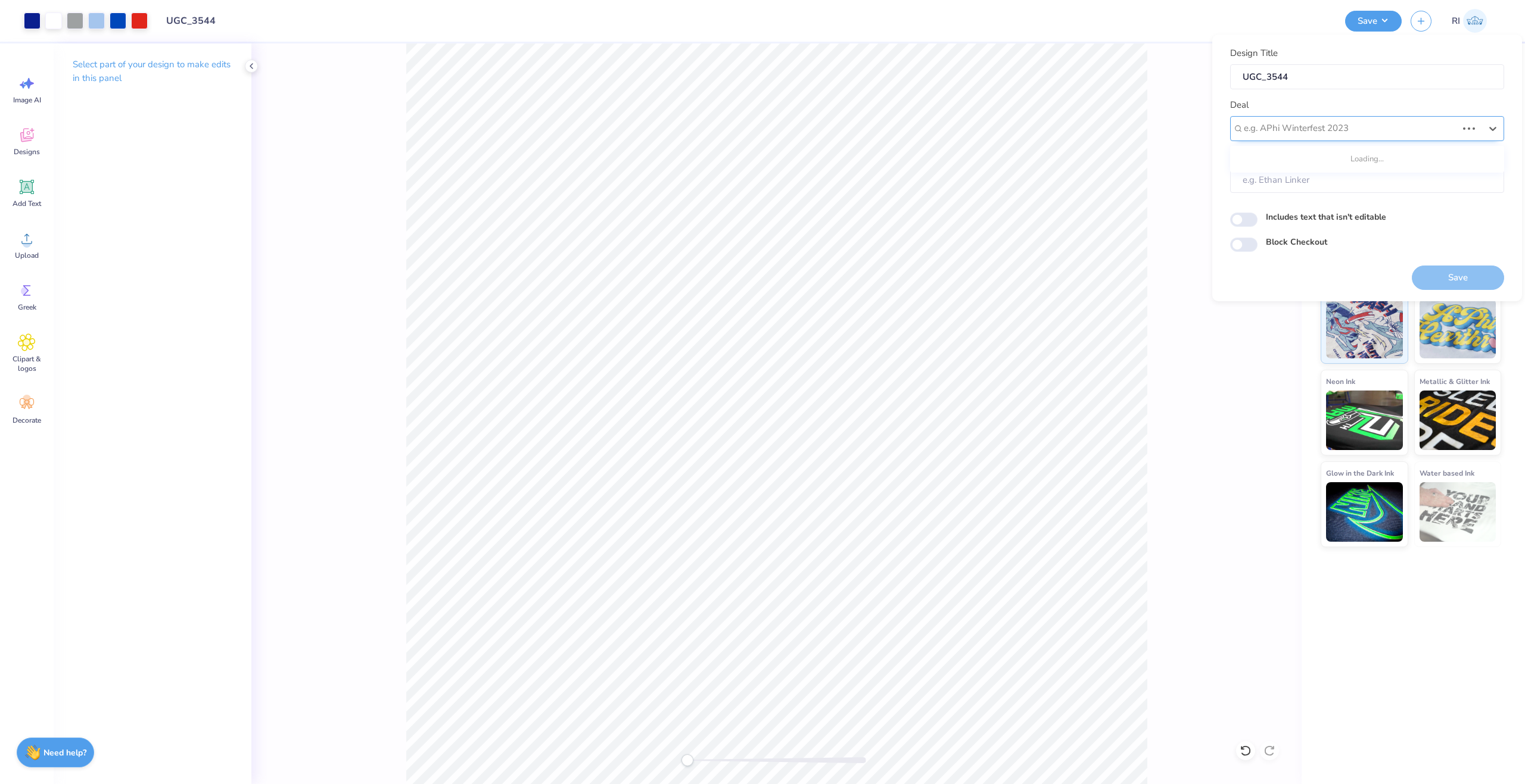
click at [1370, 129] on div at bounding box center [1350, 128] width 213 height 16
click at [1303, 165] on div "UGC Designs" at bounding box center [1367, 160] width 264 height 20
type input "UGC"
type input "Design Tool Gallery User"
click at [1236, 242] on input "Block Checkout" at bounding box center [1244, 245] width 27 height 14
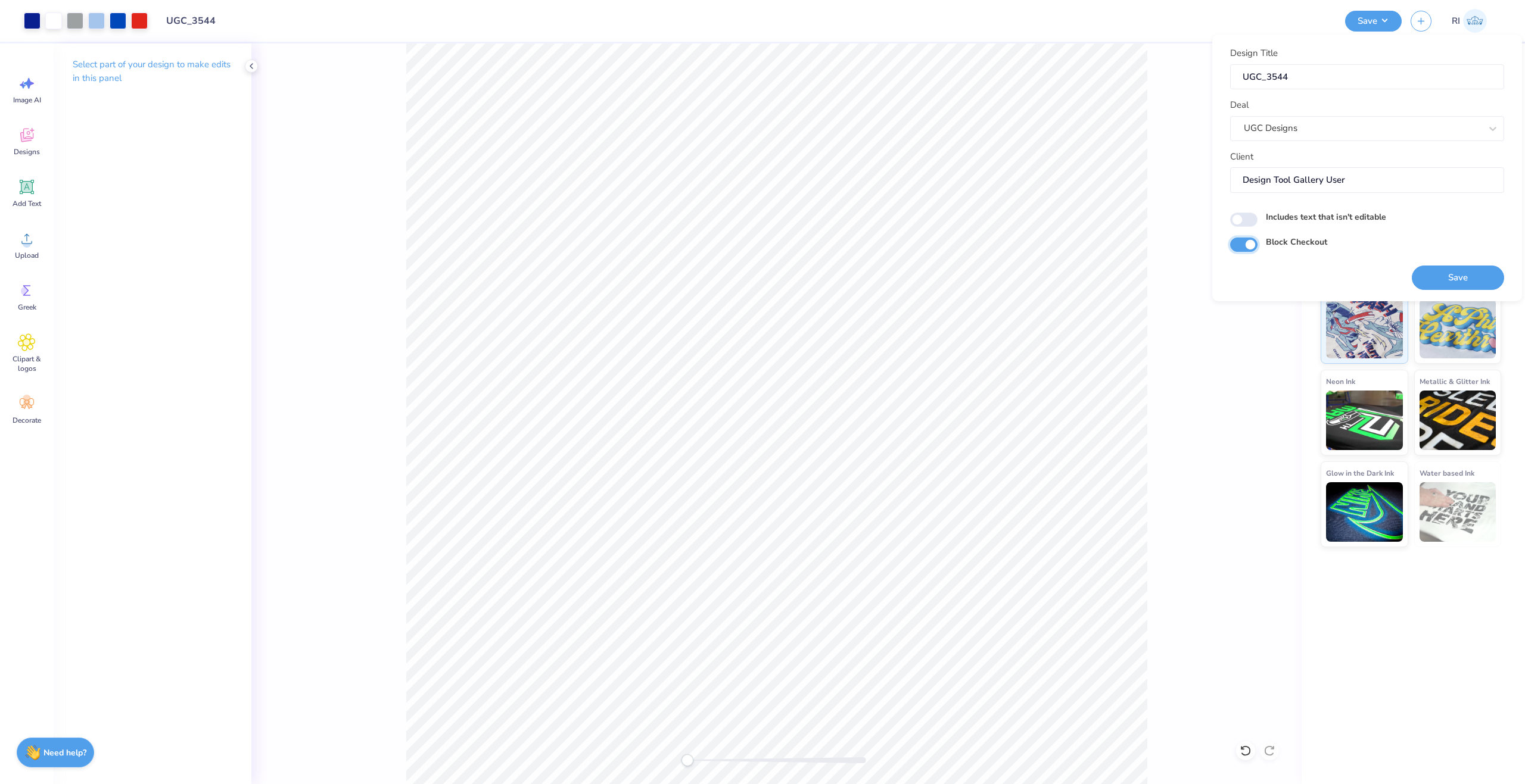
checkbox input "true"
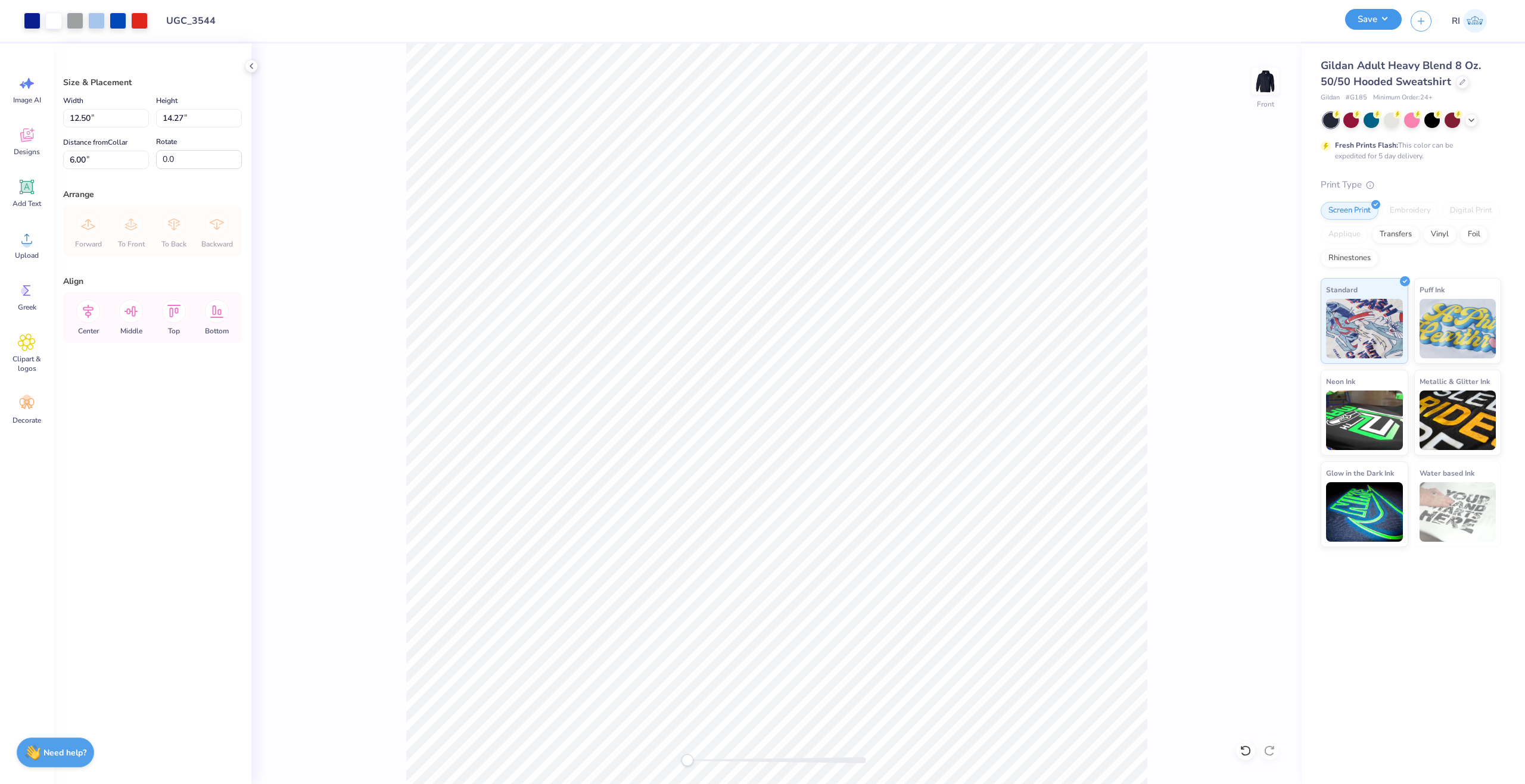
click at [1381, 22] on button "Save" at bounding box center [1373, 19] width 57 height 21
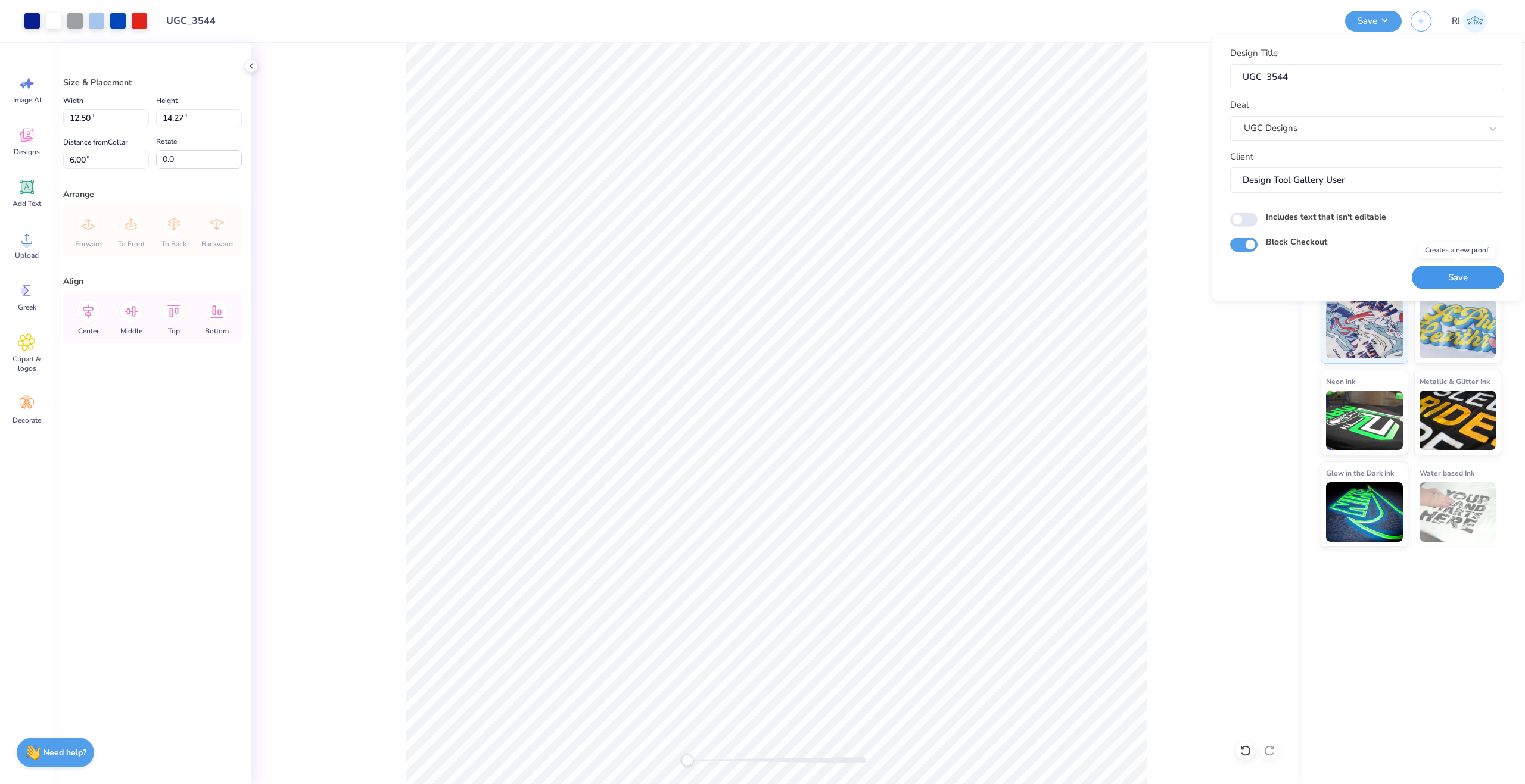
click at [1458, 277] on button "Save" at bounding box center [1458, 277] width 93 height 24
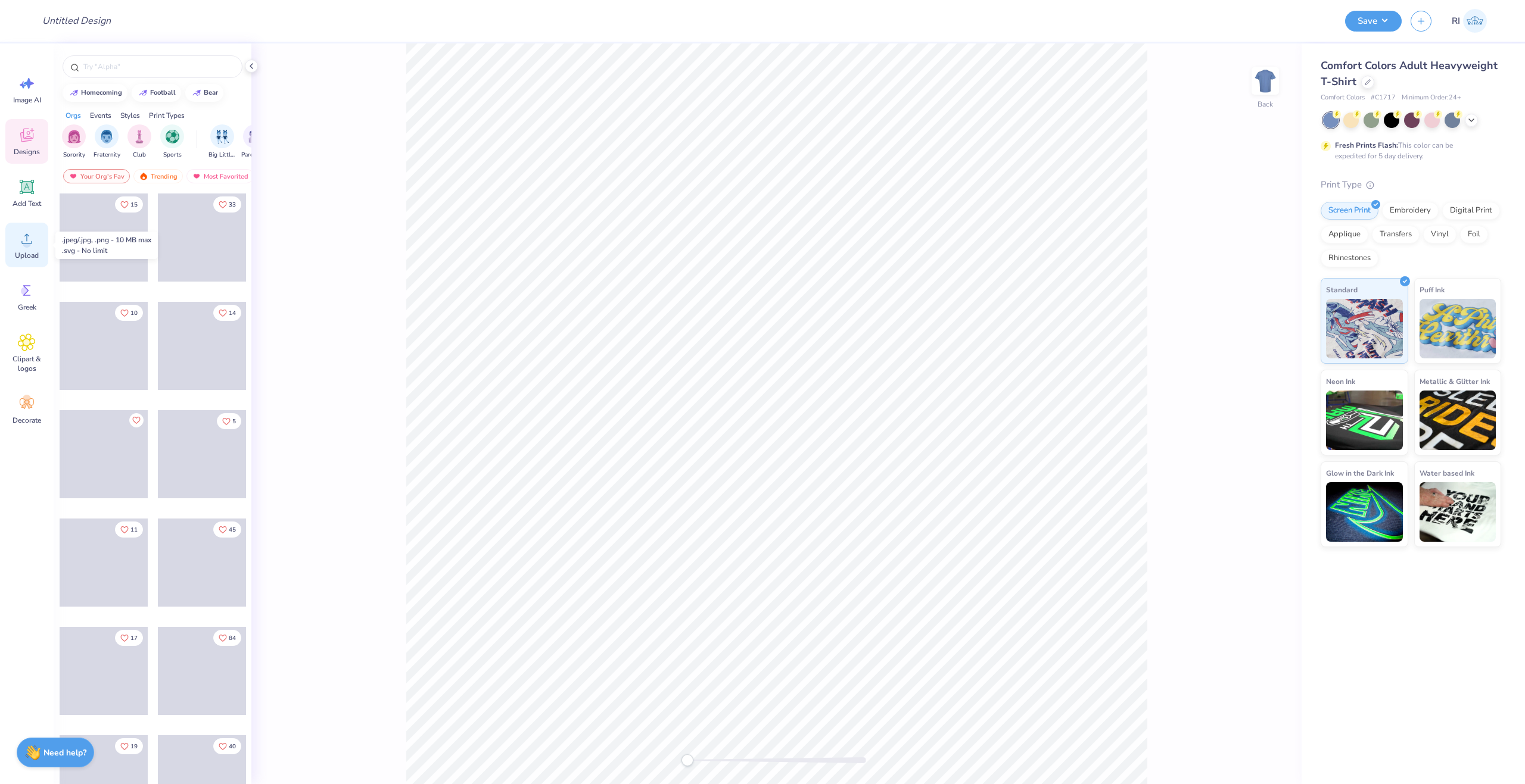
click at [28, 243] on circle at bounding box center [27, 243] width 8 height 8
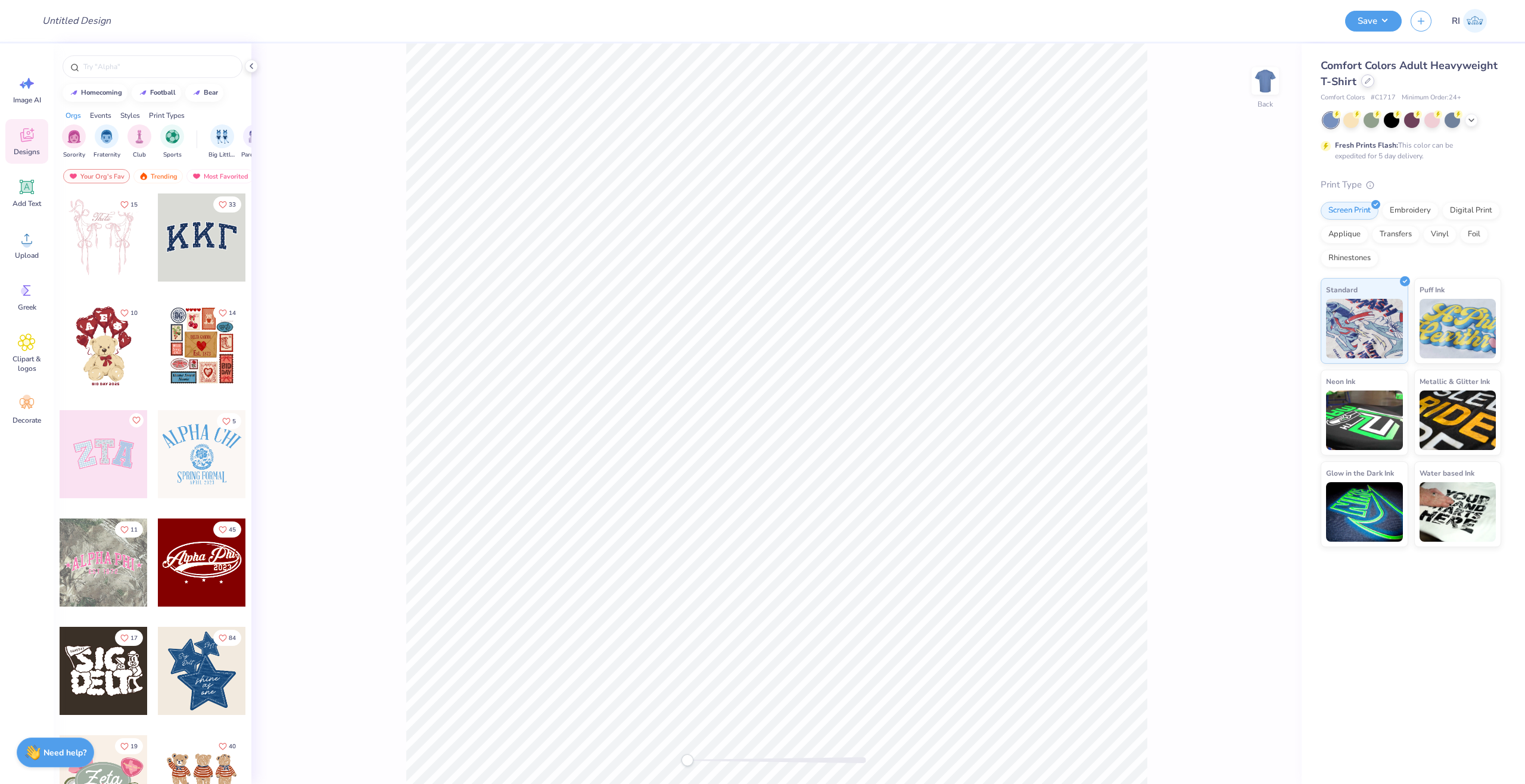
click at [1364, 81] on icon at bounding box center [1367, 81] width 6 height 6
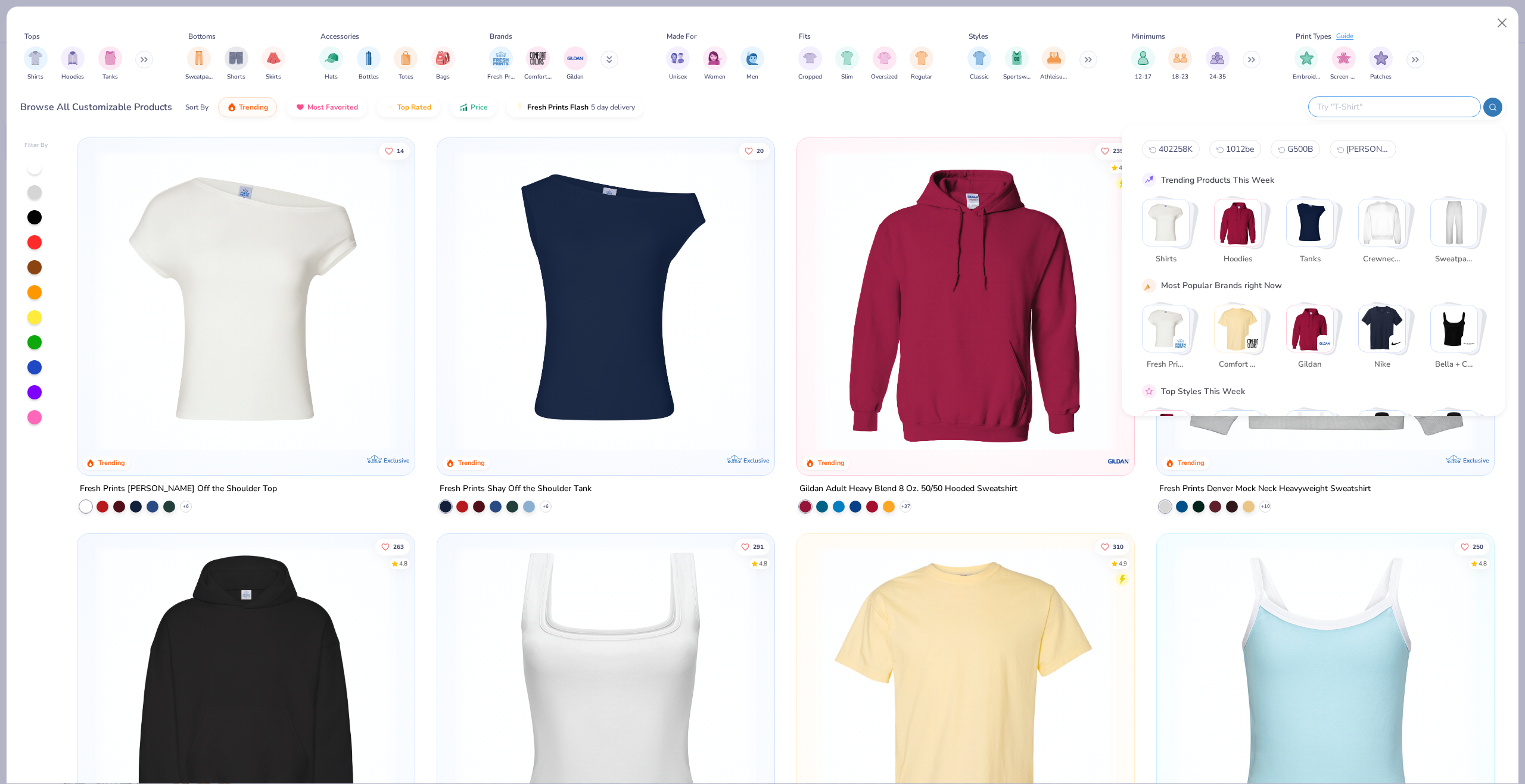
click at [1414, 111] on input "text" at bounding box center [1394, 107] width 156 height 14
paste input "43021GD"
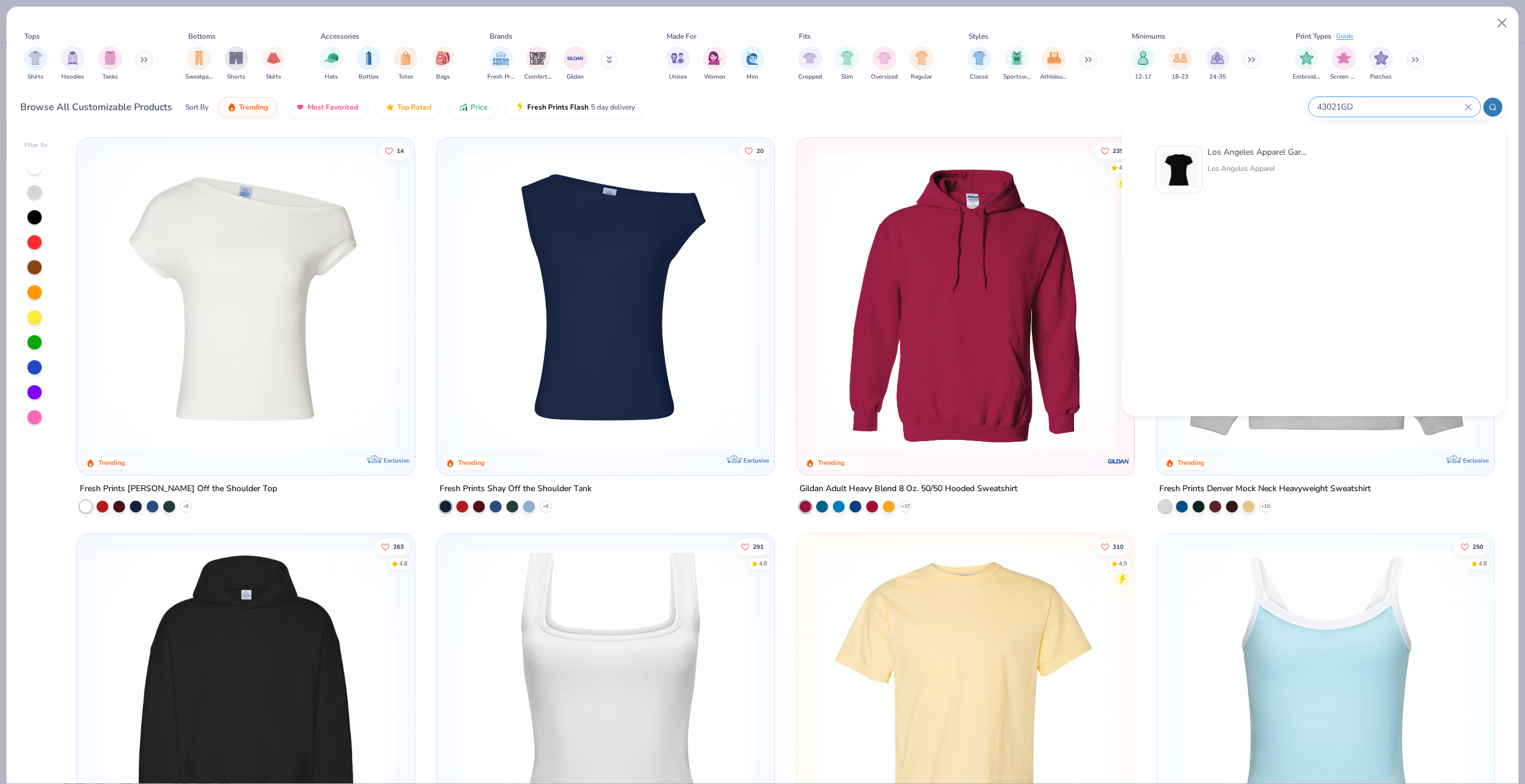
type input "43021GD"
click at [1181, 168] on img at bounding box center [1179, 169] width 37 height 37
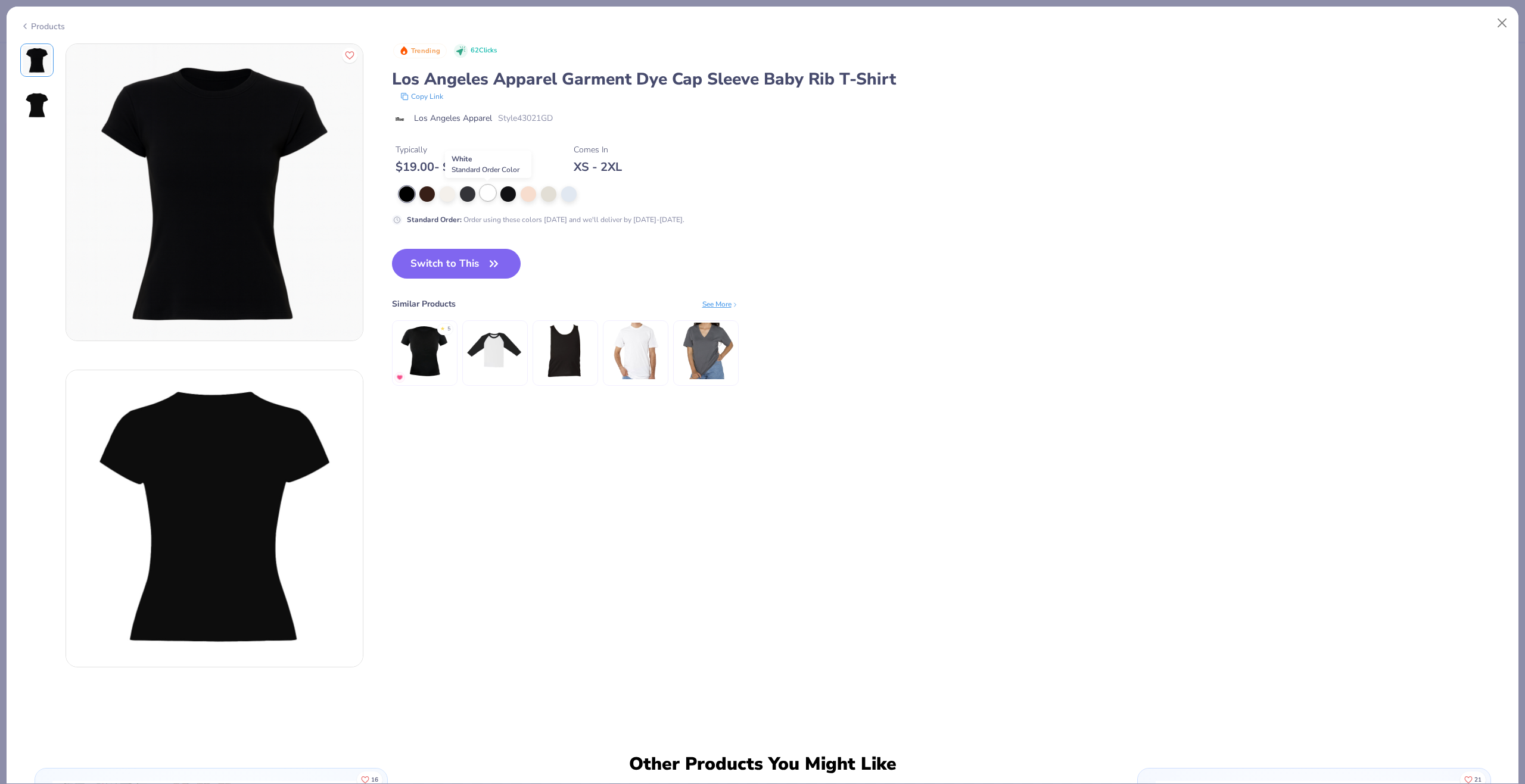
click at [494, 196] on div at bounding box center [488, 193] width 16 height 16
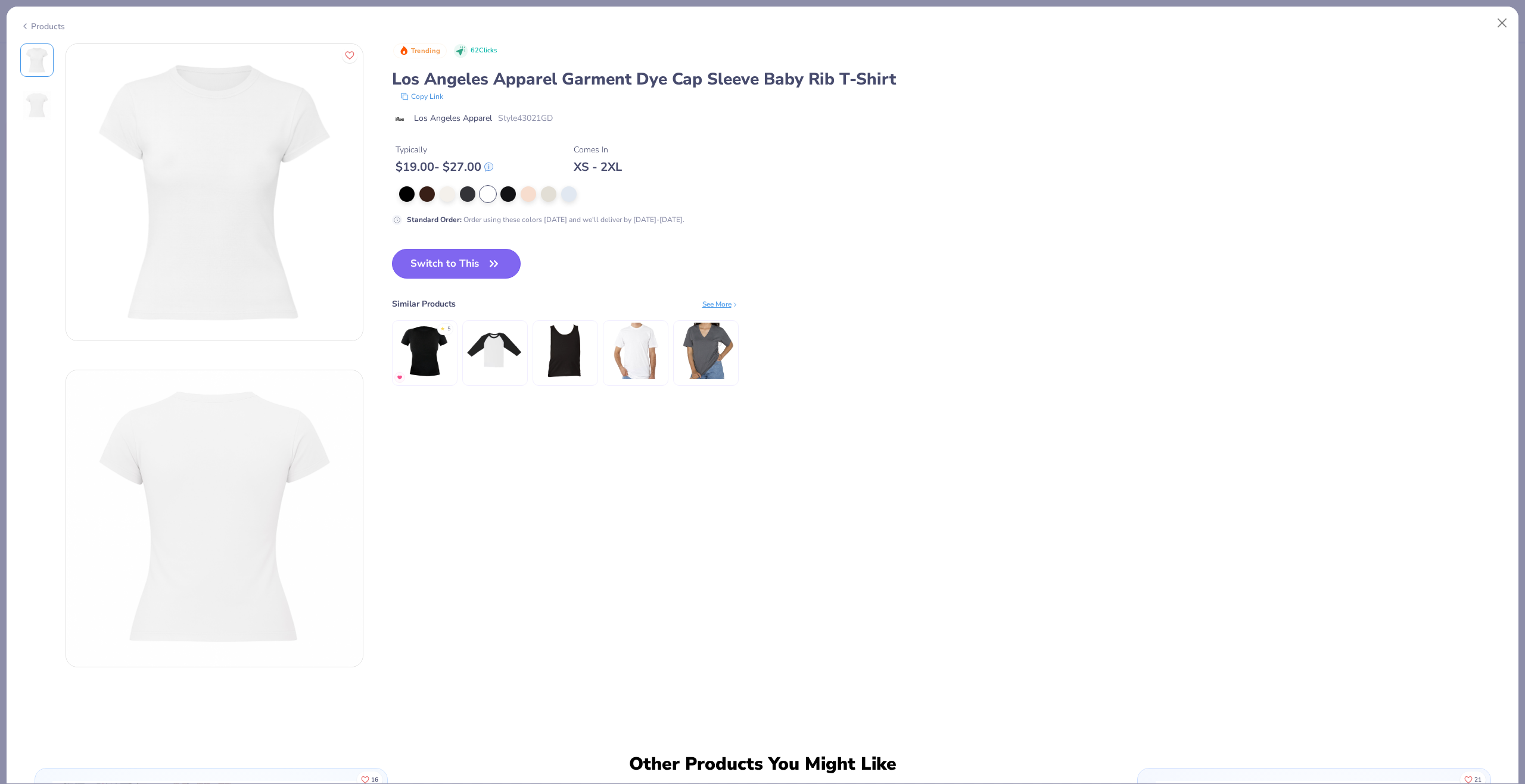
click at [466, 254] on button "Switch to This" at bounding box center [457, 264] width 130 height 30
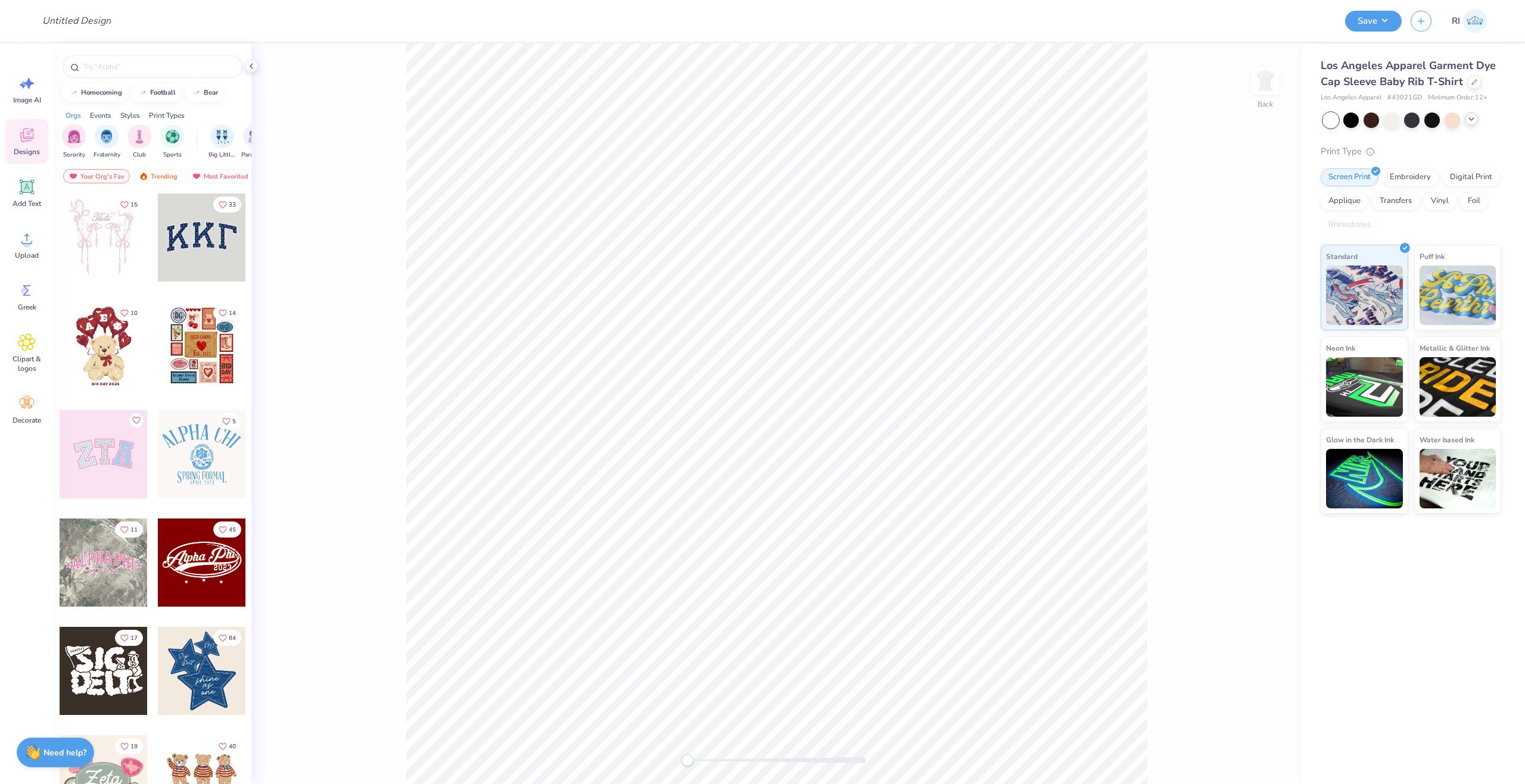
click at [1474, 119] on icon at bounding box center [1471, 119] width 10 height 10
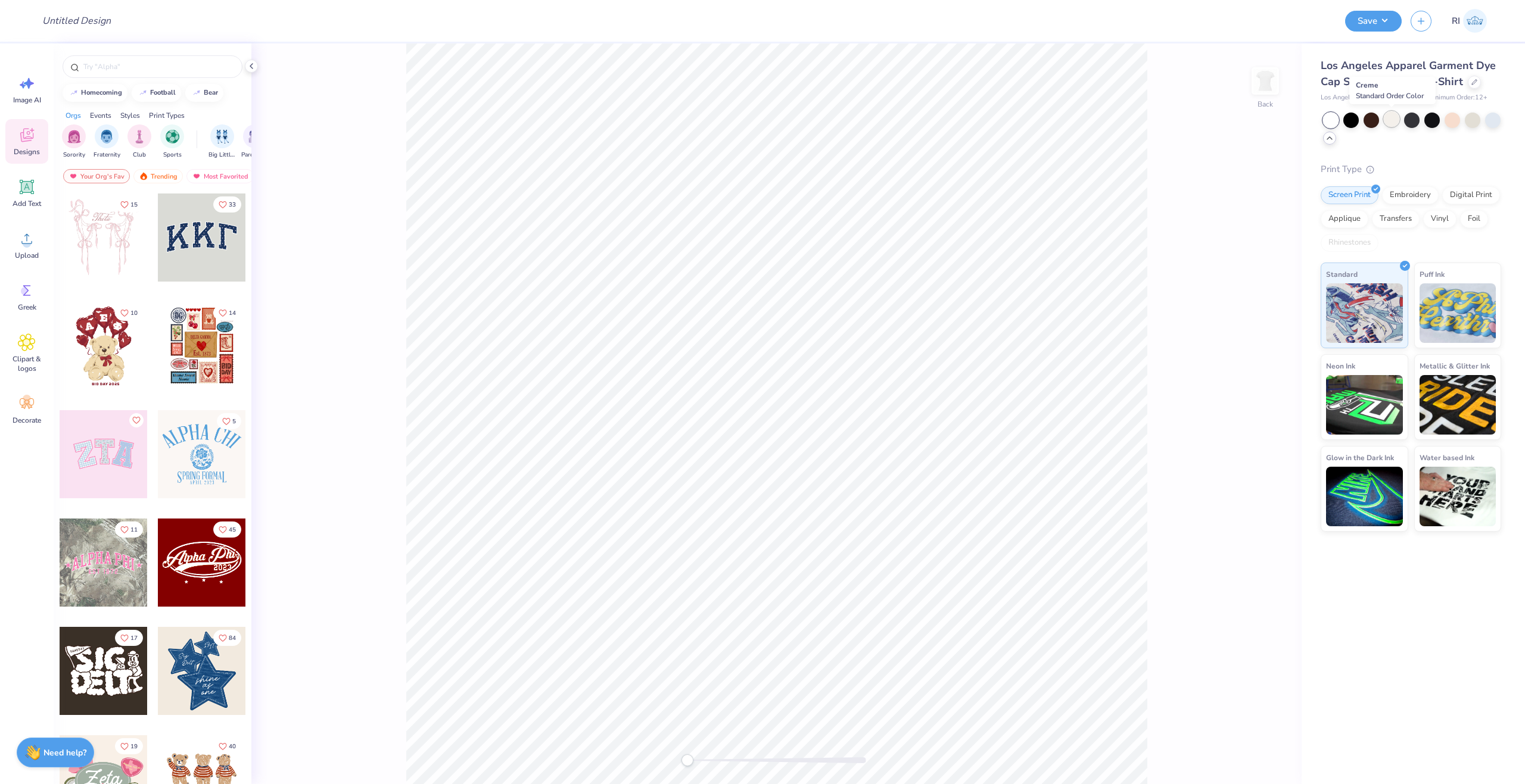
click at [1386, 125] on div at bounding box center [1391, 119] width 16 height 16
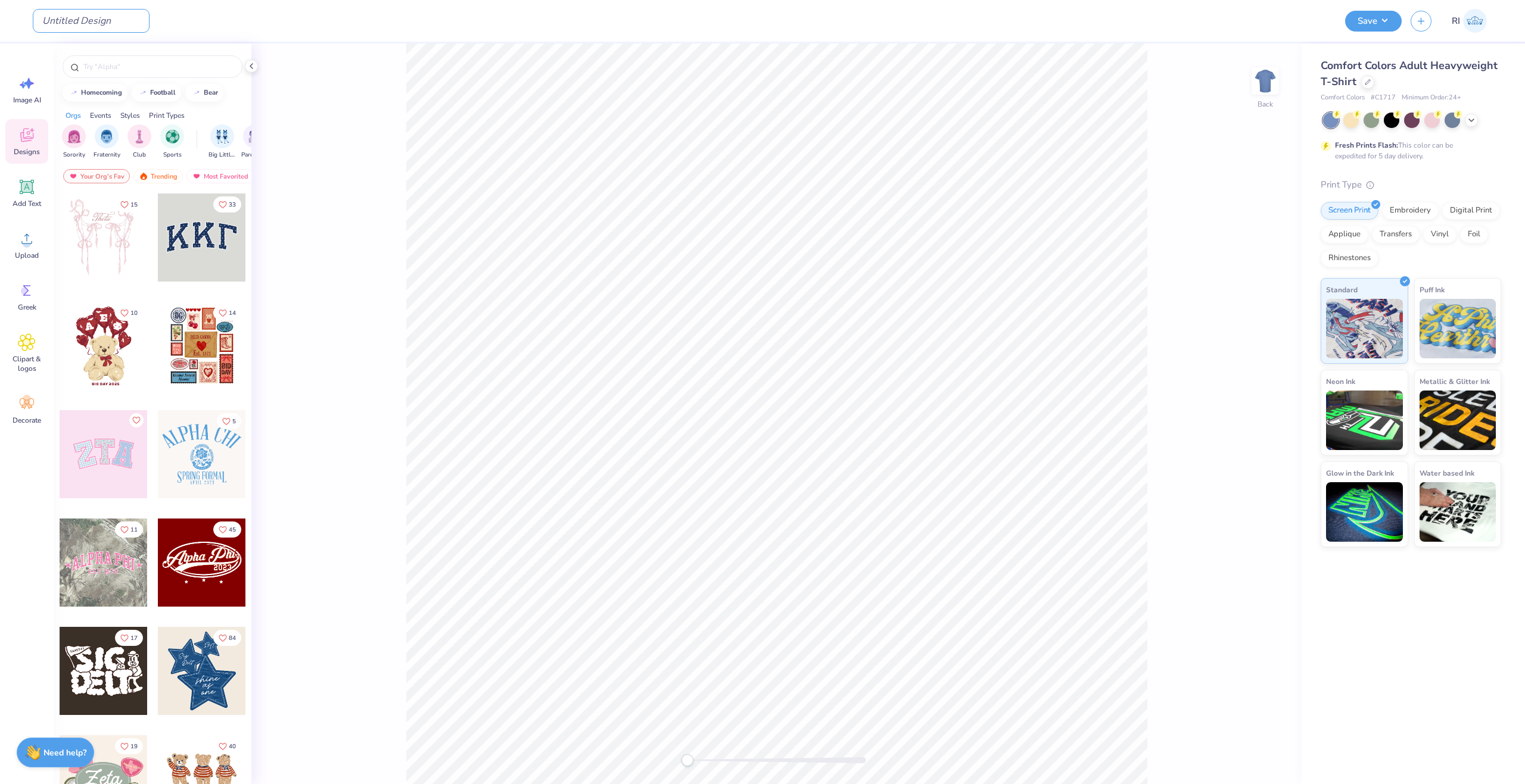
drag, startPoint x: 95, startPoint y: 21, endPoint x: 162, endPoint y: 50, distance: 73.0
click at [95, 21] on input "Design Title" at bounding box center [91, 21] width 117 height 24
paste input "UGC_3546"
type input "UGC_3546"
click at [1370, 82] on div at bounding box center [1367, 81] width 13 height 13
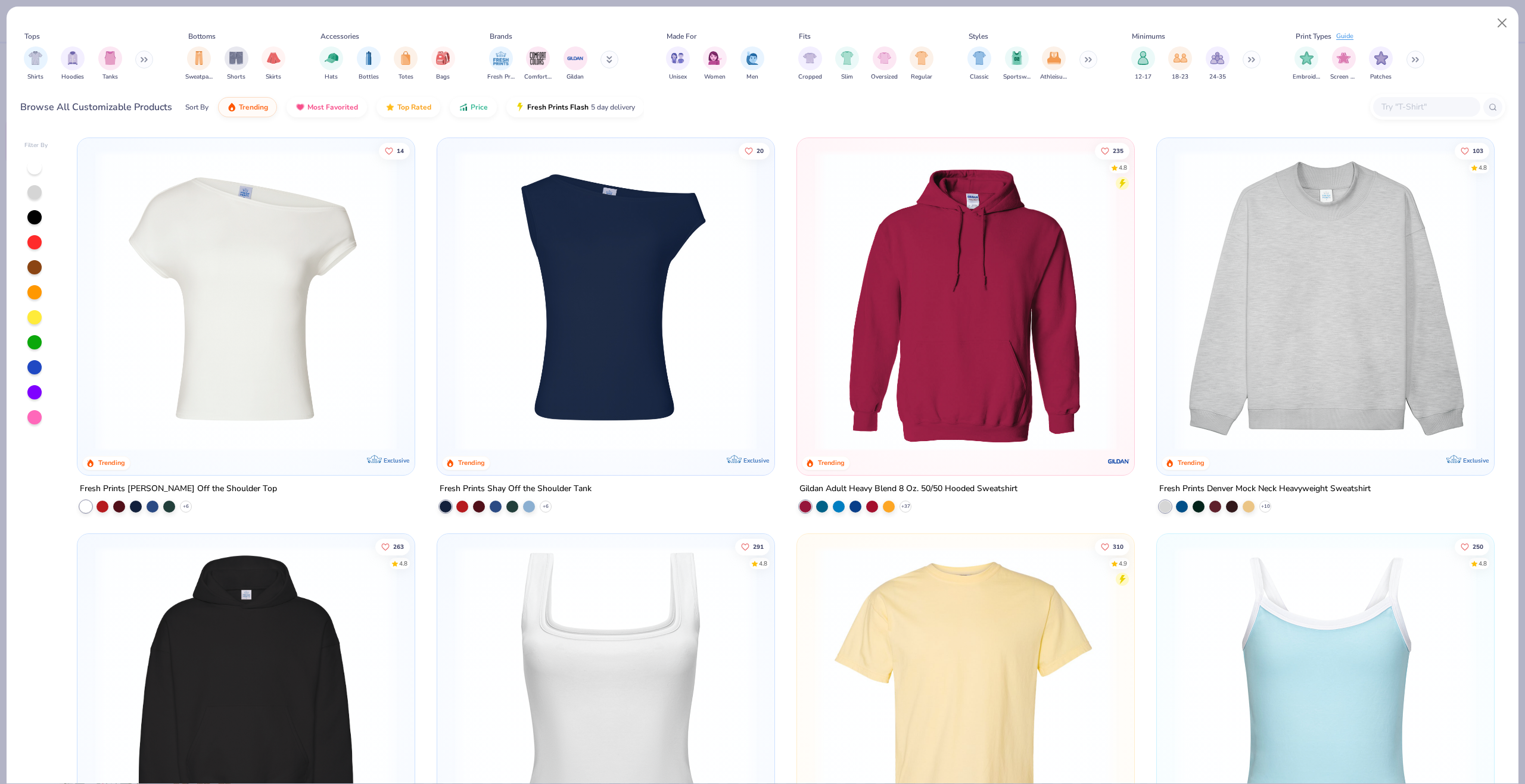
click at [1422, 113] on input "text" at bounding box center [1426, 107] width 92 height 14
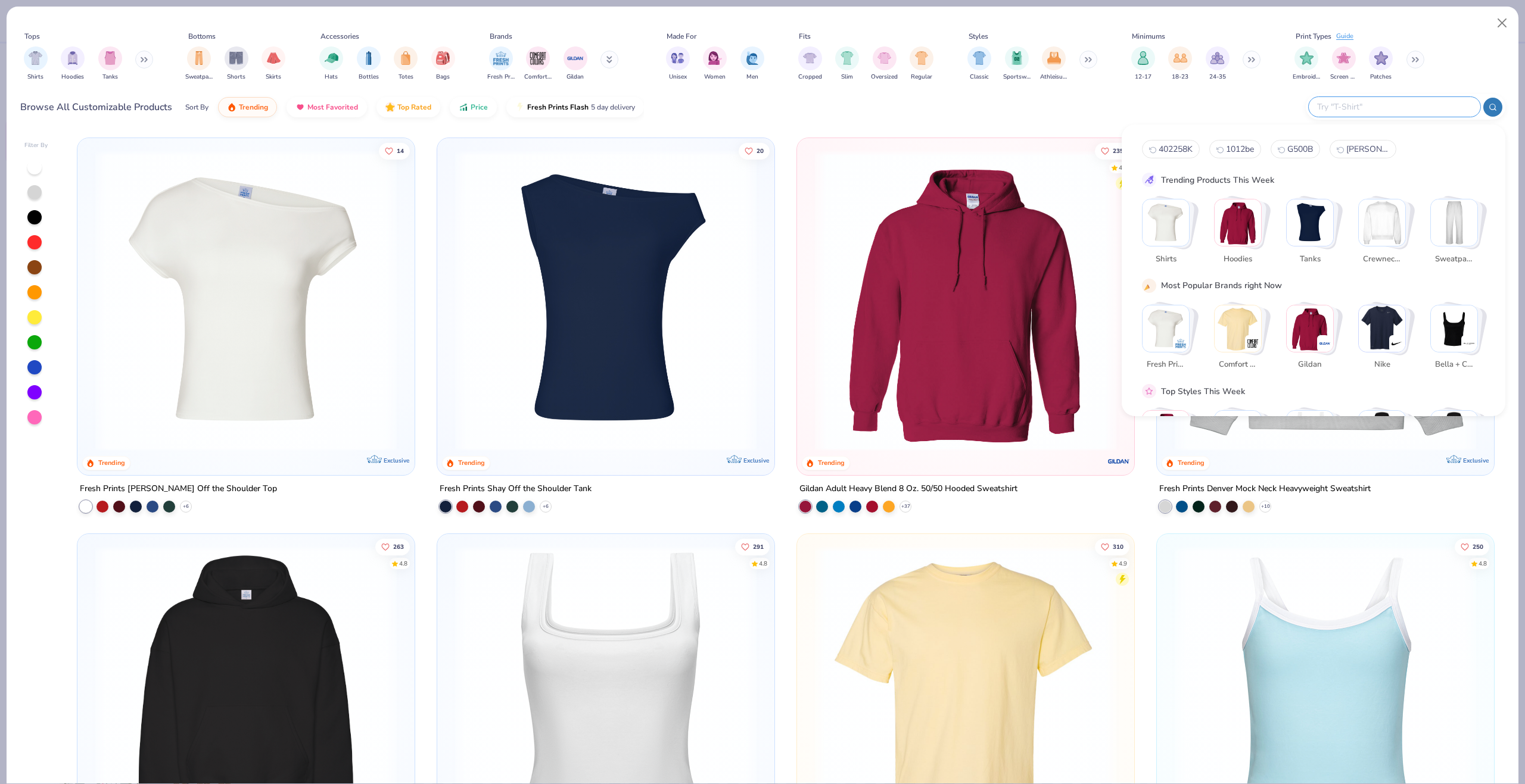
paste input "G180"
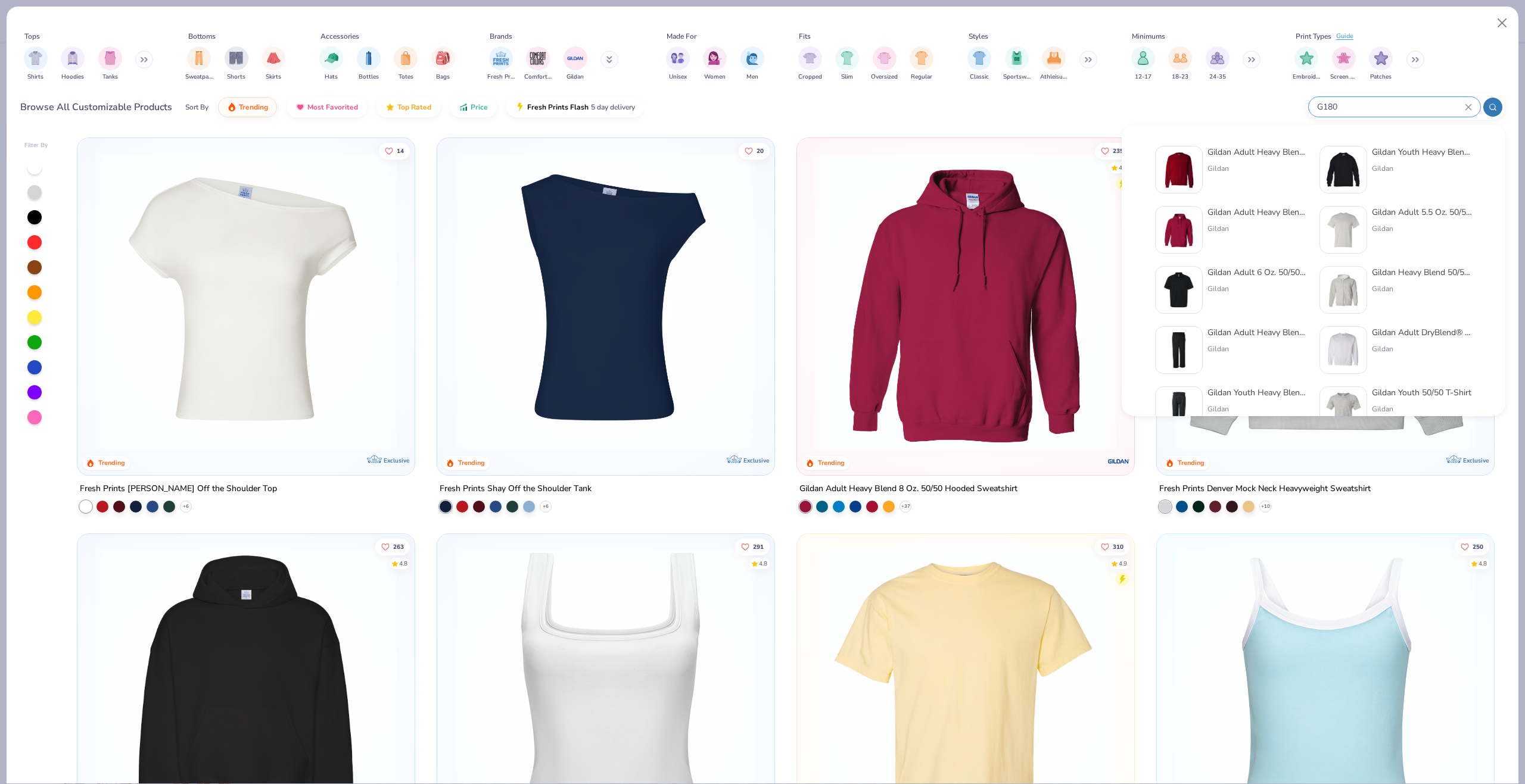
type input "G180"
click at [1181, 171] on img at bounding box center [1179, 169] width 37 height 37
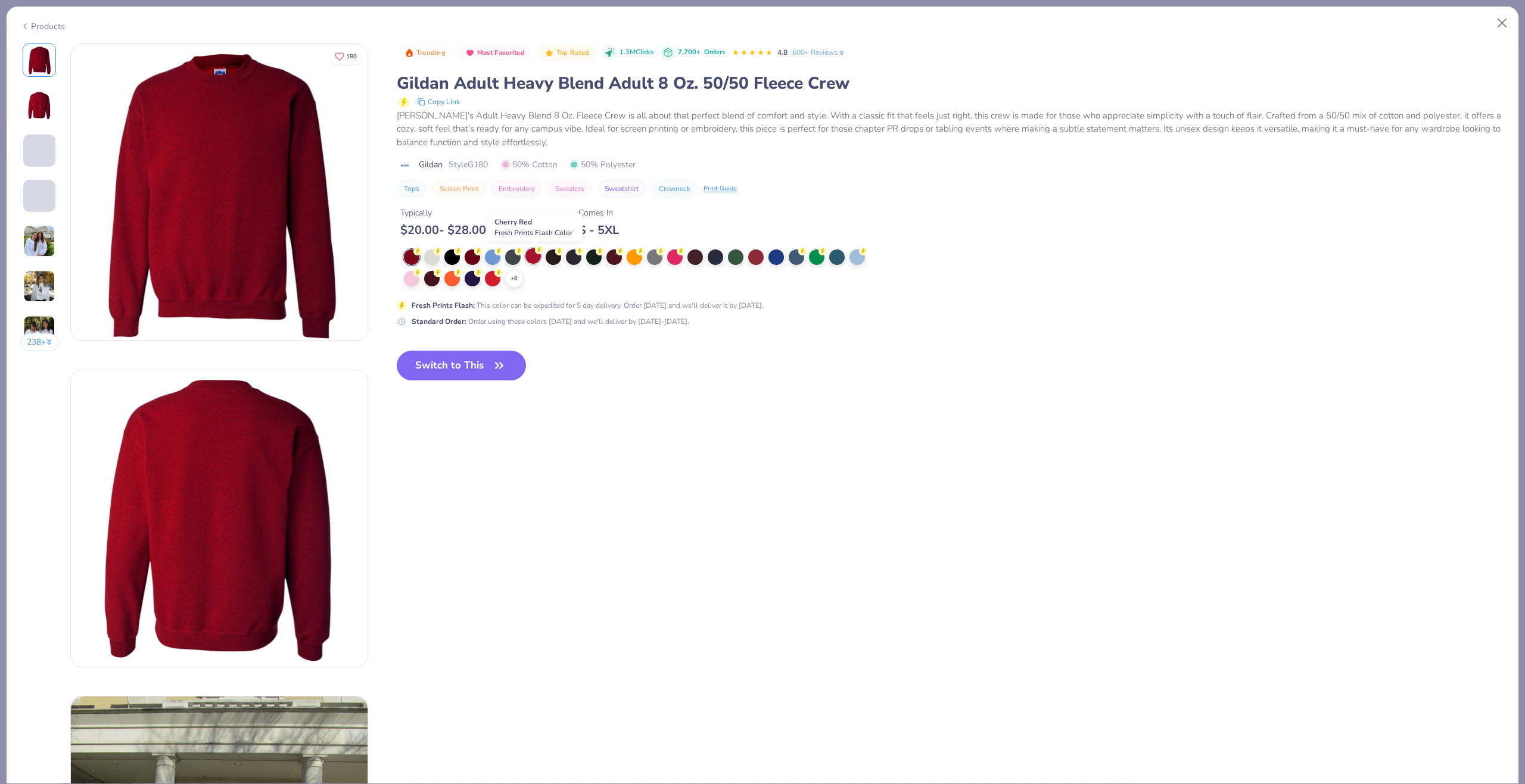
click at [539, 258] on div at bounding box center [533, 256] width 16 height 16
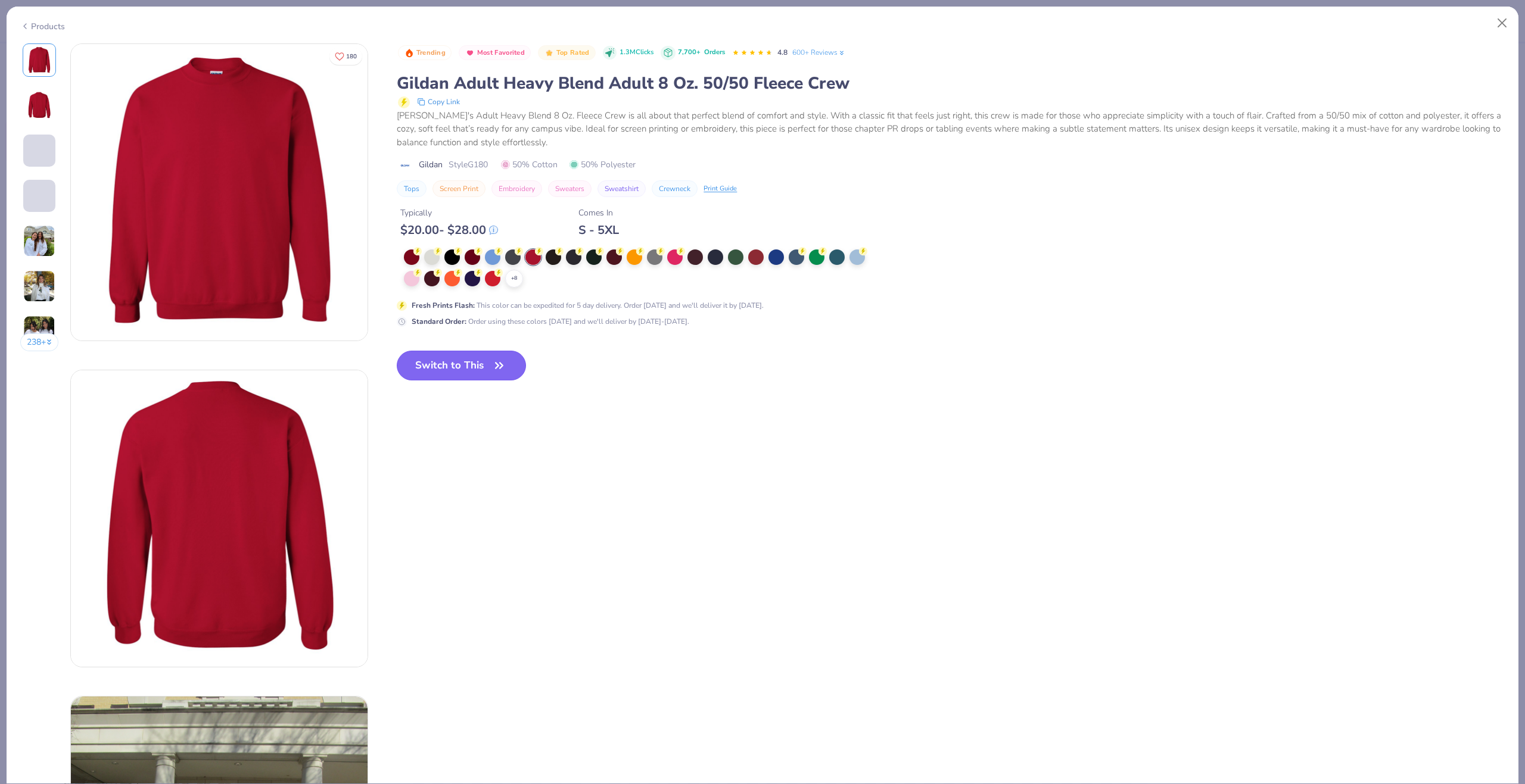
click at [458, 362] on button "Switch to This" at bounding box center [461, 366] width 130 height 30
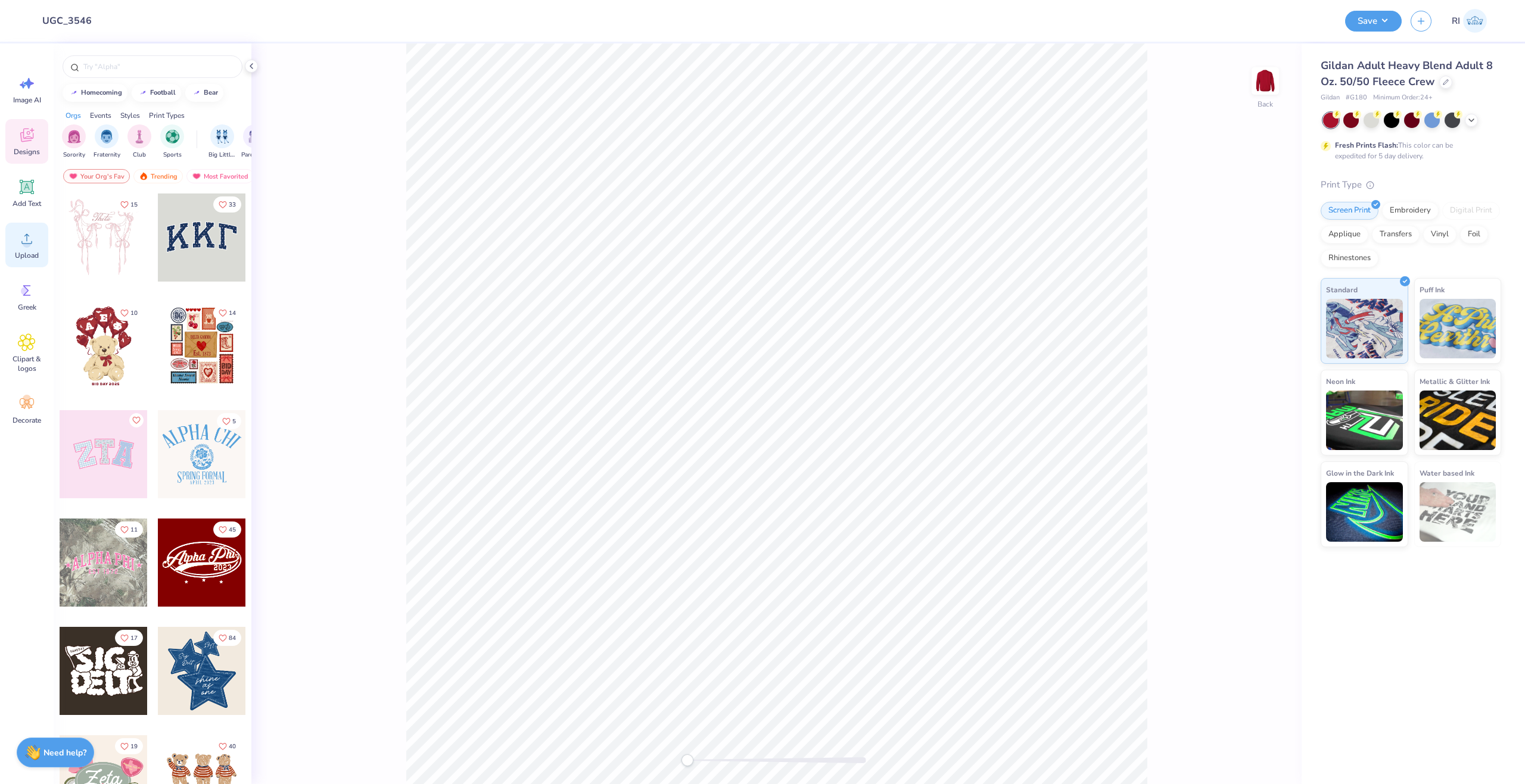
click at [31, 245] on icon at bounding box center [27, 239] width 18 height 18
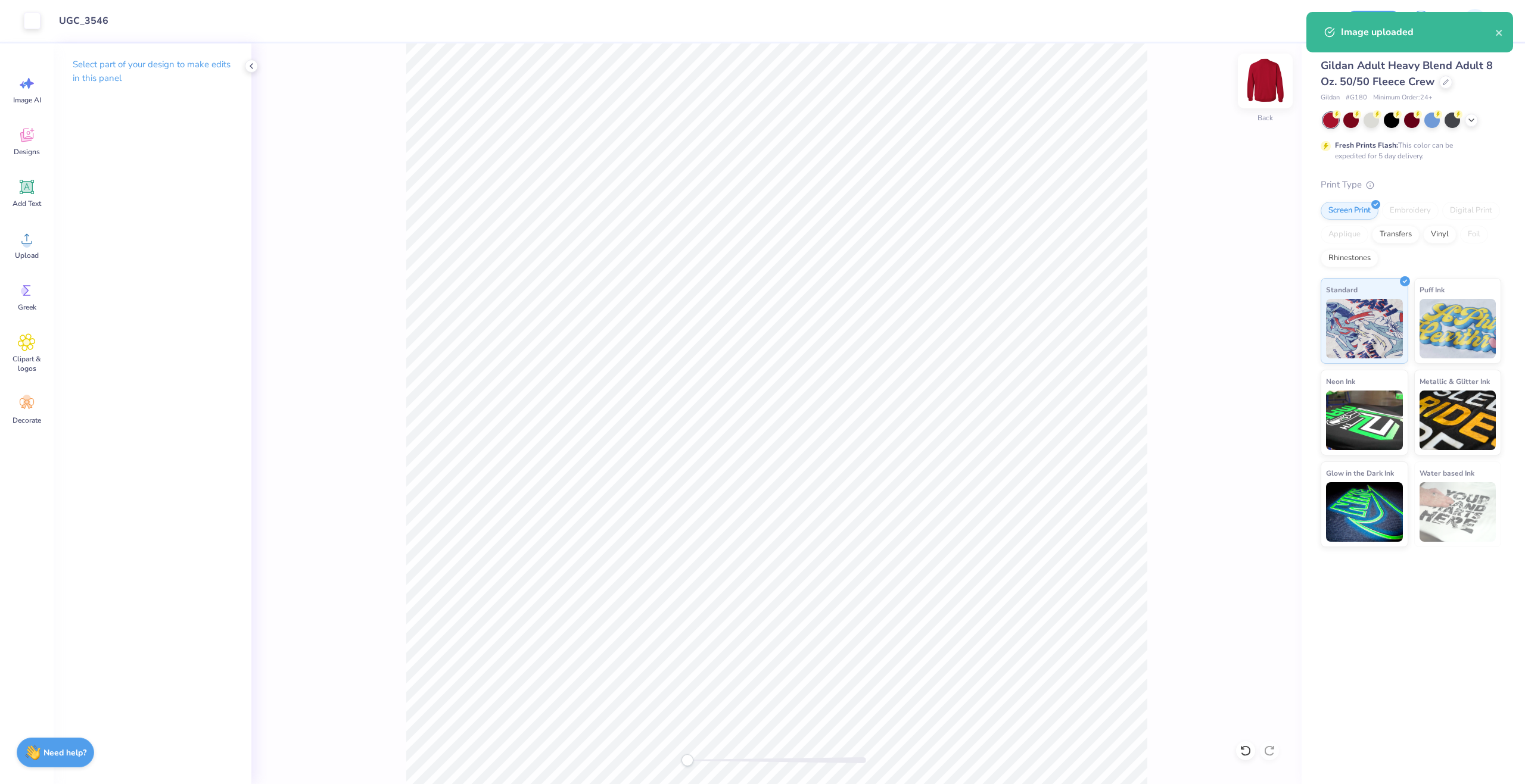
click at [1271, 69] on img at bounding box center [1265, 81] width 48 height 48
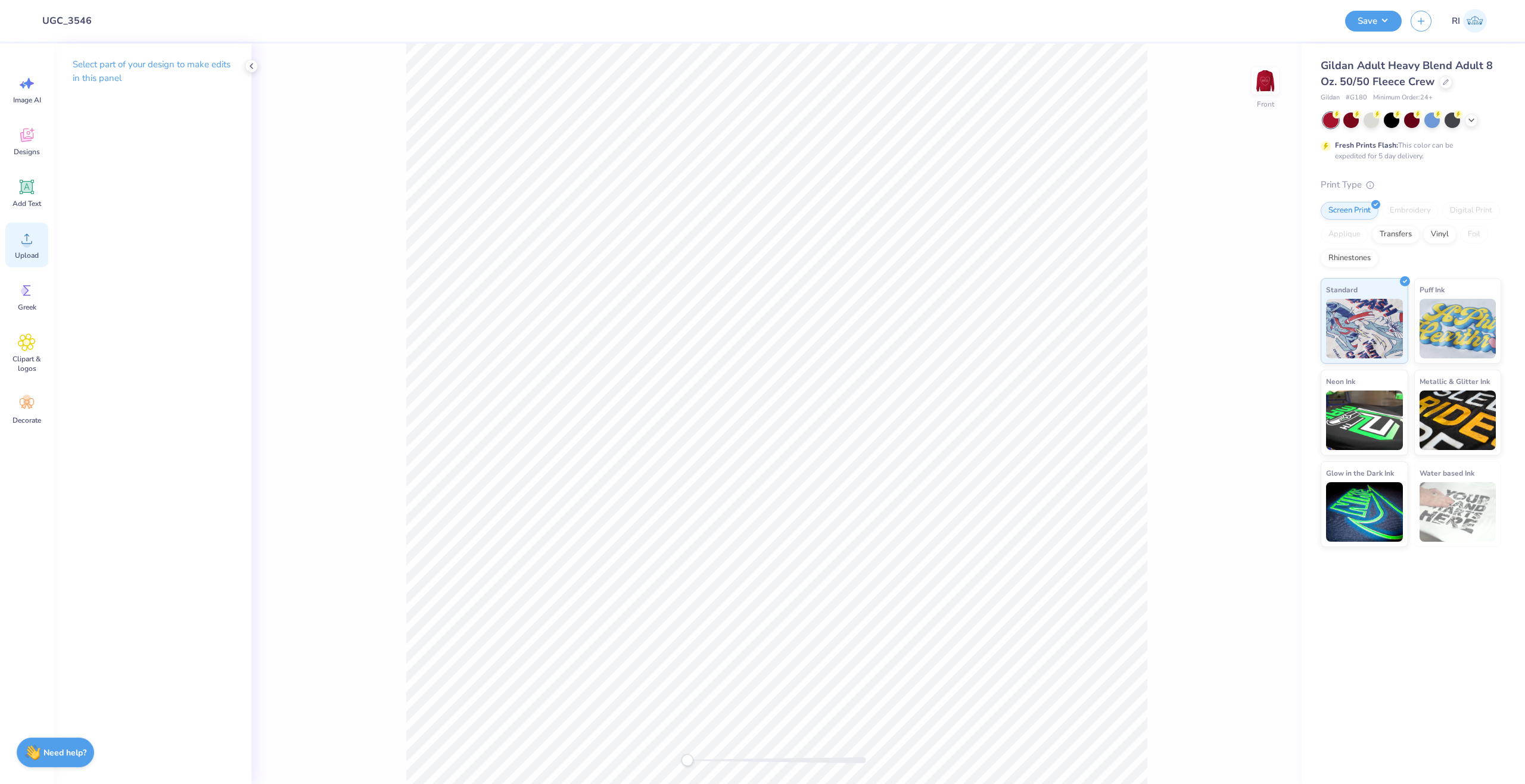
click at [30, 242] on circle at bounding box center [27, 243] width 8 height 8
click at [30, 200] on span "Add Text" at bounding box center [27, 203] width 29 height 10
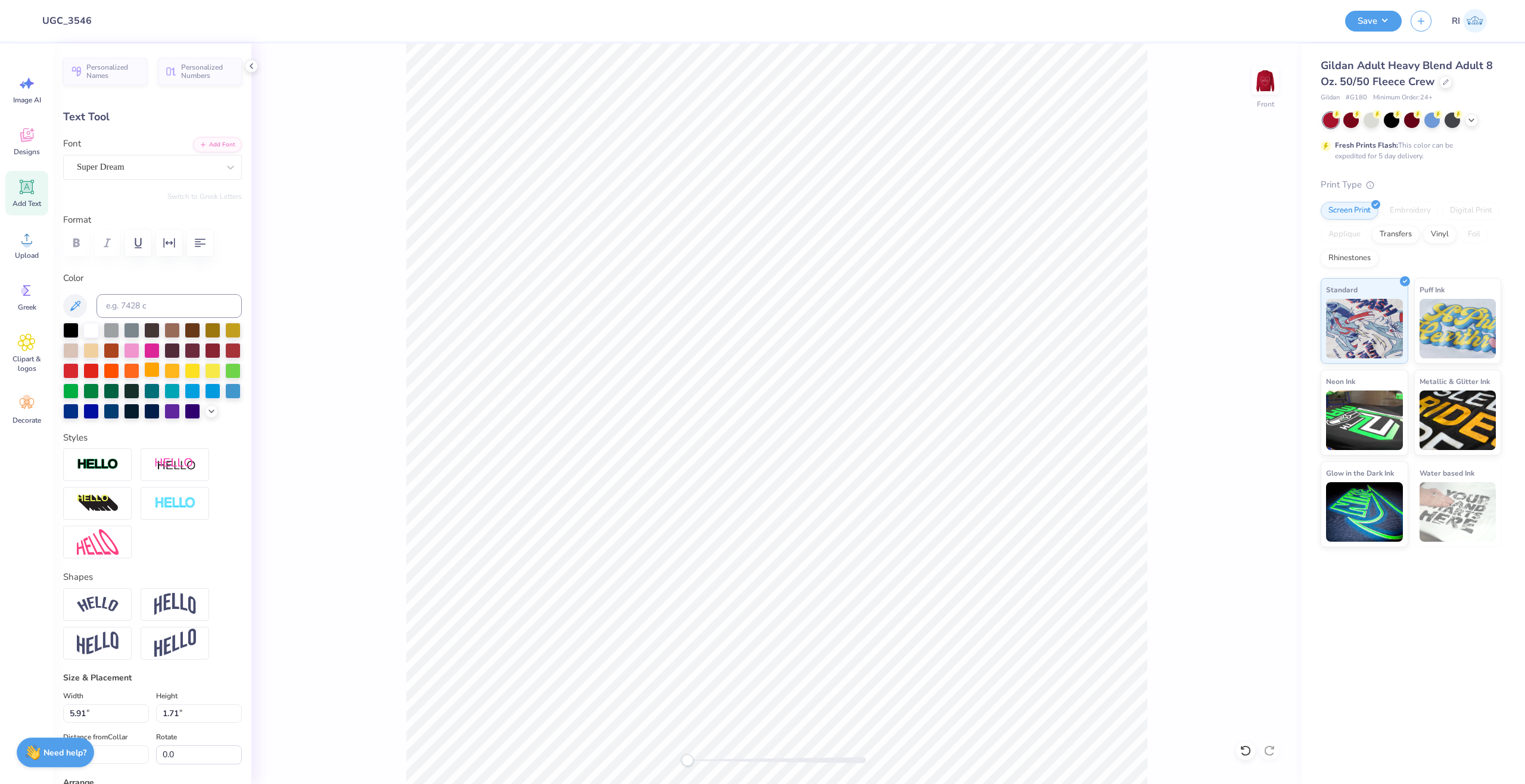
click at [159, 376] on div at bounding box center [152, 370] width 16 height 16
type input "6.96"
click at [212, 150] on button "Add Font" at bounding box center [217, 144] width 49 height 16
click at [205, 144] on button "Add Font" at bounding box center [217, 144] width 49 height 16
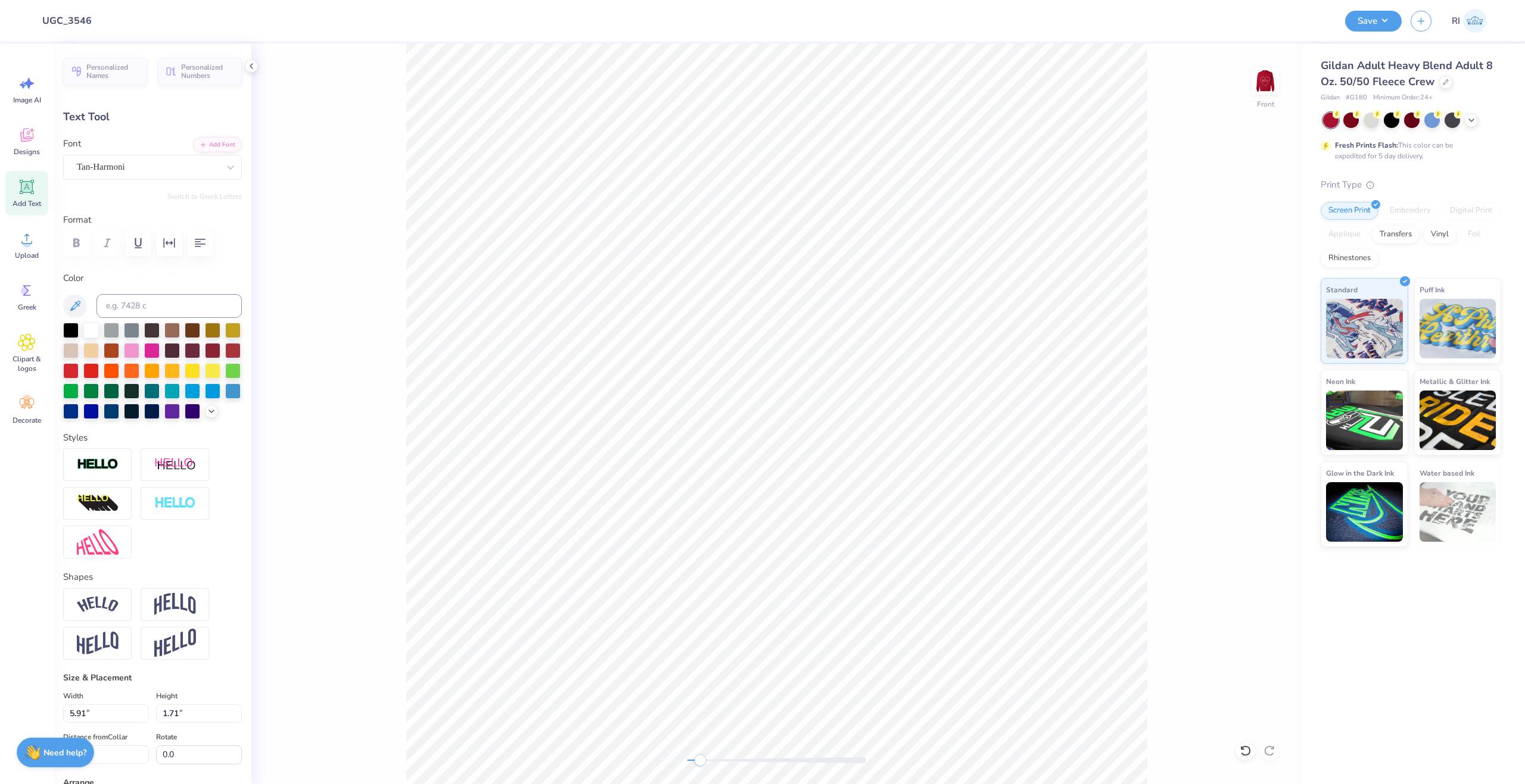
type textarea "I'M SO HAPPY"
type input "10.12"
type input "1.74"
type input "6.95"
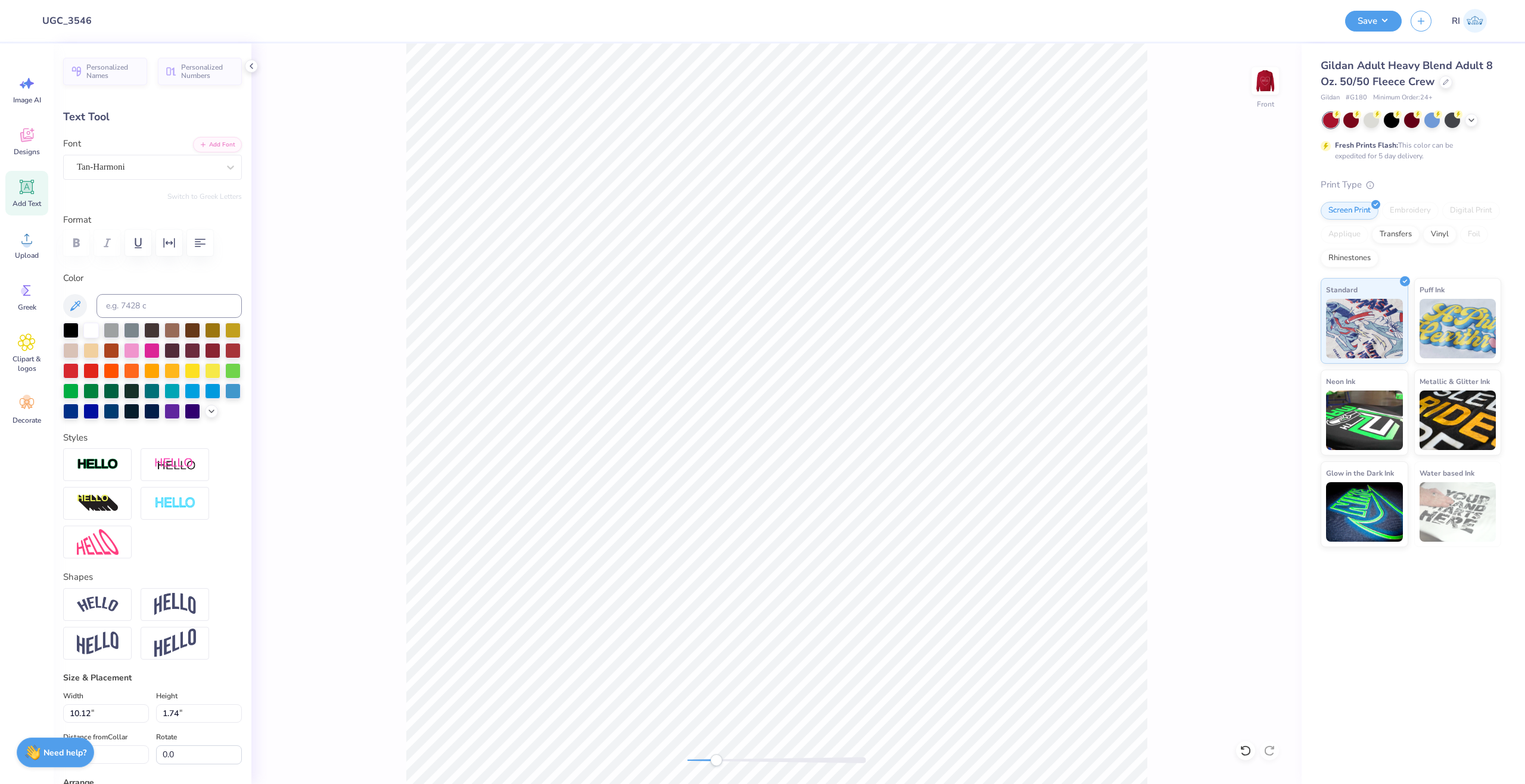
type input "11.63"
type input "2.00"
click at [782, 563] on li "Duplicate" at bounding box center [764, 560] width 94 height 23
type input "10.39"
type textarea "I WENT TO PHI MU"
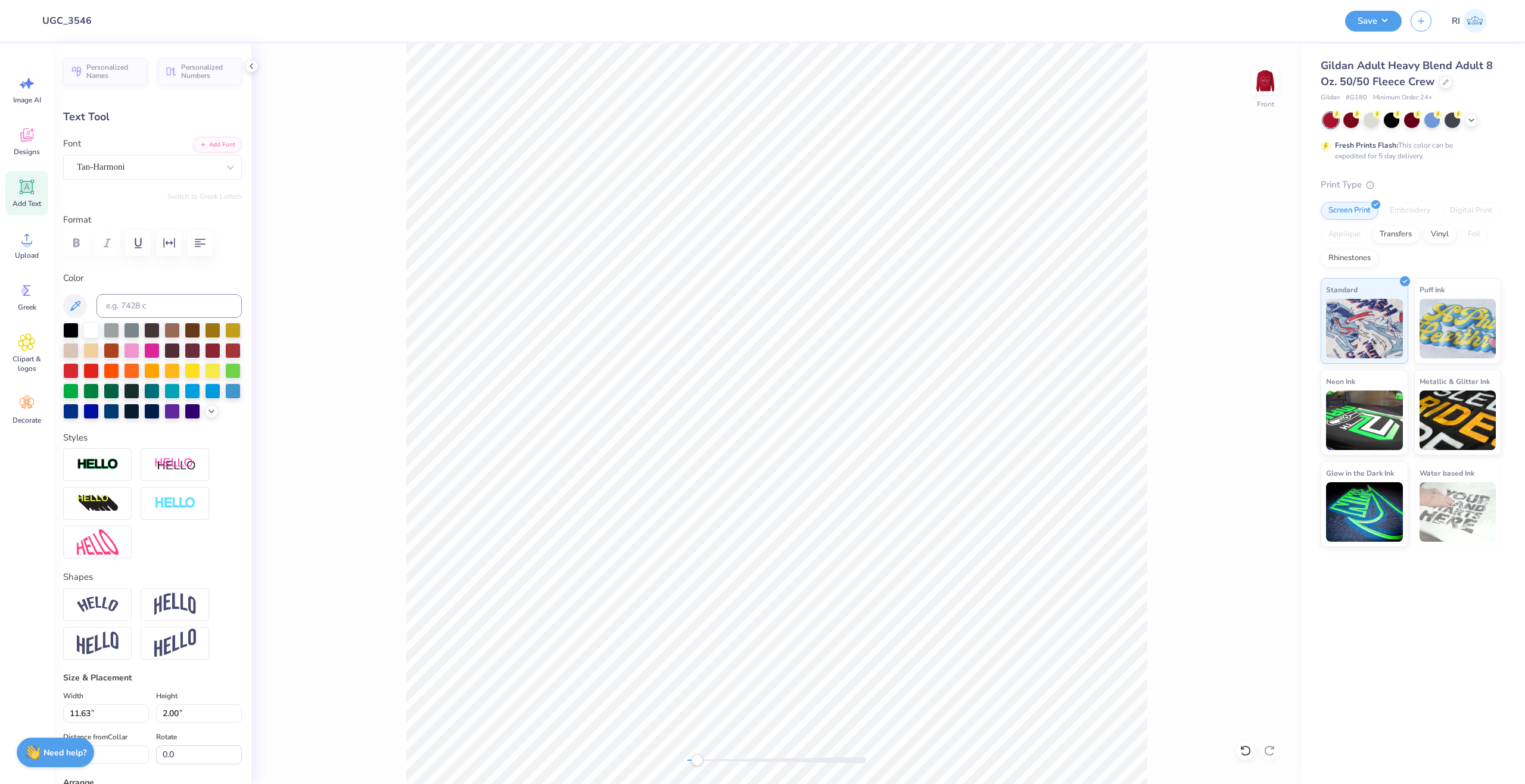
scroll to position [10, 5]
type input "14.61"
type input "1.85"
type input "12.13"
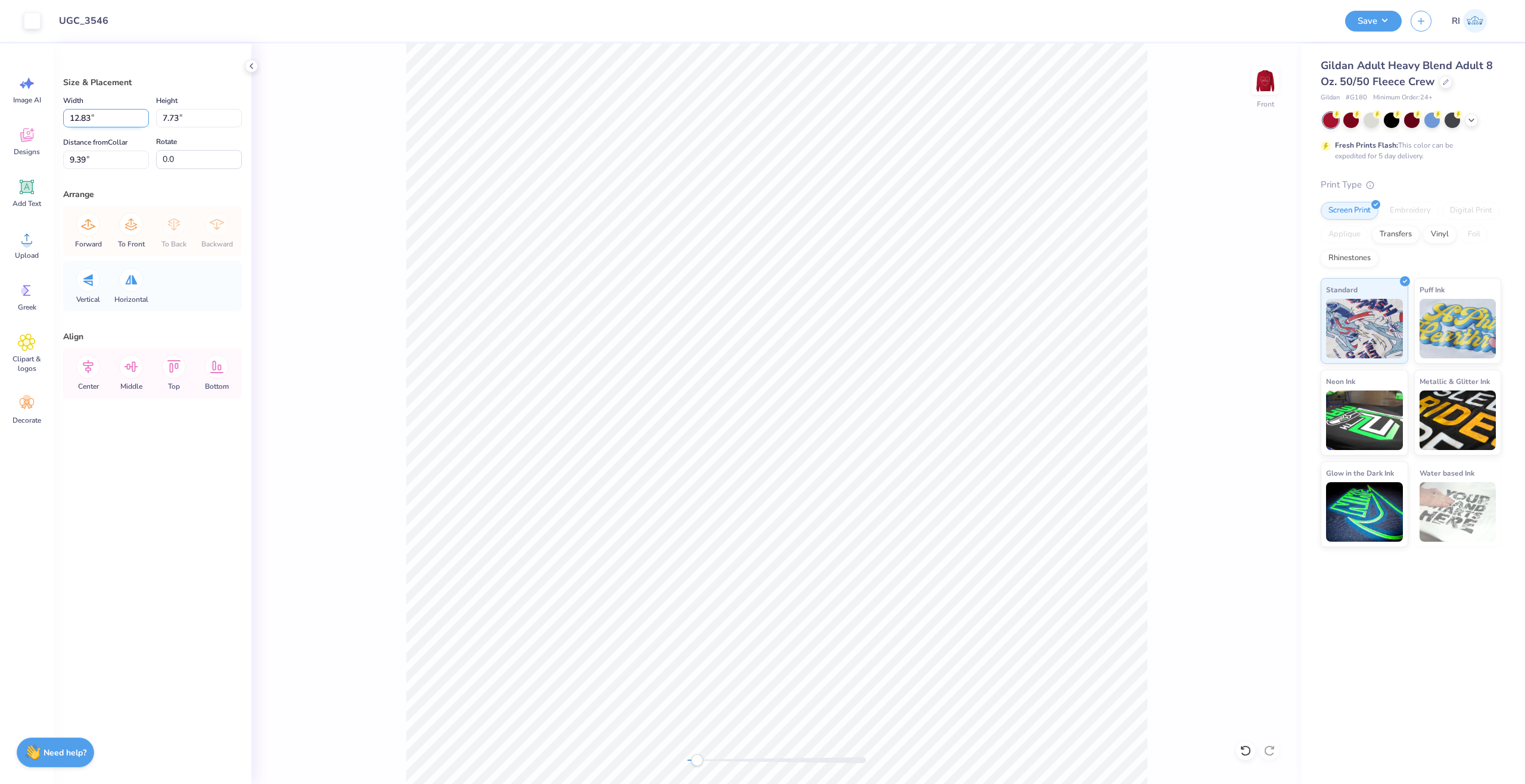
drag, startPoint x: 64, startPoint y: 116, endPoint x: 117, endPoint y: 121, distance: 53.2
click at [53, 118] on div "Art colors Design Title UGC_3546 Save RI Image AI Designs Add Text Upload Greek…" at bounding box center [762, 392] width 1525 height 784
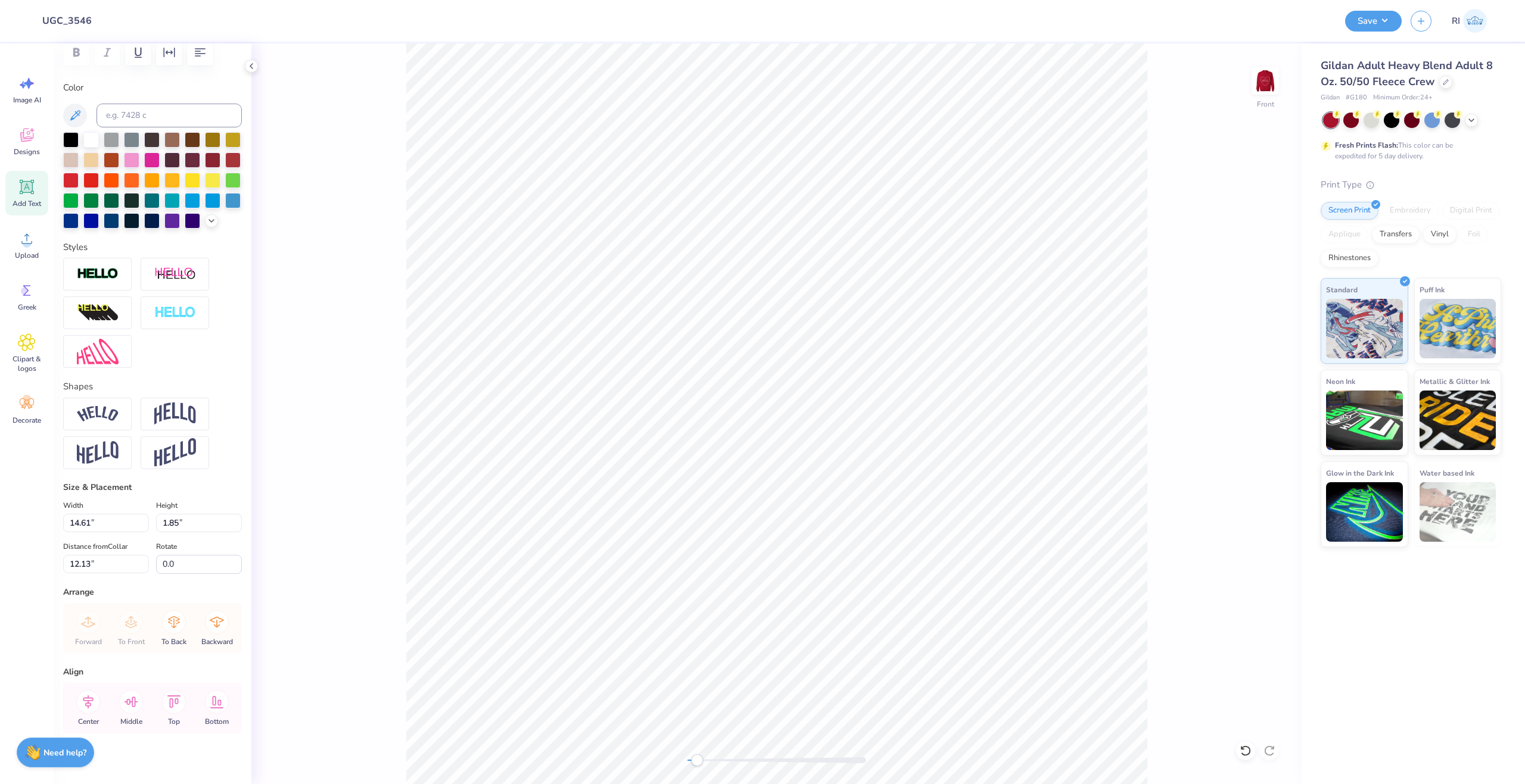
scroll to position [220, 0]
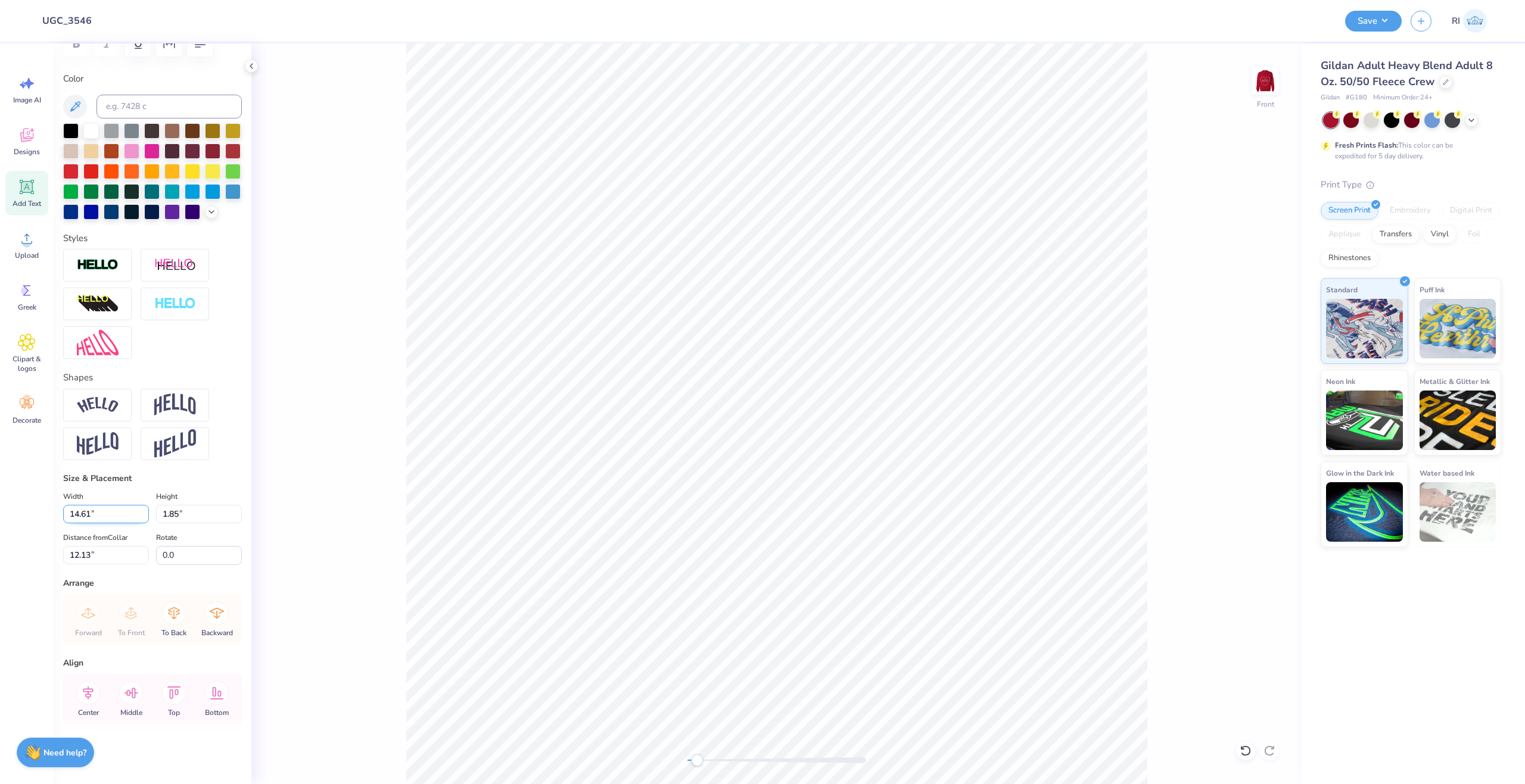
click at [118, 514] on input "14.61" at bounding box center [106, 514] width 86 height 18
paste input "2.83"
type input "12.83"
type input "1.63"
type input "13.02"
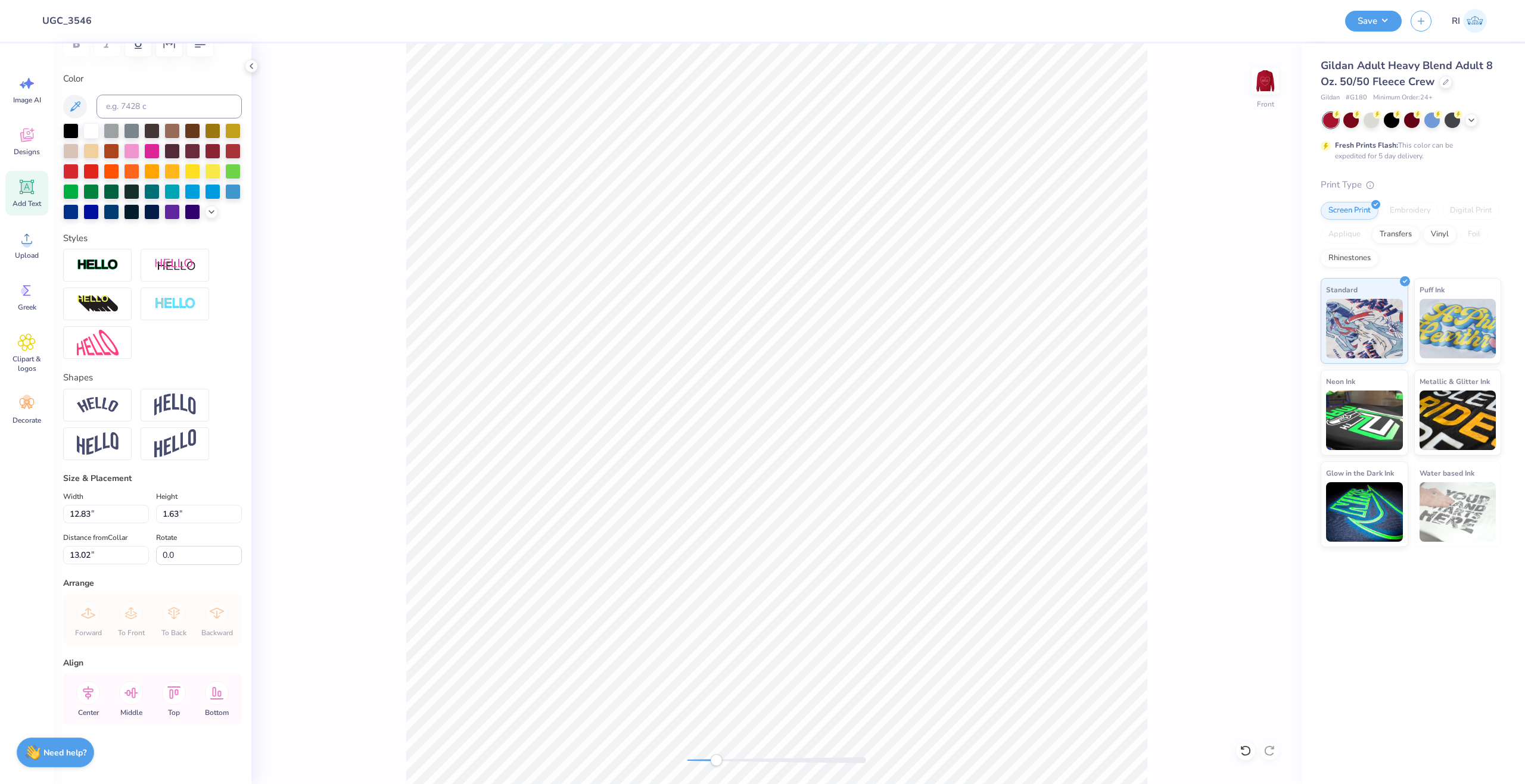
scroll to position [10, 3]
type textarea "I WENT PHI MU"
type input "10.43"
type input "1.61"
click at [270, 491] on div "Front" at bounding box center [776, 414] width 1050 height 741
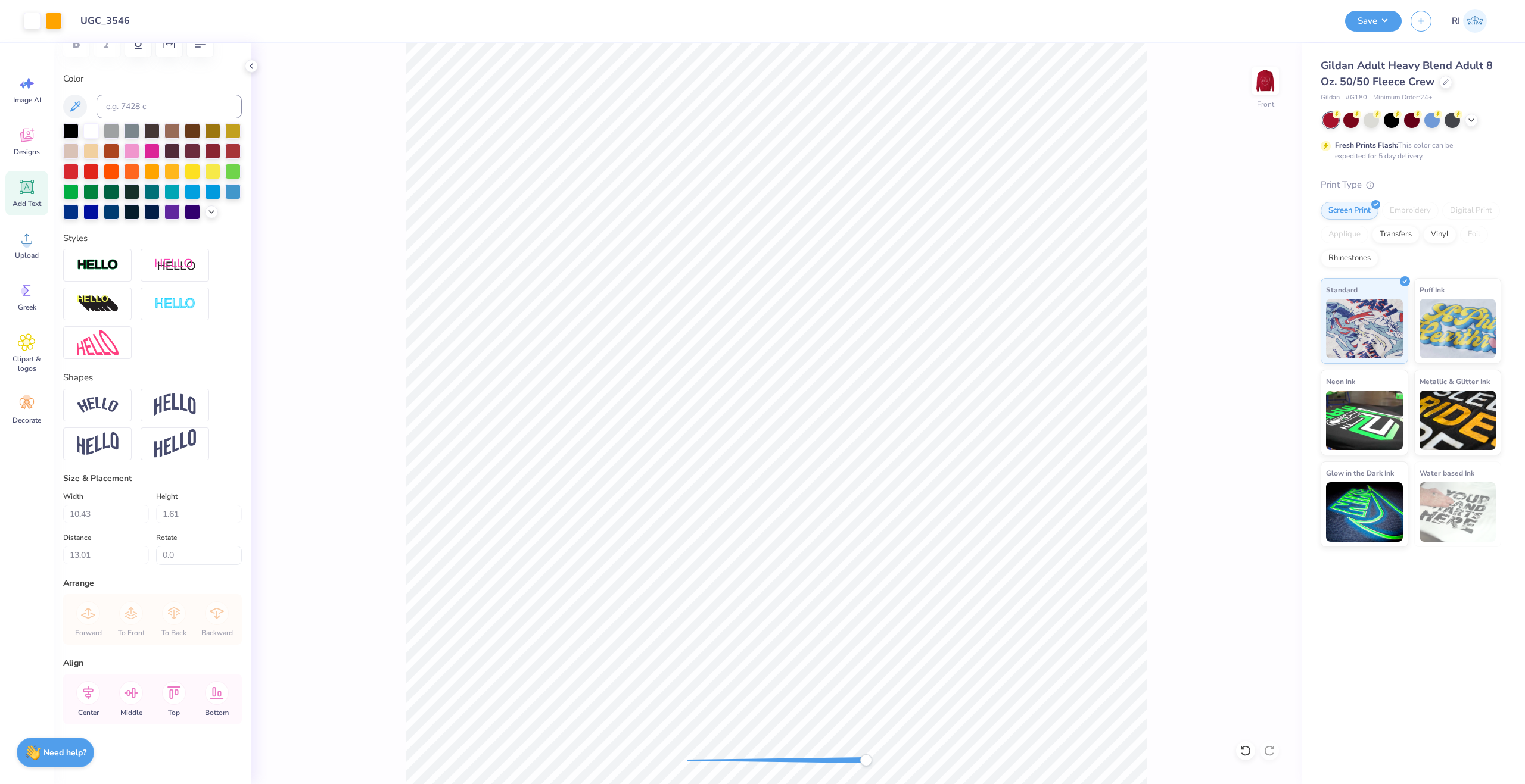
click at [374, 509] on div "Front" at bounding box center [776, 414] width 1050 height 741
click at [254, 489] on div "Front" at bounding box center [776, 414] width 1050 height 741
type input "13.02"
type input "12.83"
type input "1.99"
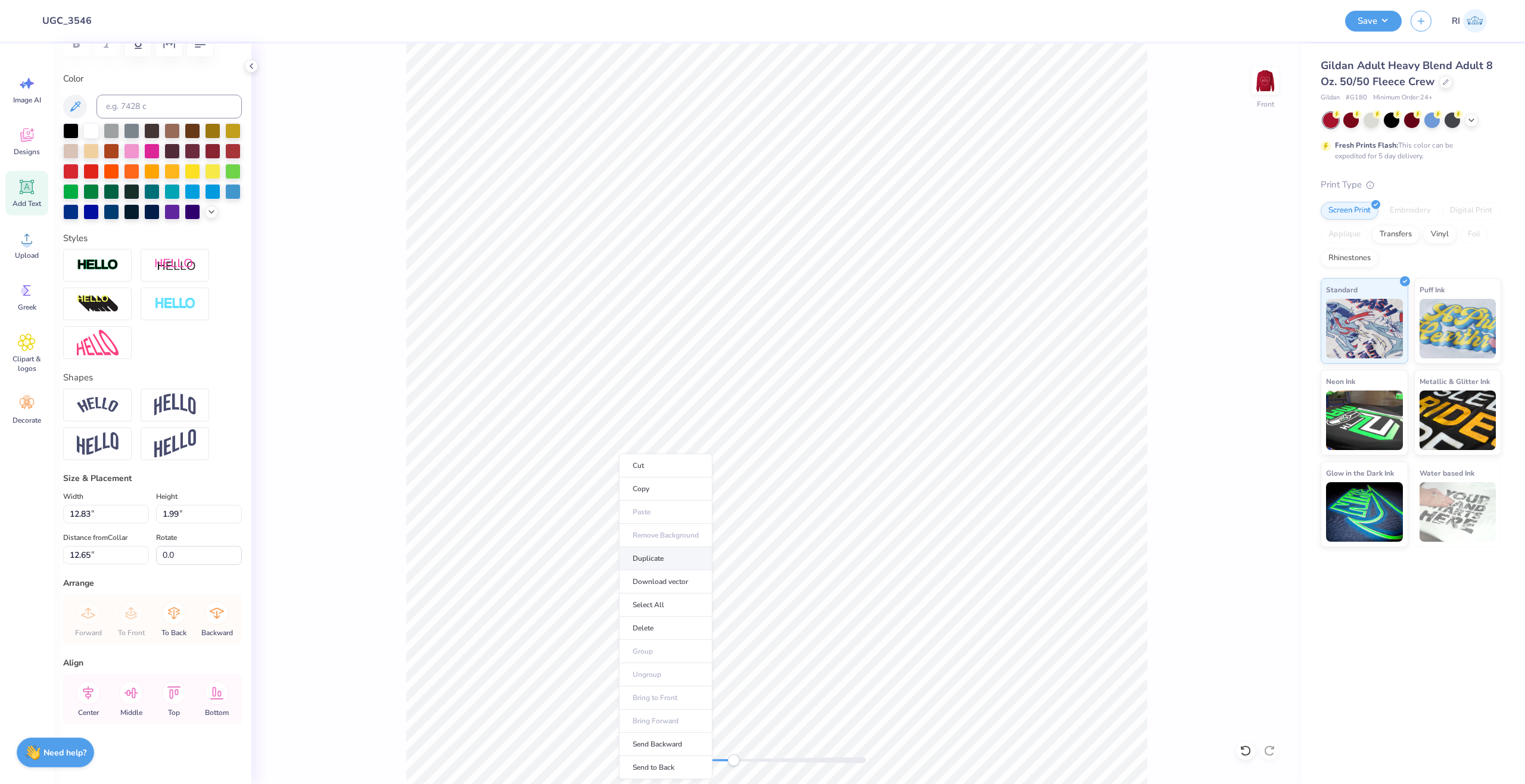
click at [679, 558] on li "Duplicate" at bounding box center [666, 558] width 94 height 23
type input "13.65"
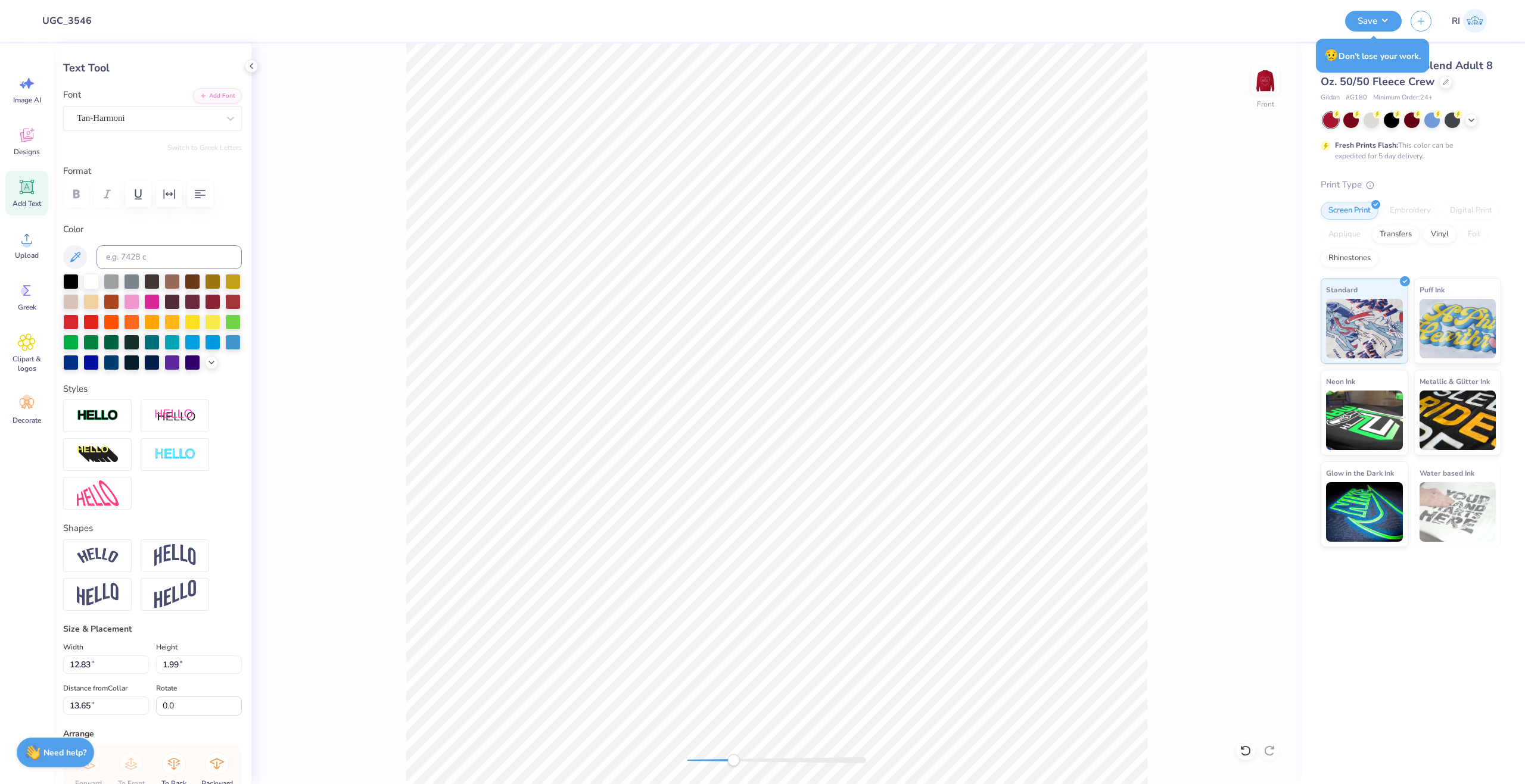
scroll to position [41, 0]
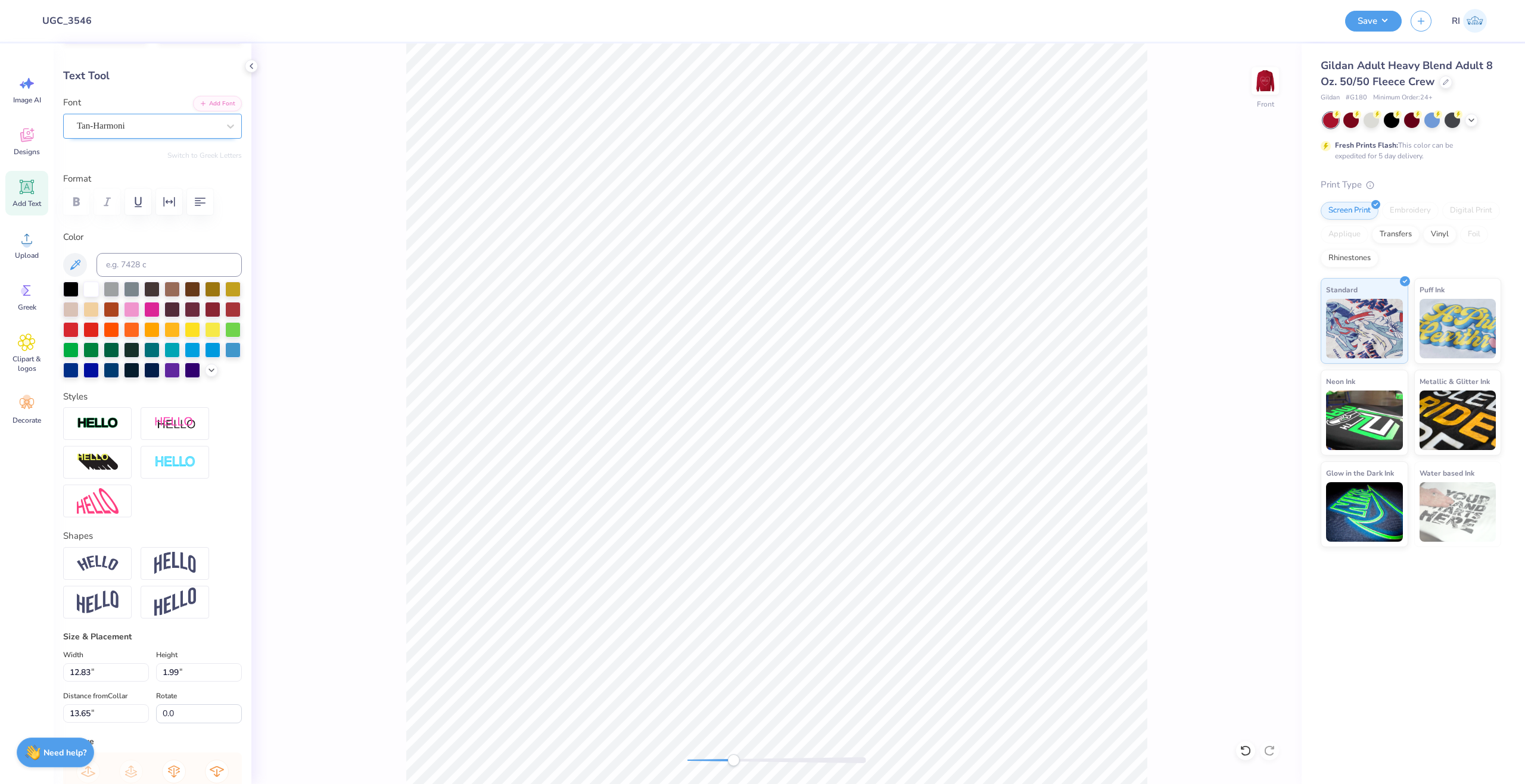
click at [126, 129] on div "Tan-Harmoni" at bounding box center [148, 126] width 144 height 18
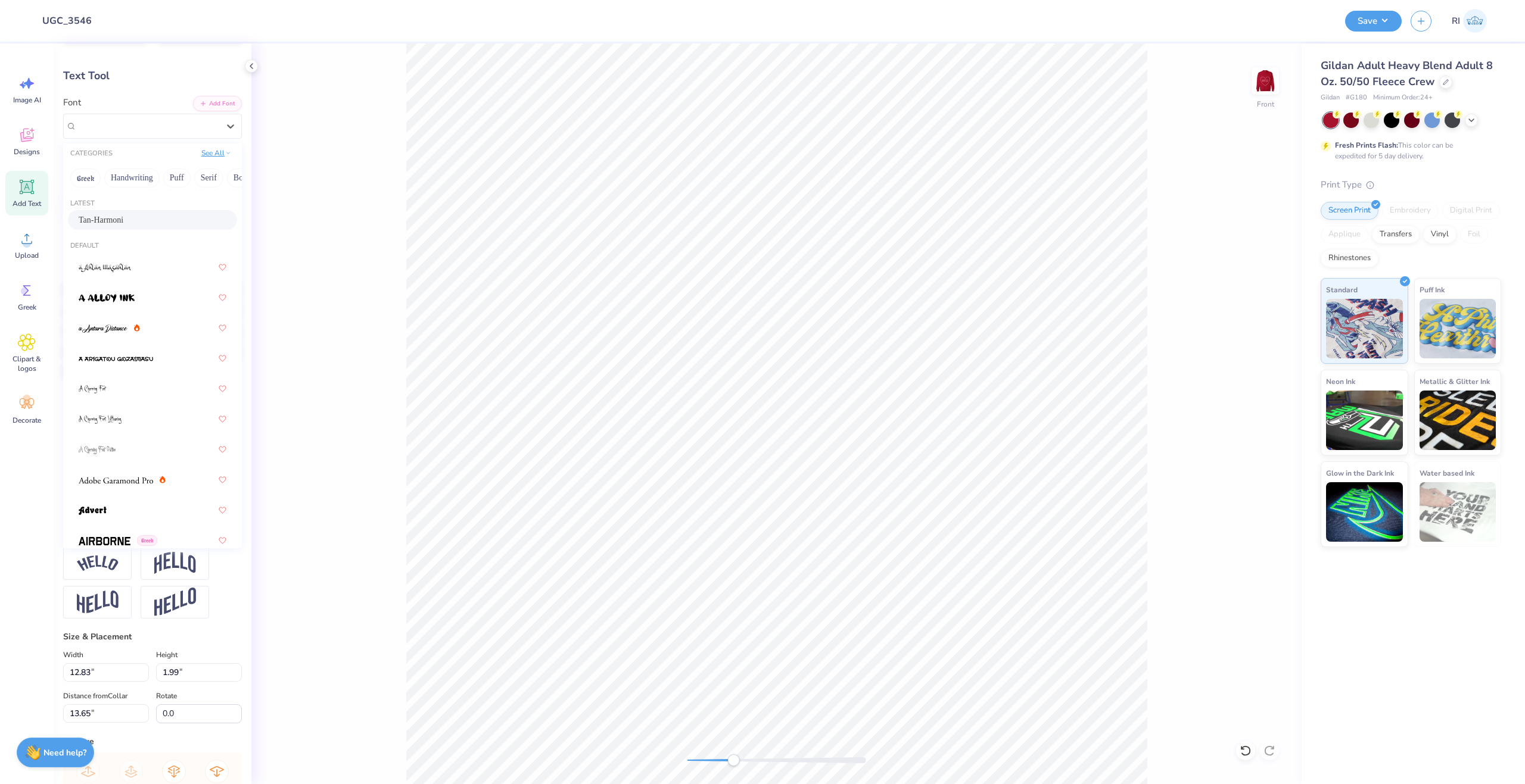
click at [212, 155] on button "See All" at bounding box center [216, 153] width 37 height 12
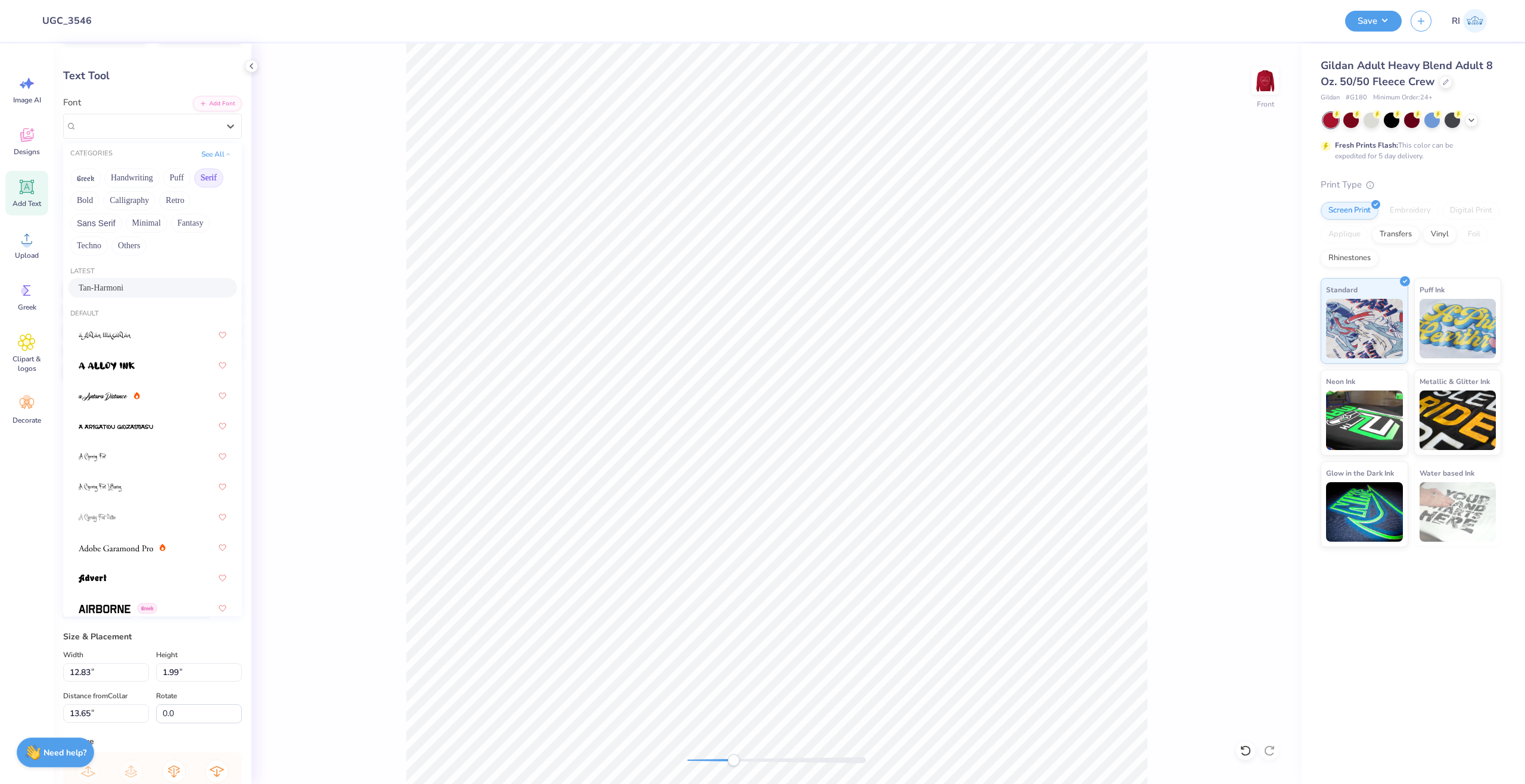
click at [197, 182] on button "Serif" at bounding box center [208, 178] width 29 height 19
click at [122, 293] on img at bounding box center [116, 293] width 75 height 8
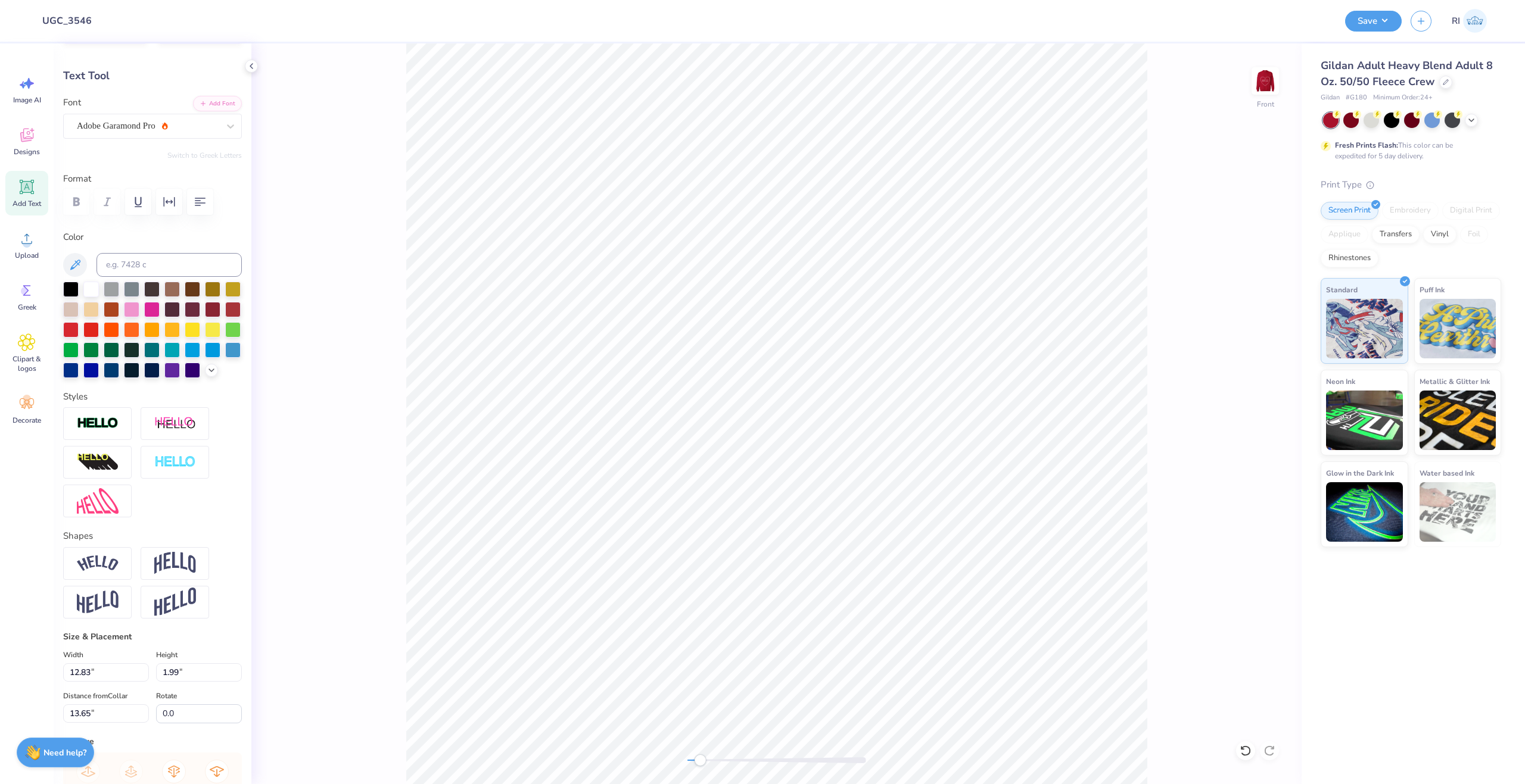
type input "8.39"
type input "0.81"
type input "16.70"
type textarea "DELTA ZETA"
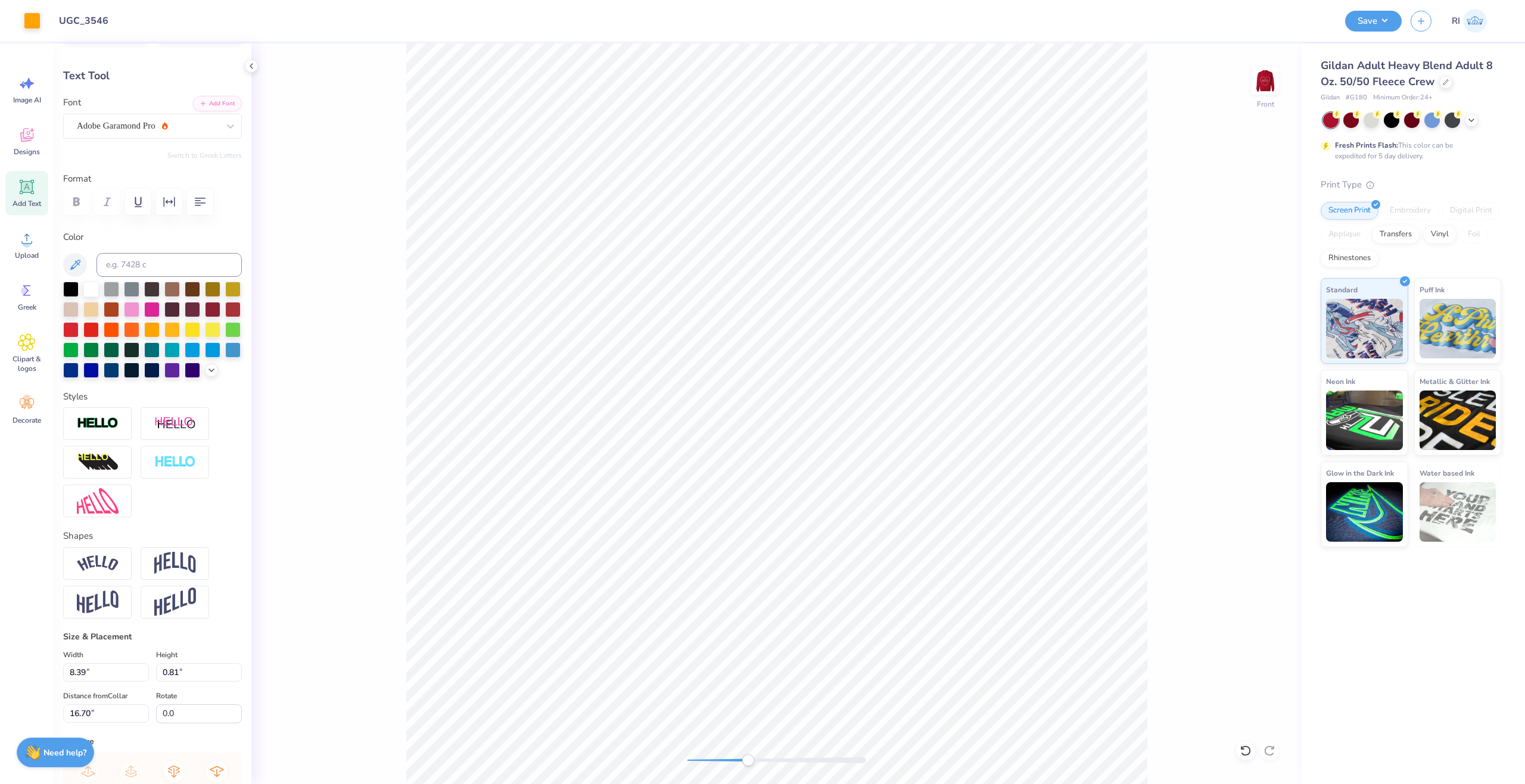
type input "6.51"
type input "0.80"
type input "17.41"
type input "5.77"
type input "0.71"
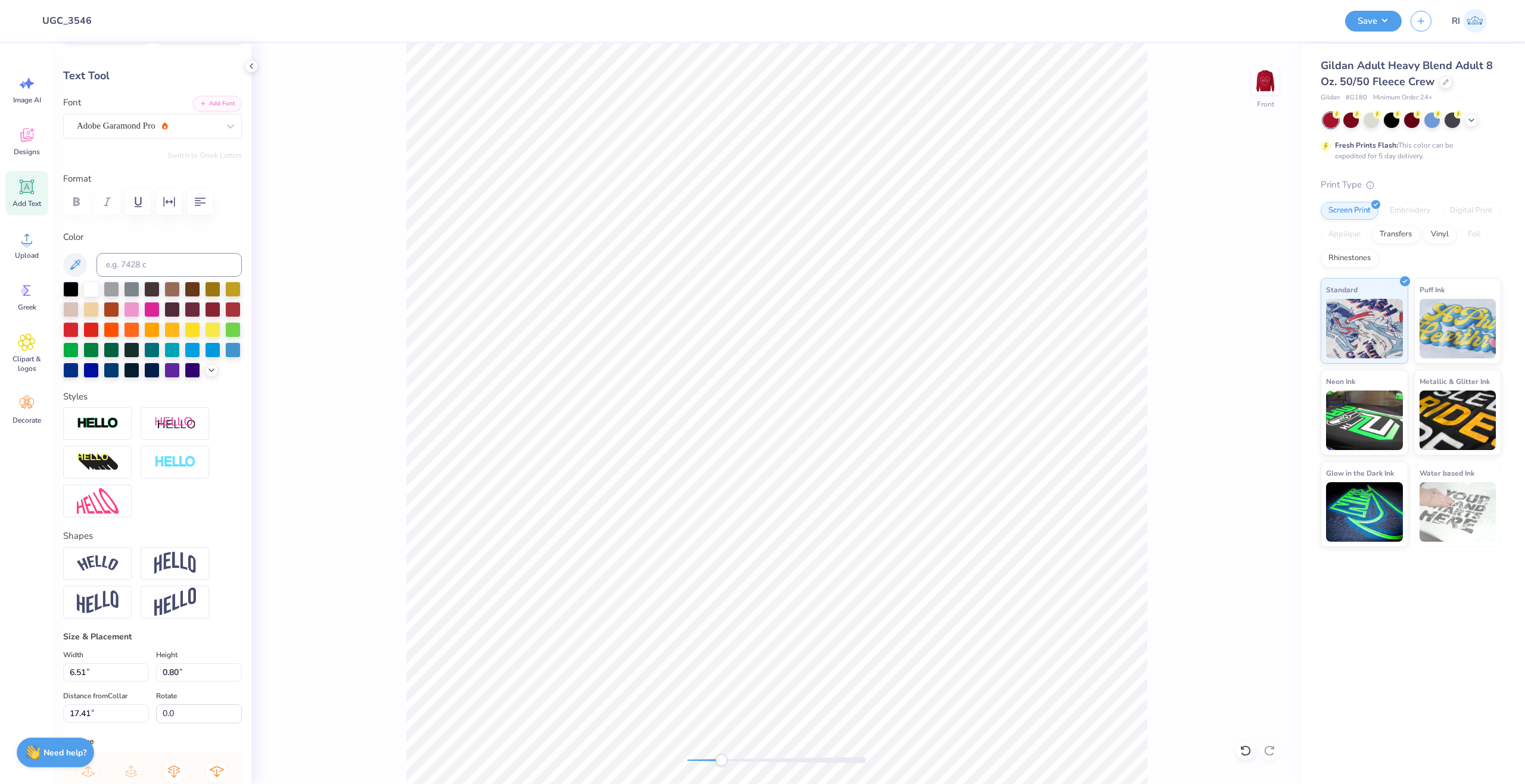
type input "16.40"
click at [175, 131] on div "Adobe Garamond Pro" at bounding box center [148, 126] width 144 height 18
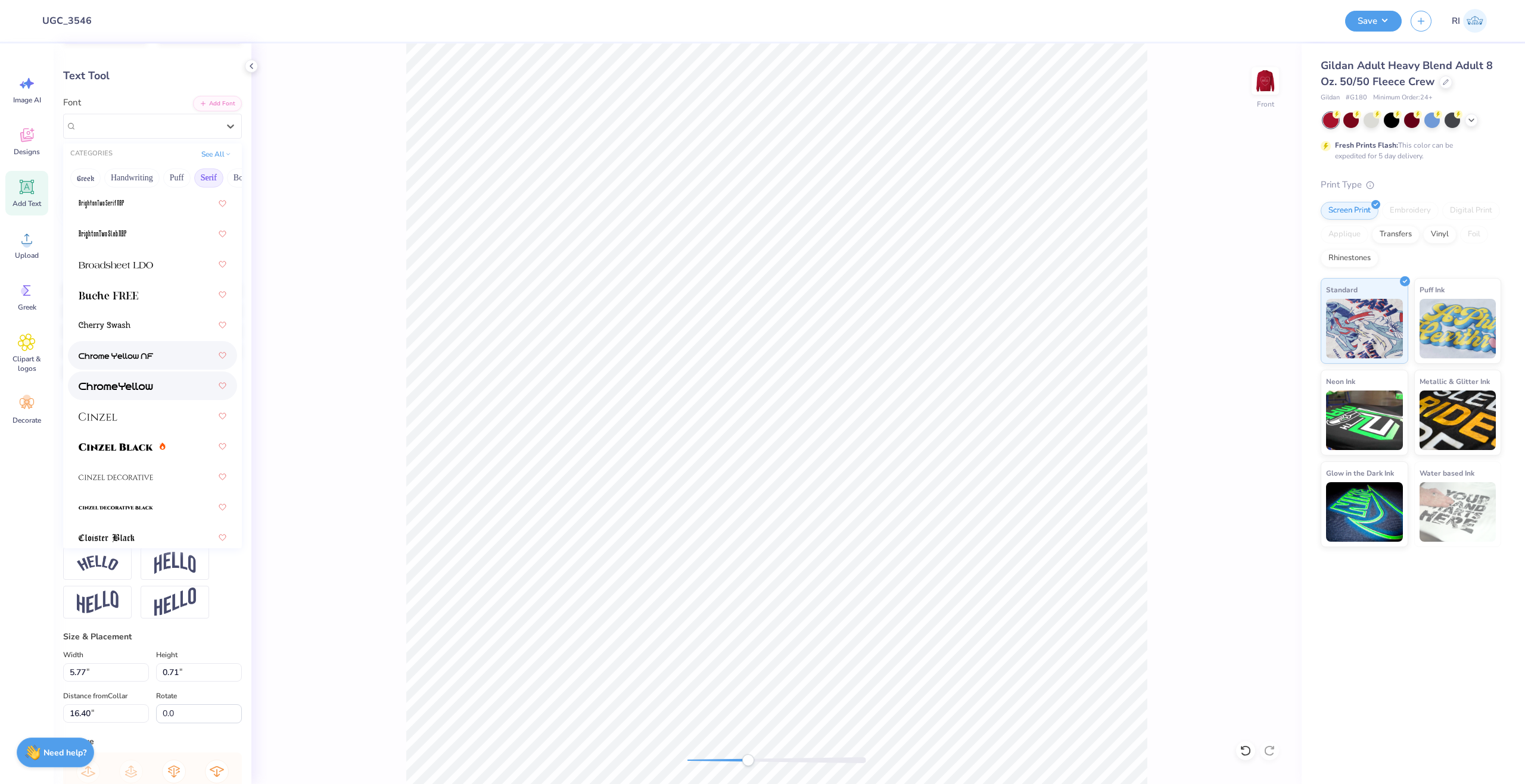
scroll to position [119, 0]
click at [149, 297] on div at bounding box center [153, 288] width 148 height 21
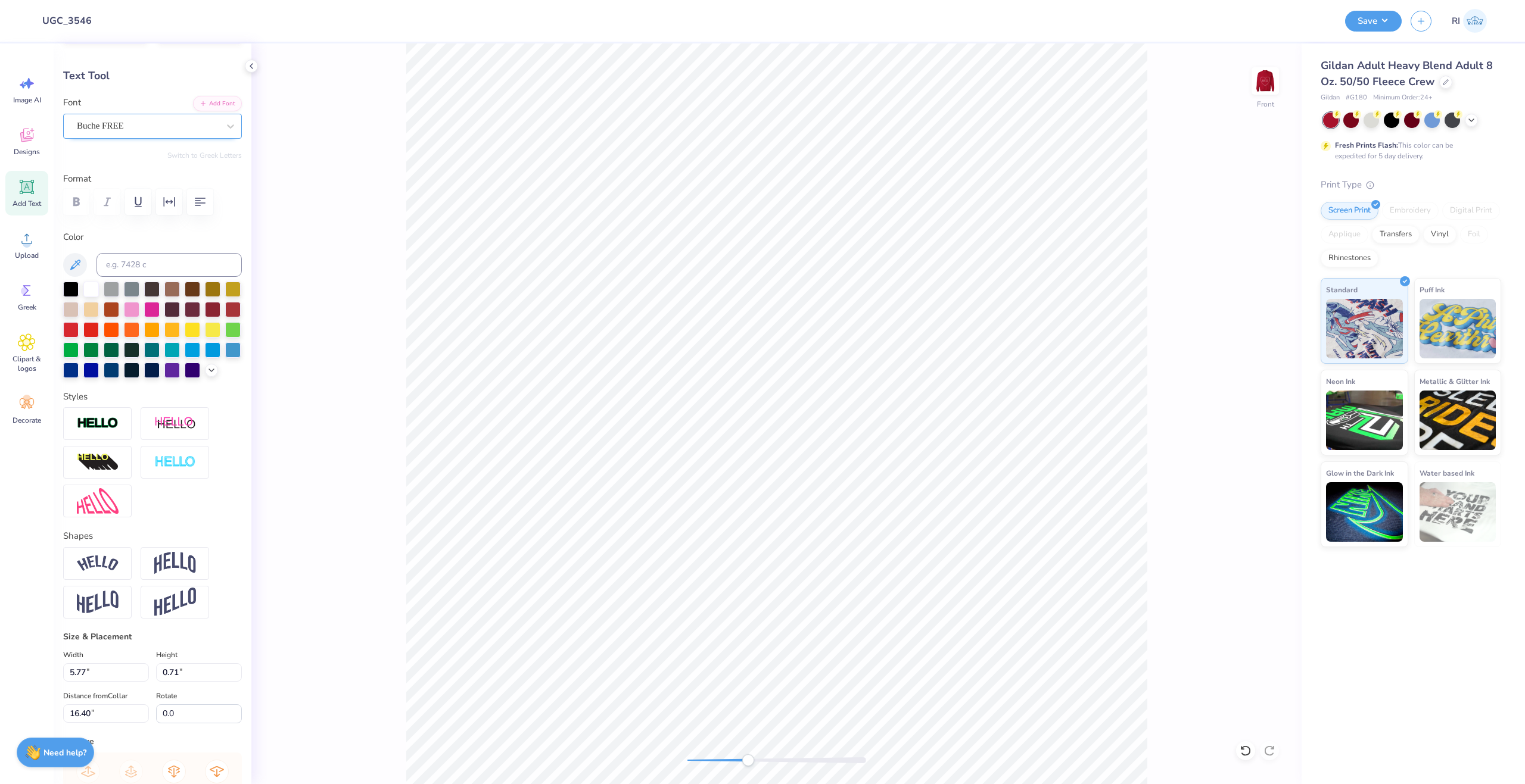
click at [88, 119] on div "Buche FREE" at bounding box center [148, 126] width 144 height 18
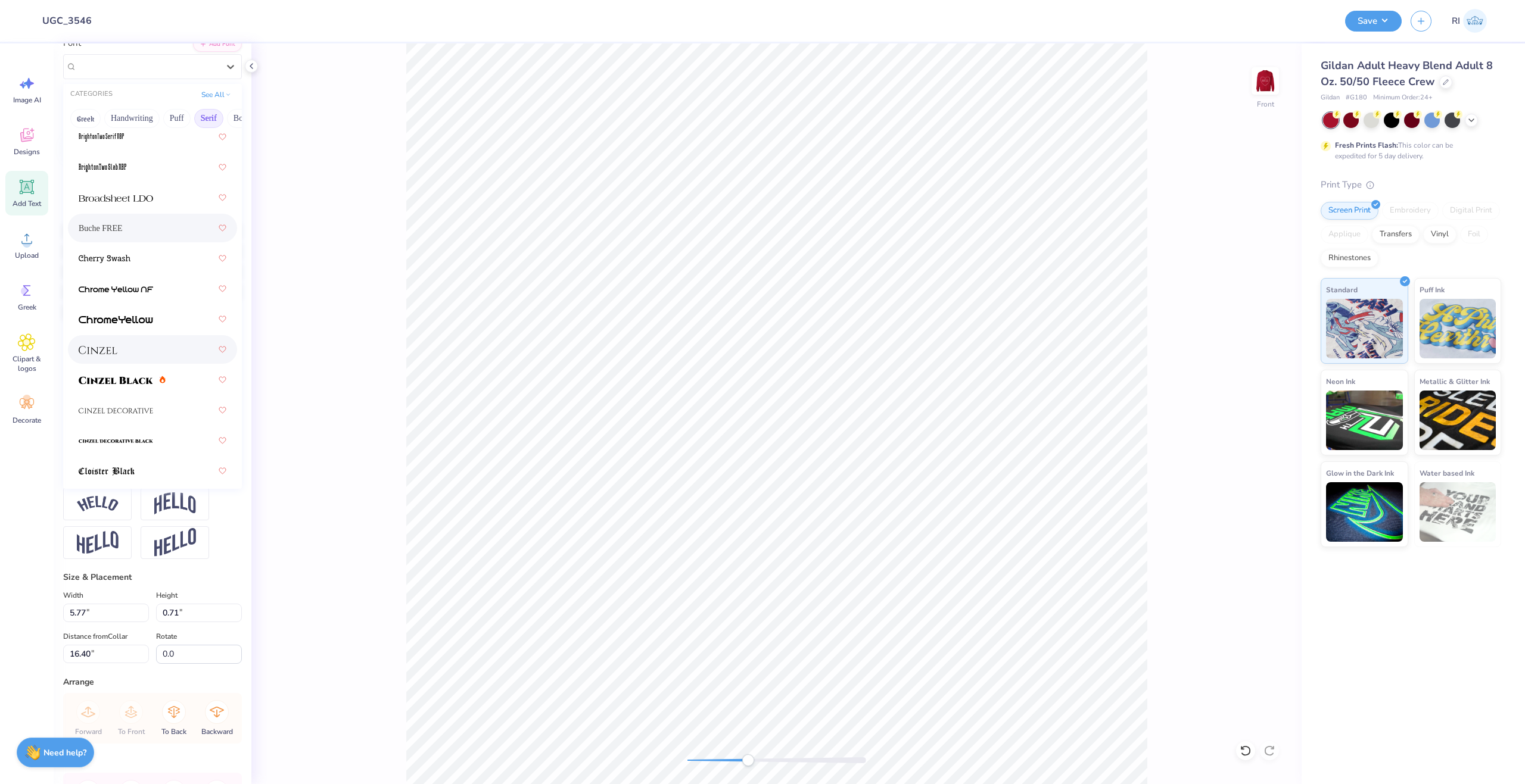
click at [136, 348] on div at bounding box center [153, 350] width 148 height 21
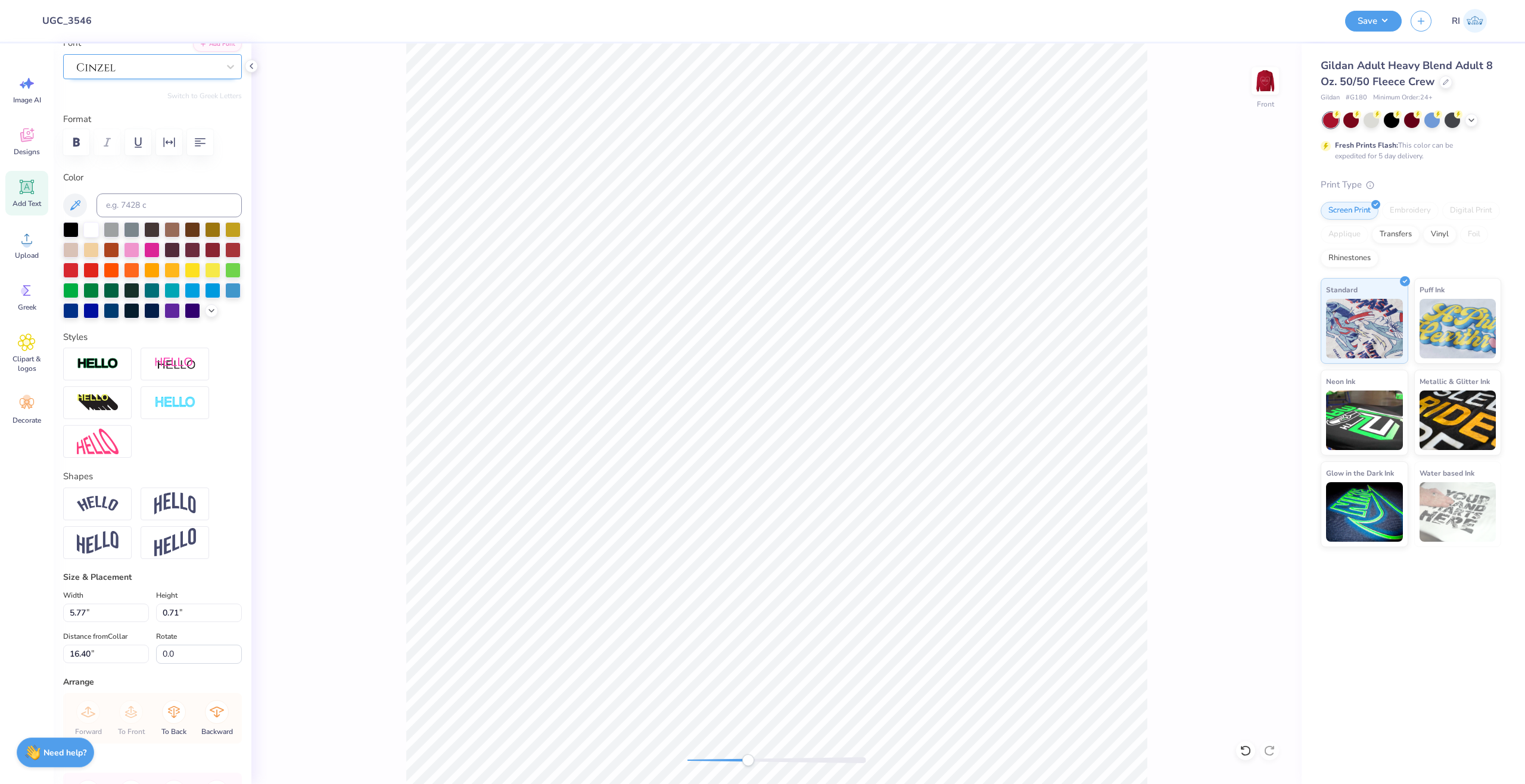
click at [138, 74] on div at bounding box center [148, 66] width 142 height 16
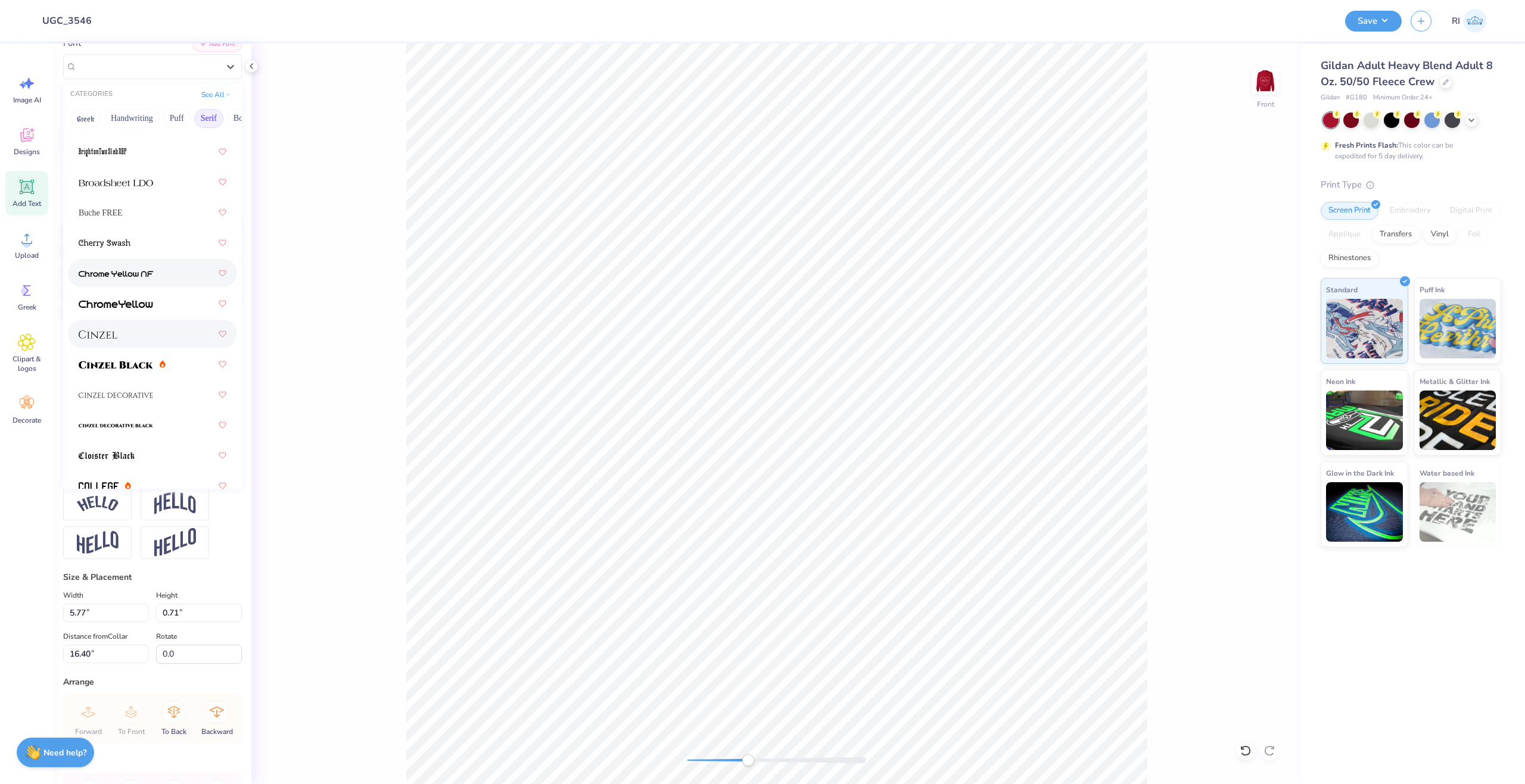
scroll to position [178, 0]
click at [169, 354] on div at bounding box center [153, 351] width 148 height 21
click at [158, 78] on div at bounding box center [152, 67] width 178 height 25
click at [159, 239] on div at bounding box center [153, 245] width 148 height 21
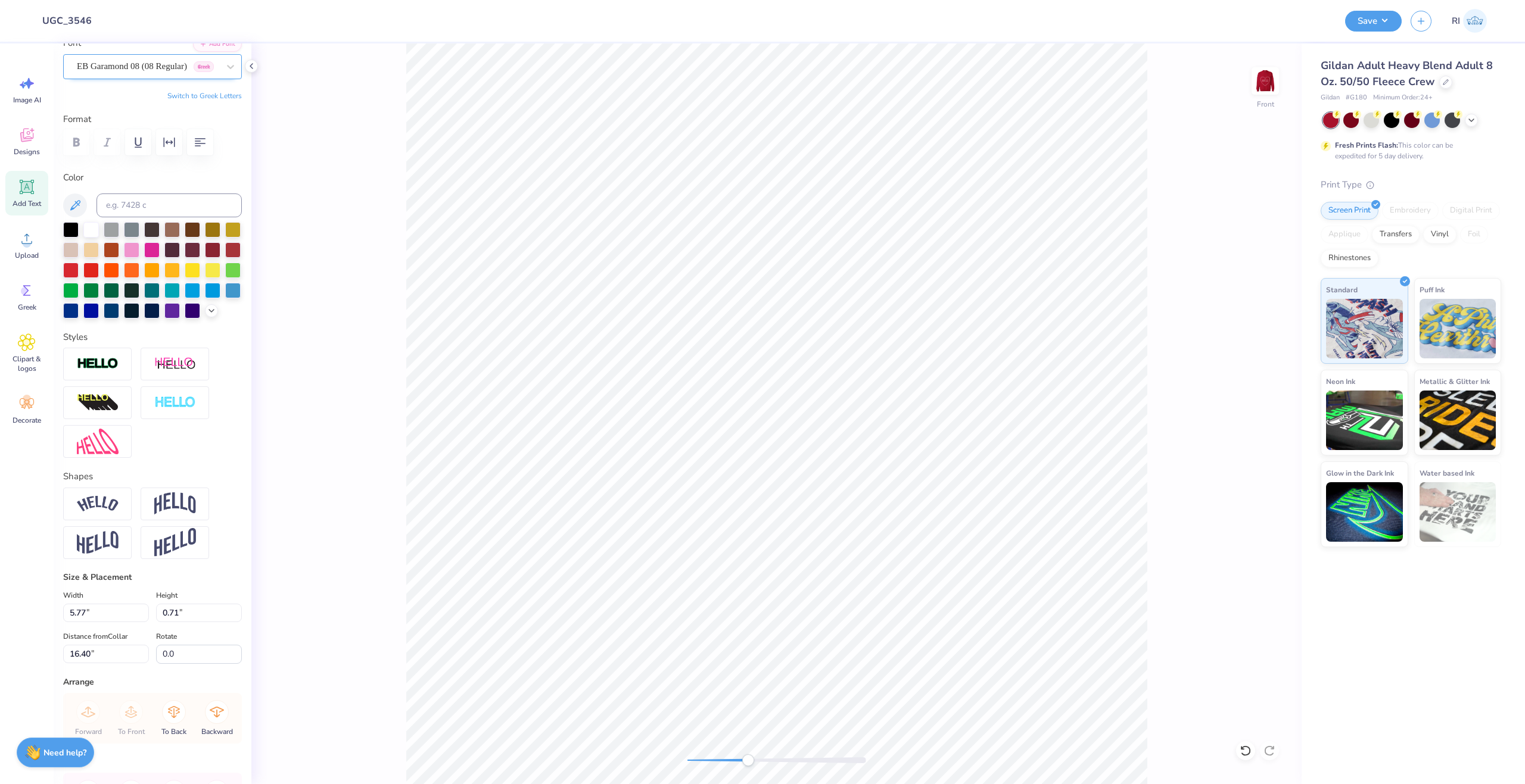
click at [174, 65] on div "EB Garamond 08 (08 Regular) [DEMOGRAPHIC_DATA]" at bounding box center [148, 66] width 144 height 18
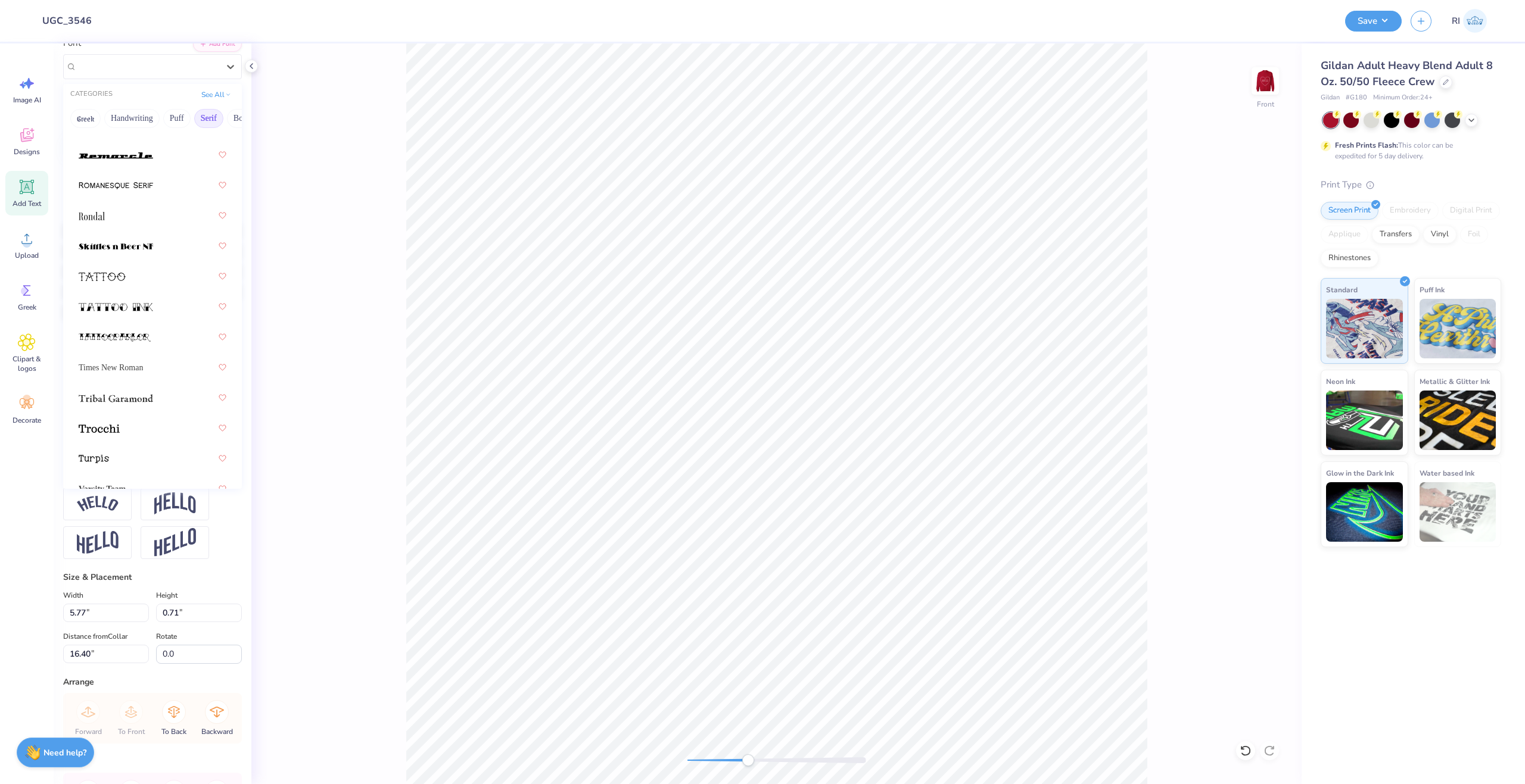
scroll to position [2069, 0]
click at [142, 404] on div at bounding box center [153, 405] width 148 height 21
click at [201, 75] on div "VremyaFWF" at bounding box center [148, 66] width 144 height 18
click at [132, 371] on span "Times New Roman" at bounding box center [111, 372] width 64 height 13
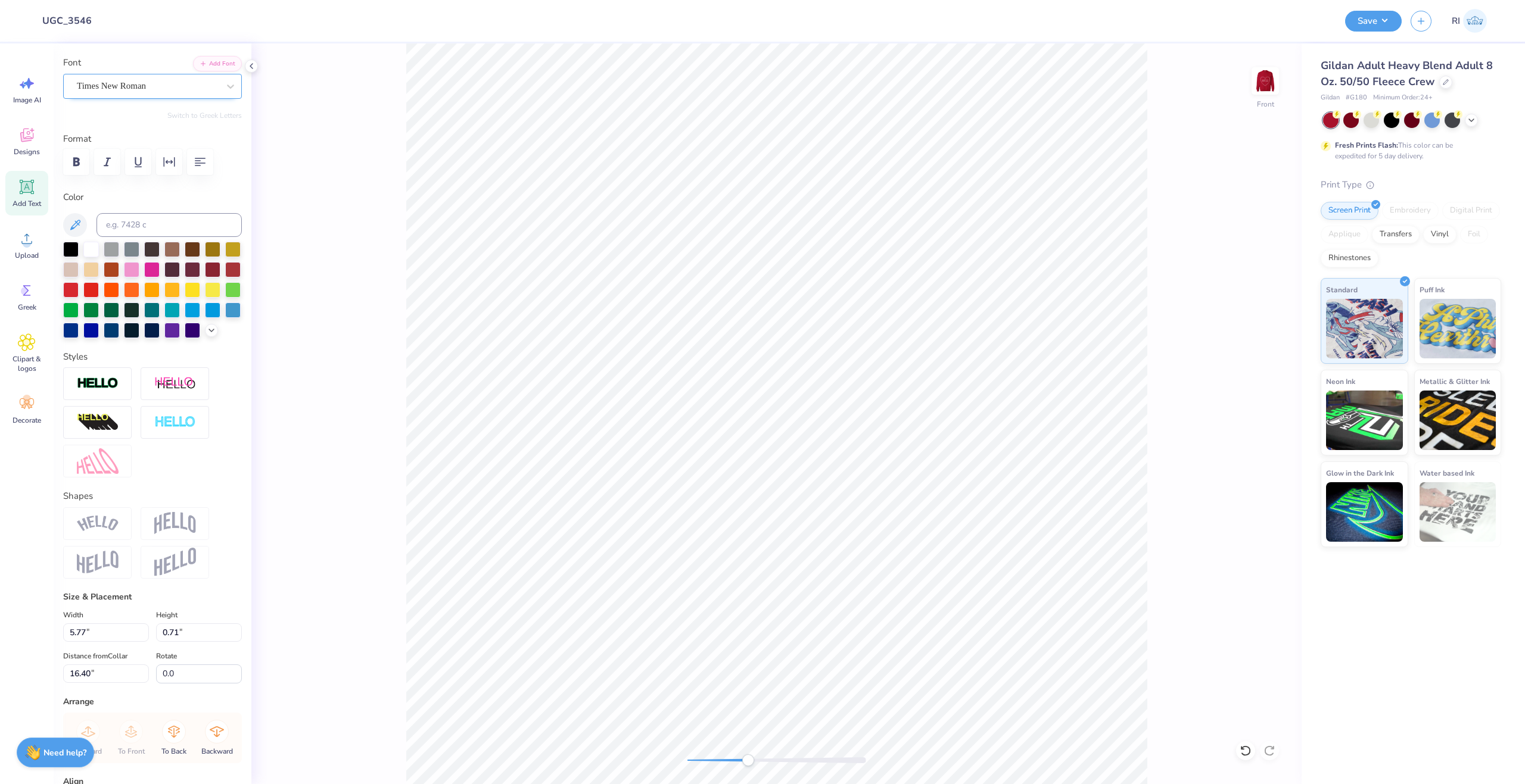
scroll to position [41, 0]
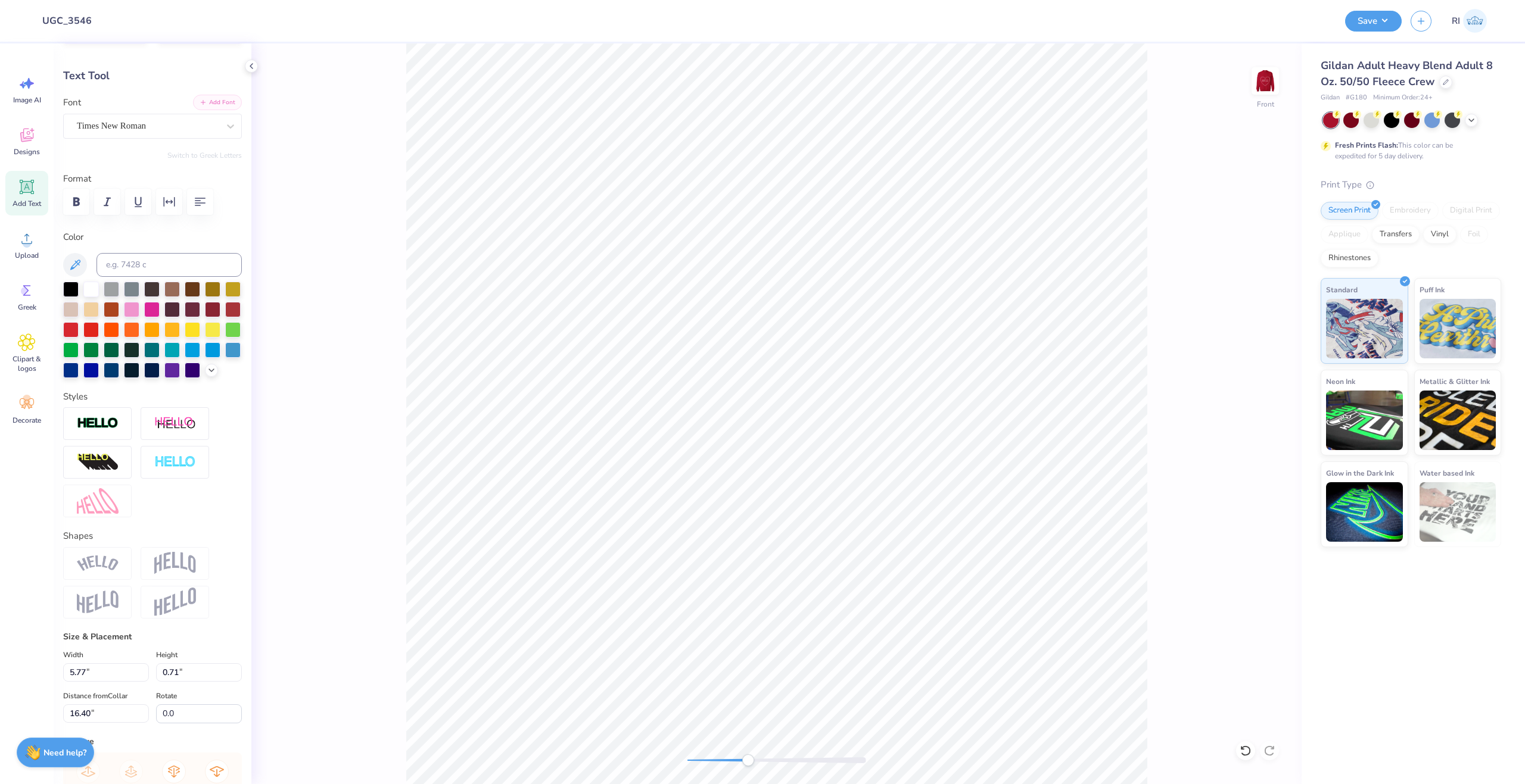
click at [222, 109] on button "Add Font" at bounding box center [217, 103] width 49 height 16
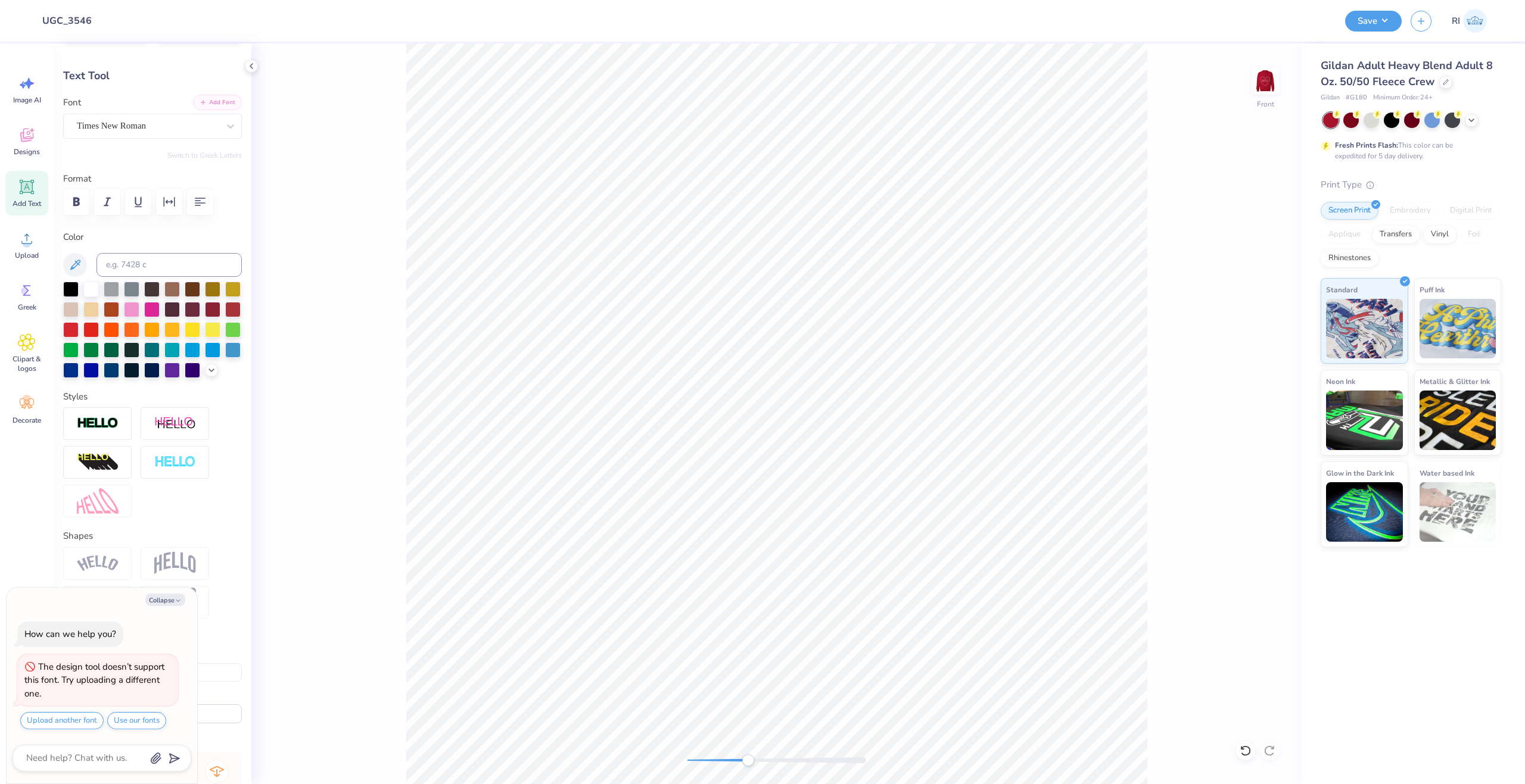
click at [203, 104] on button "Add Font" at bounding box center [217, 103] width 49 height 16
click at [204, 103] on button "Add Font" at bounding box center [217, 103] width 49 height 16
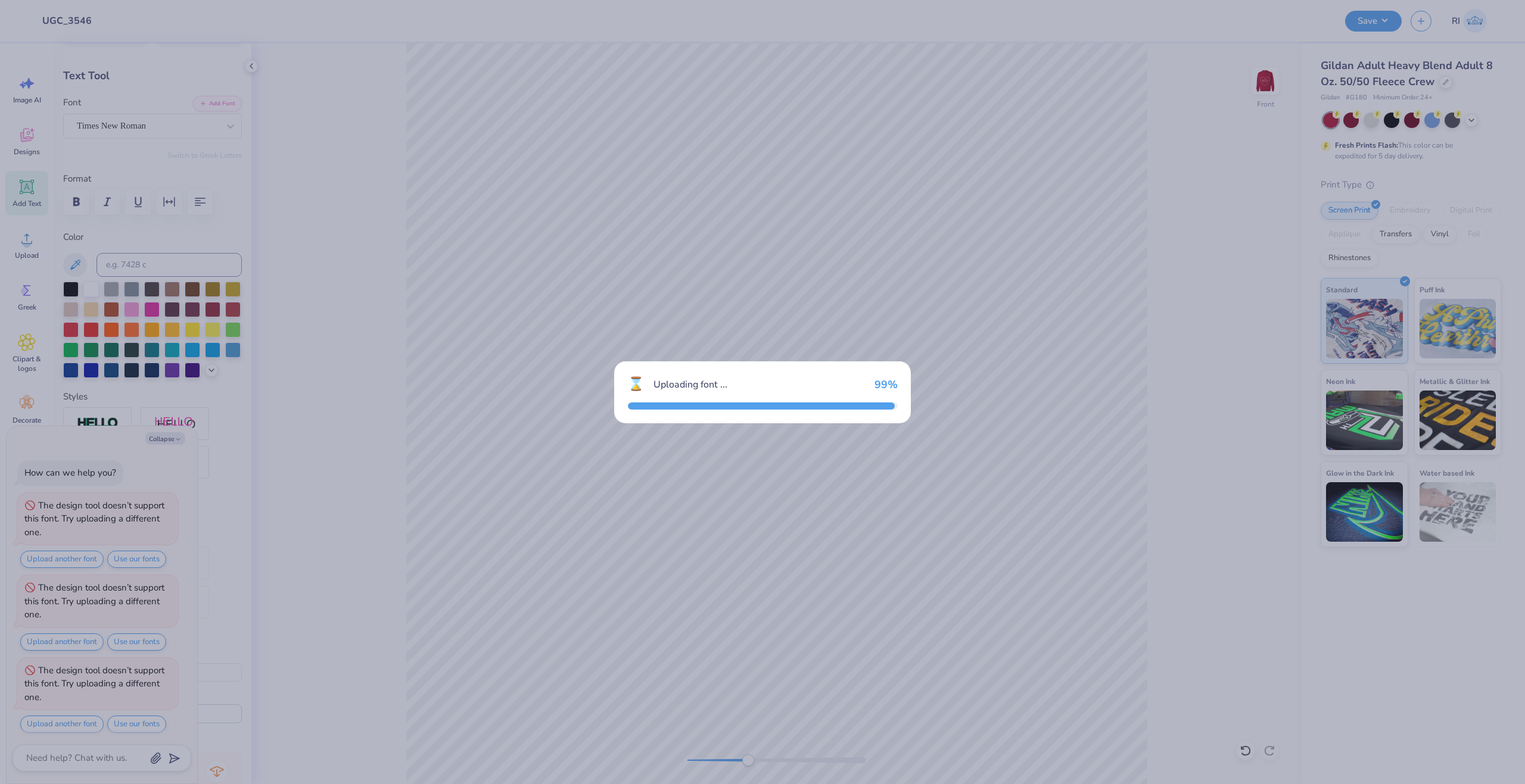
scroll to position [4, 0]
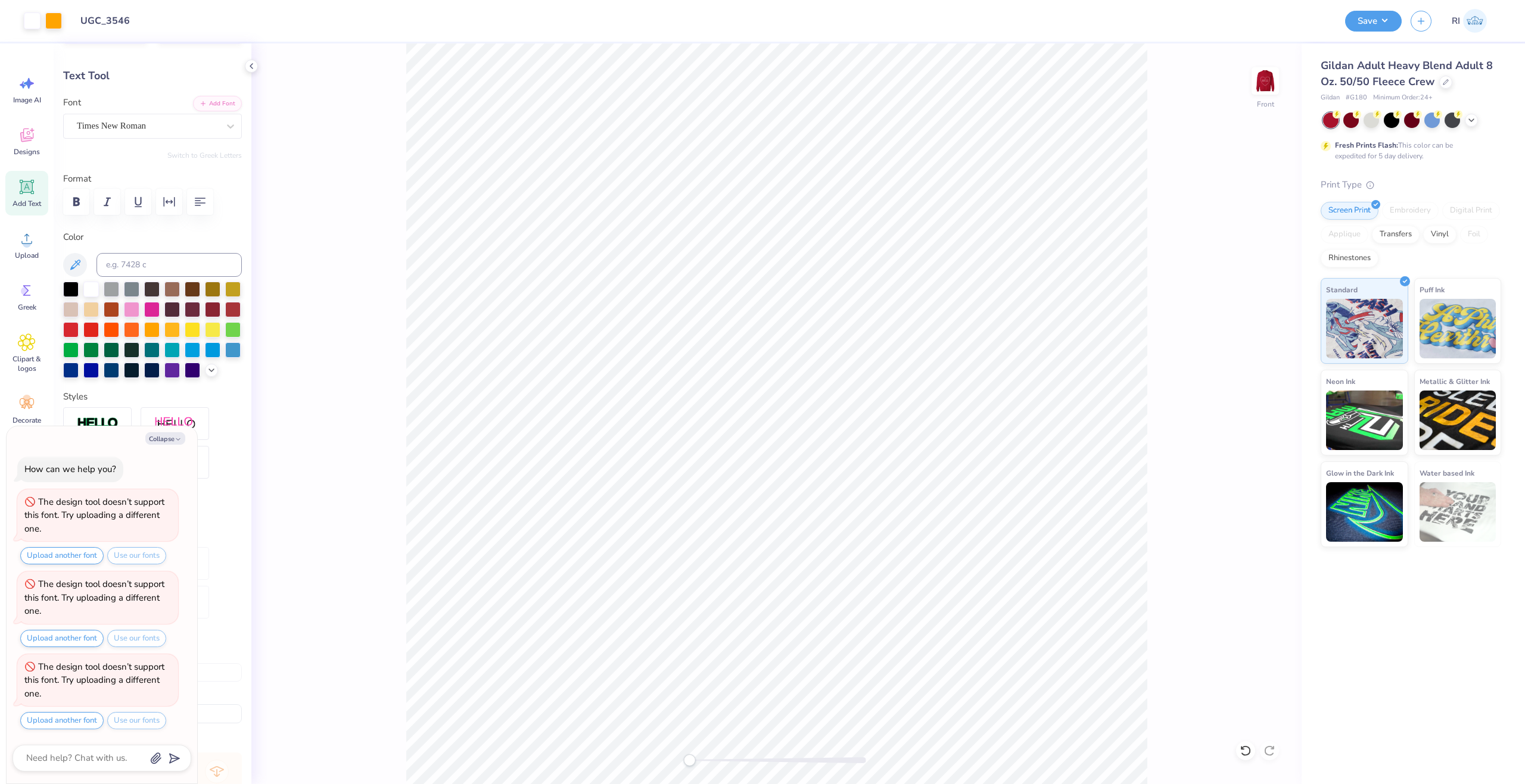
type textarea "x"
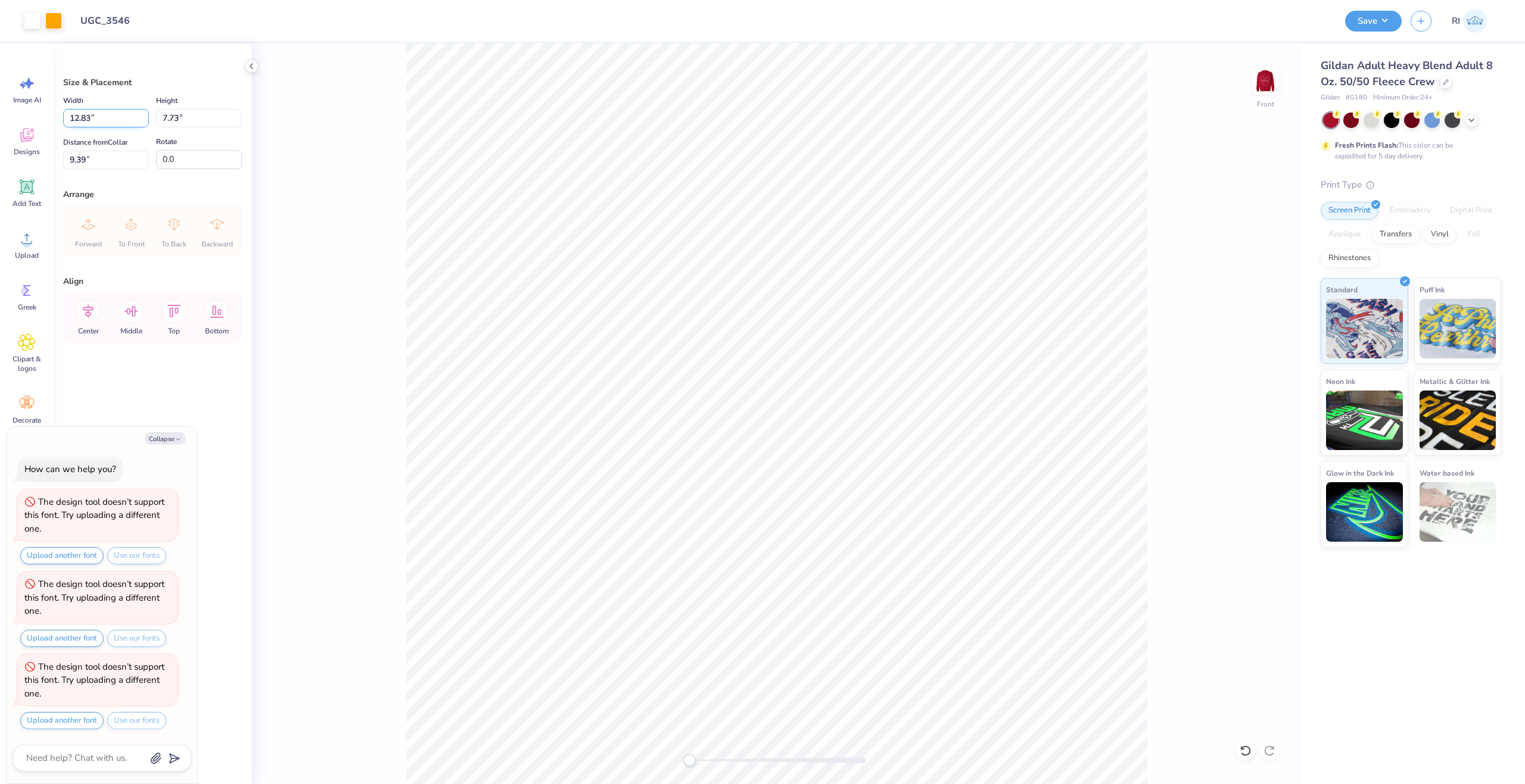
click at [94, 120] on input "12.83" at bounding box center [106, 118] width 86 height 18
type input "11.95"
type textarea "x"
type input "7.20"
click at [95, 156] on input "9.65" at bounding box center [106, 159] width 86 height 18
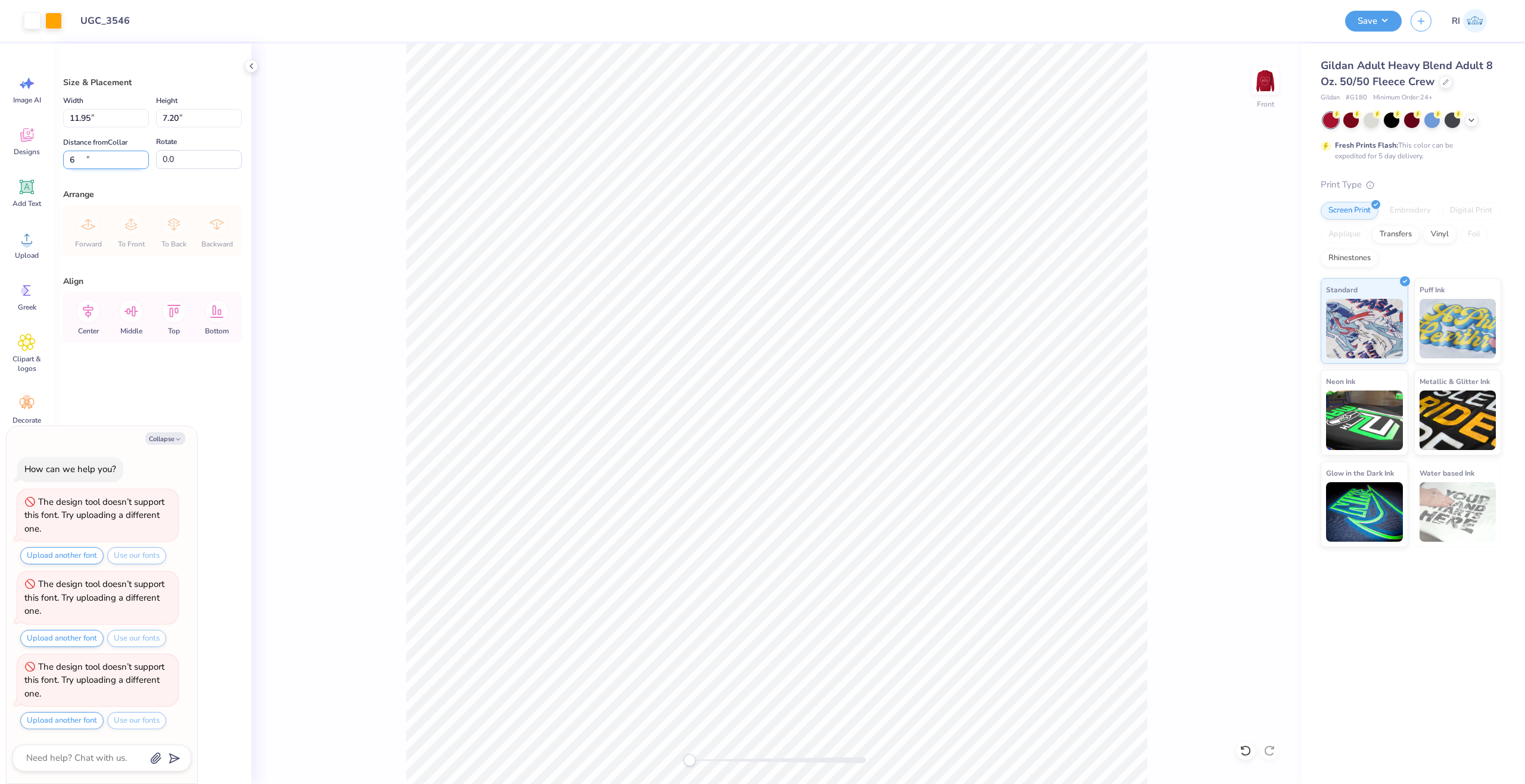
type input "6"
type textarea "x"
type input "6.00"
click at [82, 313] on icon at bounding box center [88, 311] width 24 height 24
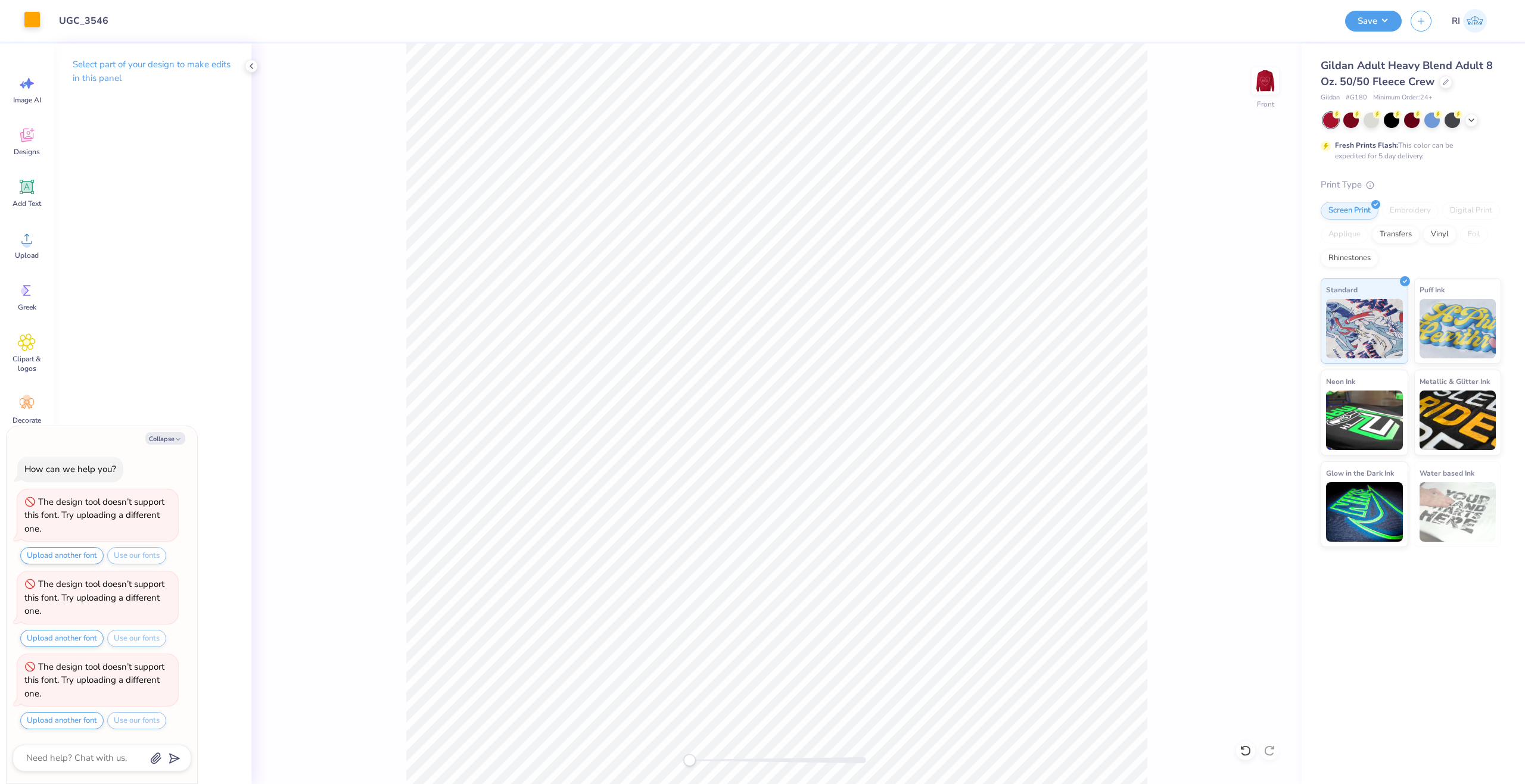
click at [31, 27] on div at bounding box center [32, 20] width 17 height 17
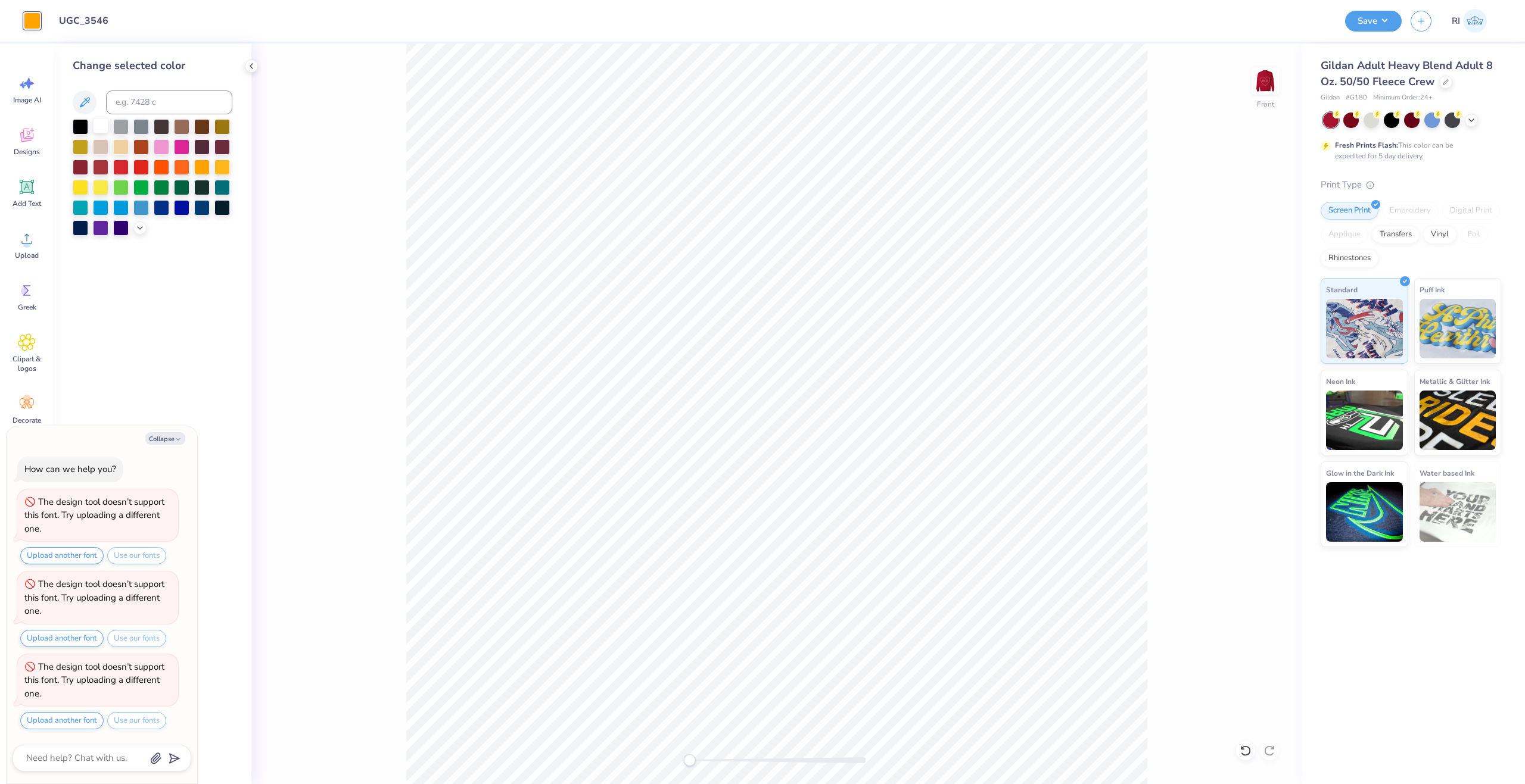
click at [95, 128] on div at bounding box center [101, 126] width 16 height 16
click at [1265, 82] on img at bounding box center [1265, 81] width 48 height 48
click at [26, 190] on icon at bounding box center [27, 187] width 11 height 11
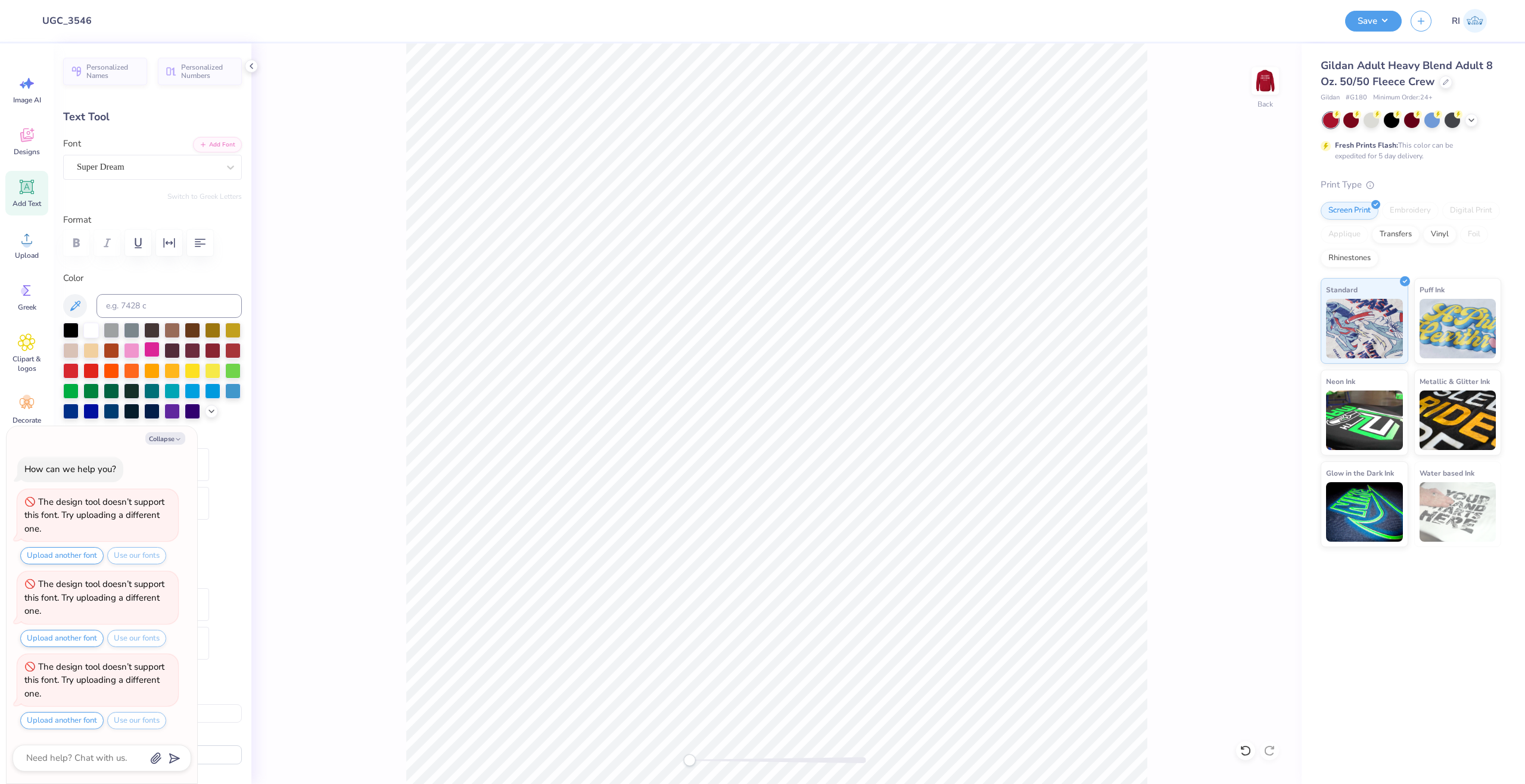
click at [159, 350] on div at bounding box center [152, 350] width 16 height 16
type textarea "x"
click at [178, 165] on div "Super Dream" at bounding box center [148, 166] width 144 height 18
click at [190, 267] on div "Times New Roman" at bounding box center [153, 266] width 148 height 21
type input "time"
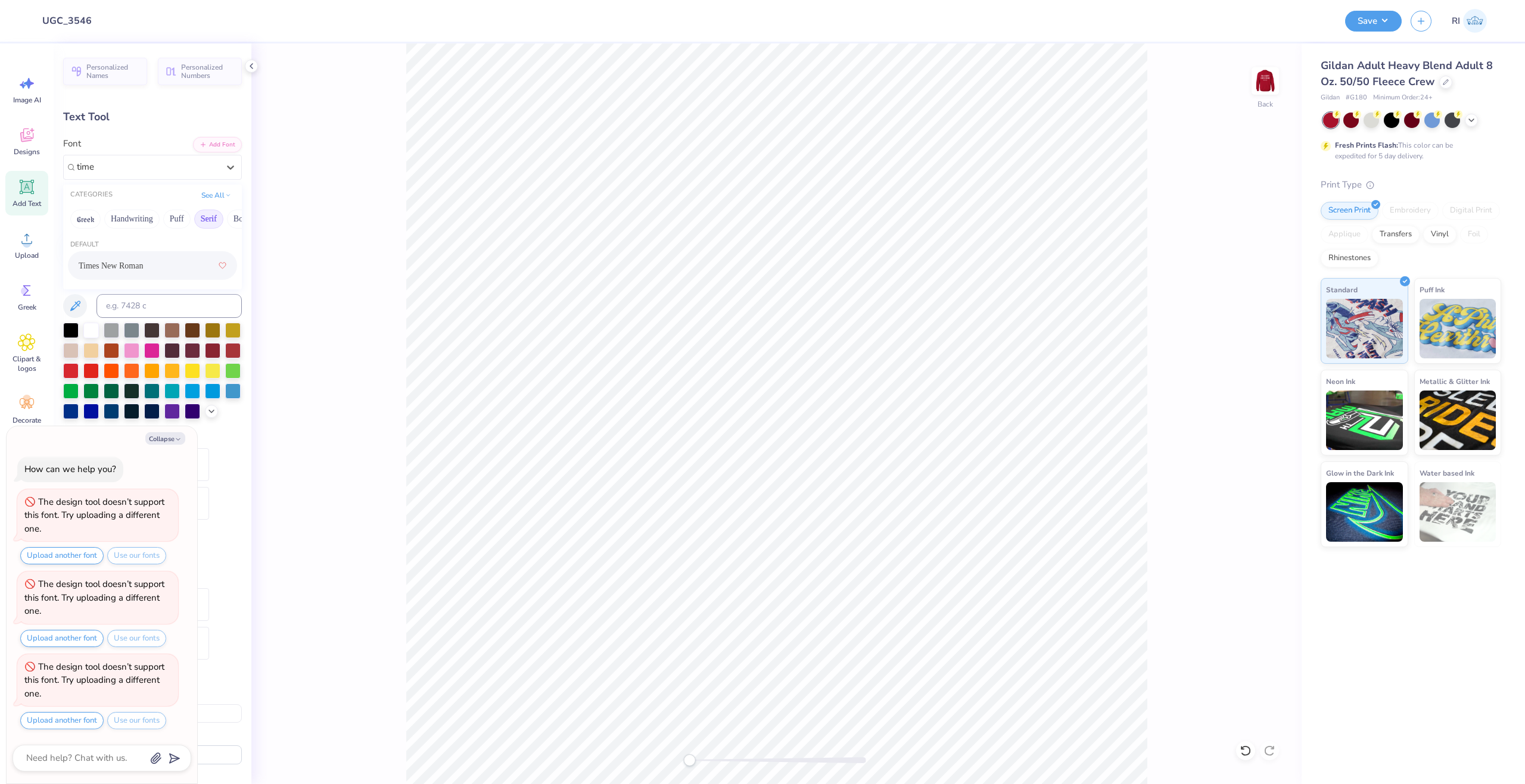
type textarea "x"
type textarea "1"
type textarea "x"
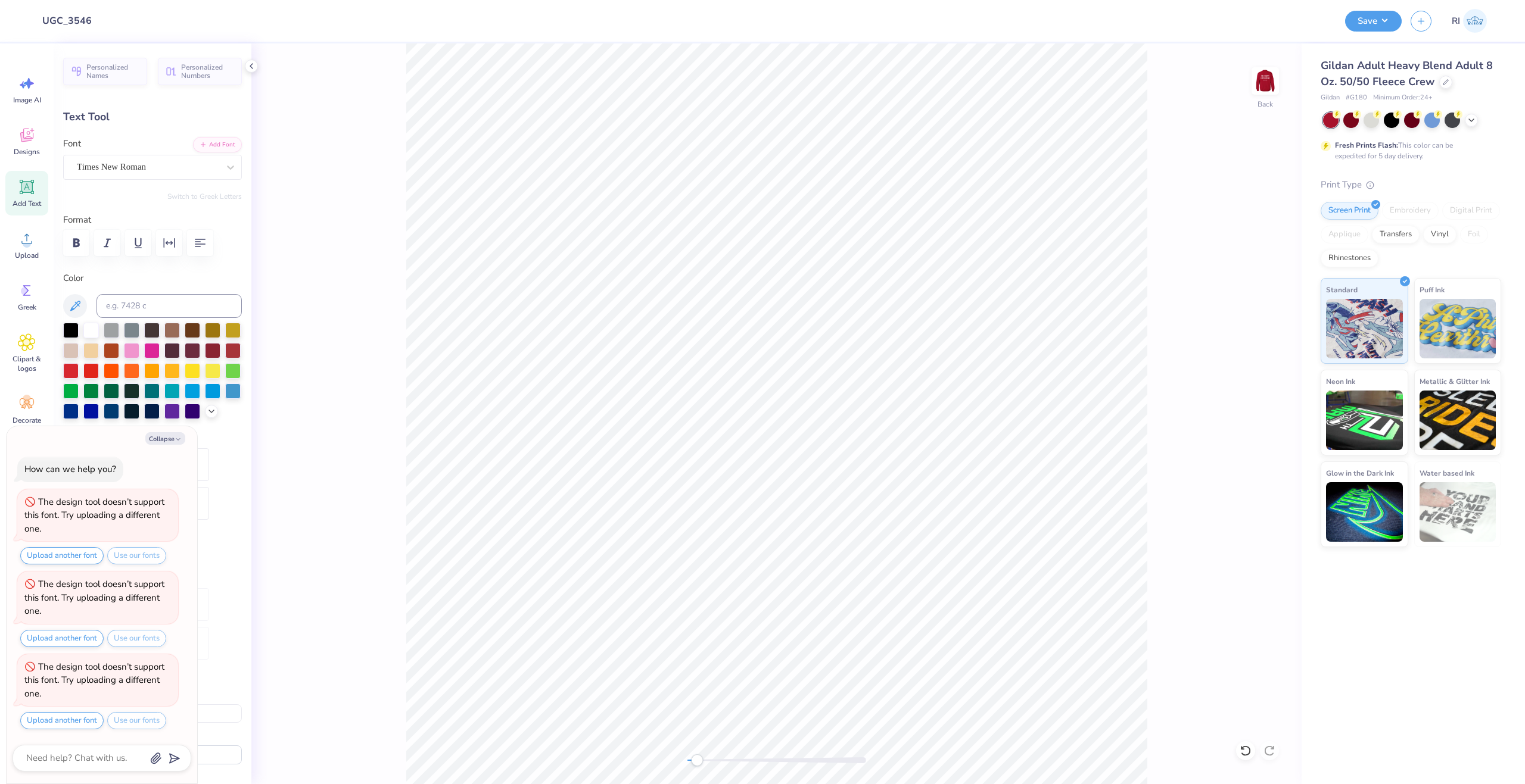
type textarea "18"
type textarea "x"
type textarea "185"
type textarea "x"
type textarea "1852"
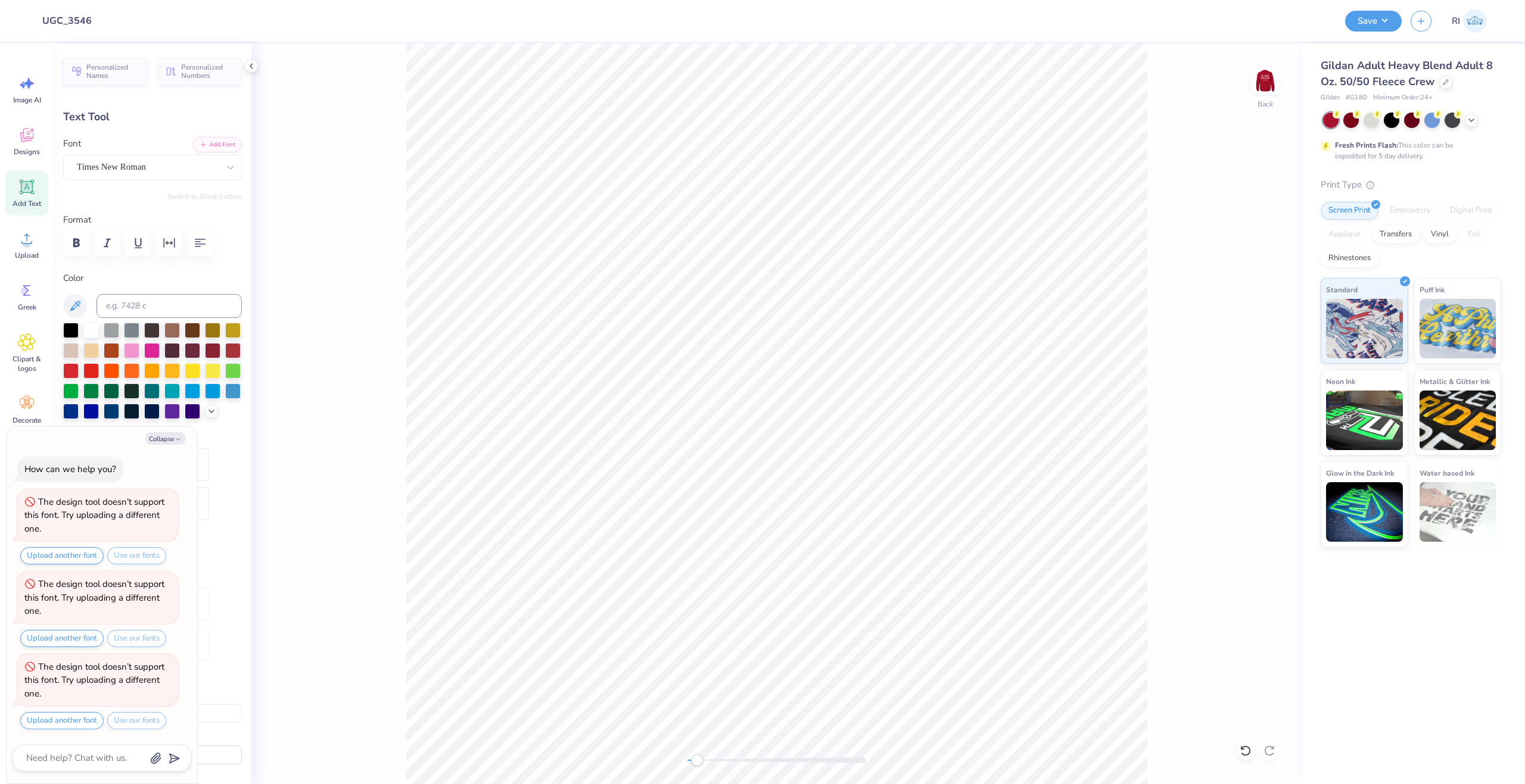
type textarea "x"
type input "8.06"
type input "3.01"
type input "8.83"
type textarea "x"
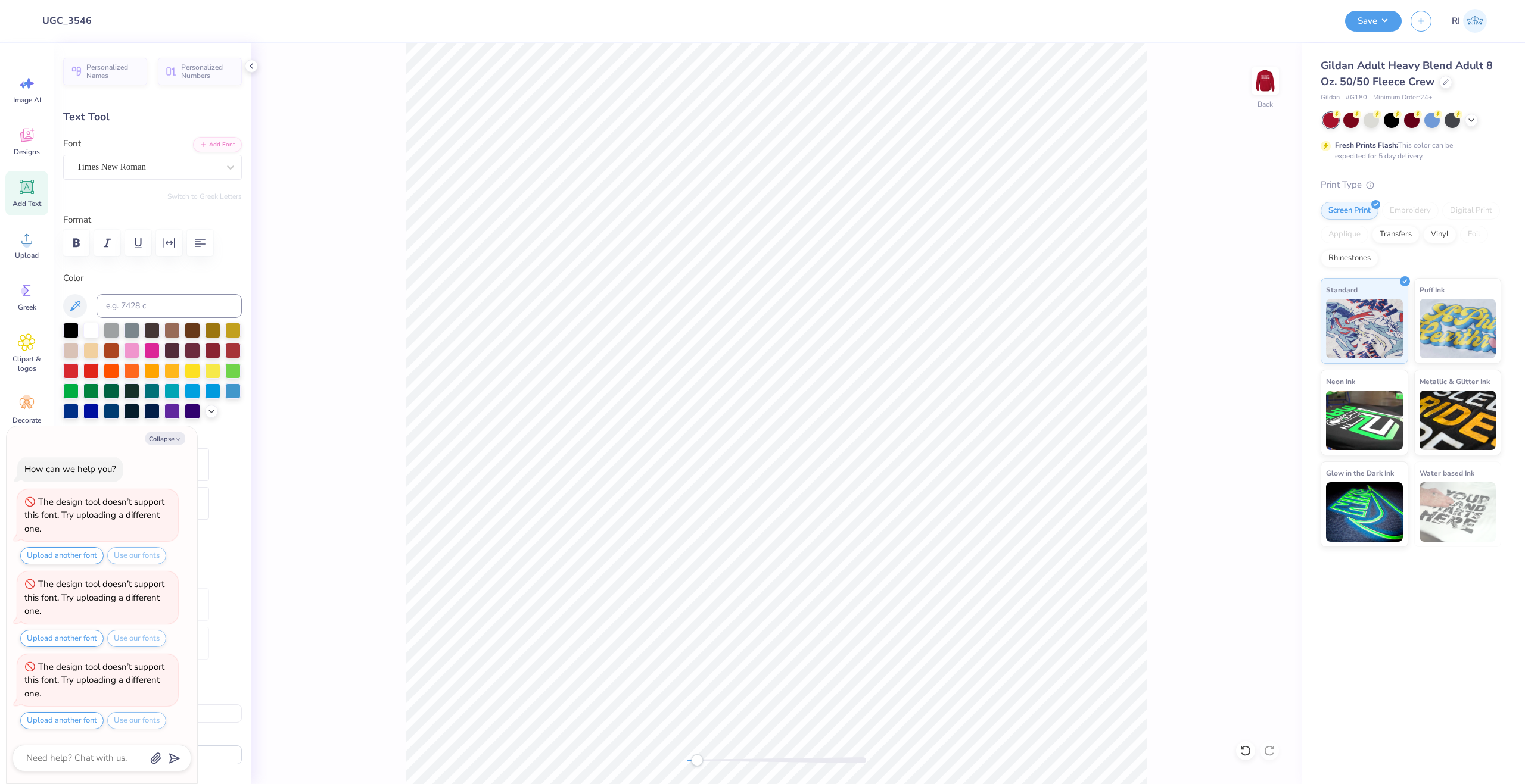
type input "7.97"
type input "2.97"
type input "9.32"
click at [168, 443] on button "Collapse" at bounding box center [165, 439] width 40 height 13
type textarea "x"
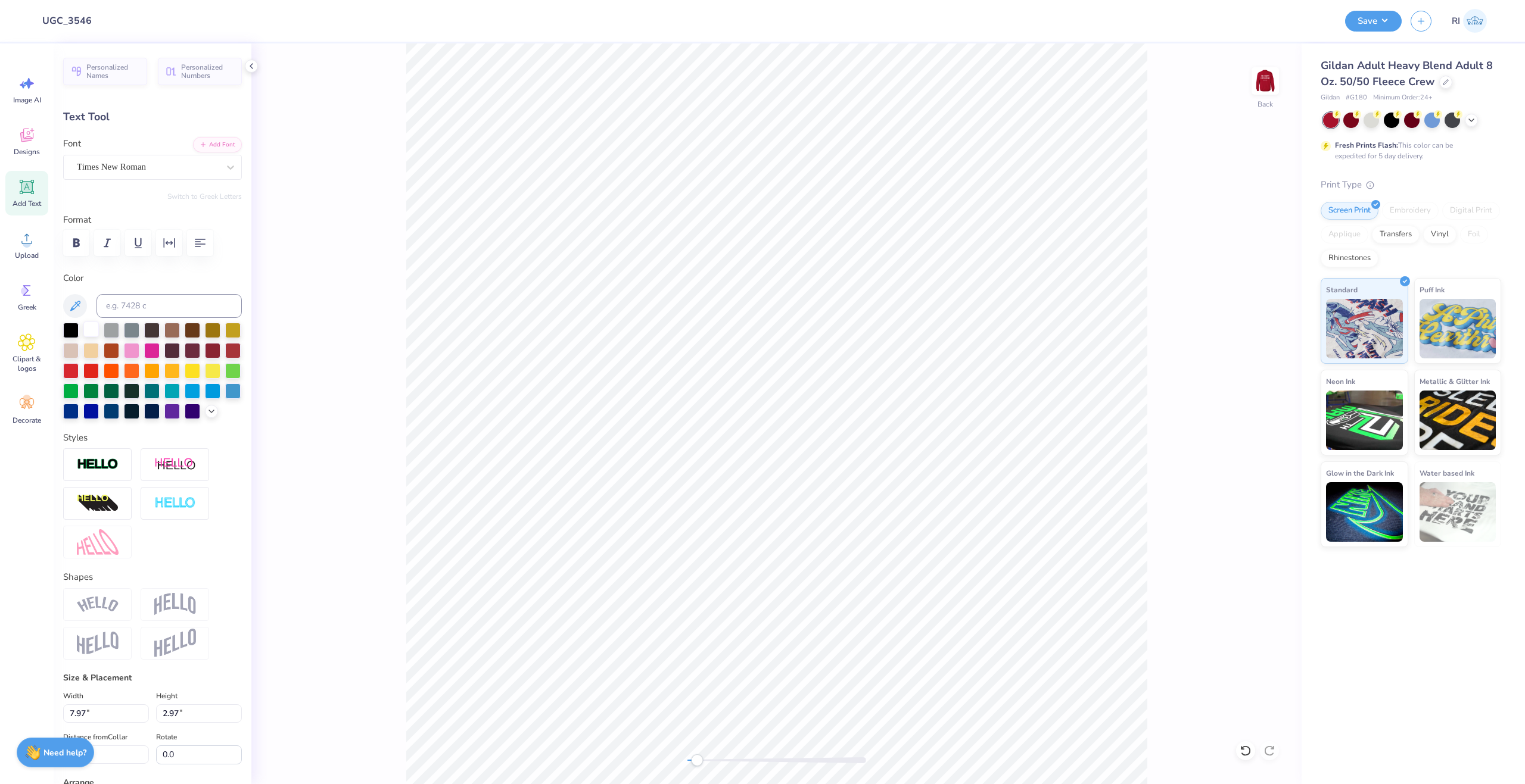
click at [91, 328] on div at bounding box center [91, 329] width 16 height 16
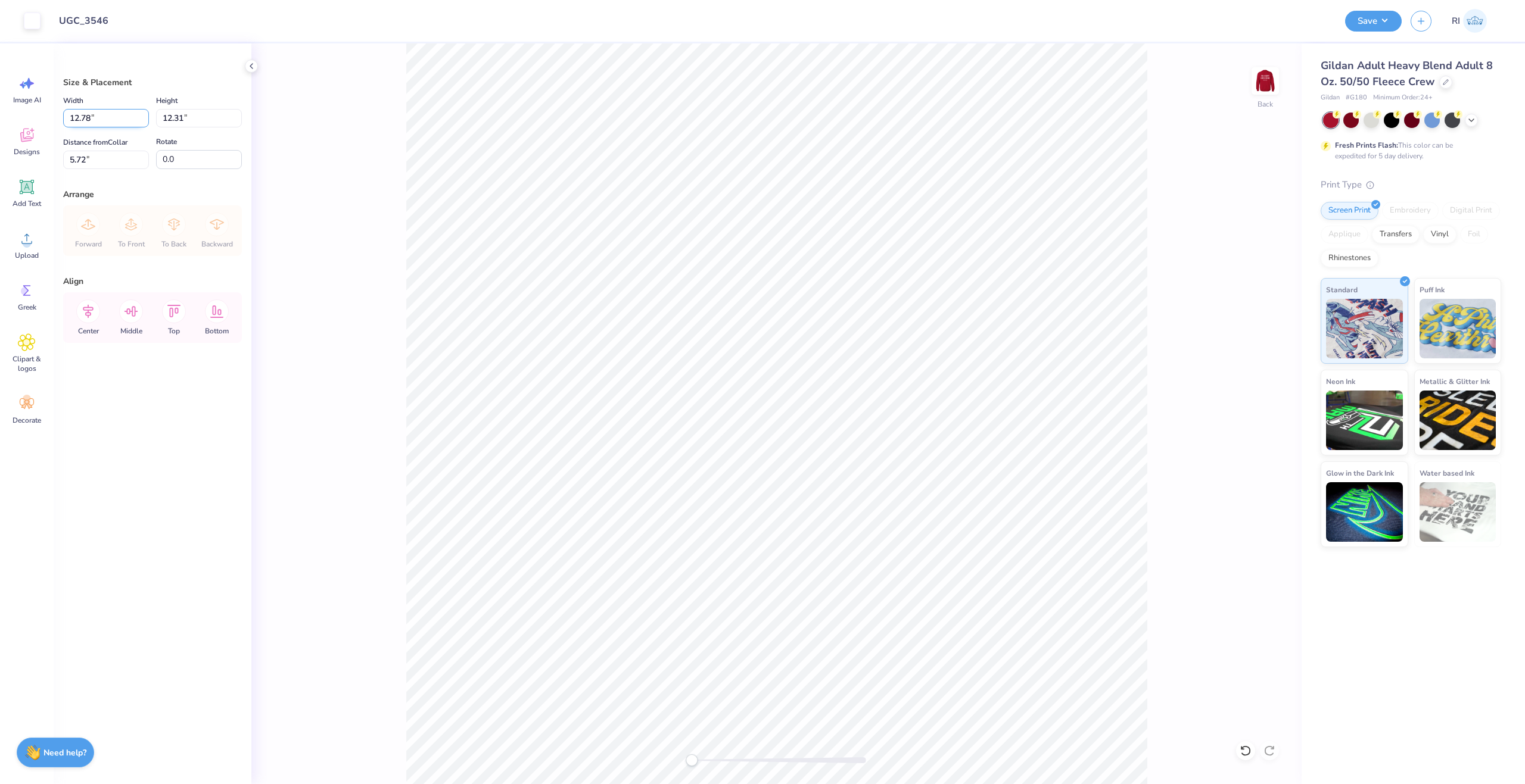
click at [83, 115] on input "12.78" at bounding box center [106, 118] width 86 height 18
type input "2.70"
type input "2.60"
click at [92, 165] on input "10.57" at bounding box center [106, 159] width 86 height 18
type input "3.00"
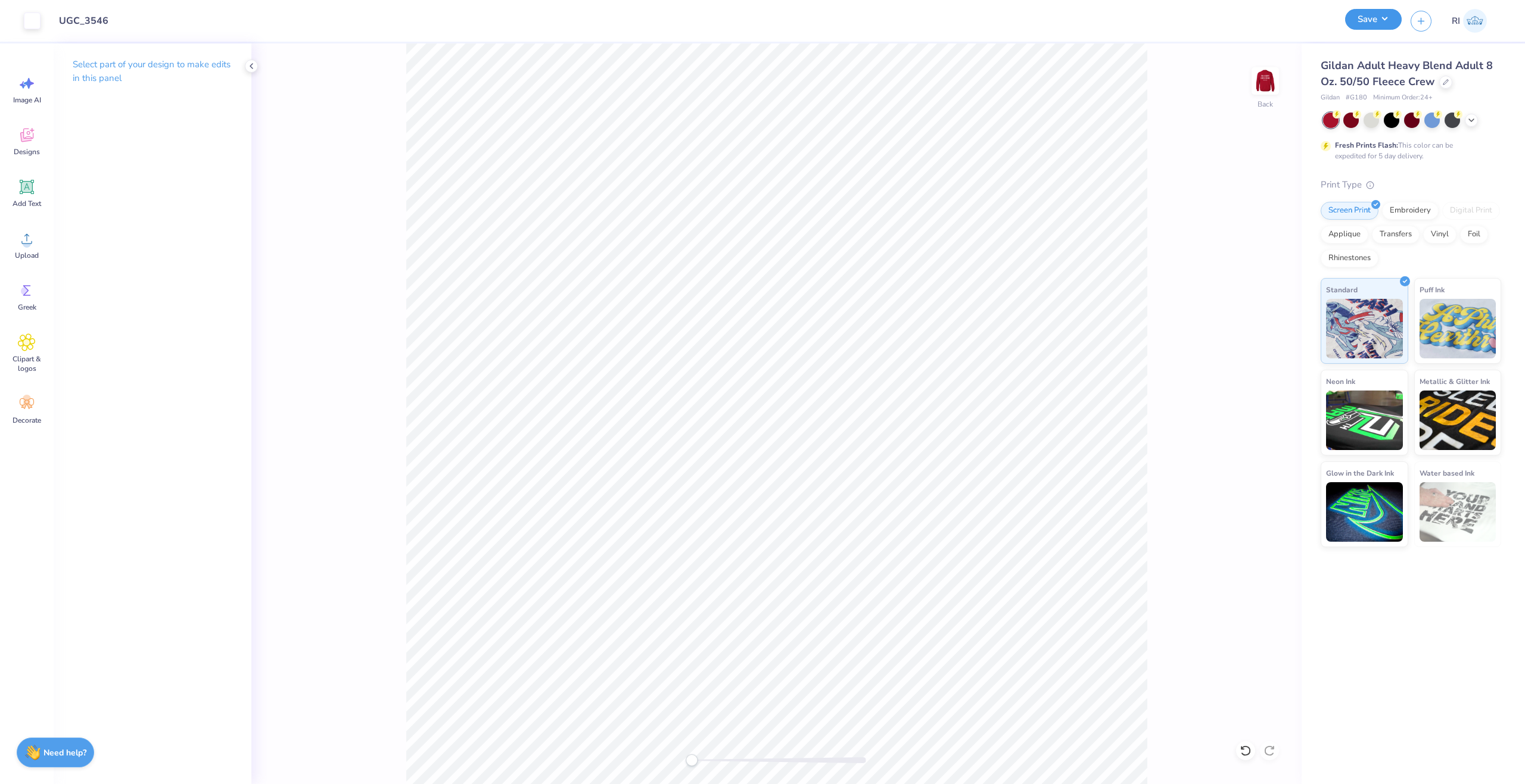
click at [1373, 21] on button "Save" at bounding box center [1373, 19] width 57 height 21
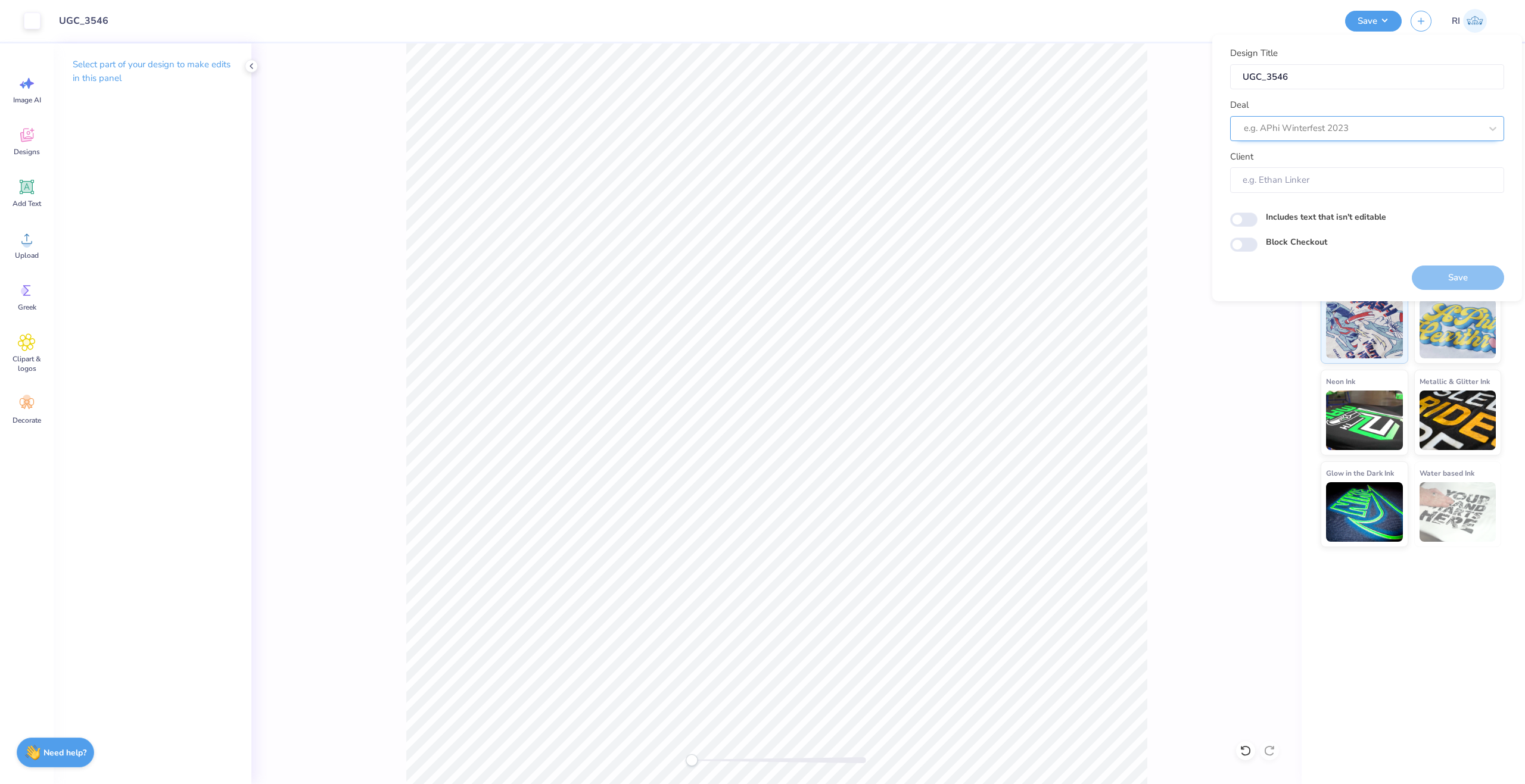
click at [1309, 120] on div "e.g. APhi Winterfest 2023" at bounding box center [1362, 128] width 239 height 18
click at [1264, 163] on div "UGC Designs" at bounding box center [1367, 160] width 264 height 20
type input "ugc"
type input "Design Tool Gallery User"
click at [1250, 245] on input "Block Checkout" at bounding box center [1244, 245] width 27 height 14
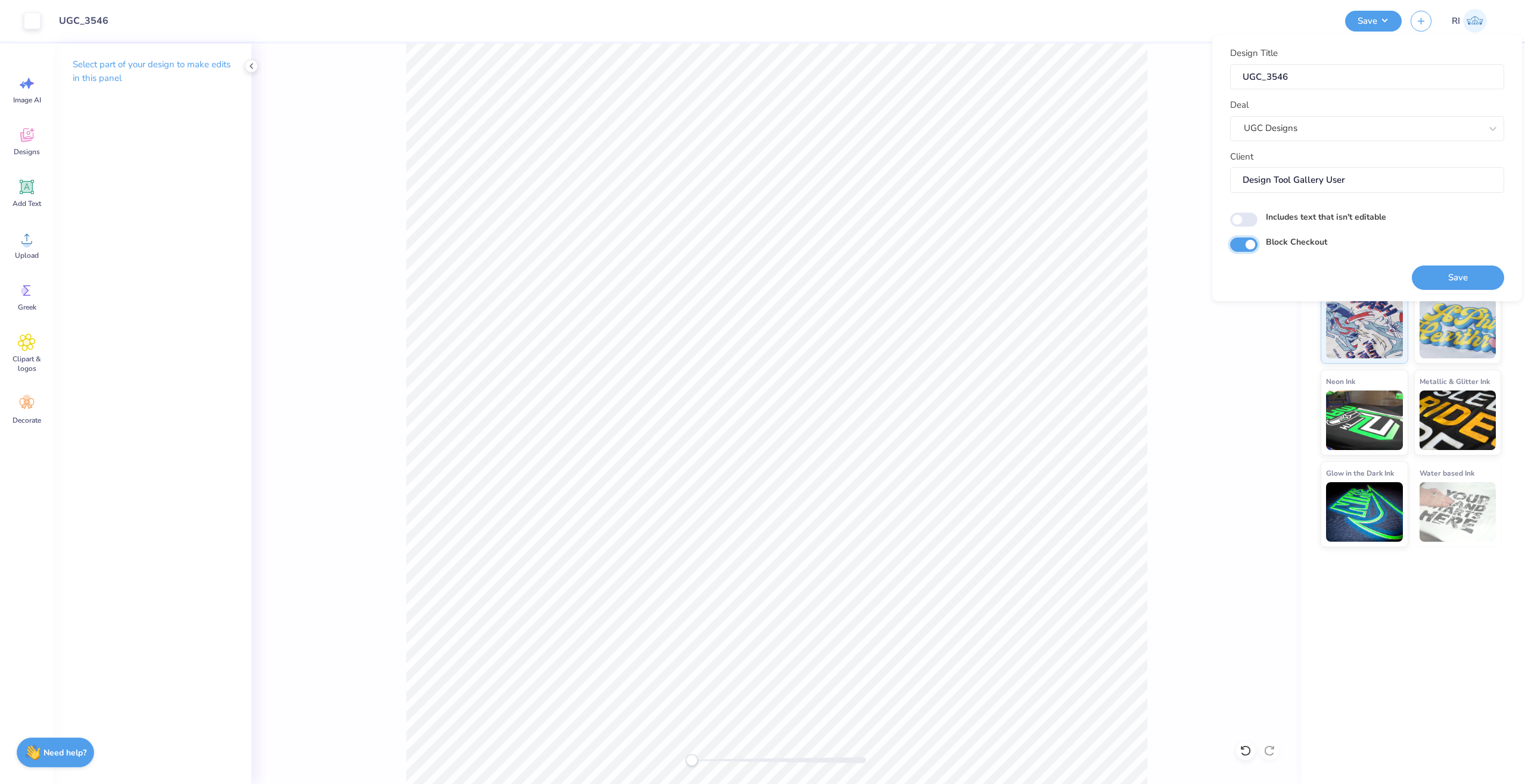
checkbox input "true"
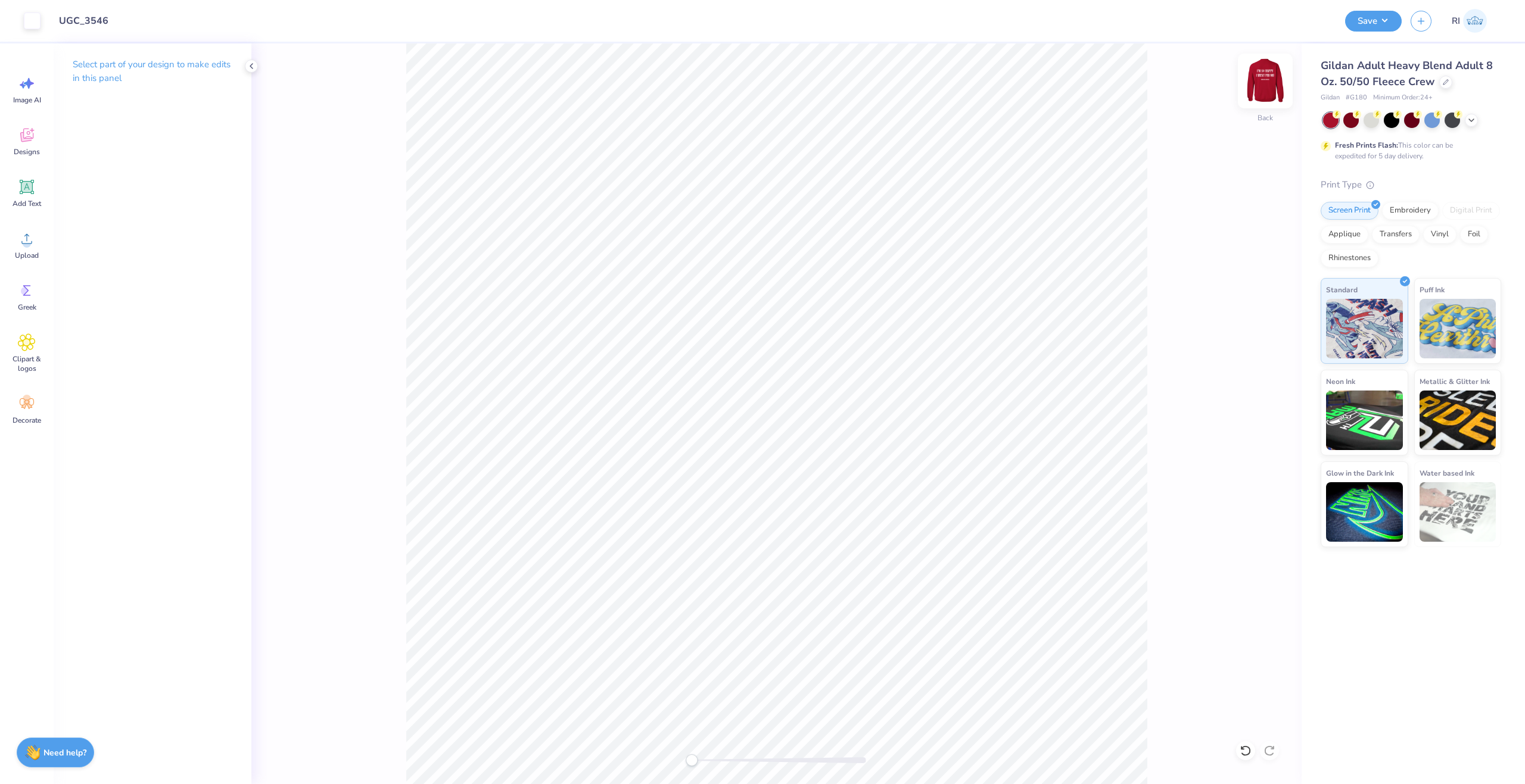
click at [1268, 86] on img at bounding box center [1265, 81] width 48 height 48
click at [1387, 24] on button "Save" at bounding box center [1373, 19] width 57 height 21
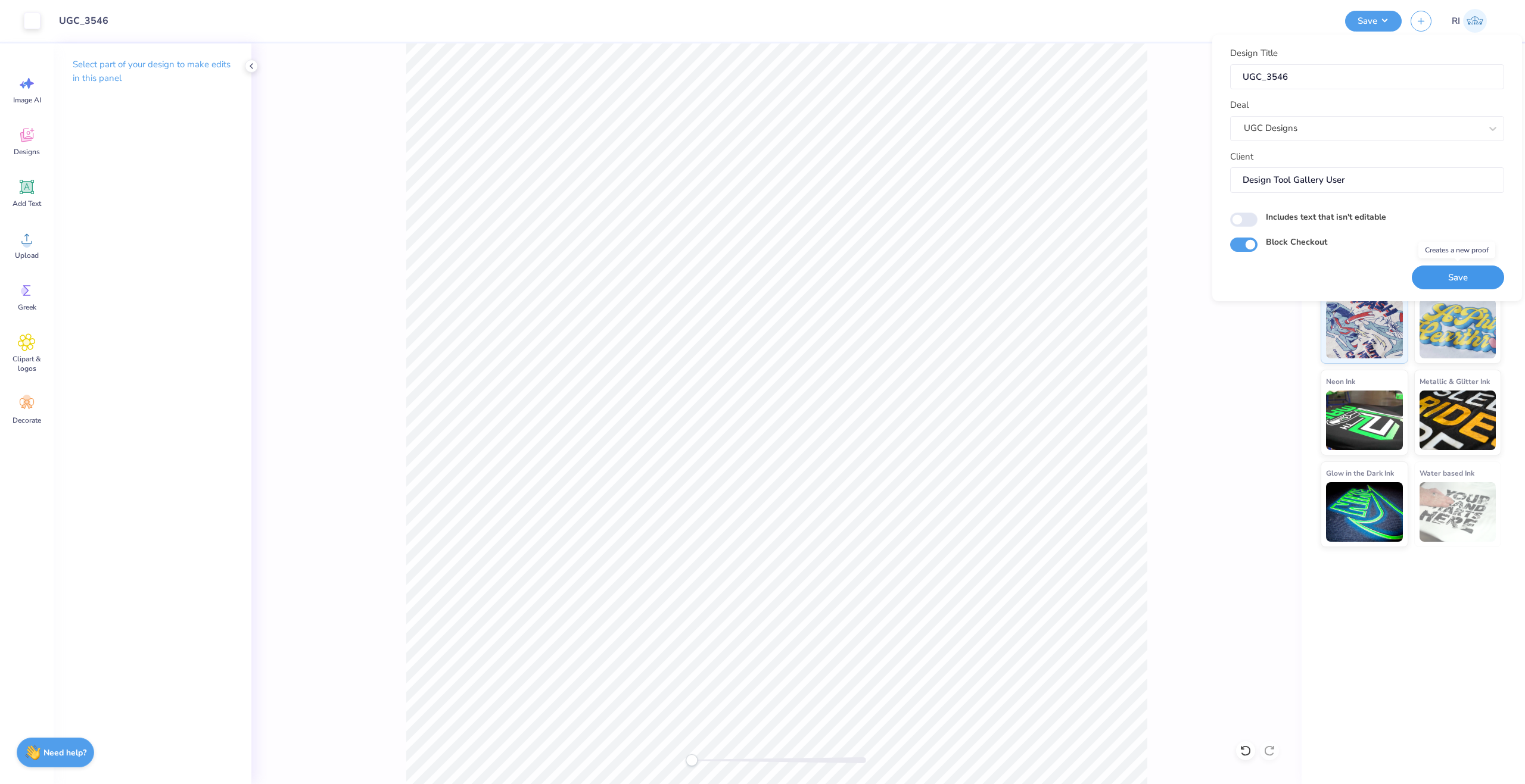
click at [1473, 283] on button "Save" at bounding box center [1458, 277] width 93 height 24
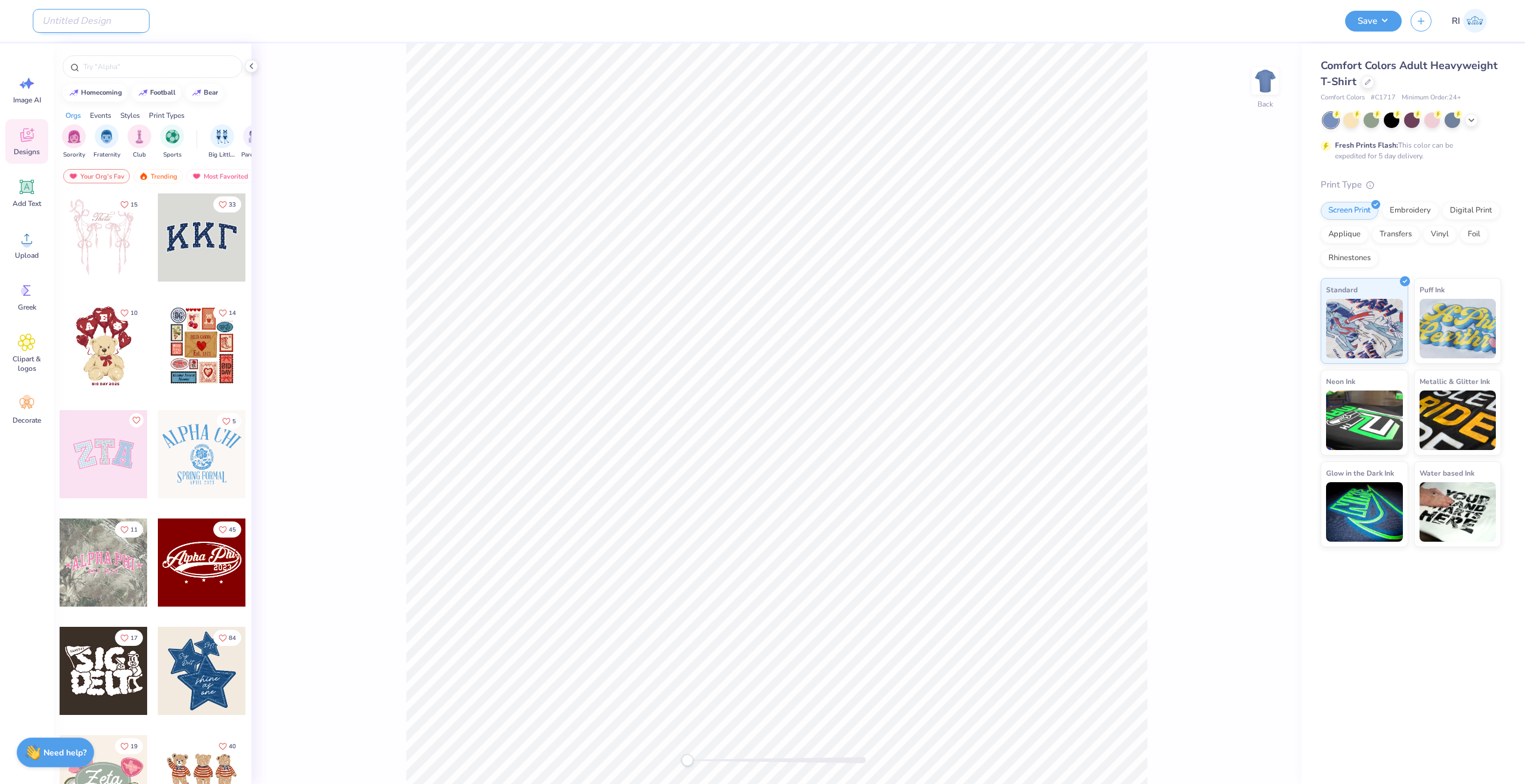
click at [83, 26] on input "Design Title" at bounding box center [91, 21] width 117 height 24
paste input "UGC_3547"
type input "UGC_3547"
click at [1369, 84] on div at bounding box center [1367, 81] width 13 height 13
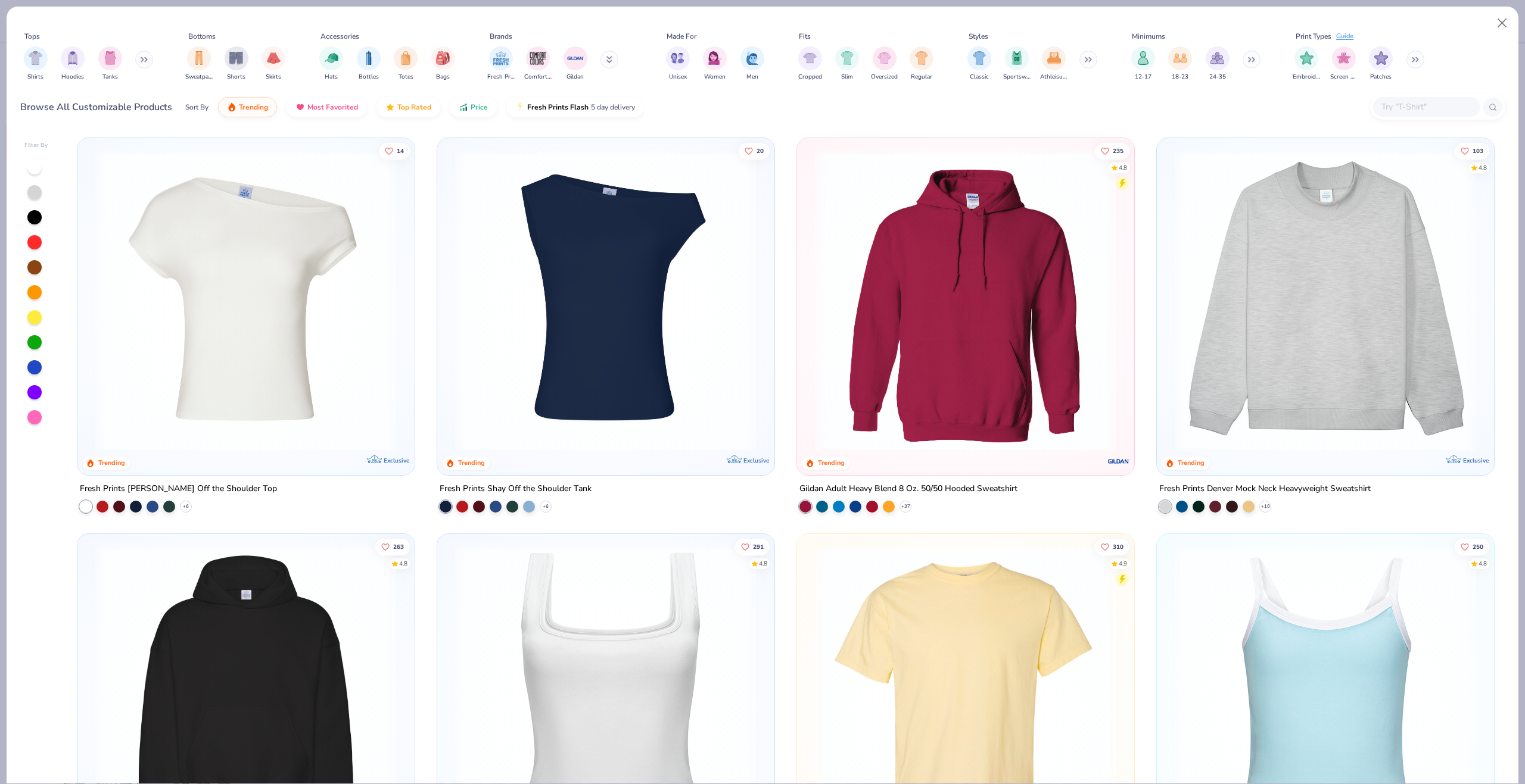
click at [1434, 98] on div at bounding box center [1427, 107] width 107 height 20
paste input "G500"
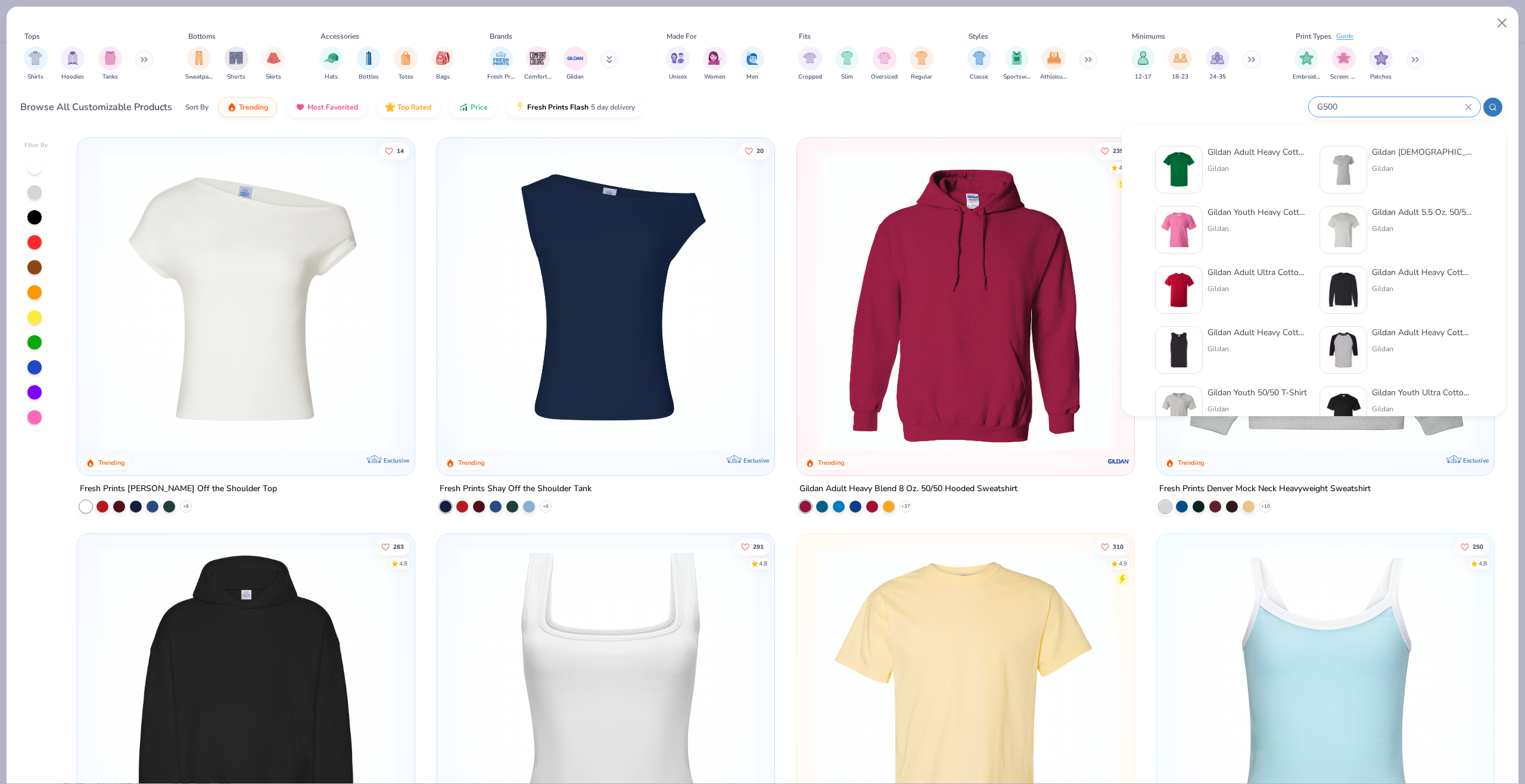
type input "G500"
click at [1188, 165] on img at bounding box center [1179, 169] width 37 height 37
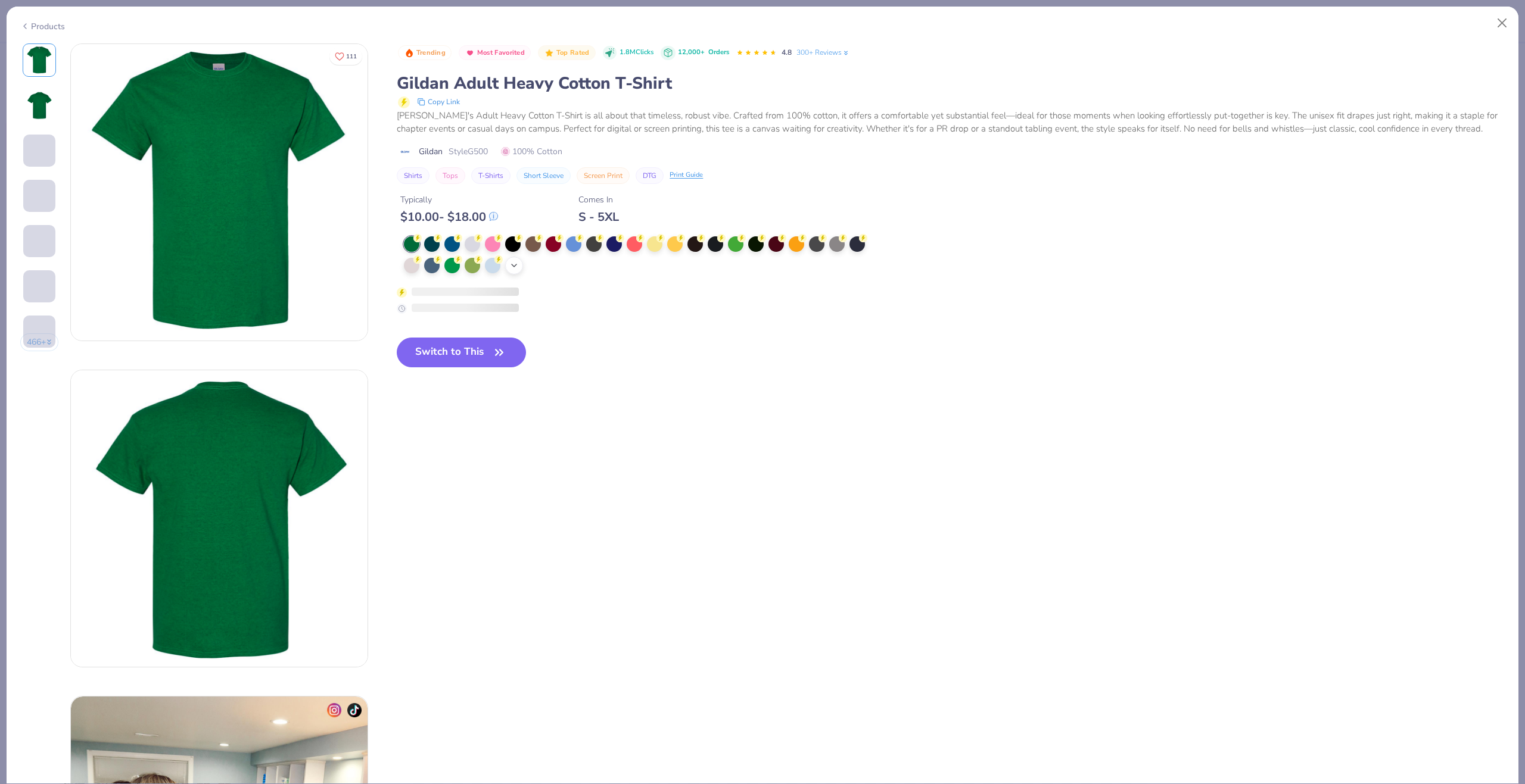
click at [518, 261] on icon at bounding box center [514, 266] width 10 height 10
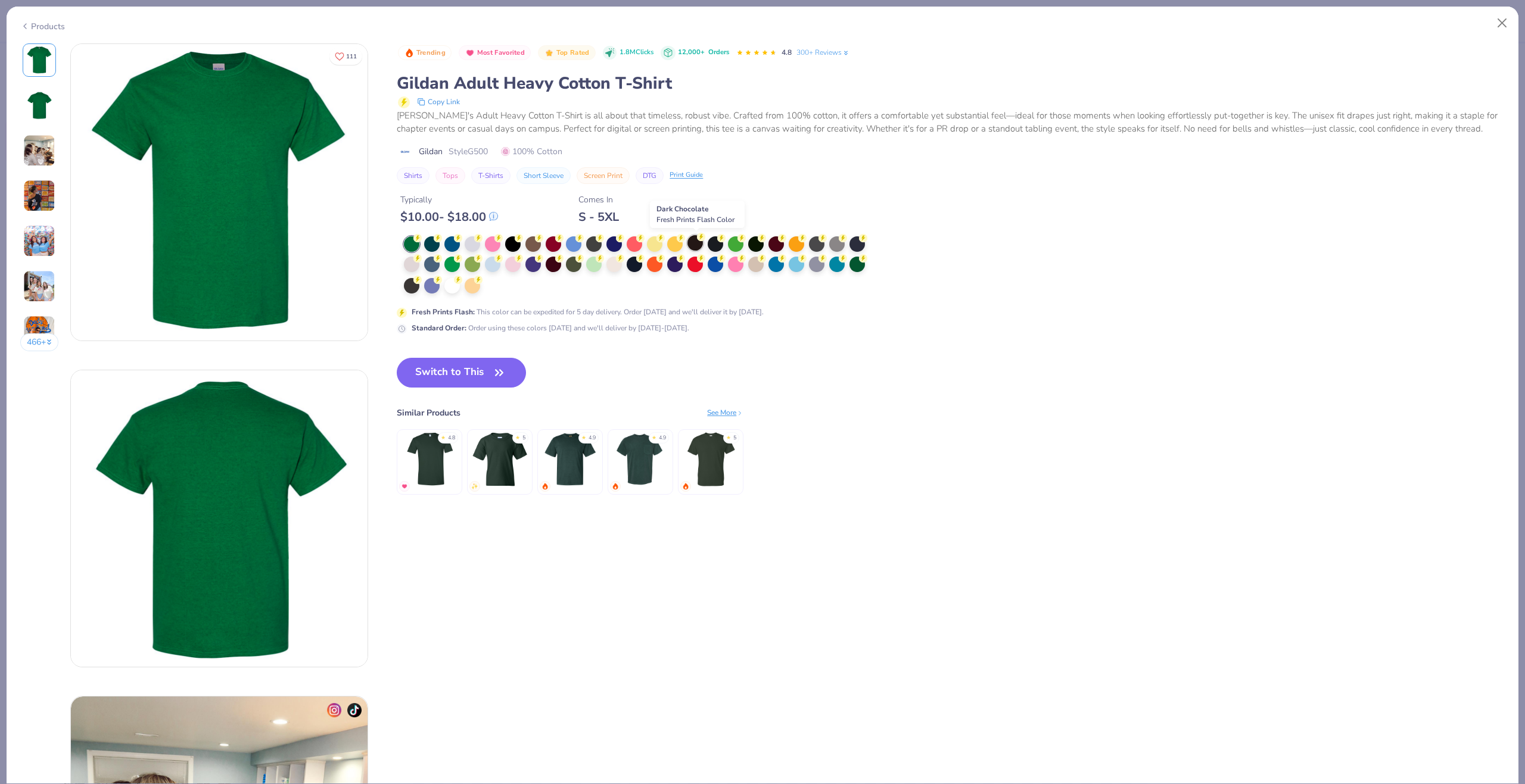
click at [703, 242] on div at bounding box center [695, 243] width 16 height 16
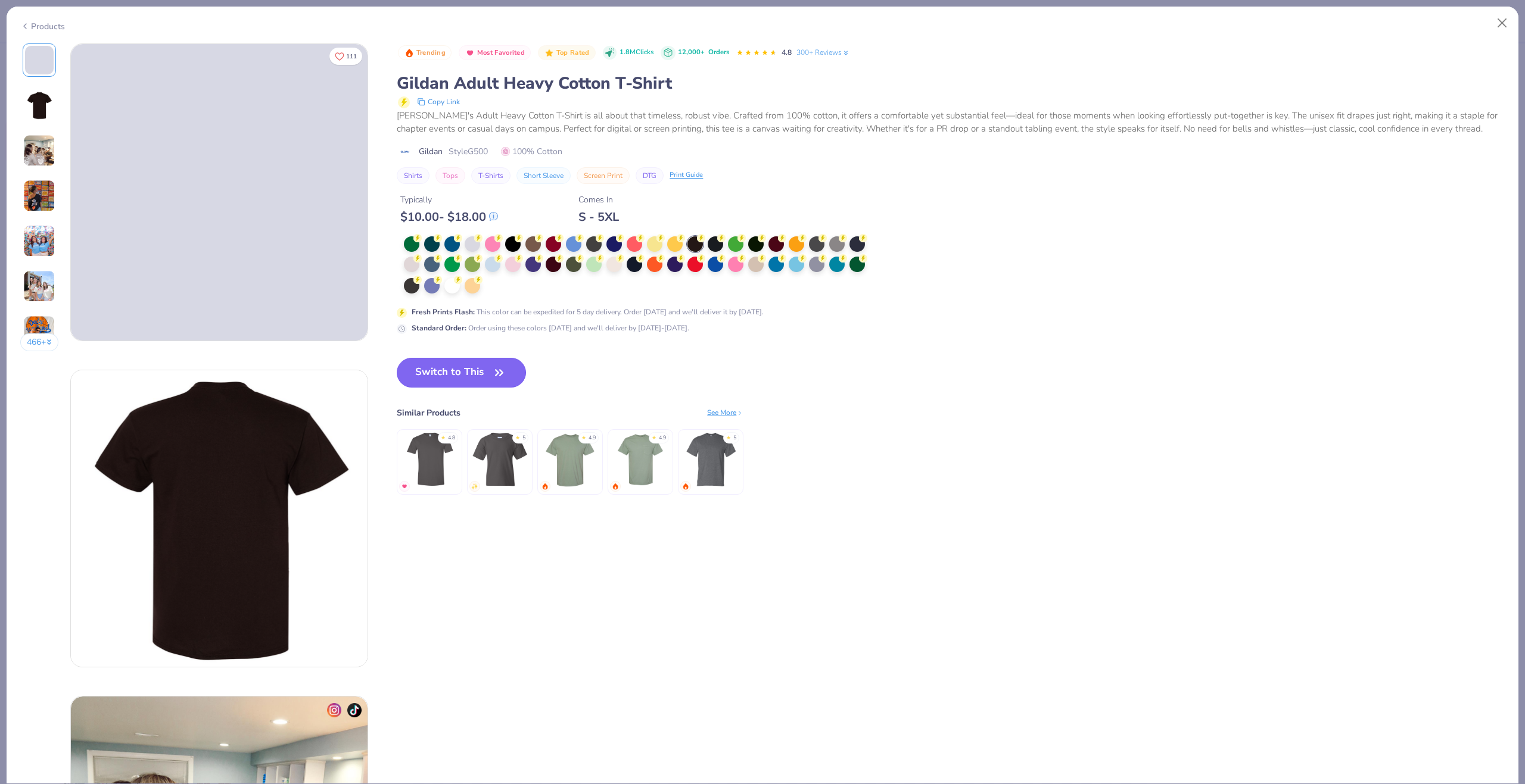
click at [466, 367] on button "Switch to This" at bounding box center [461, 373] width 130 height 30
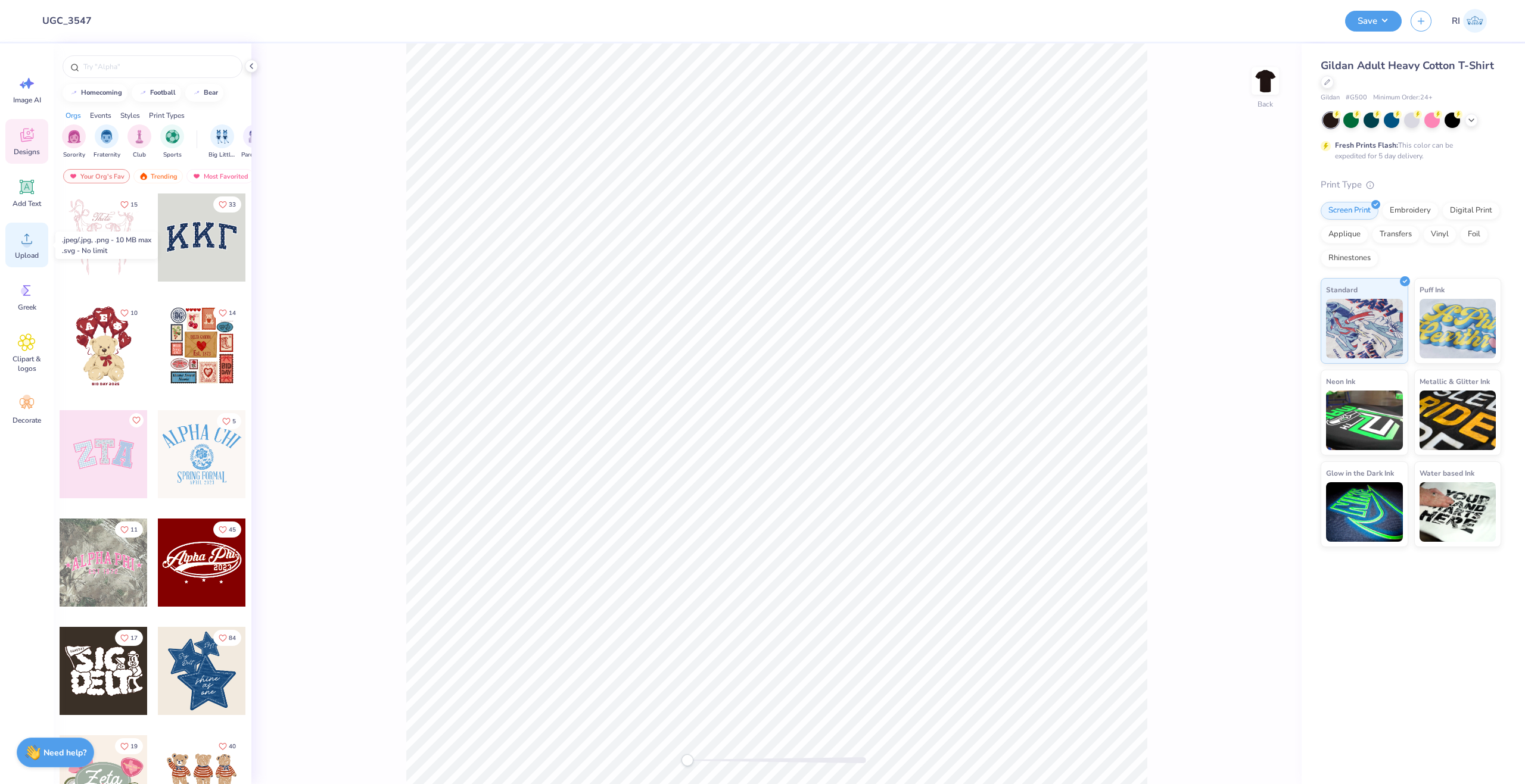
click at [32, 231] on icon at bounding box center [27, 239] width 18 height 18
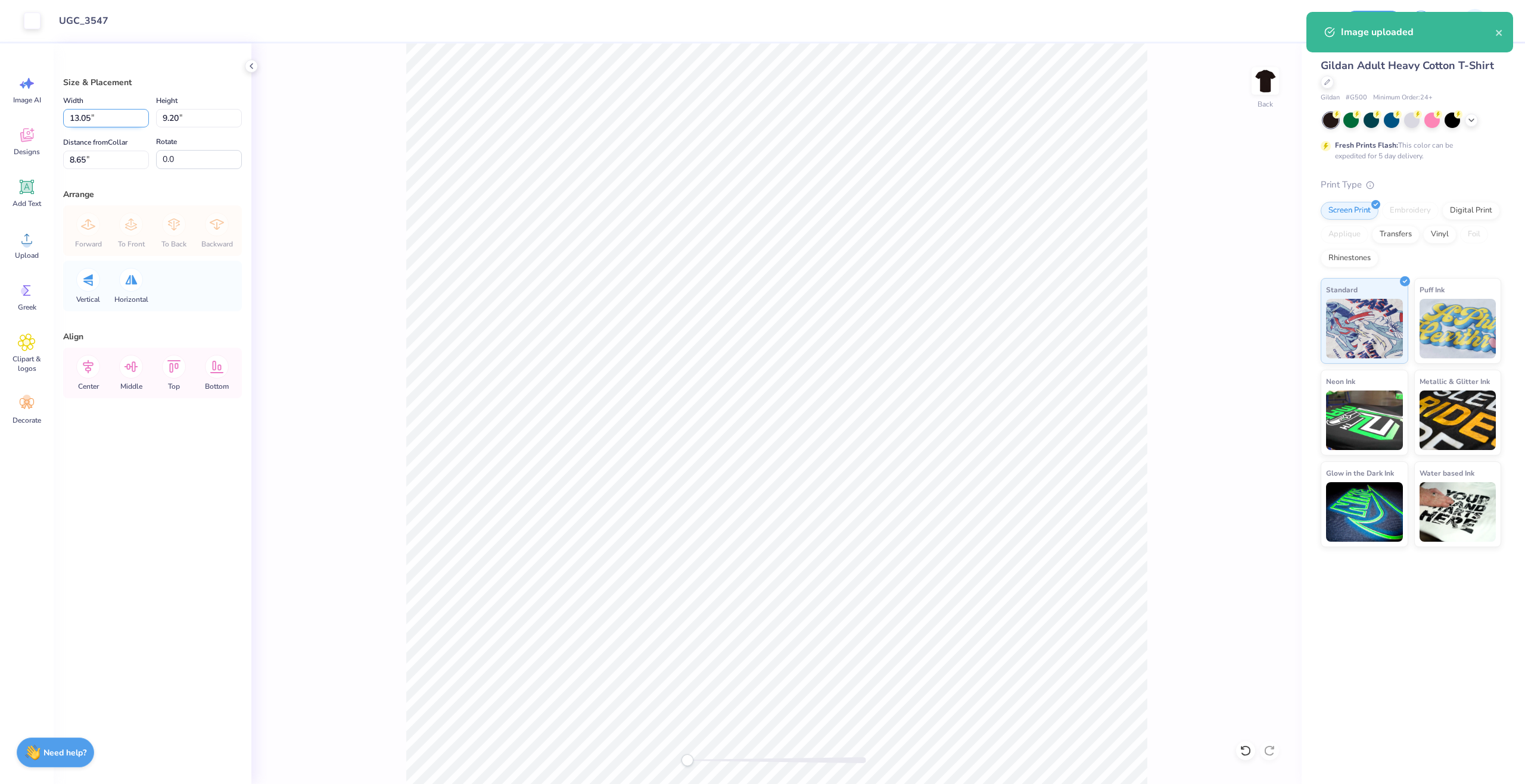
click at [115, 115] on input "13.05" at bounding box center [106, 118] width 86 height 18
type input "12.00"
type input "8.46"
click at [122, 163] on input "9.02" at bounding box center [106, 159] width 86 height 18
type input "3"
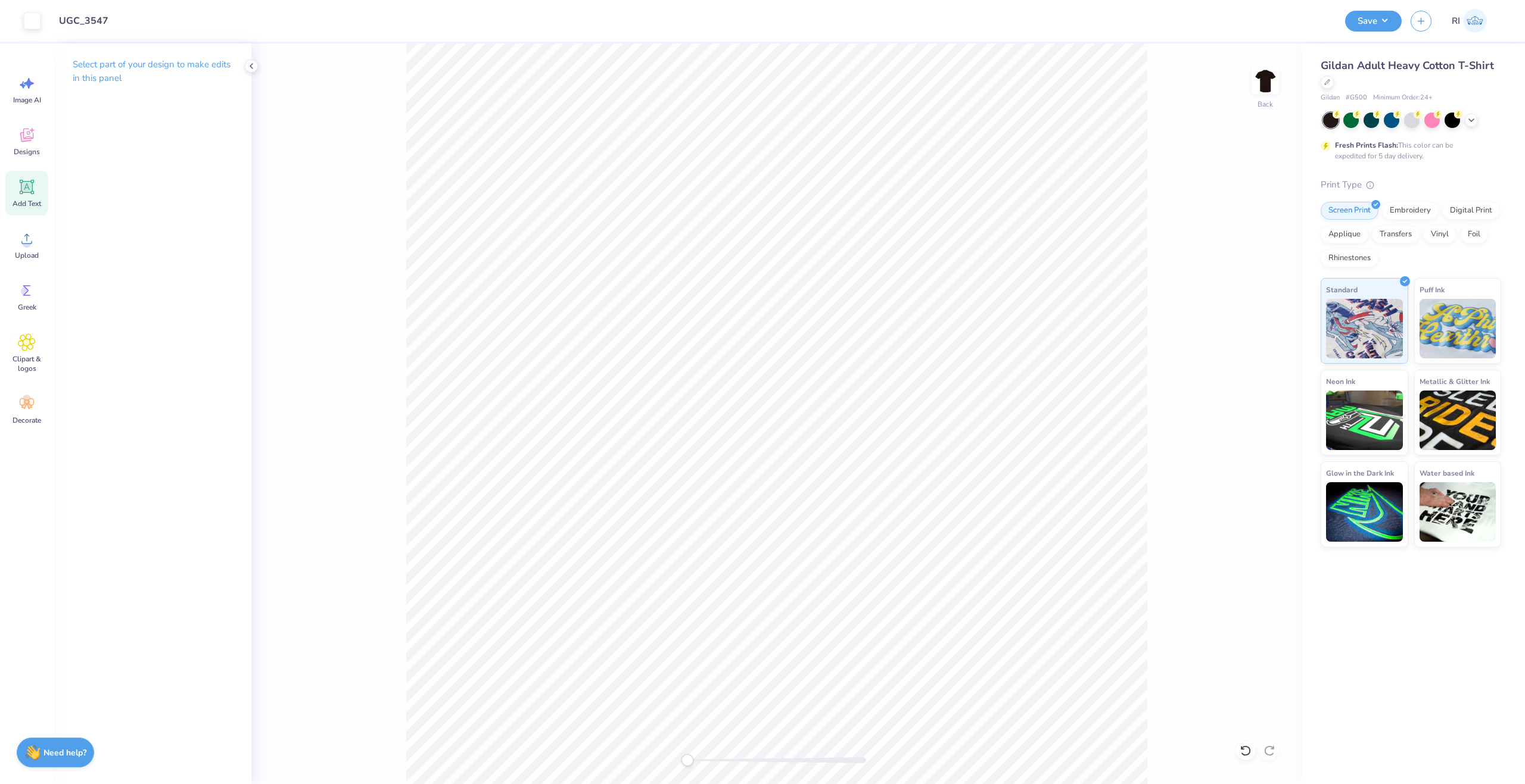
click at [27, 192] on icon at bounding box center [27, 187] width 14 height 14
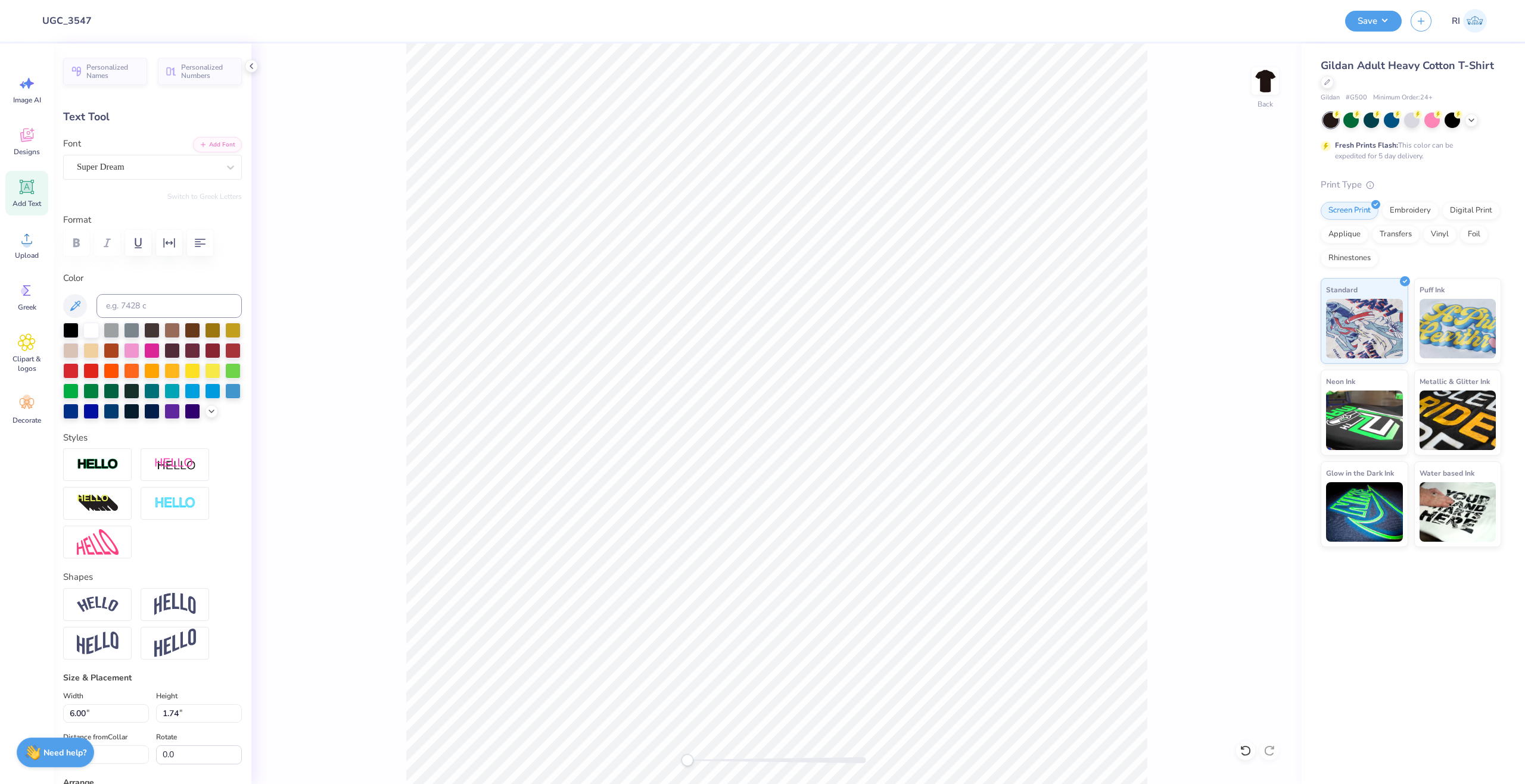
click at [202, 371] on div at bounding box center [152, 371] width 178 height 97
click at [180, 372] on div at bounding box center [172, 370] width 16 height 16
click at [229, 141] on button "Add Font" at bounding box center [217, 144] width 49 height 16
type textarea "PHI"
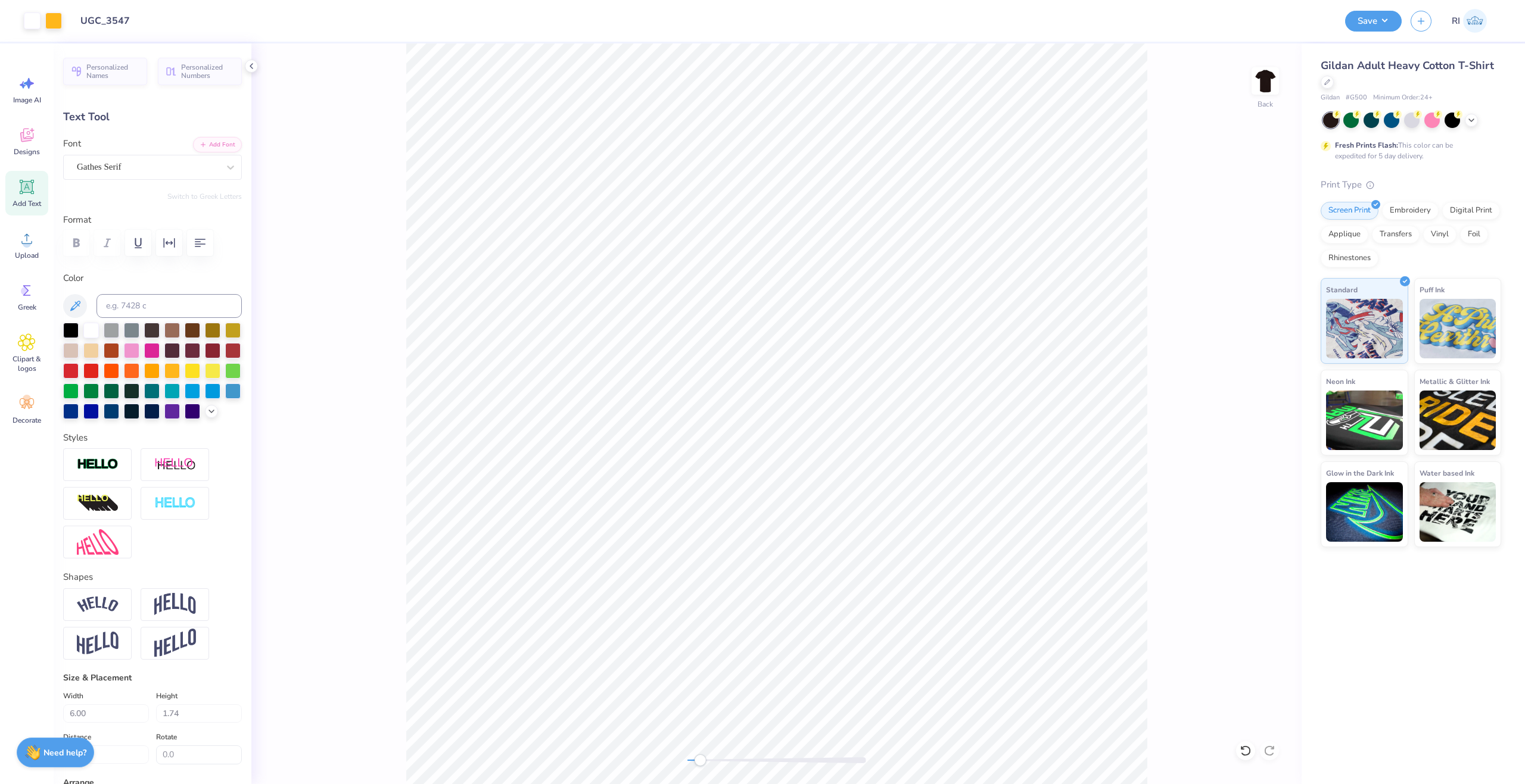
type input "2.64"
type input "1.83"
type input "12.33"
type input "4.21"
type input "2.92"
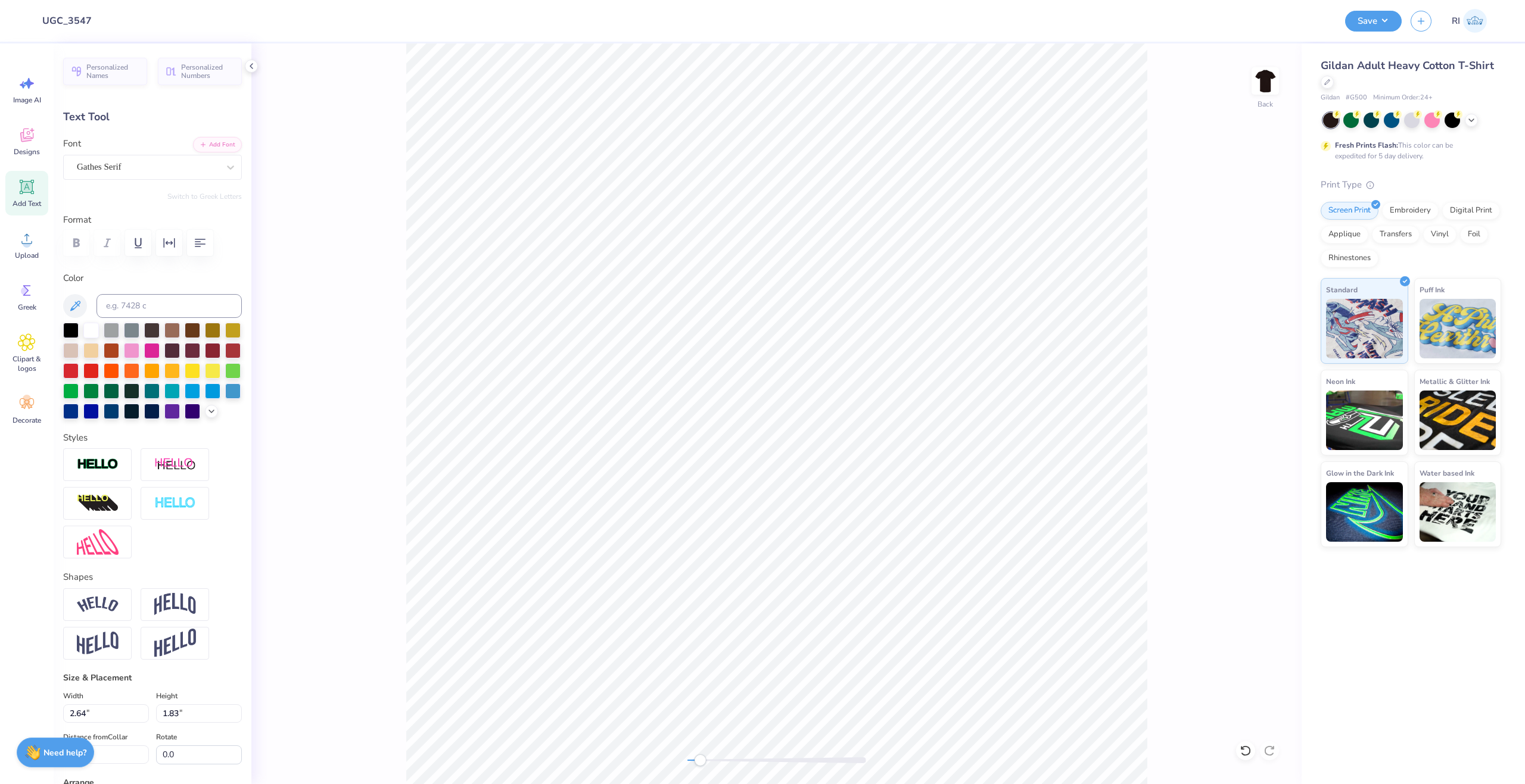
type input "3.54"
type input "4.25"
type input "2.95"
type input "3.51"
type input "4.22"
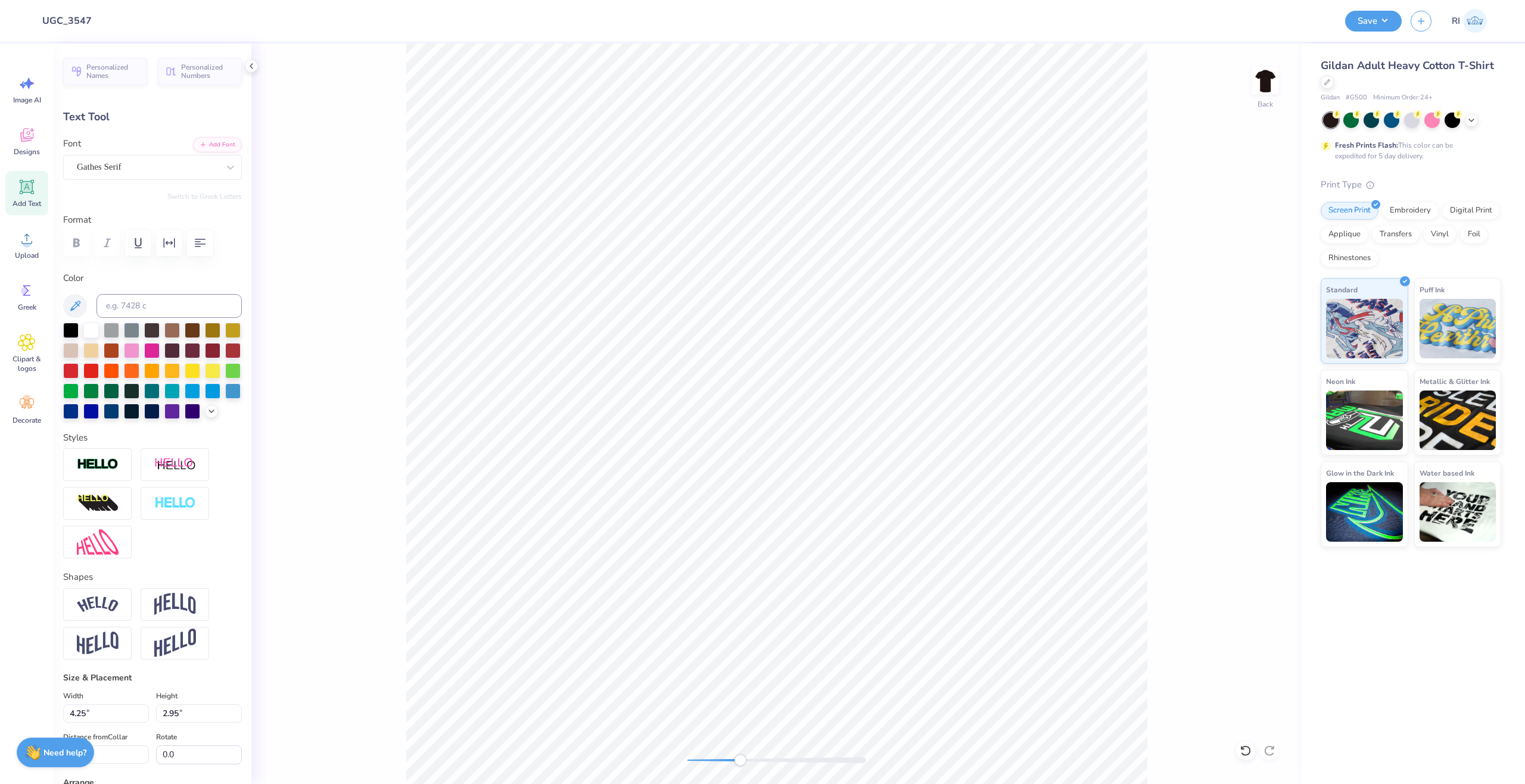
type input "2.92"
click at [865, 508] on li "Duplicate" at bounding box center [868, 511] width 94 height 23
type input "4.55"
type textarea "MU"
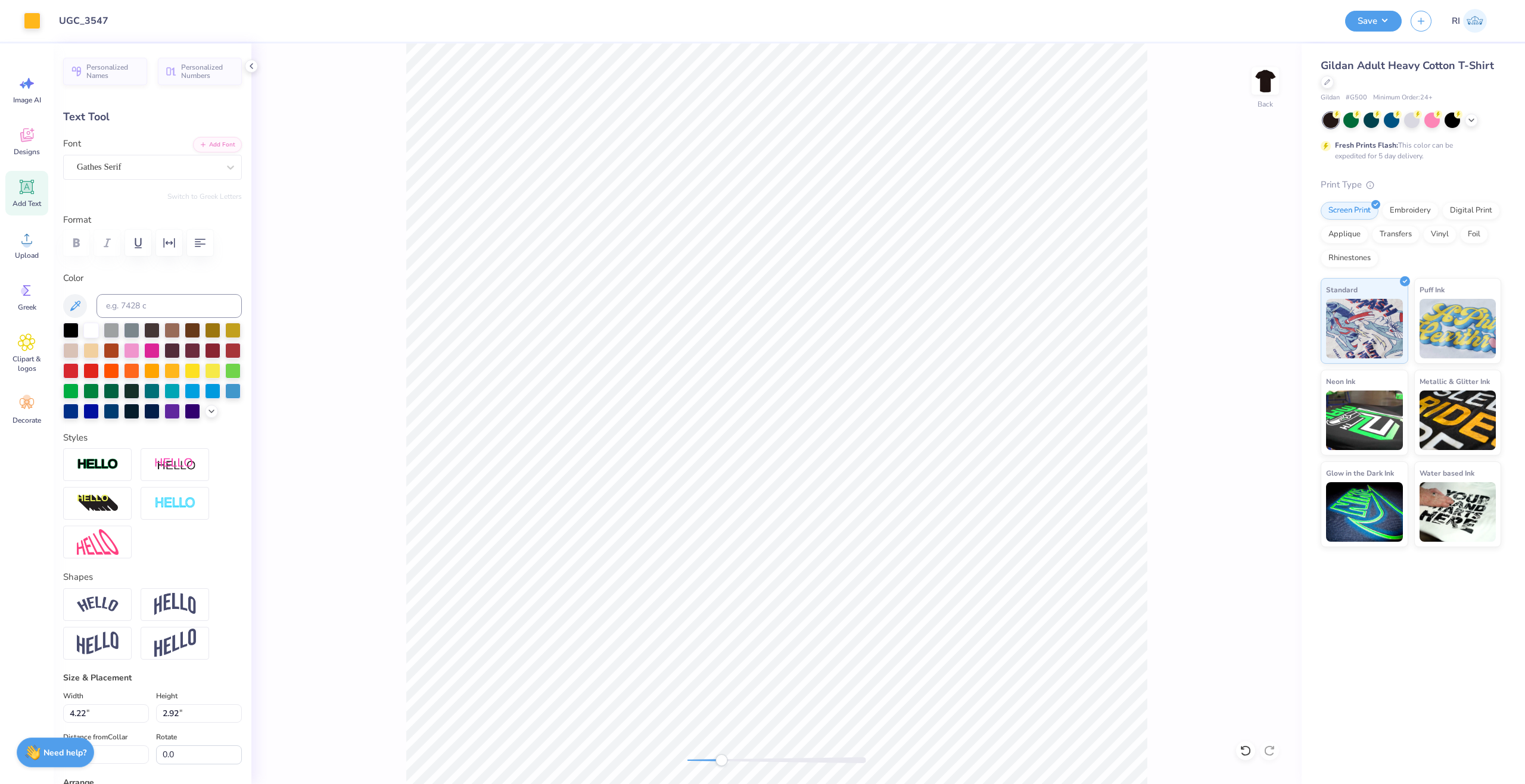
type input "4.12"
type input "2.93"
click at [957, 531] on li "Duplicate" at bounding box center [953, 536] width 94 height 23
type input "7.94"
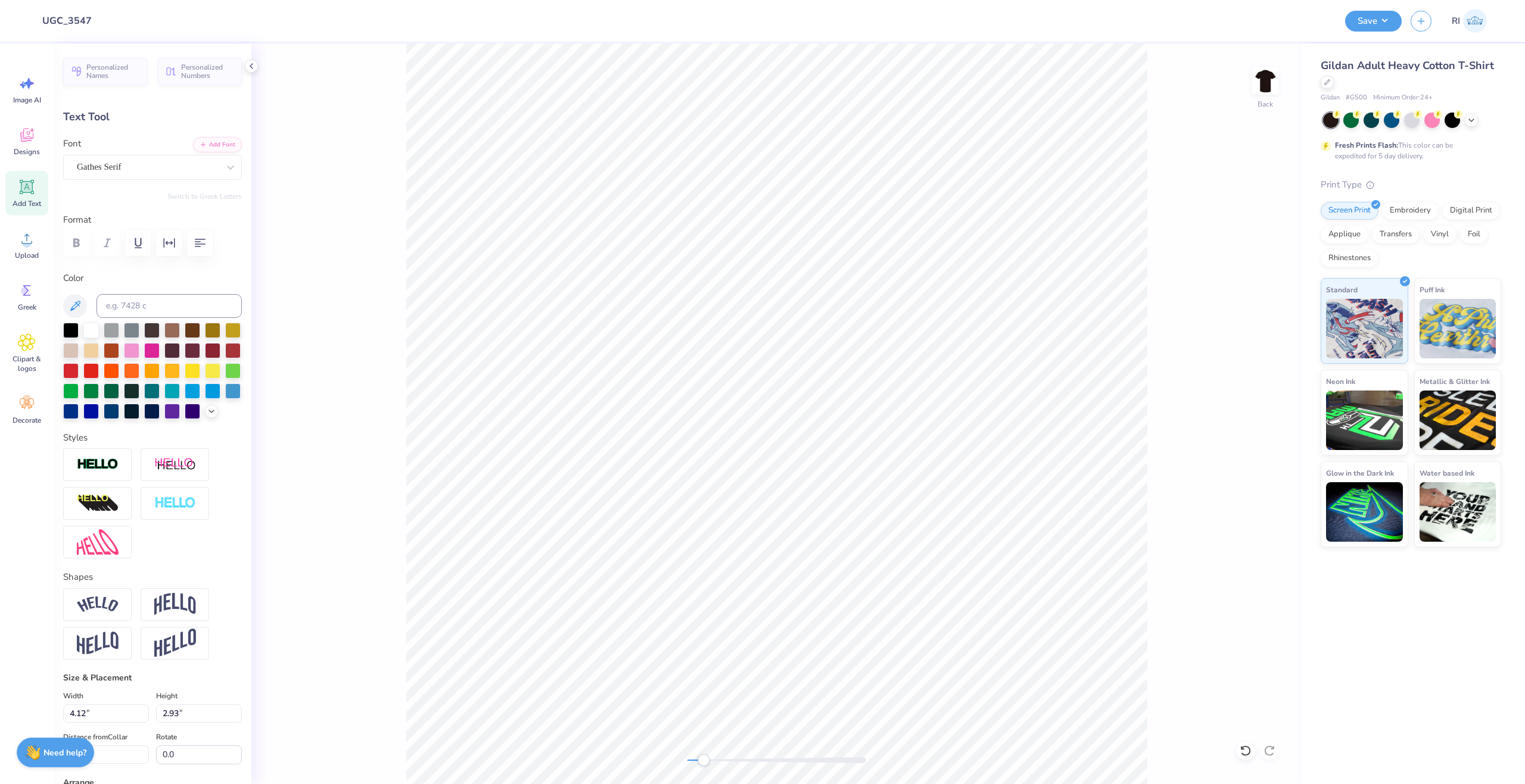
type textarea "CHILDREN'S MIRACLE"
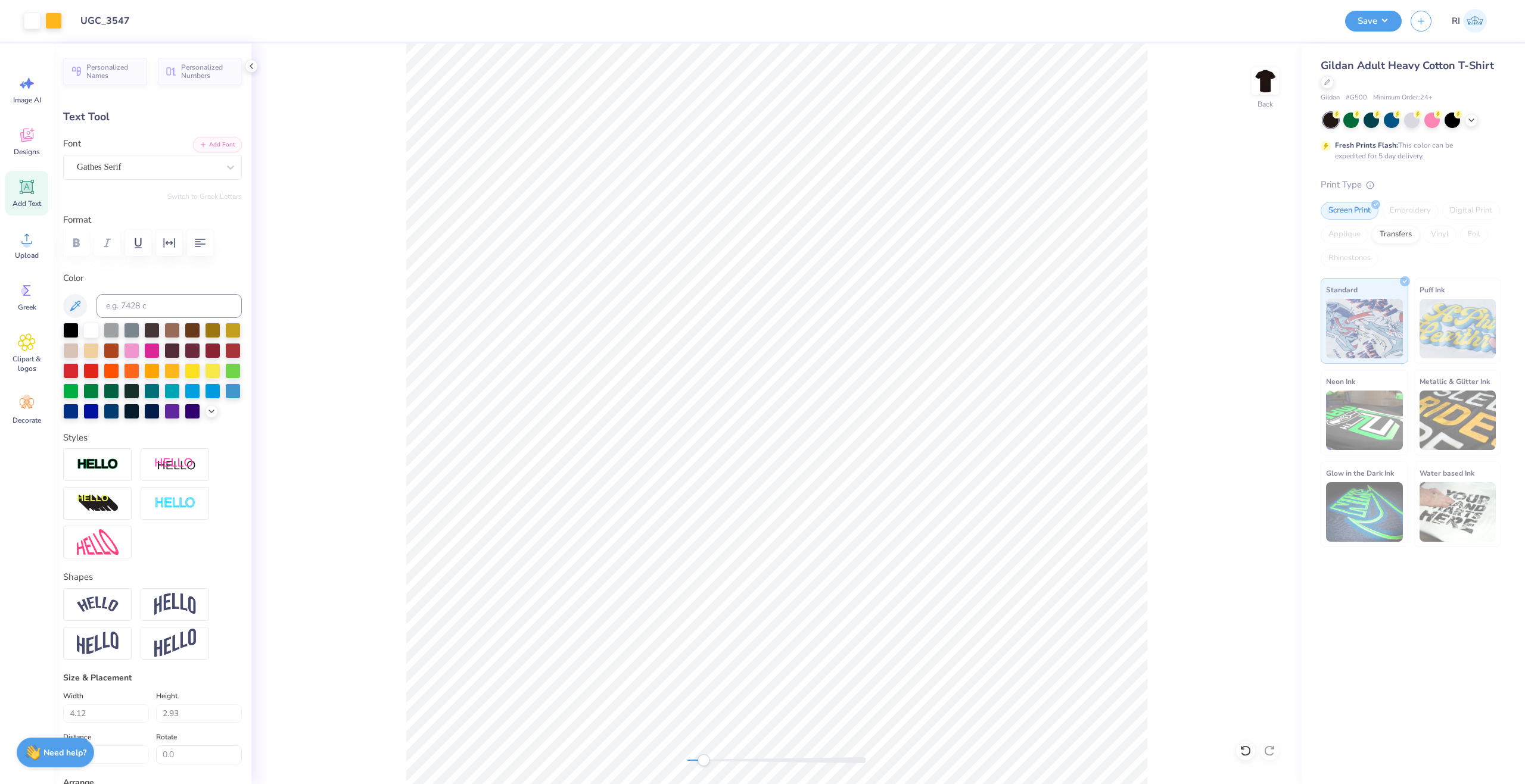
type input "15.02"
type input "1.58"
type input "11.23"
type input "4.49"
type input "0.47"
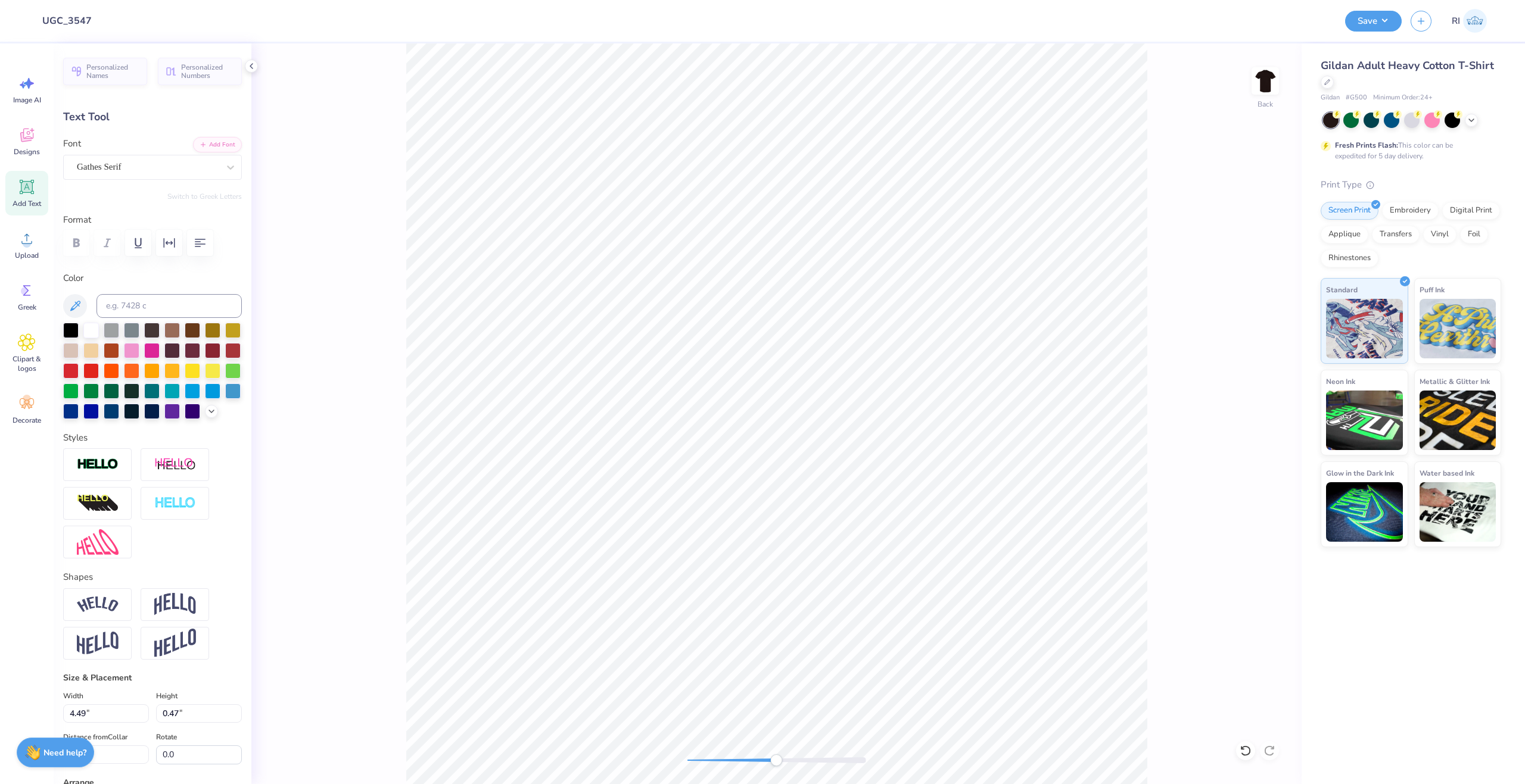
type input "4.32"
type input "0.45"
click at [938, 516] on li "Duplicate" at bounding box center [936, 519] width 94 height 23
type input "11.27"
type textarea "NETWORK HOSPITALS"
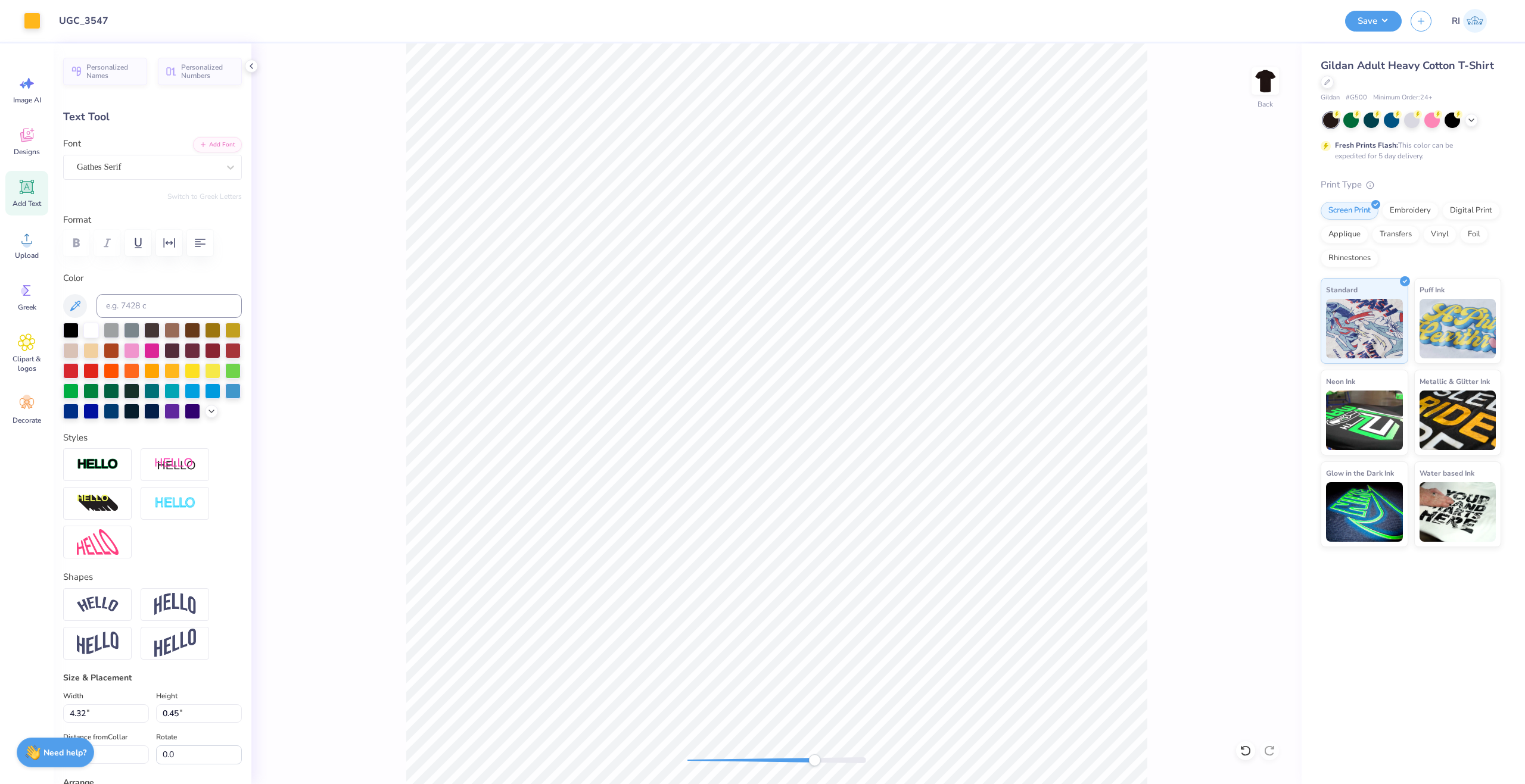
type input "4.57"
type input "0.46"
click at [690, 555] on li "Duplicate" at bounding box center [697, 560] width 94 height 23
type input "12.01"
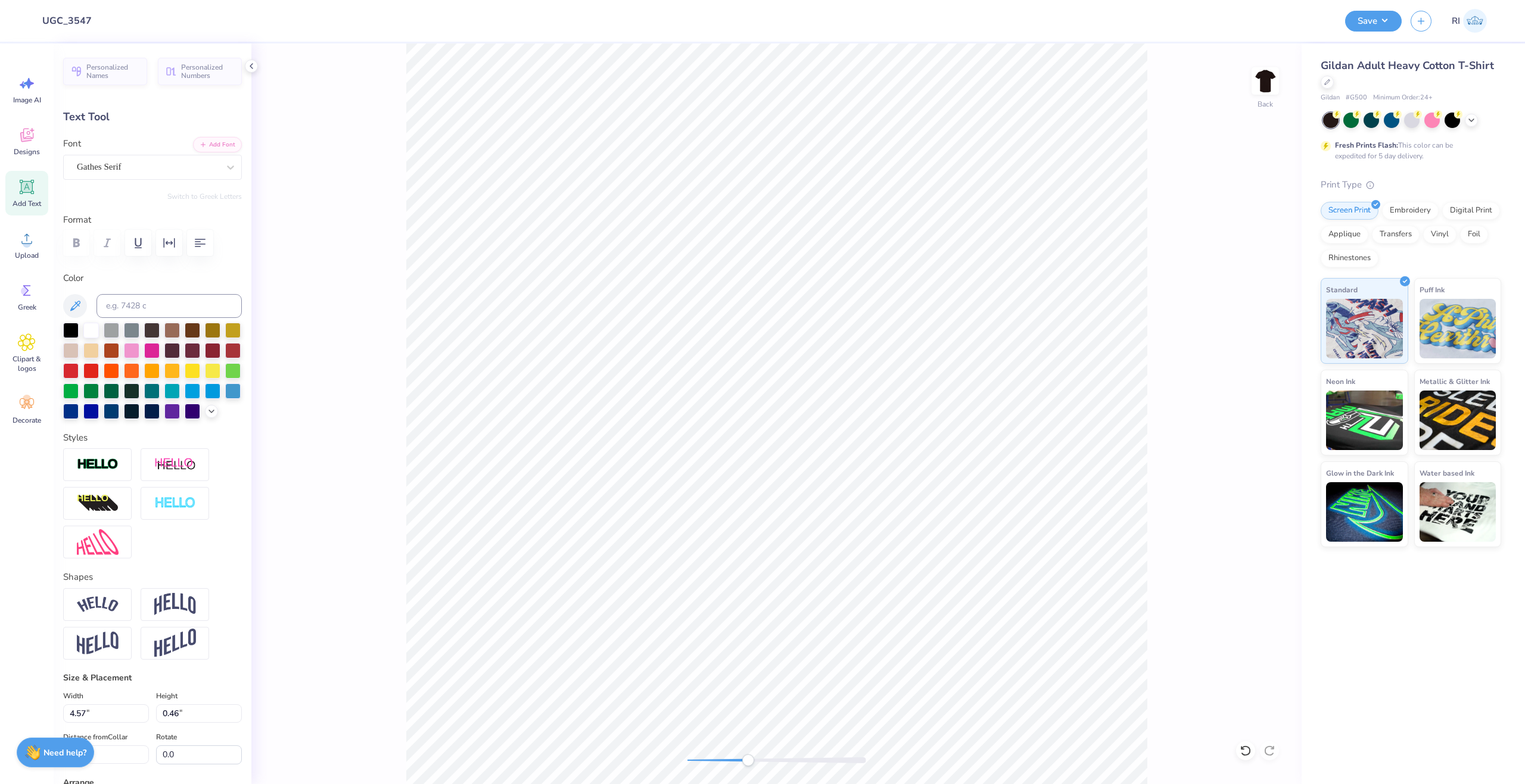
type textarea "EST"
type input "0.76"
type input "0.45"
click at [880, 432] on li "Duplicate" at bounding box center [885, 433] width 94 height 23
type input "11.27"
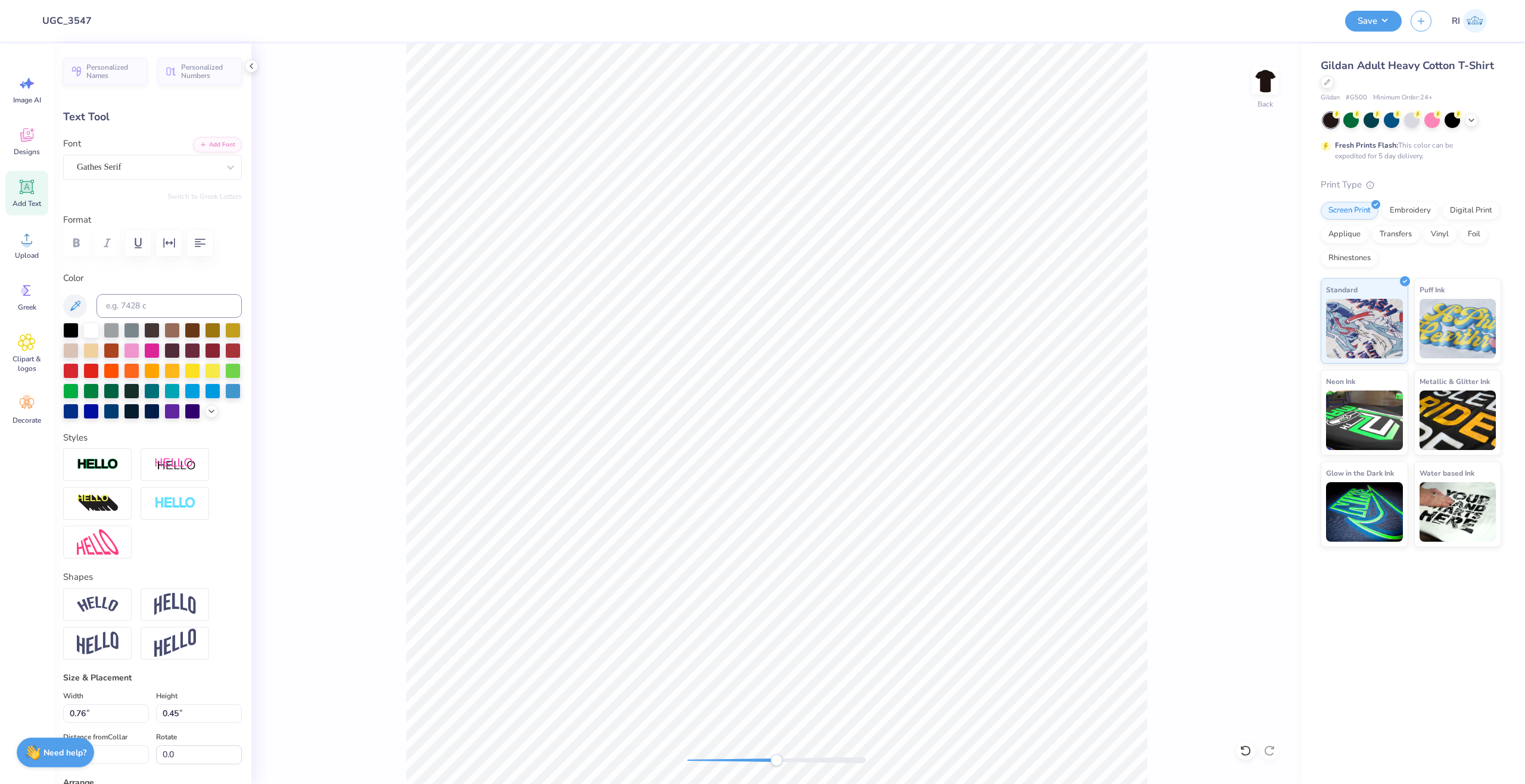
type textarea "1852"
type input "1.05"
type input "0.46"
type input "11.52"
type input "0.76"
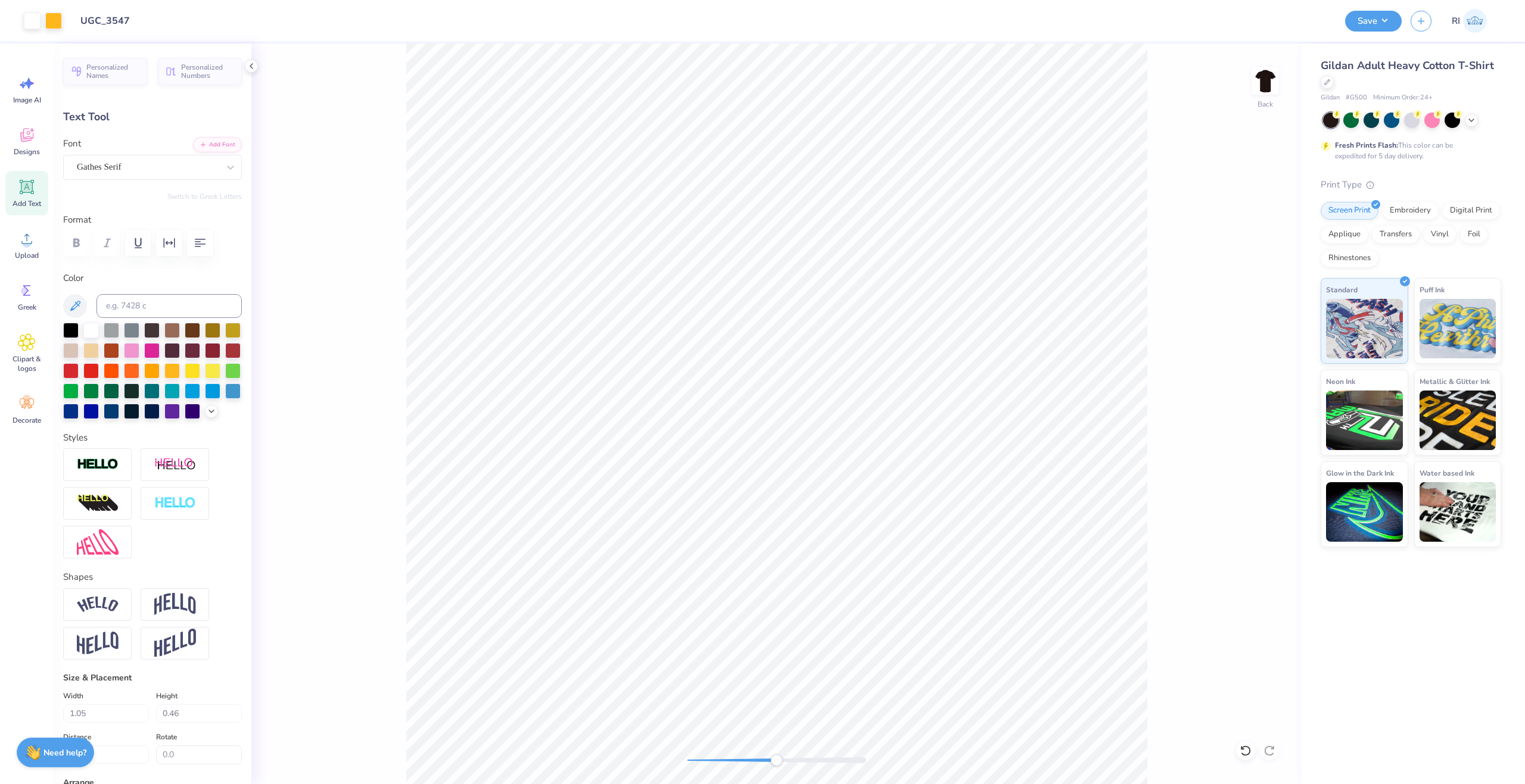
type input "0.45"
click at [649, 464] on li "Duplicate" at bounding box center [645, 458] width 94 height 23
type input "11.27"
type textarea "LES SOEURS FIDELES"
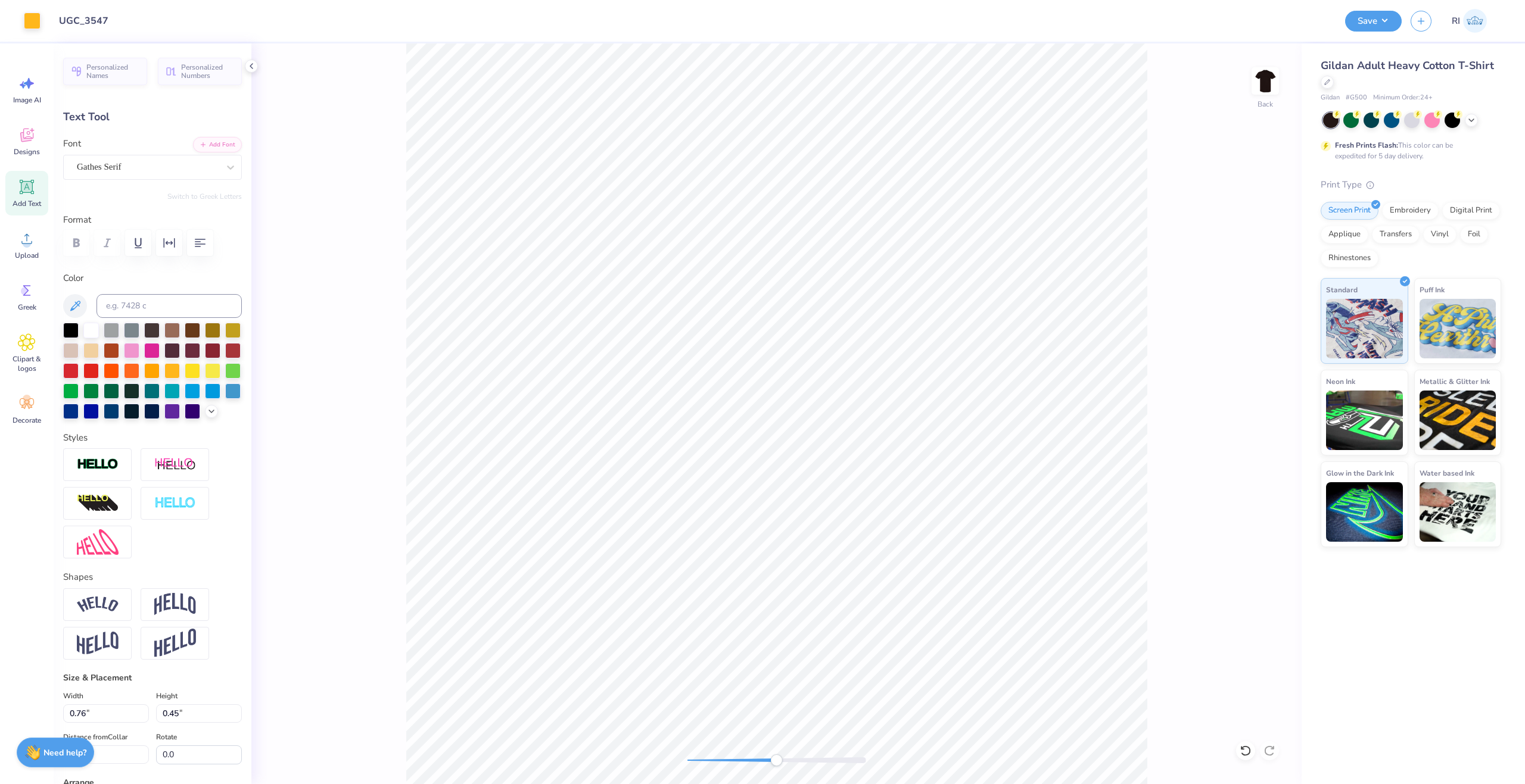
type input "4.28"
type input "11.30"
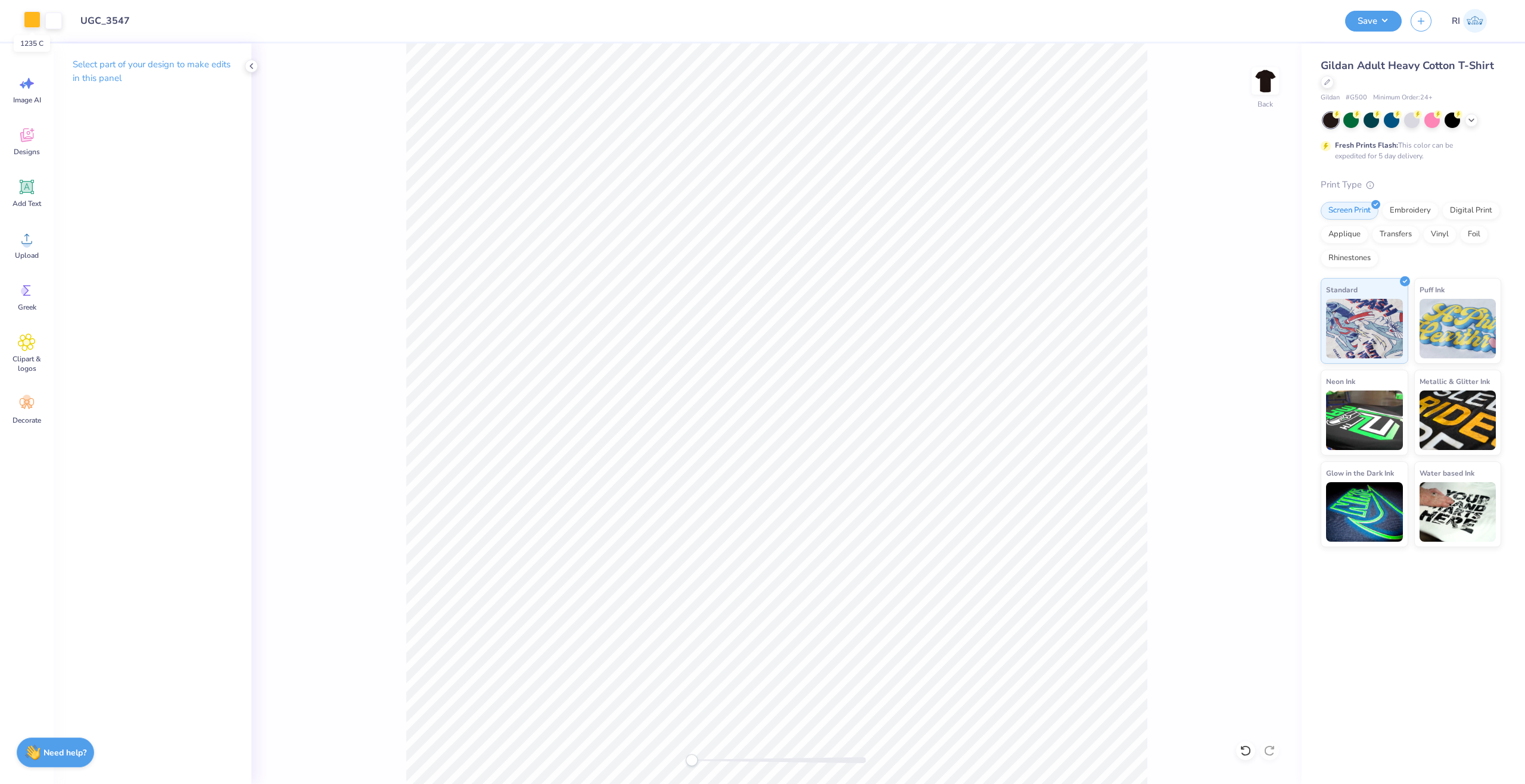
click at [35, 17] on div at bounding box center [32, 20] width 17 height 17
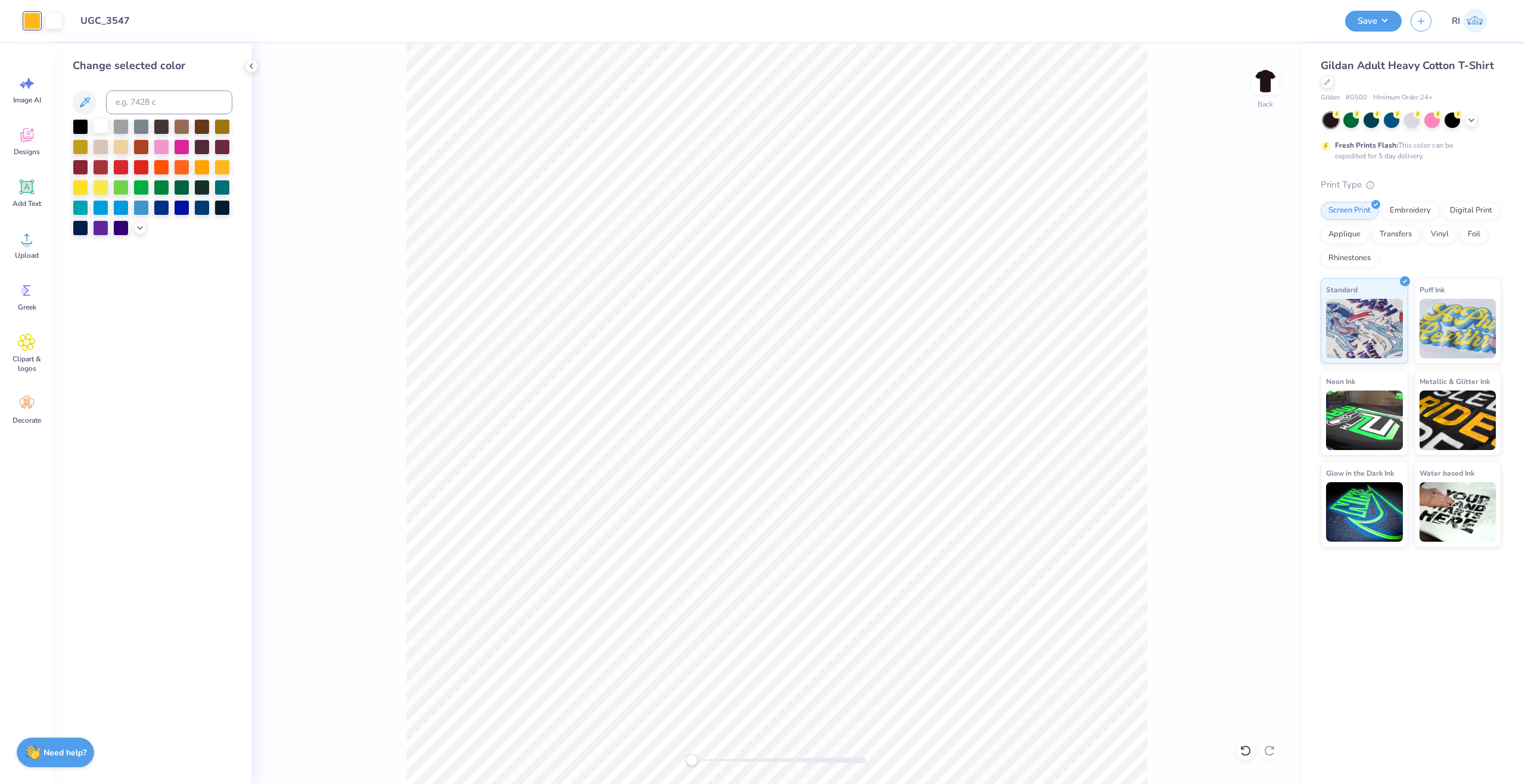
click at [102, 124] on div at bounding box center [101, 126] width 16 height 16
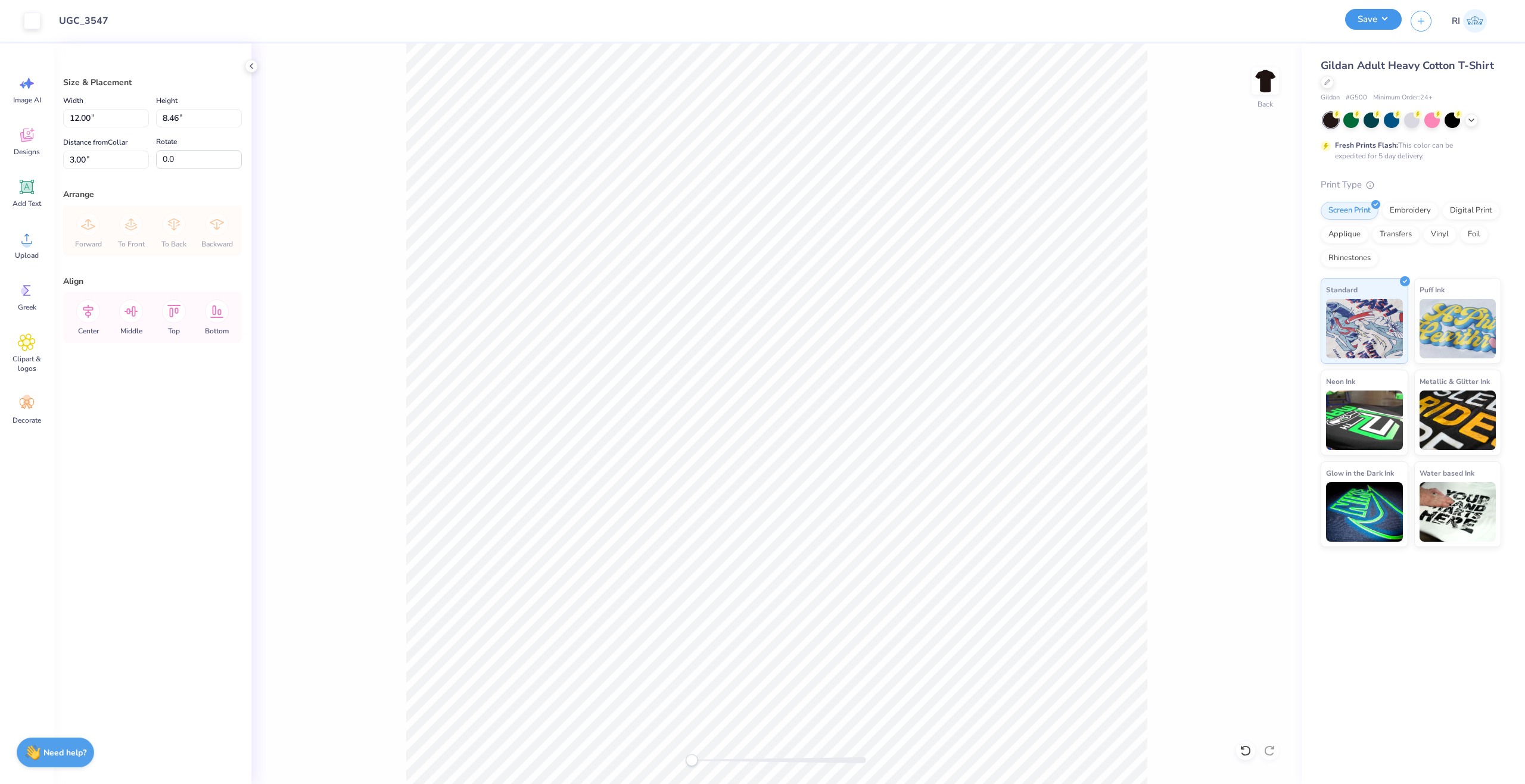
drag, startPoint x: 1376, startPoint y: 13, endPoint x: 1376, endPoint y: 26, distance: 13.0
click at [1376, 13] on button "Save" at bounding box center [1373, 19] width 57 height 21
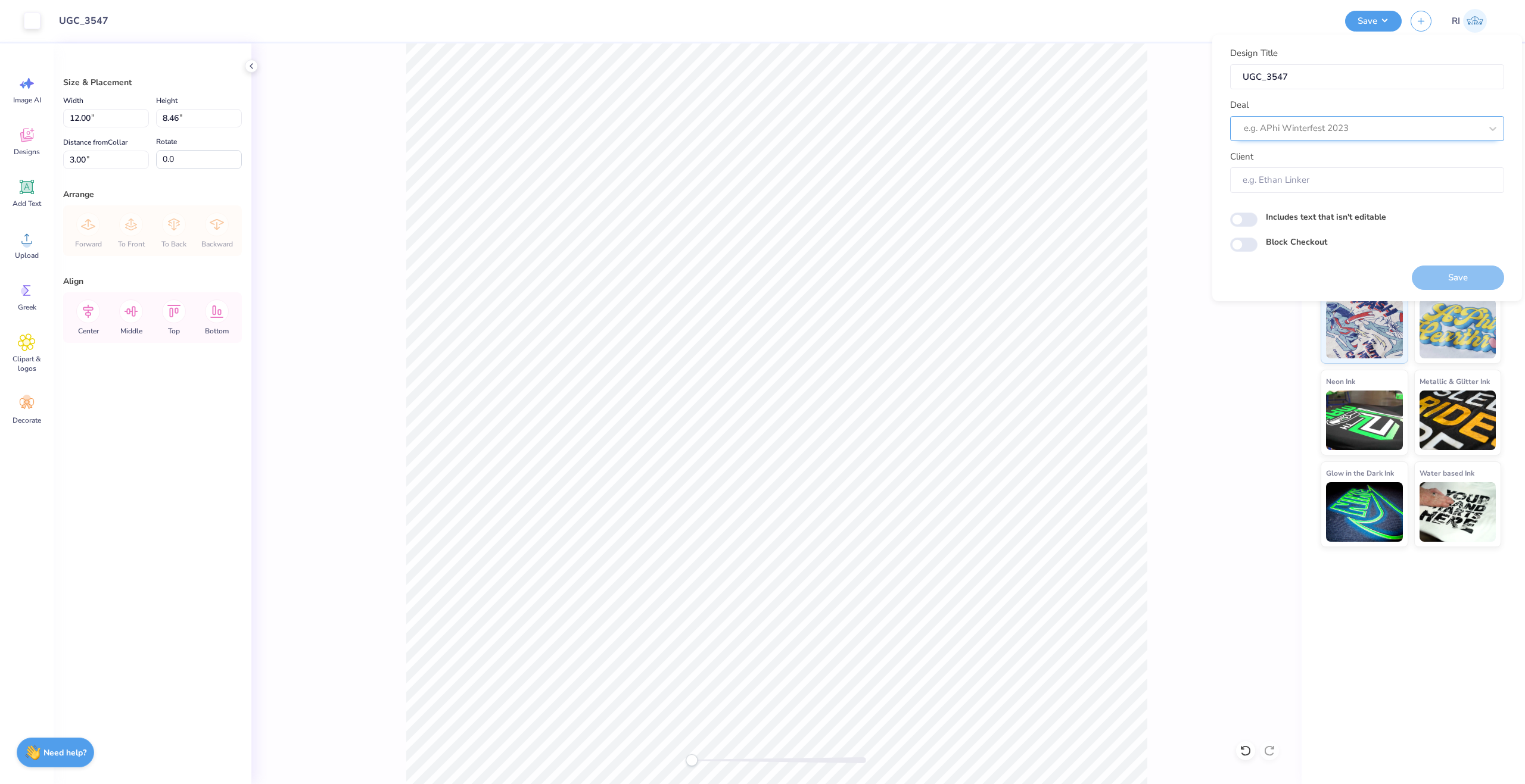
click at [1374, 120] on div "e.g. APhi Winterfest 2023" at bounding box center [1362, 128] width 239 height 18
click at [1280, 159] on div "UGC Designs" at bounding box center [1367, 160] width 264 height 20
type input "UGC"
type input "Design Tool Gallery User"
click at [1253, 245] on input "Block Checkout" at bounding box center [1244, 245] width 27 height 14
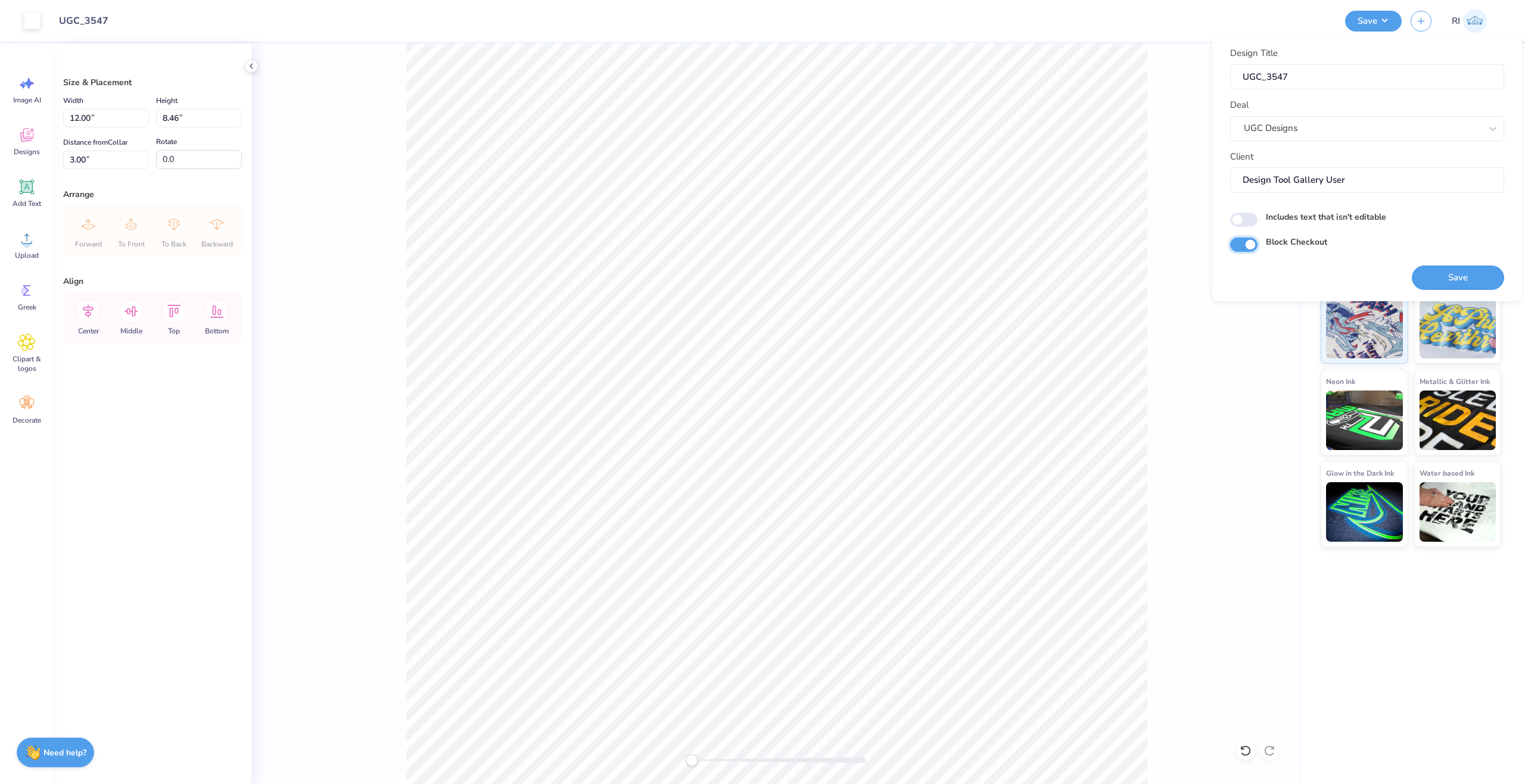
checkbox input "true"
click at [1434, 271] on button "Save" at bounding box center [1458, 277] width 93 height 24
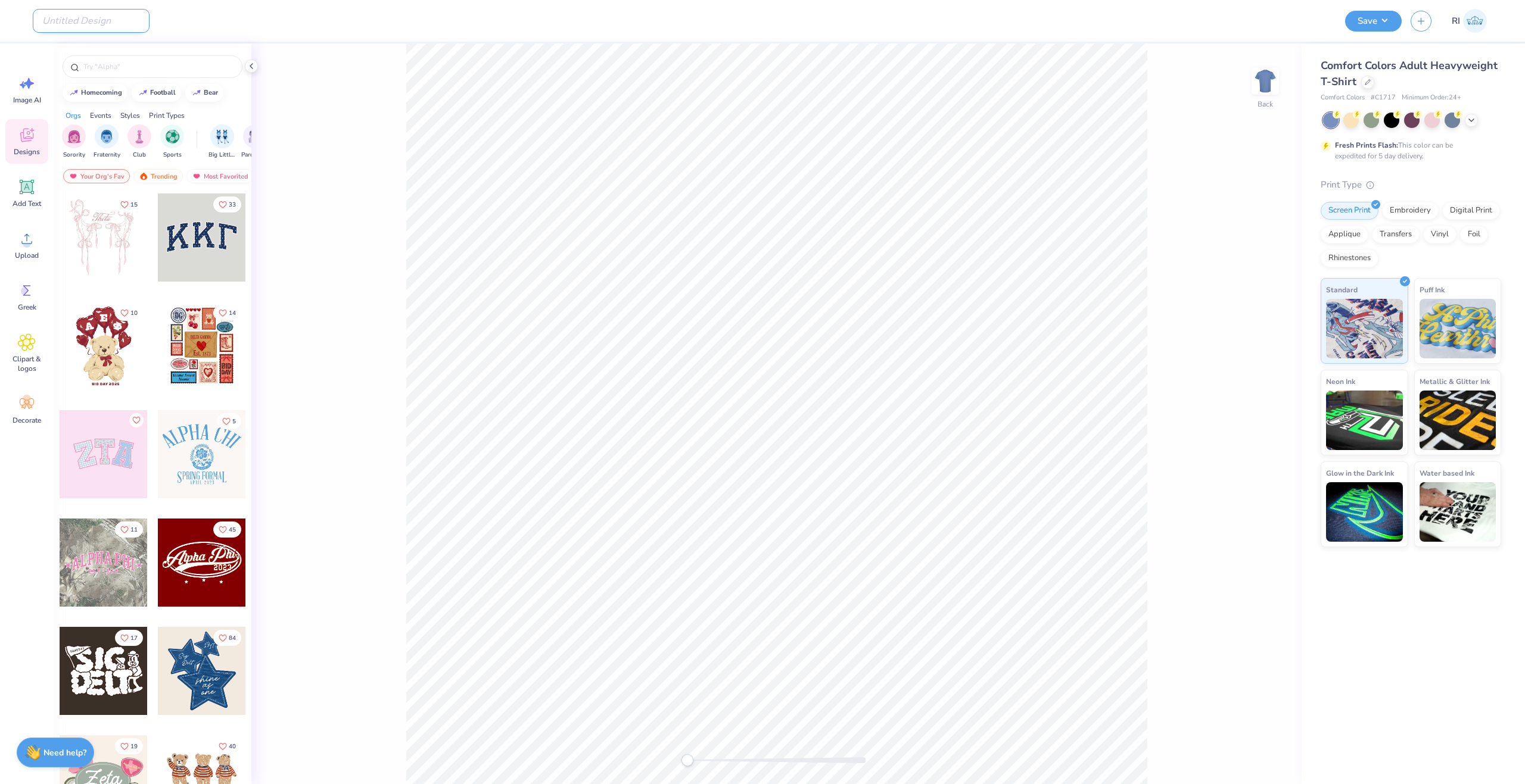
click at [93, 23] on input "Design Title" at bounding box center [91, 21] width 117 height 24
paste input "[URL][DOMAIN_NAME]"
type input "[URL][DOMAIN_NAME]"
paste input "UGC_3548"
drag, startPoint x: 112, startPoint y: 19, endPoint x: 122, endPoint y: 18, distance: 10.0
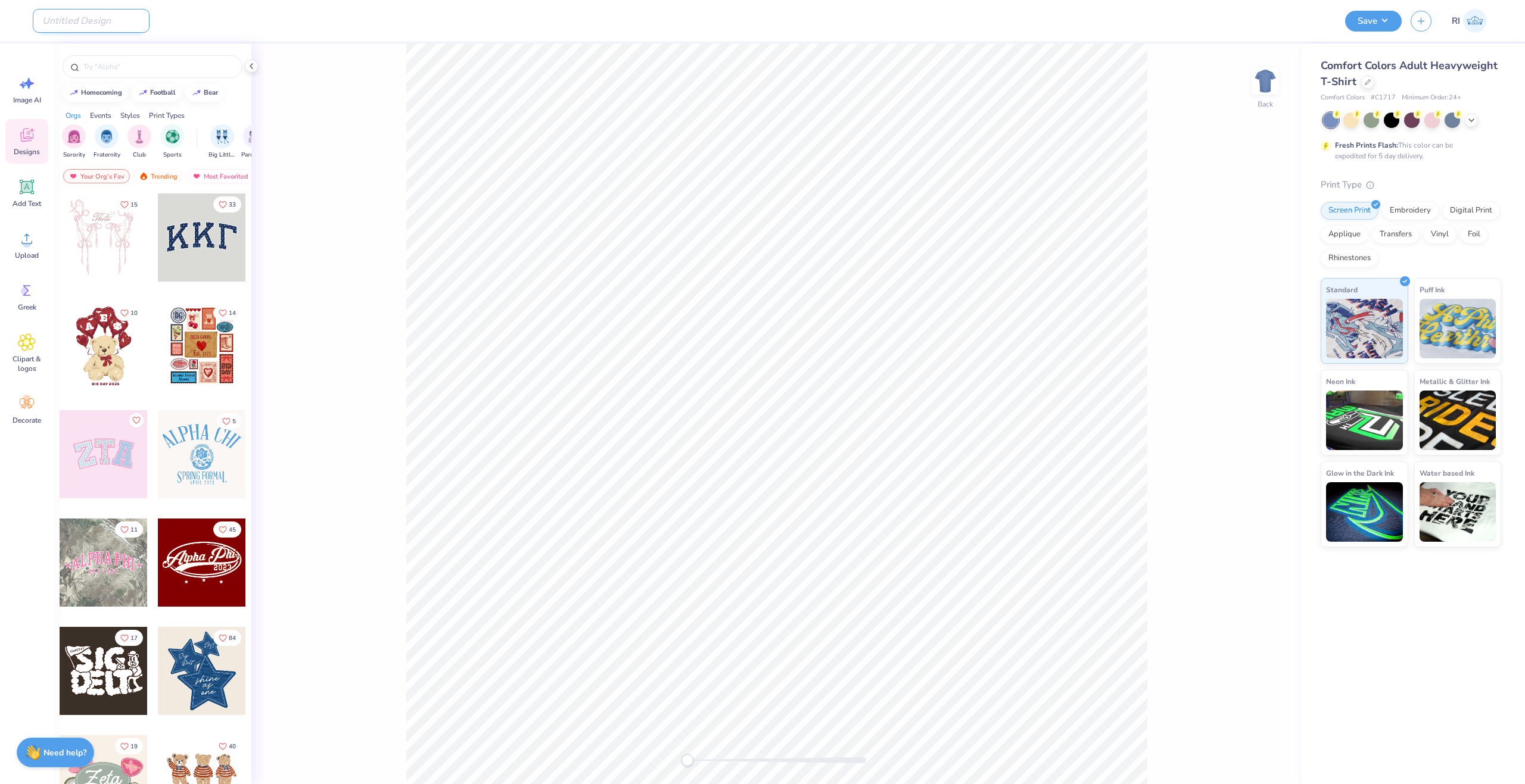
click at [112, 19] on input "Design Title" at bounding box center [91, 21] width 117 height 24
type input "UGC_3548"
click at [1366, 84] on icon at bounding box center [1367, 81] width 6 height 6
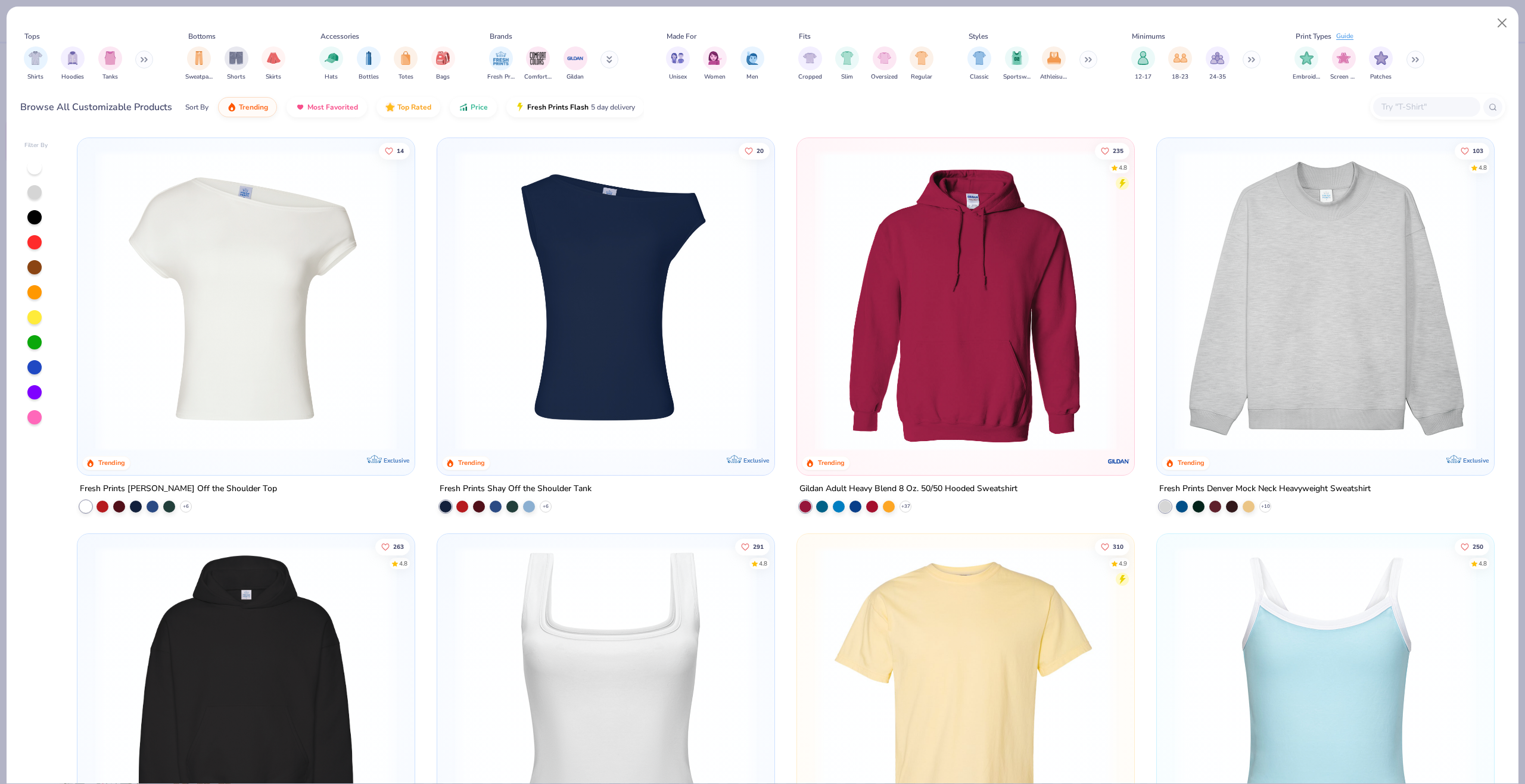
click at [1414, 100] on div at bounding box center [1437, 107] width 135 height 26
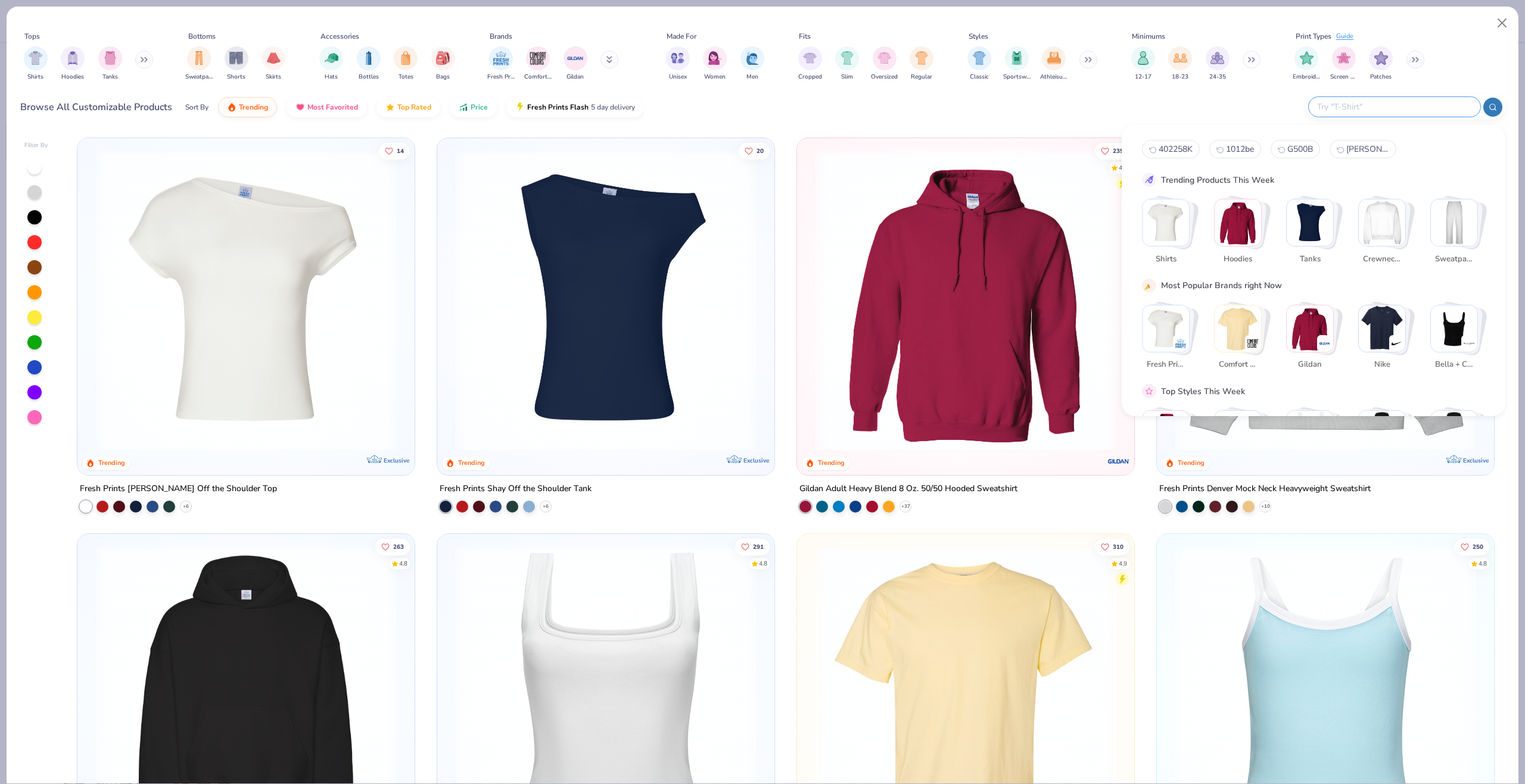
paste input "G500"
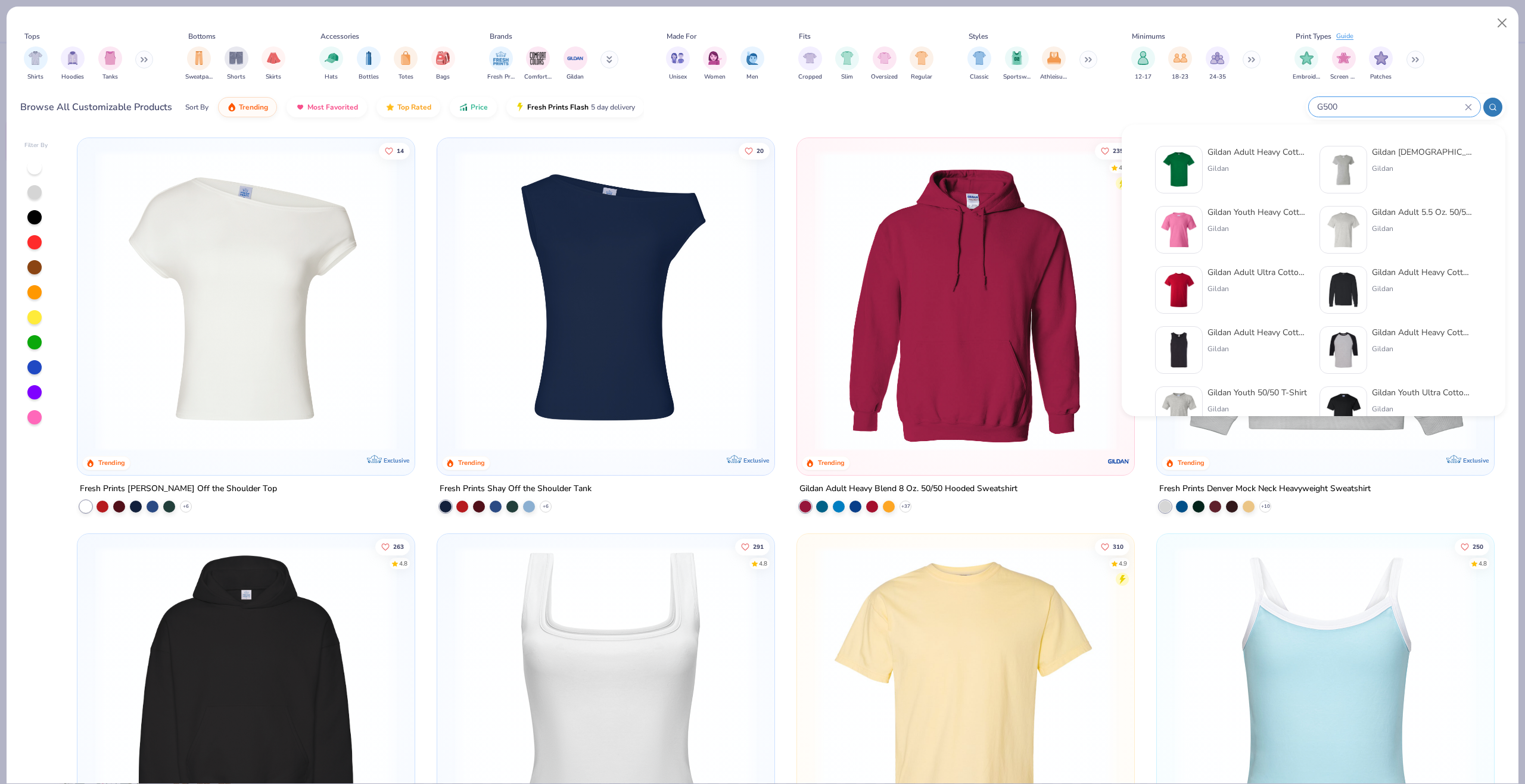
type input "G500"
click at [1199, 163] on div at bounding box center [1179, 170] width 48 height 48
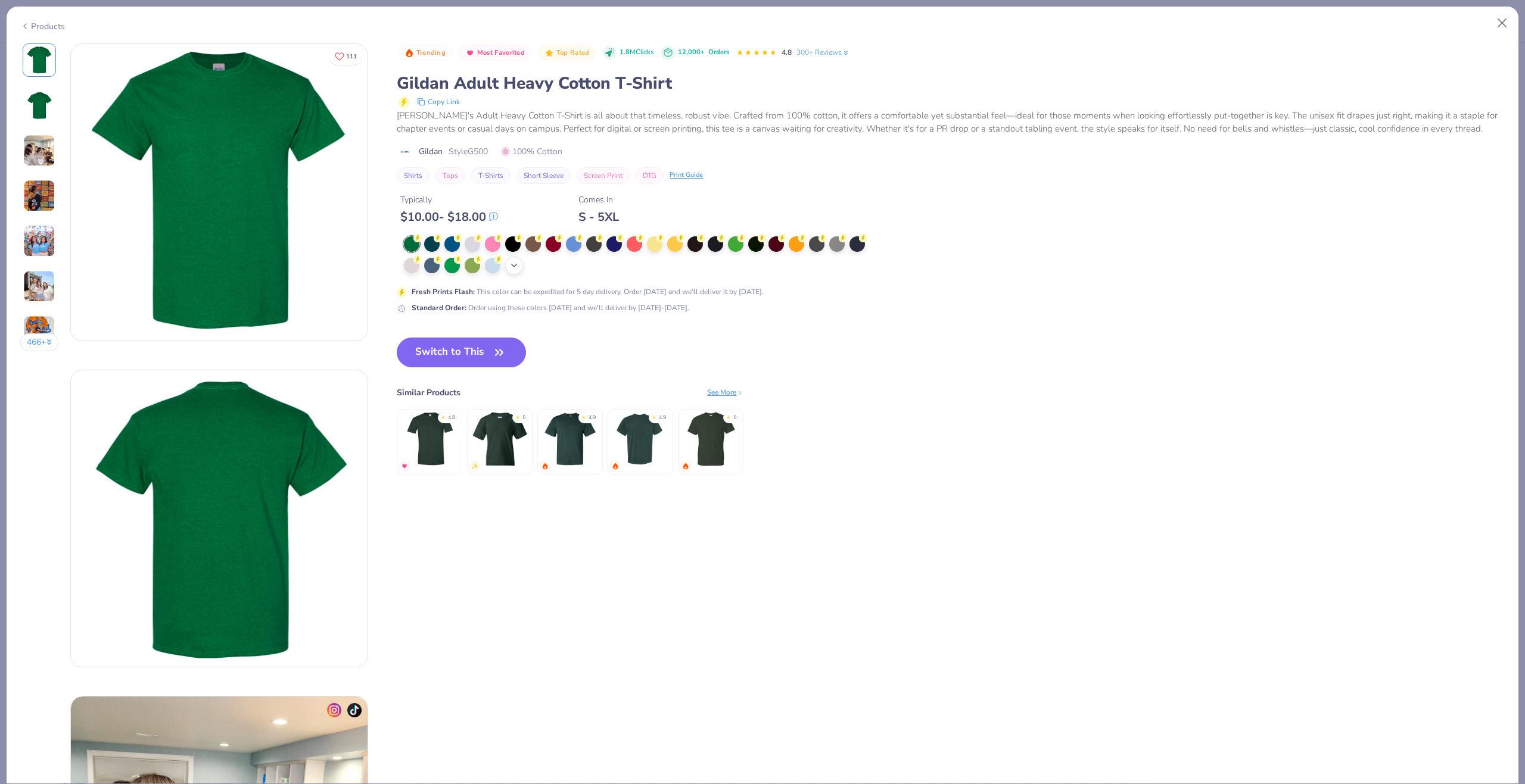
click at [516, 266] on polyline at bounding box center [514, 266] width 5 height 2
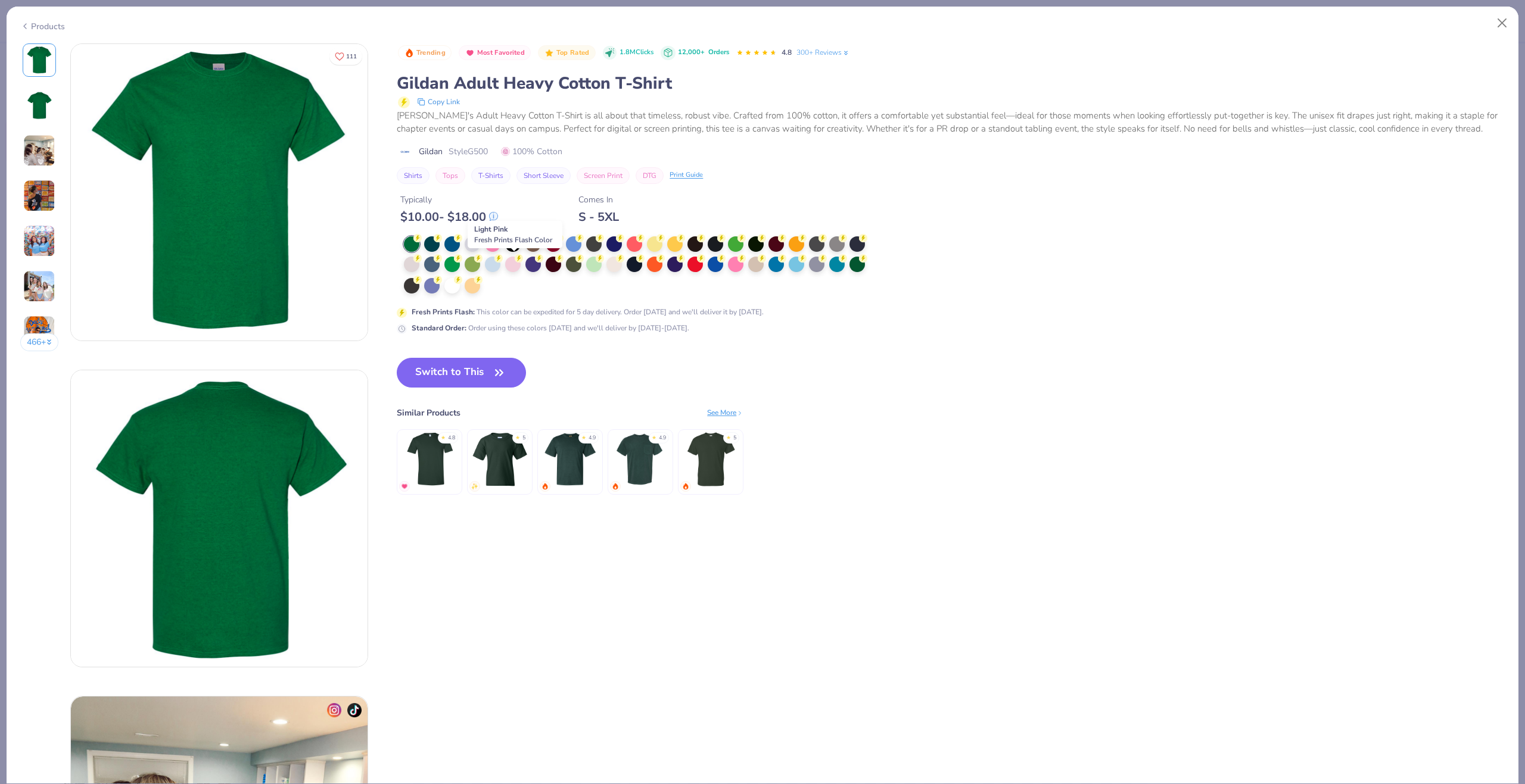
click at [516, 266] on div at bounding box center [513, 264] width 16 height 16
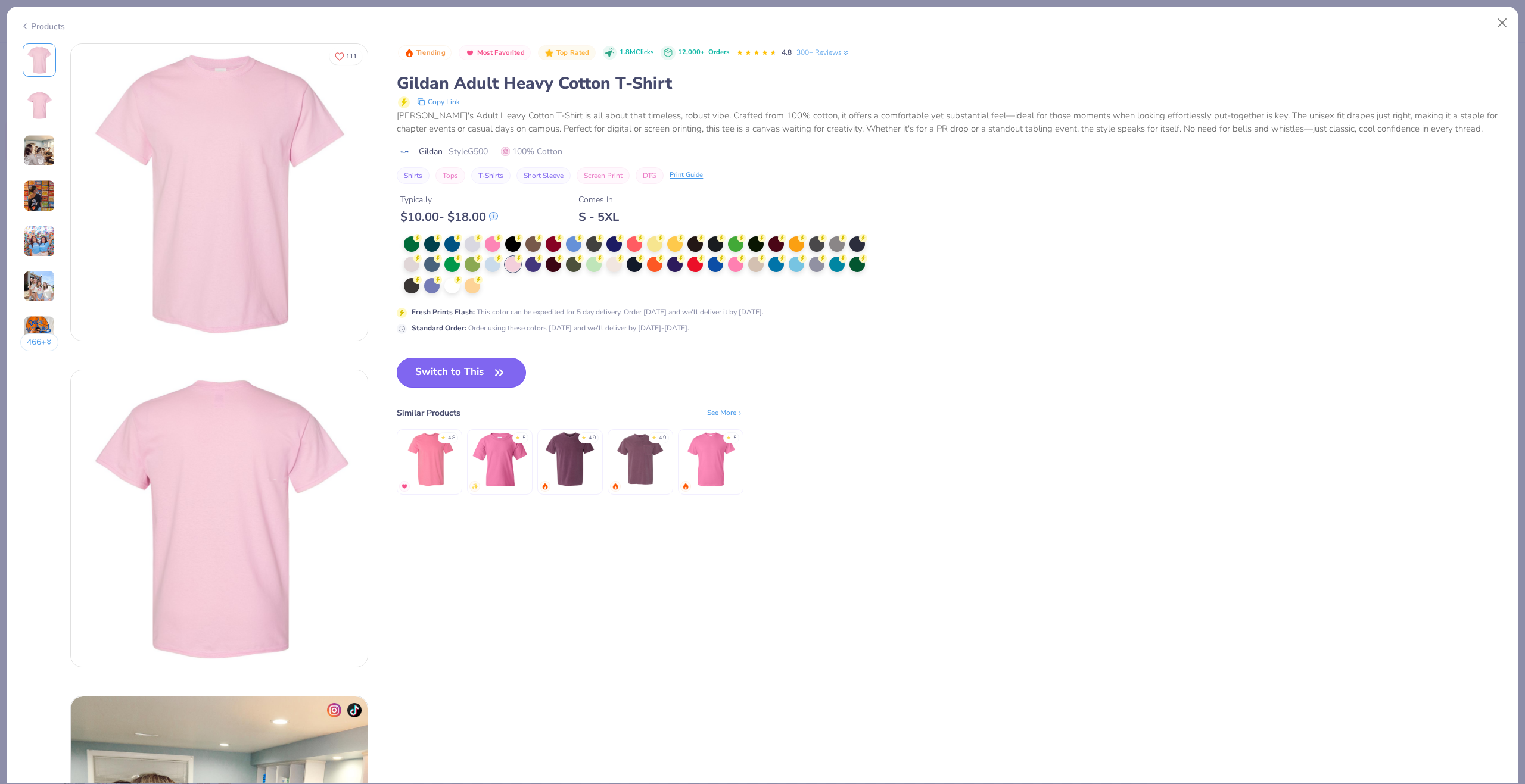
click at [512, 372] on button "Switch to This" at bounding box center [461, 373] width 130 height 30
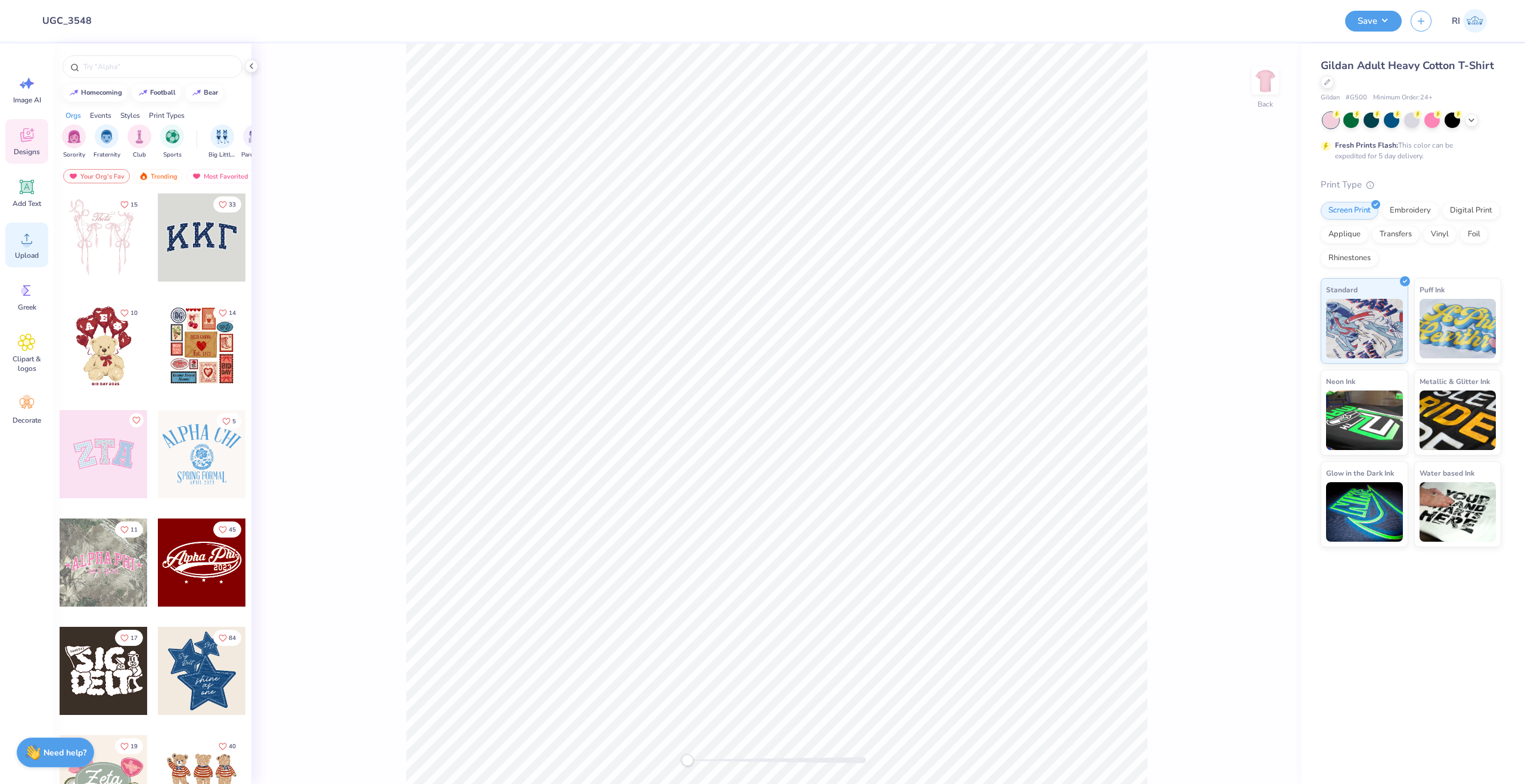
click at [29, 239] on icon at bounding box center [27, 239] width 18 height 18
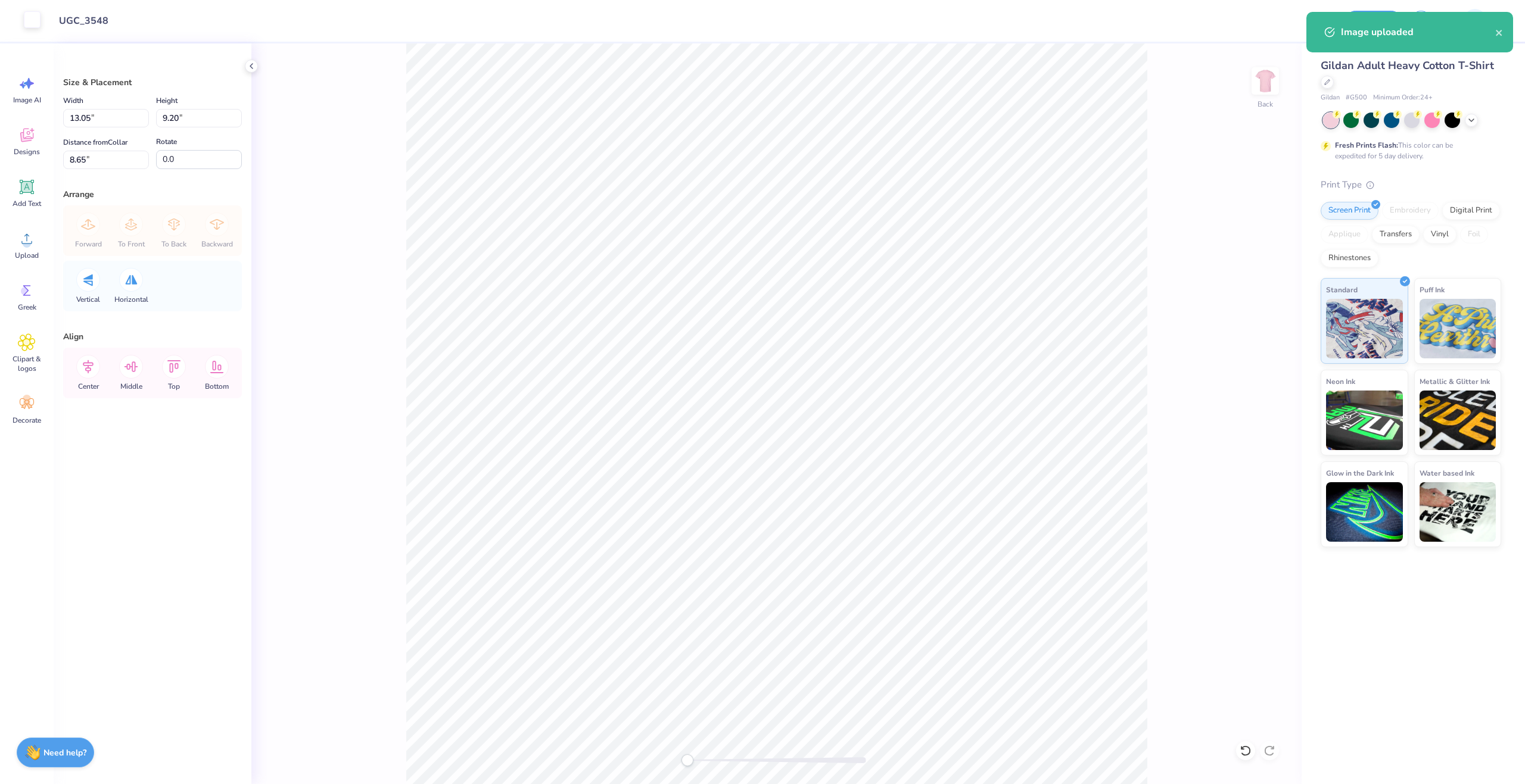
click at [30, 25] on div at bounding box center [32, 20] width 17 height 17
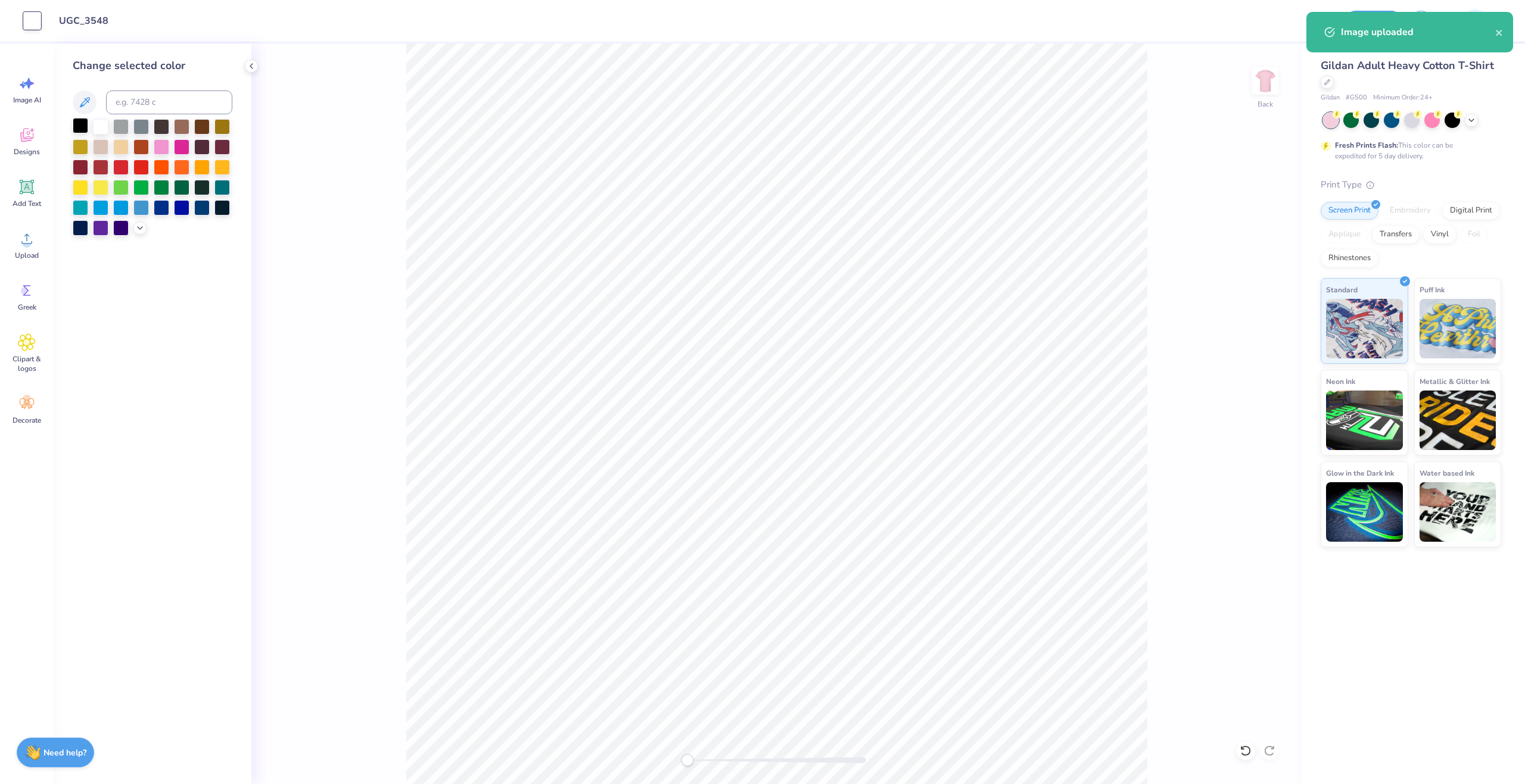
click at [82, 122] on div at bounding box center [81, 126] width 16 height 16
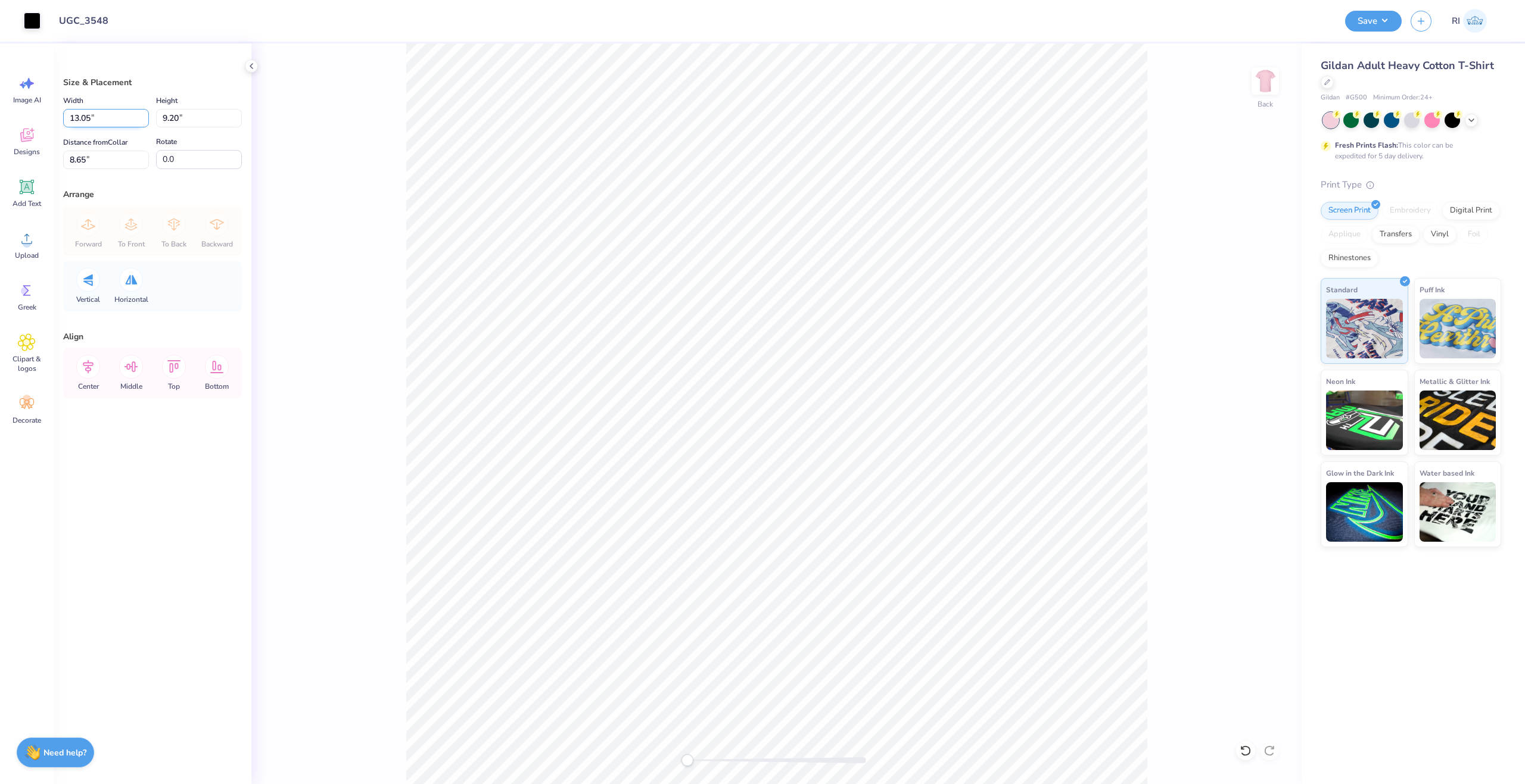
click at [107, 115] on input "13.05" at bounding box center [106, 118] width 86 height 18
type input "11.08"
type input "7.81"
click at [109, 163] on input "9.34" at bounding box center [106, 159] width 86 height 18
type input "3"
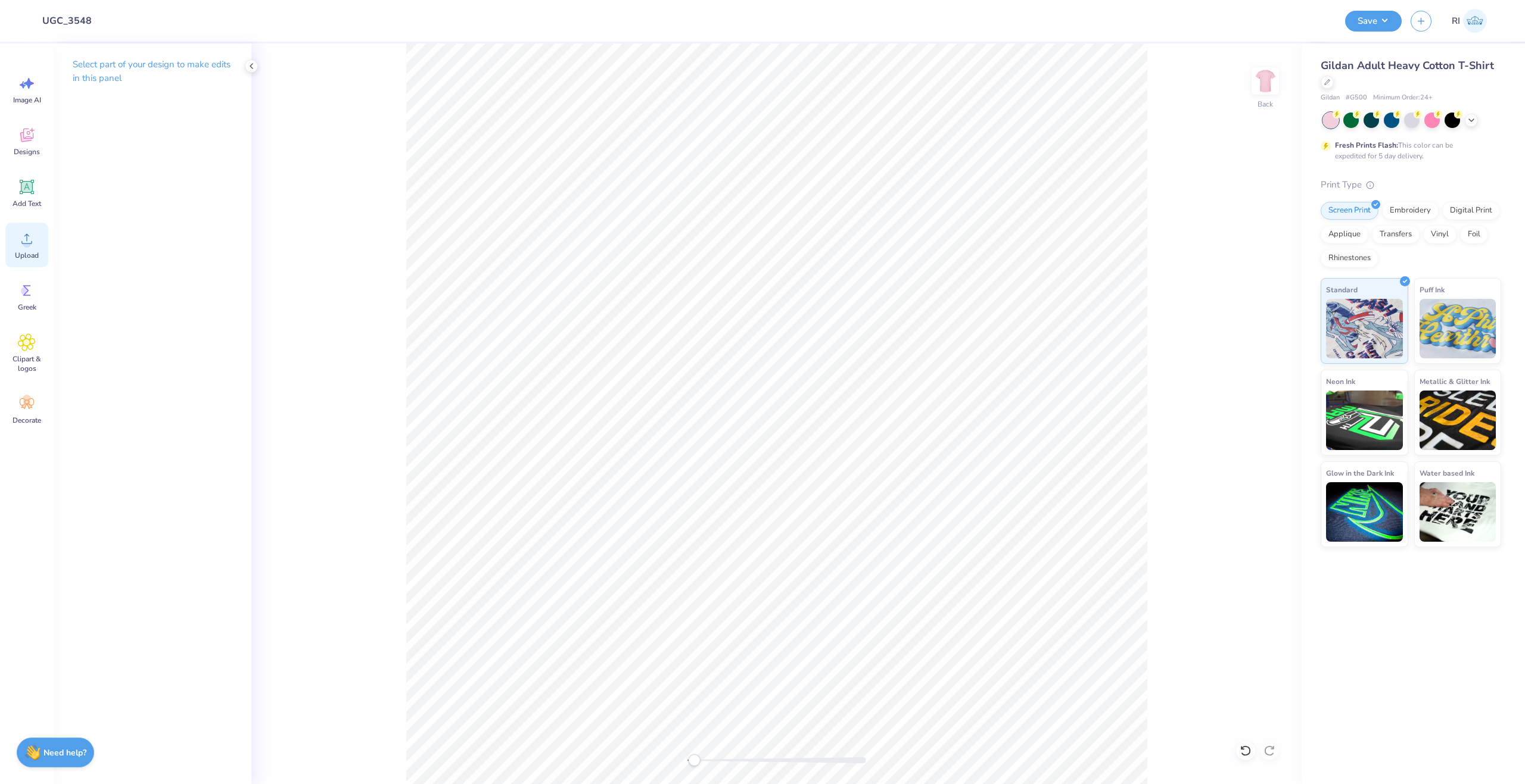
click at [24, 246] on circle at bounding box center [27, 243] width 8 height 8
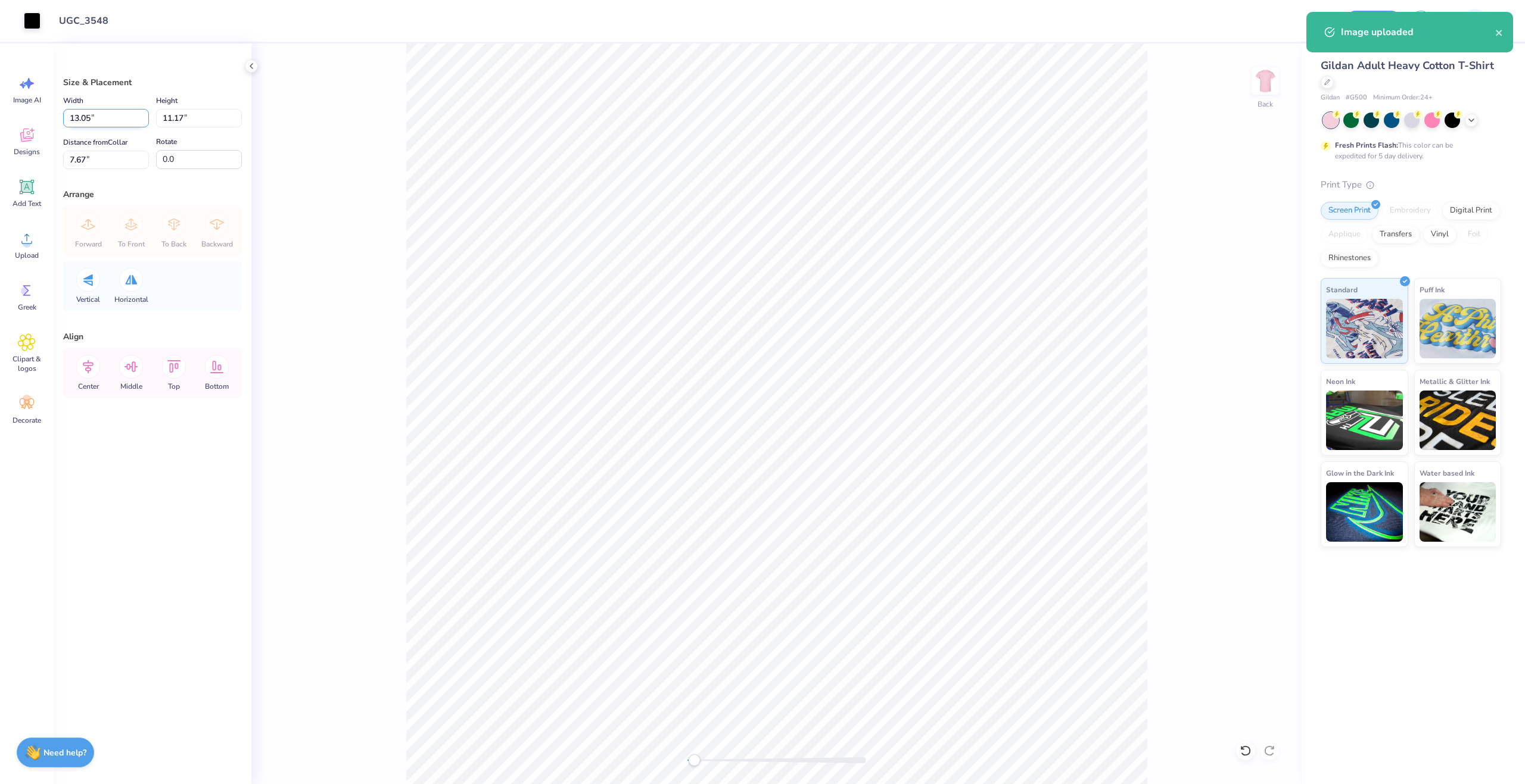
click at [100, 116] on input "13.05" at bounding box center [106, 118] width 86 height 18
type input "11.00"
type input "9.42"
click at [96, 165] on input "8.54" at bounding box center [106, 159] width 86 height 18
type input "3"
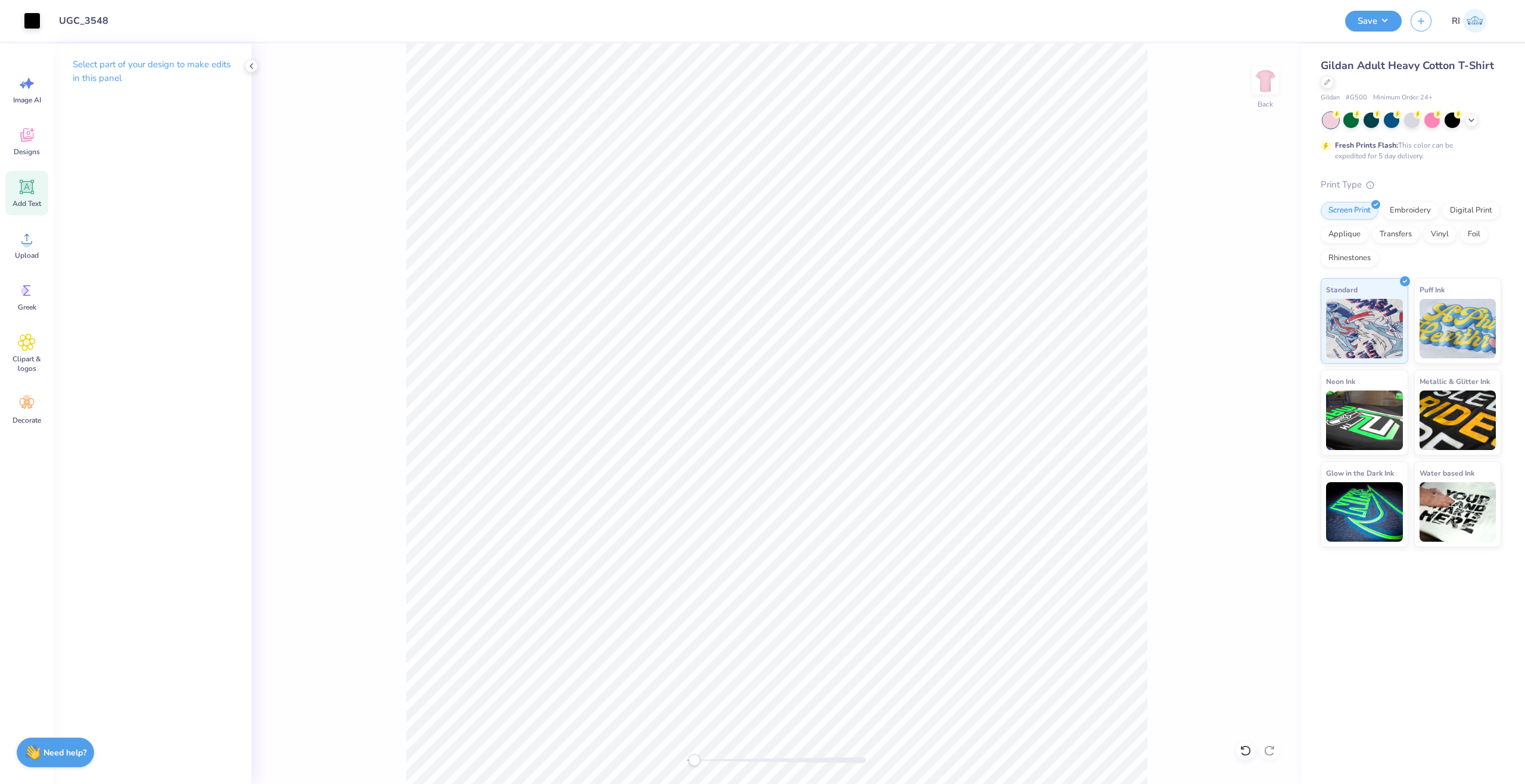
click at [20, 187] on icon at bounding box center [27, 187] width 18 height 18
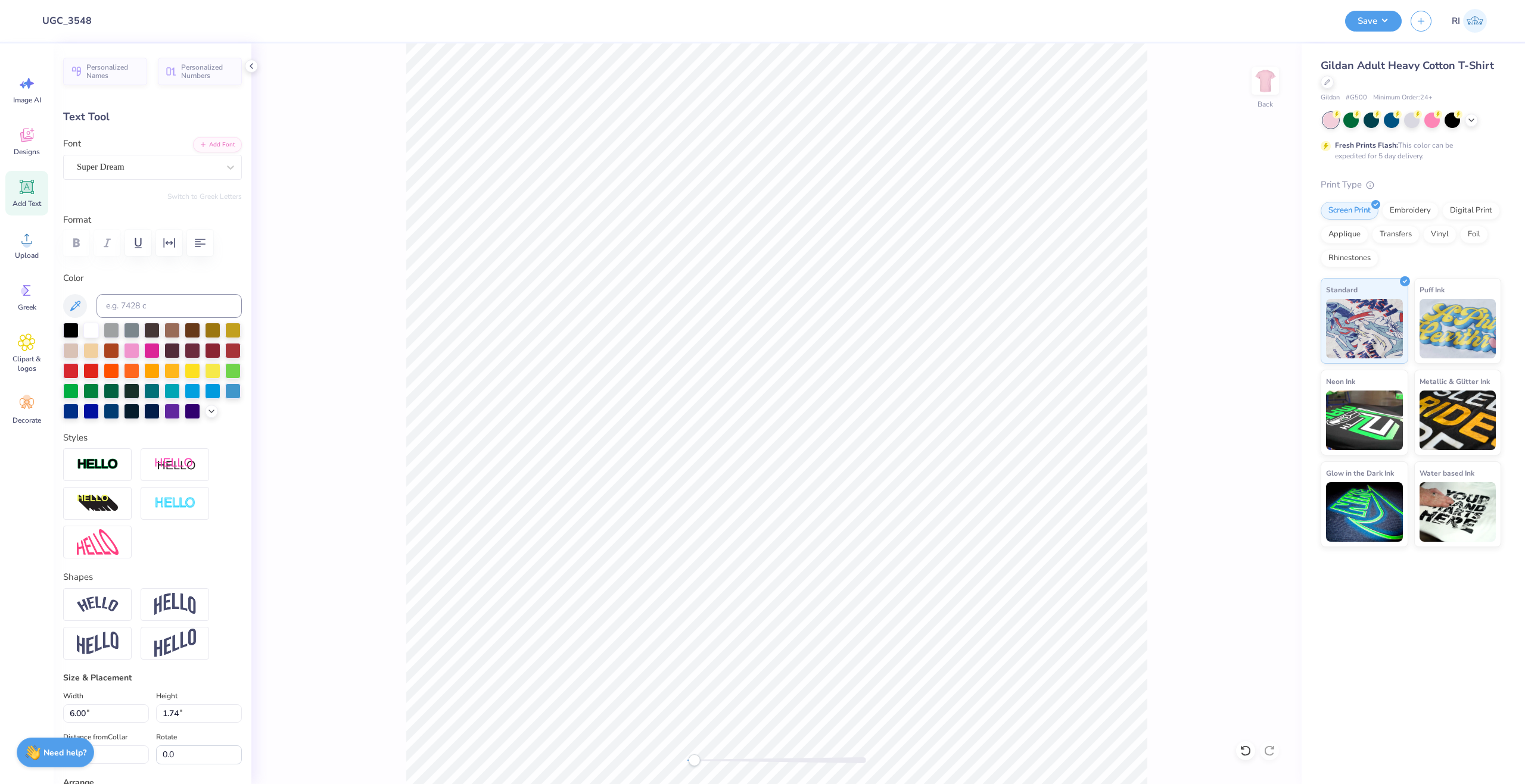
drag, startPoint x: 187, startPoint y: 363, endPoint x: 196, endPoint y: 193, distance: 170.2
click at [159, 363] on div at bounding box center [152, 371] width 16 height 16
click at [202, 152] on div "Font Super Dream" at bounding box center [152, 159] width 178 height 43
click at [204, 150] on button "Add Font" at bounding box center [217, 144] width 49 height 16
click at [199, 142] on icon "button" at bounding box center [203, 144] width 7 height 7
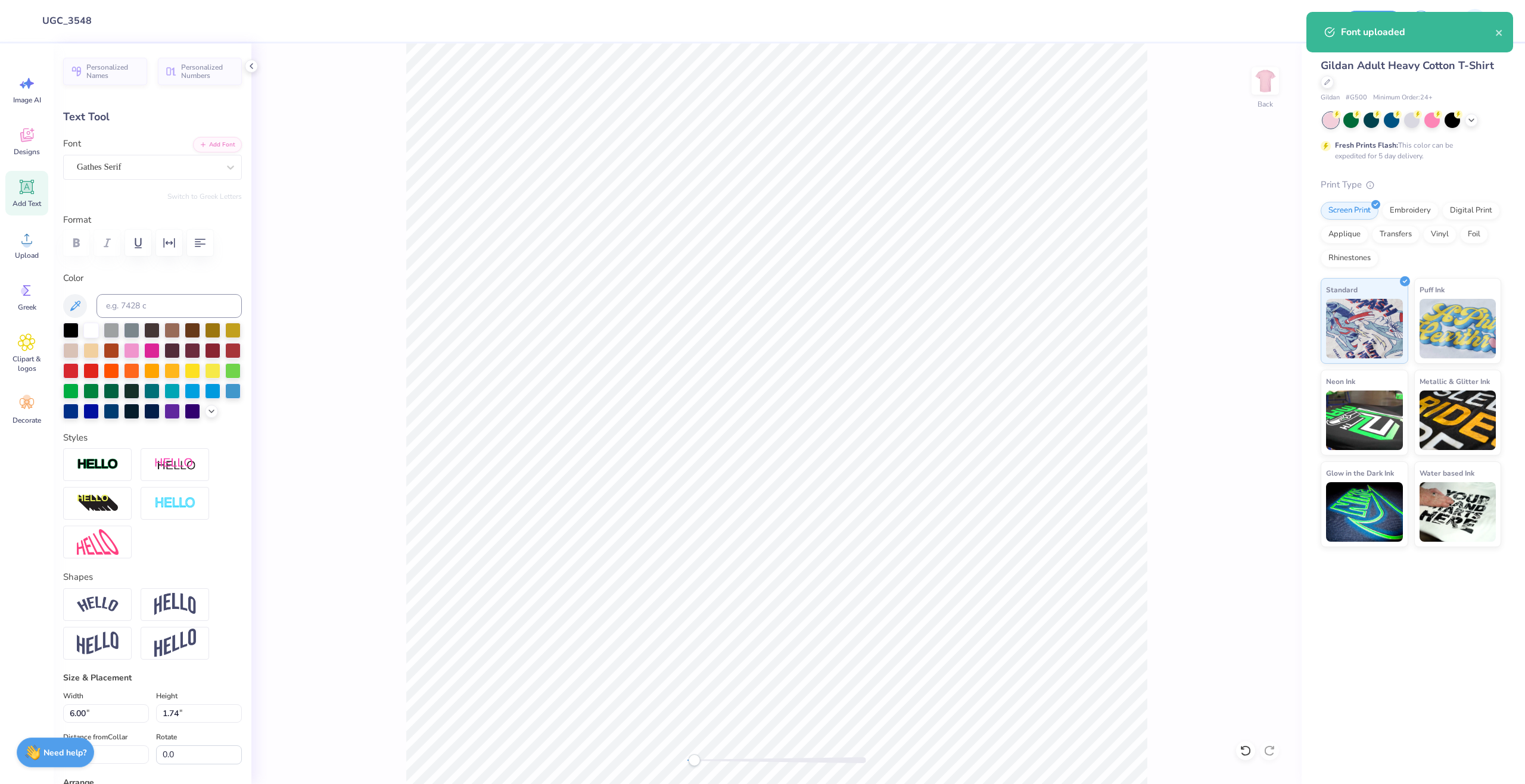
scroll to position [10, 2]
type textarea "ZETA"
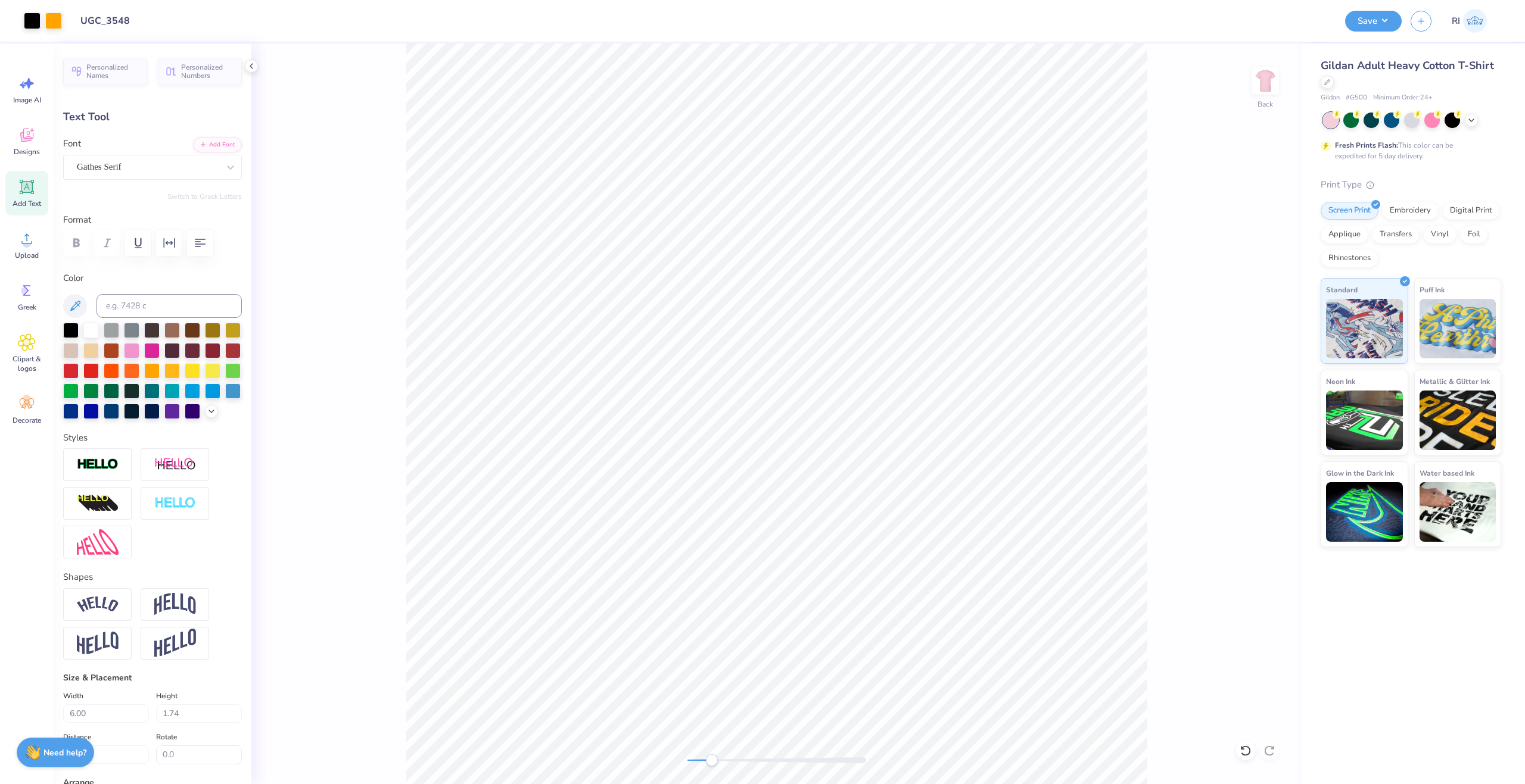
type input "4.25"
type input "1.83"
type input "3.79"
type input "4.72"
type input "2.04"
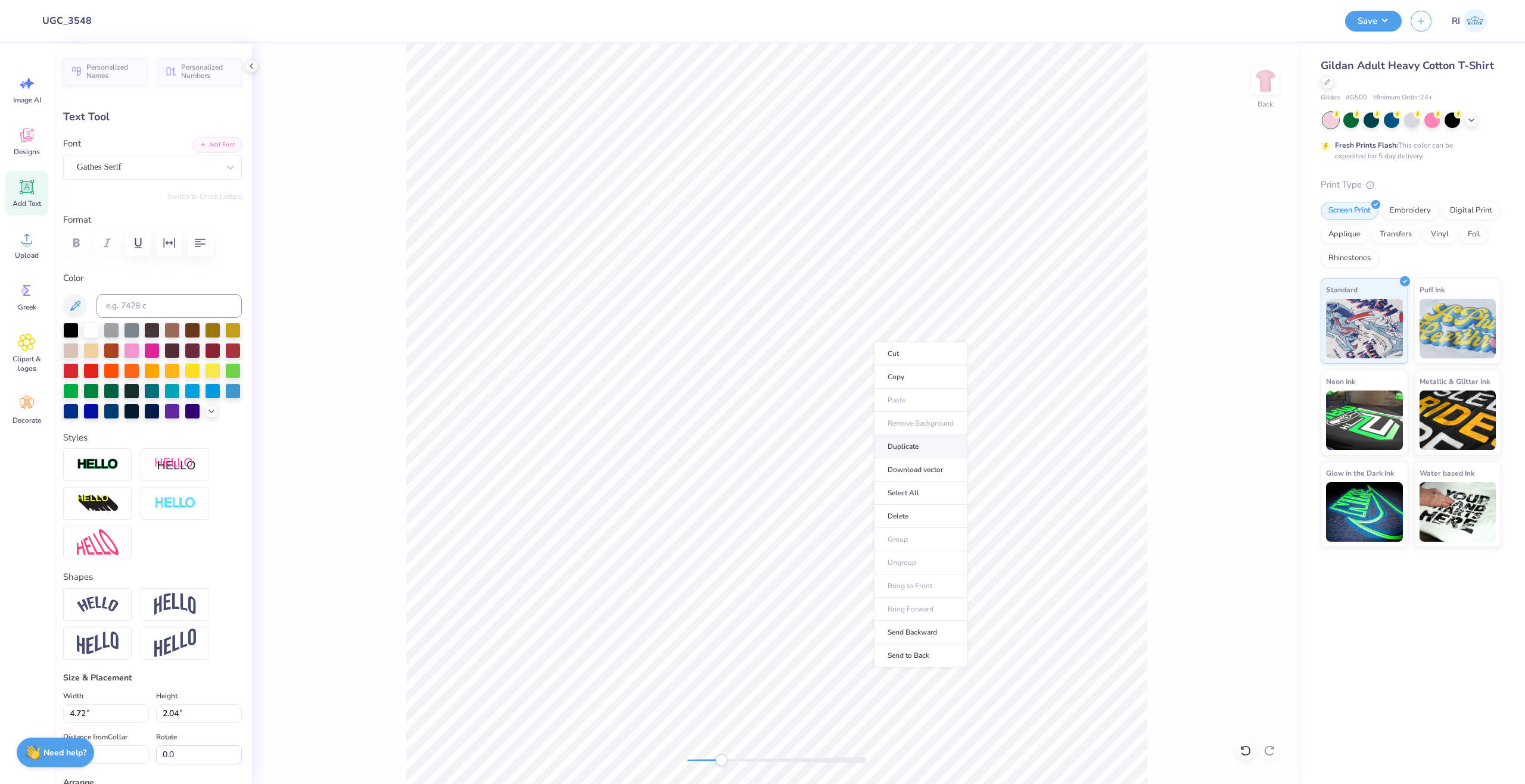
click at [923, 452] on li "Duplicate" at bounding box center [920, 447] width 94 height 23
type input "4.59"
type textarea "TAU"
click at [790, 433] on li "Duplicate" at bounding box center [791, 431] width 94 height 23
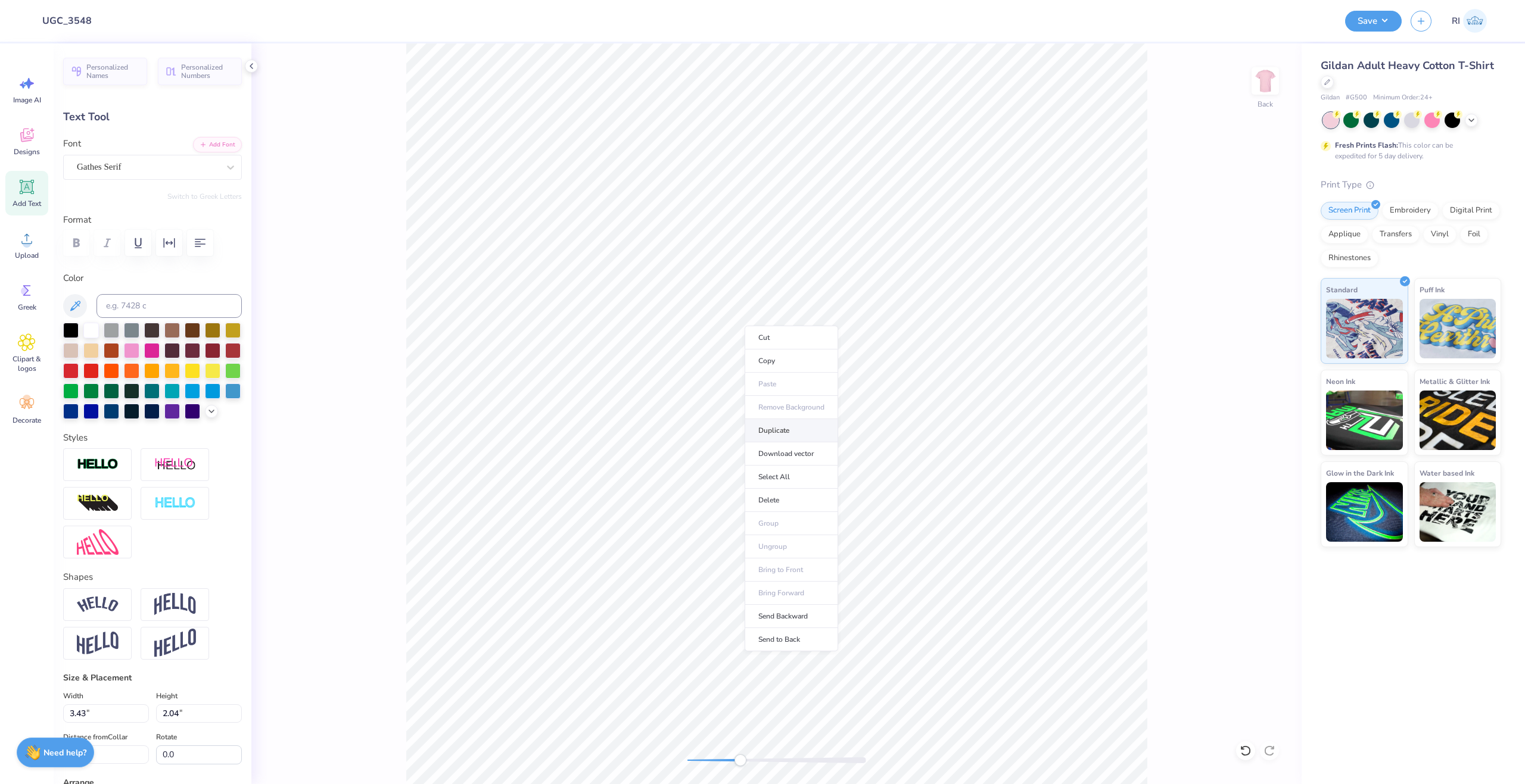
type input "6.92"
type textarea "ALPHA"
click at [830, 560] on li "Duplicate" at bounding box center [827, 560] width 94 height 23
type input "9.27"
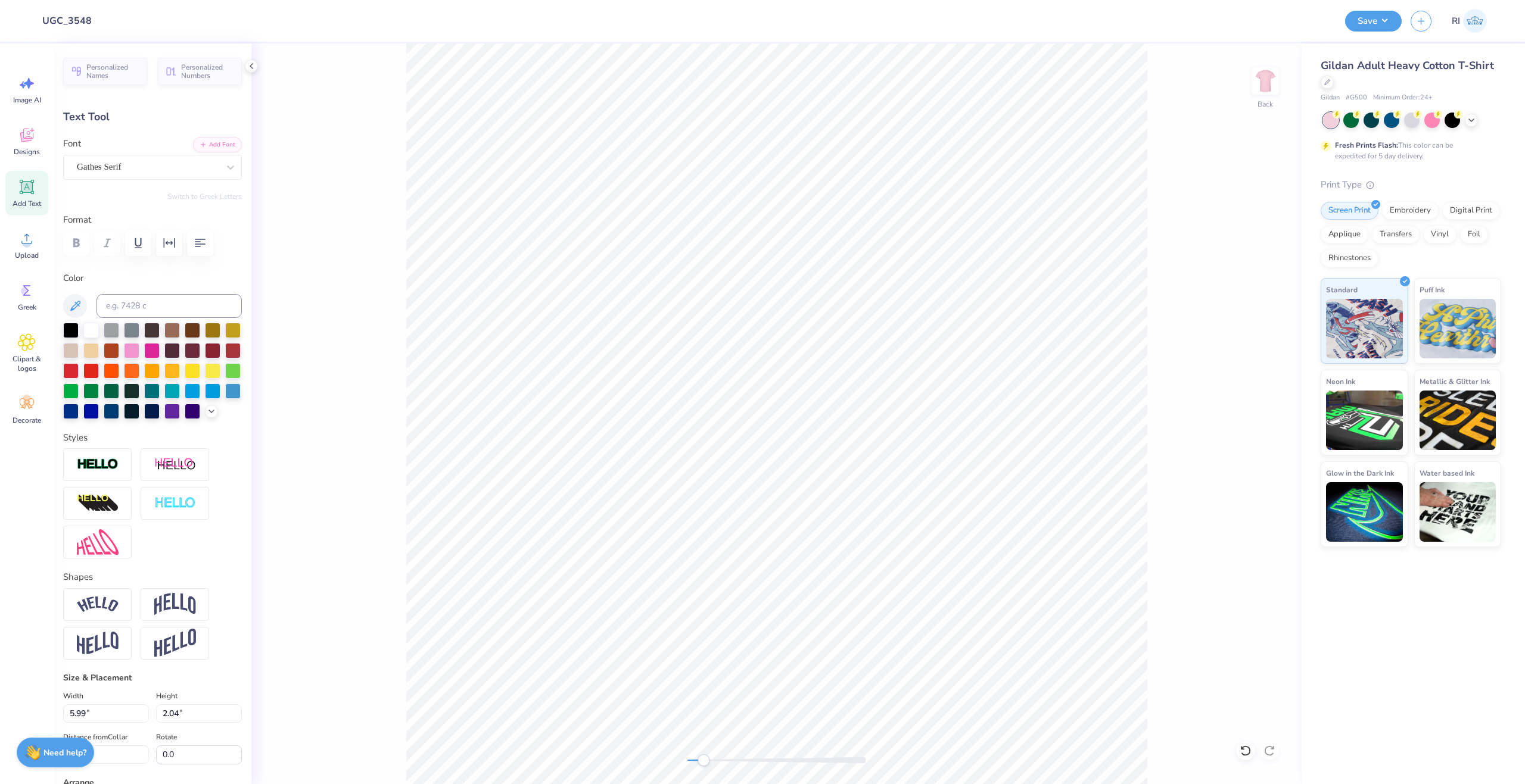
scroll to position [10, 3]
type textarea "THINK PINK"
type input "3.07"
type input "0.59"
type input "11.18"
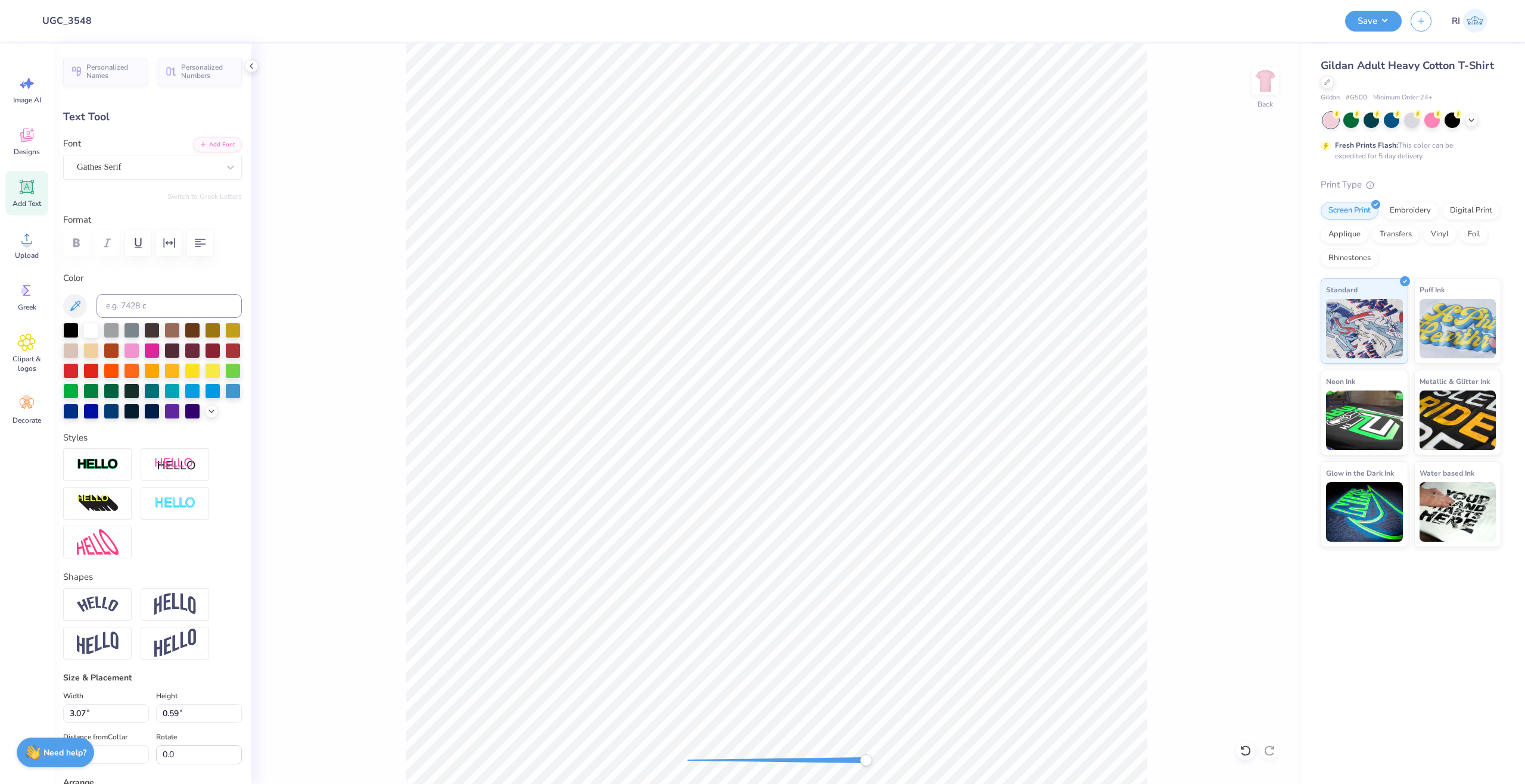
type input "3.20"
type input "0.61"
type input "11.15"
paste textarea "®"
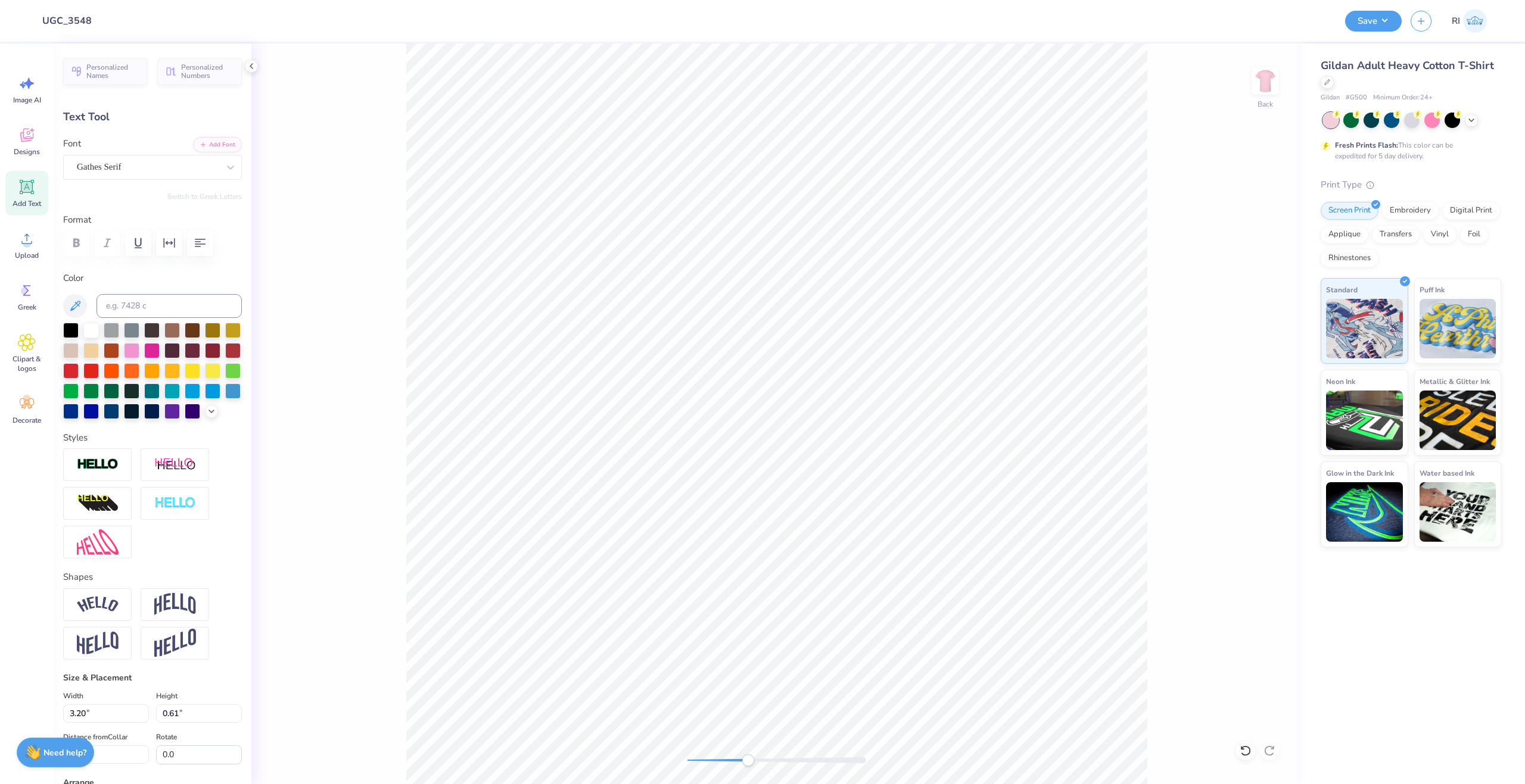
type textarea "THINK PINK"
click at [839, 567] on li "Duplicate" at bounding box center [827, 560] width 94 height 23
type input "12.15"
paste textarea "®"
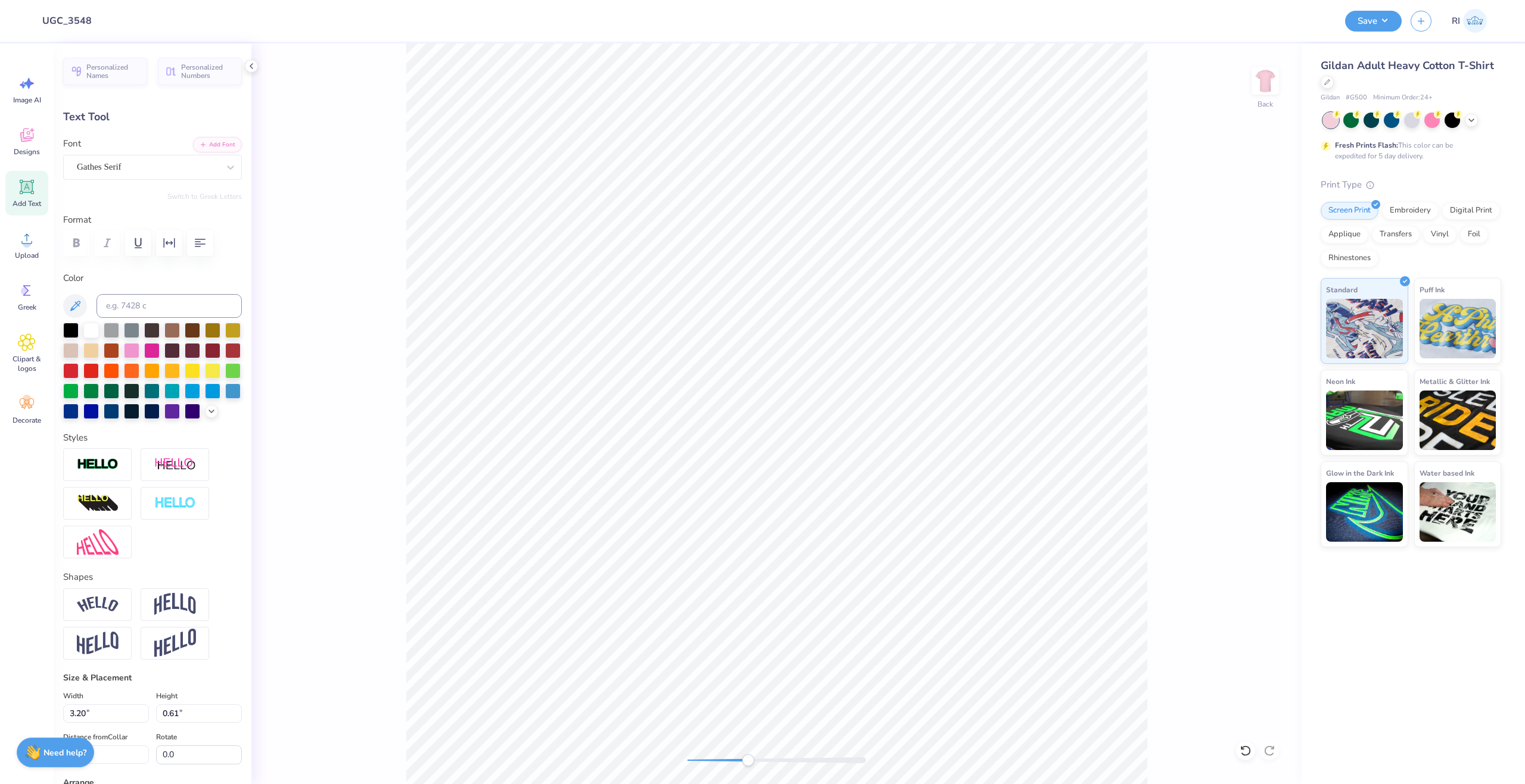
paste textarea
type textarea "®"
type input "0.17"
type input "0.18"
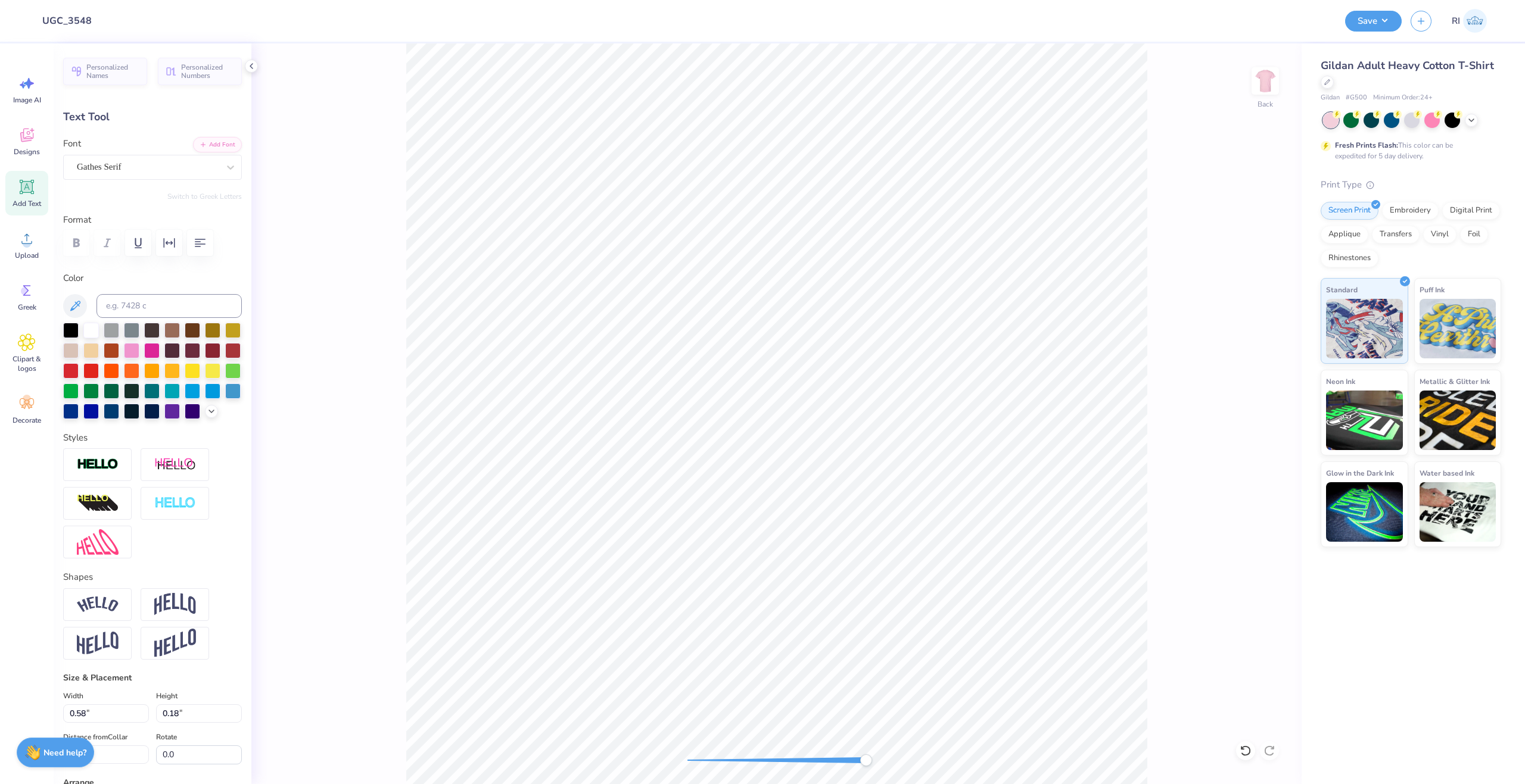
type input "11.17"
type input "0.20"
type input "0.21"
type input "11.15"
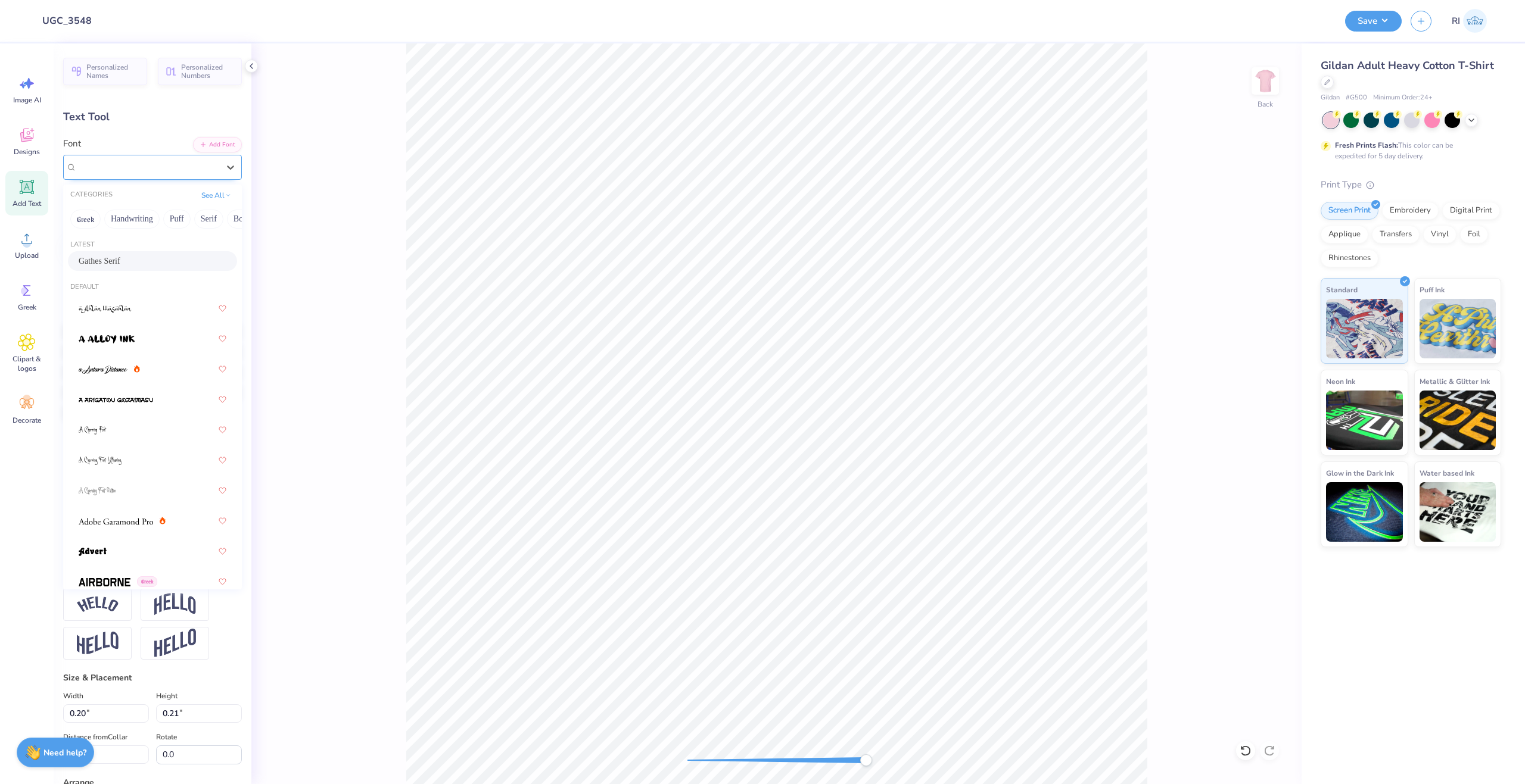
click at [157, 172] on div "Gathes Serif" at bounding box center [148, 166] width 144 height 18
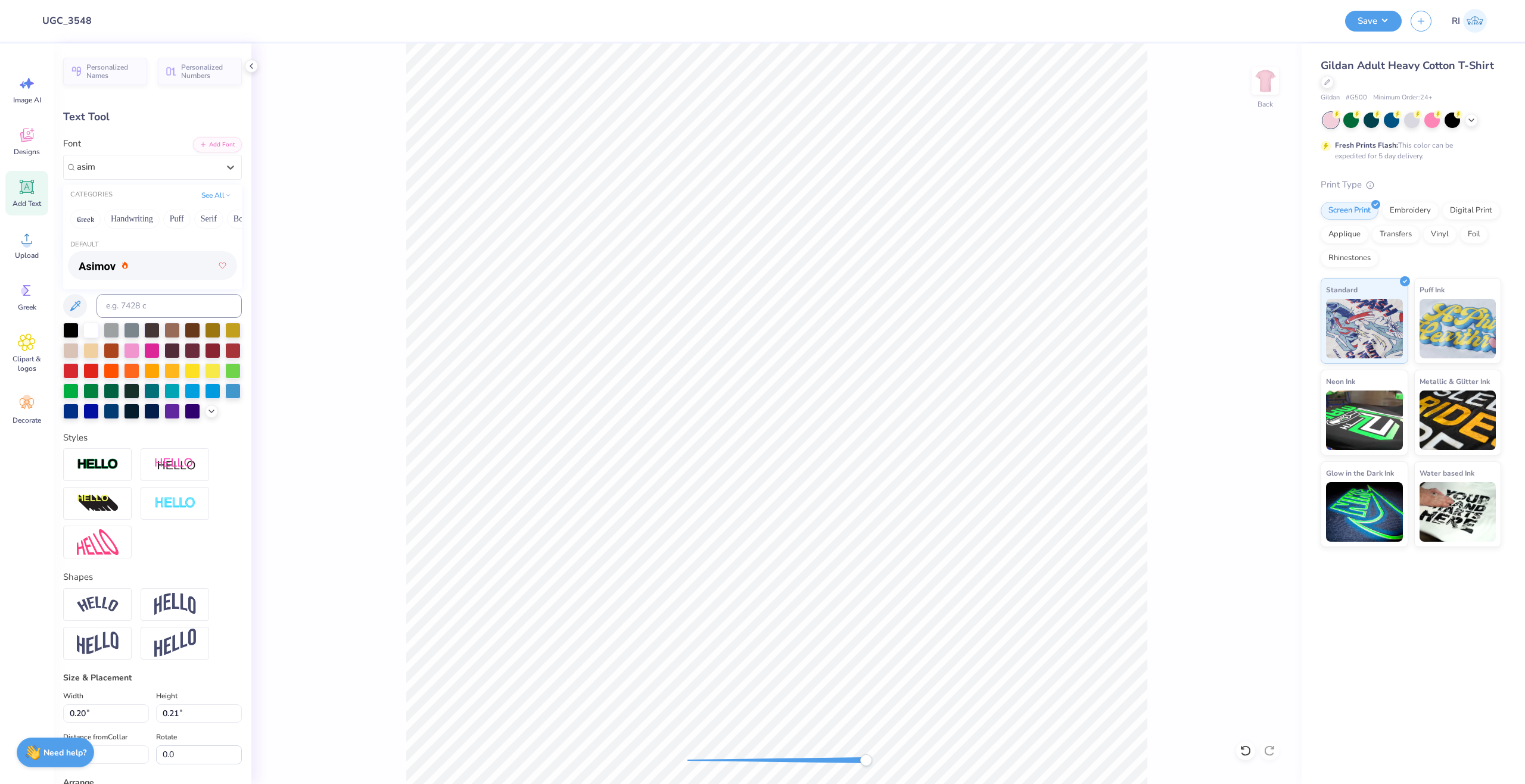
click at [150, 261] on div at bounding box center [153, 266] width 148 height 21
type input "asim"
type input "3.20"
type input "0.61"
click at [526, 561] on li "Duplicate" at bounding box center [517, 560] width 94 height 23
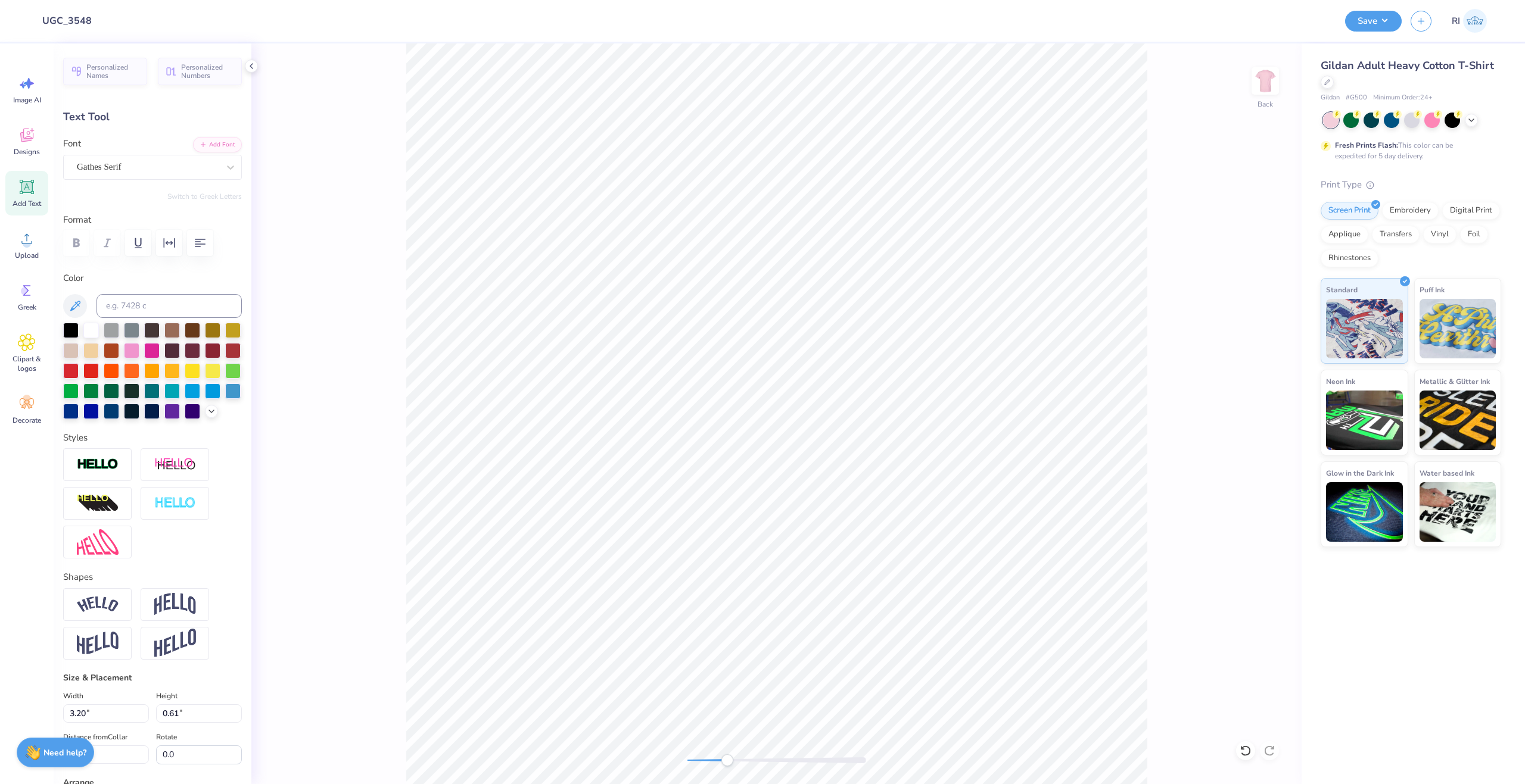
type input "12.15"
type textarea "s"
type textarea "est"
type input "1.01"
type input "12.78"
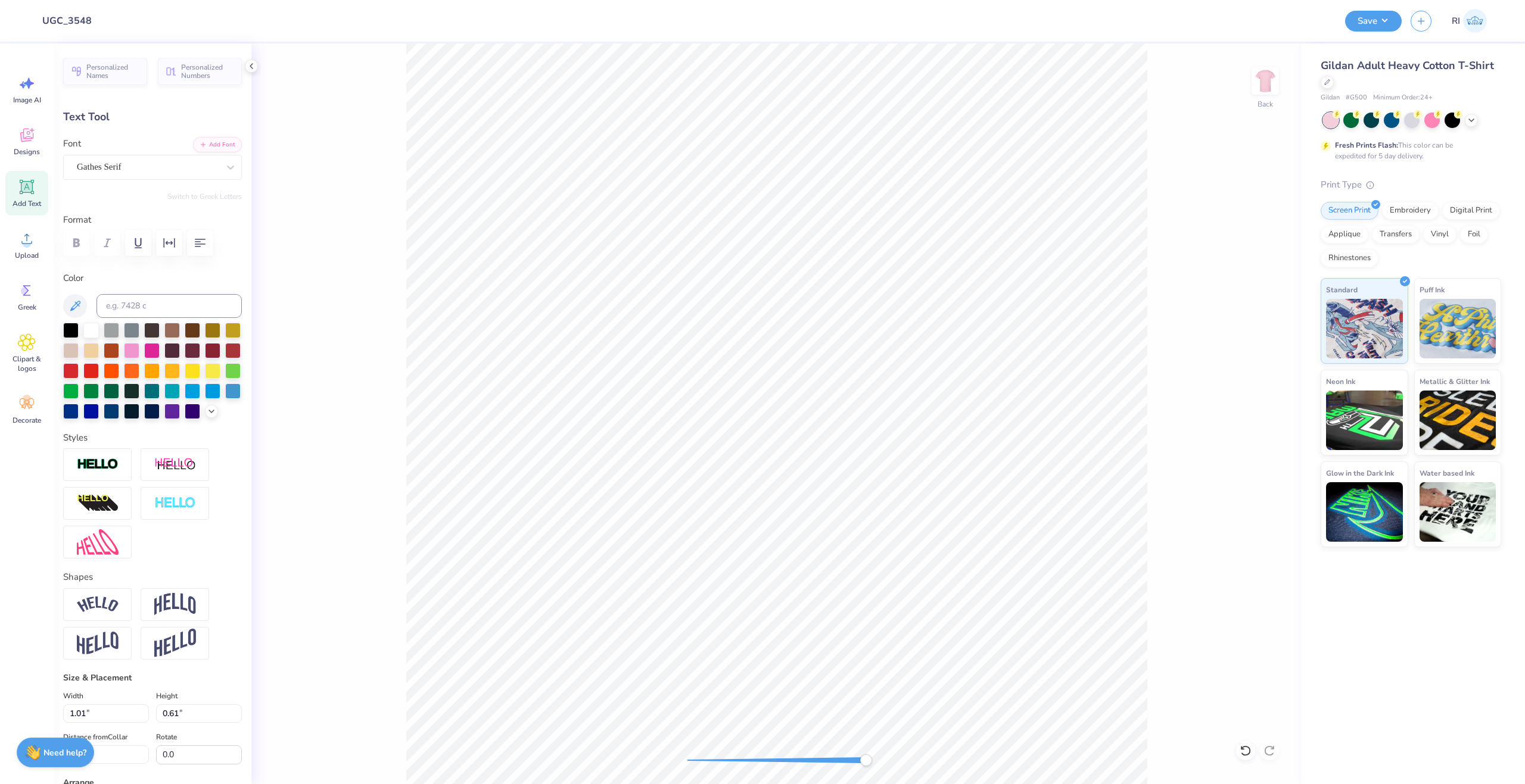
type input "0.81"
type input "0.49"
click at [808, 561] on li "Duplicate" at bounding box center [807, 560] width 94 height 23
type input "12.10"
type textarea "1898"
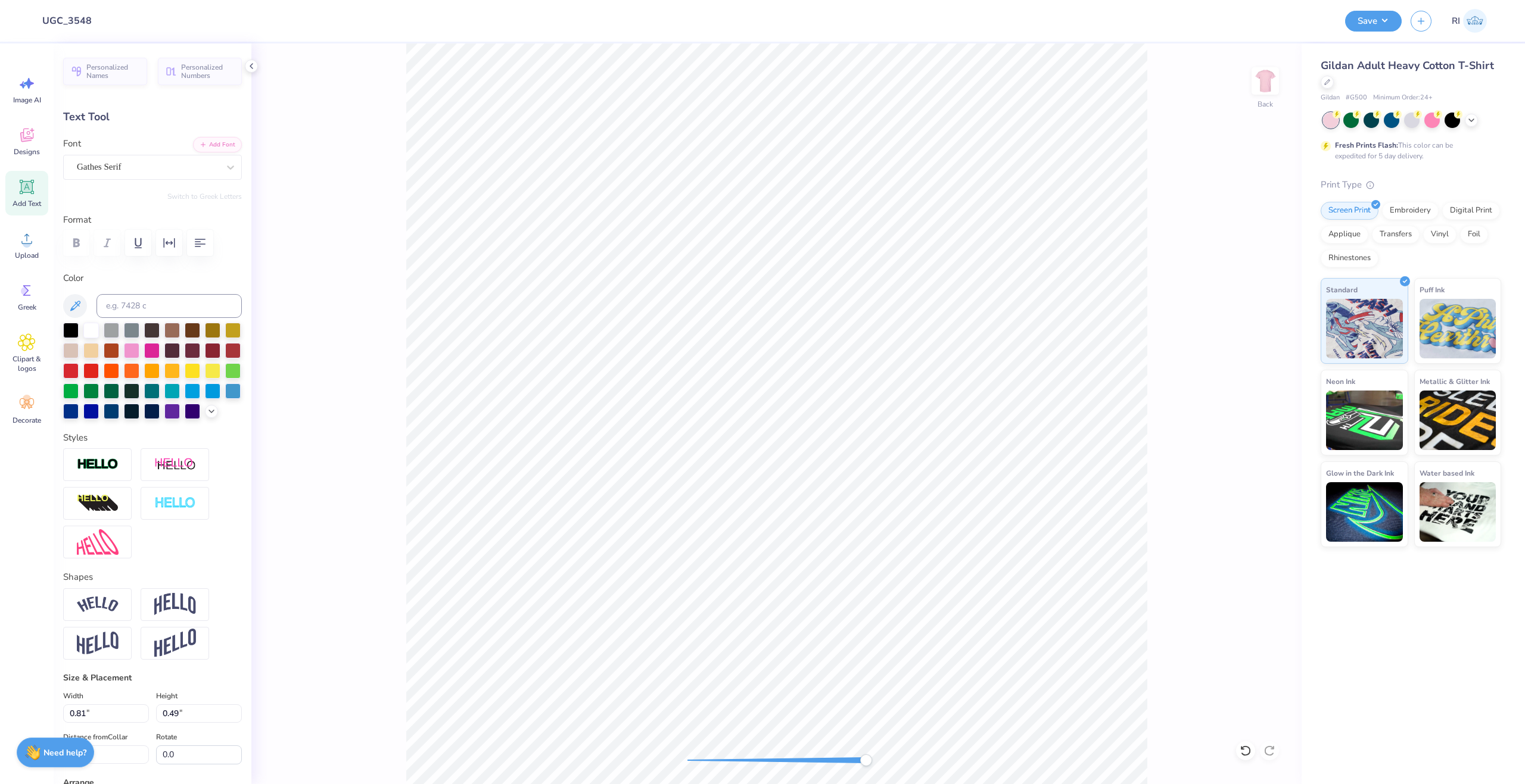
scroll to position [10, 2]
type input "1.16"
type input "11.93"
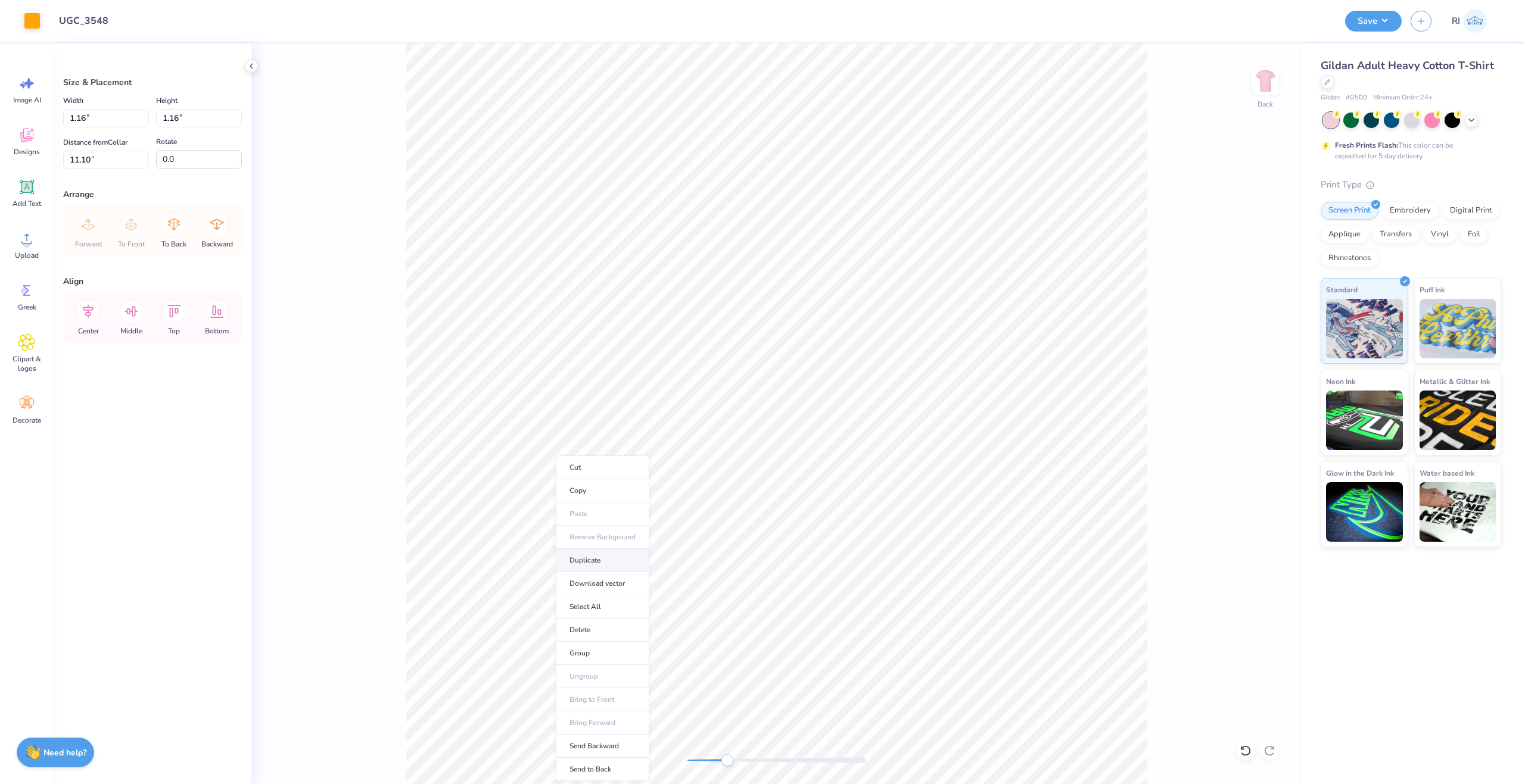
click at [610, 559] on li "Duplicate" at bounding box center [602, 560] width 94 height 23
type input "12.81"
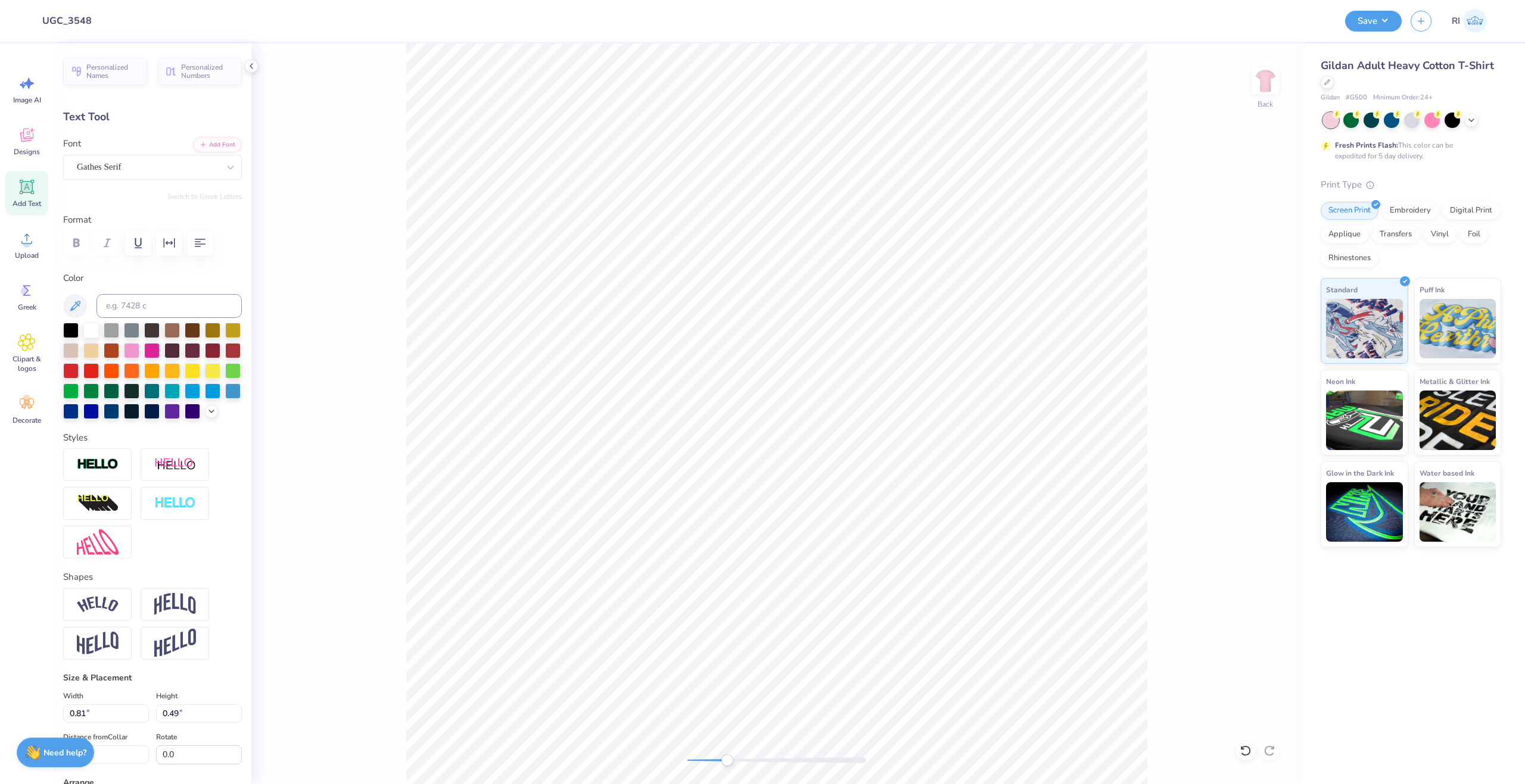
scroll to position [10, 3]
type textarea "SEEK THE"
type input "1.16"
type input "13.48"
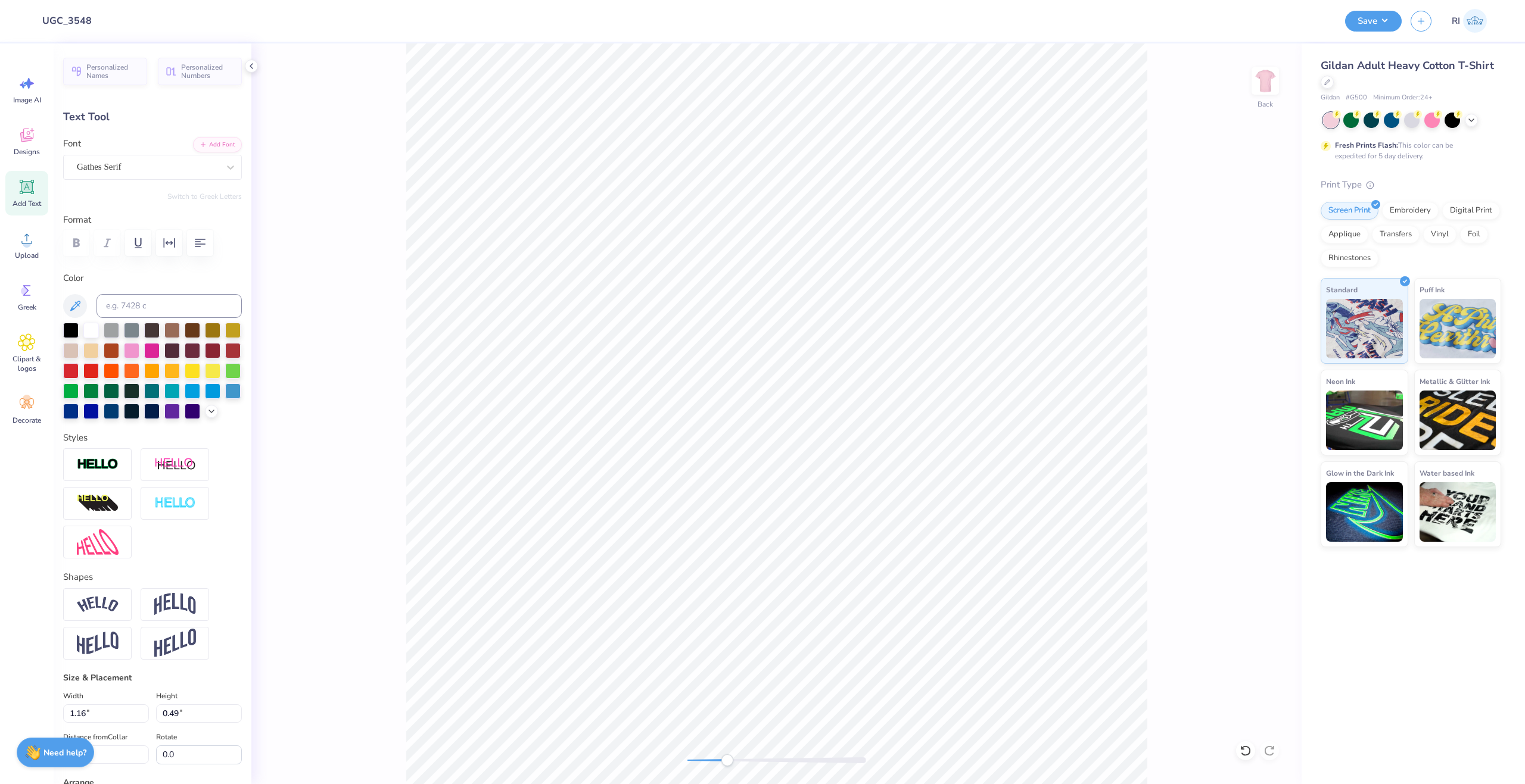
type textarea "NOBLEST"
type input "2.12"
type input "12.81"
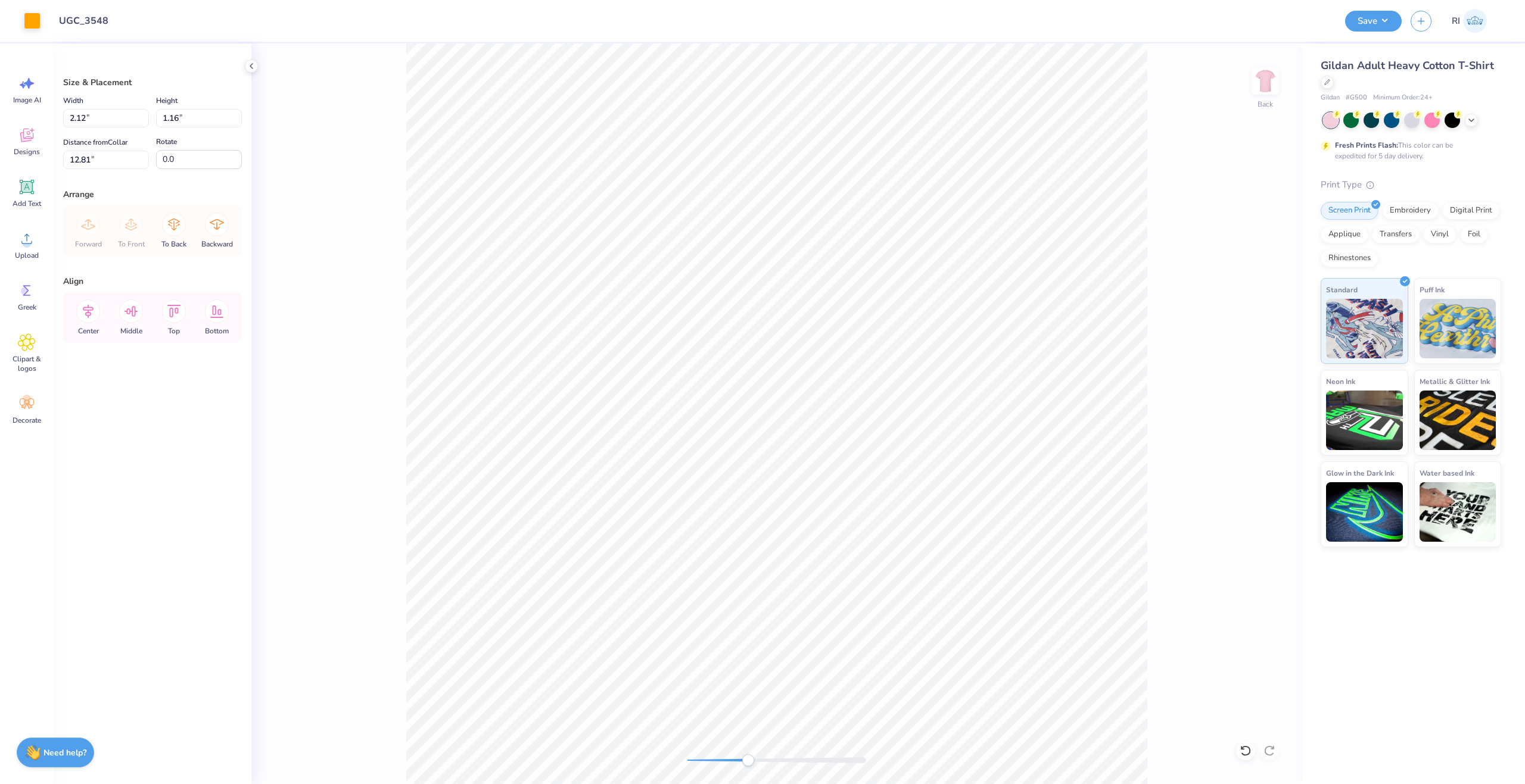
type input "11.26"
type input "11.00"
type input "9.42"
type input "3.00"
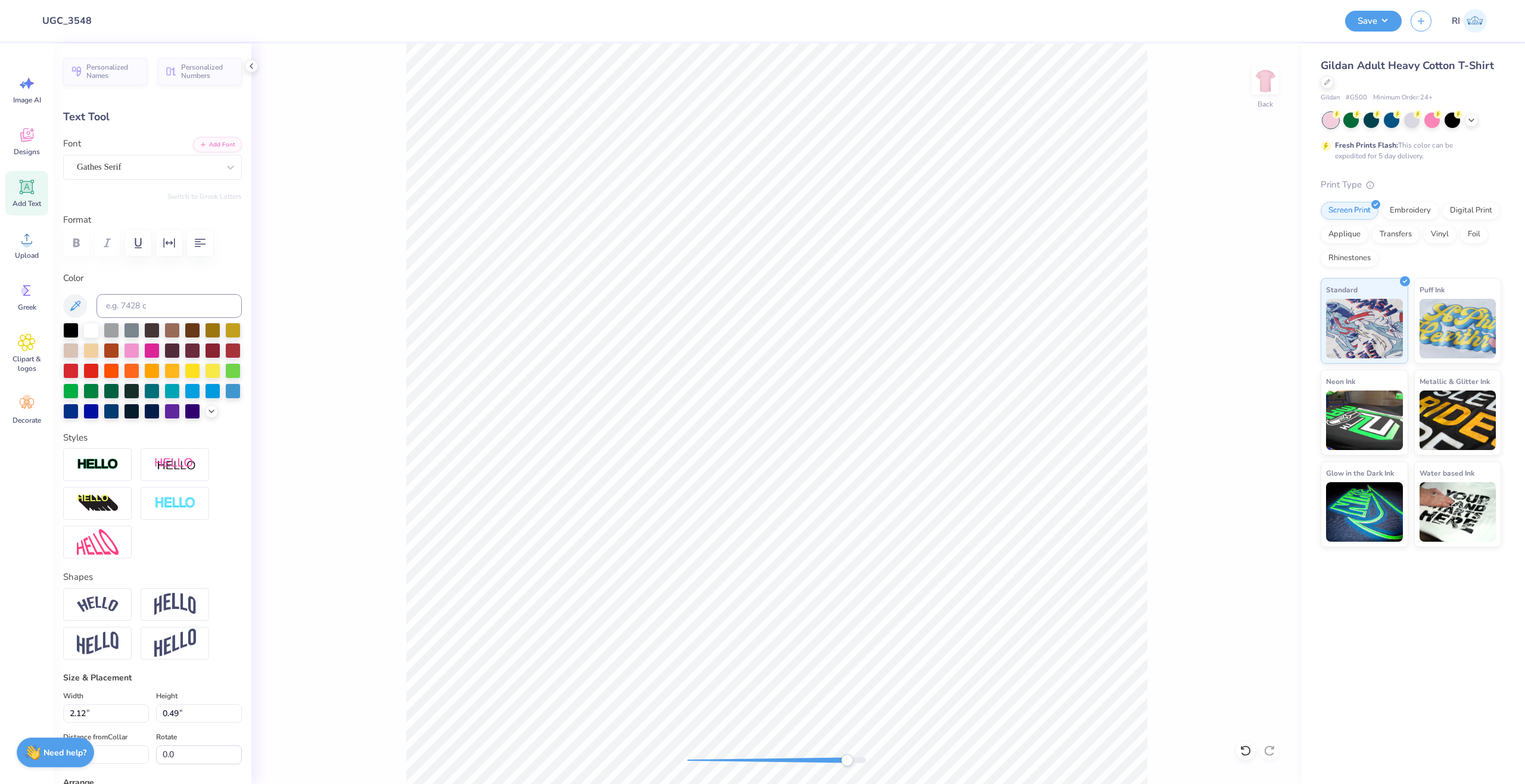
type input "2.65"
type input "0.61"
type input "11.09"
type input "2.02"
type input "0.49"
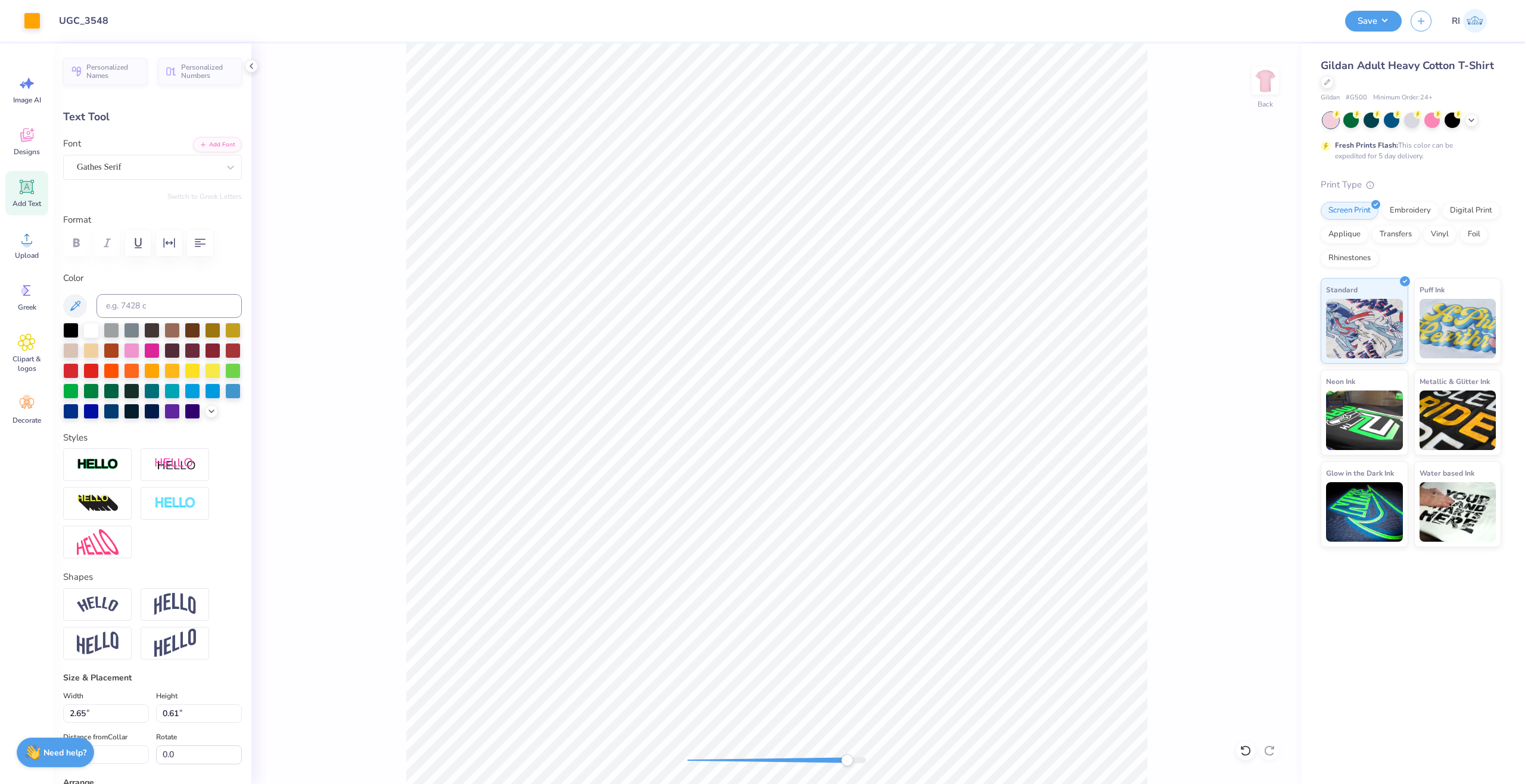
type input "11.93"
type input "2.49"
type input "0.60"
type input "11.81"
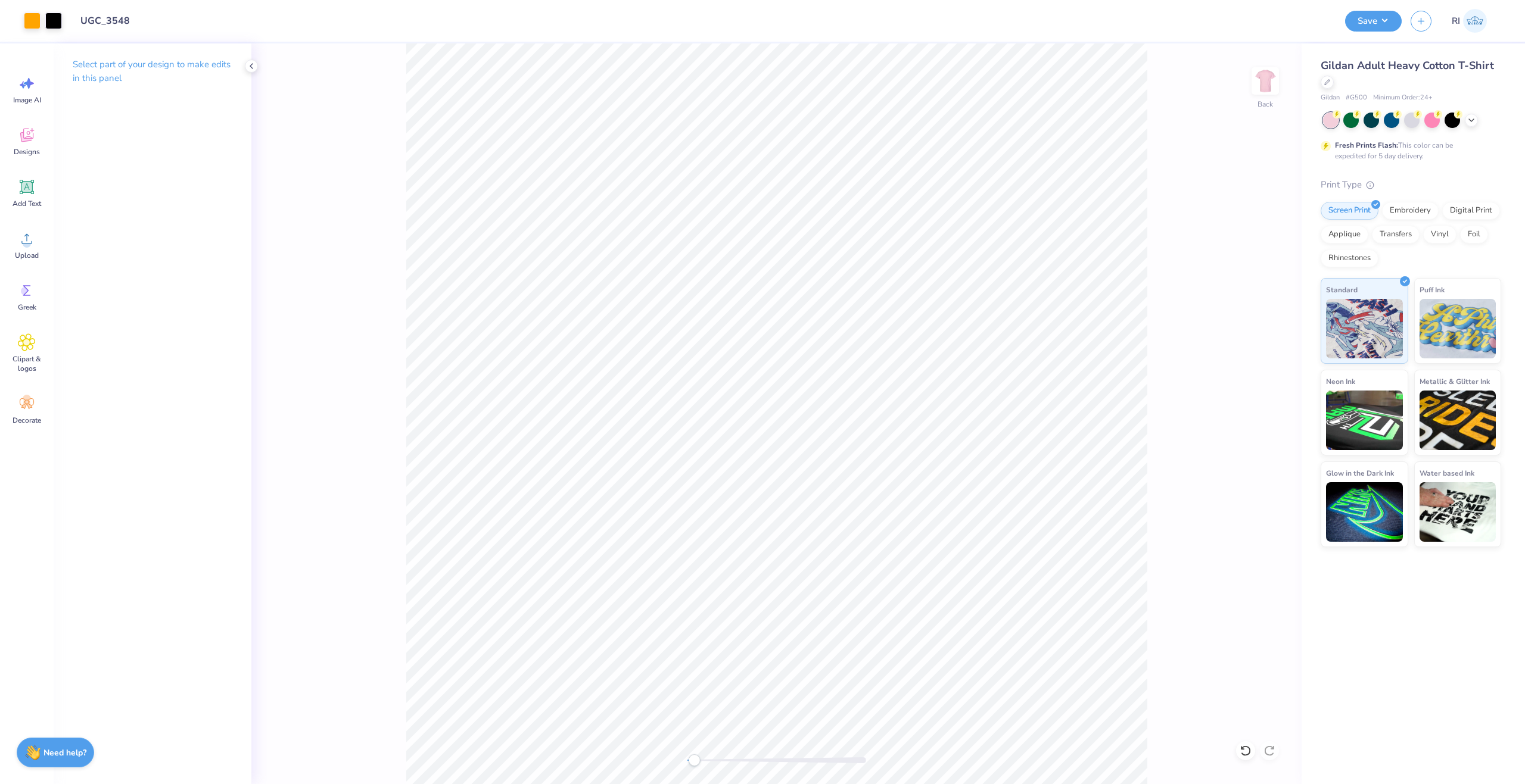
click at [20, 20] on div "Art colors" at bounding box center [31, 21] width 62 height 42
click at [33, 27] on div at bounding box center [32, 20] width 17 height 17
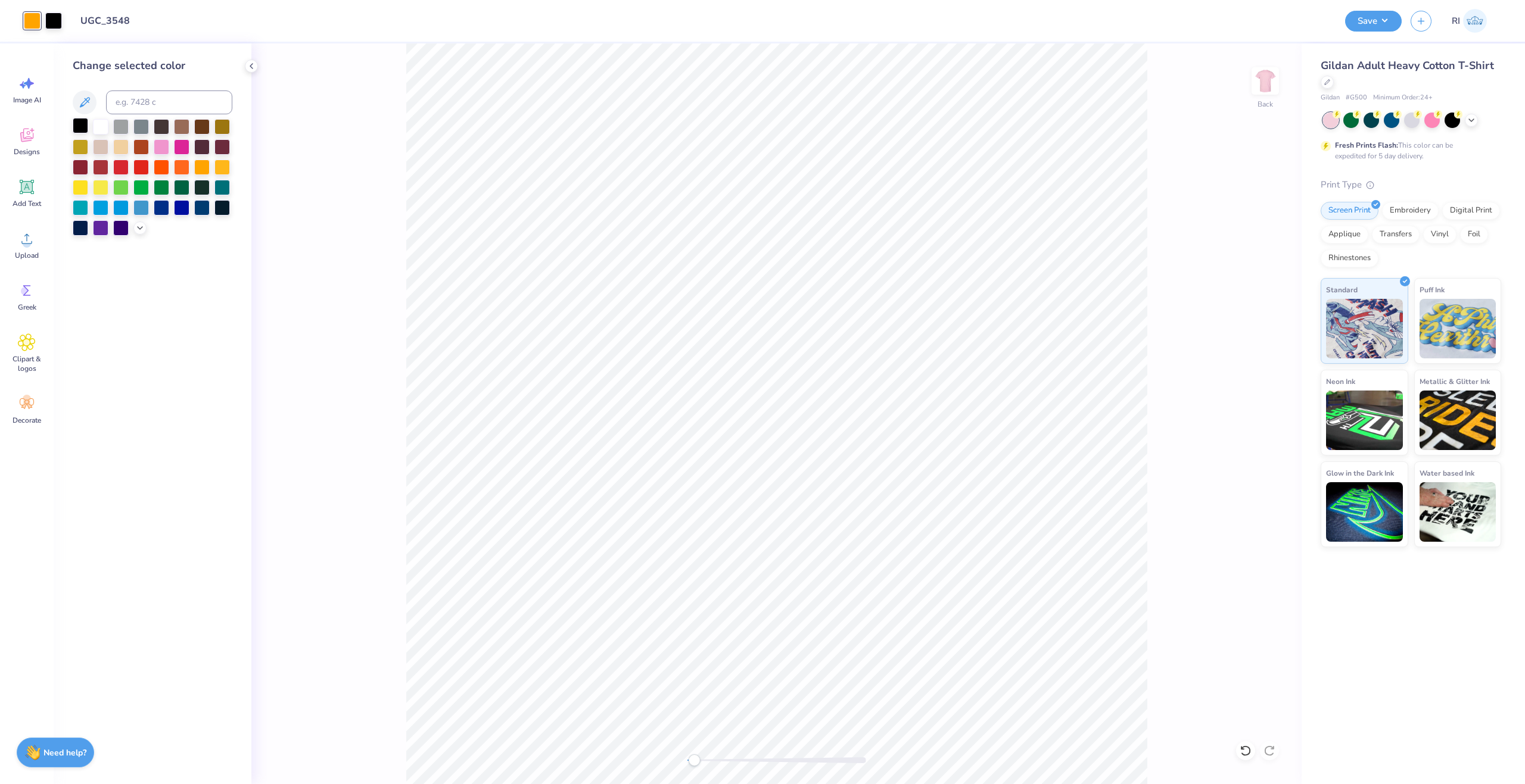
click at [80, 121] on div at bounding box center [81, 126] width 16 height 16
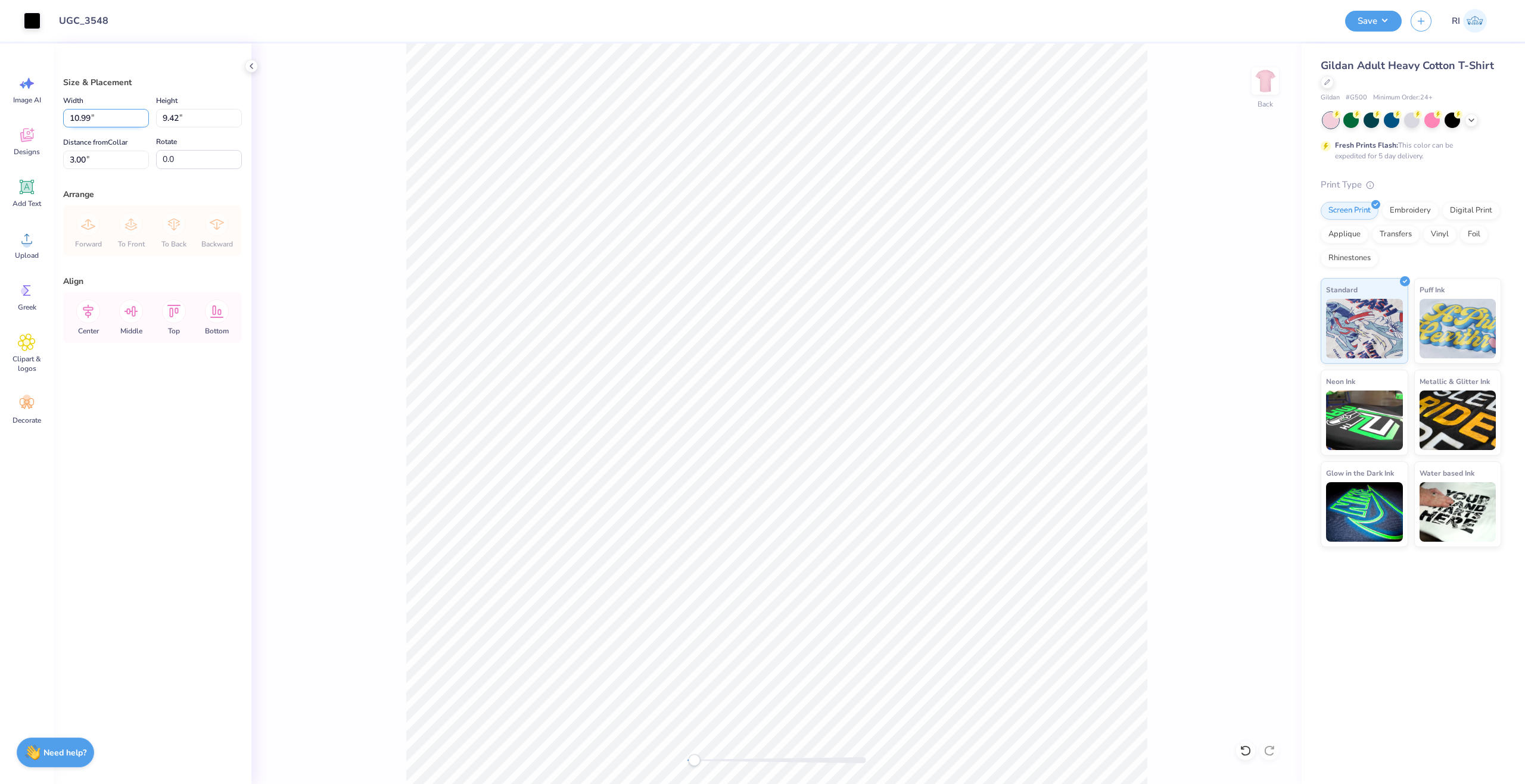
click at [109, 115] on input "10.99" at bounding box center [106, 118] width 86 height 18
type input "11.00"
click at [1384, 30] on div "Save" at bounding box center [1373, 21] width 57 height 21
click at [1383, 27] on button "Save" at bounding box center [1373, 19] width 57 height 21
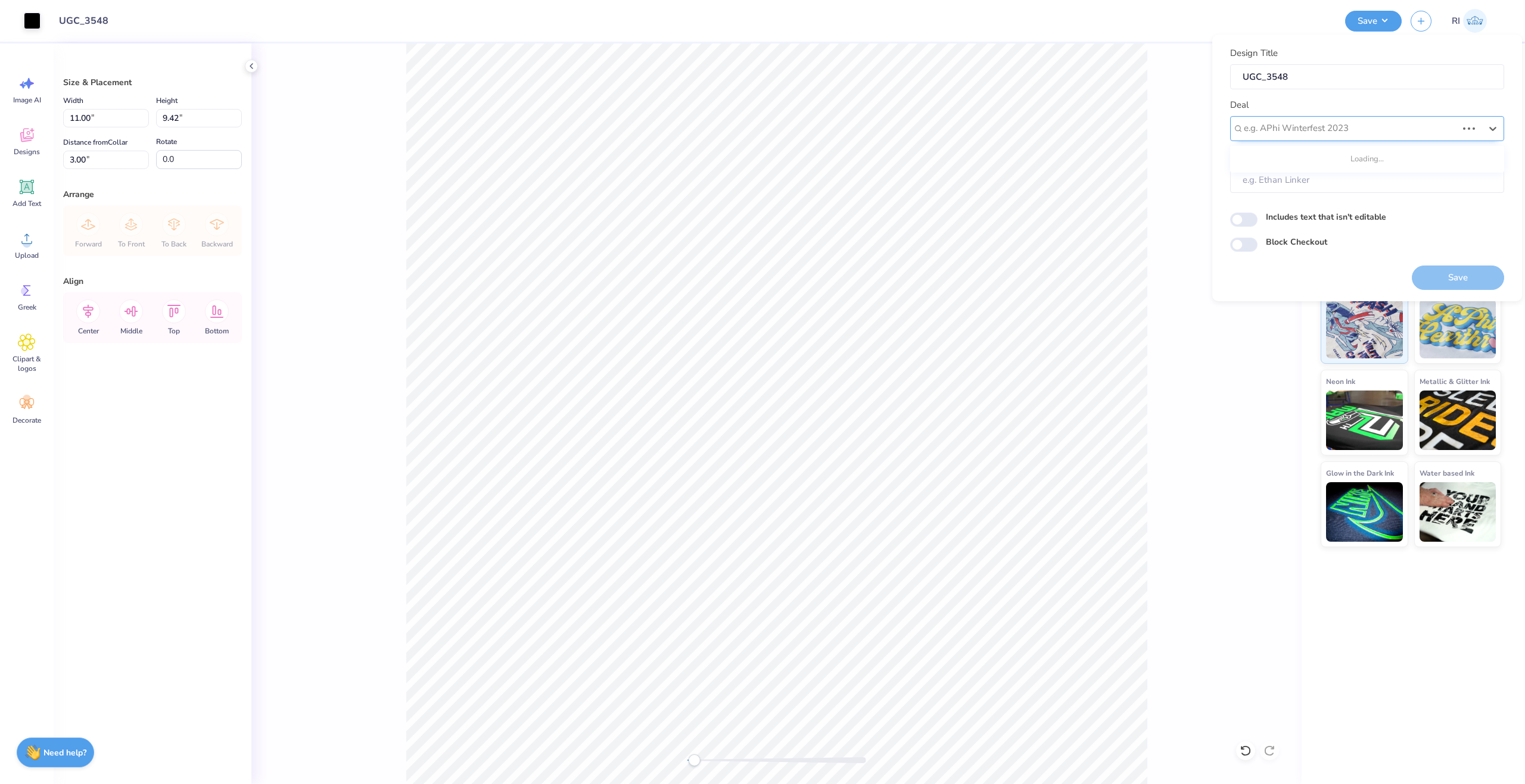
click at [1347, 129] on div at bounding box center [1350, 128] width 213 height 16
click at [1286, 155] on div "UGC Designs" at bounding box center [1367, 160] width 264 height 20
type input "UGC"
type input "Design Tool Gallery User"
click at [1249, 248] on input "Block Checkout" at bounding box center [1244, 245] width 27 height 14
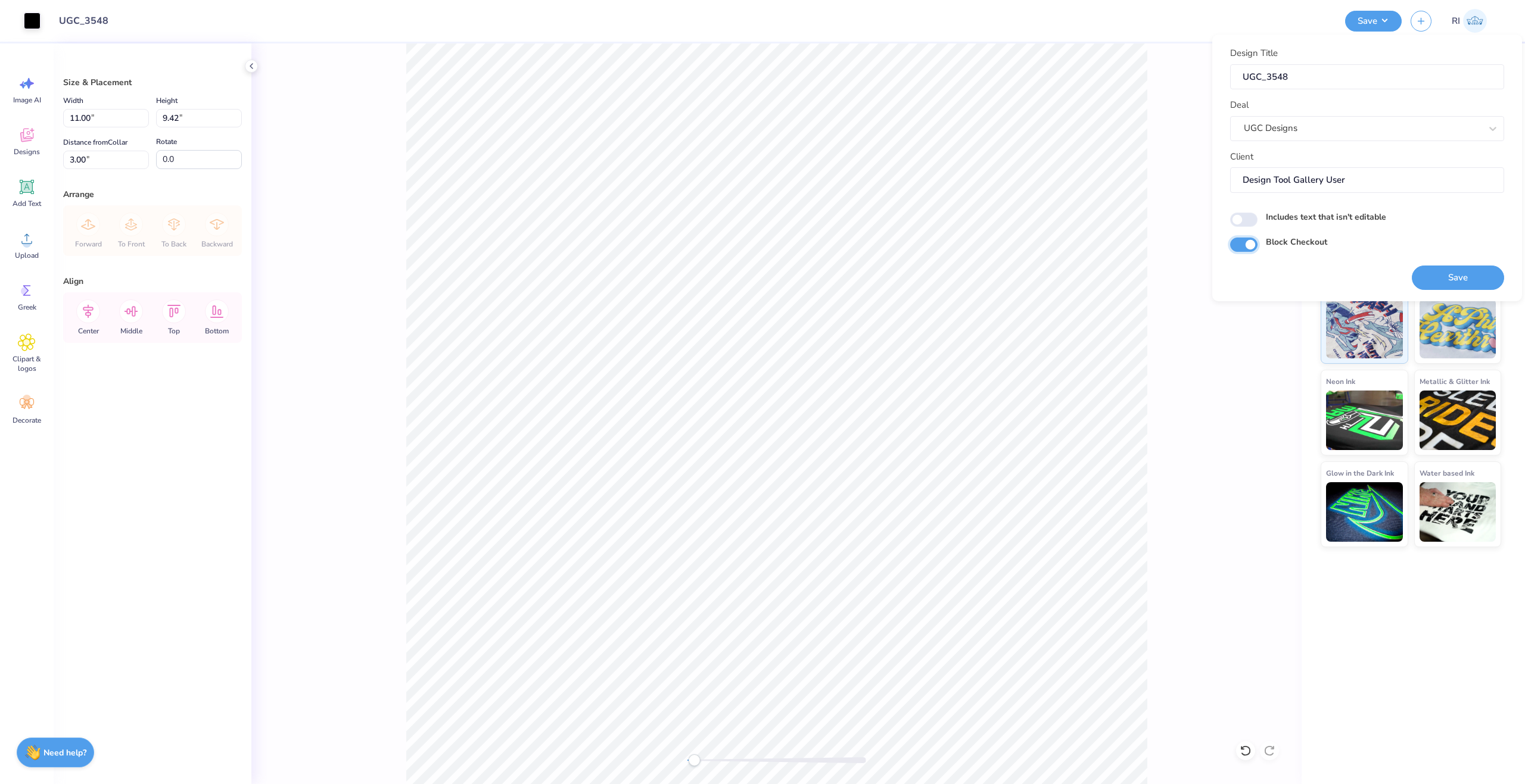
checkbox input "true"
click at [1462, 271] on button "Save" at bounding box center [1458, 277] width 93 height 24
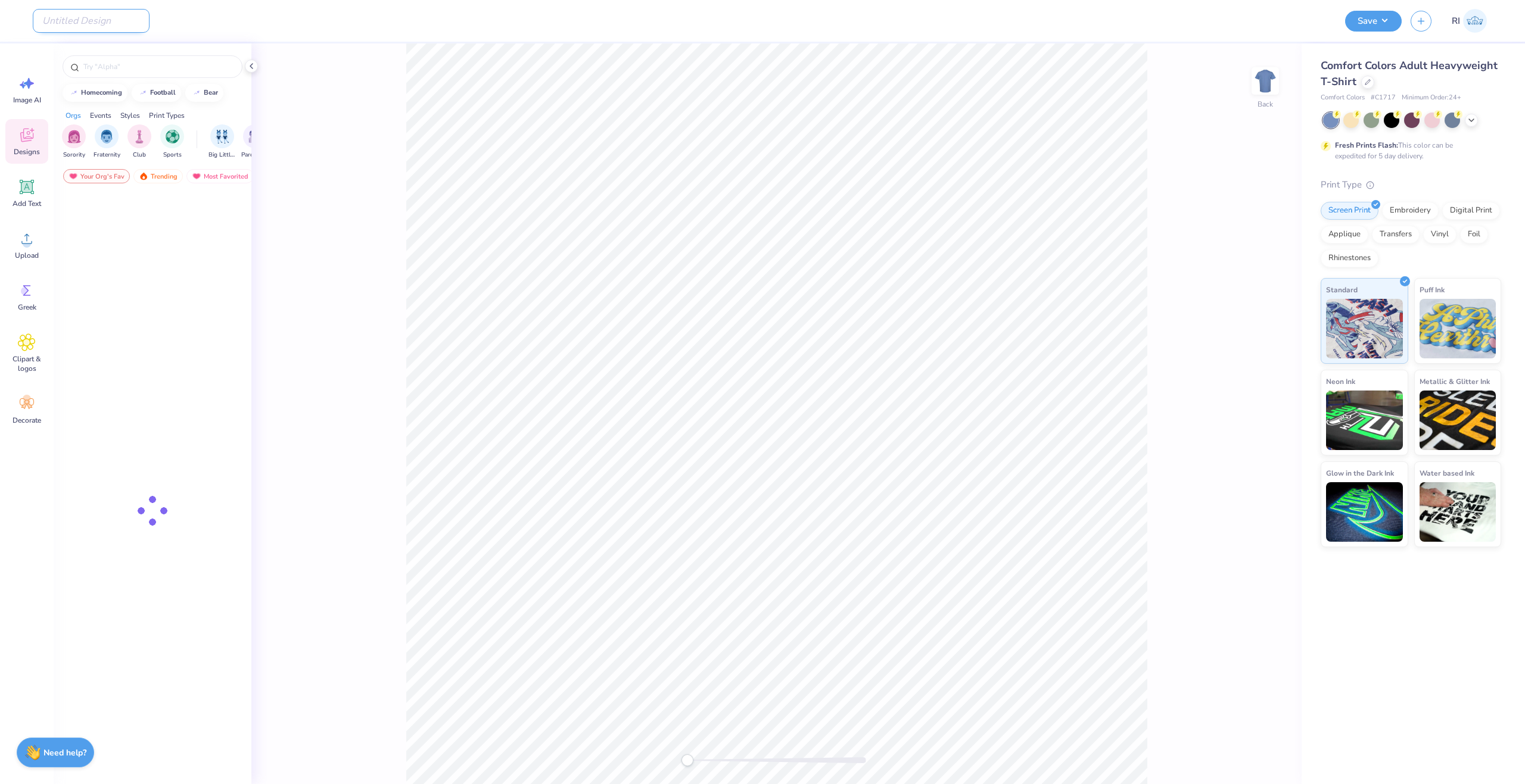
click at [97, 10] on input "Design Title" at bounding box center [91, 21] width 117 height 24
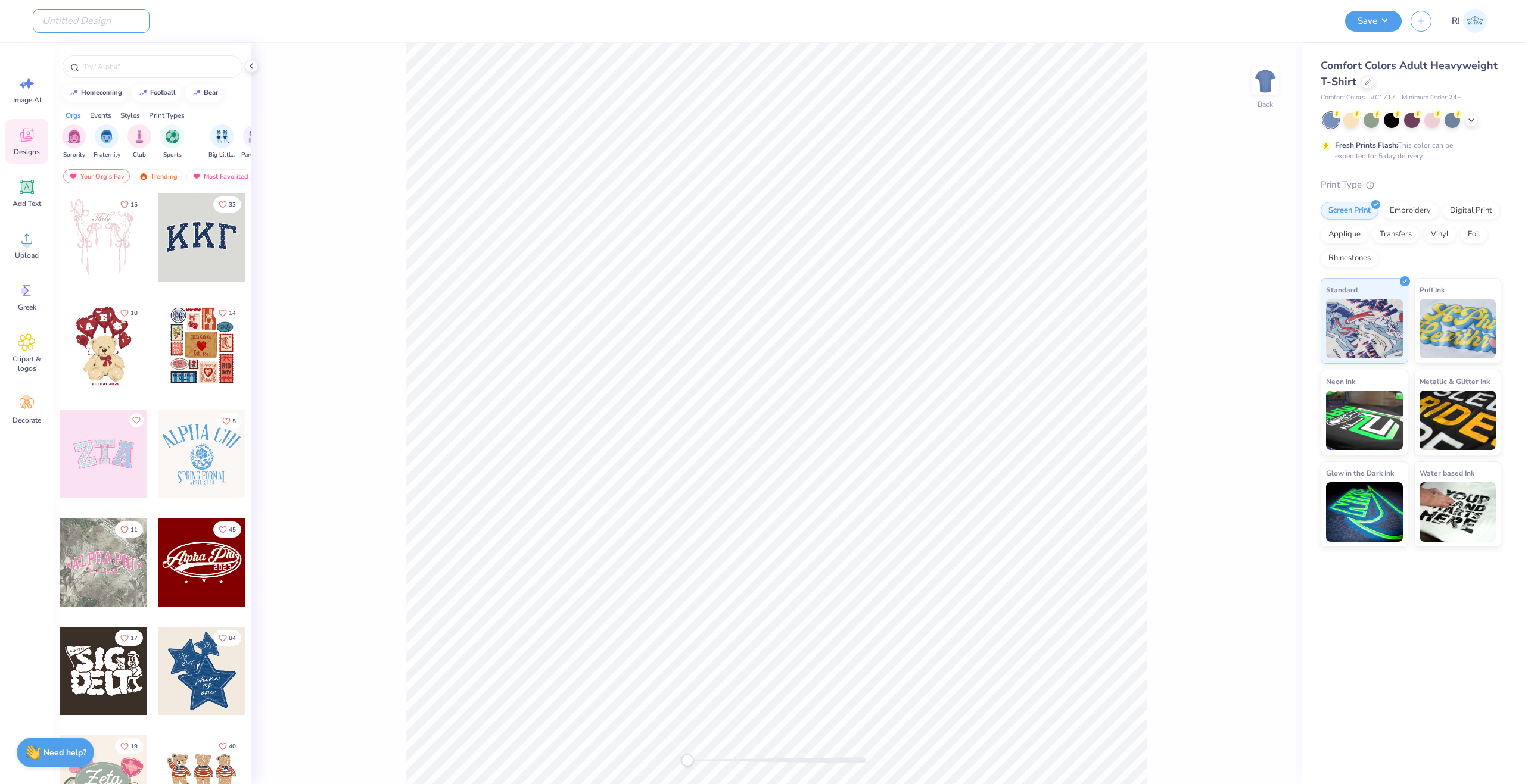
paste input "UGC_3549"
type input "UGC_3549"
click at [1364, 81] on icon at bounding box center [1367, 81] width 6 height 6
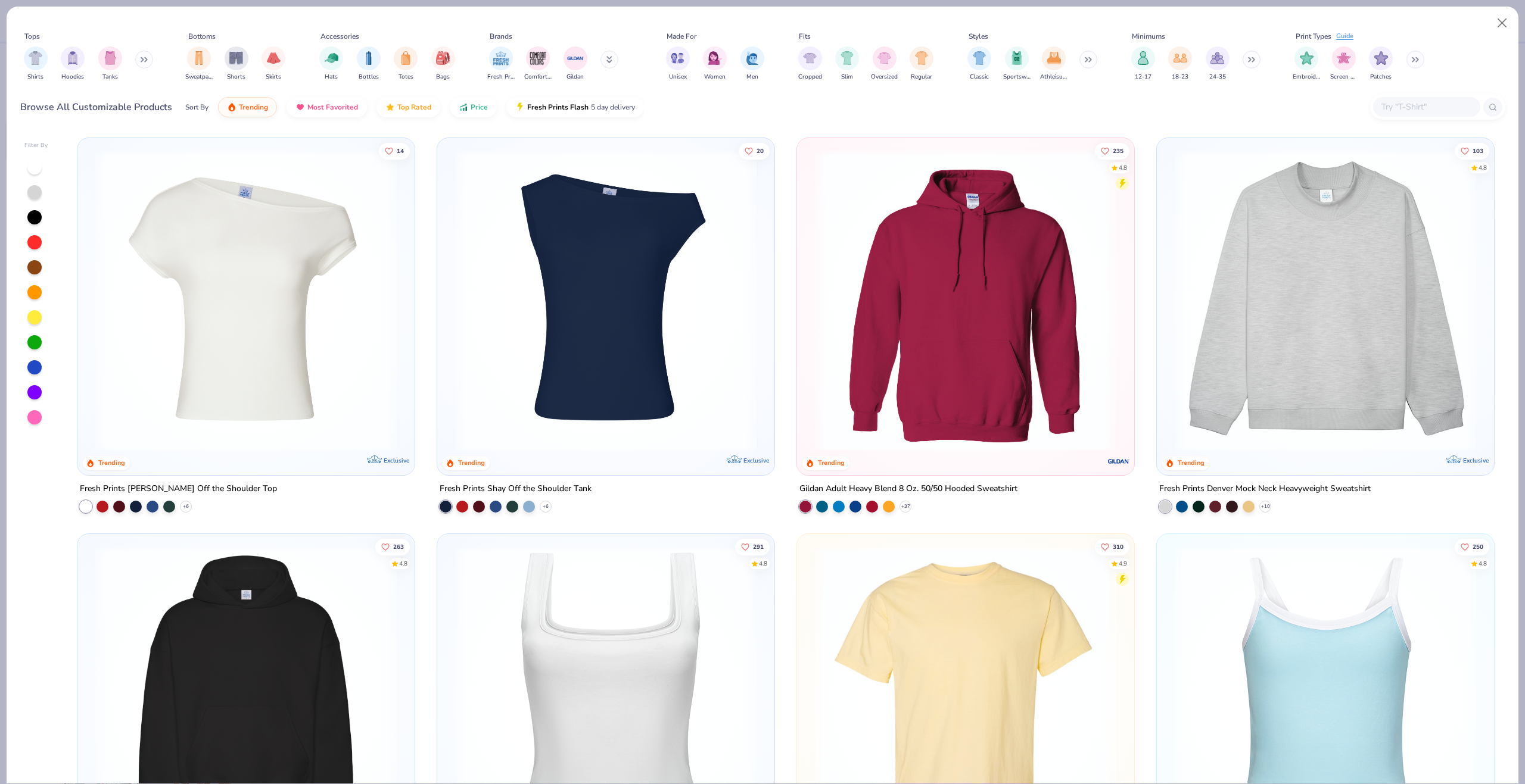
click at [1394, 106] on input "text" at bounding box center [1426, 107] width 92 height 14
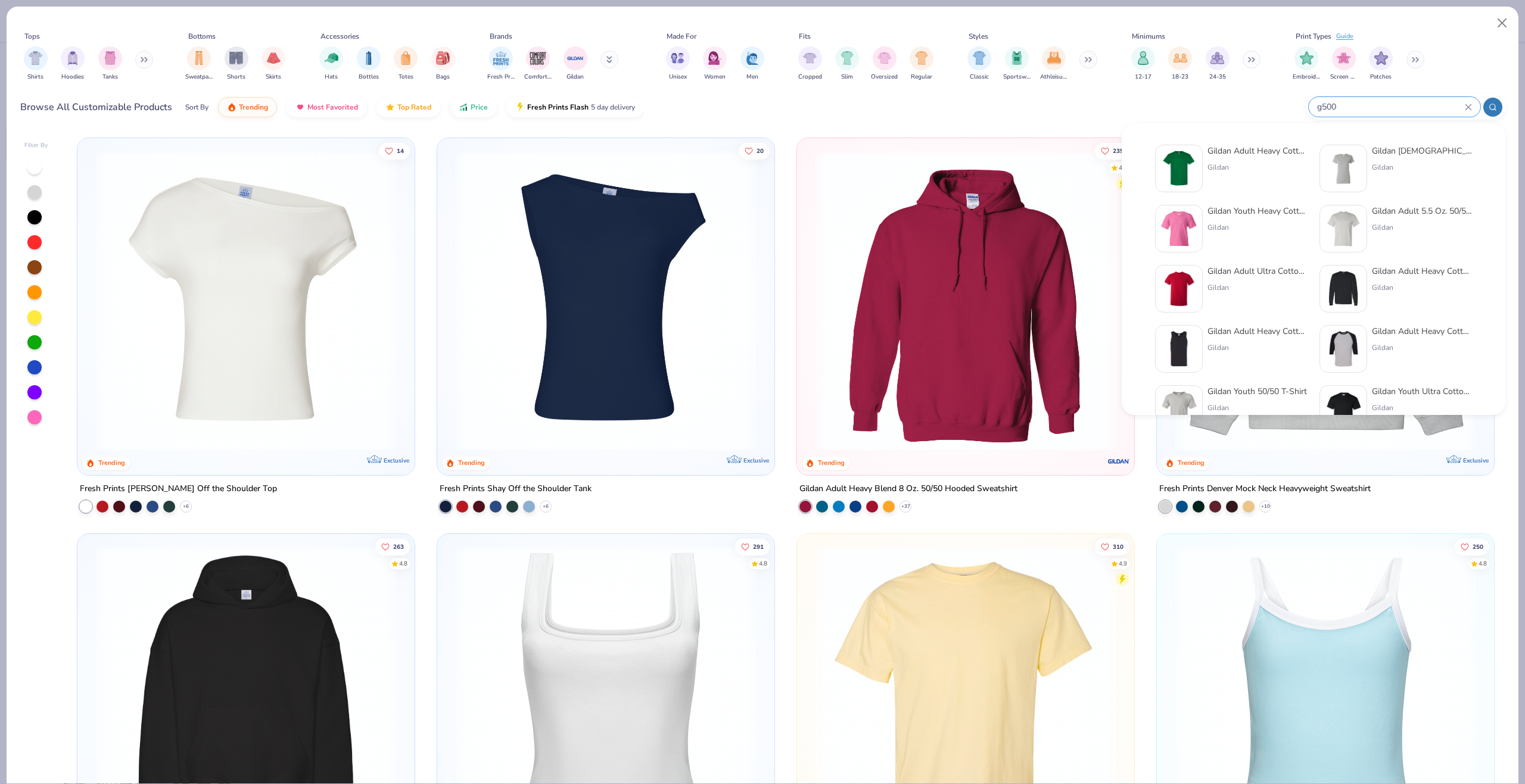
type input "g500"
click at [1175, 161] on img at bounding box center [1179, 168] width 37 height 37
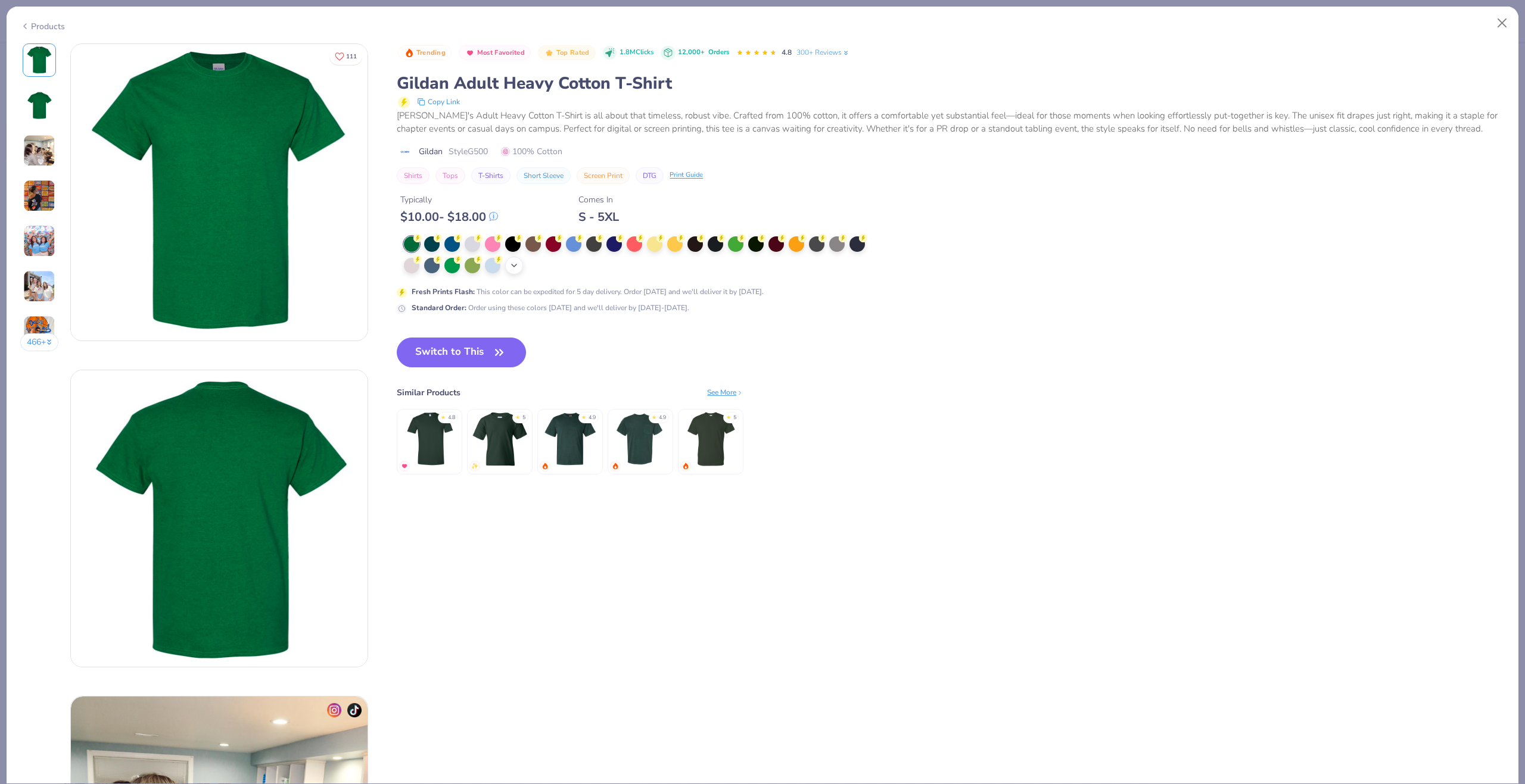
click at [520, 268] on div "+ 22" at bounding box center [514, 266] width 18 height 18
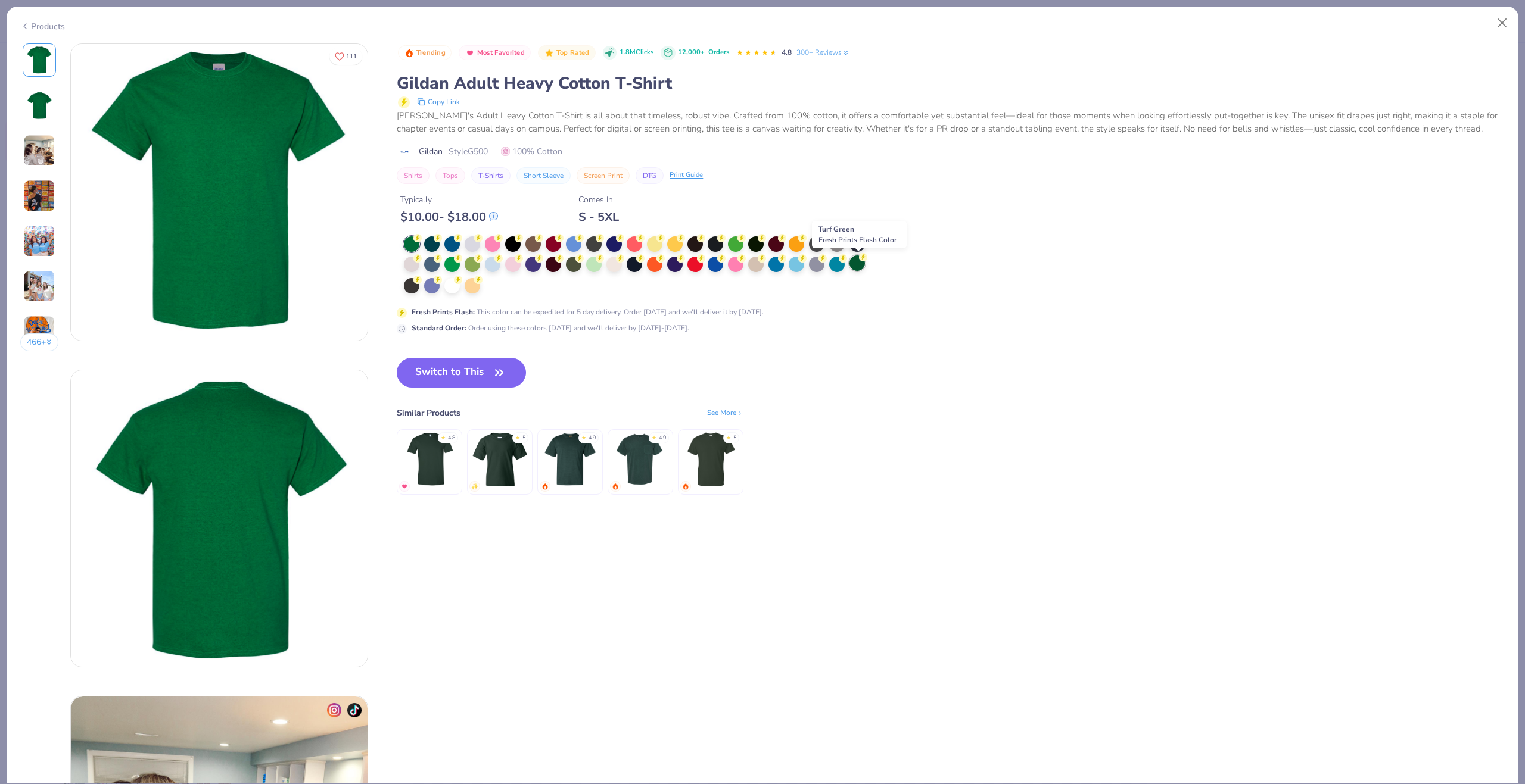
click at [854, 265] on div at bounding box center [857, 263] width 16 height 16
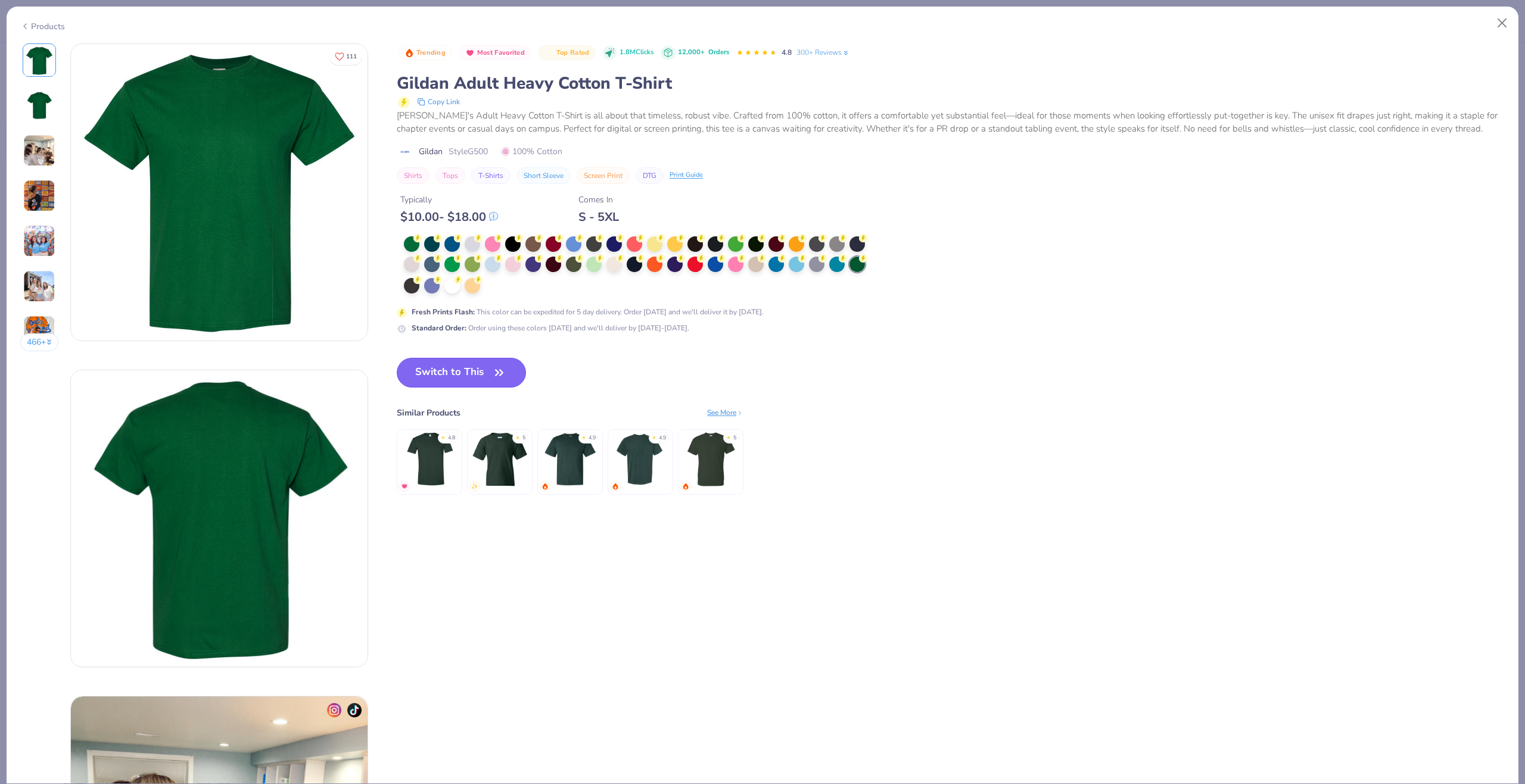
click at [468, 372] on button "Switch to This" at bounding box center [461, 373] width 130 height 30
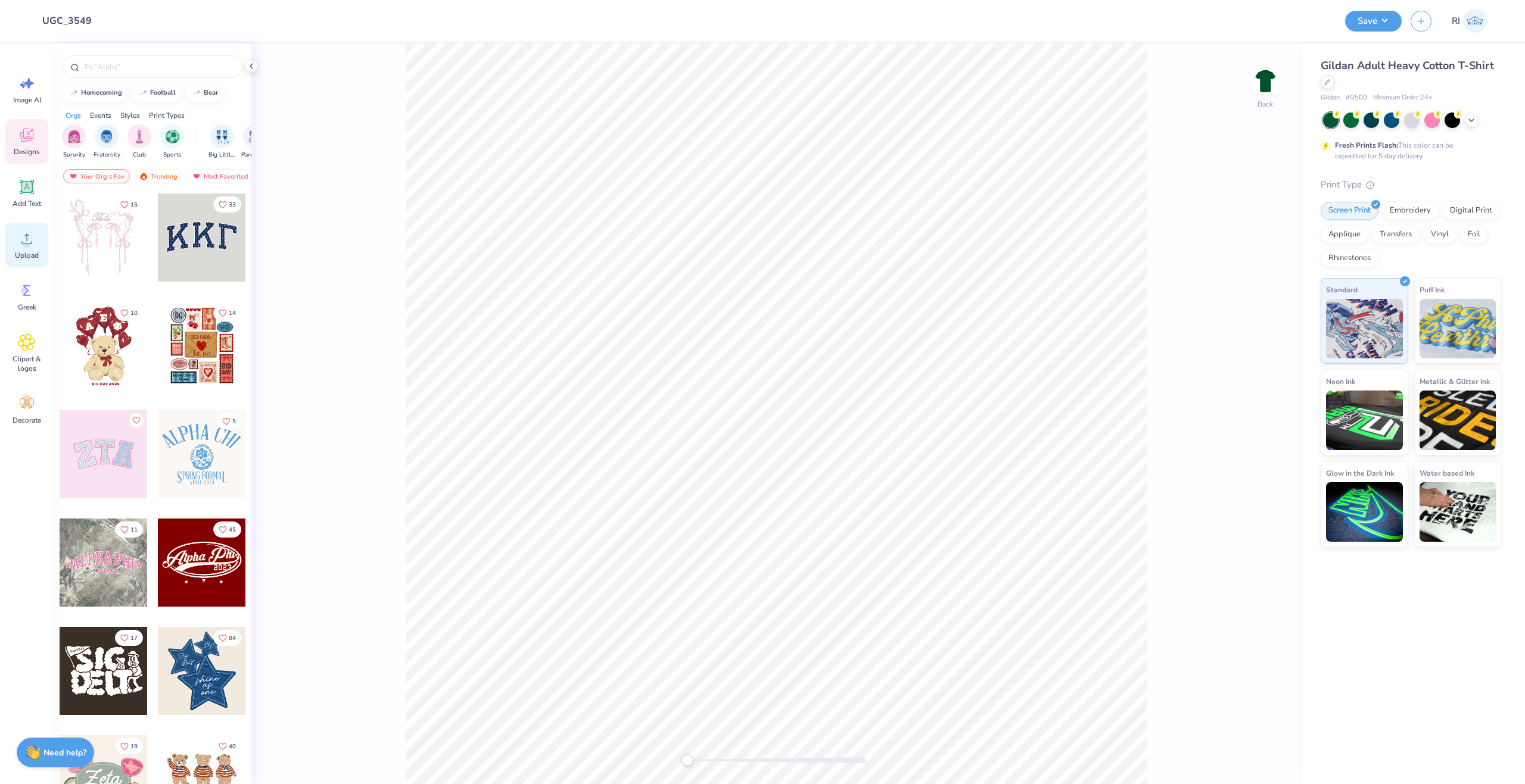
click at [16, 254] on span "Upload" at bounding box center [27, 255] width 24 height 10
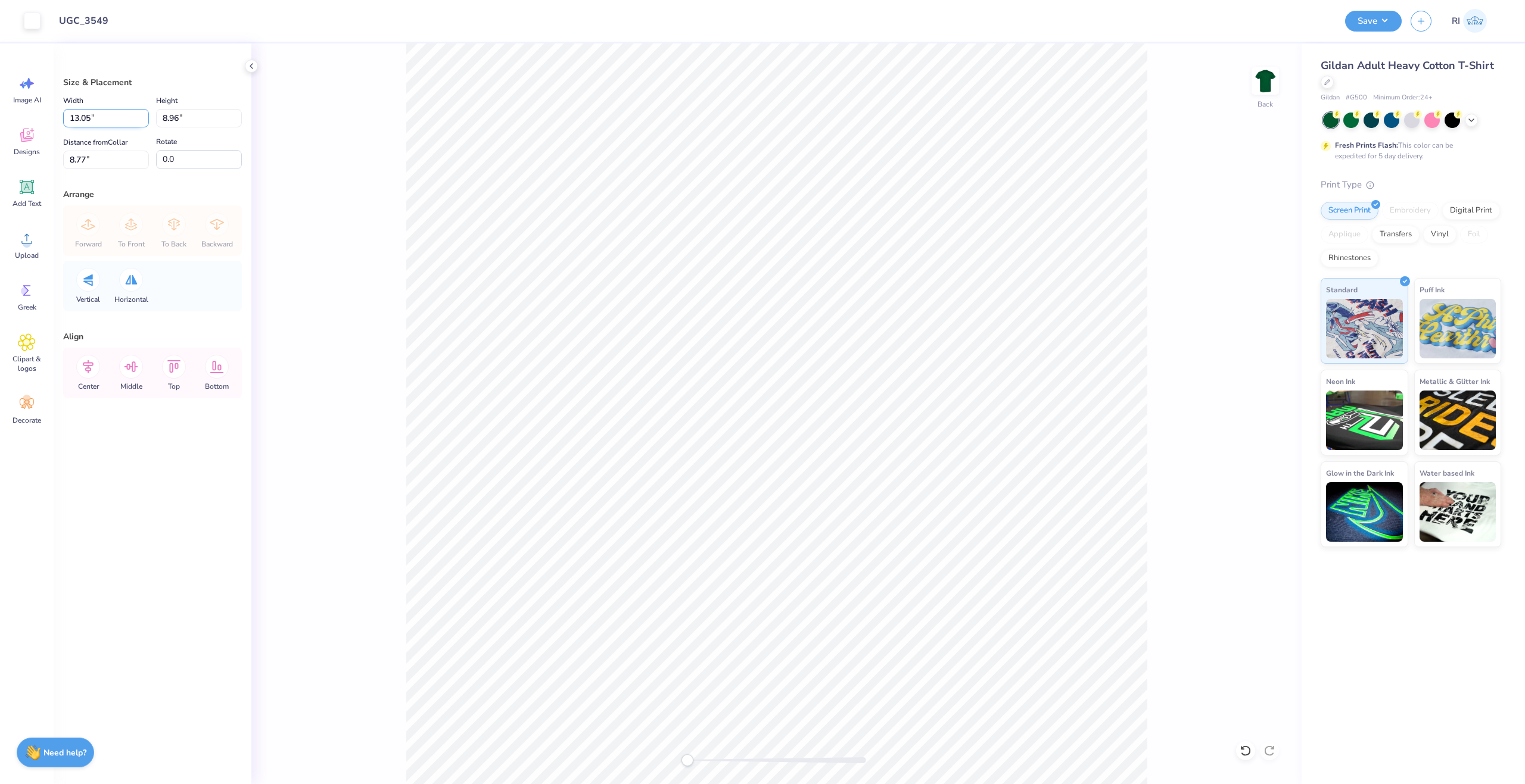
click at [109, 119] on input "13.05" at bounding box center [106, 118] width 86 height 18
type input "12.00"
type input "8.24"
click at [101, 153] on input "9.13" at bounding box center [106, 159] width 86 height 18
type input "3"
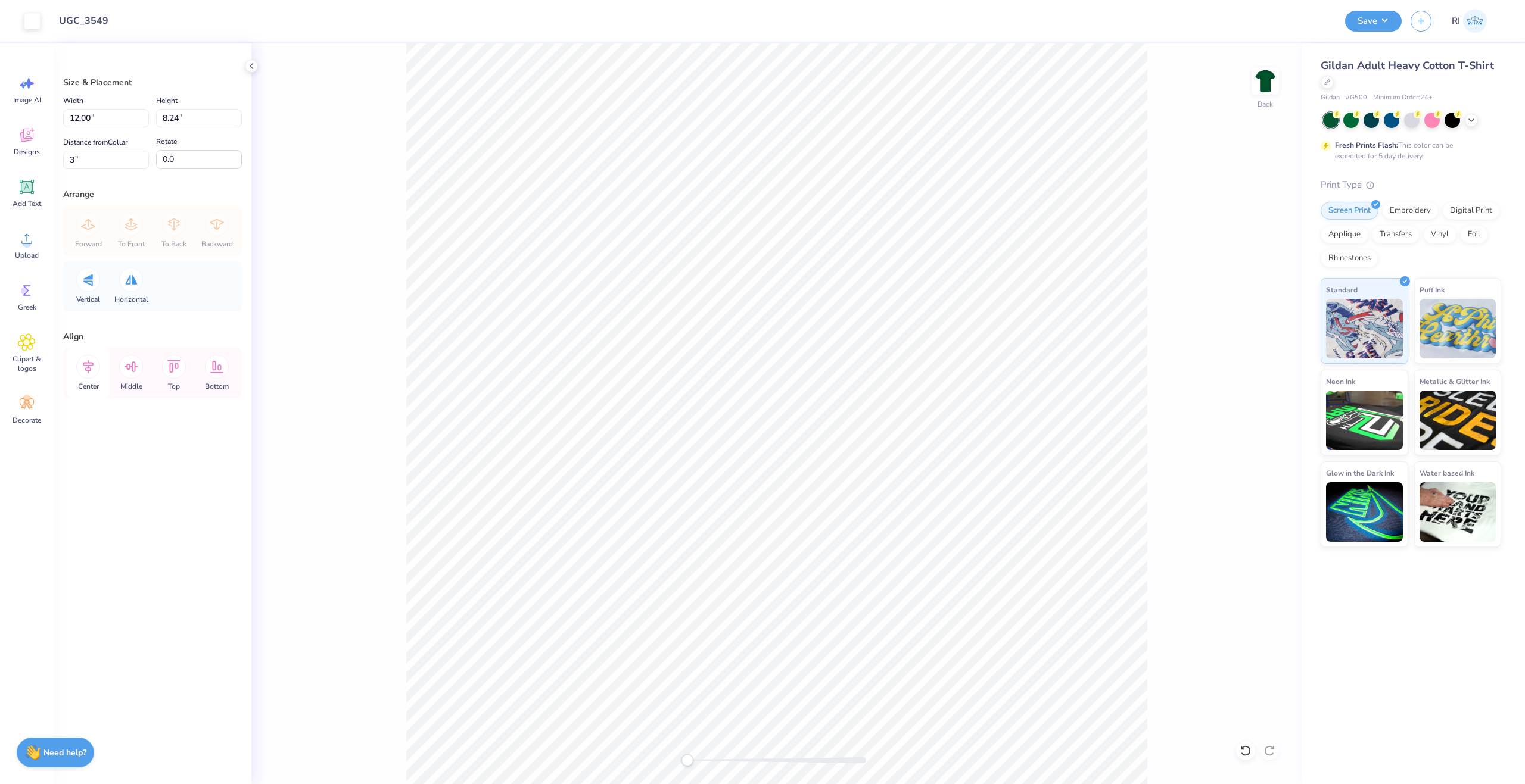
click at [94, 362] on icon at bounding box center [88, 367] width 24 height 24
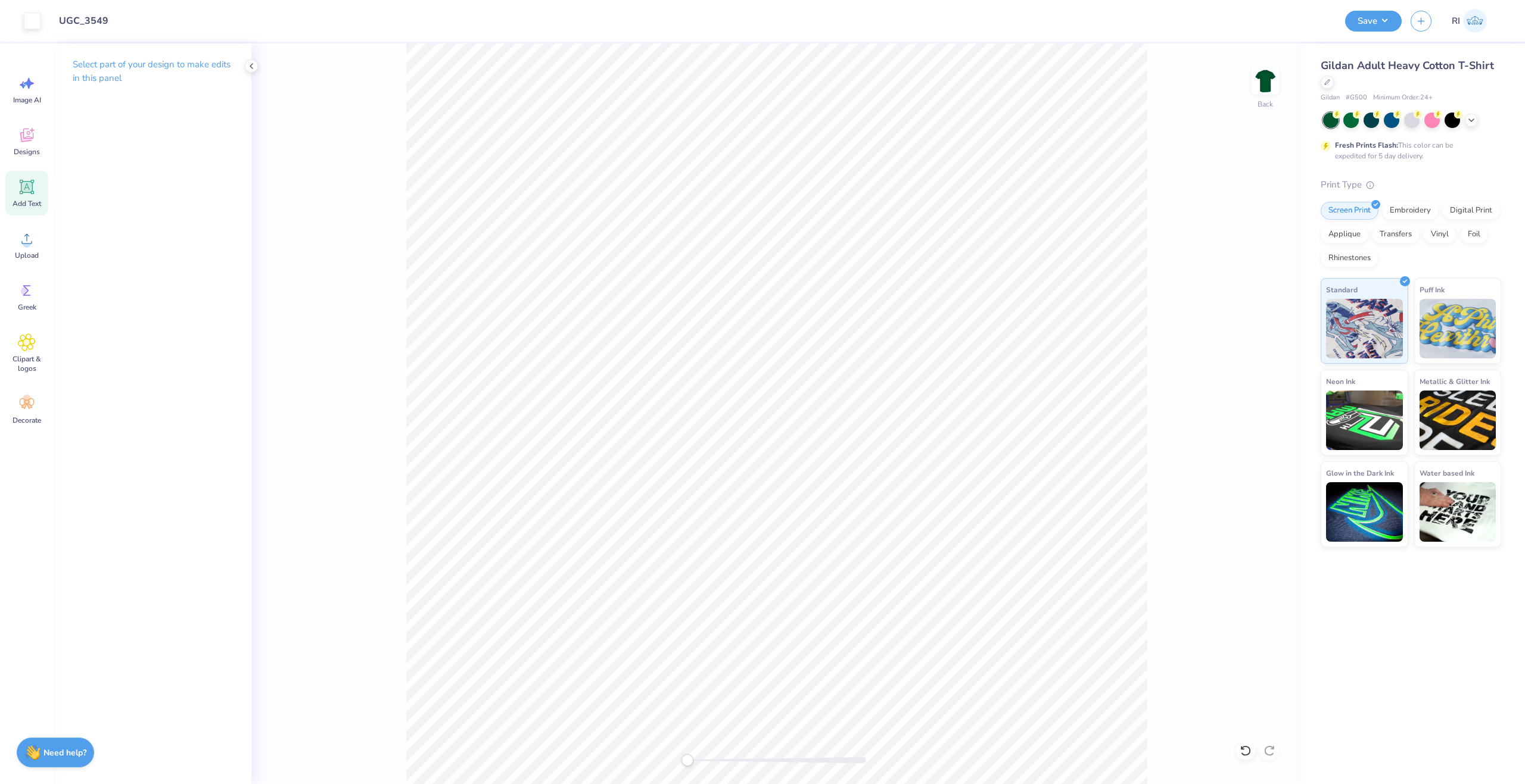
click at [36, 181] on div "Add Text" at bounding box center [27, 193] width 43 height 45
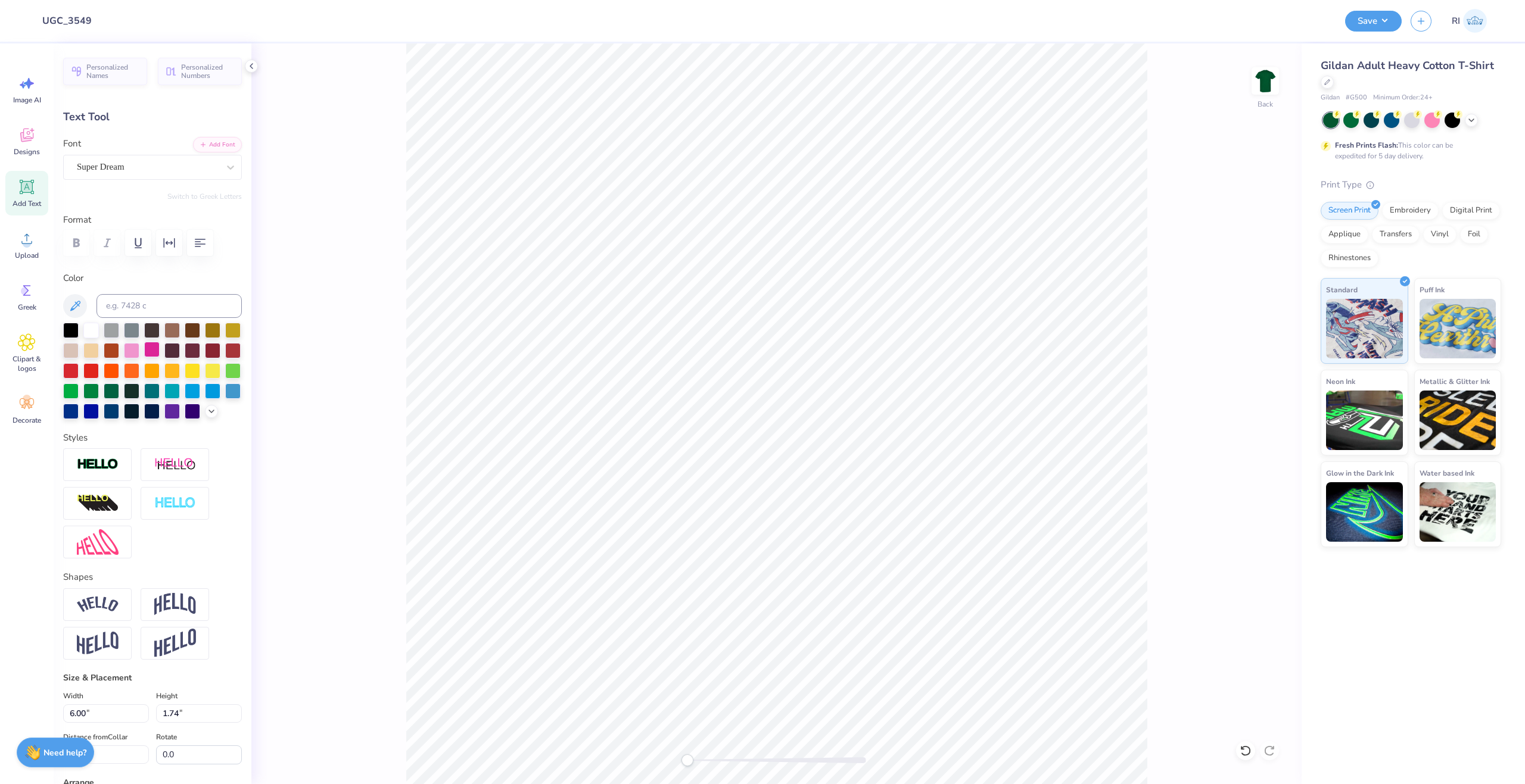
click at [159, 352] on div at bounding box center [152, 350] width 16 height 16
click at [204, 141] on button "Add Font" at bounding box center [217, 144] width 49 height 16
type textarea "DELTA"
type input "4.81"
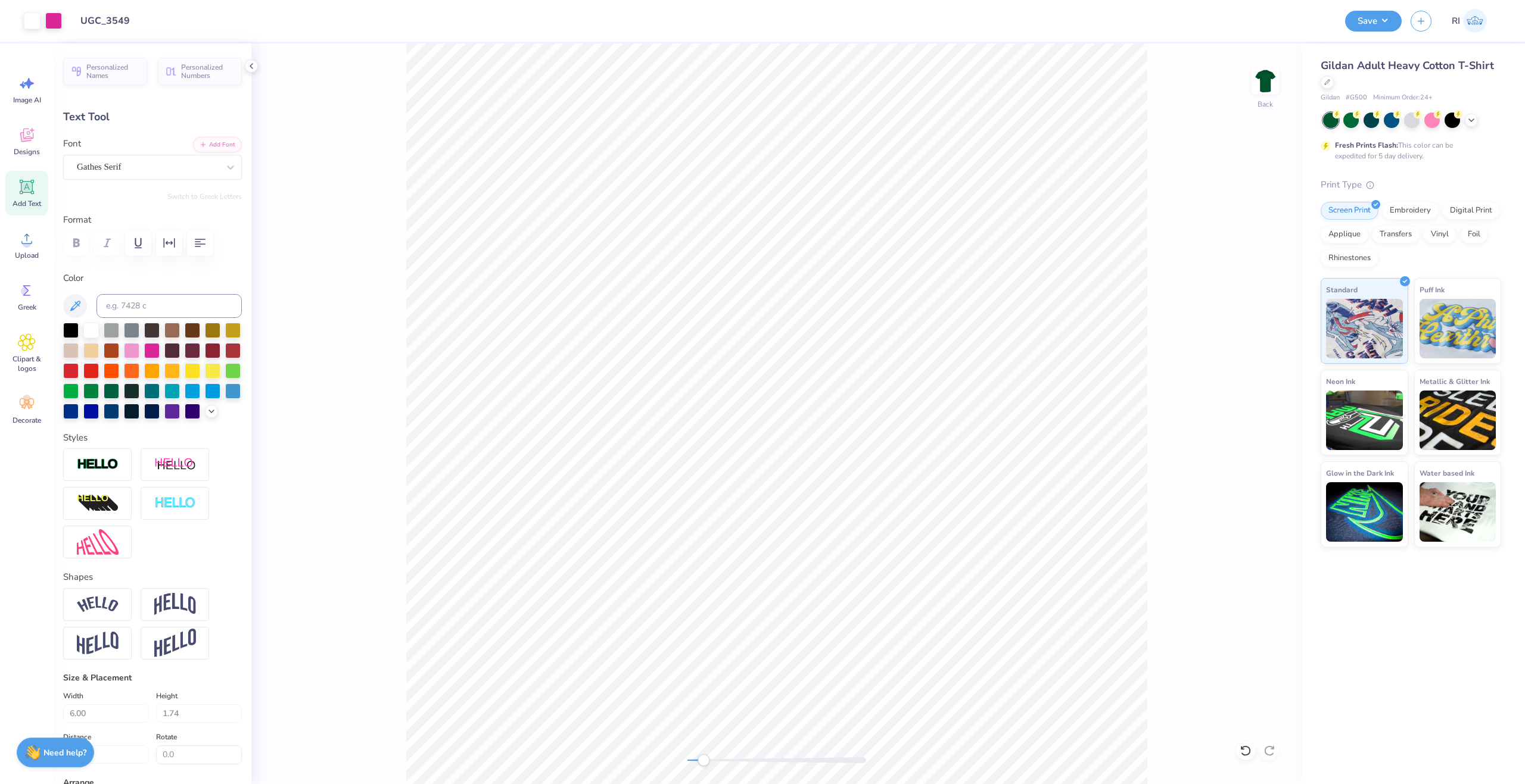
type input "1.83"
type input "4.74"
type input "7.47"
type input "2.84"
click at [922, 433] on li "Duplicate" at bounding box center [930, 436] width 94 height 23
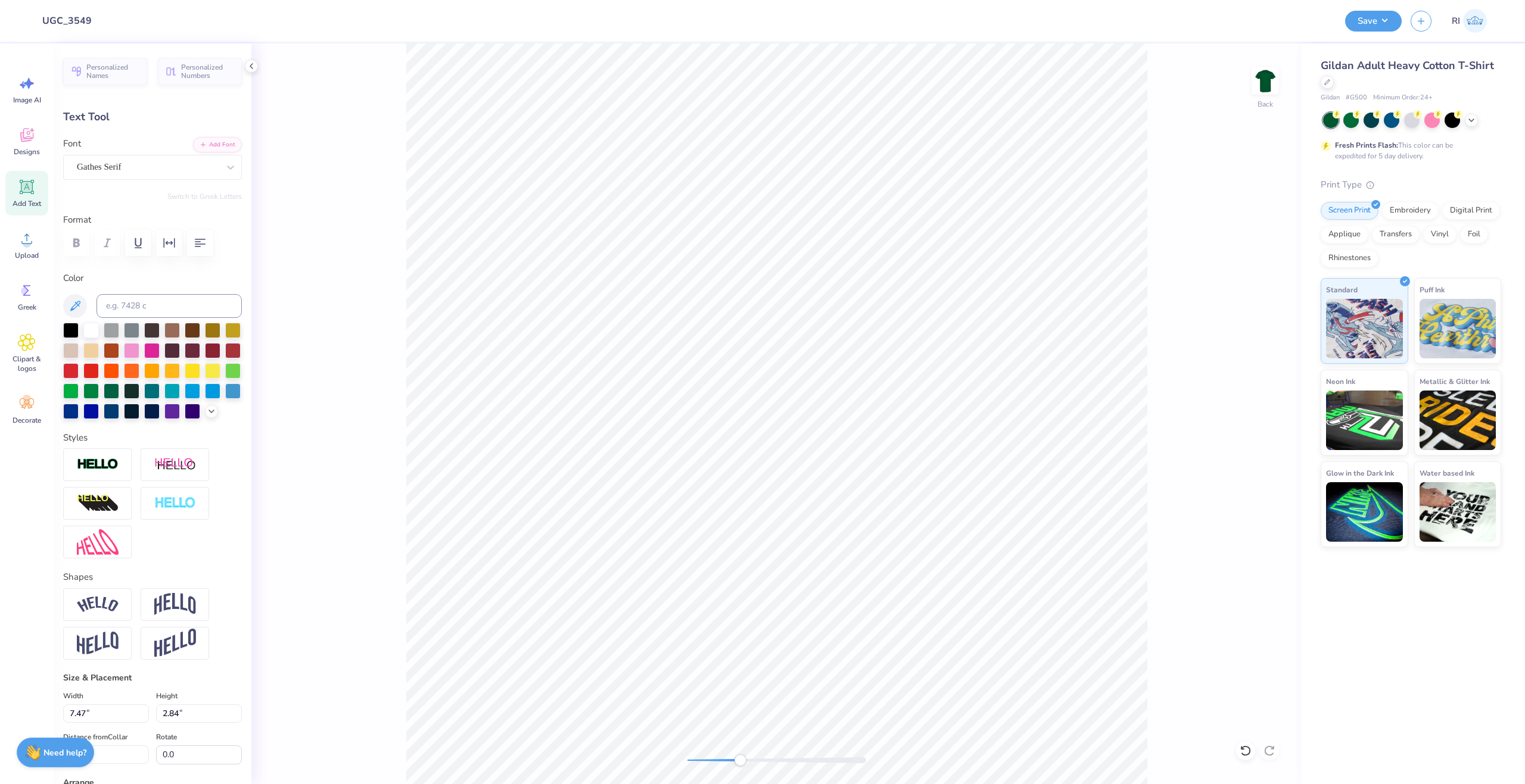
type input "4.73"
type textarea "ZETA"
type input "6.59"
click at [402, 515] on div "Back" at bounding box center [776, 414] width 1050 height 741
type input "6.95"
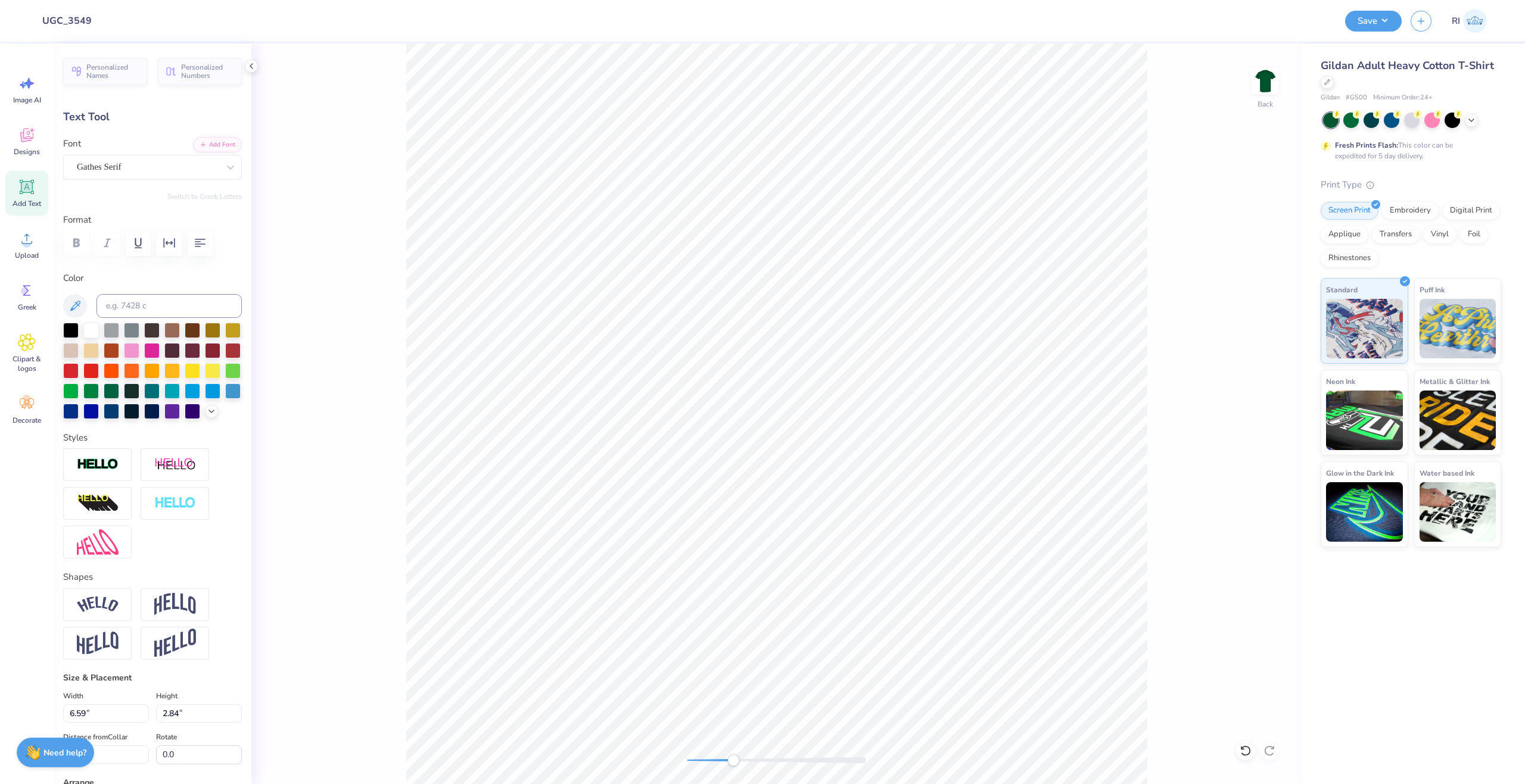
type textarea "ZETa"
type input "6.61"
click at [848, 531] on li "Duplicate" at bounding box center [849, 536] width 94 height 23
type input "7.95"
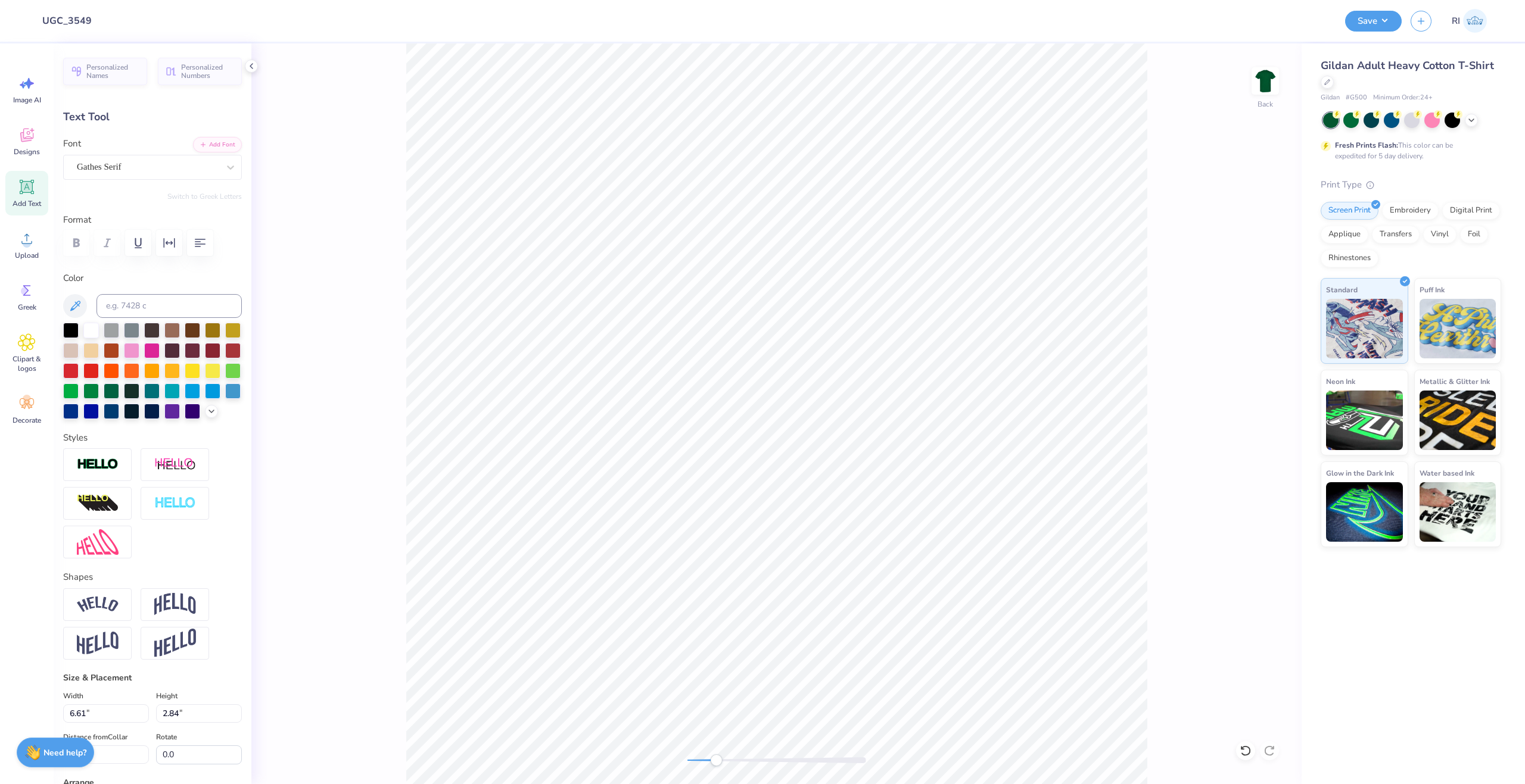
type textarea "starkey hearing"
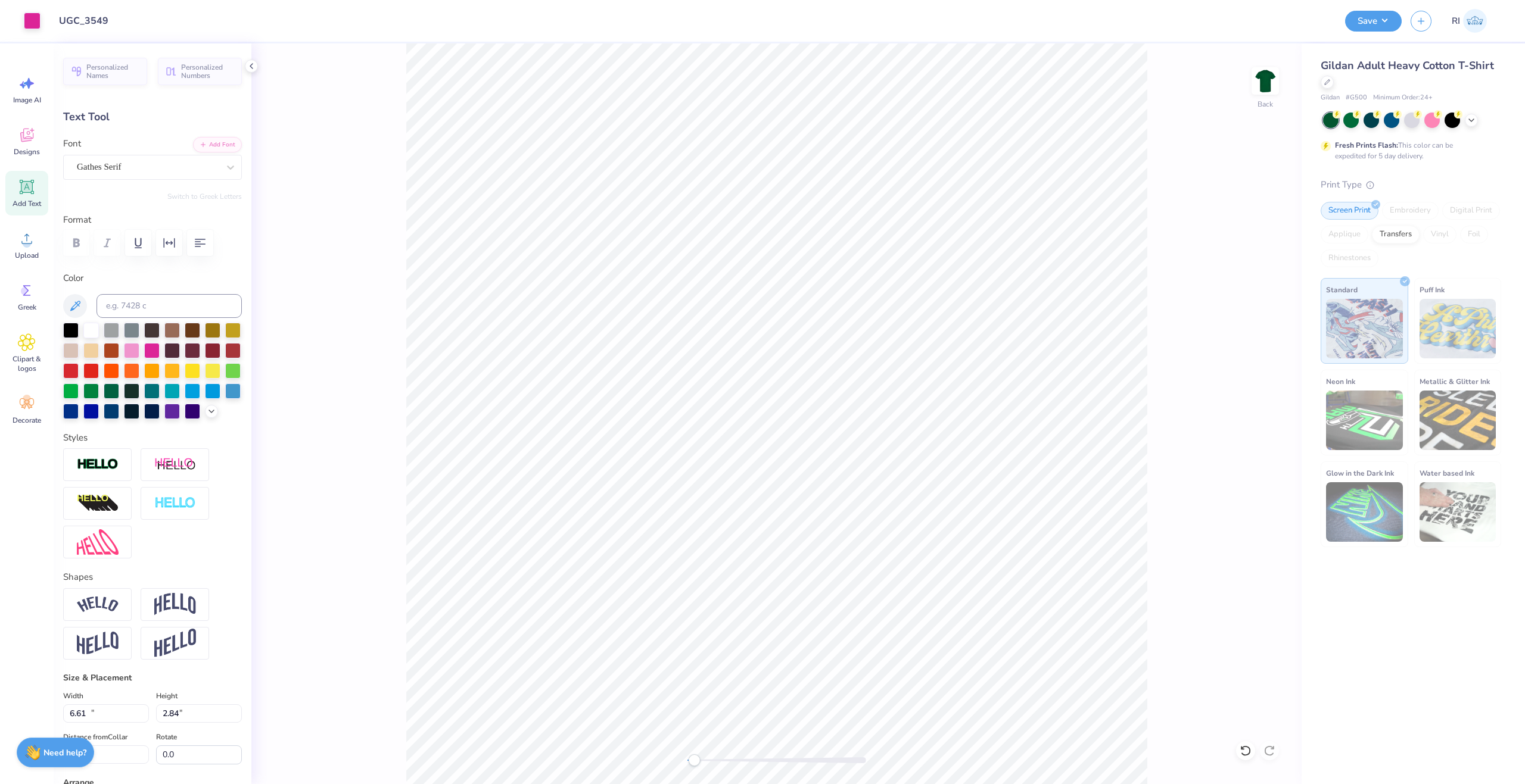
type input "15.02"
type input "1.79"
type input "11.77"
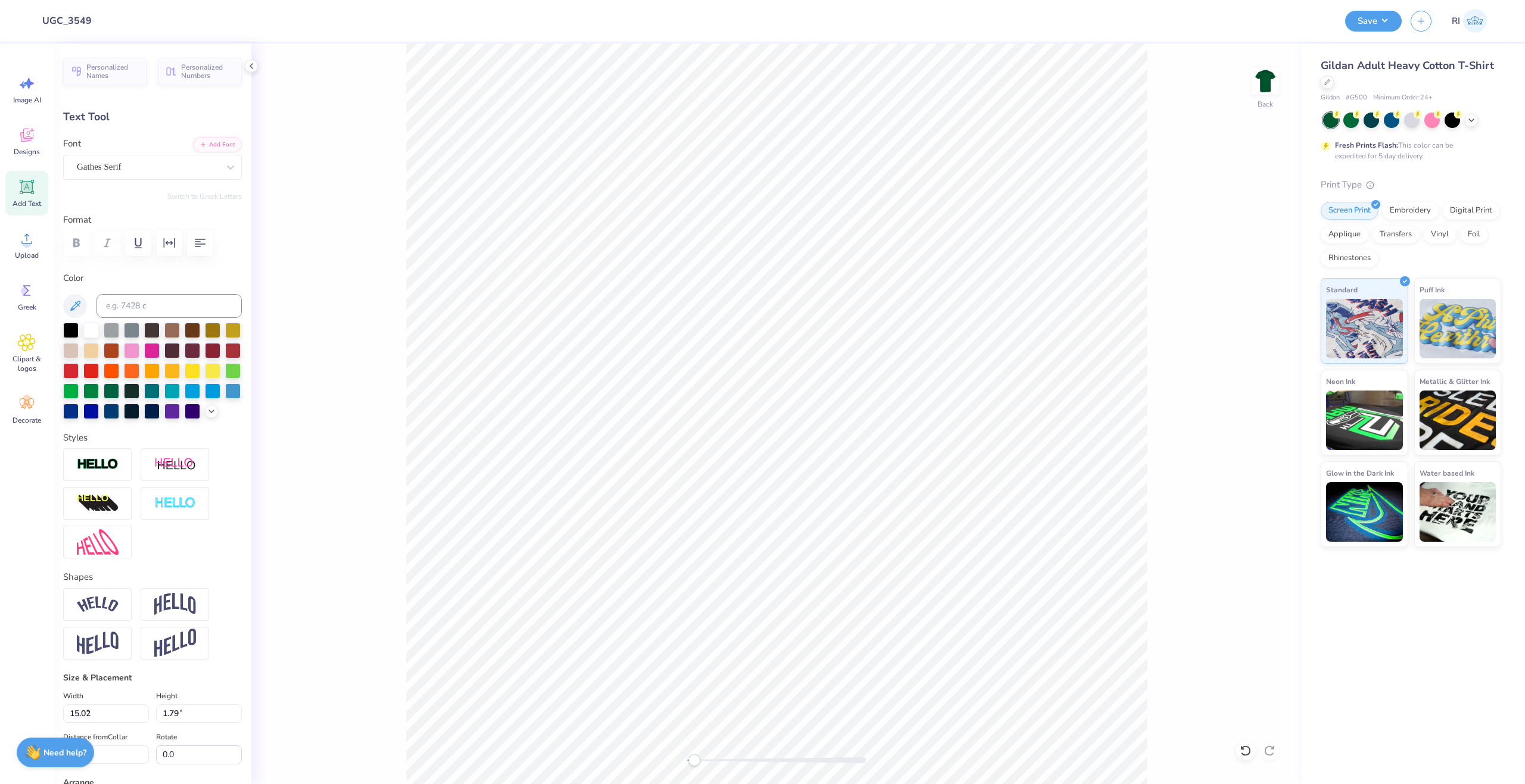
type input "4.22"
type input "0.50"
type input "3.67"
type input "0.44"
type input "10.21"
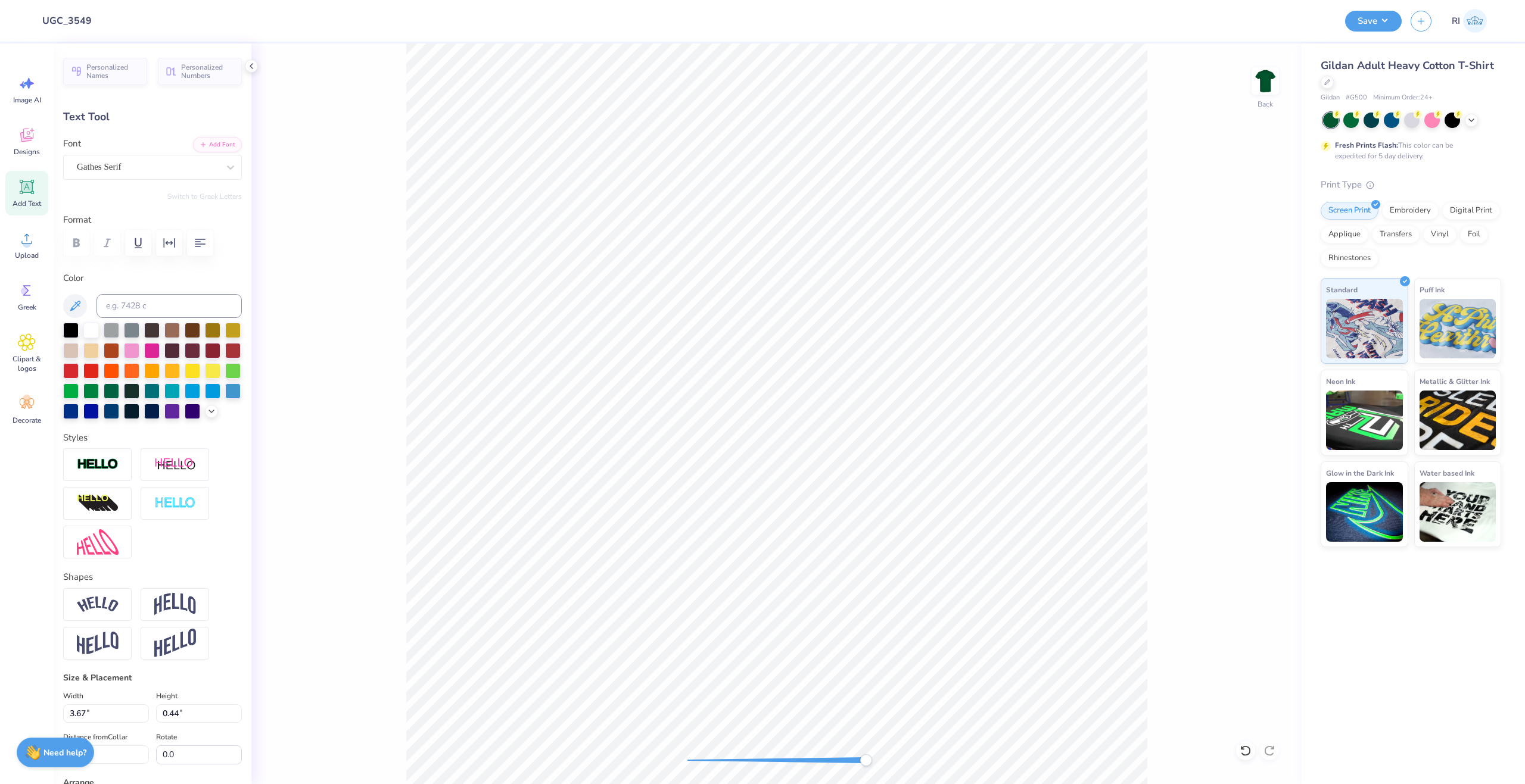
type input "3.68"
click at [840, 519] on li "Duplicate" at bounding box center [827, 518] width 94 height 23
type input "11.21"
type textarea "foundation"
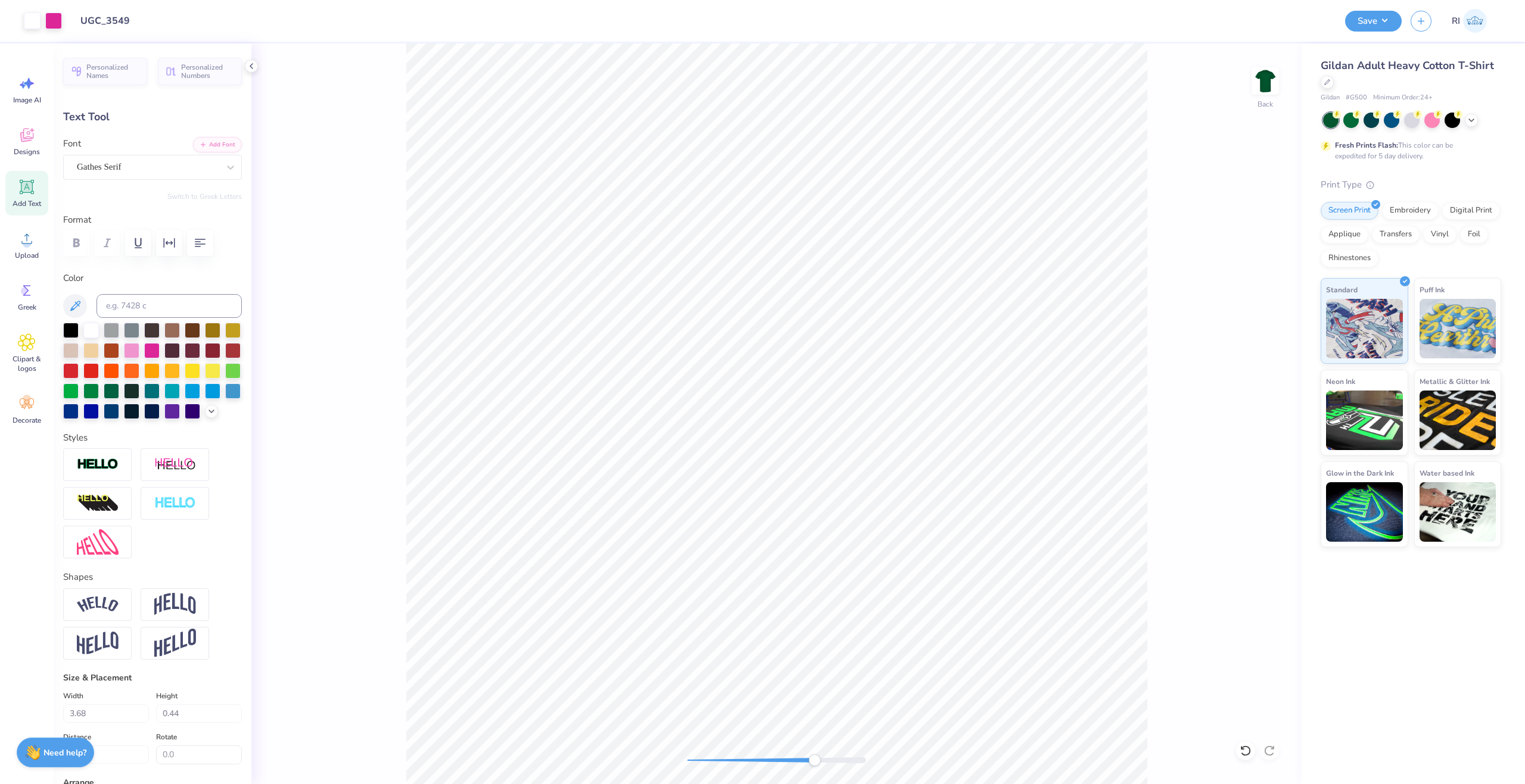
type input "2.47"
type input "11.22"
type input "3.68"
type input "10.21"
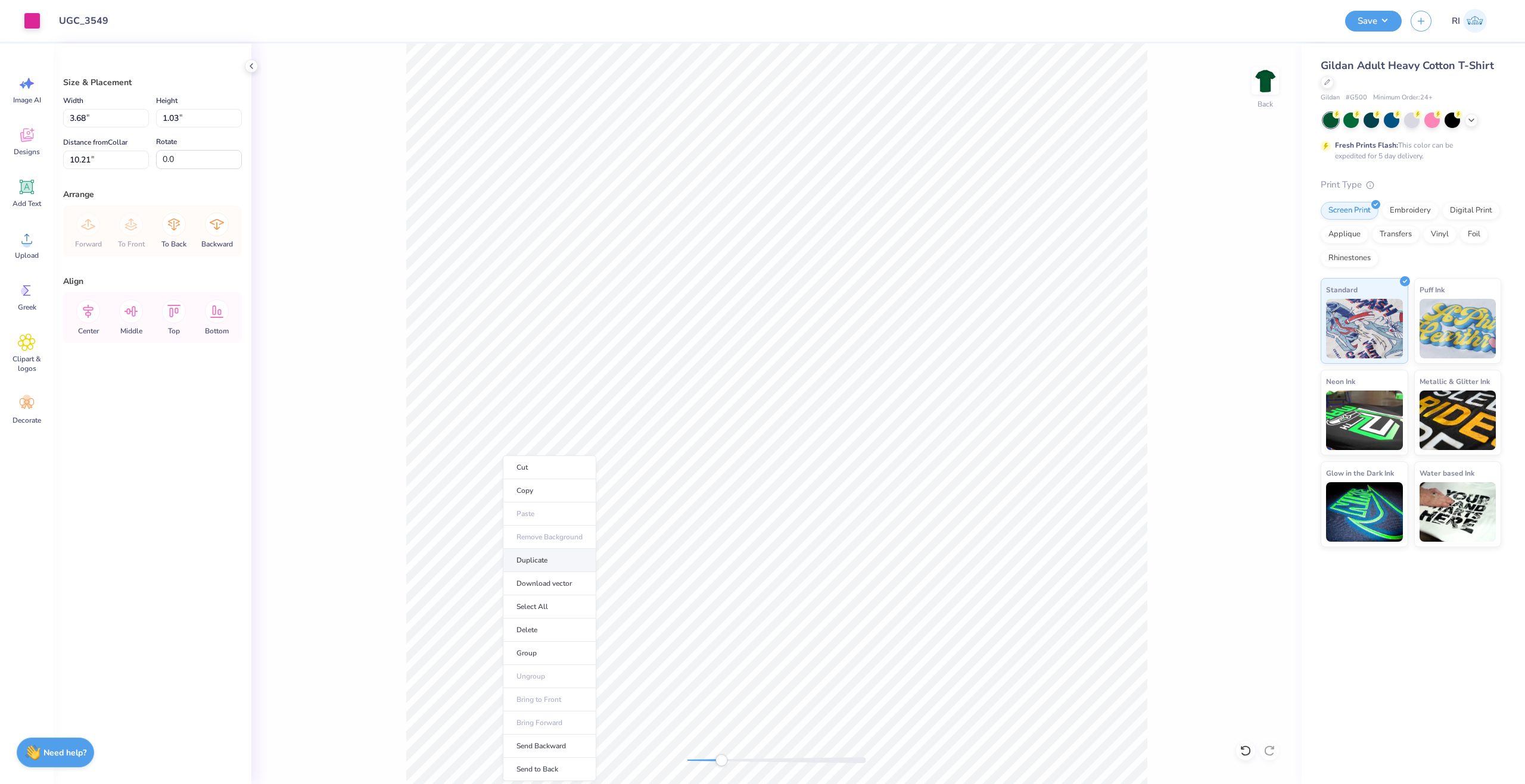
click at [553, 565] on li "Duplicate" at bounding box center [549, 560] width 94 height 23
type input "11.24"
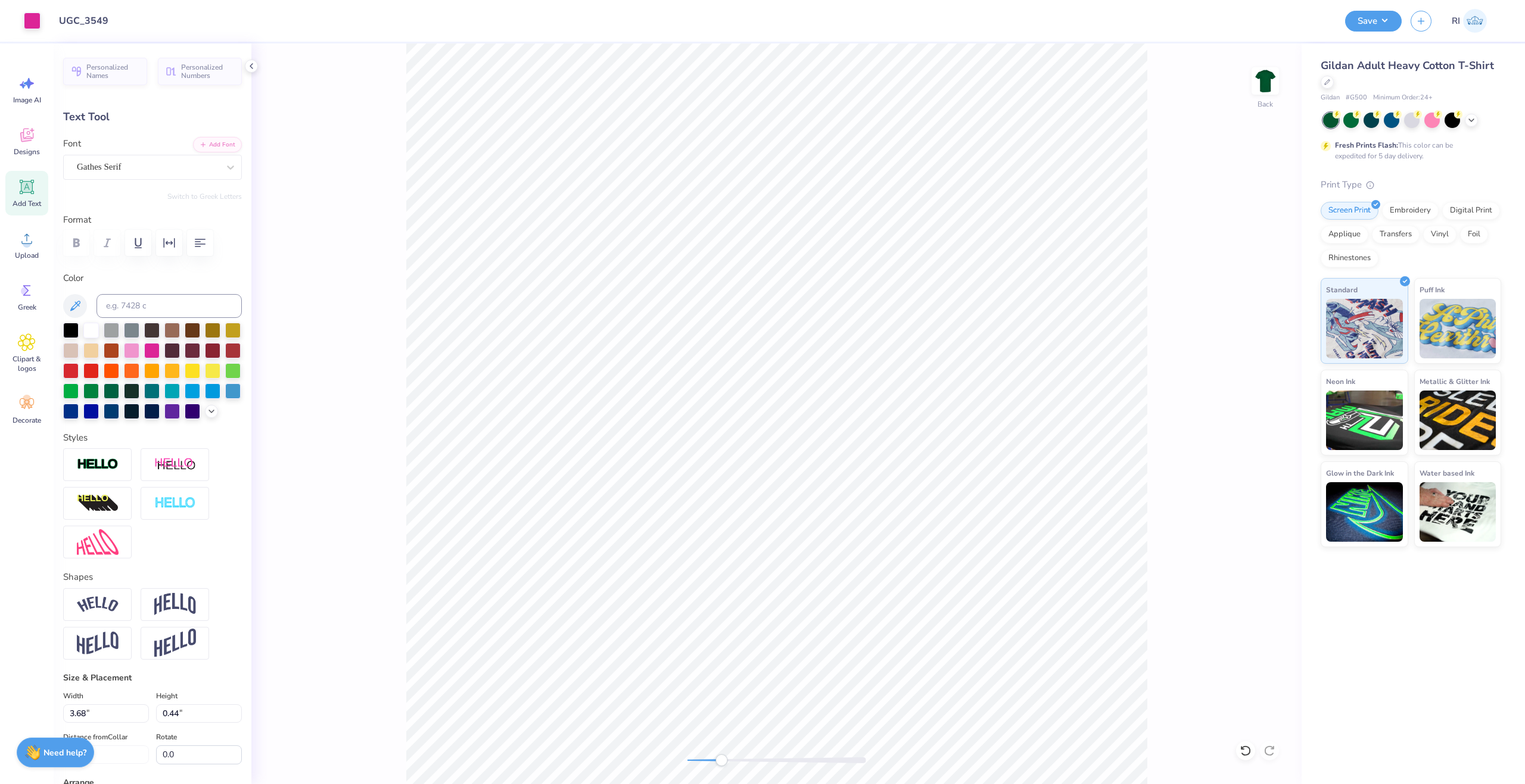
scroll to position [10, 1]
type textarea "est"
type input "2.47"
type input "11.84"
type textarea "1902"
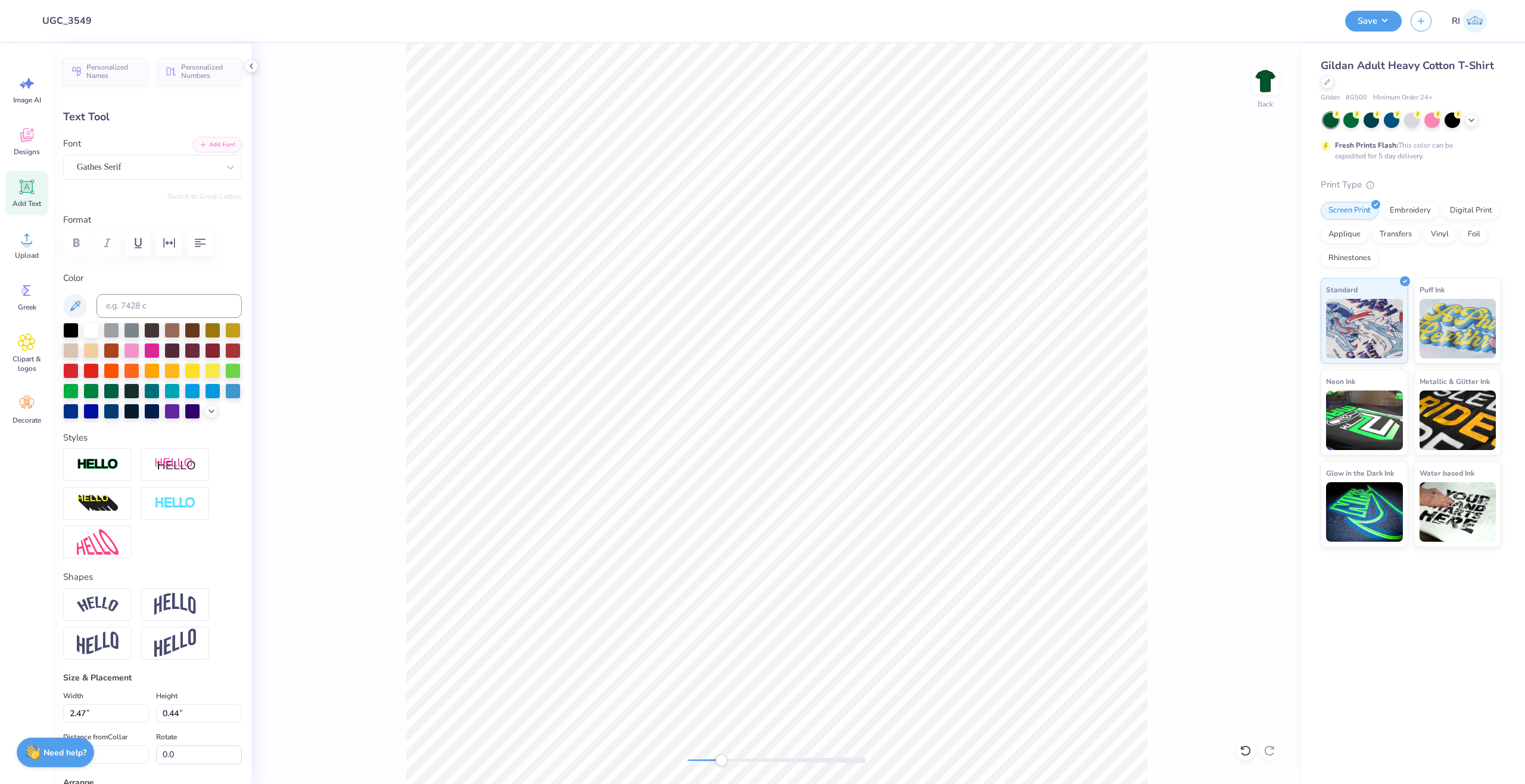
scroll to position [10, 2]
type input "0.72"
type input "11.24"
type input "1.03"
type input "11.84"
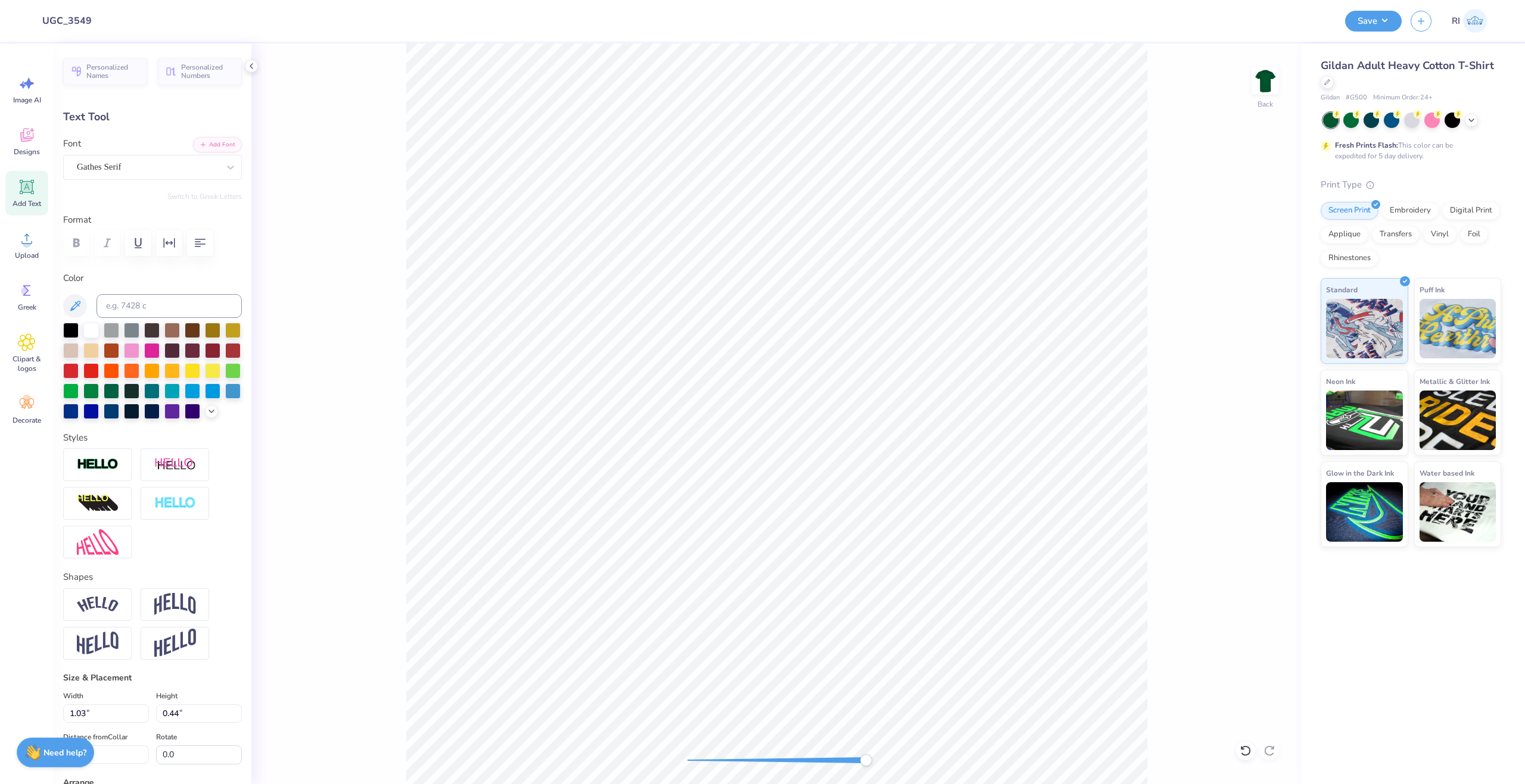
type input "0.72"
type input "10.21"
type input "0.73"
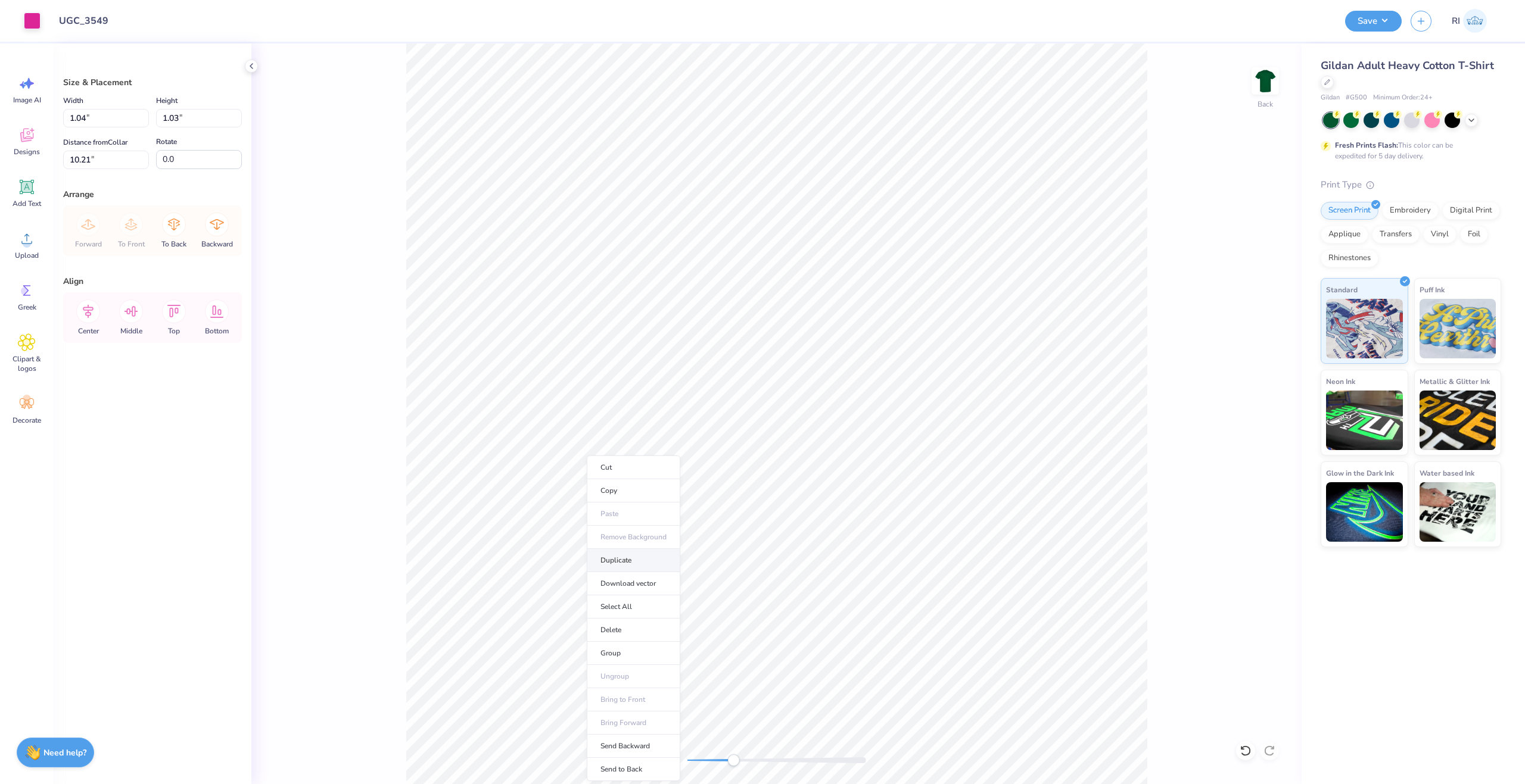
click at [649, 554] on li "Duplicate" at bounding box center [633, 560] width 94 height 23
type input "11.37"
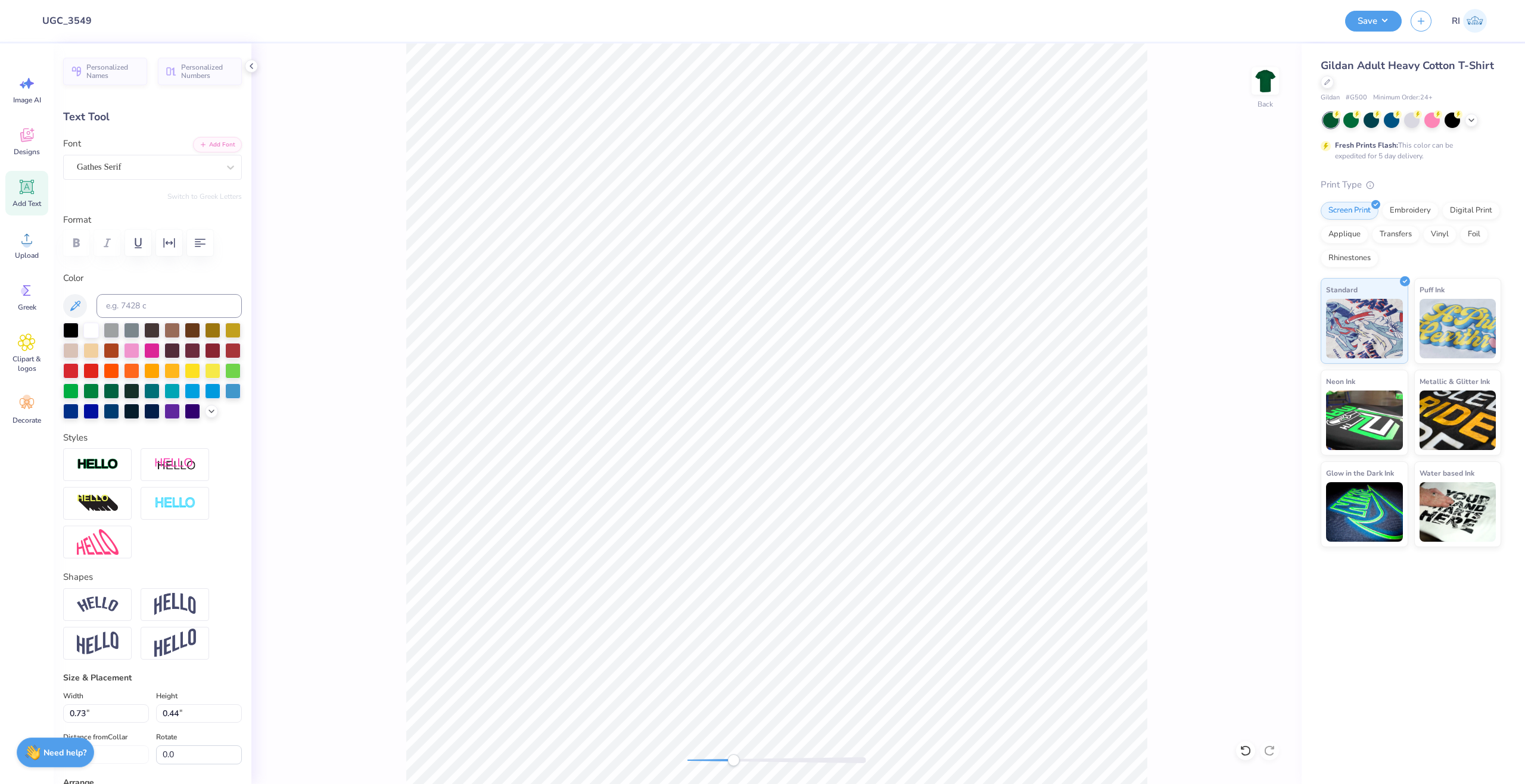
scroll to position [10, 4]
type textarea "love that is ever"
type input "3.77"
type input "10.21"
type input "1.04"
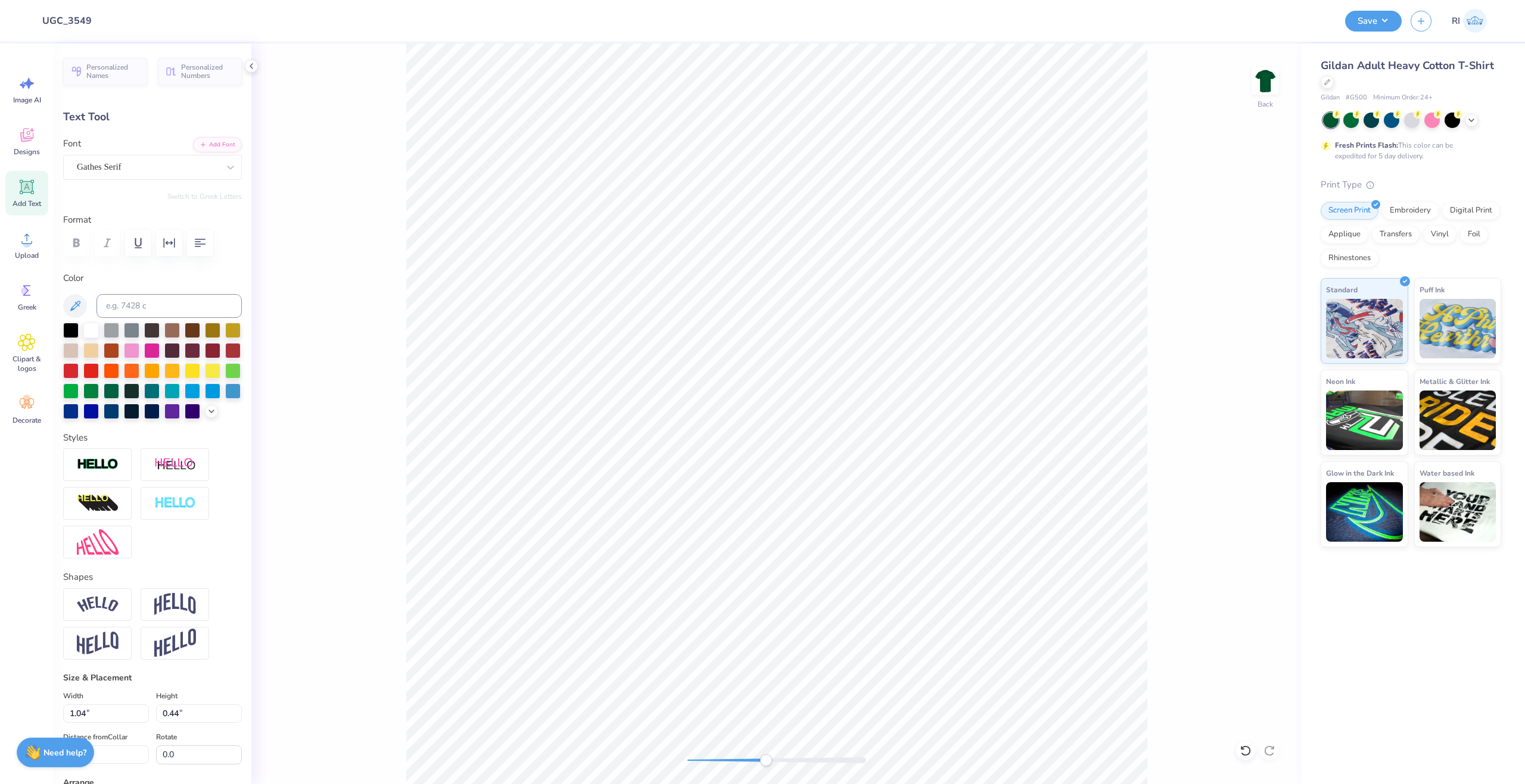
type input "11.96"
type textarea "steadfast"
type input "2.25"
type input "10.80"
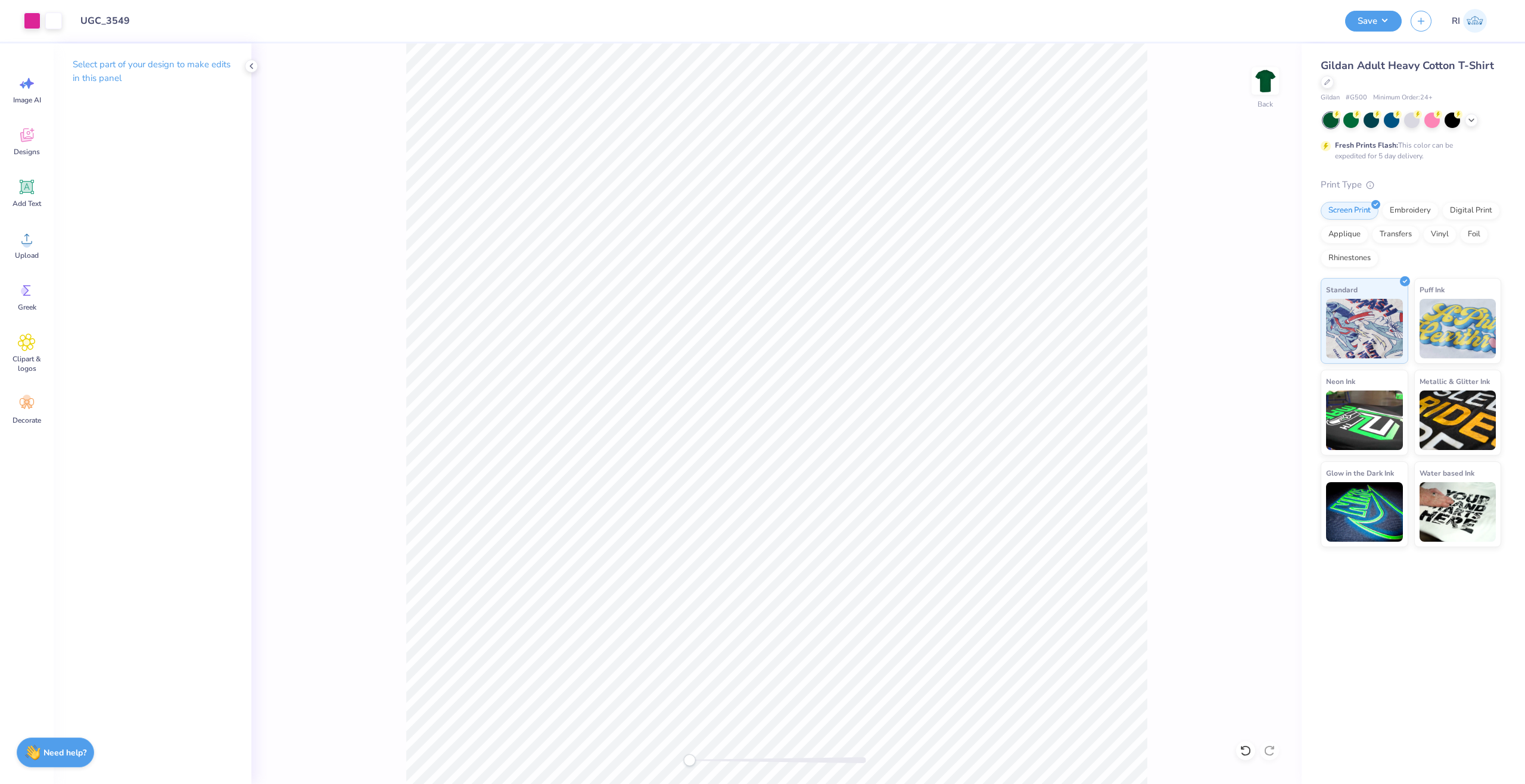
click at [22, 22] on div "Art colors" at bounding box center [31, 21] width 62 height 42
click at [31, 24] on div at bounding box center [32, 20] width 17 height 17
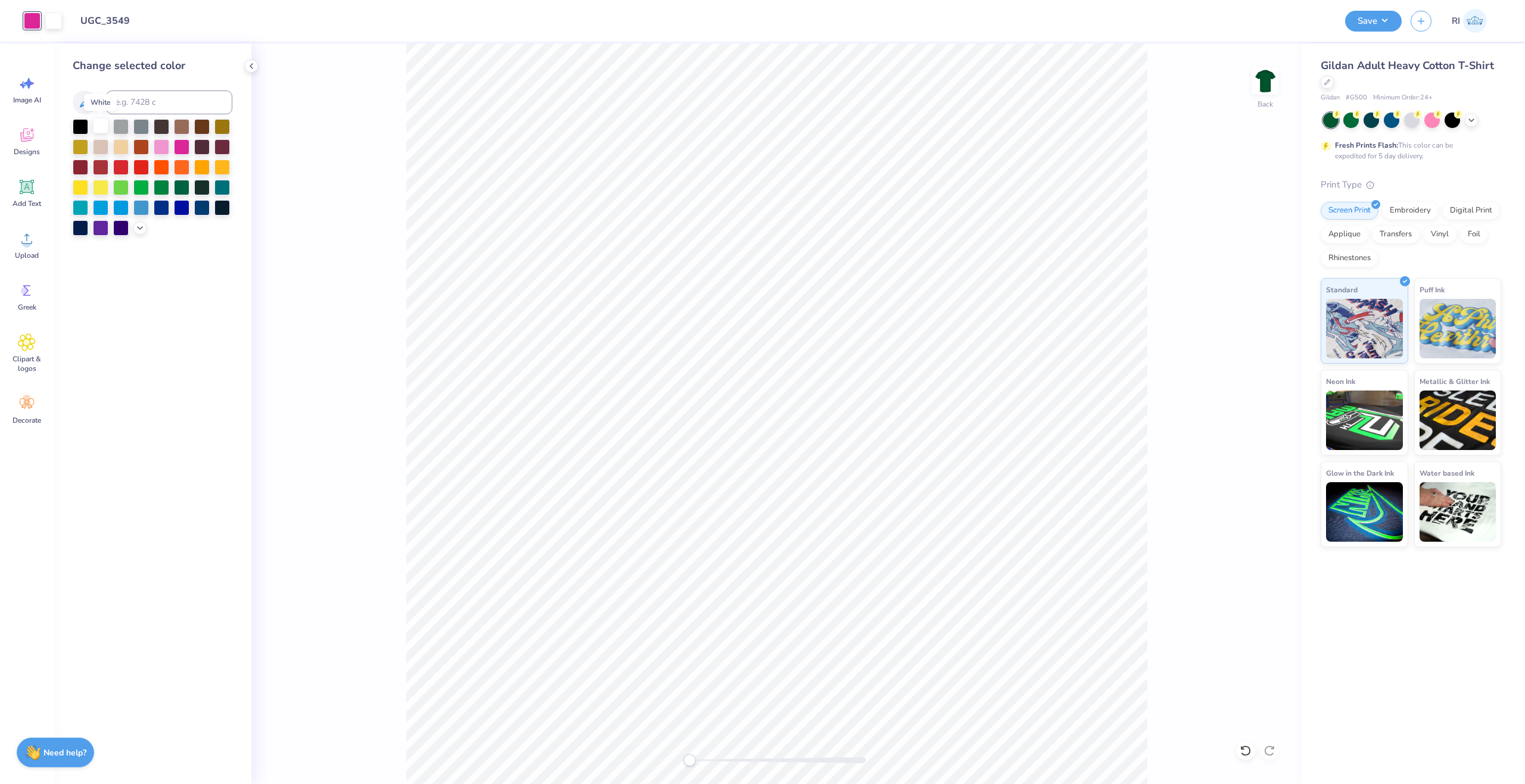
click at [98, 127] on div at bounding box center [101, 126] width 16 height 16
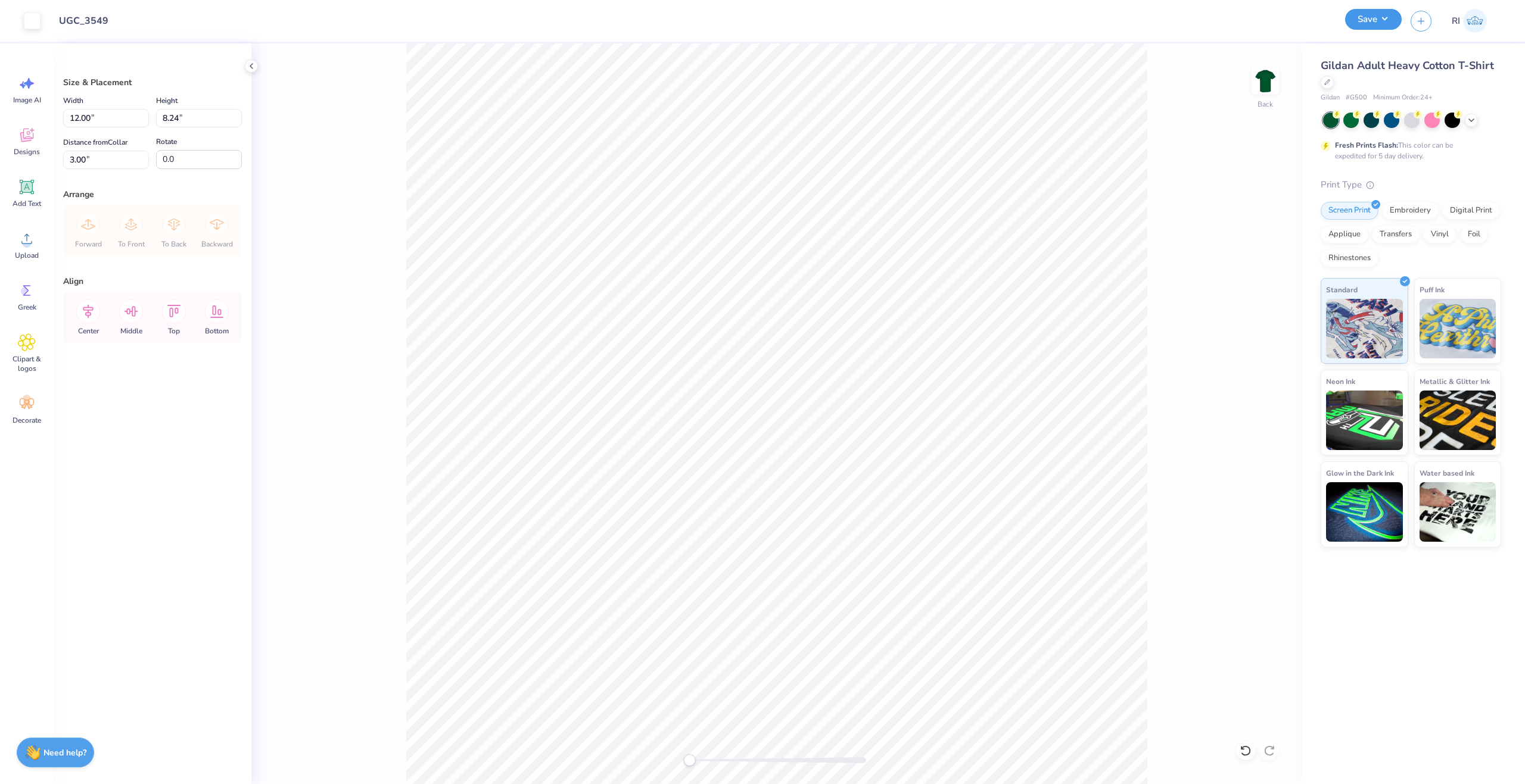
click at [1384, 23] on button "Save" at bounding box center [1373, 19] width 57 height 21
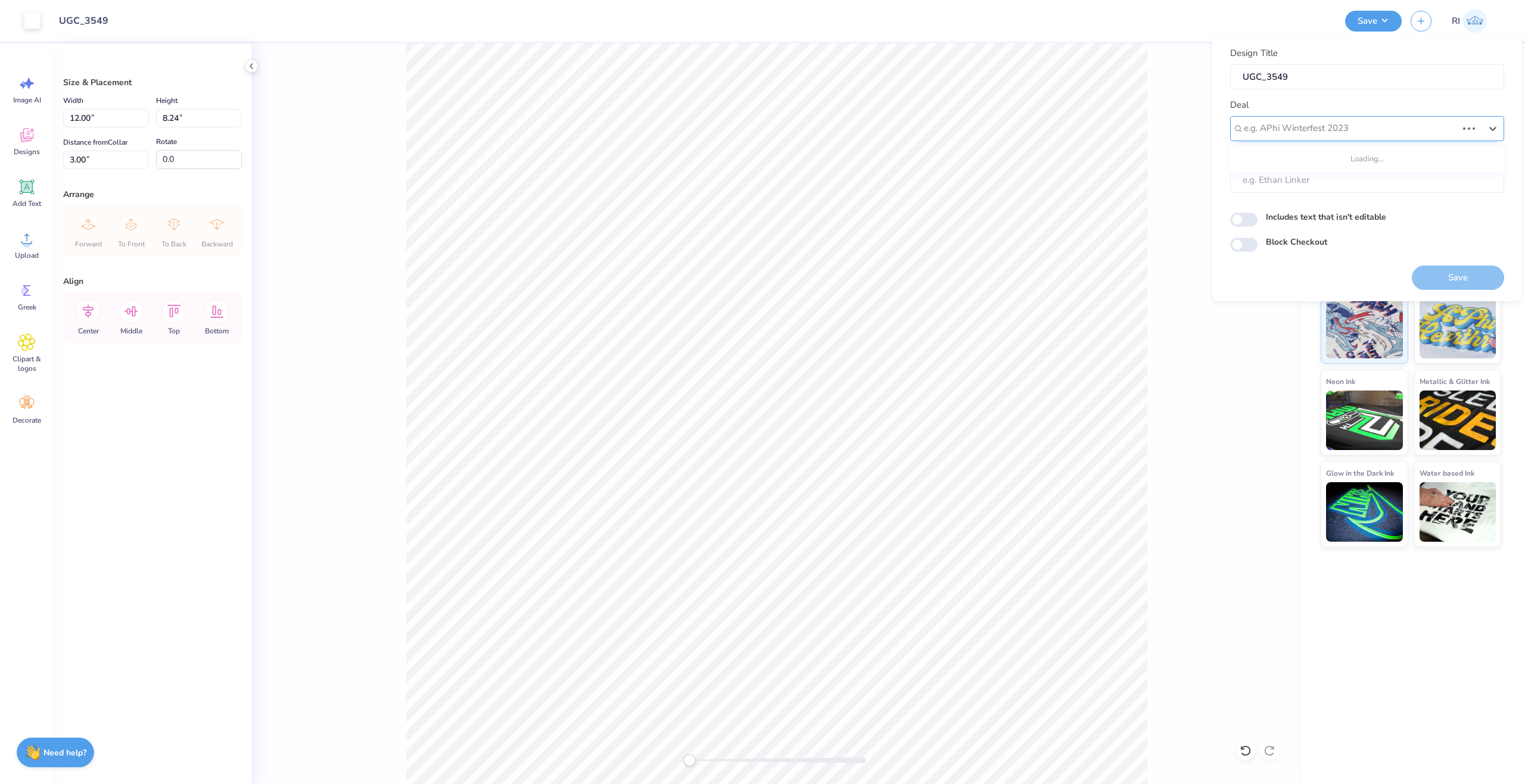
click at [1361, 129] on div at bounding box center [1350, 128] width 213 height 16
click at [1289, 161] on div "UGC Designs" at bounding box center [1367, 160] width 264 height 20
type input "ugc"
type input "Design Tool Gallery User"
click at [1249, 248] on input "Block Checkout" at bounding box center [1244, 245] width 27 height 14
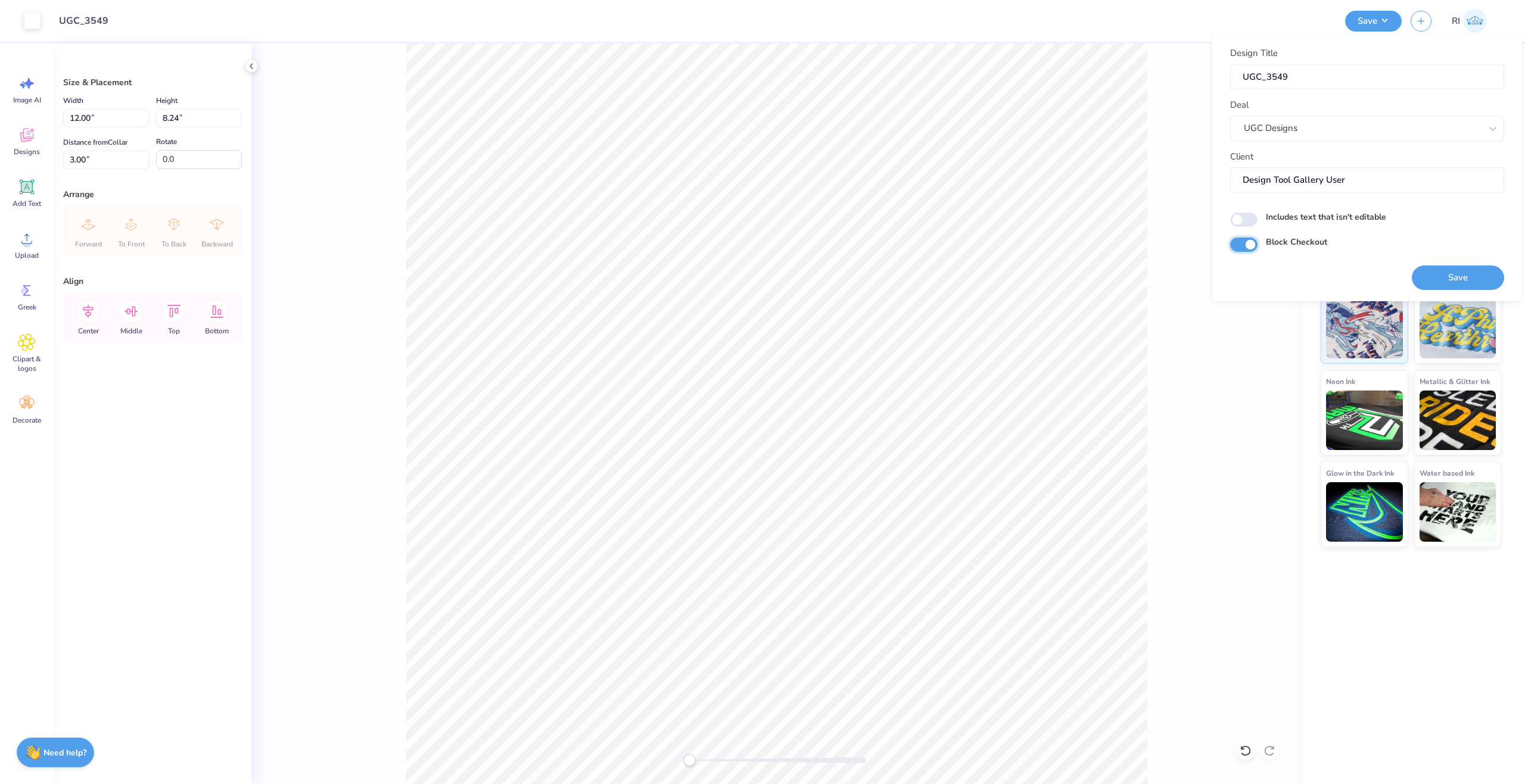
checkbox input "true"
click at [1458, 273] on button "Save" at bounding box center [1458, 277] width 93 height 24
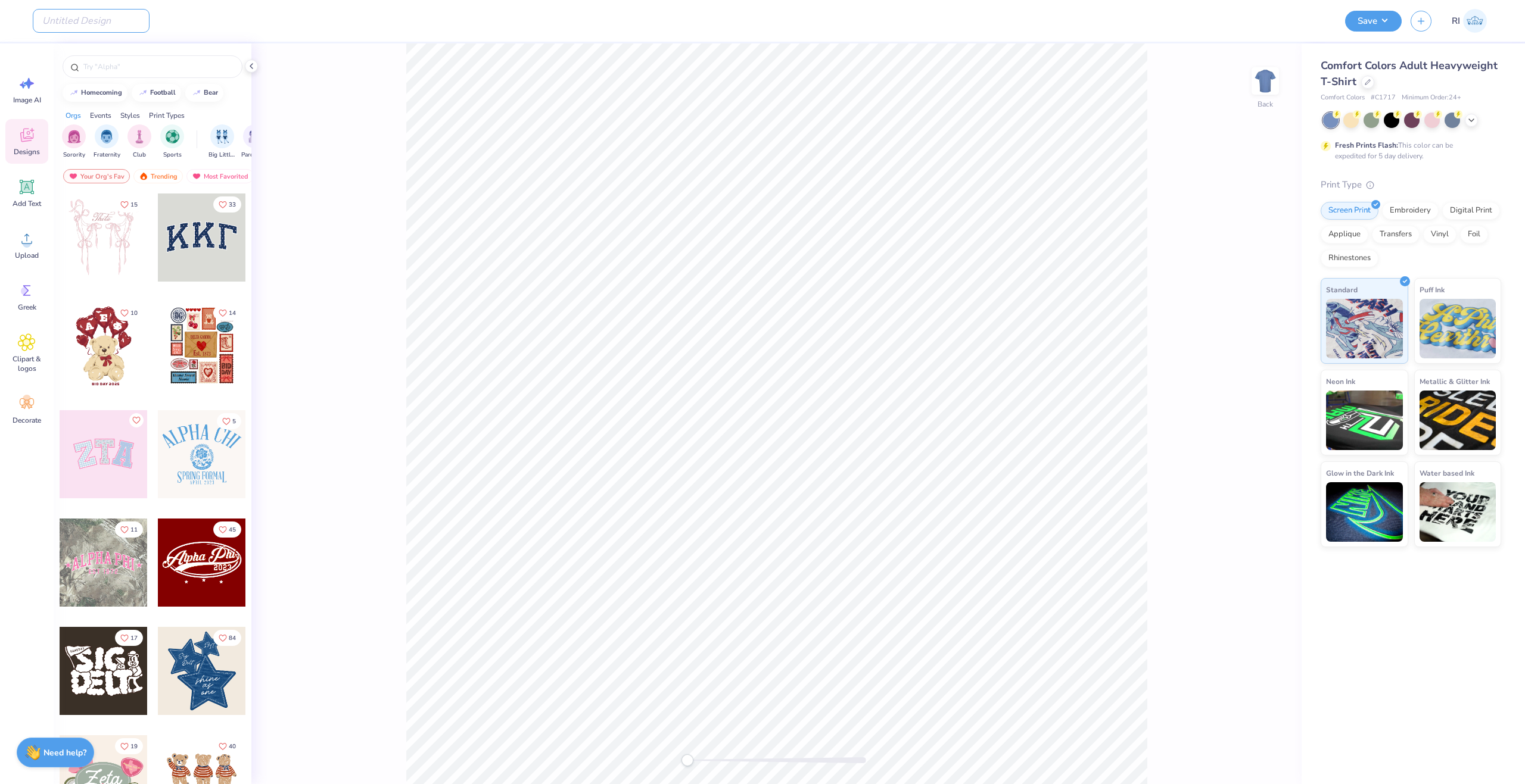
drag, startPoint x: 101, startPoint y: 19, endPoint x: 247, endPoint y: 83, distance: 159.4
click at [100, 23] on input "Design Title" at bounding box center [91, 21] width 117 height 24
paste input "UGC_3550"
type input "UGC_3550"
click at [1364, 81] on icon at bounding box center [1367, 81] width 6 height 6
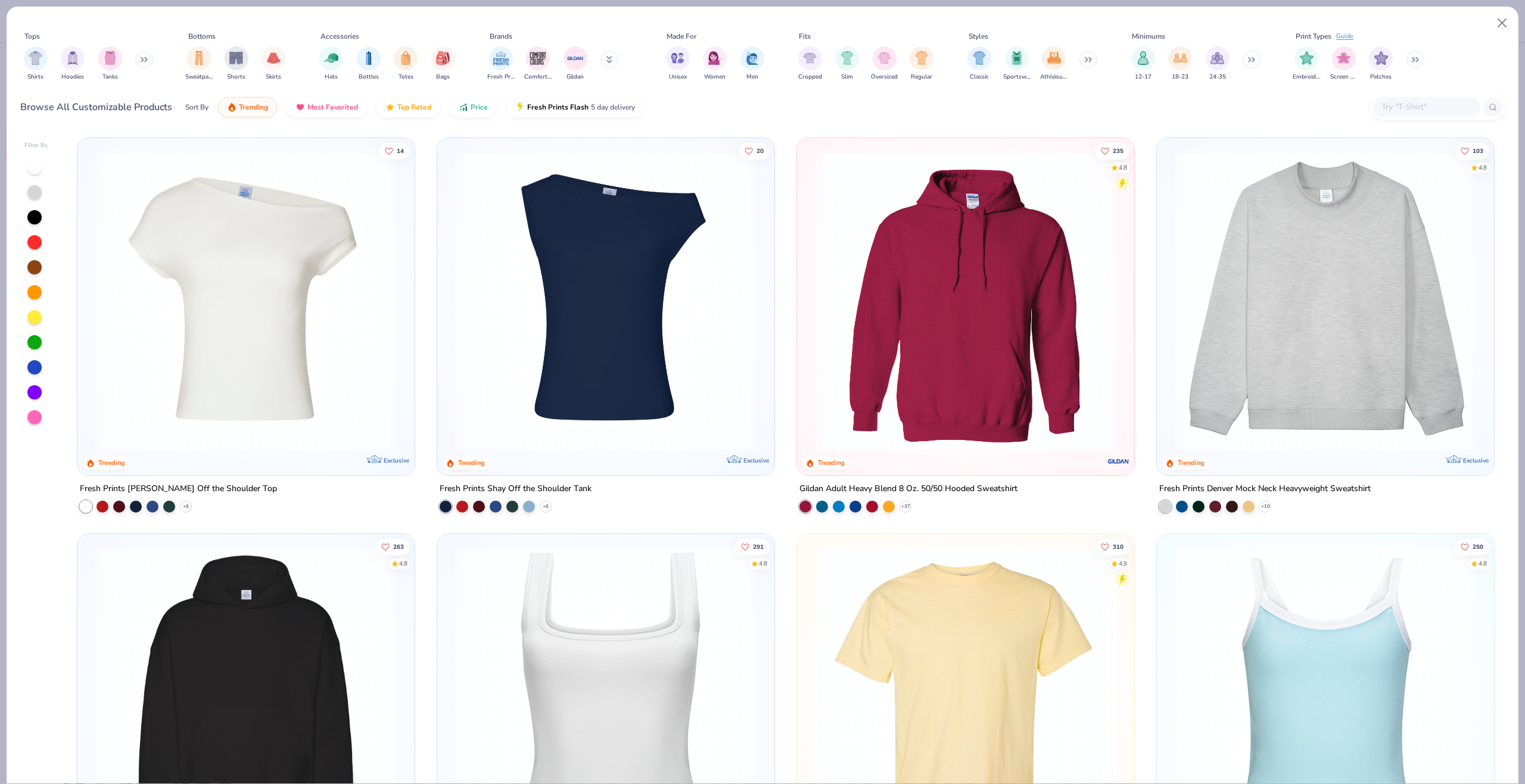
click at [1395, 109] on input "text" at bounding box center [1426, 107] width 92 height 14
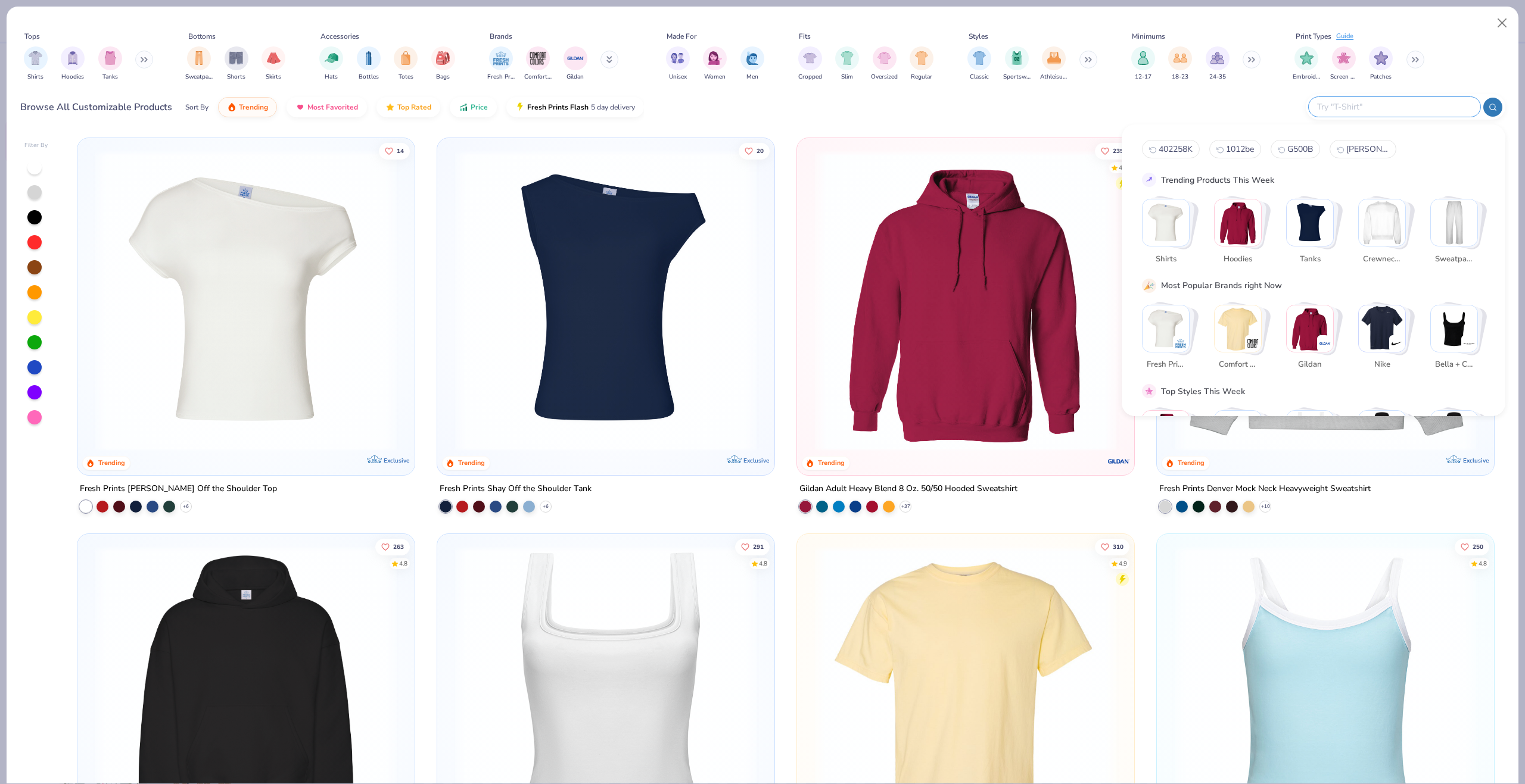
paste input "G500"
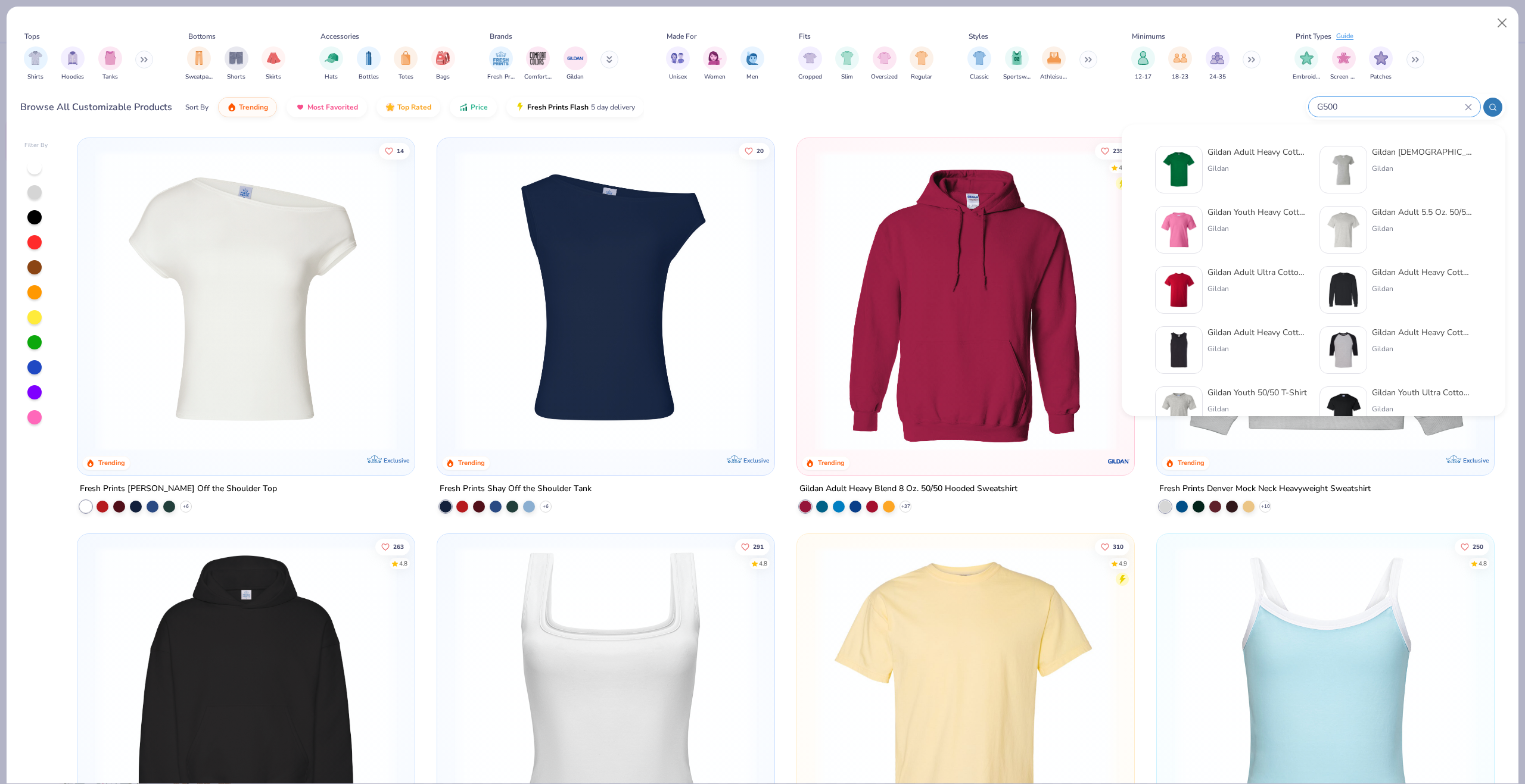
type input "G500"
click at [1183, 162] on img at bounding box center [1179, 169] width 37 height 37
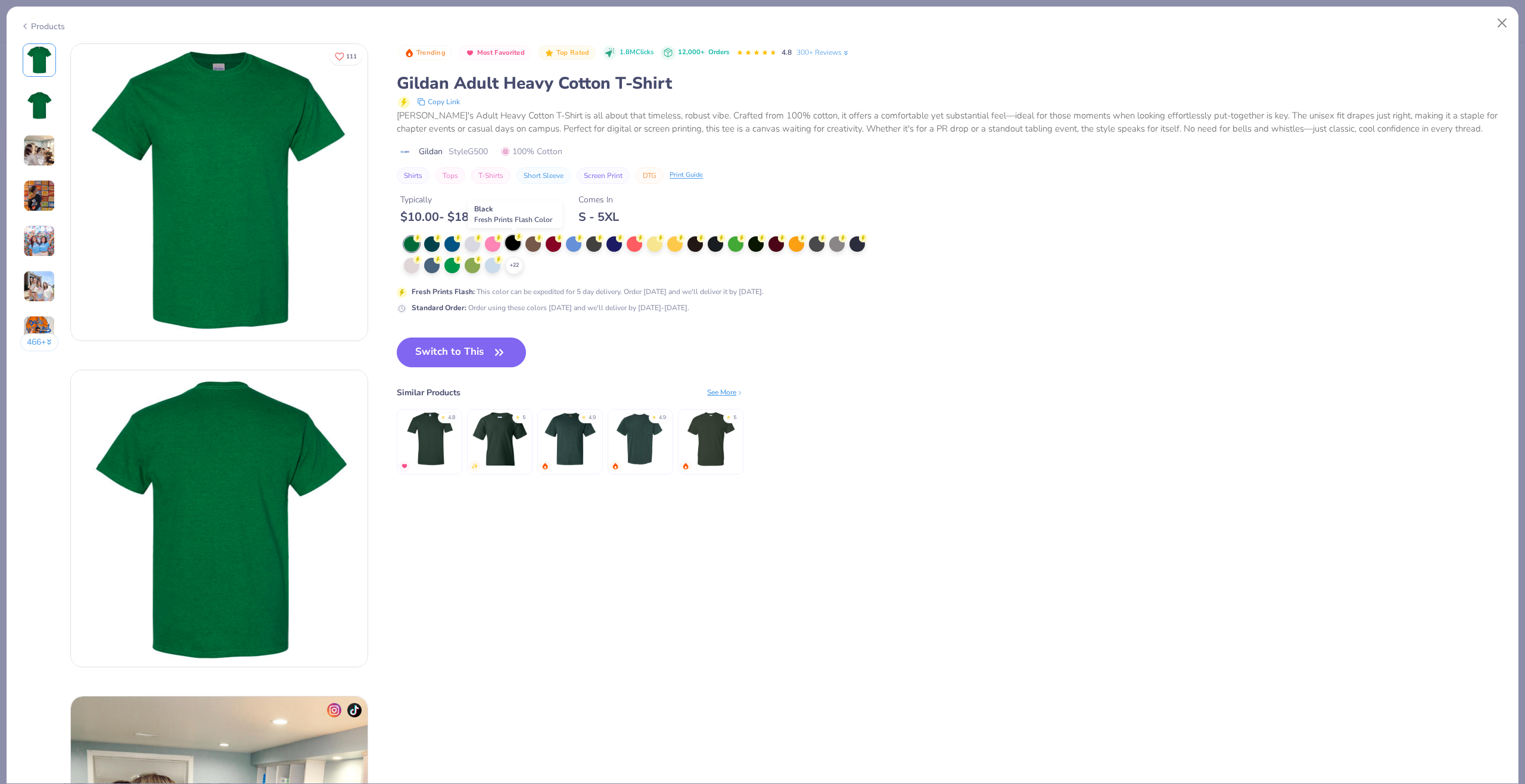
click at [510, 237] on div at bounding box center [513, 243] width 16 height 16
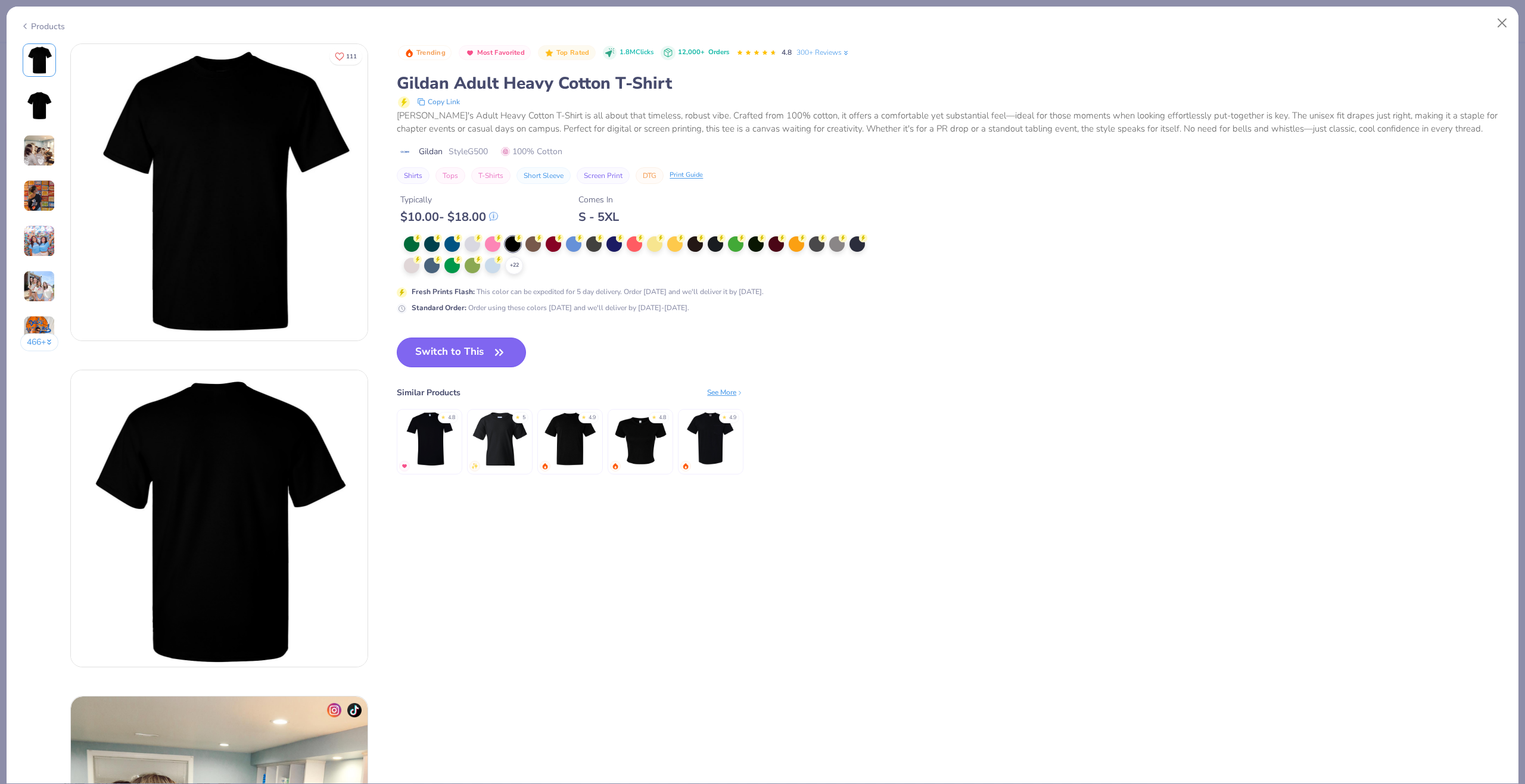
click at [453, 356] on button "Switch to This" at bounding box center [461, 353] width 130 height 30
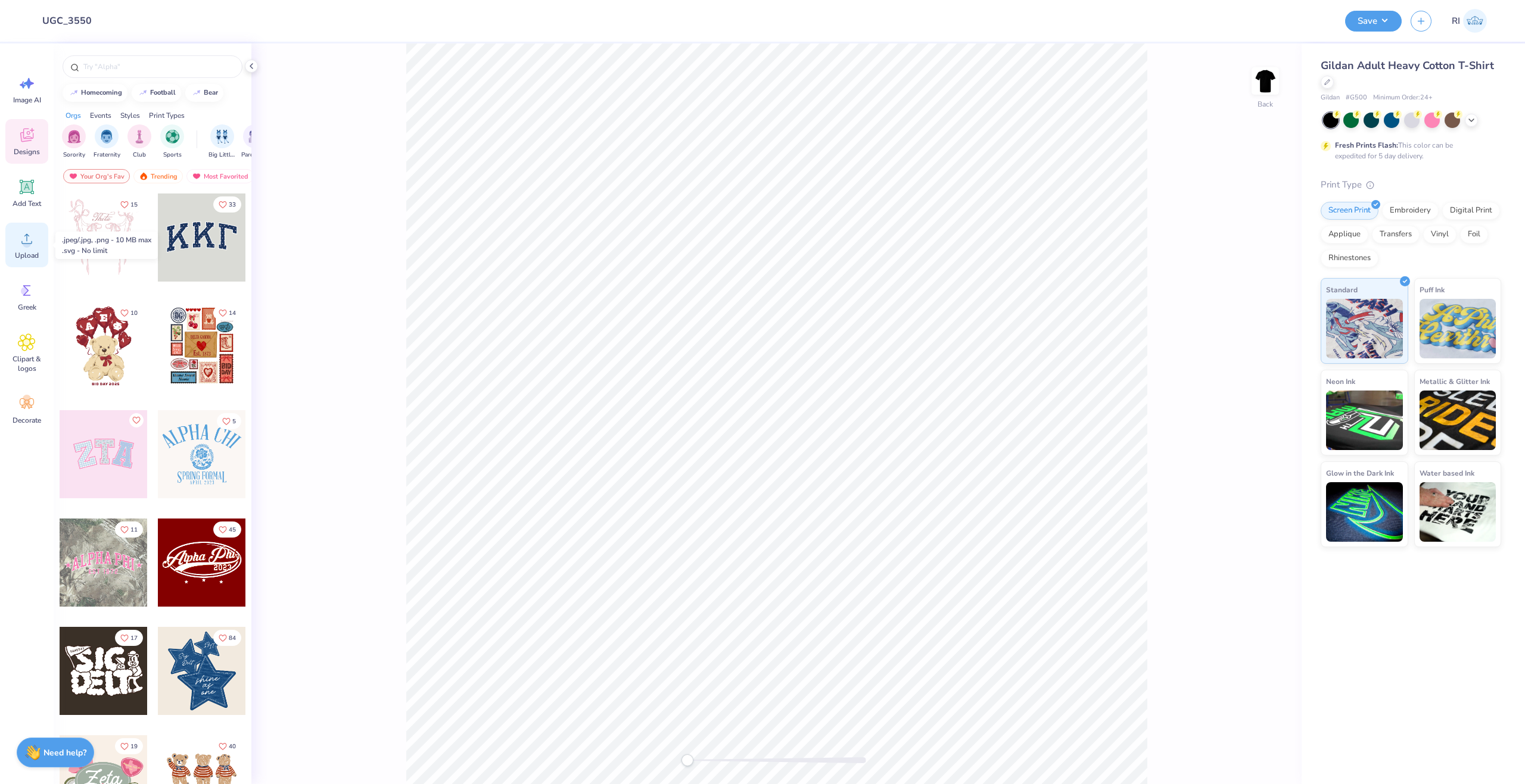
click at [26, 256] on span "Upload" at bounding box center [27, 255] width 24 height 10
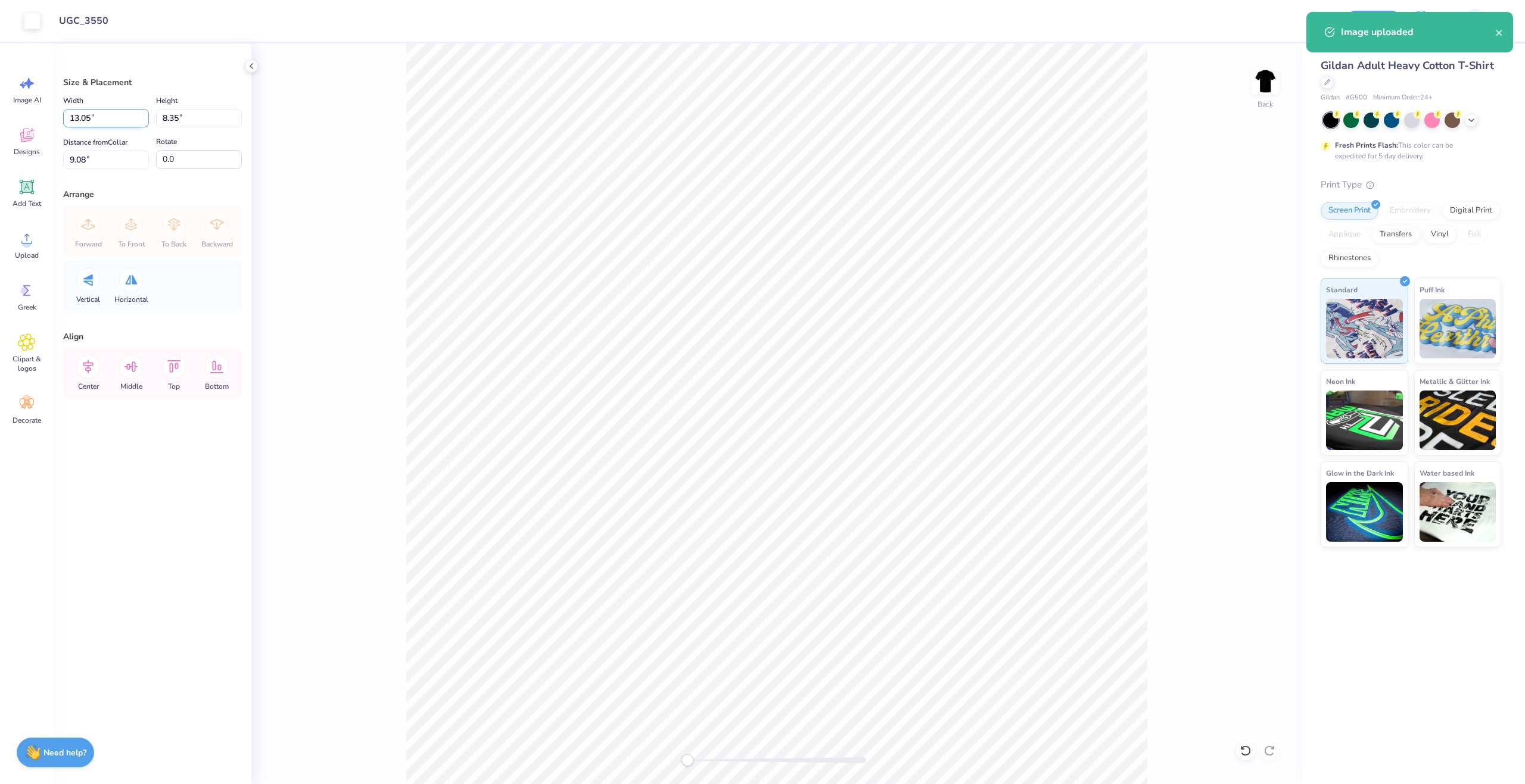
click at [107, 122] on input "13.05" at bounding box center [106, 118] width 86 height 18
type input "12.00"
type input "7.68"
click at [115, 166] on input "9.41" at bounding box center [106, 159] width 86 height 18
type input "3"
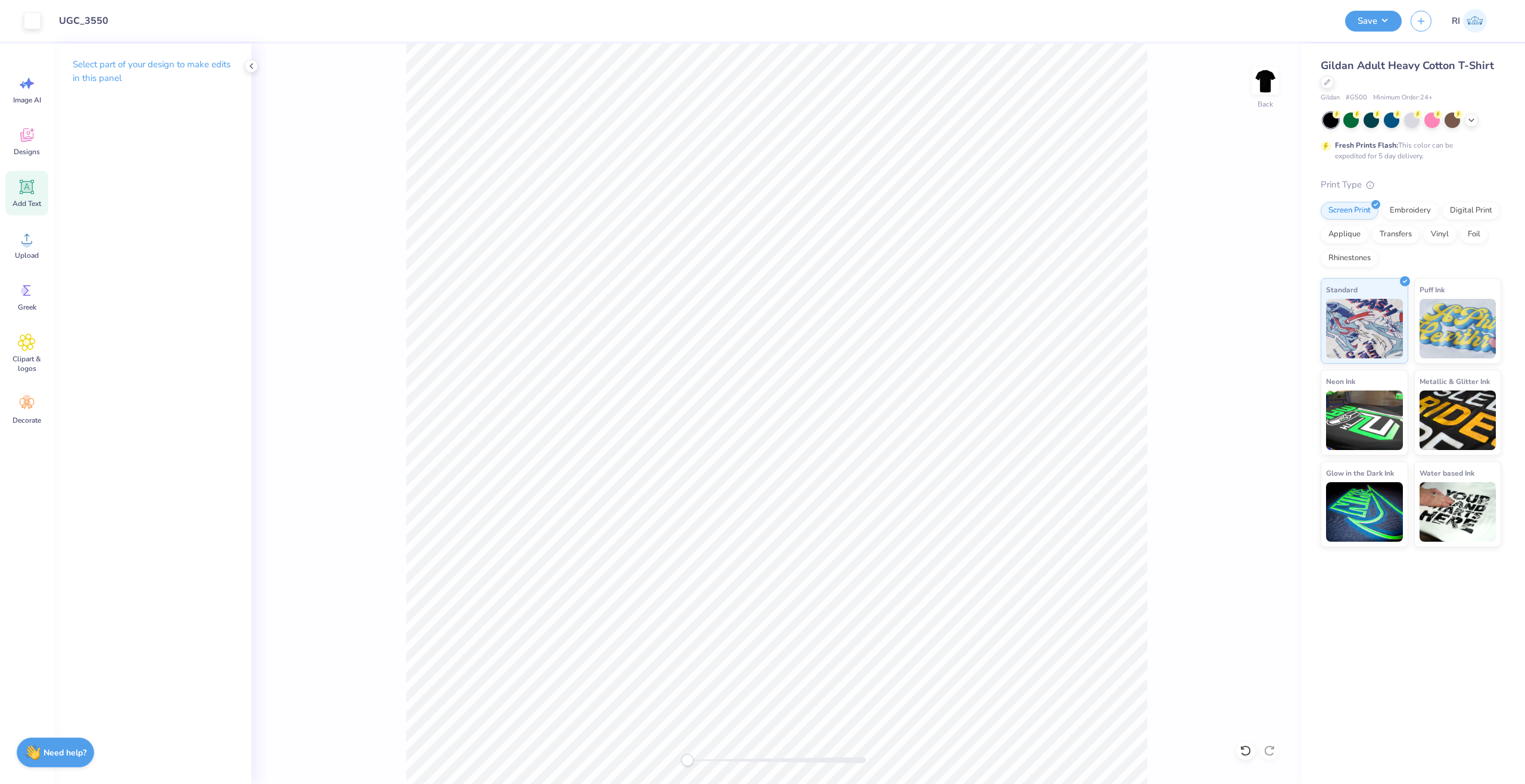
click at [35, 192] on icon at bounding box center [27, 187] width 18 height 18
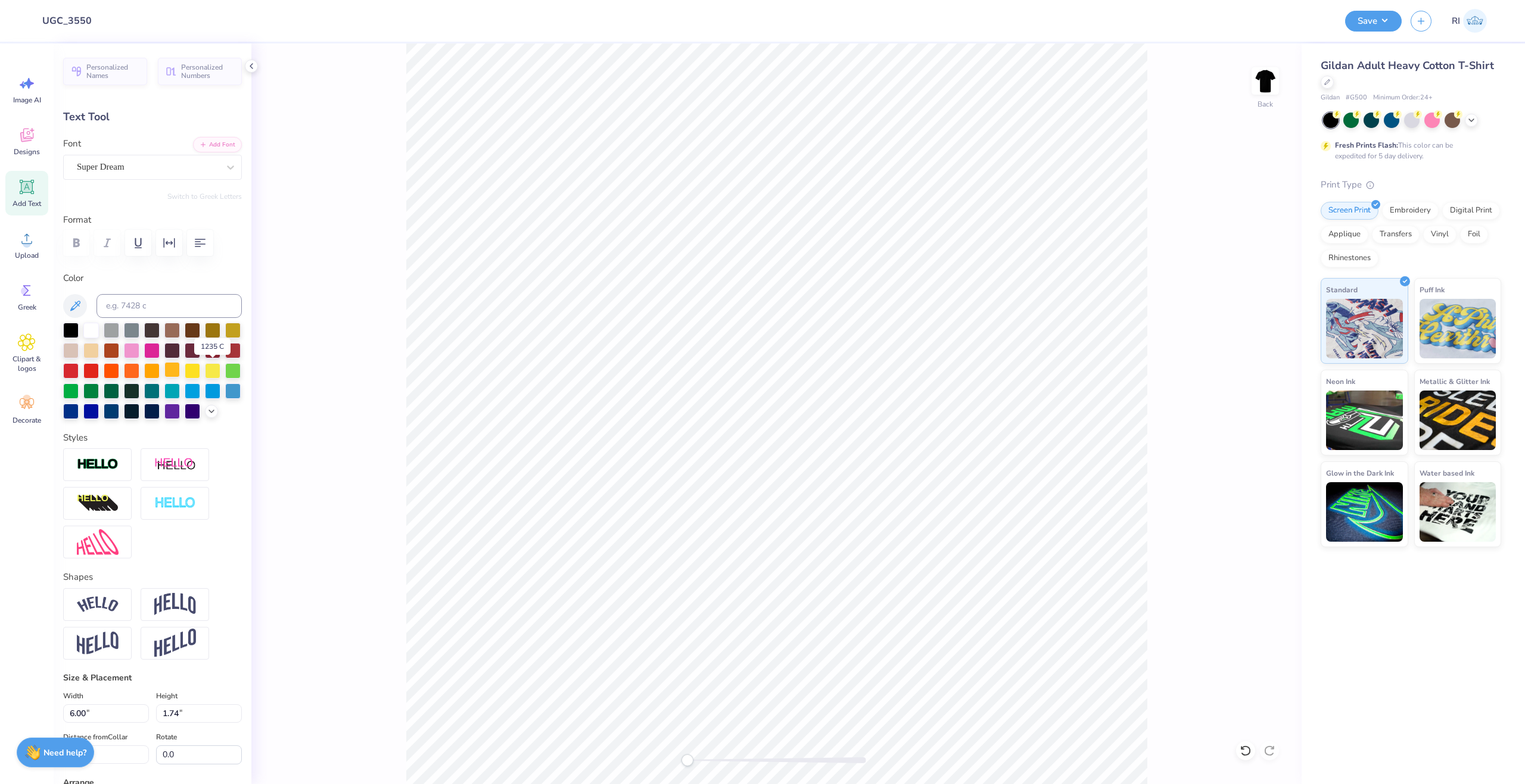
click at [180, 373] on div at bounding box center [172, 370] width 16 height 16
click at [230, 143] on button "Add Font" at bounding box center [217, 144] width 49 height 16
type textarea "ALPHA XI"
type input "7.74"
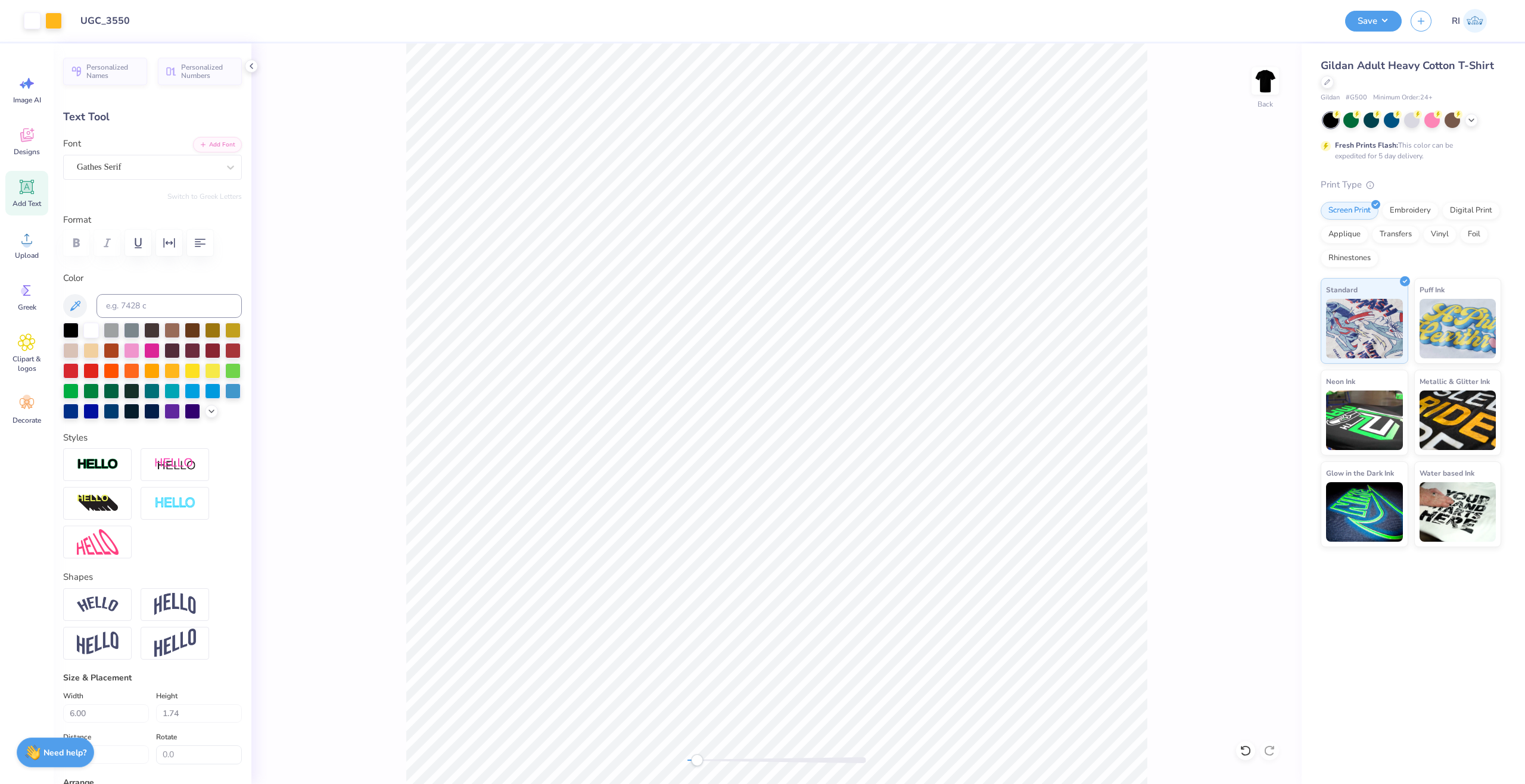
type input "1.83"
click at [315, 369] on div "Back" at bounding box center [776, 414] width 1050 height 741
type input "4.01"
type input "9.41"
type input "2.23"
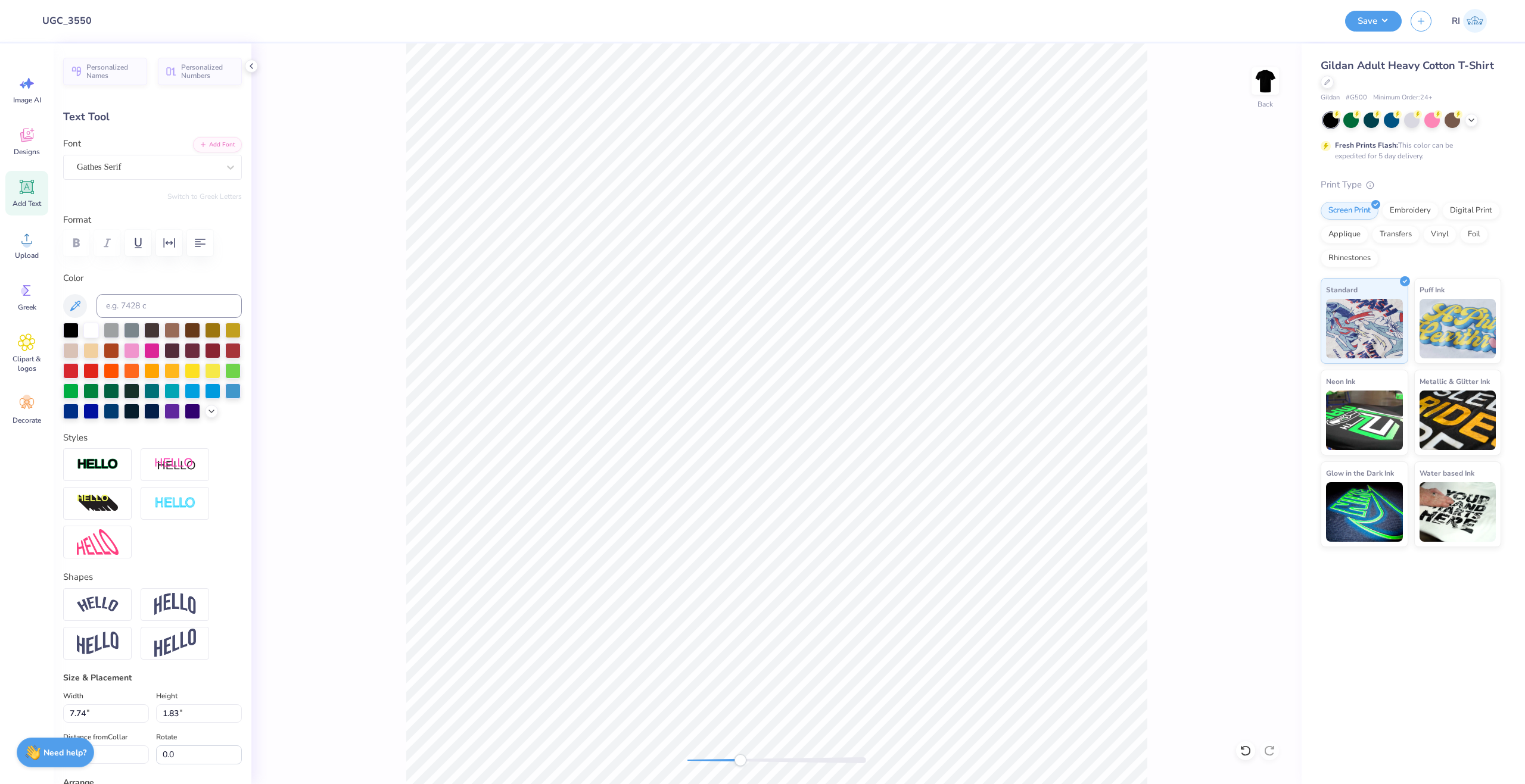
type input "3.61"
type textarea "ALPHA"
type input "6.55"
click at [747, 459] on li "Duplicate" at bounding box center [746, 462] width 94 height 23
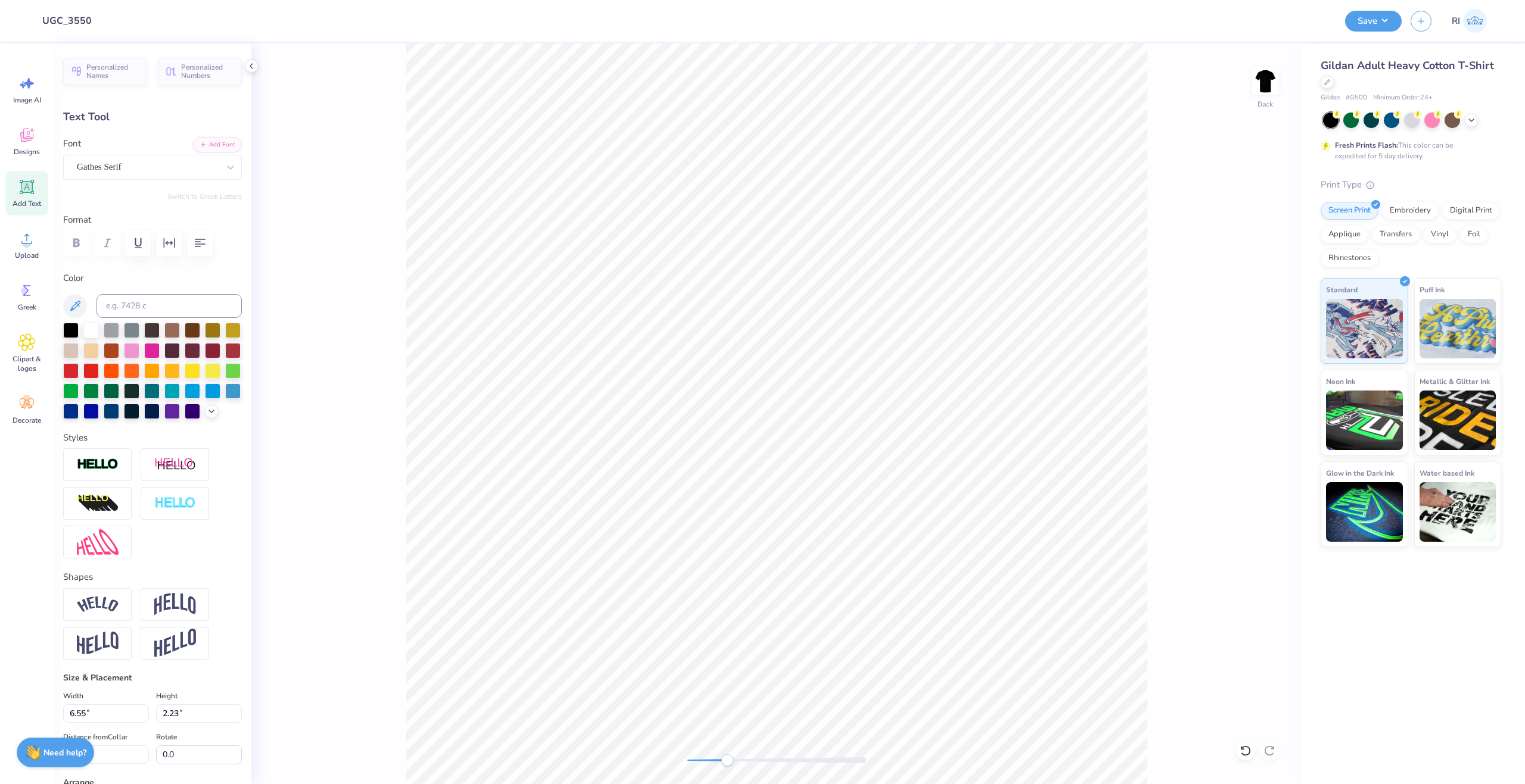
type input "4.62"
type textarea "XI"
click at [962, 462] on li "Duplicate" at bounding box center [978, 462] width 94 height 23
type input "4.45"
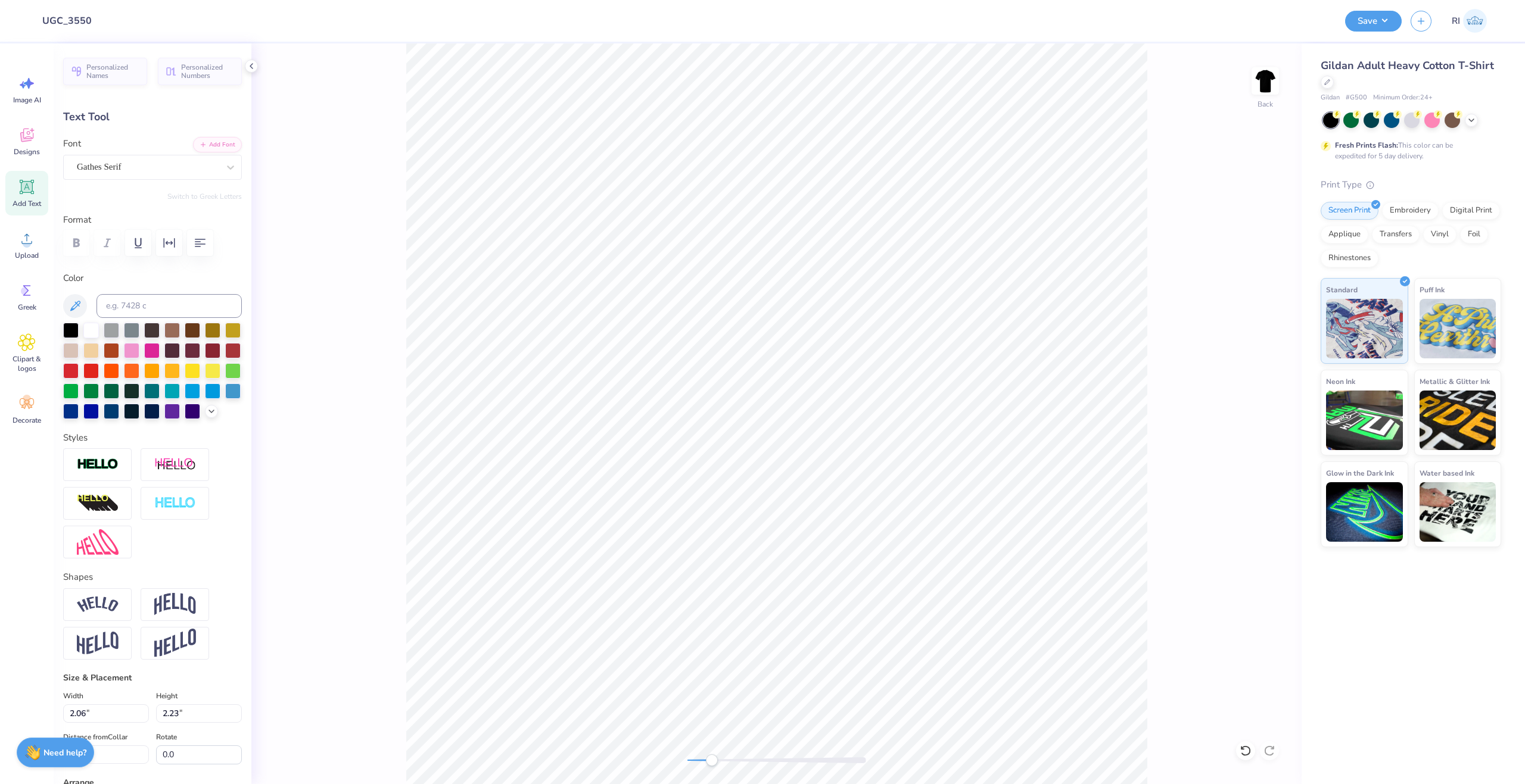
type textarea "DELTA"
click at [867, 561] on li "Duplicate" at bounding box center [865, 560] width 94 height 23
type input "7.43"
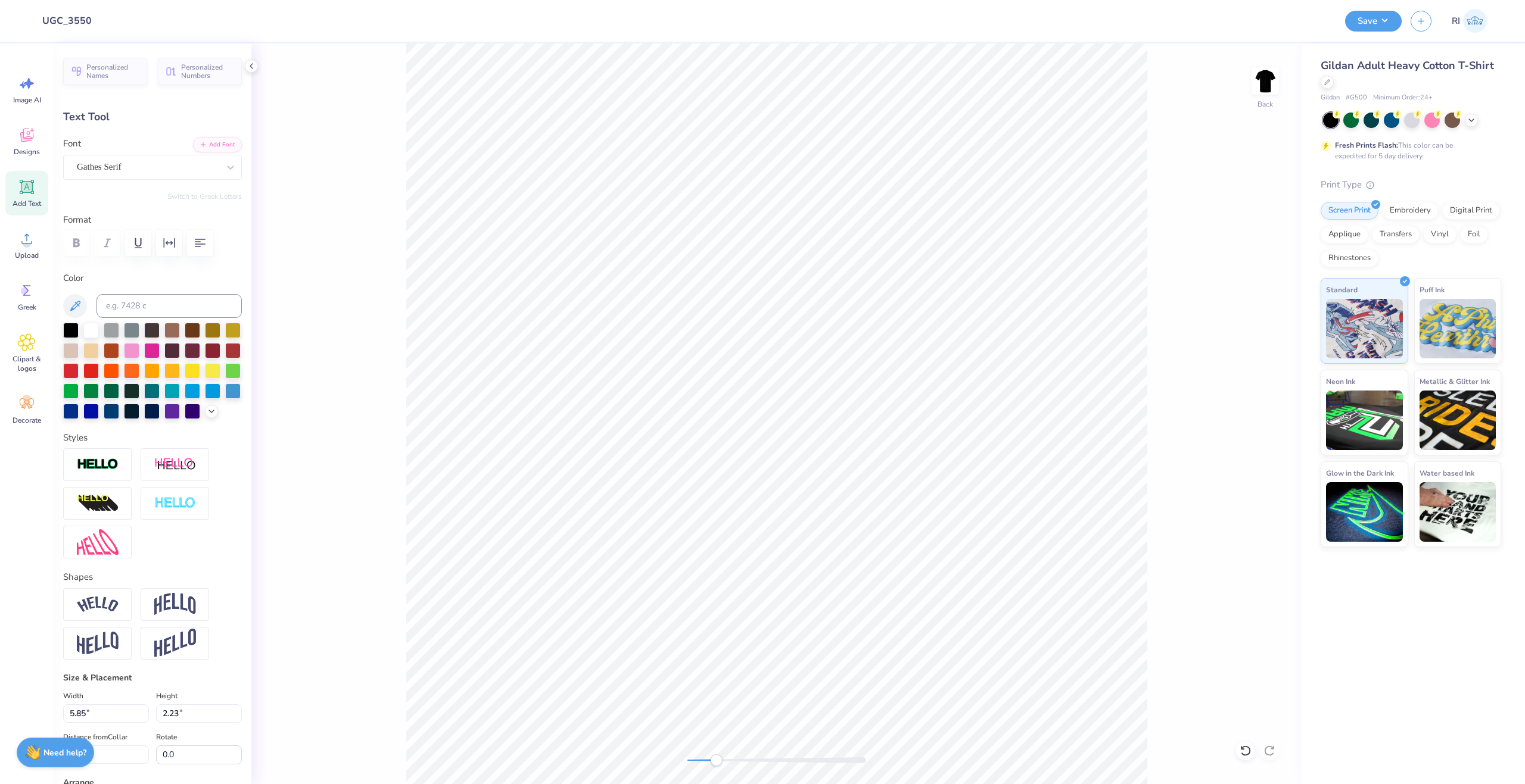
type textarea "PANHELLENIC"
type input "13.32"
type input "9.80"
type input "2.96"
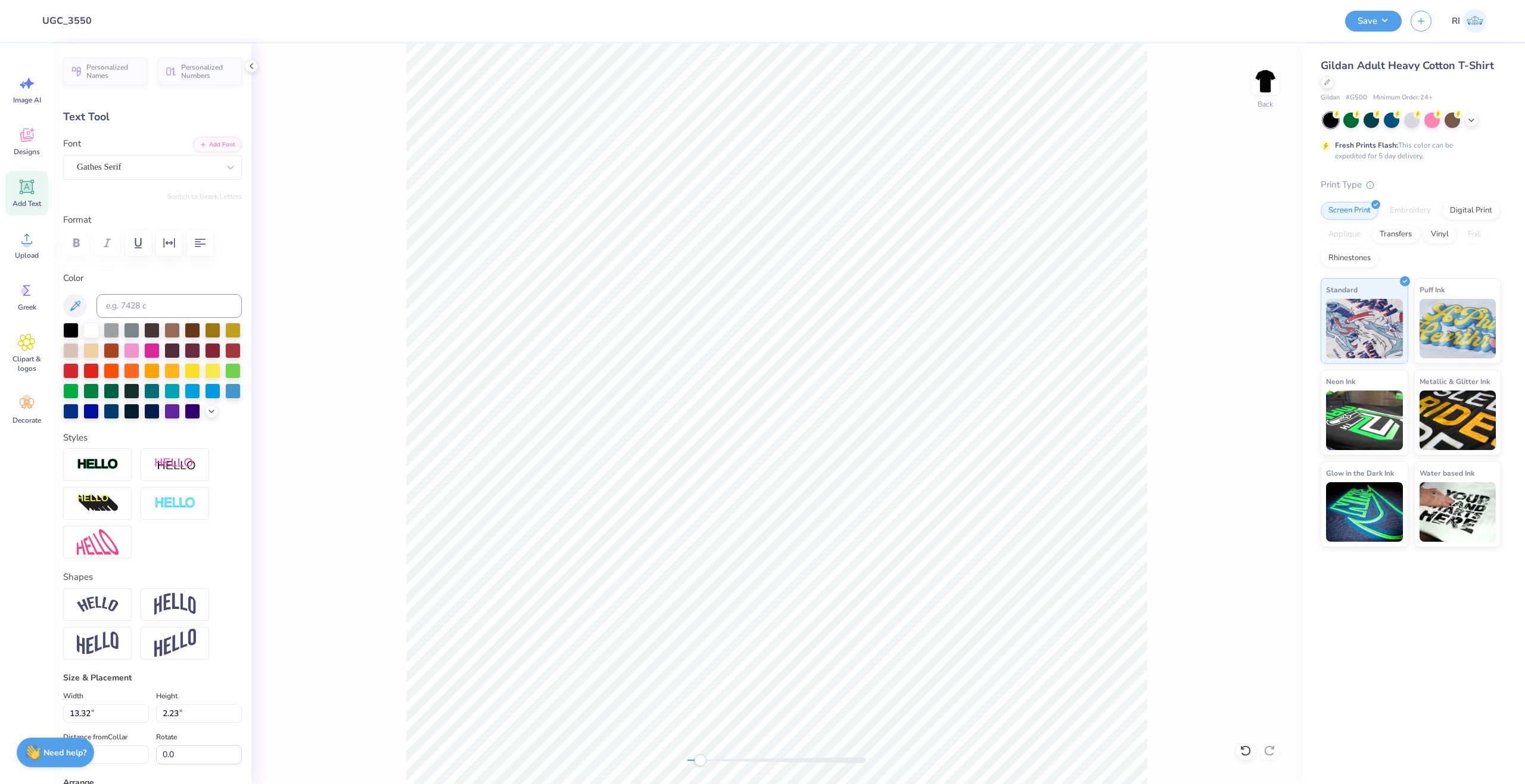
type input "0.50"
type input "3.01"
click at [775, 557] on li "Duplicate" at bounding box center [776, 560] width 94 height 23
type input "10.37"
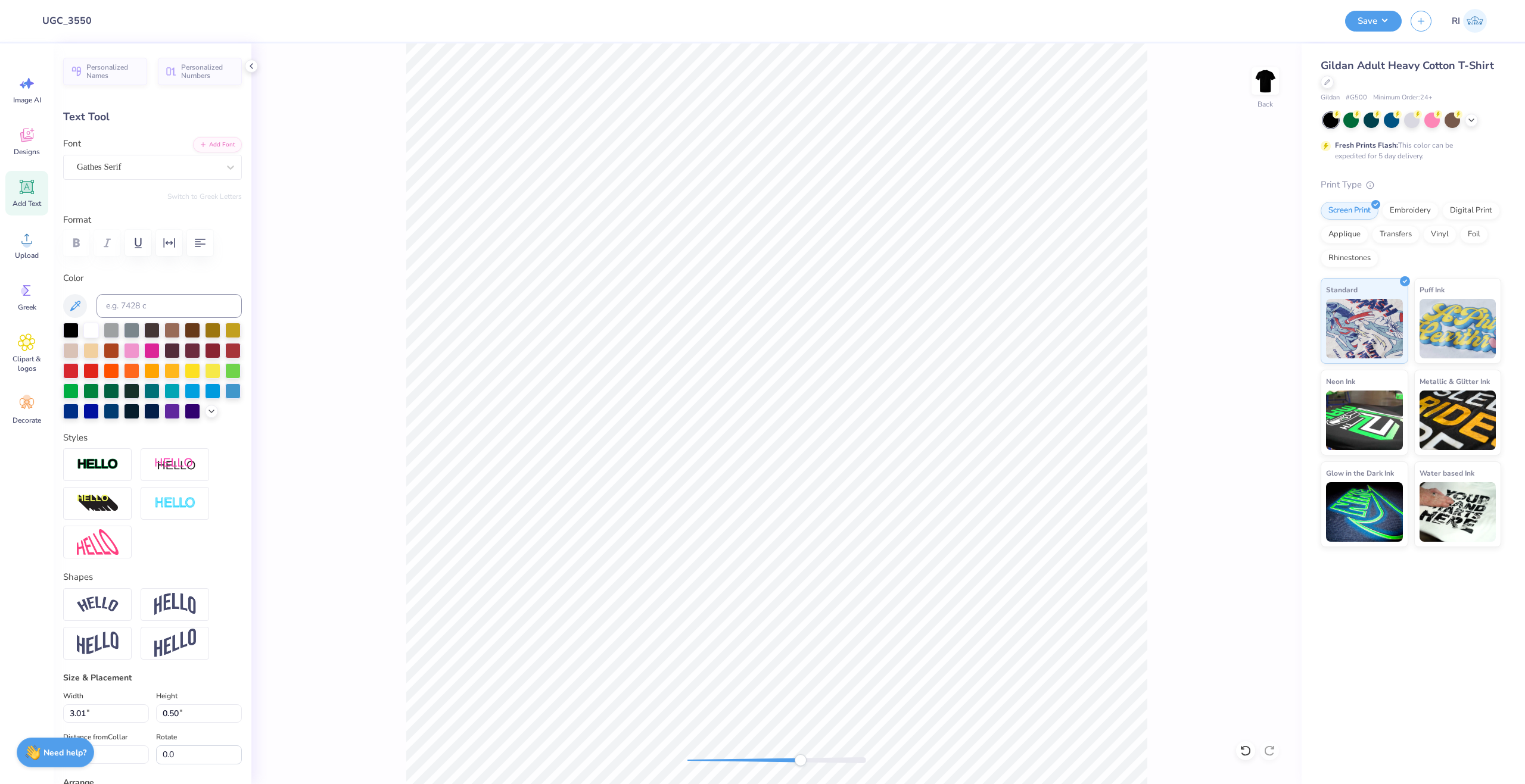
type textarea "RECRUITMENT"
type input "3.27"
type input "10.25"
type input "3.24"
type input "10.18"
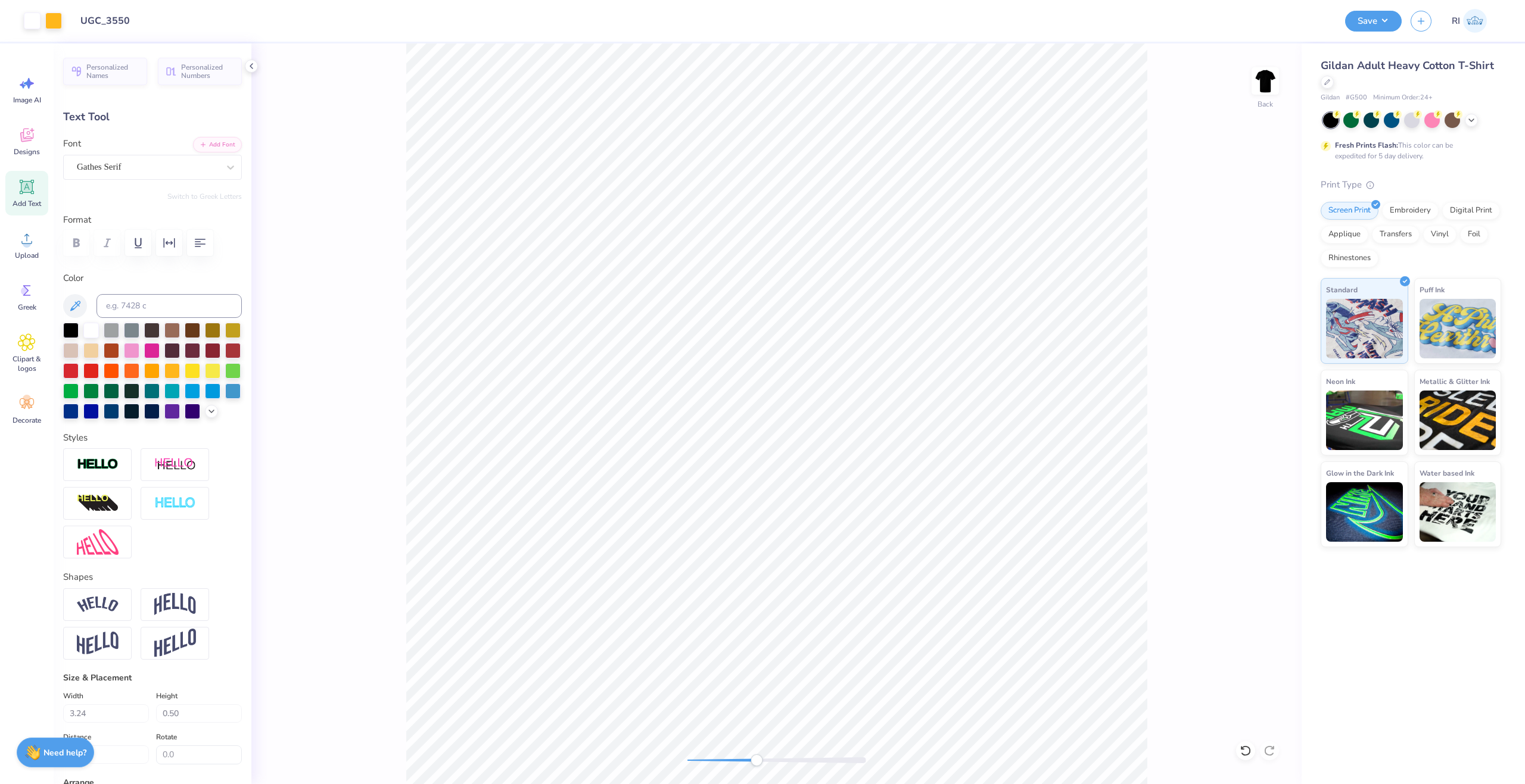
type input "3.01"
type input "9.37"
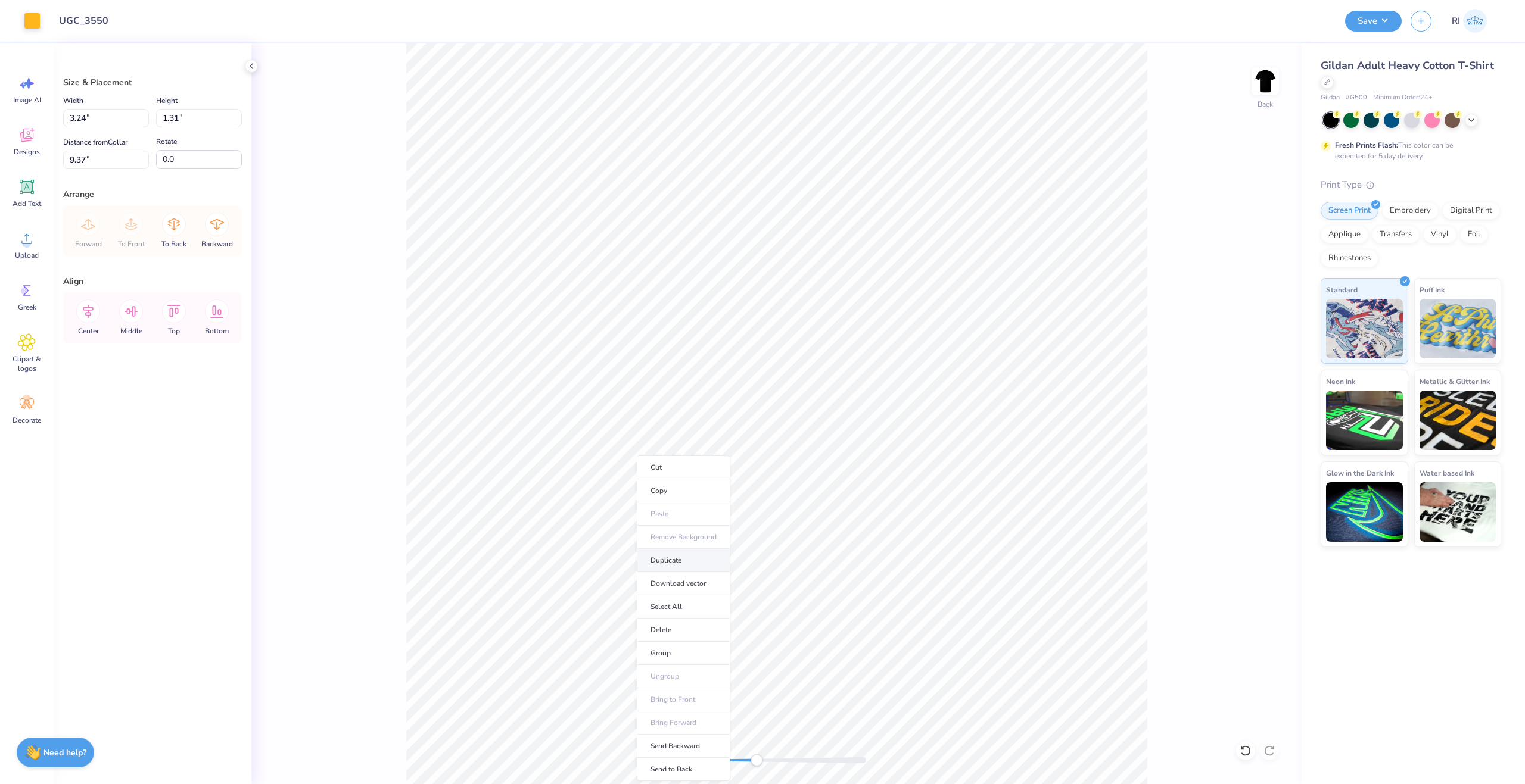
click at [696, 560] on li "Duplicate" at bounding box center [683, 560] width 94 height 23
type input "9.73"
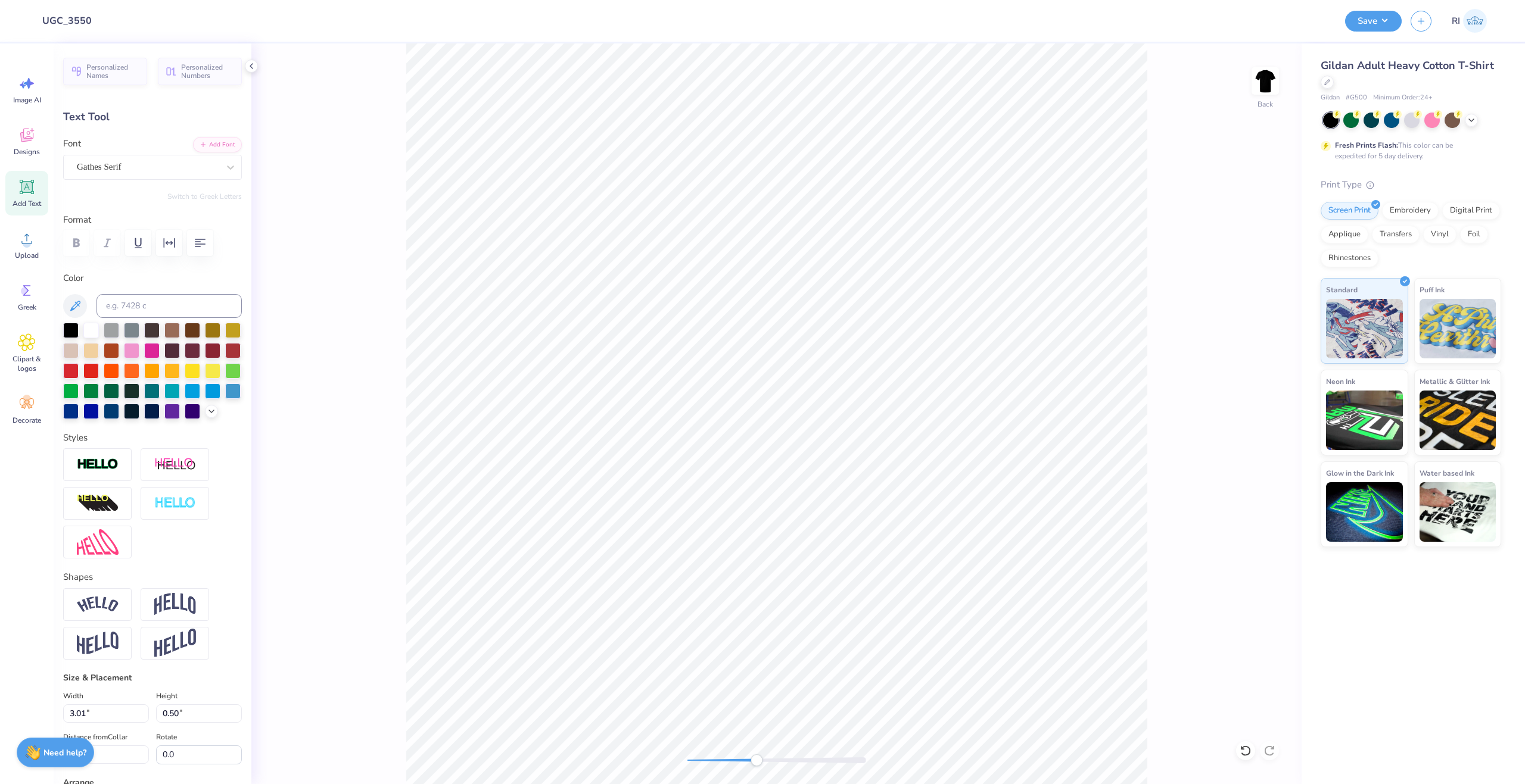
scroll to position [10, 1]
type textarea "EST"
type input "0.84"
type input "0.51"
type input "3.24"
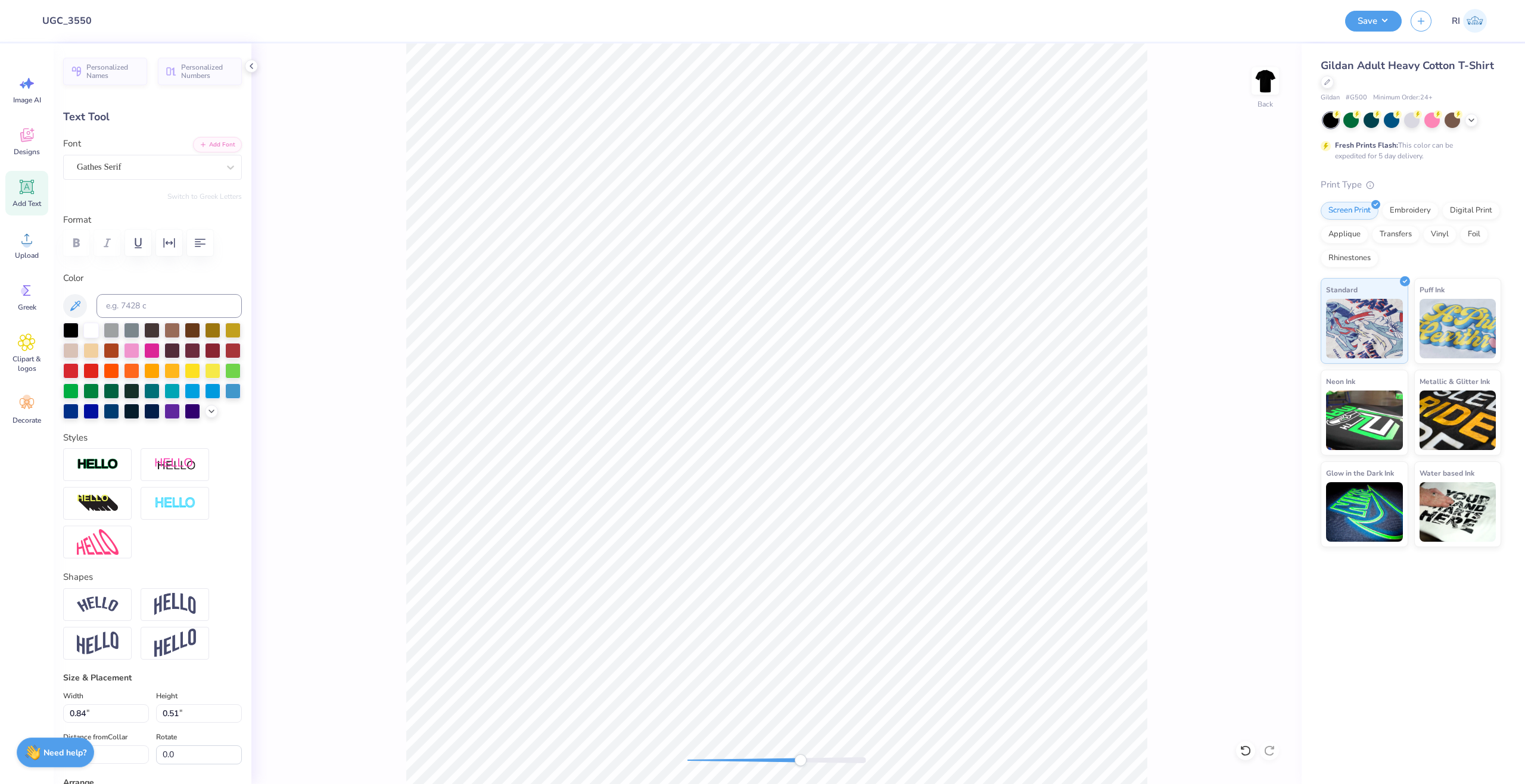
type input "0.50"
type input "10.54"
type textarea "1893"
type input "0.84"
type input "0.51"
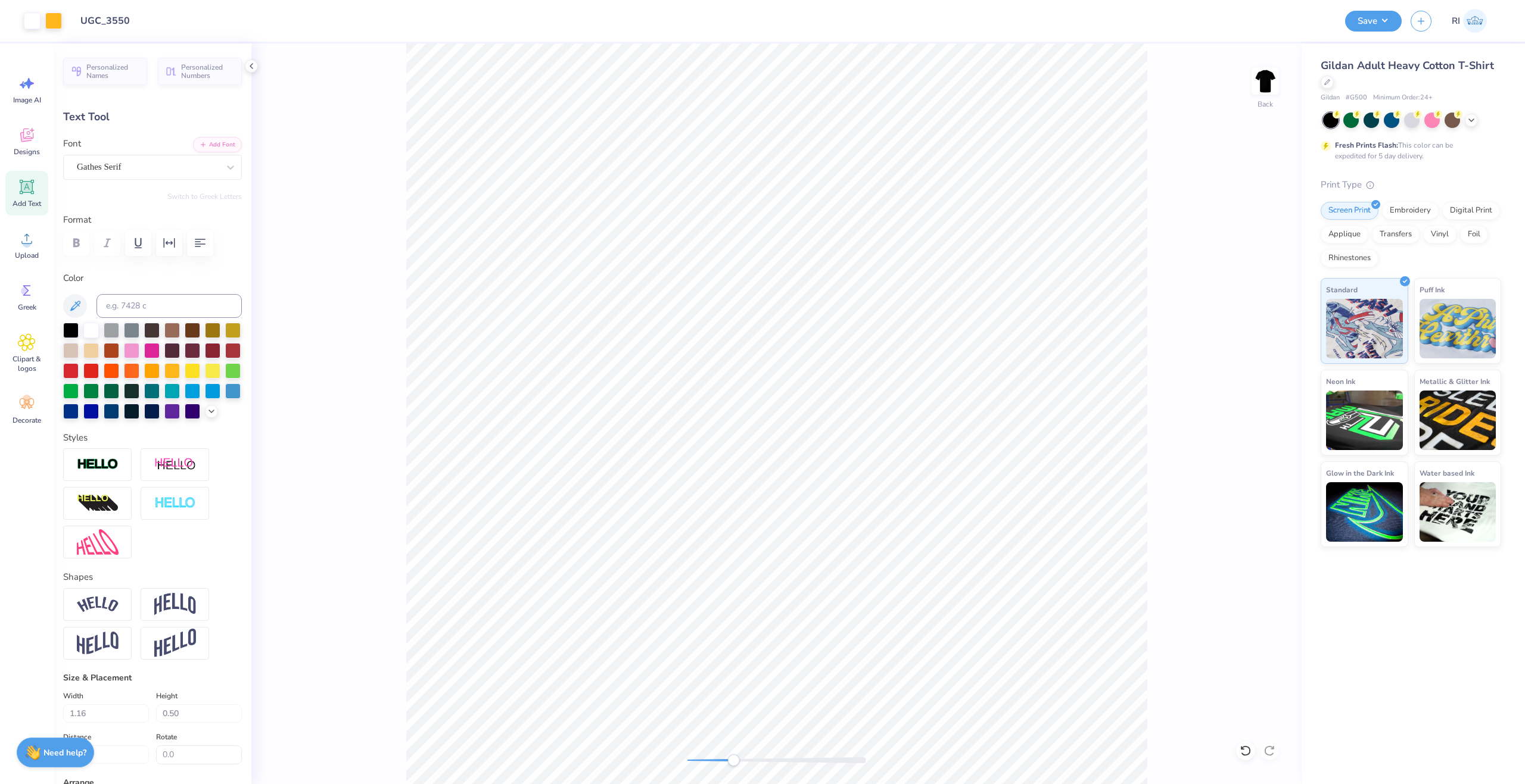
type input "9.38"
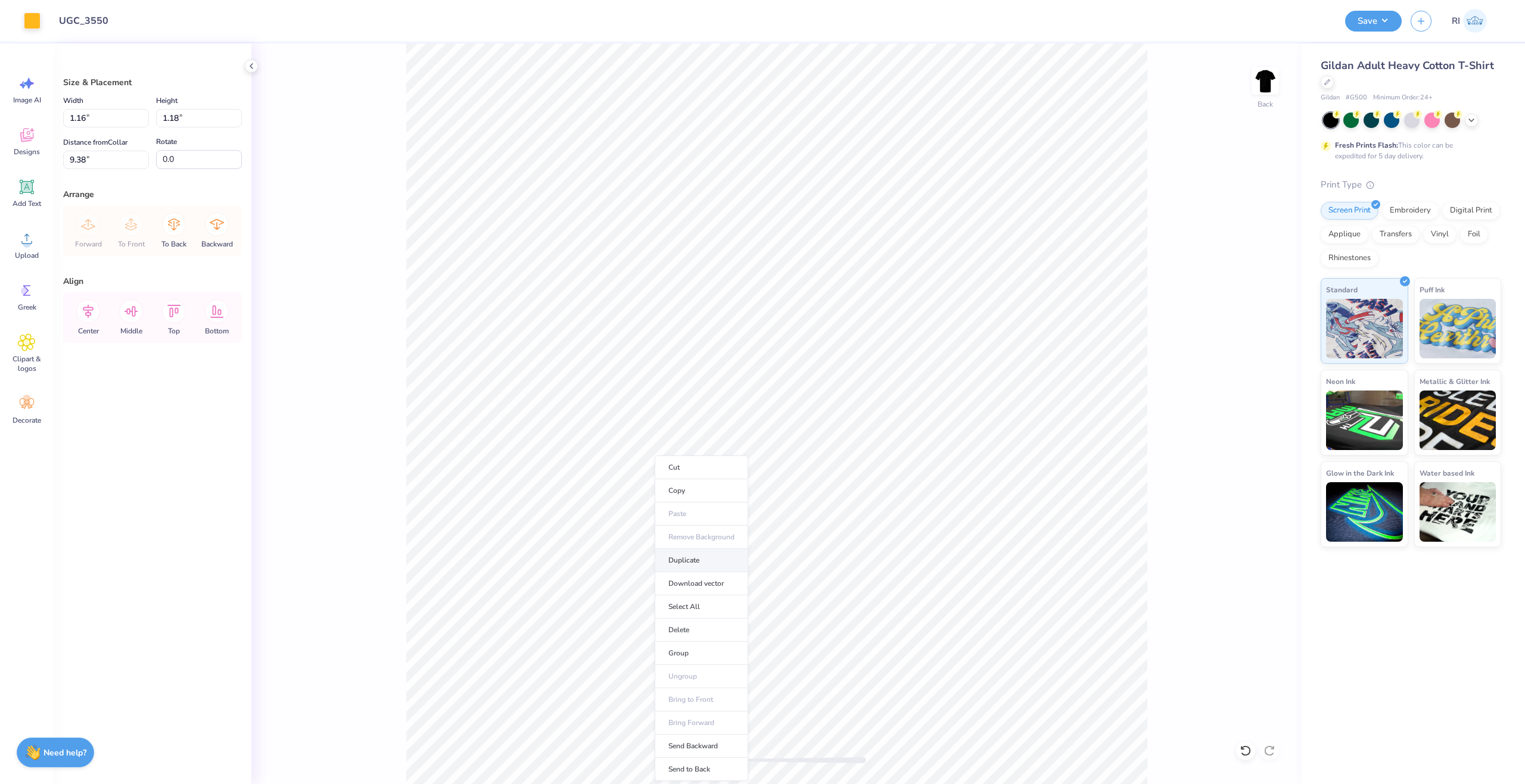
click at [719, 562] on li "Duplicate" at bounding box center [701, 560] width 94 height 23
type input "9.47"
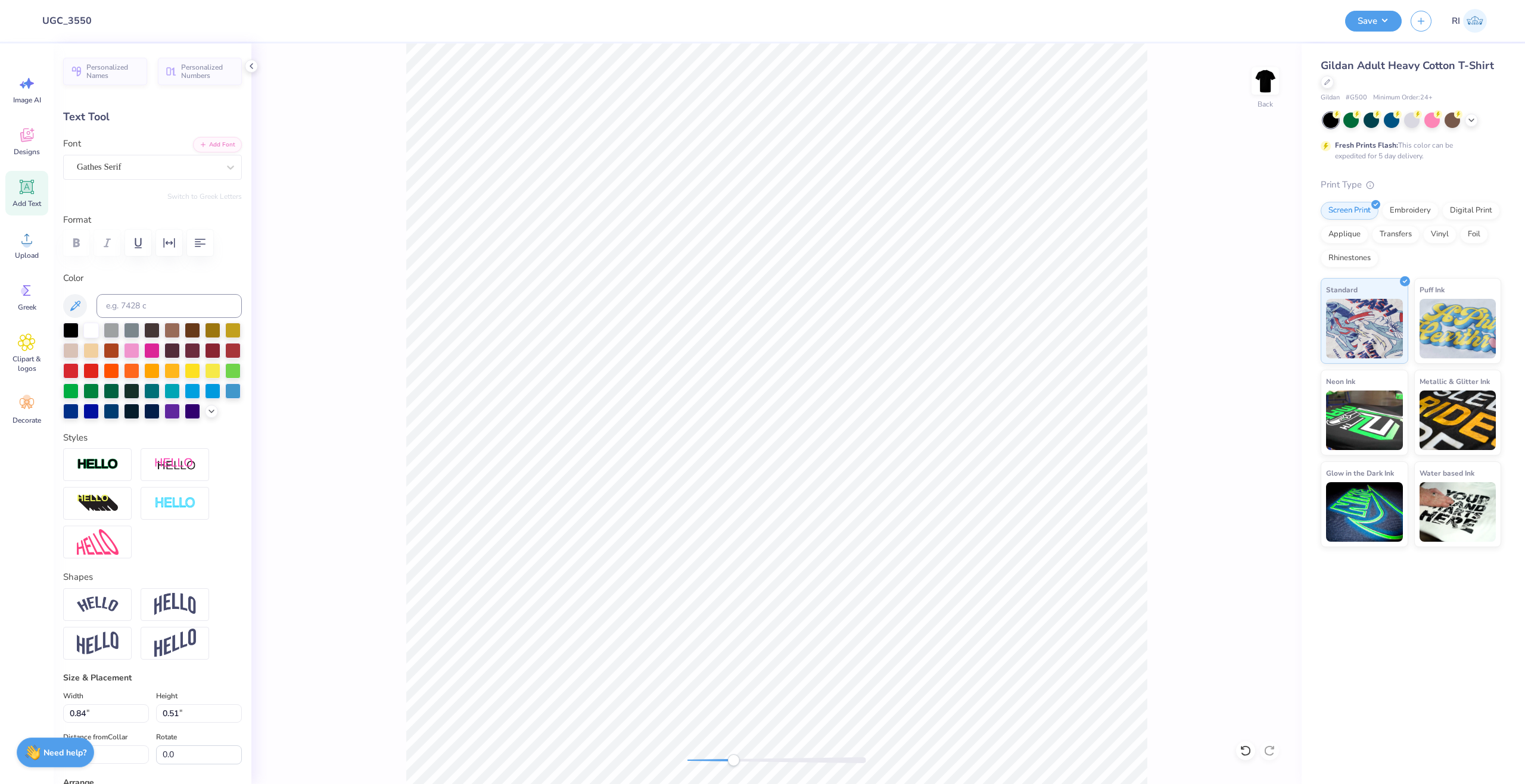
scroll to position [10, 4]
type textarea "REALIZE YOUR"
type input "3.31"
type input "0.50"
type input "3.27"
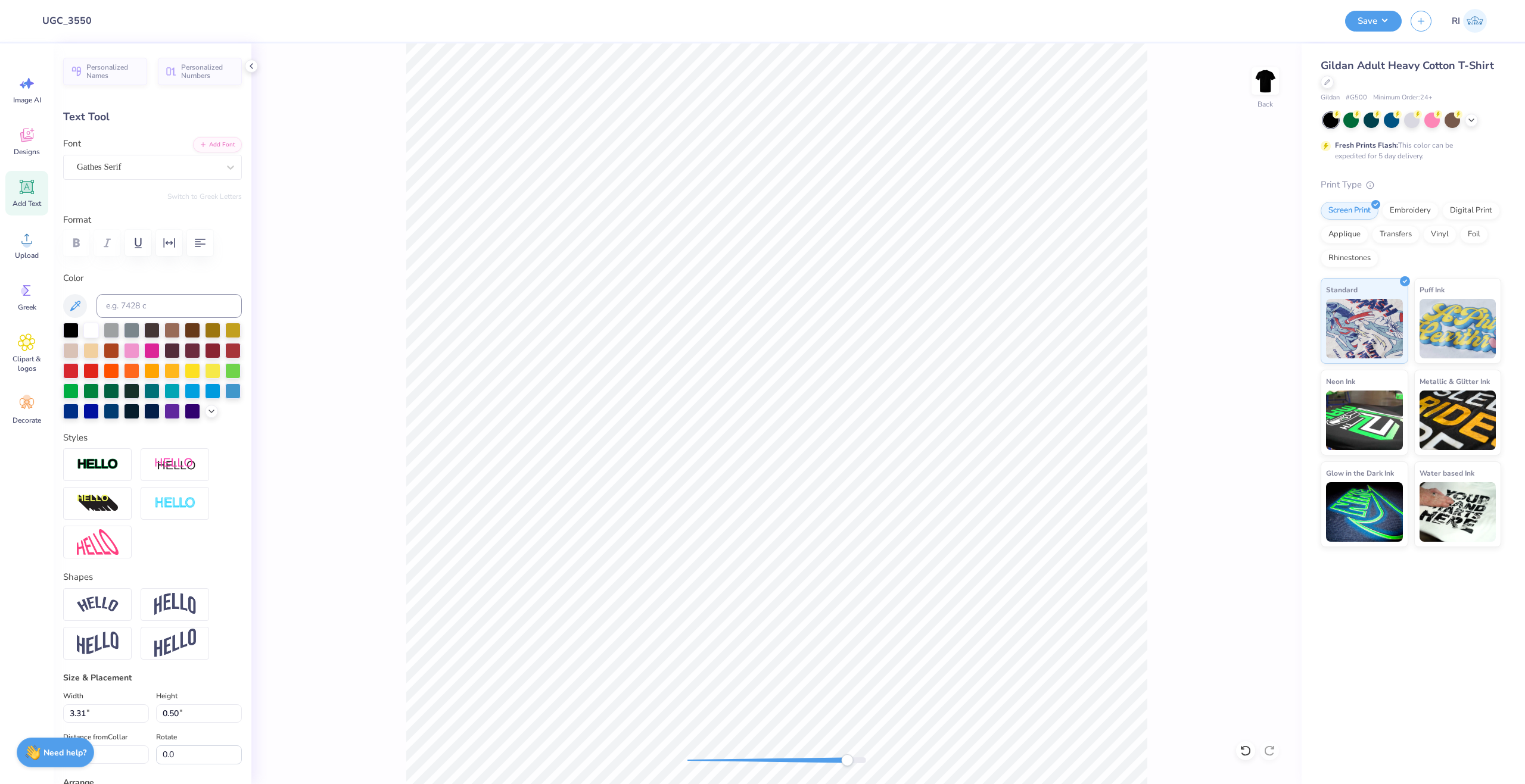
type input "9.38"
type input "1.16"
type input "10.14"
type textarea "POTENTIAL"
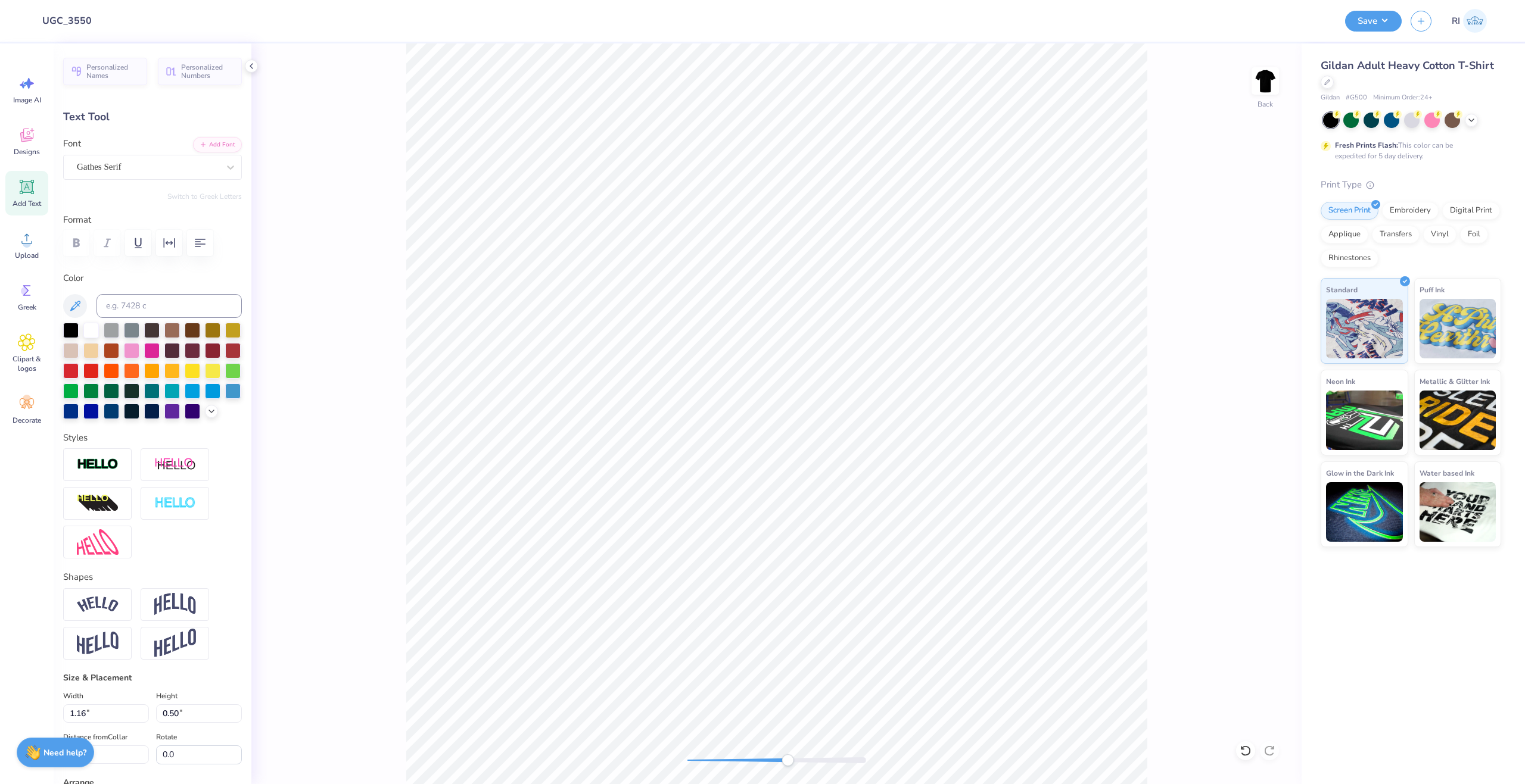
type input "2.55"
type input "2.54"
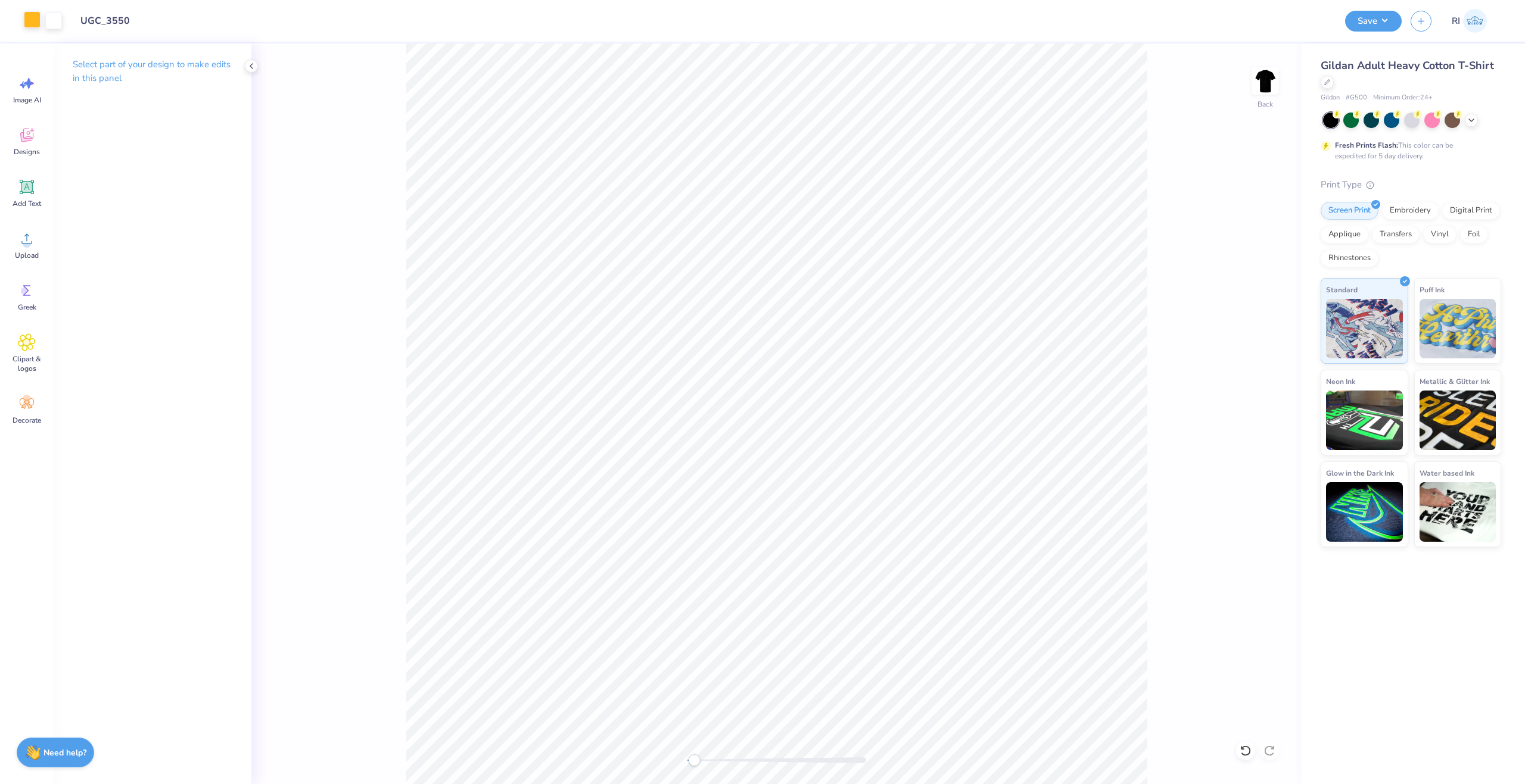
click at [32, 20] on div at bounding box center [32, 20] width 17 height 17
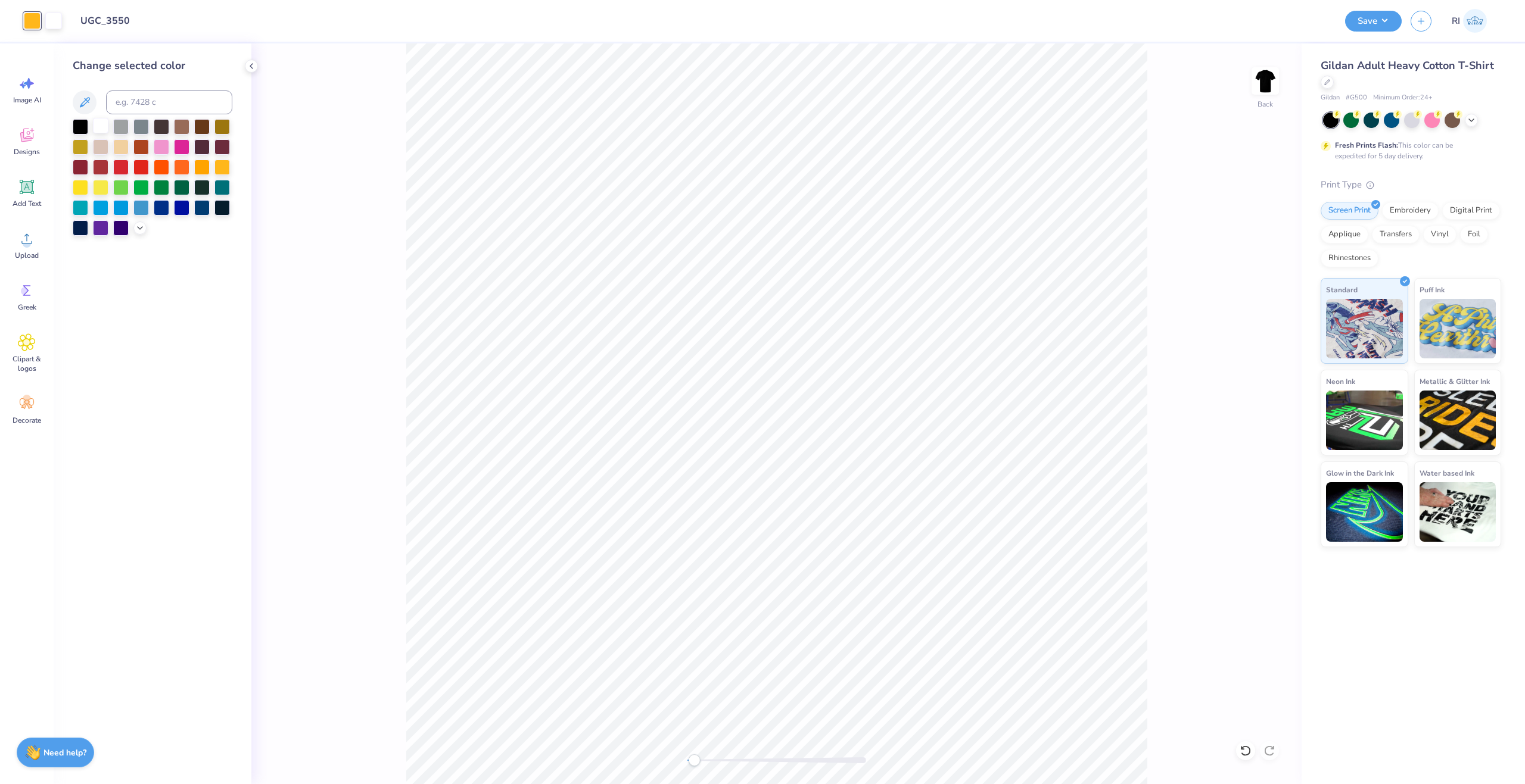
click at [100, 124] on div at bounding box center [101, 126] width 16 height 16
click at [1384, 23] on button "Save" at bounding box center [1373, 19] width 57 height 21
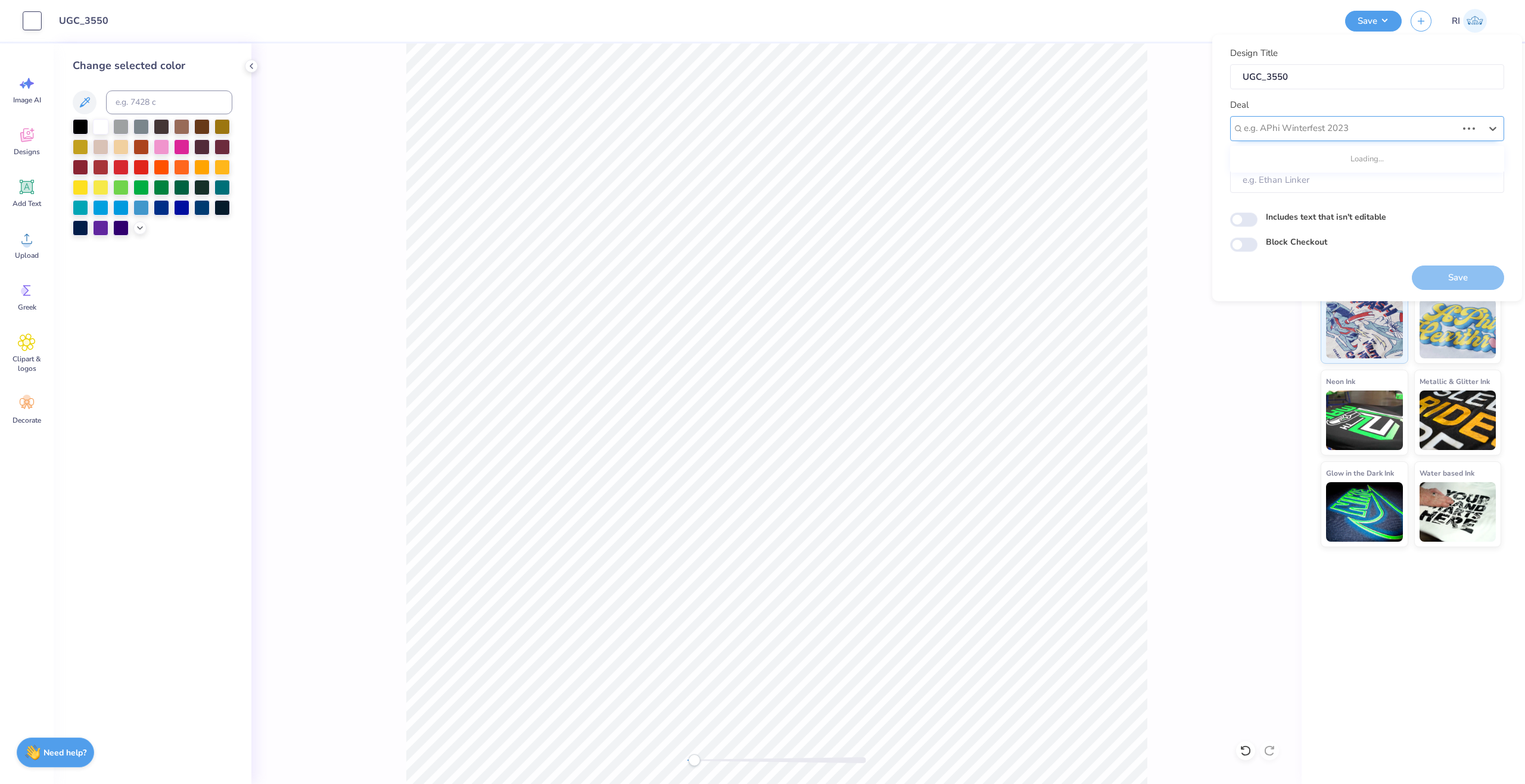
click at [1321, 125] on div at bounding box center [1350, 128] width 213 height 16
click at [1267, 163] on div "UGC Designs" at bounding box center [1367, 160] width 264 height 20
type input "UGC"
type input "Design Tool Gallery User"
click at [1249, 244] on input "Block Checkout" at bounding box center [1244, 245] width 27 height 14
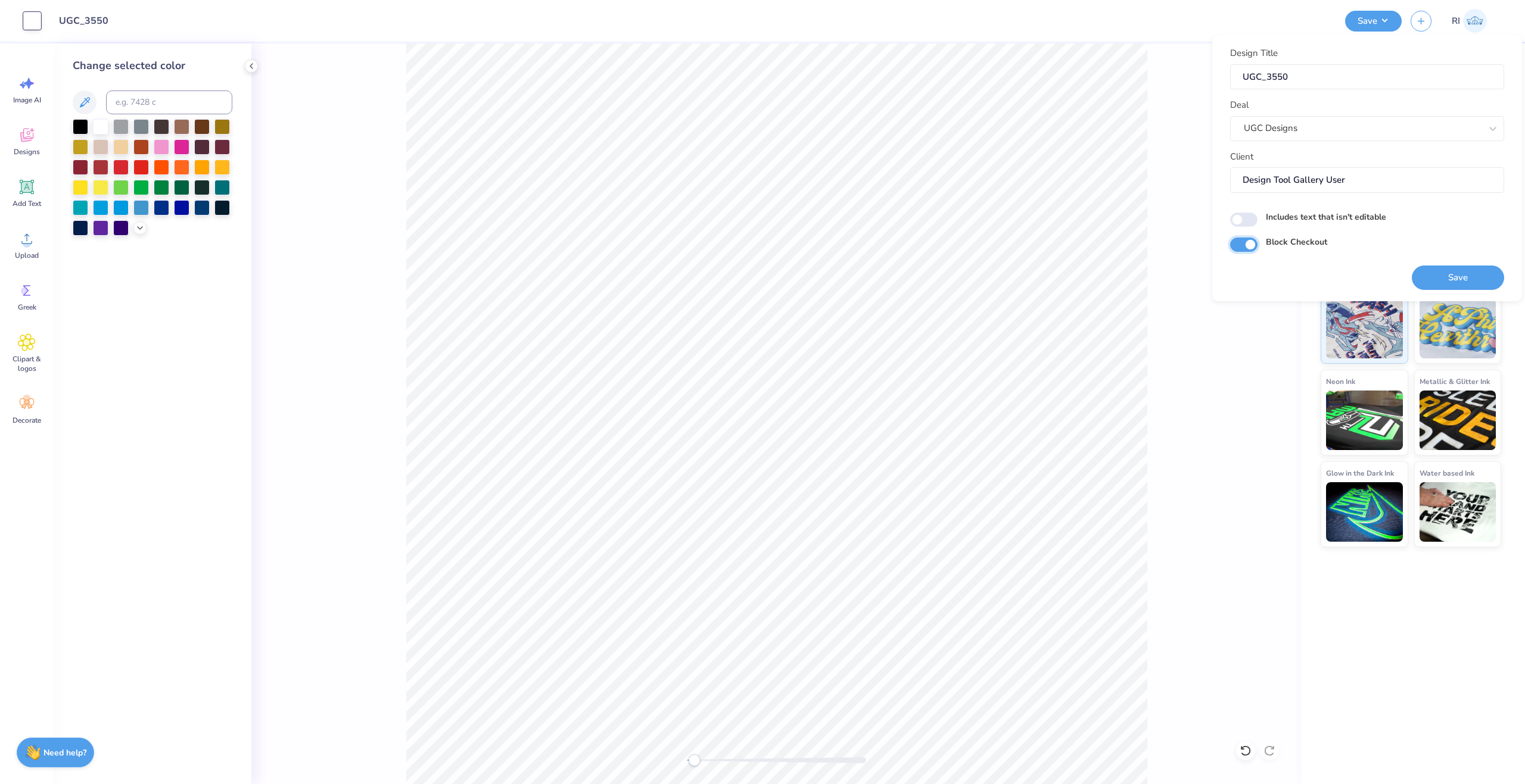
checkbox input "true"
click at [1438, 275] on button "Save" at bounding box center [1458, 277] width 93 height 24
